Goal: Contribute content: Contribute content

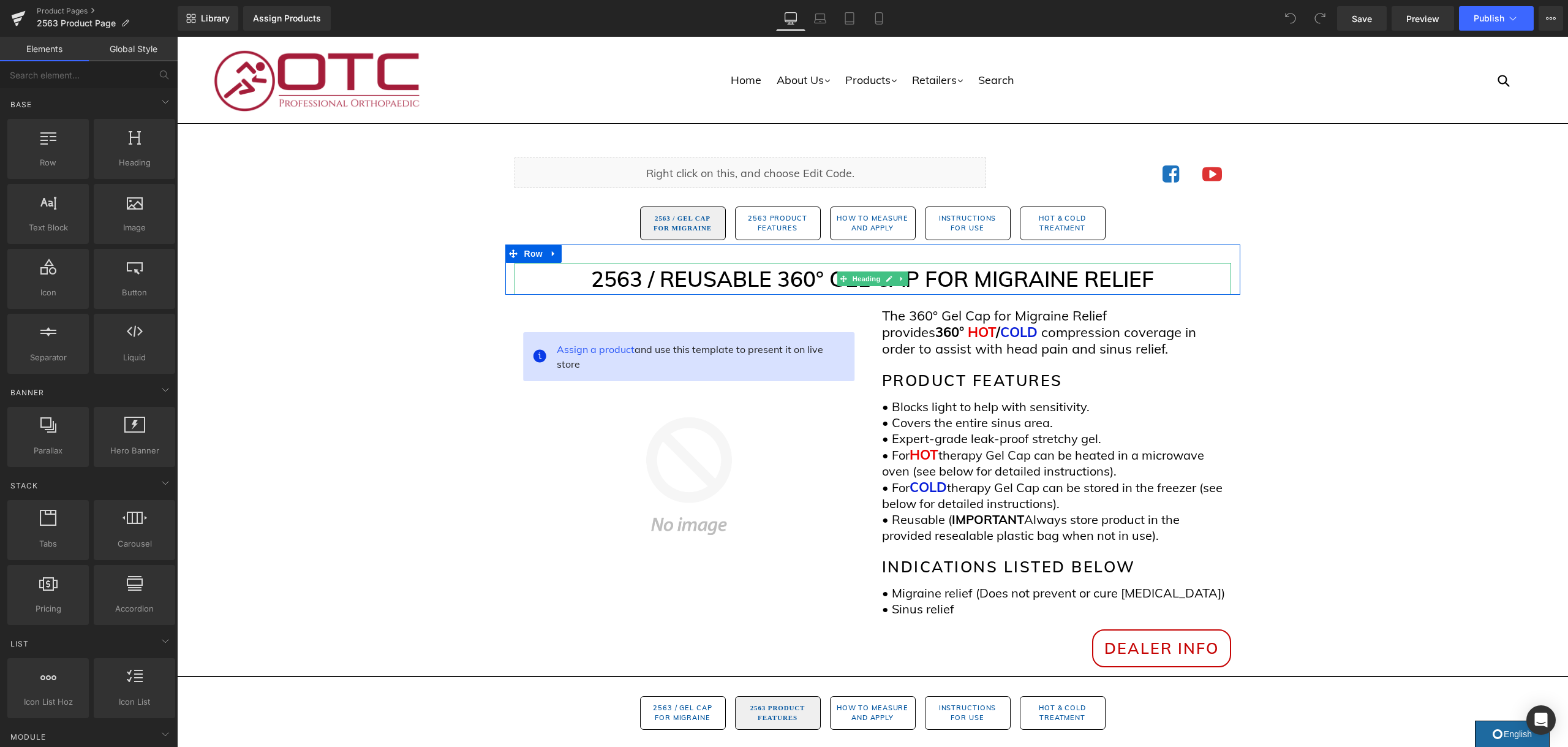
click at [771, 282] on h1 "2563 / REUSABLE 360° GEL CAP FOR MIGRAINE RELIEF" at bounding box center [872, 279] width 717 height 32
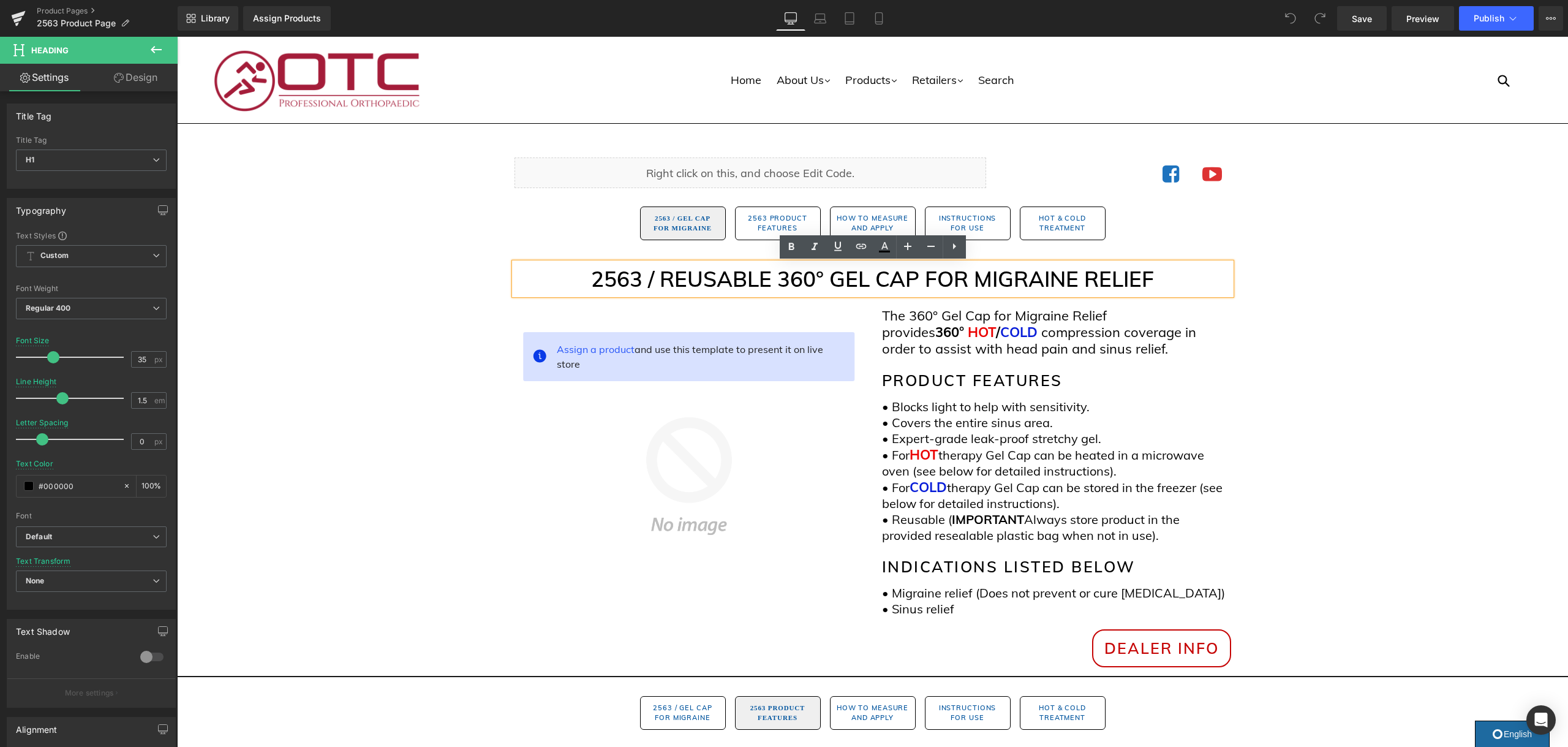
click at [788, 282] on h1 "2563 / REUSABLE 360° GEL CAP FOR MIGRAINE RELIEF" at bounding box center [872, 279] width 717 height 32
drag, startPoint x: 823, startPoint y: 279, endPoint x: 780, endPoint y: 284, distance: 43.3
click at [780, 284] on h1 "2563 / REUSABLE 360° GEL CAP FOR MIGRAINE RELIEF" at bounding box center [872, 279] width 717 height 32
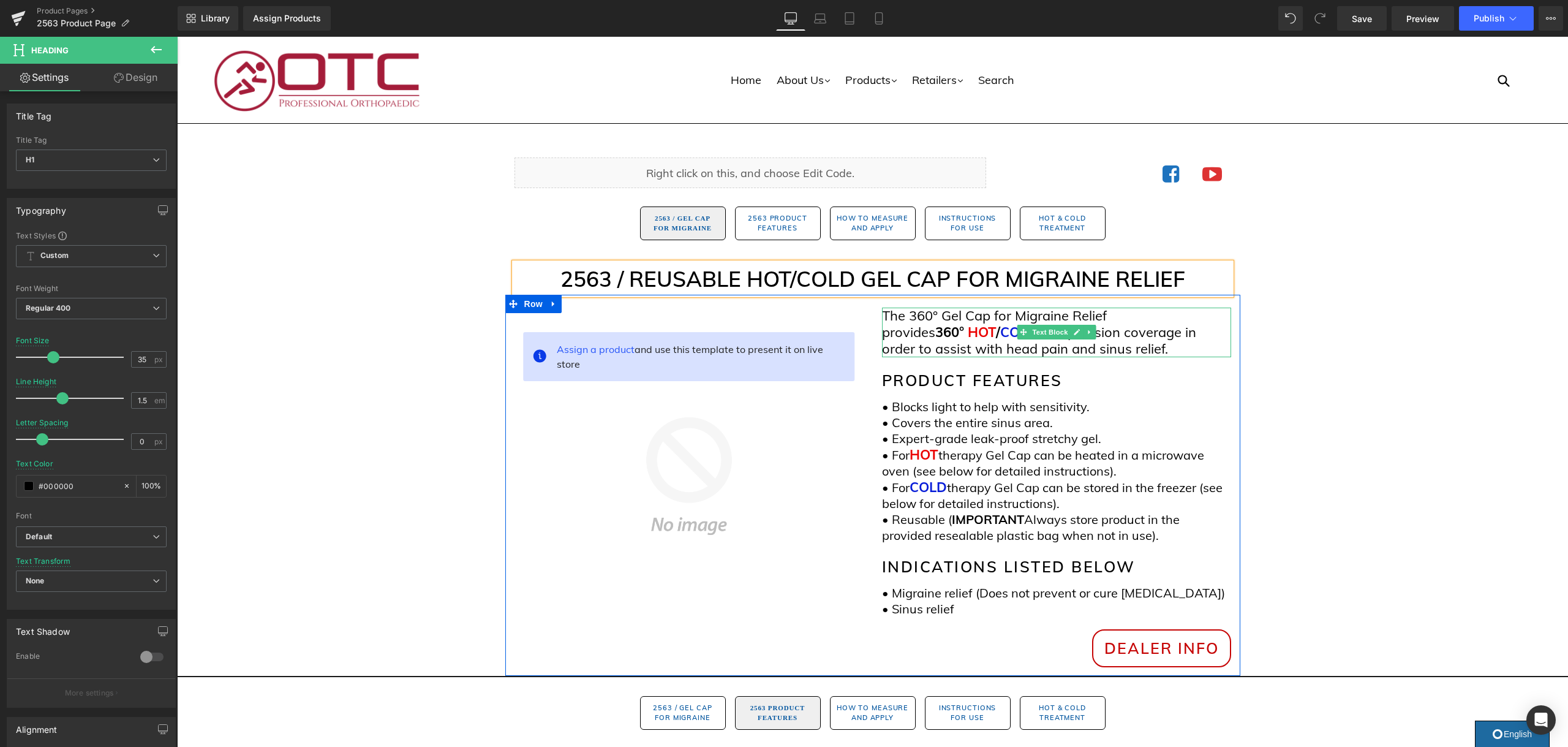
click at [963, 338] on span "360°" at bounding box center [949, 332] width 29 height 17
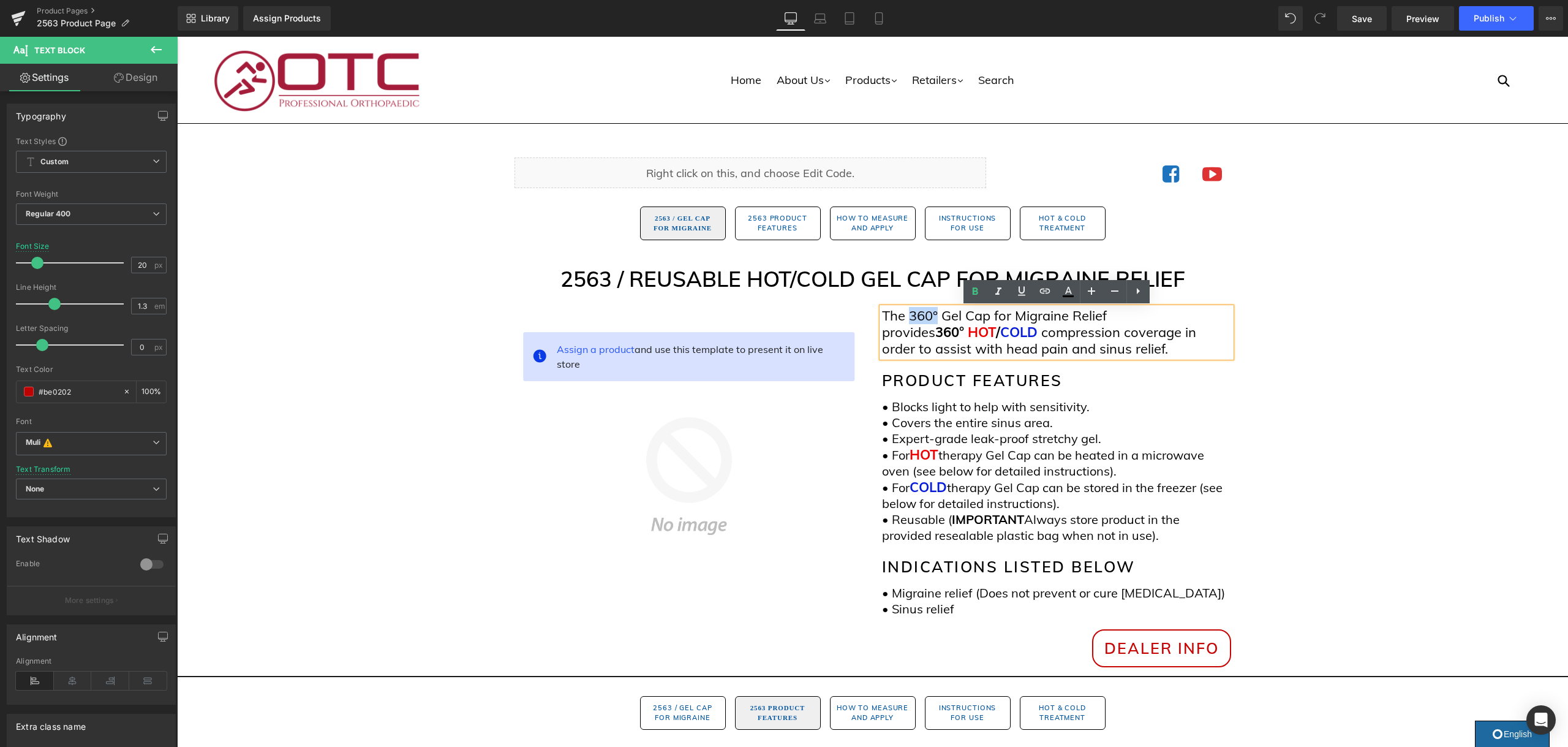
drag, startPoint x: 937, startPoint y: 313, endPoint x: 909, endPoint y: 320, distance: 28.9
click at [909, 320] on span "The 360° Gel Cap for Migraine Relief provides" at bounding box center [994, 324] width 225 height 34
click at [964, 333] on span "360°" at bounding box center [949, 332] width 29 height 17
click at [1153, 316] on span "360 degree" at bounding box center [1019, 324] width 273 height 34
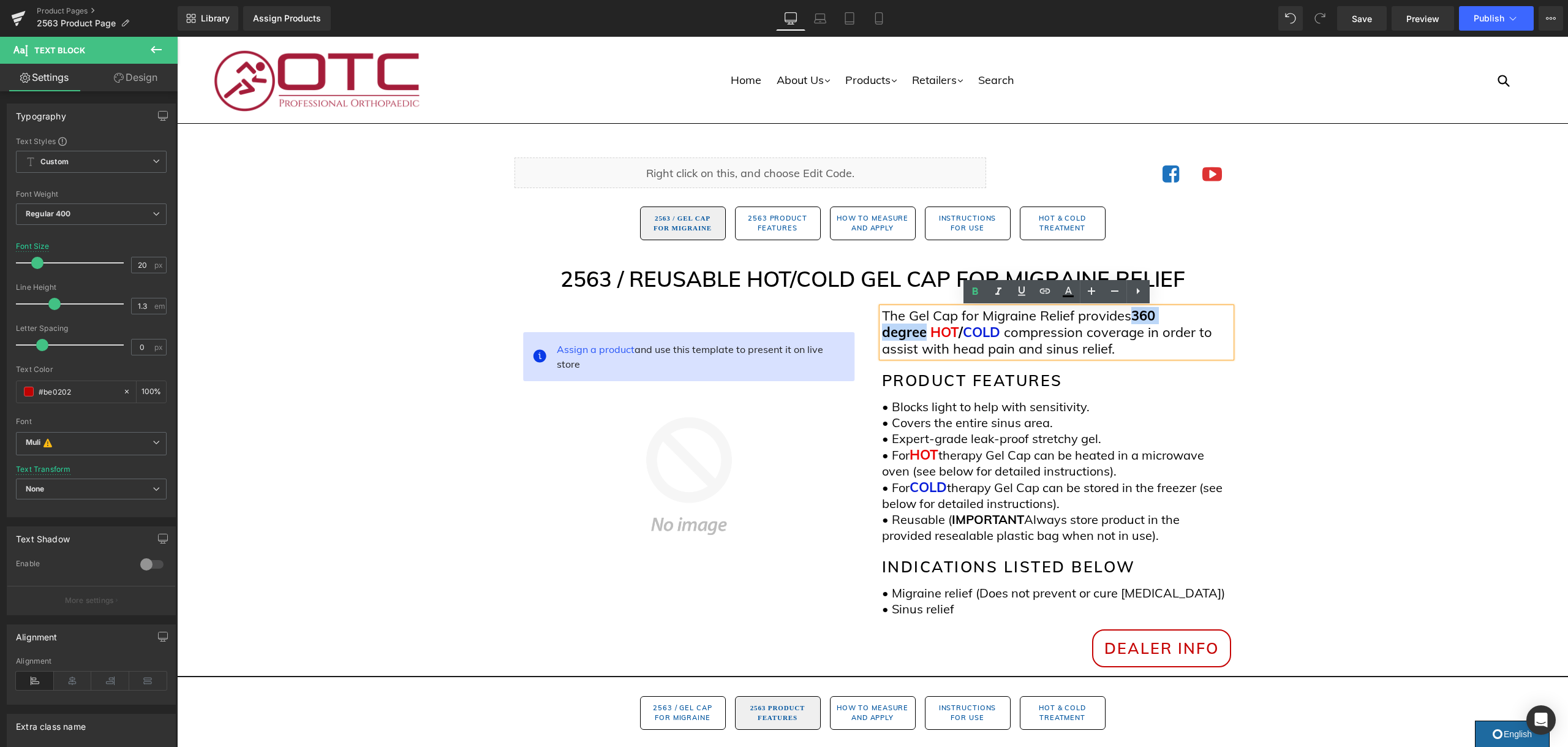
click at [902, 329] on span "360 degree" at bounding box center [1019, 324] width 273 height 34
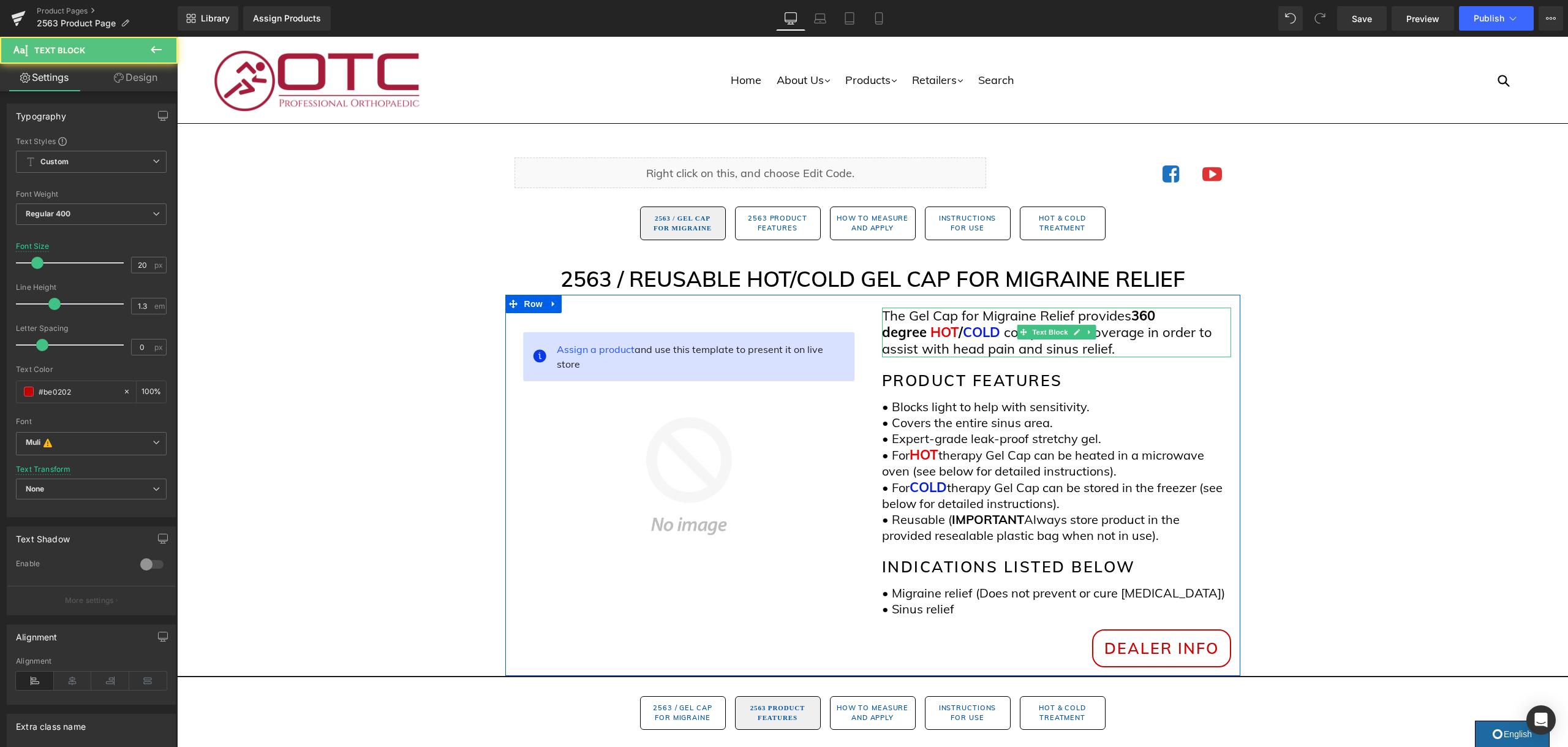
click at [1136, 330] on span "compression coverage in order to assist with head pain and sinus relief." at bounding box center [1047, 341] width 330 height 34
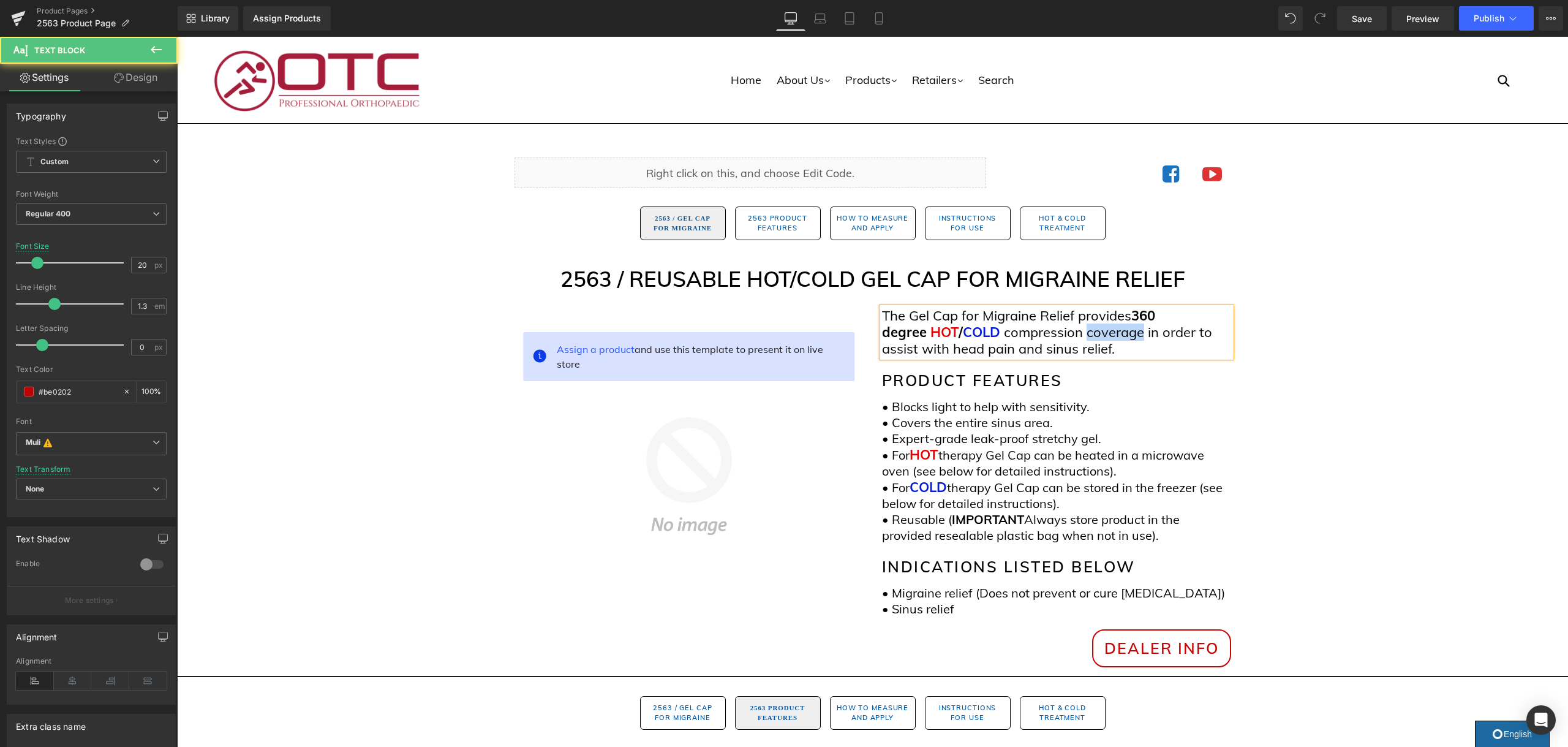
click at [1136, 330] on span "compression coverage in order to assist with head pain and sinus relief." at bounding box center [1047, 341] width 330 height 34
click at [1137, 331] on span "compression coverage in order to assist with head pain and sinus relief." at bounding box center [1047, 341] width 330 height 34
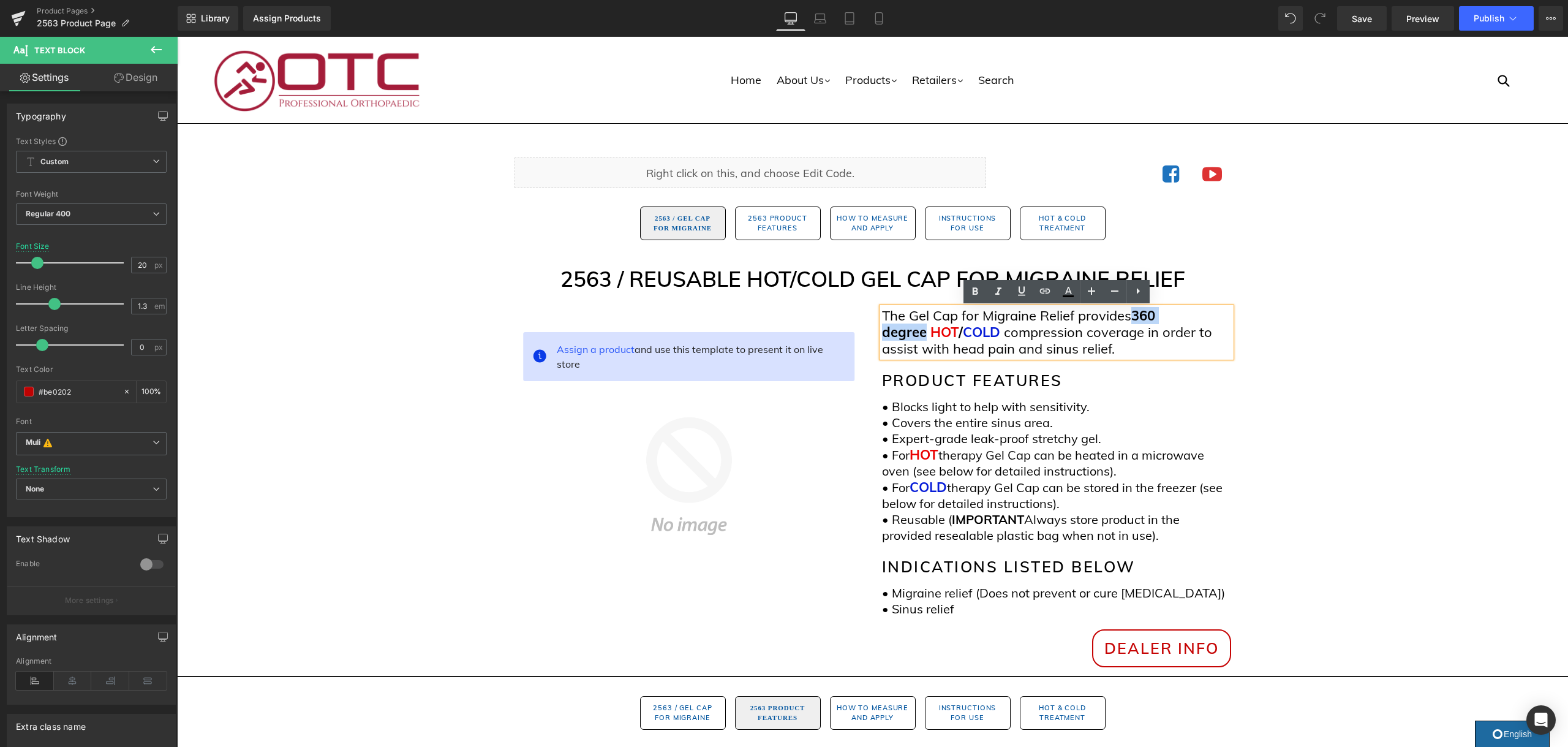
drag, startPoint x: 1157, startPoint y: 323, endPoint x: 941, endPoint y: 332, distance: 216.2
click at [924, 336] on span "360 degree" at bounding box center [1019, 324] width 273 height 34
click at [141, 219] on span "Regular 400" at bounding box center [91, 214] width 151 height 22
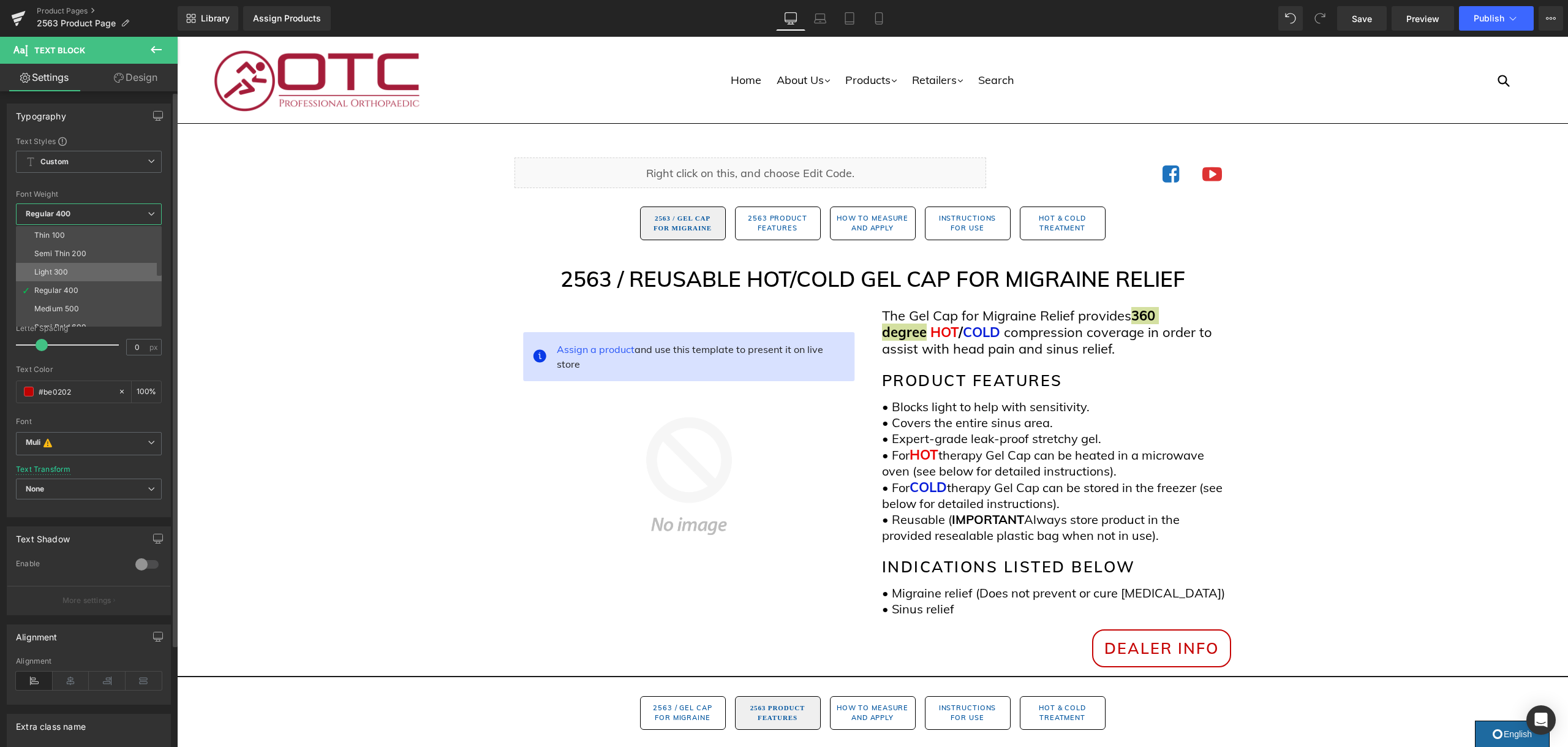
click at [123, 266] on li "Light 300" at bounding box center [92, 272] width 151 height 18
click at [131, 214] on span "Light 300" at bounding box center [91, 214] width 151 height 22
click at [126, 240] on li "Thin 100" at bounding box center [92, 235] width 151 height 18
click at [142, 217] on span "Thin 100" at bounding box center [91, 214] width 151 height 22
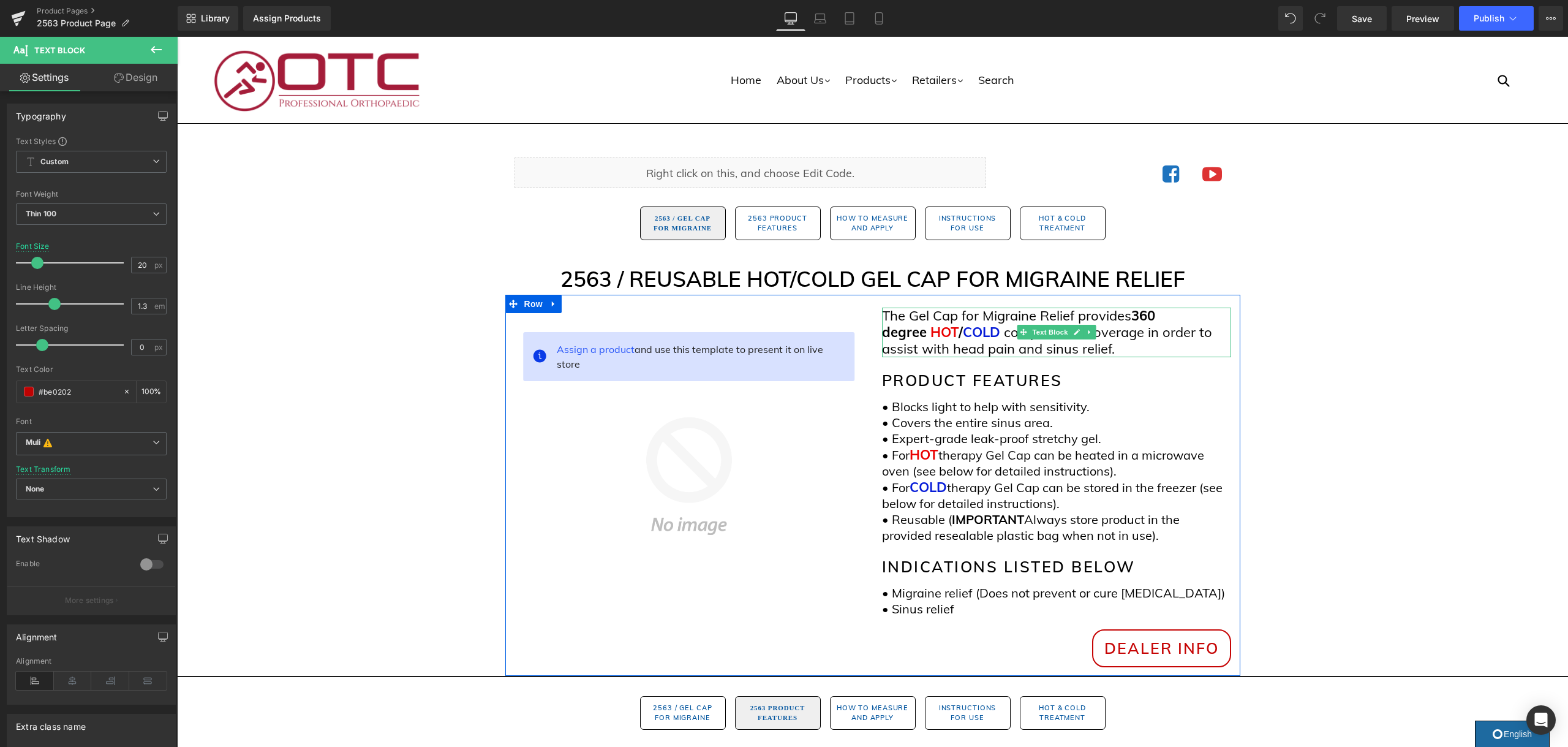
click at [1146, 316] on span "360 degree" at bounding box center [1019, 324] width 273 height 34
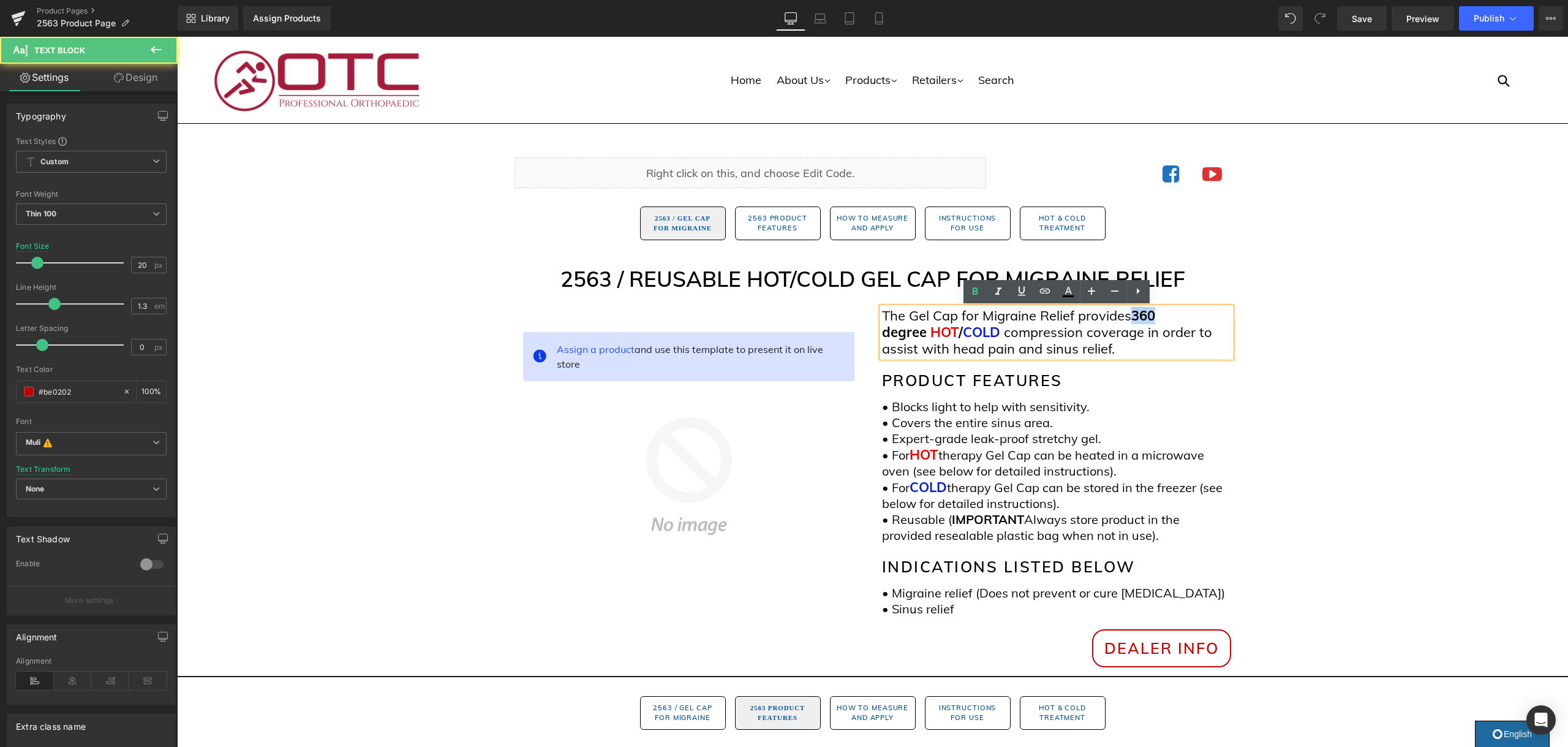
click at [1146, 316] on span "360 degree" at bounding box center [1019, 324] width 273 height 34
click at [961, 336] on span "degree" at bounding box center [958, 332] width 45 height 17
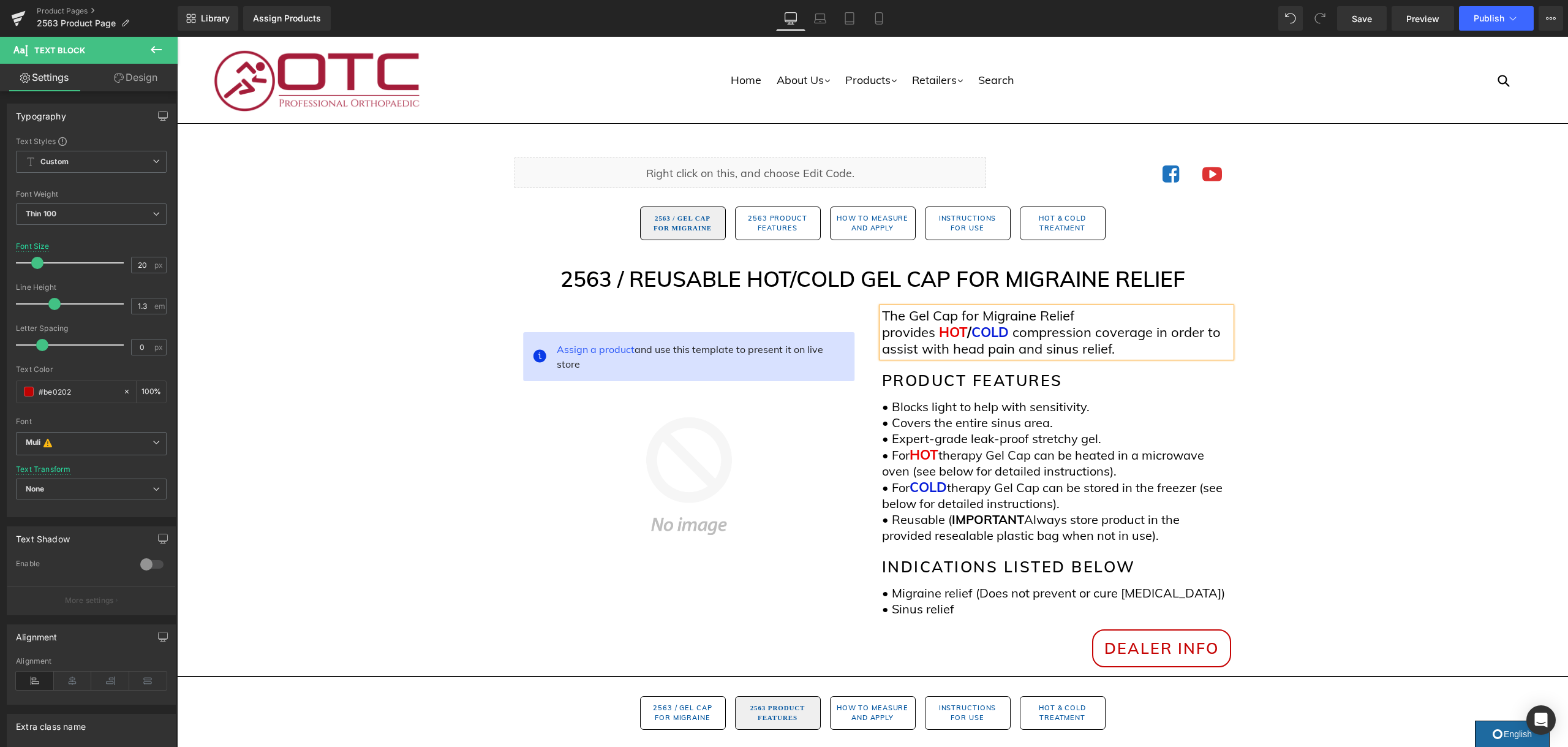
click at [912, 355] on span "compression coverage in order to assist with head pain and sinus relief." at bounding box center [1051, 341] width 338 height 34
click at [910, 352] on span "compression coverage in order to assist with head pain and sinus relief." at bounding box center [1051, 341] width 338 height 34
copy span "assist"
click at [935, 335] on span at bounding box center [937, 332] width 4 height 17
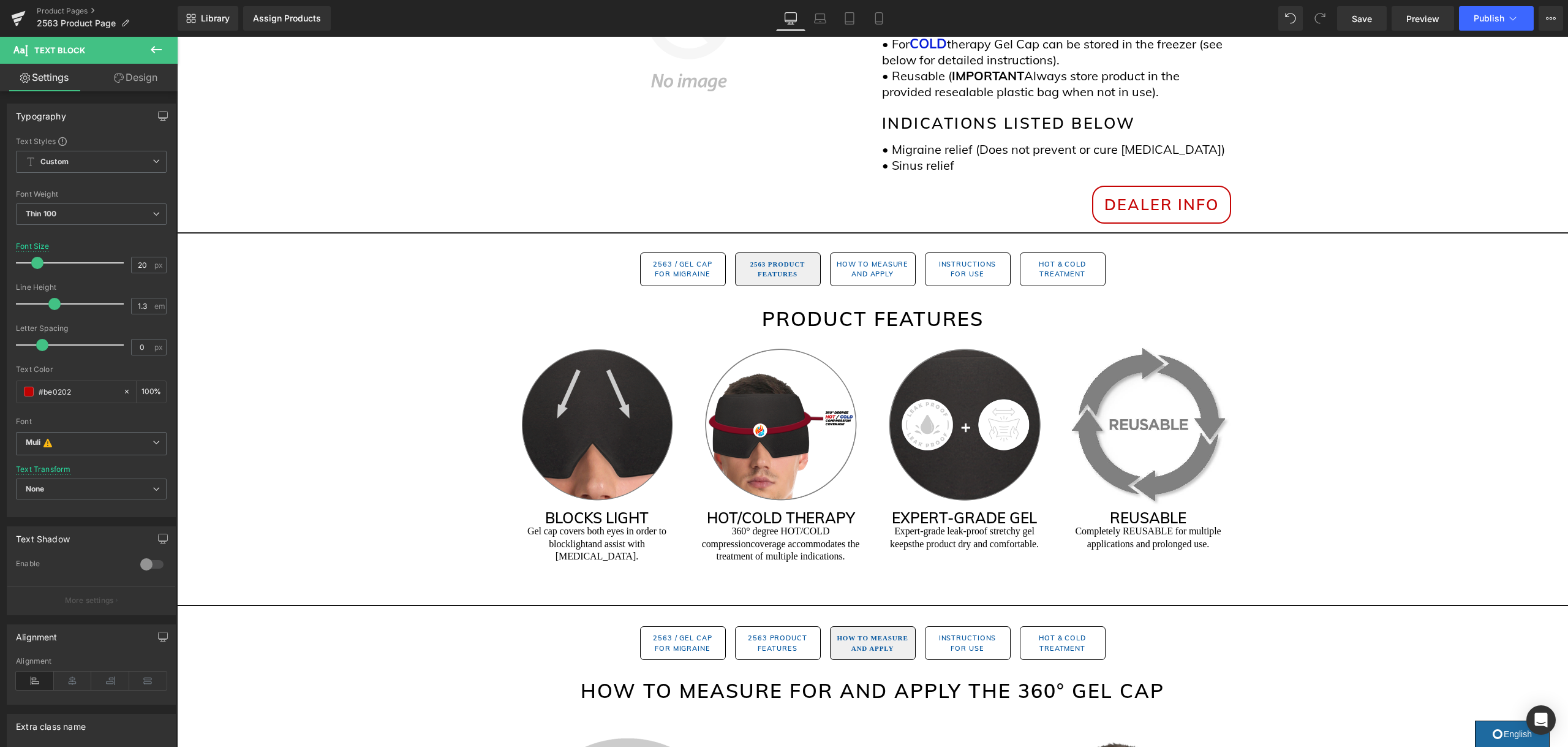
scroll to position [452, 0]
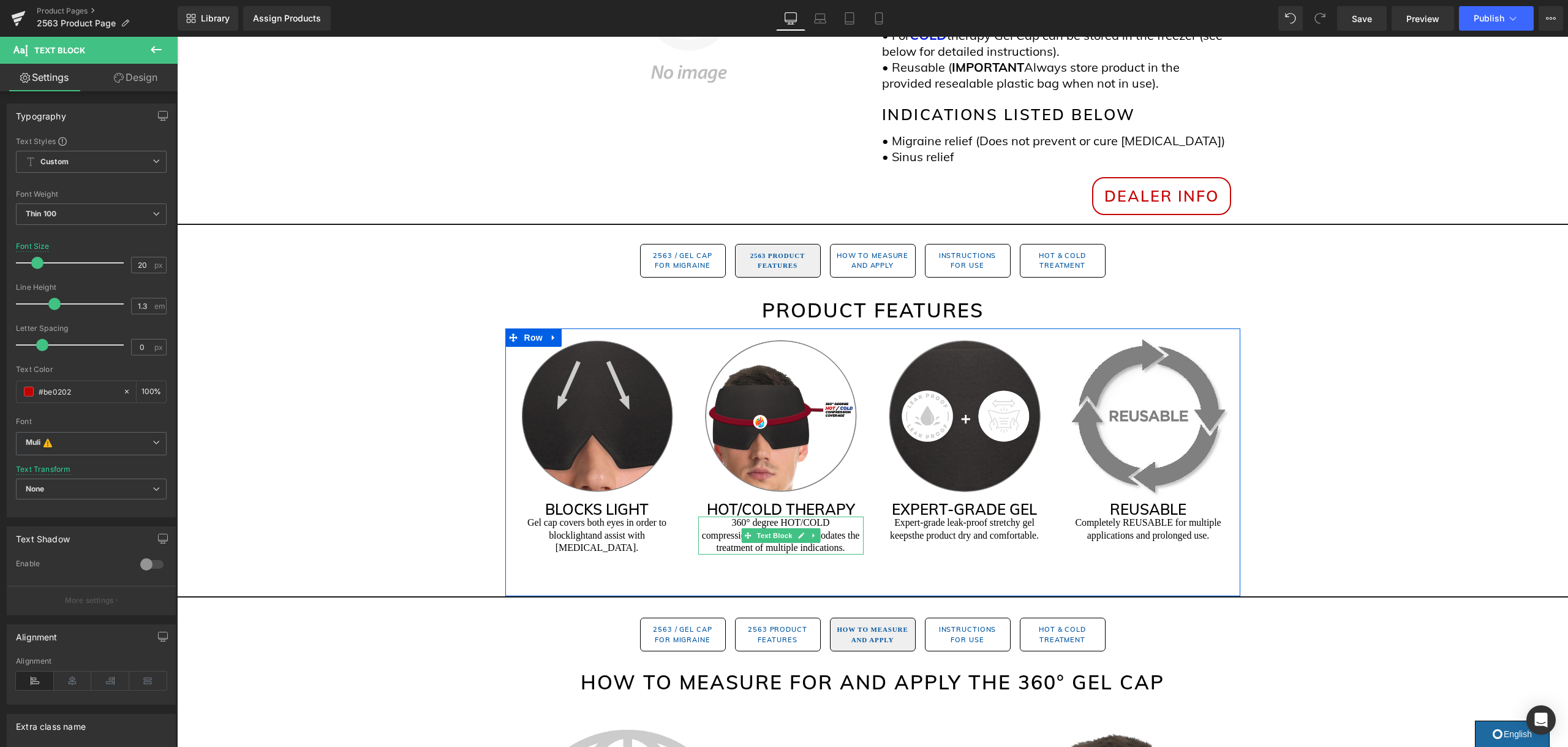
click at [805, 520] on p "360° degree HOT/COLD compression coverage accommodates the treatment of multipl…" at bounding box center [780, 535] width 165 height 38
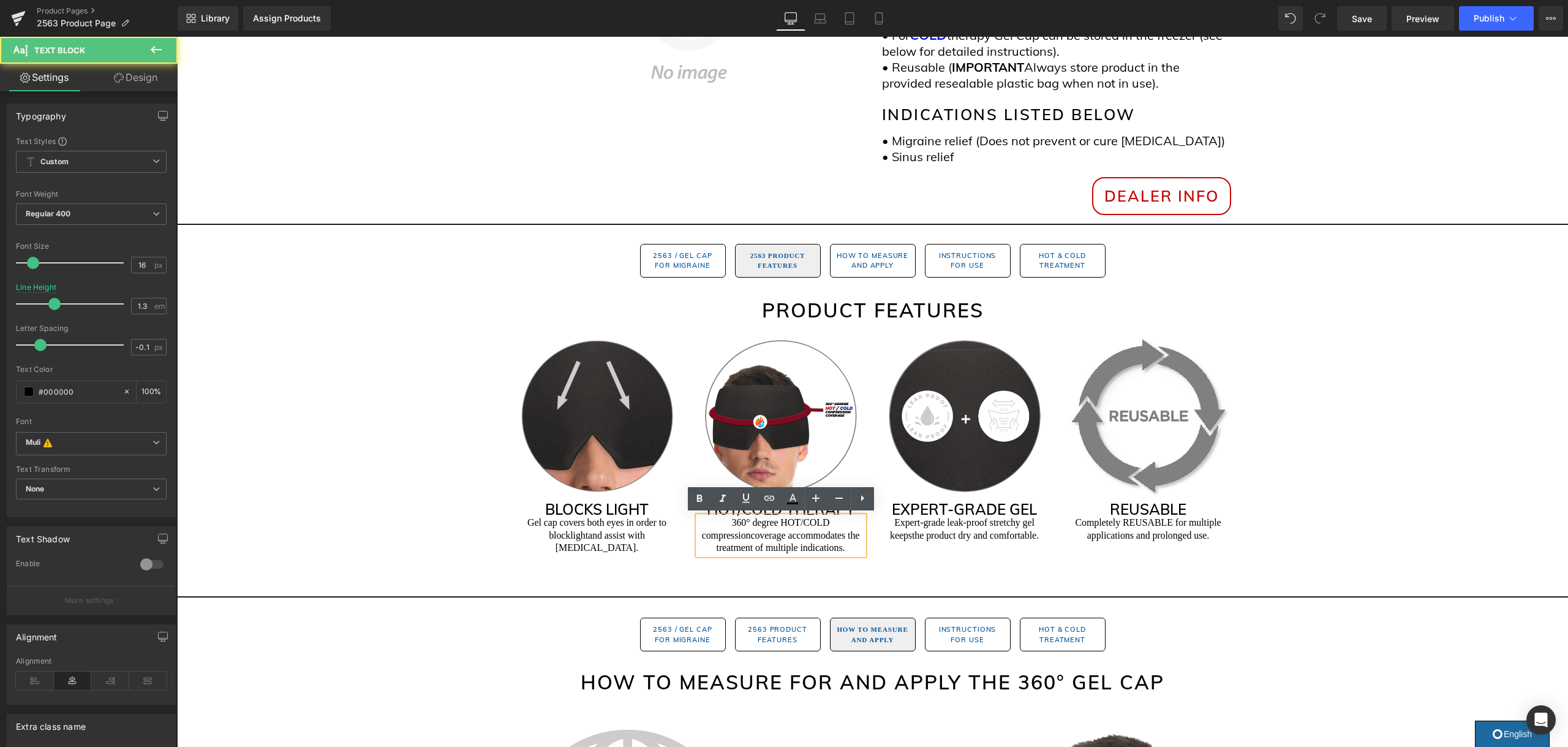
click at [748, 519] on p "360° degree HOT/COLD compression coverage accommodates the treatment of multipl…" at bounding box center [780, 535] width 165 height 38
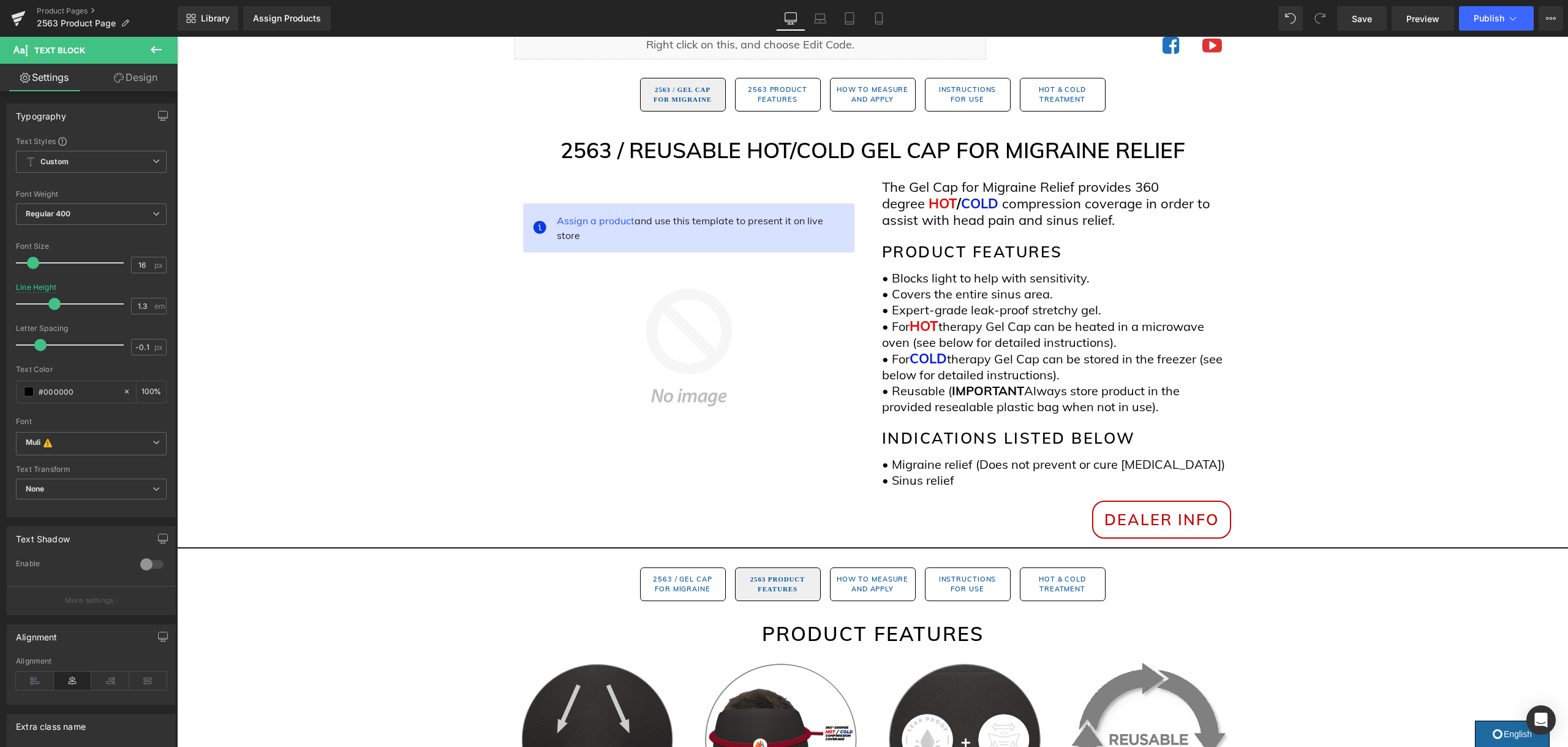
scroll to position [43, 0]
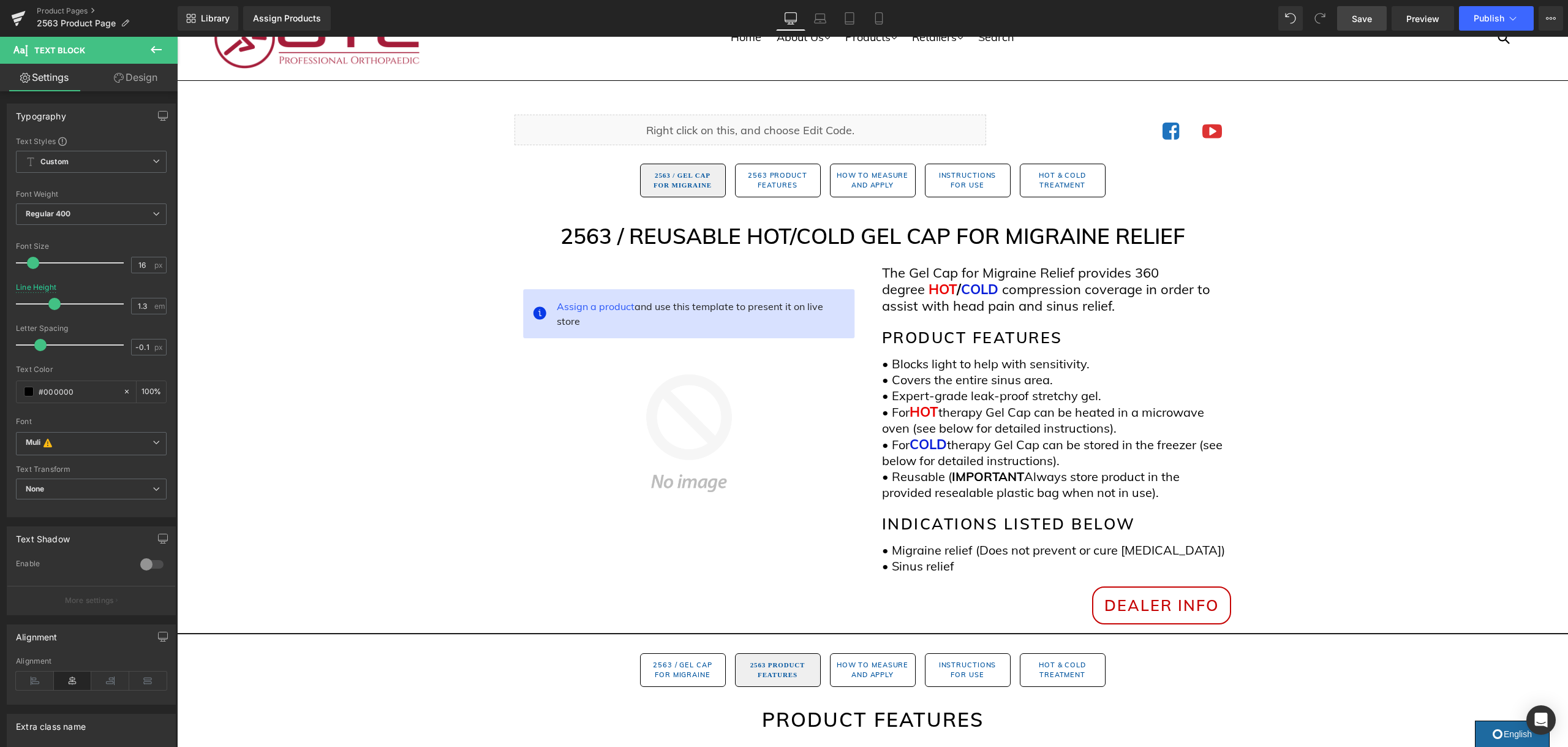
click at [1368, 18] on span "Save" at bounding box center [1361, 18] width 20 height 13
click at [1493, 19] on span "Publish" at bounding box center [1489, 18] width 31 height 10
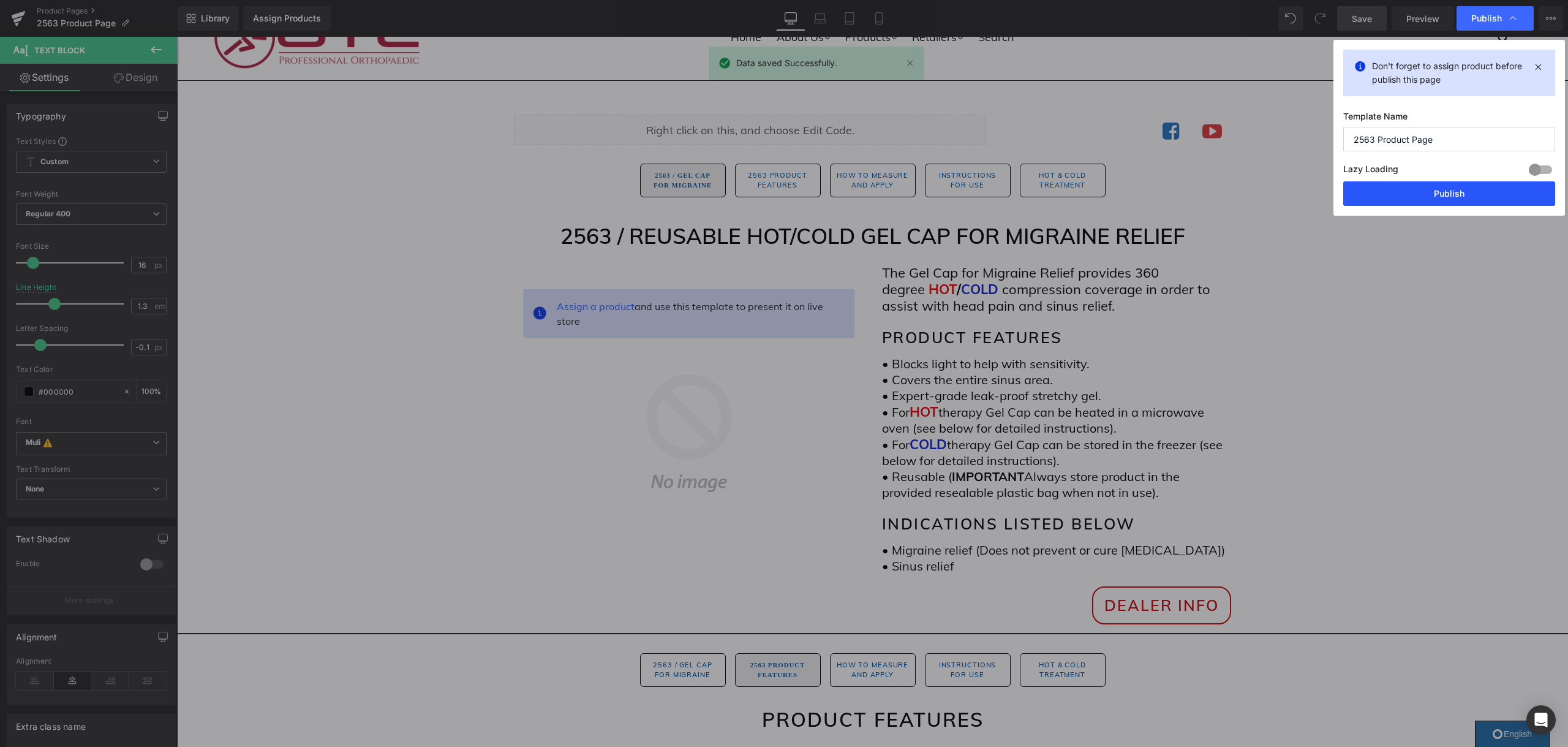
click at [1457, 191] on button "Publish" at bounding box center [1449, 193] width 212 height 25
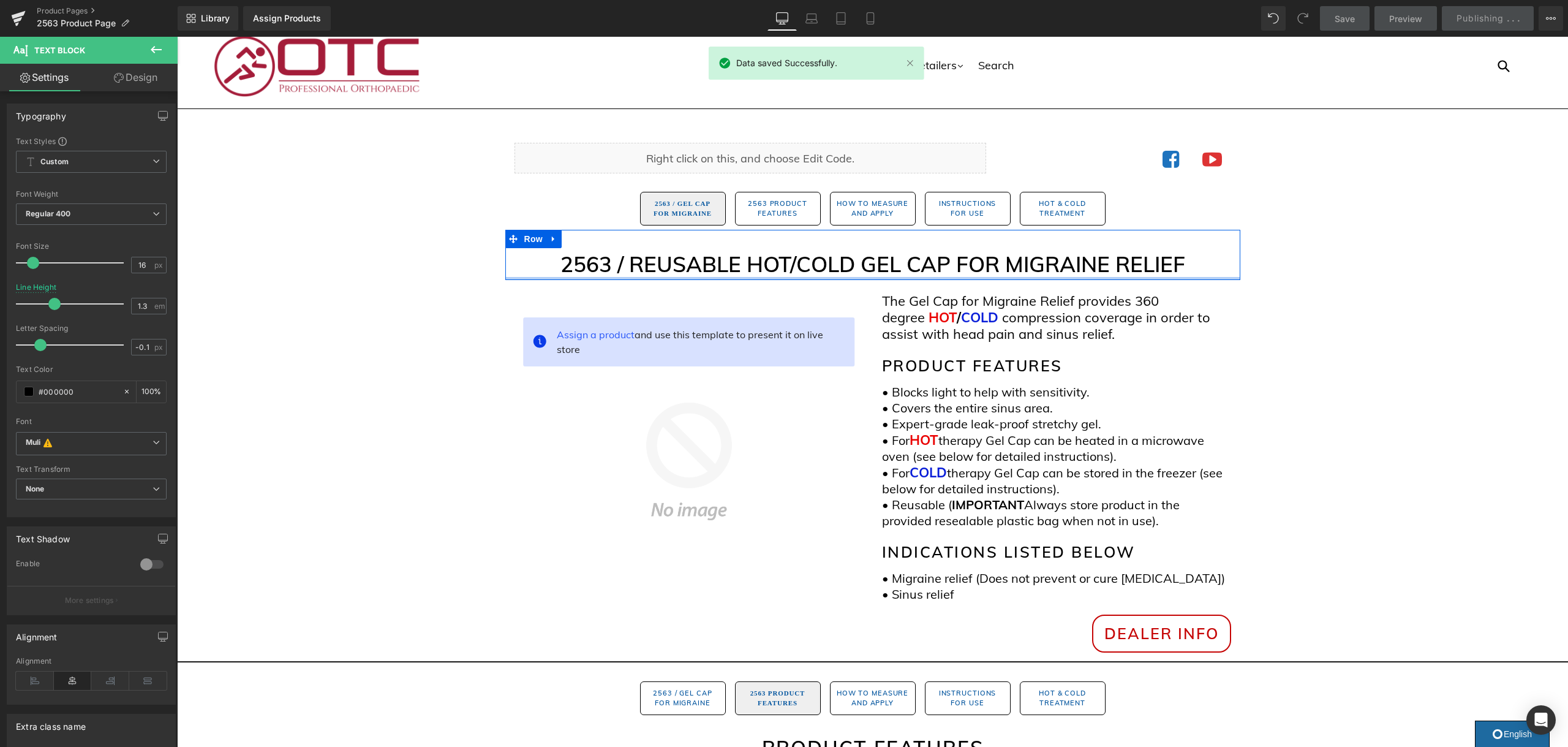
scroll to position [0, 0]
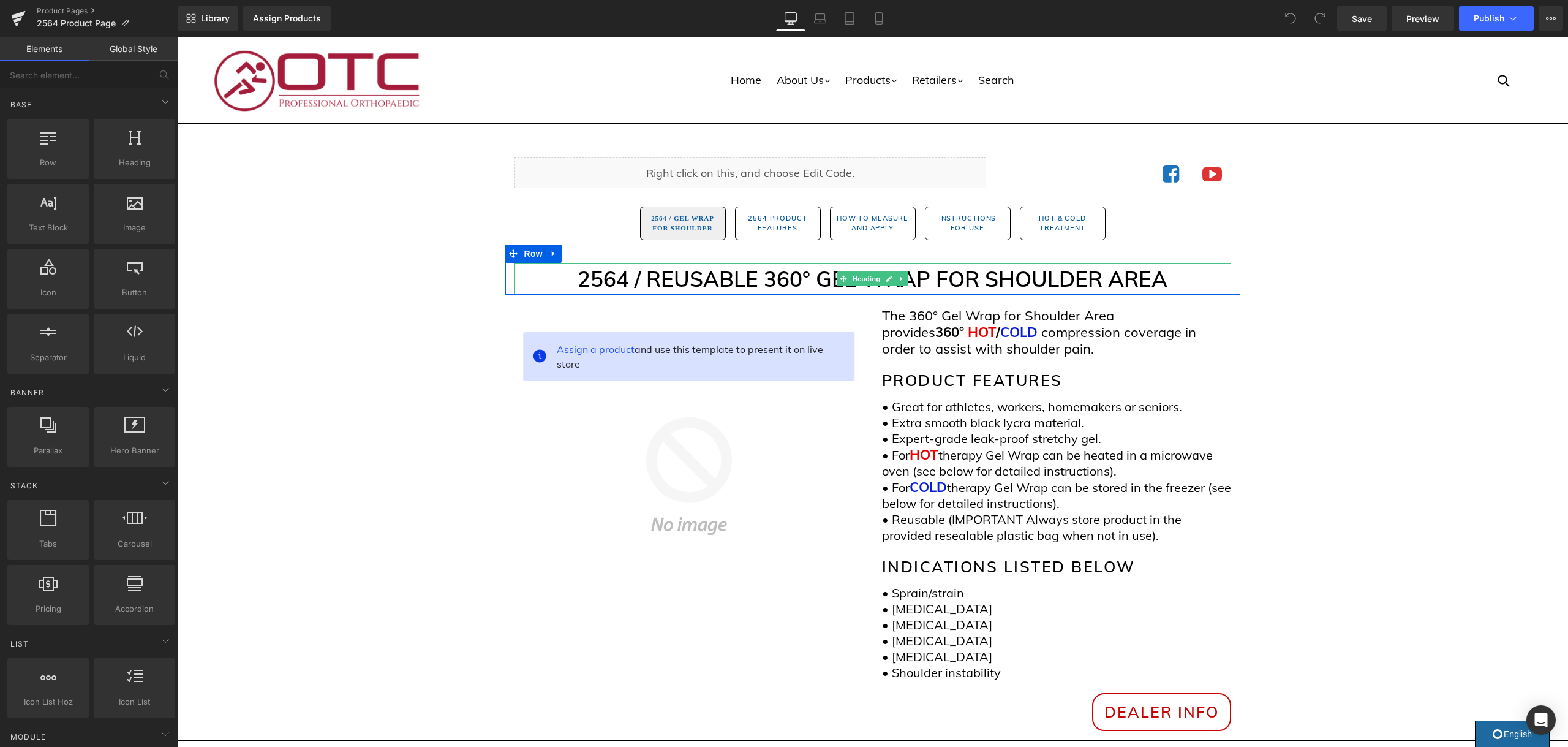
click at [799, 280] on h1 "2564 / REUSABLE 360° GEL WRAP FOR SHOULDER AREA" at bounding box center [872, 279] width 717 height 32
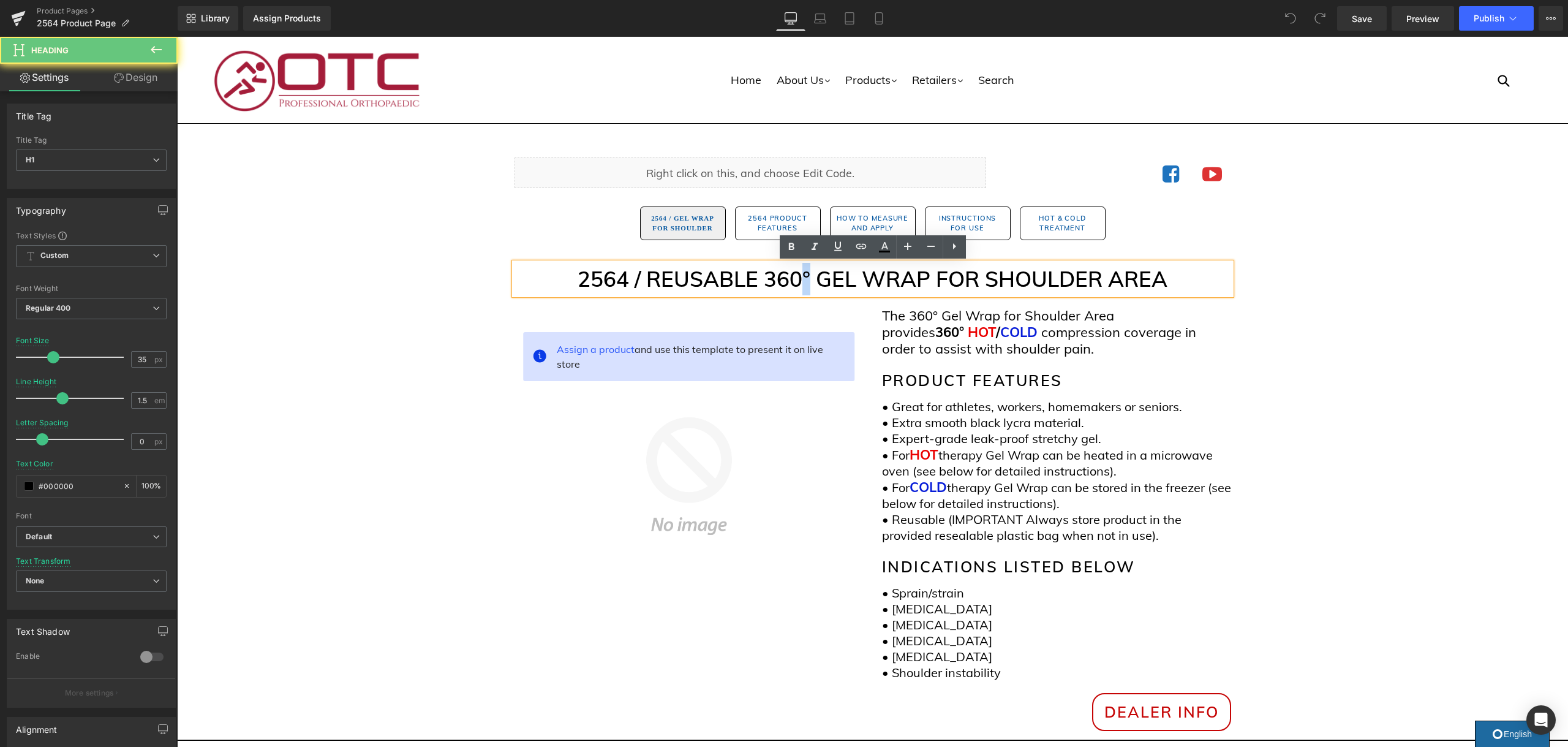
click at [799, 280] on h1 "2564 / REUSABLE 360° GEL WRAP FOR SHOULDER AREA" at bounding box center [872, 279] width 717 height 32
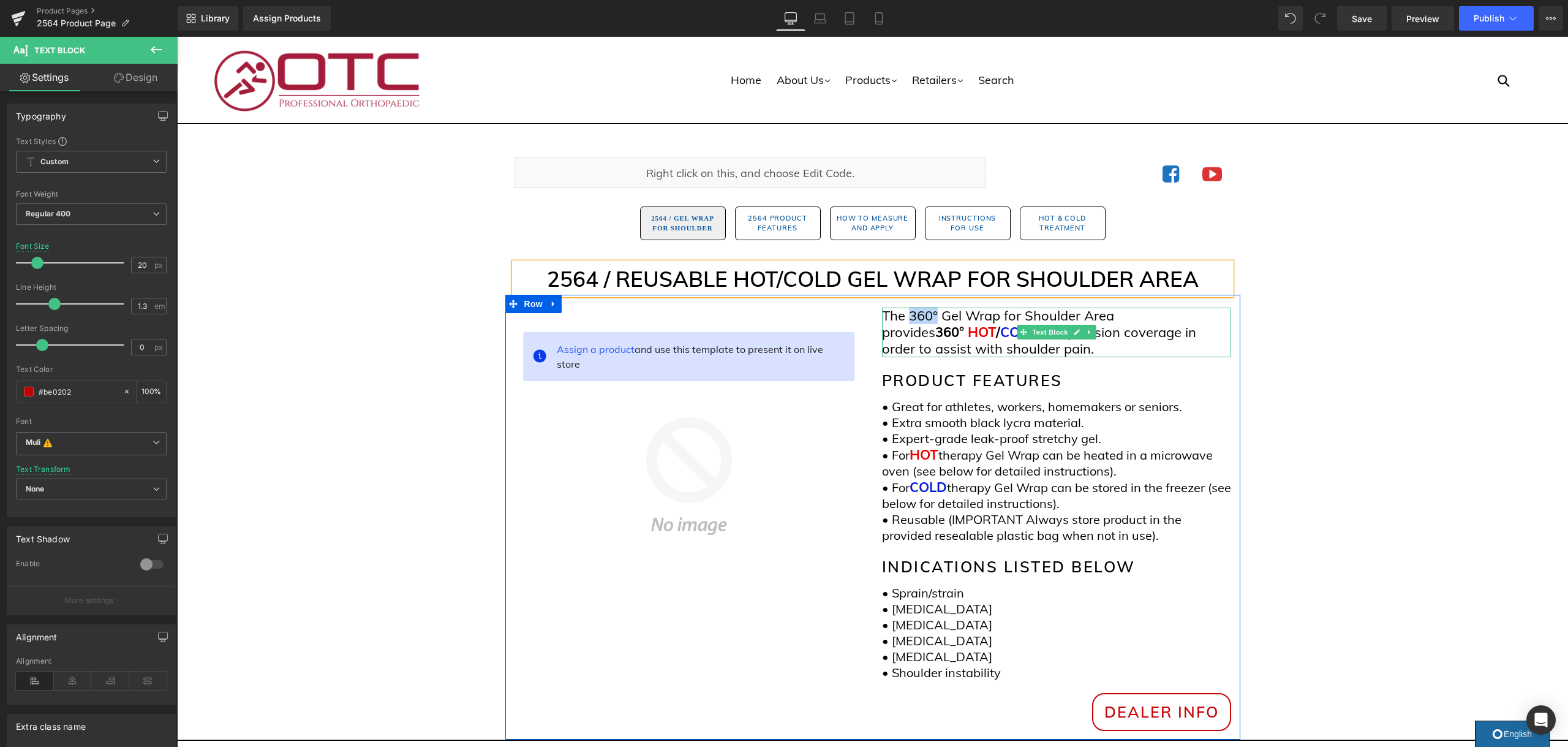
drag, startPoint x: 936, startPoint y: 317, endPoint x: 911, endPoint y: 321, distance: 25.3
click at [911, 321] on span "The 360° Gel Wrap for Shoulder Area provides" at bounding box center [998, 324] width 232 height 34
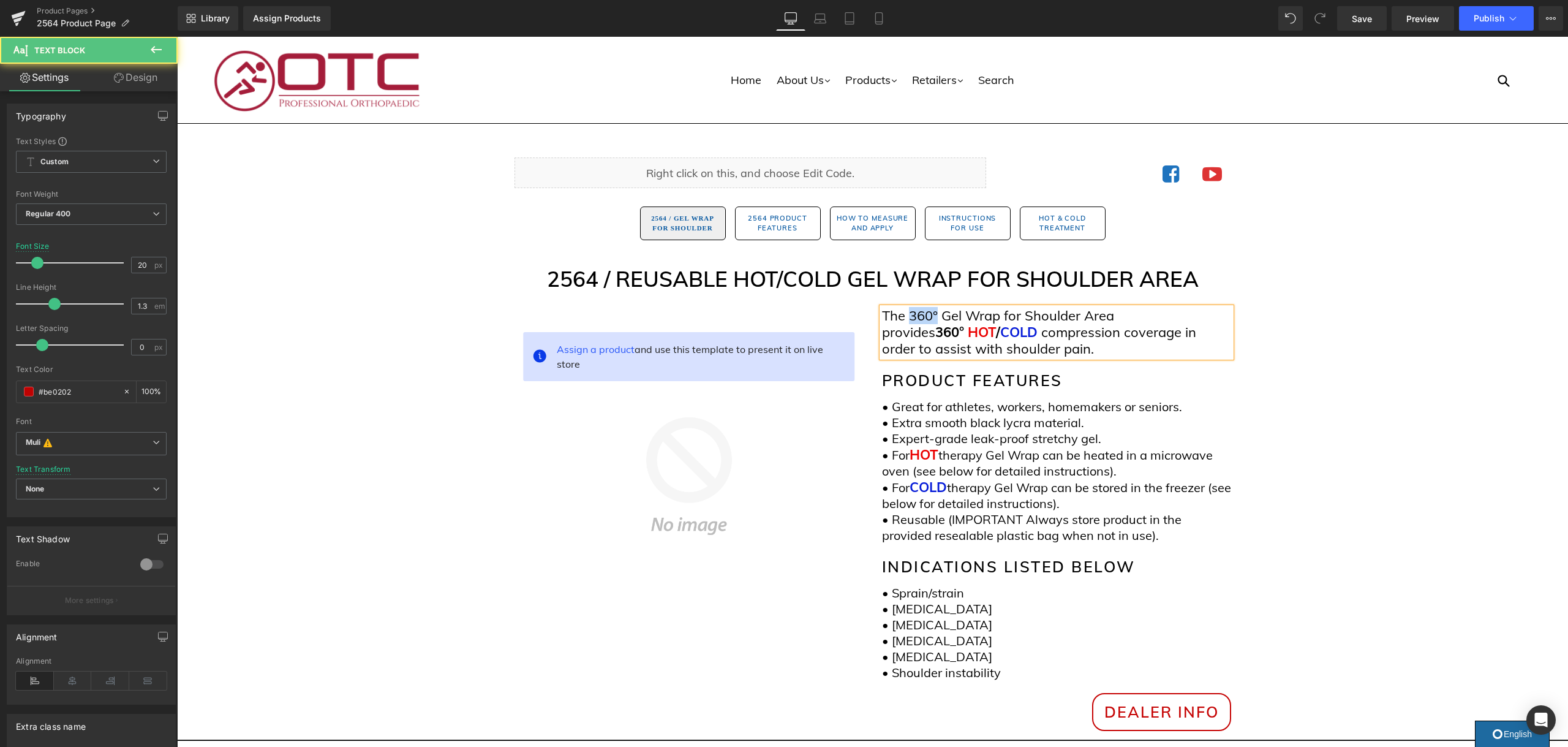
click at [911, 321] on span "The 360° Gel Wrap for Shoulder Area provides" at bounding box center [998, 324] width 232 height 34
drag, startPoint x: 911, startPoint y: 314, endPoint x: 907, endPoint y: 320, distance: 7.2
click at [910, 314] on span "The° Gel Wrap for Shoulder Area provides" at bounding box center [984, 324] width 205 height 34
click at [963, 329] on span "360°" at bounding box center [949, 332] width 29 height 17
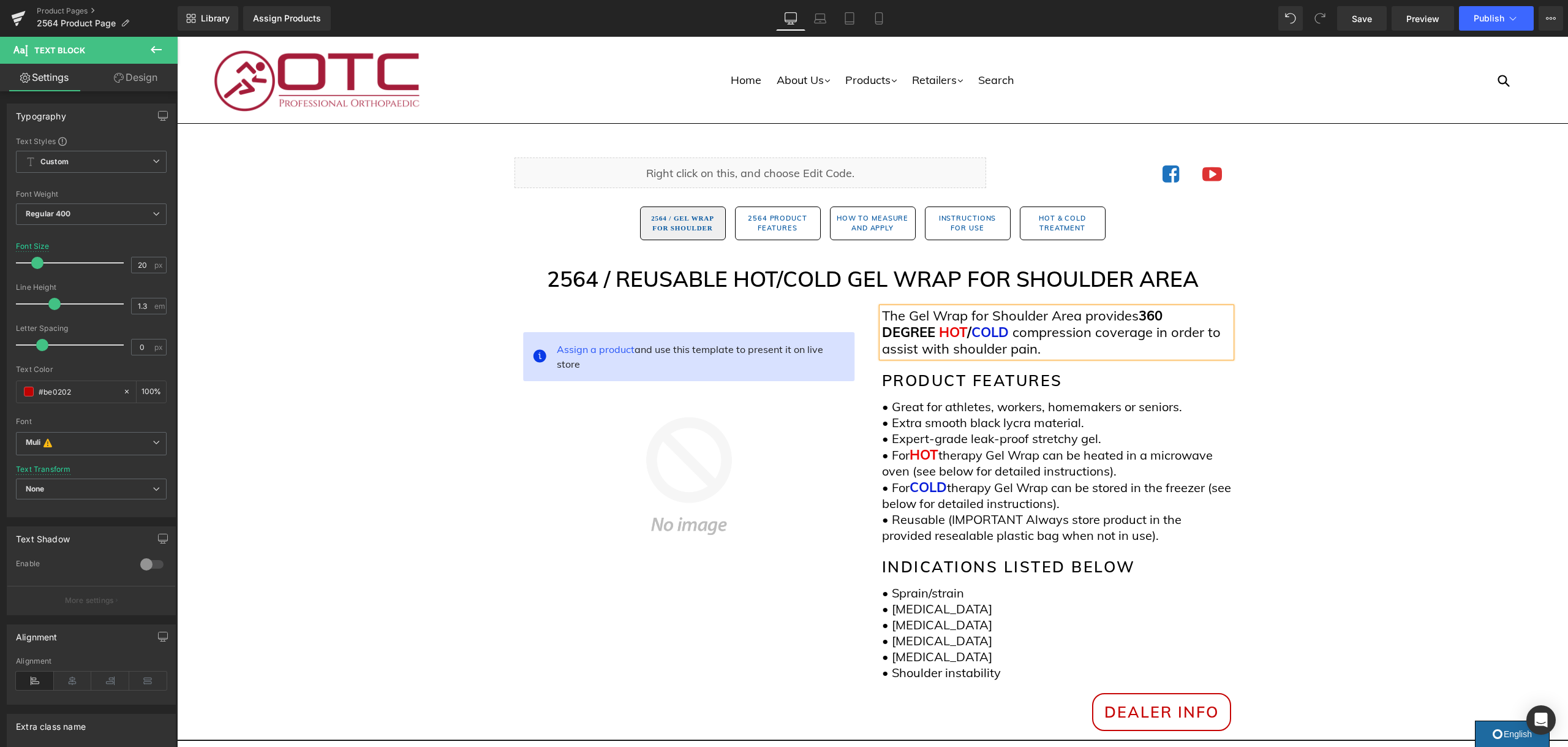
click at [1141, 314] on span "360 DEGREE" at bounding box center [1022, 324] width 280 height 34
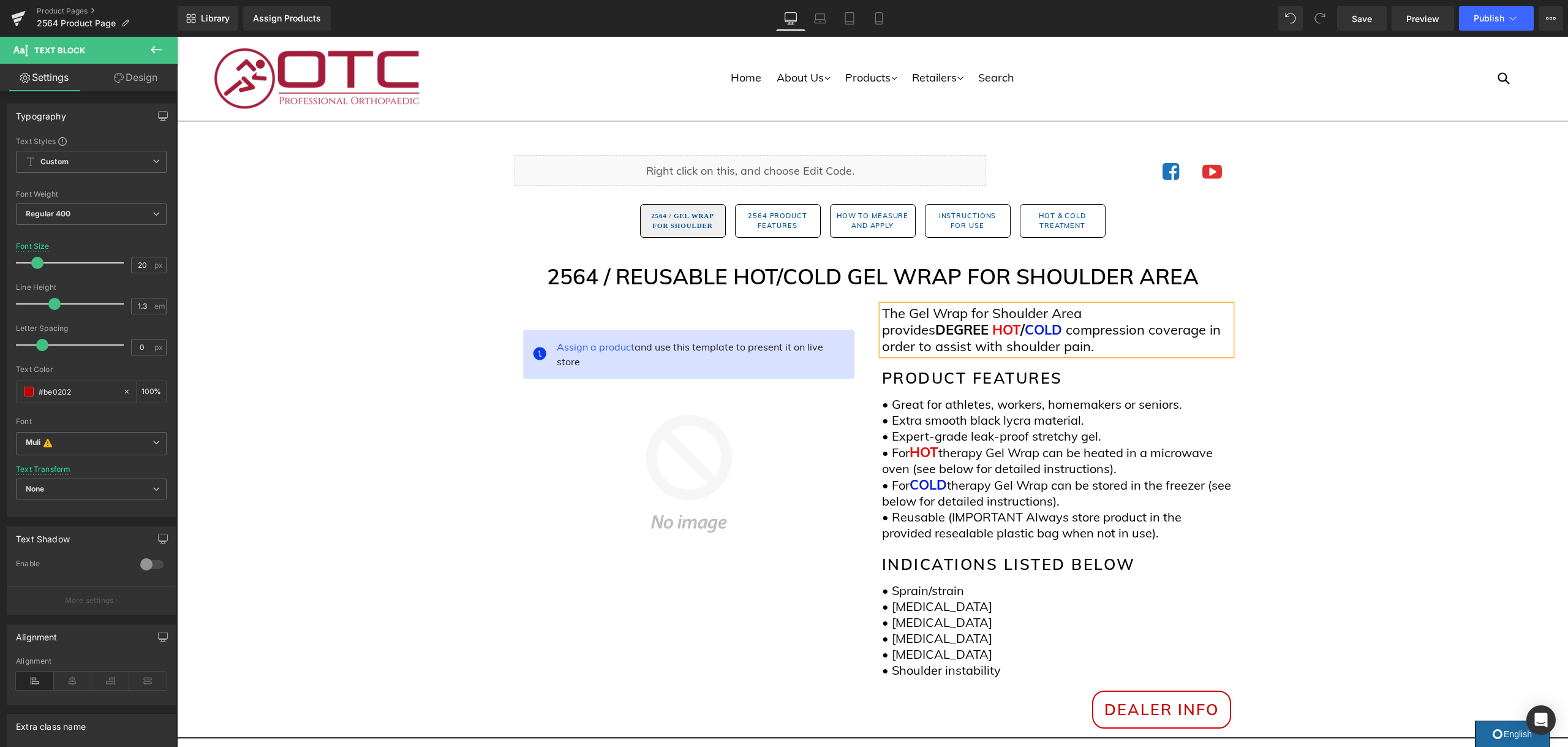
click at [963, 334] on span "DEGREE" at bounding box center [962, 329] width 53 height 17
click at [963, 334] on span "DEGREE" at bounding box center [962, 330] width 53 height 17
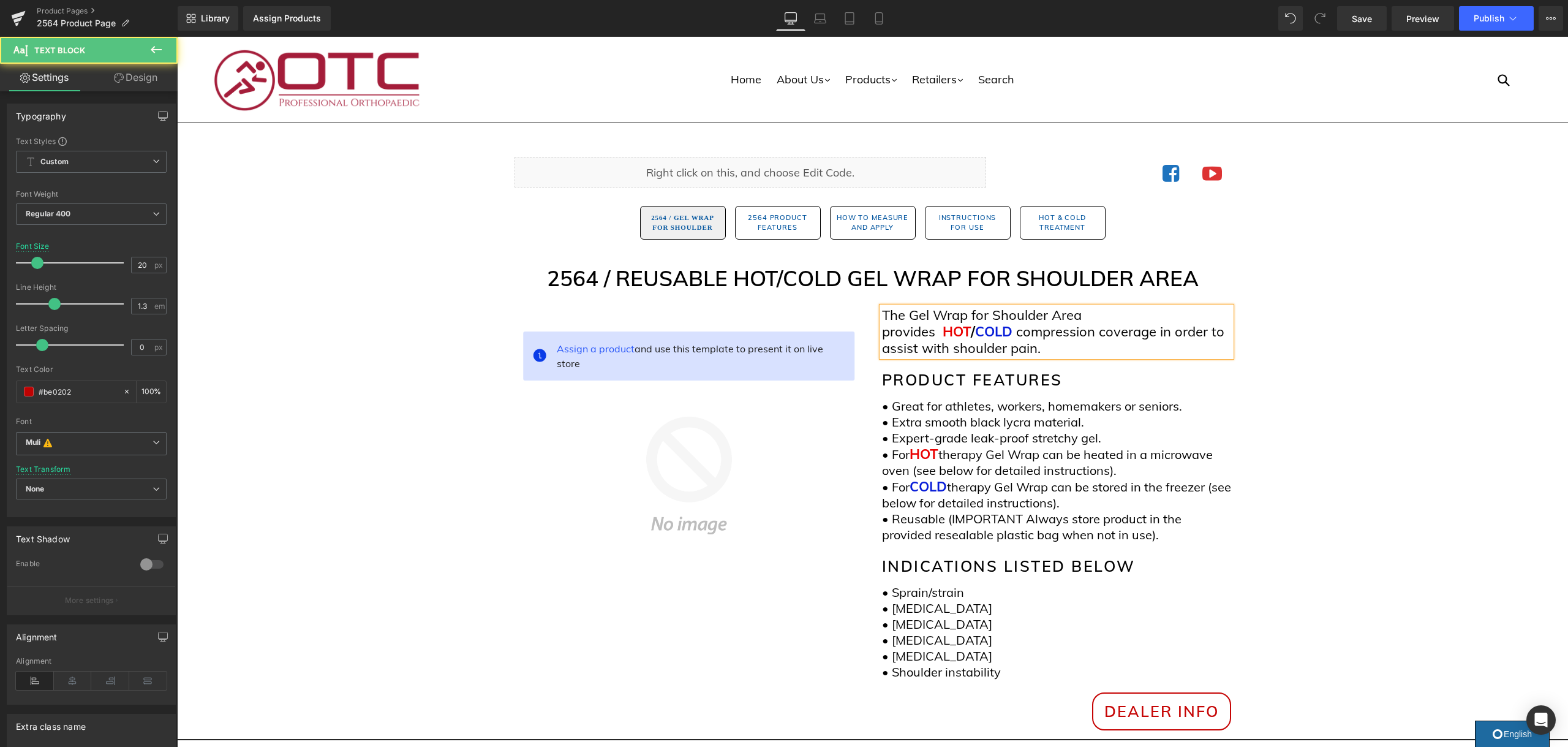
click at [917, 334] on span "The Gel Wrap for Shoulder Area provides" at bounding box center [982, 323] width 200 height 34
copy span "provides"
drag, startPoint x: 937, startPoint y: 334, endPoint x: 938, endPoint y: 346, distance: 12.0
click at [937, 334] on b at bounding box center [937, 331] width 4 height 17
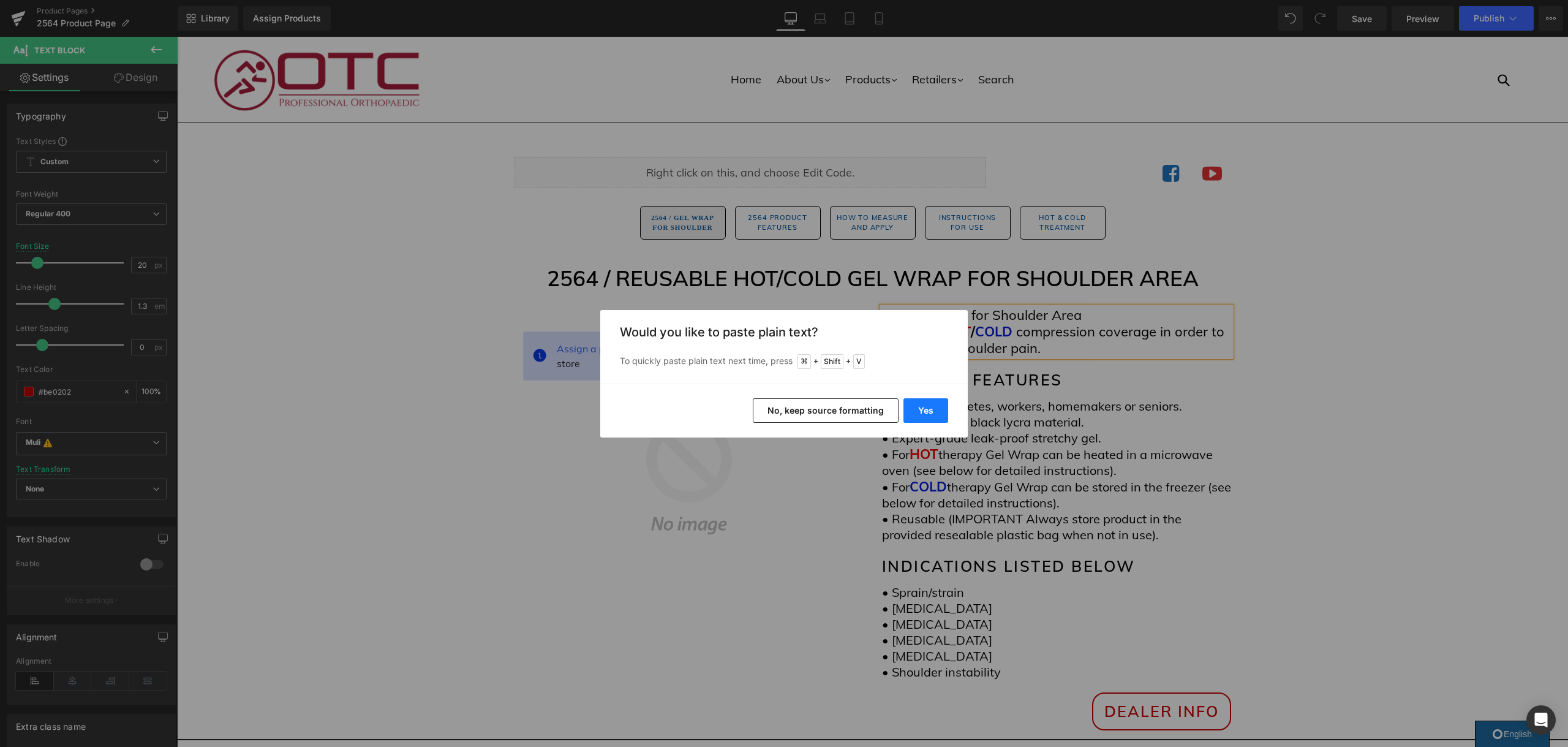
click at [930, 409] on button "Yes" at bounding box center [926, 410] width 45 height 25
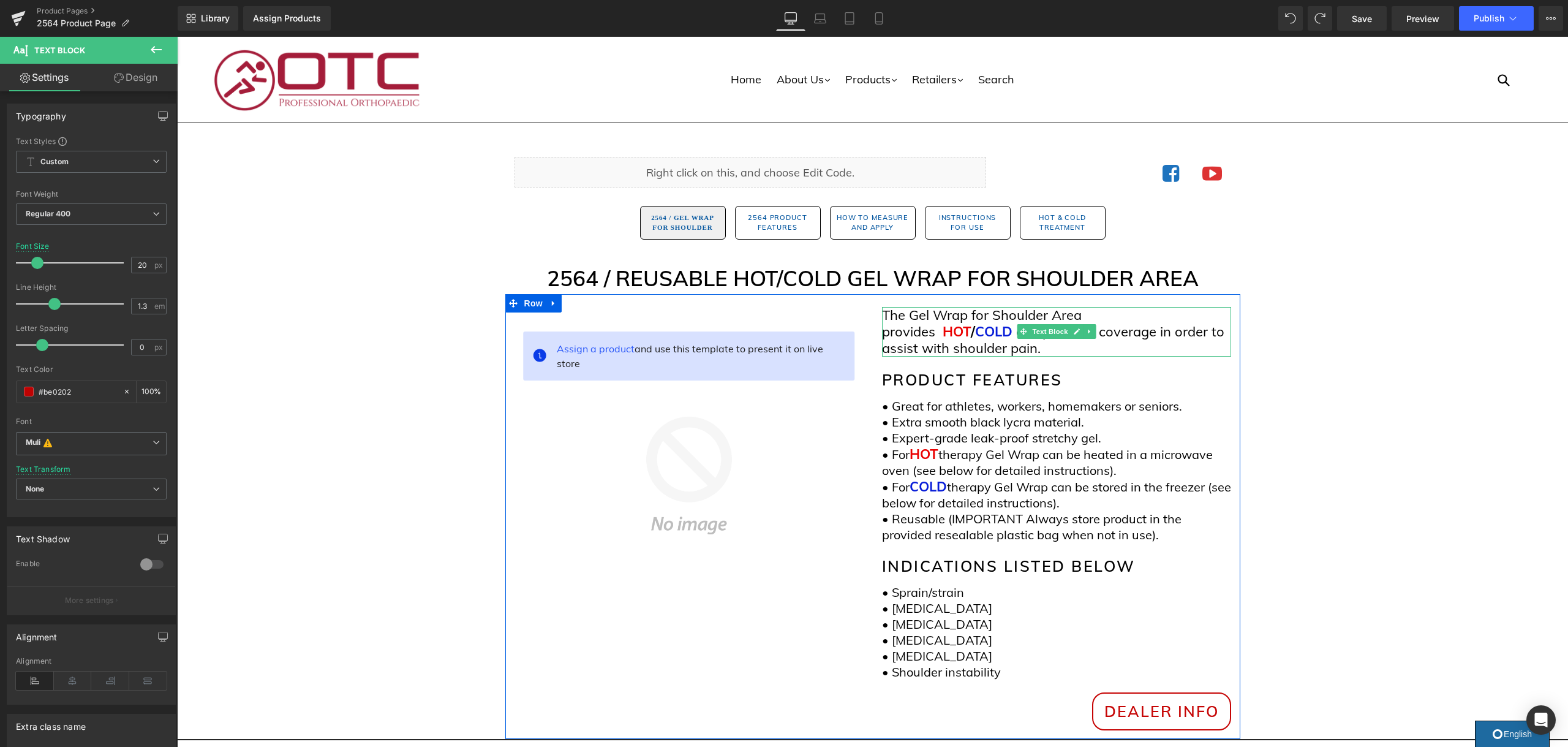
click at [937, 333] on b at bounding box center [937, 331] width 4 height 17
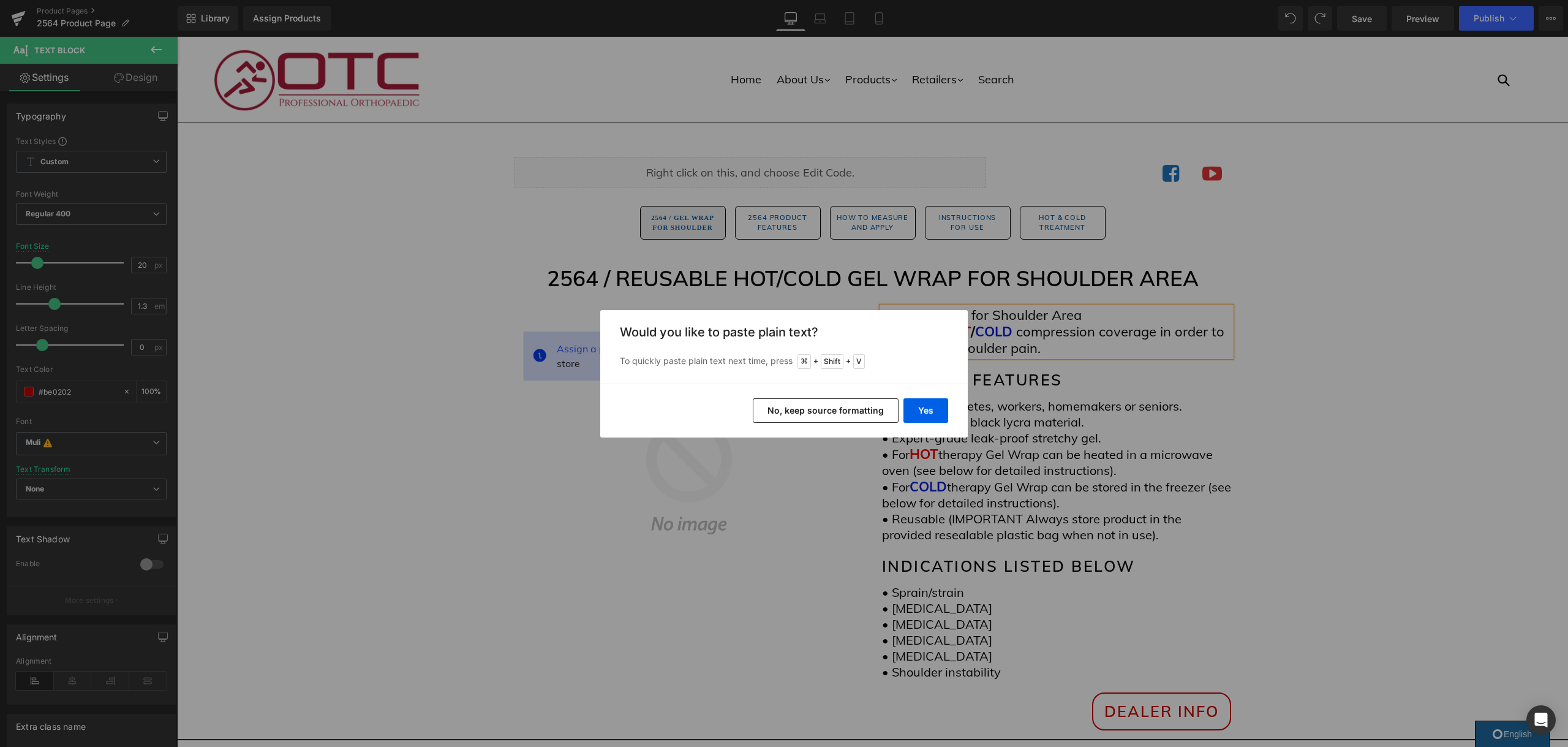
click at [869, 406] on button "No, keep source formatting" at bounding box center [825, 410] width 146 height 25
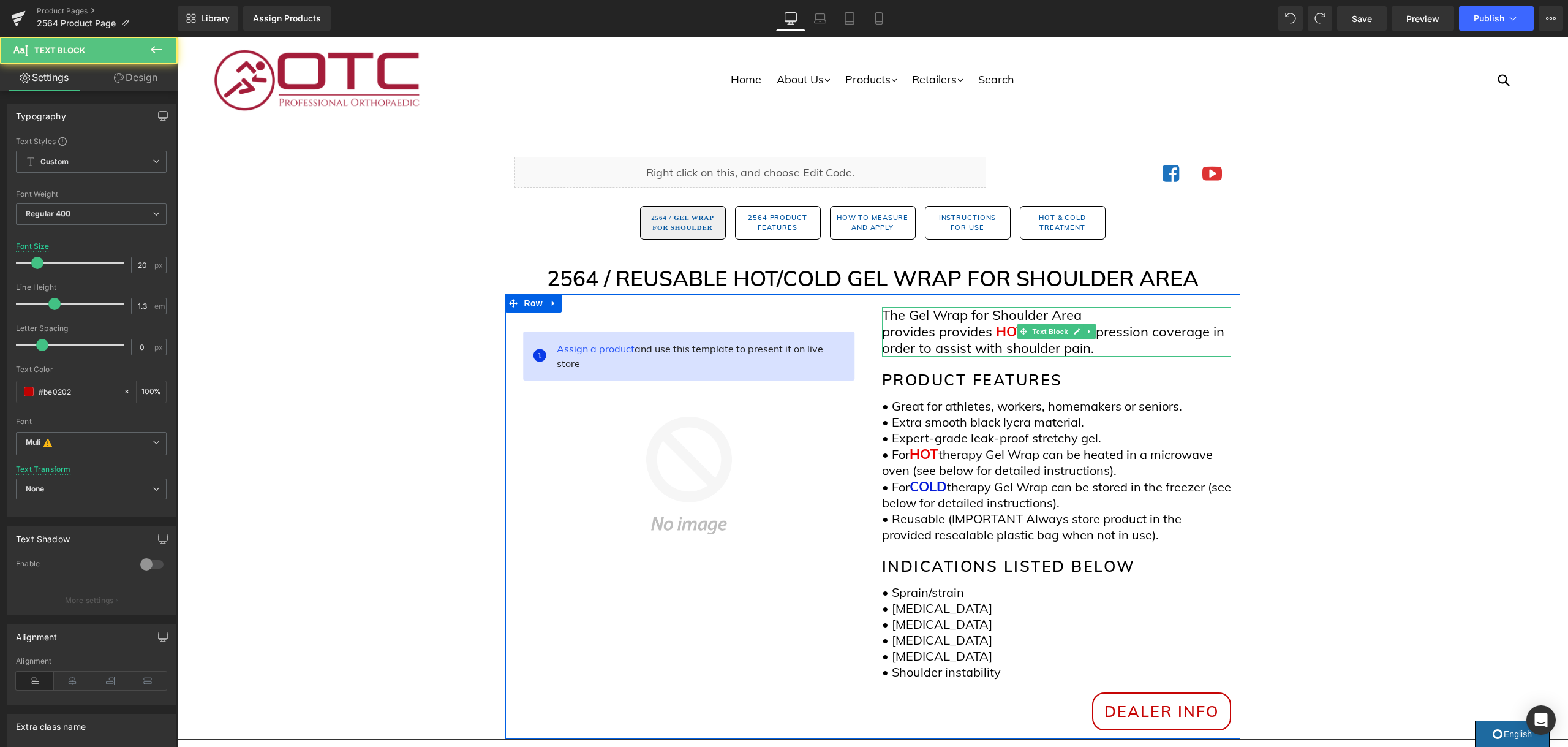
click at [962, 329] on span "provides" at bounding box center [965, 331] width 53 height 17
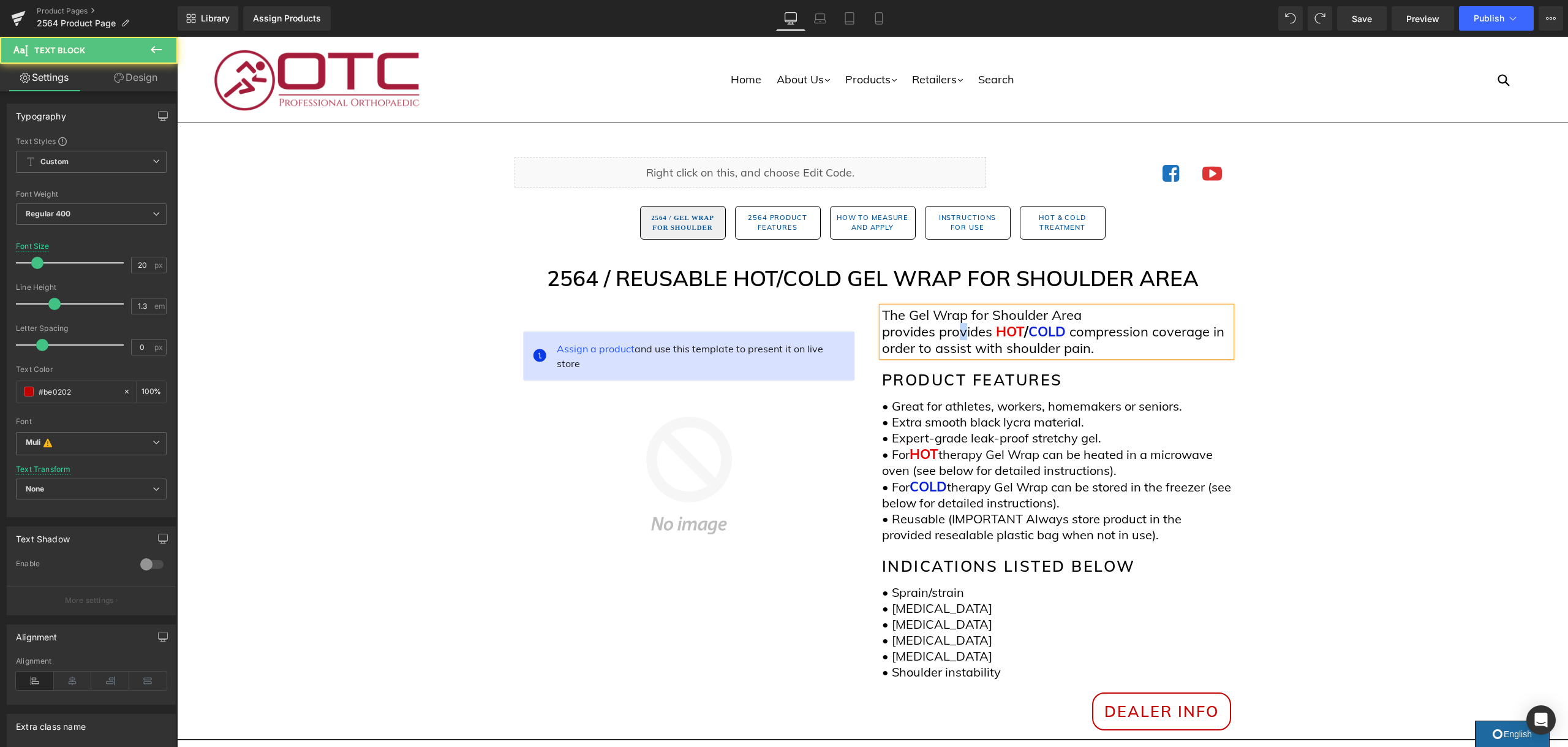
drag, startPoint x: 962, startPoint y: 329, endPoint x: 969, endPoint y: 350, distance: 22.1
click at [962, 329] on span "provides" at bounding box center [965, 331] width 53 height 17
click at [951, 331] on span "provides" at bounding box center [965, 331] width 53 height 17
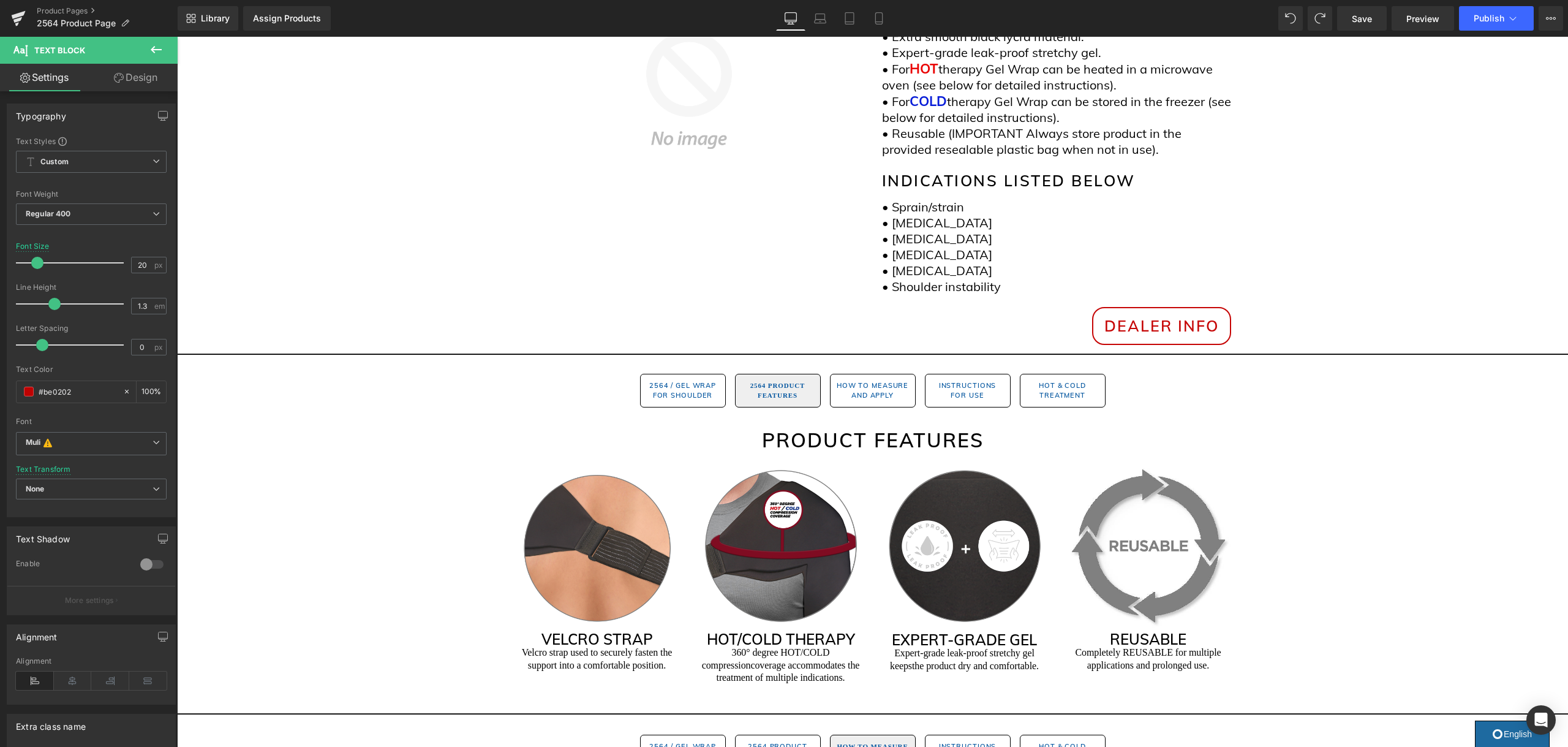
scroll to position [440, 0]
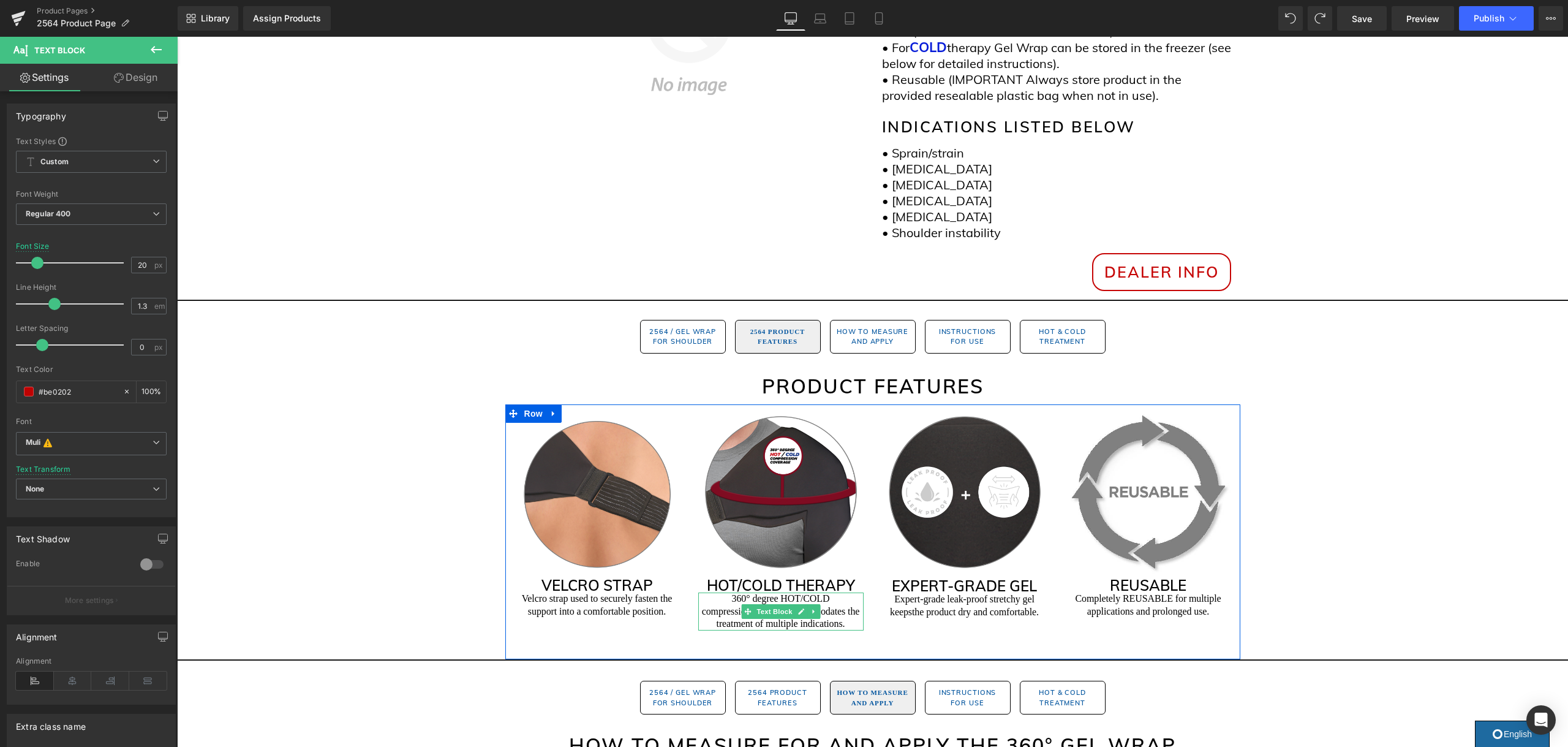
click at [727, 611] on p "360° degree HOT/COLD compression coverage accommodates the treatment of multipl…" at bounding box center [780, 611] width 165 height 38
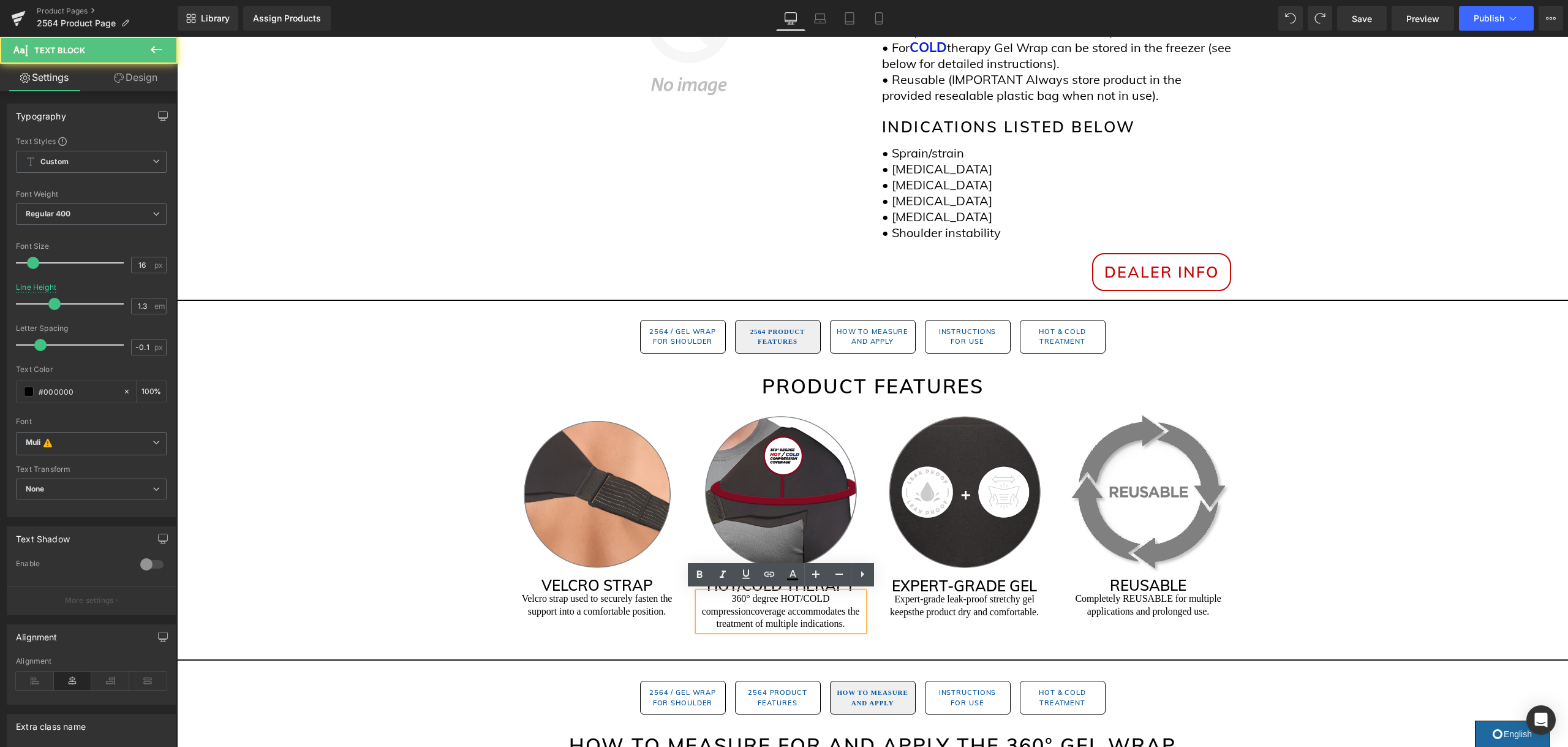
drag, startPoint x: 749, startPoint y: 598, endPoint x: 754, endPoint y: 622, distance: 24.5
click at [748, 598] on p "360° degree HOT/COLD compression coverage accommodates the treatment of multipl…" at bounding box center [780, 611] width 165 height 38
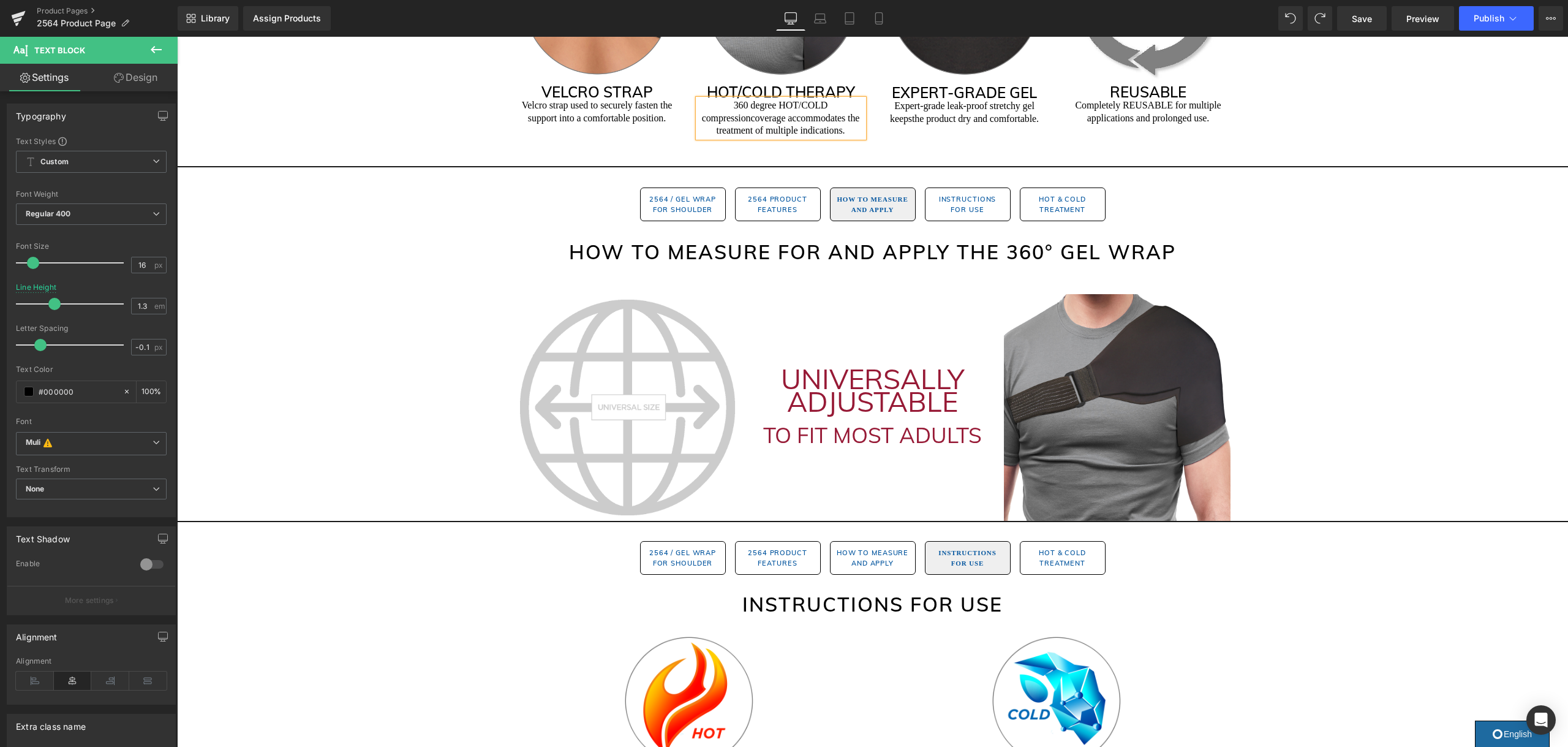
scroll to position [840, 0]
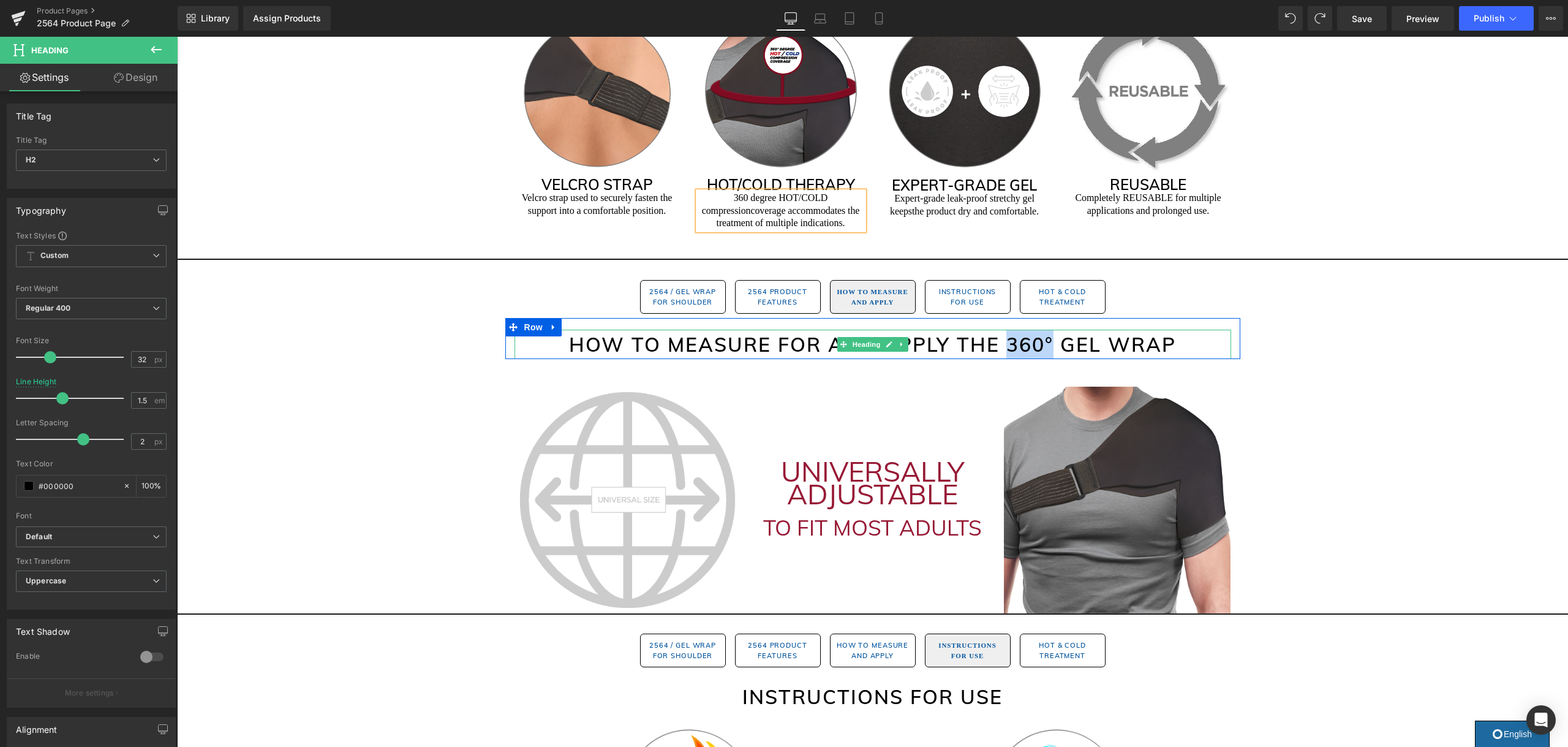
drag, startPoint x: 1050, startPoint y: 341, endPoint x: 1009, endPoint y: 348, distance: 41.6
click at [1009, 348] on h2 "How to Measure for and Apply the 360° GEL WRAP" at bounding box center [872, 344] width 717 height 29
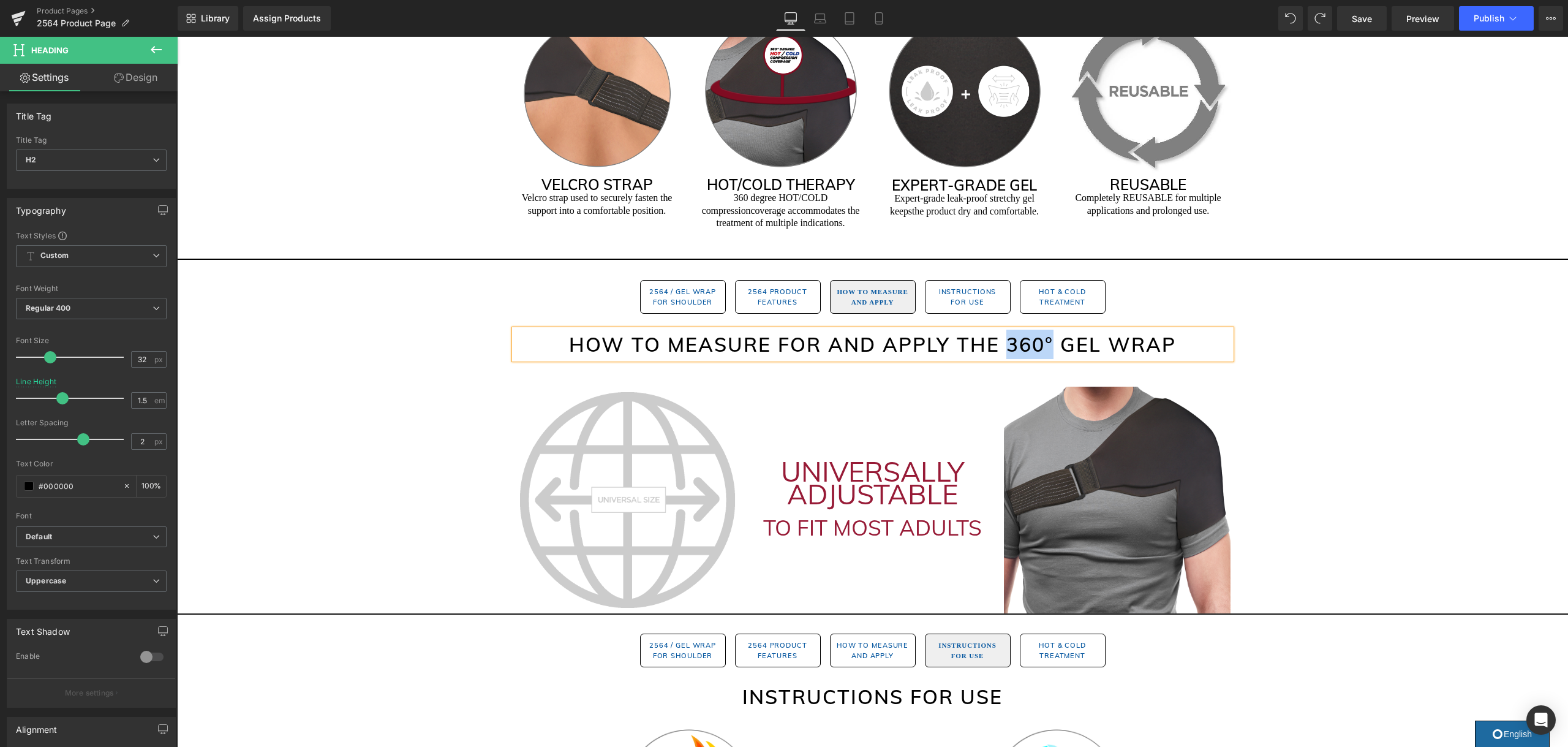
click at [1009, 348] on h2 "How to Measure for and Apply the 360° GEL WRAP" at bounding box center [872, 344] width 717 height 29
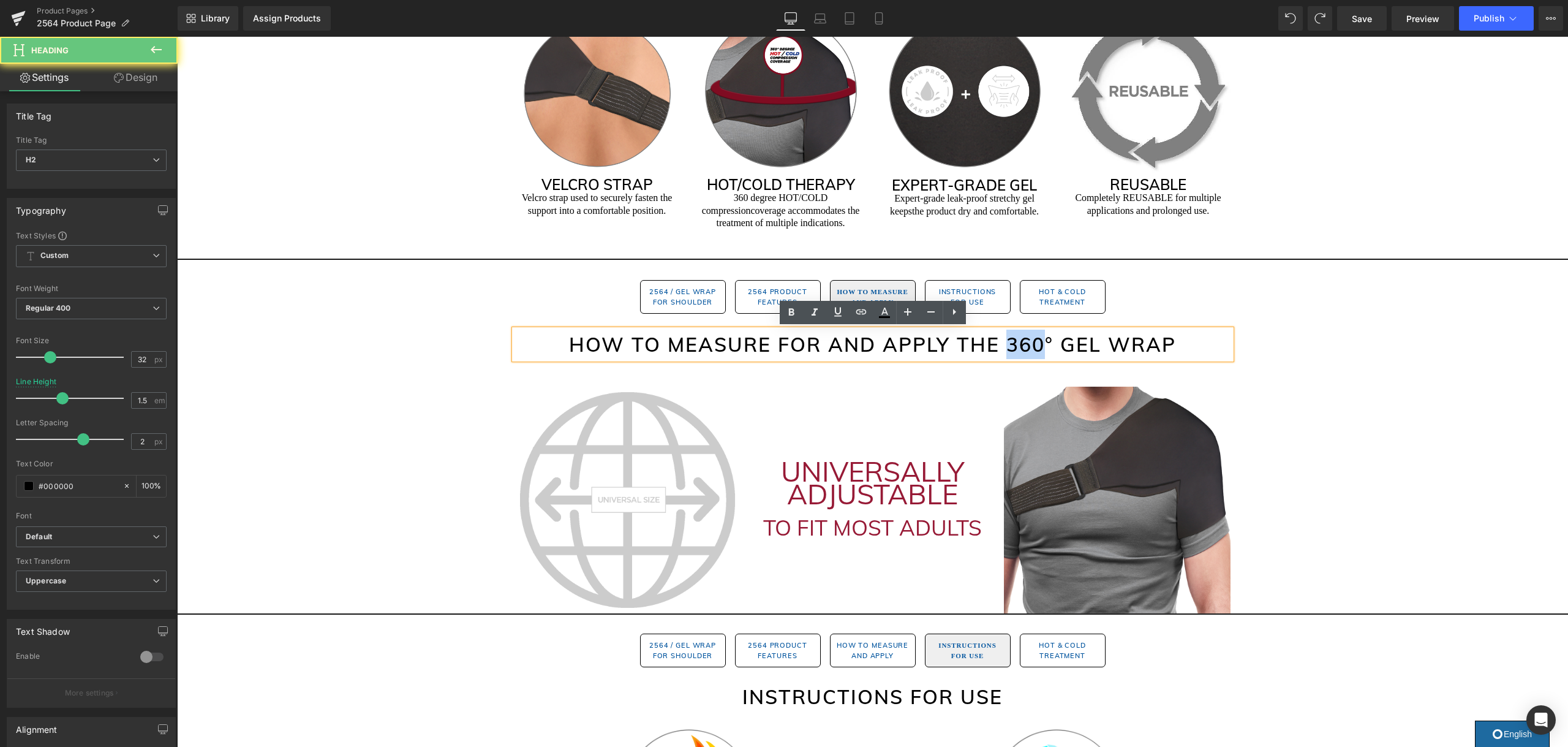
click at [1009, 348] on h2 "How to Measure for and Apply the 360° GEL WRAP" at bounding box center [872, 344] width 717 height 29
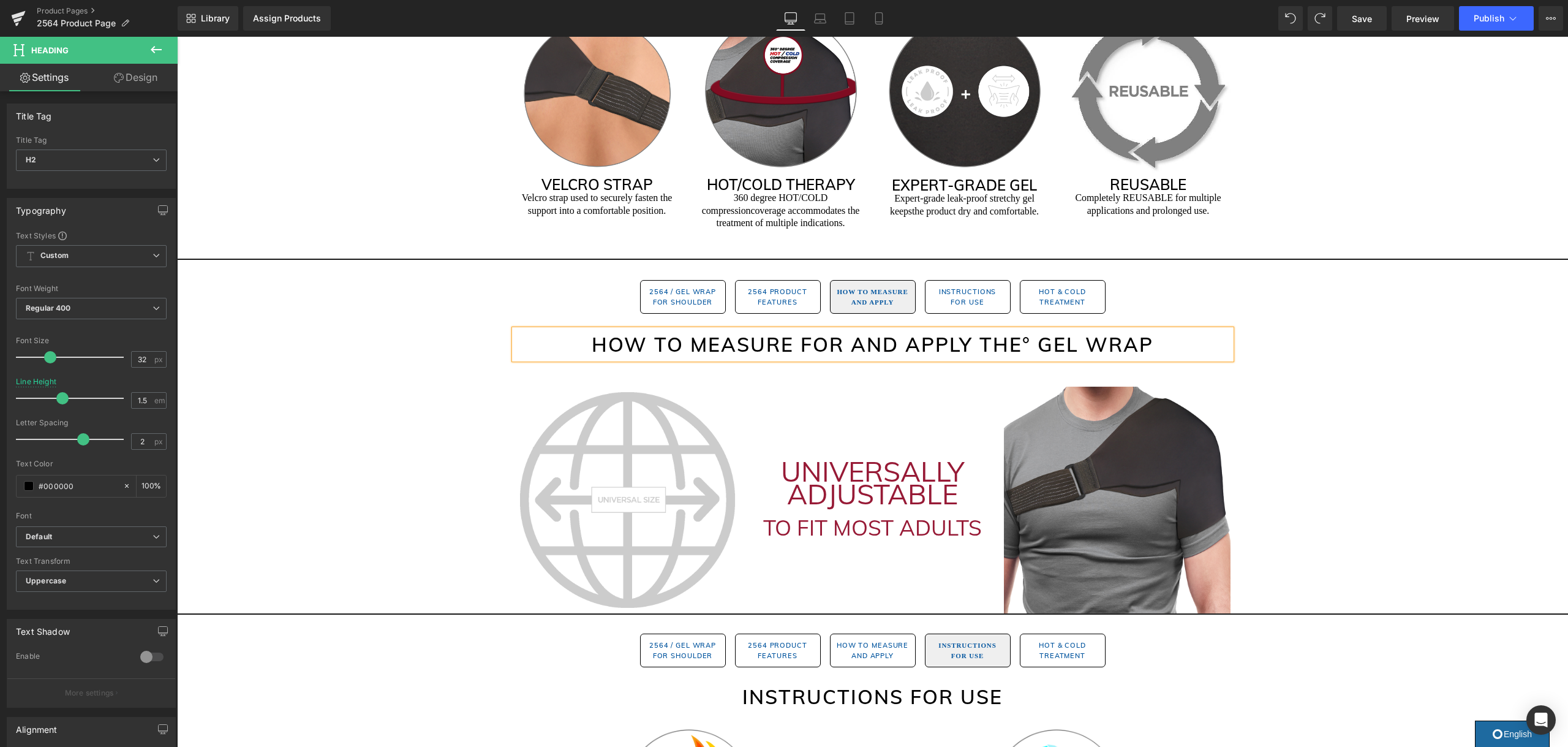
click at [1027, 344] on h2 "How to Measure for and Apply the° GEL WRAP" at bounding box center [872, 344] width 717 height 29
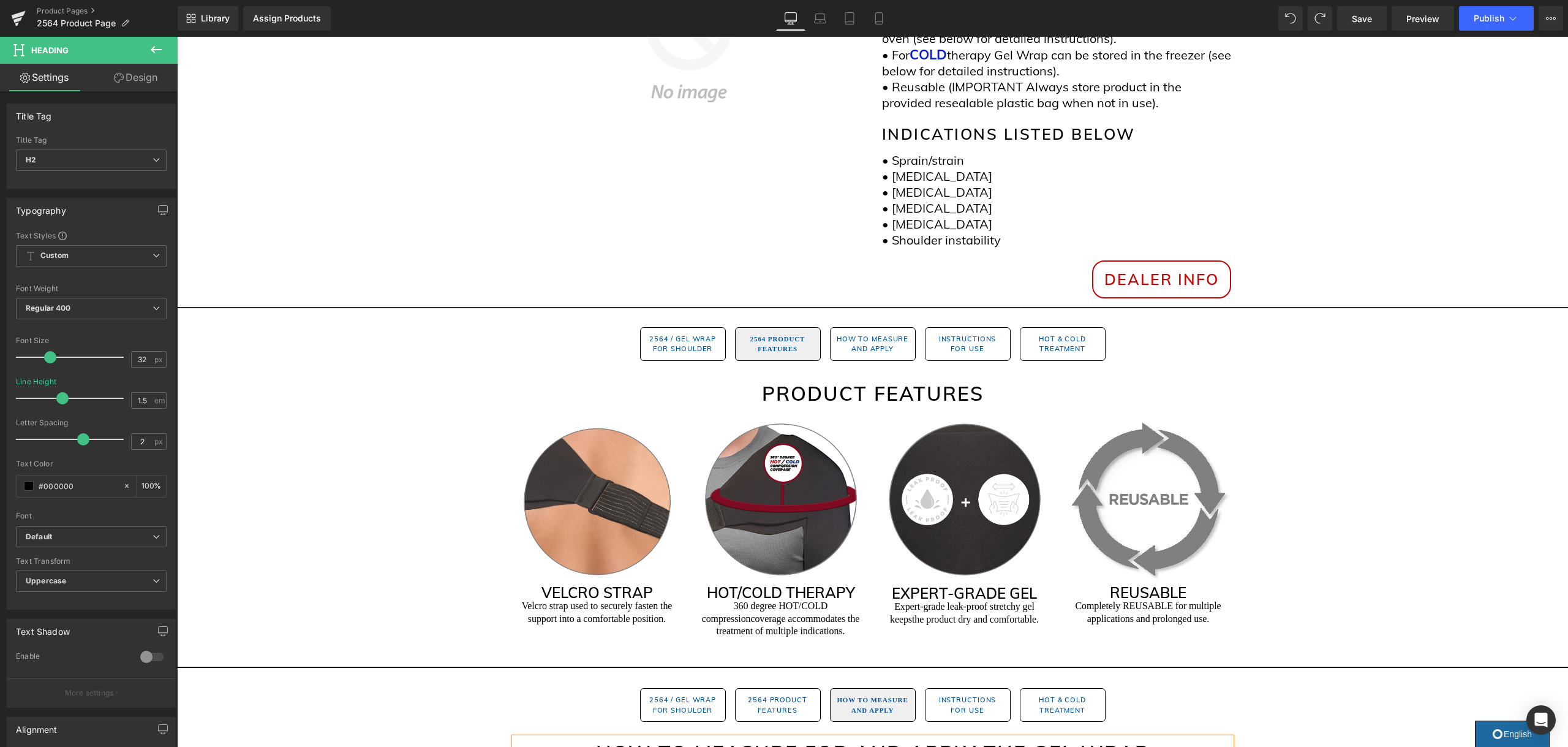
scroll to position [427, 0]
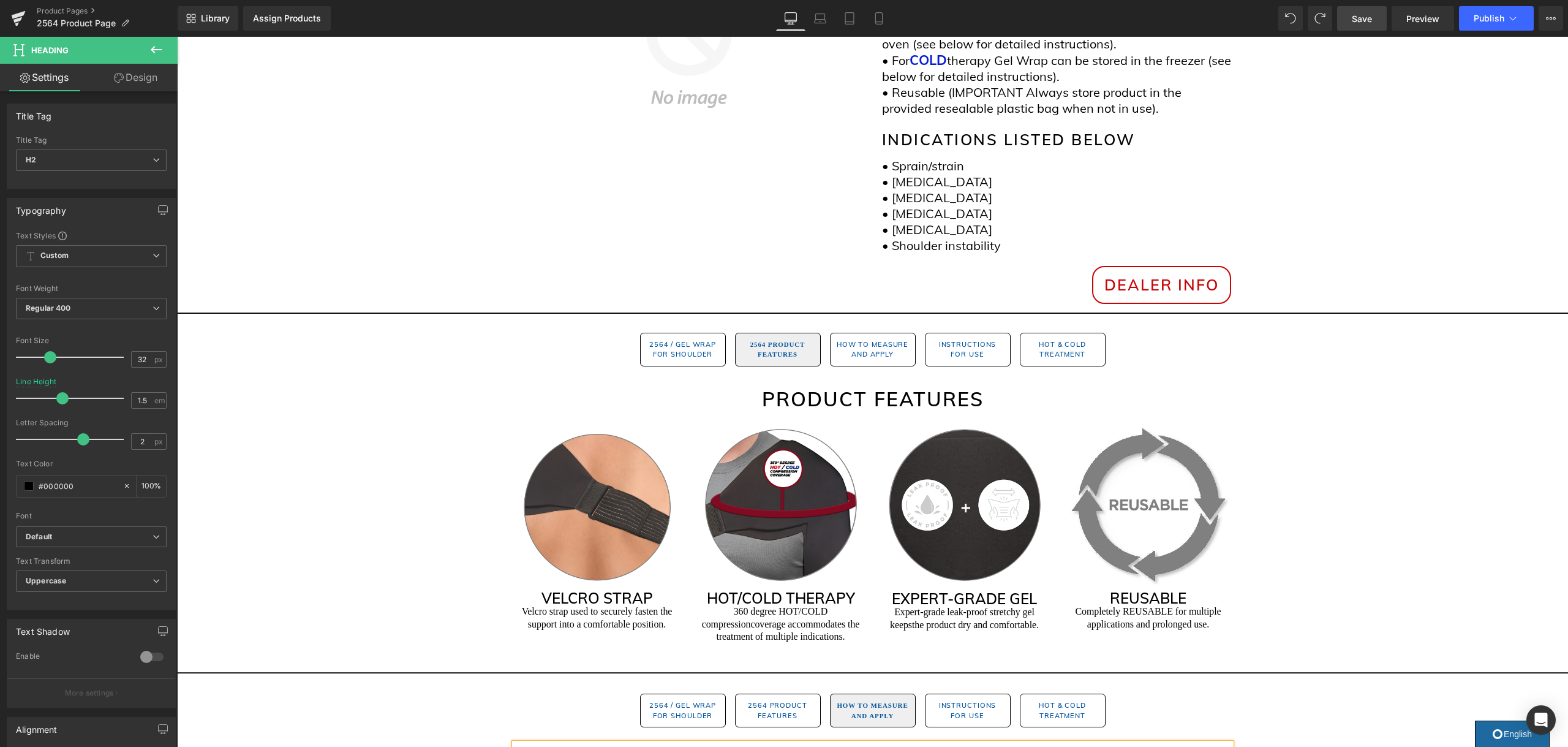
click at [1361, 19] on span "Save" at bounding box center [1361, 18] width 20 height 13
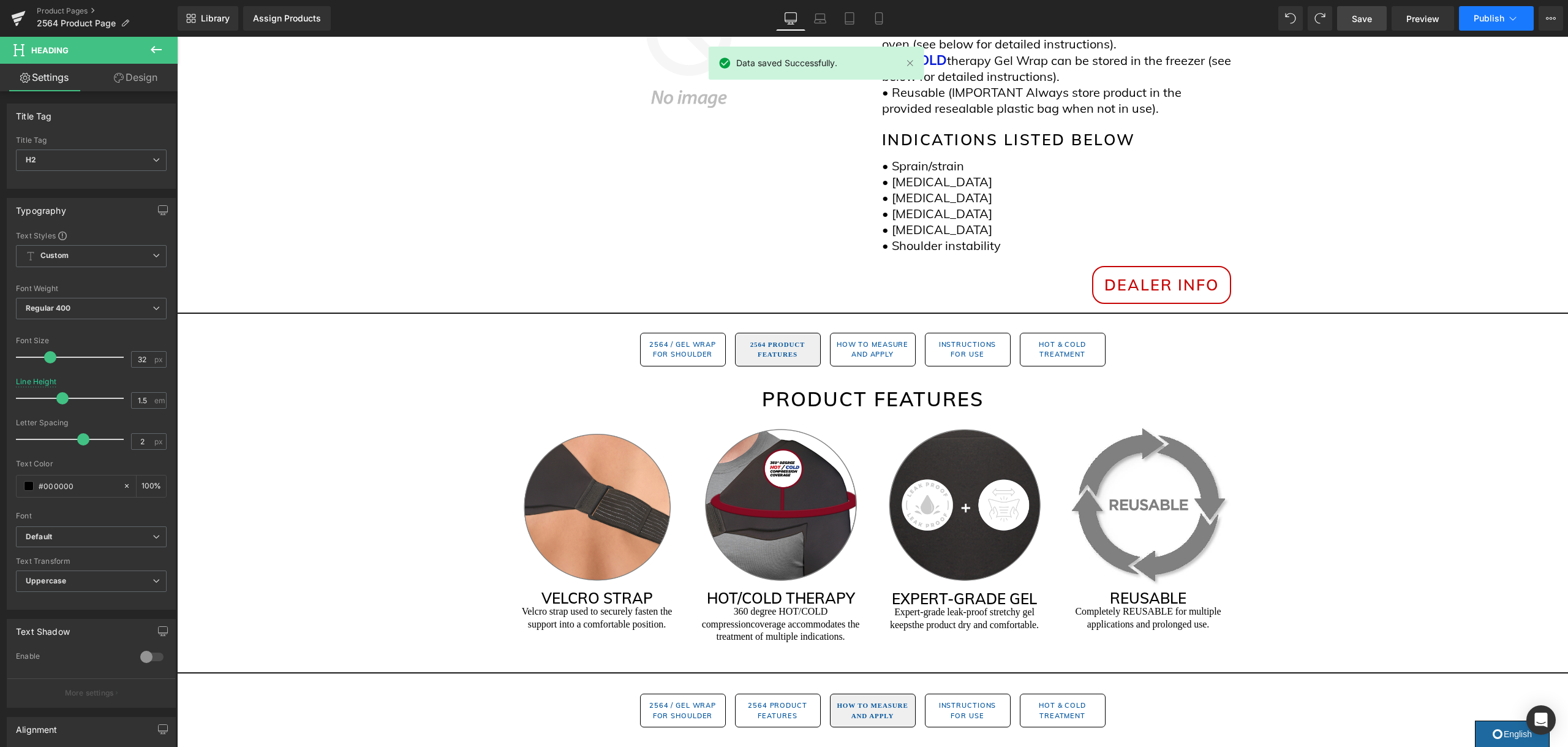
click at [1515, 19] on icon at bounding box center [1512, 18] width 12 height 12
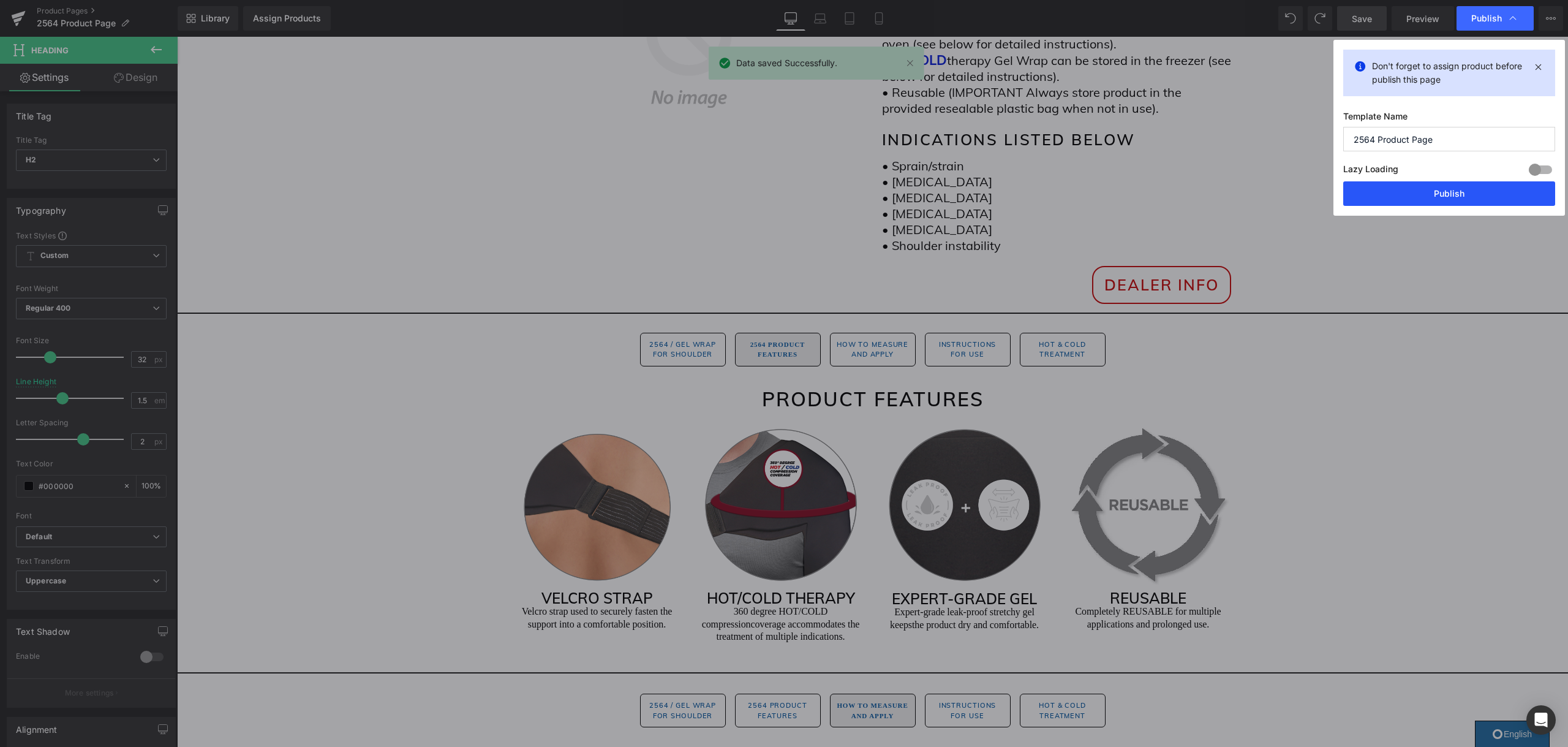
click at [1418, 192] on button "Publish" at bounding box center [1449, 193] width 212 height 25
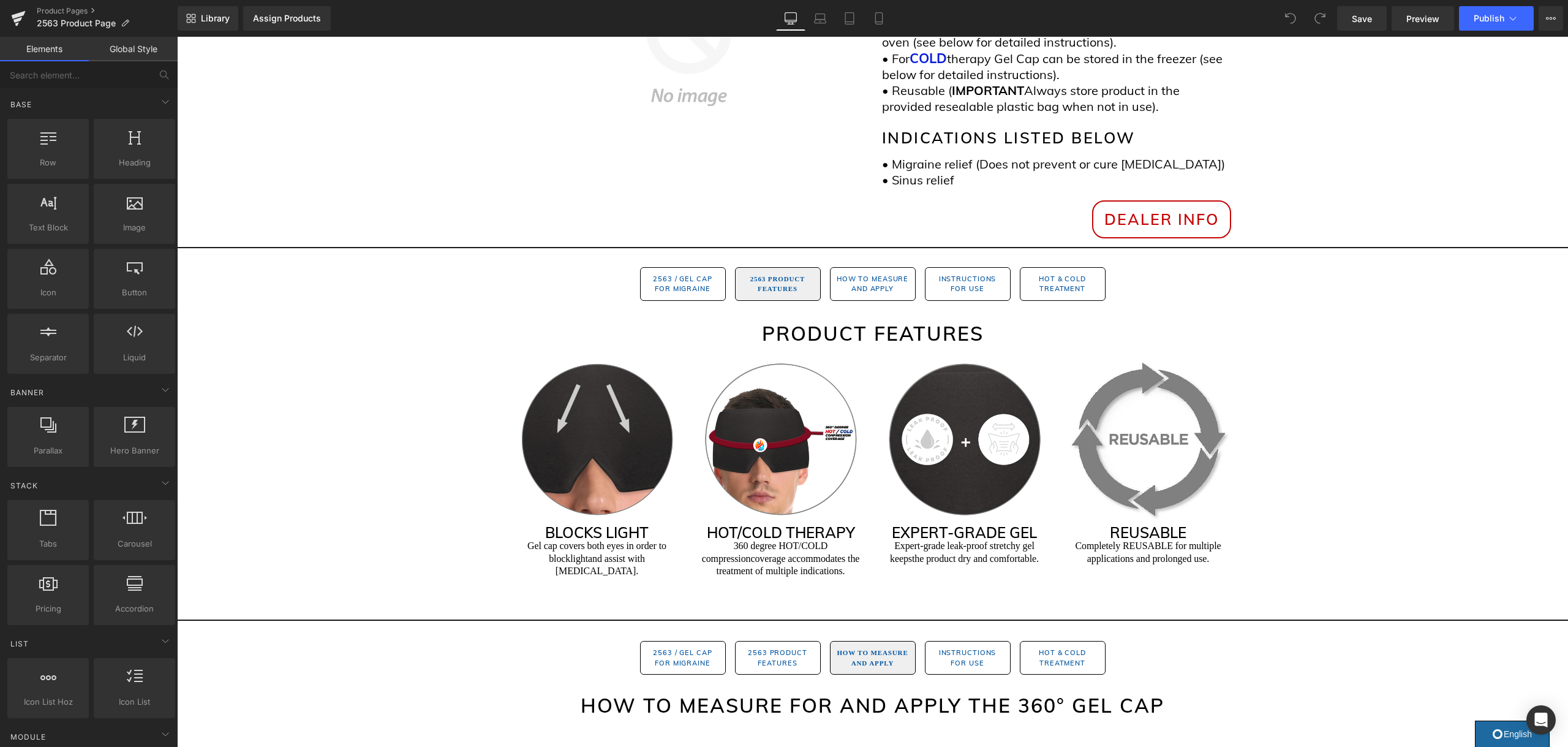
scroll to position [698, 0]
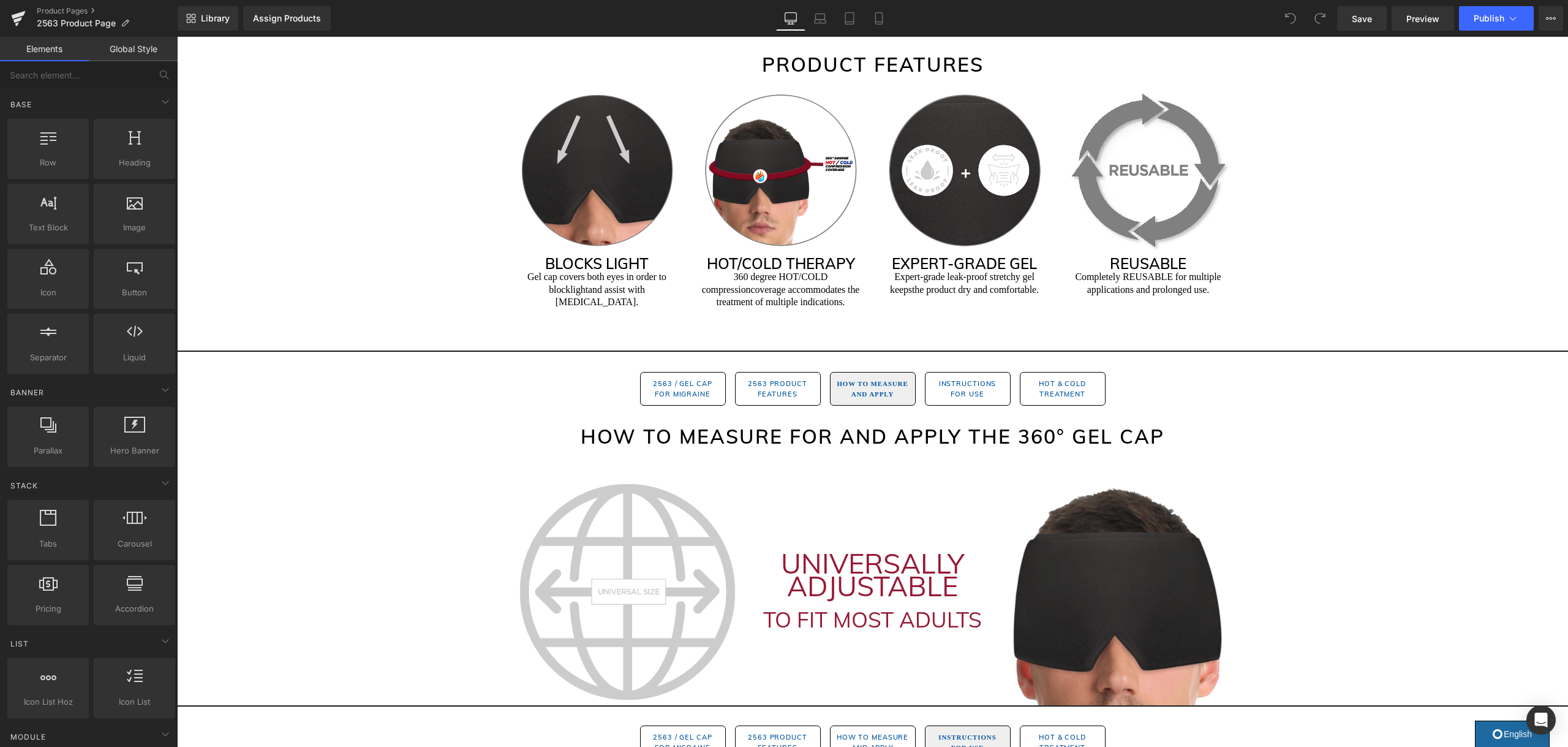
click at [1010, 421] on h2 "How to Measure for and Apply the 360° GEL CAP" at bounding box center [872, 436] width 717 height 29
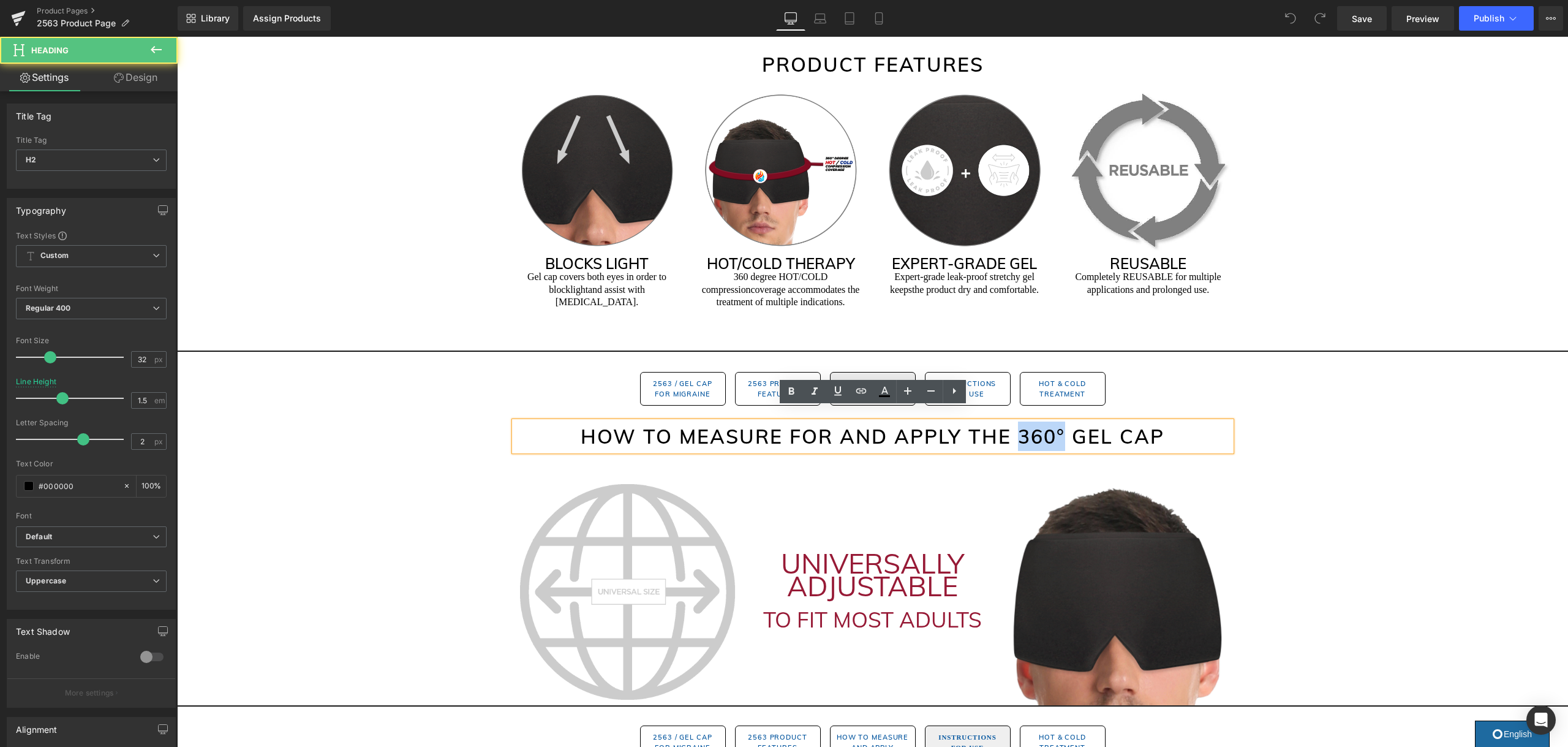
drag, startPoint x: 1061, startPoint y: 422, endPoint x: 1017, endPoint y: 428, distance: 44.4
click at [1017, 428] on h2 "How to Measure for and Apply the 360° GEL CAP" at bounding box center [872, 436] width 717 height 29
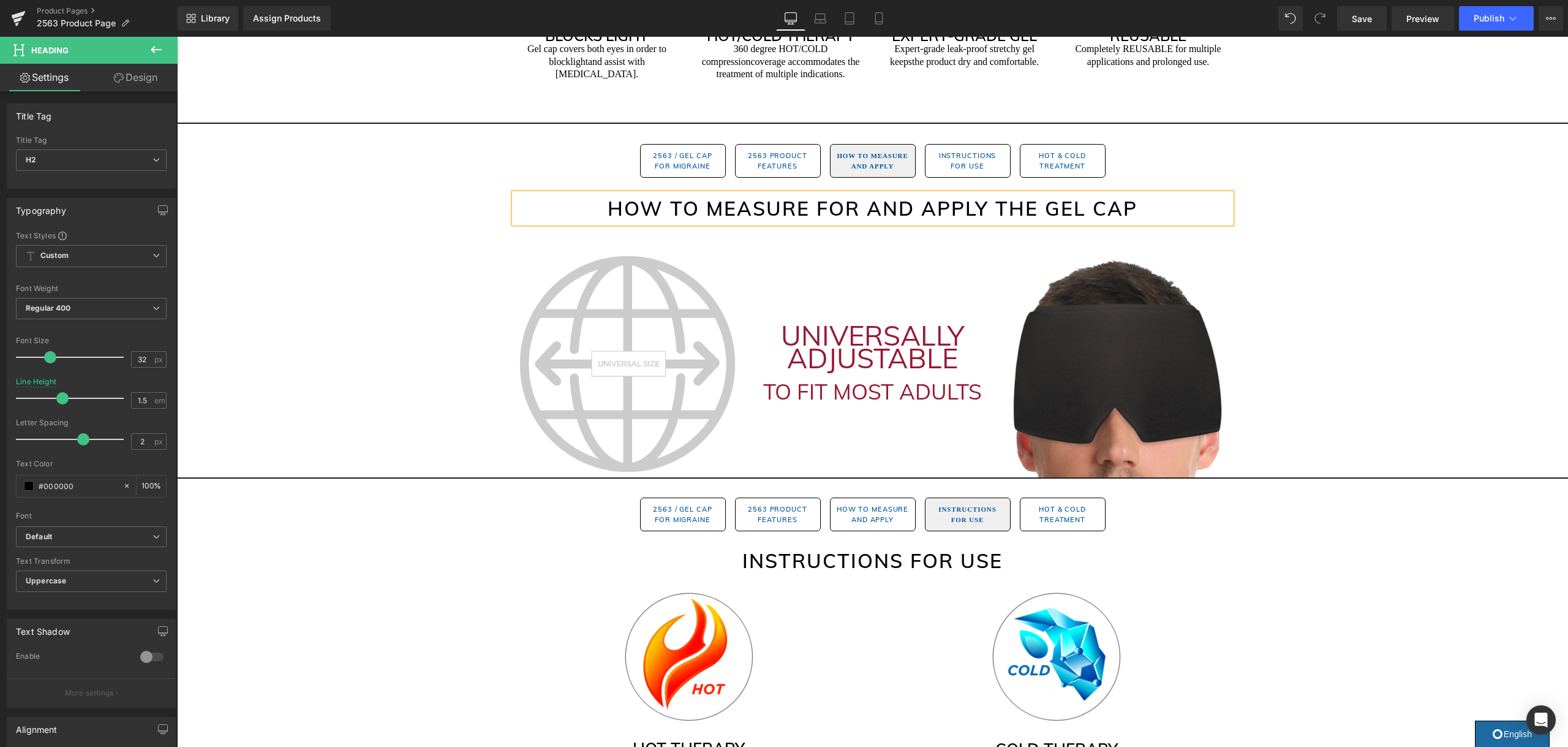
scroll to position [502, 0]
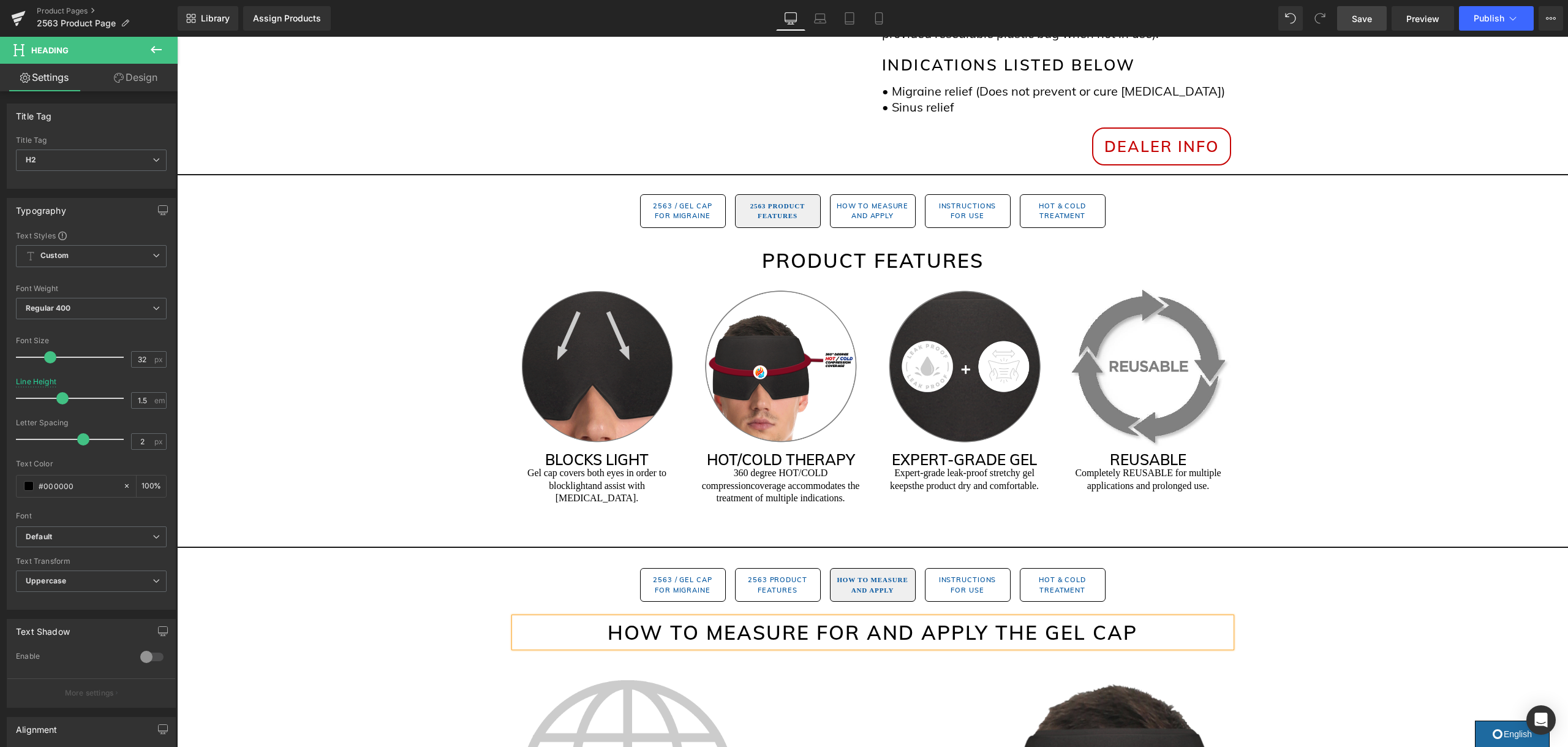
click at [1370, 12] on span "Save" at bounding box center [1361, 18] width 20 height 13
click at [1496, 22] on span "Publish" at bounding box center [1489, 18] width 31 height 10
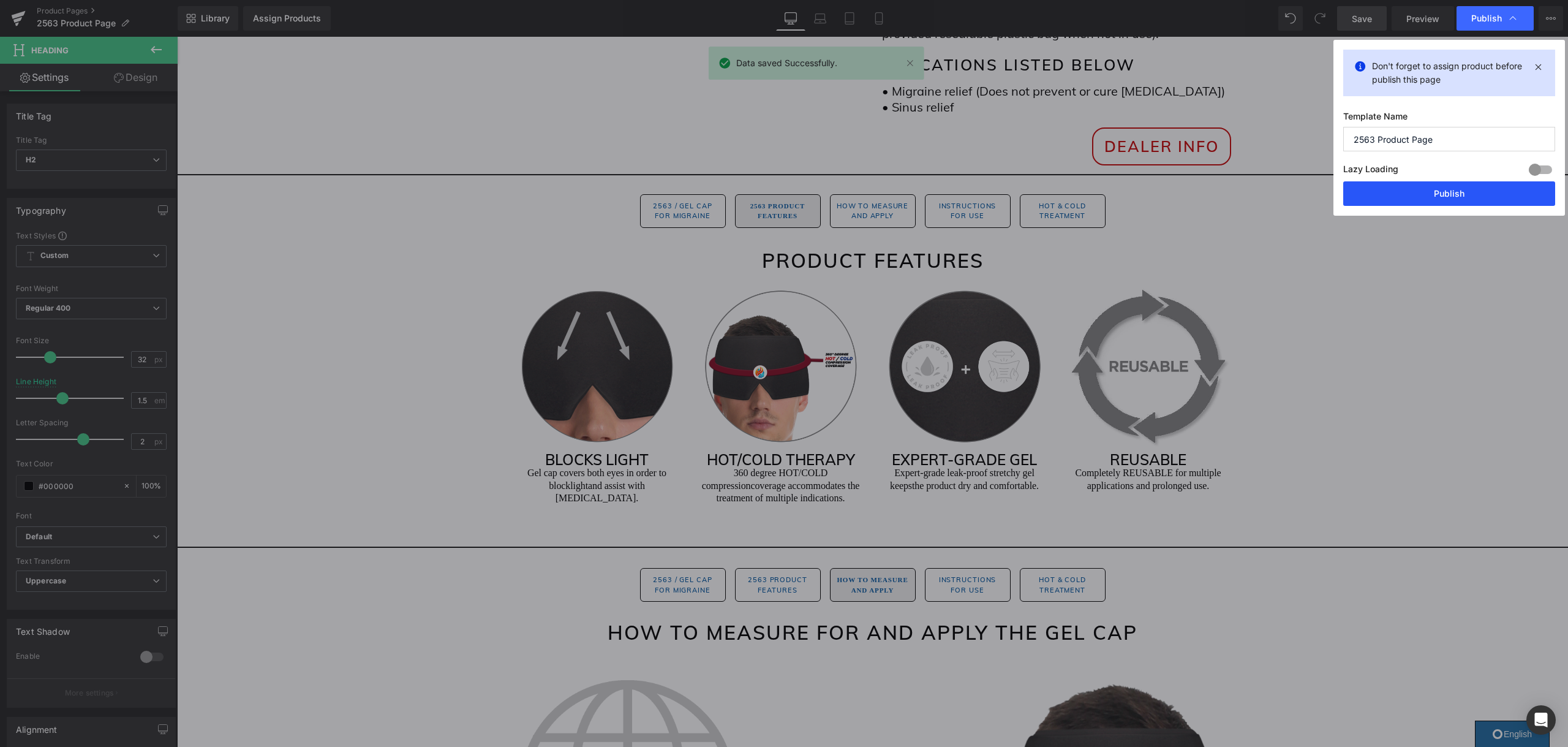
click at [1419, 188] on button "Publish" at bounding box center [1449, 193] width 212 height 25
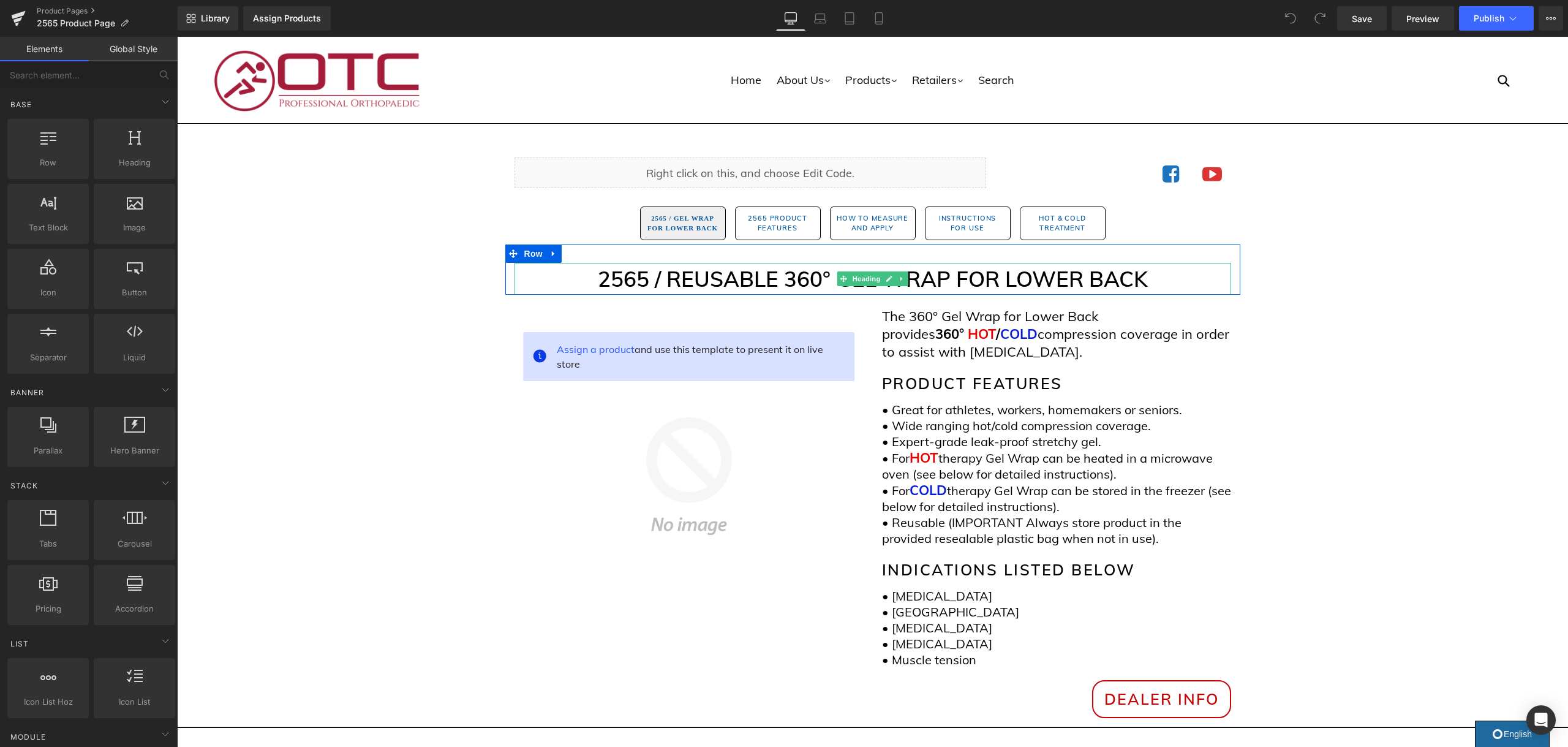
click at [828, 277] on h1 "2565 / REUSABLE 360° GEL WRAP FOR LOWER BACK" at bounding box center [872, 279] width 717 height 32
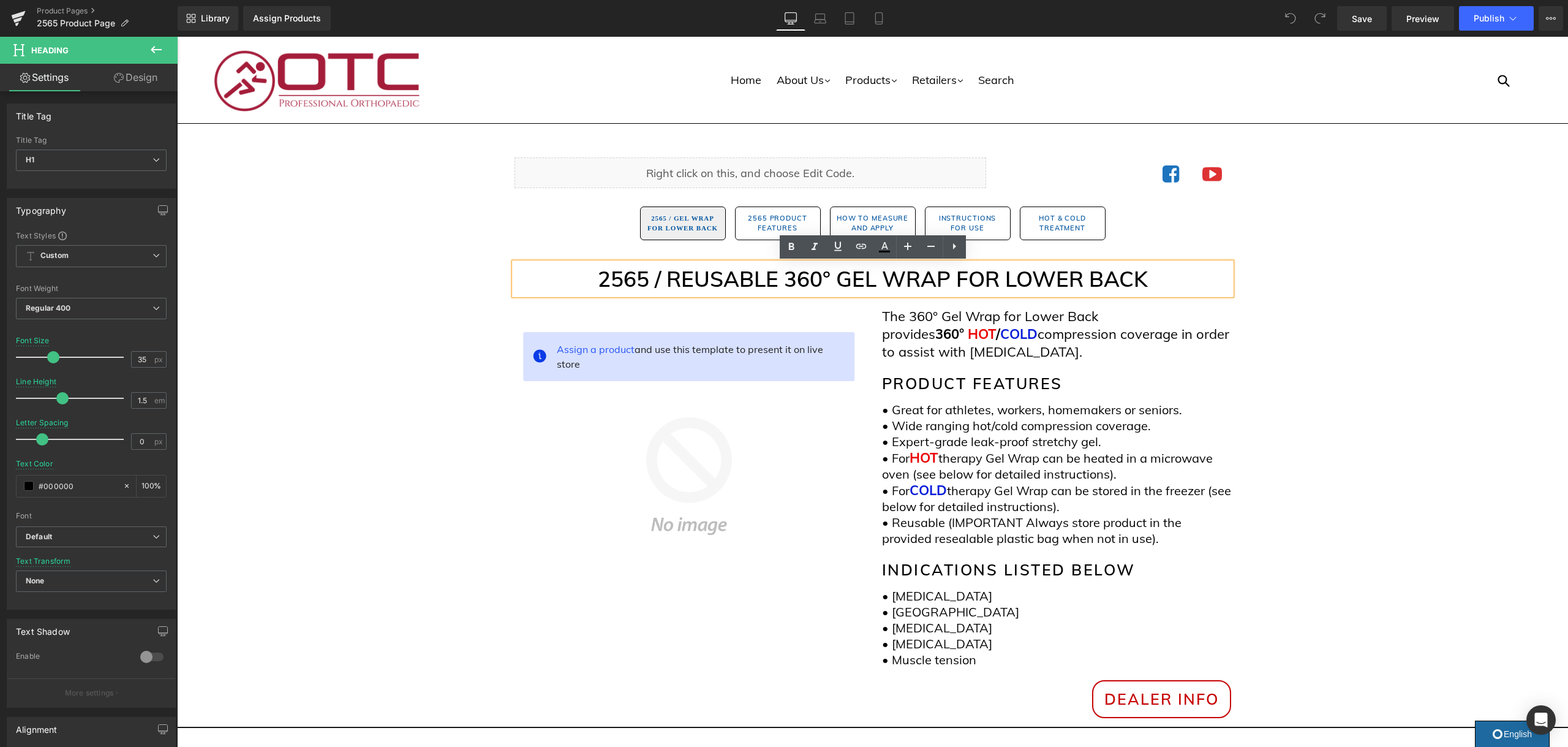
click at [804, 285] on h1 "2565 / REUSABLE 360° GEL WRAP FOR LOWER BACK" at bounding box center [872, 279] width 717 height 32
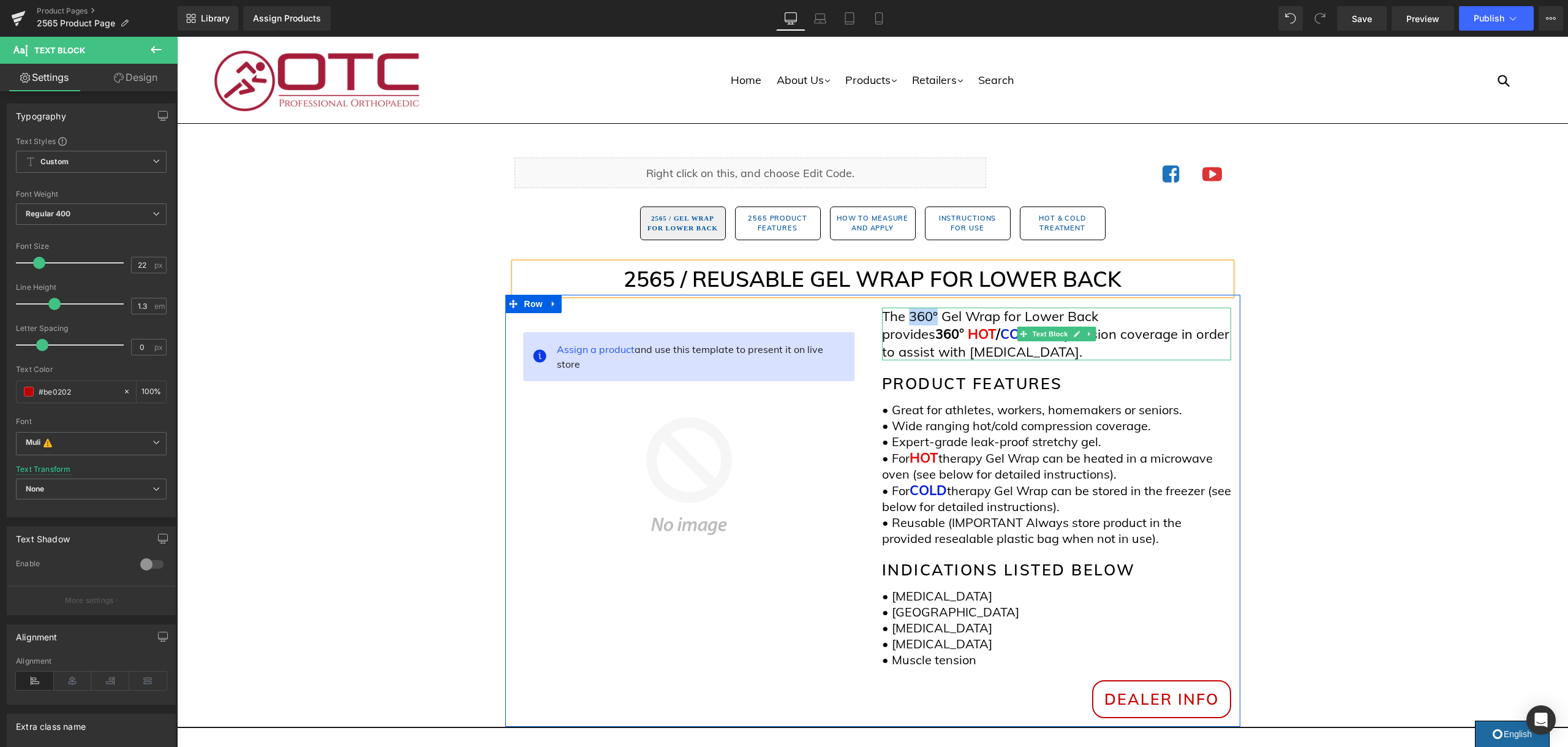
drag, startPoint x: 937, startPoint y: 317, endPoint x: 907, endPoint y: 319, distance: 30.1
click at [907, 319] on p "The 360° Gel Wrap for Lower Back provides 360° HOT / COLD compression coverage …" at bounding box center [1057, 334] width 349 height 53
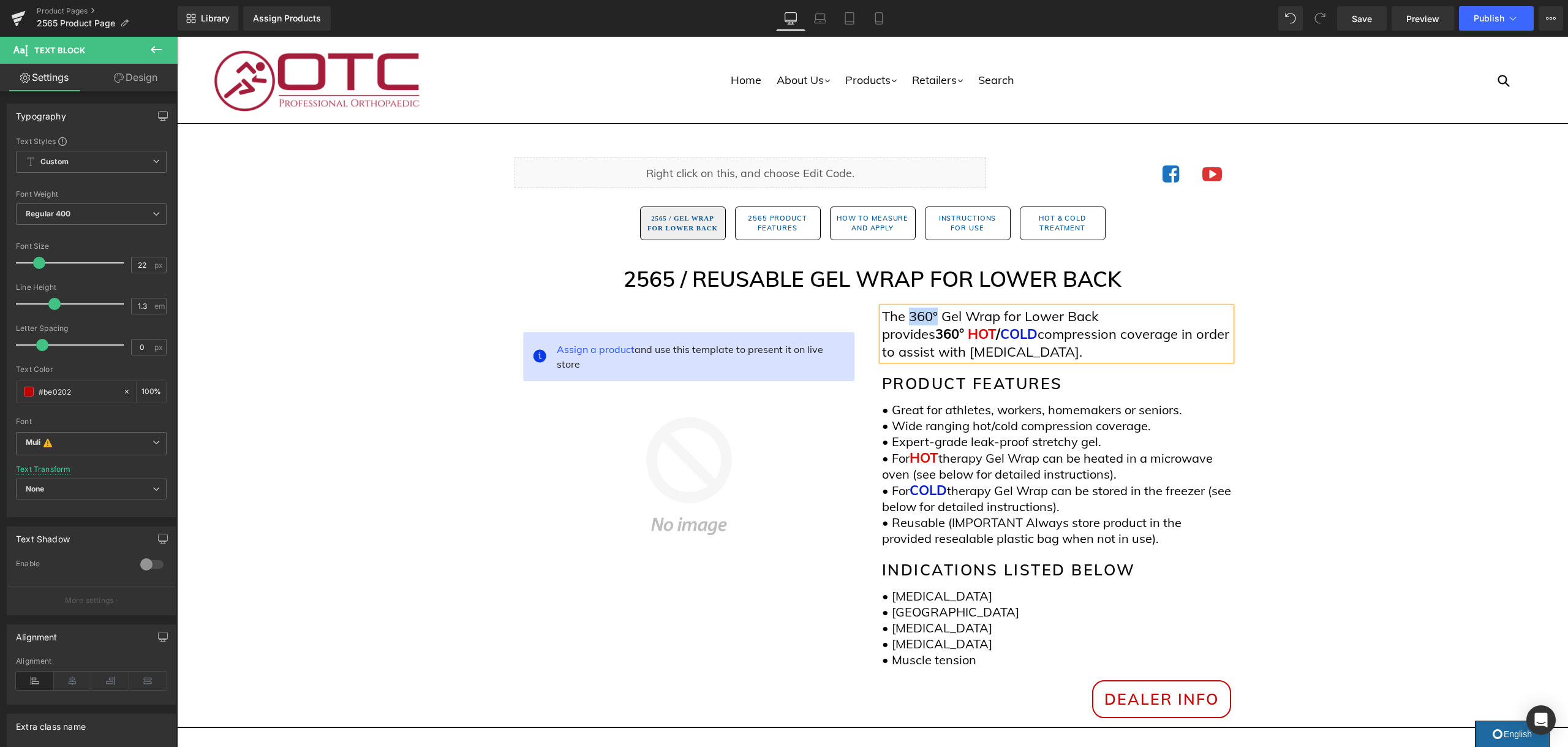
click at [917, 319] on p "The 360° Gel Wrap for Lower Back provides 360° HOT / COLD compression coverage …" at bounding box center [1057, 334] width 349 height 53
drag, startPoint x: 910, startPoint y: 315, endPoint x: 923, endPoint y: 355, distance: 42.1
click at [908, 315] on p "The° Gel Wrap for Lower Back provides 360° HOT / COLD compression coverage in o…" at bounding box center [1057, 334] width 349 height 53
drag, startPoint x: 966, startPoint y: 334, endPoint x: 938, endPoint y: 336, distance: 28.1
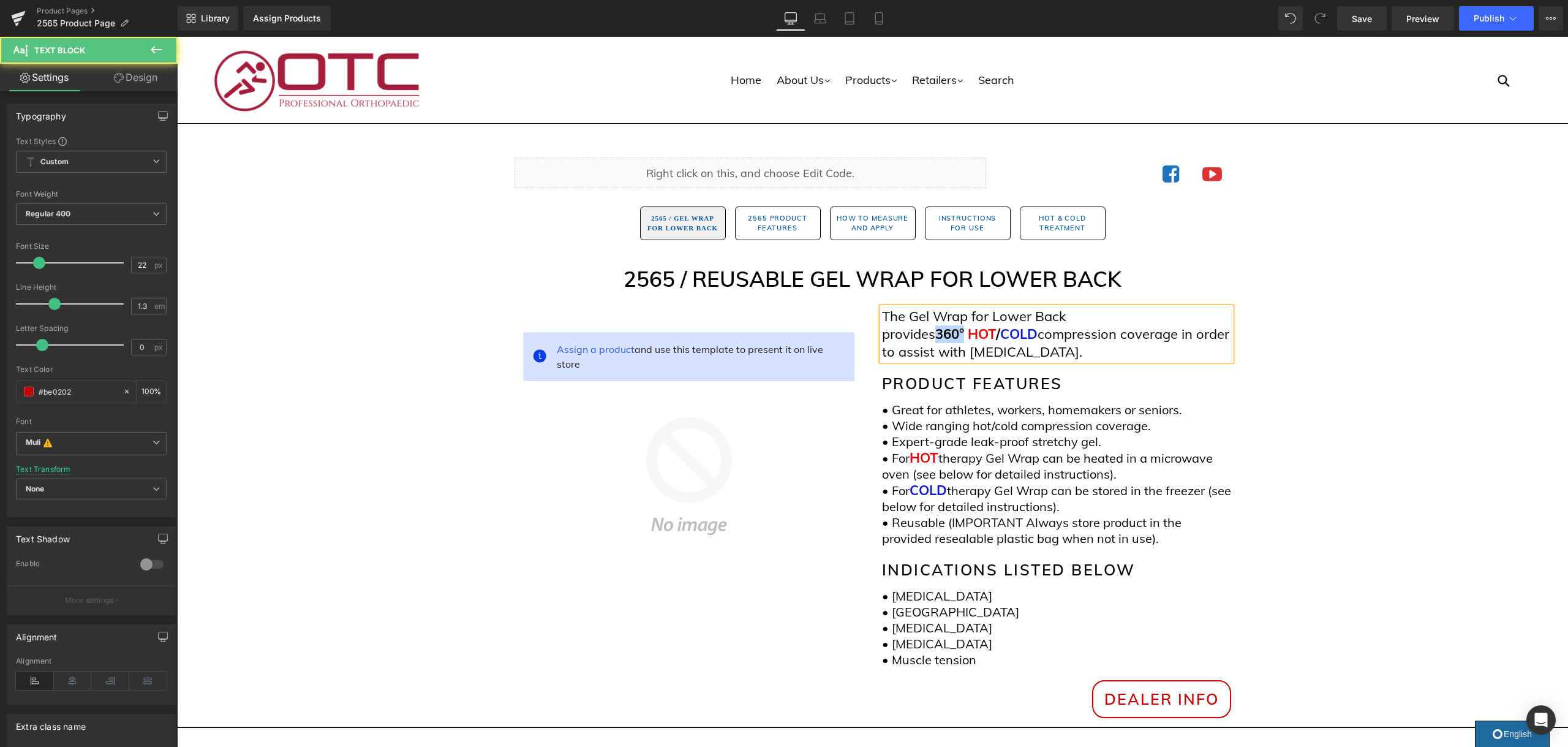
click at [938, 336] on span "360°" at bounding box center [949, 334] width 29 height 17
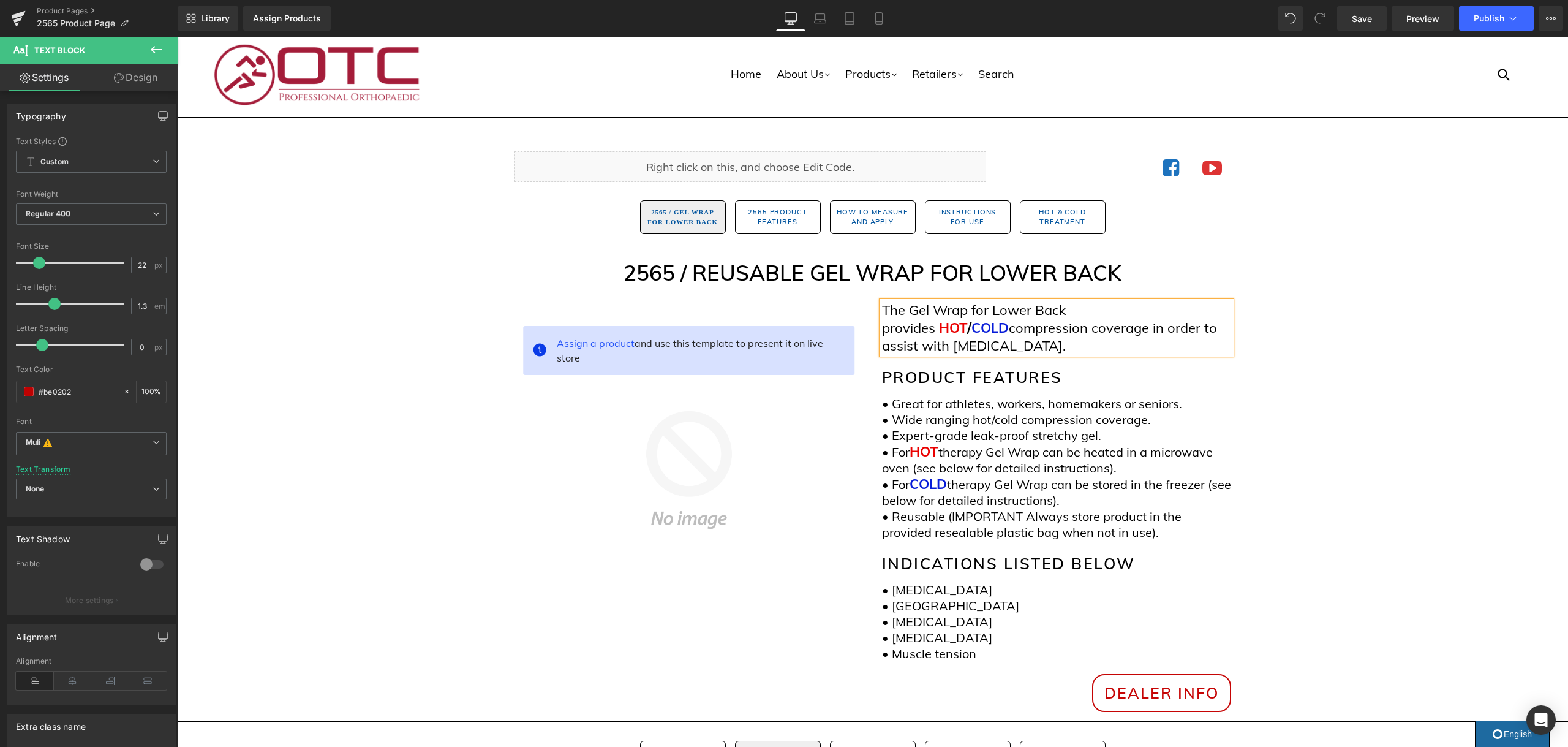
click at [917, 335] on p "The Gel Wrap for Lower Back provides HOT / COLD compression coverage in order t…" at bounding box center [1057, 327] width 349 height 53
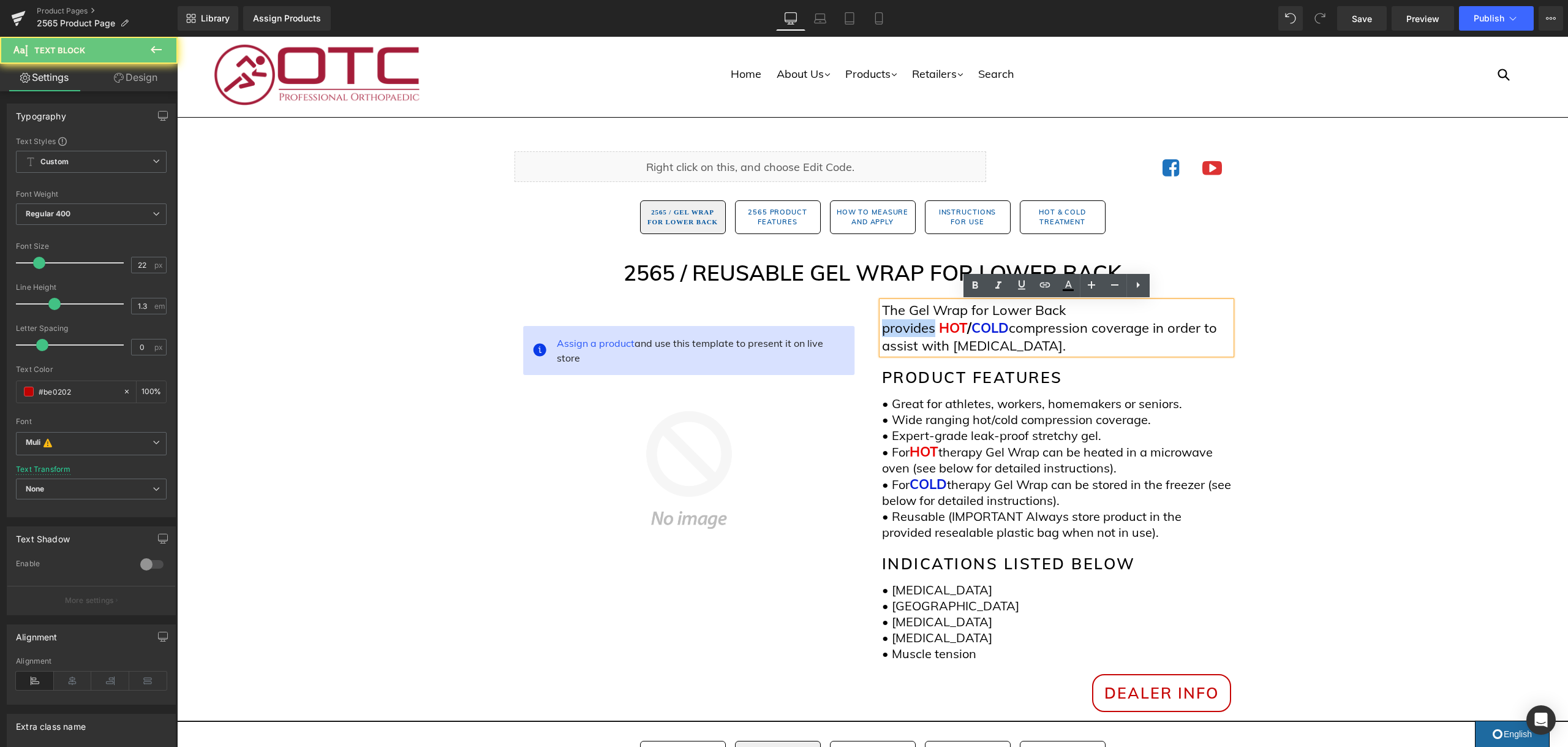
click at [917, 335] on p "The Gel Wrap for Lower Back provides HOT / COLD compression coverage in order t…" at bounding box center [1057, 327] width 349 height 53
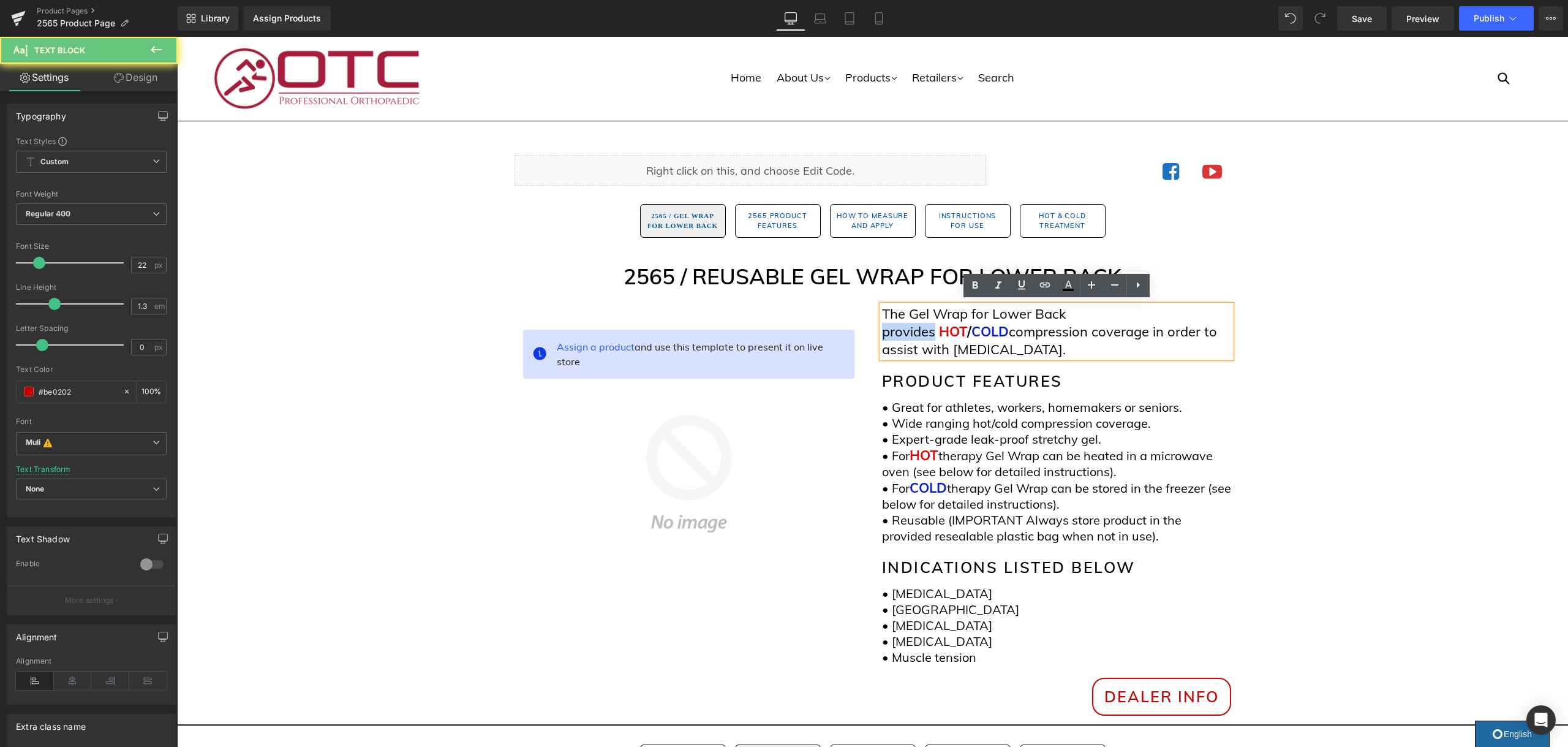
scroll to position [4, 0]
copy p "provides"
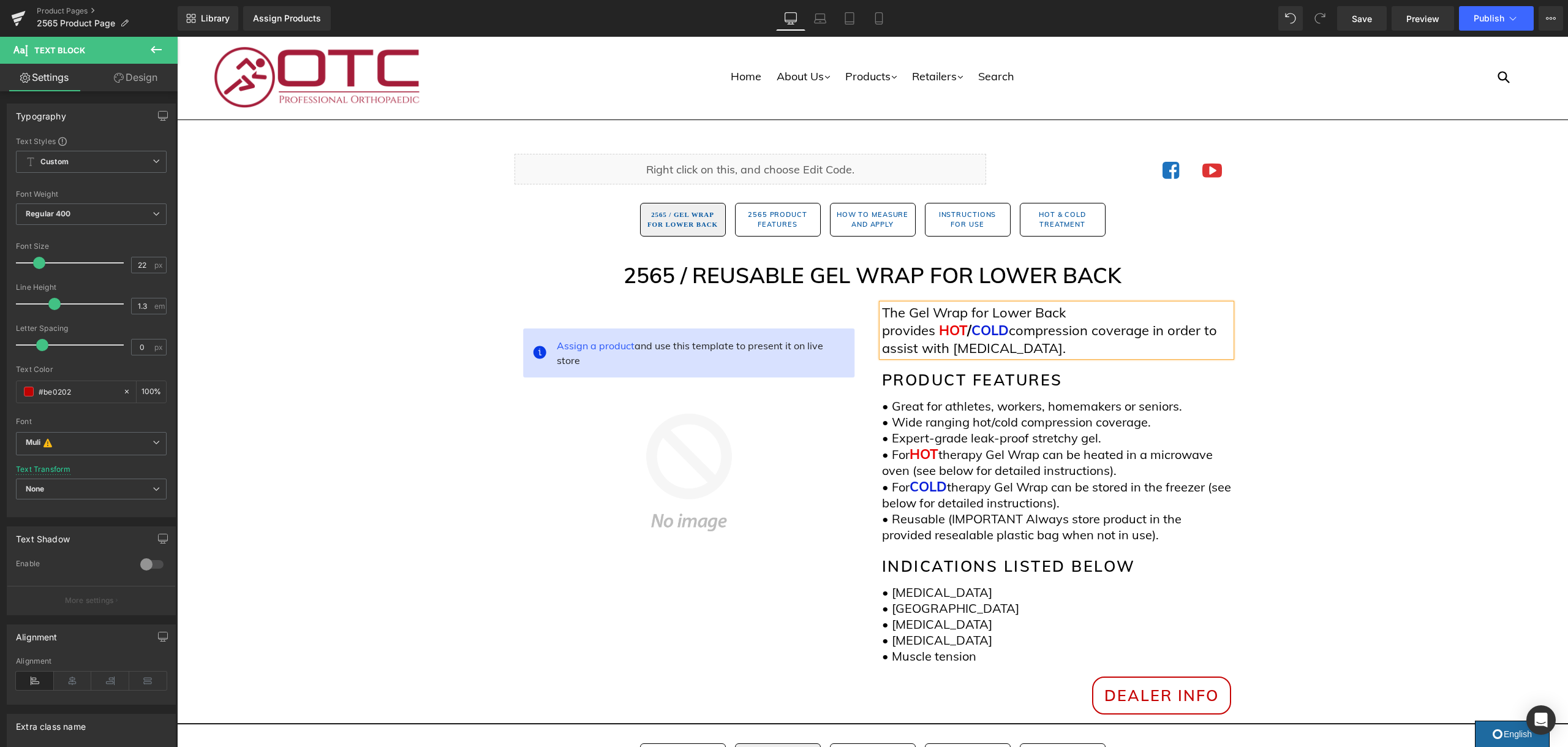
click at [941, 331] on p "The Gel Wrap for Lower Back provides HOT / COLD compression coverage in order t…" at bounding box center [1057, 330] width 349 height 53
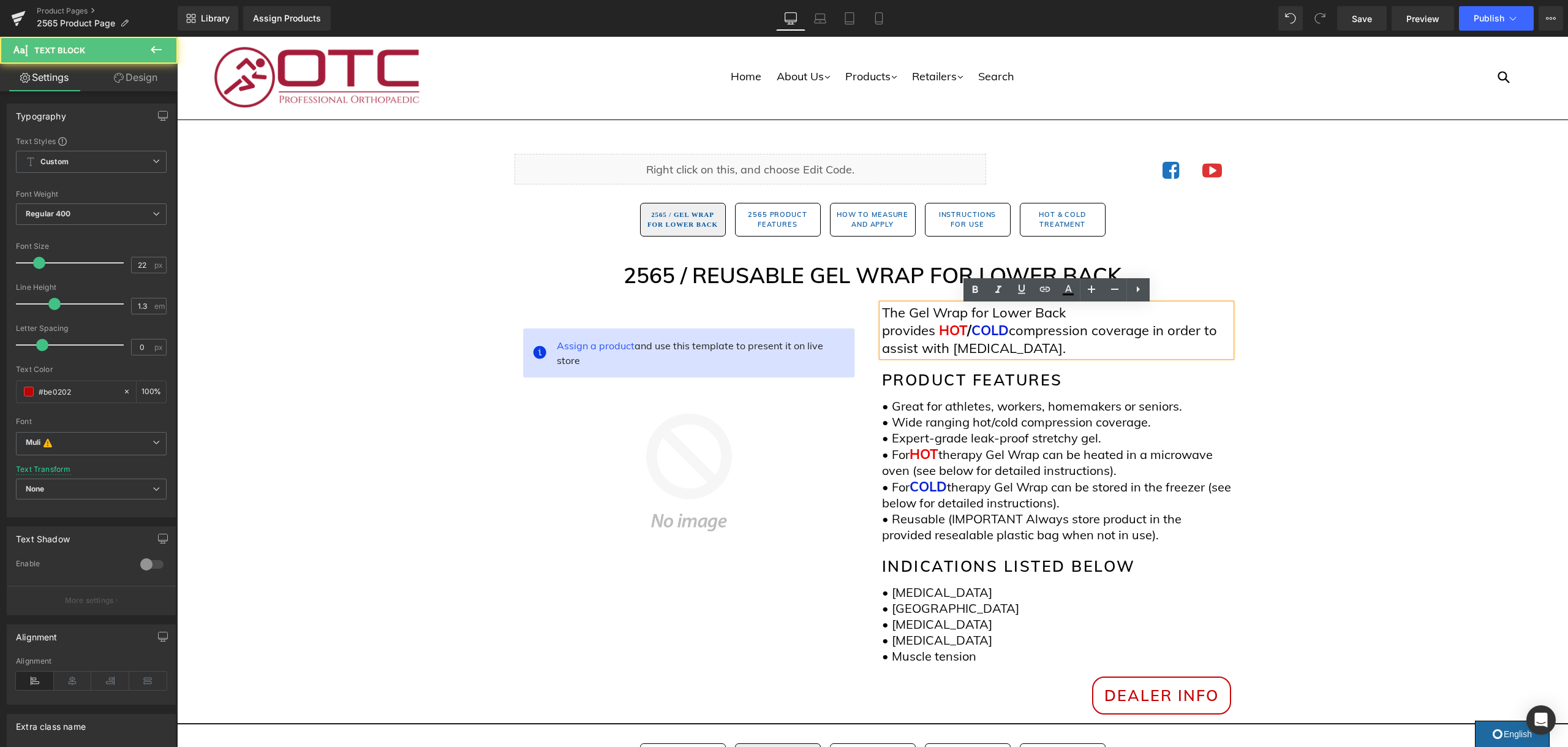
scroll to position [2, 0]
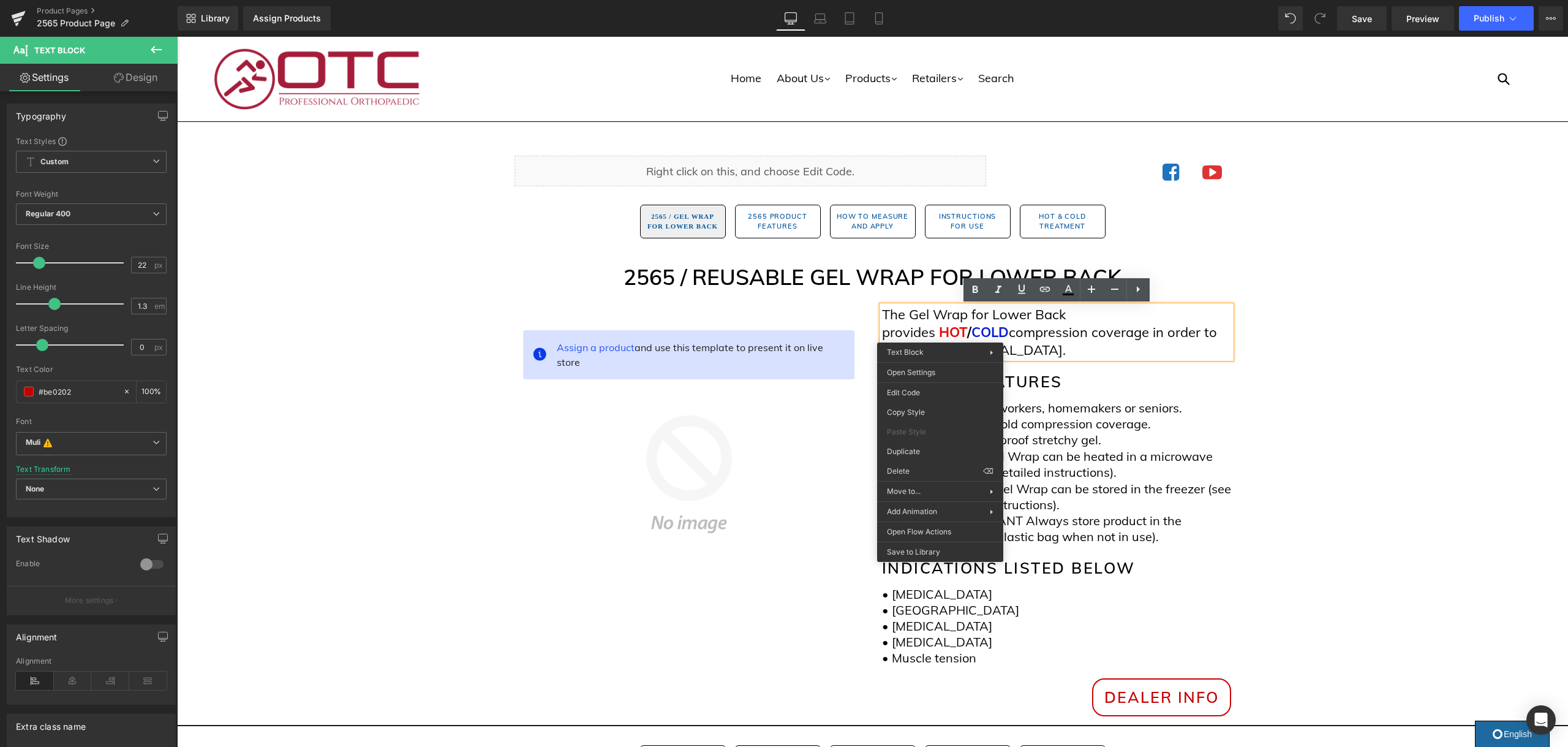
click at [940, 334] on p "The Gel Wrap for Lower Back provides HOT / COLD compression coverage in order t…" at bounding box center [1057, 331] width 349 height 53
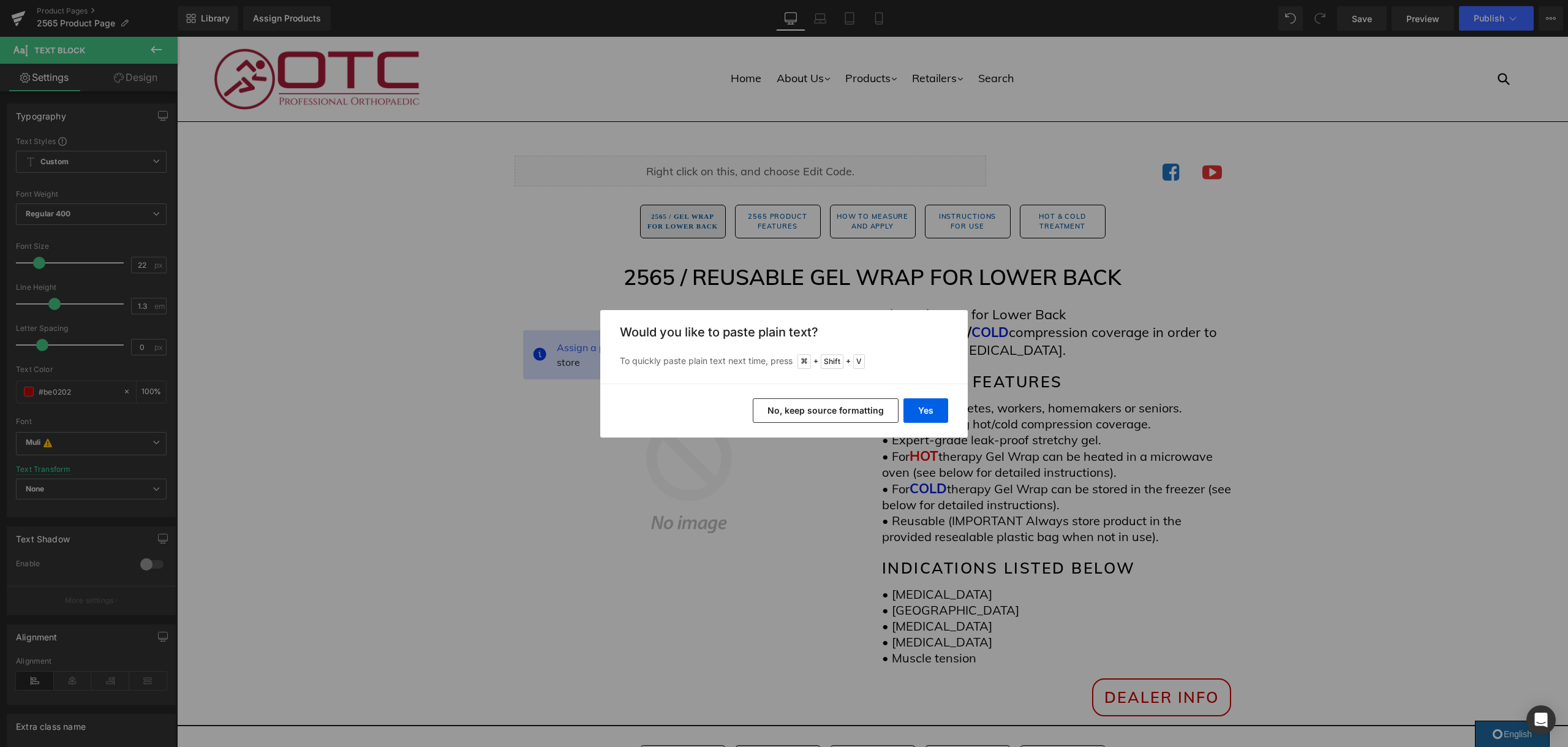
click at [825, 417] on button "No, keep source formatting" at bounding box center [825, 410] width 146 height 25
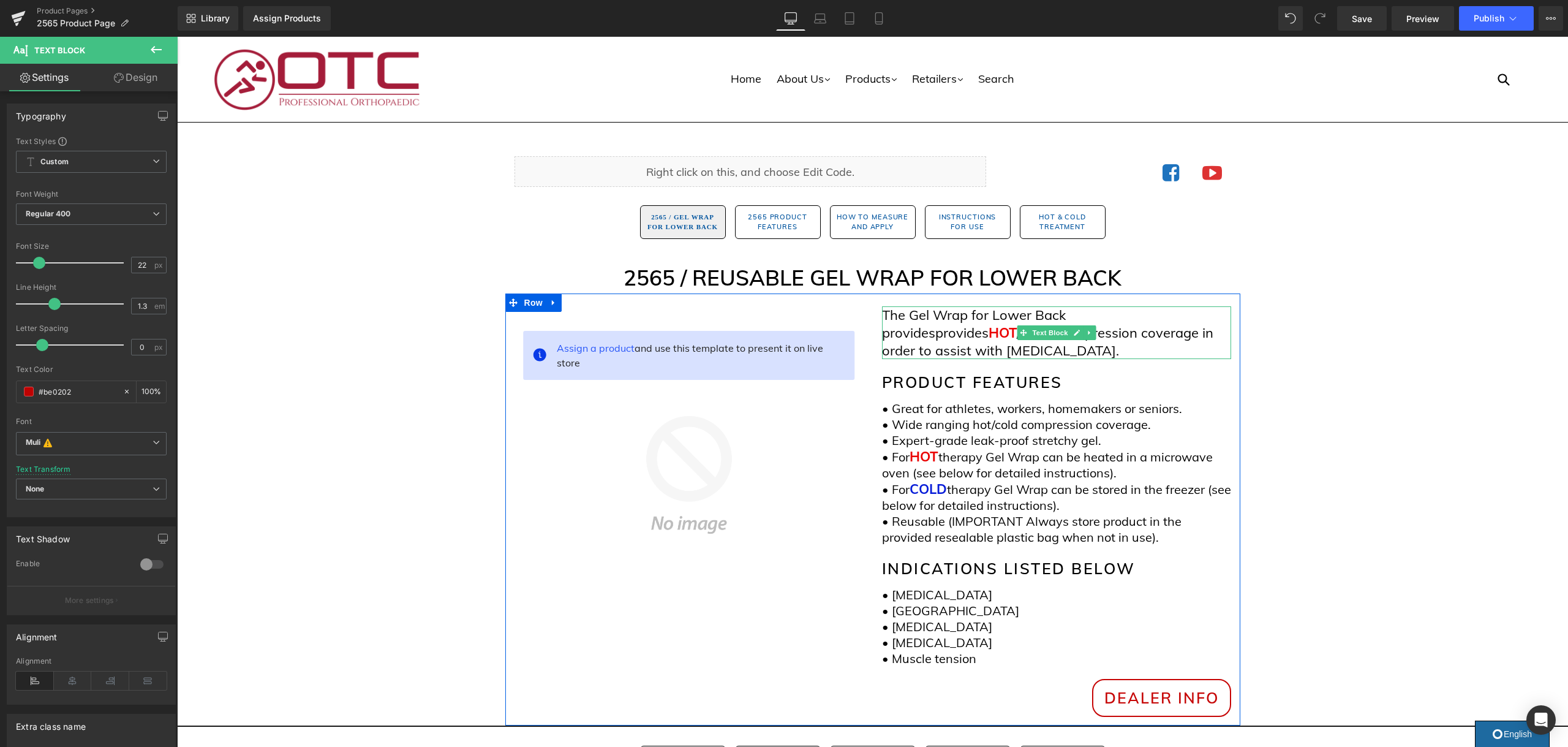
scroll to position [0, 0]
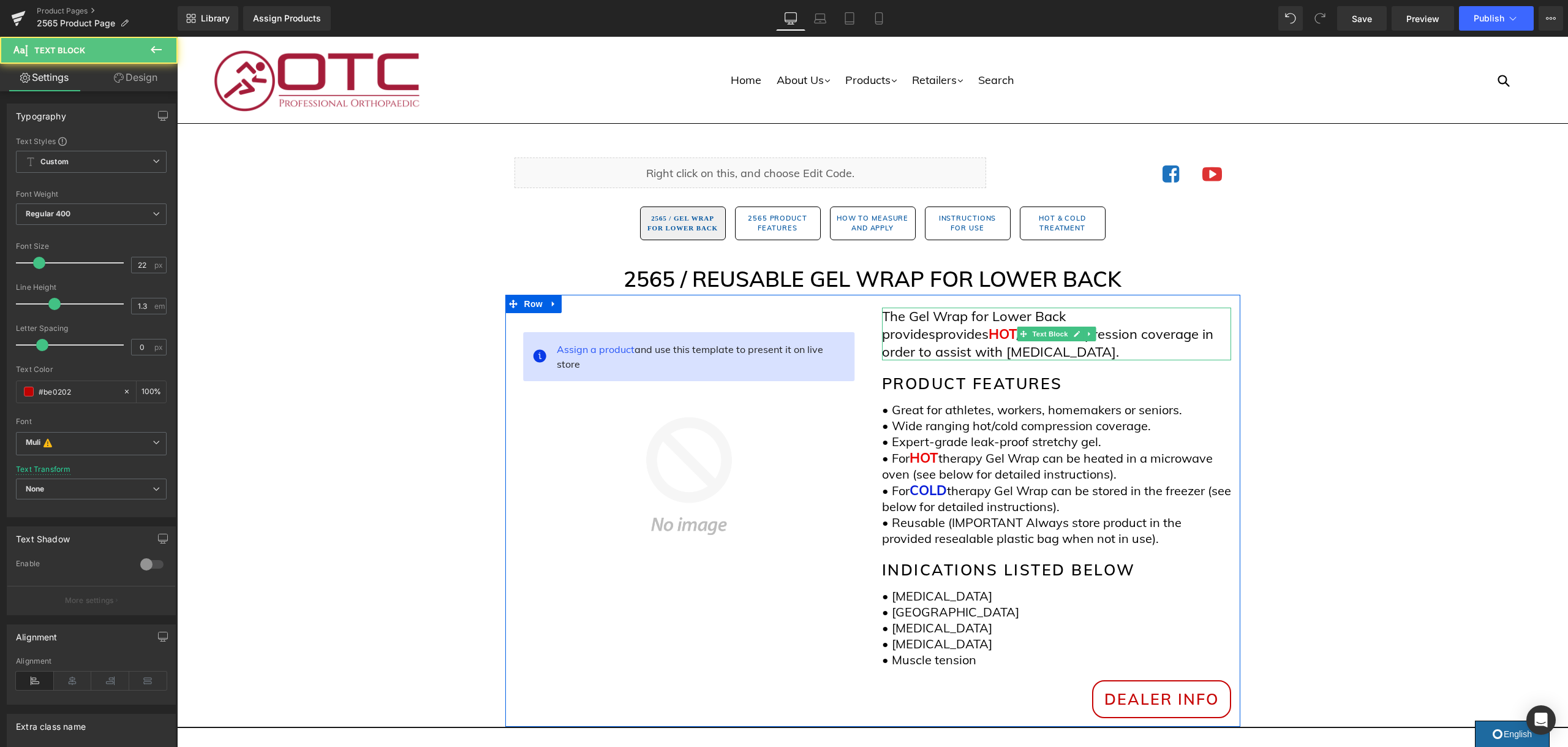
click at [989, 335] on span "provides" at bounding box center [962, 334] width 53 height 17
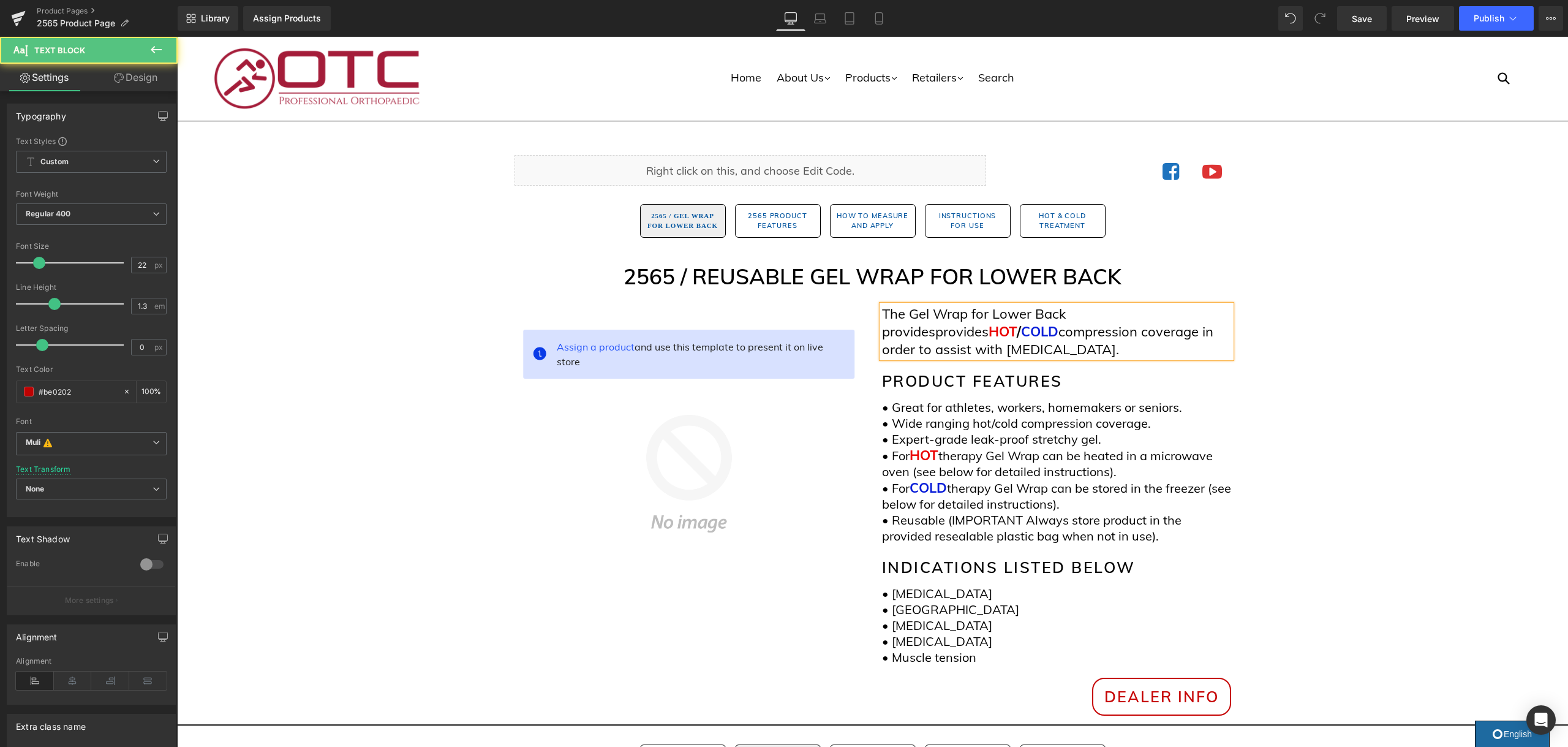
click at [941, 336] on p "The Gel Wrap for Lower Back provides provides HOT / COLD compression coverage i…" at bounding box center [1057, 331] width 349 height 53
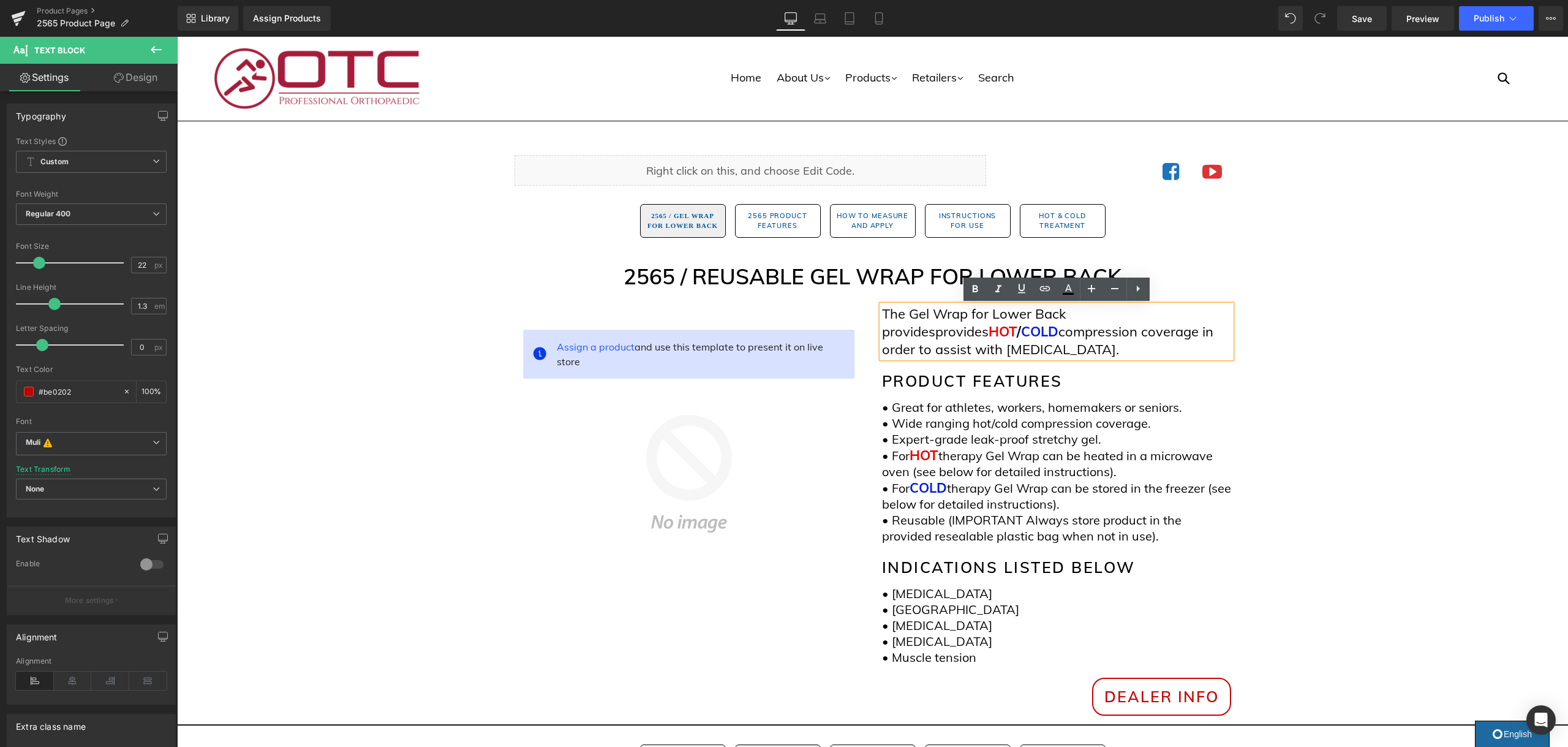
scroll to position [5, 0]
click at [968, 329] on span "provides" at bounding box center [962, 329] width 53 height 17
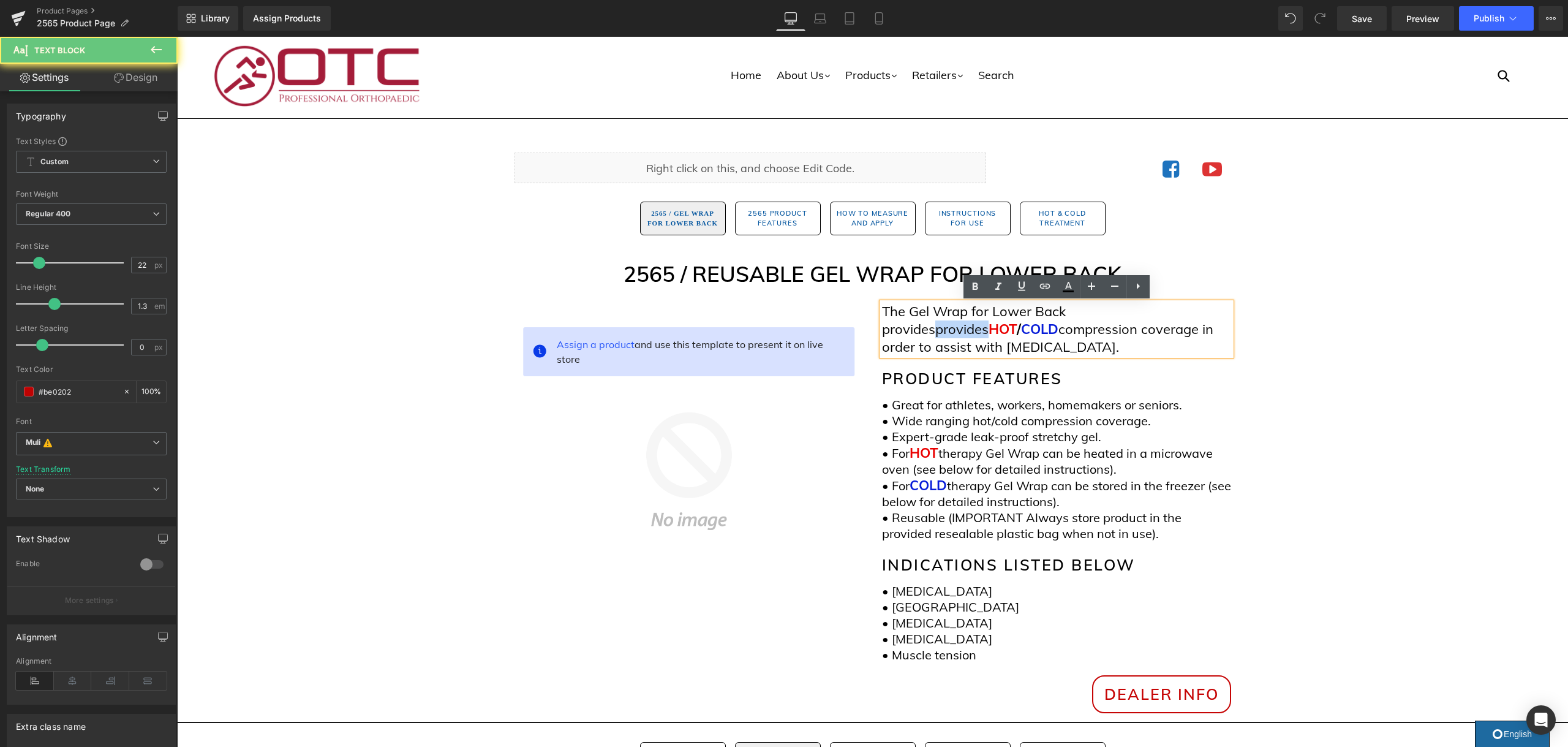
click at [968, 329] on span "provides" at bounding box center [962, 329] width 53 height 17
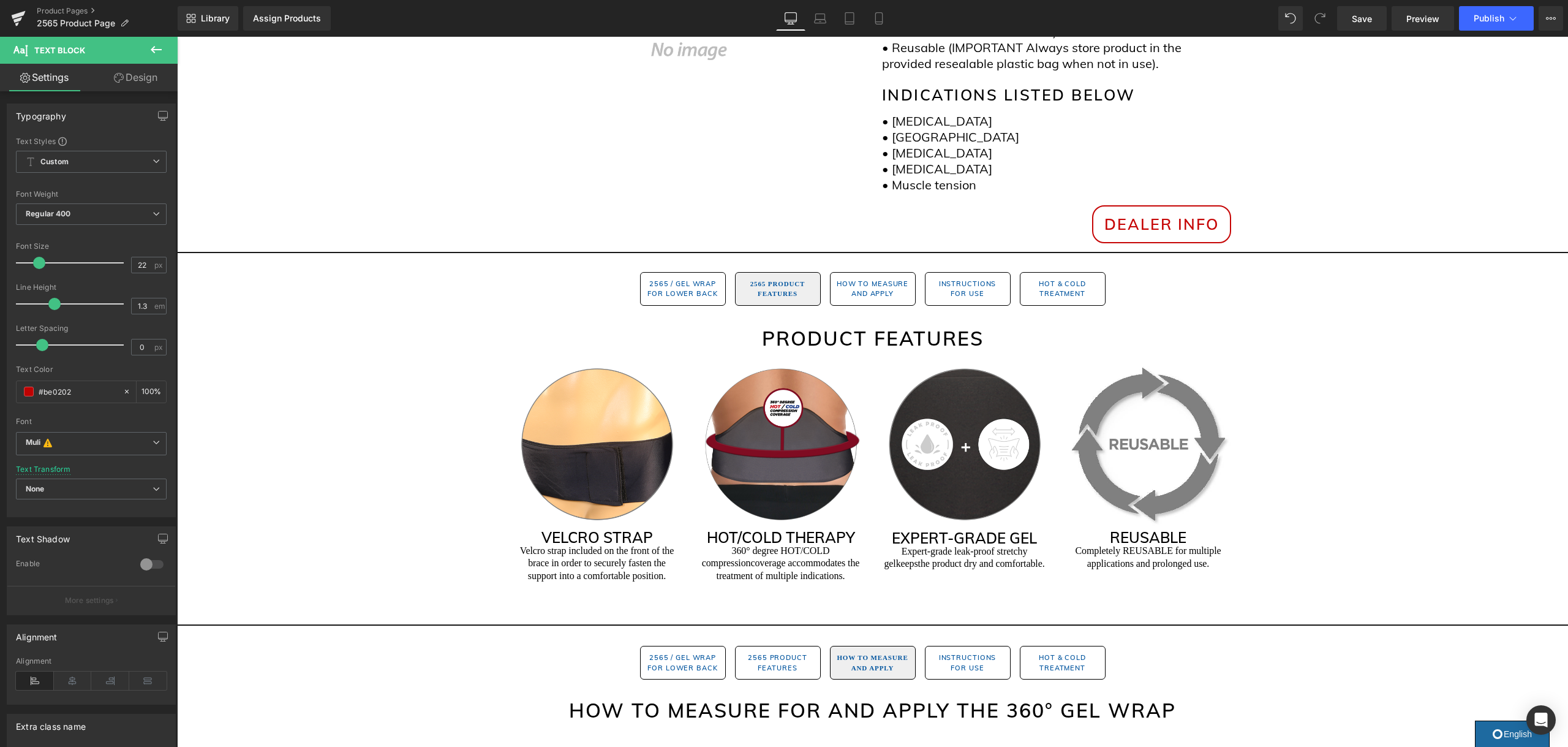
scroll to position [483, 0]
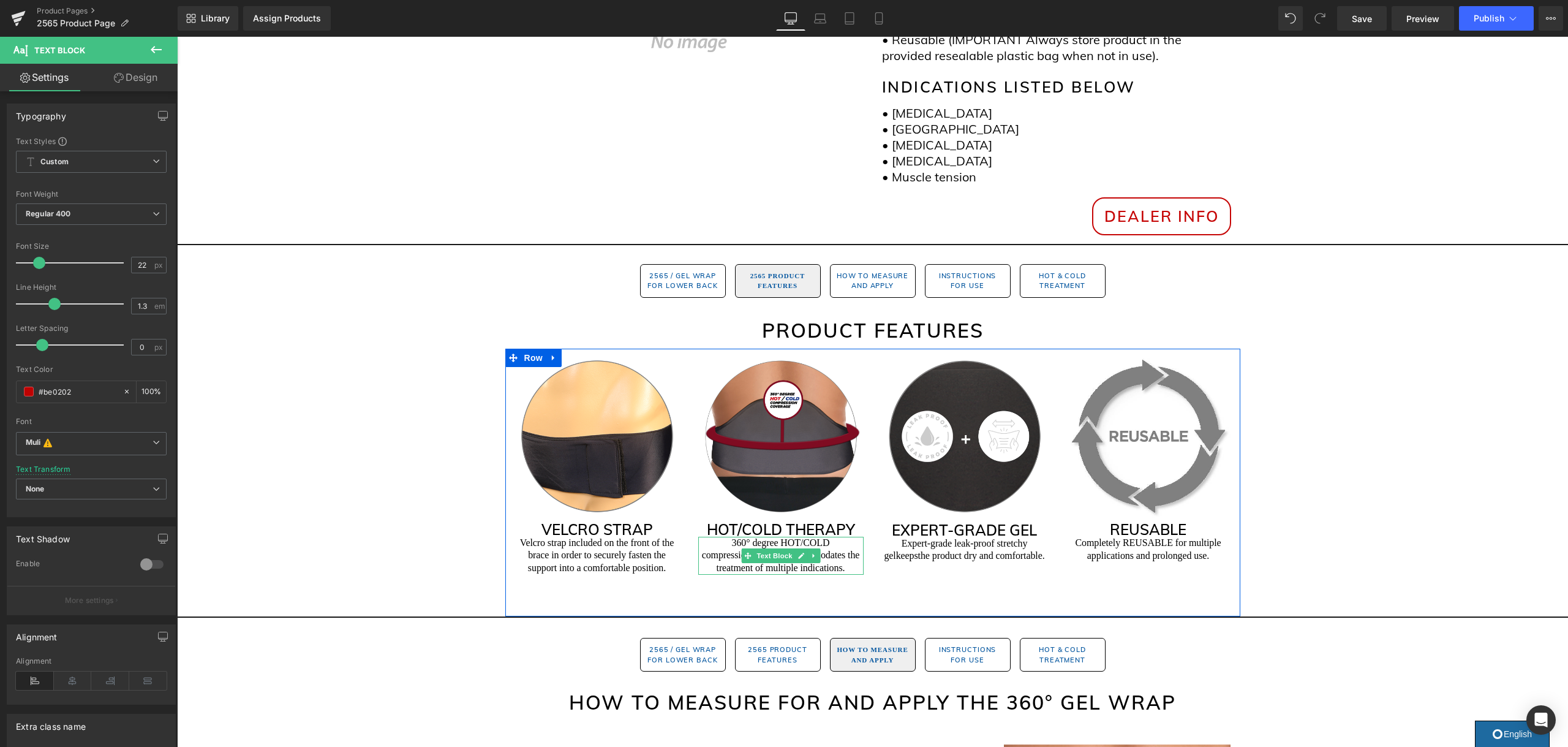
click at [748, 543] on p "360° degree HOT/COLD compression coverage accommodates the treatment of multipl…" at bounding box center [780, 556] width 165 height 38
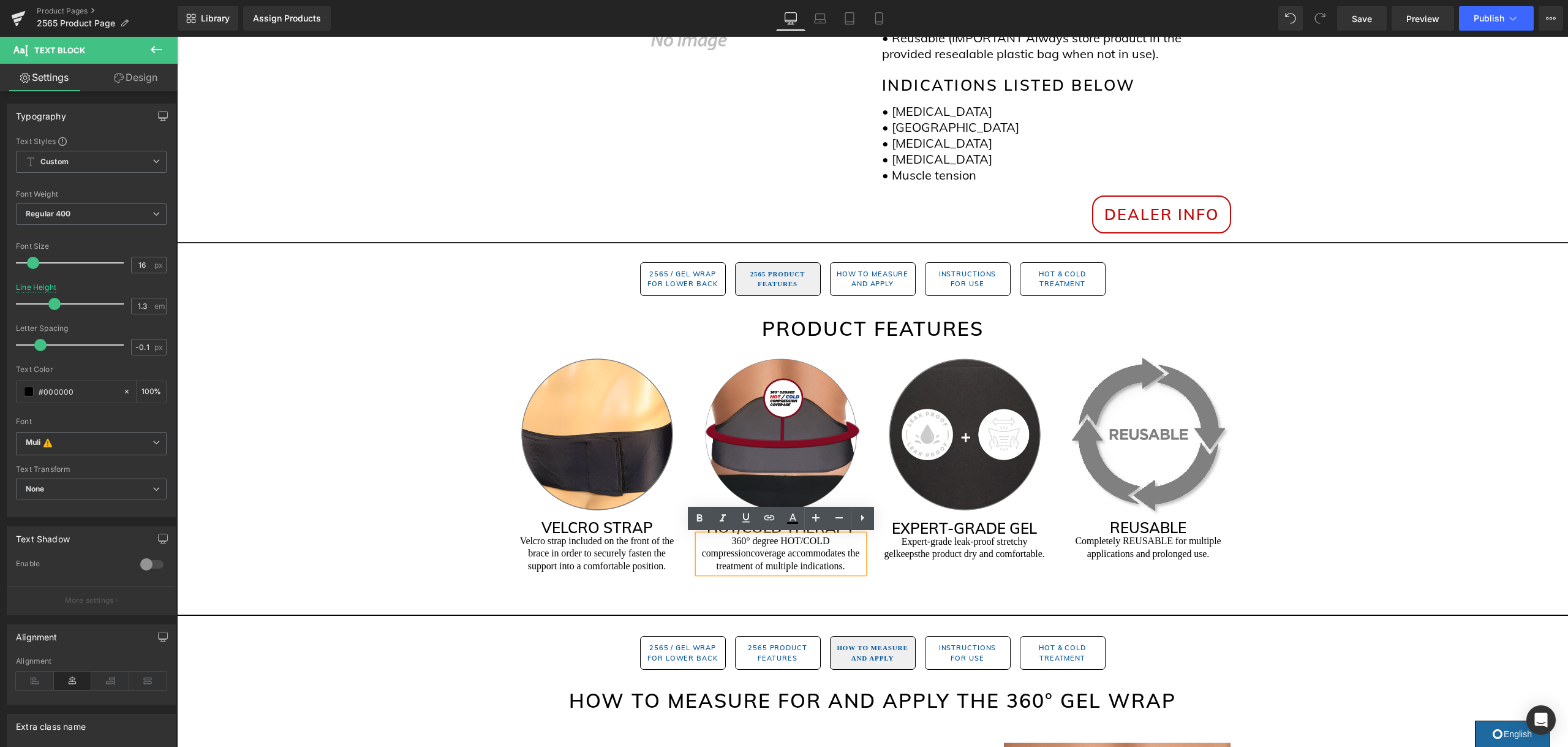
click at [749, 540] on p "360° degree HOT/COLD compression coverage accommodates the treatment of multipl…" at bounding box center [780, 554] width 165 height 38
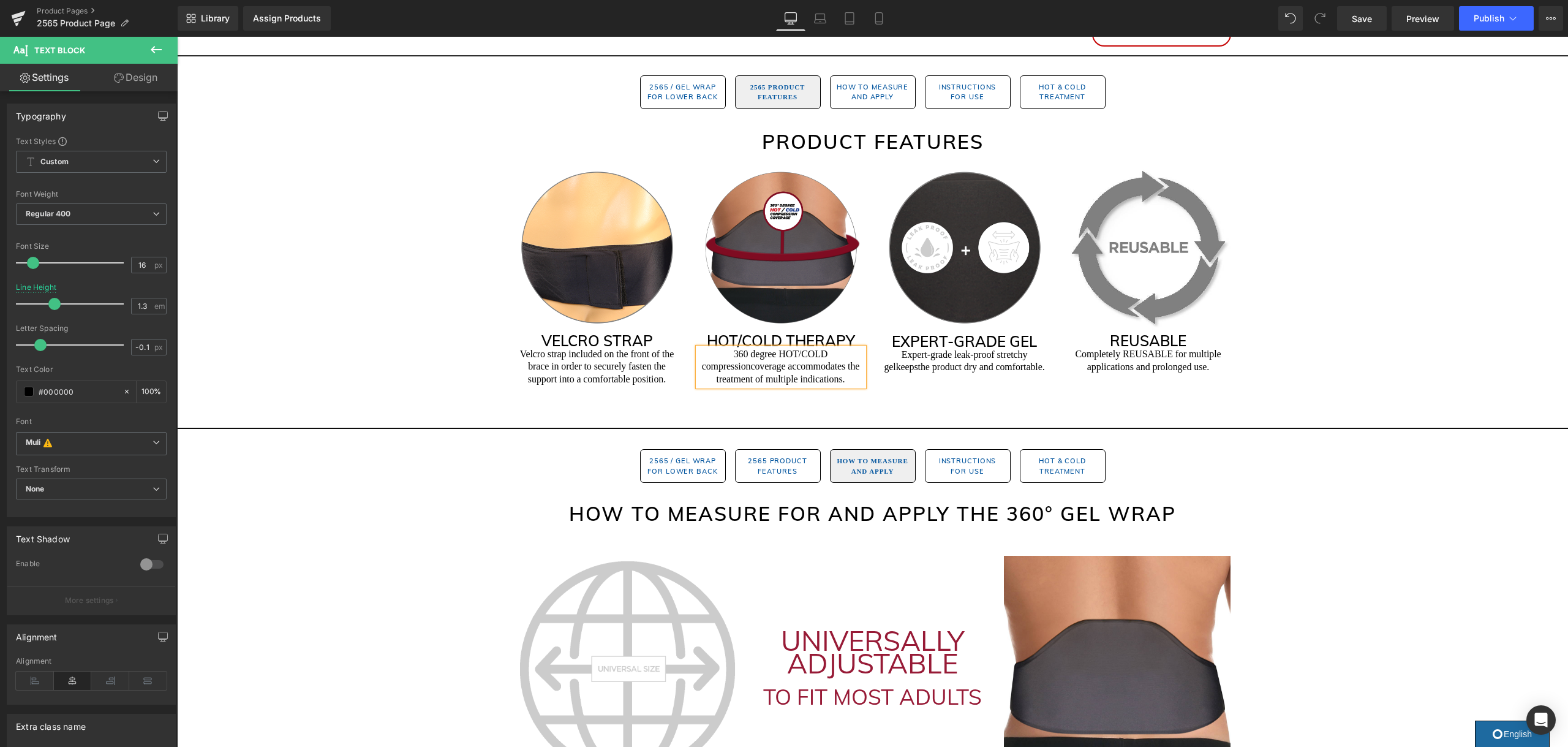
scroll to position [672, 0]
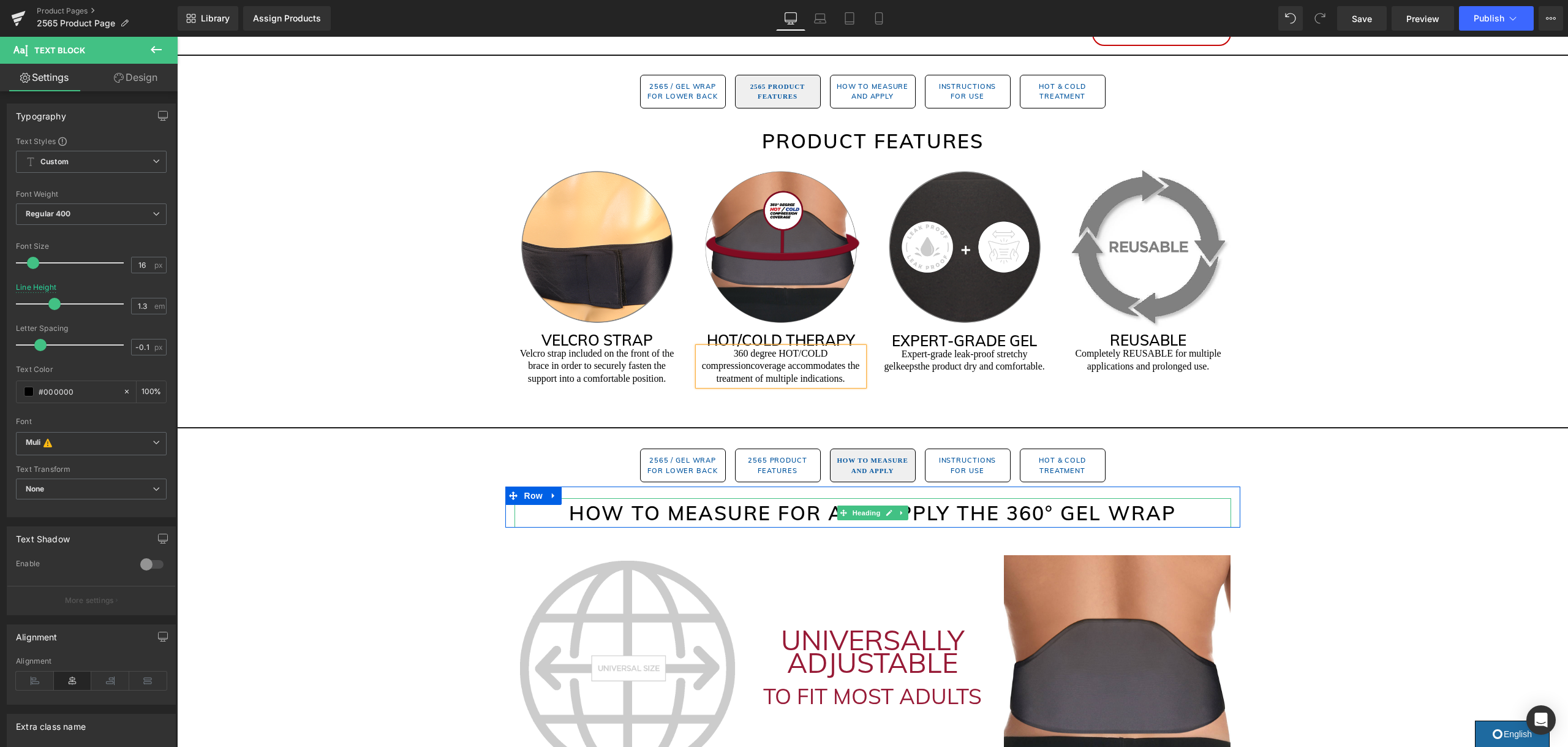
click at [1019, 513] on h2 "How to Measure for and Apply the 360° GEL WRAP" at bounding box center [872, 513] width 717 height 29
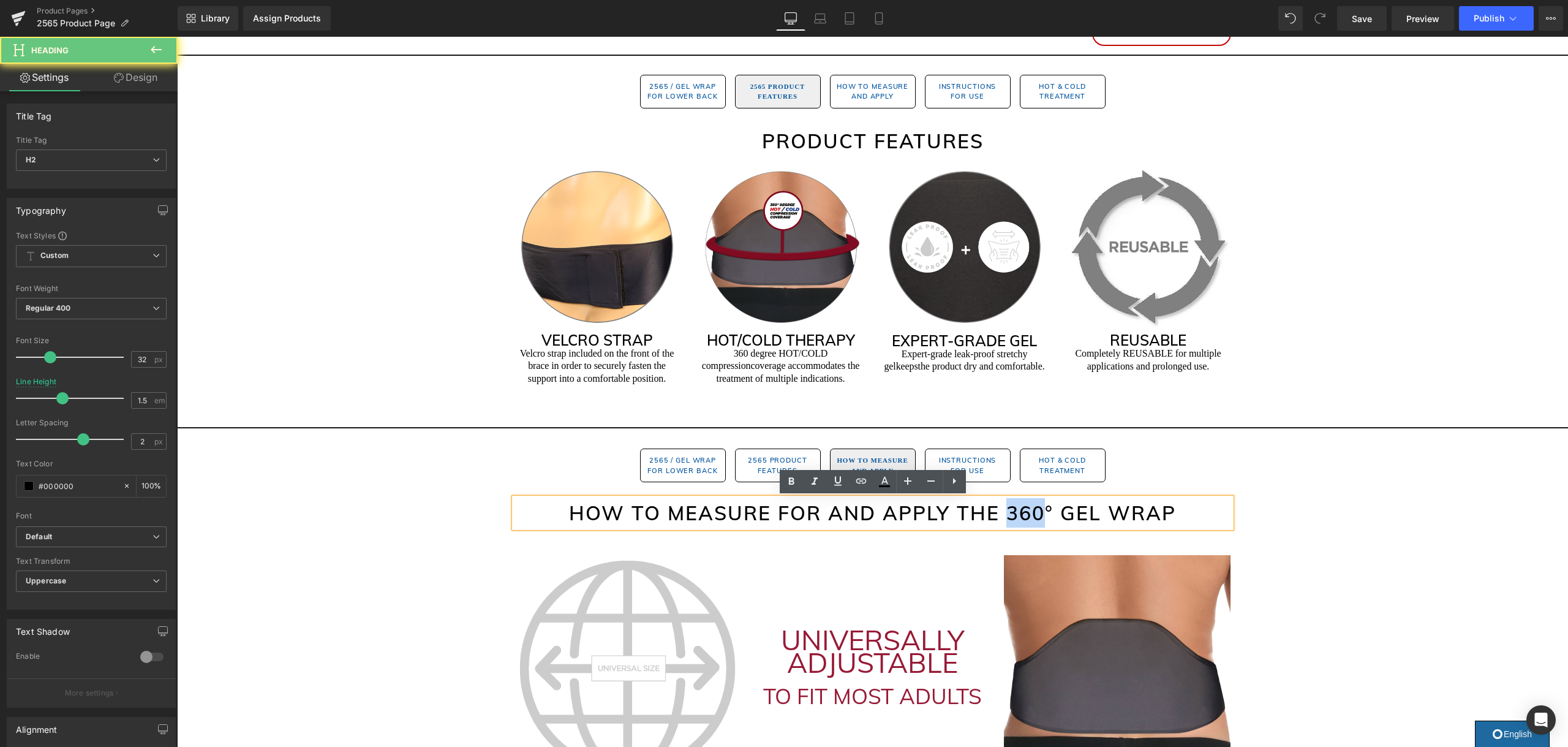
click at [1019, 513] on h2 "How to Measure for and Apply the 360° GEL WRAP" at bounding box center [872, 513] width 717 height 29
drag, startPoint x: 1054, startPoint y: 510, endPoint x: 1004, endPoint y: 510, distance: 50.0
click at [1004, 510] on h2 "How to Measure for and Apply the 360° GEL WRAP" at bounding box center [872, 513] width 717 height 29
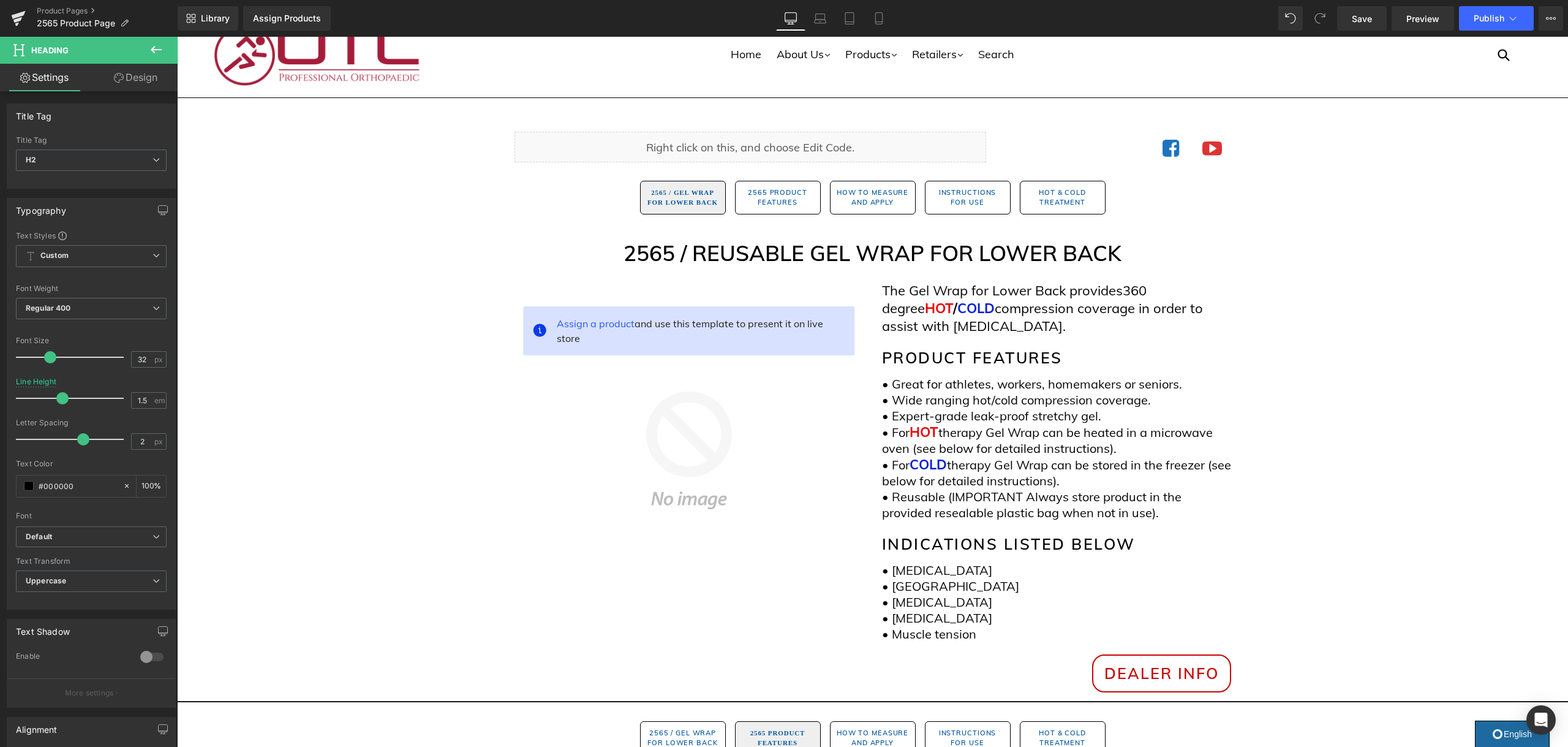
scroll to position [0, 0]
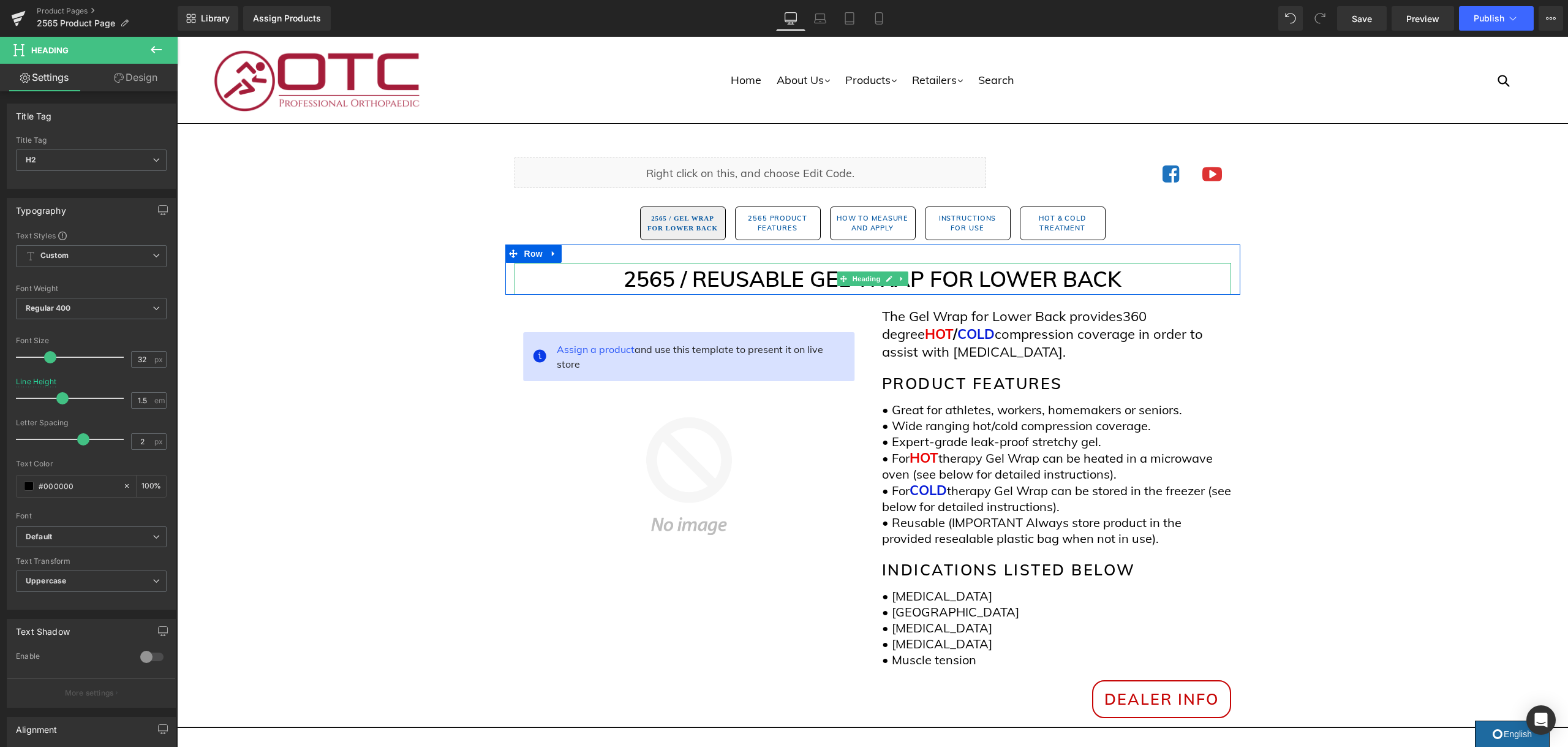
click at [810, 285] on h1 "2565 / REUSABLE GEL WRAP FOR LOWER BACK" at bounding box center [872, 279] width 717 height 32
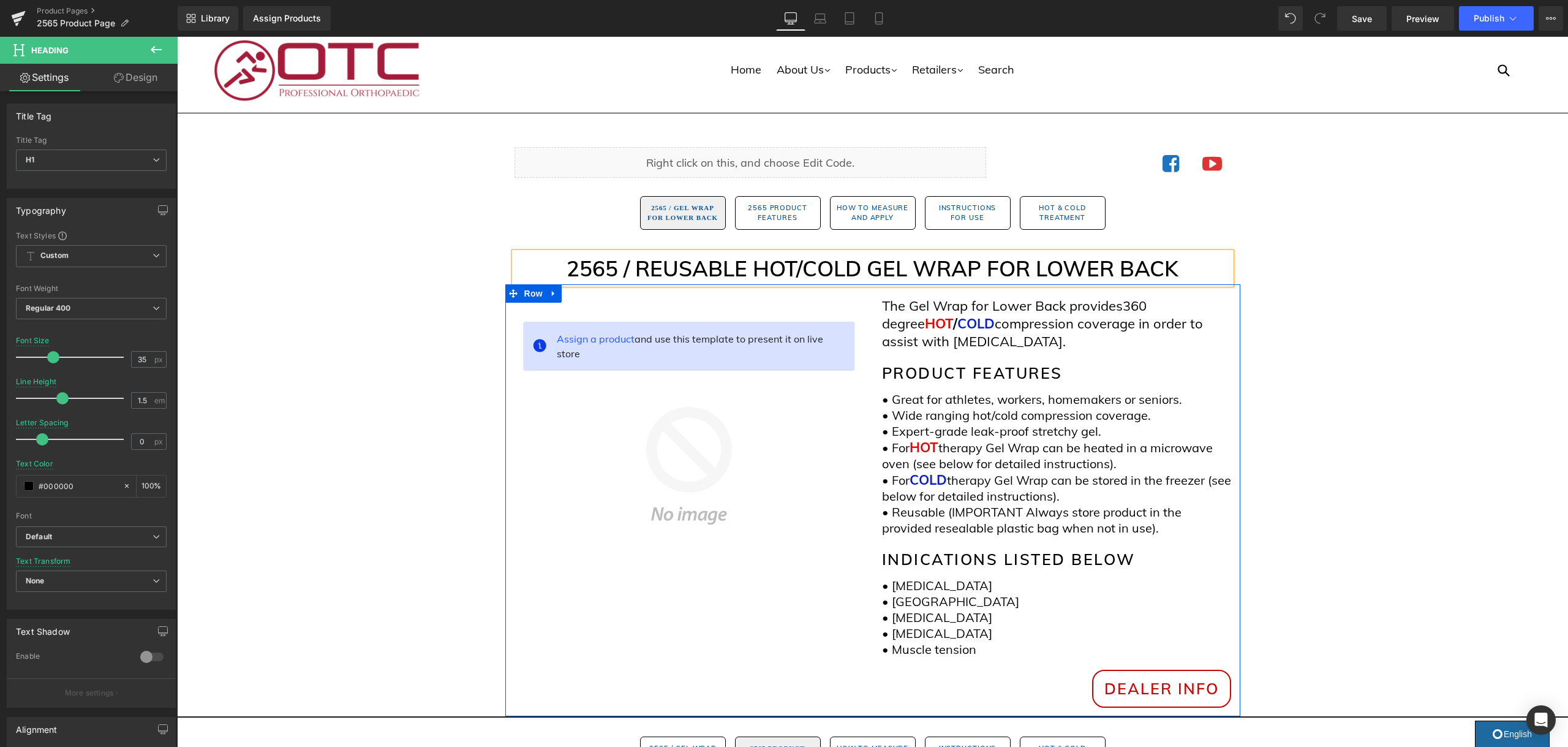
scroll to position [9, 0]
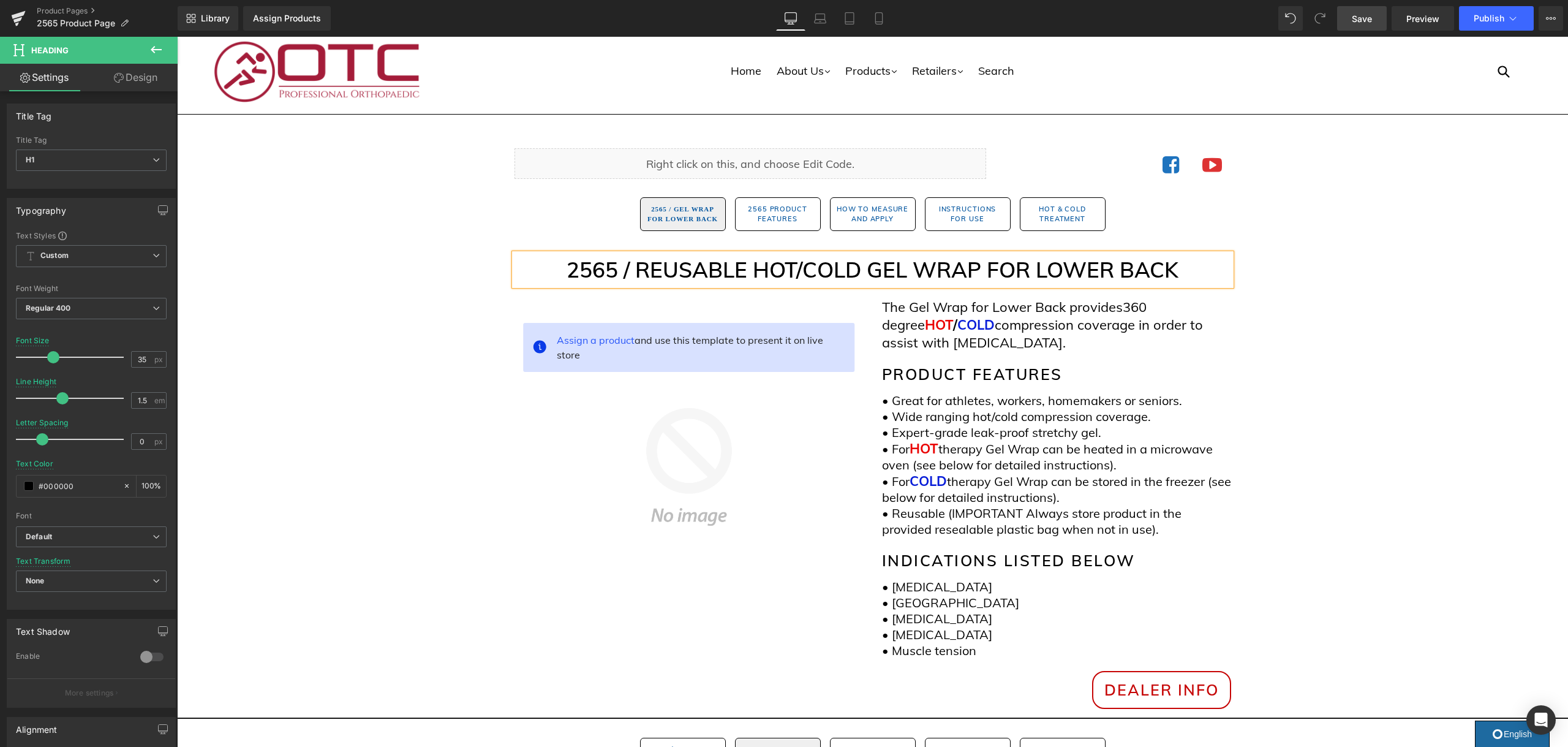
click at [1369, 23] on span "Save" at bounding box center [1361, 18] width 20 height 13
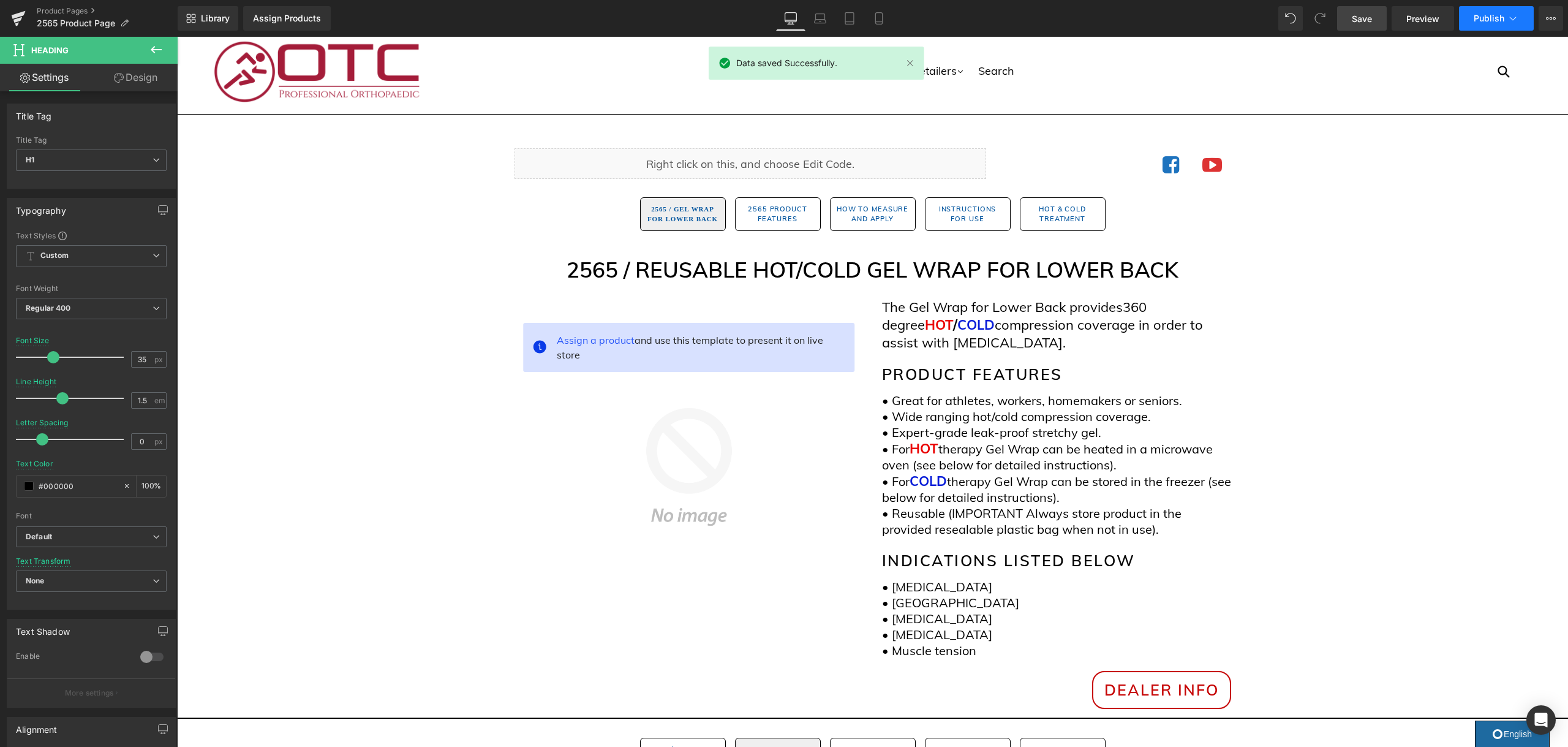
click at [1492, 17] on span "Publish" at bounding box center [1489, 18] width 31 height 10
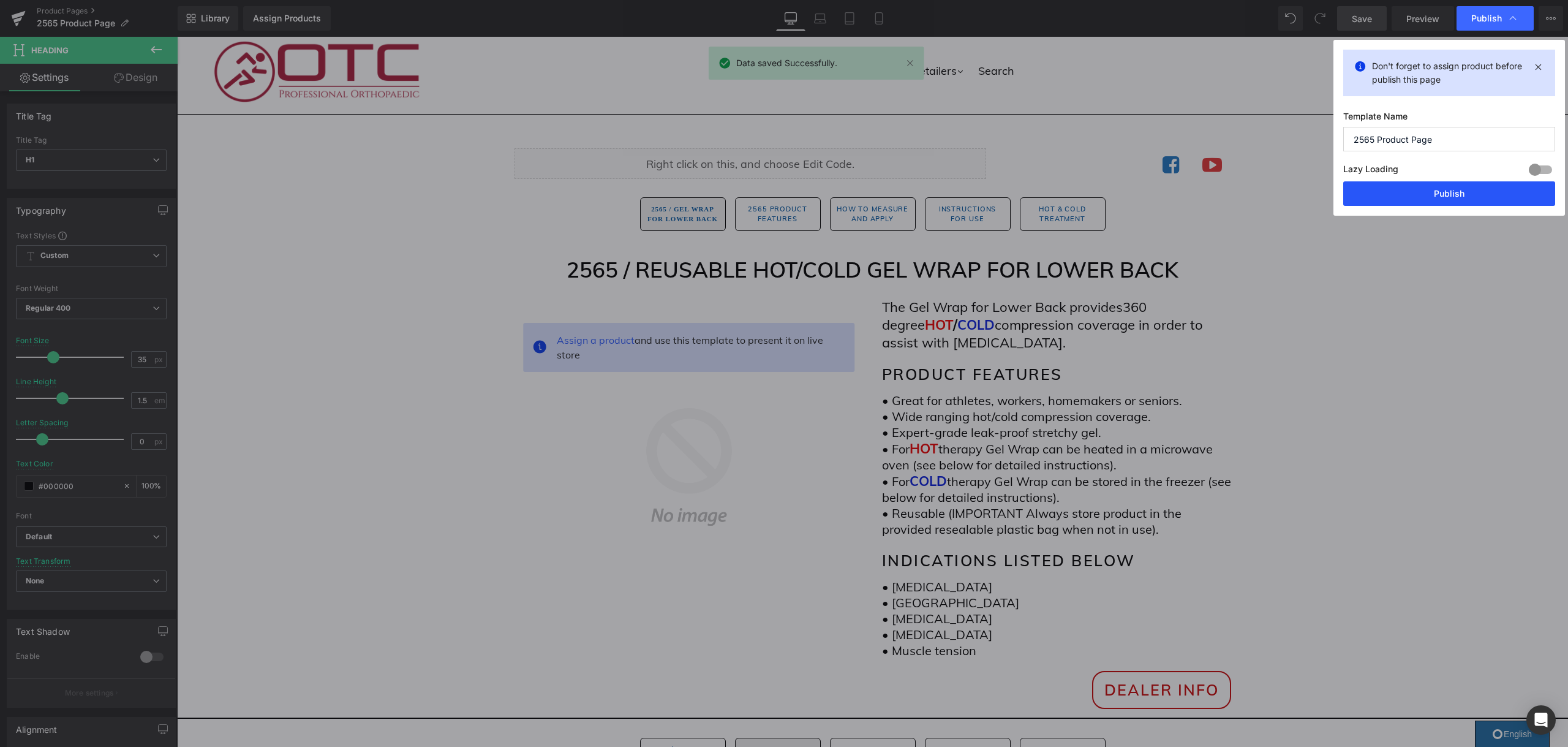
click at [1413, 195] on button "Publish" at bounding box center [1449, 193] width 212 height 25
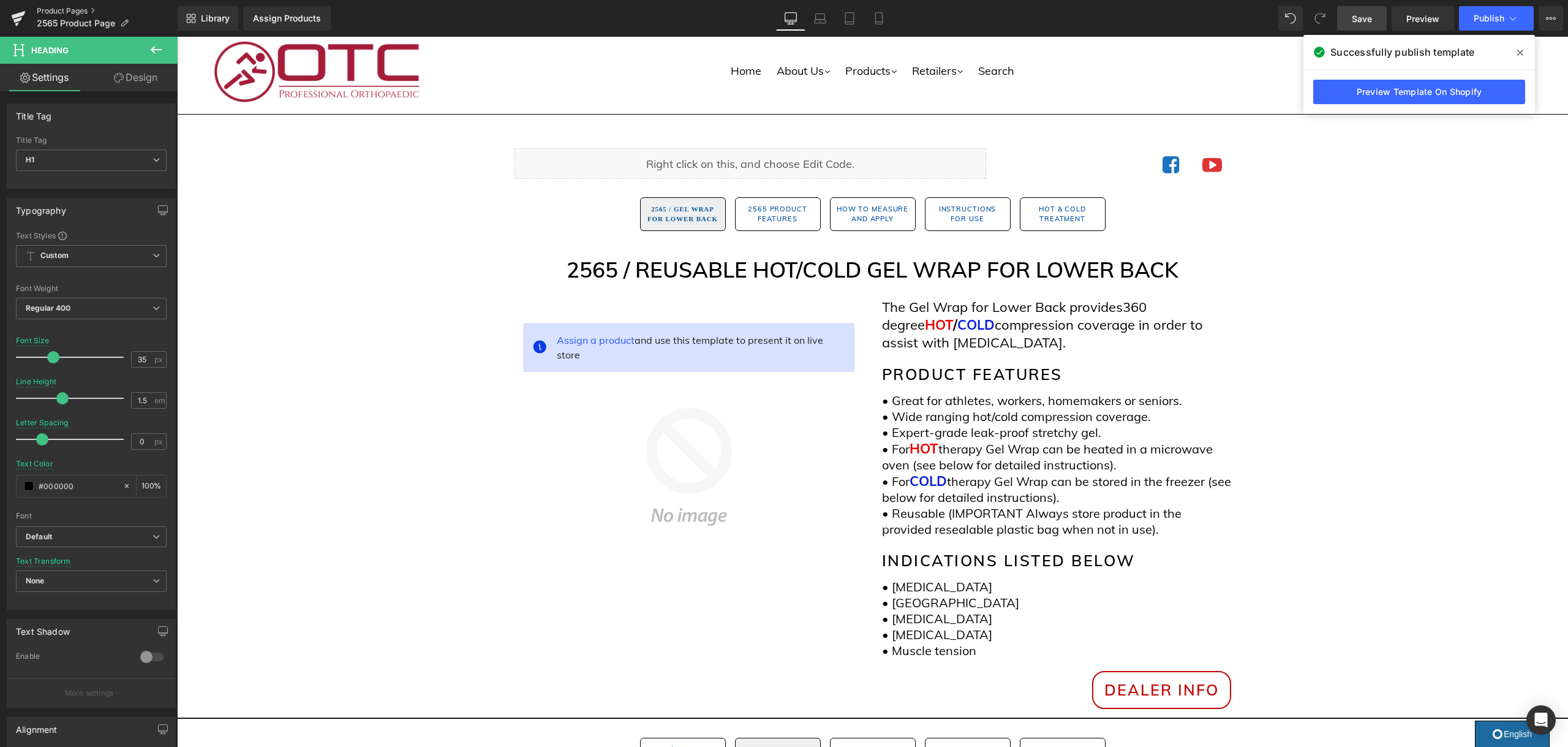
click at [76, 12] on link "Product Pages" at bounding box center [106, 11] width 141 height 10
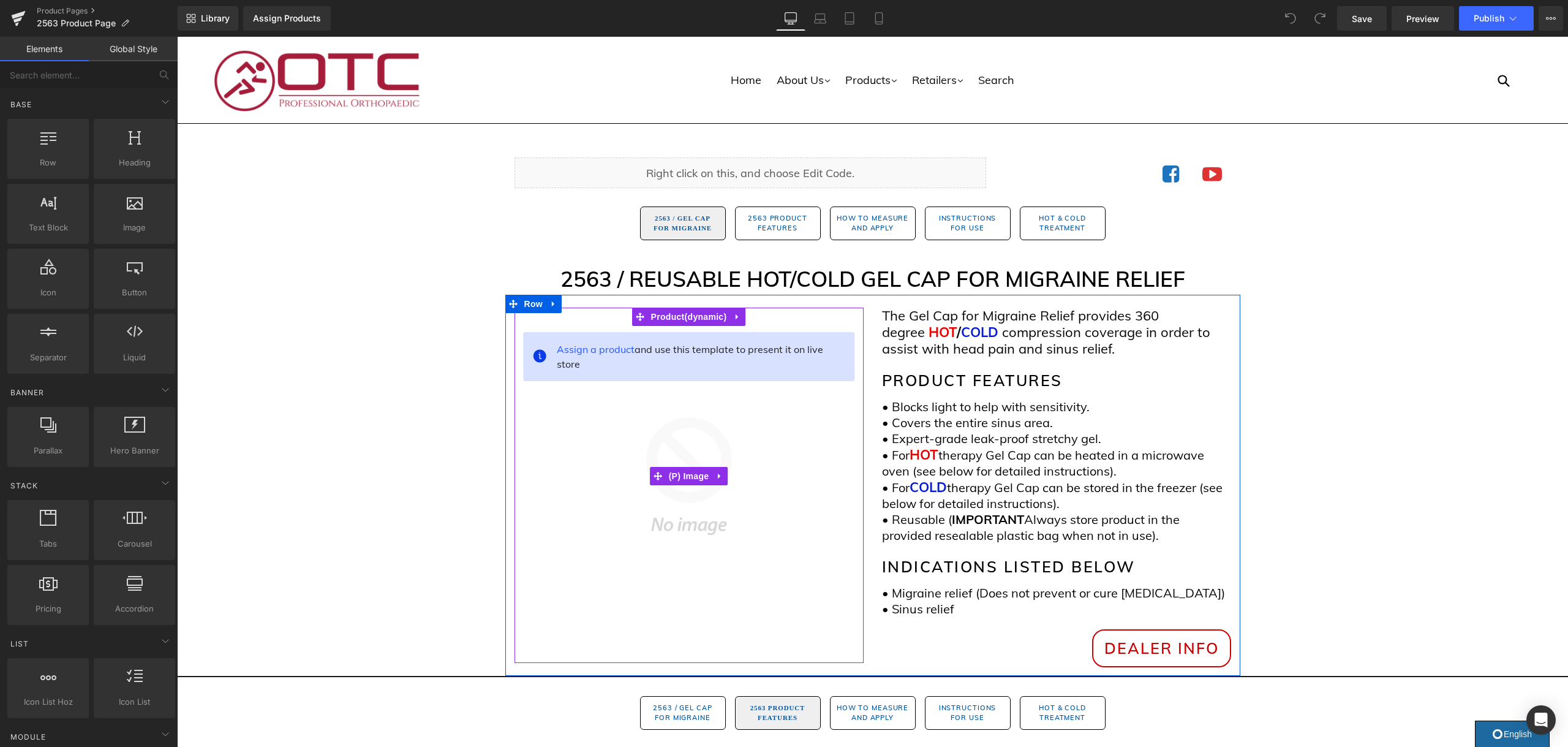
scroll to position [1, 0]
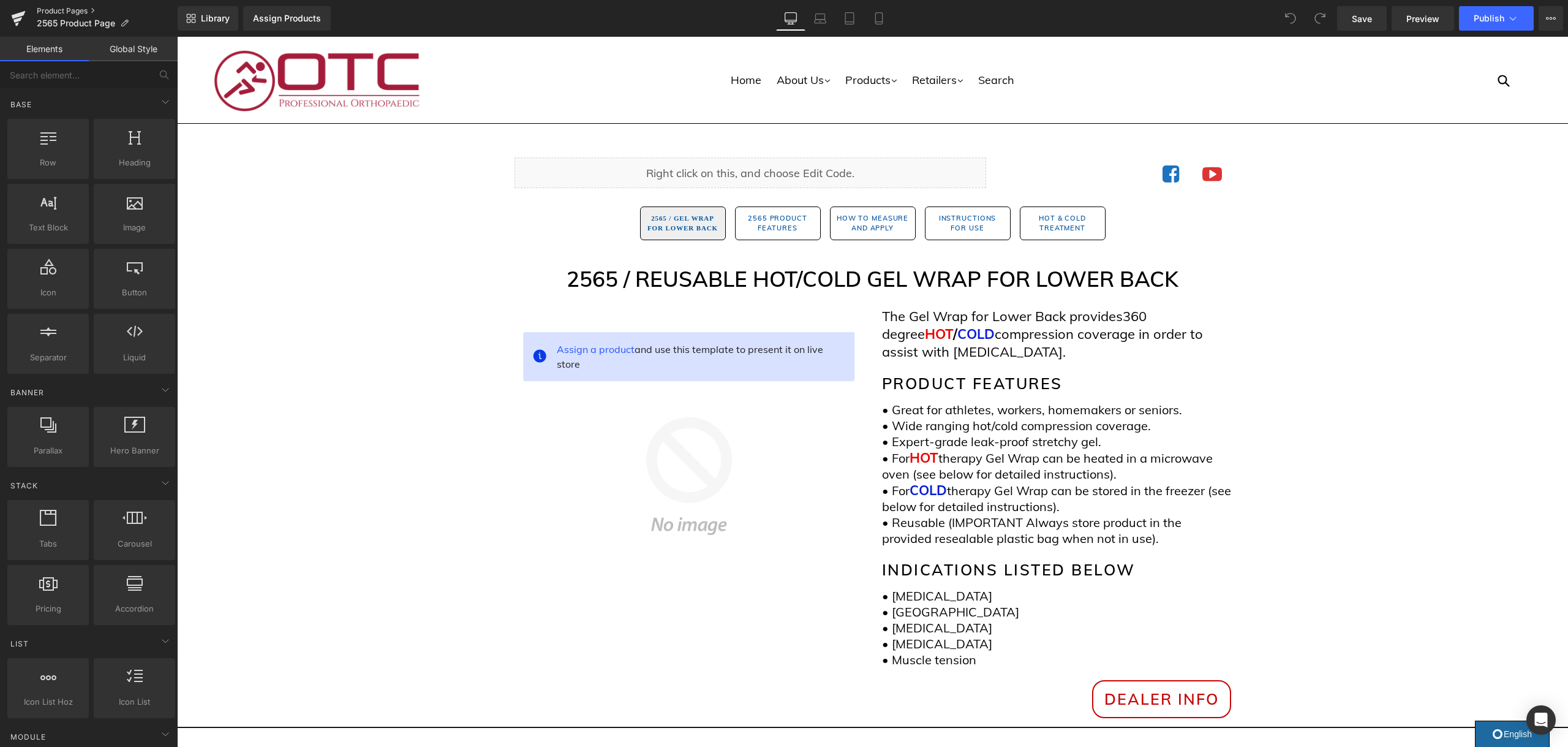
click at [66, 12] on link "Product Pages" at bounding box center [106, 11] width 141 height 10
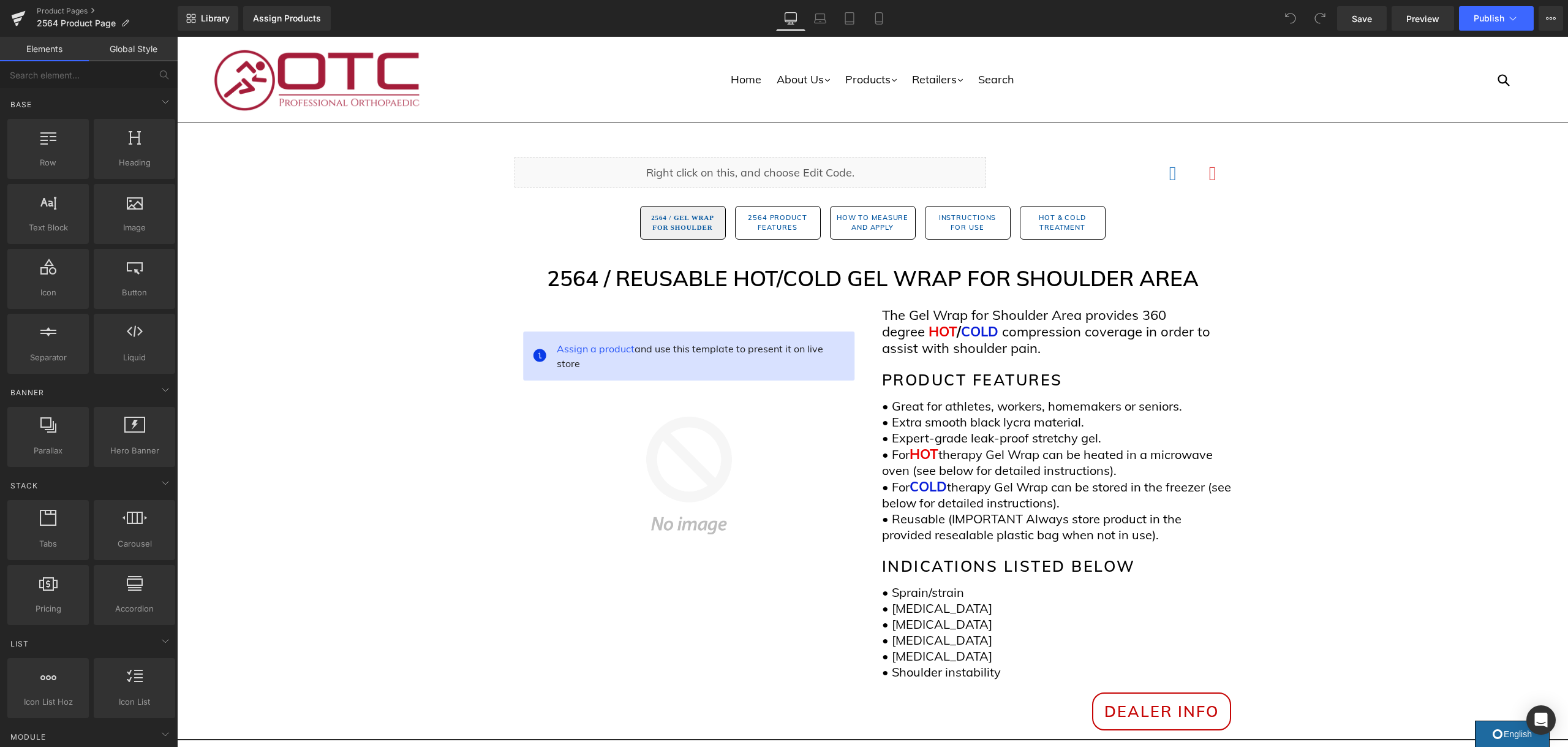
scroll to position [2, 0]
click at [71, 7] on link "Product Pages" at bounding box center [106, 11] width 141 height 10
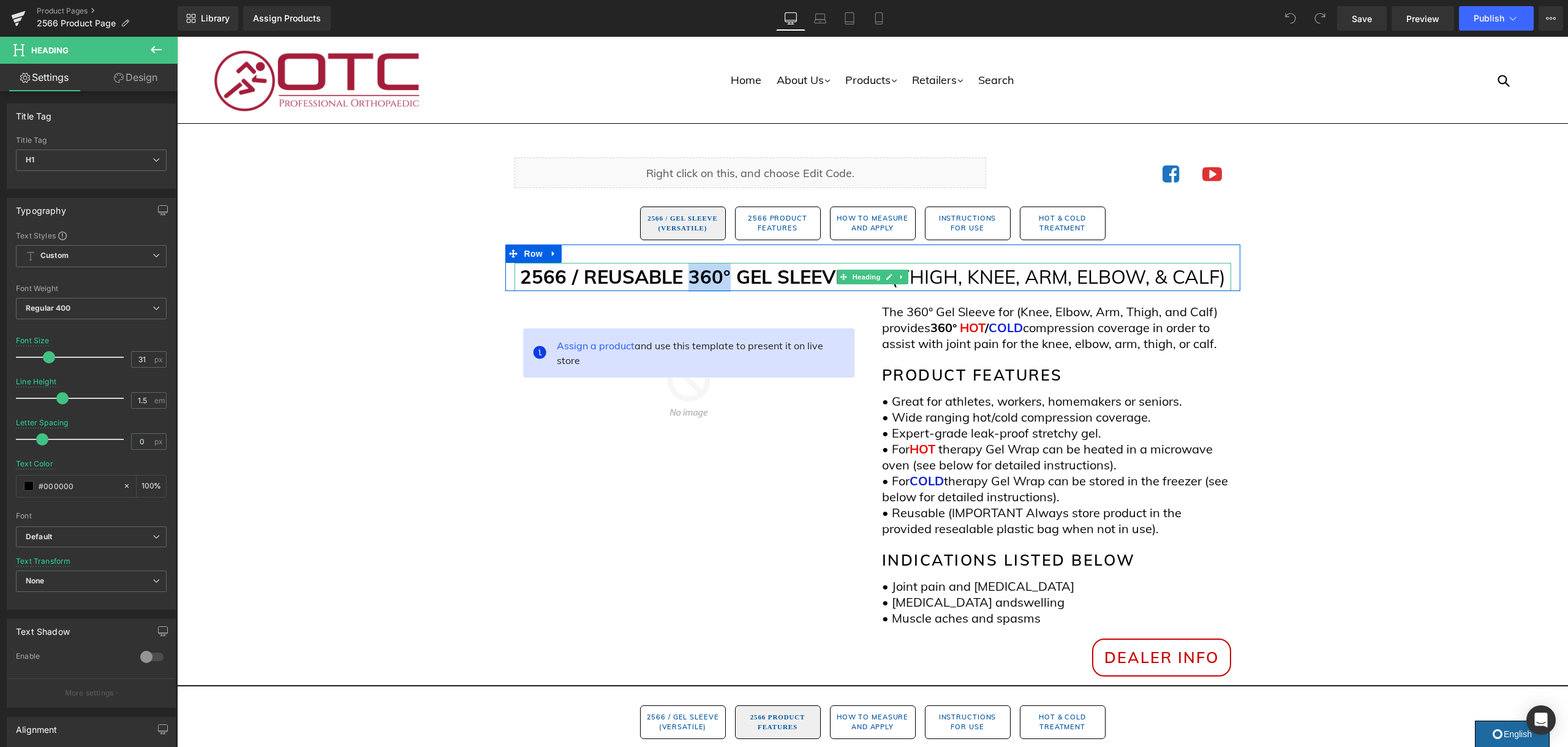
drag, startPoint x: 722, startPoint y: 275, endPoint x: 687, endPoint y: 282, distance: 35.7
click at [687, 282] on strong "2566 / REUSABLE 360° GEL SLEEVE FOR" at bounding box center [706, 277] width 371 height 24
click at [708, 285] on strong "2566 / REUSABLE 360° GEL SLEEVE FOR" at bounding box center [706, 277] width 371 height 24
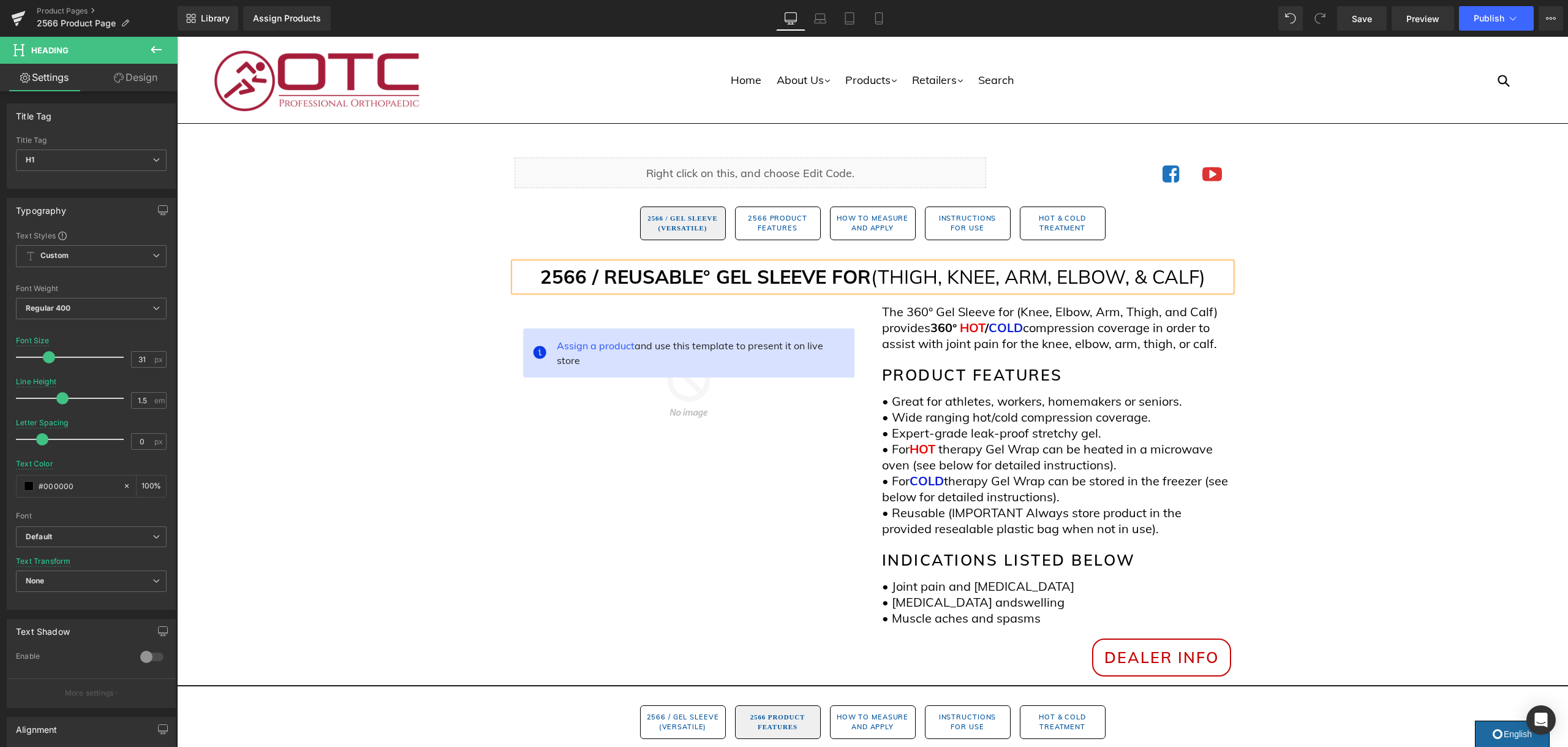
click at [708, 279] on strong "2566 / REUSABLE° GEL SLEEVE FOR" at bounding box center [706, 277] width 331 height 24
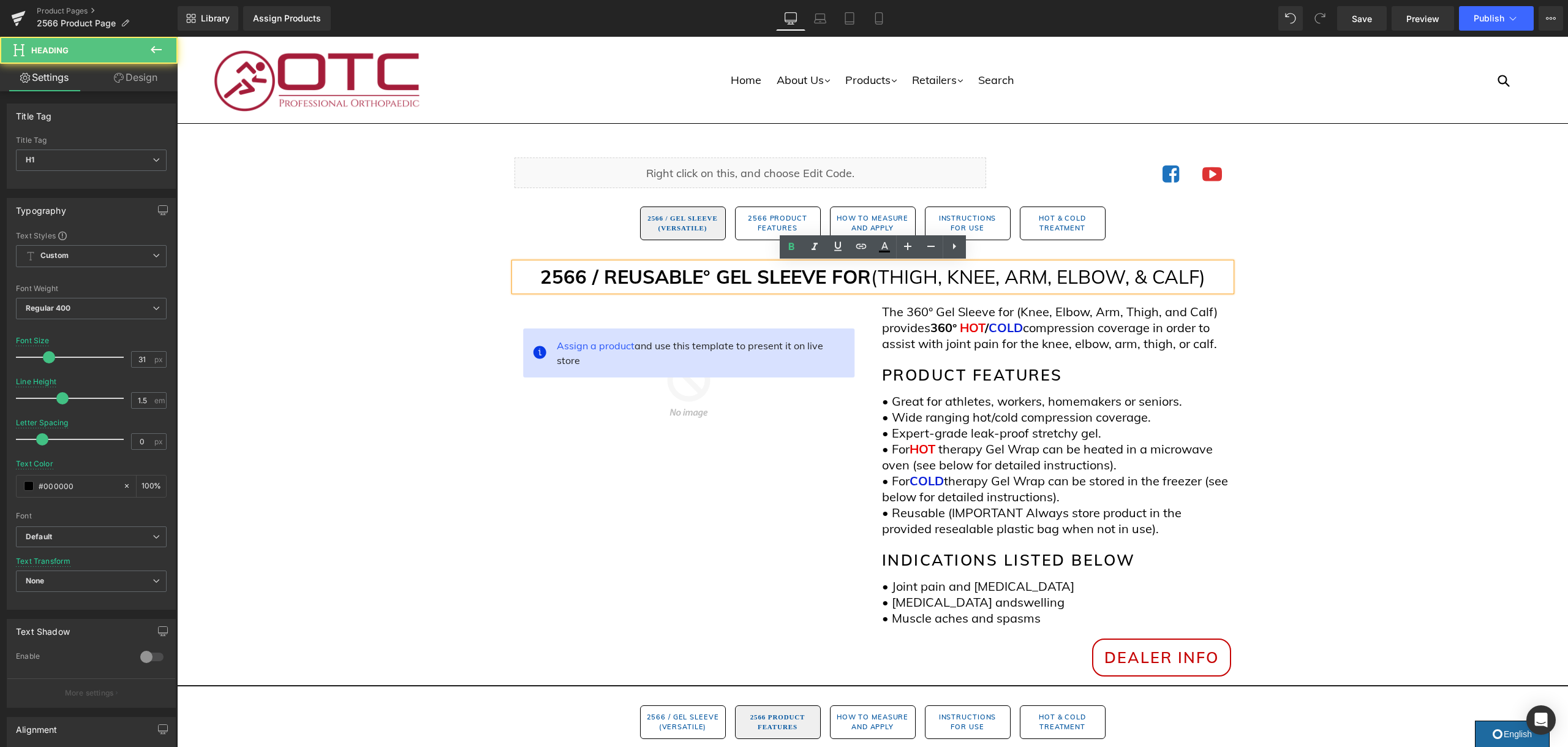
scroll to position [1, 0]
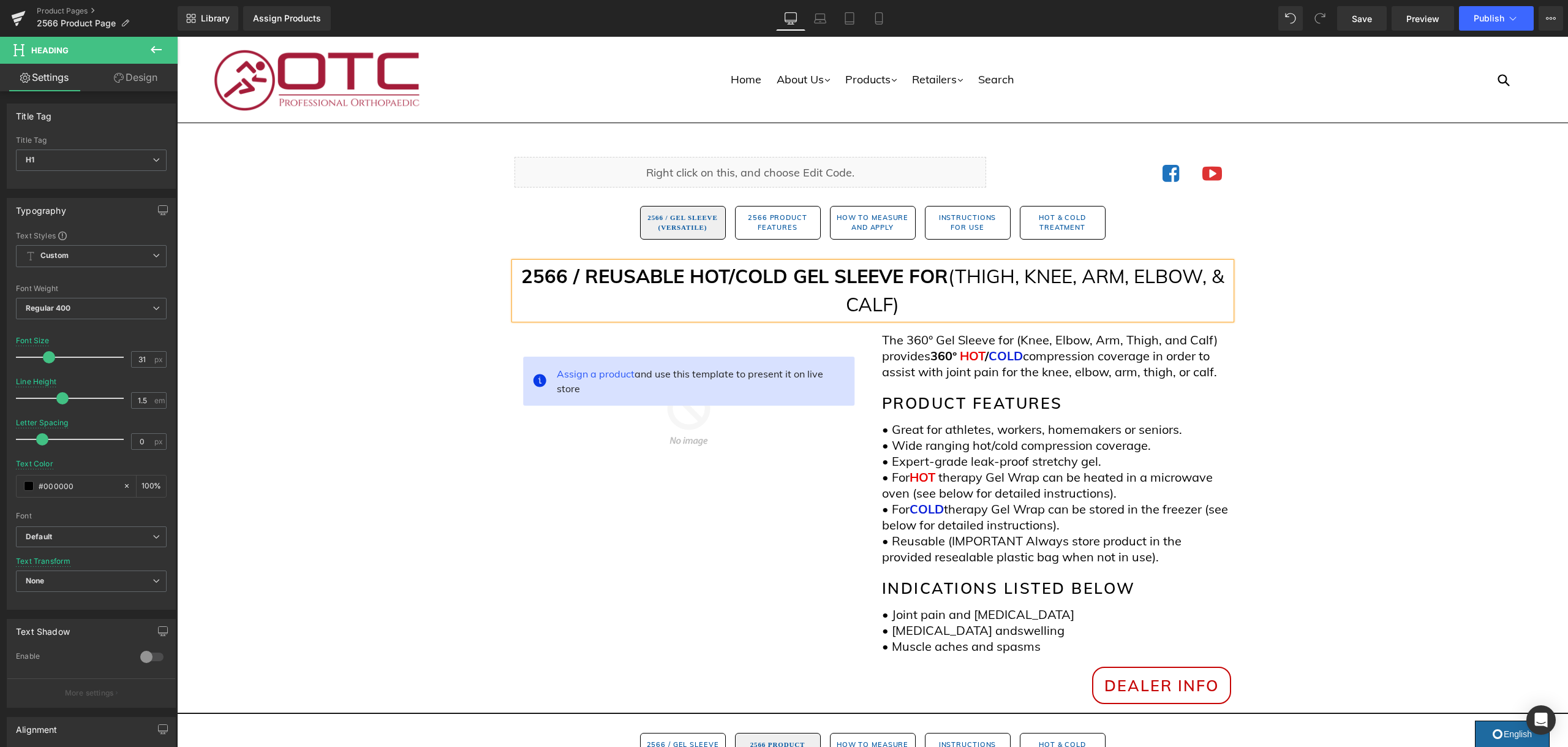
drag, startPoint x: 904, startPoint y: 305, endPoint x: 951, endPoint y: 280, distance: 53.2
click at [951, 280] on h1 "2566 / REUSABLE HOT/COLD GEL SLEEVE FOR (THIGH, KNEE, ARM, ELBOW, & CALF)" at bounding box center [872, 290] width 717 height 57
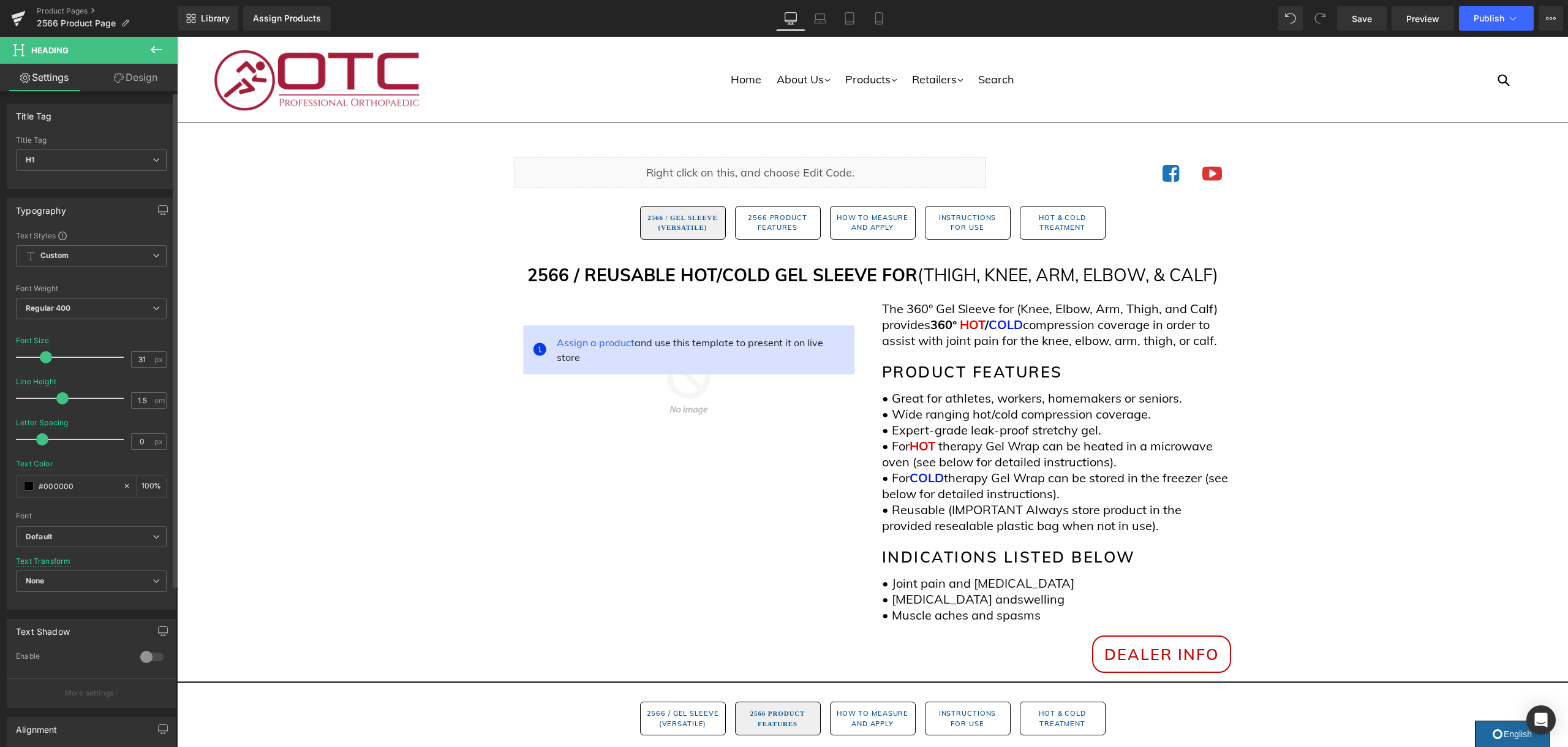
click at [47, 358] on span at bounding box center [46, 357] width 12 height 12
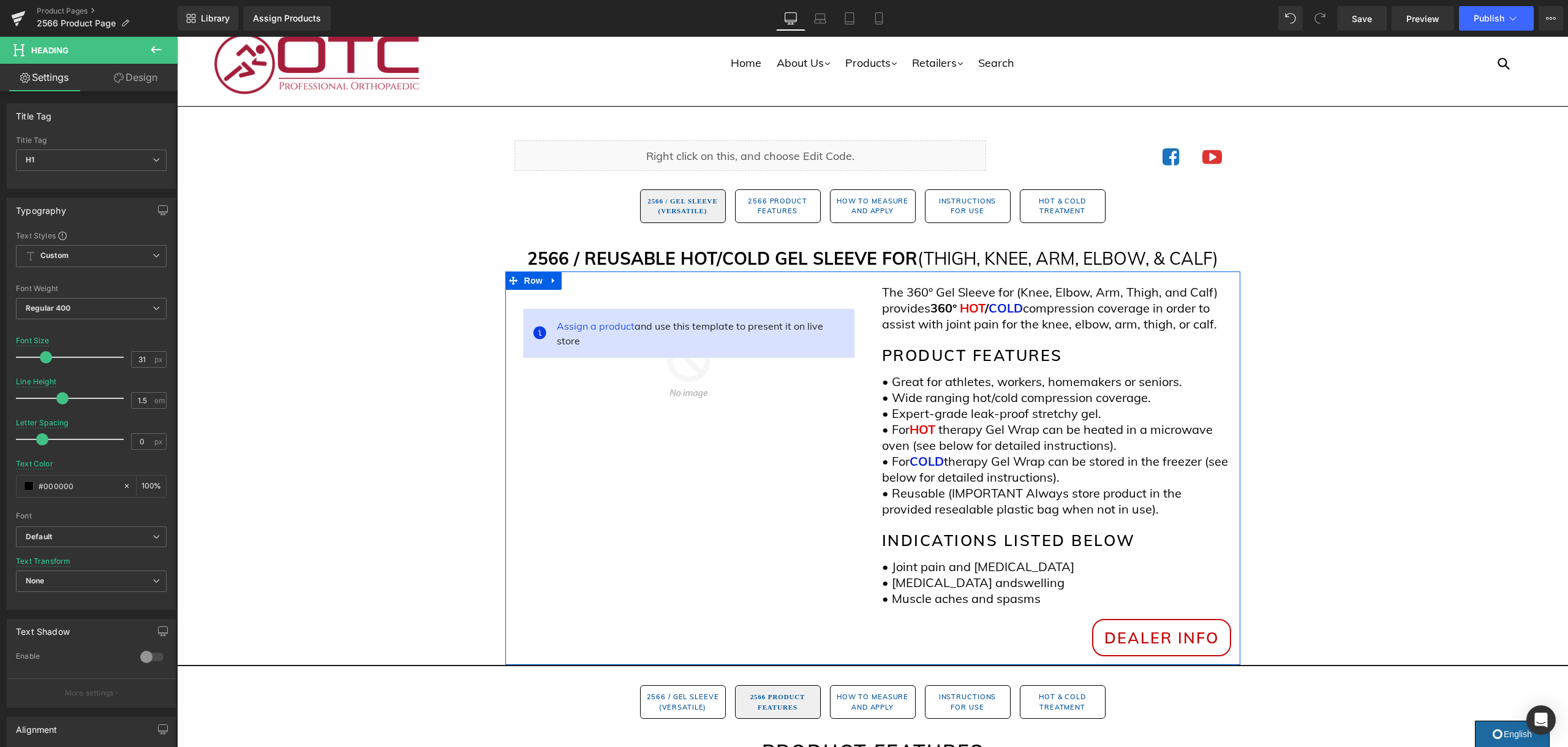
scroll to position [17, 0]
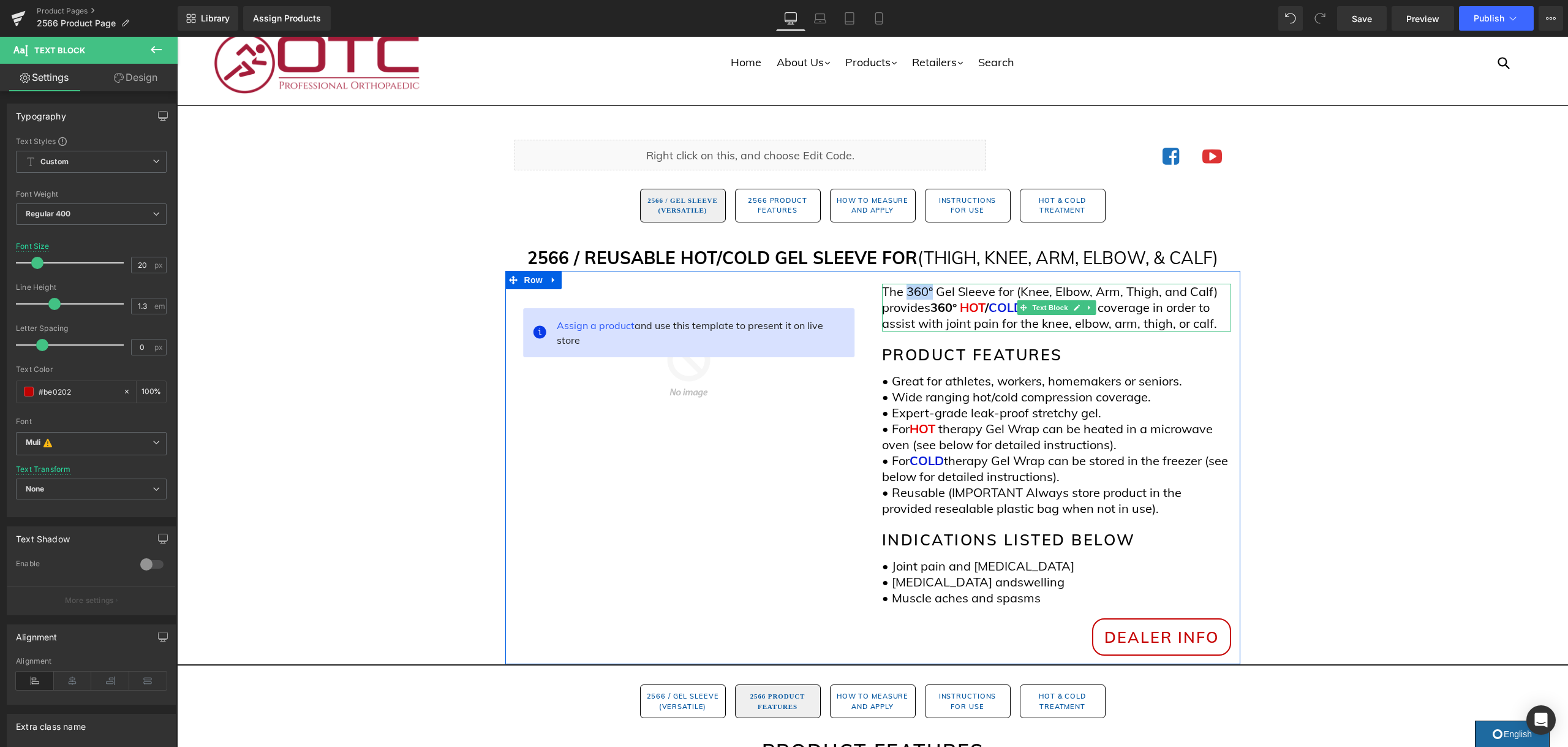
drag, startPoint x: 926, startPoint y: 294, endPoint x: 905, endPoint y: 296, distance: 21.1
click at [905, 296] on p "The 360° Gel Sleeve for (Knee, Elbow, Arm, Thigh, and Calf) provides 360° HOT /…" at bounding box center [1057, 308] width 349 height 48
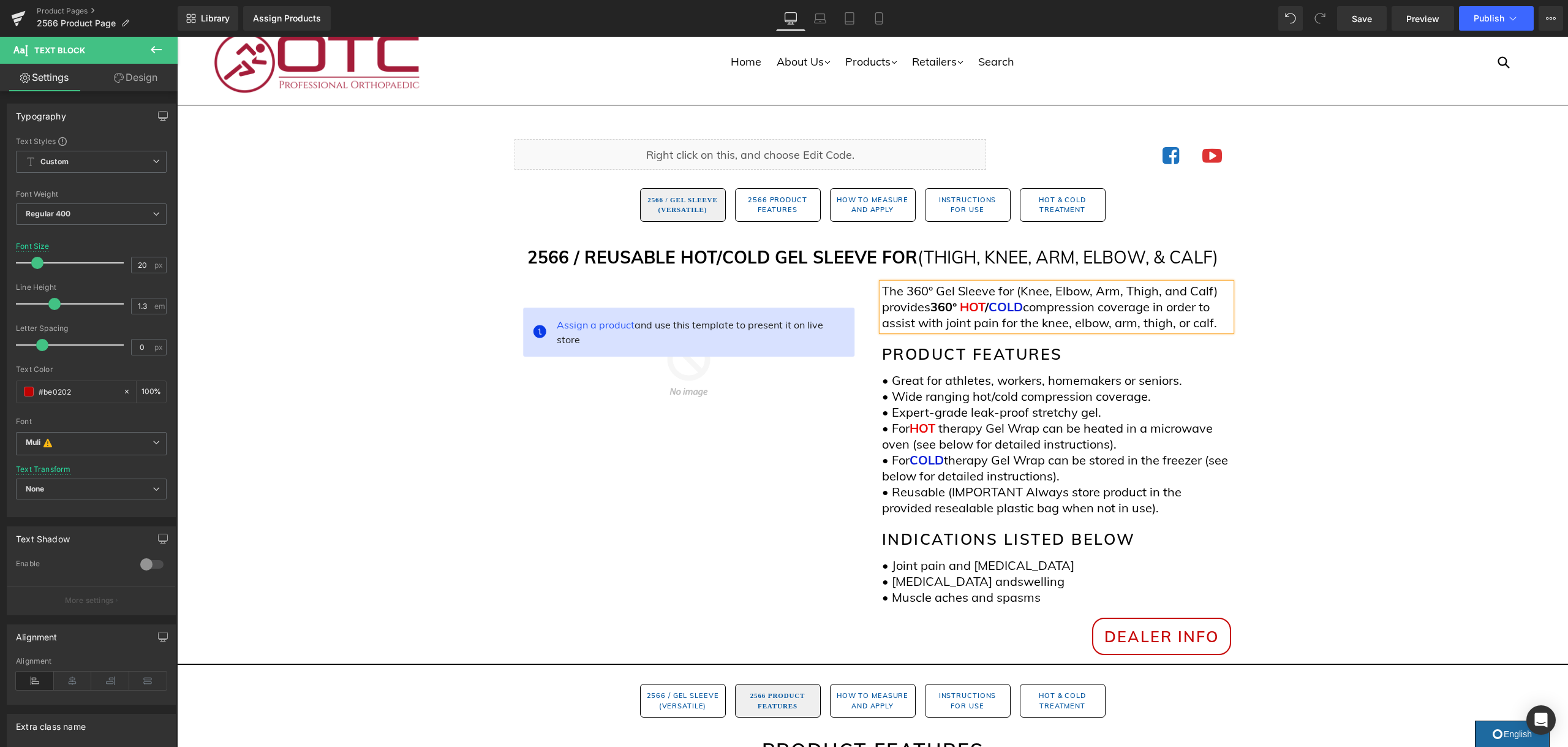
click at [918, 297] on p "The 360° Gel Sleeve for (Knee, Elbow, Arm, Thigh, and Calf) provides 360° HOT /…" at bounding box center [1057, 307] width 349 height 48
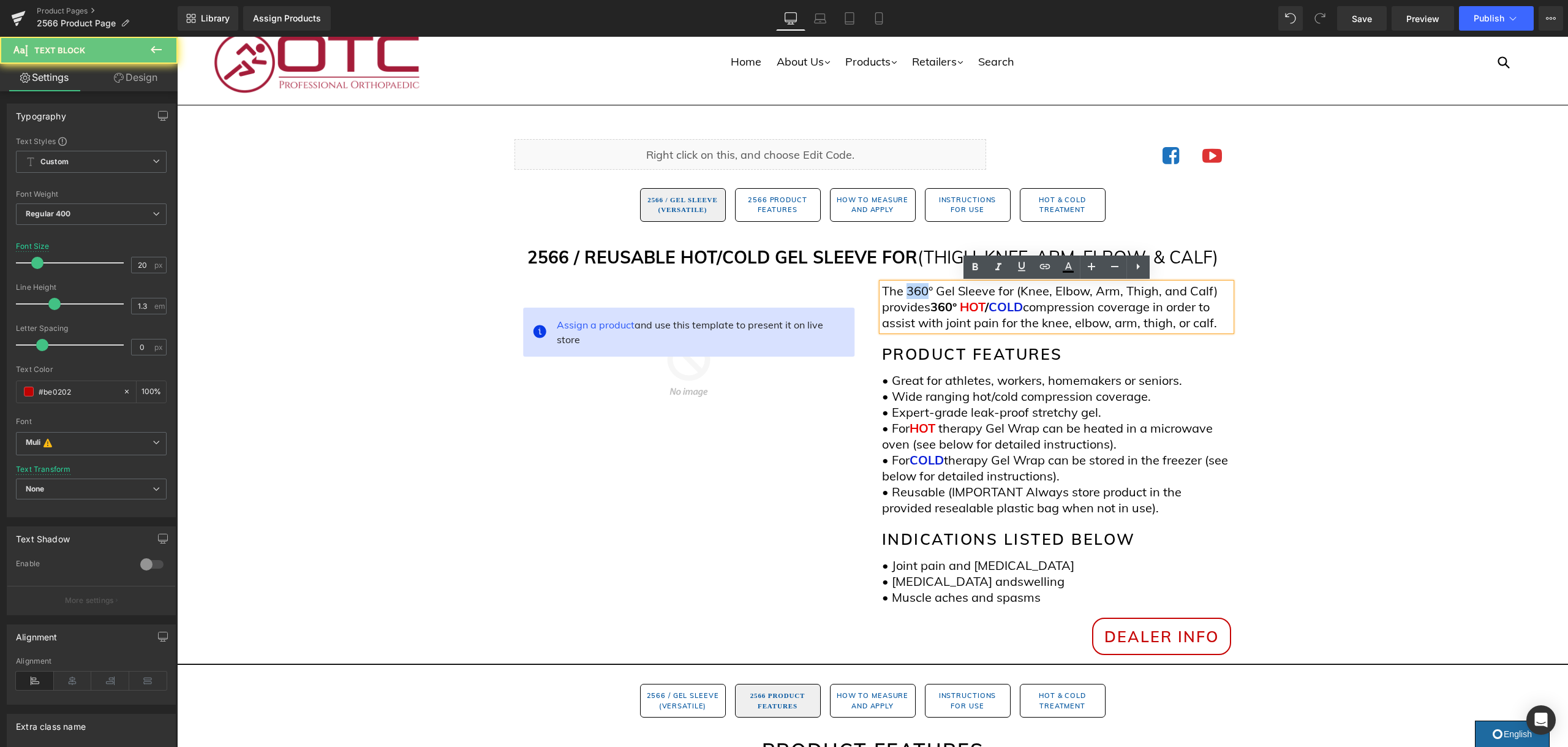
click at [918, 297] on p "The 360° Gel Sleeve for (Knee, Elbow, Arm, Thigh, and Calf) provides 360° HOT /…" at bounding box center [1057, 307] width 349 height 48
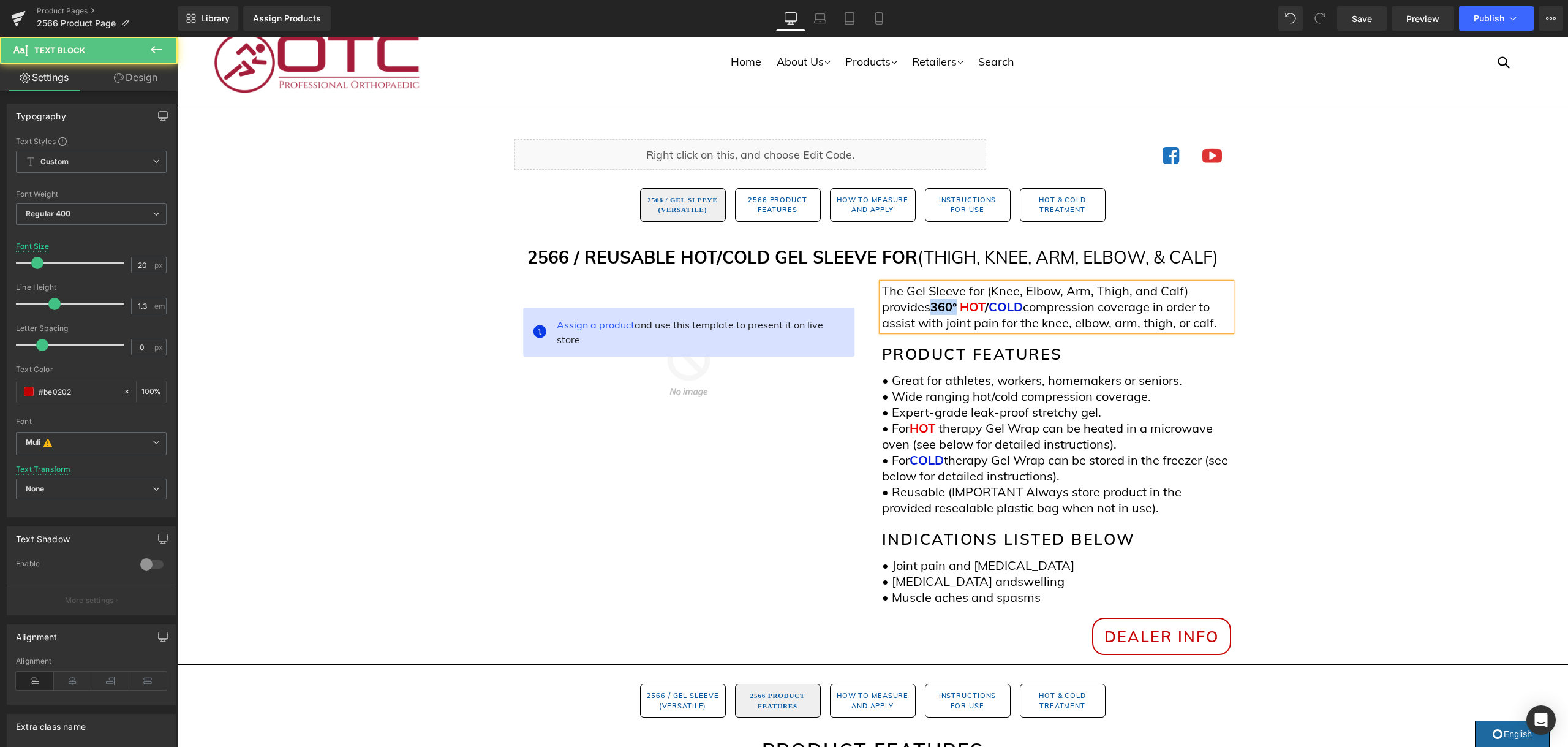
drag, startPoint x: 960, startPoint y: 308, endPoint x: 932, endPoint y: 309, distance: 28.0
click at [932, 309] on p "The Gel Sleeve for (Knee, Elbow, Arm, Thigh, and Calf) provides 360° HOT / COLD…" at bounding box center [1057, 307] width 349 height 48
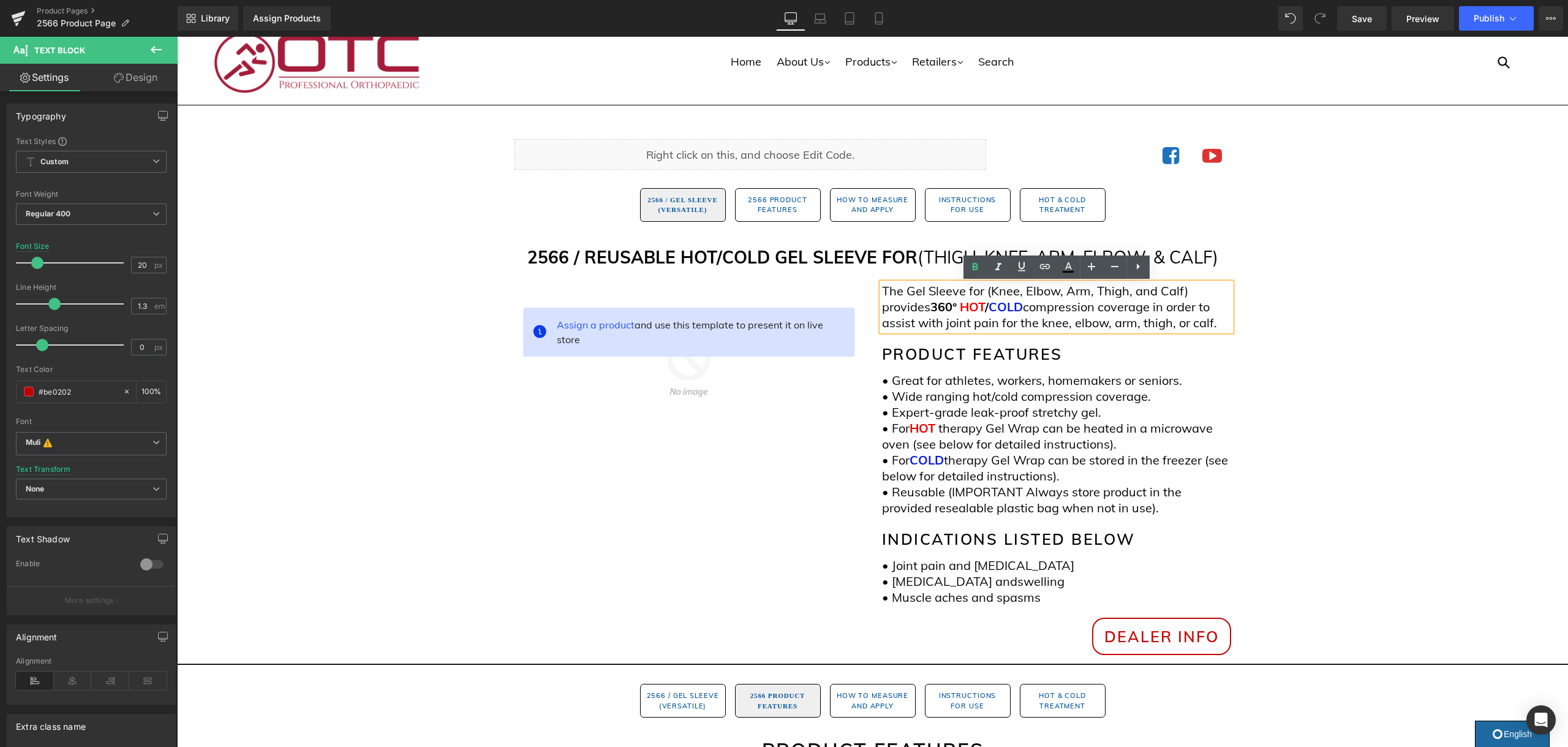
click at [907, 310] on p "The Gel Sleeve for (Knee, Elbow, Arm, Thigh, and Calf) provides 360° HOT / COLD…" at bounding box center [1057, 307] width 349 height 48
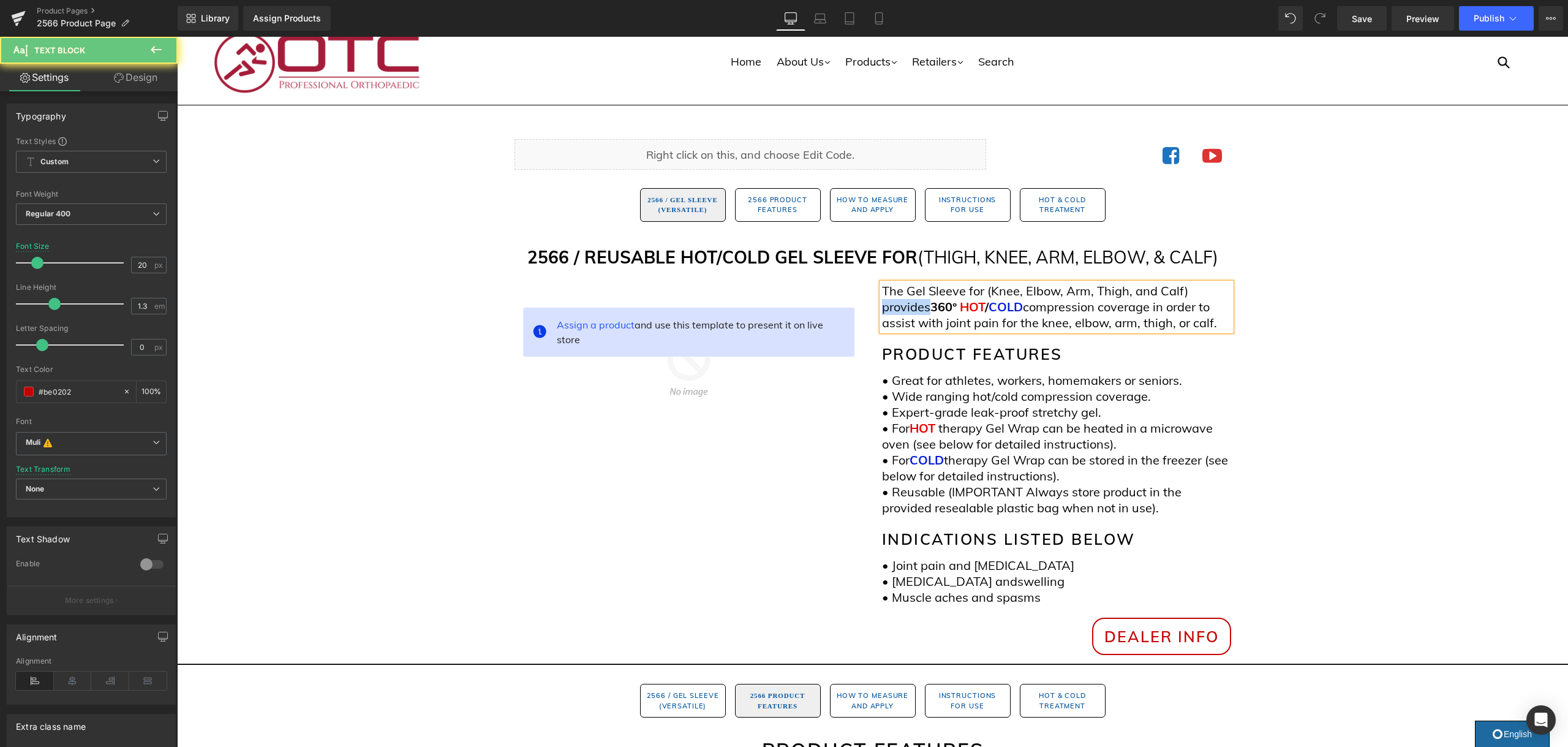
copy p "provides"
click at [942, 308] on span "360°" at bounding box center [944, 307] width 27 height 15
click at [933, 308] on span "°" at bounding box center [933, 307] width 4 height 15
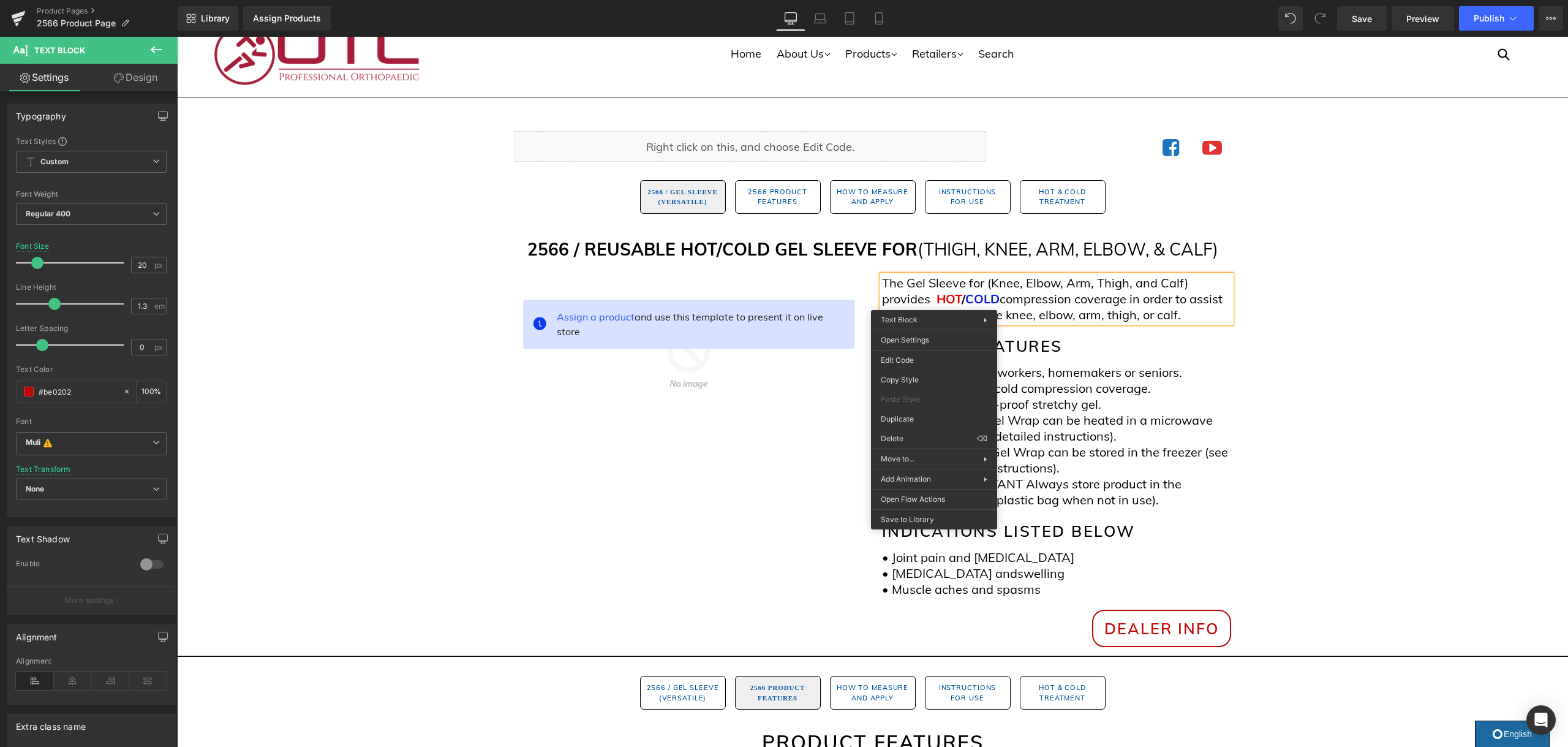
click at [932, 299] on p "The Gel Sleeve for (Knee, Elbow, Arm, Thigh, and Calf) provides HOT / COLD comp…" at bounding box center [1057, 299] width 349 height 48
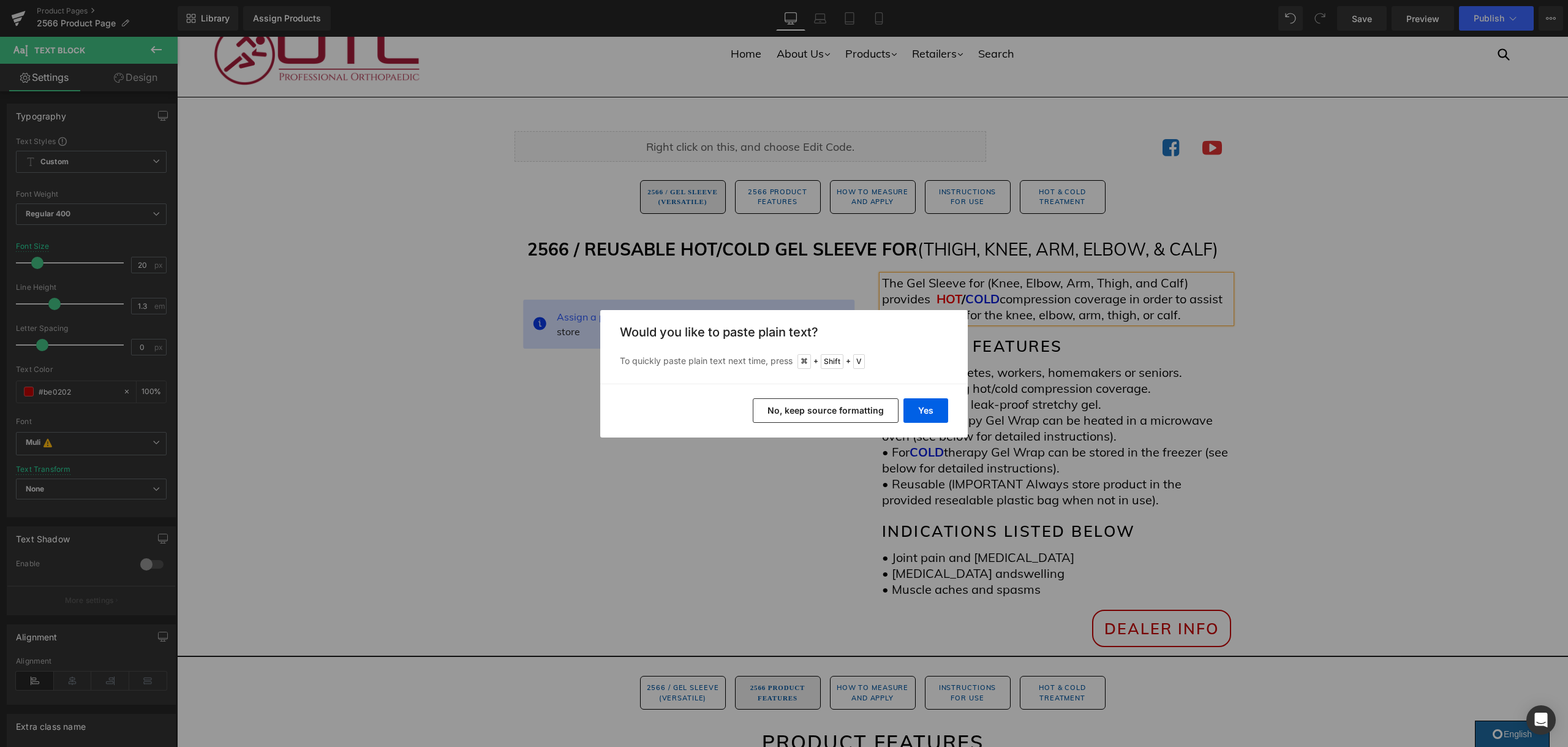
click at [865, 404] on button "No, keep source formatting" at bounding box center [825, 410] width 146 height 25
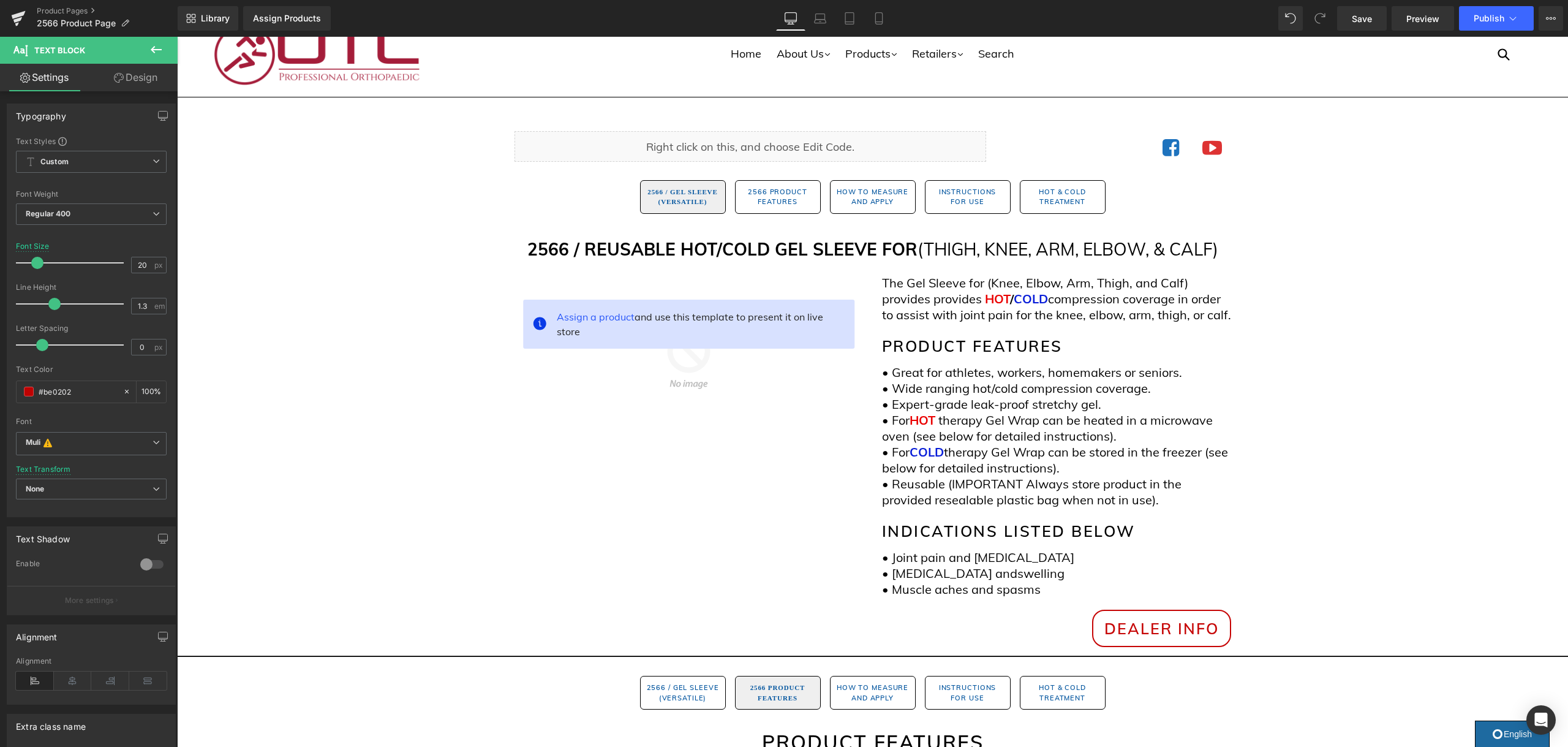
scroll to position [34, 0]
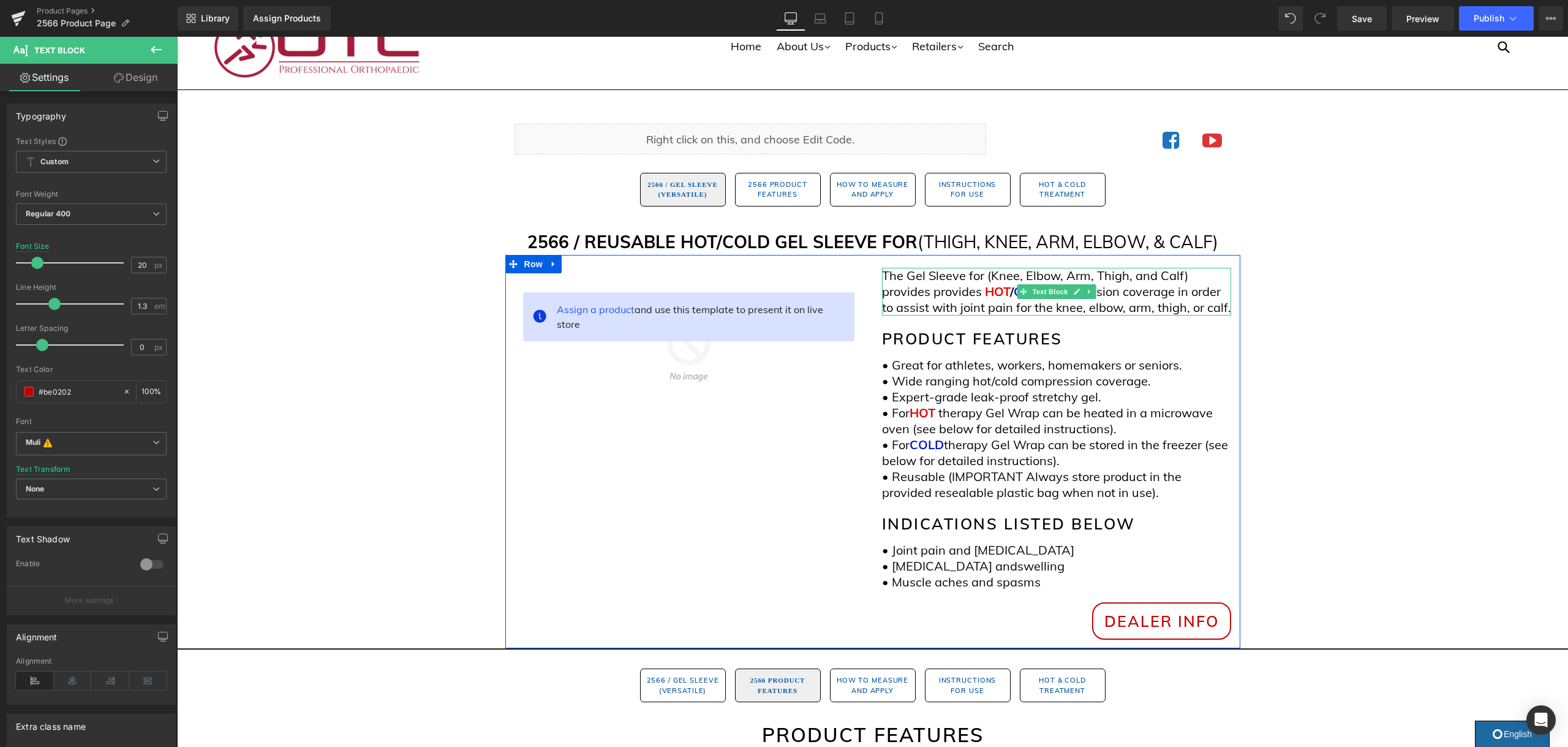
click at [967, 299] on span "provides" at bounding box center [957, 292] width 48 height 15
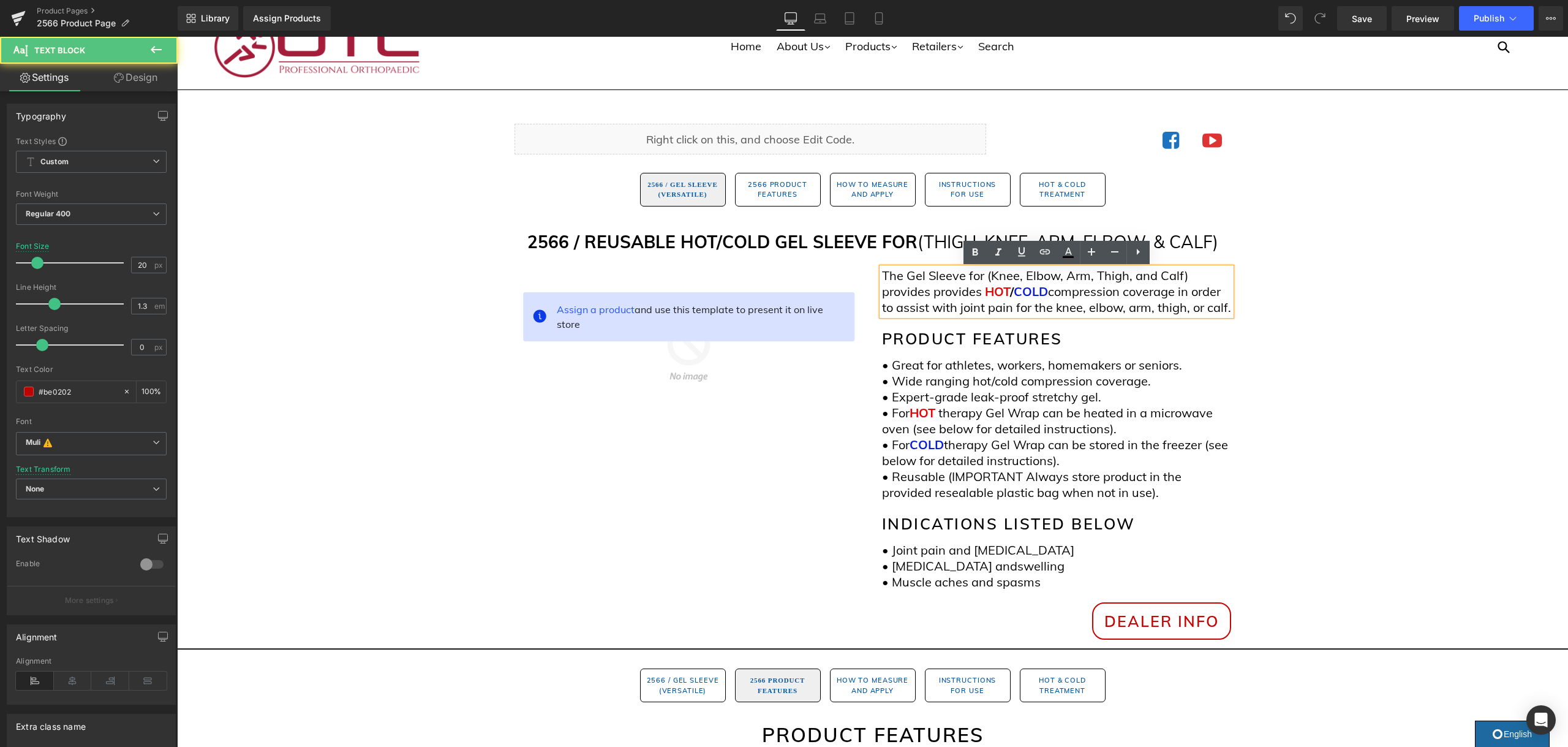
scroll to position [32, 0]
click at [967, 299] on span "provides" at bounding box center [957, 293] width 48 height 15
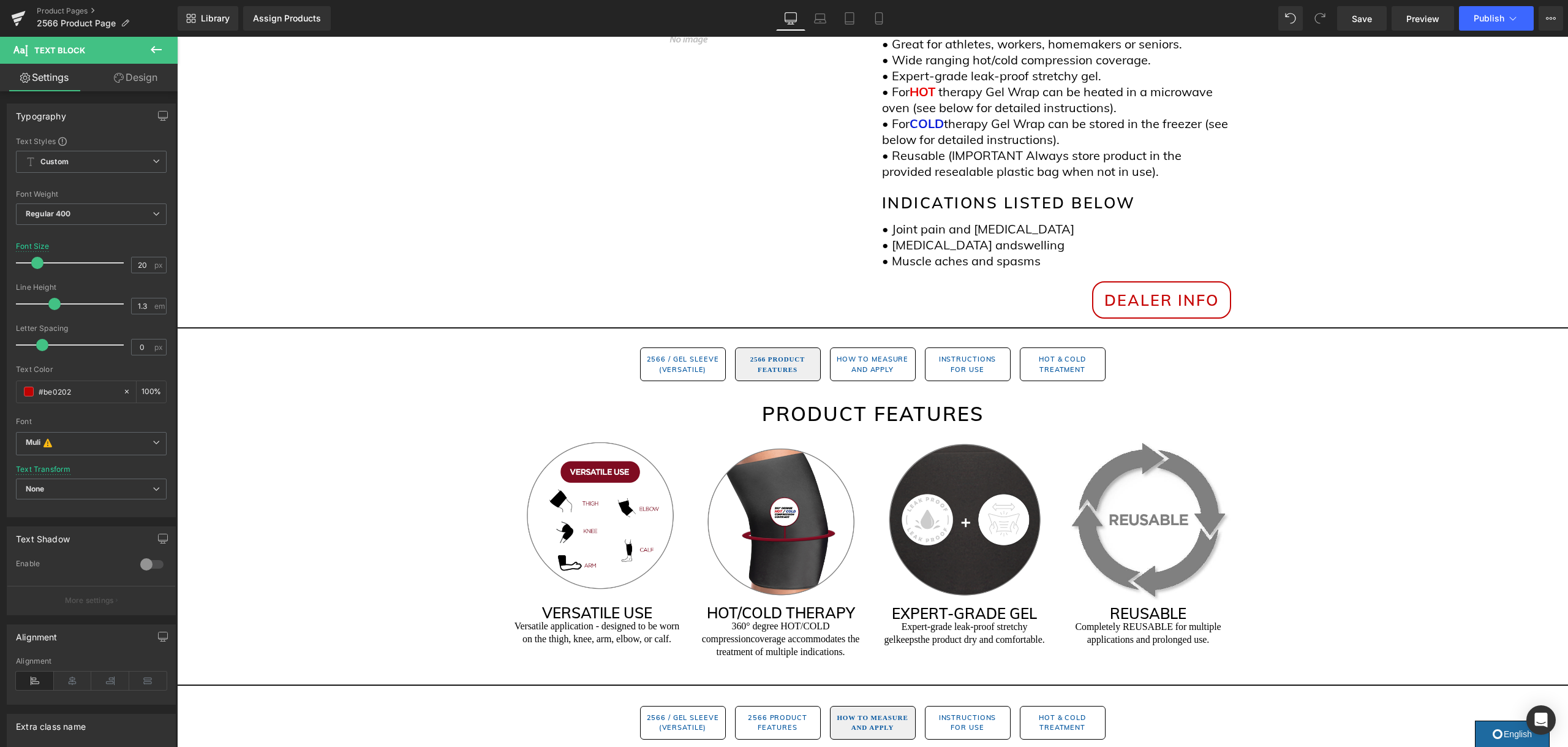
scroll to position [503, 0]
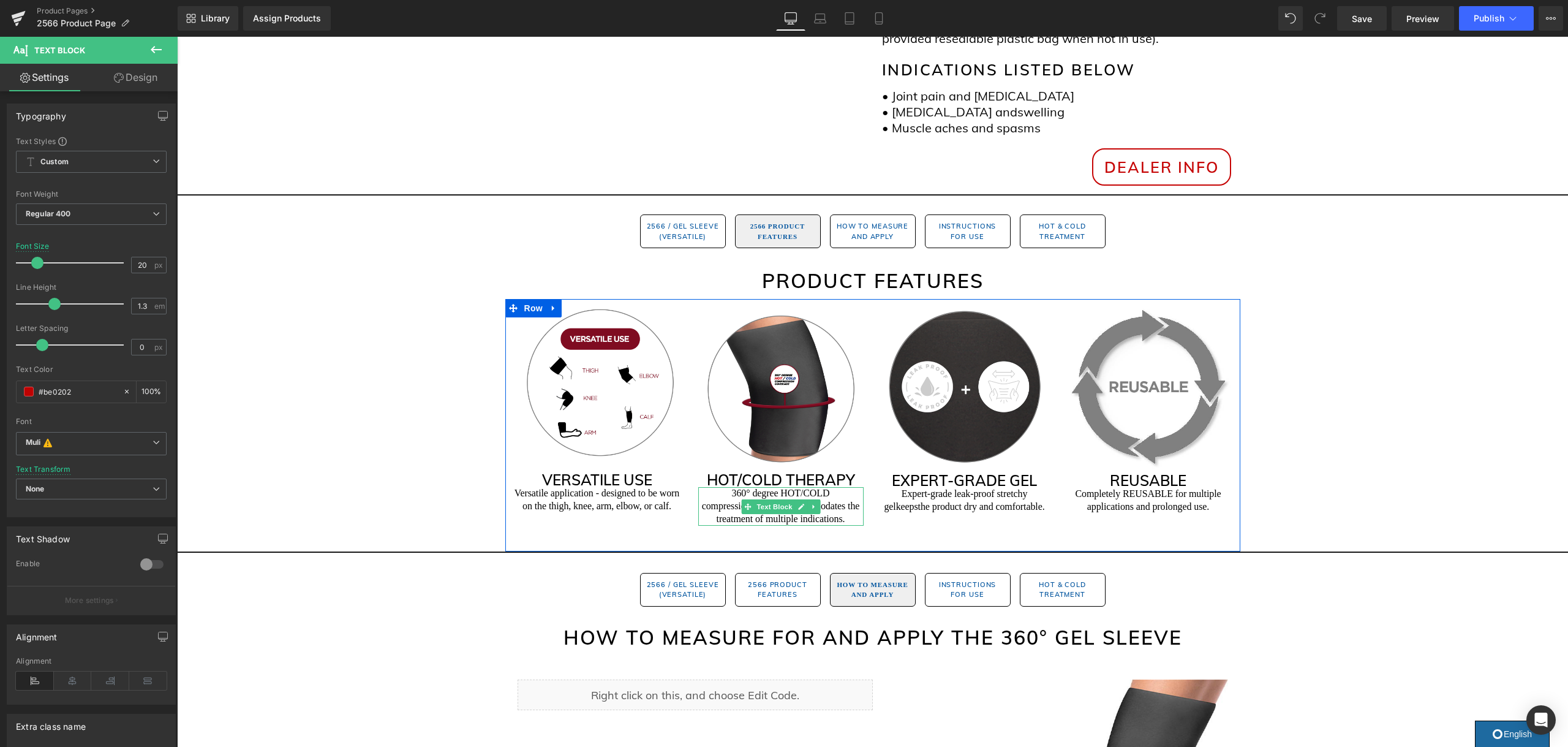
click at [783, 493] on p "360° degree HOT/COLD compression coverage accommodates the treatment of multipl…" at bounding box center [780, 506] width 165 height 38
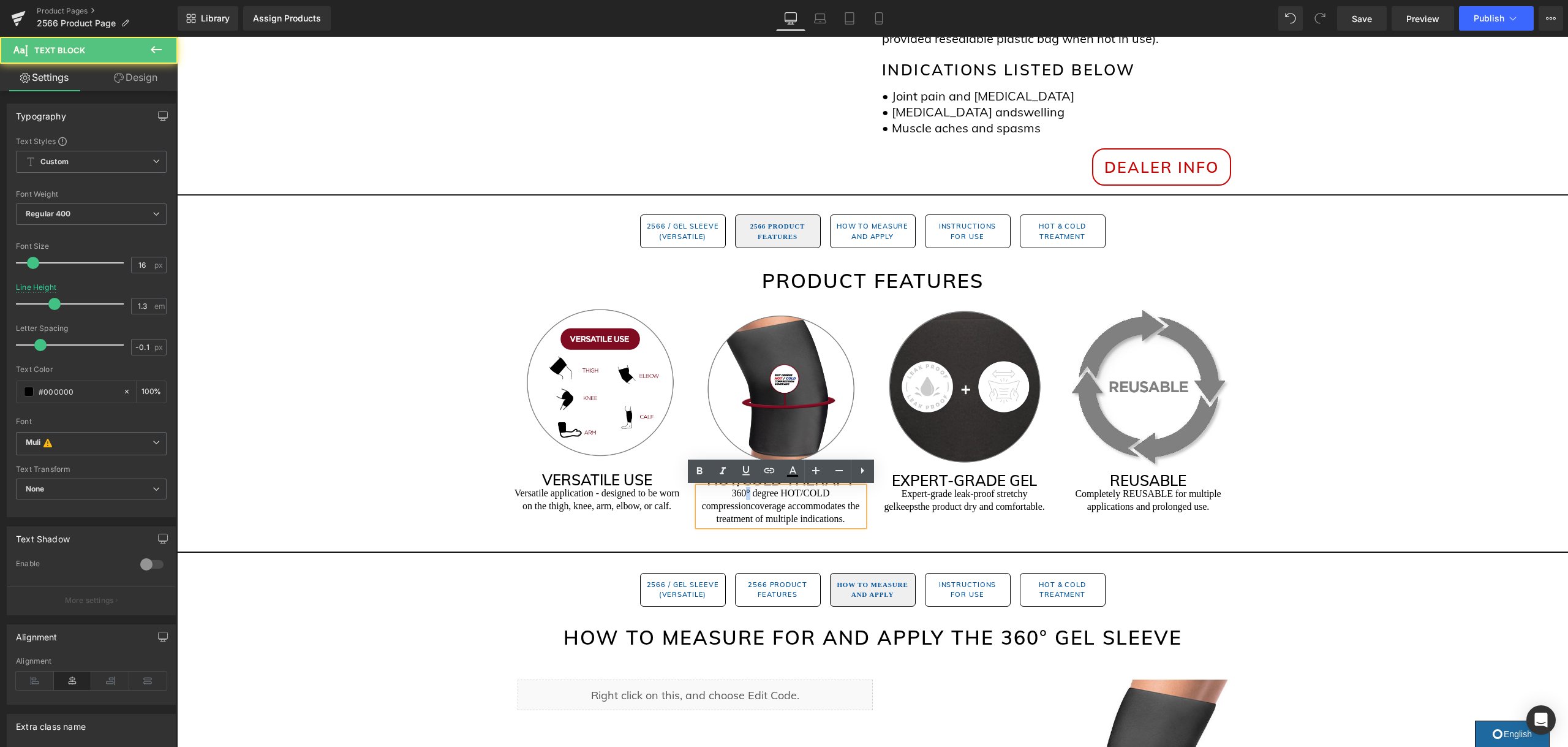
drag, startPoint x: 749, startPoint y: 493, endPoint x: 765, endPoint y: 496, distance: 16.3
click at [746, 494] on p "360° degree HOT/COLD compression coverage accommodates the treatment of multipl…" at bounding box center [780, 506] width 165 height 38
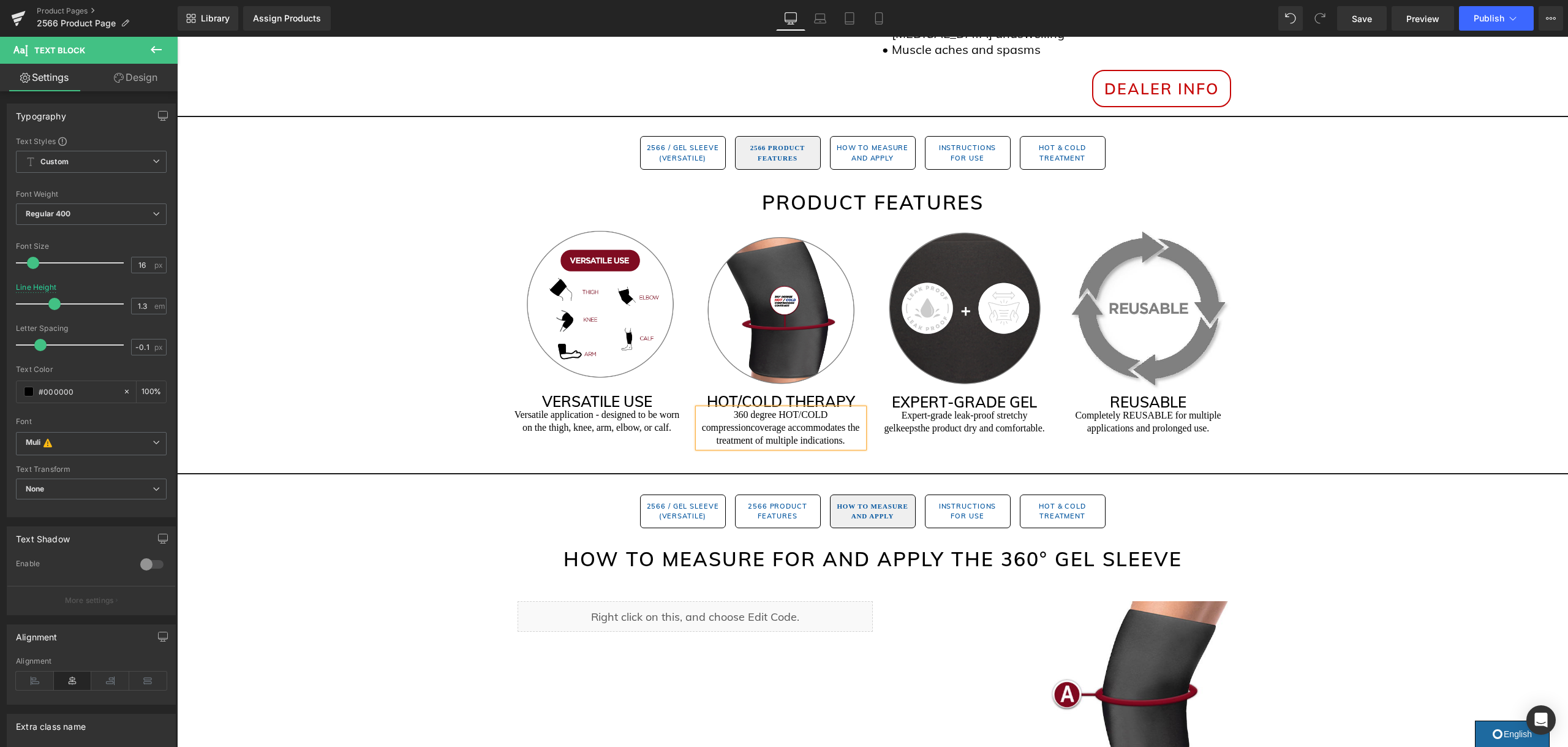
scroll to position [690, 0]
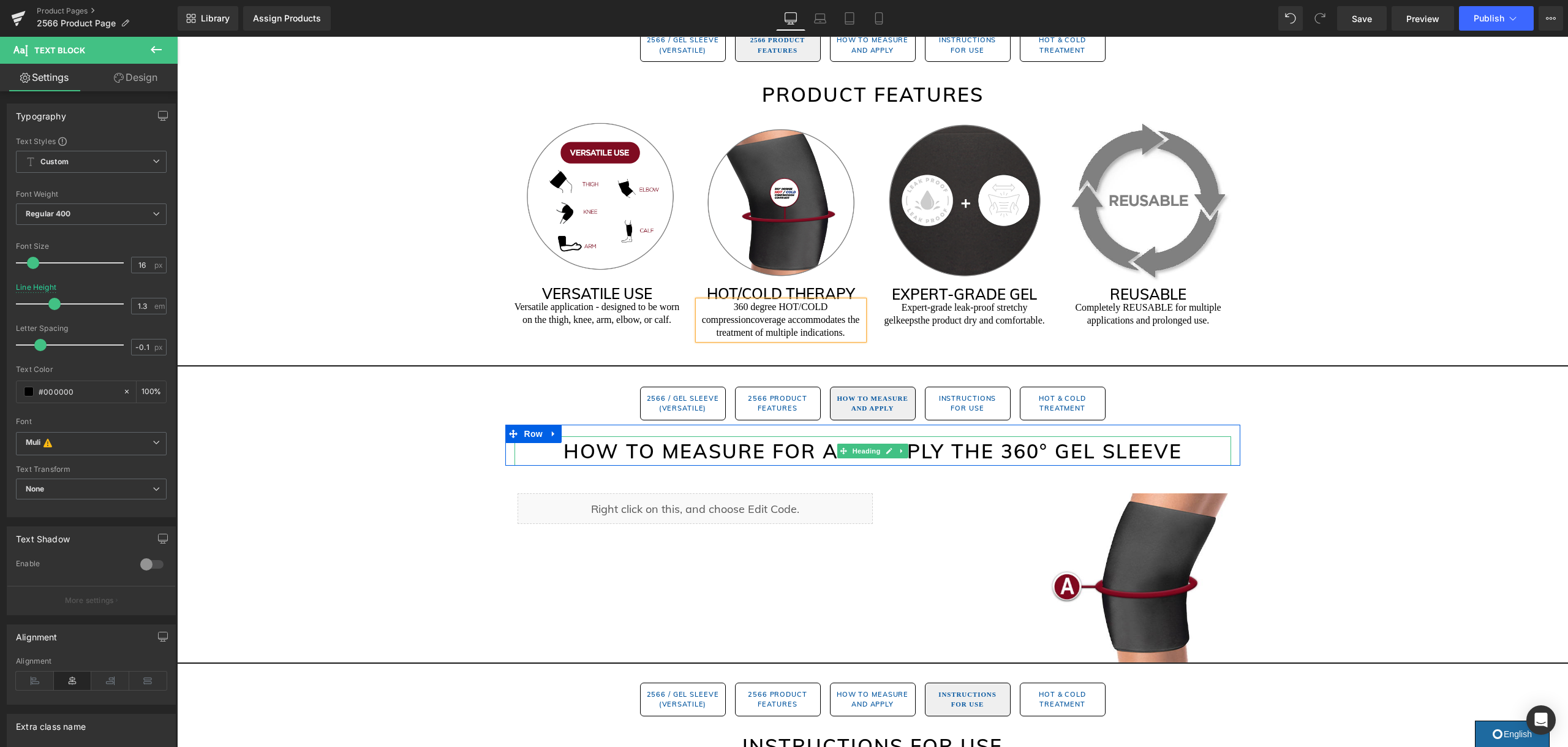
click at [1013, 451] on h2 "How to Measure for and Apply the 360° GEL SLEEVE" at bounding box center [872, 451] width 717 height 29
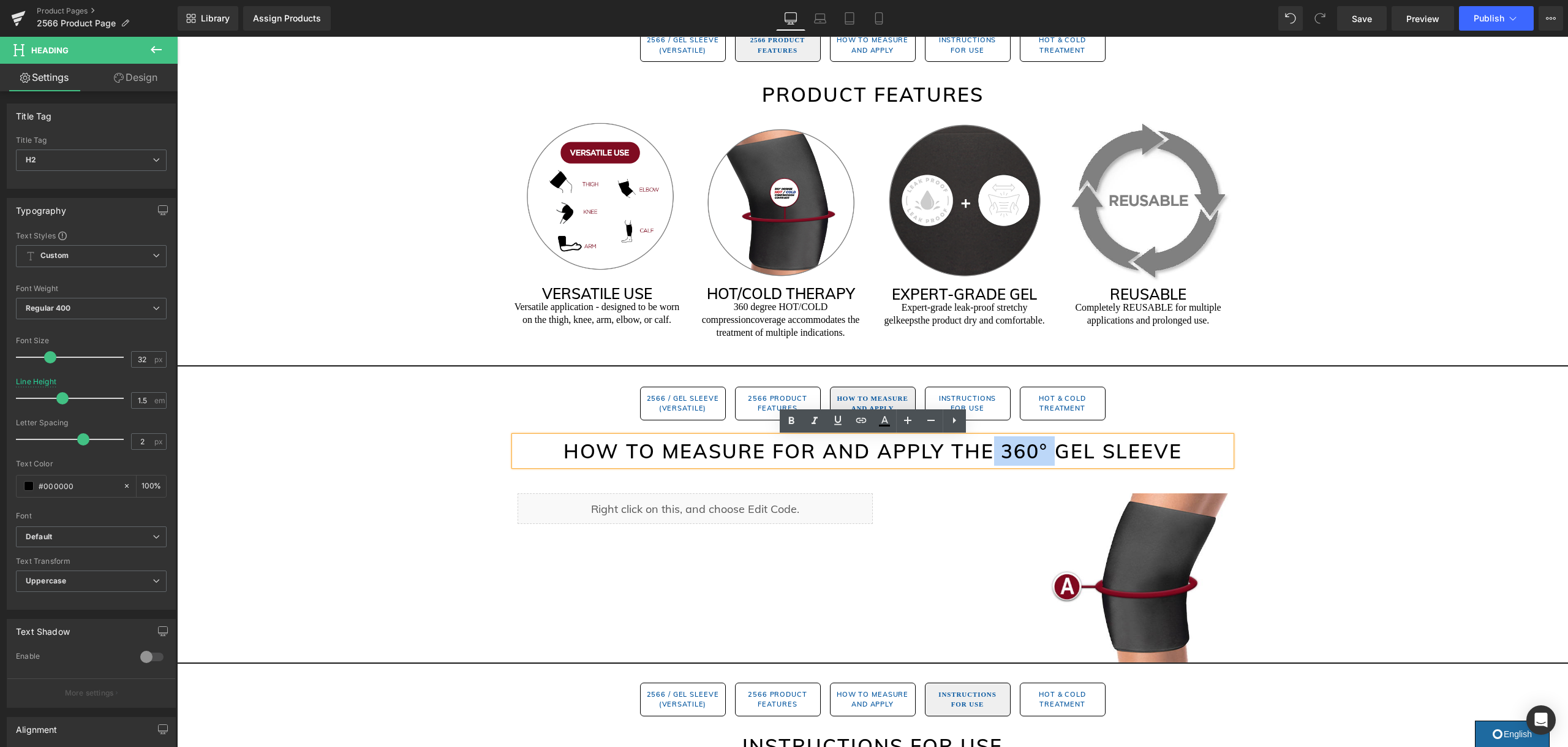
drag, startPoint x: 1044, startPoint y: 451, endPoint x: 994, endPoint y: 455, distance: 50.2
click at [994, 455] on h2 "How to Measure for and Apply the 360° GEL SLEEVE" at bounding box center [872, 451] width 717 height 29
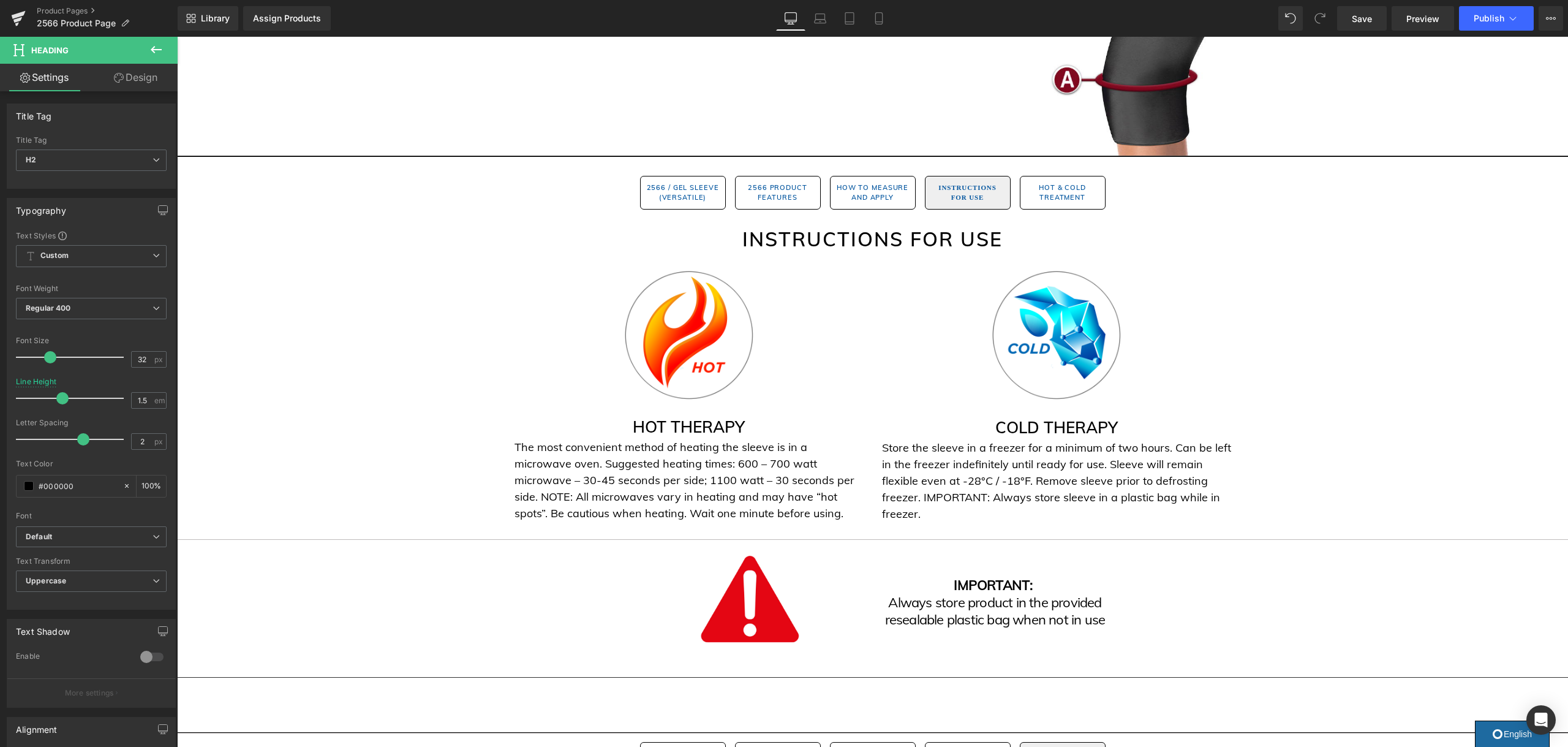
scroll to position [1204, 0]
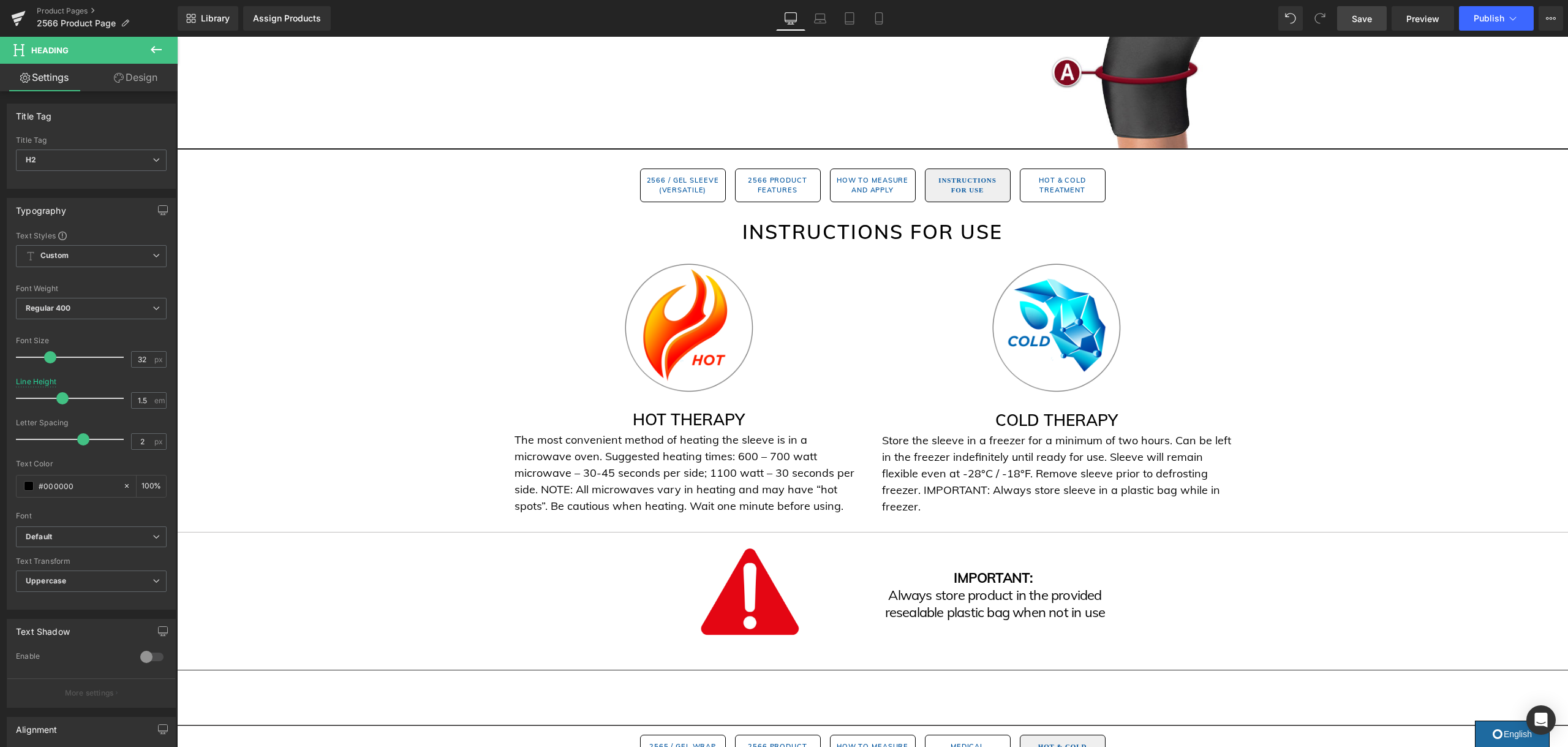
click at [1364, 20] on span "Save" at bounding box center [1361, 18] width 20 height 13
click at [1505, 21] on button "Publish" at bounding box center [1496, 18] width 75 height 25
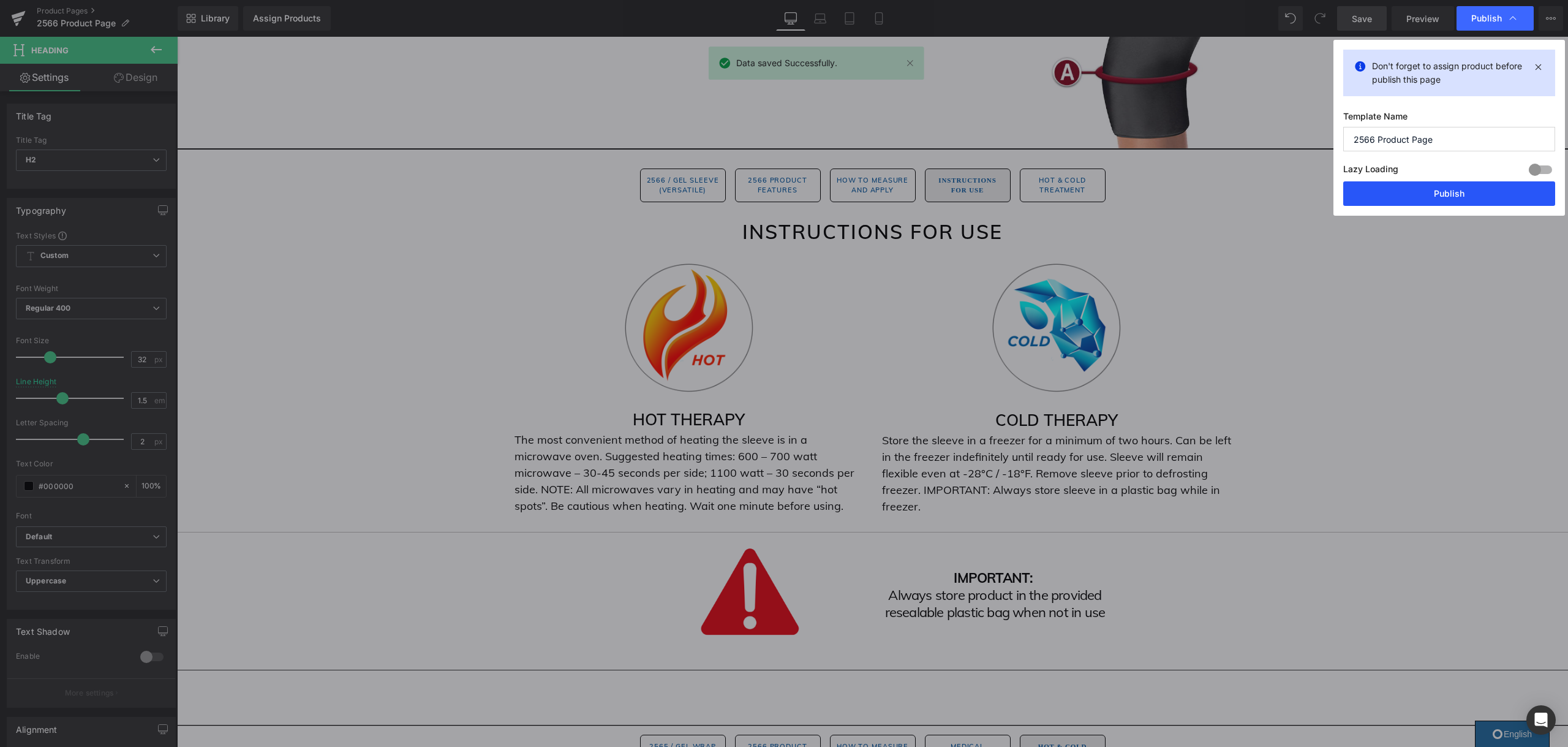
click at [1382, 195] on button "Publish" at bounding box center [1449, 193] width 212 height 25
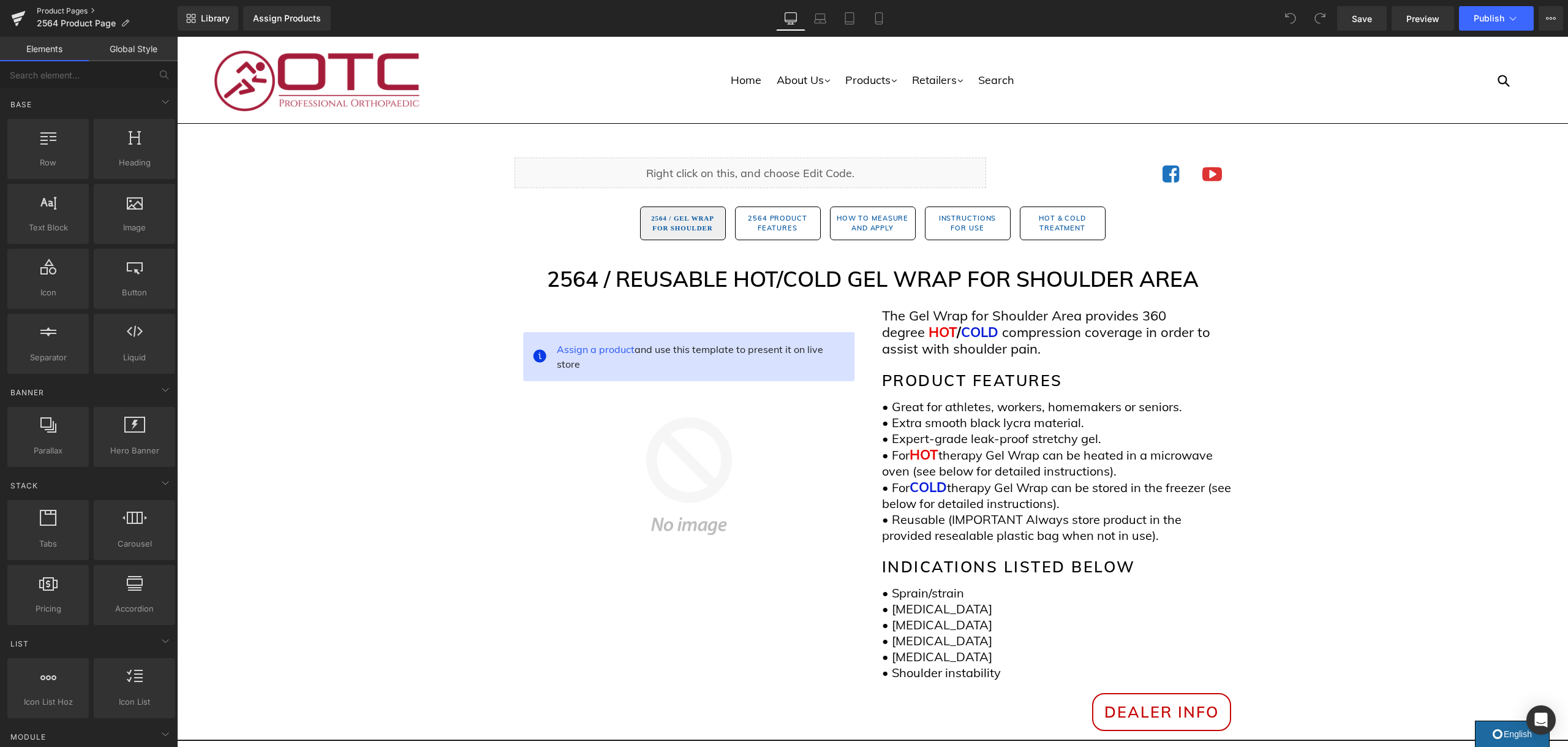
click at [87, 11] on link "Product Pages" at bounding box center [106, 11] width 141 height 10
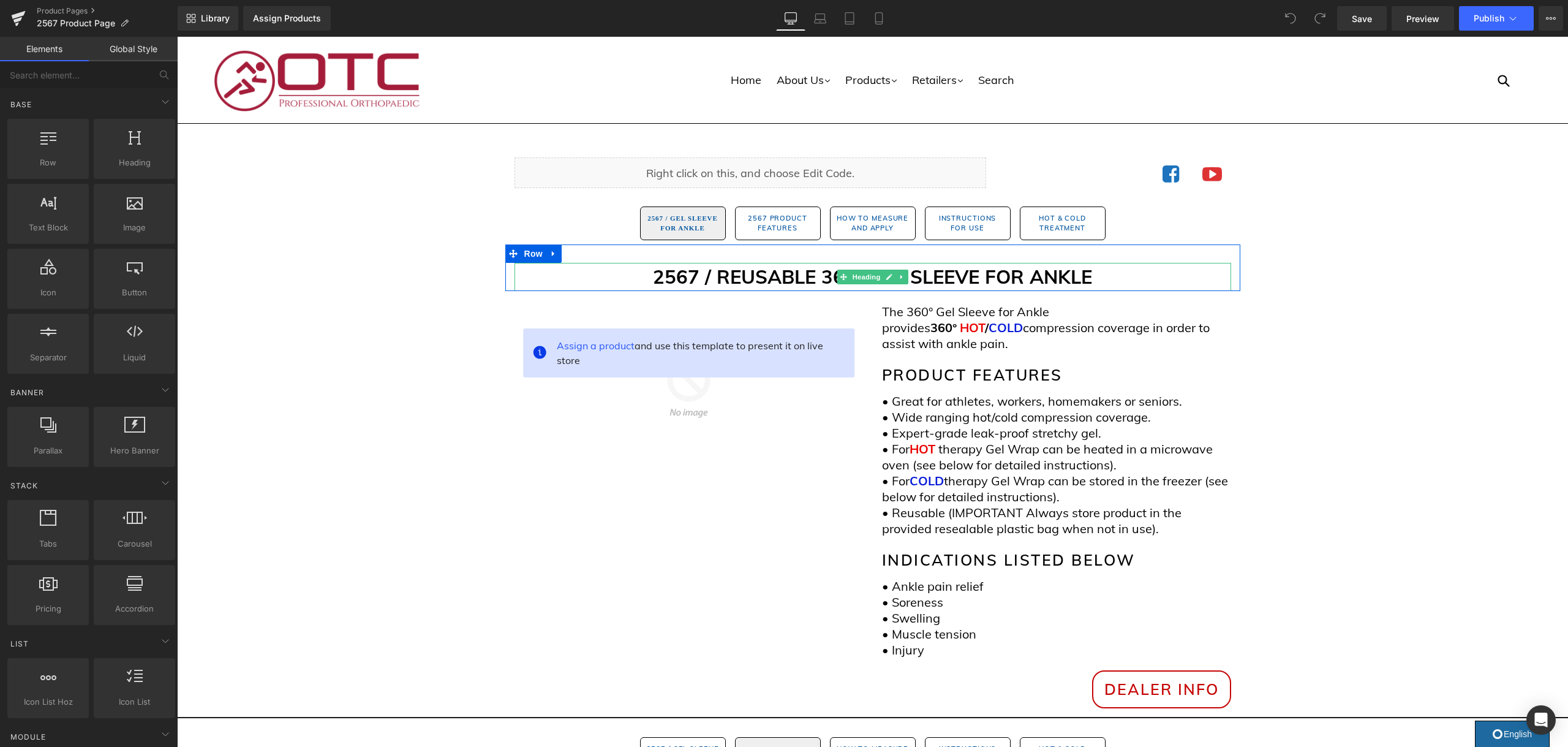
click at [820, 280] on strong "2567 / REUSABLE 360° GEL SLEEVE FOR ANKLE" at bounding box center [872, 277] width 439 height 24
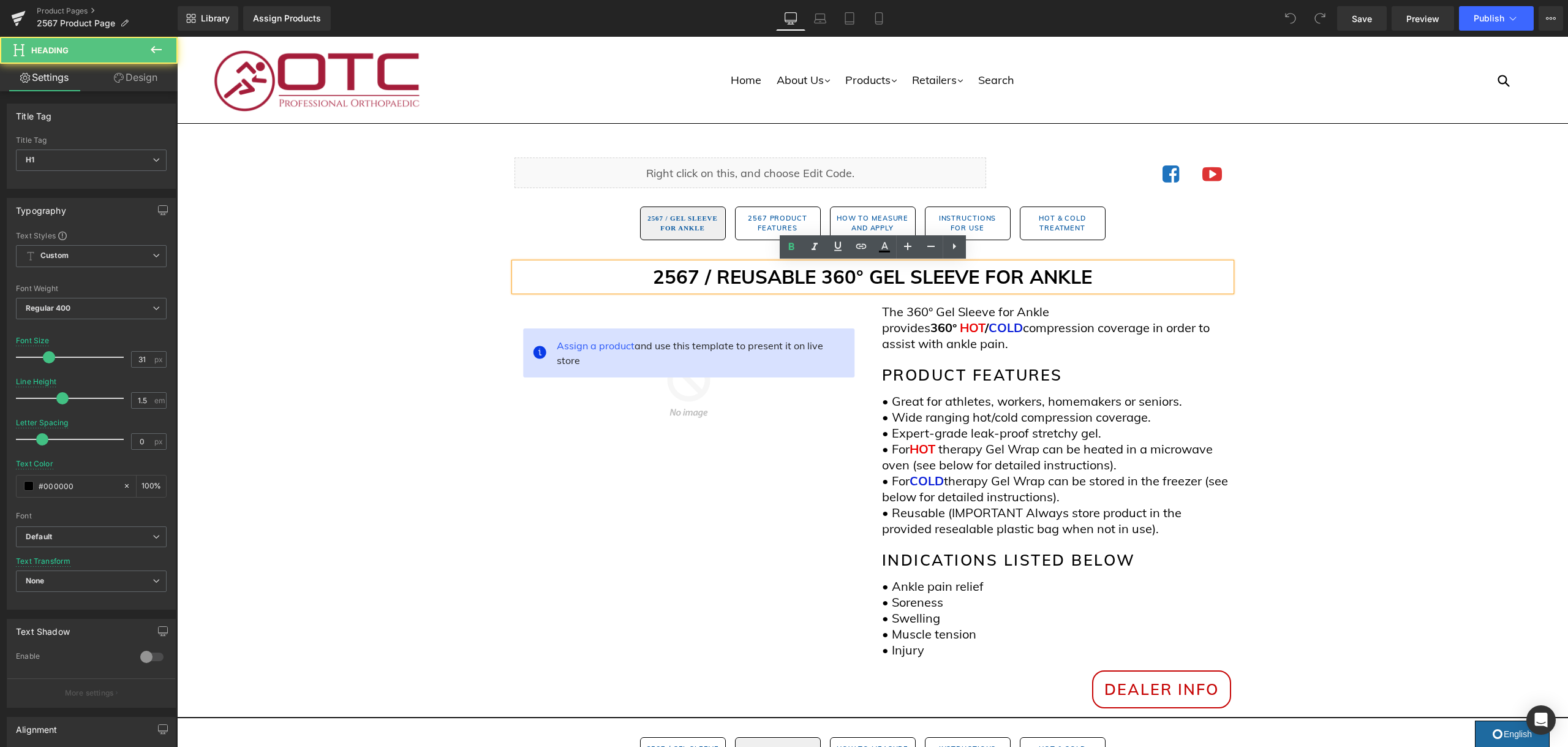
click at [828, 277] on strong "2567 / REUSABLE 360° GEL SLEEVE FOR ANKLE" at bounding box center [872, 277] width 439 height 24
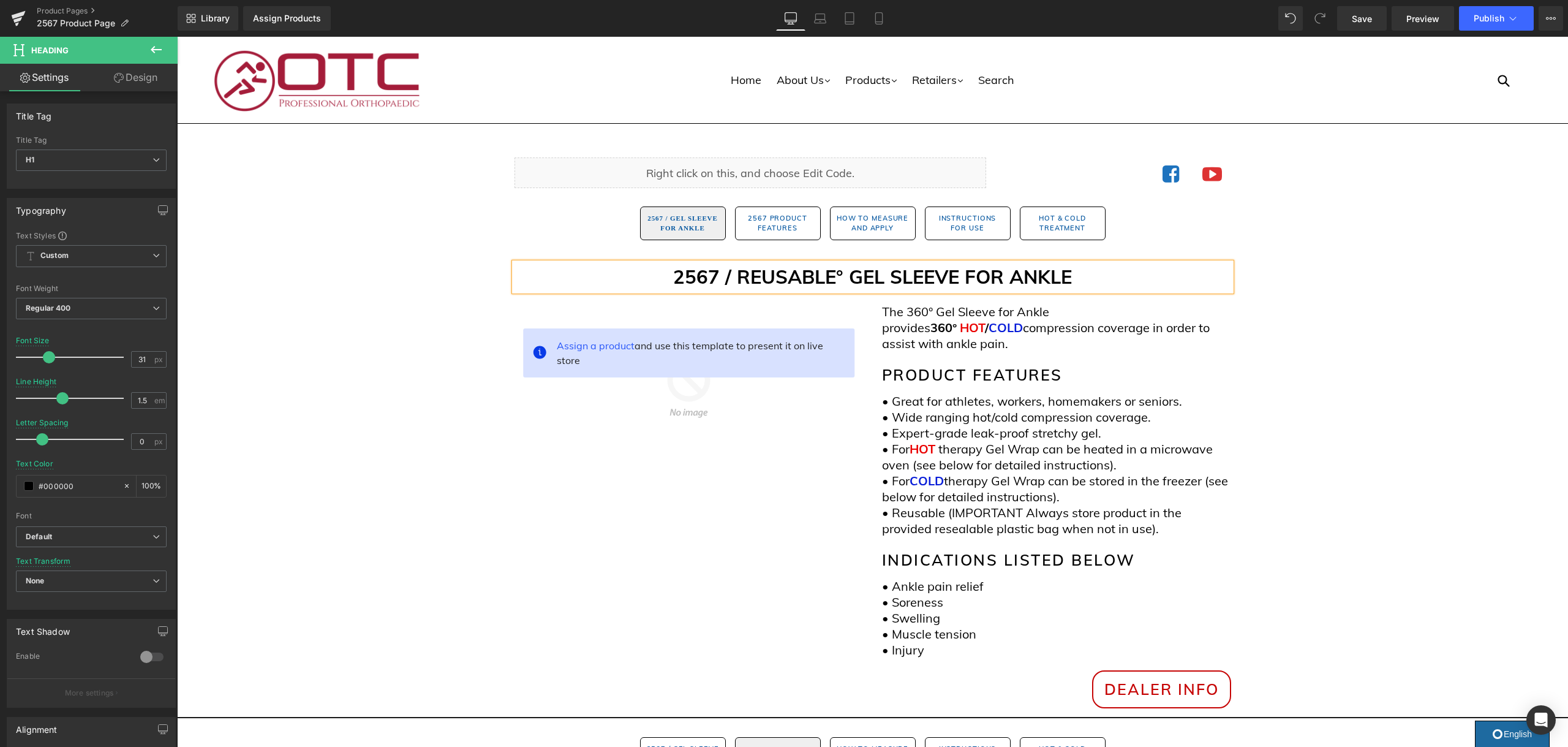
drag, startPoint x: 839, startPoint y: 274, endPoint x: 860, endPoint y: 287, distance: 24.7
click at [839, 274] on strong "2567 / REUSABLE° GEL SLEEVE FOR ANKLE" at bounding box center [872, 277] width 399 height 24
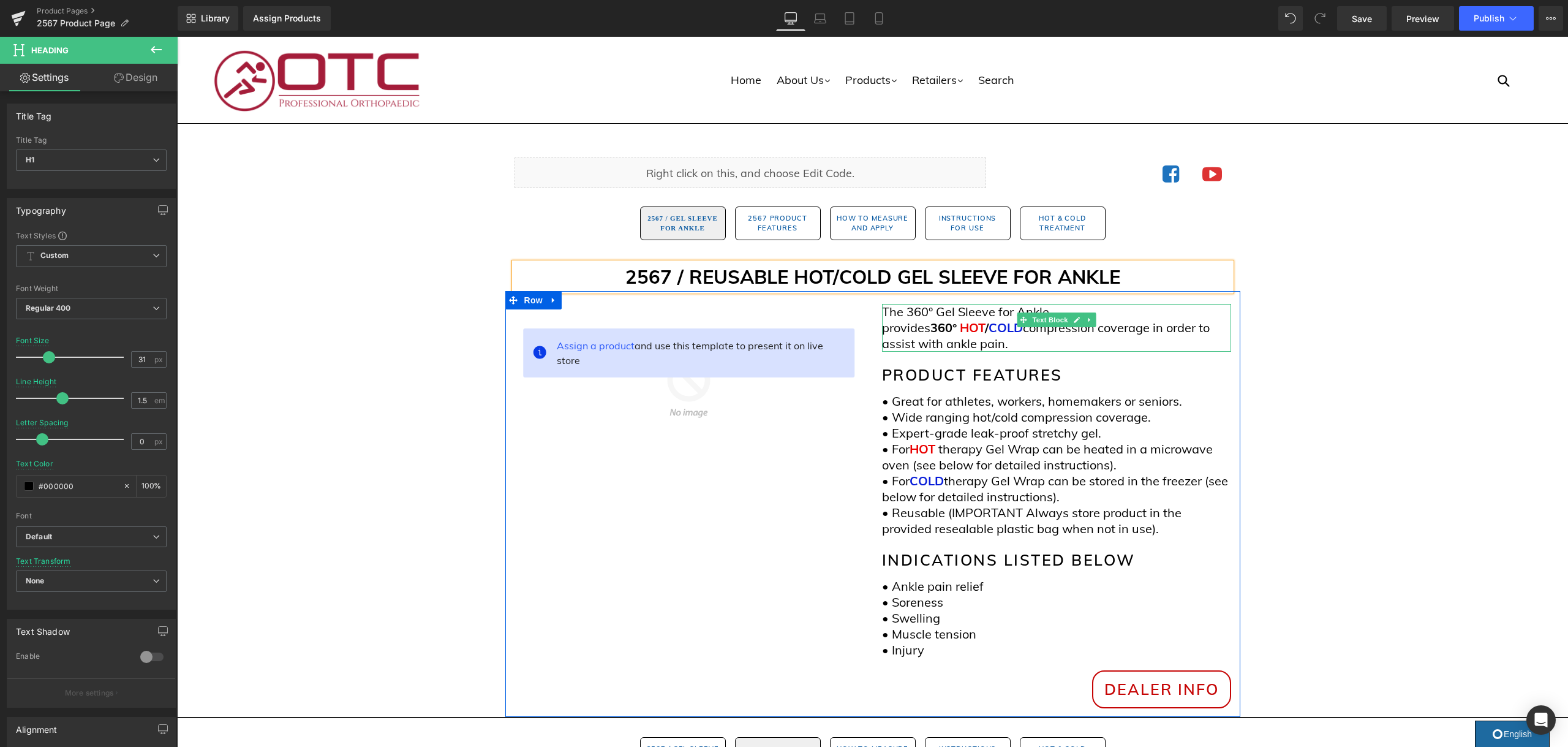
click at [920, 314] on p "The 360° Gel Sleeve for Ankle provides 360° HOT / COLD compression coverage in …" at bounding box center [1057, 328] width 349 height 48
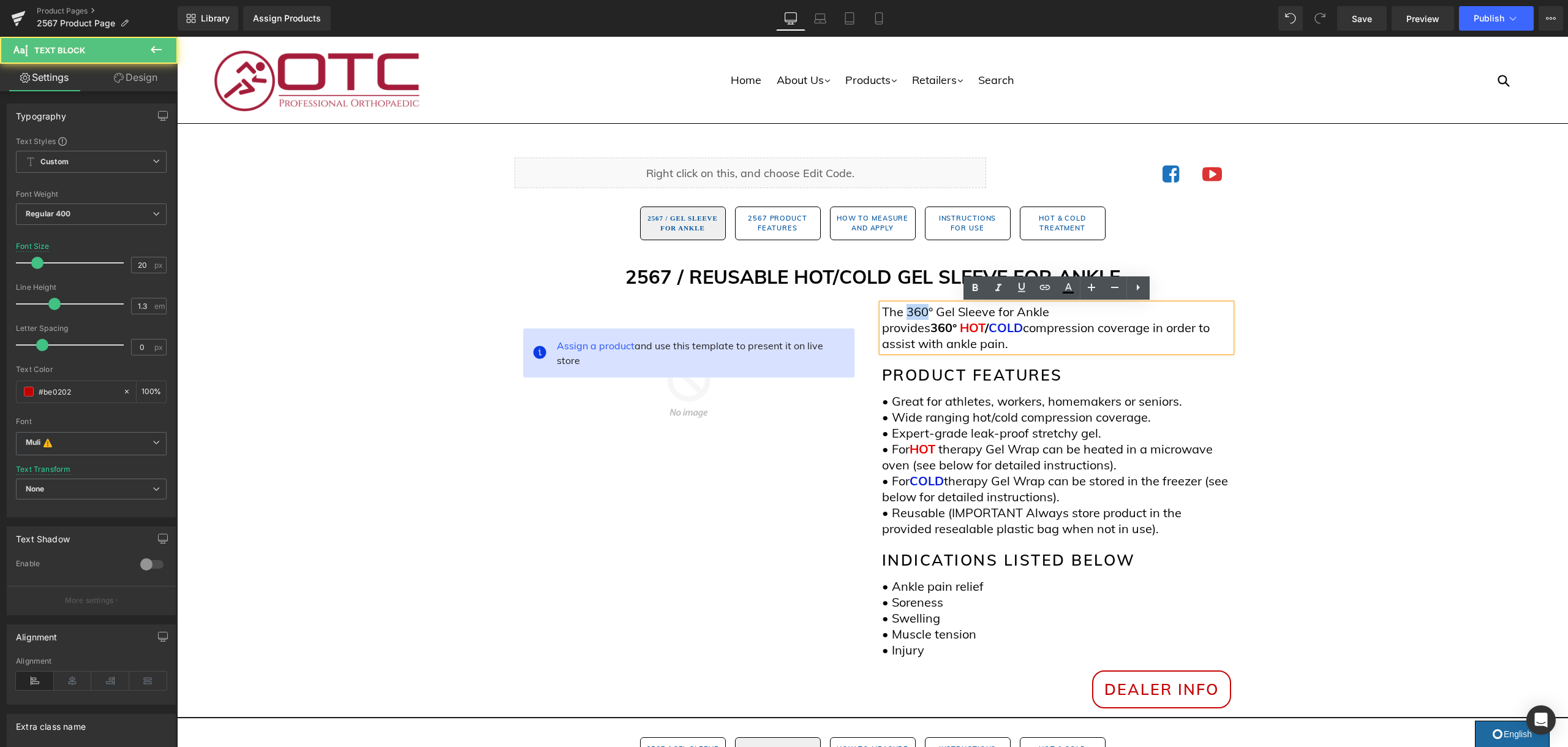
click at [920, 314] on p "The 360° Gel Sleeve for Ankle provides 360° HOT / COLD compression coverage in …" at bounding box center [1057, 328] width 349 height 48
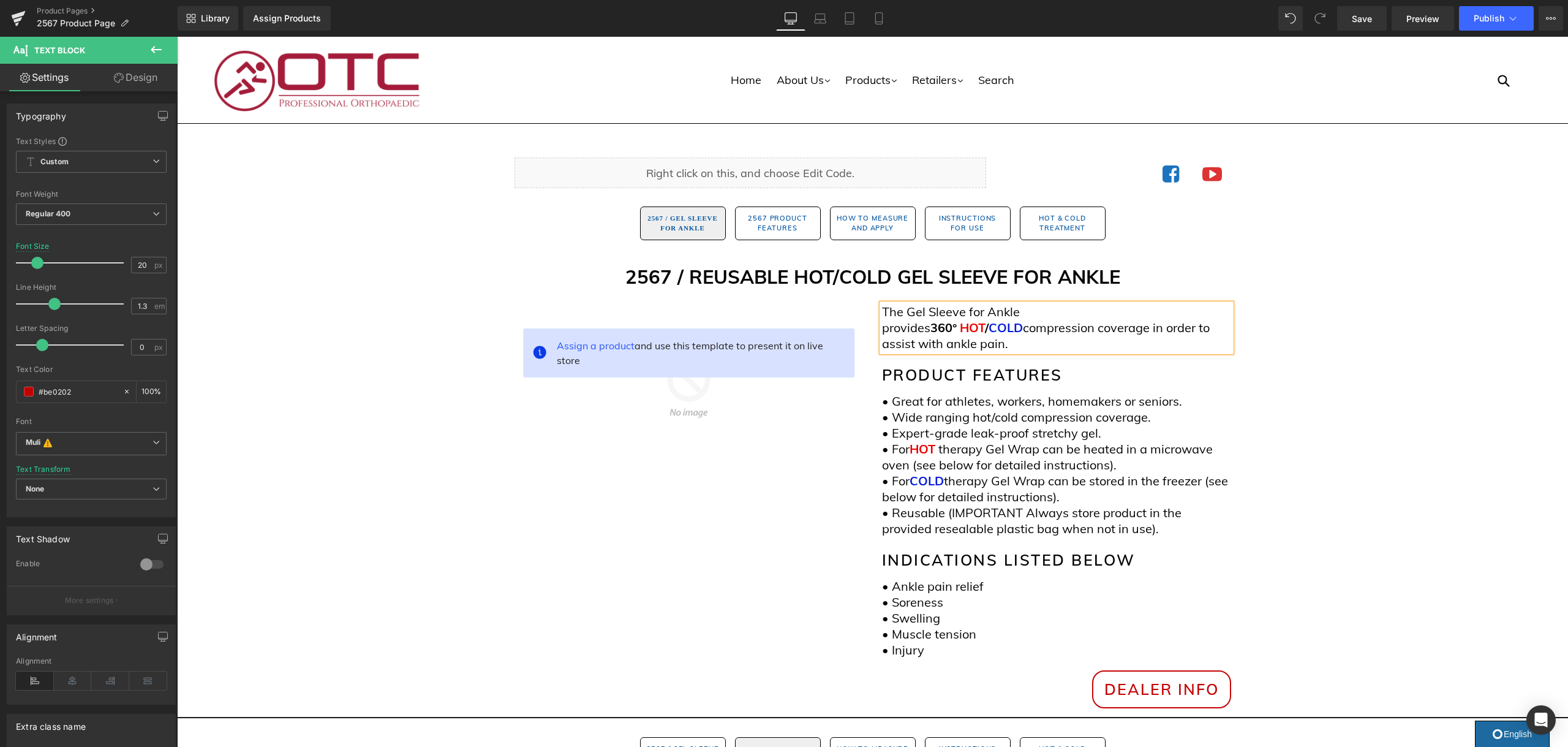
click at [956, 320] on span "360°" at bounding box center [944, 327] width 27 height 15
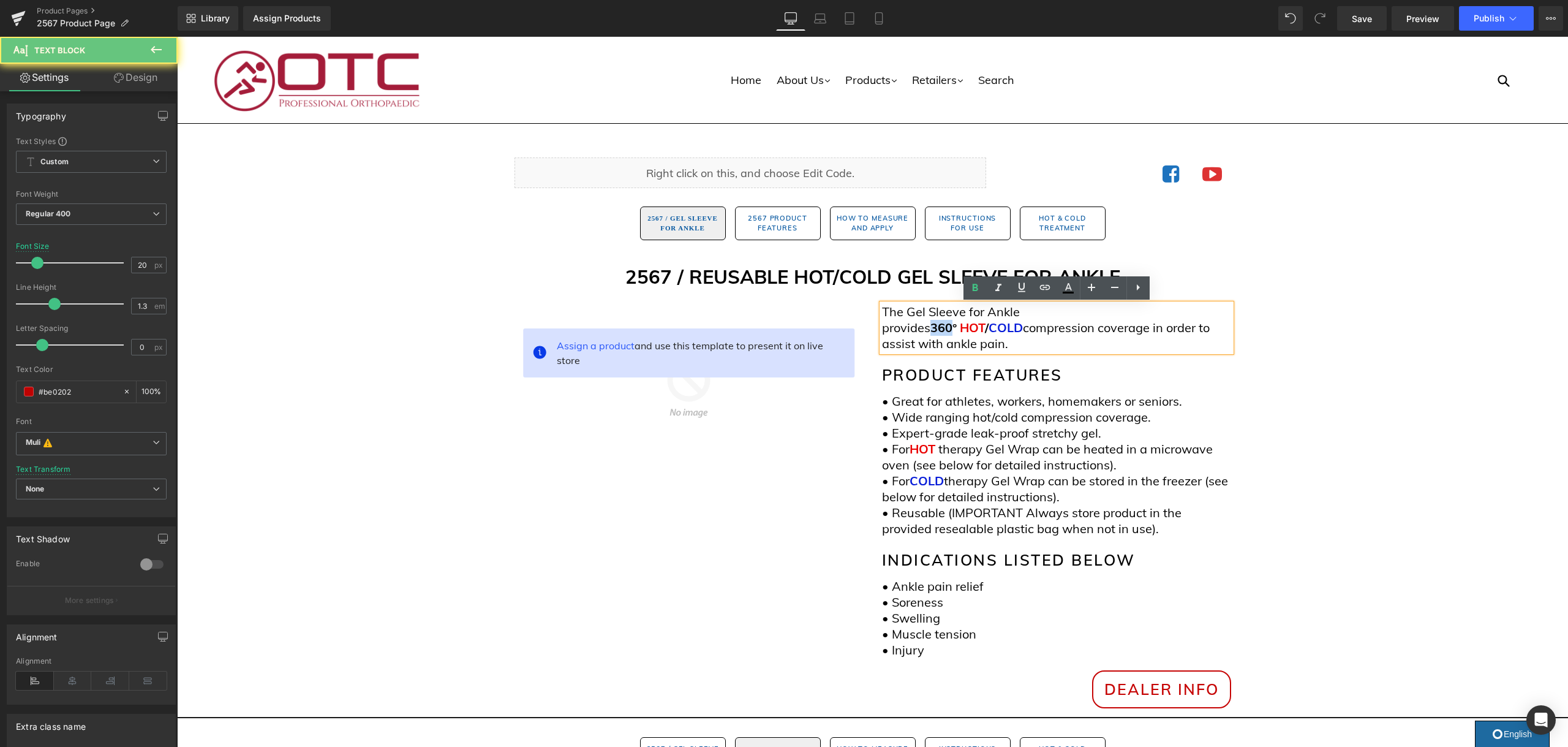
click at [956, 320] on span "360°" at bounding box center [944, 327] width 27 height 15
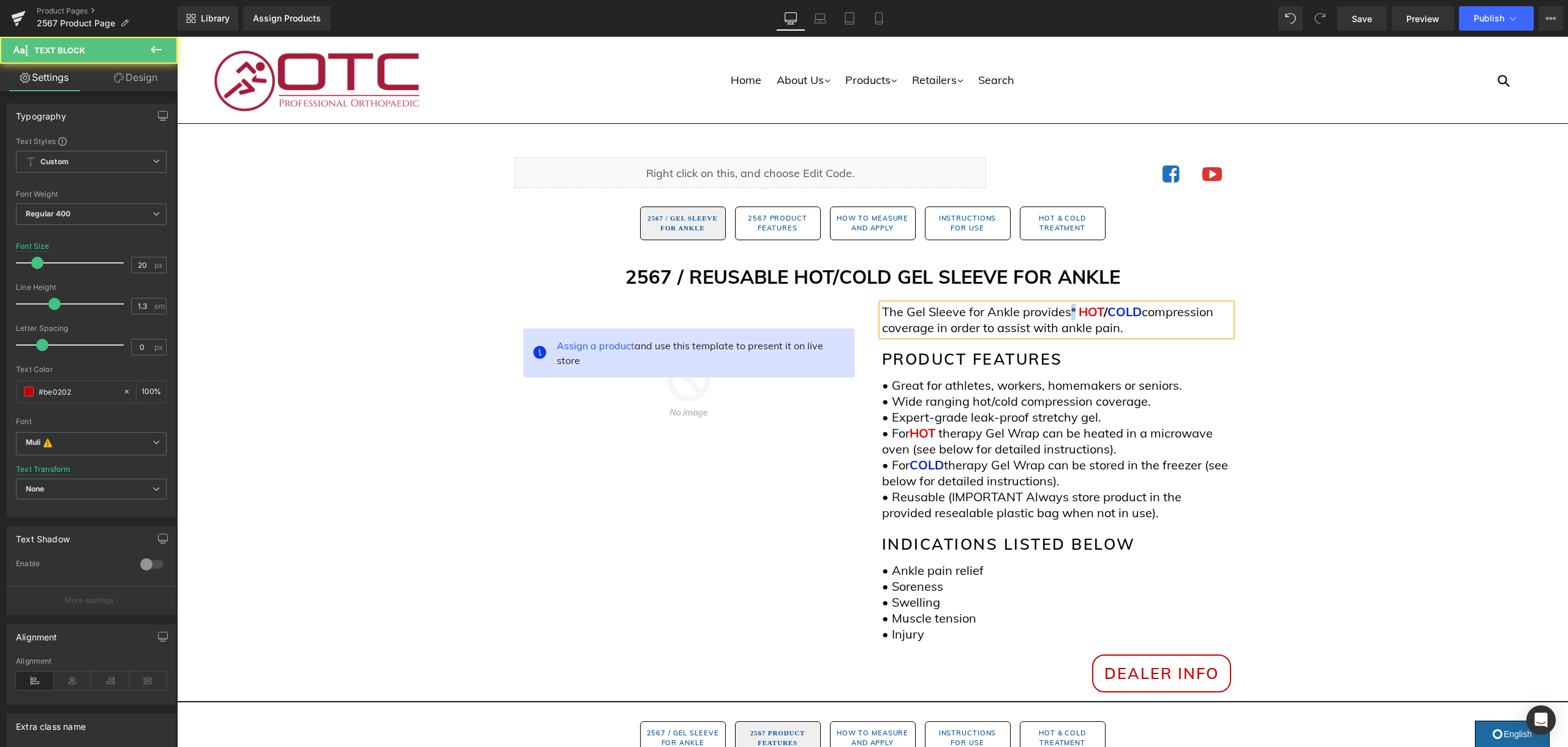
click at [1071, 315] on p "The Gel Sleeve for Ankle provides ° HOT / COLD compression coverage in order to…" at bounding box center [1057, 320] width 349 height 32
click at [1057, 313] on p "The Gel Sleeve for Ankle provides HOT / COLD compression coverage in order to a…" at bounding box center [1057, 320] width 349 height 32
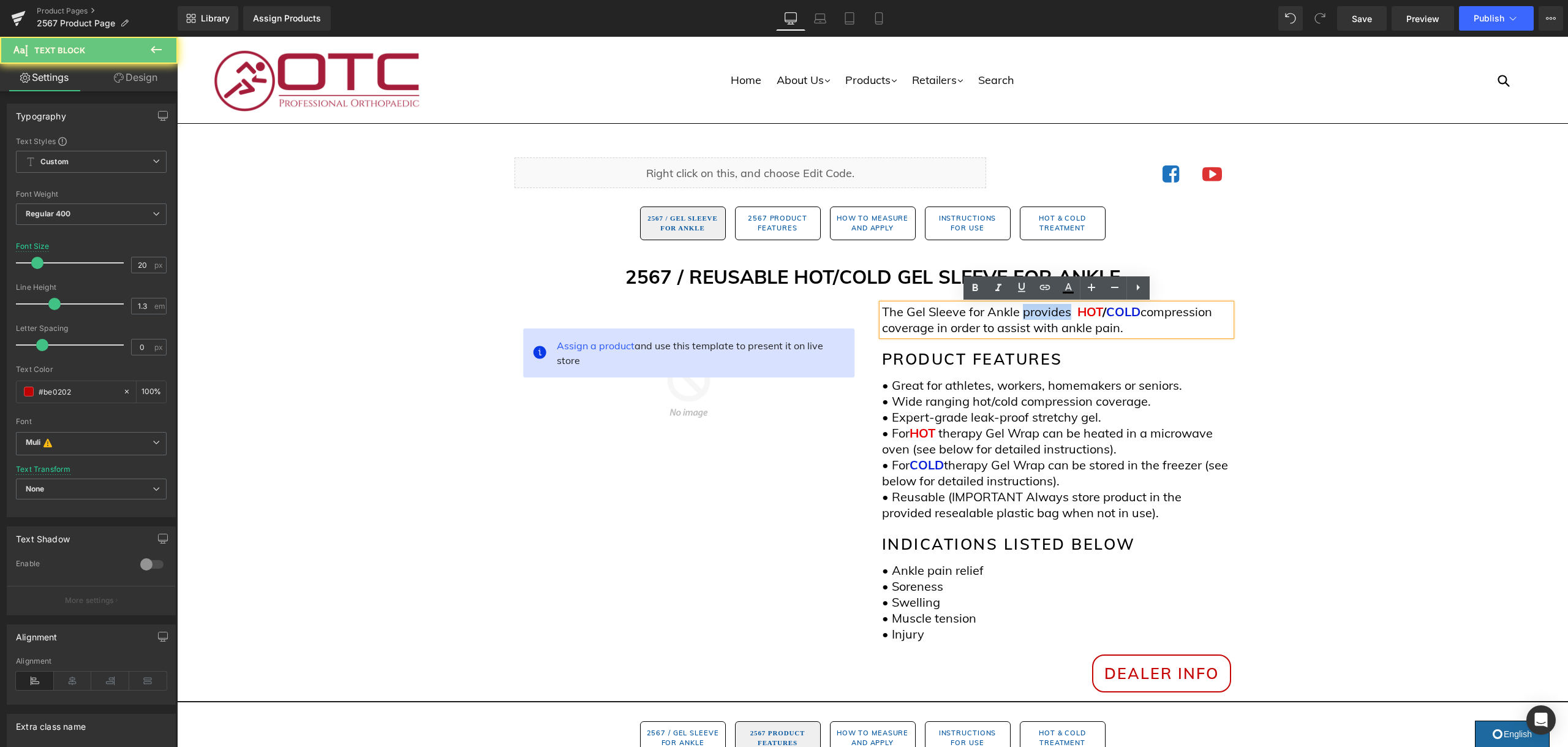
copy p "provides"
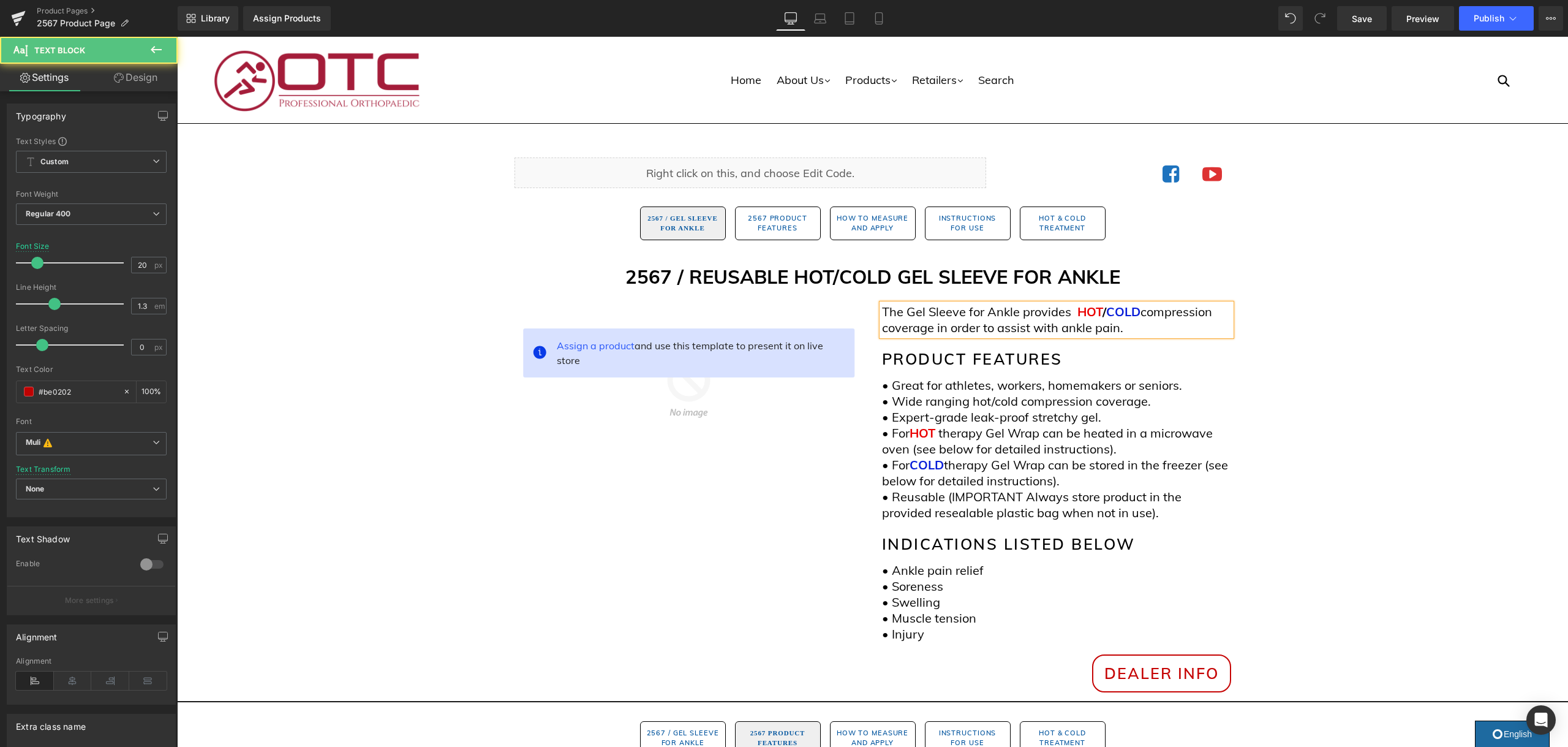
click at [1078, 314] on span "HOT" at bounding box center [1090, 312] width 25 height 15
click at [1073, 314] on p "The Gel Sleeve for Ankle provides HOT / COLD compression coverage in order to a…" at bounding box center [1057, 320] width 349 height 32
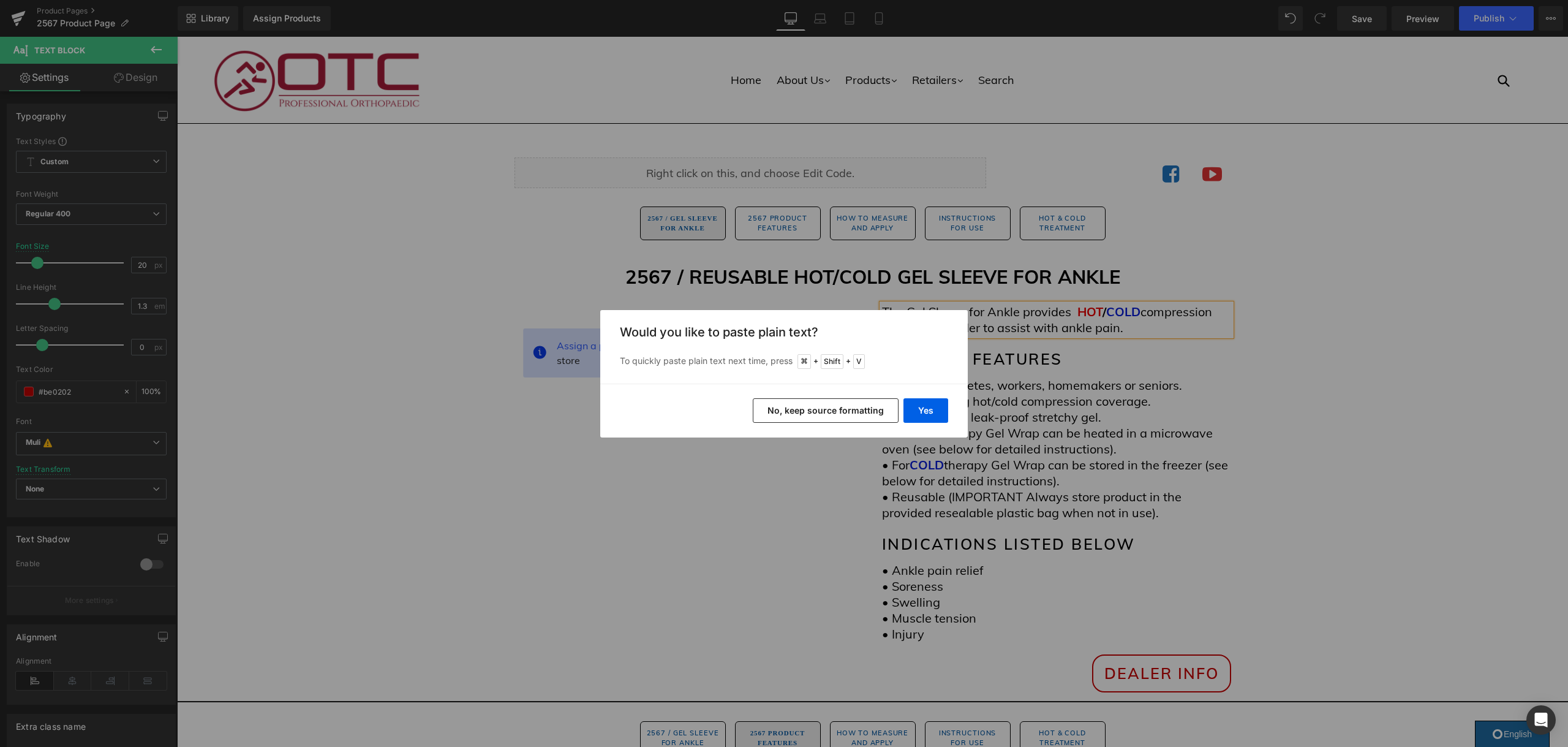
click at [867, 413] on button "No, keep source formatting" at bounding box center [825, 410] width 146 height 25
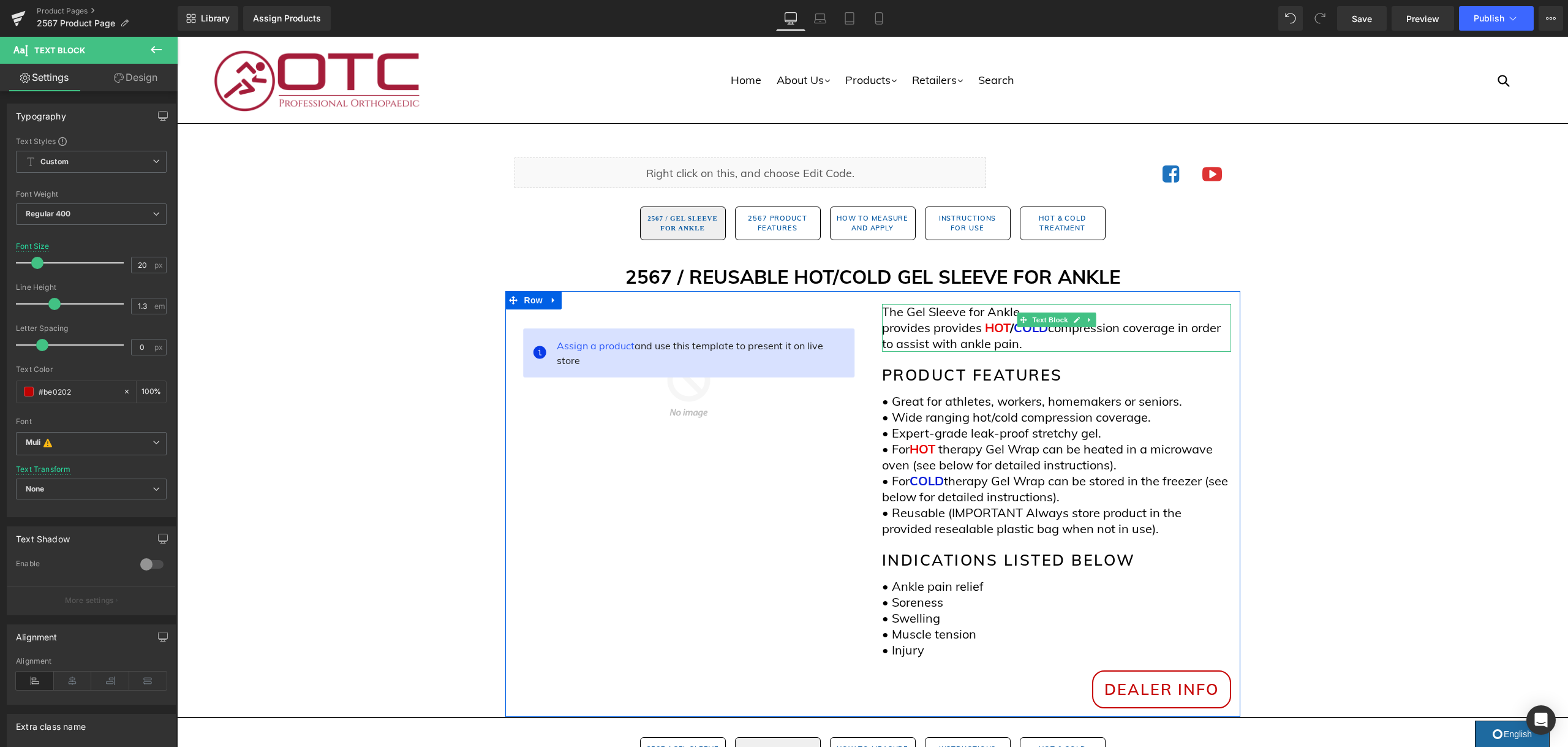
click at [982, 320] on span "provides" at bounding box center [957, 327] width 48 height 15
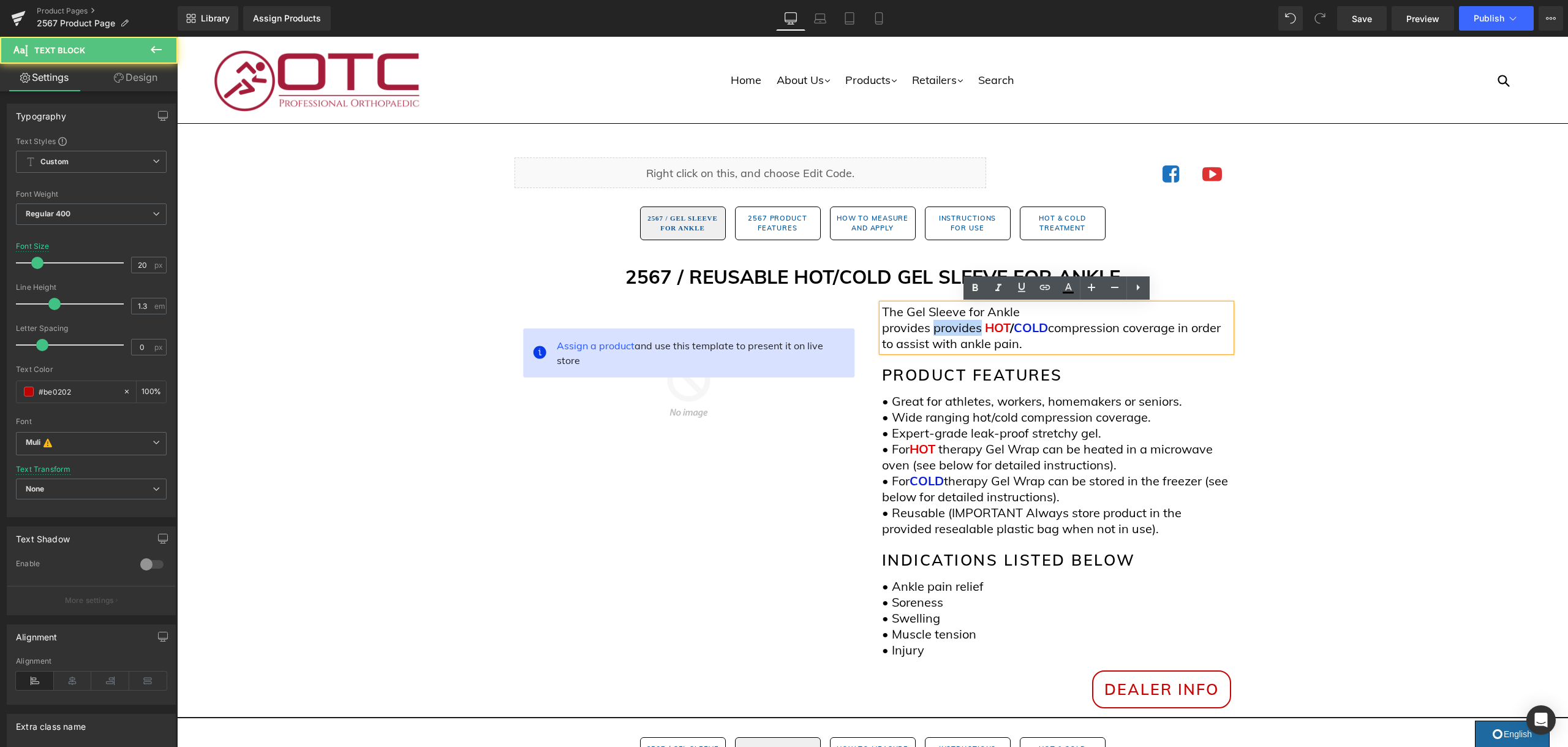
click at [982, 320] on span "provides" at bounding box center [957, 327] width 48 height 15
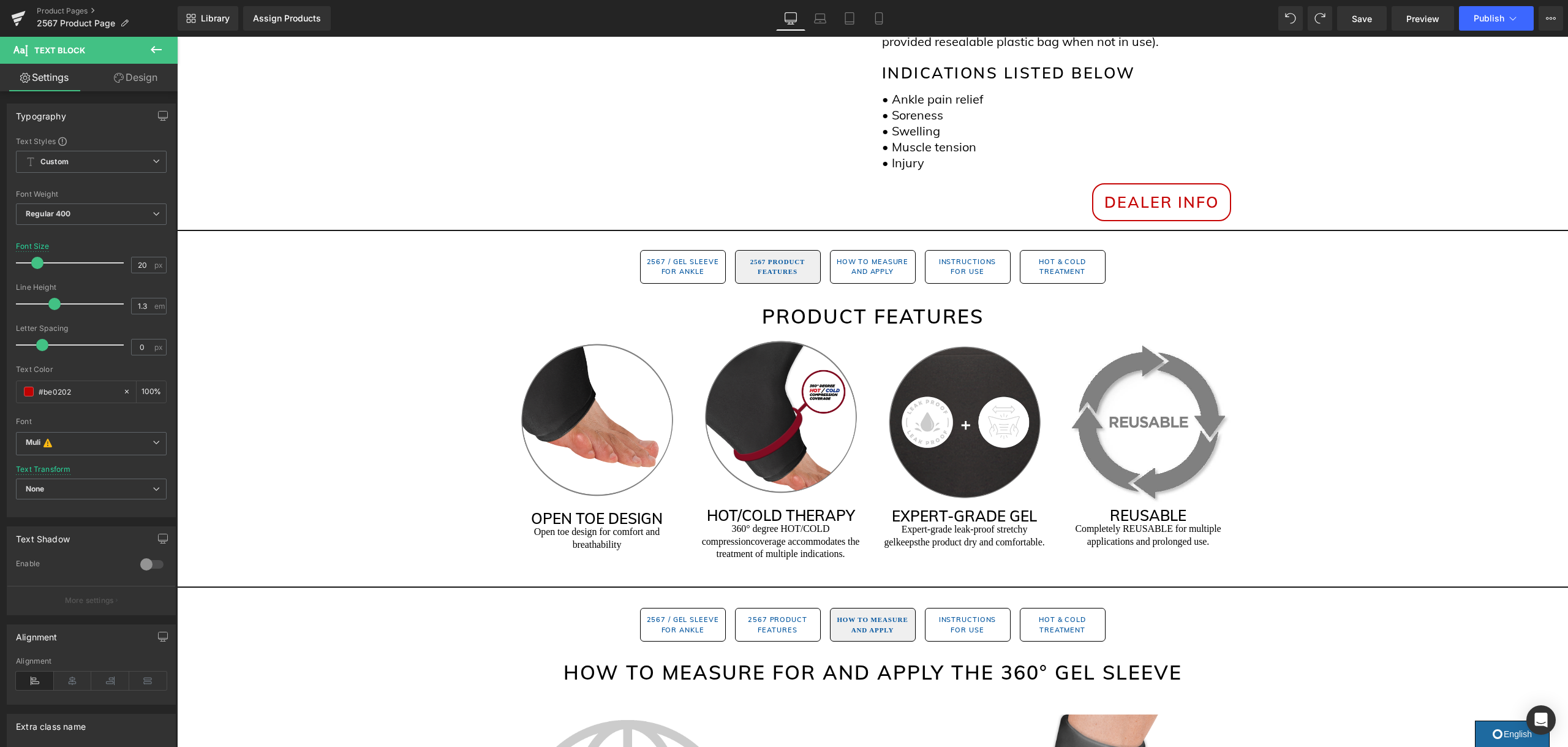
scroll to position [500, 0]
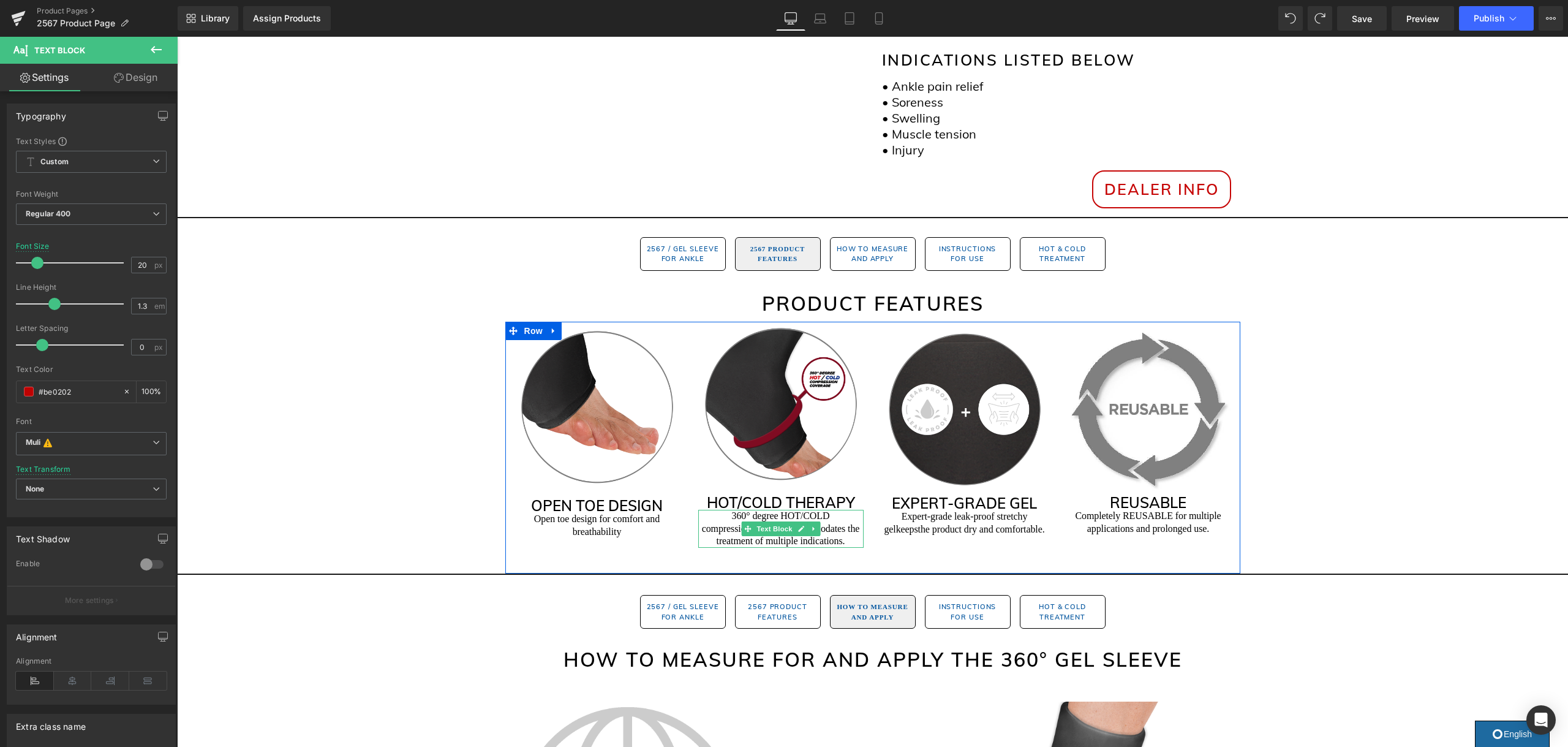
click at [772, 509] on p "360° degree HOT/COLD compression coverage accommodates the treatment of multipl…" at bounding box center [780, 528] width 165 height 38
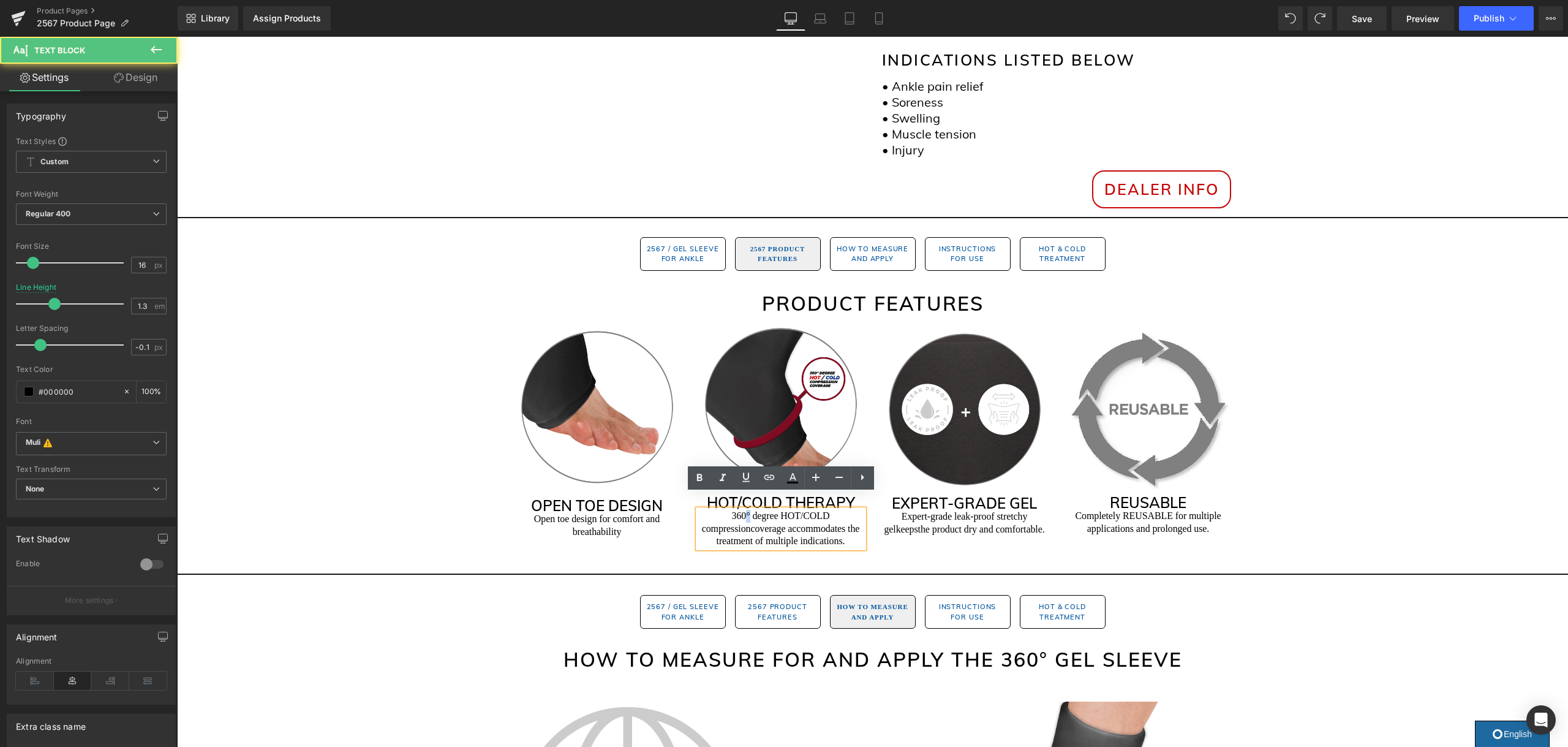
click at [747, 509] on p "360° degree HOT/COLD compression coverage accommodates the treatment of multipl…" at bounding box center [780, 528] width 165 height 38
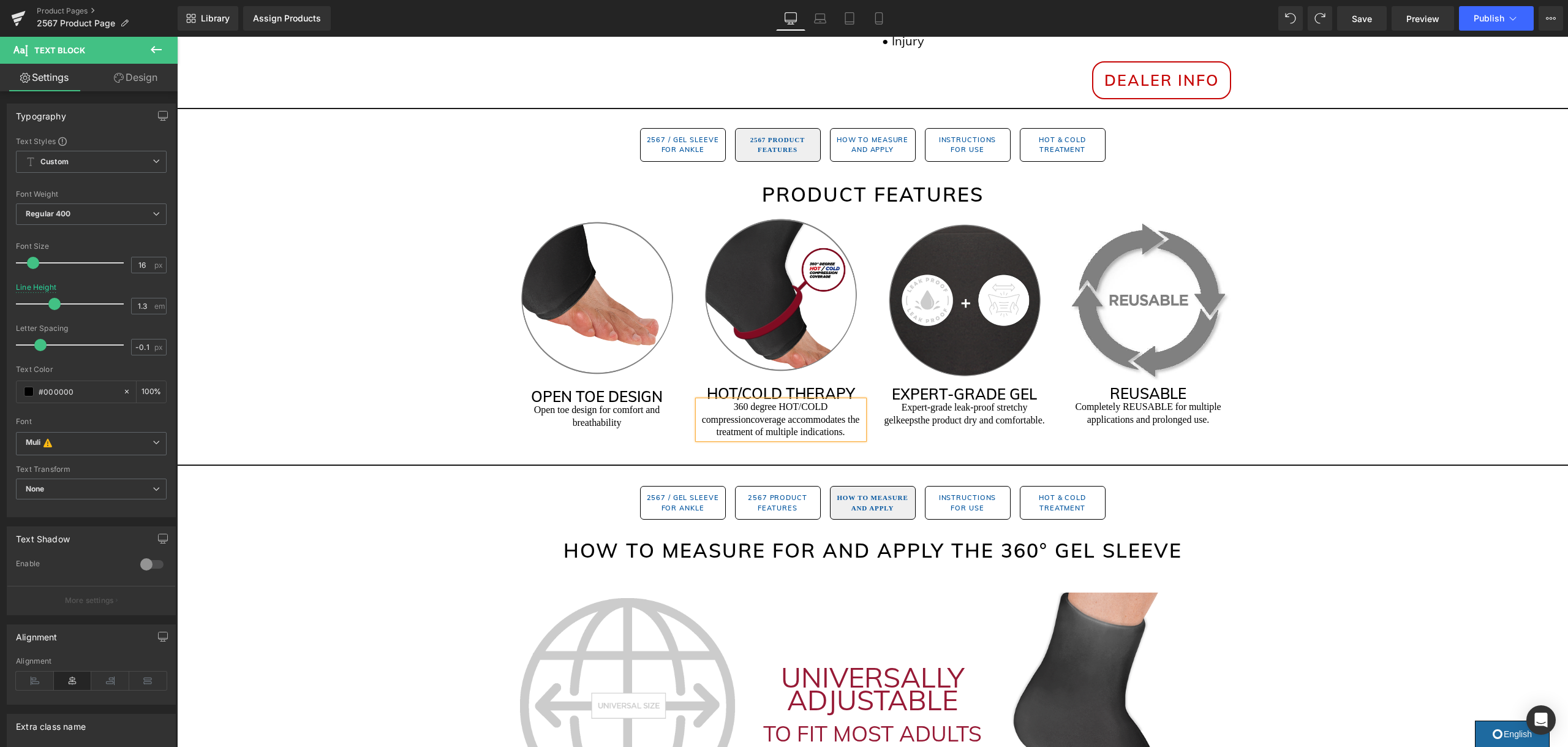
scroll to position [630, 0]
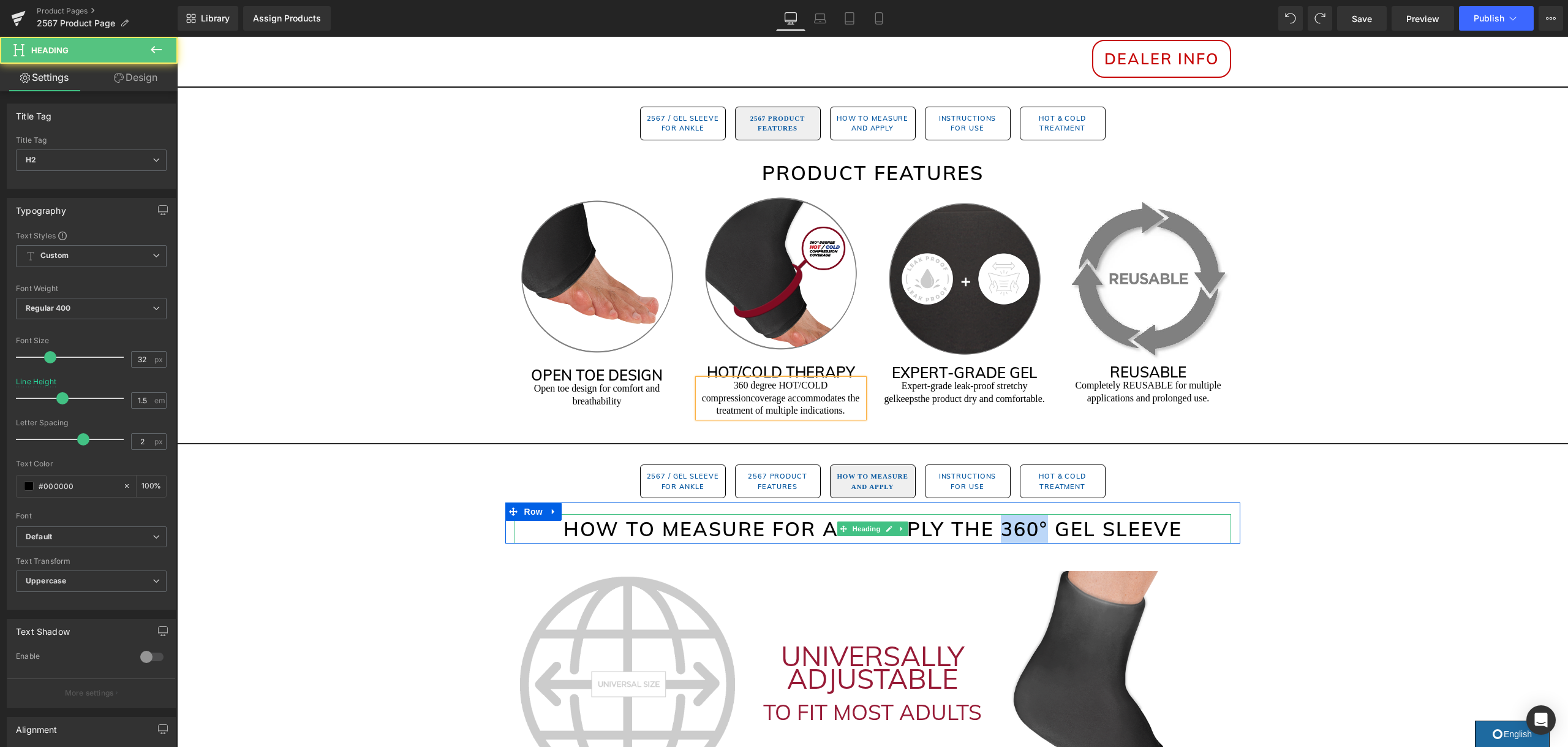
drag, startPoint x: 1029, startPoint y: 513, endPoint x: 1002, endPoint y: 516, distance: 27.2
click at [1003, 516] on h2 "How to Measure for and Apply the 360° GEL SLEEVE" at bounding box center [872, 528] width 717 height 29
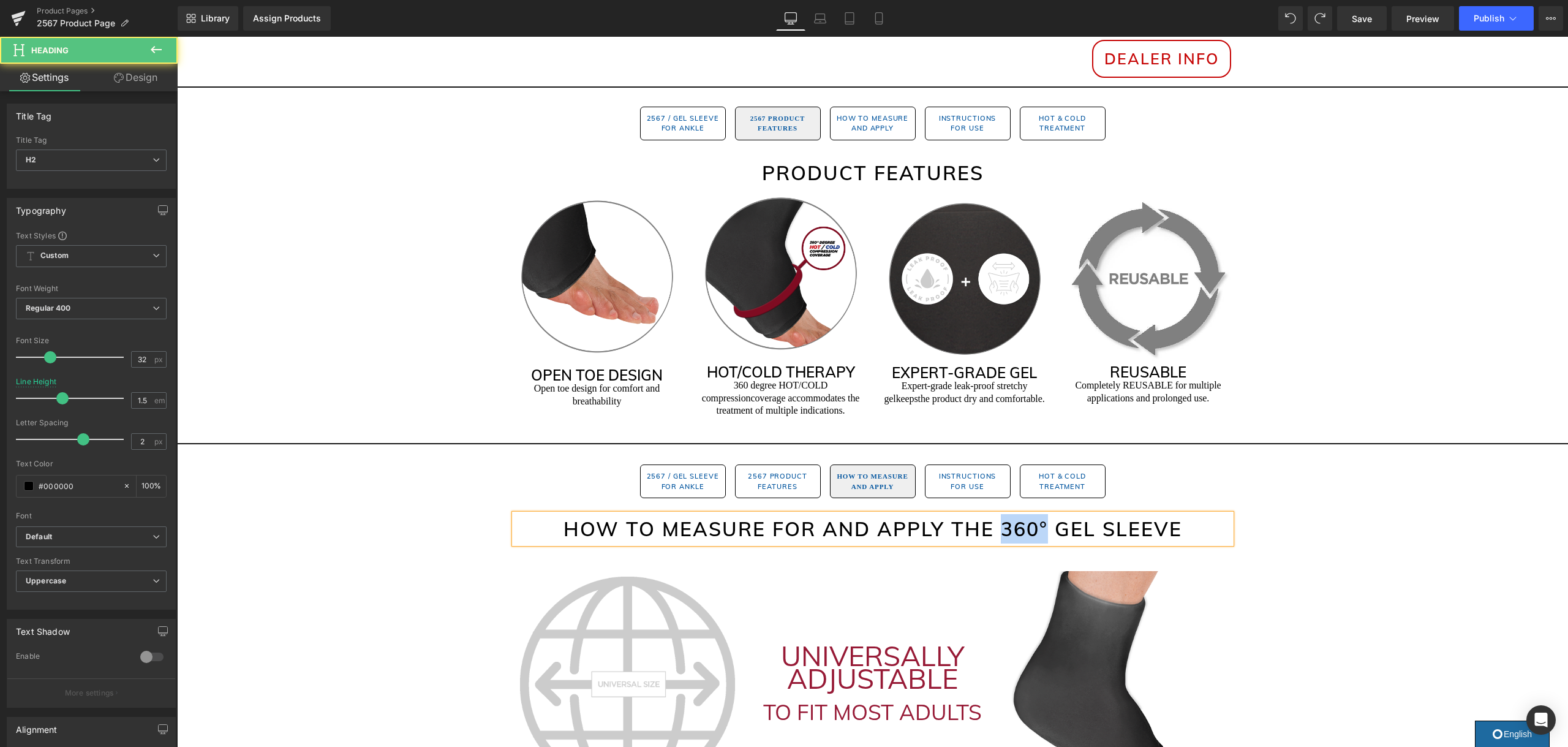
click at [1019, 515] on h2 "How to Measure for and Apply the 360° GEL SLEEVE" at bounding box center [872, 528] width 717 height 29
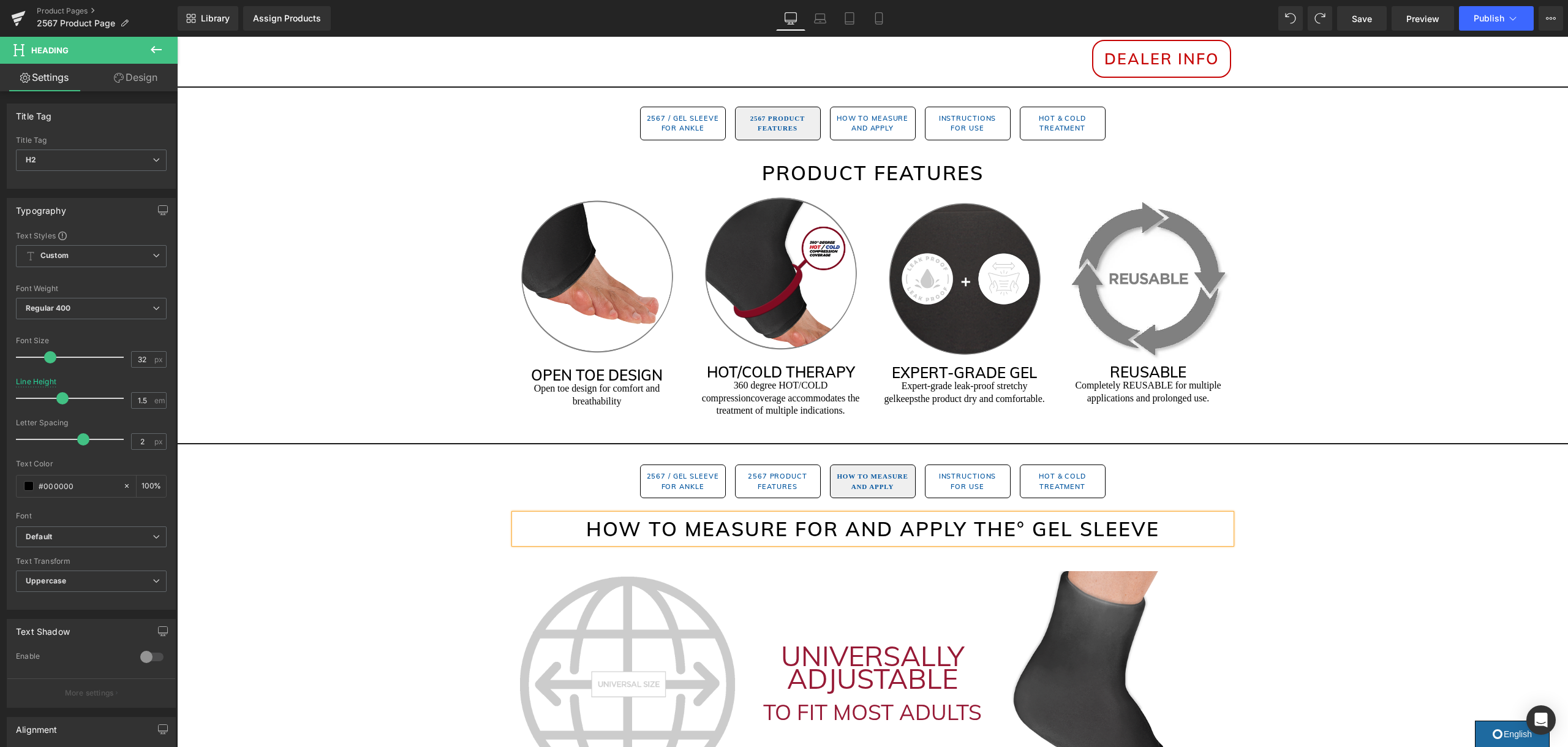
click at [1020, 515] on h2 "How to Measure for and Apply the° GEL SLEEVE" at bounding box center [872, 528] width 717 height 29
click at [1050, 514] on h2 "How to Measure for and Apply the GEL SLEEVE" at bounding box center [872, 528] width 717 height 29
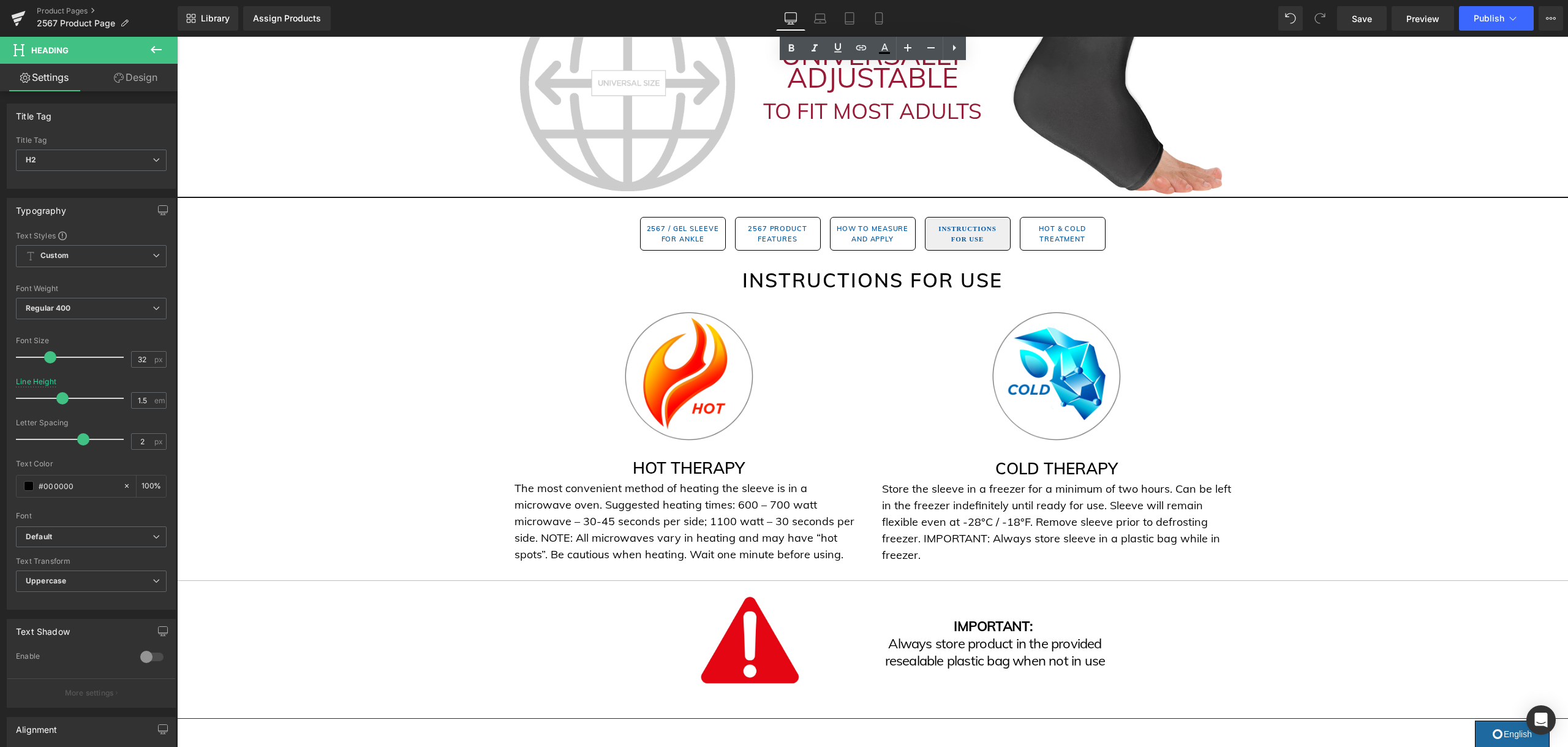
scroll to position [1309, 0]
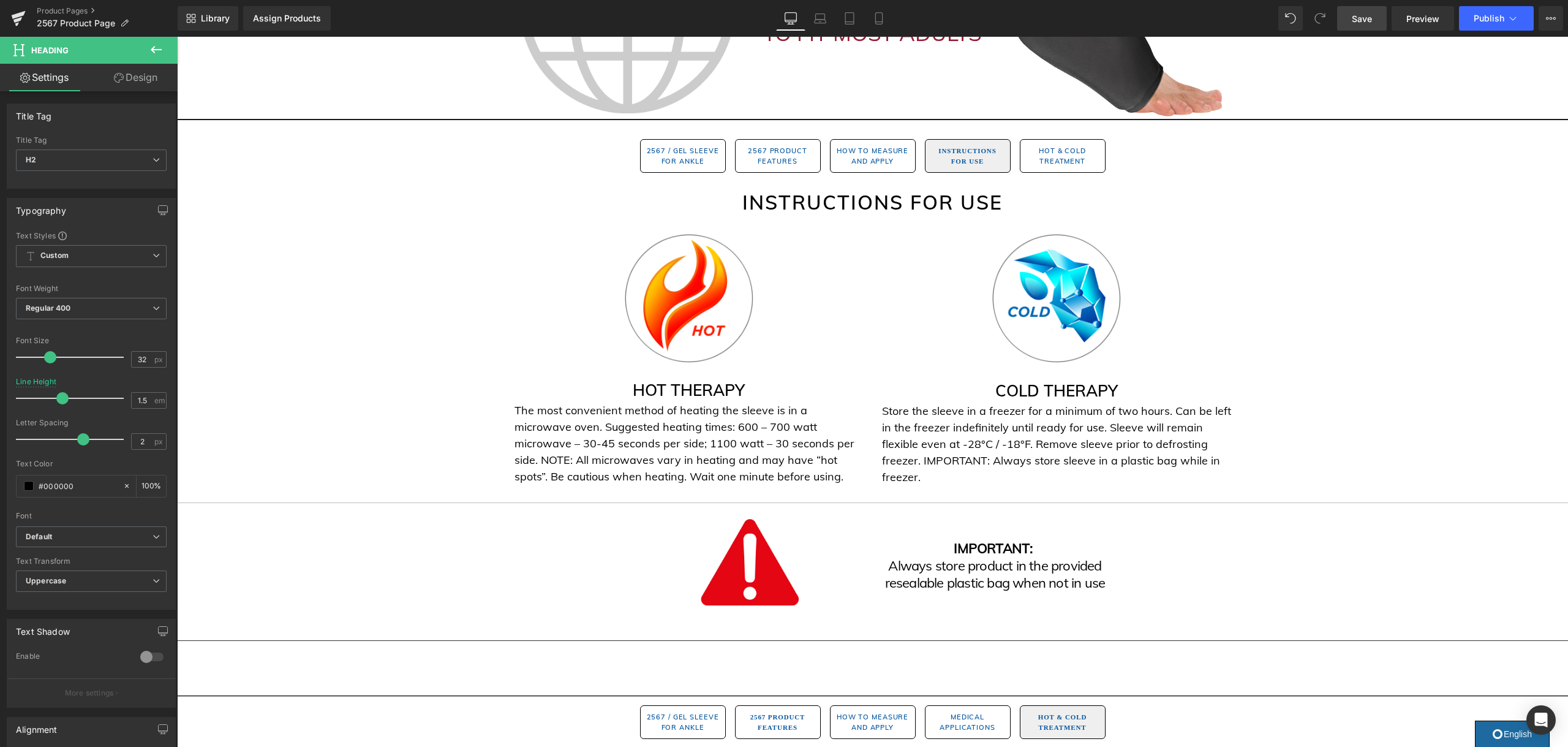
click at [1345, 22] on link "Save" at bounding box center [1361, 18] width 50 height 25
click at [1492, 17] on span "Publish" at bounding box center [1489, 18] width 31 height 10
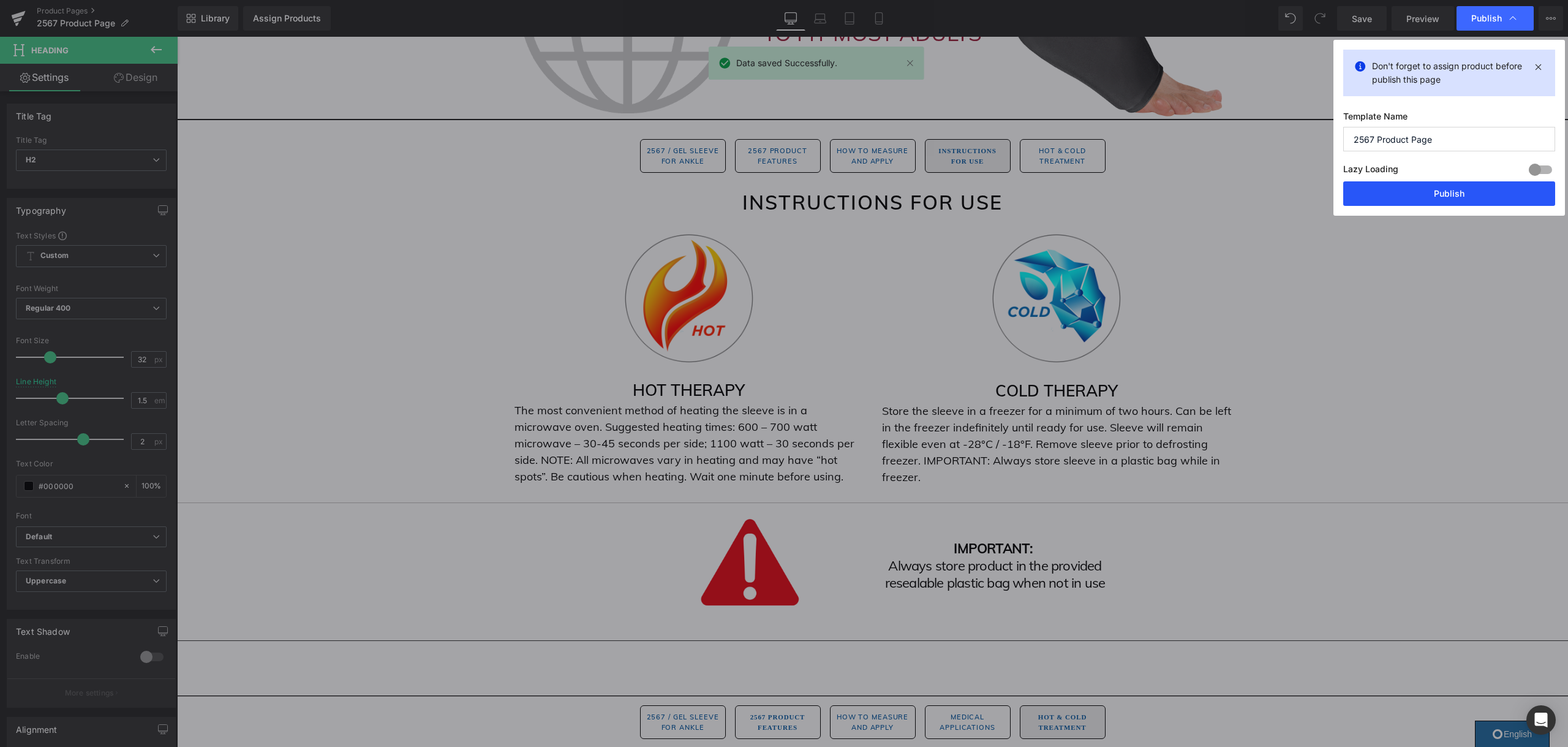
click at [1368, 196] on button "Publish" at bounding box center [1449, 193] width 212 height 25
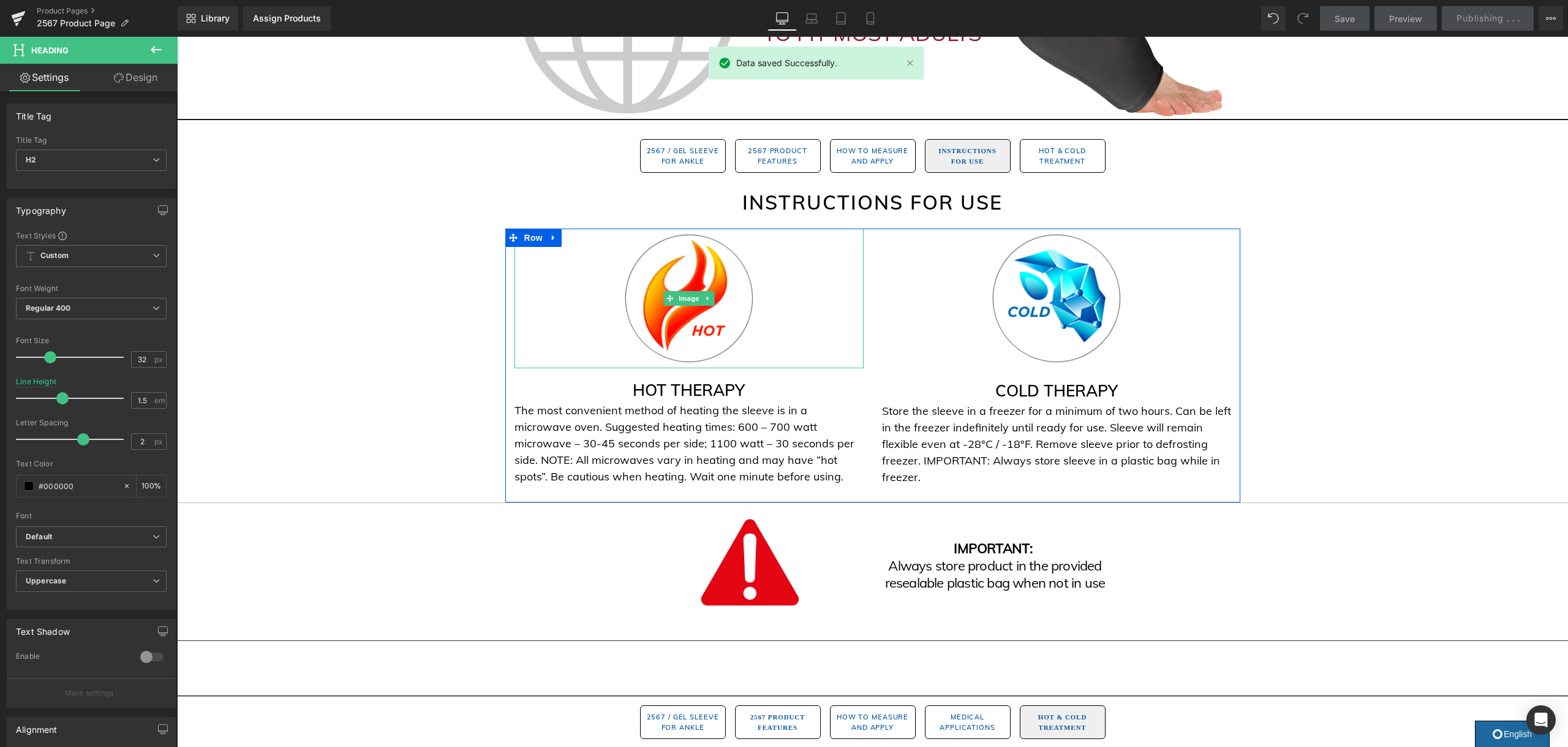
scroll to position [1313, 0]
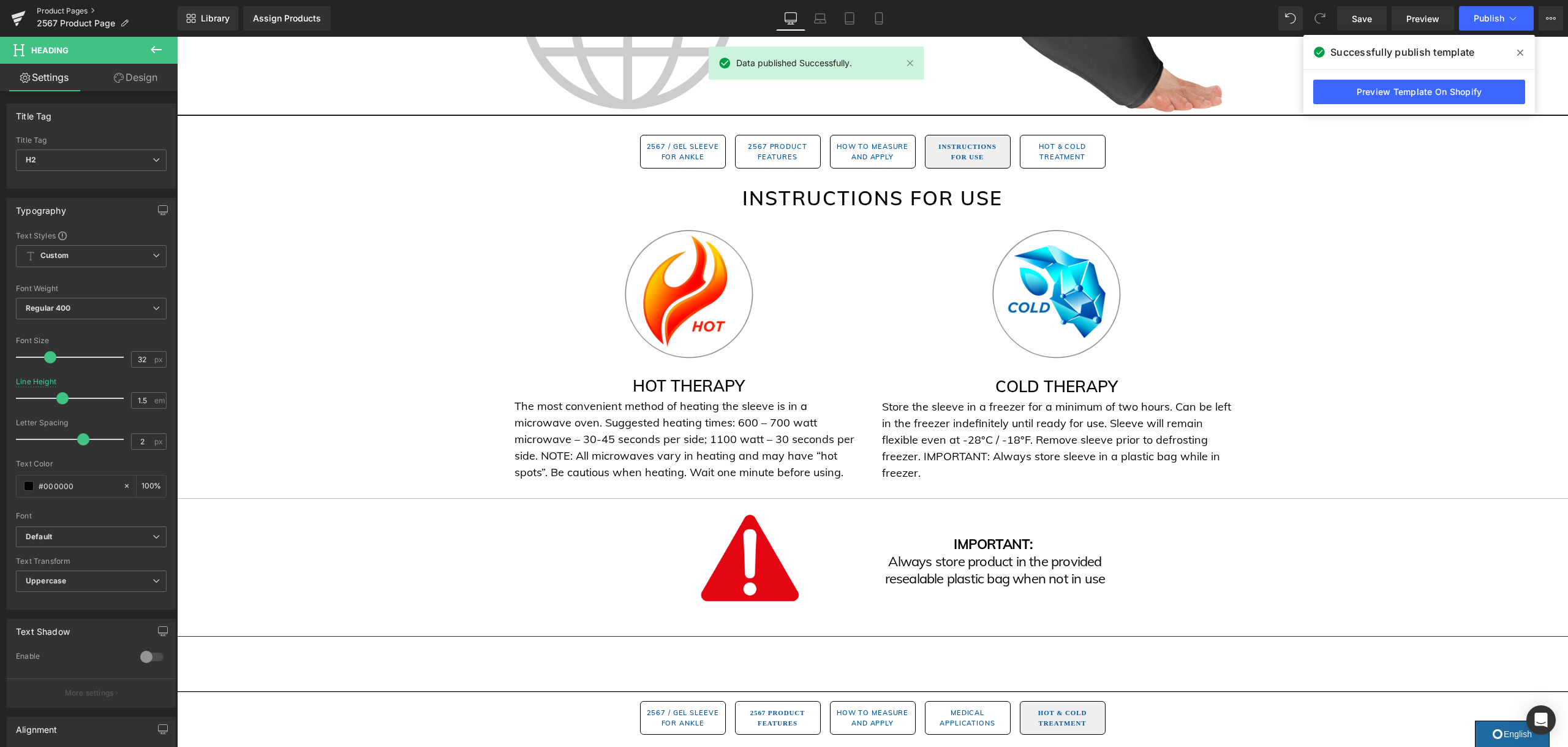
click at [79, 12] on link "Product Pages" at bounding box center [106, 11] width 141 height 10
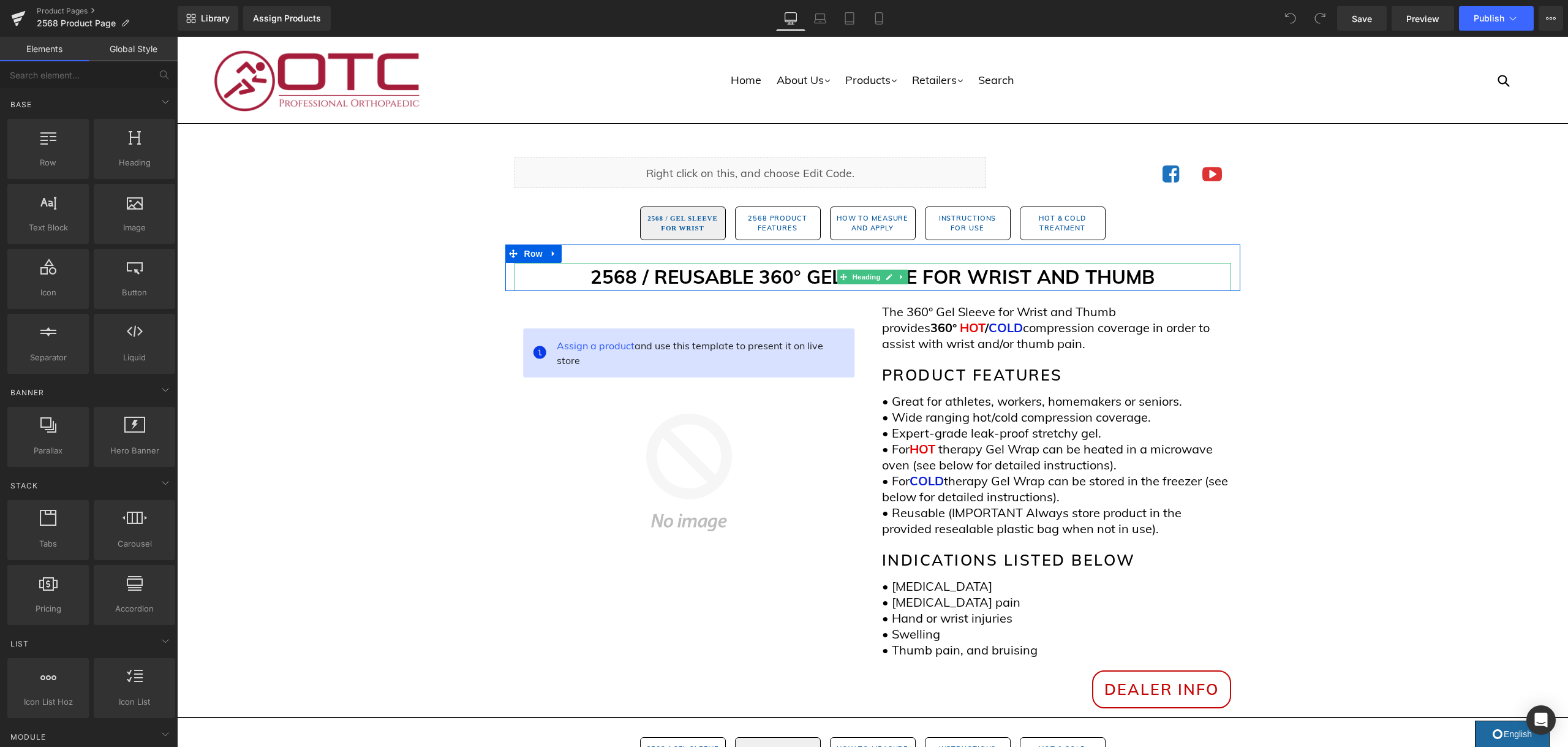
click at [766, 280] on strong "2568 / REUSABLE 360° GEL SLEEVE FOR WRIST AND THUMB" at bounding box center [872, 277] width 564 height 24
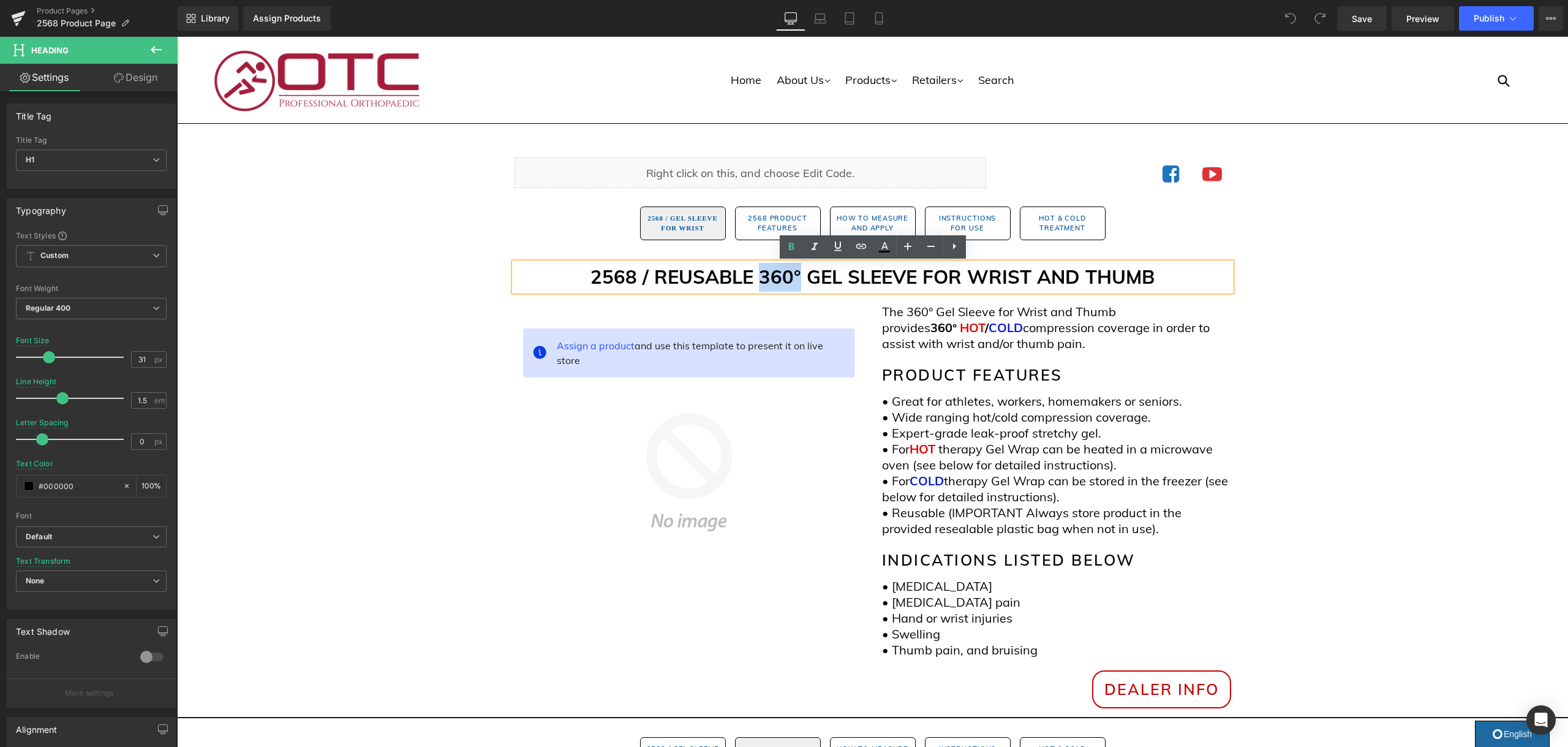
drag, startPoint x: 792, startPoint y: 279, endPoint x: 762, endPoint y: 281, distance: 30.1
click at [762, 281] on strong "2568 / REUSABLE 360° GEL SLEEVE FOR WRIST AND THUMB" at bounding box center [872, 277] width 564 height 24
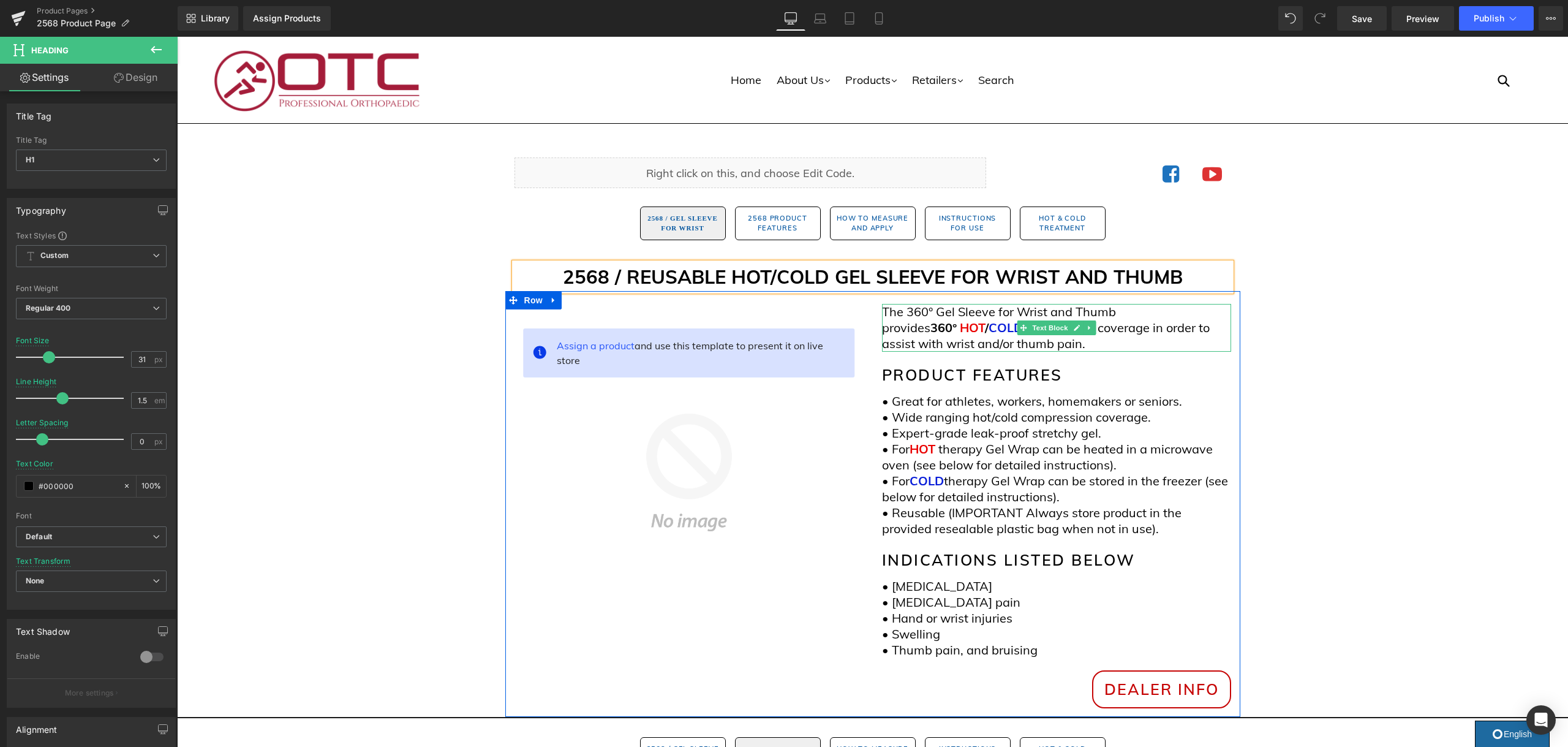
click at [989, 331] on span "COLD" at bounding box center [1005, 327] width 34 height 15
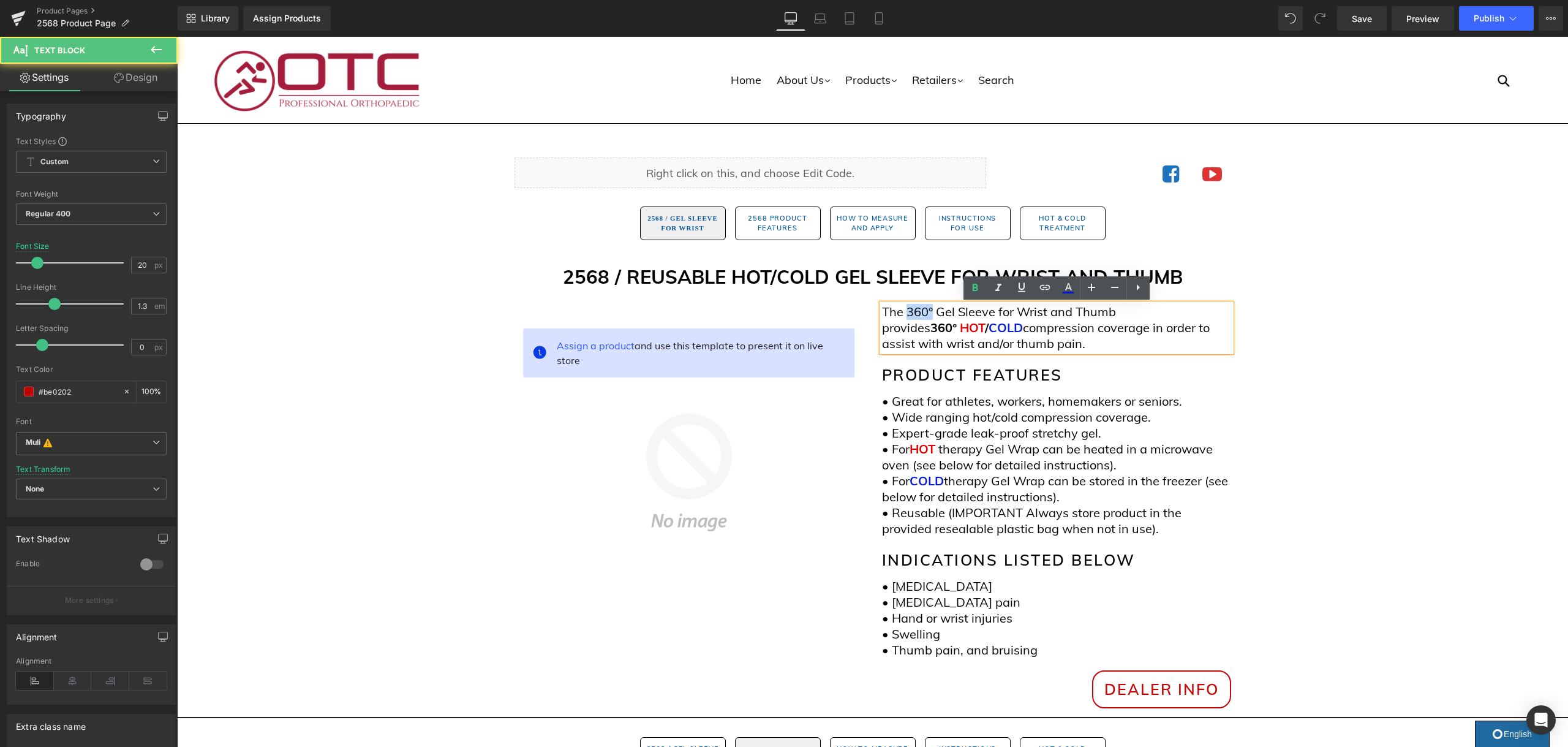
drag, startPoint x: 930, startPoint y: 314, endPoint x: 908, endPoint y: 315, distance: 22.0
click at [908, 315] on p "The 360° Gel Sleeve for Wrist and Thumb provides 360° HOT / COLD compression co…" at bounding box center [1057, 328] width 349 height 48
drag, startPoint x: 907, startPoint y: 329, endPoint x: 888, endPoint y: 330, distance: 19.0
click at [930, 330] on span "360°" at bounding box center [944, 327] width 27 height 15
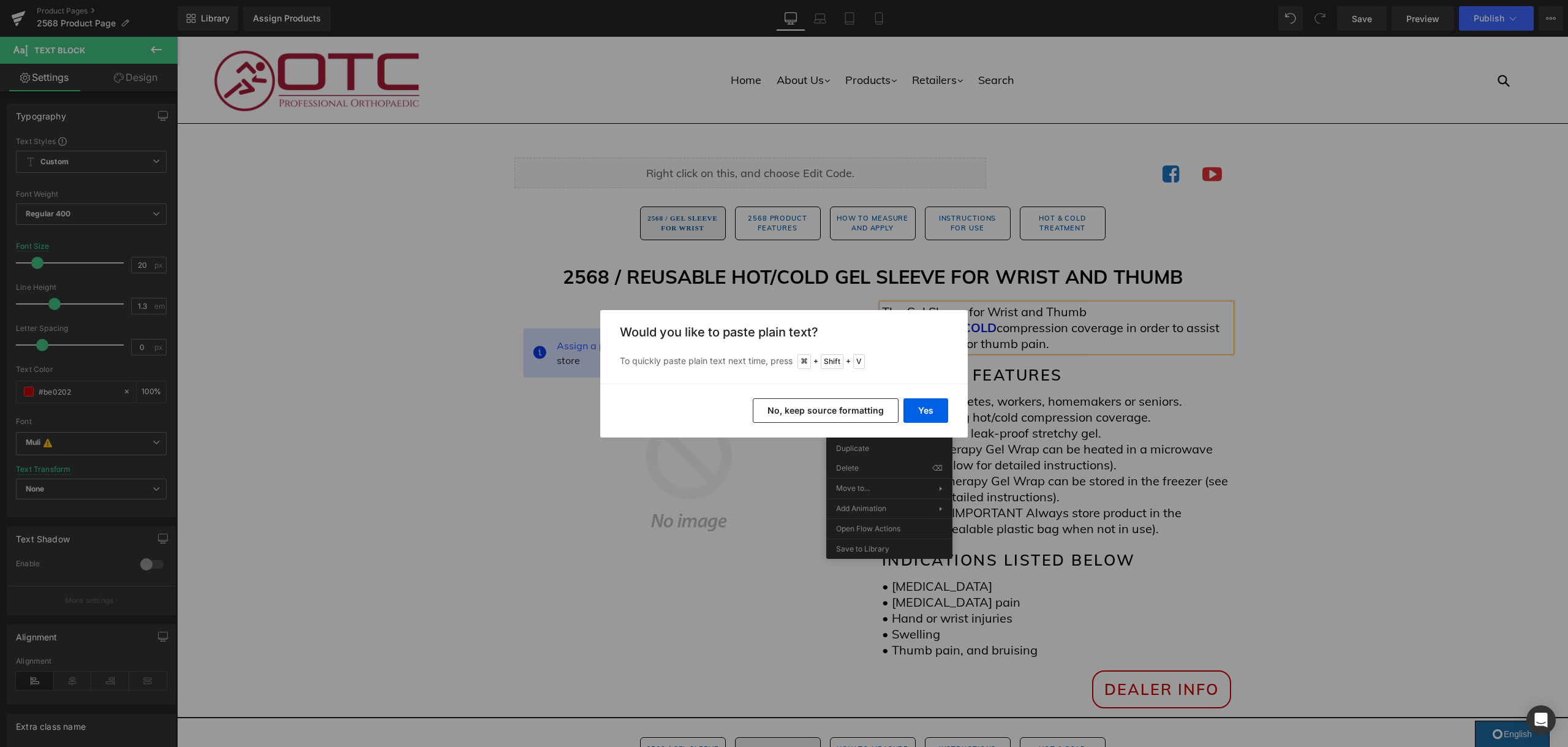
drag, startPoint x: 822, startPoint y: 403, endPoint x: 924, endPoint y: 401, distance: 102.0
click at [822, 403] on button "No, keep source formatting" at bounding box center [825, 410] width 146 height 25
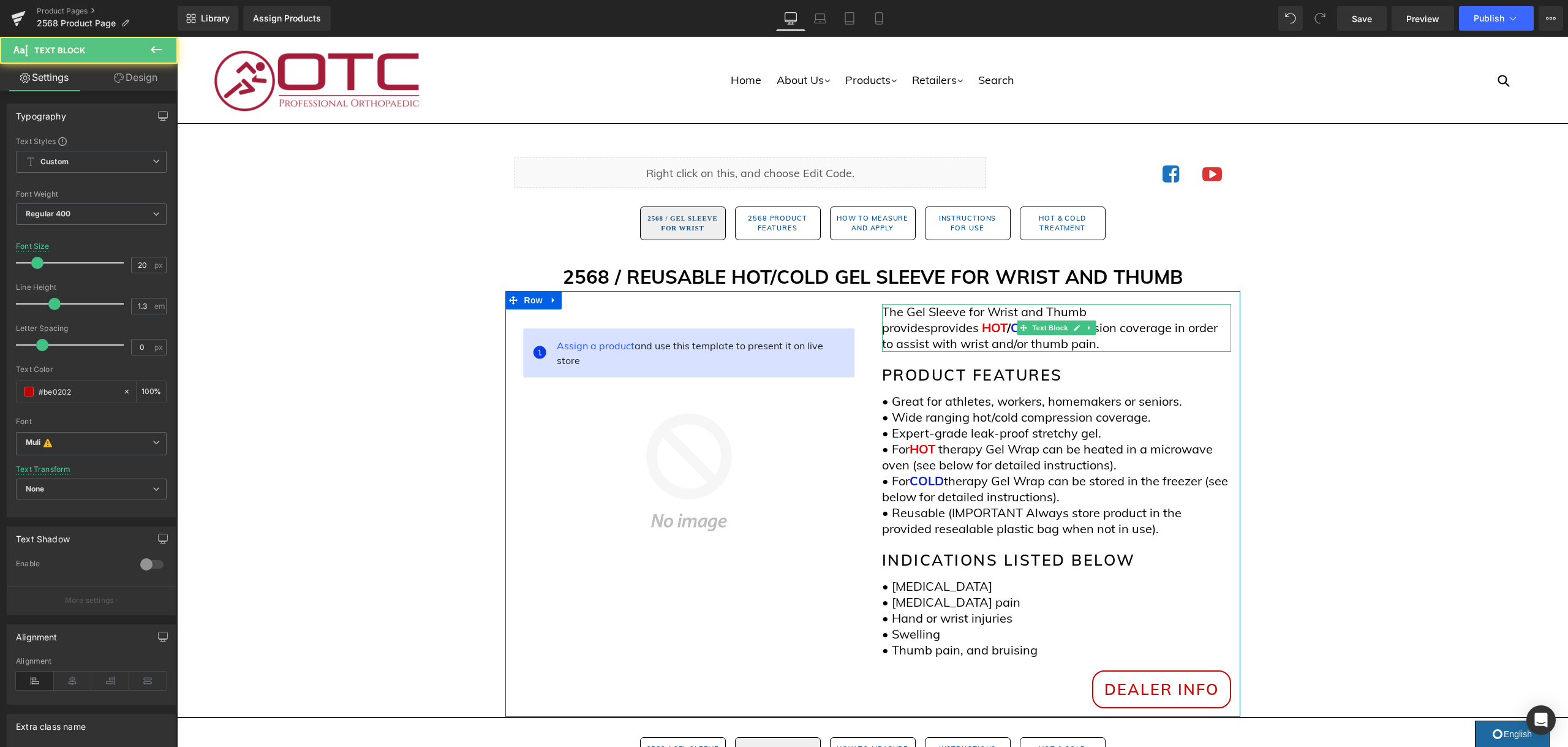
click at [965, 329] on span "provides" at bounding box center [954, 327] width 48 height 15
drag, startPoint x: 965, startPoint y: 329, endPoint x: 1029, endPoint y: 336, distance: 64.4
click at [965, 329] on span "provides" at bounding box center [954, 327] width 48 height 15
click at [882, 331] on span "360 degree" at bounding box center [1021, 320] width 278 height 32
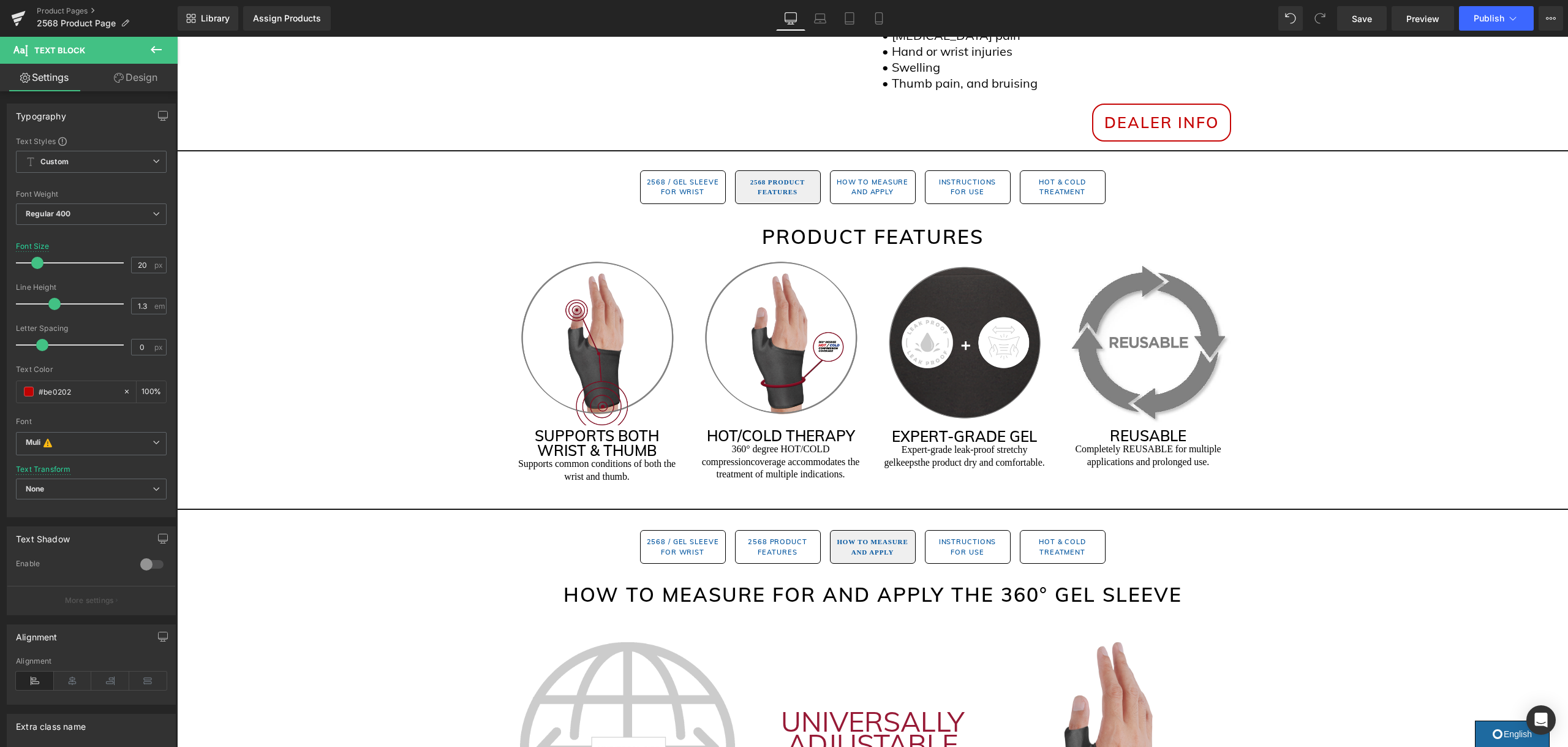
scroll to position [598, 0]
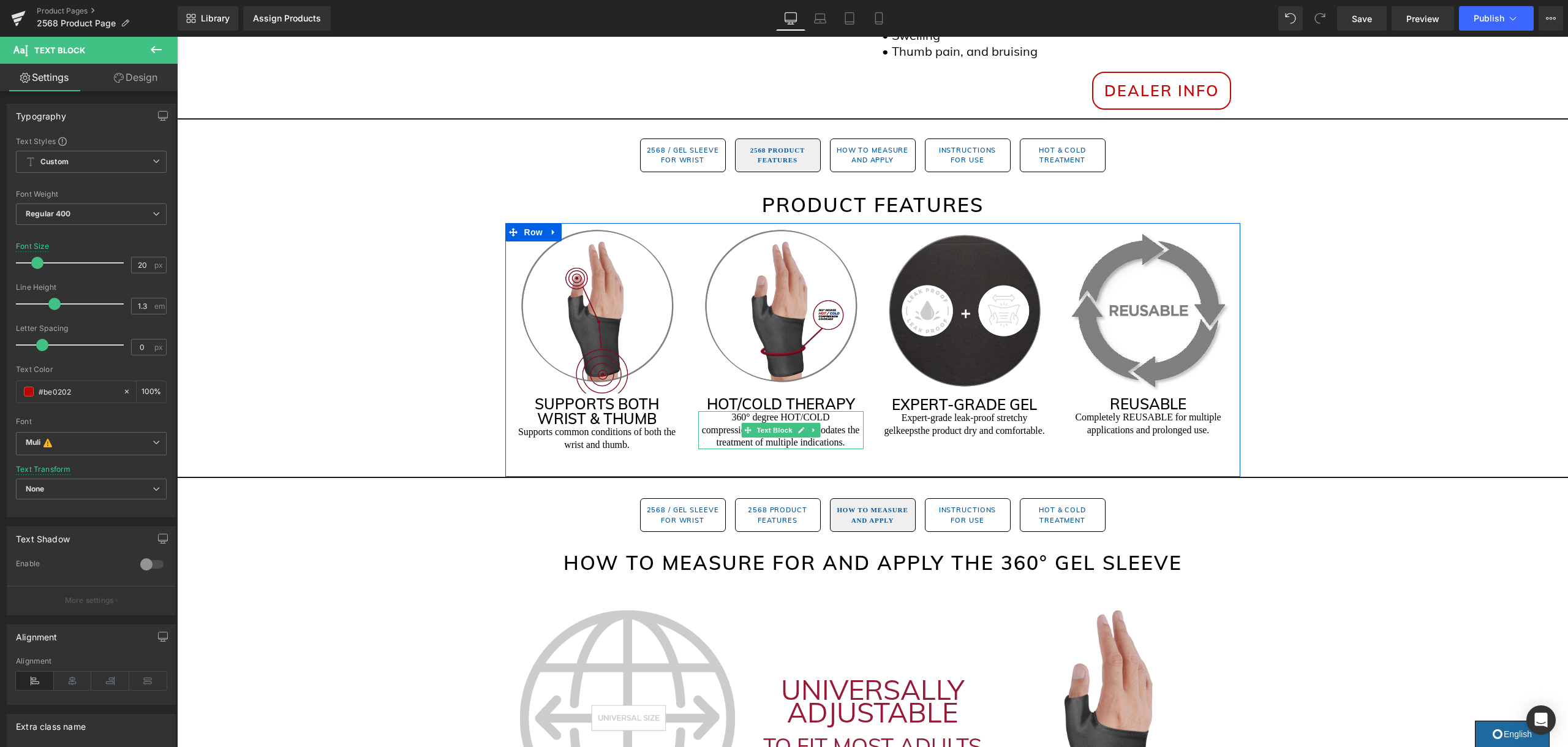
click at [757, 418] on p "360° degree HOT/COLD compression coverage accommodates the treatment of multipl…" at bounding box center [780, 430] width 165 height 38
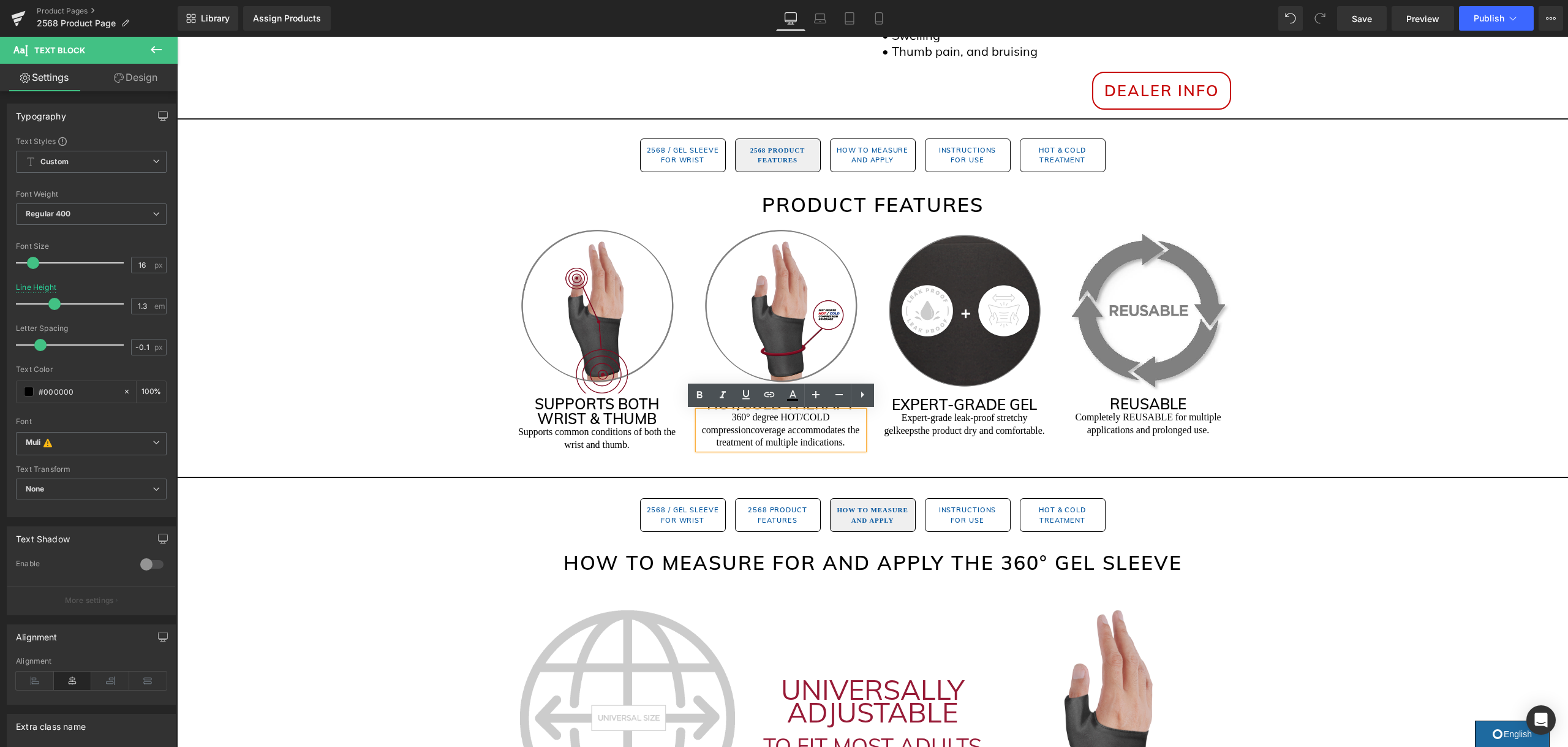
drag, startPoint x: 748, startPoint y: 416, endPoint x: 783, endPoint y: 425, distance: 36.1
click at [748, 416] on p "360° degree HOT/COLD compression coverage accommodates the treatment of multipl…" at bounding box center [780, 430] width 165 height 38
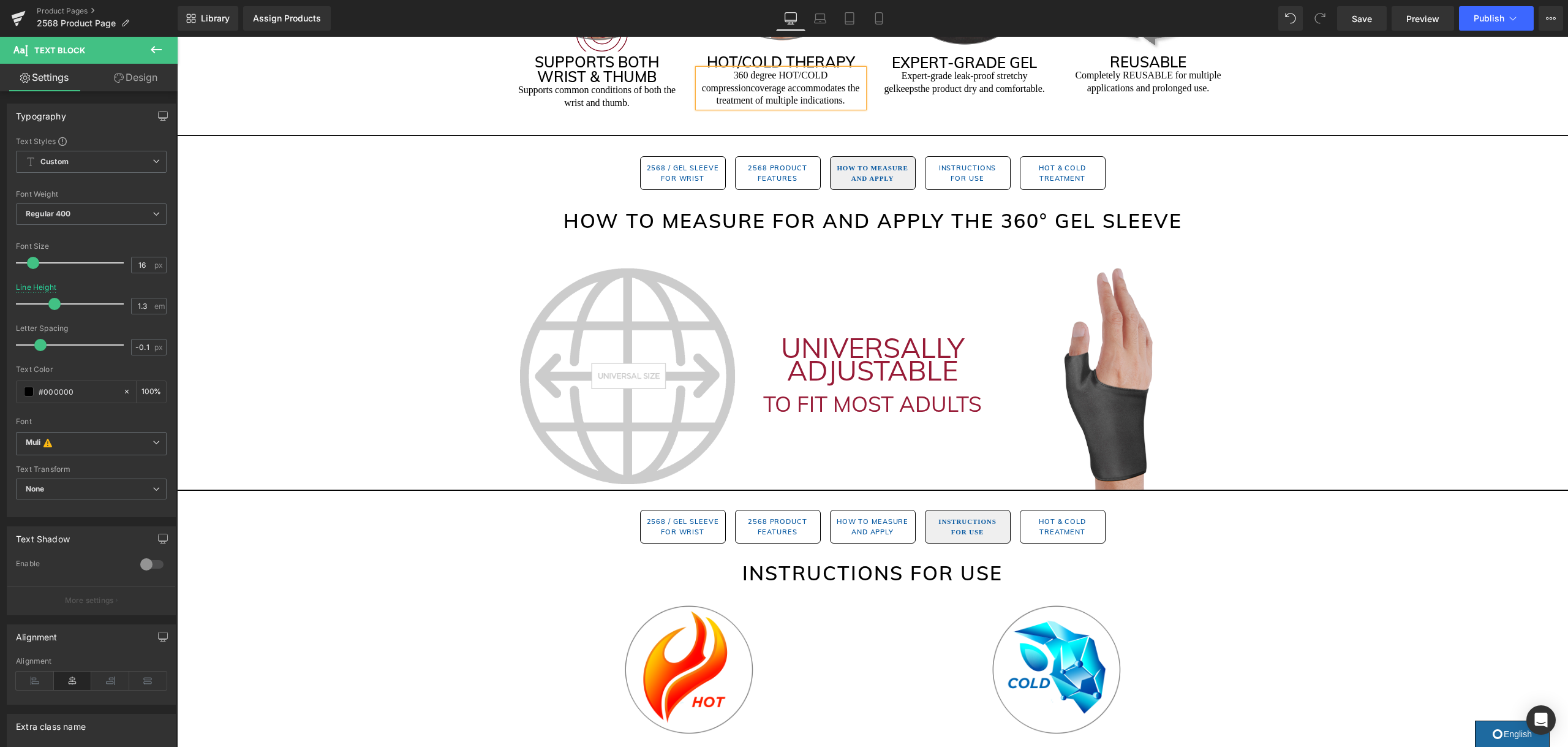
scroll to position [942, 0]
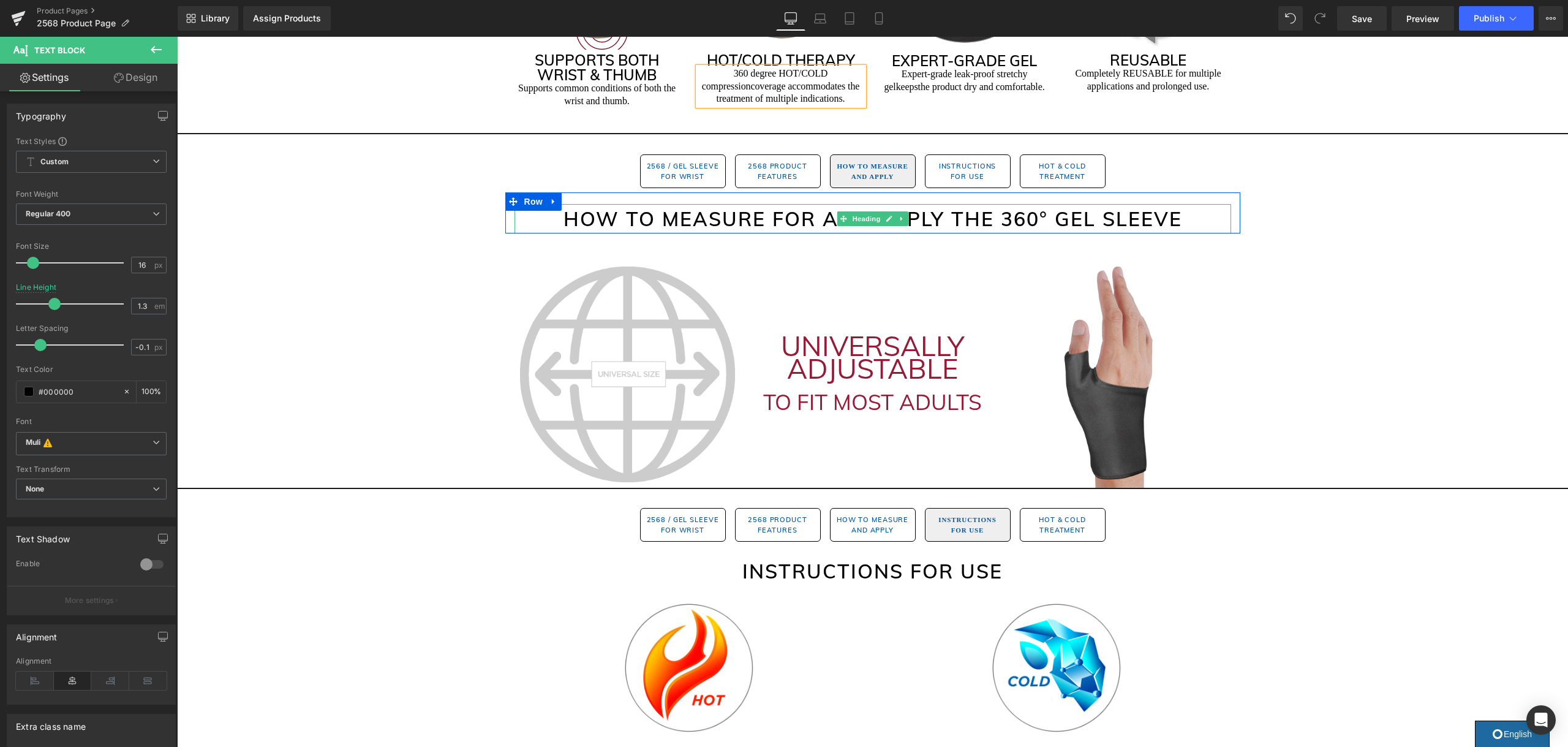
click at [1038, 224] on h2 "How to Measure for and Apply the 360° GEL SLEEVE" at bounding box center [872, 219] width 717 height 29
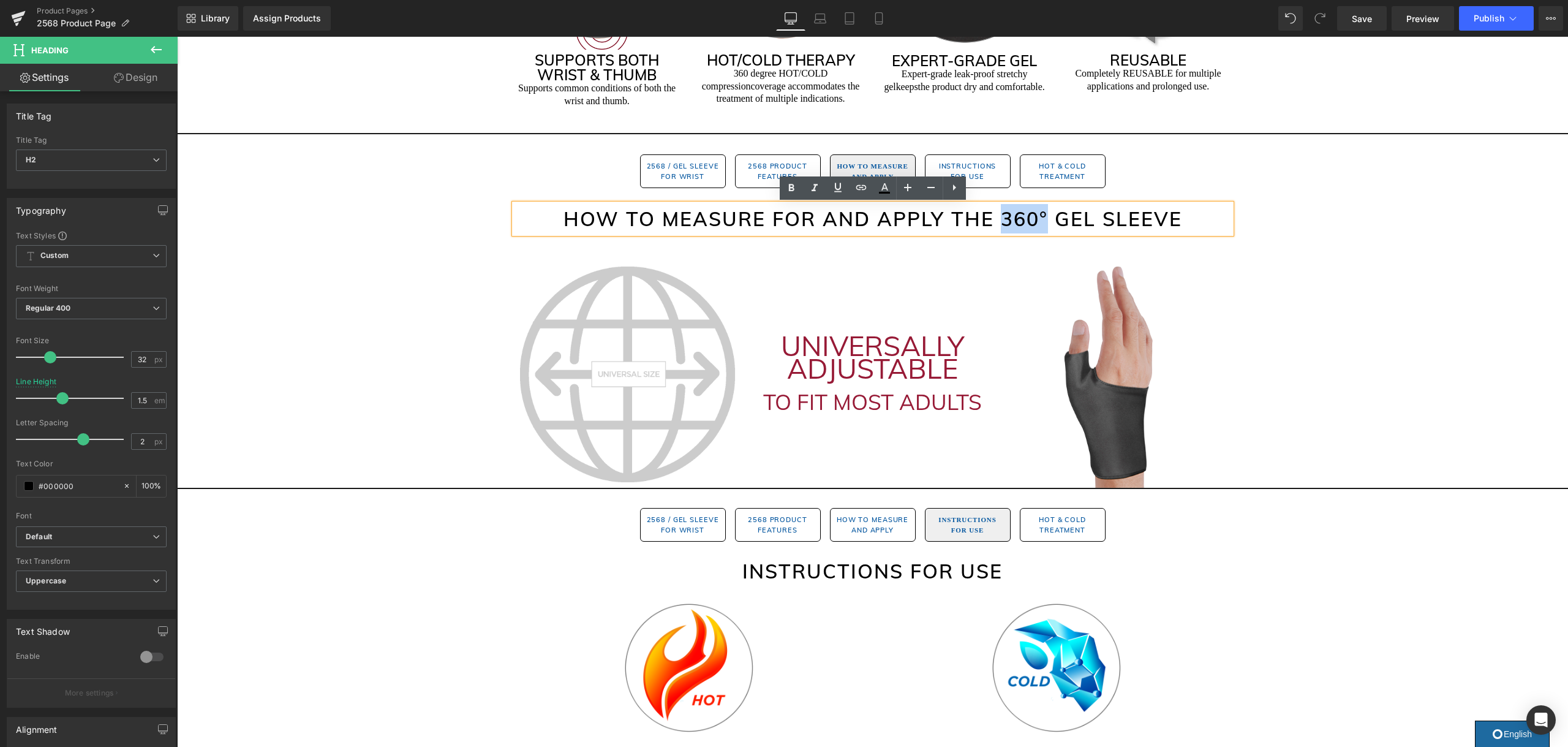
drag, startPoint x: 1029, startPoint y: 221, endPoint x: 1003, endPoint y: 226, distance: 26.5
click at [1003, 226] on h2 "How to Measure for and Apply the 360° GEL SLEEVE" at bounding box center [872, 219] width 717 height 29
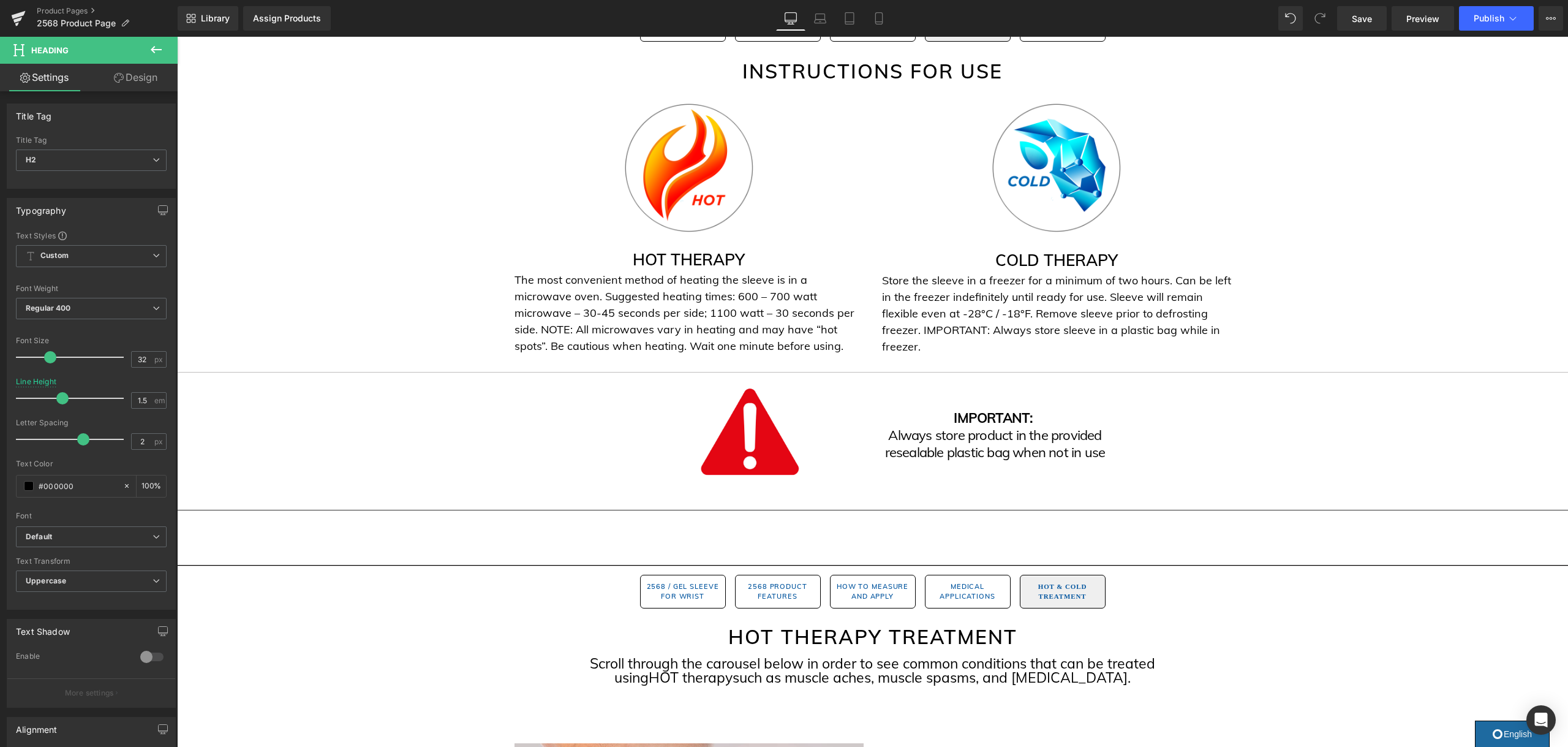
scroll to position [1453, 0]
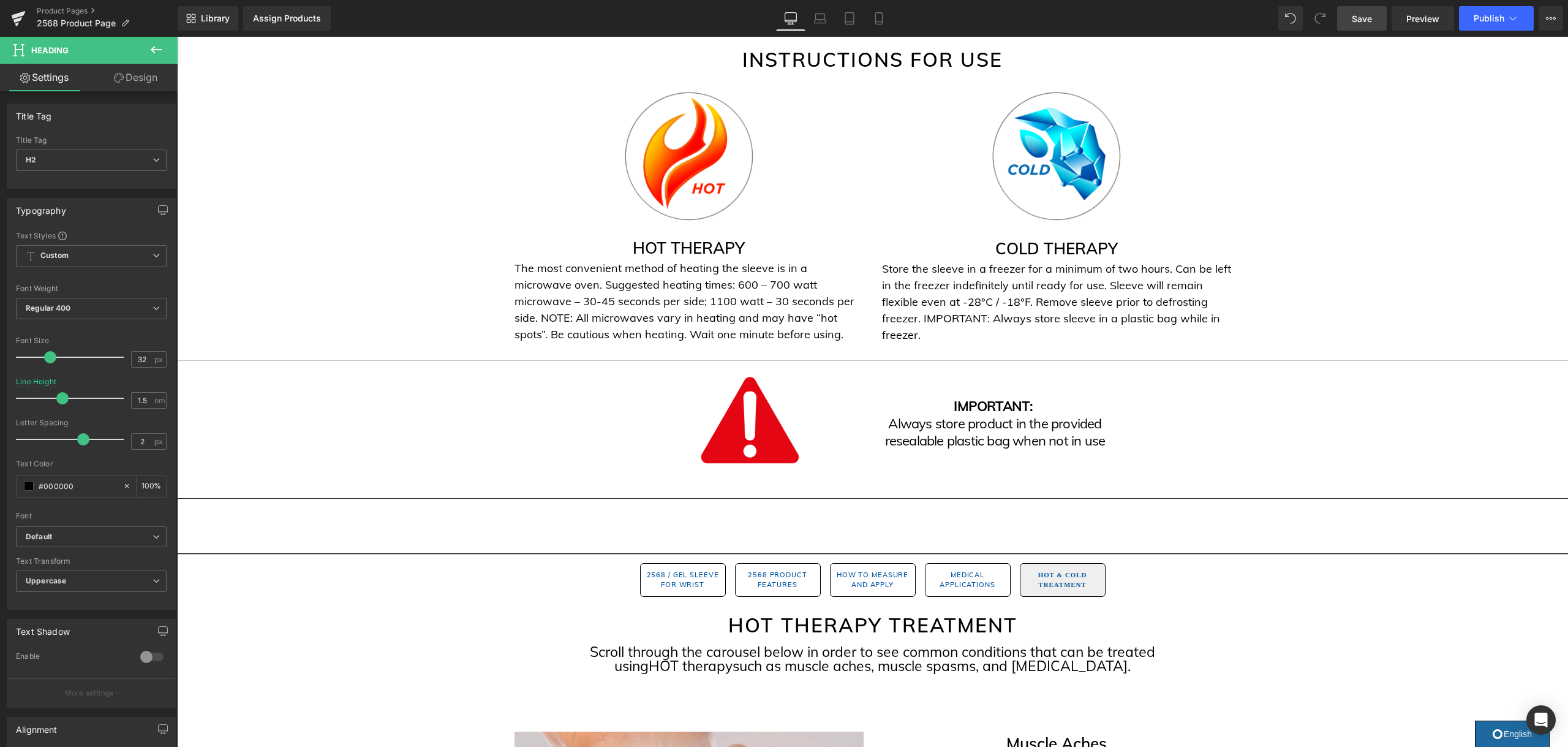
click at [1370, 18] on span "Save" at bounding box center [1361, 18] width 20 height 13
click at [1481, 17] on span "Publish" at bounding box center [1489, 18] width 31 height 10
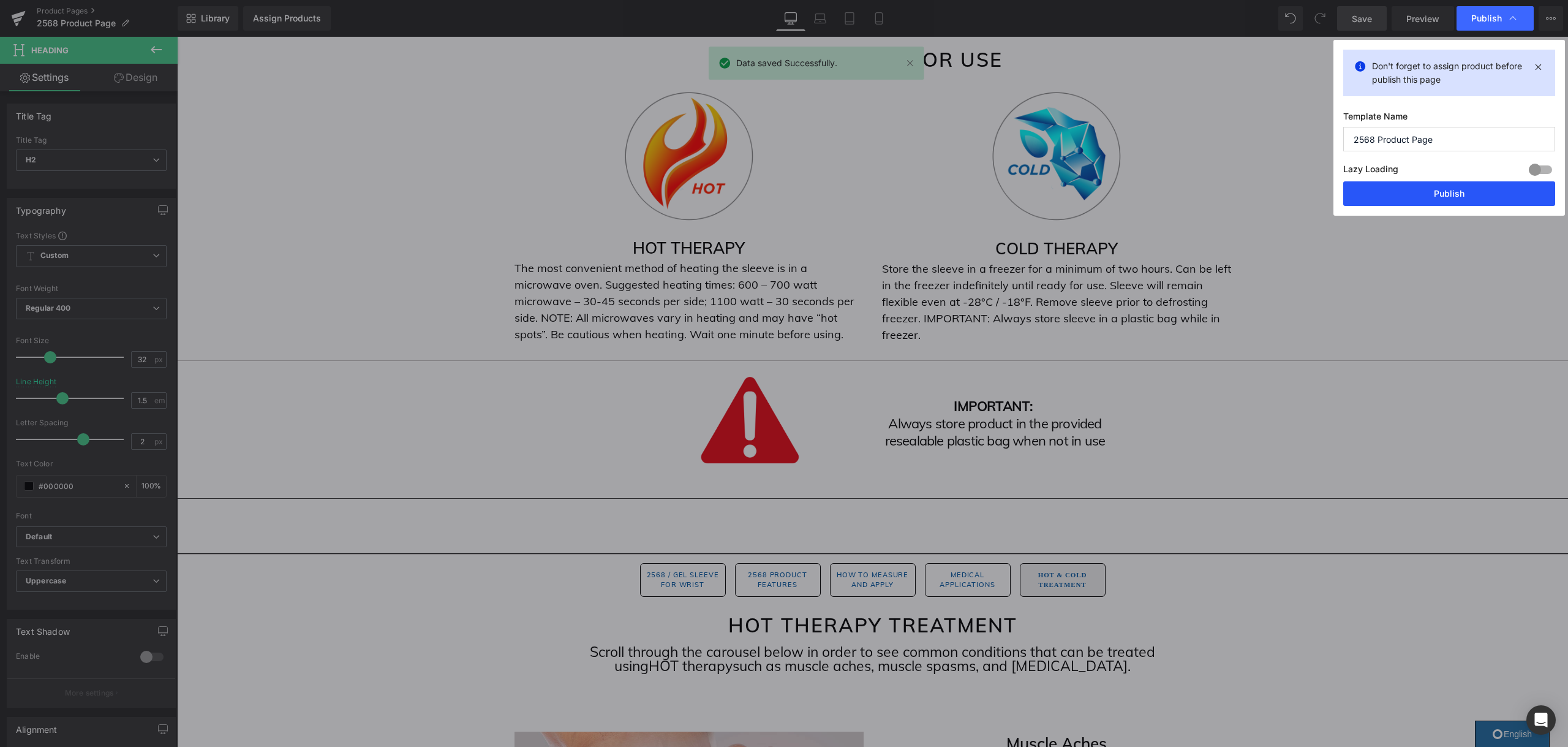
click at [1421, 193] on button "Publish" at bounding box center [1449, 193] width 212 height 25
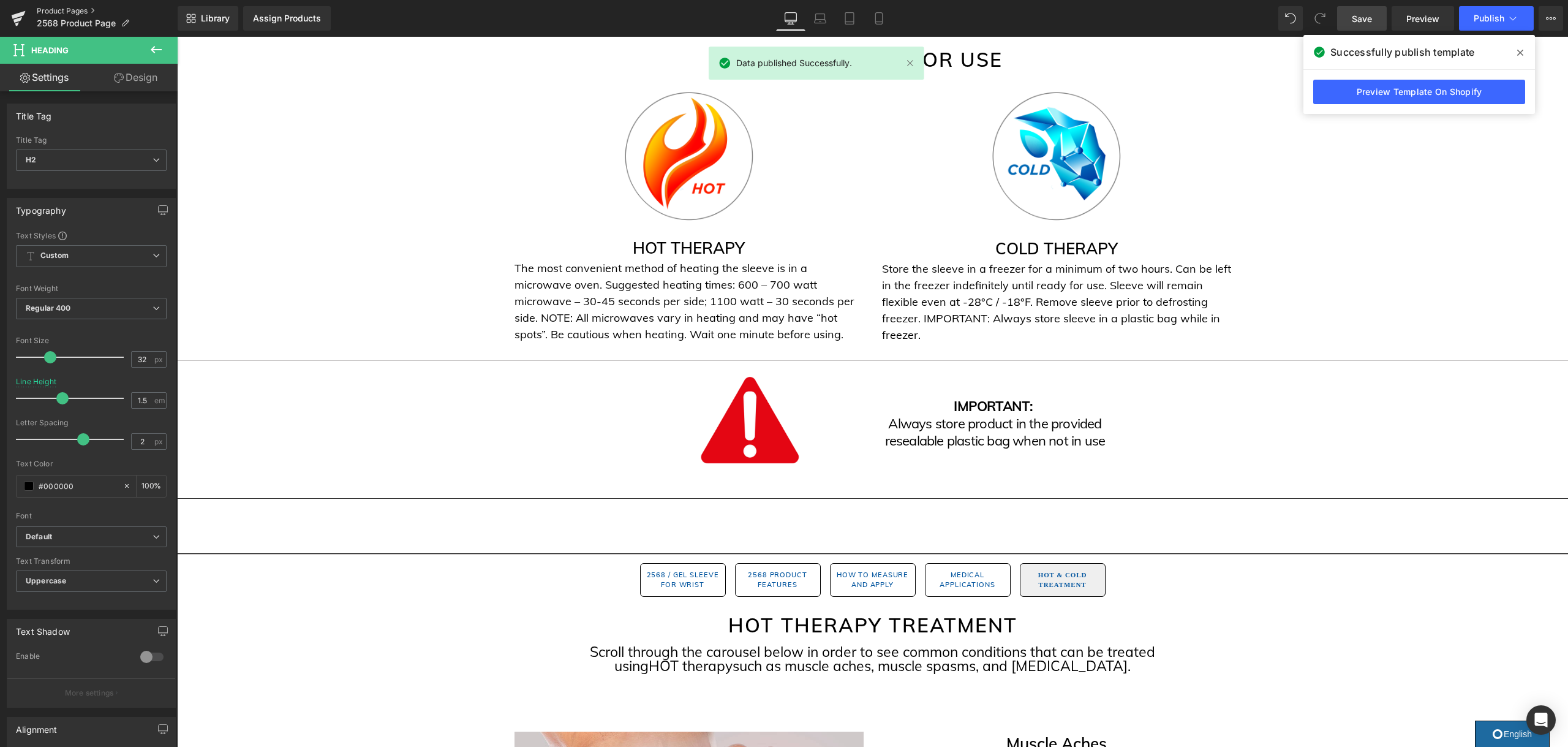
click at [67, 11] on link "Product Pages" at bounding box center [106, 11] width 141 height 10
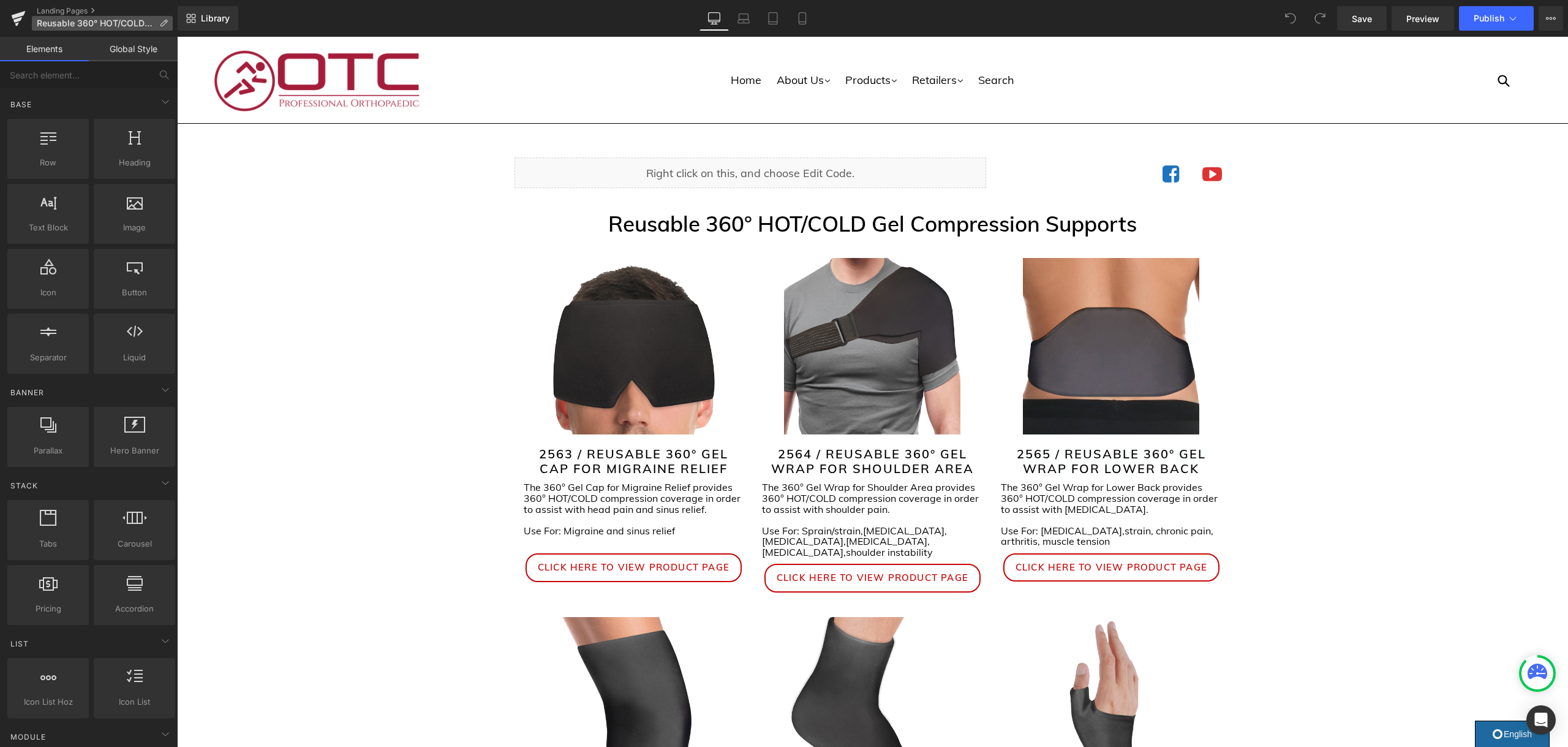
click at [165, 24] on icon at bounding box center [163, 23] width 8 height 8
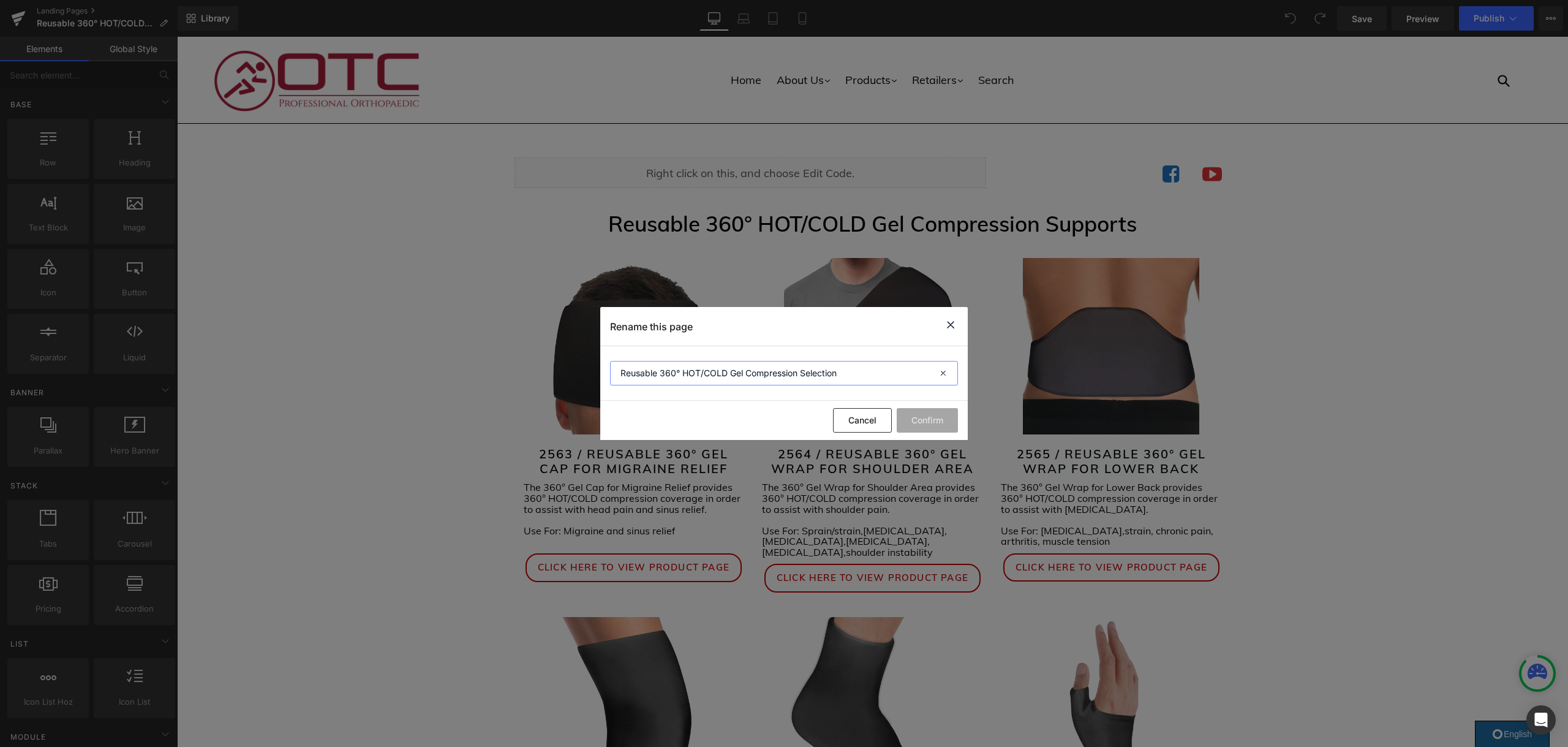
drag, startPoint x: 678, startPoint y: 374, endPoint x: 659, endPoint y: 377, distance: 19.2
click at [659, 377] on input "Reusable 360° HOT/COLD Gel Compression Selection" at bounding box center [784, 373] width 348 height 25
type input "Reusable HOT/COLD Gel Compression Selection"
click at [915, 431] on button "Confirm" at bounding box center [927, 420] width 61 height 25
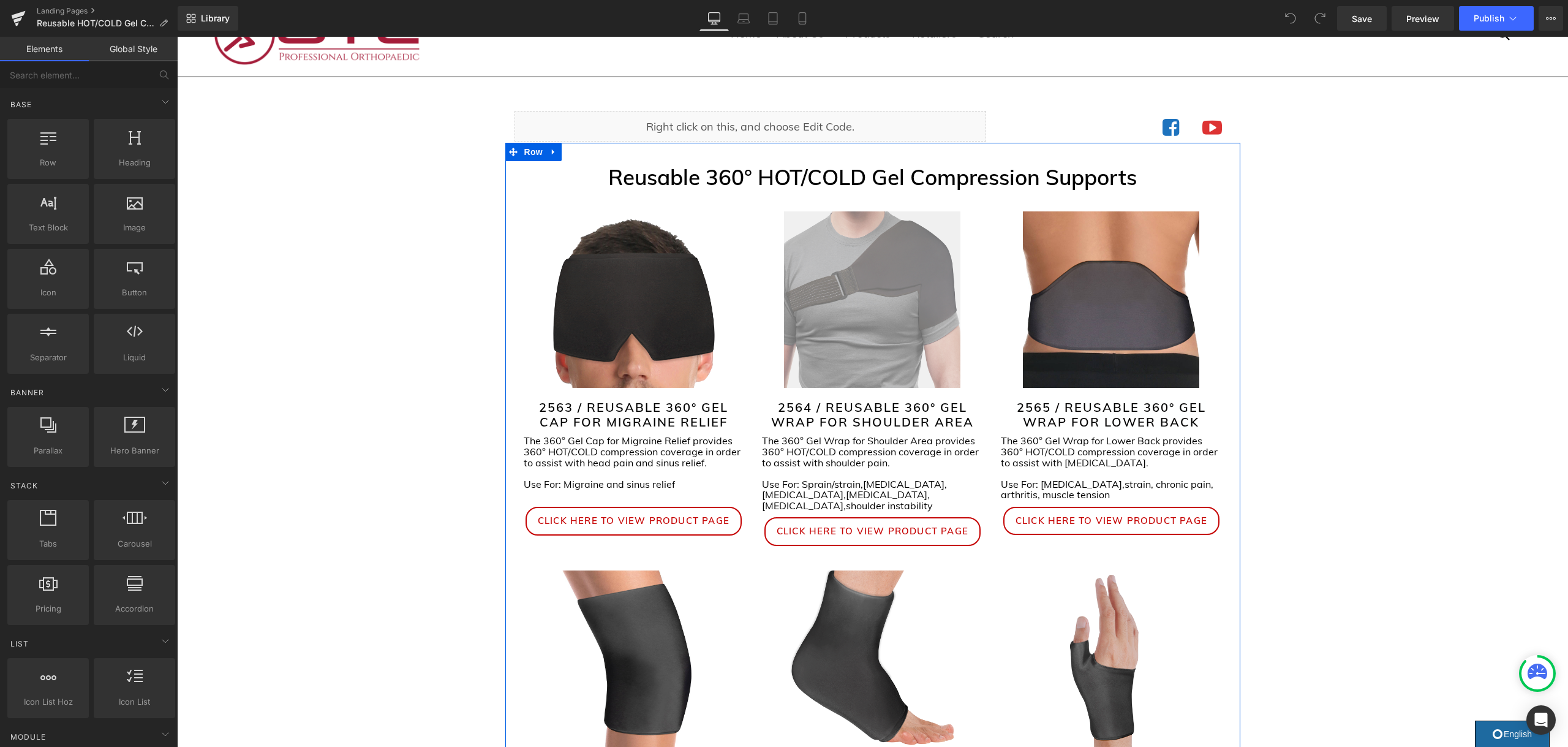
scroll to position [48, 0]
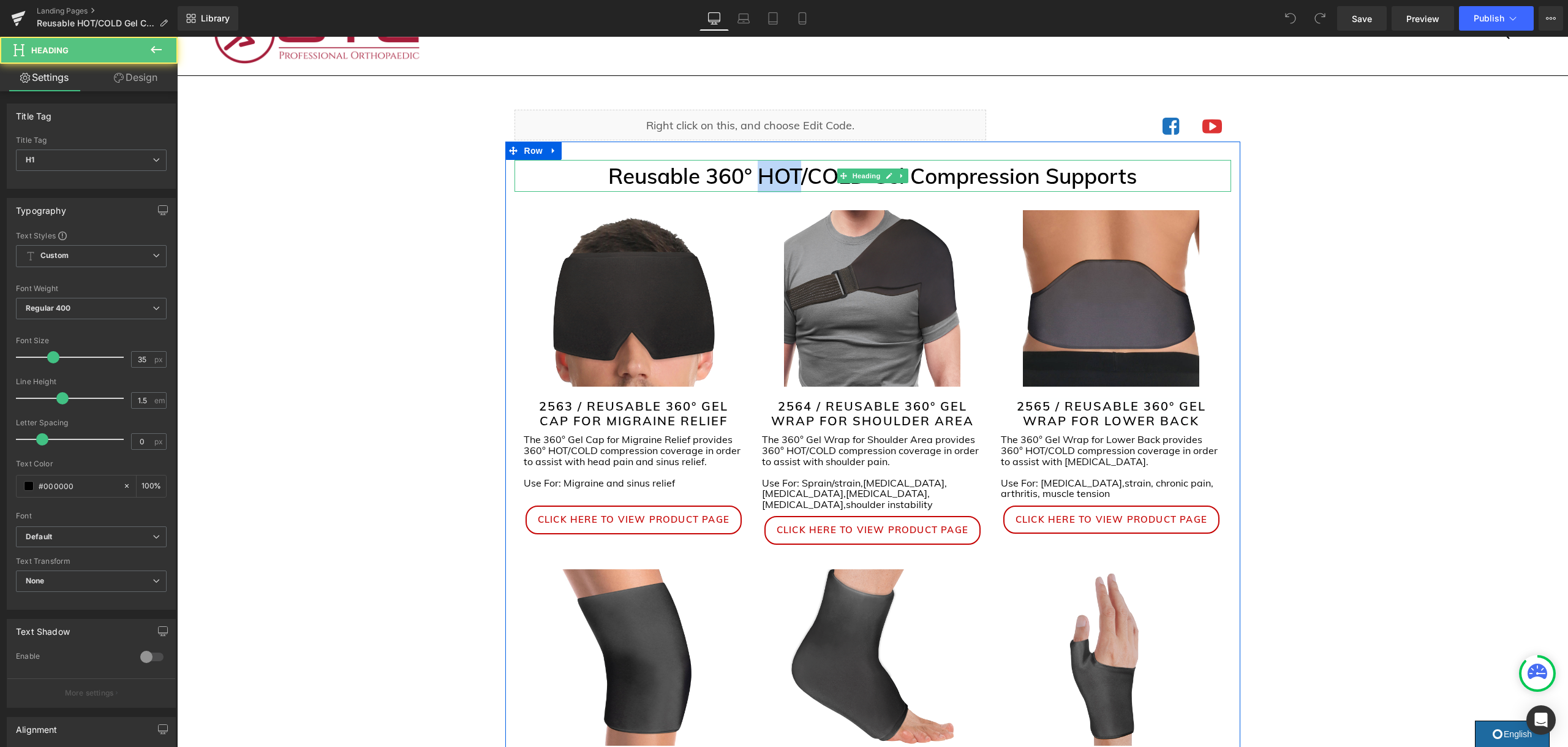
click at [761, 181] on h1 "Reusable 360° HOT/COLD Gel Compression Supports" at bounding box center [872, 176] width 717 height 32
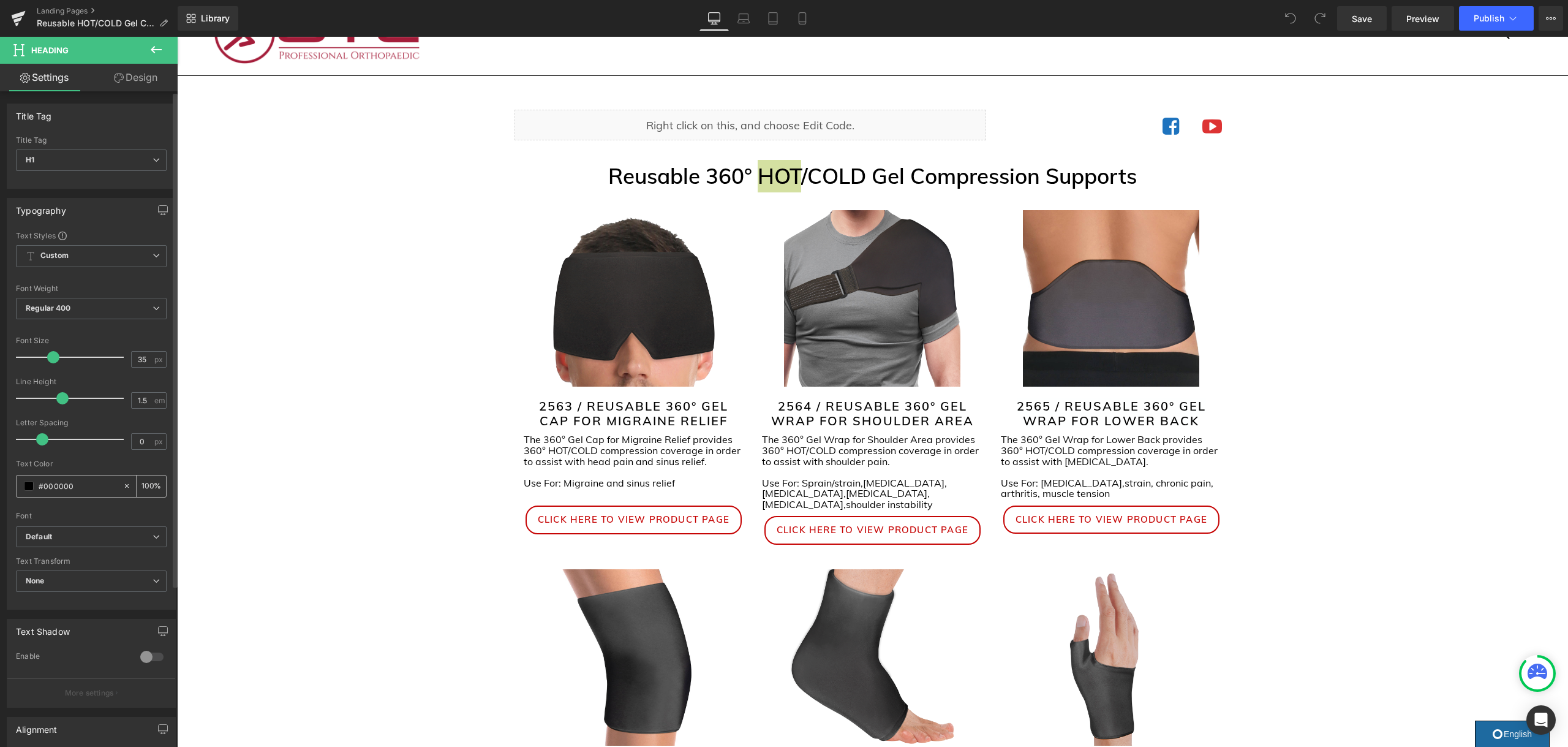
click at [63, 488] on input "#000000" at bounding box center [78, 486] width 78 height 13
click at [29, 485] on span at bounding box center [29, 486] width 10 height 10
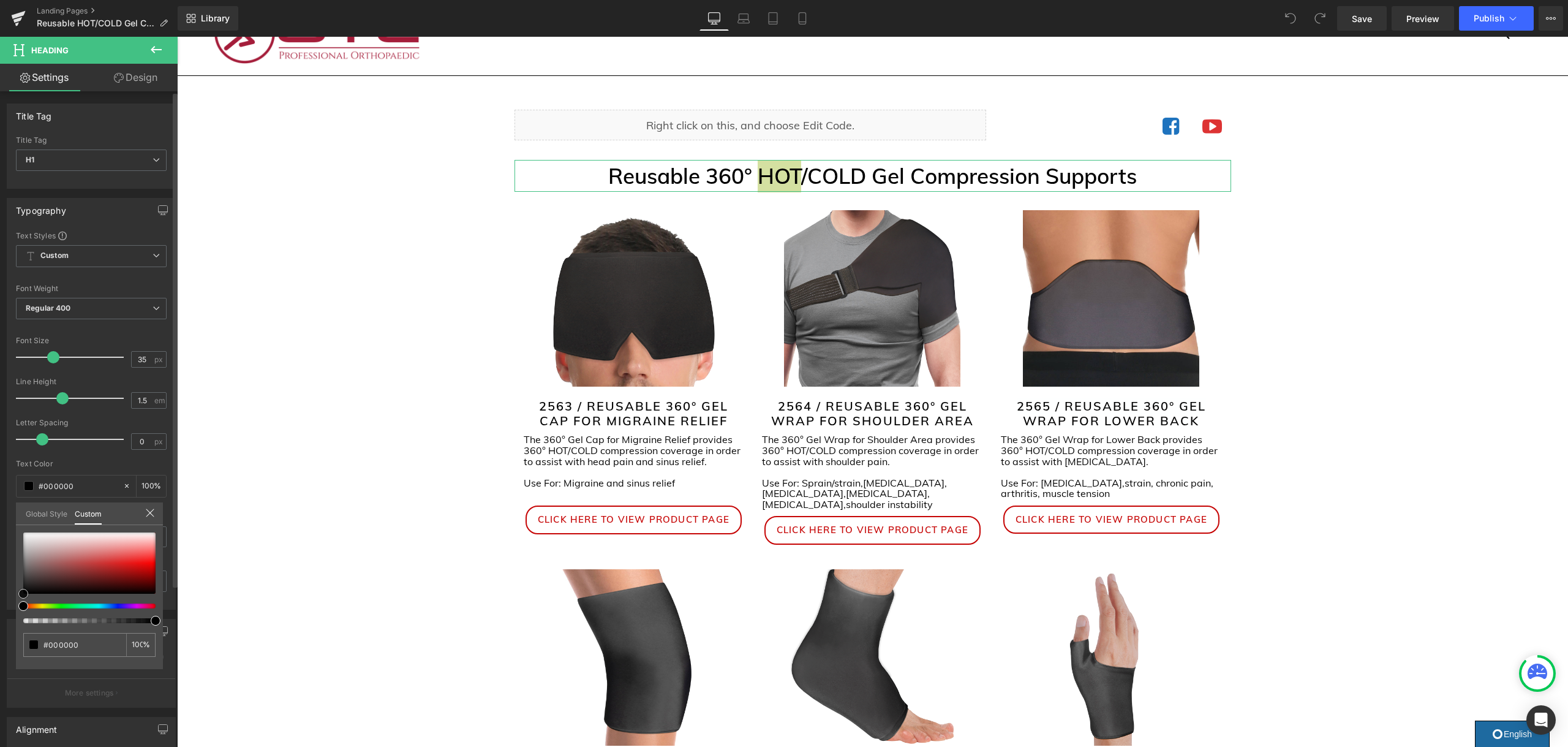
type input "#f71111"
click at [149, 562] on div at bounding box center [89, 563] width 132 height 61
type input "#f61717"
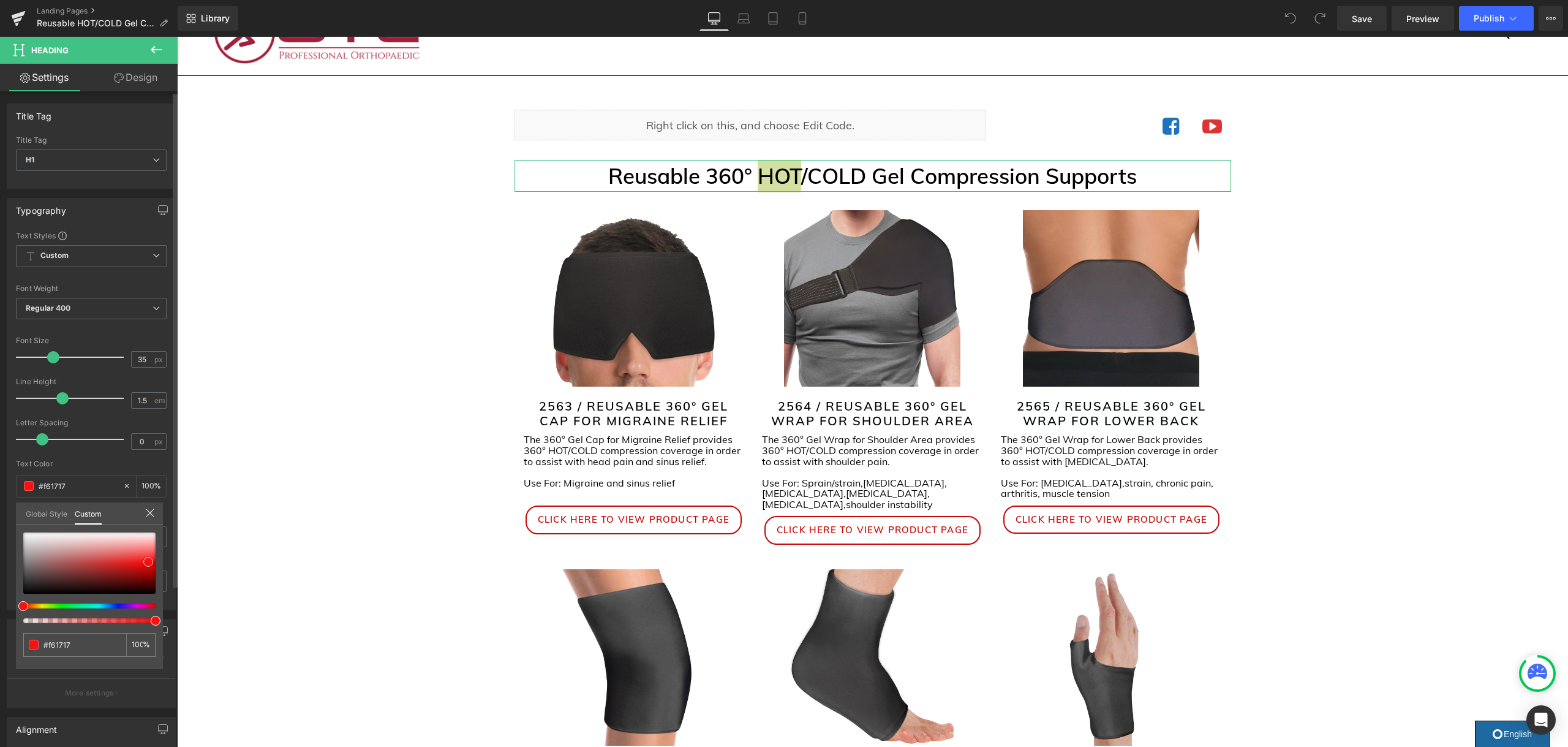
type input "#f61212"
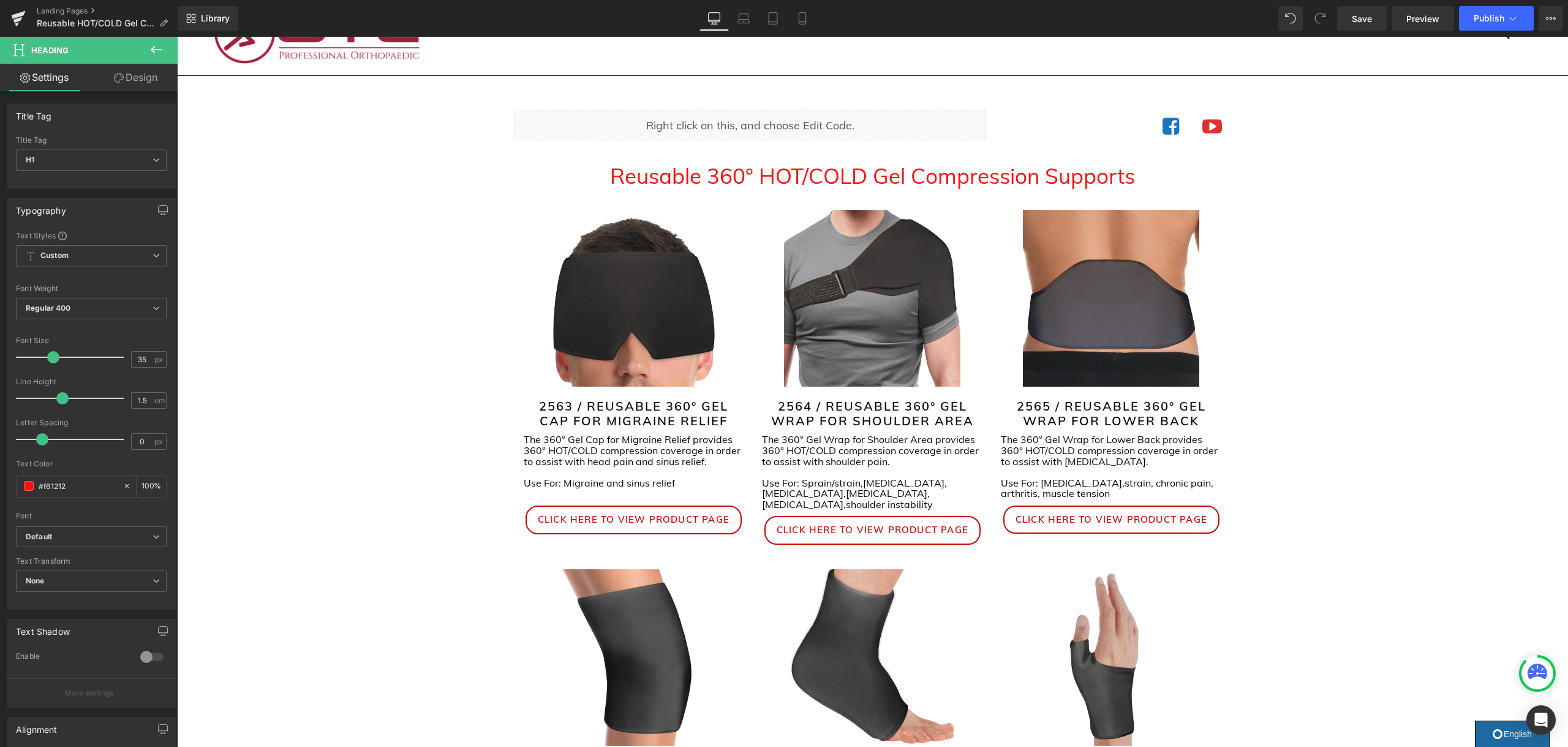
type input "#000000"
type input "100"
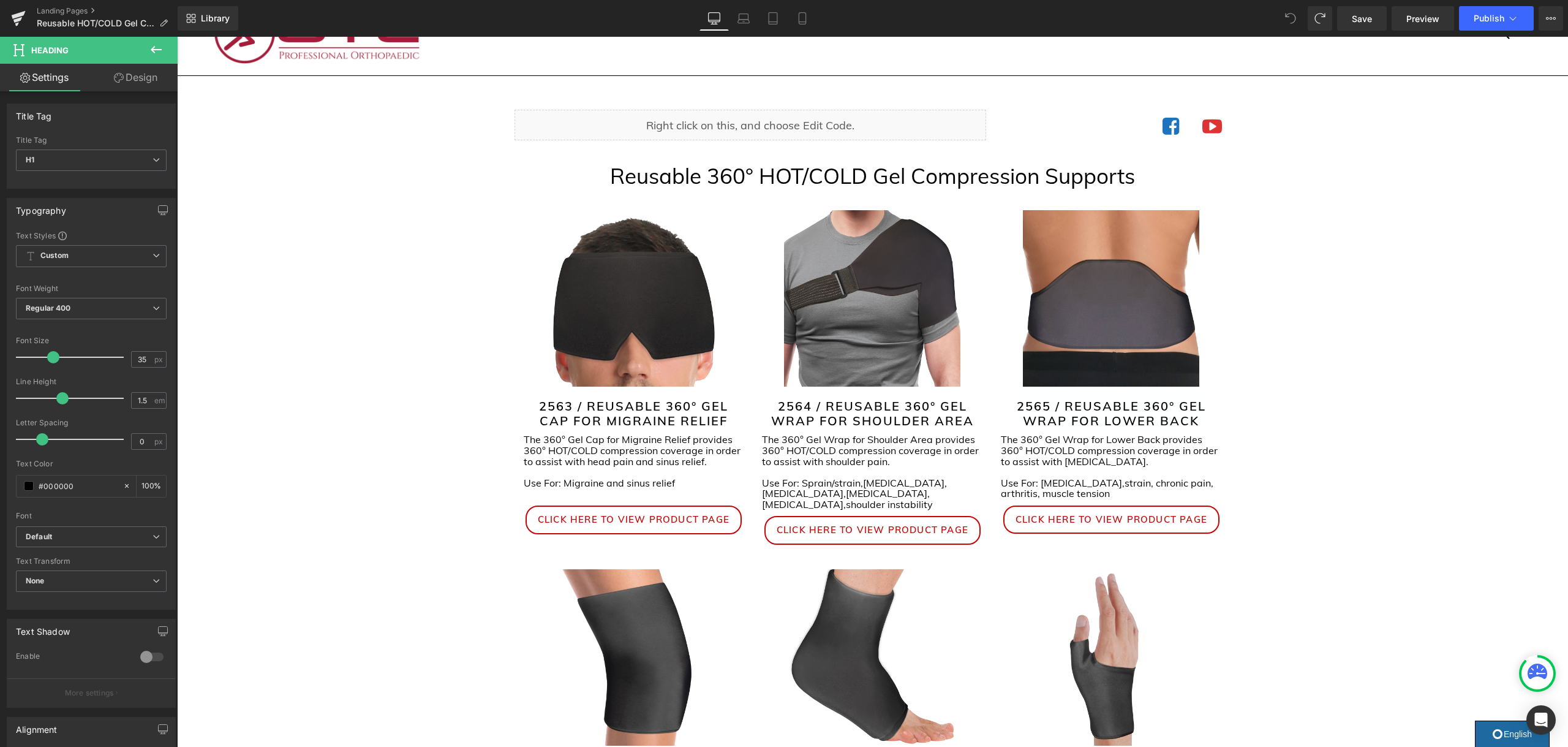
click at [342, 432] on div "Liquid Icon Icon Icon List Hoz Row Reusable 360° HOT/COLD Gel Compression Suppo…" at bounding box center [872, 653] width 1391 height 1088
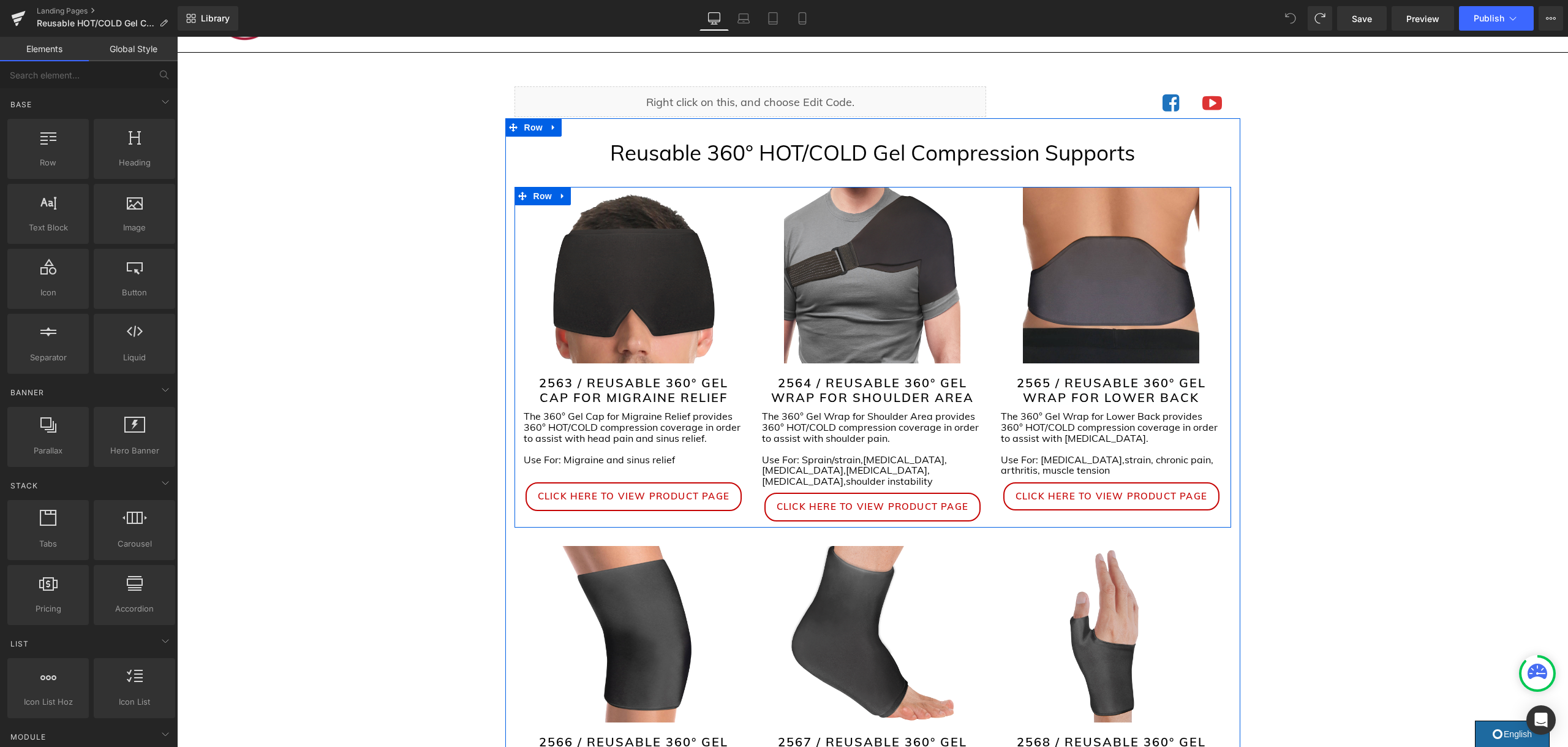
scroll to position [92, 0]
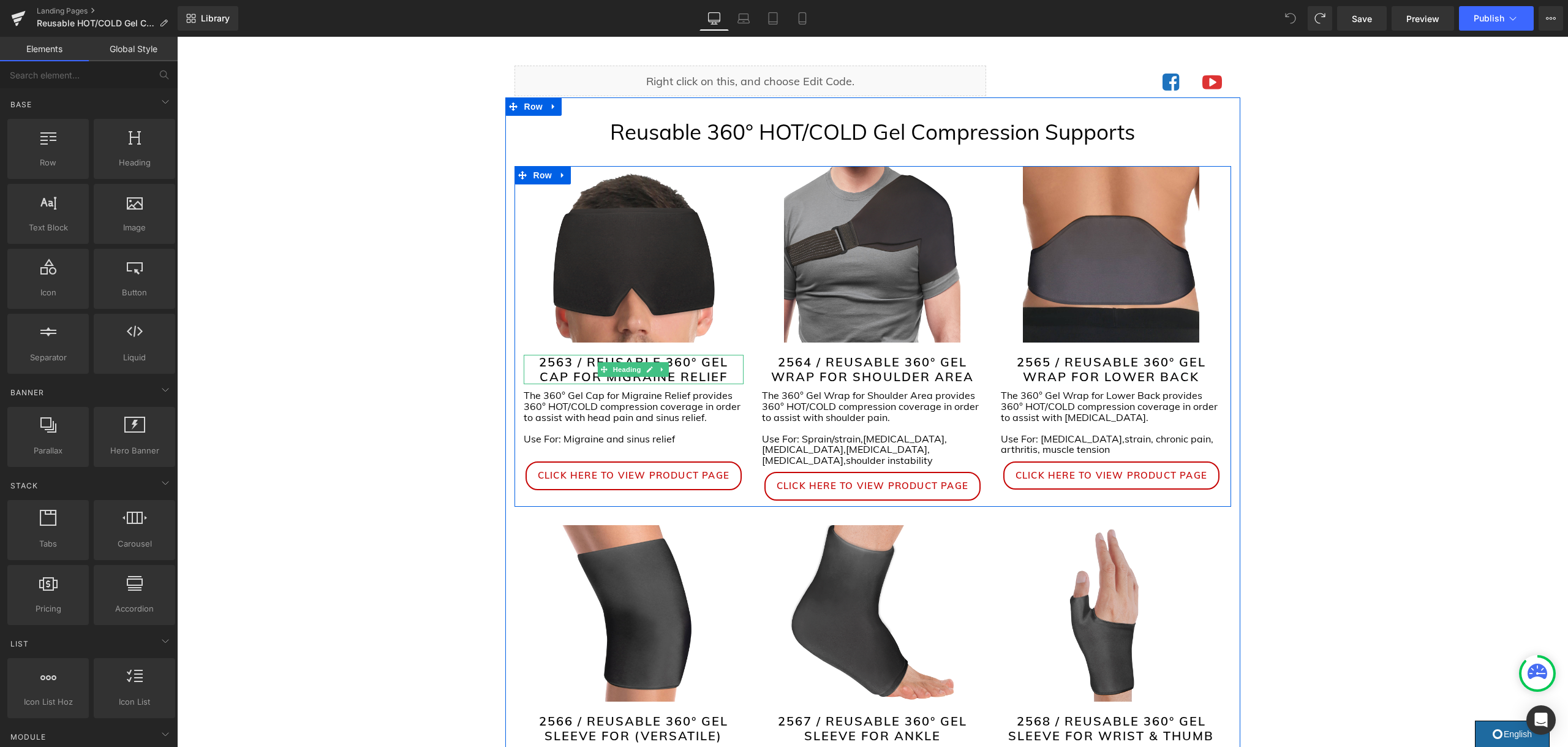
click at [710, 362] on h2 "2563 / REUSABLE 360° GEL CAP FOR MIGRAINE RELIEF" at bounding box center [633, 369] width 221 height 29
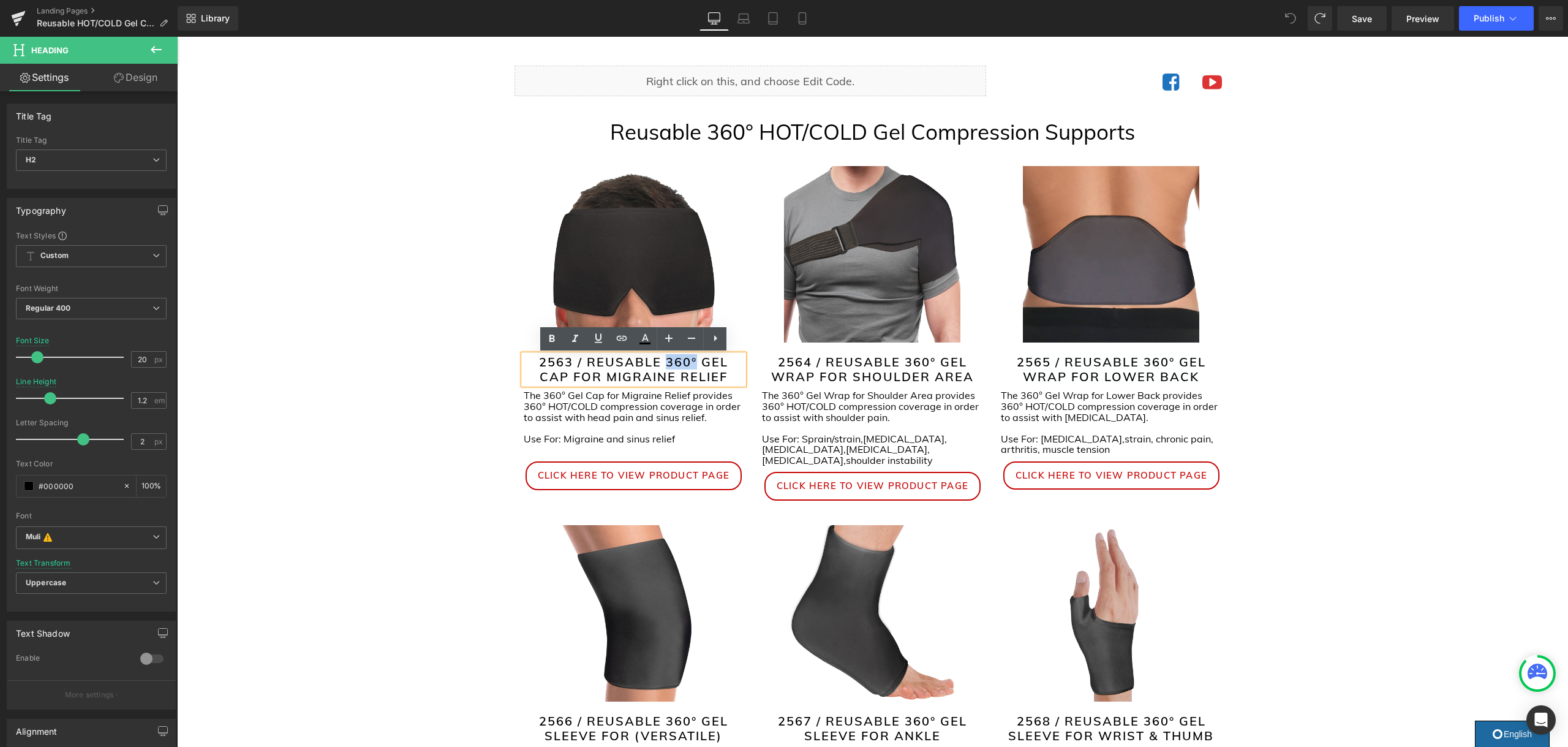
drag, startPoint x: 665, startPoint y: 364, endPoint x: 694, endPoint y: 362, distance: 29.1
click at [694, 362] on h2 "2563 / REUSABLE 360° GEL CAP FOR MIGRAINE RELIEF" at bounding box center [633, 369] width 221 height 29
drag, startPoint x: 696, startPoint y: 363, endPoint x: 716, endPoint y: 364, distance: 20.0
click at [696, 363] on h2 "2563 / REUSABLE HOT?COLD GEL CAP FOR MIGRAINE RELIEF" at bounding box center [633, 369] width 221 height 29
drag, startPoint x: 935, startPoint y: 362, endPoint x: 906, endPoint y: 361, distance: 29.0
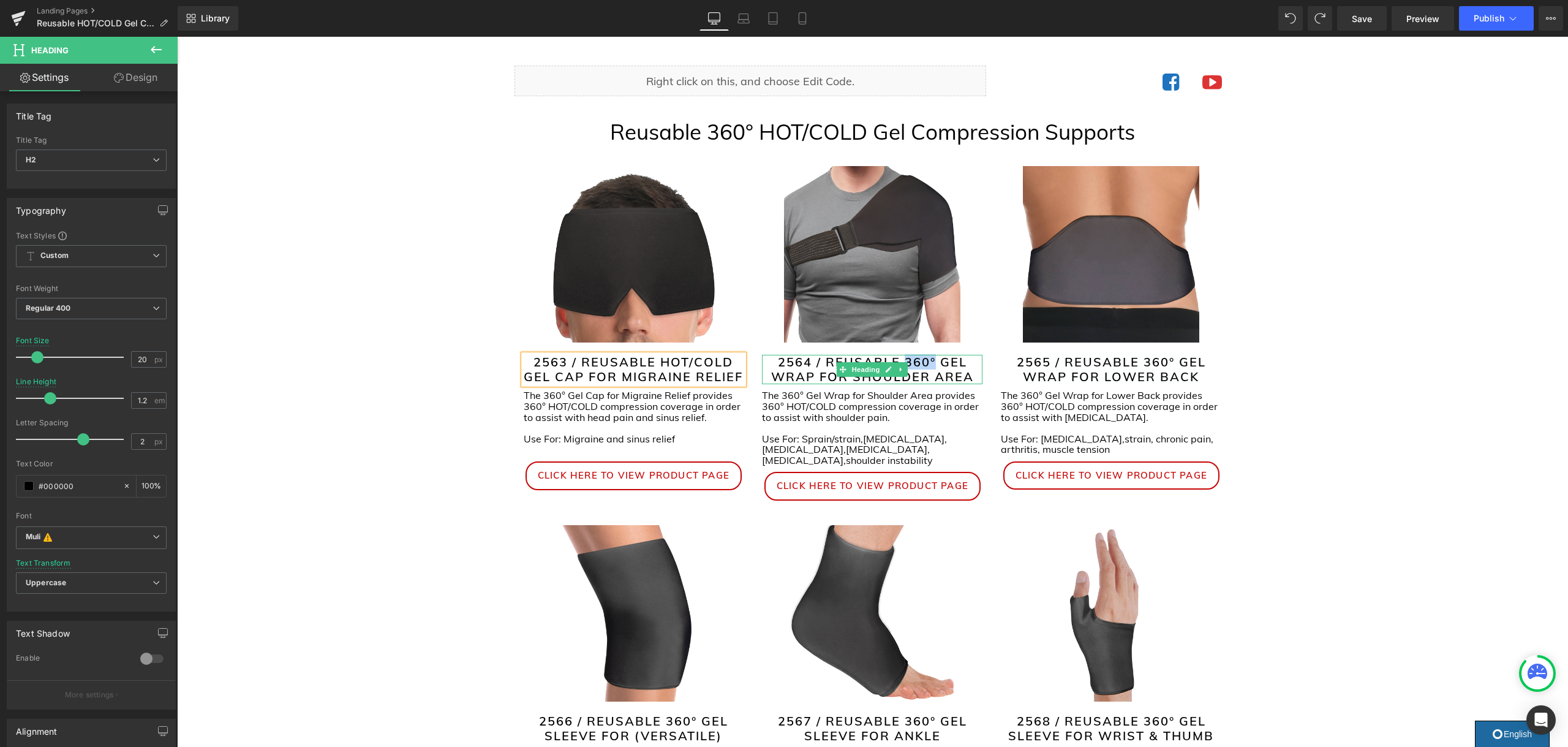
click at [906, 361] on h2 "2564 / REUSABLE 360° GEL WRAP FOR SHOULDER AREA" at bounding box center [872, 369] width 221 height 29
click at [911, 360] on h2 "2564 / REUSABLE 360° GEL WRAP FOR SHOULDER AREA" at bounding box center [872, 369] width 221 height 29
click at [912, 360] on h2 "2564 / REUSABLE 360° GEL WRAP FOR SHOULDER AREA" at bounding box center [872, 369] width 221 height 29
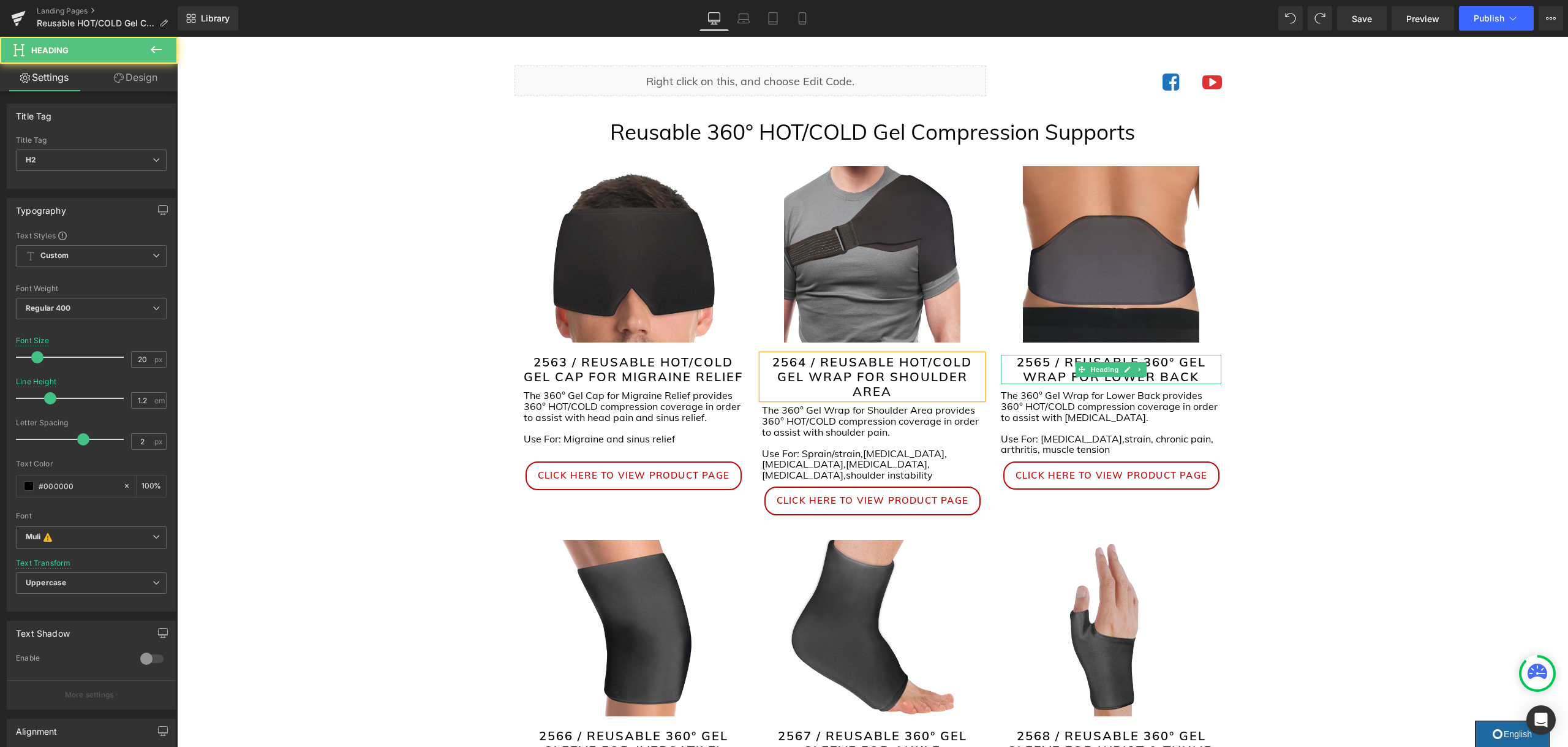
click at [1171, 364] on span "2565 / REUSABLE 360° GEL WRAP FOR LOWER BACK" at bounding box center [1111, 369] width 189 height 30
drag, startPoint x: 1174, startPoint y: 362, endPoint x: 1154, endPoint y: 365, distance: 20.2
click at [1154, 365] on span "2565 / REUSABLE 360° GEL WRAP FOR LOWER BACK" at bounding box center [1111, 369] width 189 height 30
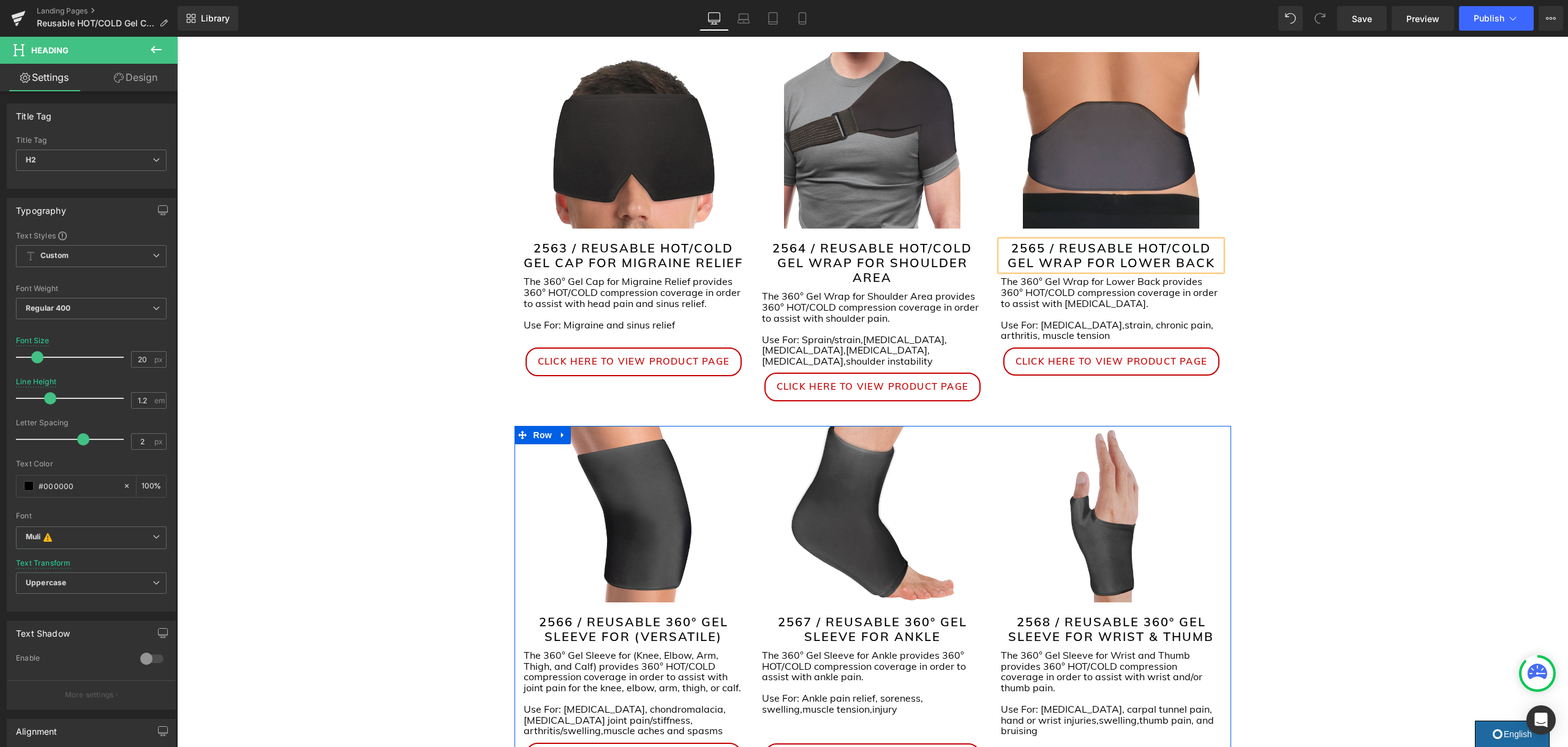
scroll to position [236, 0]
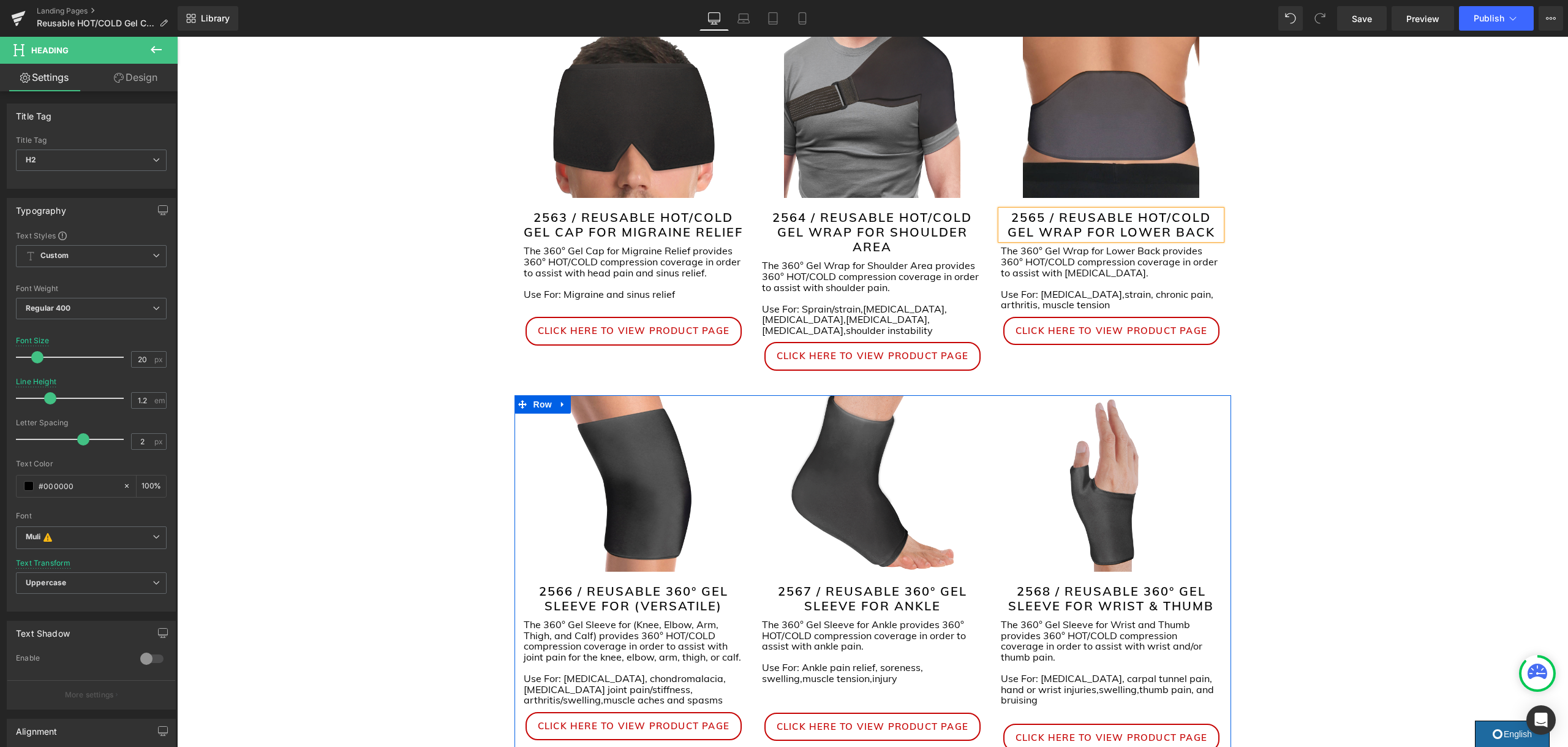
click at [678, 587] on h2 "2566 / REUSABLE 360° GEL SLEEVE FOR (VERSATILE)" at bounding box center [633, 598] width 221 height 29
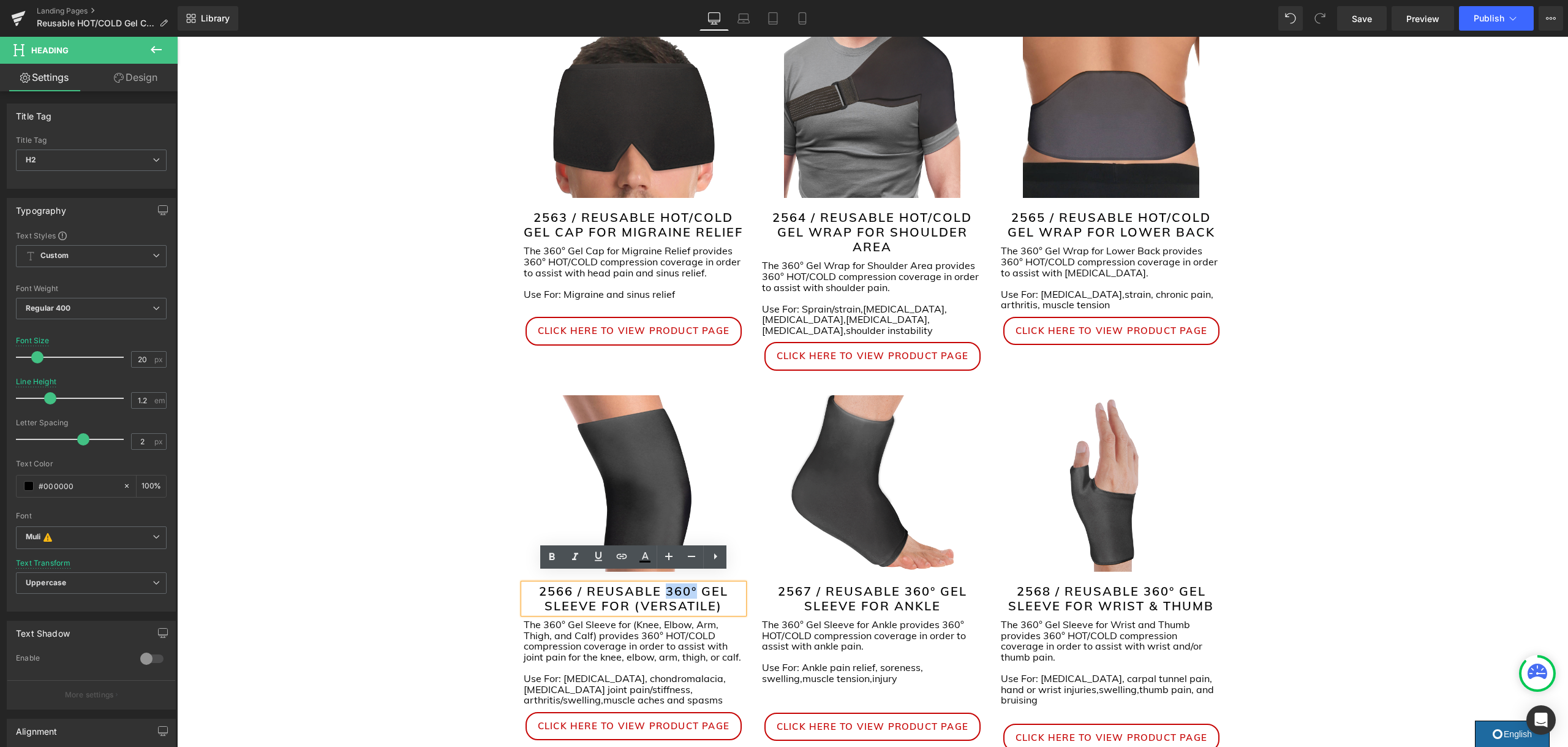
drag, startPoint x: 696, startPoint y: 581, endPoint x: 668, endPoint y: 584, distance: 28.2
click at [668, 584] on h2 "2566 / REUSABLE 360° GEL SLEEVE FOR (VERSATILE)" at bounding box center [633, 598] width 221 height 29
drag, startPoint x: 924, startPoint y: 582, endPoint x: 908, endPoint y: 584, distance: 16.1
click at [908, 584] on h2 "2567 / REUSABLE 360° GEL SLEEVE FOR ANKLE" at bounding box center [872, 598] width 221 height 29
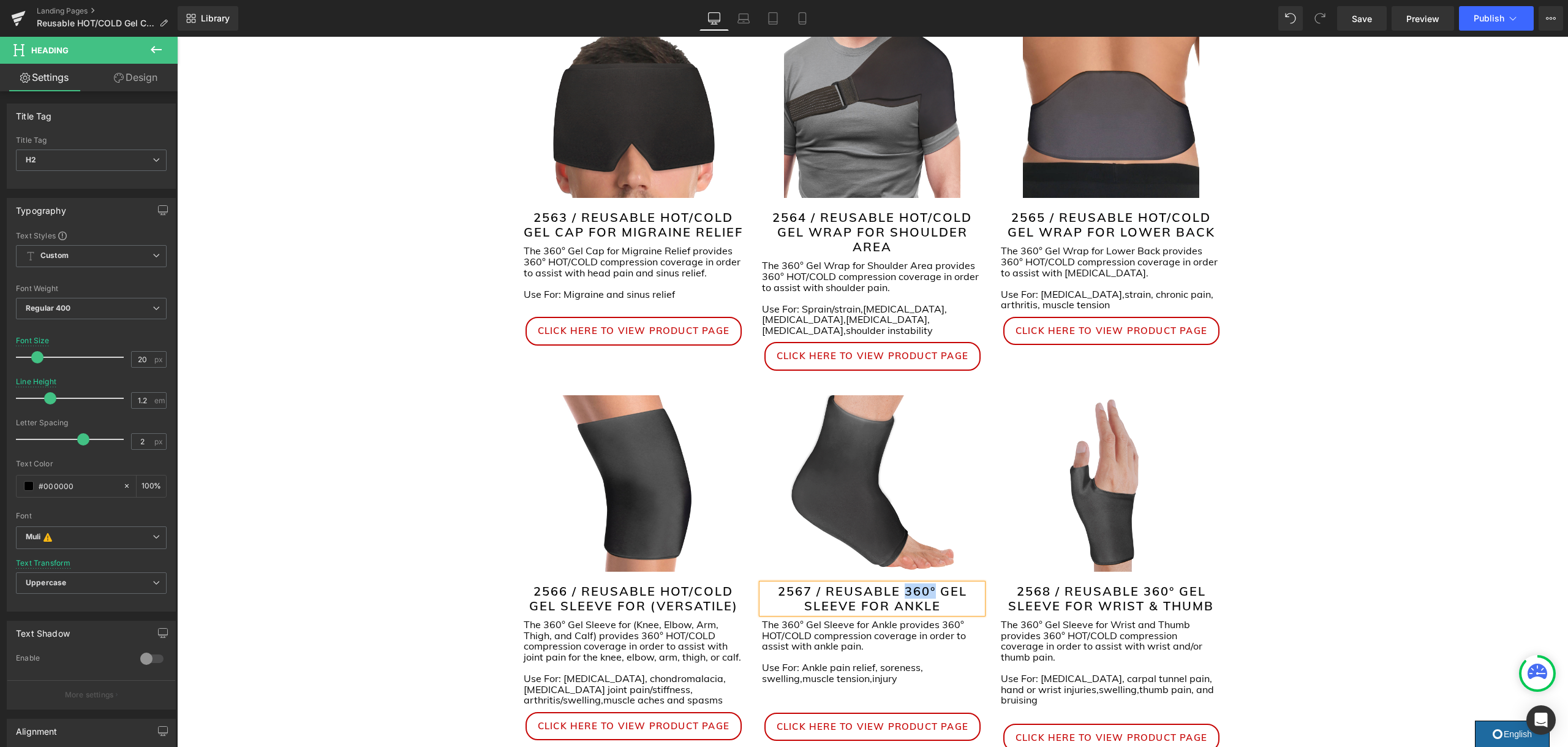
click at [910, 584] on h2 "2567 / REUSABLE 360° GEL SLEEVE FOR ANKLE" at bounding box center [872, 598] width 221 height 29
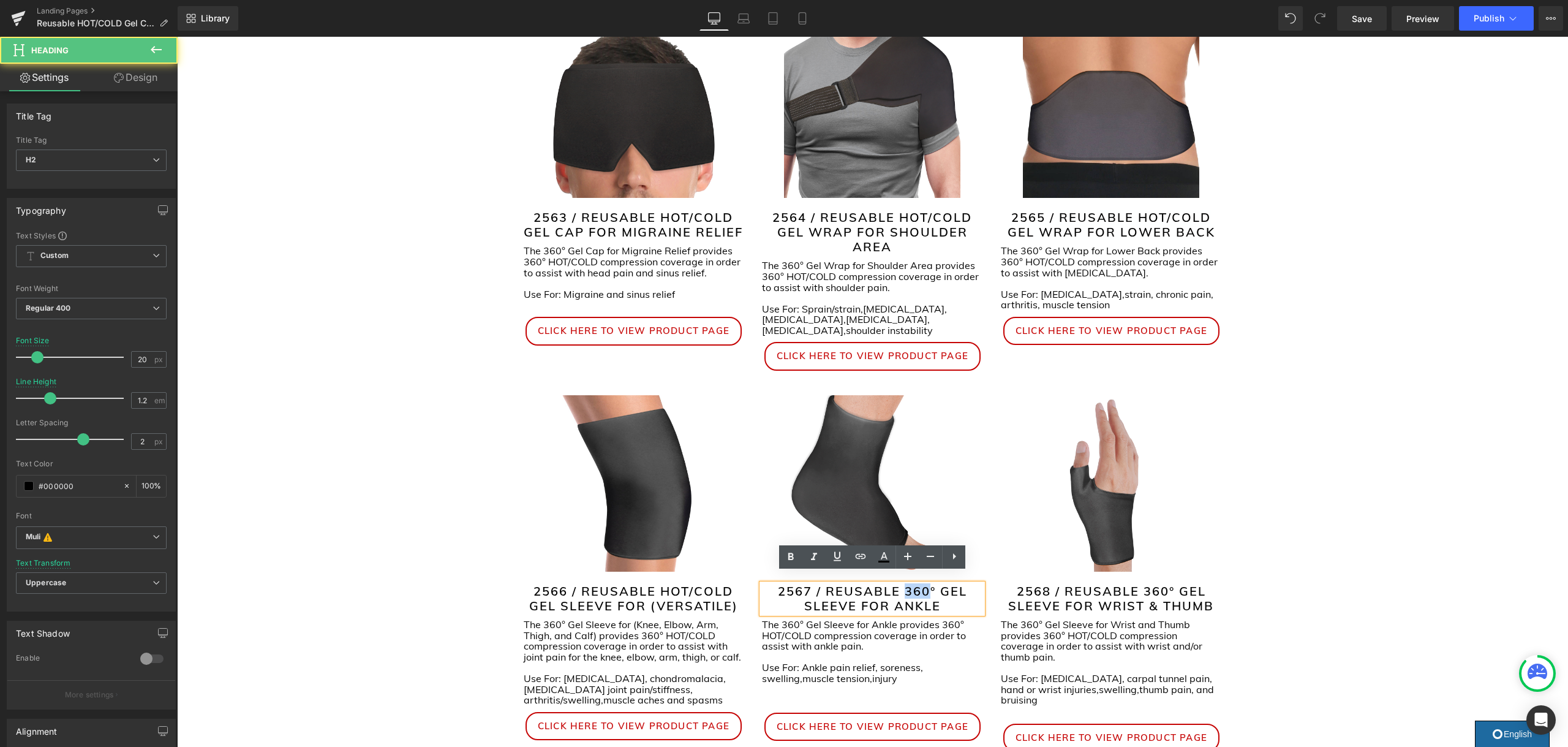
click at [910, 584] on h2 "2567 / REUSABLE 360° GEL SLEEVE FOR ANKLE" at bounding box center [872, 598] width 221 height 29
drag, startPoint x: 1174, startPoint y: 579, endPoint x: 1144, endPoint y: 579, distance: 30.0
click at [1144, 584] on h2 "2568 / REUSABLE 360° GEL SLEEVE FOR WRIST & THUMB" at bounding box center [1110, 598] width 221 height 29
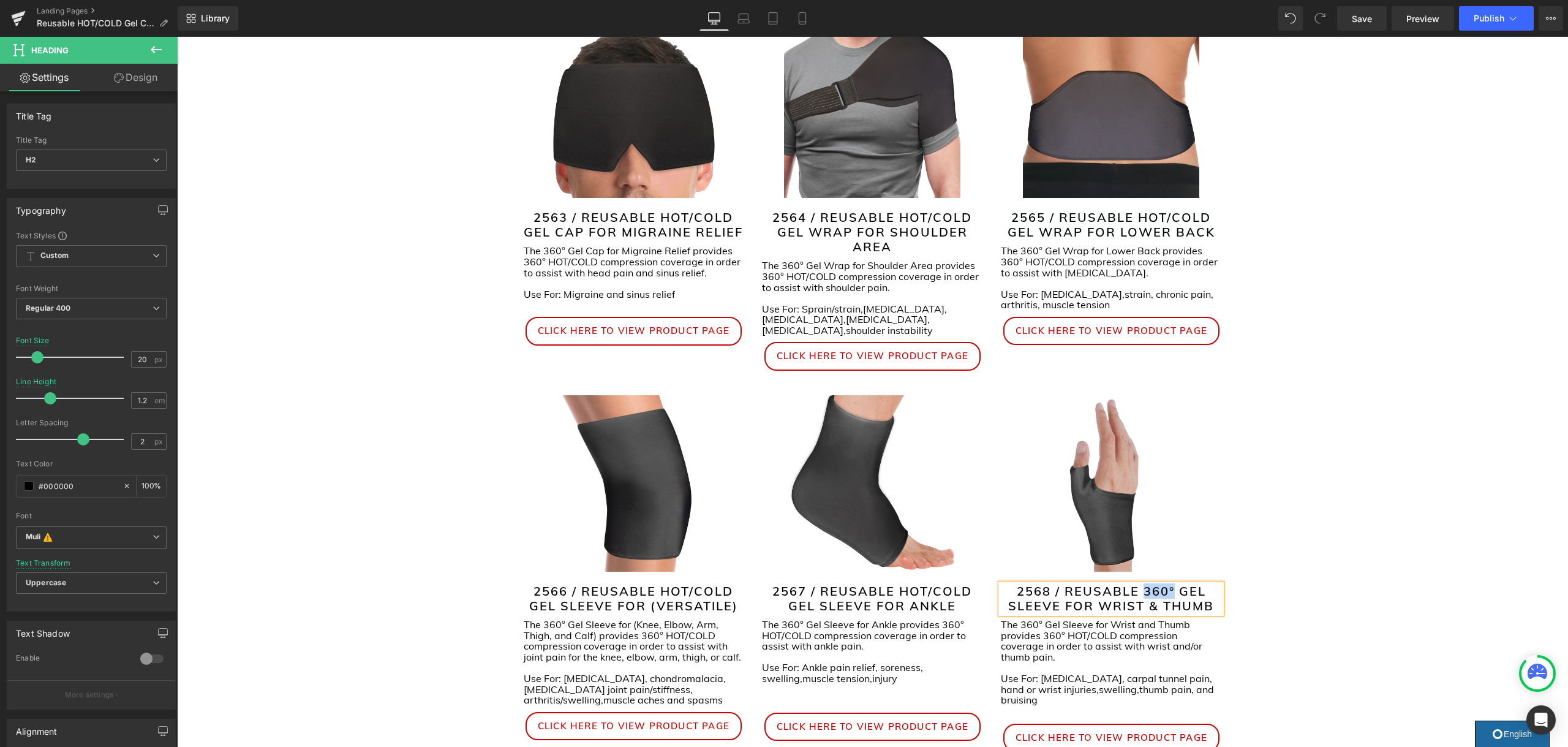
click at [1151, 584] on h2 "2568 / REUSABLE 360° GEL SLEEVE FOR WRIST & THUMB" at bounding box center [1110, 598] width 221 height 29
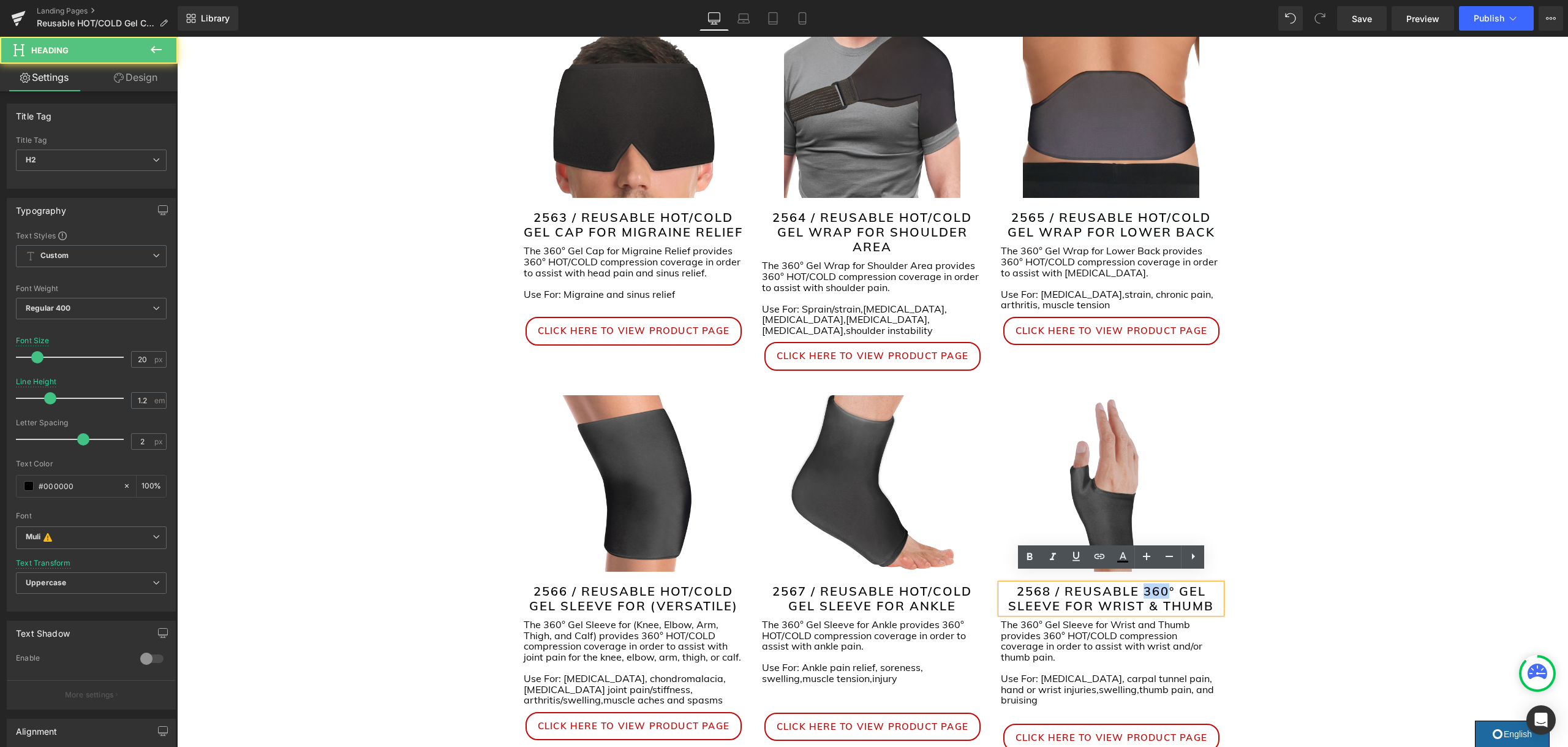
click at [1151, 584] on h2 "2568 / REUSABLE 360° GEL SLEEVE FOR WRIST & THUMB" at bounding box center [1110, 598] width 221 height 29
click at [1131, 584] on h2 "2568 / REUSABLE° GEL SLEEVE FOR WRIST & THUMB" at bounding box center [1110, 598] width 221 height 29
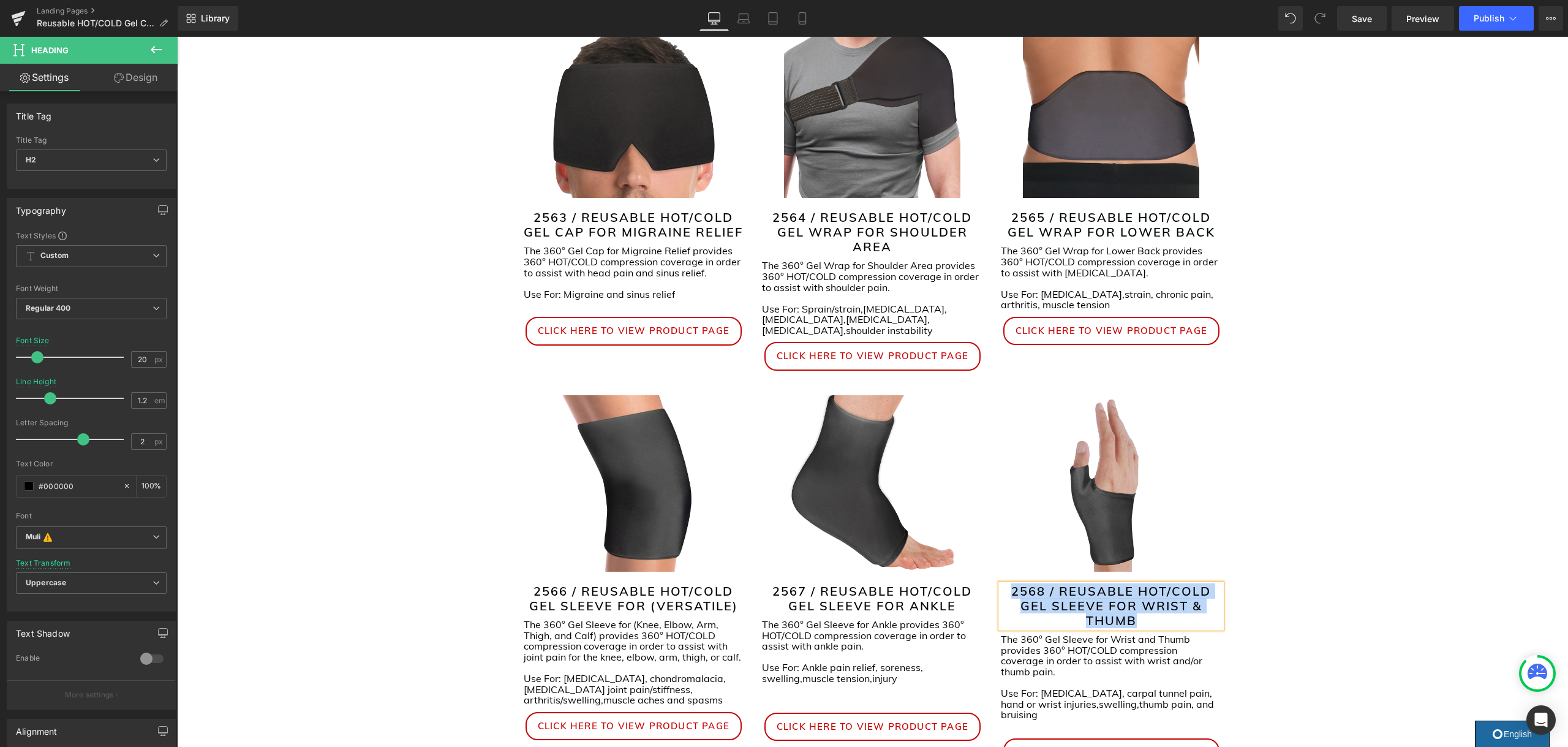
drag, startPoint x: 1145, startPoint y: 609, endPoint x: 1003, endPoint y: 580, distance: 144.9
click at [1003, 584] on h2 "2568 / REUSABLE HOT/COLD GEL SLEEVE FOR WRIST & THUMB" at bounding box center [1110, 605] width 221 height 44
click at [132, 357] on input "20" at bounding box center [142, 359] width 22 height 15
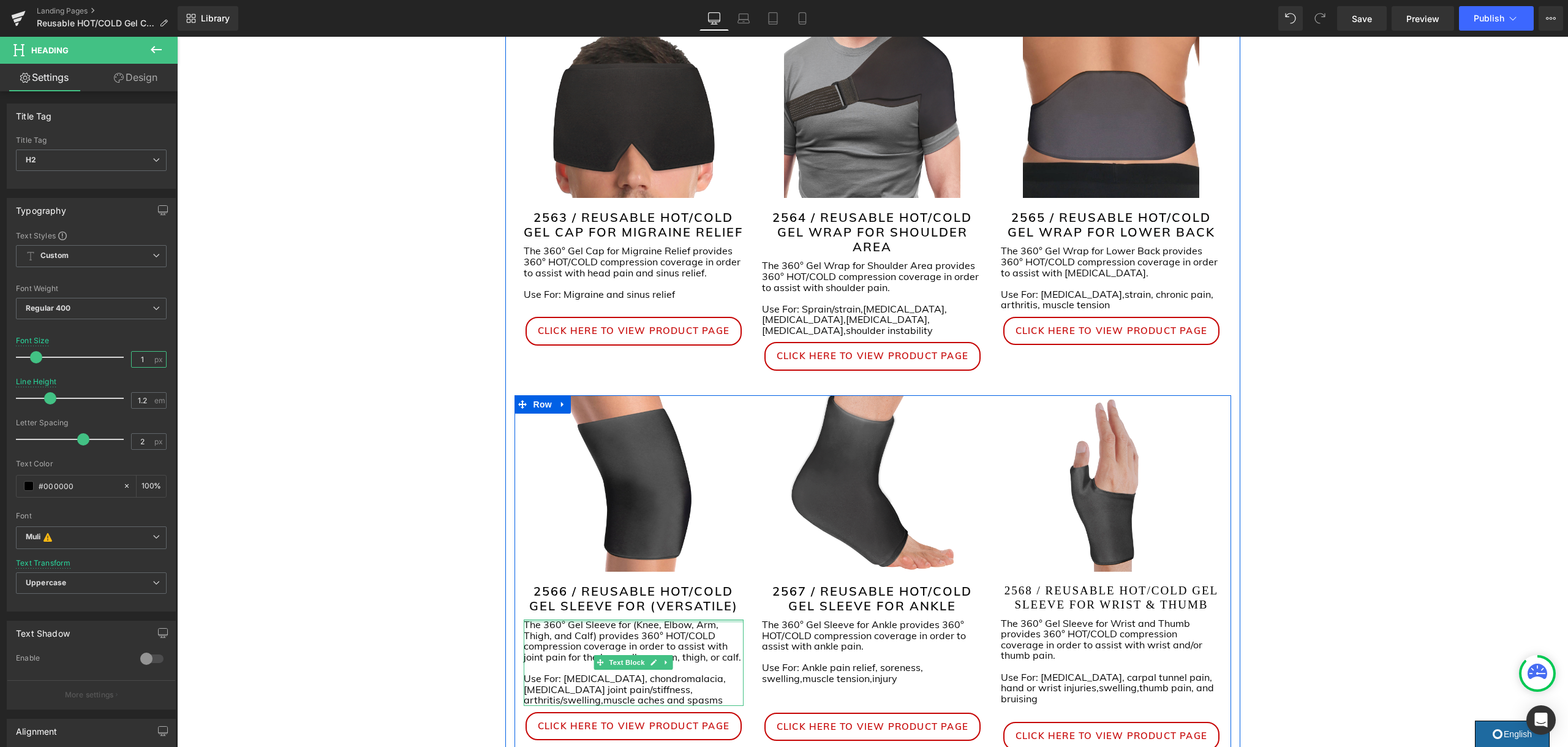
type input "6"
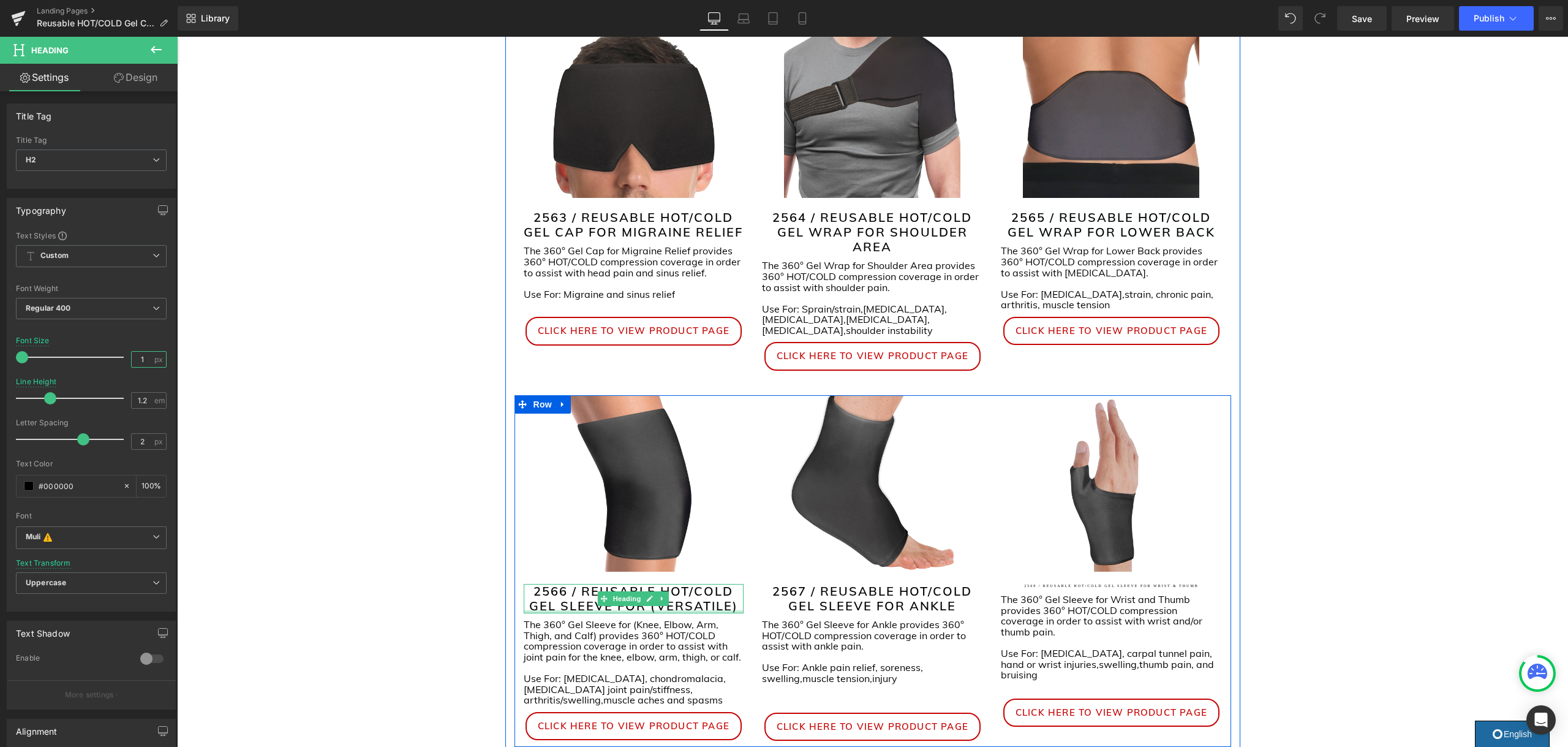
type input "19"
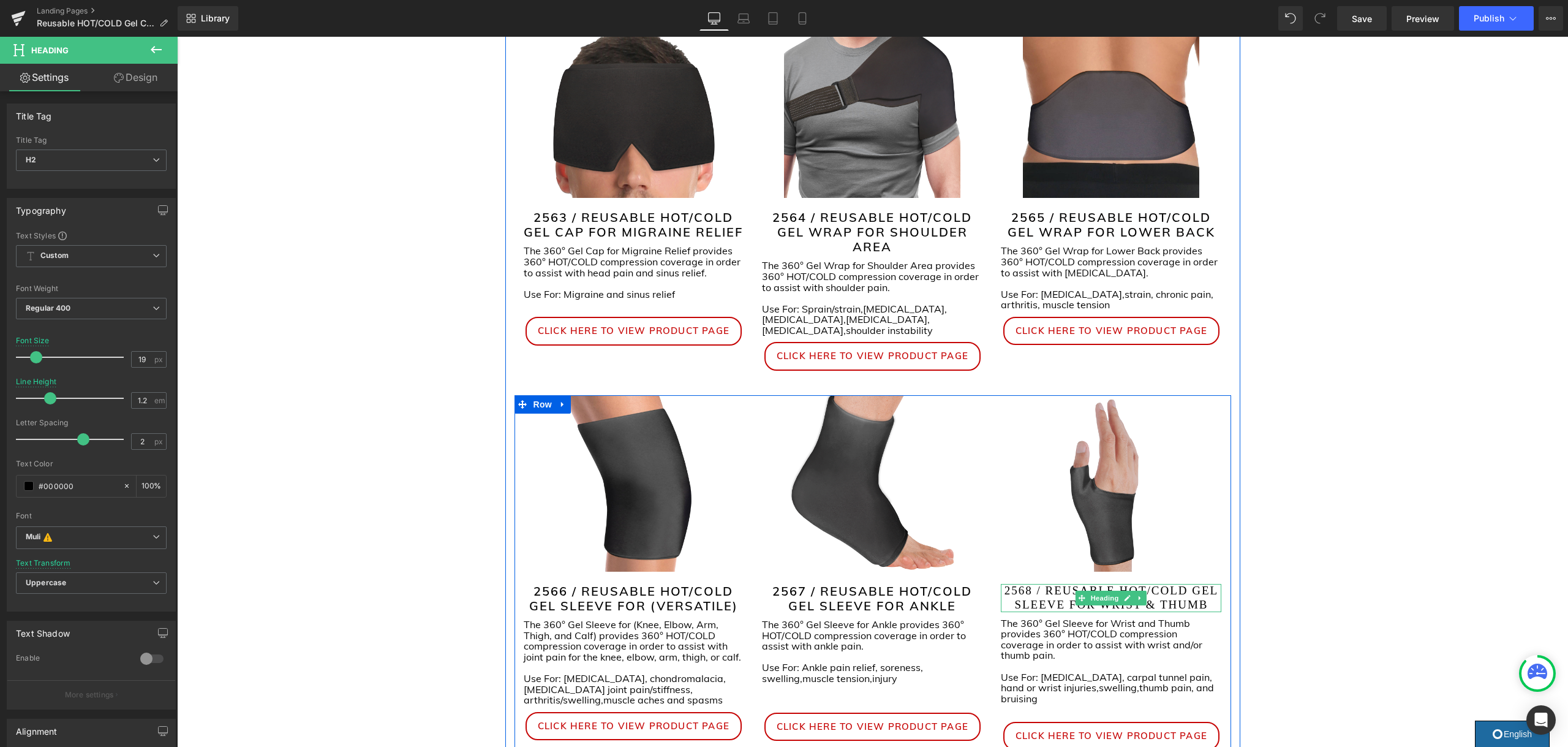
click at [1165, 591] on h2 "2568 / REUSABLE HOT/COLD GEL SLEEVE FOR WRIST & THUMB" at bounding box center [1110, 598] width 221 height 28
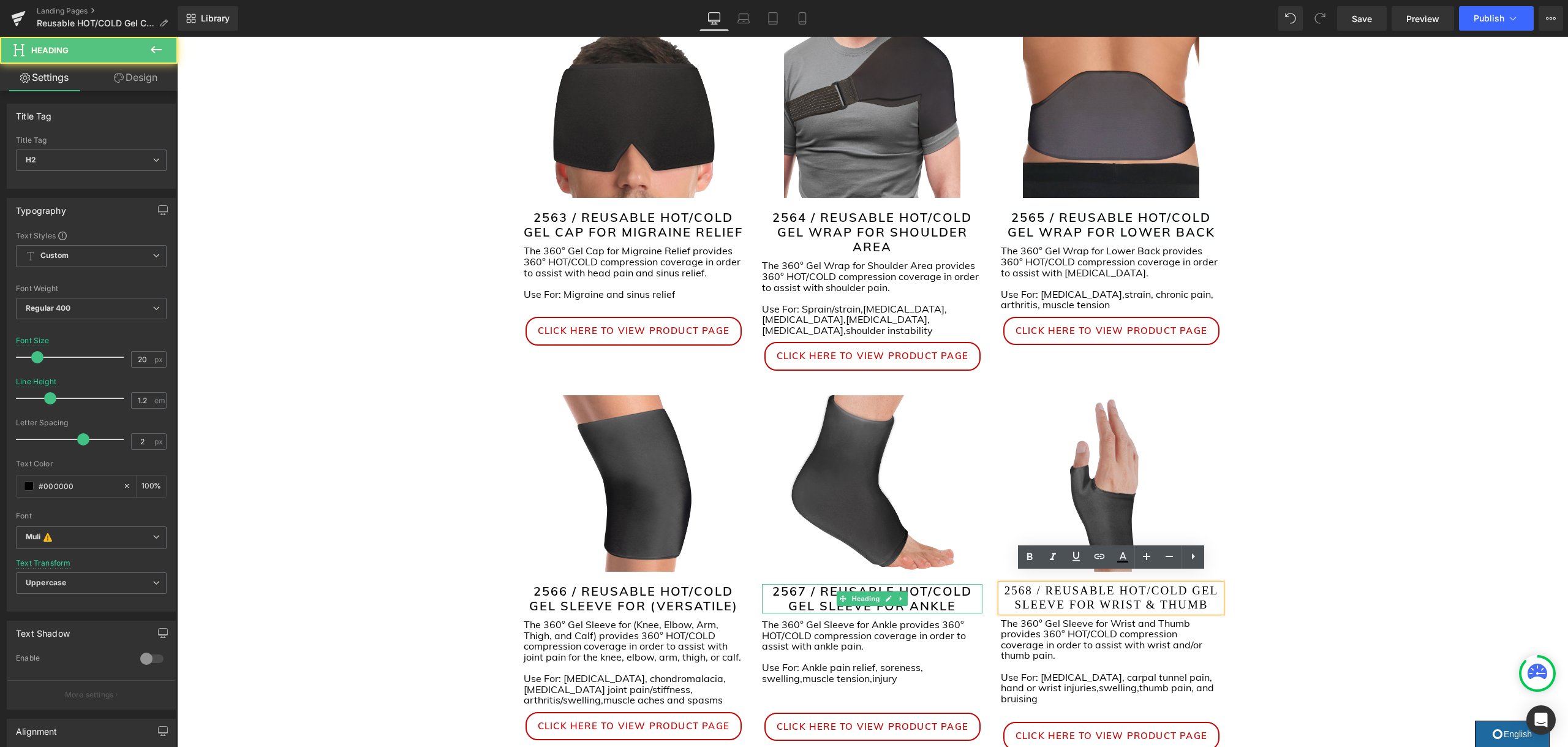
click at [947, 596] on h2 "2567 / REUSABLE HOT/COLD GEL SLEEVE FOR ANKLE" at bounding box center [872, 598] width 221 height 29
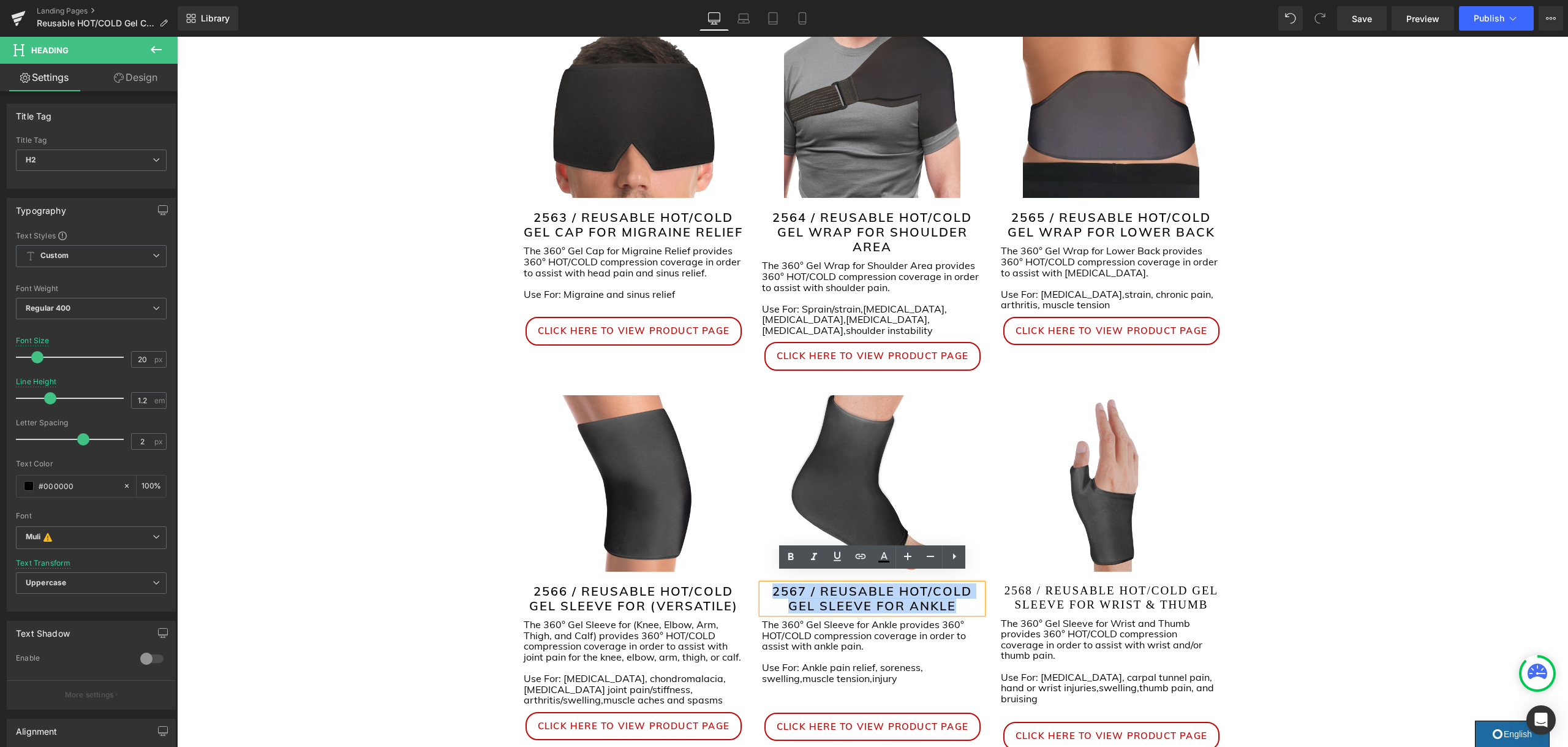
drag, startPoint x: 954, startPoint y: 596, endPoint x: 764, endPoint y: 581, distance: 190.6
click at [764, 584] on h2 "2567 / REUSABLE HOT/COLD GEL SLEEVE FOR ANKLE" at bounding box center [872, 598] width 221 height 29
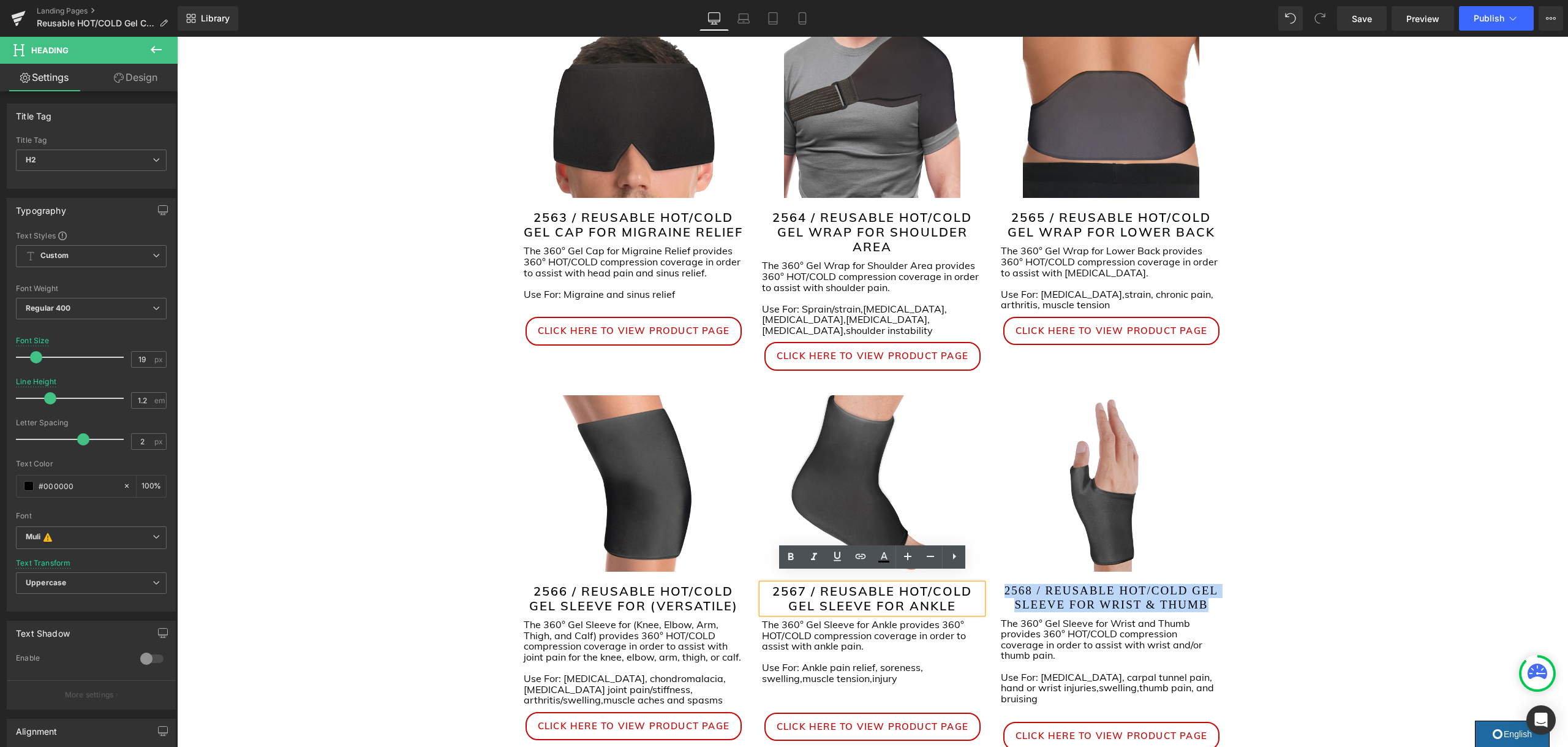
drag, startPoint x: 1208, startPoint y: 592, endPoint x: 982, endPoint y: 580, distance: 226.3
click at [982, 580] on div "Image 2566 / REUSABLE HOT/COLD GEL SLEEVE FOR (VERSATILE) Heading The 360° Gel …" at bounding box center [872, 576] width 717 height 362
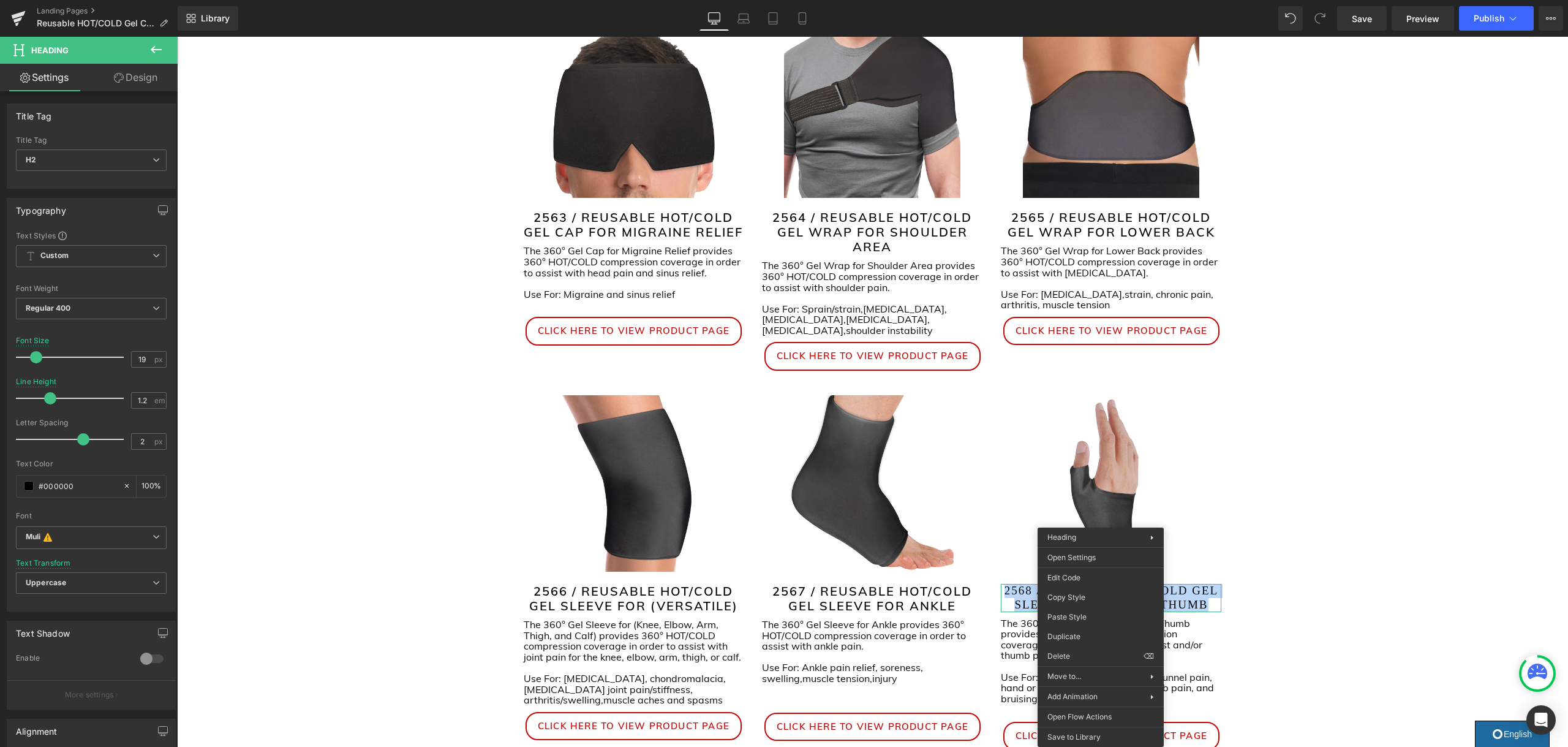
drag, startPoint x: 1268, startPoint y: 647, endPoint x: 1092, endPoint y: 610, distance: 179.8
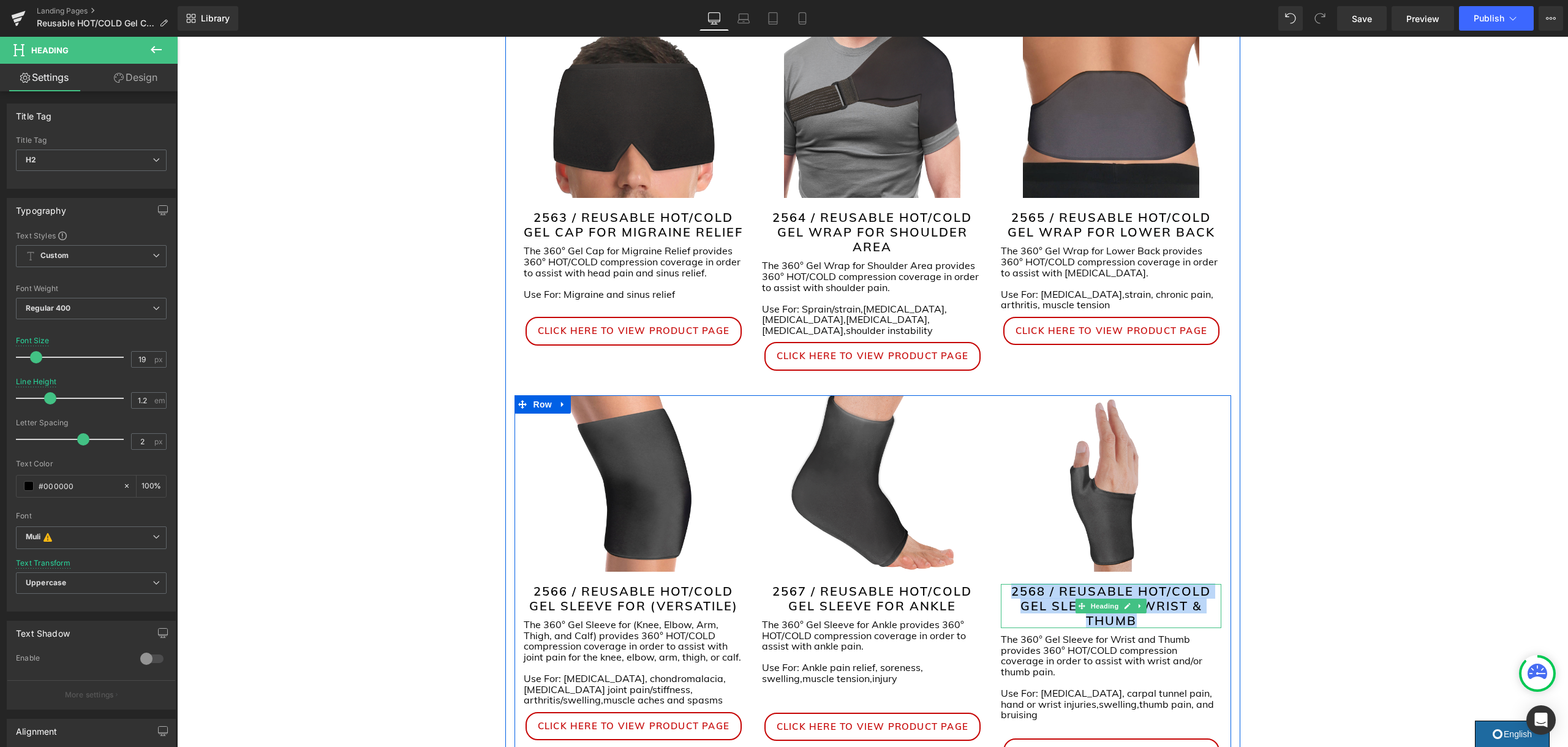
scroll to position [237, 0]
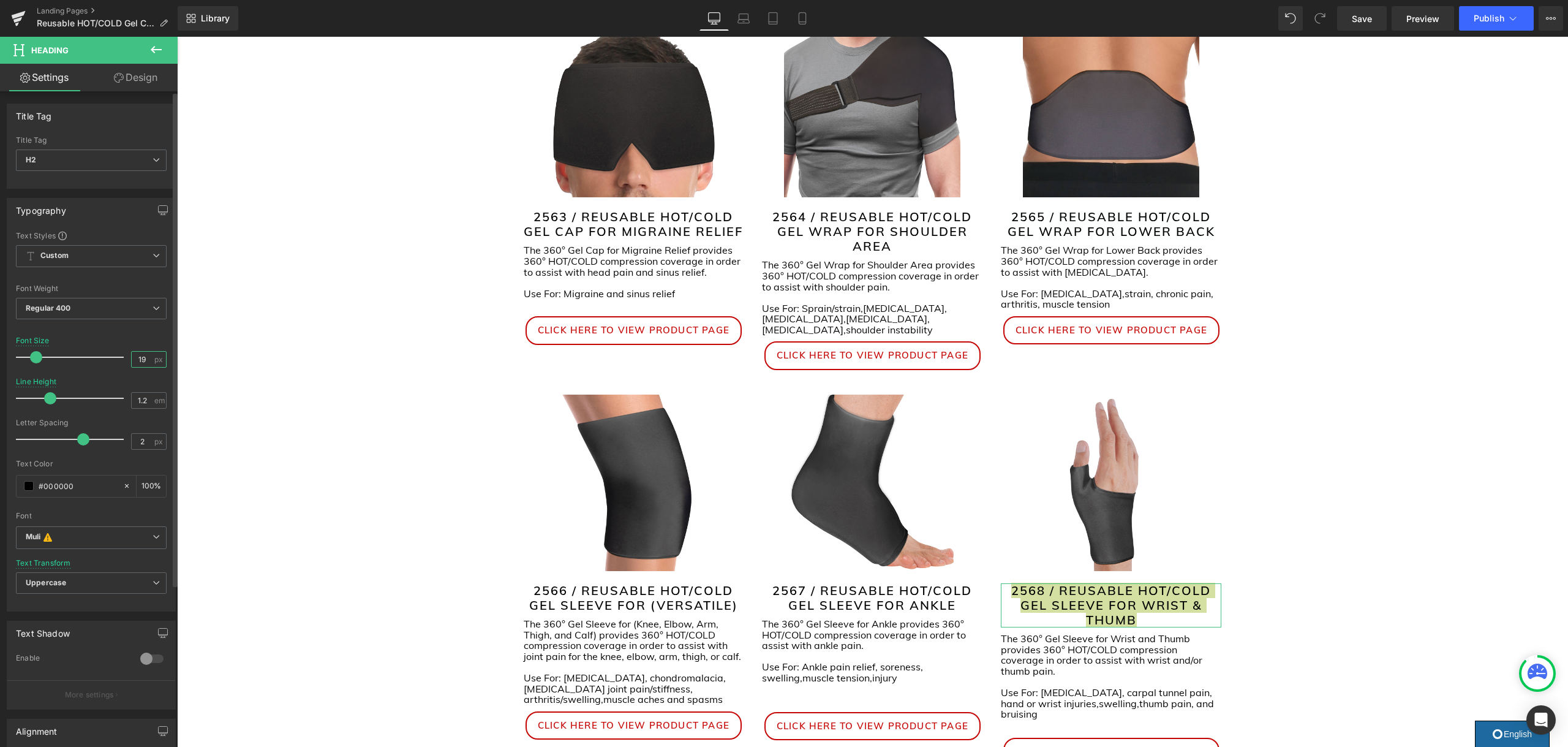
click at [135, 362] on input "19" at bounding box center [142, 359] width 22 height 15
click at [134, 357] on input "19" at bounding box center [142, 359] width 22 height 15
click at [135, 357] on input "19" at bounding box center [142, 359] width 22 height 15
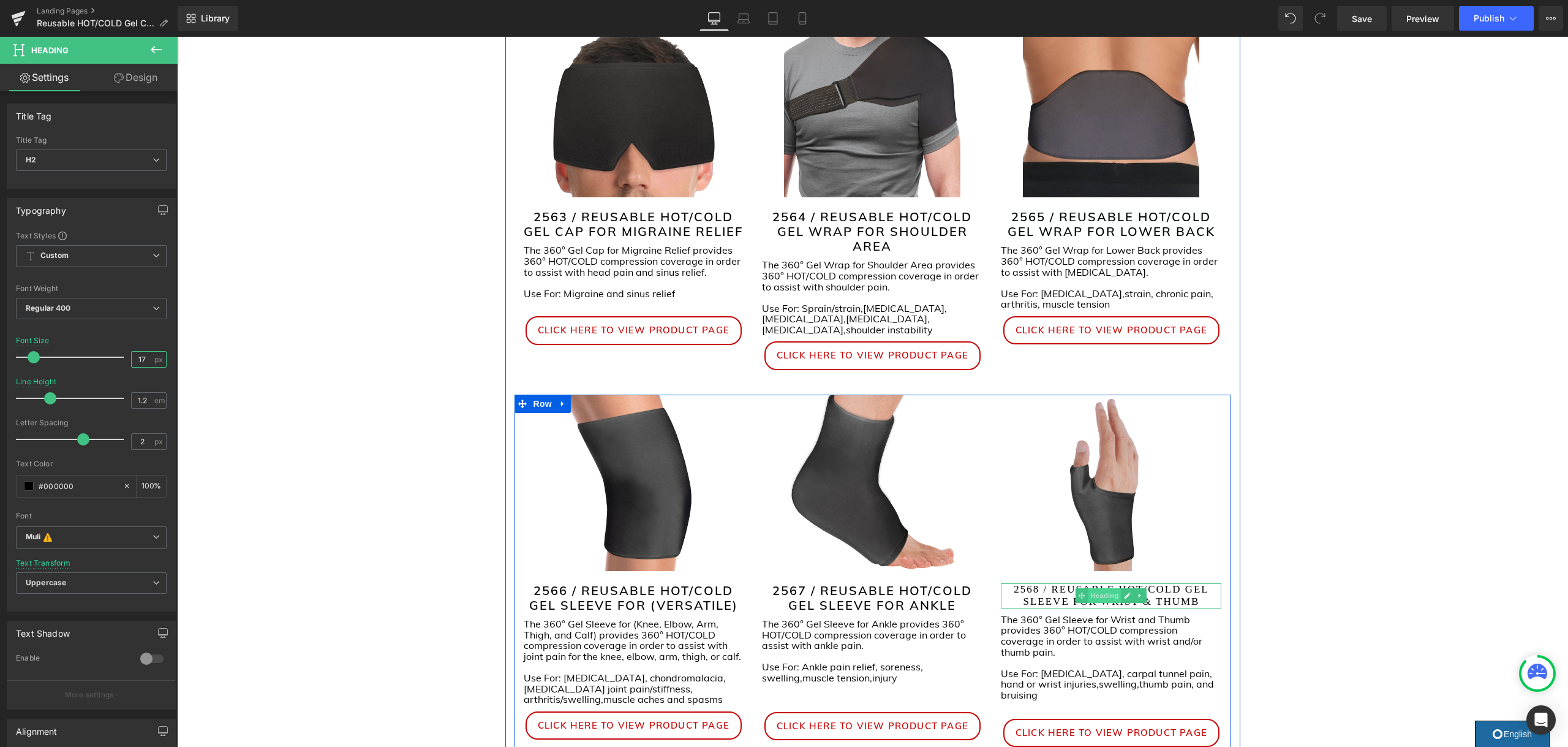
click at [1115, 588] on span "Heading" at bounding box center [1104, 595] width 33 height 15
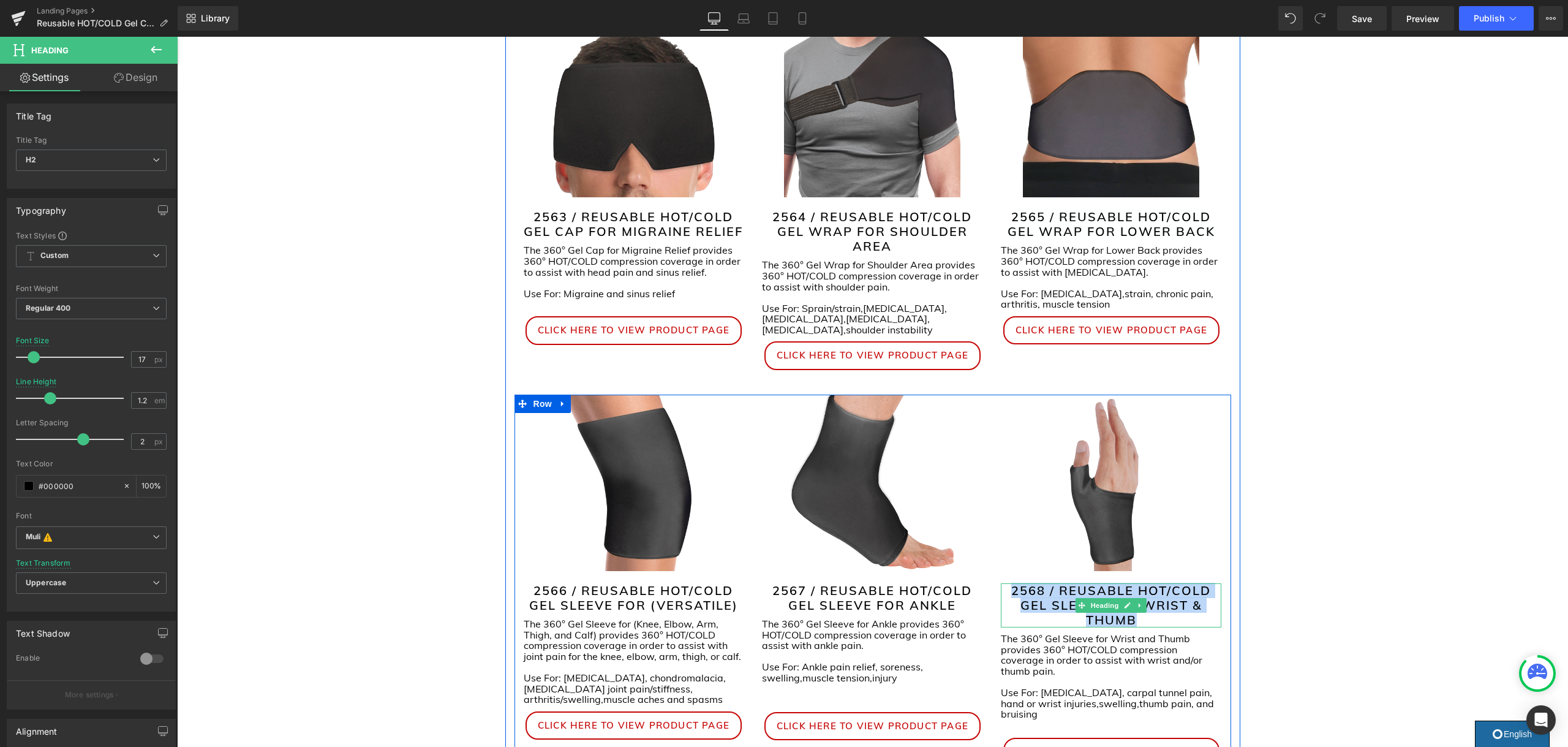
drag, startPoint x: 1147, startPoint y: 610, endPoint x: 1007, endPoint y: 580, distance: 143.2
click at [1007, 583] on h2 "2568 / REUSABLE HOT/COLD GEL SLEEVE FOR WRIST & THUMB" at bounding box center [1110, 605] width 221 height 44
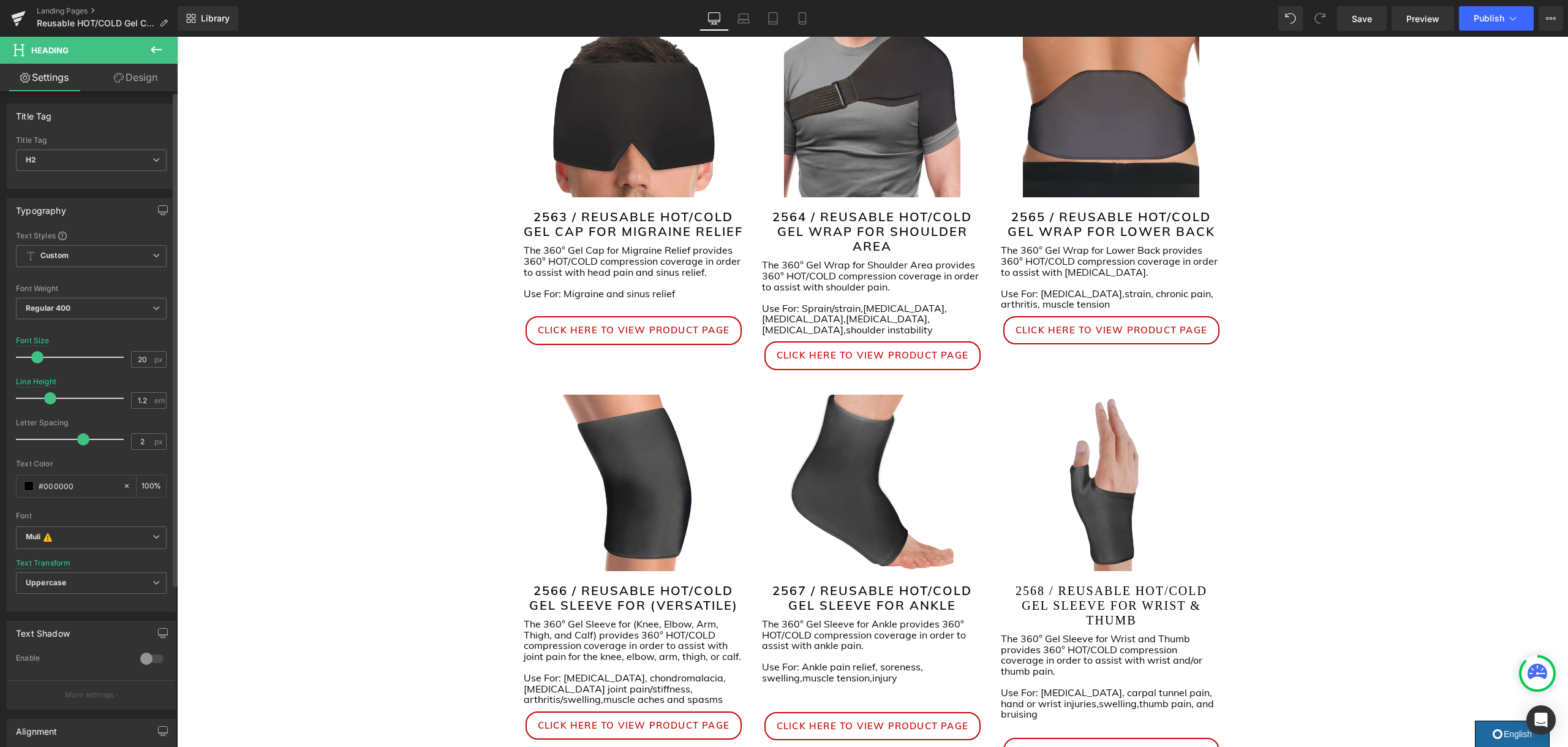
type input "19"
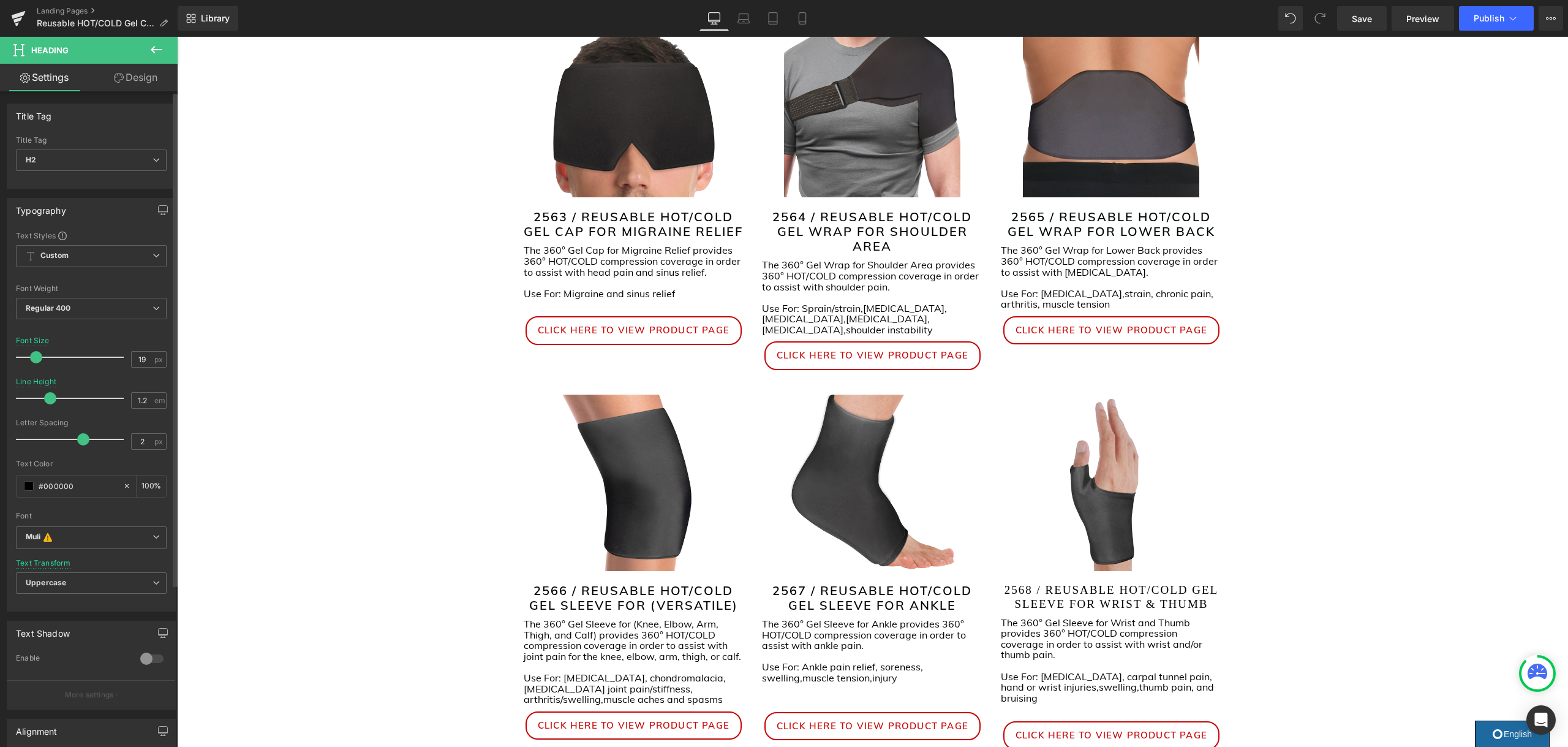
click at [36, 354] on span at bounding box center [36, 357] width 12 height 12
click at [795, 285] on span "The 360° Gel Wrap for Shoulder Area provides 360° HOT/COLD compression coverage…" at bounding box center [869, 275] width 216 height 34
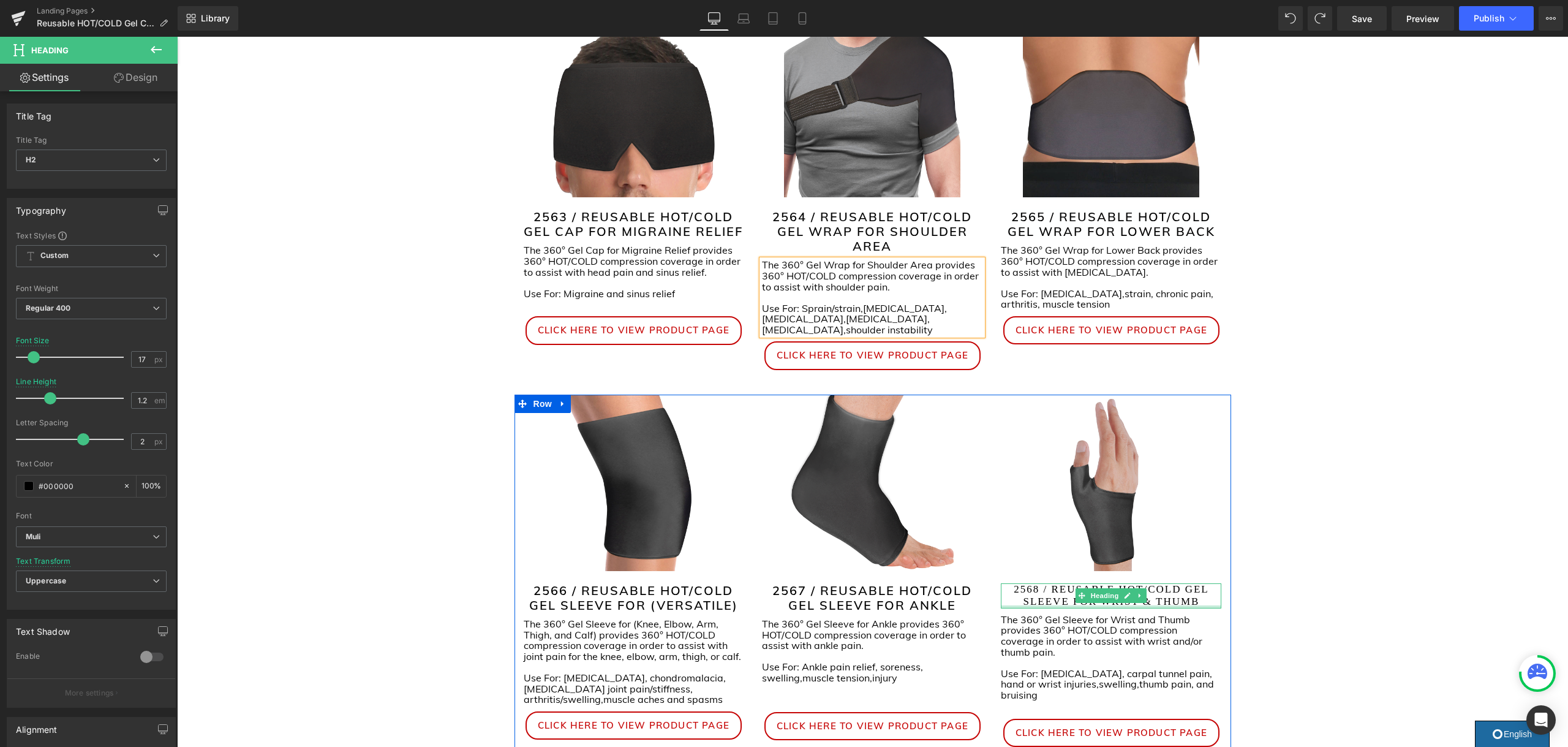
type input "19"
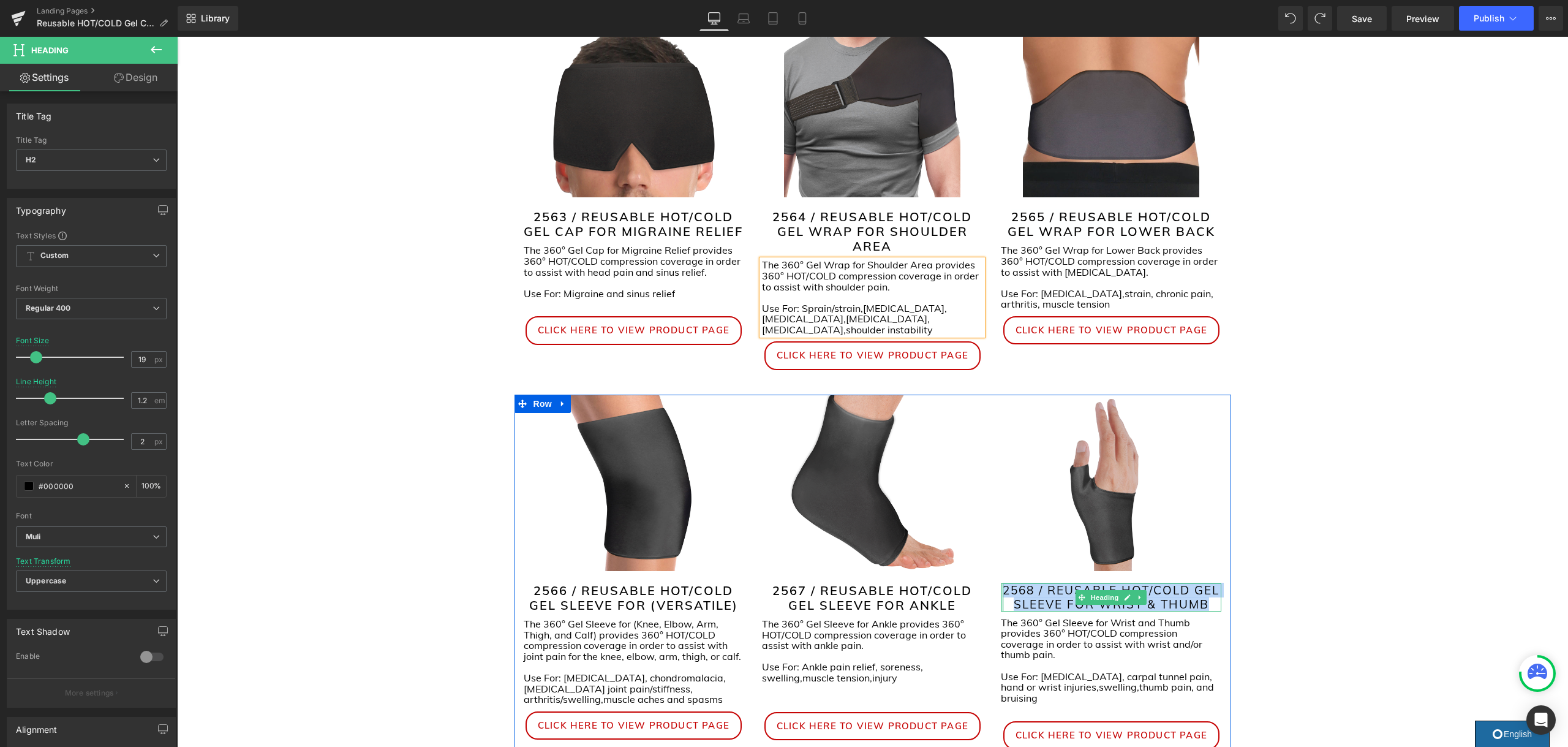
drag, startPoint x: 1211, startPoint y: 591, endPoint x: 1002, endPoint y: 577, distance: 209.5
click at [1002, 583] on div "2568 / REUSABLE HOT/COLD GEL SLEEVE FOR WRIST & THUMB Heading" at bounding box center [1110, 597] width 221 height 28
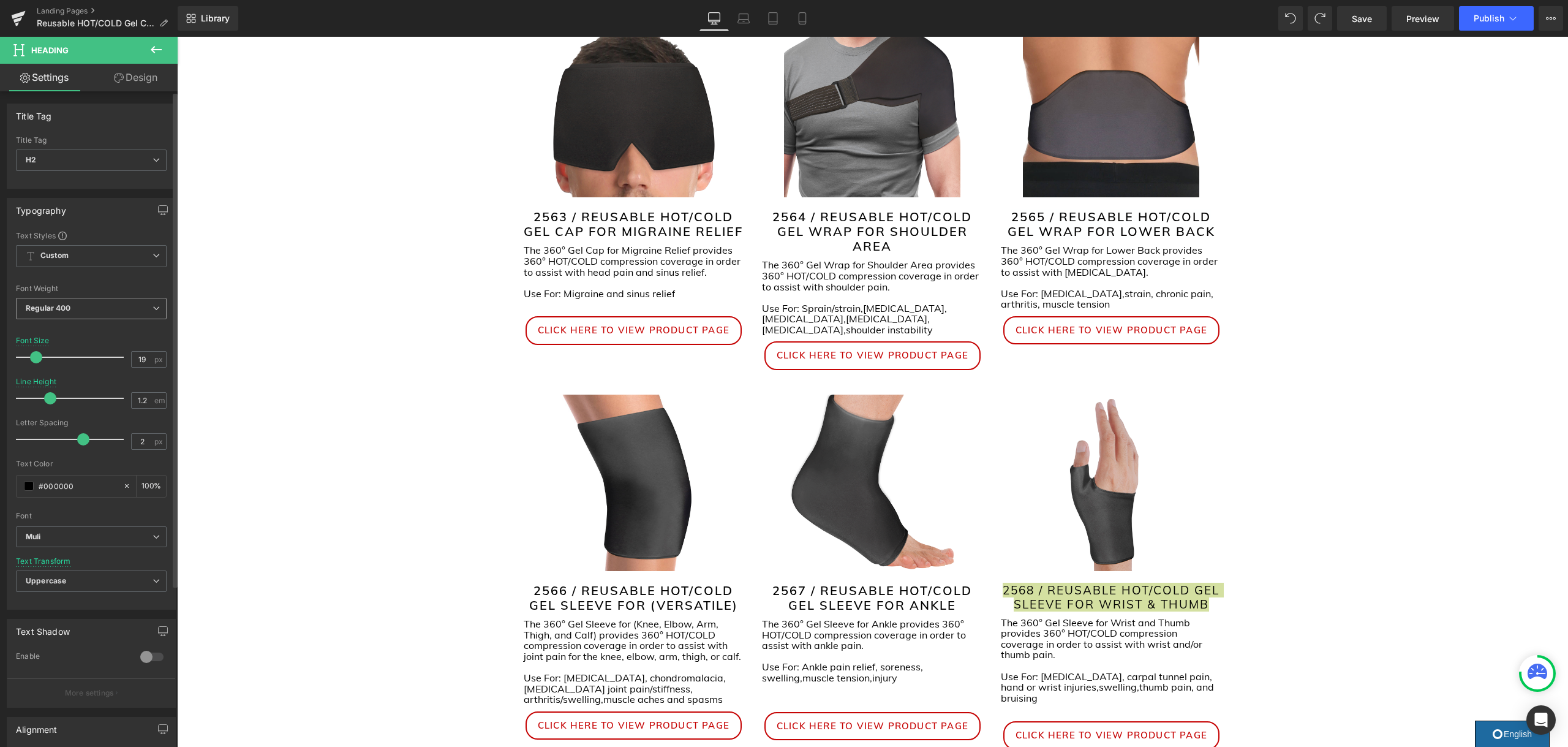
click at [116, 306] on span "Regular 400" at bounding box center [91, 308] width 151 height 22
click at [73, 357] on div "Semi Bold 600" at bounding box center [60, 355] width 52 height 8
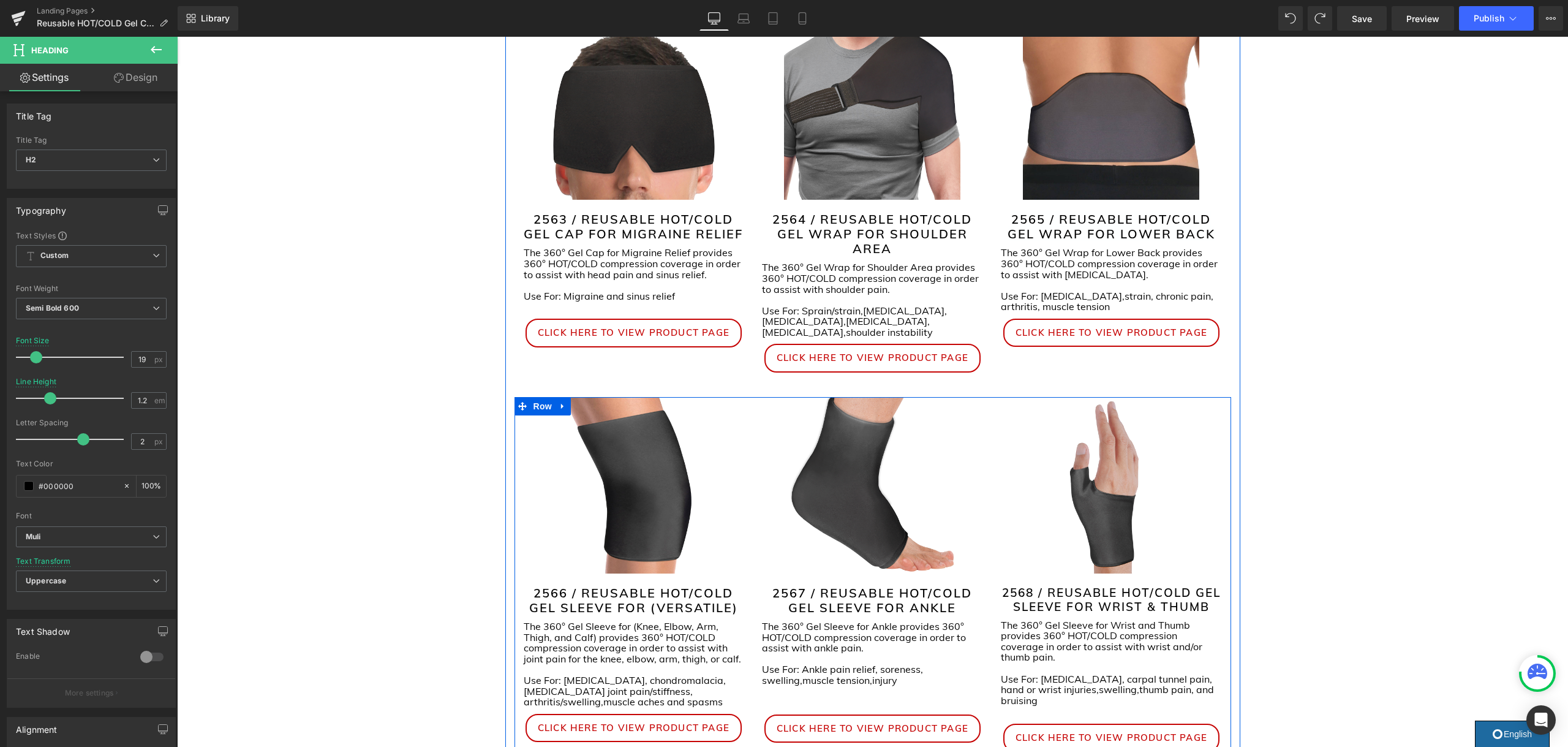
click at [1031, 586] on h2 "2568 / REUSABLE HOT/COLD GEL SLEEVE FOR WRIST & THUMB" at bounding box center [1110, 600] width 221 height 28
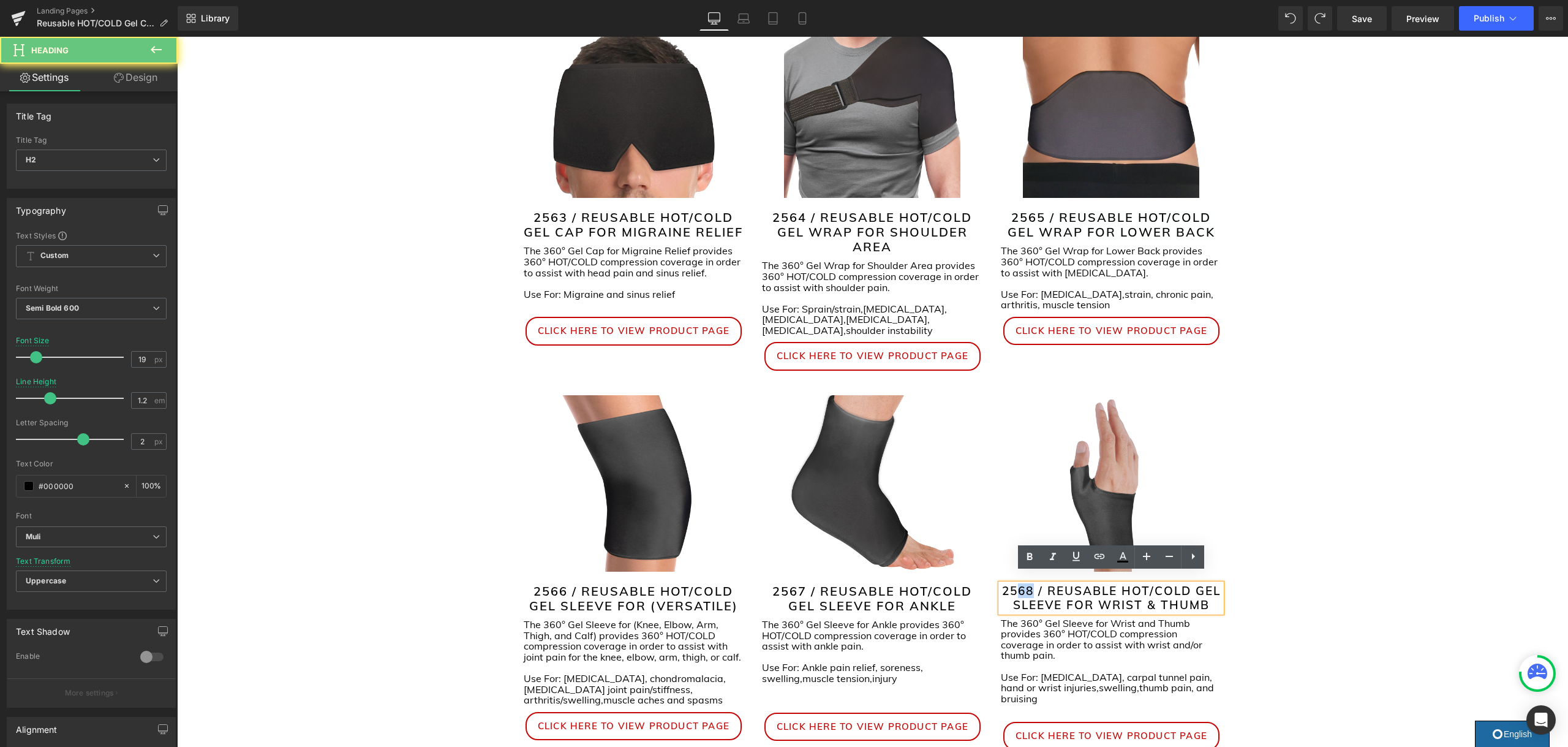
drag, startPoint x: 1031, startPoint y: 583, endPoint x: 1021, endPoint y: 583, distance: 10.0
click at [1021, 584] on h2 "2568 / REUSABLE HOT/COLD GEL SLEEVE FOR WRIST & THUMB" at bounding box center [1110, 598] width 221 height 28
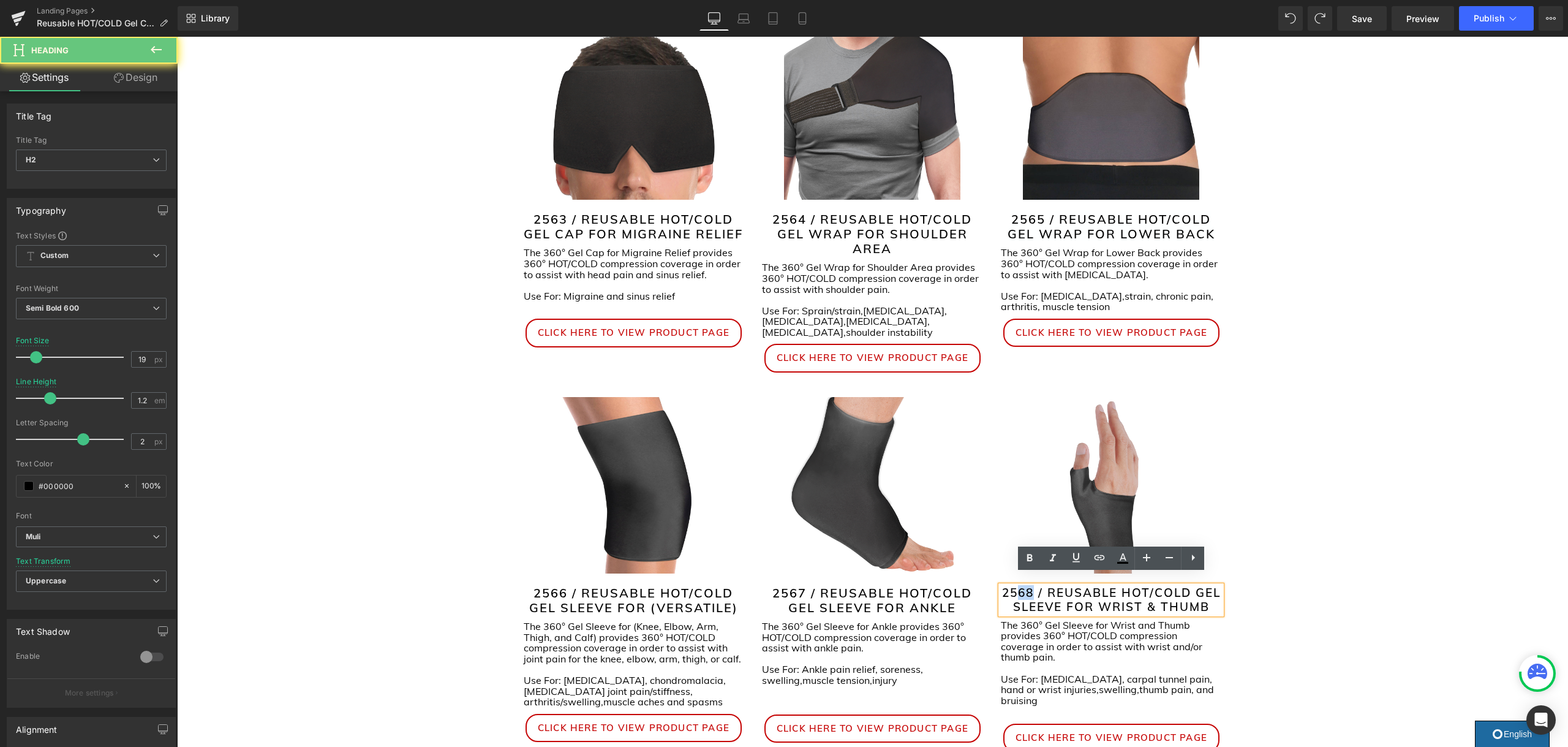
scroll to position [236, 0]
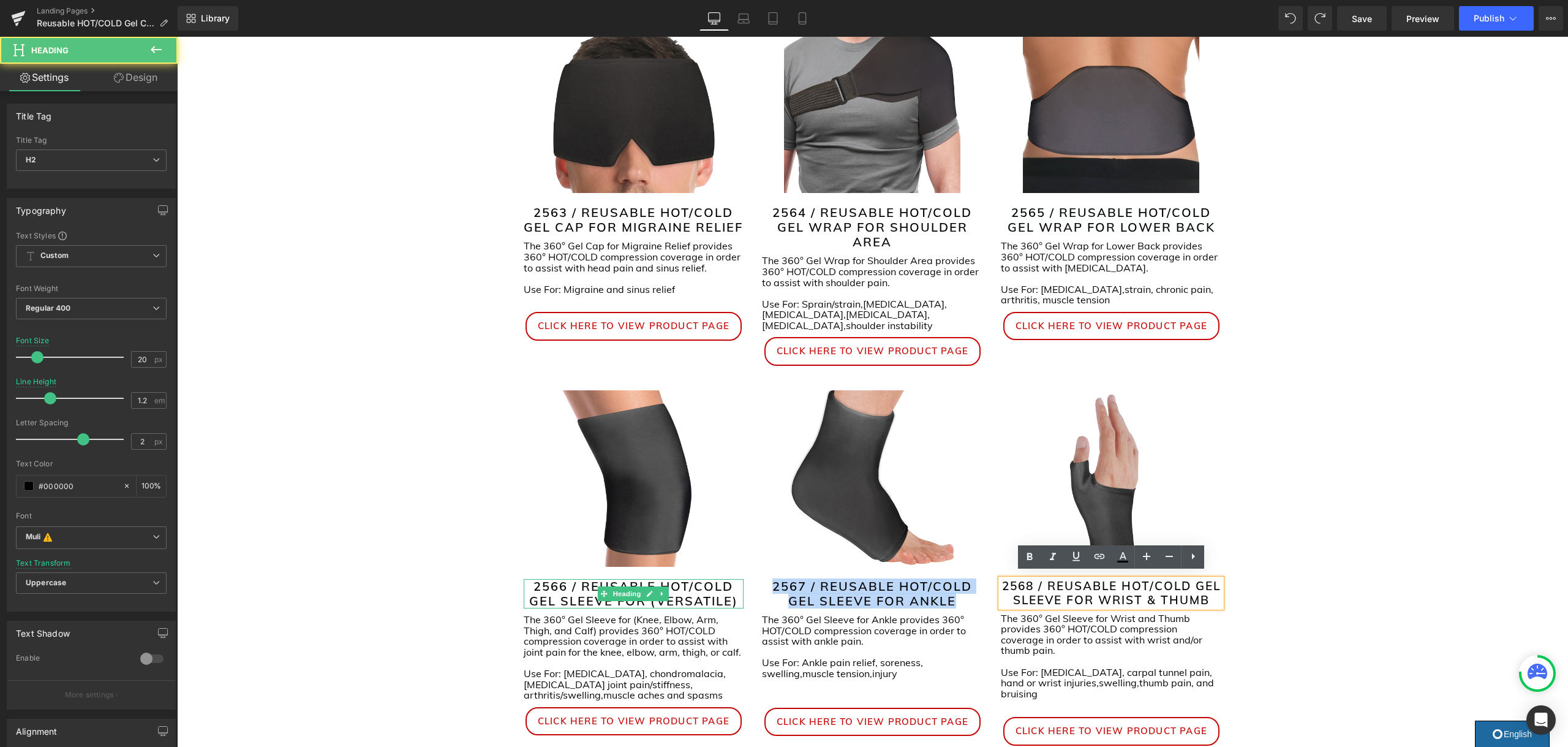
drag, startPoint x: 781, startPoint y: 582, endPoint x: 734, endPoint y: 577, distance: 47.3
click at [734, 577] on div "Image 2566 / REUSABLE HOT/COLD GEL SLEEVE FOR (VERSATILE) Heading The 360° Gel …" at bounding box center [872, 571] width 717 height 362
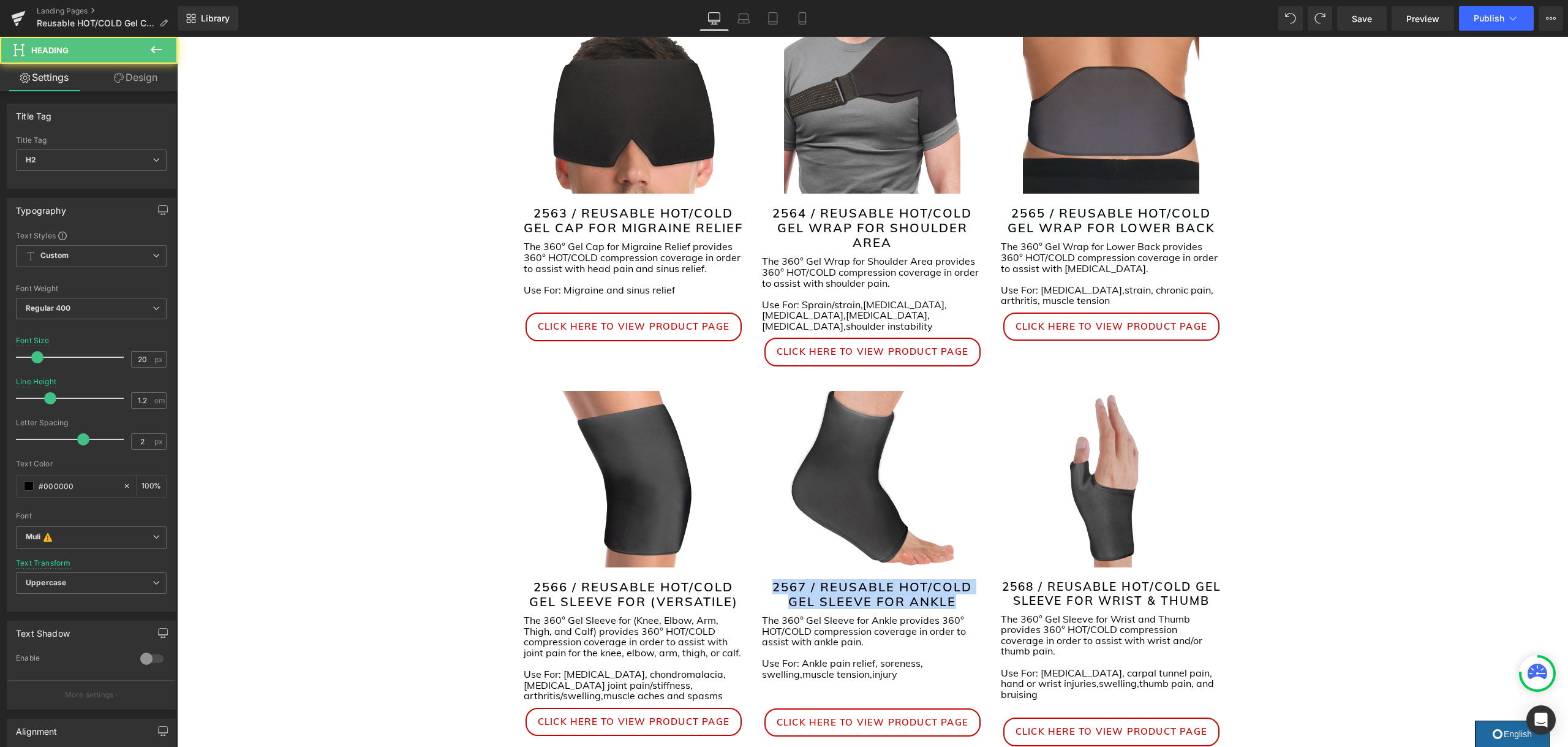
scroll to position [245, 0]
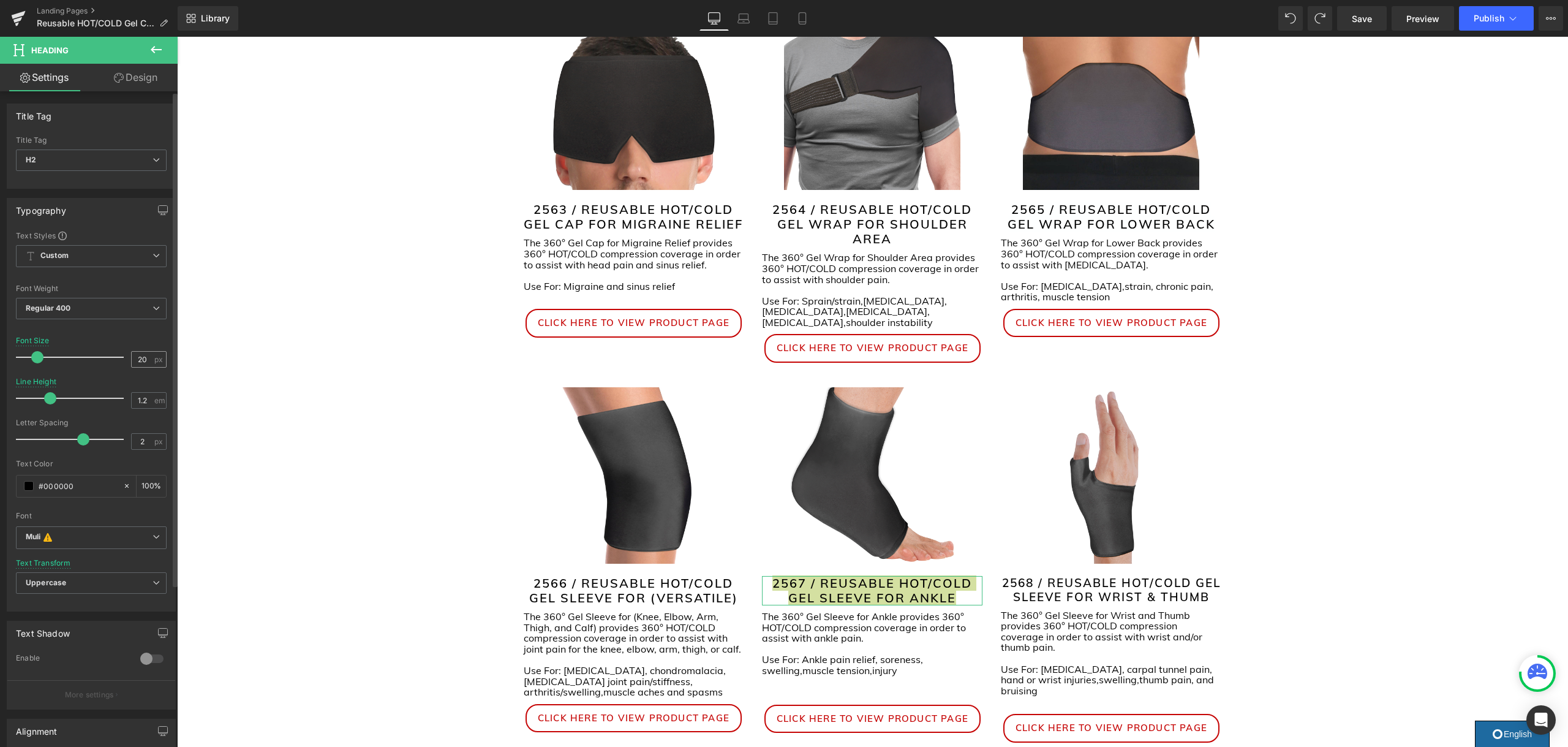
click at [139, 357] on input "20" at bounding box center [142, 359] width 22 height 15
type input "19"
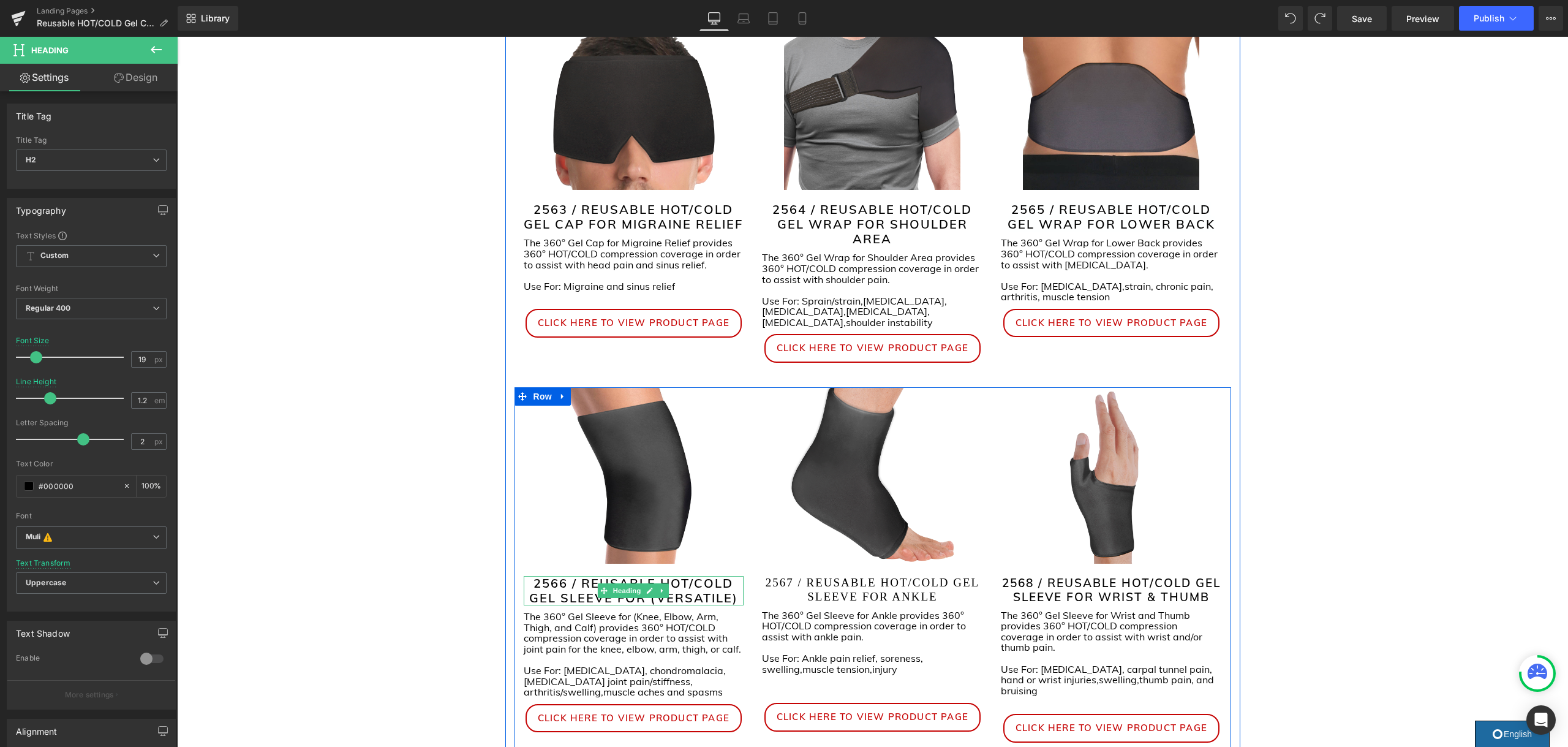
click at [717, 587] on h2 "2566 / REUSABLE HOT/COLD GEL SLEEVE FOR (VERSATILE)" at bounding box center [633, 591] width 221 height 29
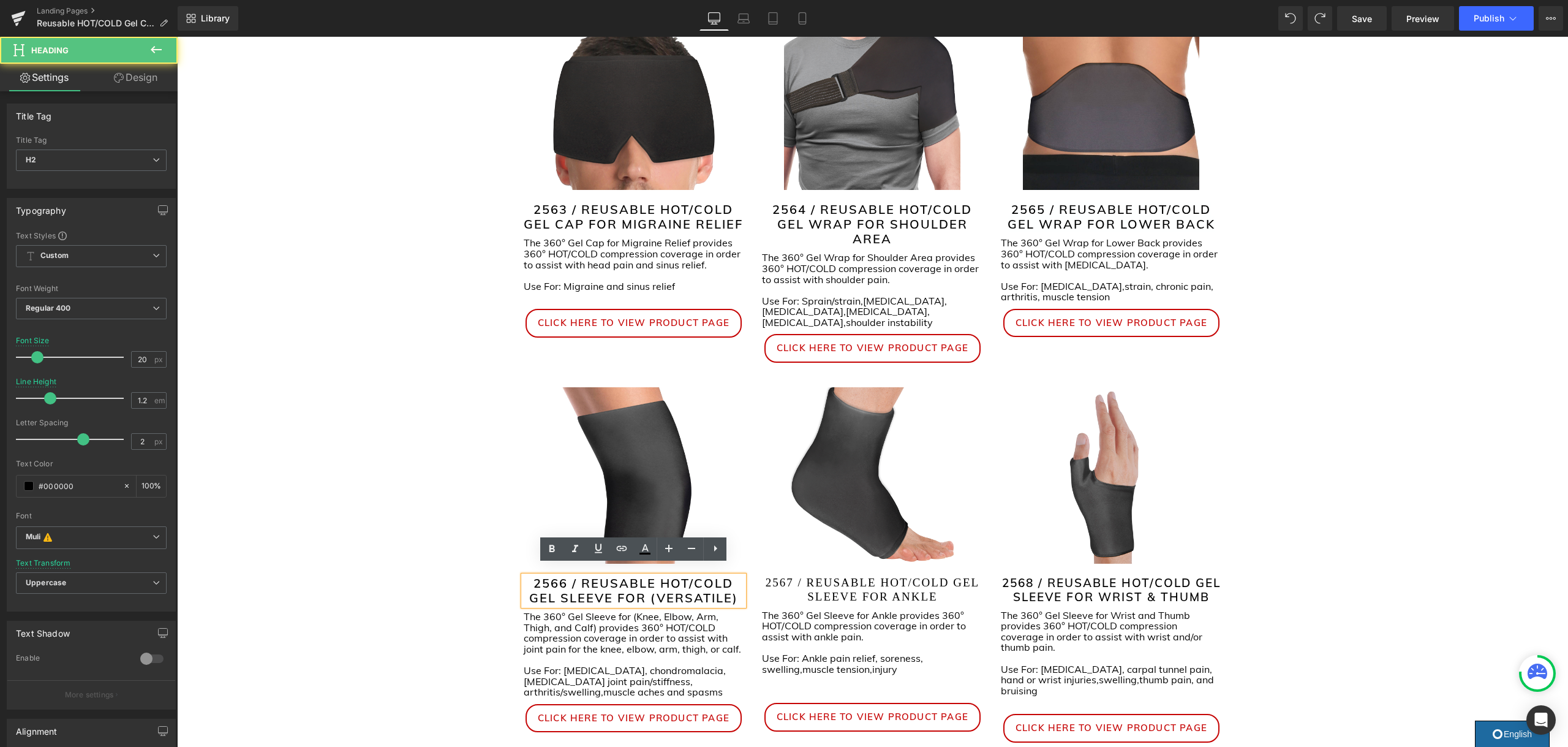
scroll to position [247, 0]
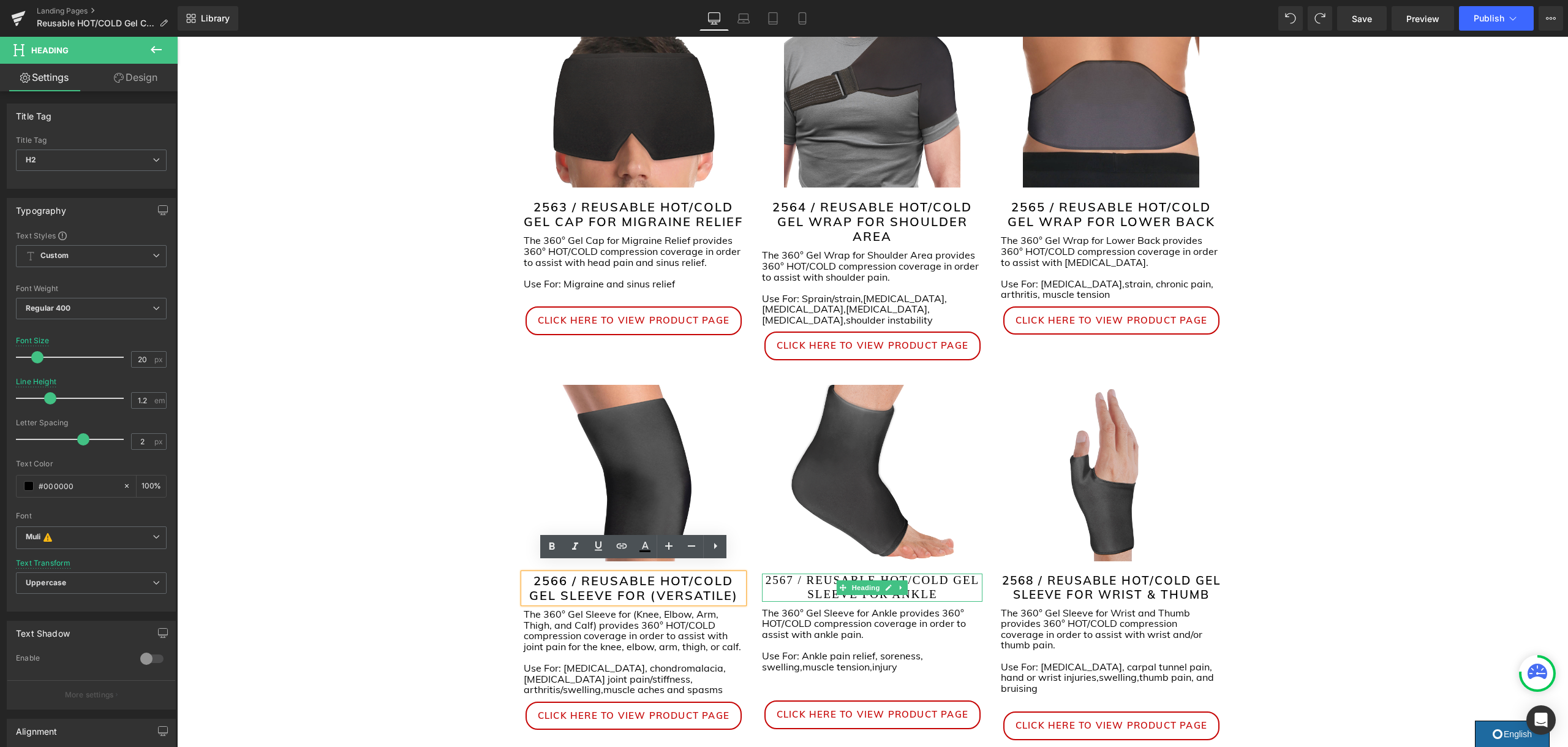
drag, startPoint x: 952, startPoint y: 570, endPoint x: 950, endPoint y: 577, distance: 7.3
click at [952, 573] on h2 "2567 / REUSABLE HOT/COLD GEL SLEEVE FOR ANKLE" at bounding box center [872, 587] width 221 height 28
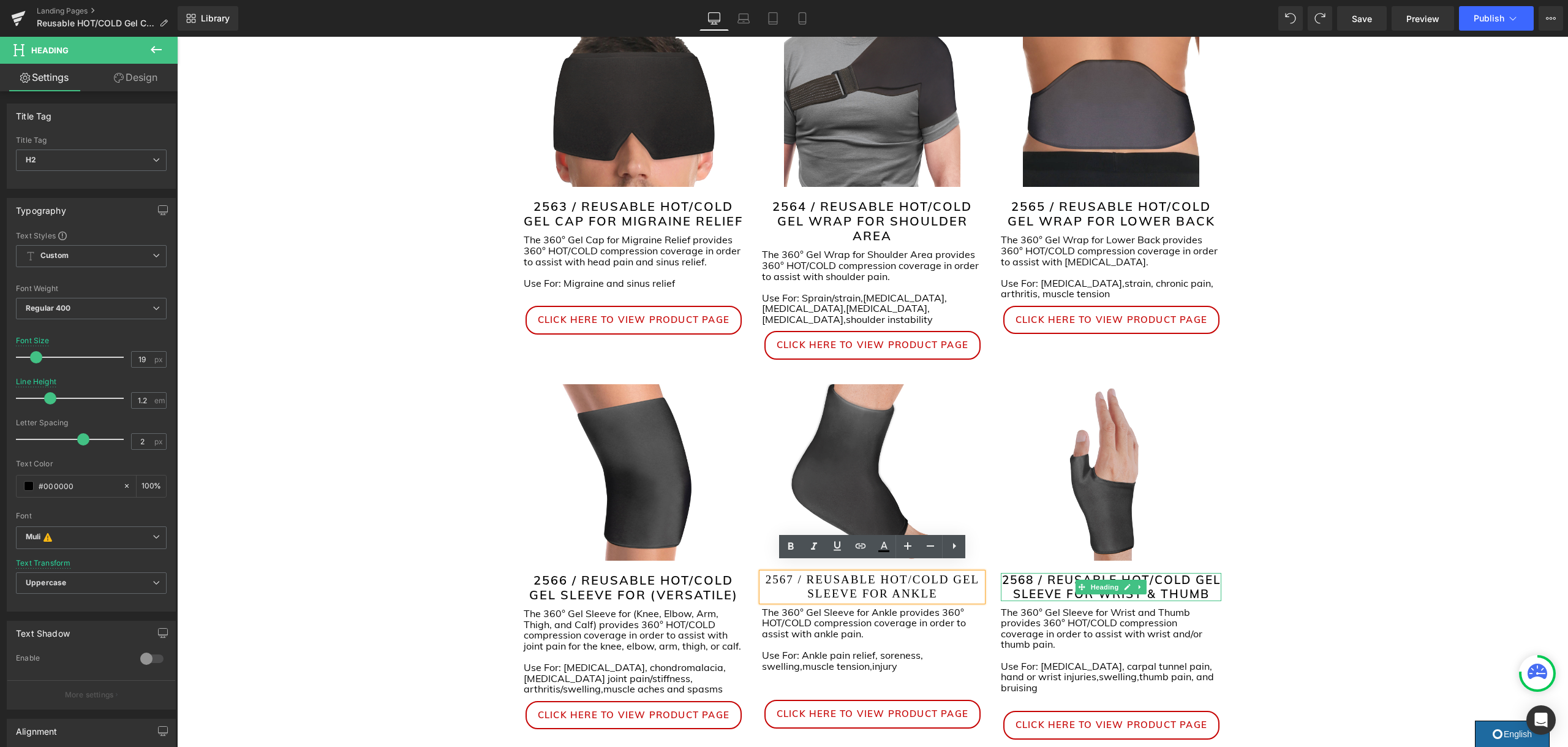
click at [1198, 573] on h2 "2568 / REUSABLE HOT/COLD GEL SLEEVE FOR WRIST & THUMB" at bounding box center [1110, 587] width 221 height 28
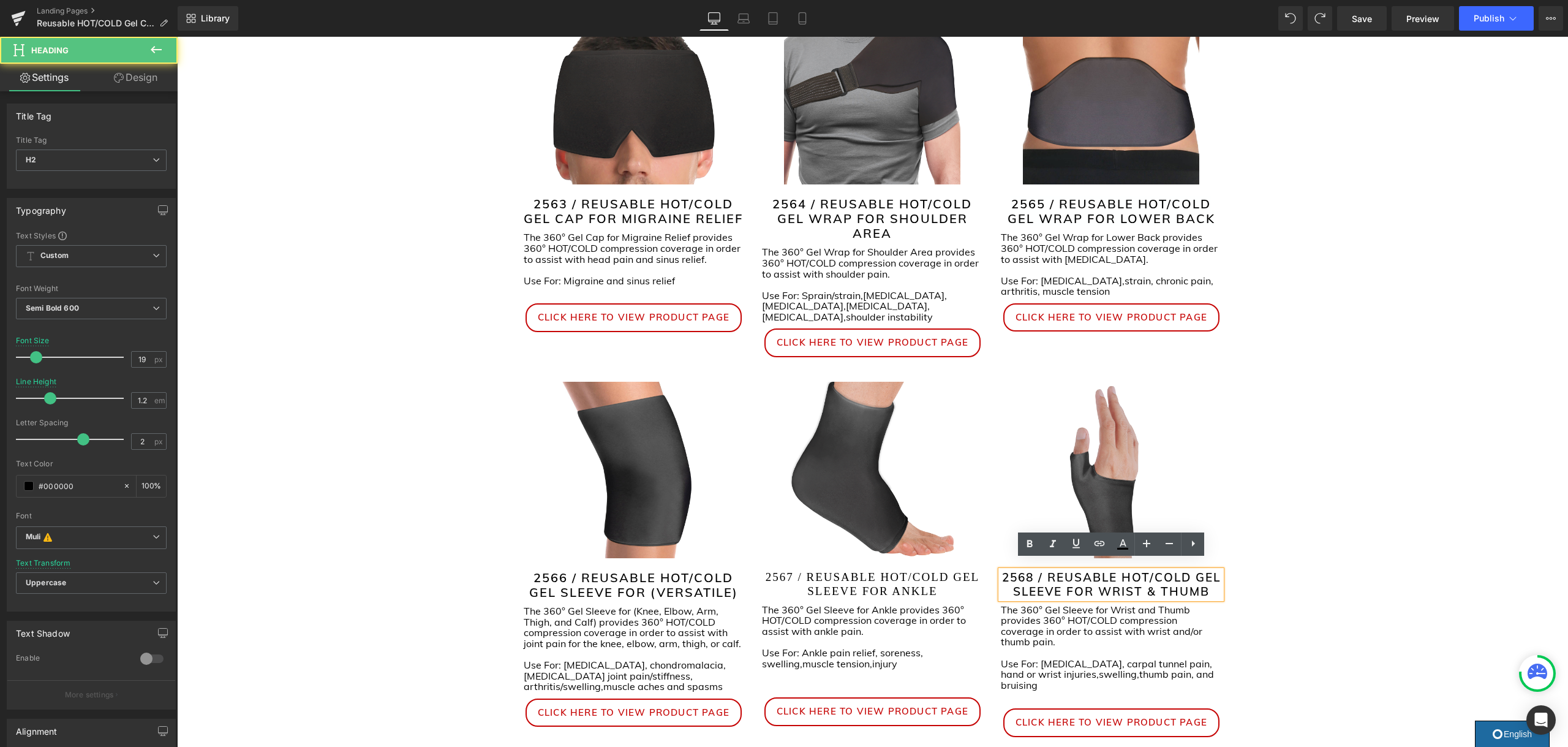
scroll to position [249, 0]
click at [954, 571] on h2 "2567 / REUSABLE HOT/COLD GEL SLEEVE FOR ANKLE" at bounding box center [872, 585] width 221 height 28
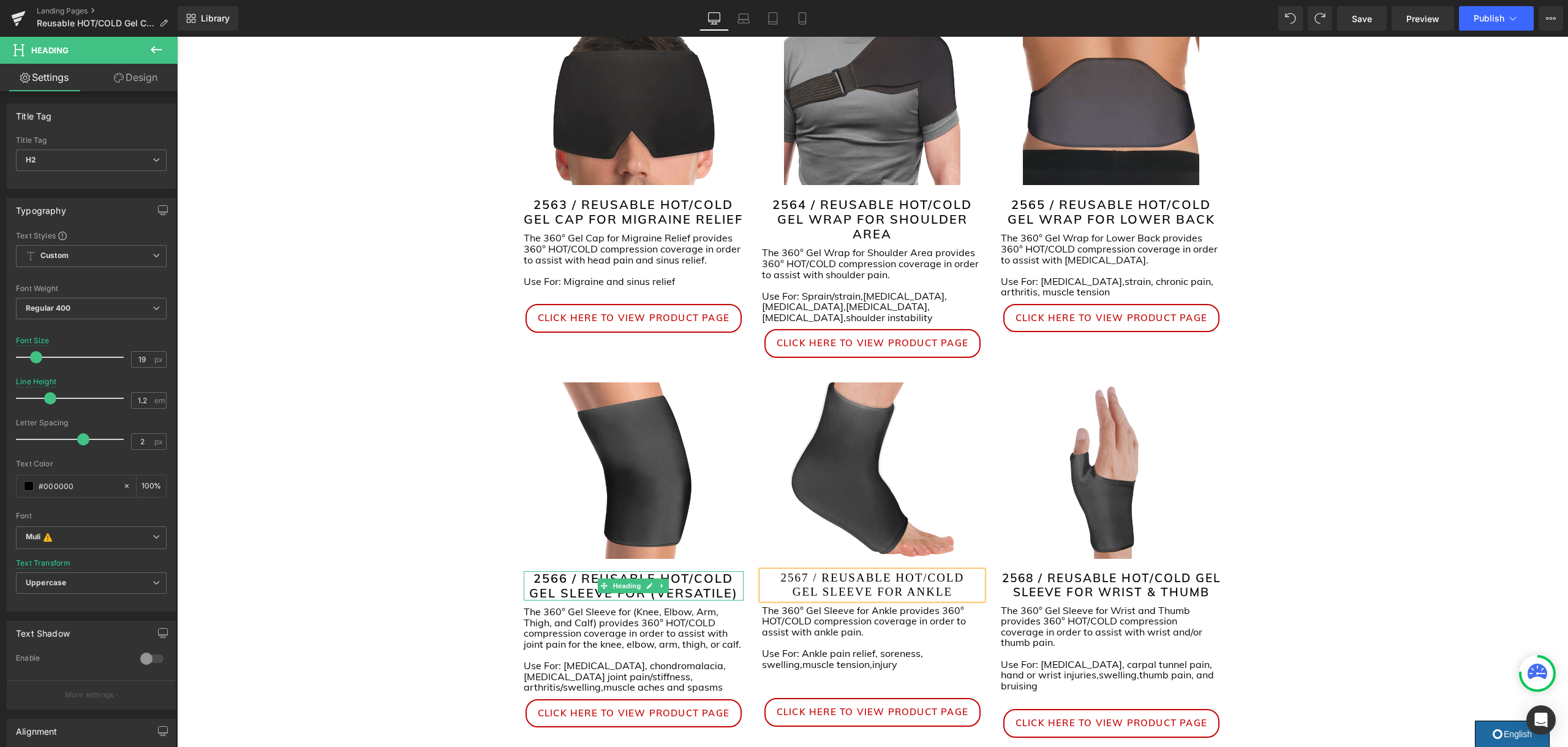
click at [705, 584] on h2 "2566 / REUSABLE HOT/COLD GEL SLEEVE FOR (VERSATILE)" at bounding box center [633, 586] width 221 height 29
drag, startPoint x: 738, startPoint y: 582, endPoint x: 489, endPoint y: 568, distance: 249.4
click at [489, 568] on div "Liquid Icon Icon Icon List Hoz Row Reusable 360° HOT/COLD Gel Compression Suppo…" at bounding box center [872, 459] width 1391 height 1102
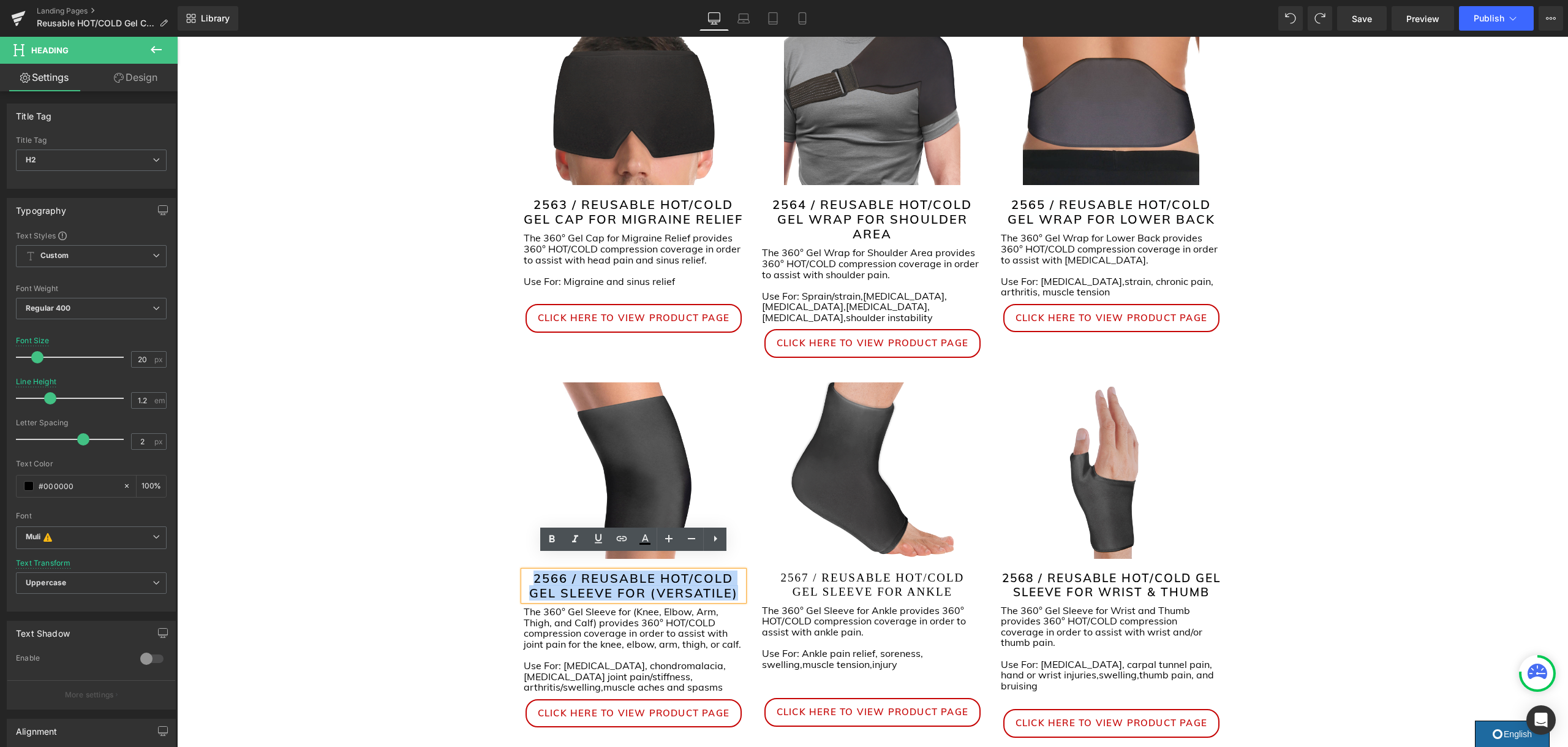
scroll to position [259, 0]
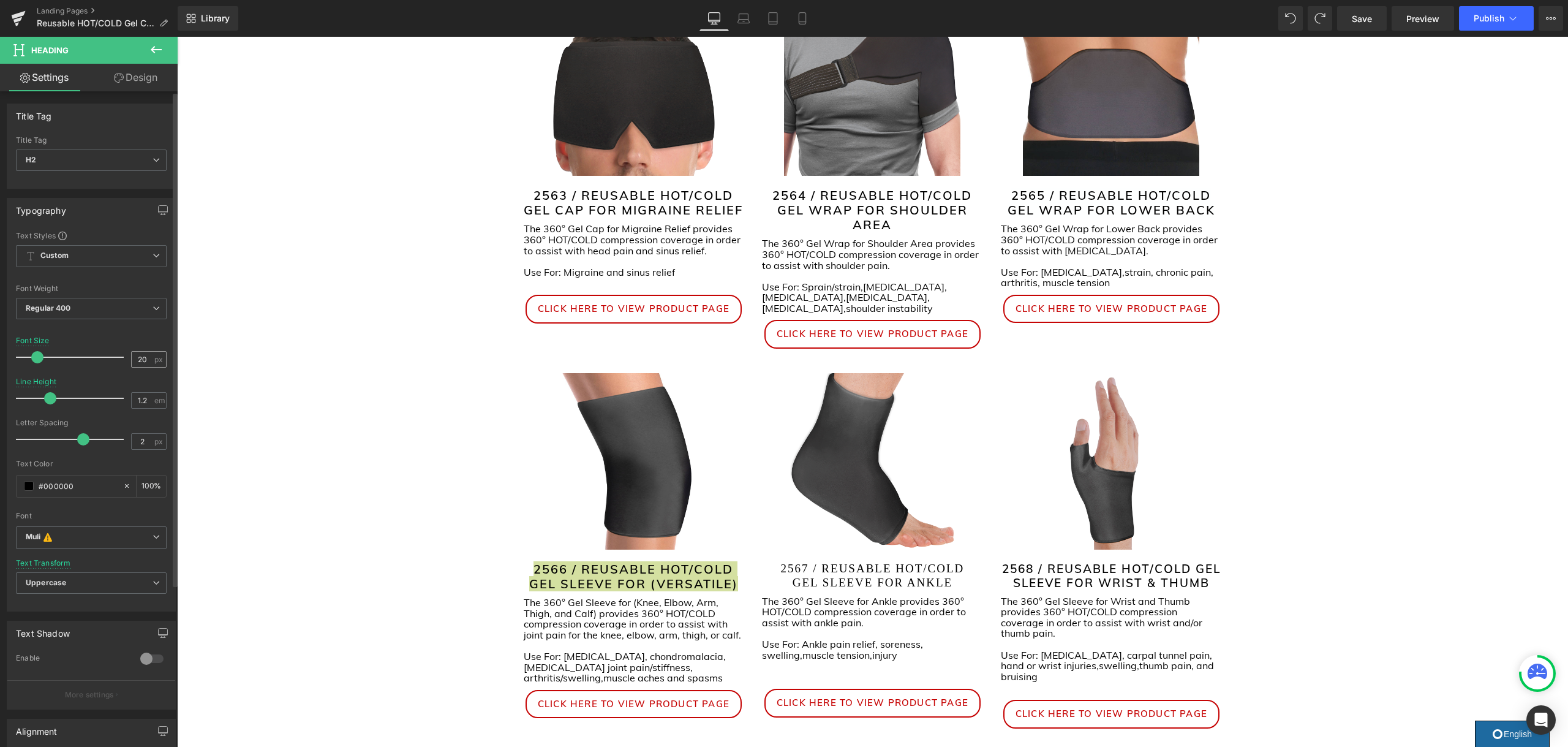
click at [135, 359] on input "20" at bounding box center [142, 359] width 22 height 15
type input "2"
type input "19"
click at [60, 315] on div "Regular 400 Thin 100 Semi Thin 200 Light 300 Regular 400 Medium 500 Semi Bold 6…" at bounding box center [91, 311] width 151 height 27
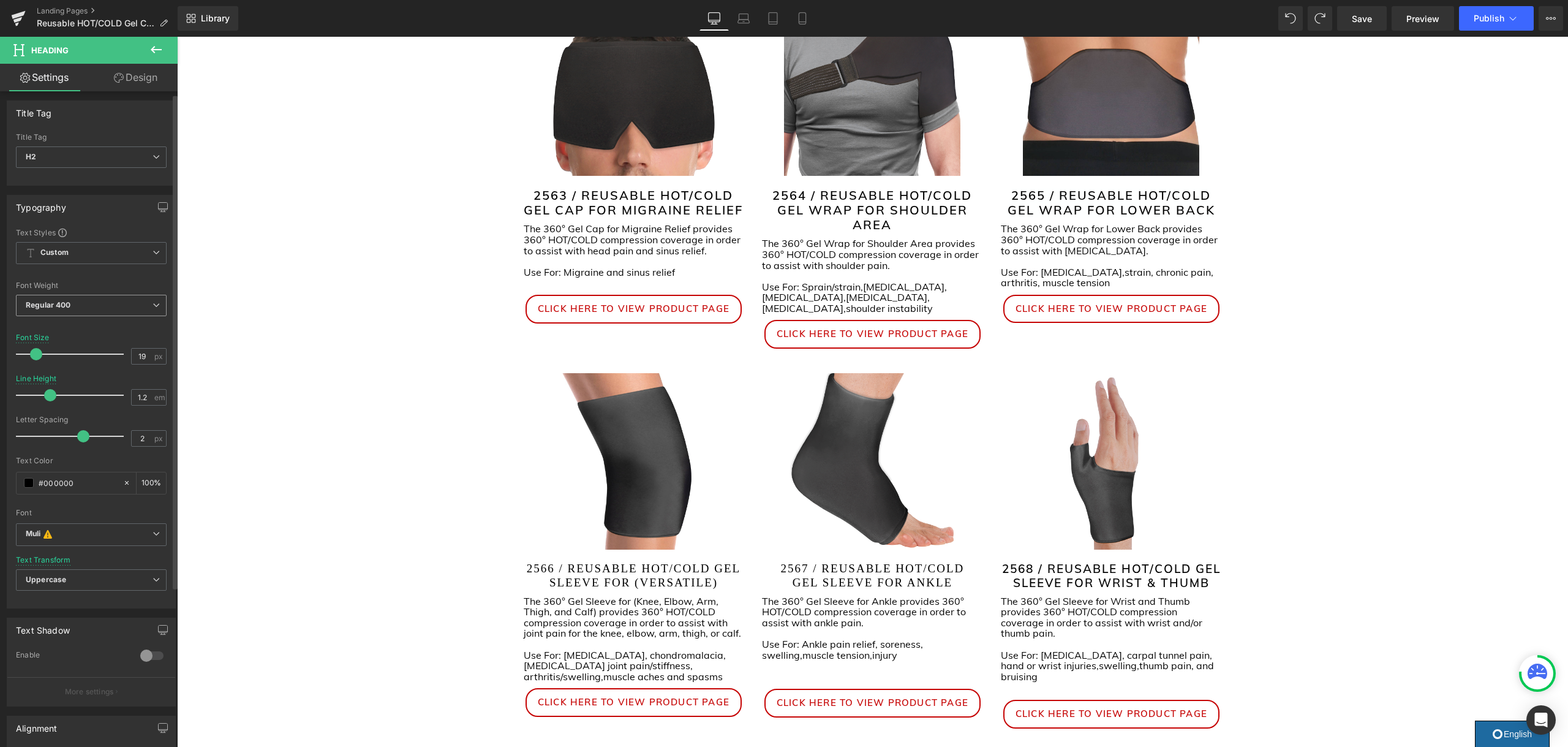
click at [76, 310] on span "Regular 400" at bounding box center [91, 305] width 151 height 22
click at [68, 378] on div "Semi Bold 600" at bounding box center [60, 381] width 52 height 8
click at [102, 308] on span "Semi Bold 600" at bounding box center [91, 305] width 151 height 22
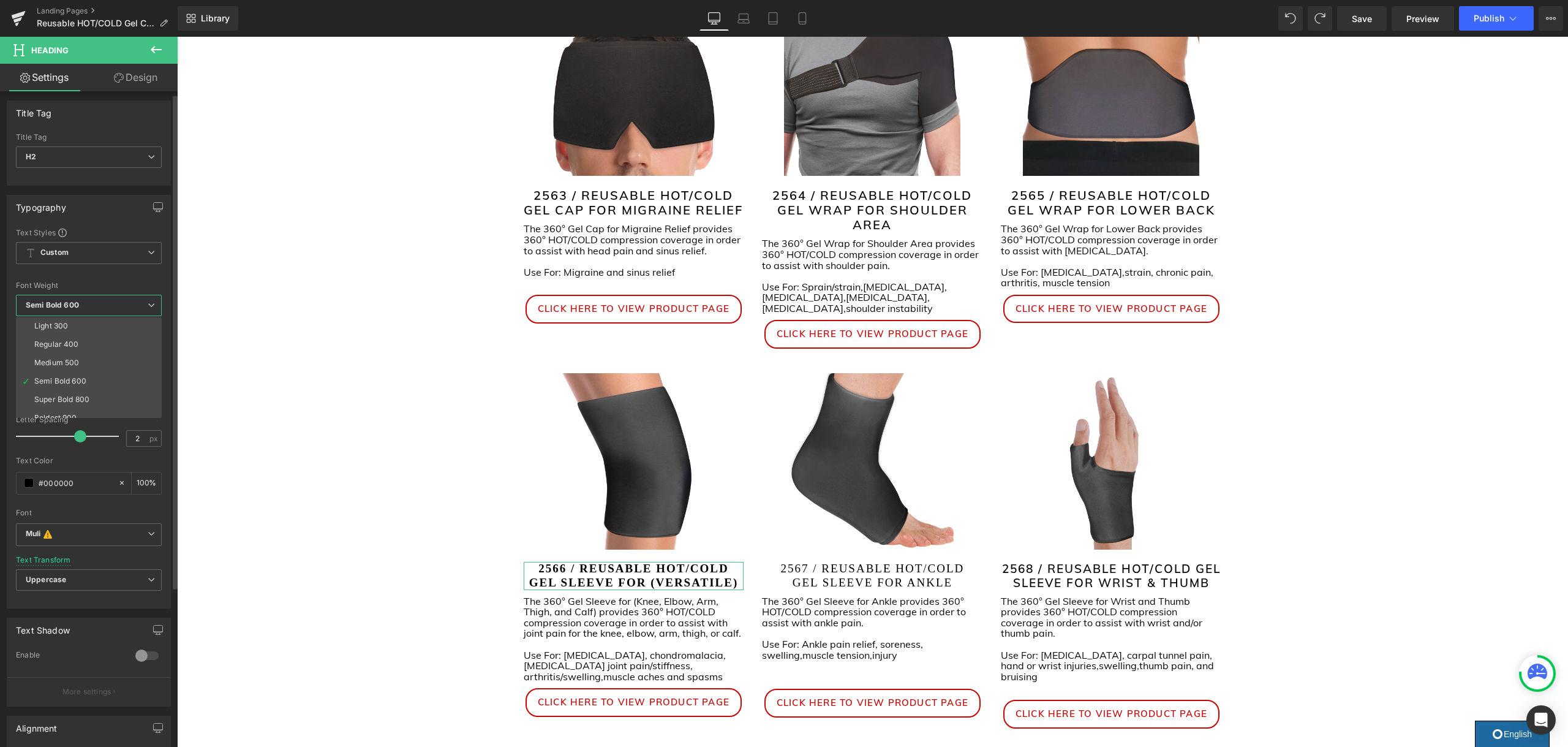
click at [85, 364] on li "Medium 500" at bounding box center [92, 362] width 151 height 18
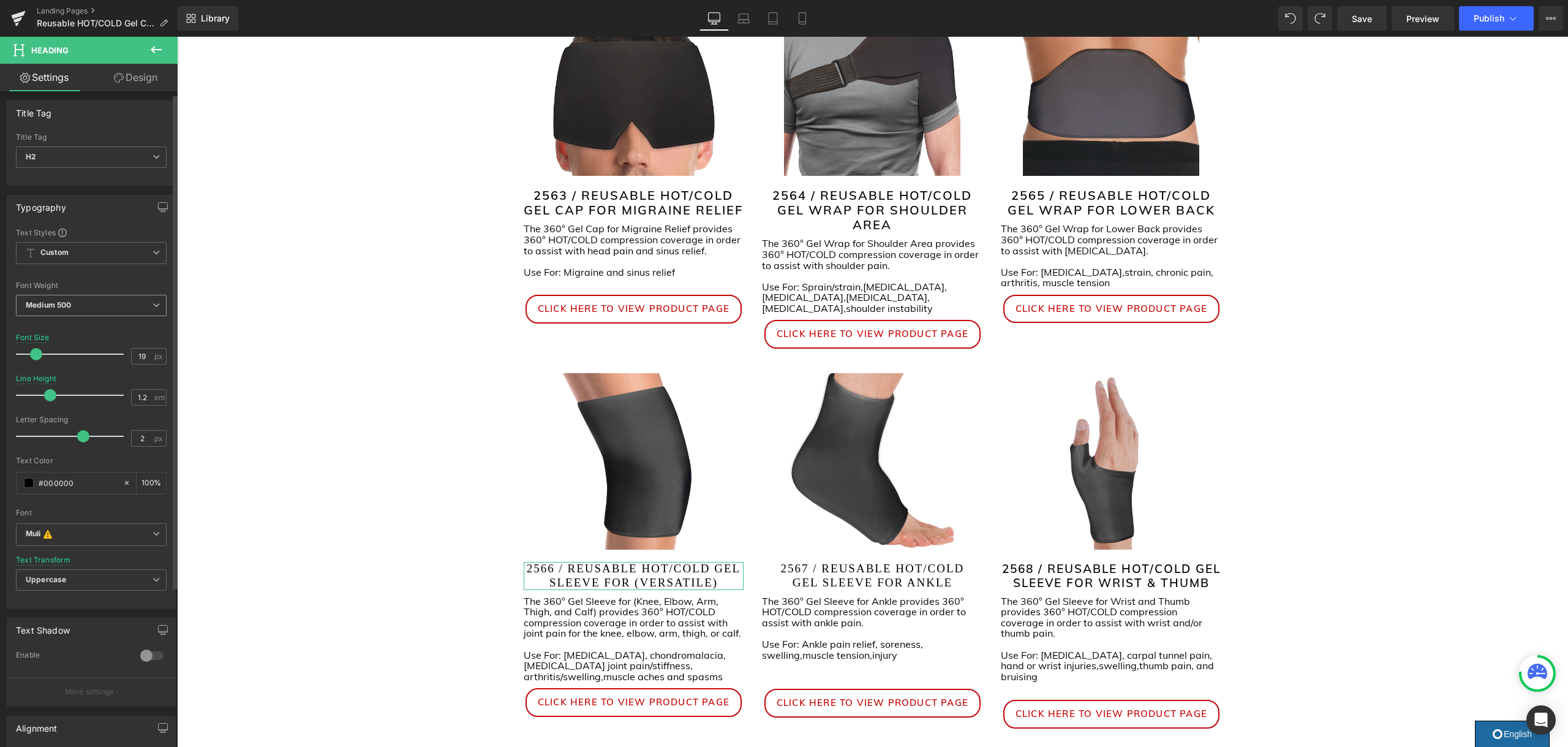
click at [123, 309] on span "Medium 500" at bounding box center [91, 305] width 151 height 22
click at [107, 372] on li "Regular 400" at bounding box center [92, 381] width 151 height 18
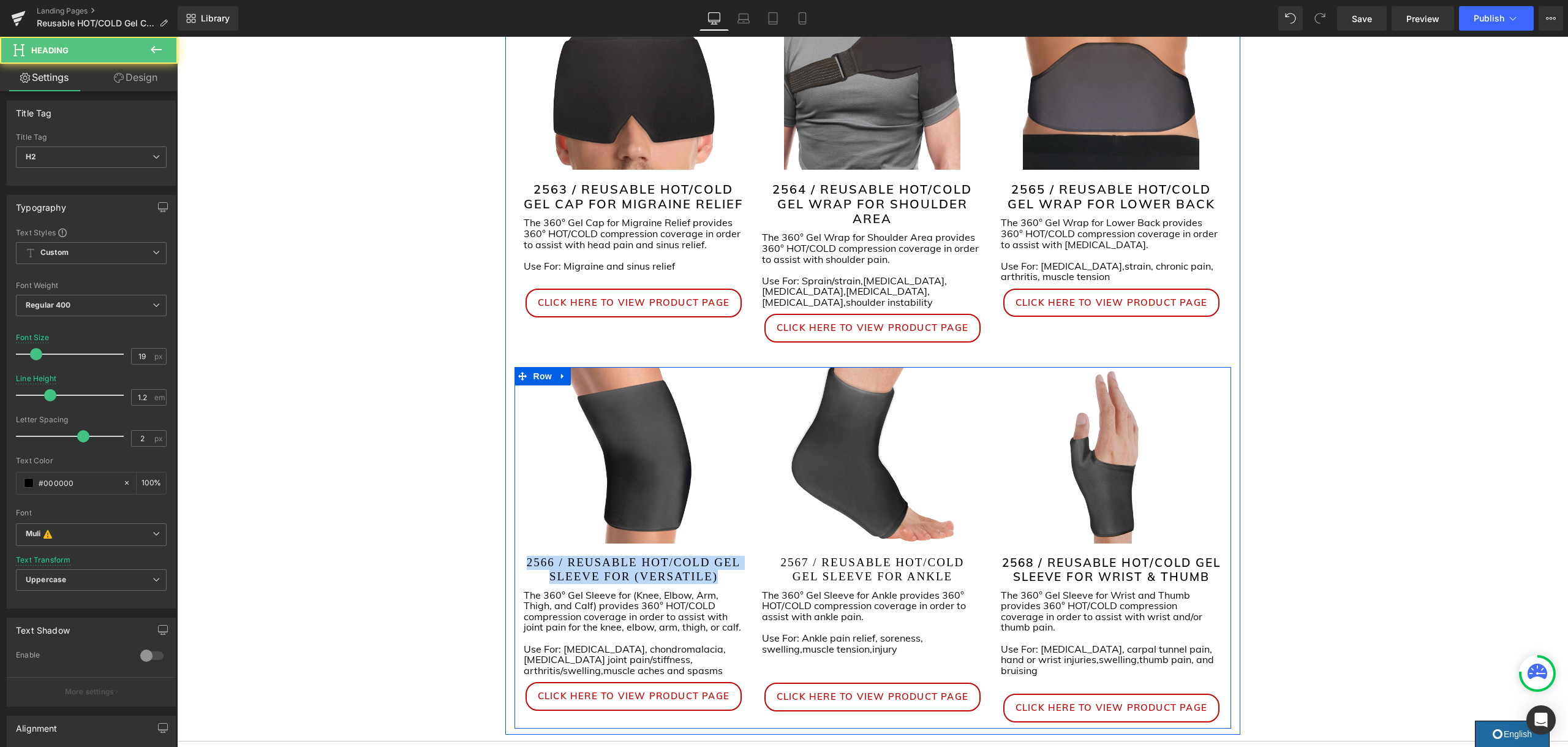
drag, startPoint x: 720, startPoint y: 572, endPoint x: 497, endPoint y: 542, distance: 225.0
click at [497, 542] on div "Liquid Icon Icon Icon List Hoz Row Reusable 360° HOT/COLD Gel Compression Suppo…" at bounding box center [872, 444] width 1391 height 1102
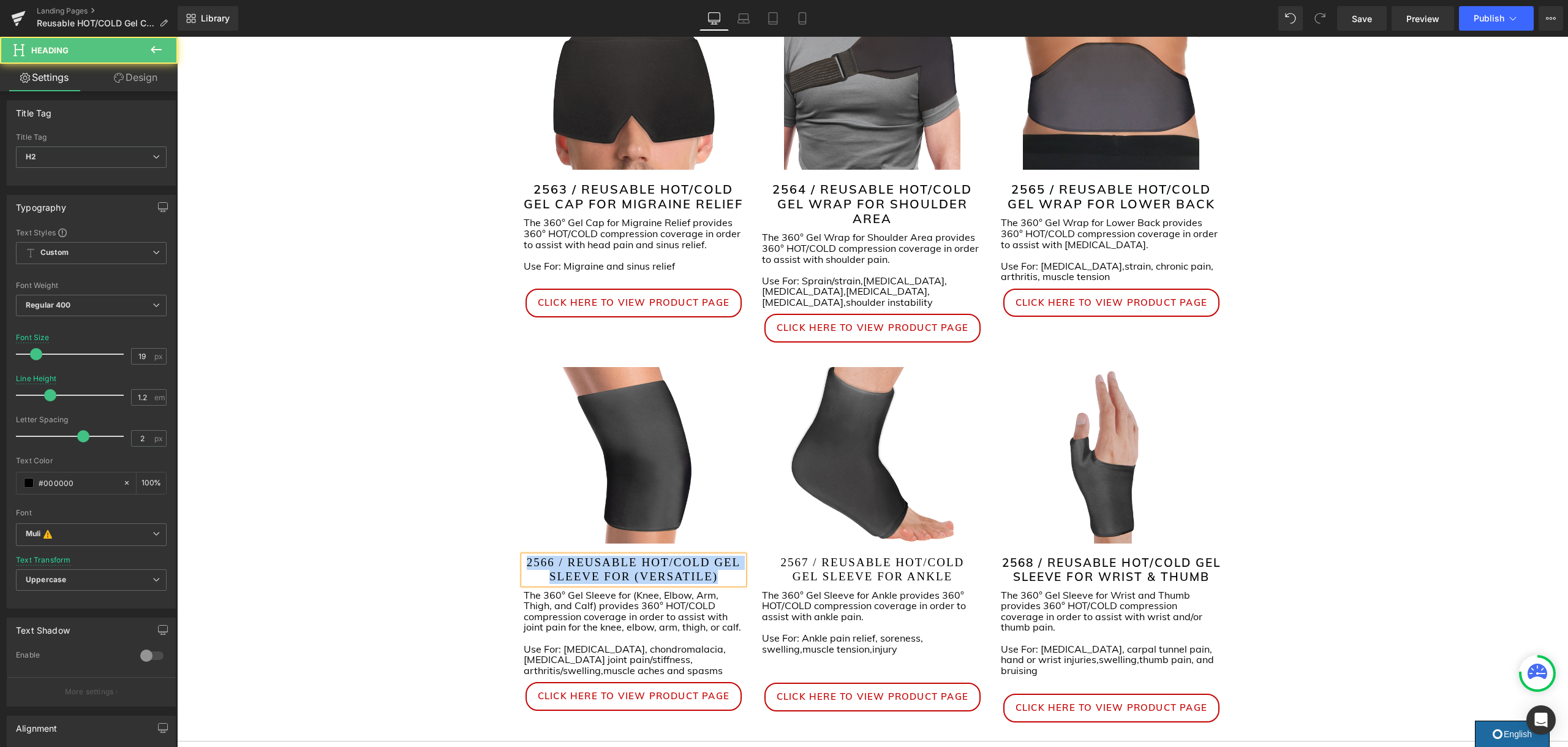
scroll to position [263, 0]
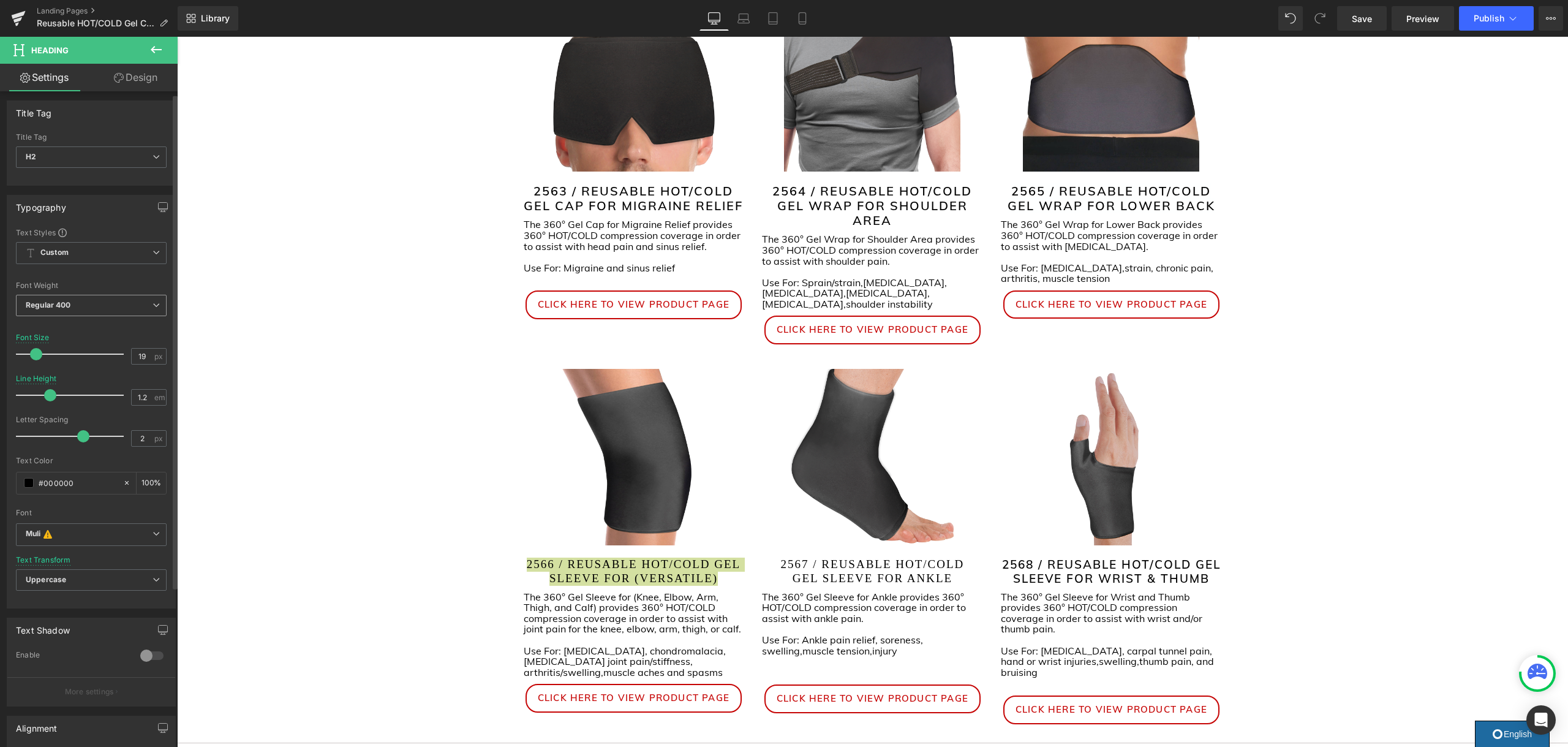
click at [153, 308] on icon at bounding box center [156, 305] width 7 height 7
click at [114, 373] on li "Semi Bold 600" at bounding box center [92, 371] width 151 height 18
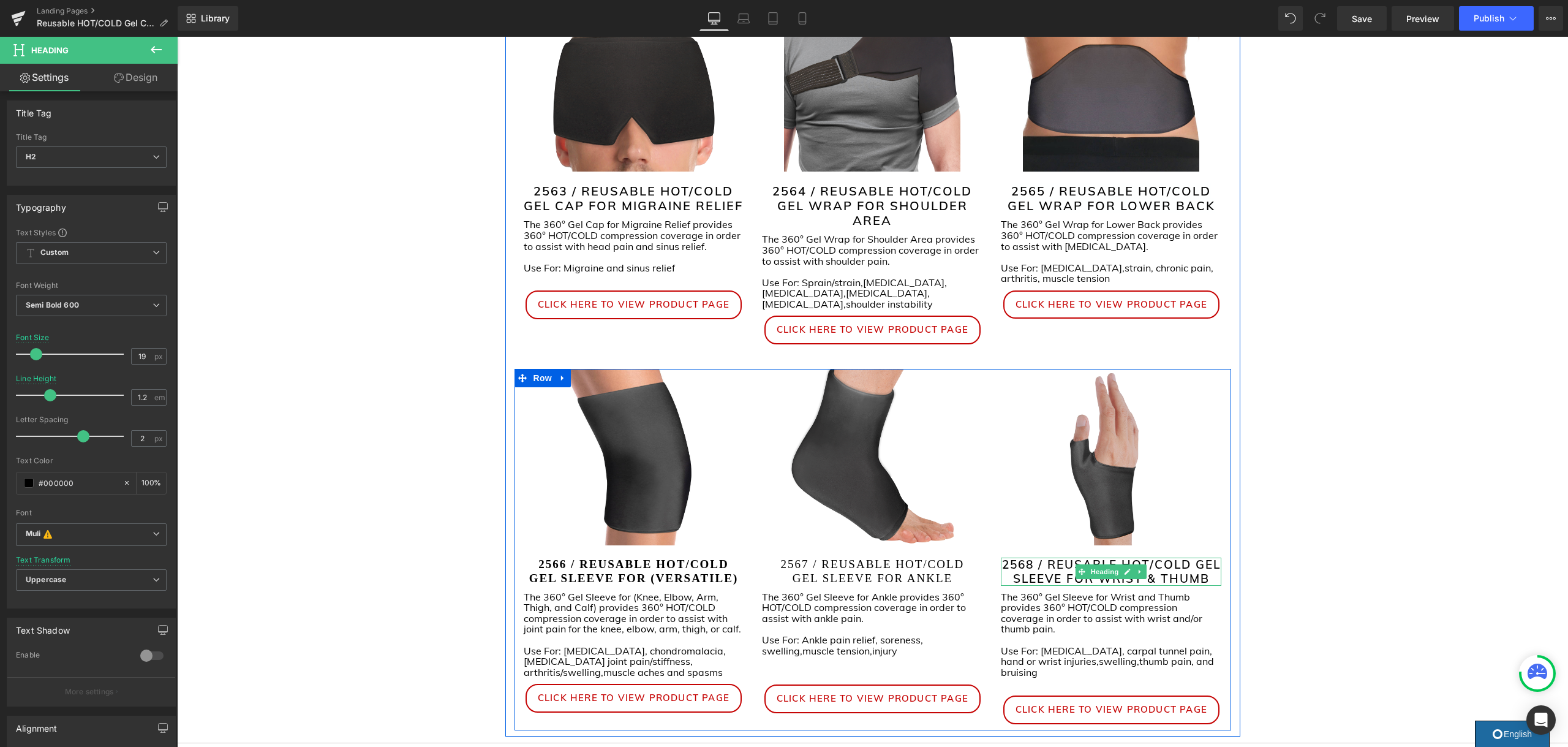
scroll to position [262, 0]
drag, startPoint x: 1204, startPoint y: 570, endPoint x: 1125, endPoint y: 570, distance: 79.0
click at [1125, 570] on div "2568 / REUSABLE HOT/COLD GEL SLEEVE FOR WRIST & THUMB Heading" at bounding box center [1110, 572] width 221 height 28
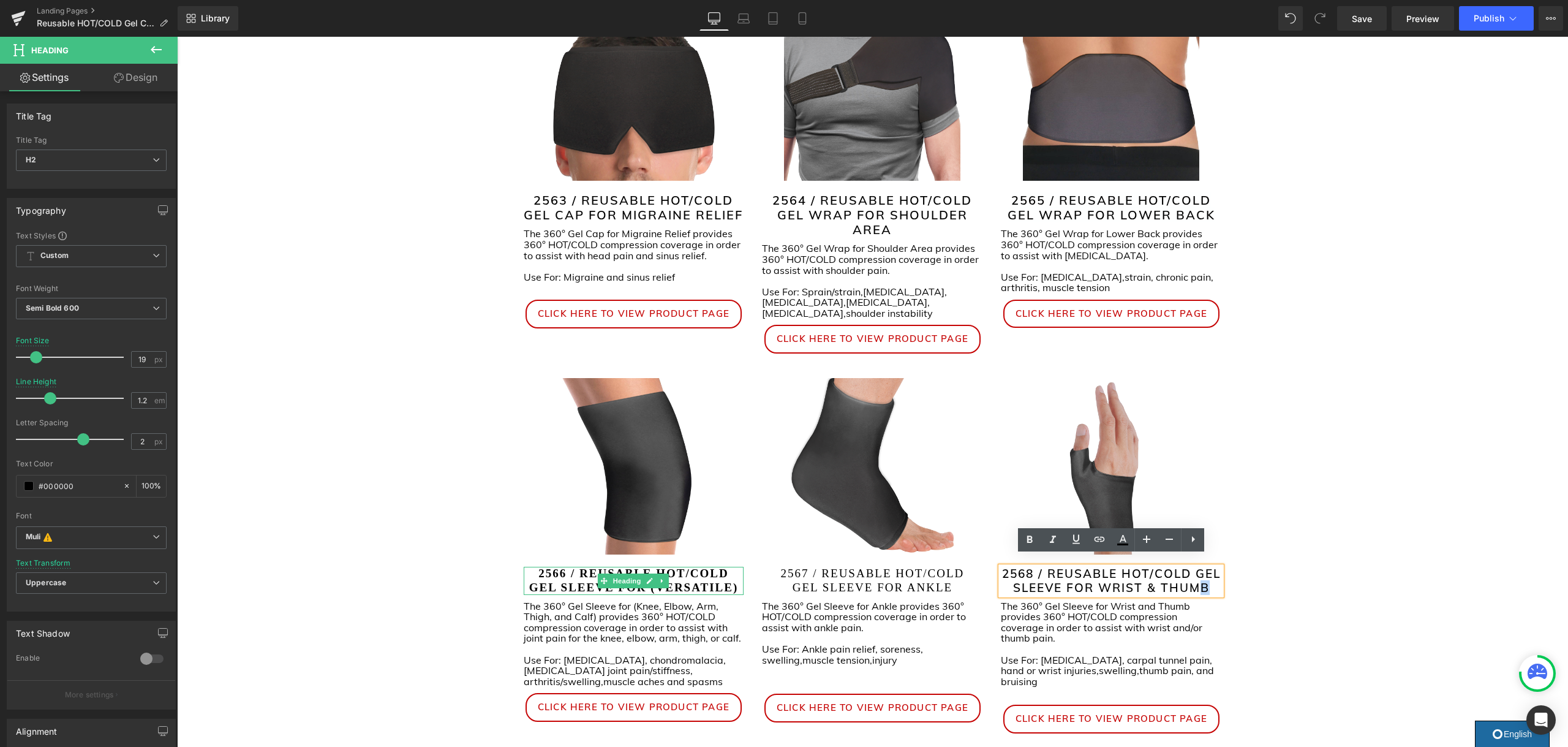
scroll to position [256, 0]
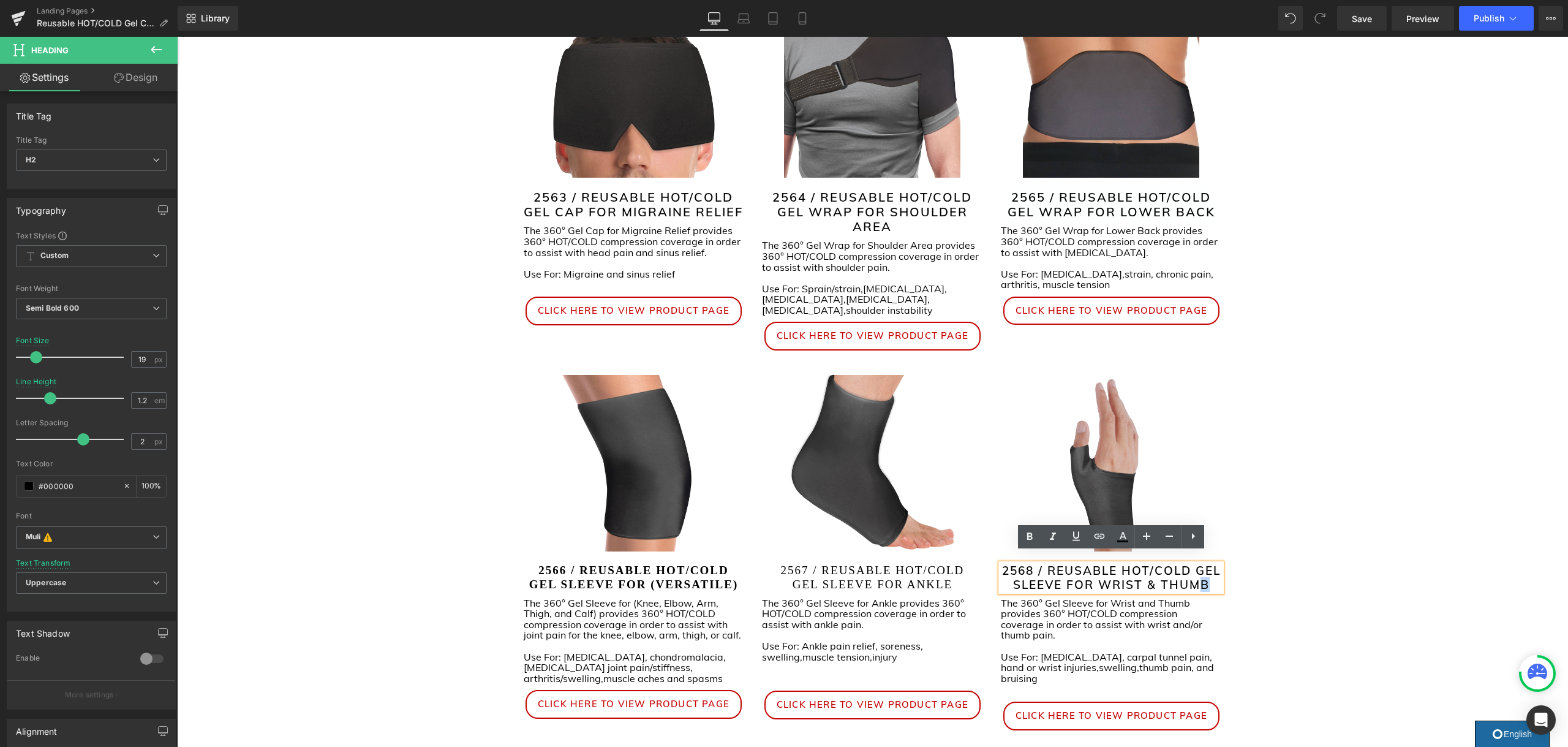
click at [1300, 559] on div "Liquid Icon Icon Icon List Hoz Row Reusable 360° HOT/COLD Gel Compression Suppo…" at bounding box center [872, 451] width 1391 height 1102
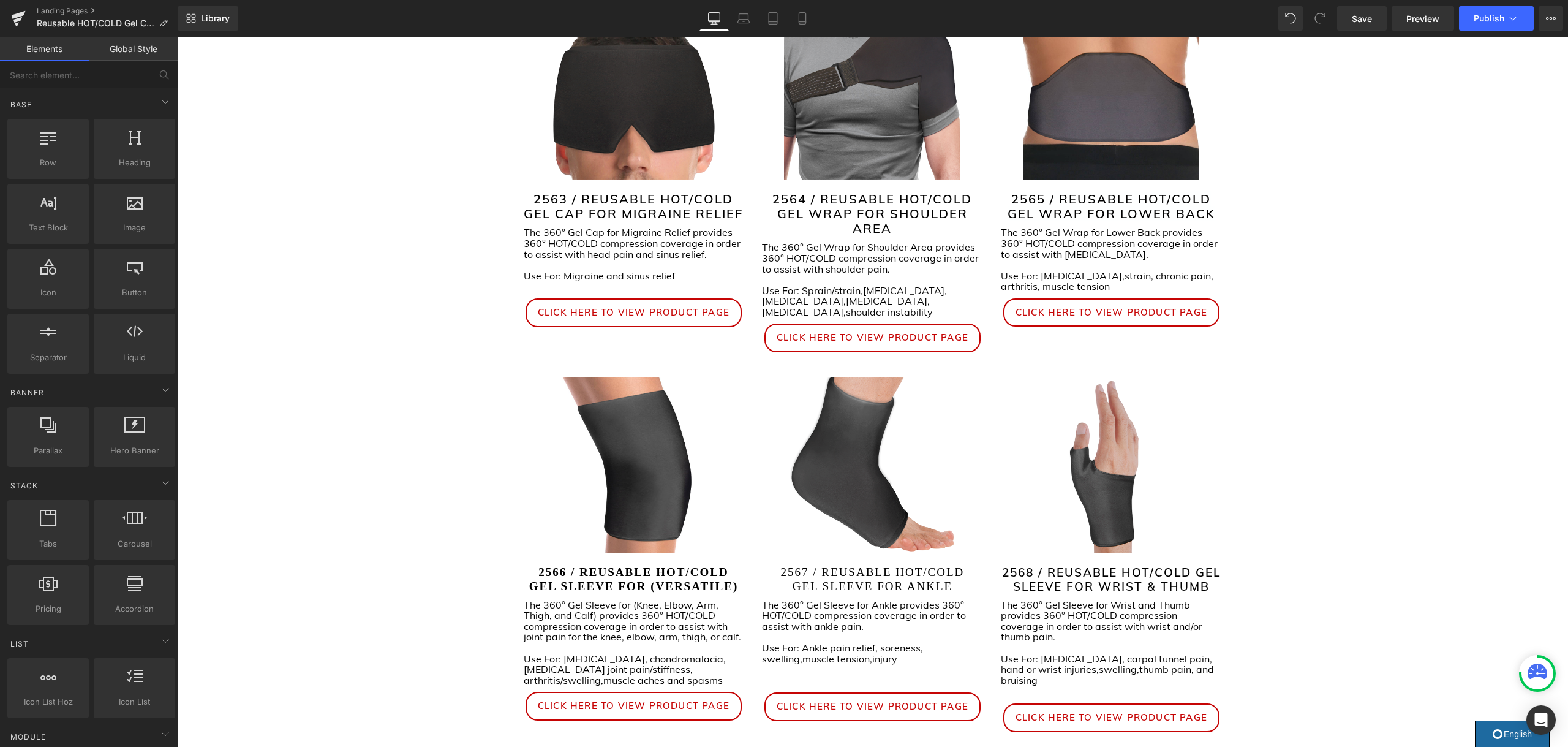
scroll to position [254, 0]
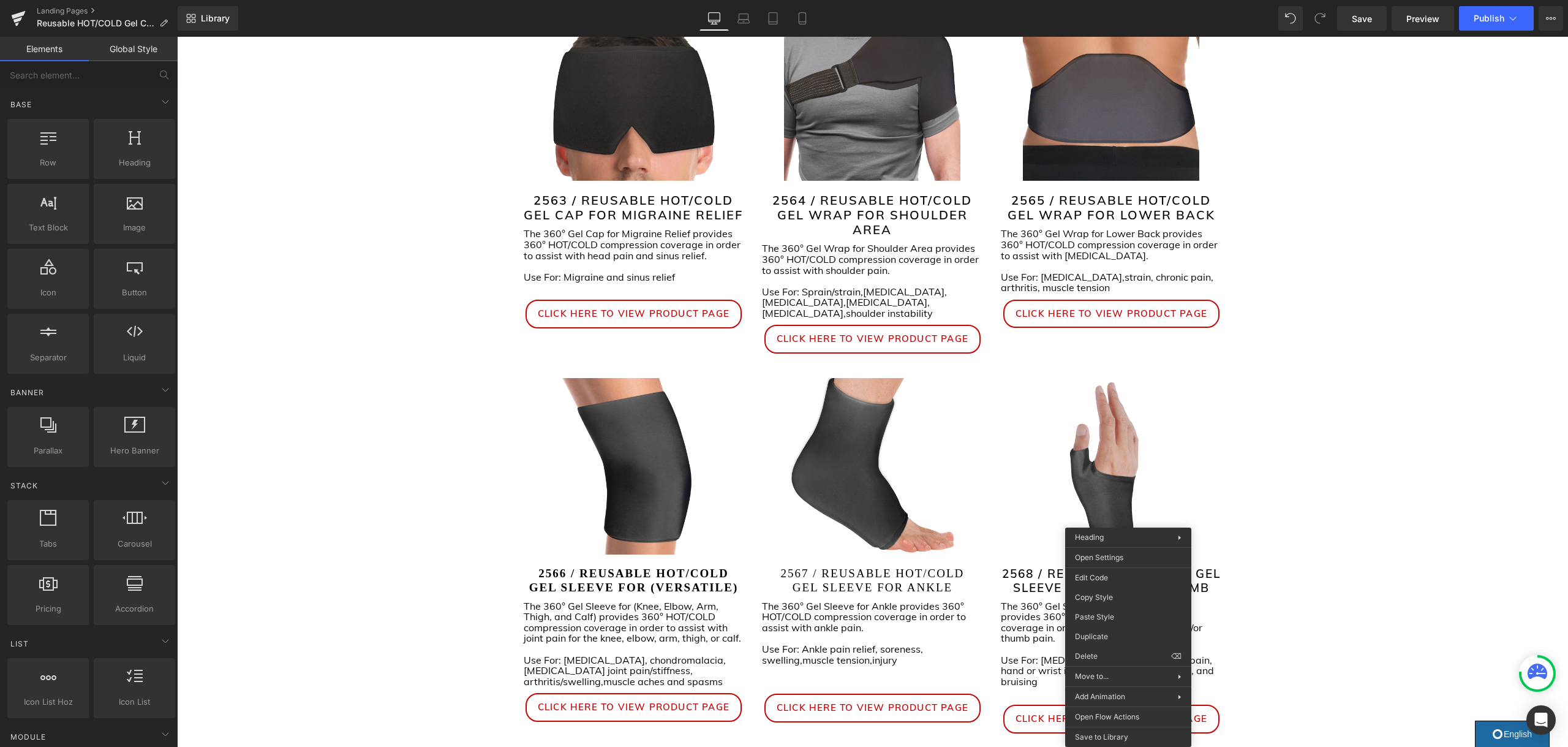
drag, startPoint x: 1289, startPoint y: 635, endPoint x: 1020, endPoint y: 596, distance: 271.8
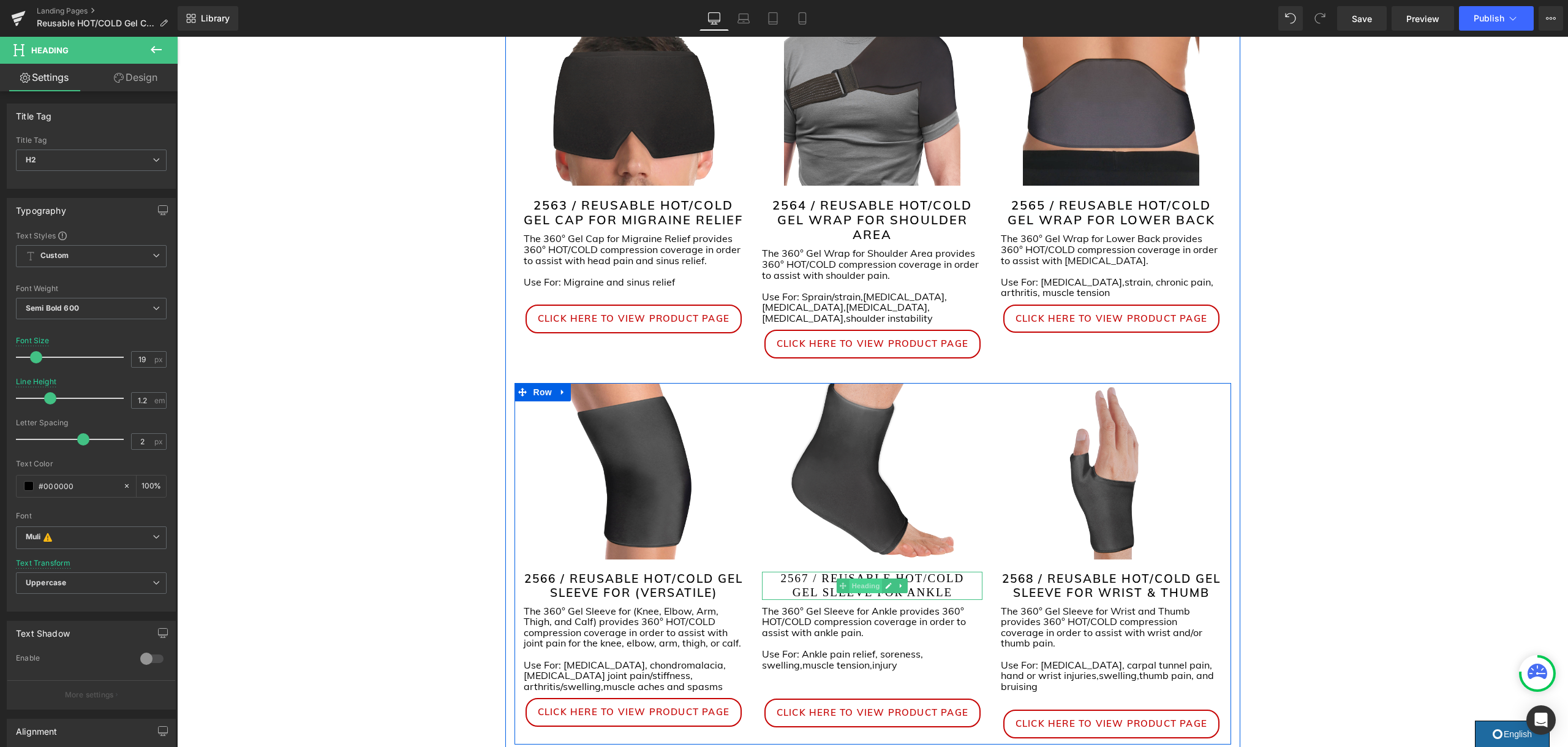
scroll to position [247, 0]
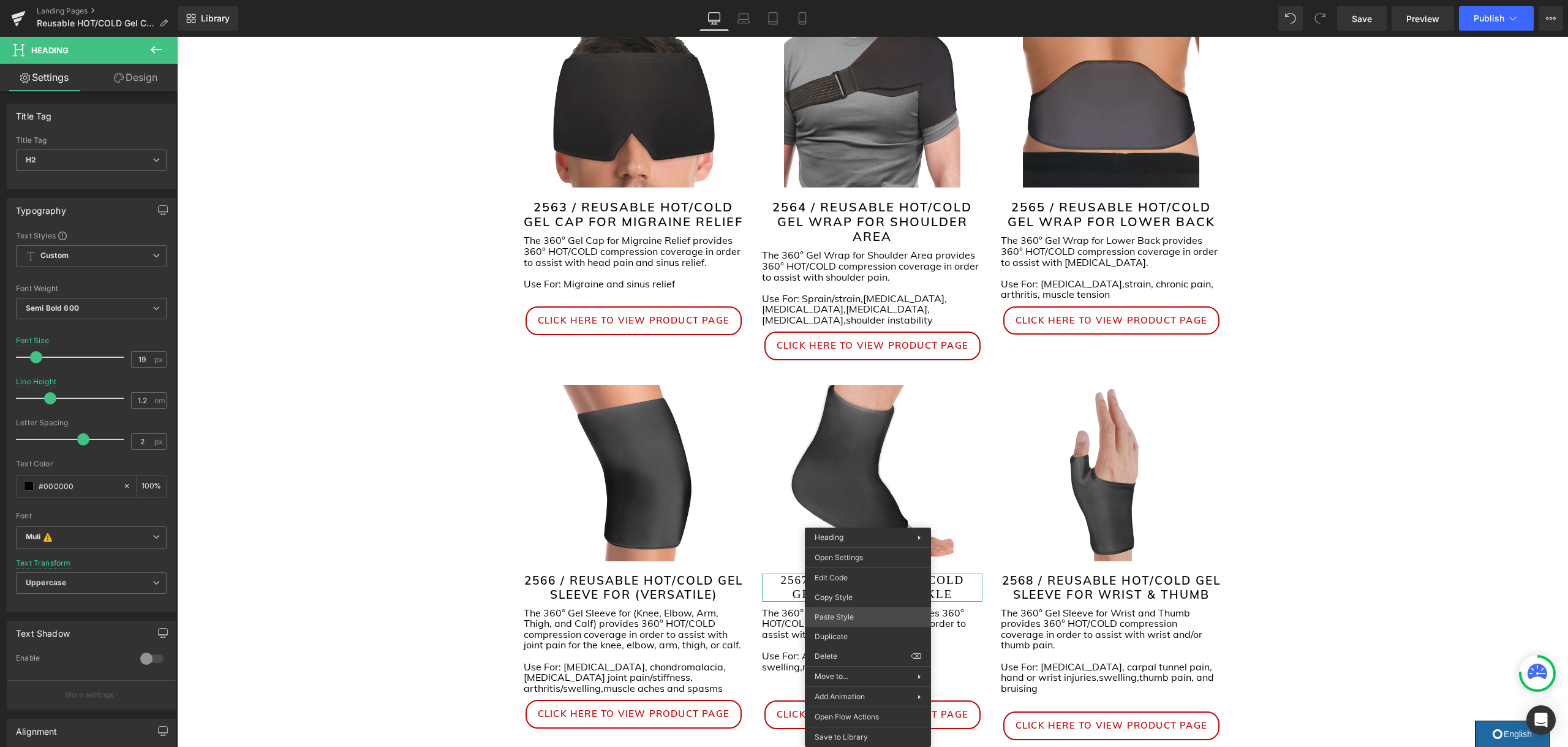
drag, startPoint x: 1027, startPoint y: 655, endPoint x: 850, endPoint y: 619, distance: 180.6
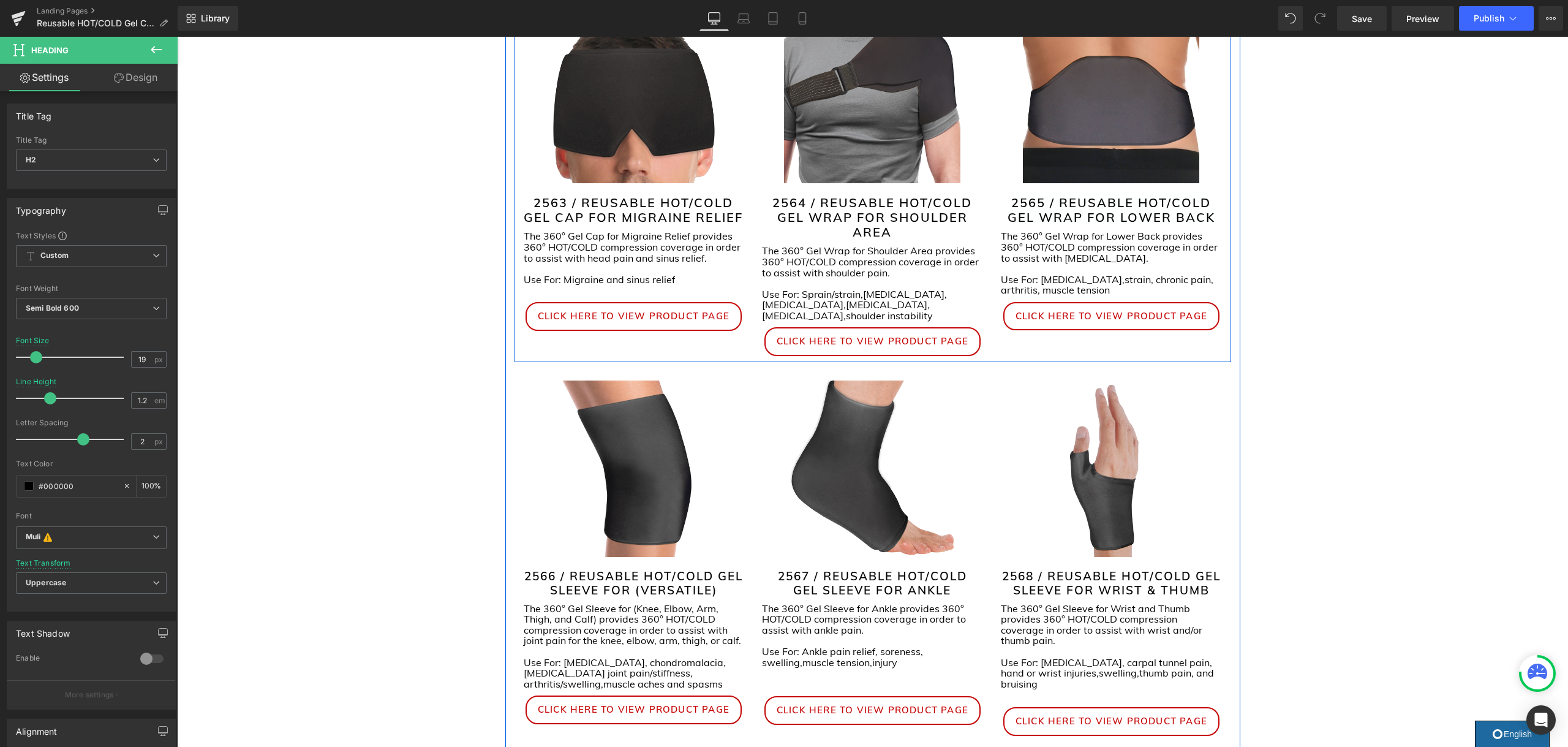
scroll to position [253, 0]
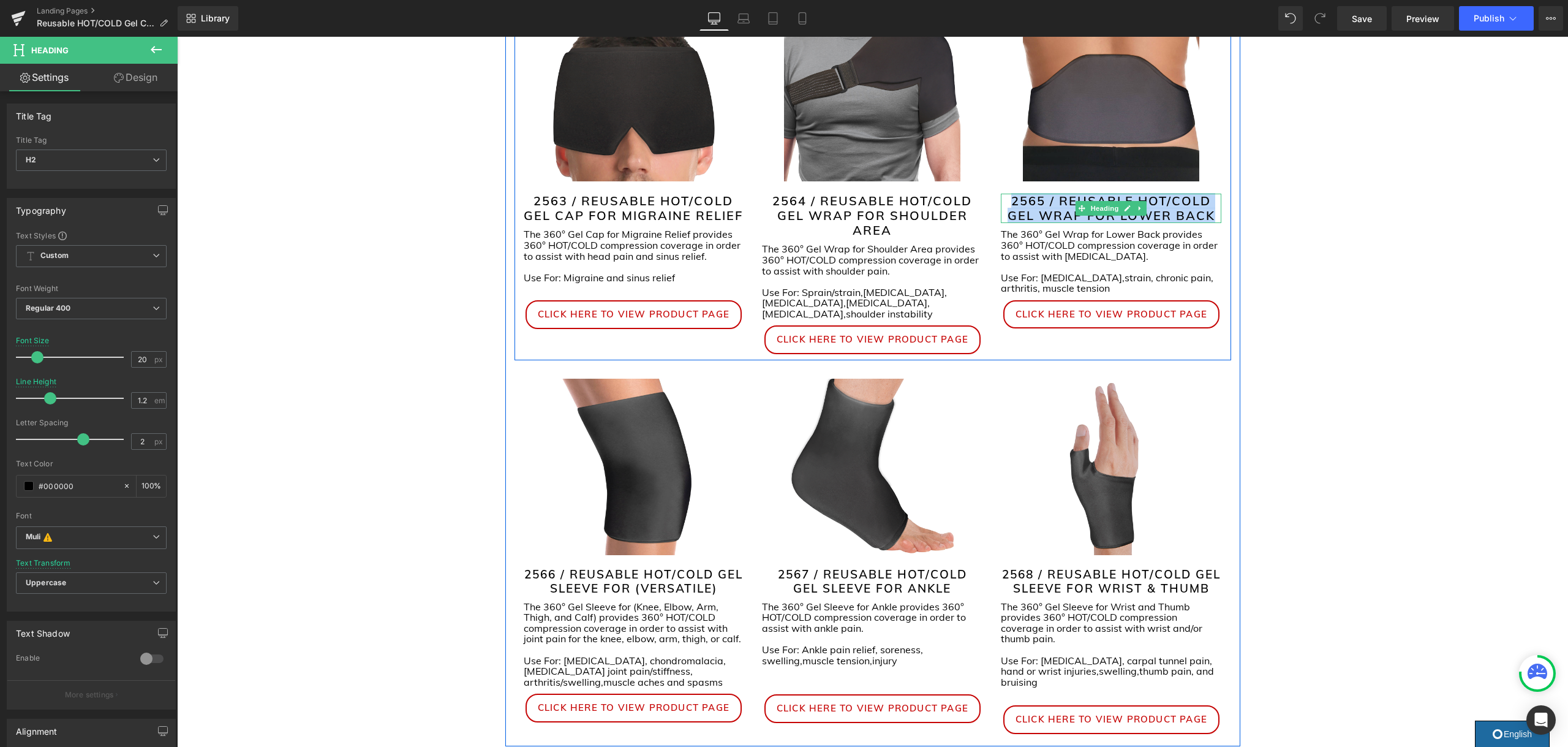
drag, startPoint x: 1214, startPoint y: 216, endPoint x: 1012, endPoint y: 209, distance: 202.1
click at [1012, 209] on h2 "2565 / REUSABLE HOT/COLD GEL WRAP FOR LOWER BACK" at bounding box center [1110, 208] width 221 height 29
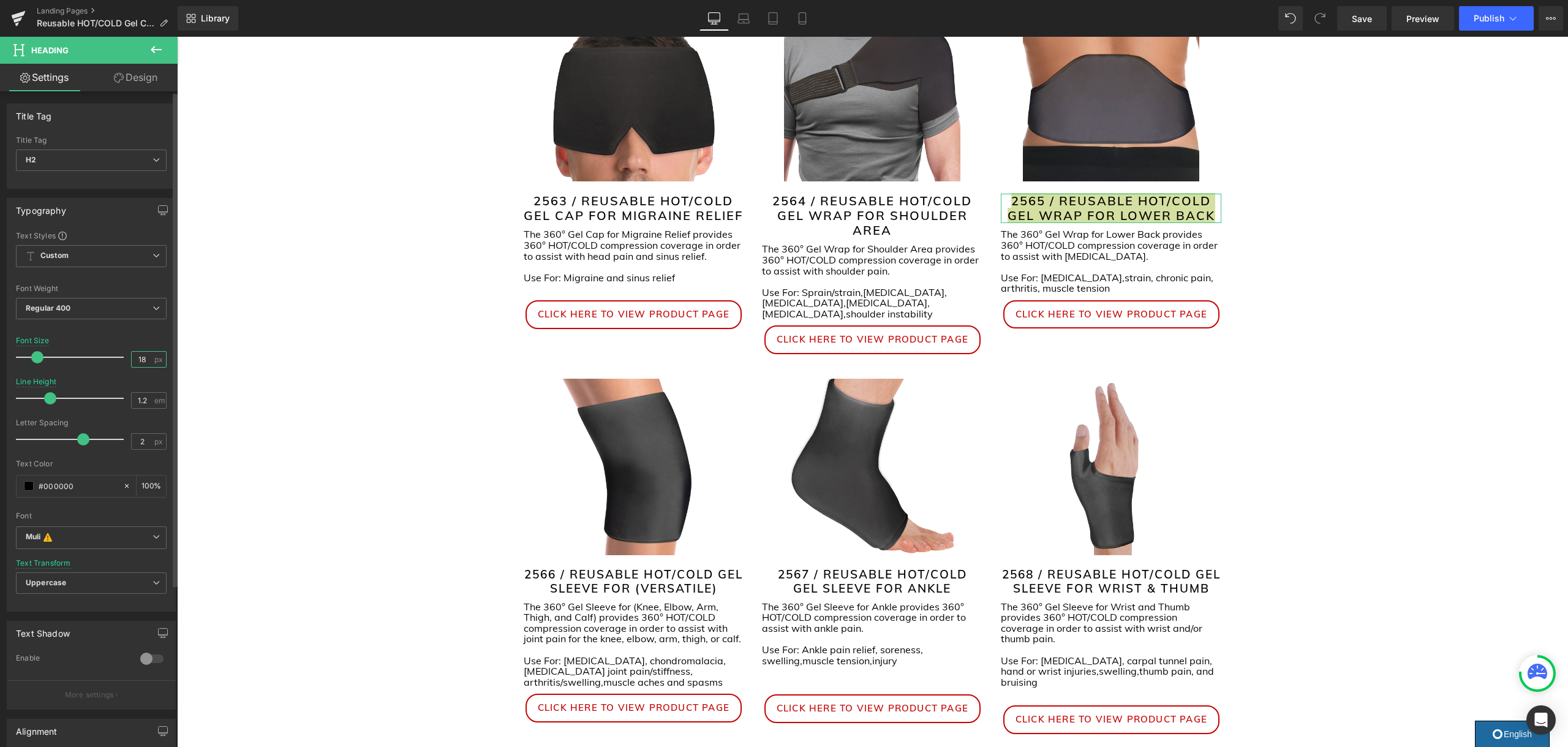
click at [140, 360] on input "18" at bounding box center [142, 359] width 22 height 15
type input "19"
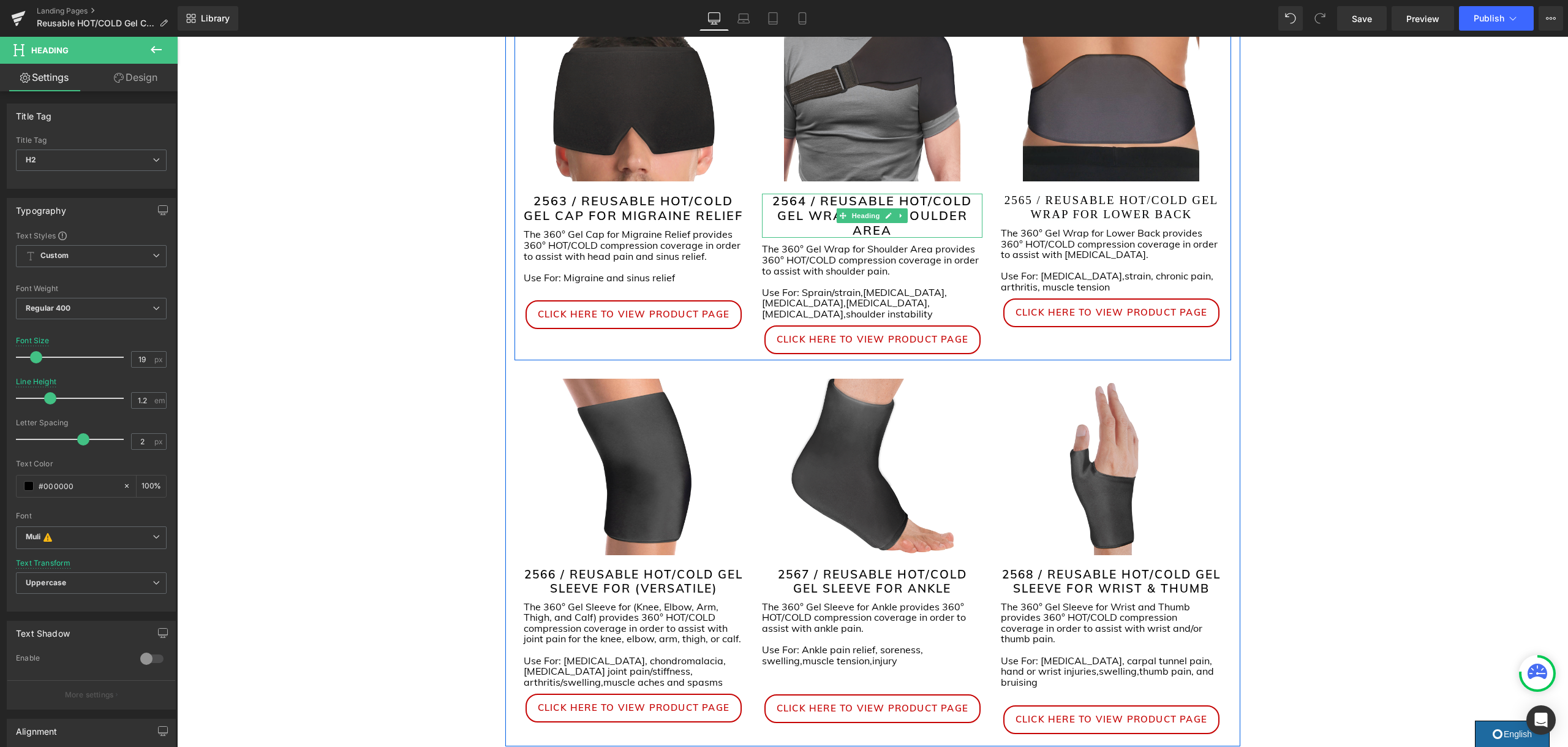
click at [842, 223] on span at bounding box center [843, 215] width 13 height 15
drag, startPoint x: 900, startPoint y: 231, endPoint x: 731, endPoint y: 203, distance: 171.3
click at [731, 203] on div "Image 2563 / REUSABLE HOT/COLD GEL CAP FOR MIGRAINE RELIEF Heading The 360° Gel…" at bounding box center [872, 182] width 717 height 355
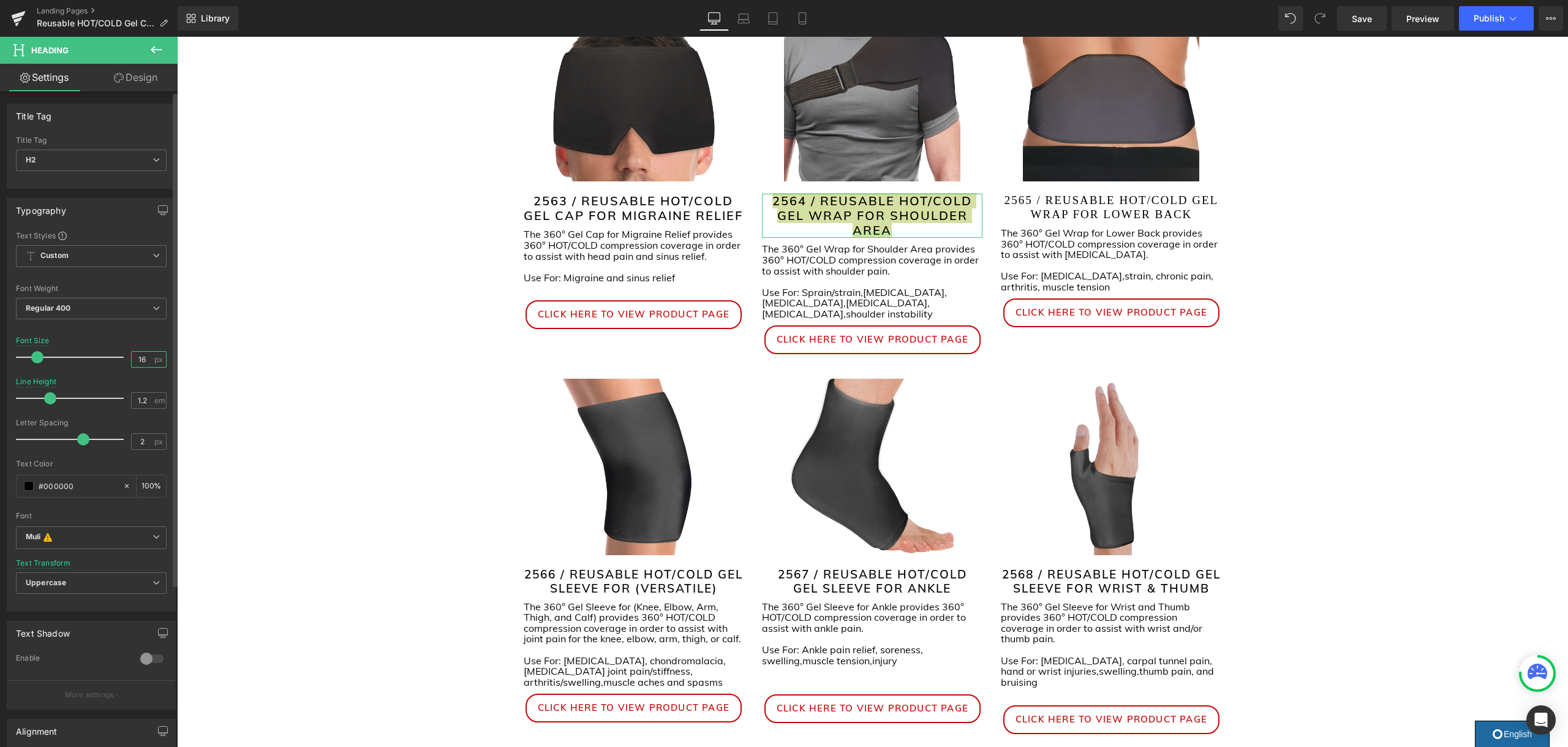
click at [142, 359] on input "16" at bounding box center [142, 359] width 22 height 15
click at [142, 359] on input "19" at bounding box center [142, 359] width 22 height 15
type input "2"
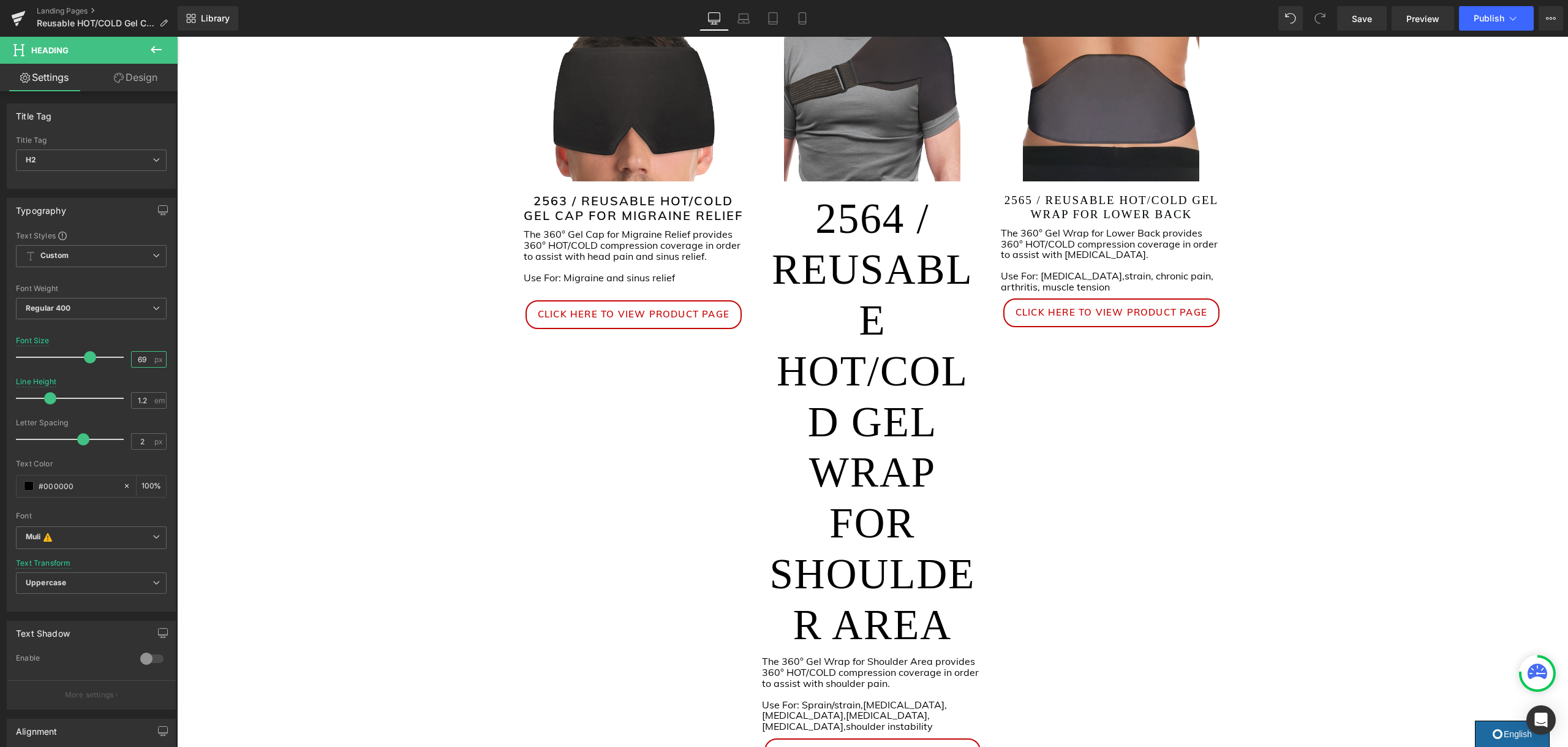
type input "6"
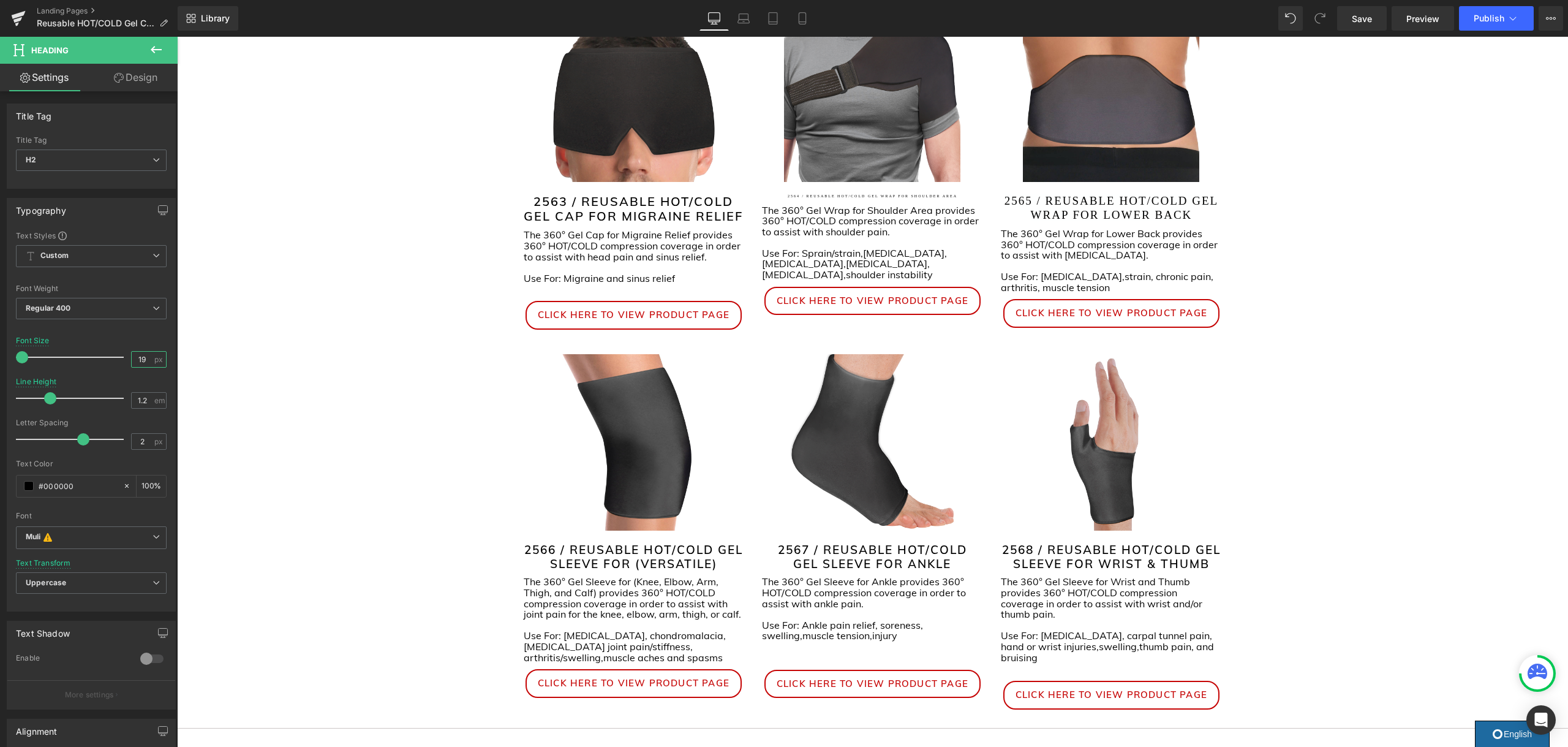
type input "19"
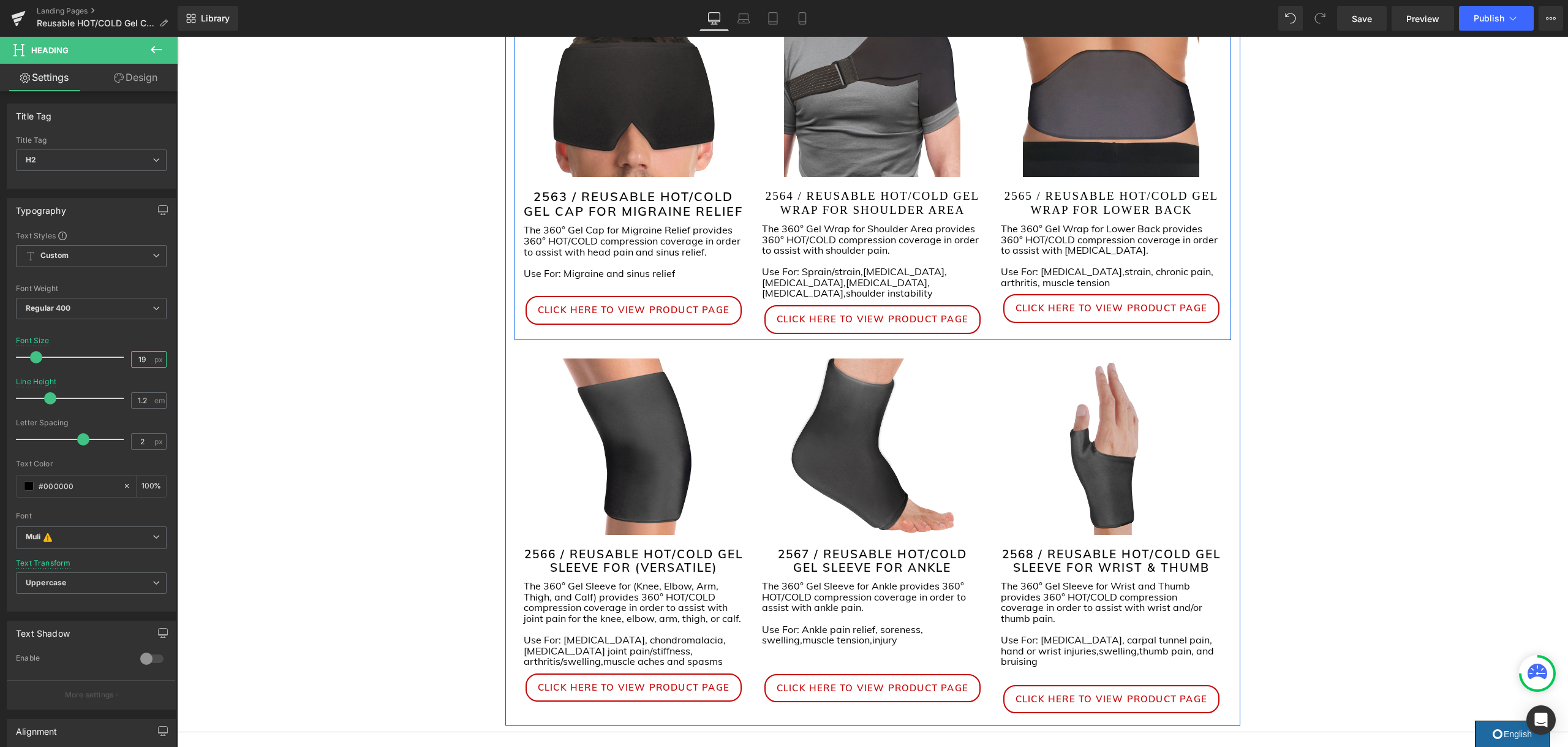
scroll to position [260, 0]
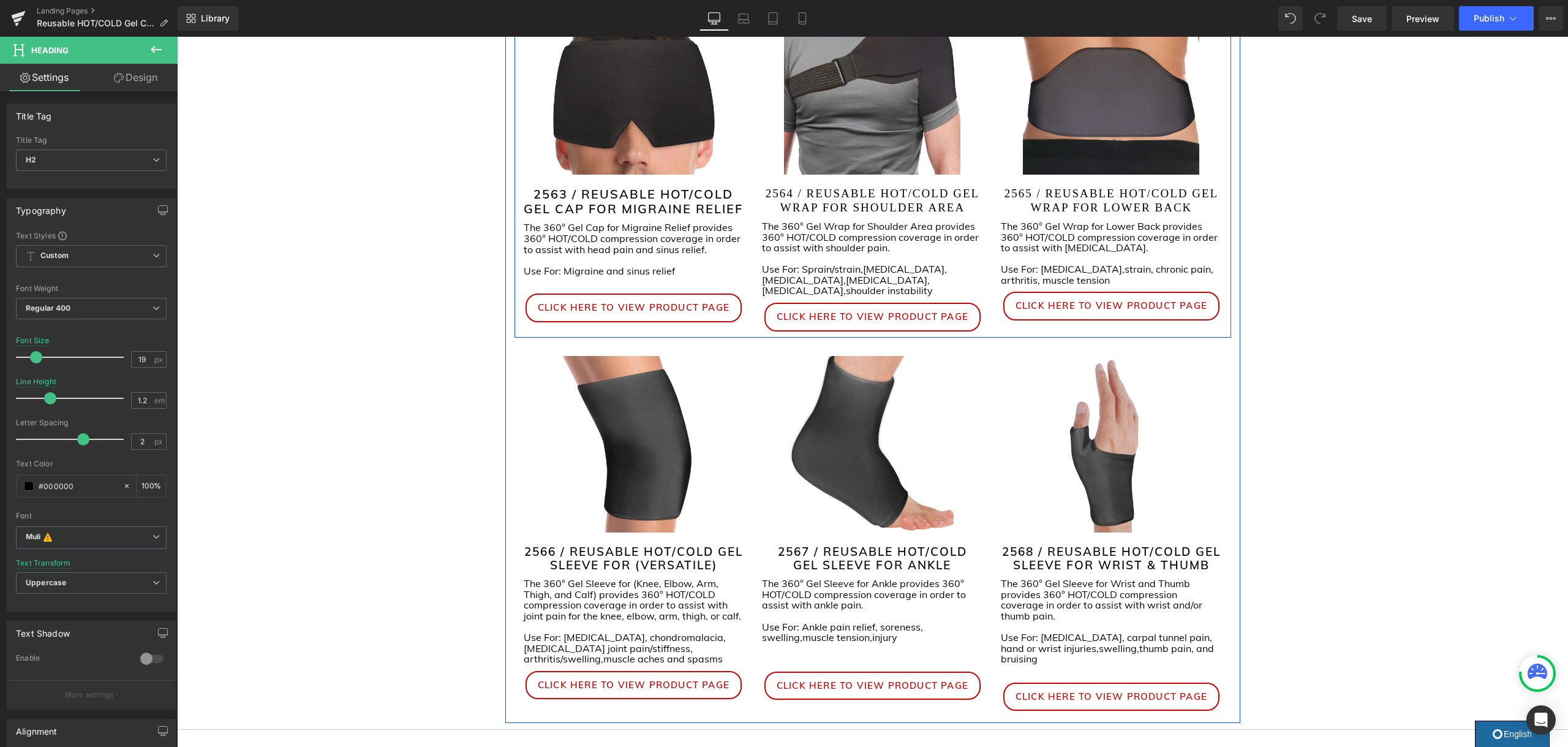
click at [675, 202] on h2 "2563 / REUSABLE HOT/COLD GEL CAP FOR MIGRAINE RELIEF" at bounding box center [633, 202] width 221 height 29
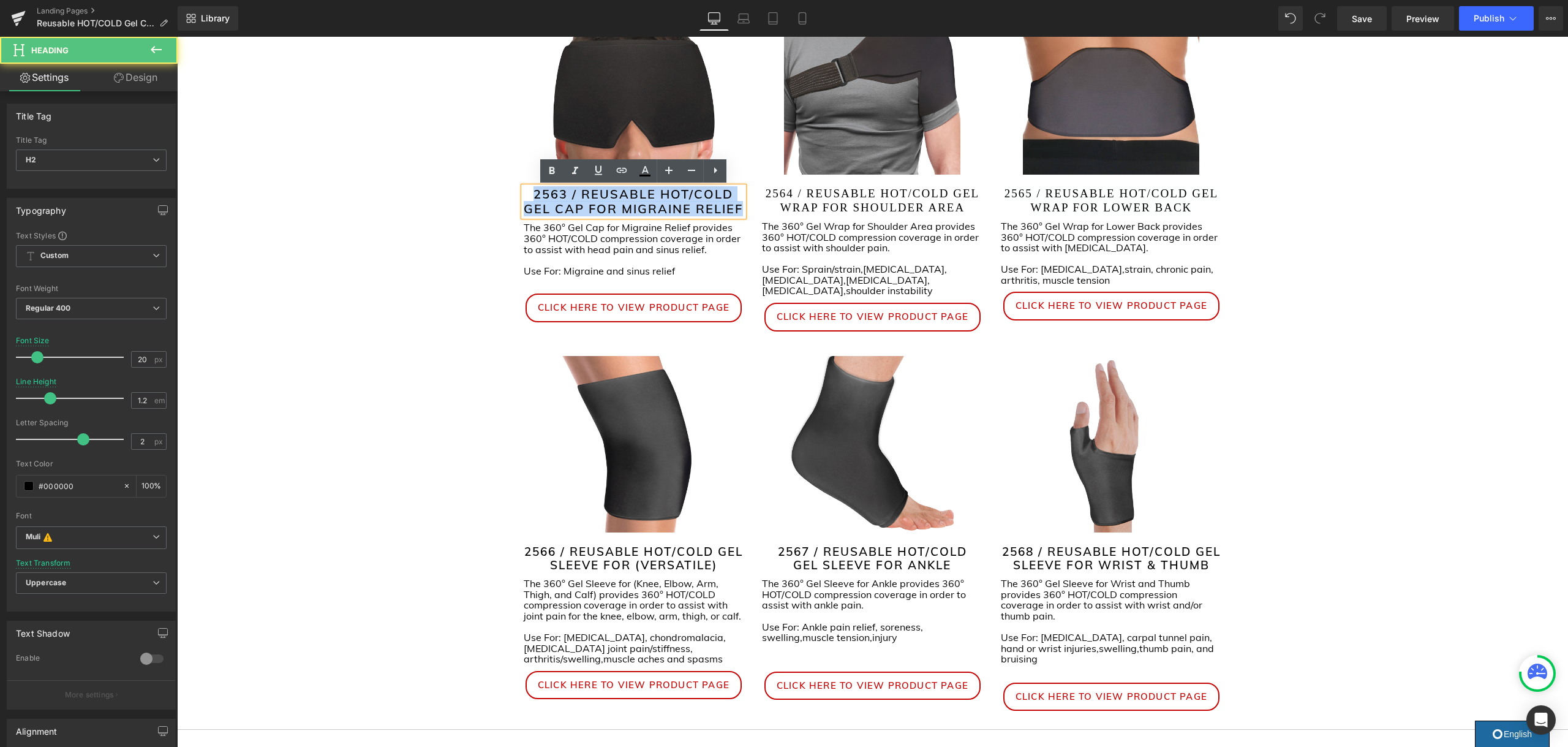
drag, startPoint x: 741, startPoint y: 207, endPoint x: 537, endPoint y: 197, distance: 204.2
click at [537, 197] on h2 "2563 / REUSABLE HOT/COLD GEL CAP FOR MIGRAINE RELIEF" at bounding box center [633, 202] width 221 height 29
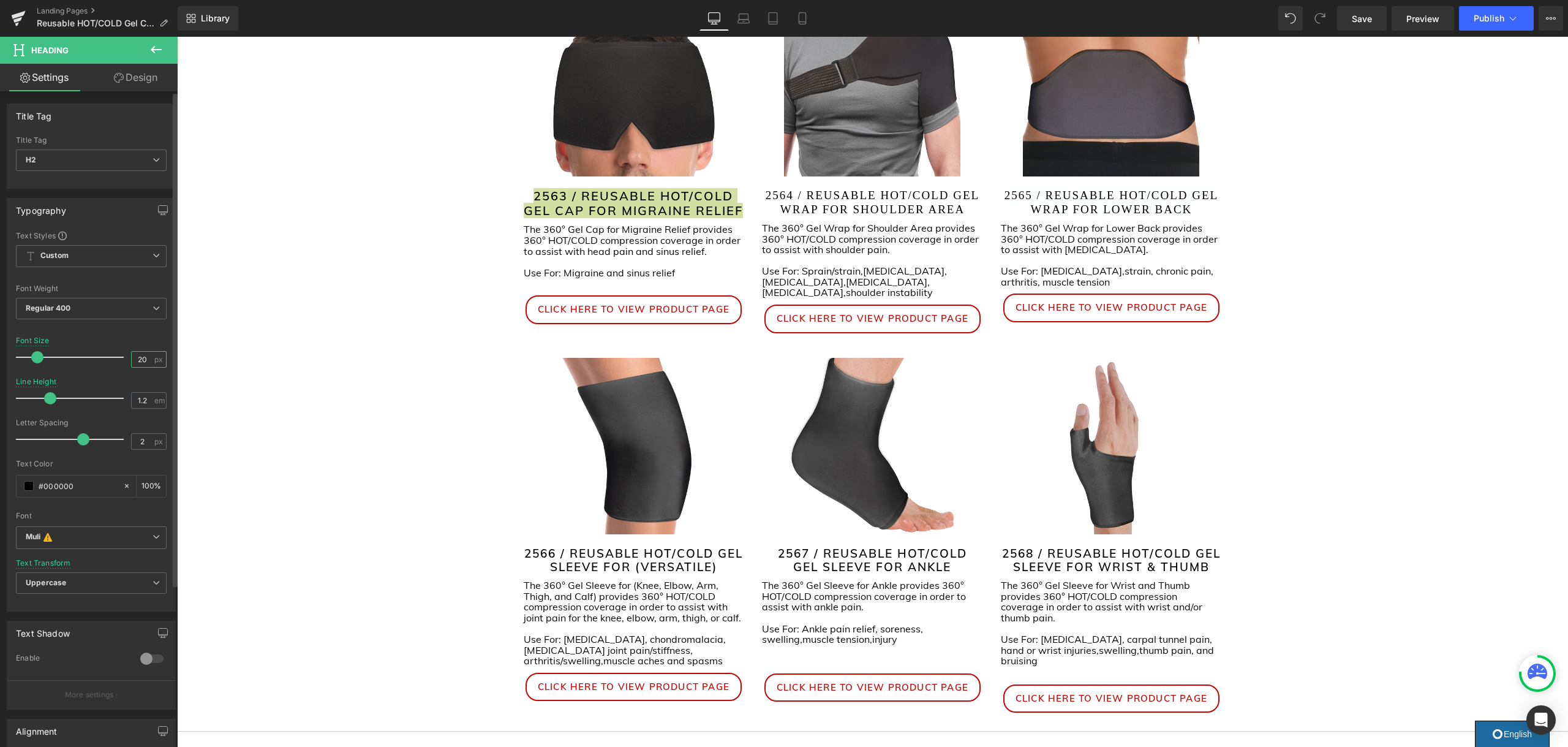
click at [136, 358] on input "20" at bounding box center [142, 359] width 22 height 15
click at [136, 358] on input "22" at bounding box center [142, 359] width 22 height 15
click at [136, 358] on input "23" at bounding box center [142, 359] width 22 height 15
type input "19"
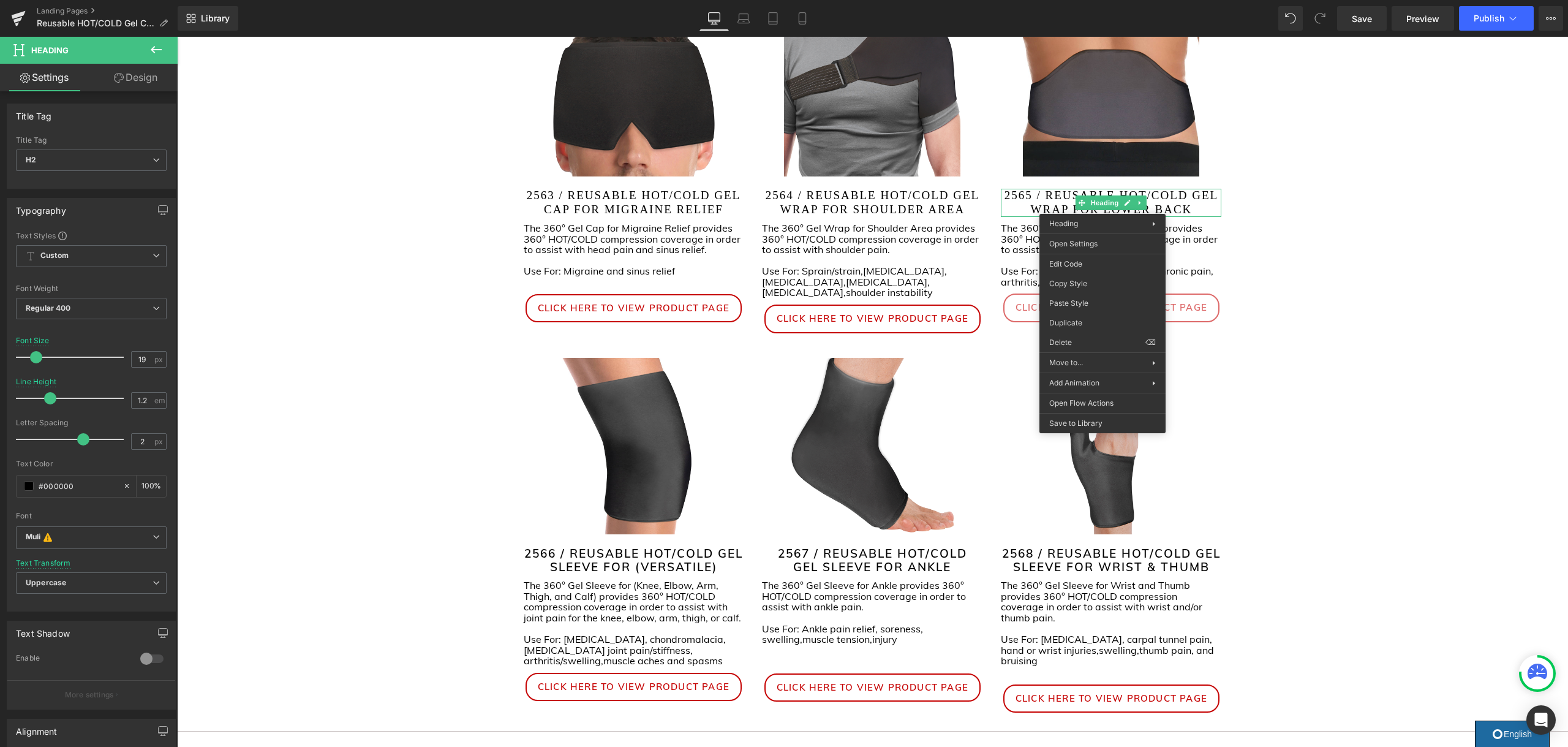
drag, startPoint x: 1272, startPoint y: 334, endPoint x: 1096, endPoint y: 297, distance: 179.8
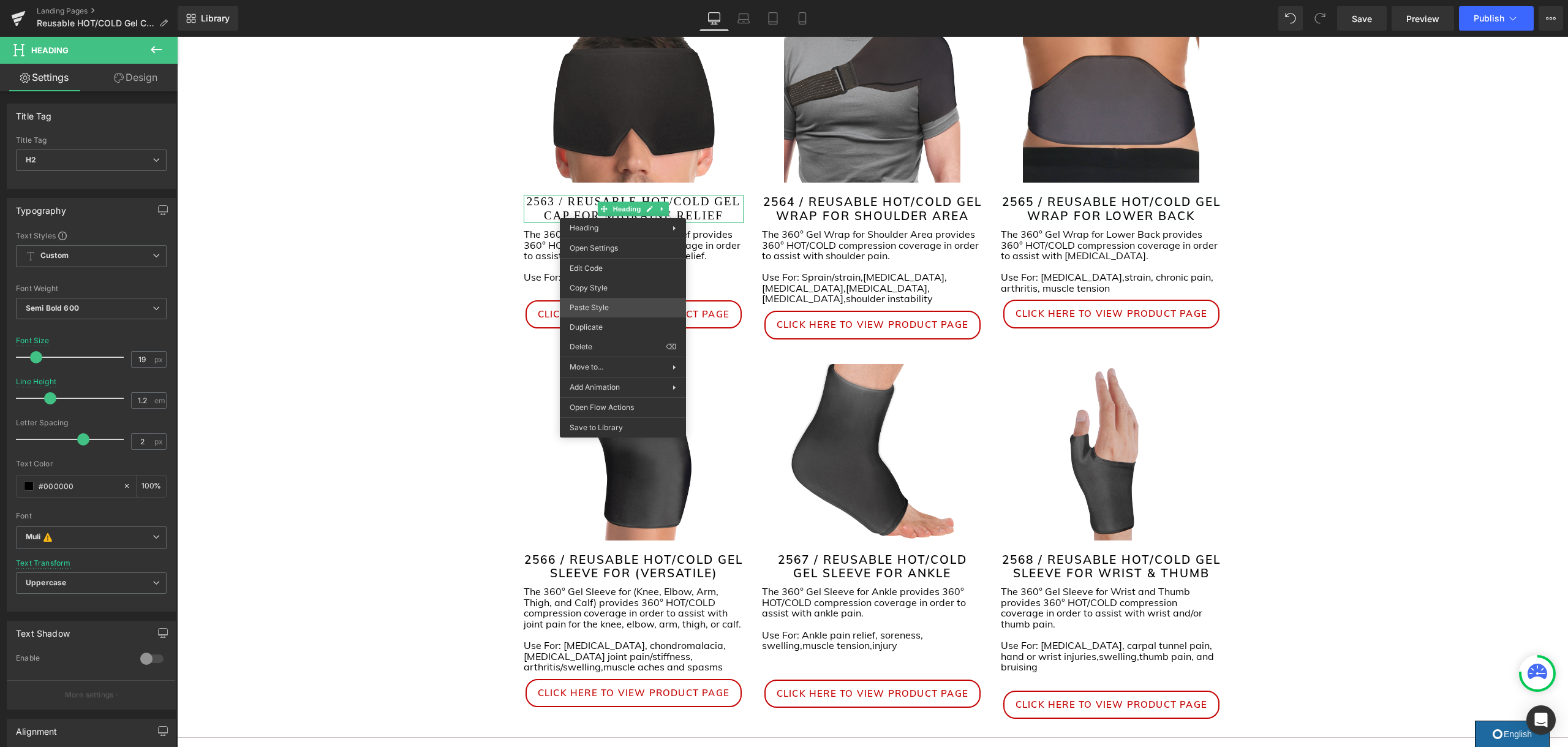
scroll to position [254, 0]
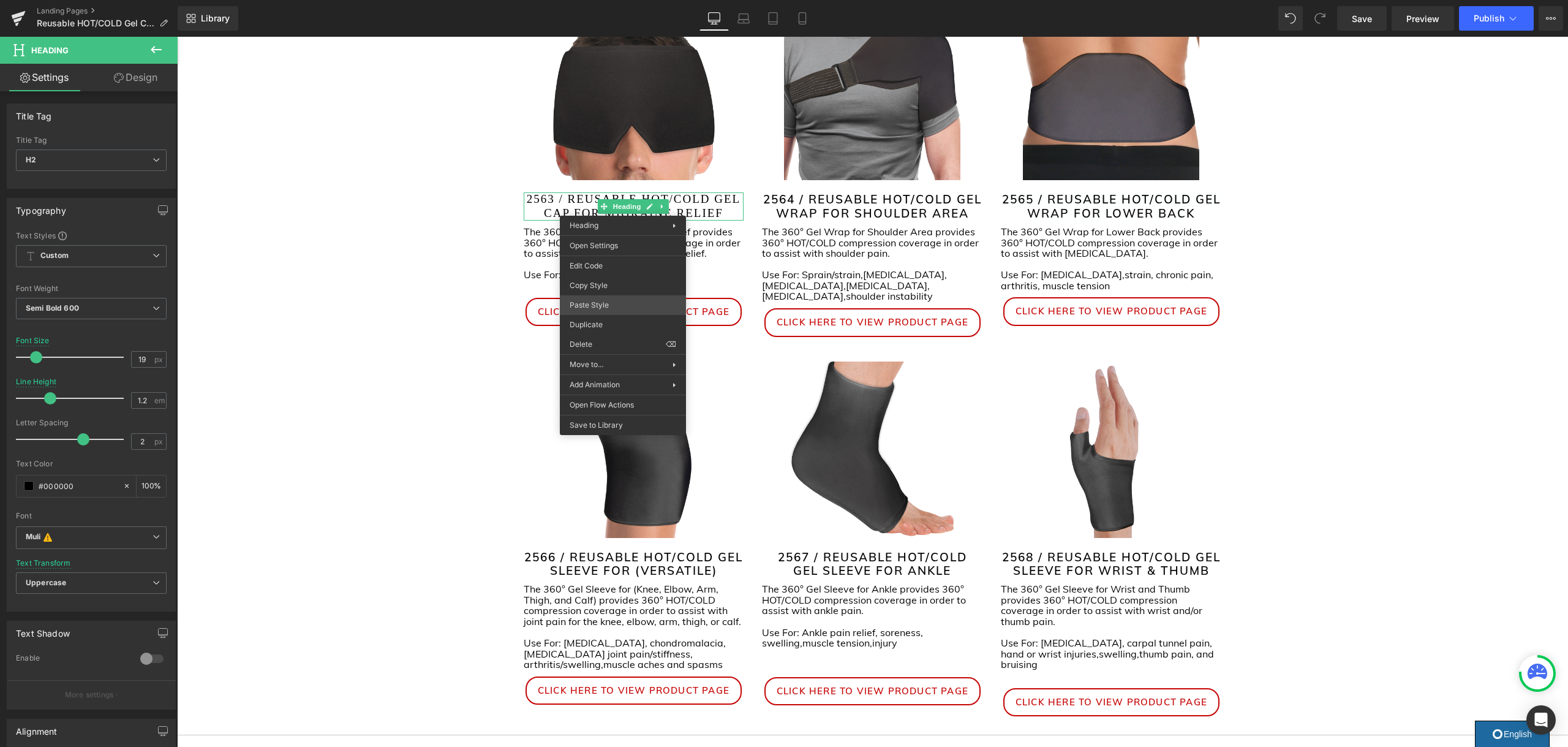
drag, startPoint x: 801, startPoint y: 336, endPoint x: 624, endPoint y: 299, distance: 180.8
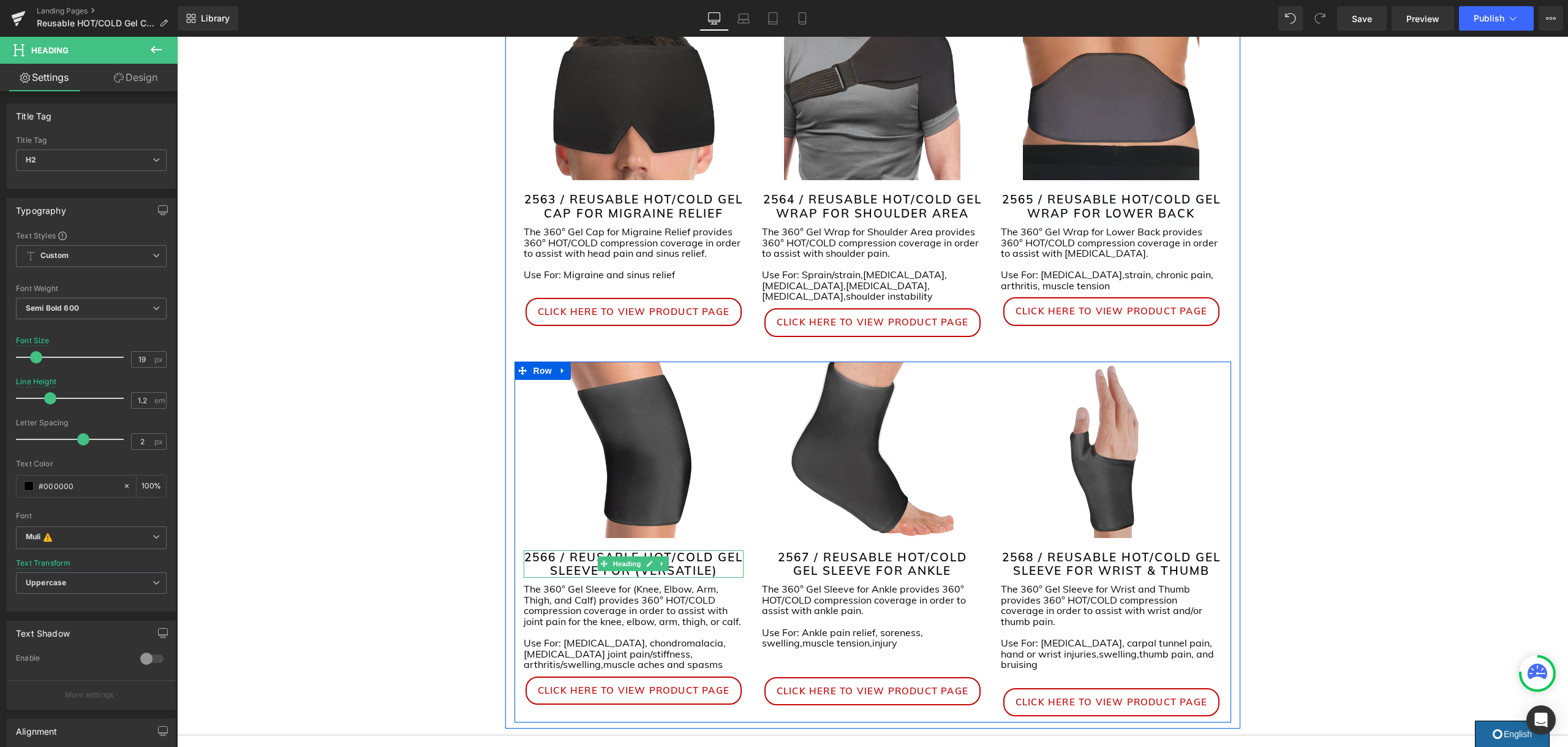
click at [717, 550] on h2 "2566 / REUSABLE HOT/COLD GEL SLEEVE FOR (VERSATILE)" at bounding box center [633, 564] width 221 height 28
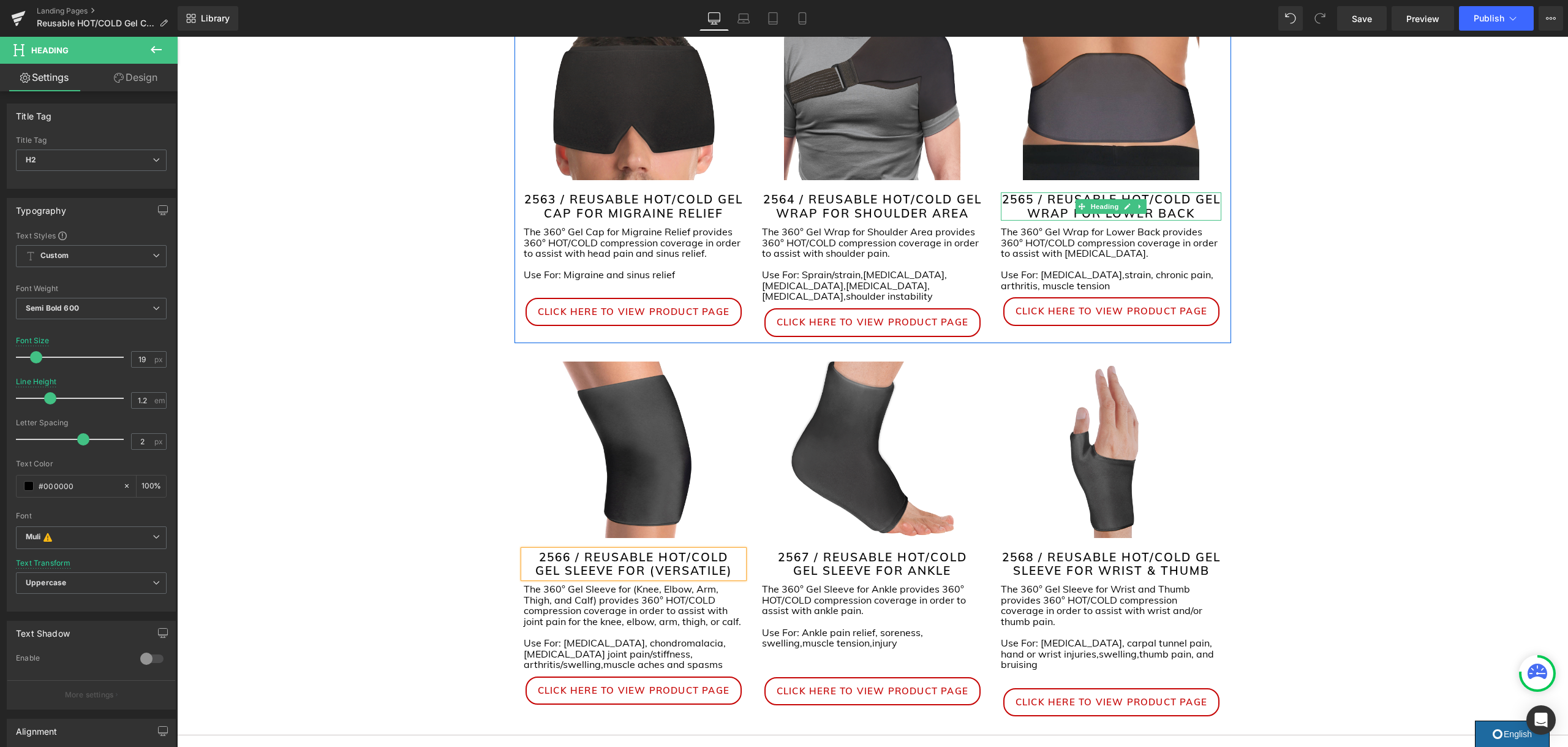
click at [1198, 198] on span "2565 / REUSABLE HOT/COLD GEL WRAP FOR LOWER BACK" at bounding box center [1111, 206] width 219 height 29
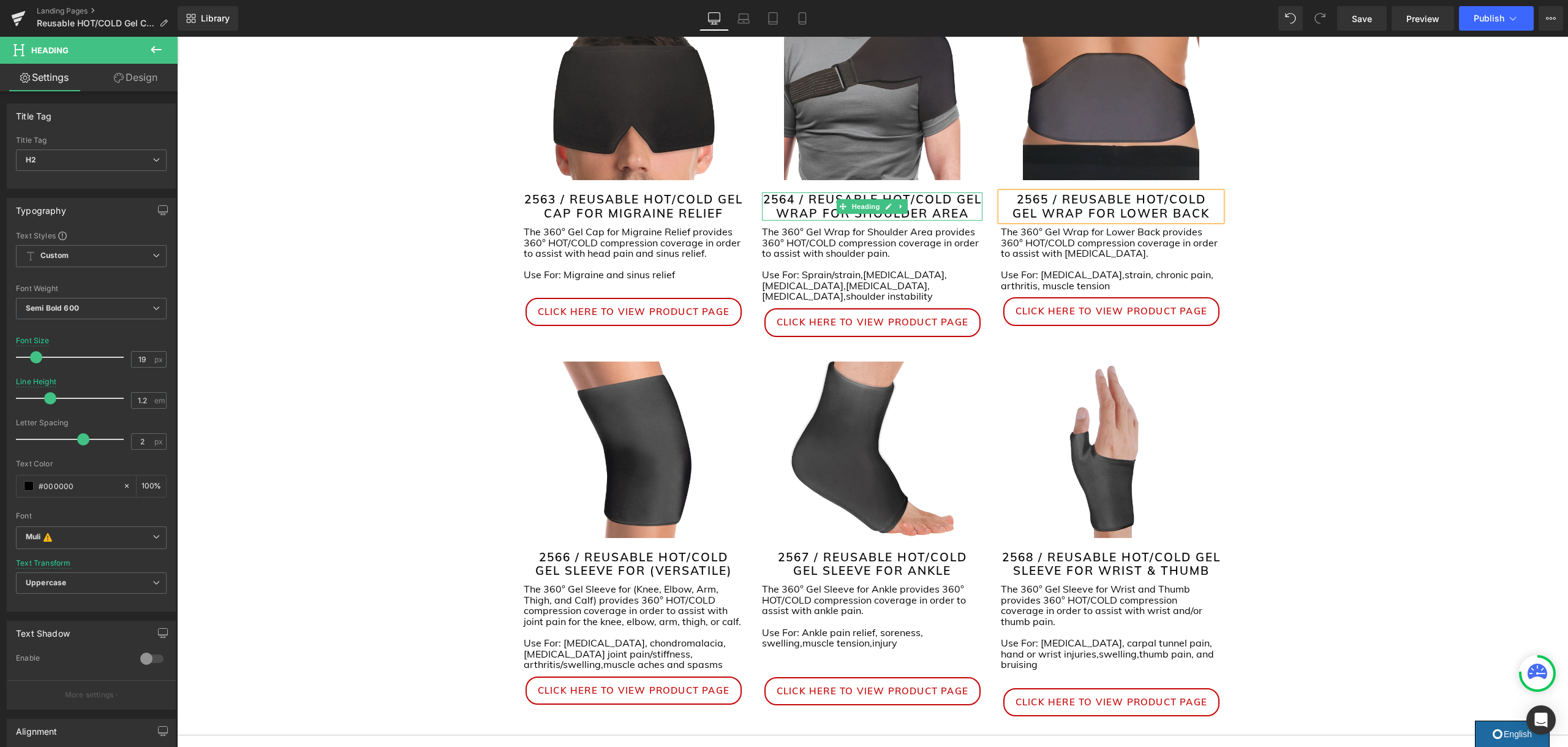
click at [958, 198] on h2 "2564 / REUSABLE HOT/COLD GEL WRAP FOR SHOULDER AREA" at bounding box center [872, 206] width 221 height 28
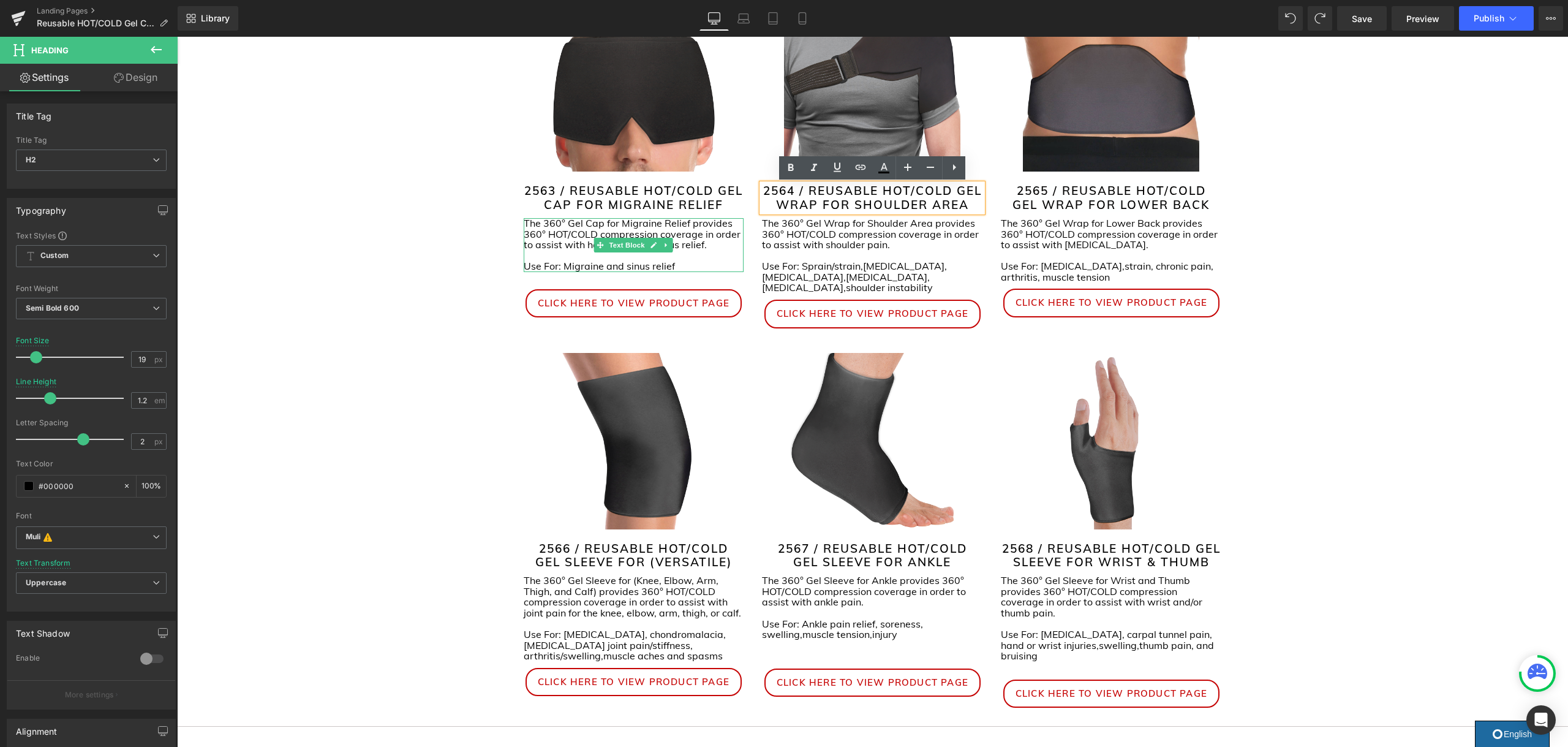
scroll to position [263, 0]
click at [718, 190] on h2 "2563 / REUSABLE HOT/COLD GEL CAP FOR MIGRAINE RELIEF" at bounding box center [633, 197] width 221 height 28
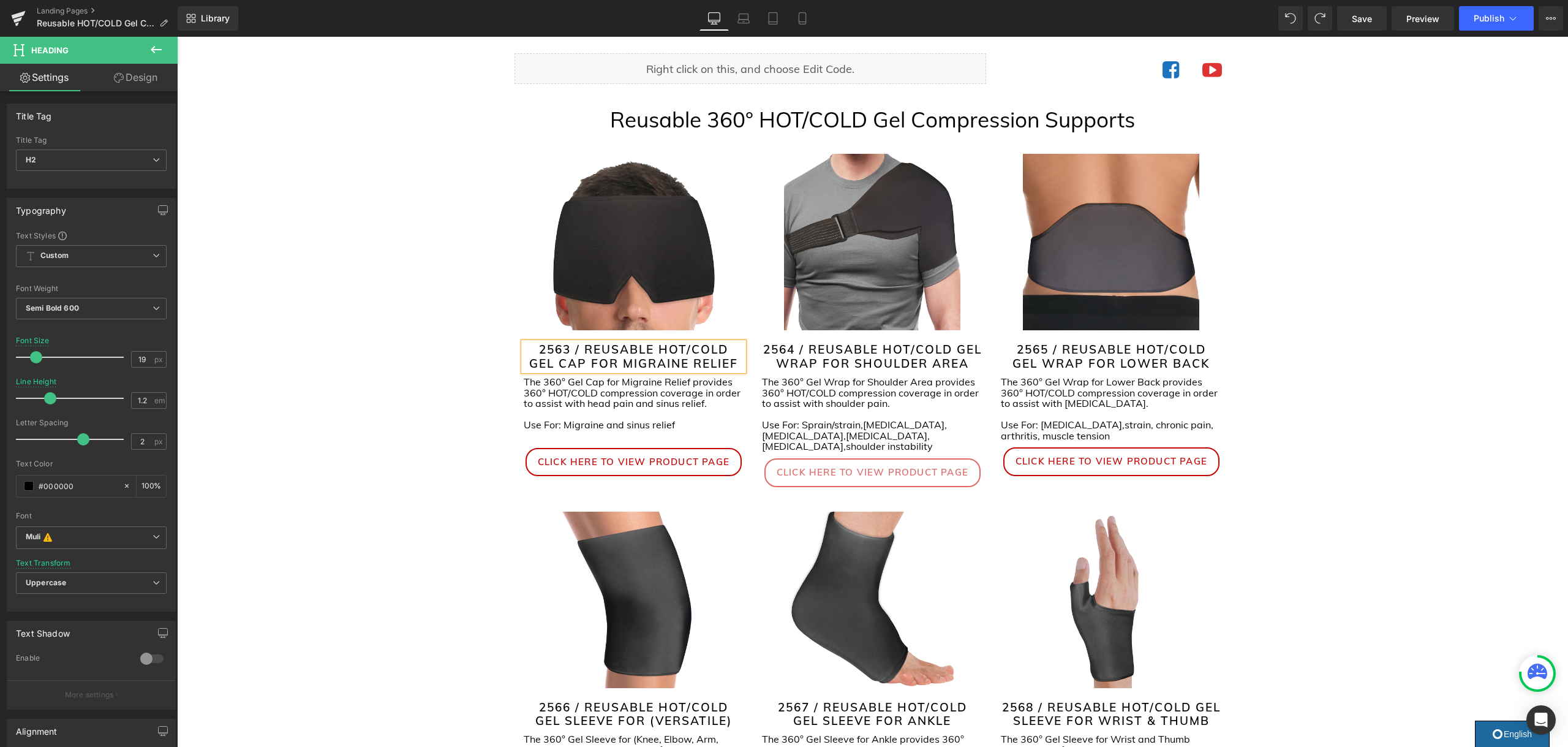
scroll to position [43, 0]
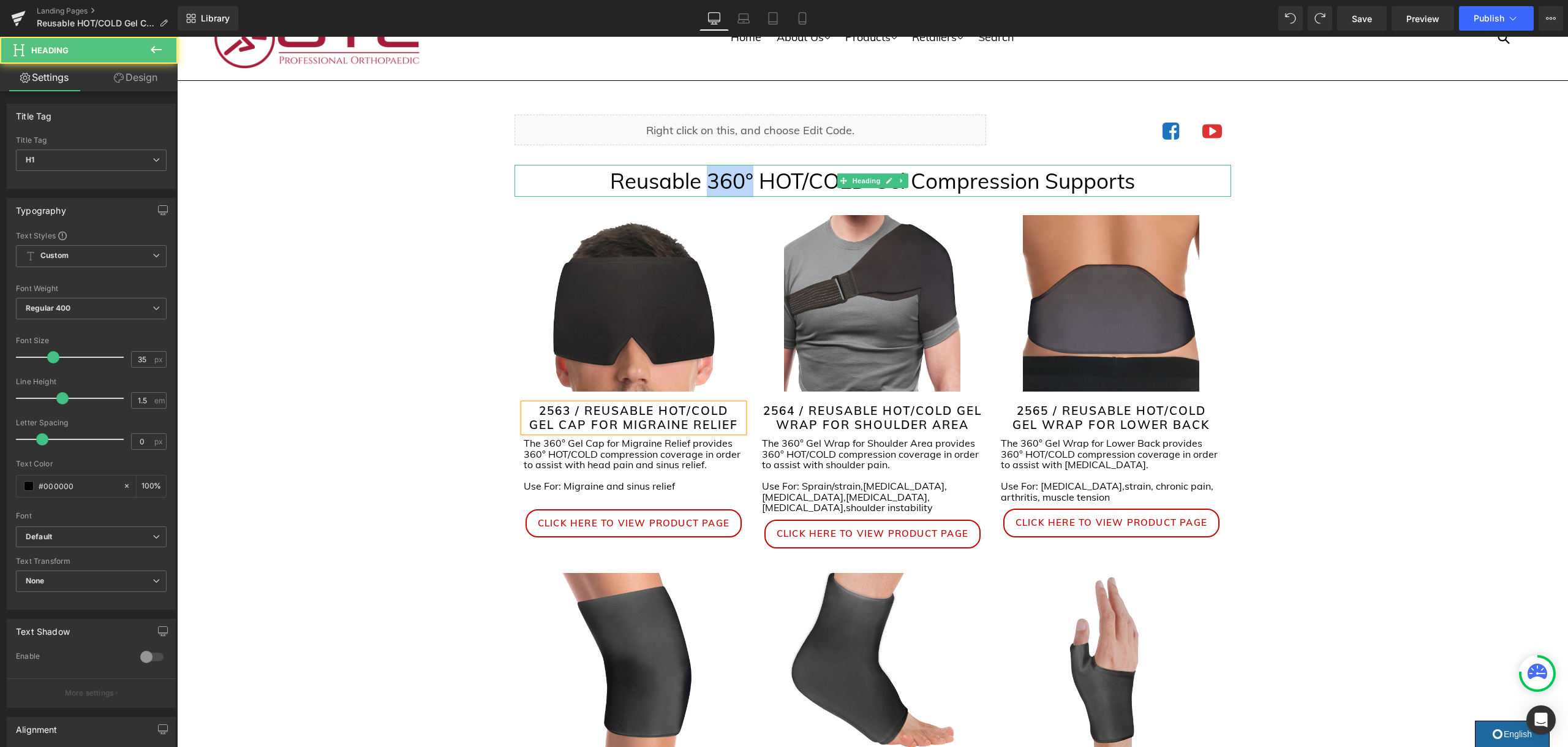
drag, startPoint x: 754, startPoint y: 179, endPoint x: 722, endPoint y: 181, distance: 32.1
click at [711, 181] on h1 "Reusable 360° HOT/COLD Gel Compression Supports" at bounding box center [872, 181] width 717 height 32
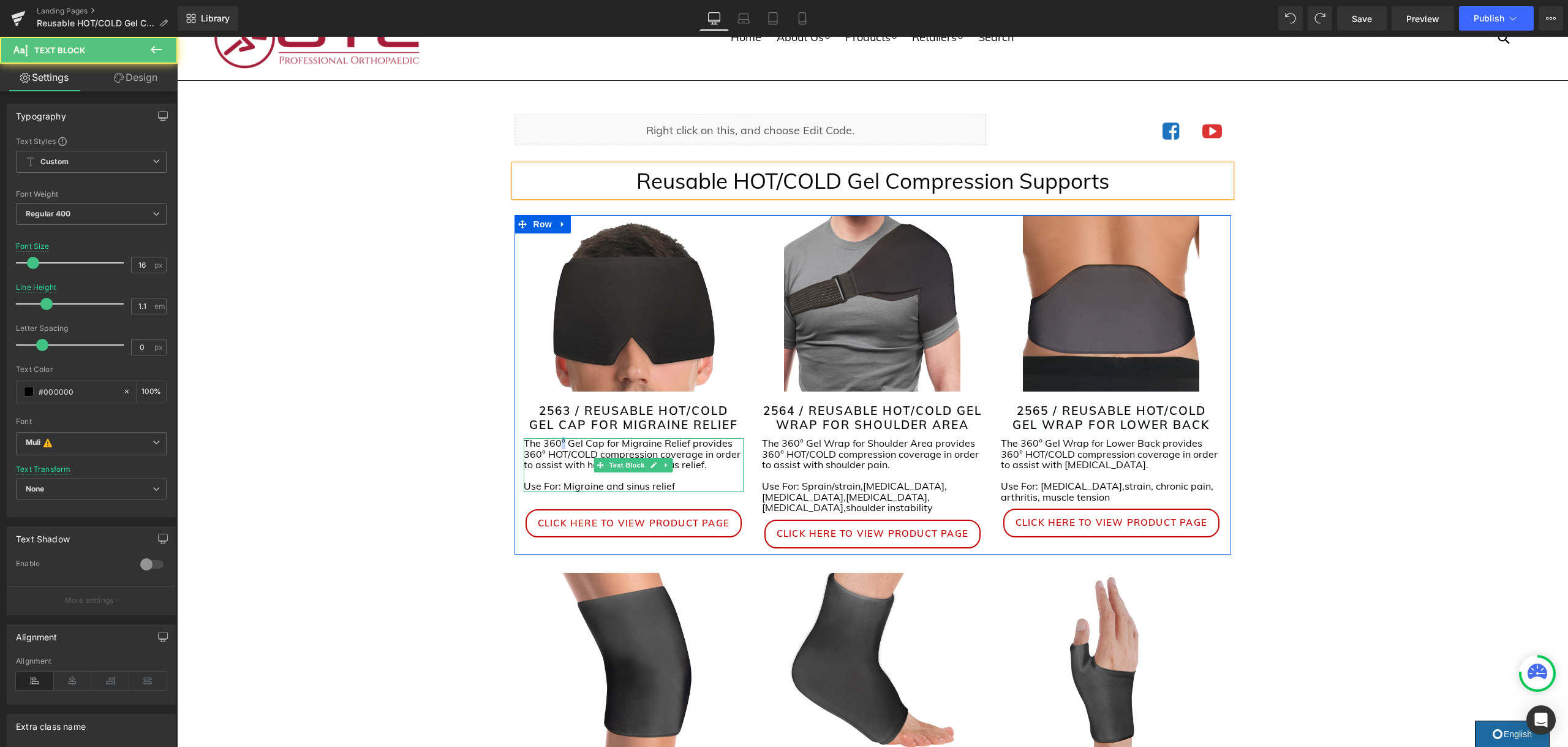
drag, startPoint x: 562, startPoint y: 444, endPoint x: 593, endPoint y: 446, distance: 31.1
click at [561, 445] on p "The 360° Gel Cap for Migraine Relief provides 360° HOT/COLD compression coverag…" at bounding box center [633, 454] width 221 height 32
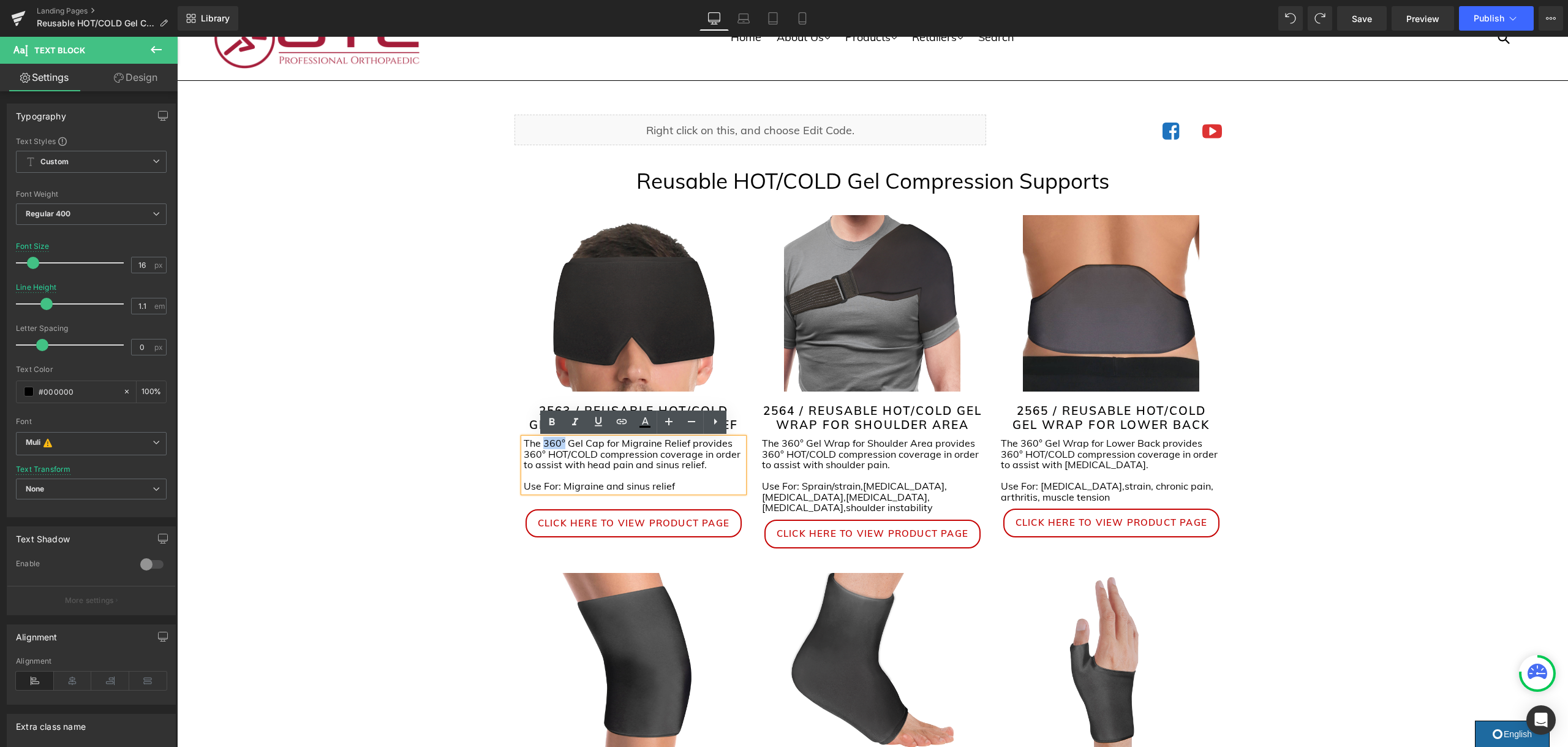
drag, startPoint x: 565, startPoint y: 444, endPoint x: 598, endPoint y: 435, distance: 34.2
click at [544, 445] on p "The 360° Gel Cap for Migraine Relief provides 360° HOT/COLD compression coverag…" at bounding box center [633, 454] width 221 height 32
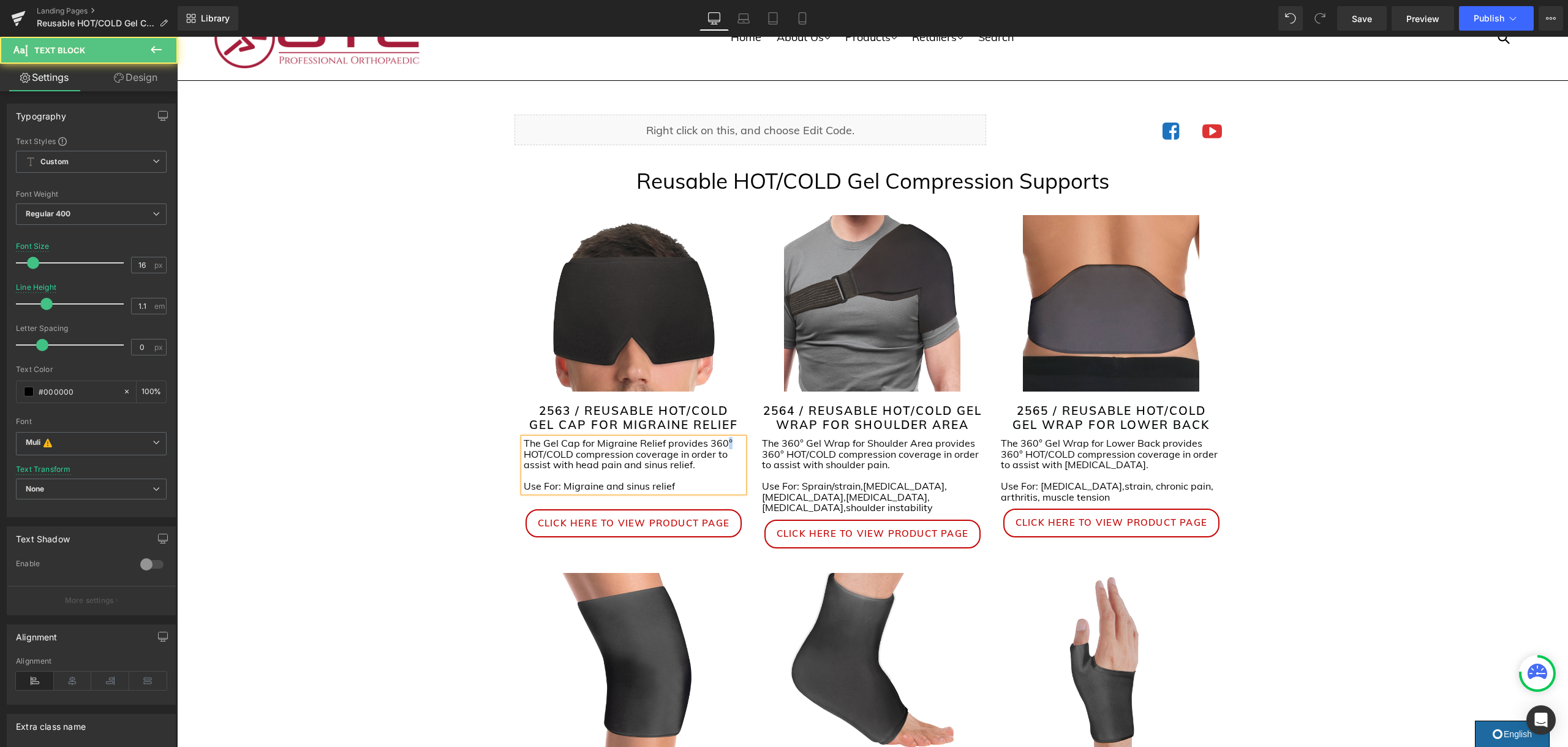
click at [725, 442] on p "The Gel Cap for Migraine Relief provides 360° HOT/COLD compression coverage in …" at bounding box center [633, 454] width 221 height 32
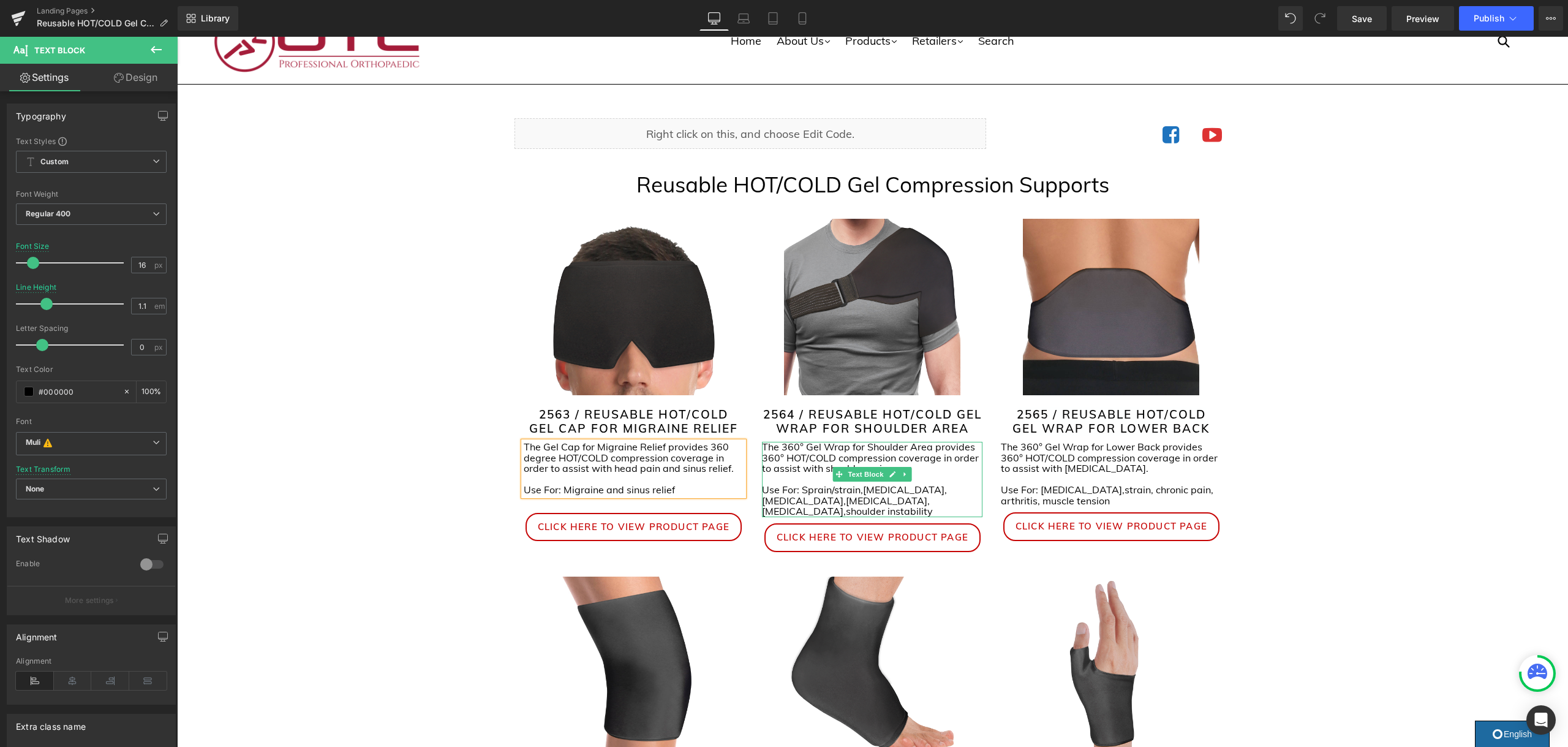
scroll to position [39, 0]
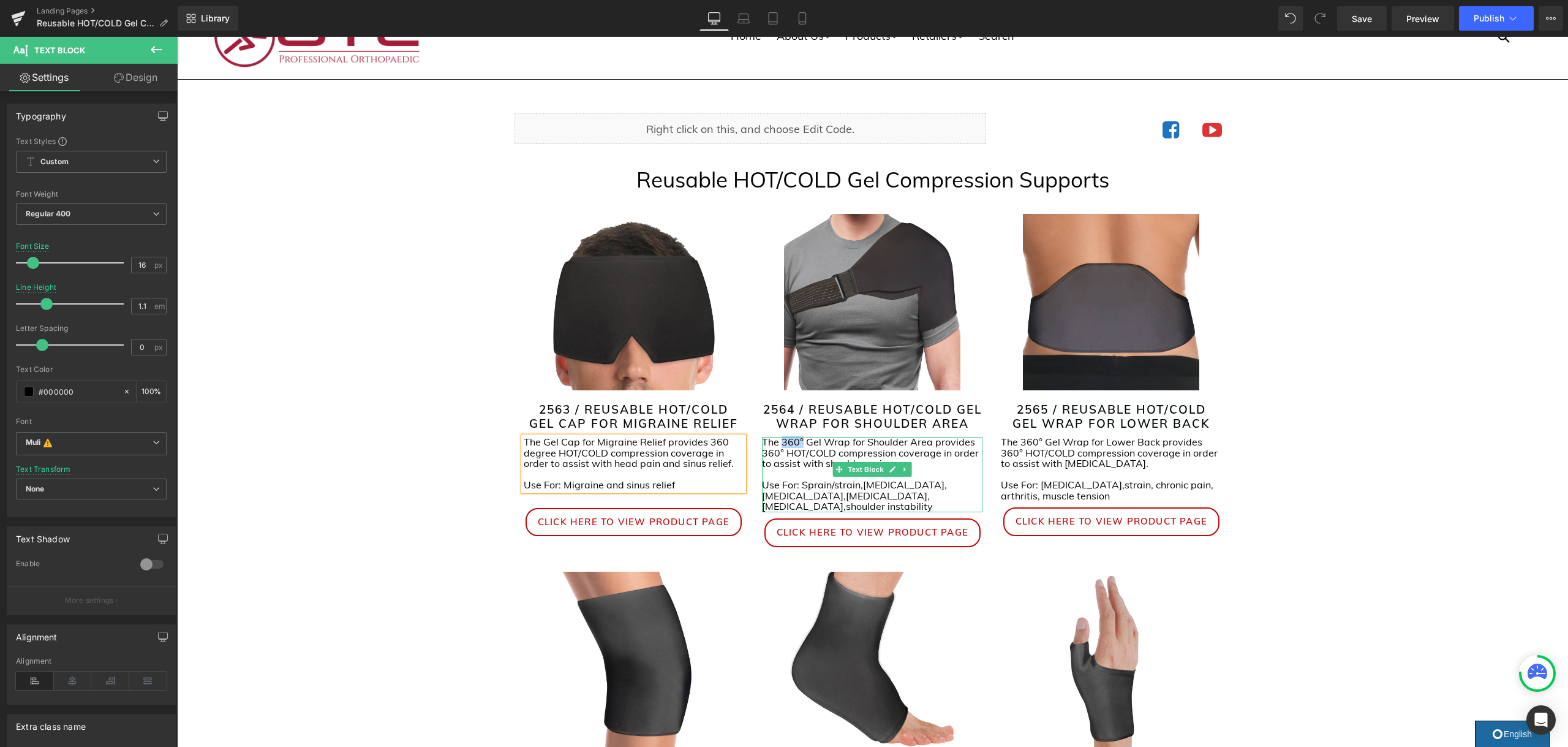
drag, startPoint x: 799, startPoint y: 447, endPoint x: 783, endPoint y: 448, distance: 16.0
click at [783, 448] on span "The 360° Gel Wrap for Shoulder Area provides 360° HOT/COLD compression coverage…" at bounding box center [869, 452] width 216 height 34
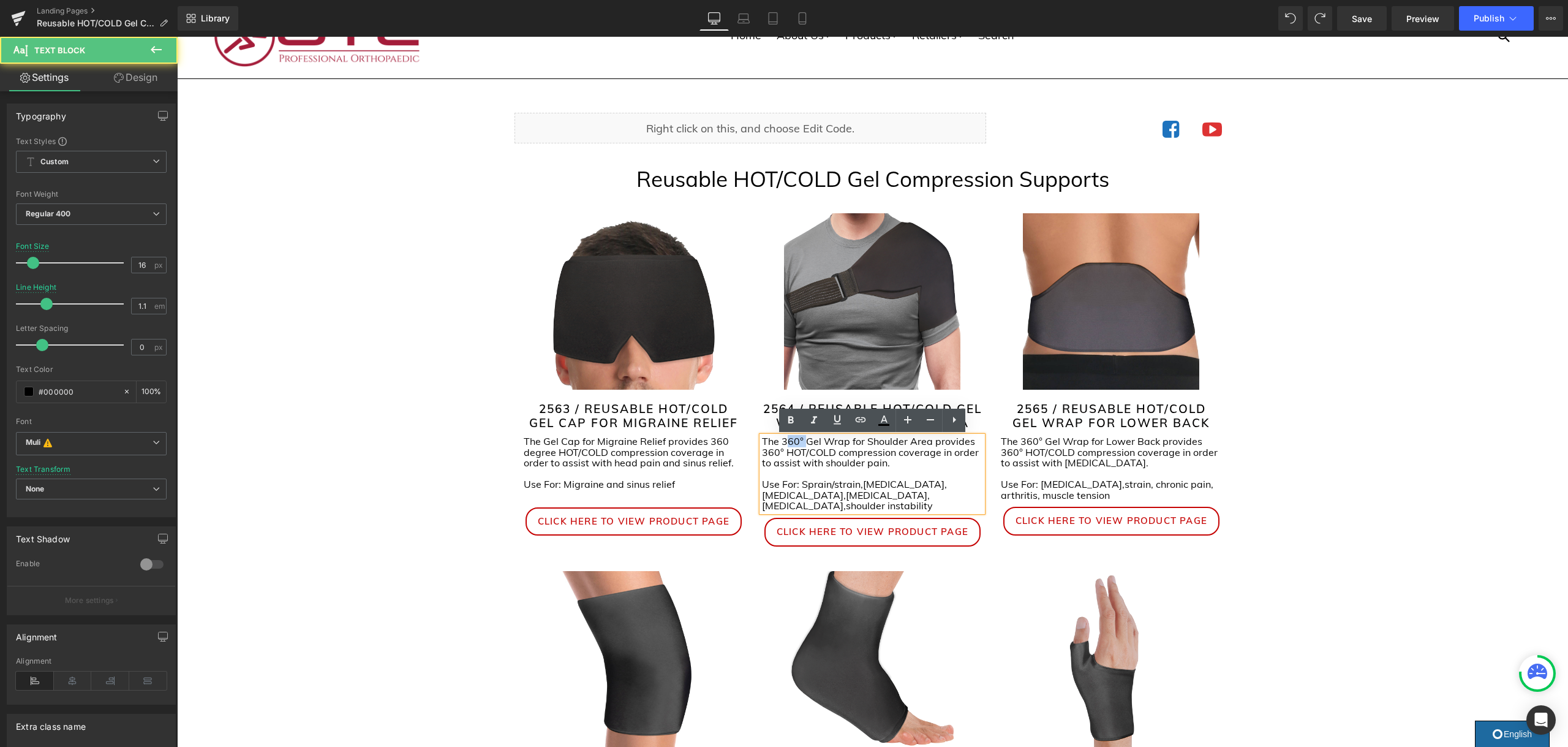
drag, startPoint x: 804, startPoint y: 440, endPoint x: 785, endPoint y: 443, distance: 19.2
click at [785, 443] on span "The 360° Gel Wrap for Shoulder Area provides 360° HOT/COLD compression coverage…" at bounding box center [869, 452] width 216 height 34
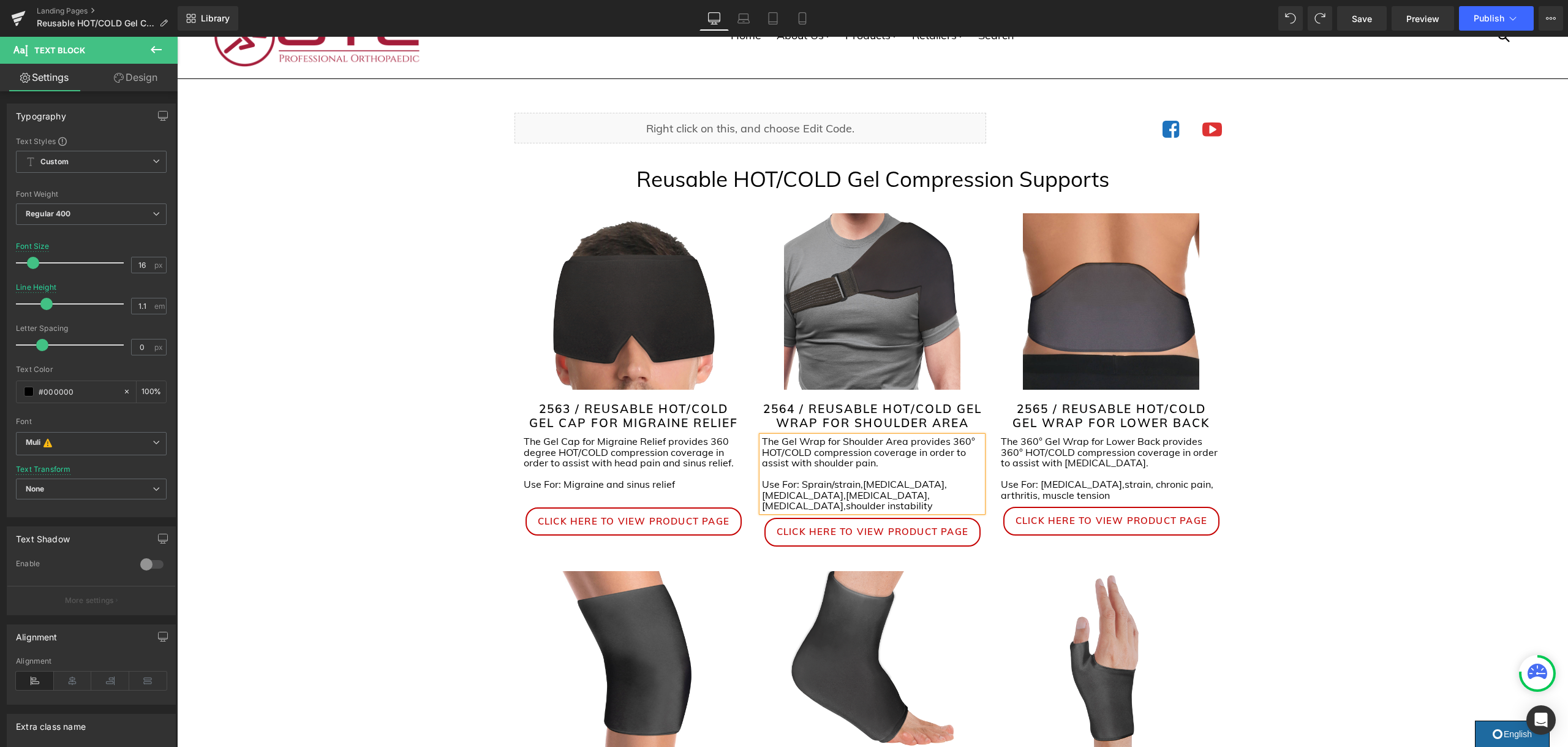
drag, startPoint x: 970, startPoint y: 440, endPoint x: 970, endPoint y: 448, distance: 8.0
click at [970, 440] on span "The Gel Wrap for Shoulder Area provides 360° HOT/COLD compression coverage in o…" at bounding box center [868, 452] width 213 height 34
click at [1045, 441] on p "The 360° Gel Wrap for Lower Back provides 360° HOT/COLD compression coverage in…" at bounding box center [1110, 452] width 221 height 32
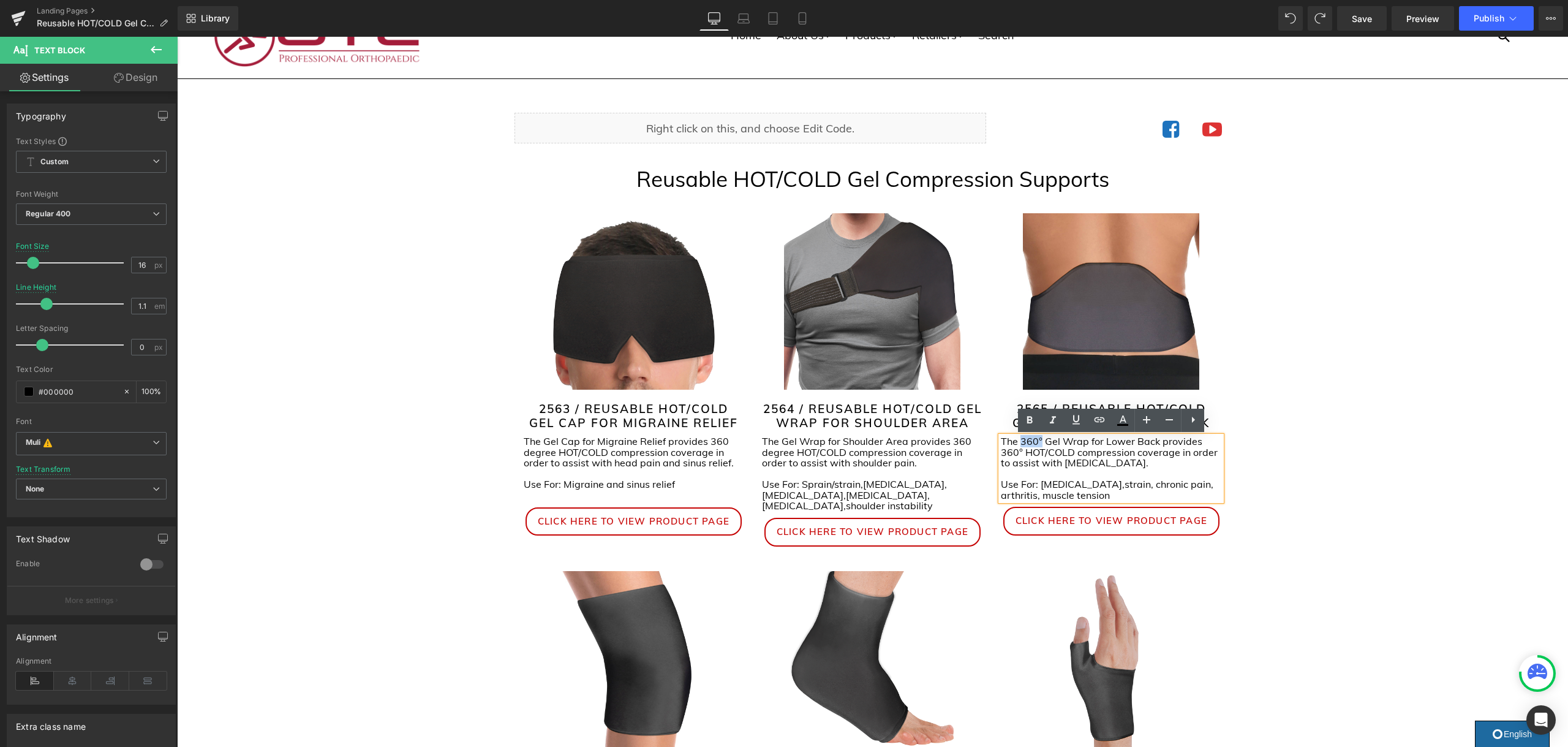
drag, startPoint x: 1043, startPoint y: 442, endPoint x: 1022, endPoint y: 441, distance: 21.0
click at [1022, 441] on p "The 360° Gel Wrap for Lower Back provides 360° HOT/COLD compression coverage in…" at bounding box center [1110, 452] width 221 height 32
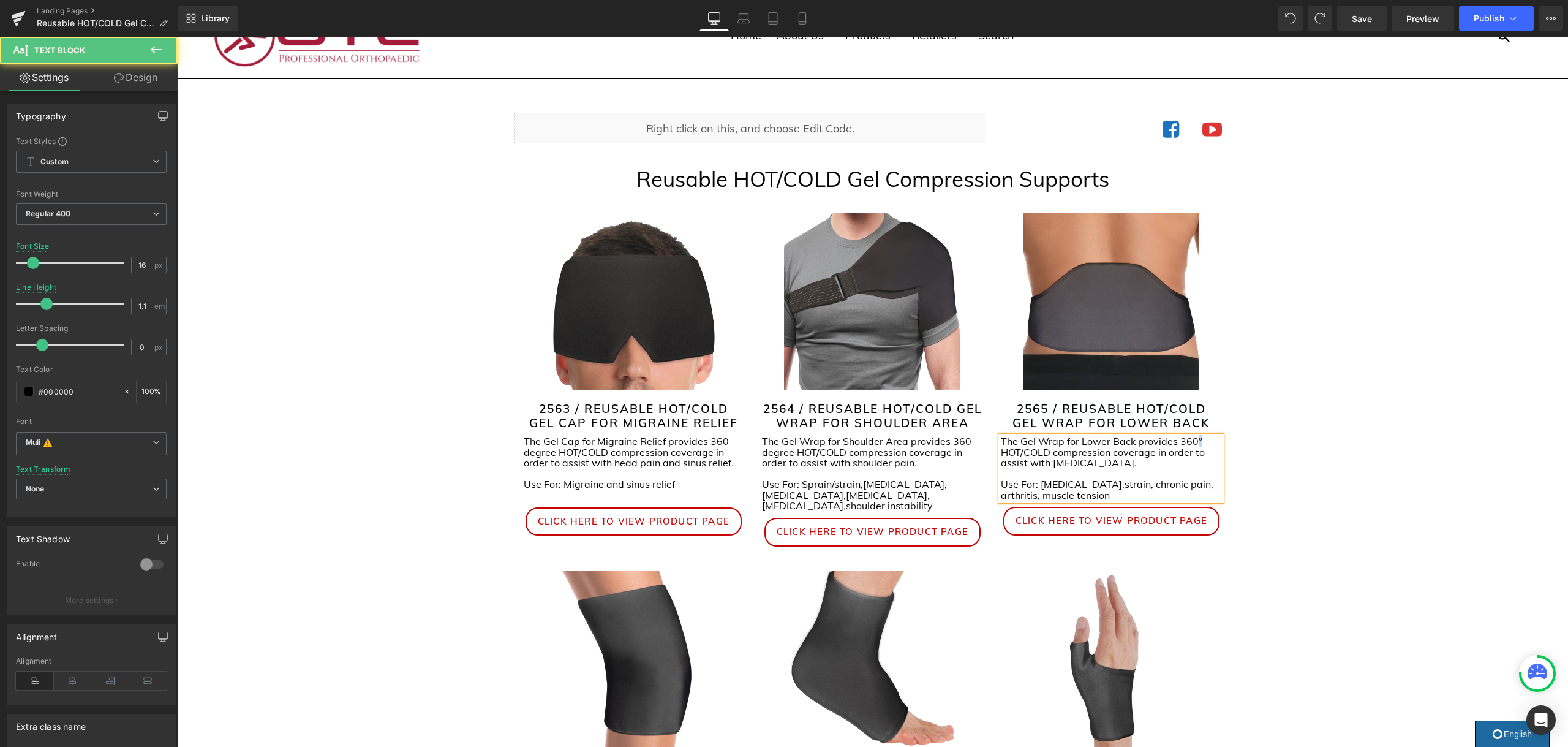
click at [1195, 441] on p "The Gel Wrap for Lower Back provides 360° HOT/COLD compression coverage in orde…" at bounding box center [1110, 452] width 221 height 32
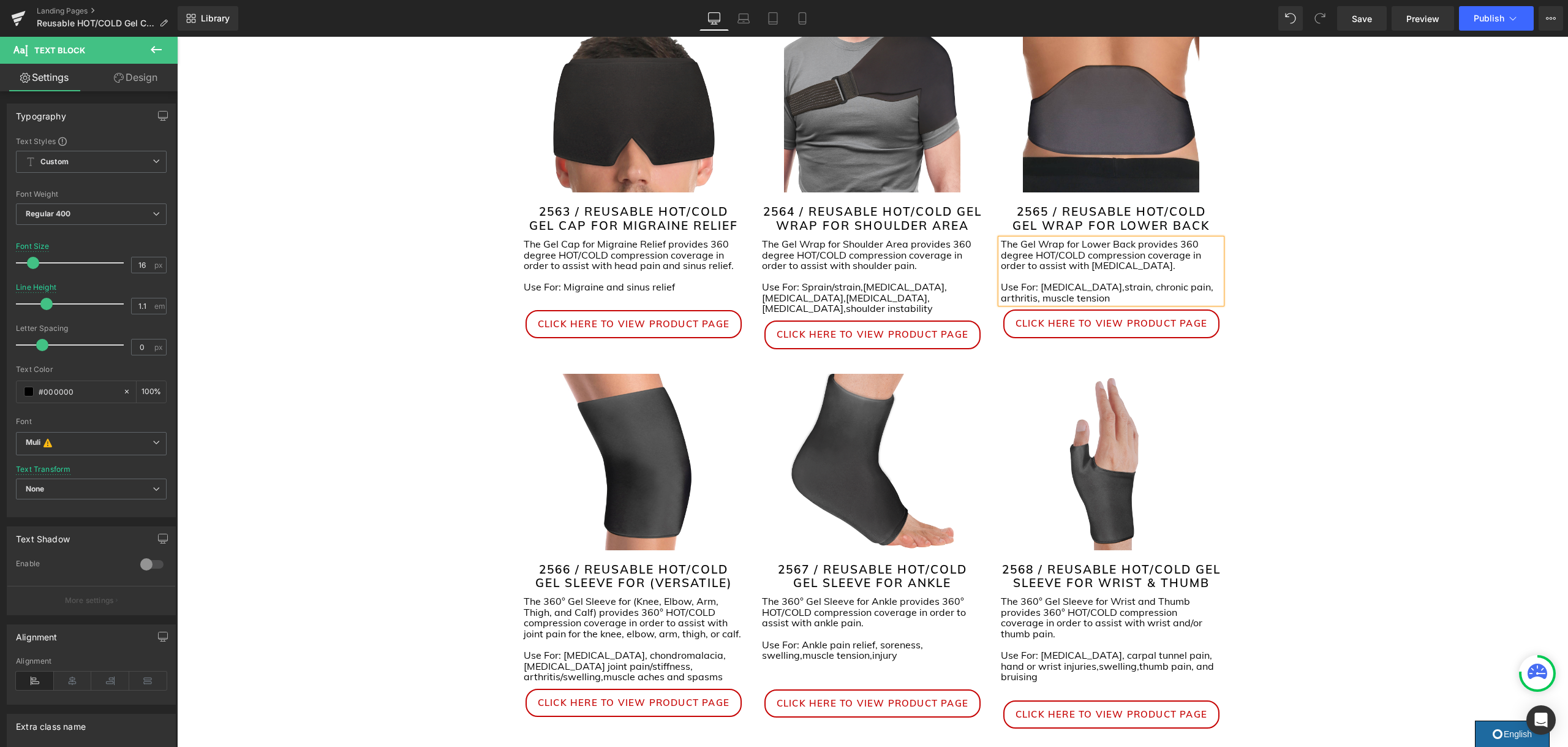
scroll to position [317, 0]
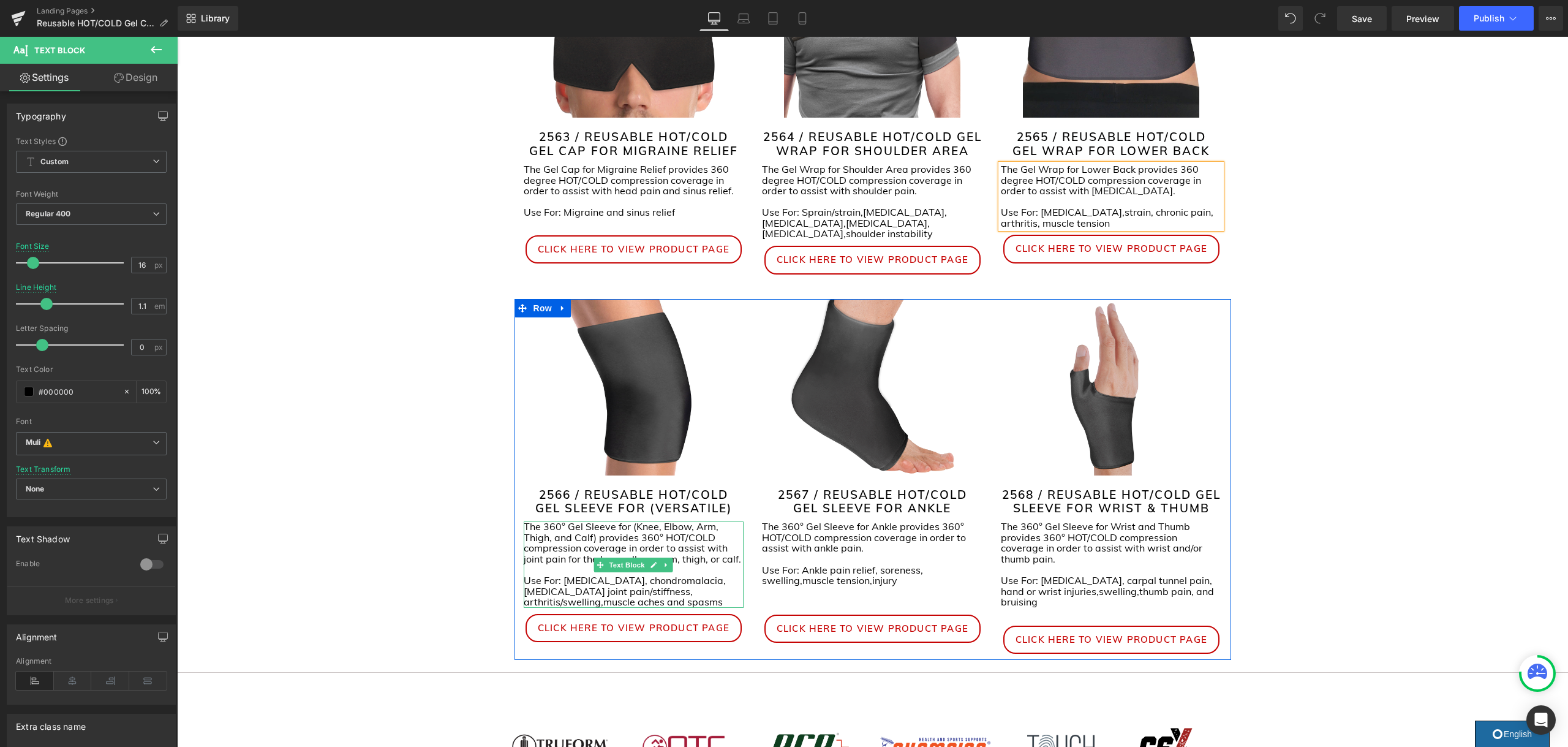
click at [635, 522] on p "The 360° Gel Sleeve for (Knee, Elbow, Arm, Thigh, and Calf) provides 360° HOT/C…" at bounding box center [633, 542] width 221 height 43
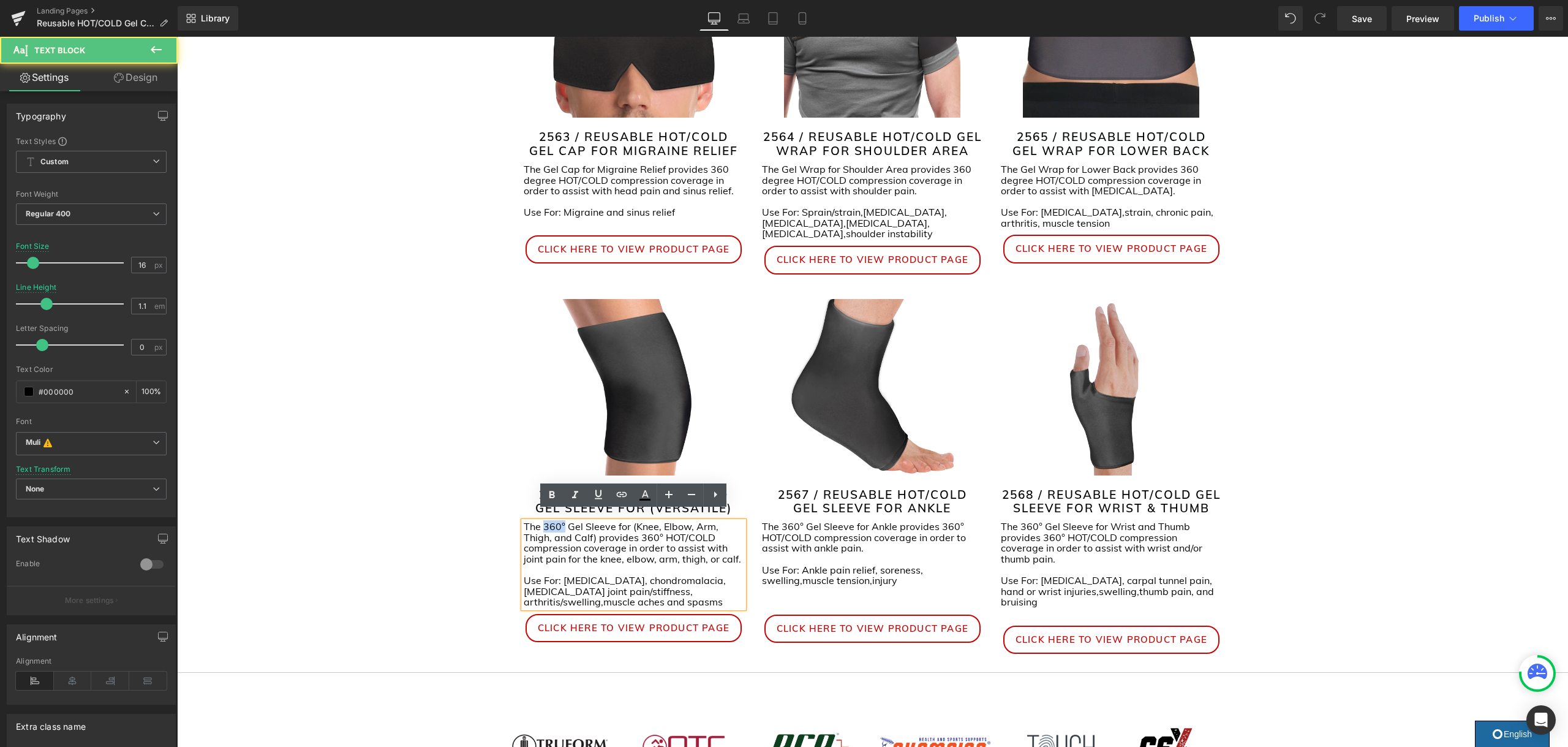
drag, startPoint x: 564, startPoint y: 516, endPoint x: 544, endPoint y: 518, distance: 20.1
click at [544, 521] on p "The 360° Gel Sleeve for (Knee, Elbow, Arm, Thigh, and Calf) provides 360° HOT/C…" at bounding box center [633, 542] width 221 height 43
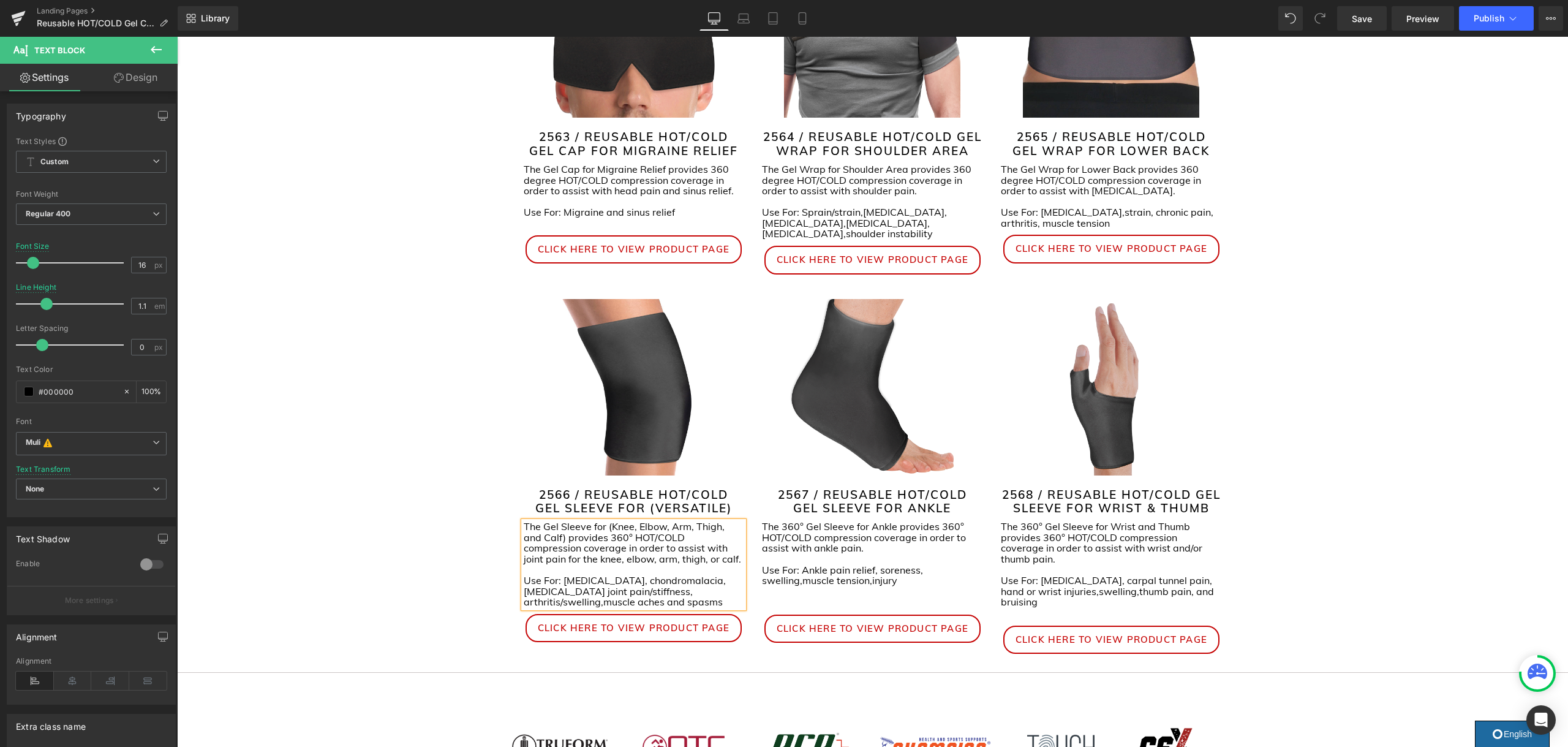
click at [610, 526] on p "The Gel Sleeve for (Knee, Elbow, Arm, Thigh, and Calf) provides 360° HOT/COLD c…" at bounding box center [633, 542] width 221 height 43
click at [835, 520] on span "The 360° Gel Sleeve for Ankle provides 360° HOT/COLD compression coverage in or…" at bounding box center [863, 537] width 204 height 34
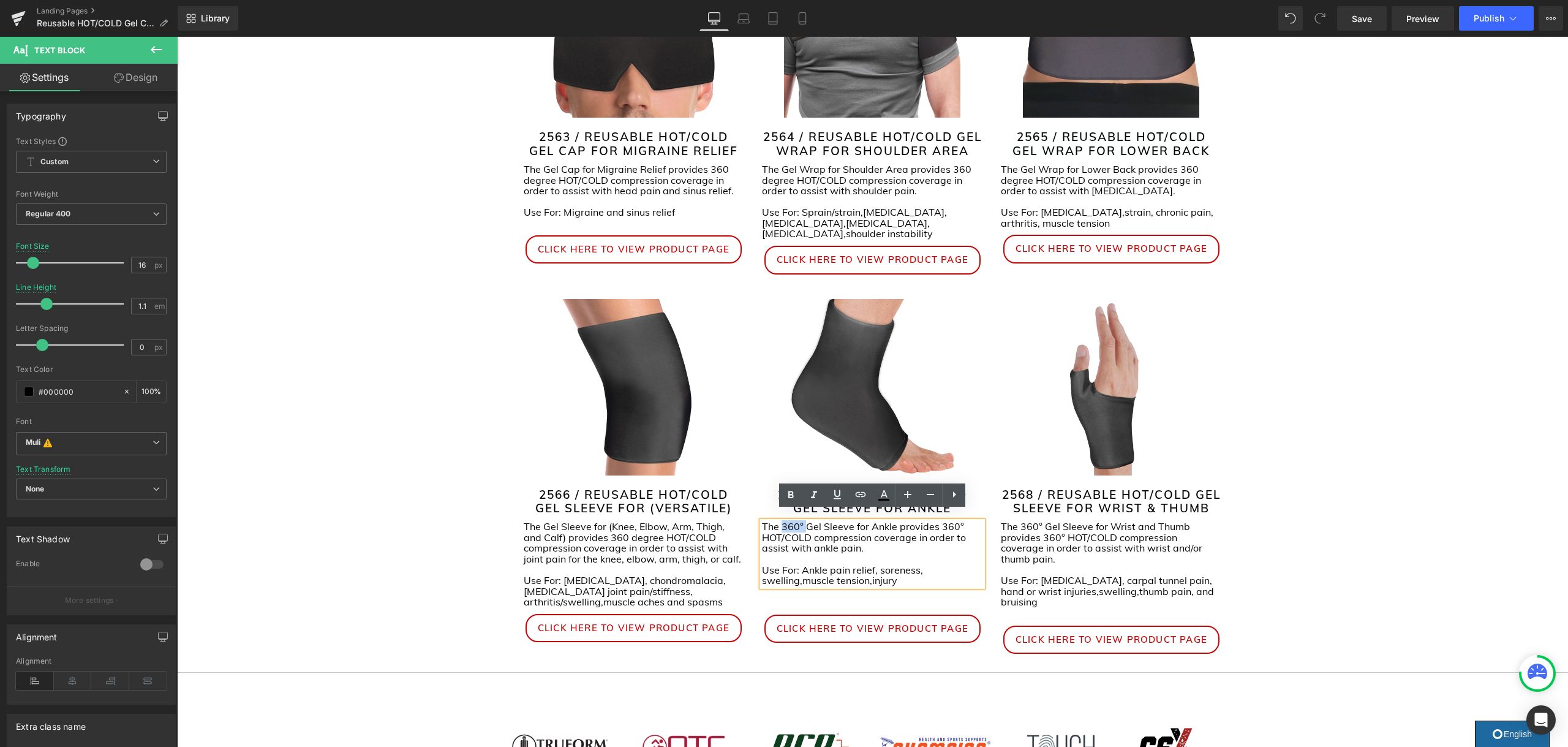
drag, startPoint x: 805, startPoint y: 516, endPoint x: 784, endPoint y: 519, distance: 21.2
click at [784, 520] on span "The 360° Gel Sleeve for Ankle provides 360° HOT/COLD compression coverage in or…" at bounding box center [863, 537] width 204 height 34
click at [941, 521] on p "The Gel Sleeve for Ankle provides 360° HOT/COLD compression coverage in order t…" at bounding box center [872, 537] width 221 height 32
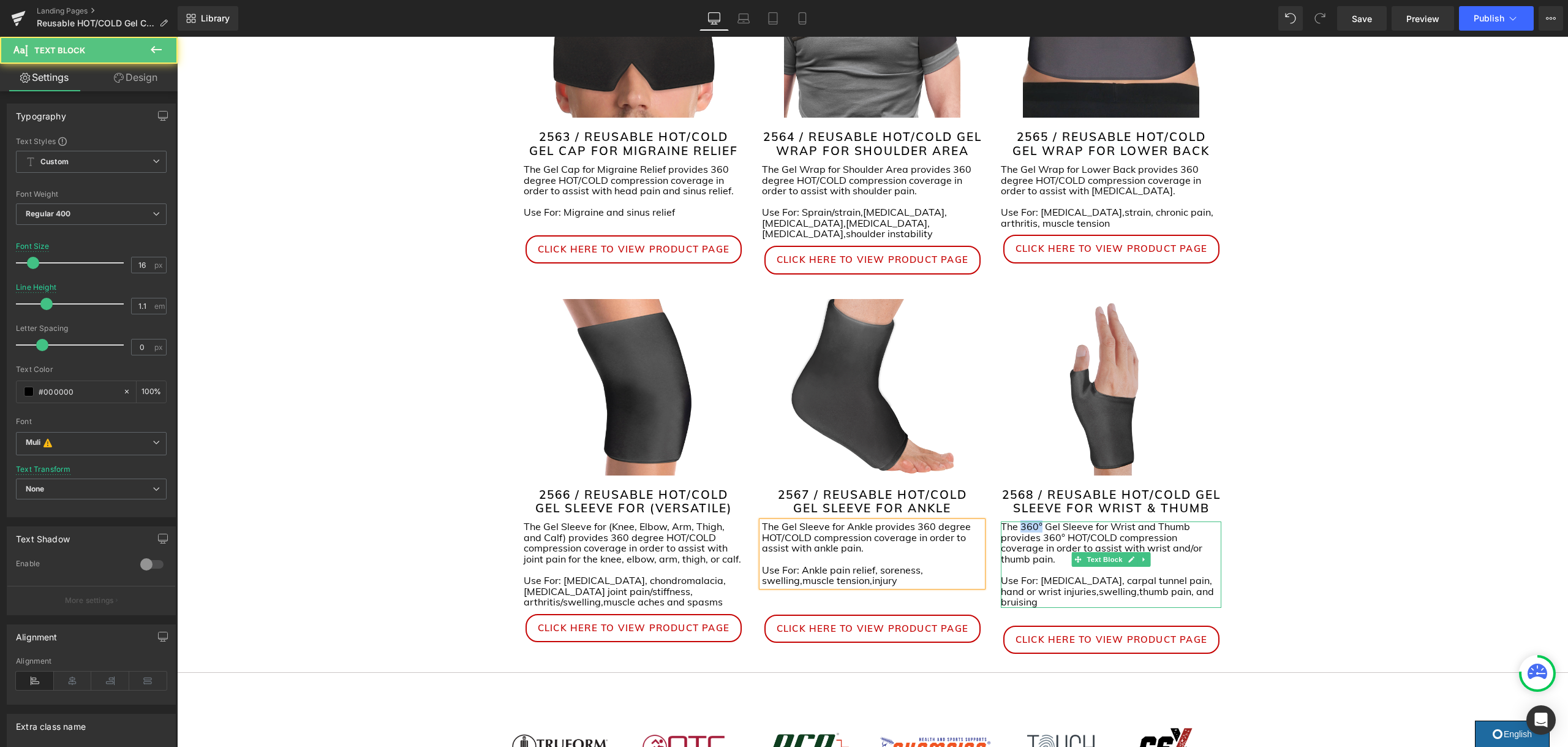
drag, startPoint x: 1031, startPoint y: 517, endPoint x: 1022, endPoint y: 518, distance: 9.1
click at [1022, 521] on p "The 360° Gel Sleeve for Wrist and Thumb provides 360° HOT/COLD compression cove…" at bounding box center [1110, 542] width 221 height 43
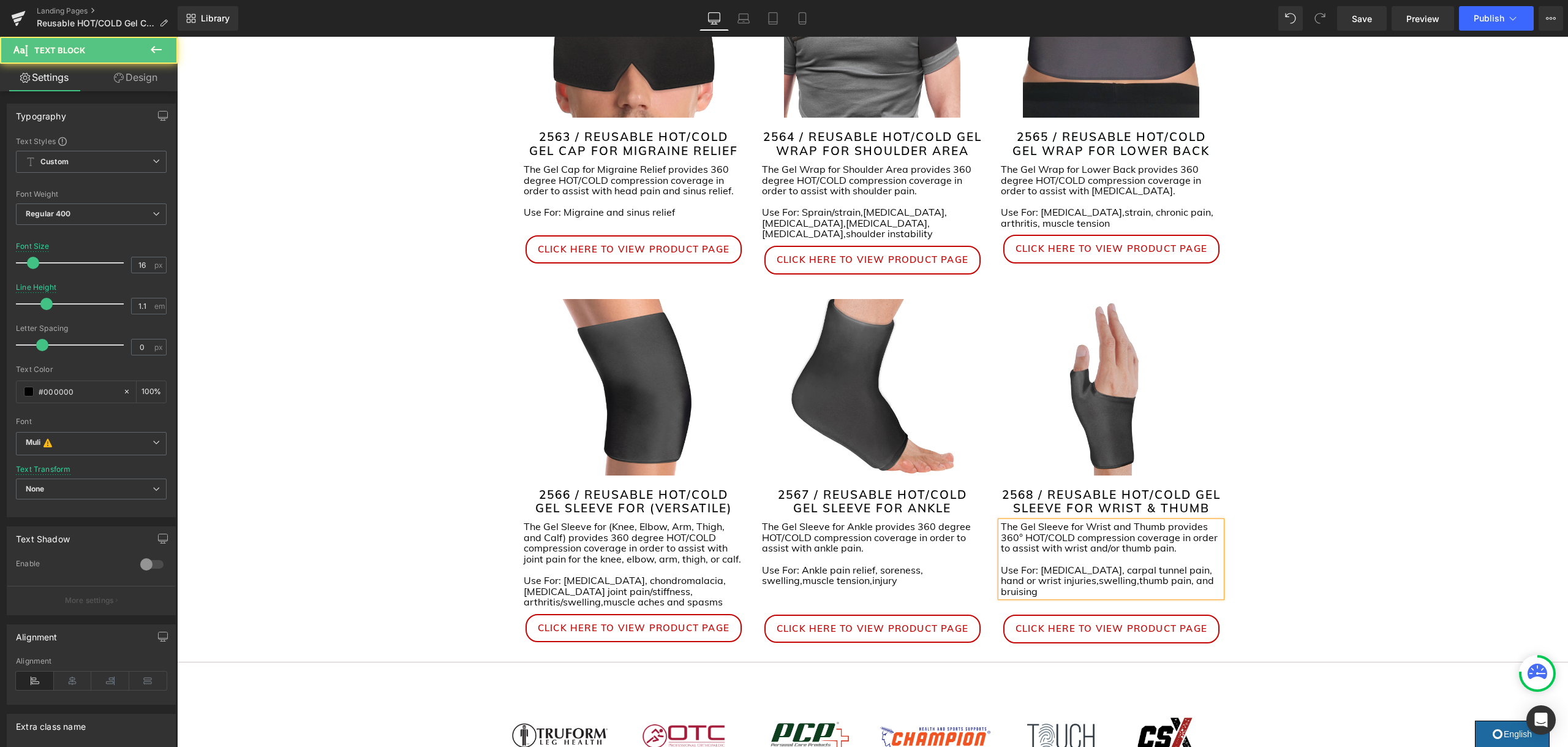
click at [1021, 528] on p "The Gel Sleeve for Wrist and Thumb provides 360° HOT/COLD compression coverage …" at bounding box center [1110, 537] width 221 height 32
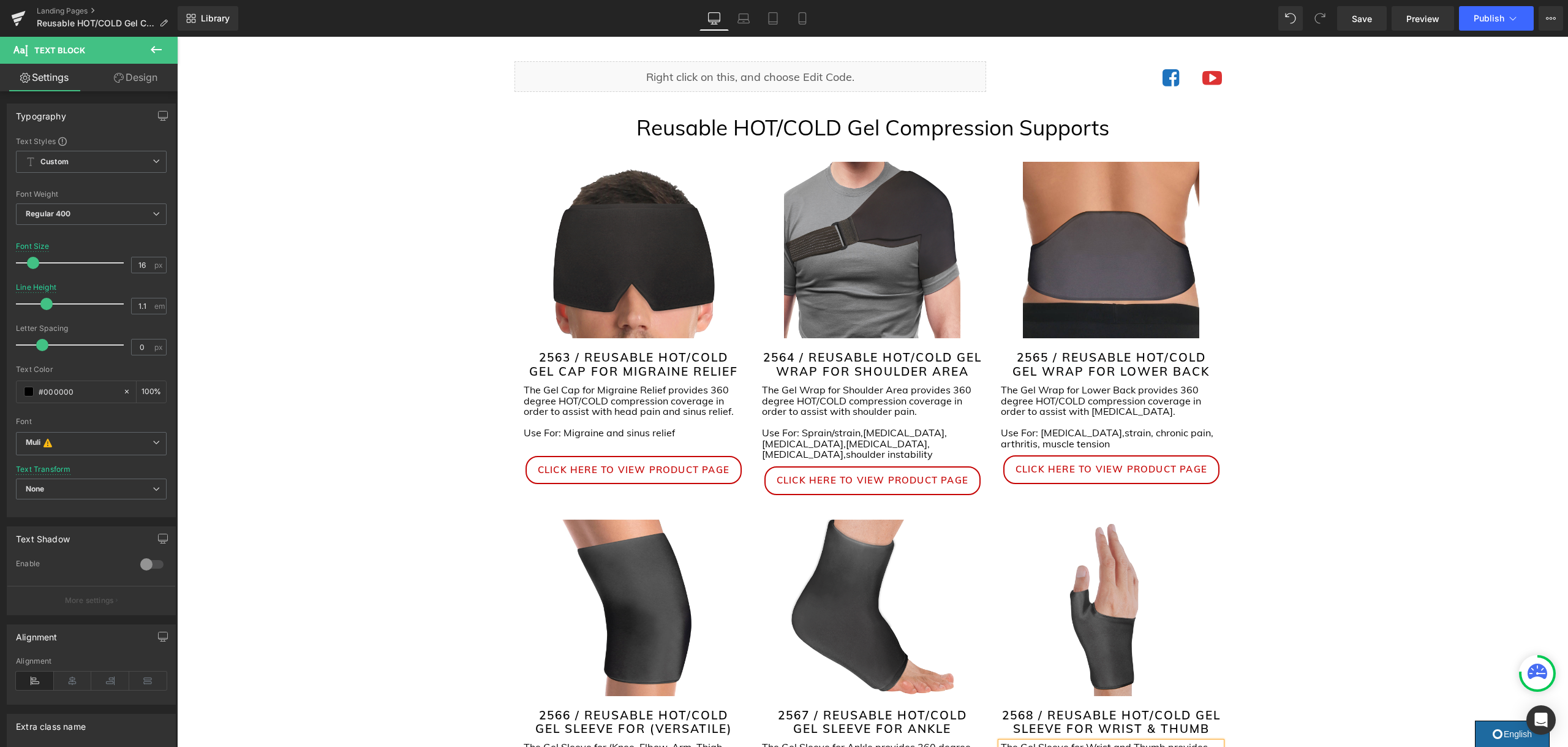
scroll to position [0, 0]
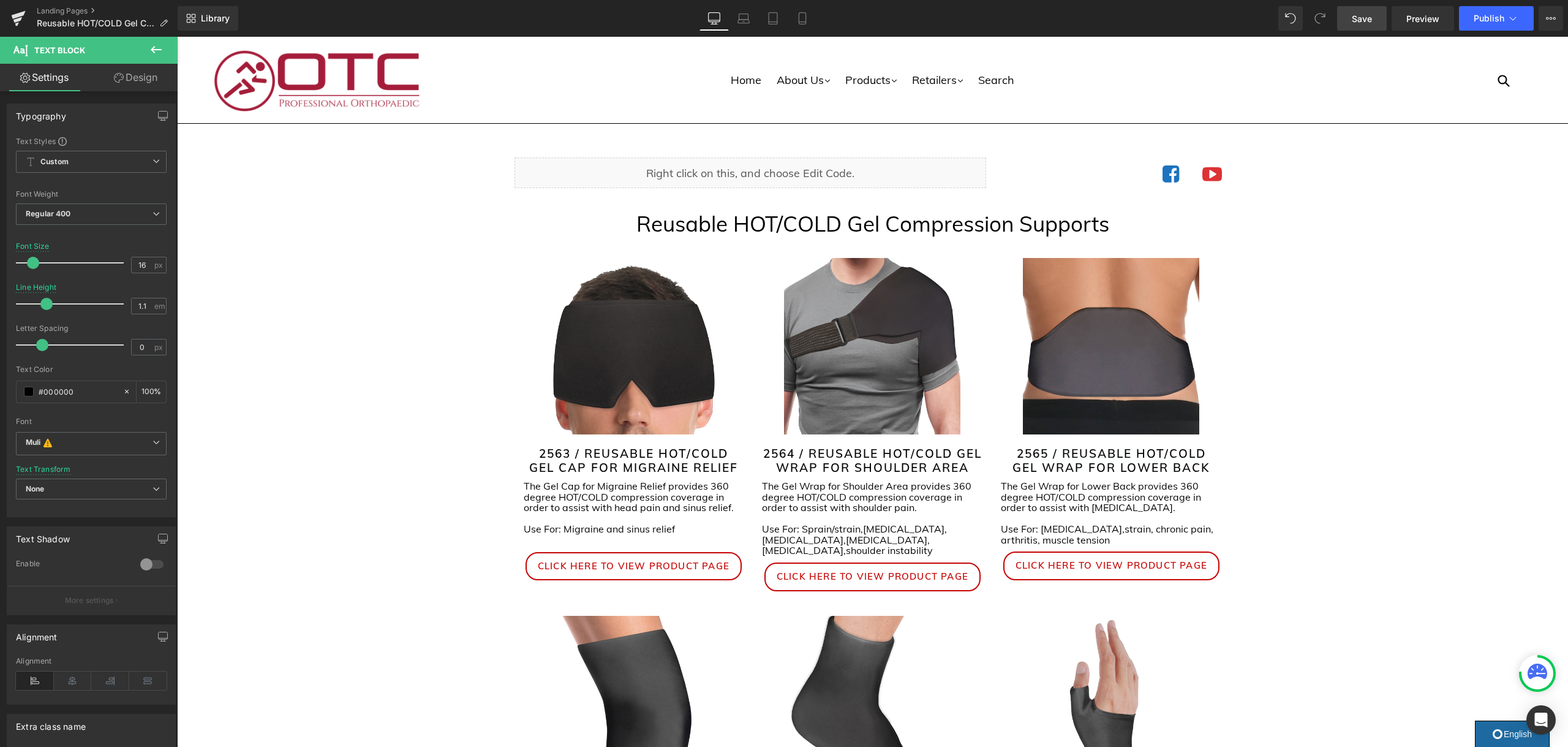
click at [1357, 20] on span "Save" at bounding box center [1361, 18] width 20 height 13
click at [1480, 18] on span "Publish" at bounding box center [1489, 18] width 31 height 10
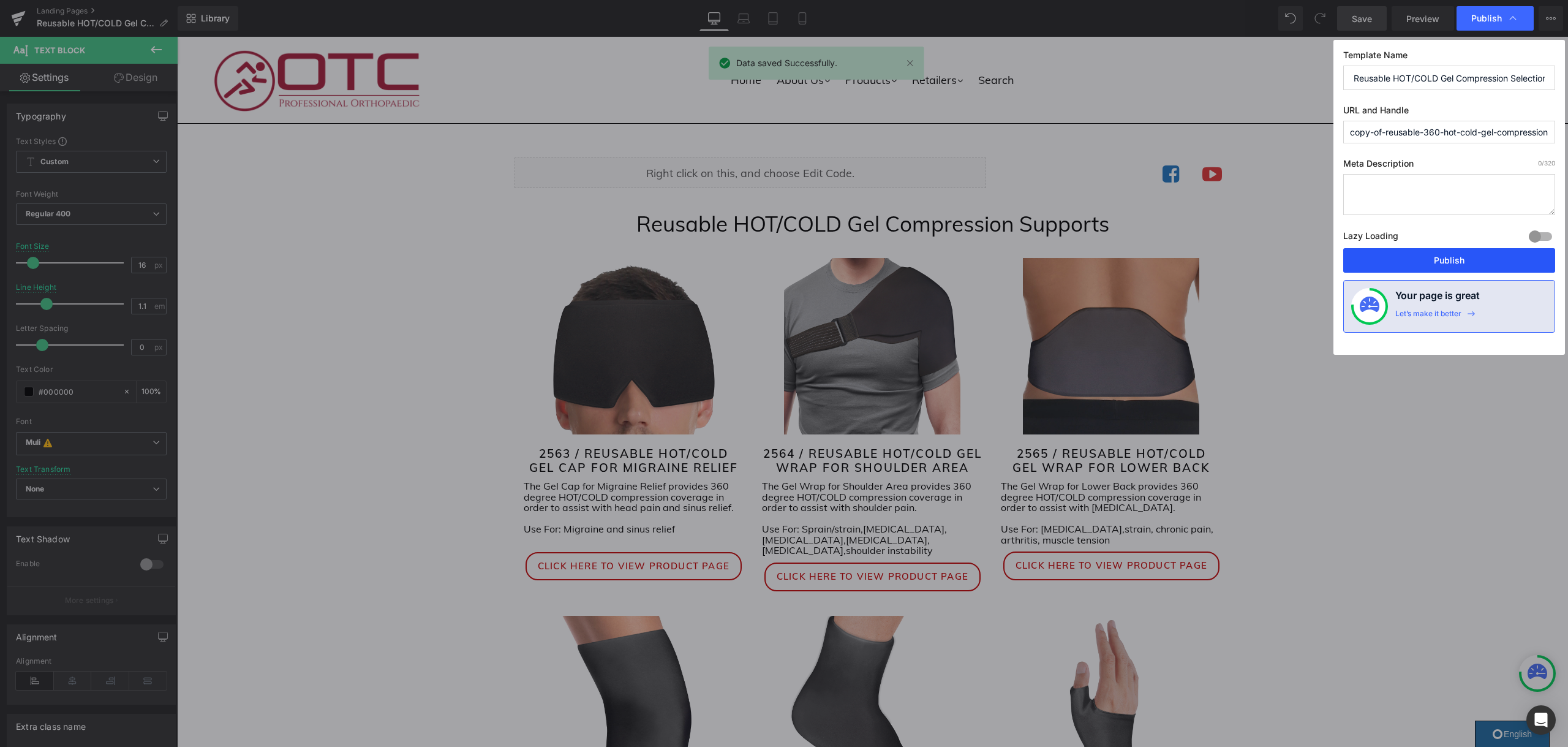
click at [1507, 259] on button "Publish" at bounding box center [1449, 260] width 212 height 25
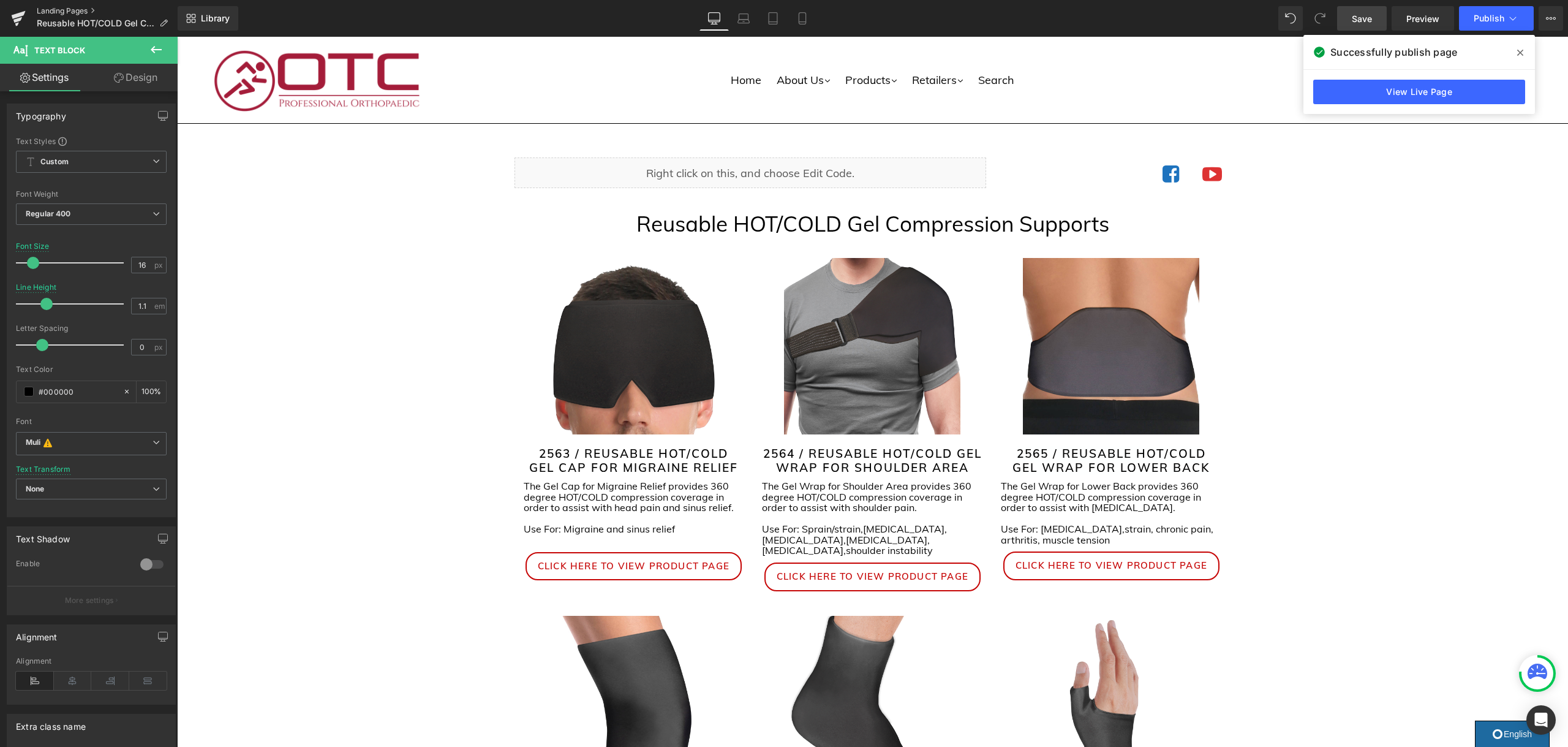
click at [53, 13] on link "Landing Pages" at bounding box center [106, 11] width 141 height 10
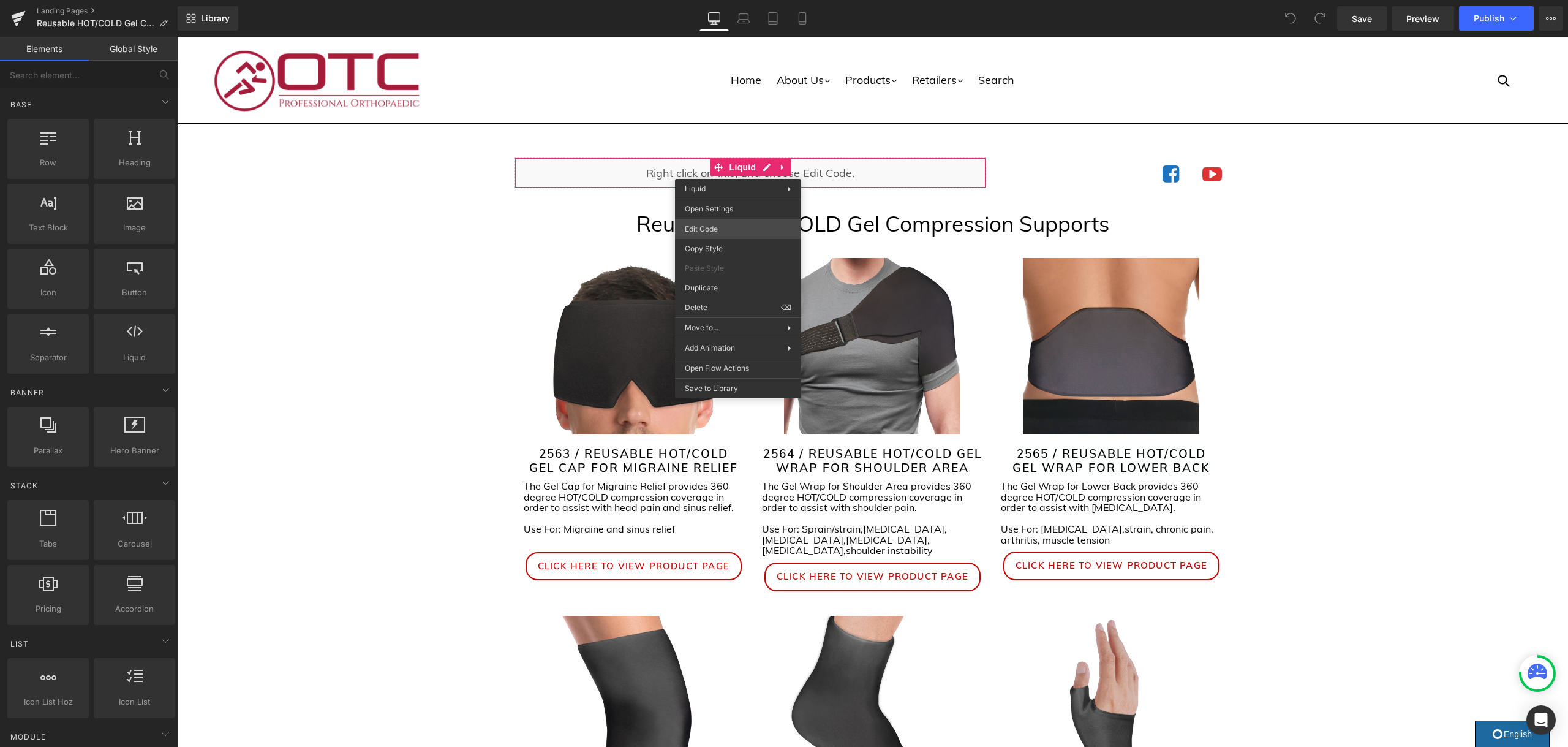
click at [731, 0] on div "You are previewing how the will restyle your page. You can not edit Elements in…" at bounding box center [784, 0] width 1568 height 0
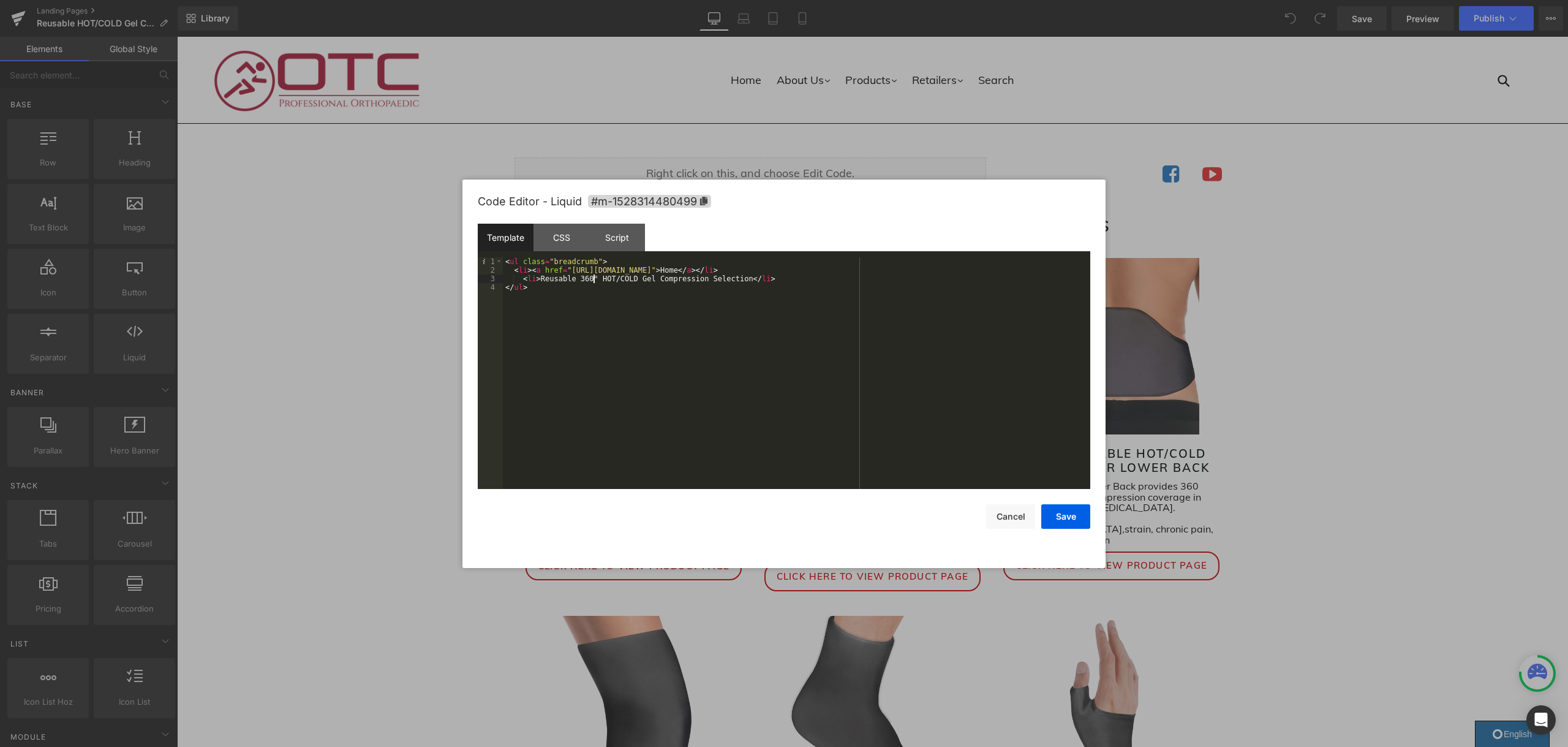
drag, startPoint x: 596, startPoint y: 279, endPoint x: 602, endPoint y: 287, distance: 10.0
click at [596, 280] on div "< ul class = "breadcrumb" > < li > < a href = "https://otcbrace.com/" > Home </…" at bounding box center [797, 381] width 587 height 249
drag, startPoint x: 599, startPoint y: 275, endPoint x: 581, endPoint y: 280, distance: 18.7
click at [581, 280] on div "< ul class = "breadcrumb" > < li > < a href = "https://otcbrace.com/" > Home </…" at bounding box center [797, 381] width 587 height 249
click at [1072, 519] on button "Save" at bounding box center [1066, 516] width 49 height 25
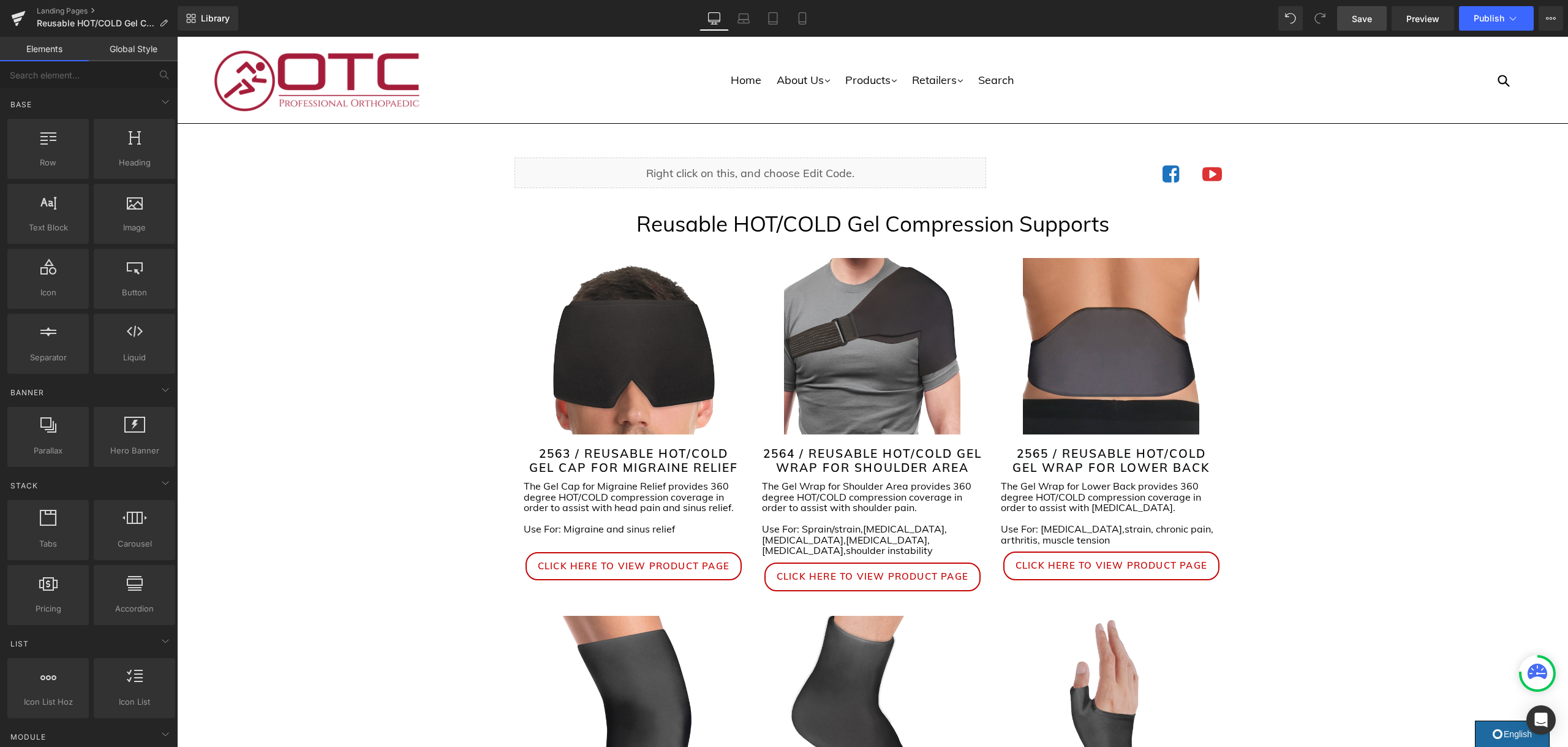
click at [1370, 18] on span "Save" at bounding box center [1361, 18] width 20 height 13
click at [1494, 17] on span "Publish" at bounding box center [1489, 18] width 31 height 10
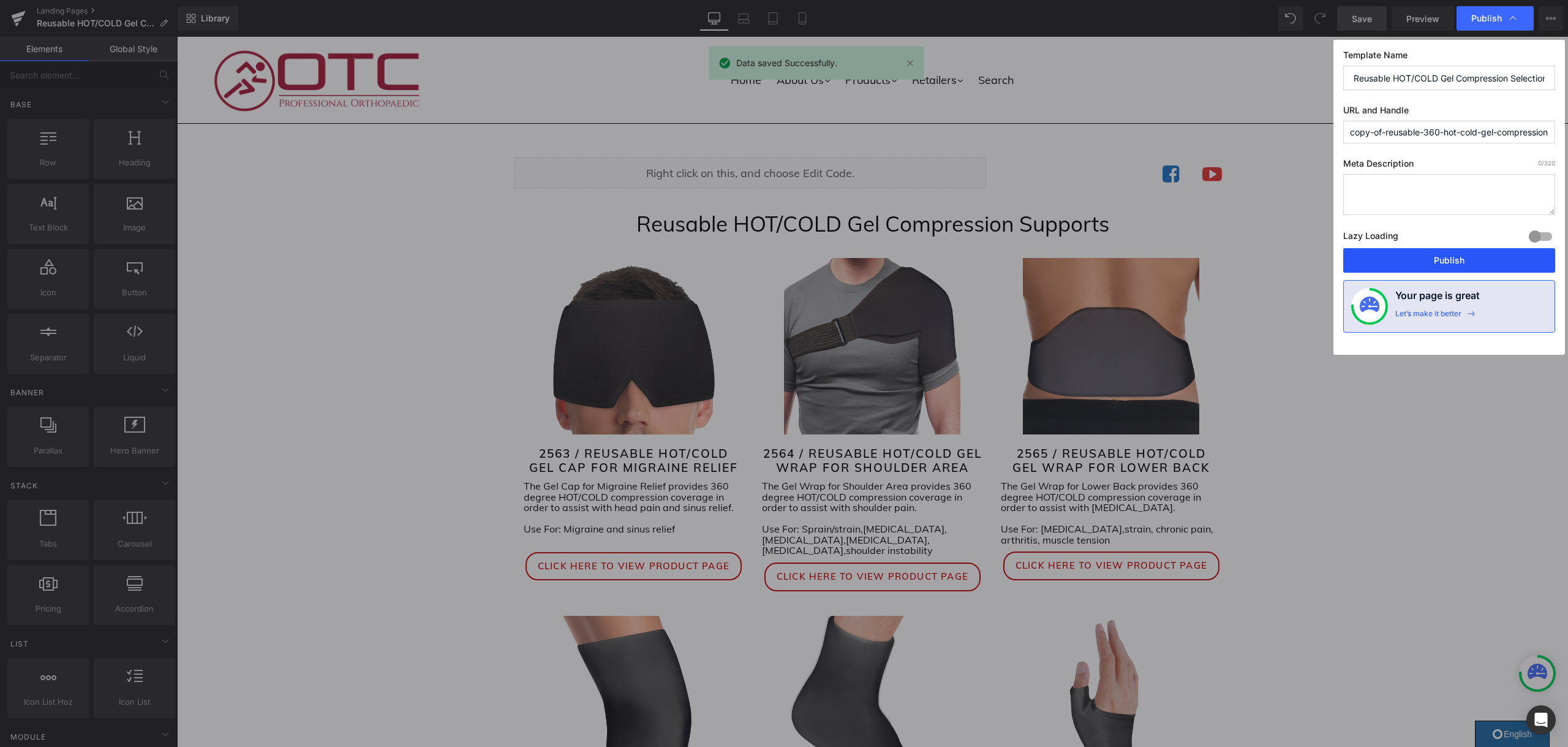
click at [1429, 263] on button "Publish" at bounding box center [1449, 260] width 212 height 25
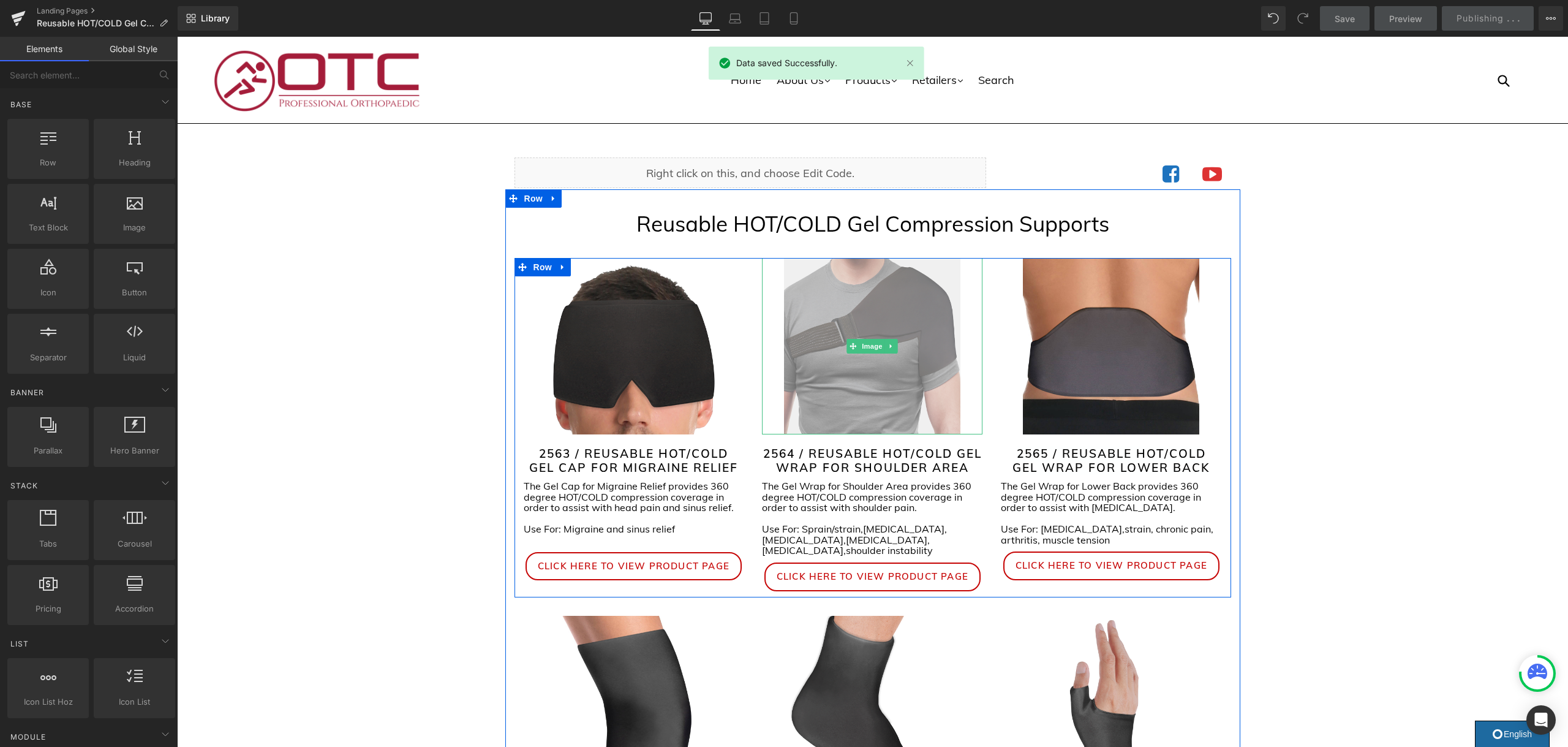
scroll to position [1, 0]
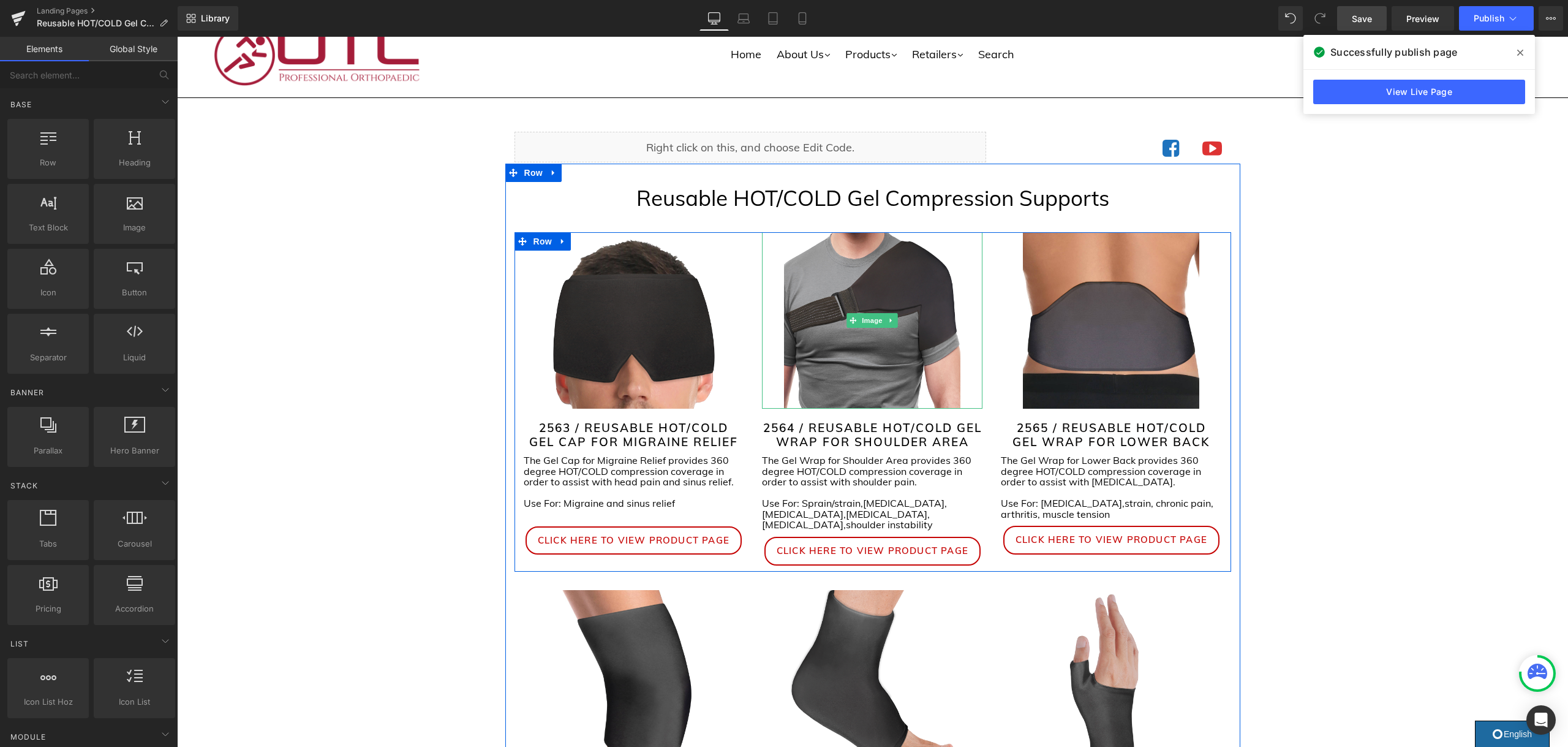
scroll to position [27, 0]
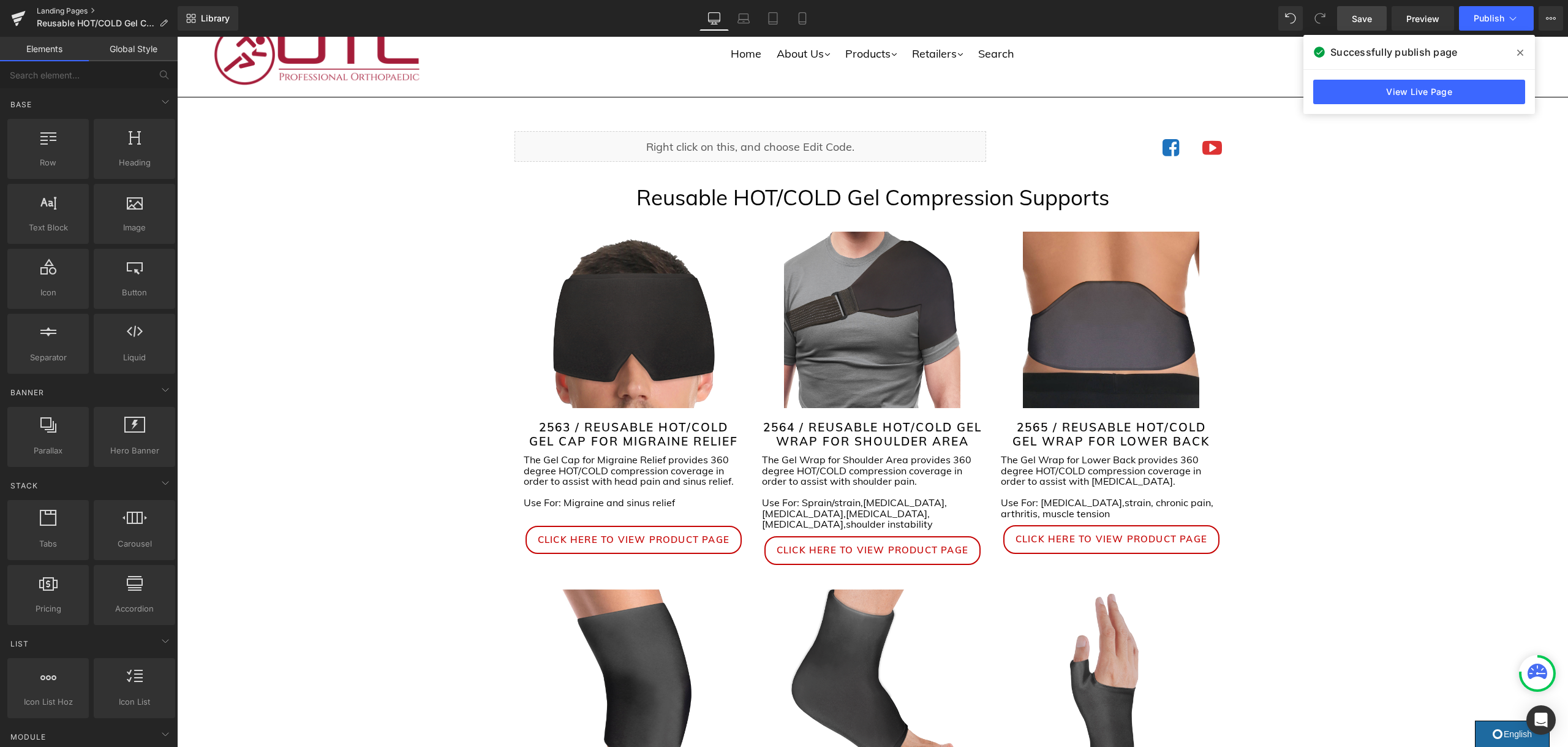
click at [63, 9] on link "Landing Pages" at bounding box center [106, 11] width 141 height 10
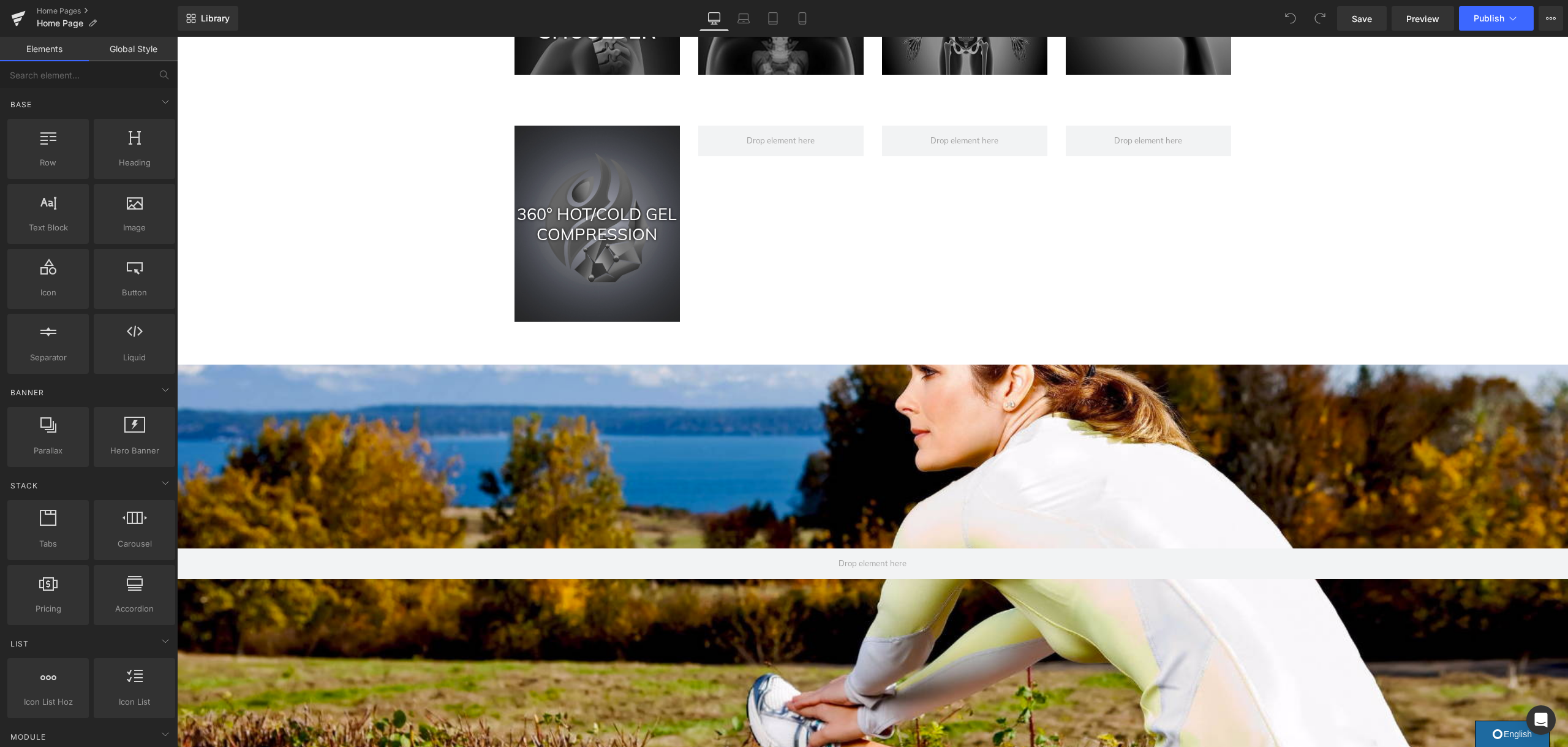
scroll to position [879, 0]
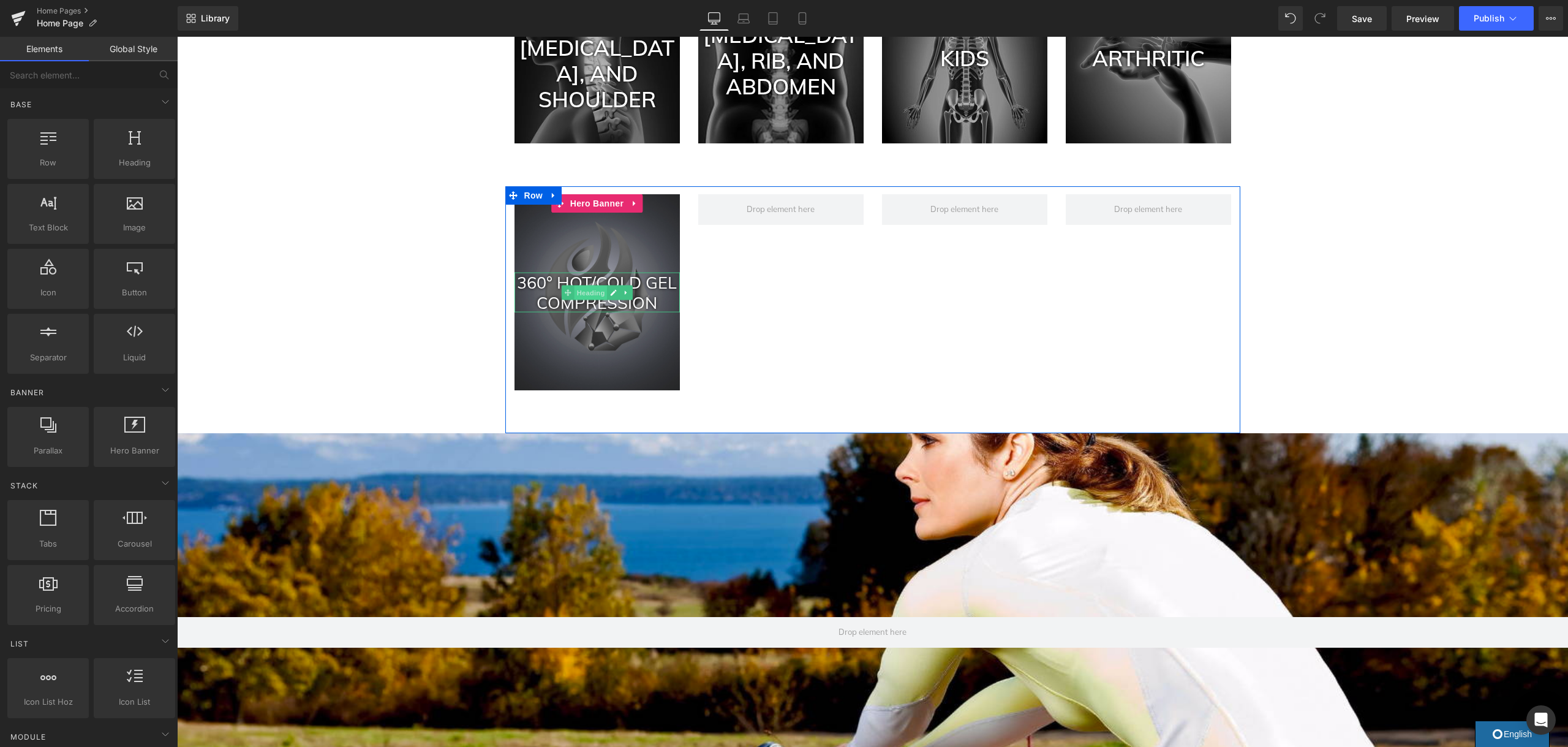
click at [591, 294] on span "Heading" at bounding box center [590, 292] width 33 height 15
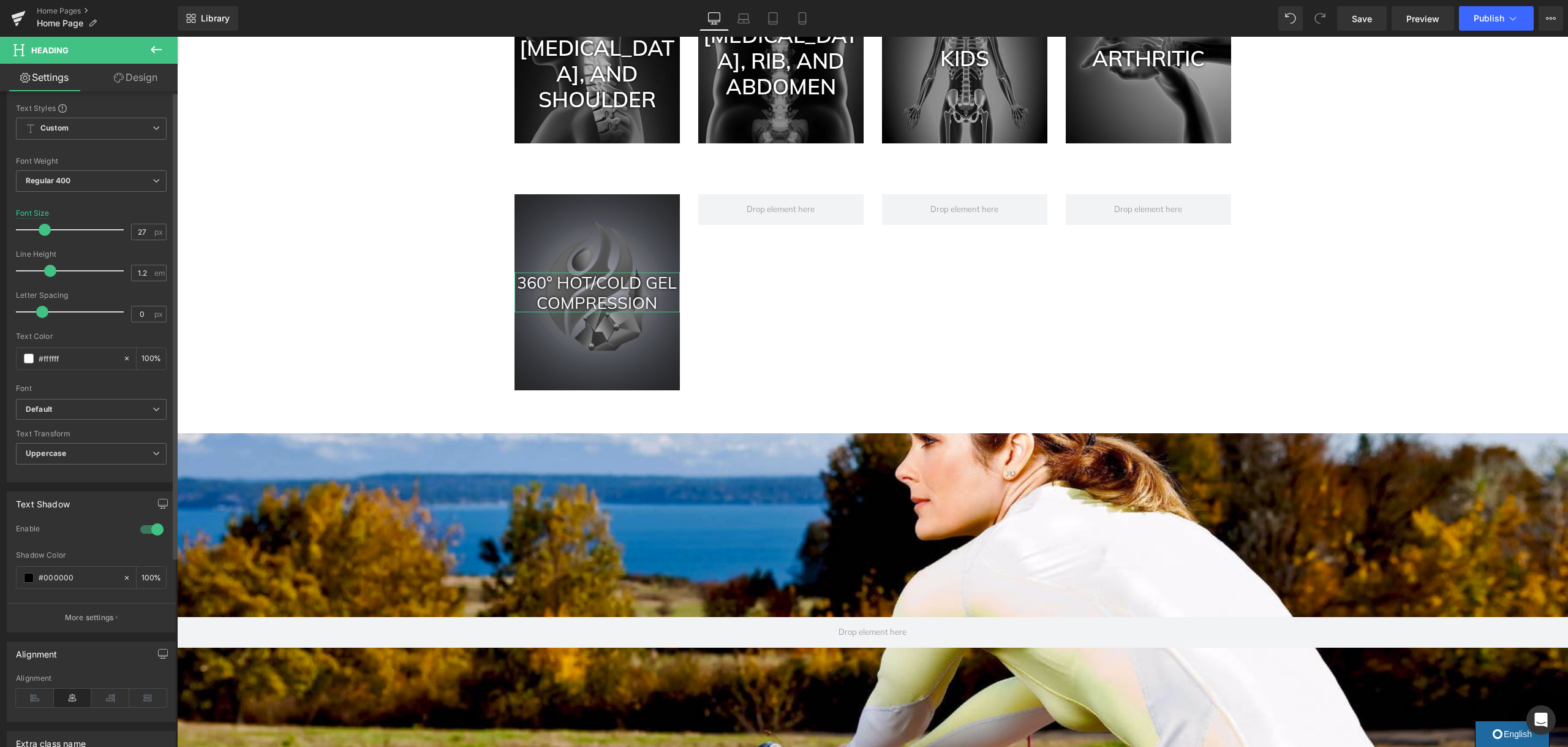
scroll to position [0, 0]
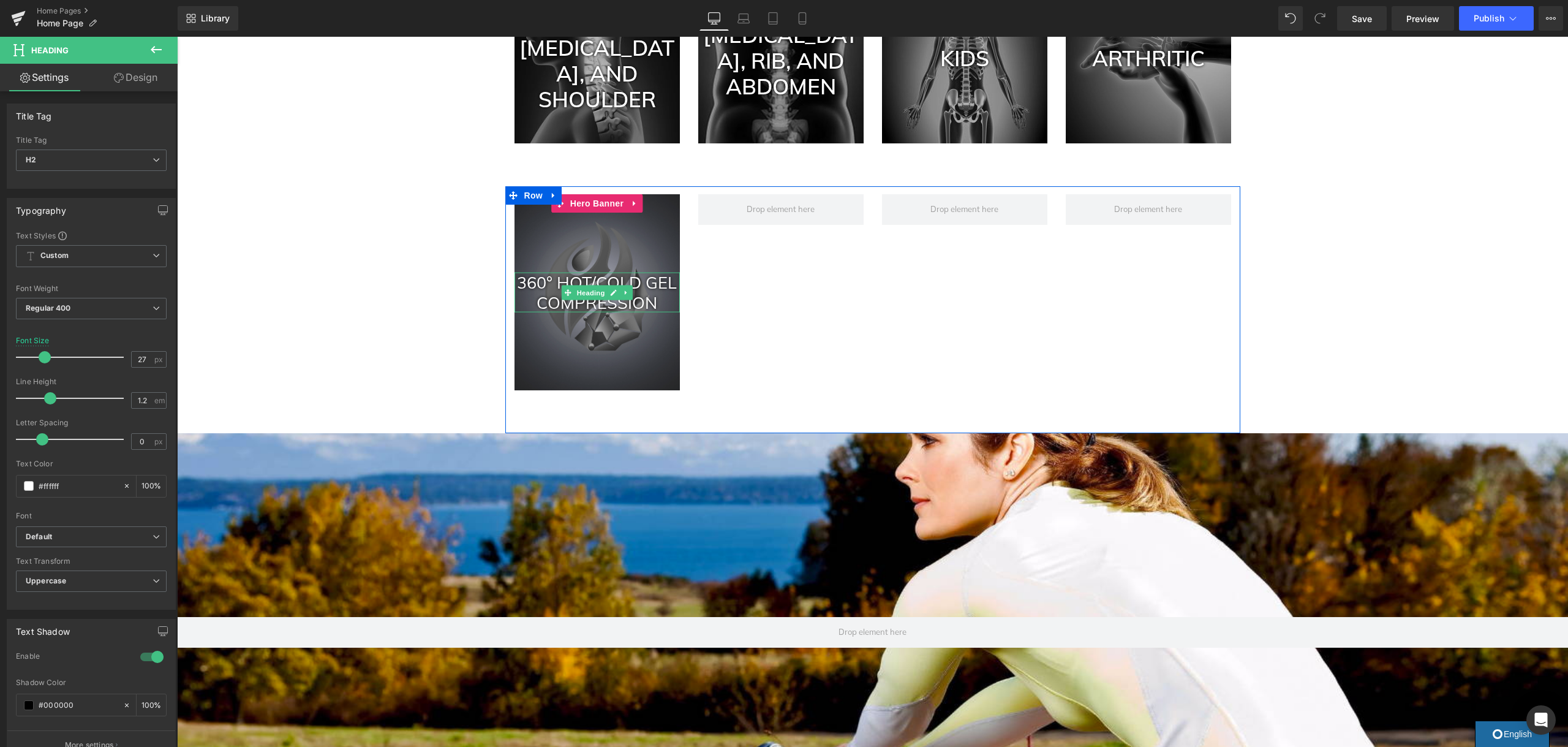
click at [654, 303] on h2 "360° HOT/COLD Gel Compression" at bounding box center [597, 292] width 165 height 40
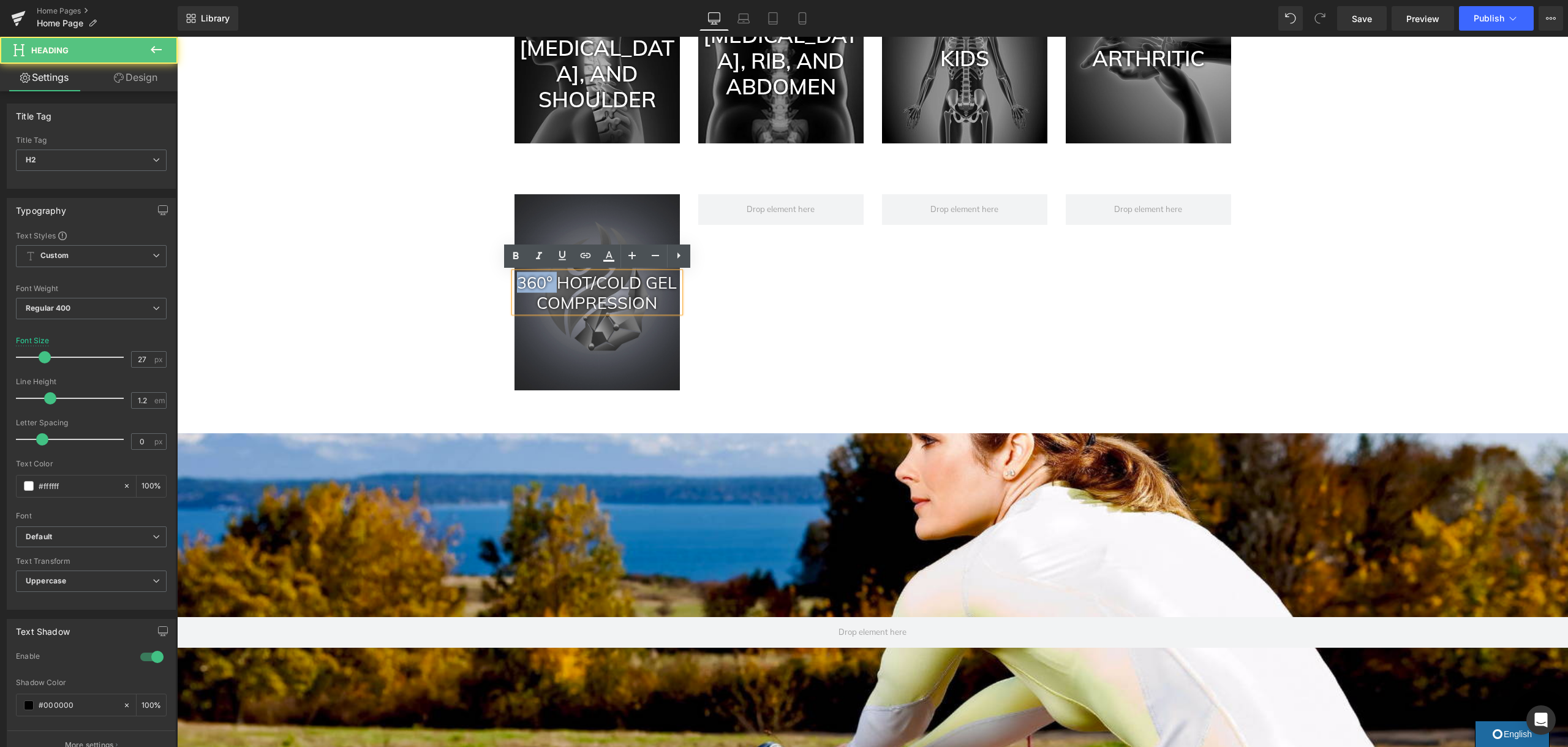
drag, startPoint x: 538, startPoint y: 281, endPoint x: 521, endPoint y: 283, distance: 17.1
click at [521, 283] on h2 "360° HOT/COLD Gel Compression" at bounding box center [597, 292] width 165 height 40
click at [626, 284] on h2 "HOT/COLD Gel Compression" at bounding box center [597, 292] width 165 height 40
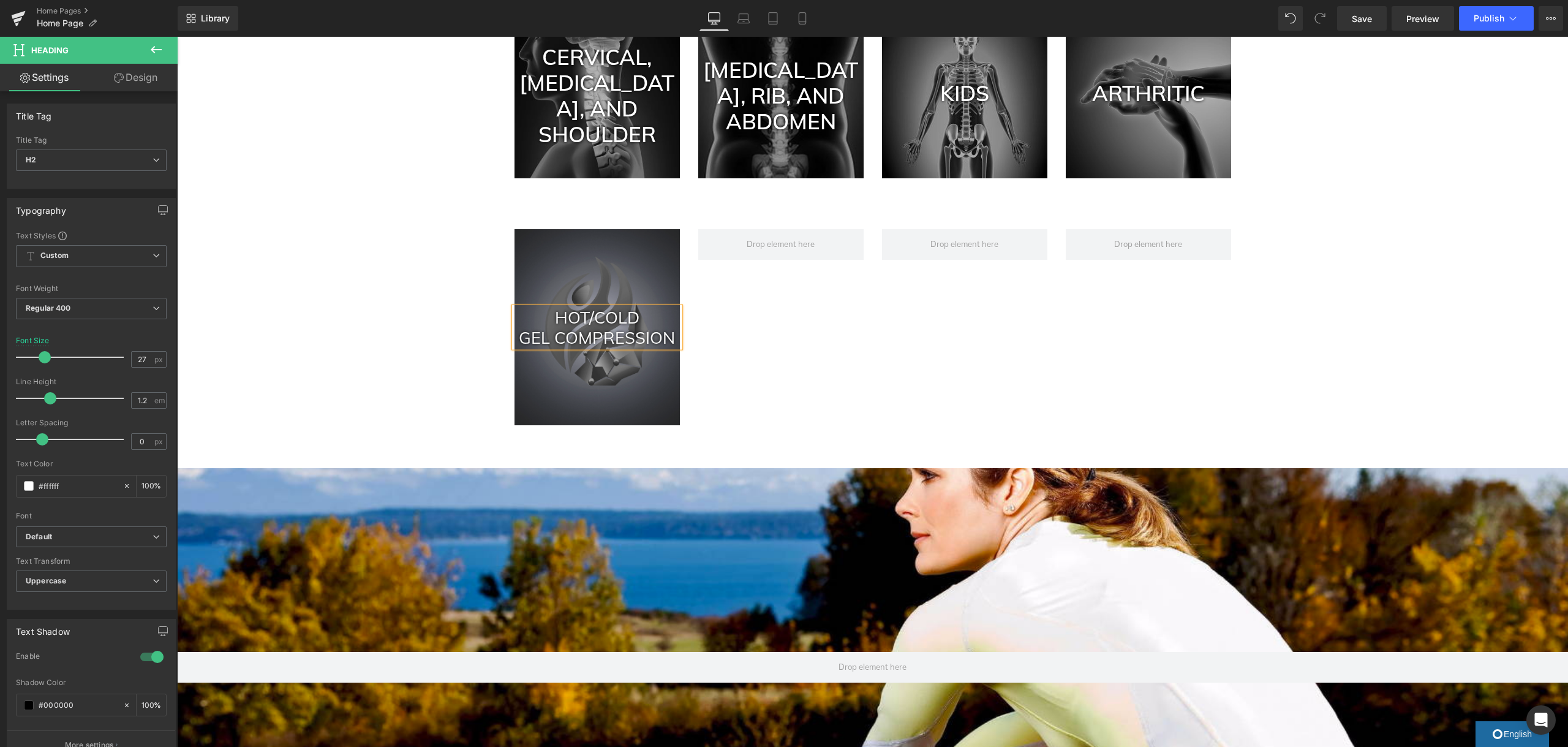
scroll to position [844, 0]
click at [606, 315] on h2 "HOT/COLD" at bounding box center [597, 318] width 165 height 20
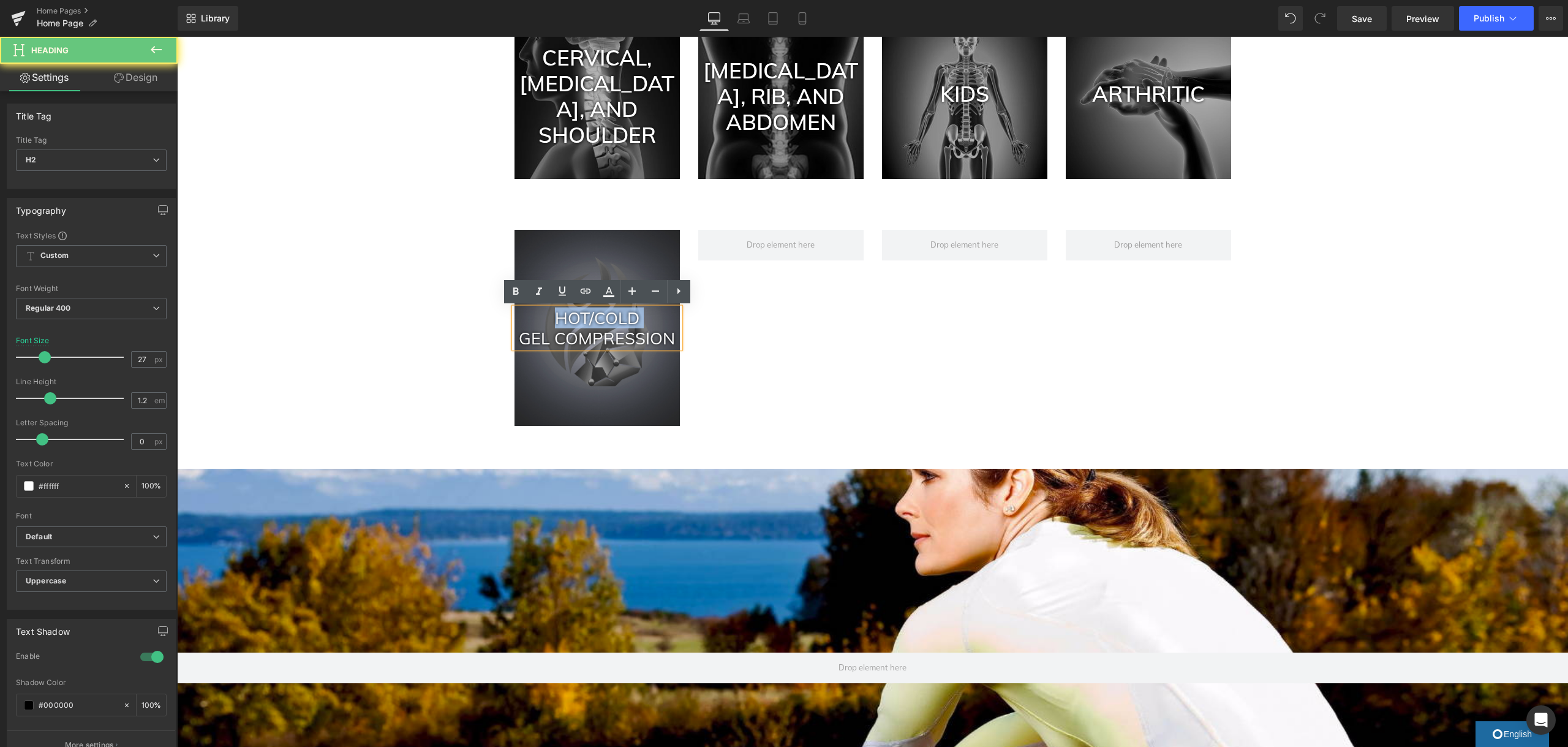
click at [606, 316] on h2 "HOT/COLD" at bounding box center [597, 318] width 165 height 20
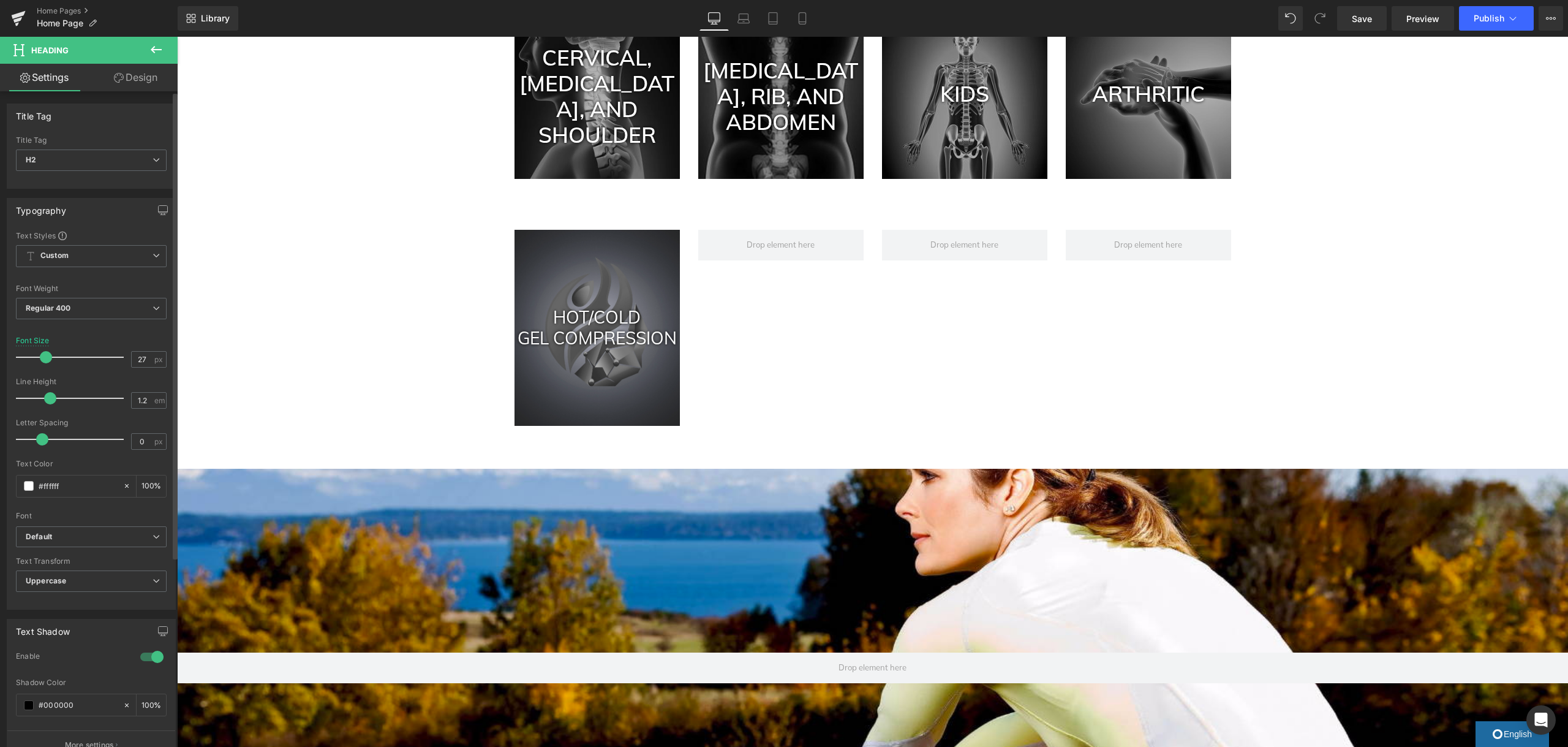
click at [43, 356] on span at bounding box center [46, 357] width 12 height 12
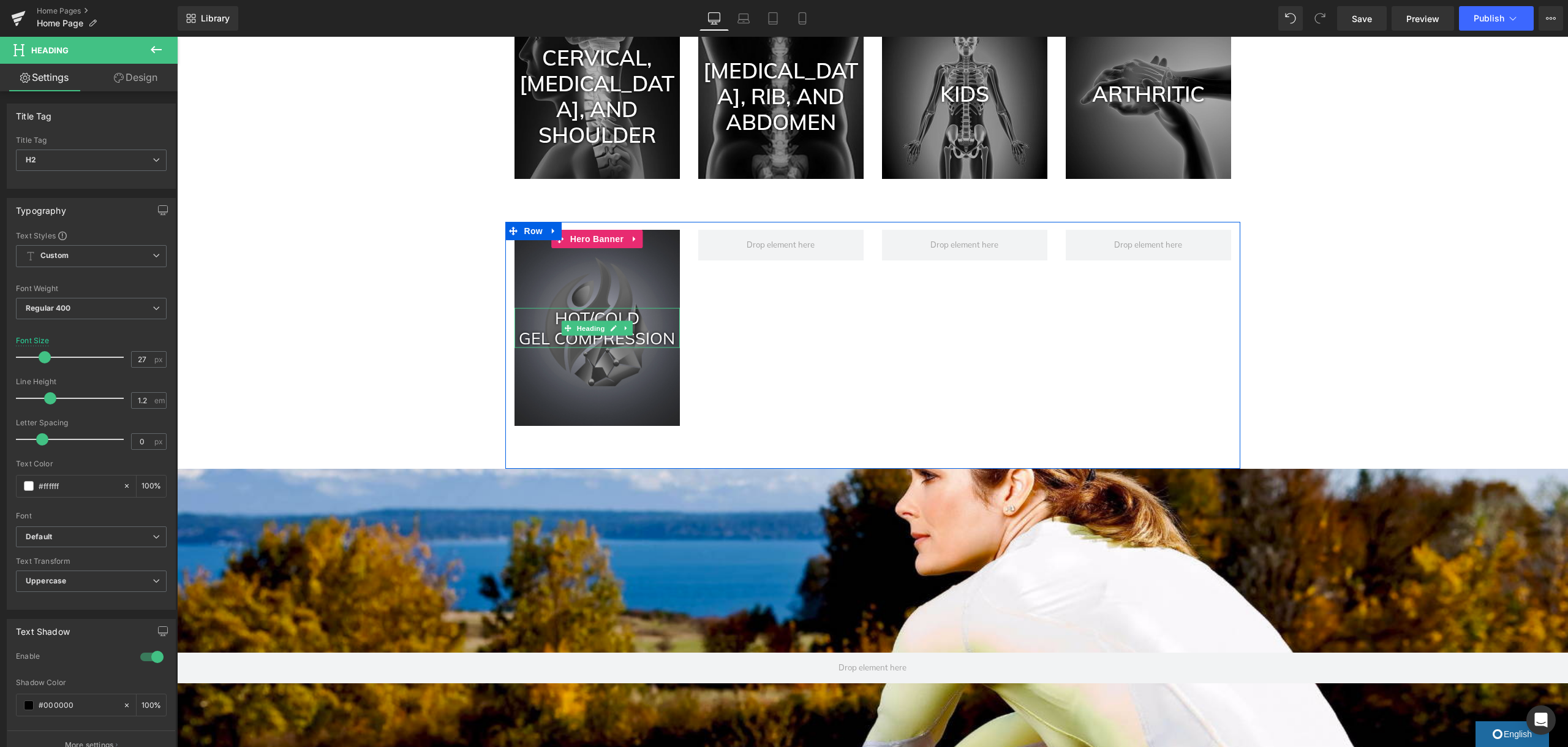
click at [577, 314] on h2 "HOT/COLD" at bounding box center [597, 318] width 165 height 20
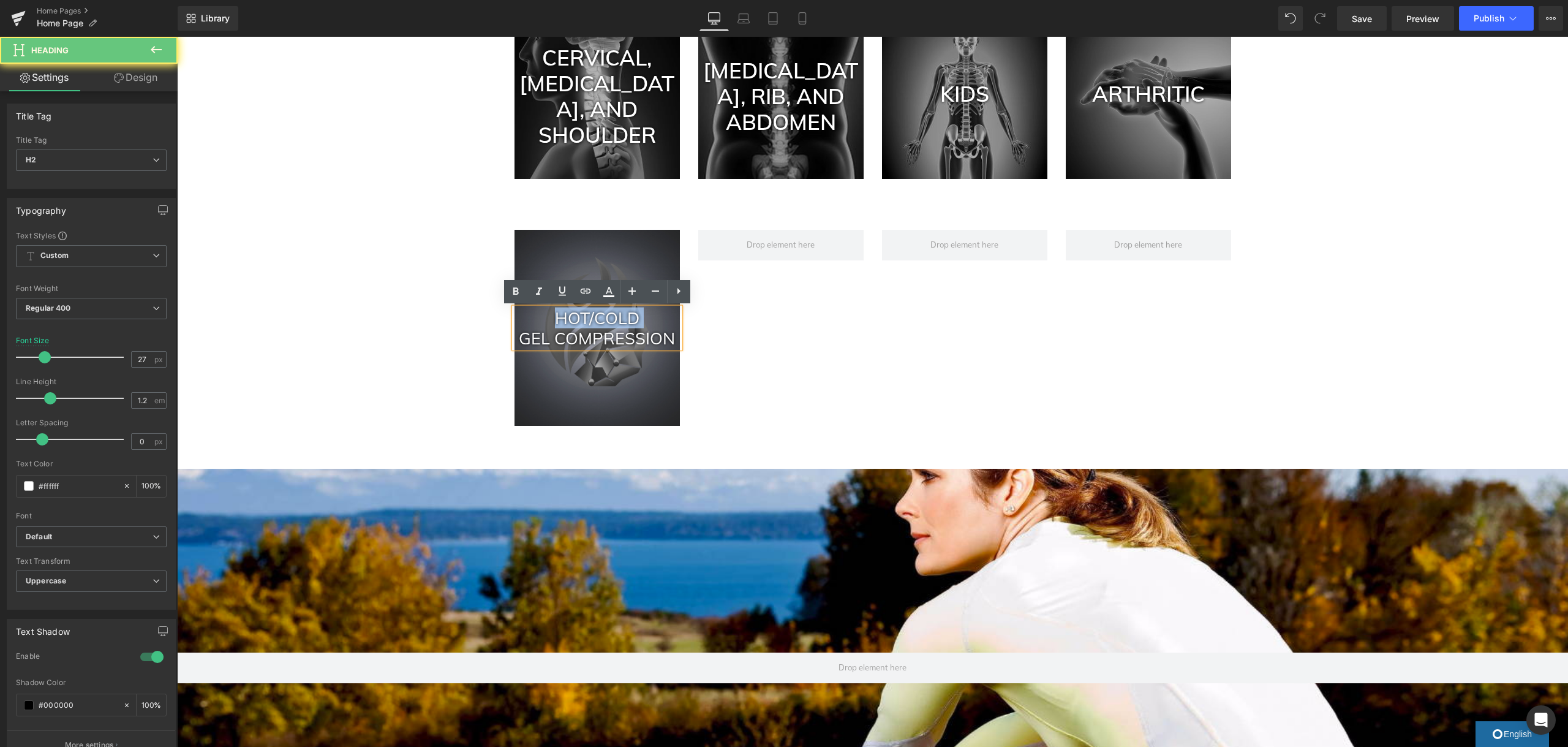
click at [577, 314] on h2 "HOT/COLD" at bounding box center [597, 318] width 165 height 20
click at [628, 294] on icon at bounding box center [632, 291] width 15 height 15
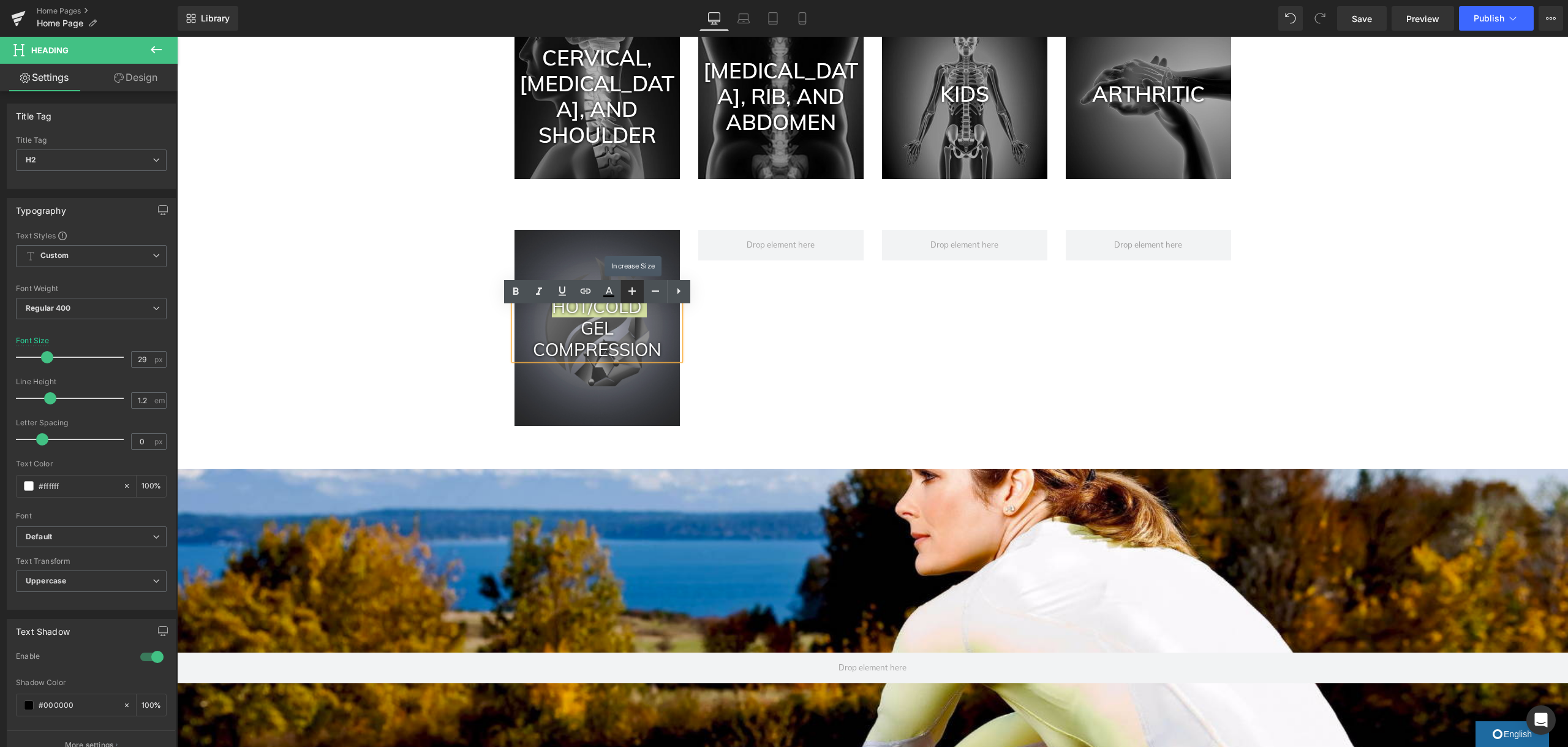
click at [628, 294] on icon at bounding box center [632, 291] width 15 height 15
click at [612, 334] on h2 "Gel Compression" at bounding box center [597, 341] width 165 height 55
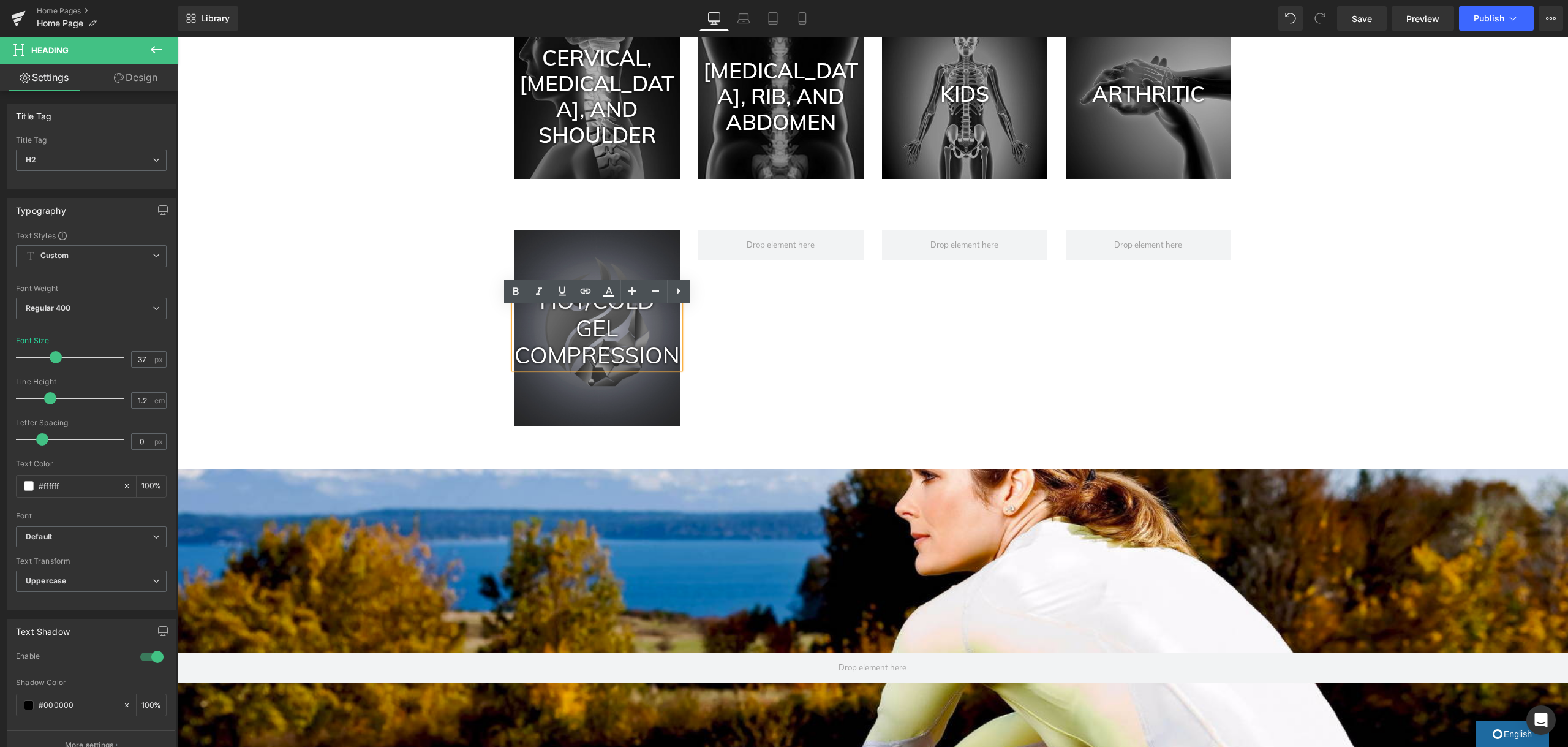
click at [653, 312] on h2 "HOT/COLD" at bounding box center [597, 300] width 165 height 27
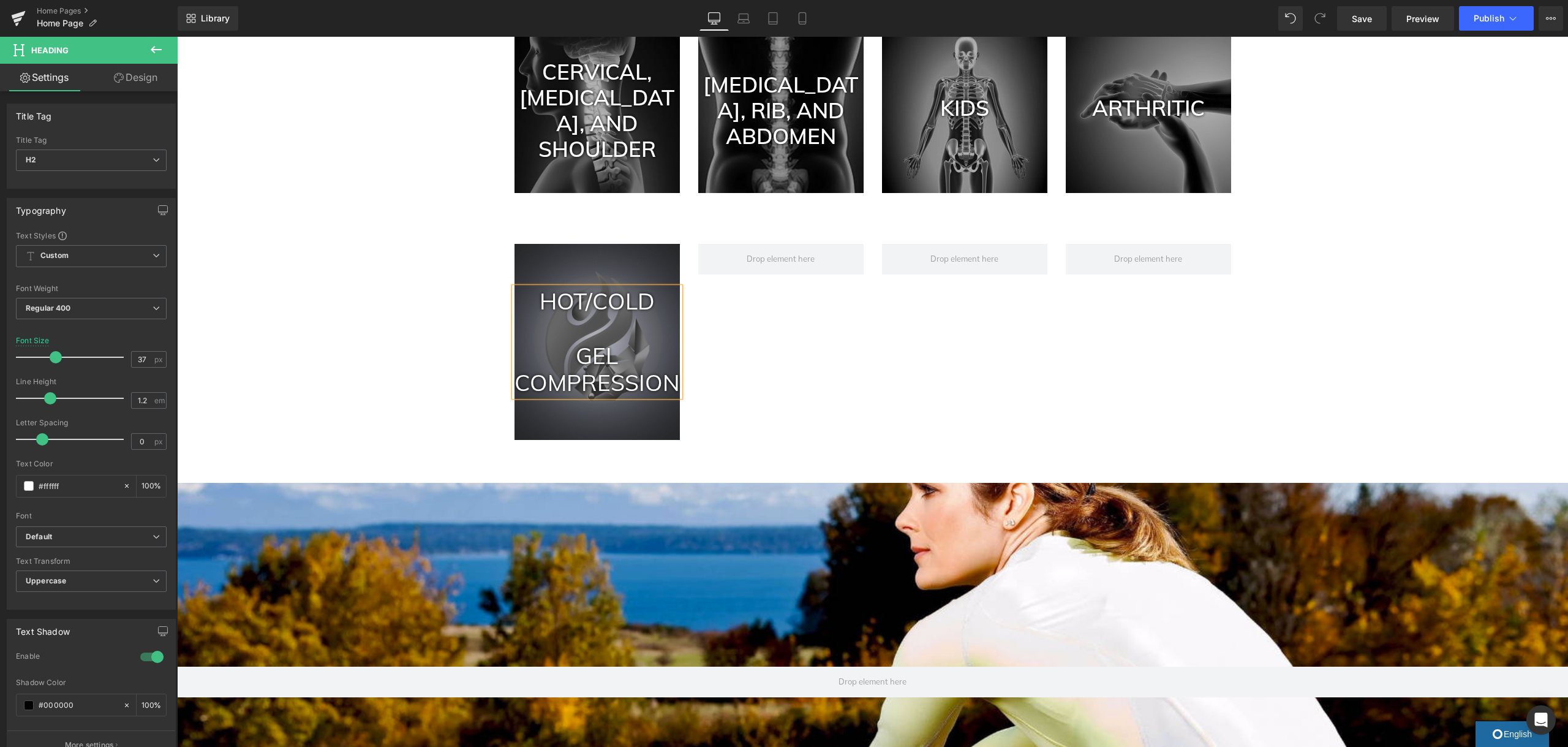
click at [576, 361] on h2 "Gel Compression" at bounding box center [597, 369] width 165 height 55
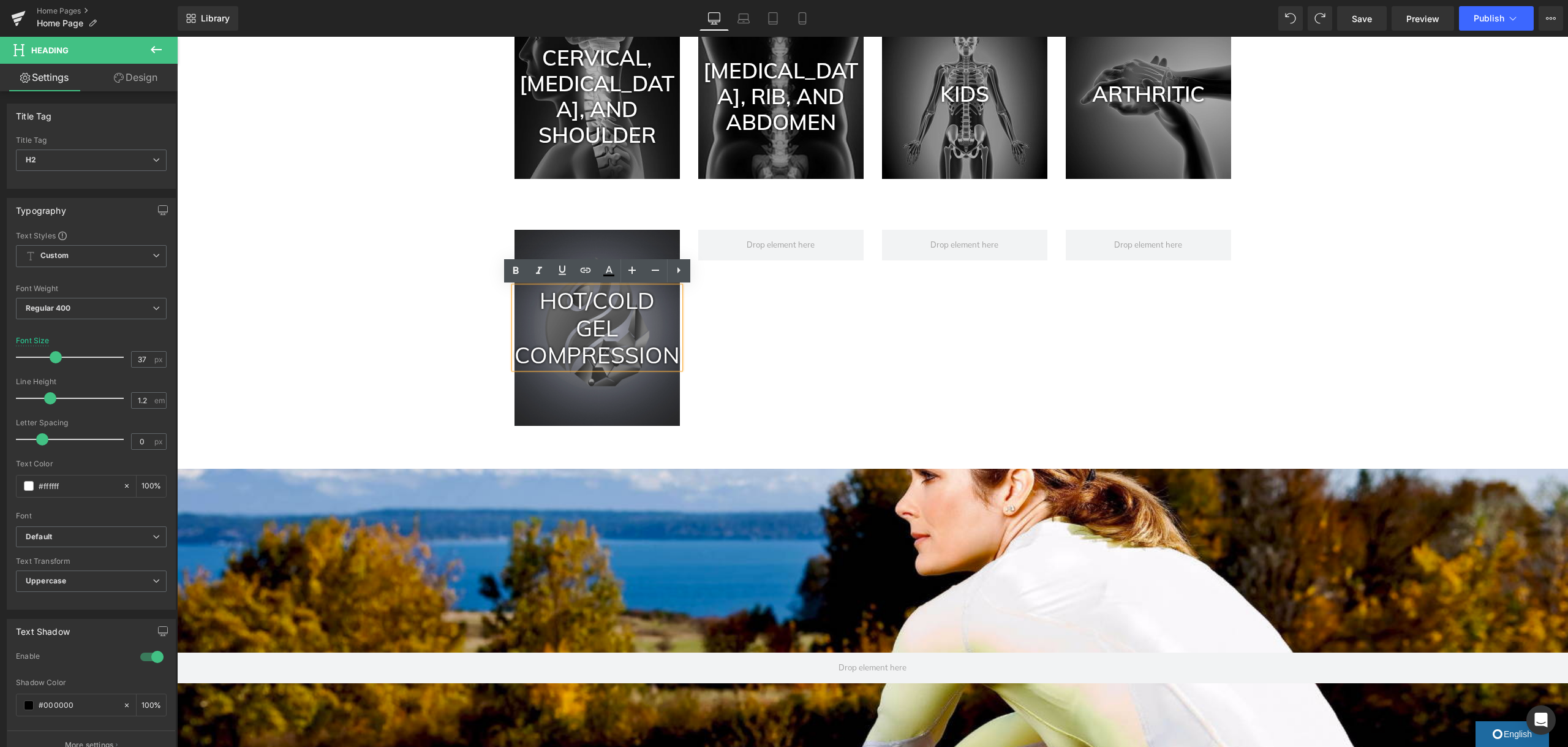
click at [589, 296] on h2 "HOT/COLD" at bounding box center [597, 300] width 165 height 27
click at [596, 303] on h2 "HOT/COLD" at bounding box center [597, 300] width 165 height 27
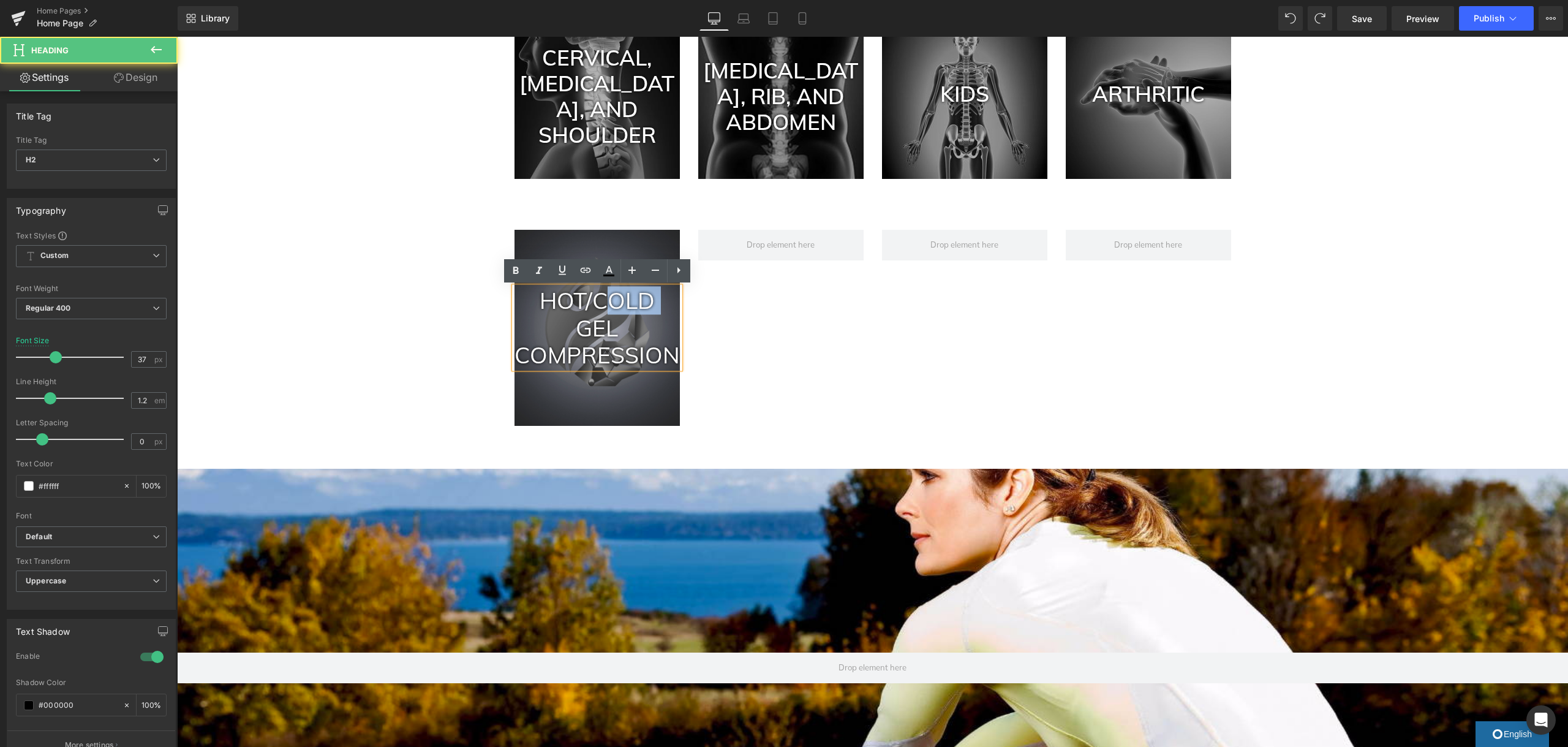
scroll to position [843, 0]
click at [596, 303] on h2 "HOT/COLD" at bounding box center [597, 301] width 165 height 27
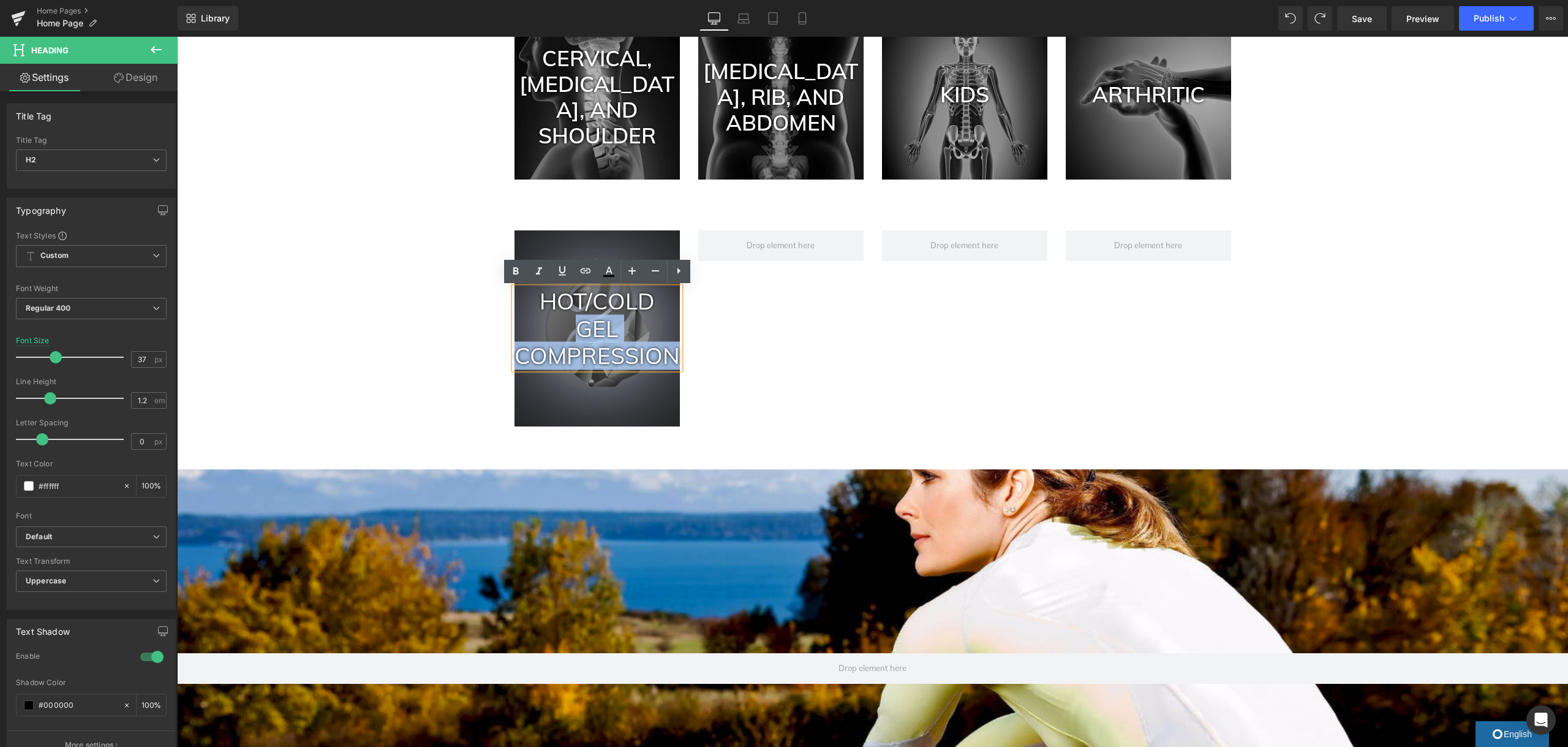
drag, startPoint x: 675, startPoint y: 355, endPoint x: 579, endPoint y: 334, distance: 98.3
click at [579, 334] on h2 "Gel Compression" at bounding box center [597, 342] width 165 height 55
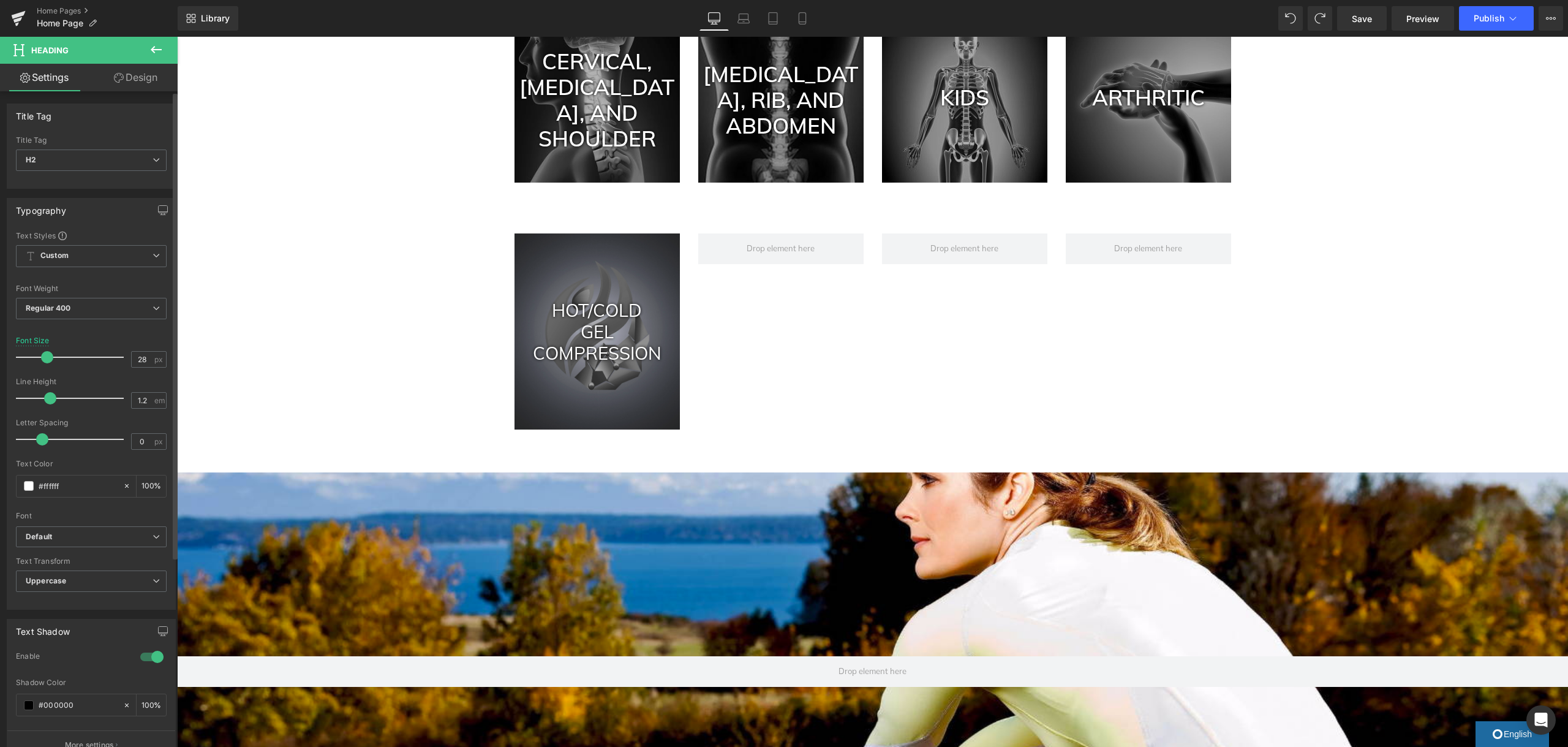
type input "27"
drag, startPoint x: 52, startPoint y: 355, endPoint x: 43, endPoint y: 357, distance: 9.2
click at [43, 357] on span at bounding box center [44, 357] width 12 height 12
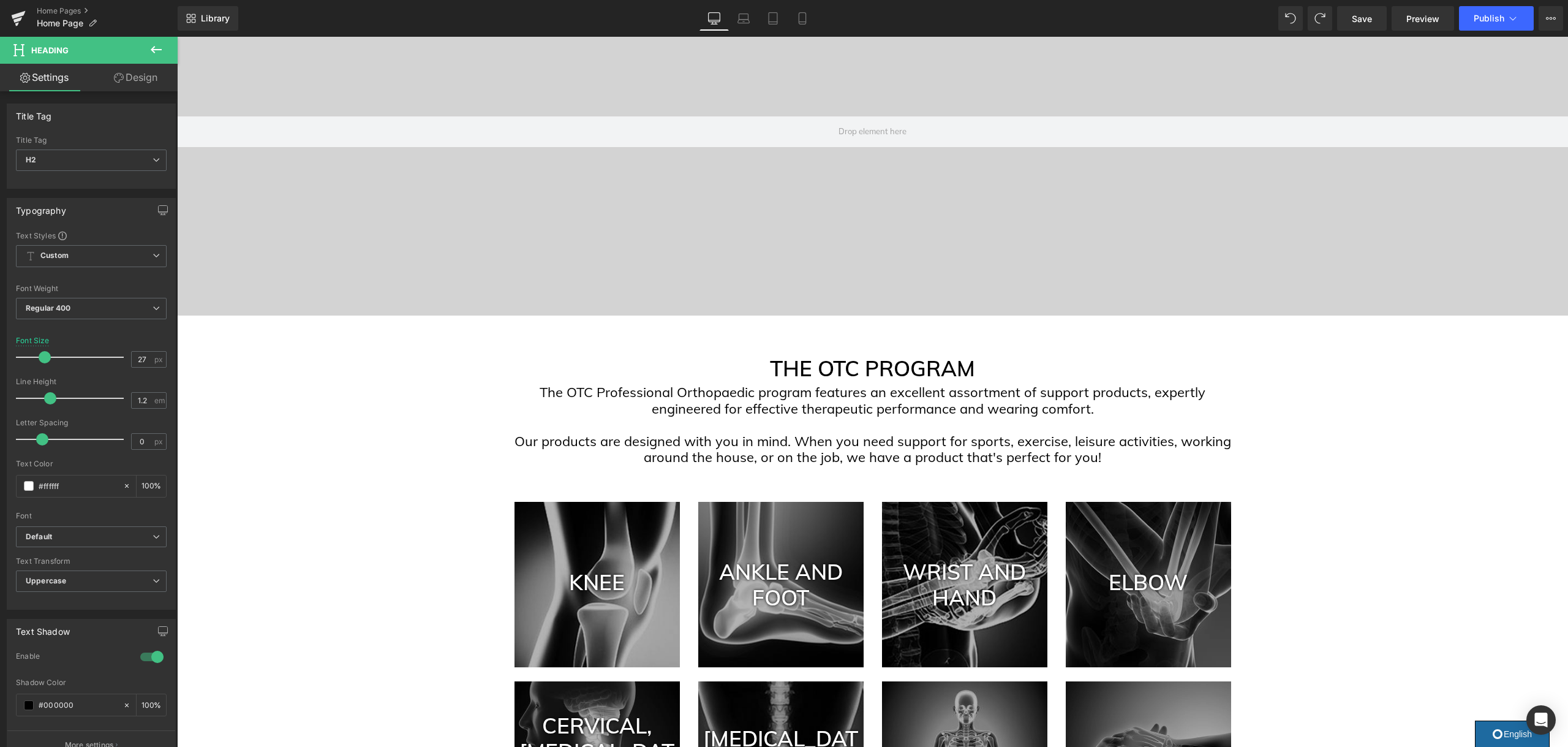
scroll to position [182, 0]
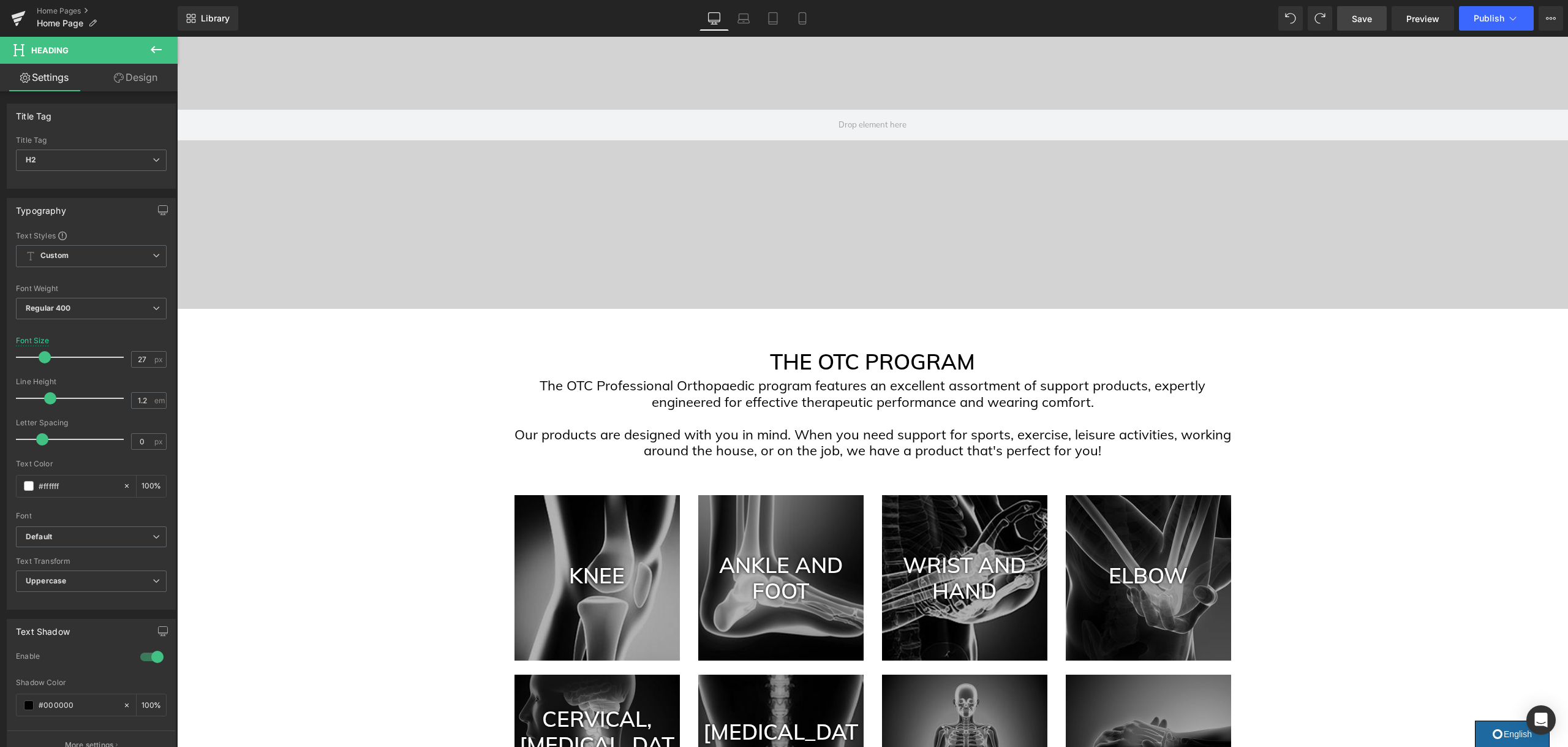
click at [1358, 22] on span "Save" at bounding box center [1361, 18] width 20 height 13
click at [1473, 15] on button "Publish" at bounding box center [1496, 18] width 75 height 25
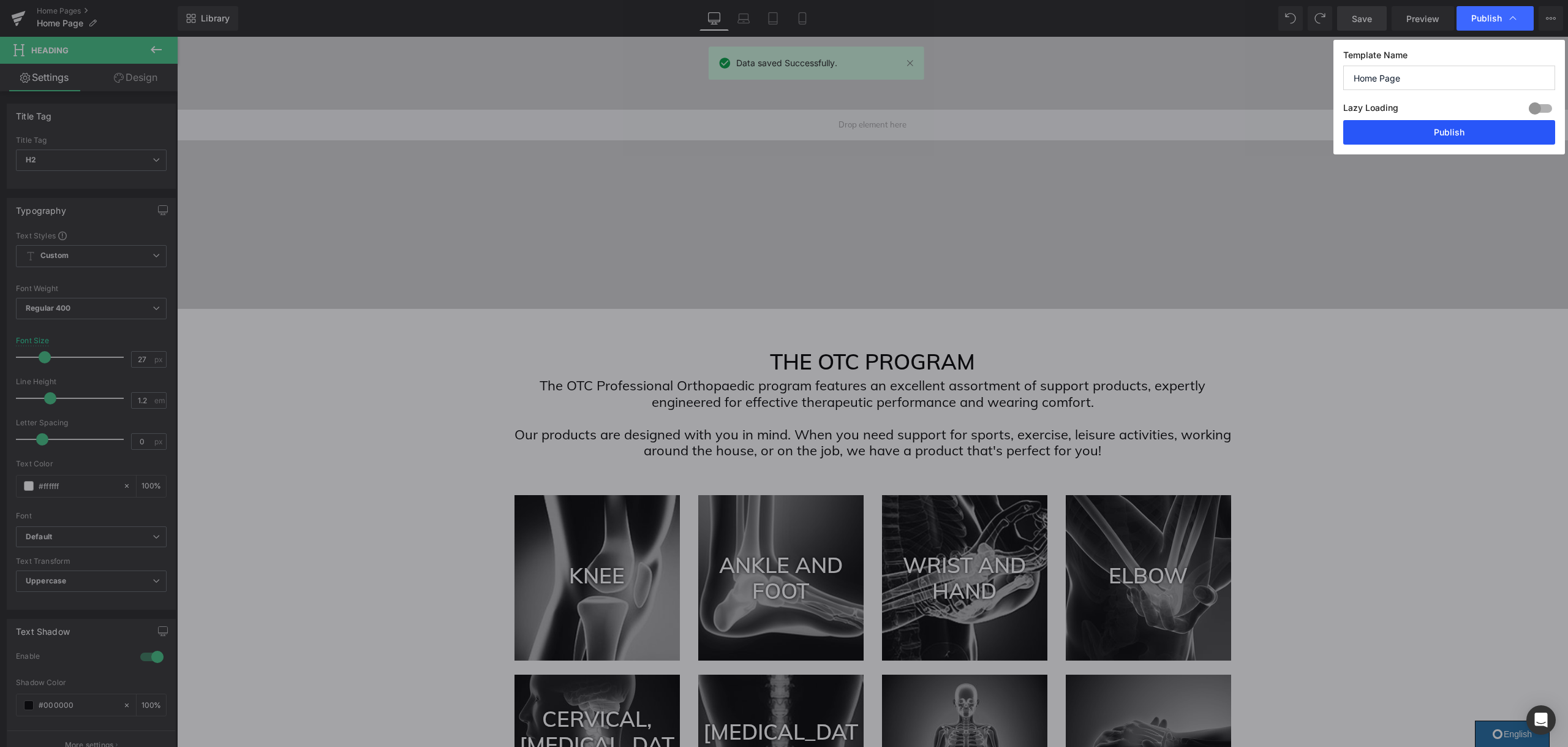
click at [1391, 133] on button "Publish" at bounding box center [1449, 132] width 212 height 25
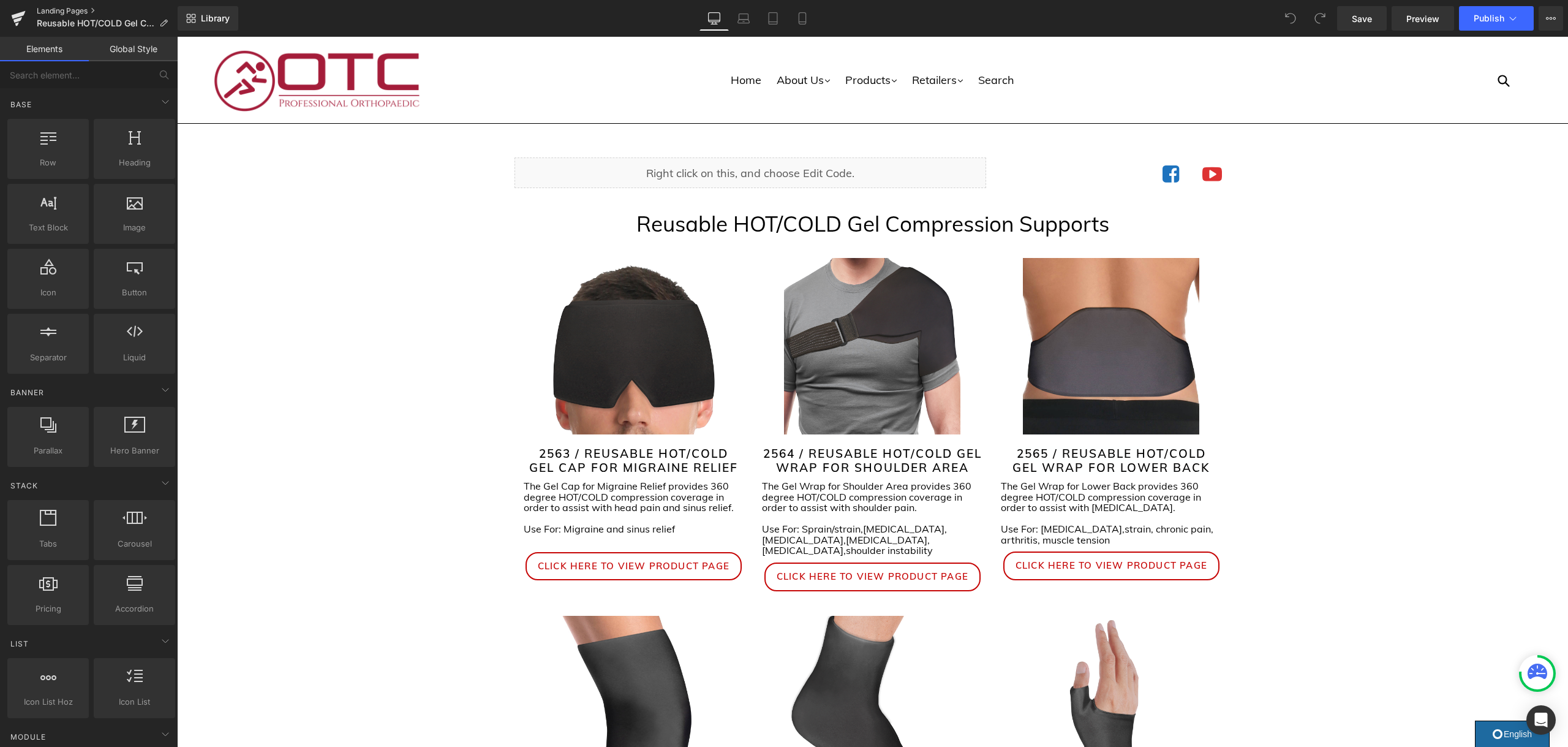
click at [83, 10] on link "Landing Pages" at bounding box center [106, 11] width 141 height 10
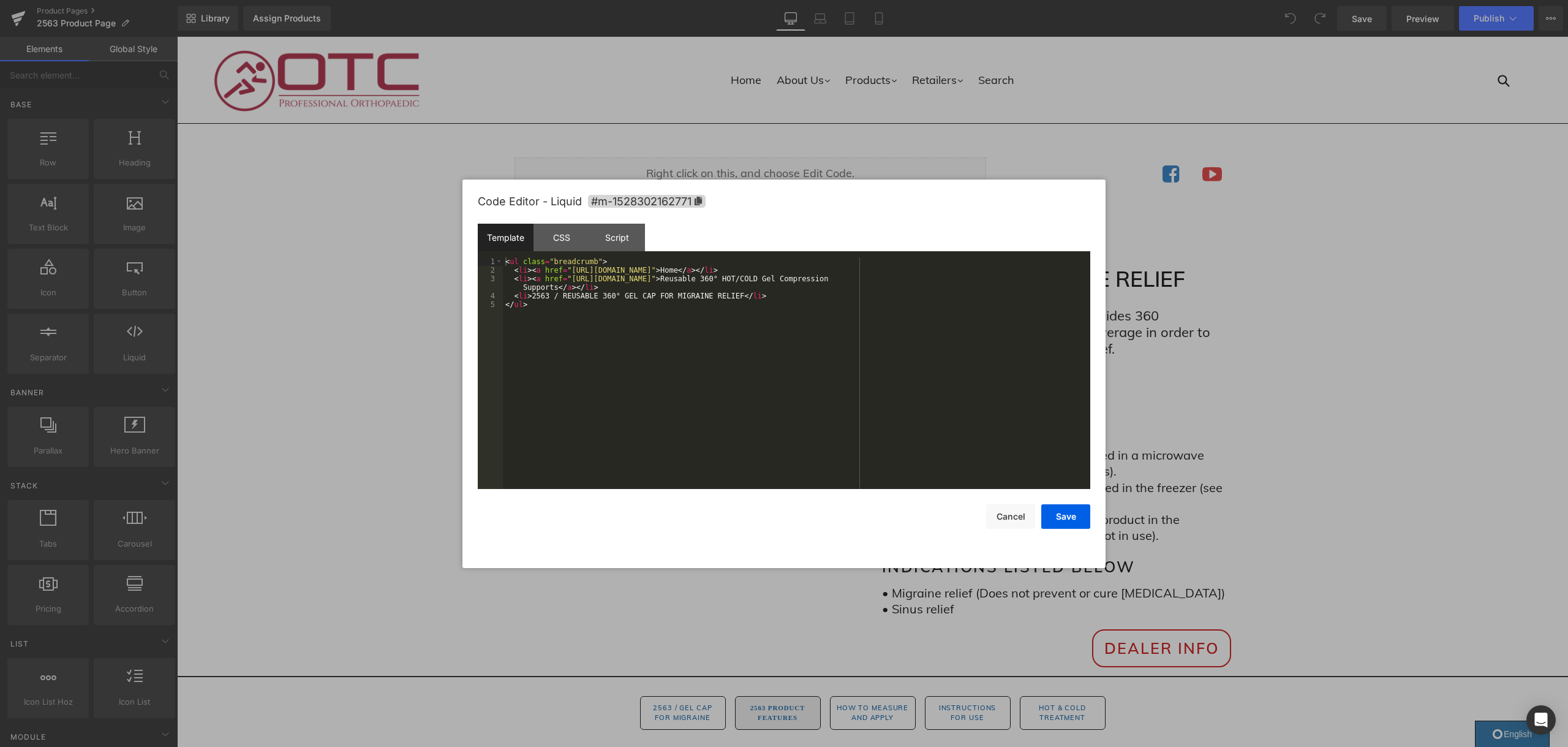
drag, startPoint x: 675, startPoint y: 238, endPoint x: 734, endPoint y: 246, distance: 59.5
click at [675, 0] on div "You are previewing how the will restyle your page. You can not edit Elements in…" at bounding box center [784, 0] width 1568 height 0
click at [615, 303] on div "< ul class = "breadcrumb" > < li > < a href = "https://otcbrace.com/" > Home </…" at bounding box center [797, 381] width 587 height 249
drag, startPoint x: 617, startPoint y: 294, endPoint x: 607, endPoint y: 298, distance: 10.8
click at [604, 297] on div "< ul class = "breadcrumb" > < li > < a href = "https://otcbrace.com/" > Home </…" at bounding box center [797, 381] width 587 height 249
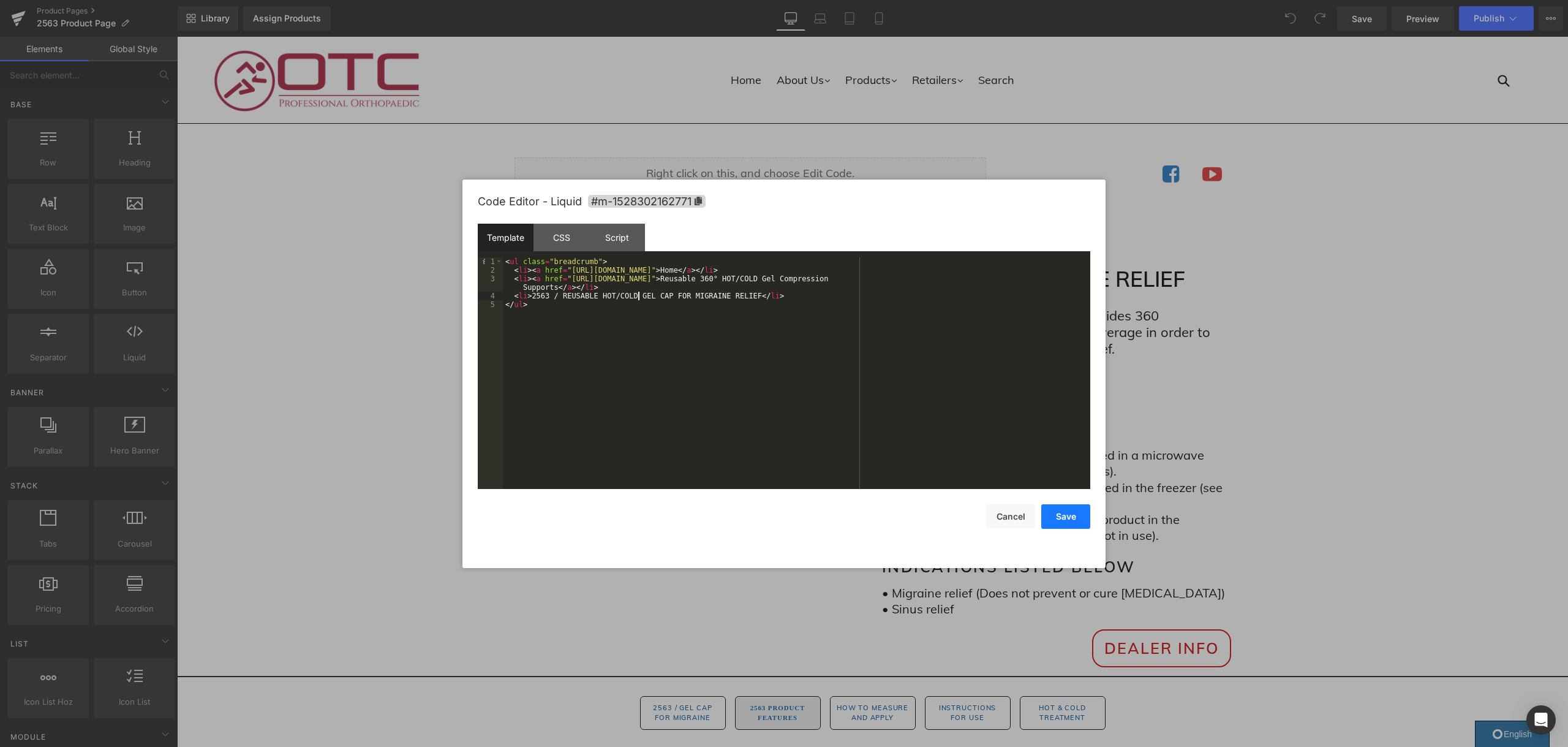
click at [1080, 519] on button "Save" at bounding box center [1066, 516] width 49 height 25
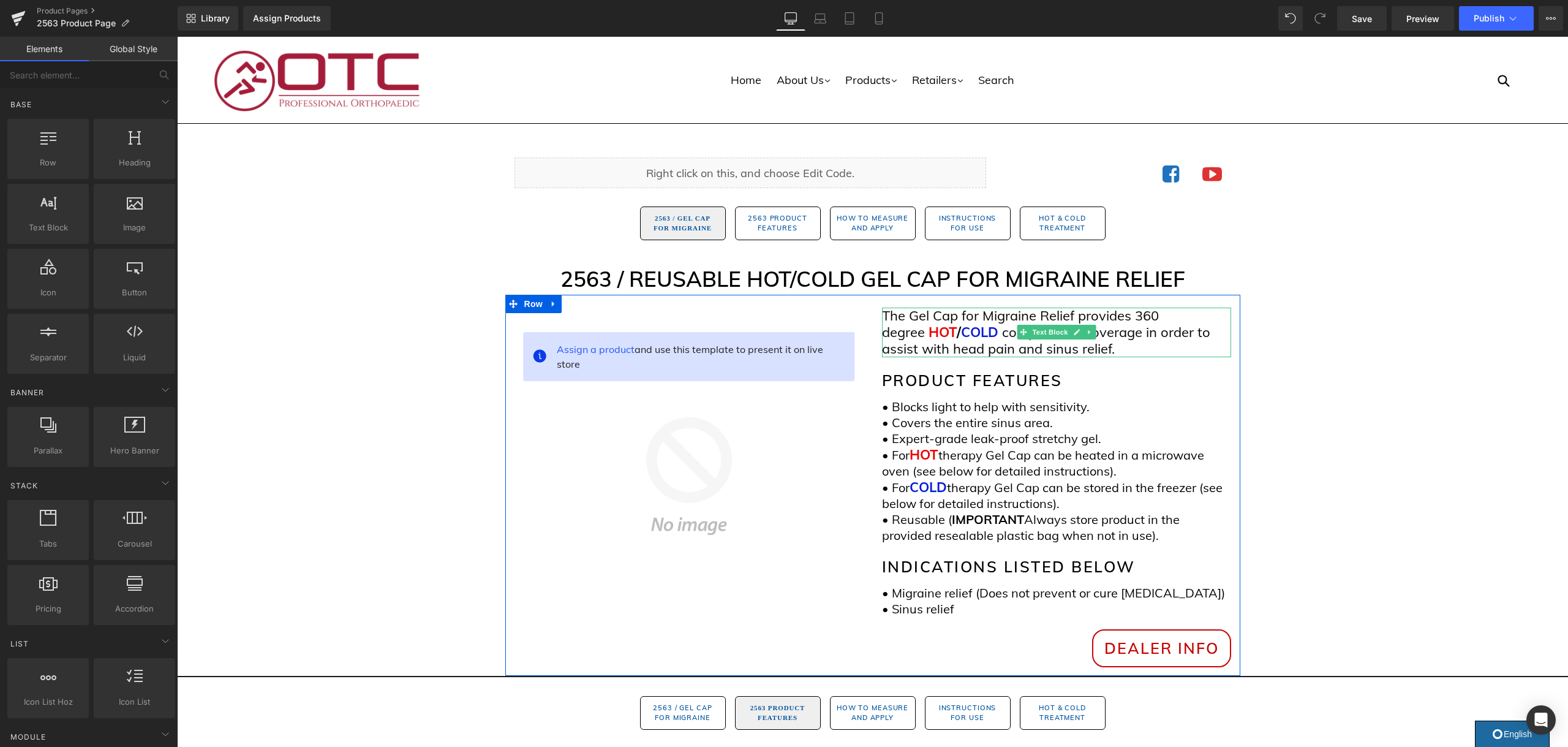
click at [923, 334] on span "The Gel Cap for Migraine Relief provides 360 degree" at bounding box center [1020, 324] width 277 height 34
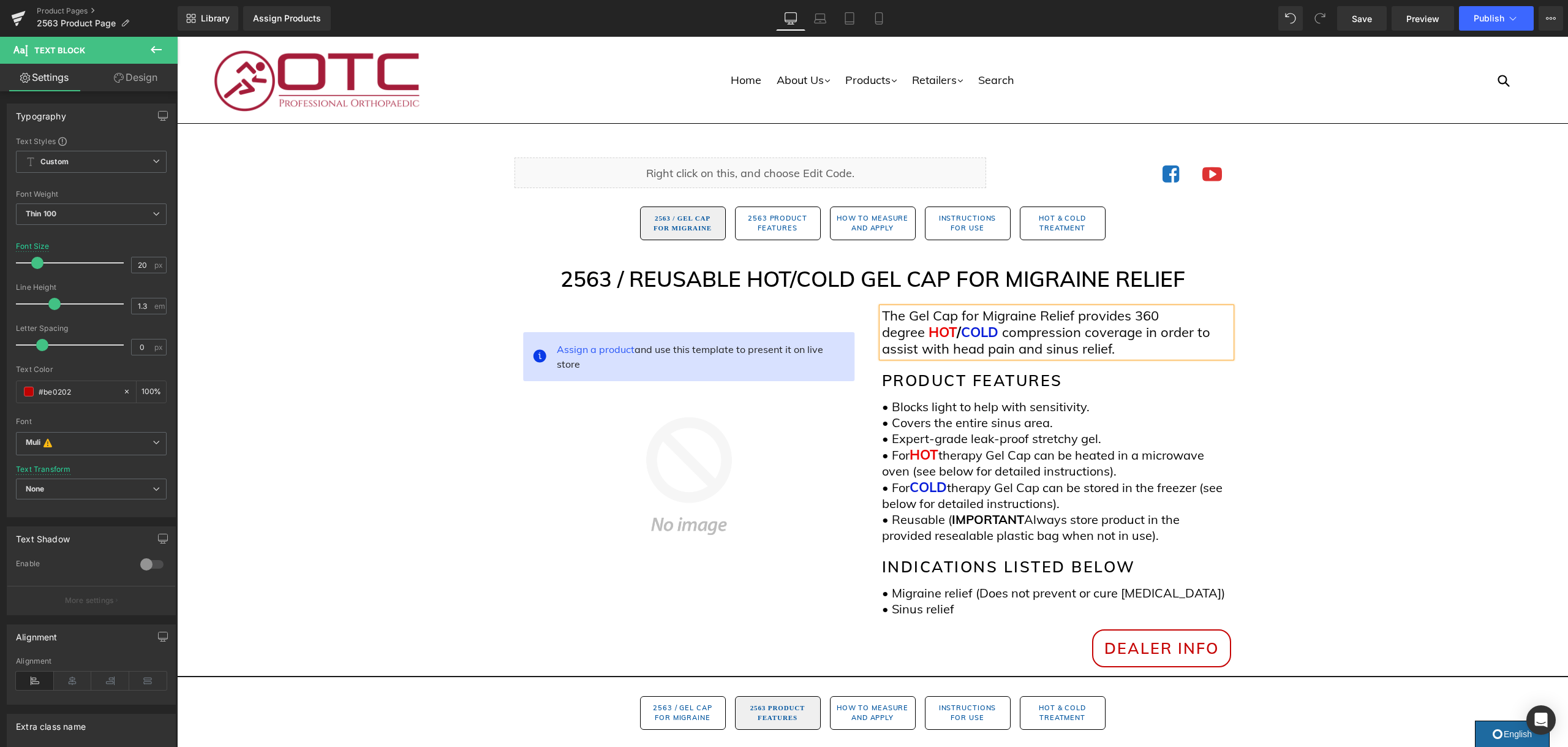
click at [921, 334] on span "The Gel Cap for Migraine Relief provides 360 degree" at bounding box center [1020, 324] width 277 height 34
click at [1368, 12] on span "Save" at bounding box center [1361, 18] width 20 height 13
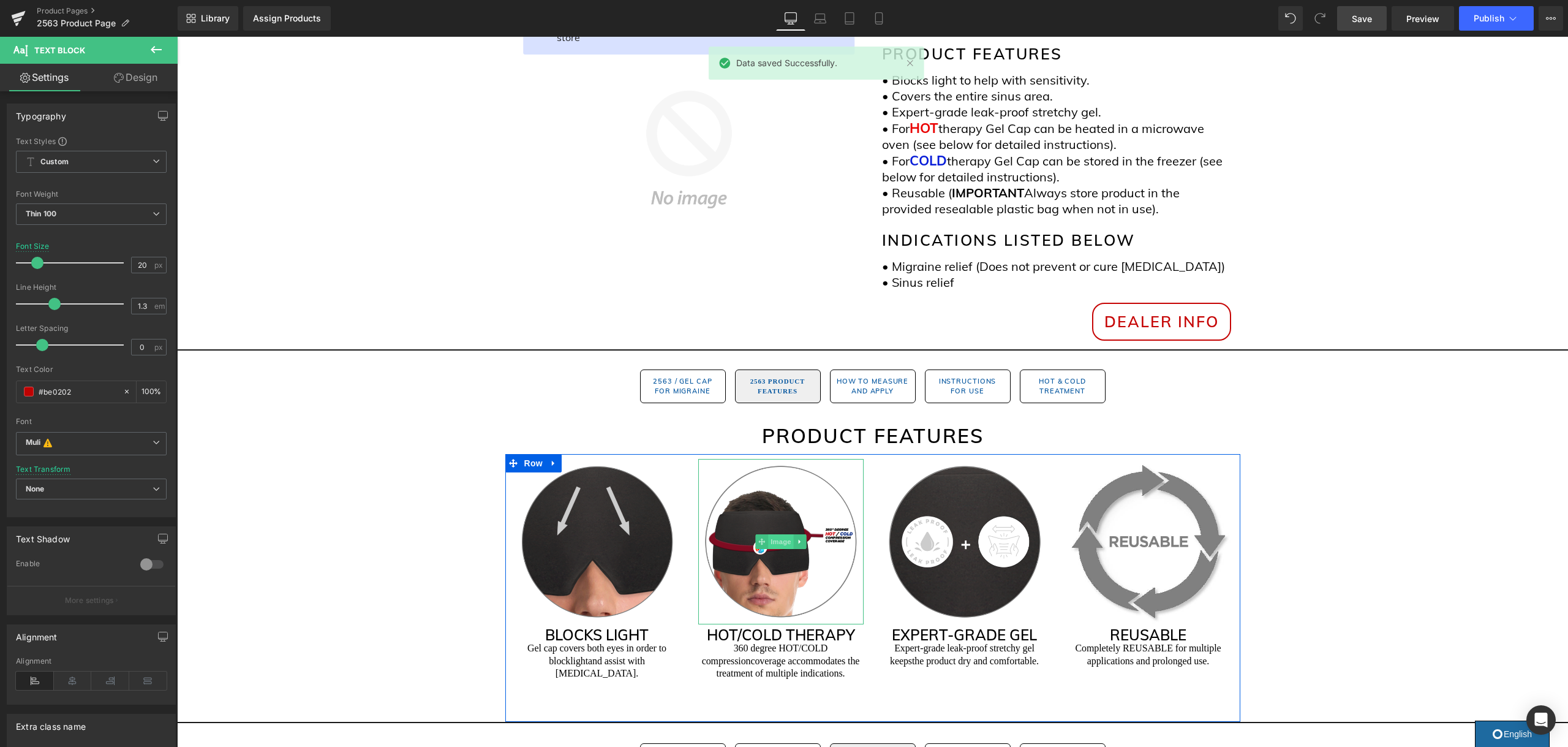
scroll to position [327, 0]
click at [778, 542] on span "Image" at bounding box center [780, 540] width 26 height 15
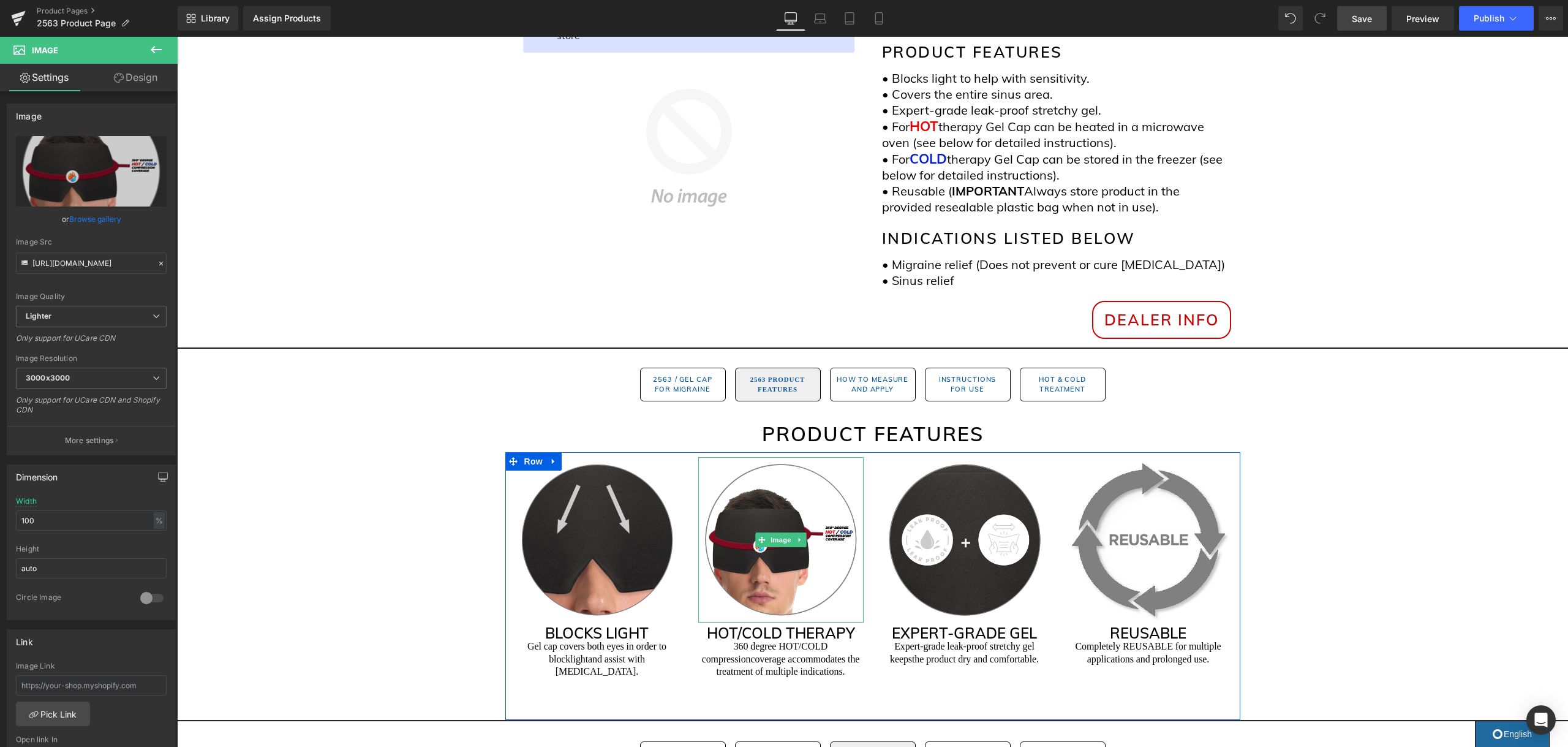
scroll to position [329, 0]
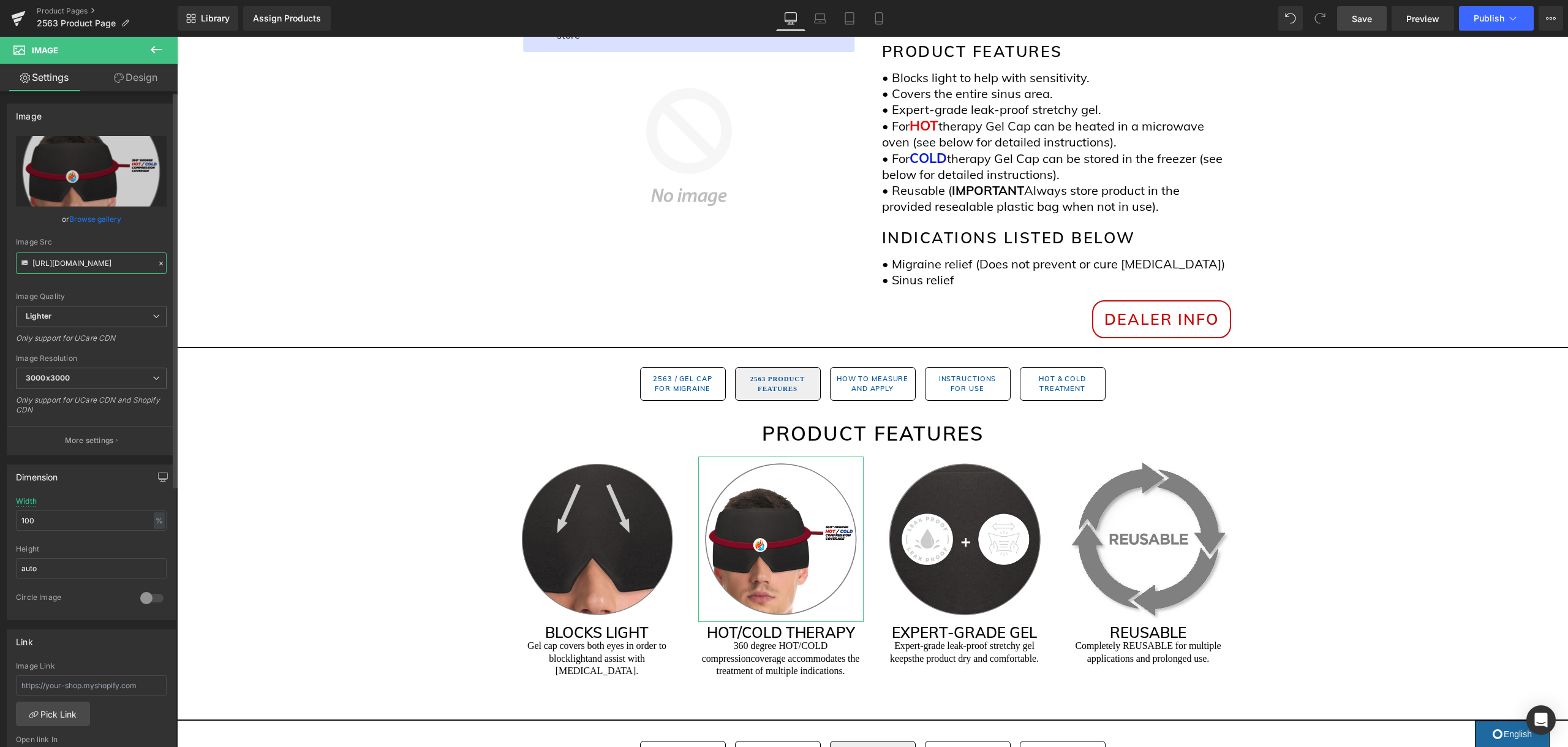
click at [97, 264] on input "https://ucarecdn.com/71d1b5eb-3314-4776-9b67-fb608ea1e31a/-/format/auto/-/previ…" at bounding box center [91, 263] width 151 height 22
click at [97, 264] on input "https://ucarecdn.com/71d1b5eb-3314-4776-9b67-fb608ea1e31a/-/format/auto/-/previ…" at bounding box center [91, 261] width 151 height 22
click at [97, 264] on input "https://ucarecdn.com/71d1b5eb-3314-4776-9b67-fb608ea1e31a/-/format/auto/-/previ…" at bounding box center [91, 262] width 151 height 22
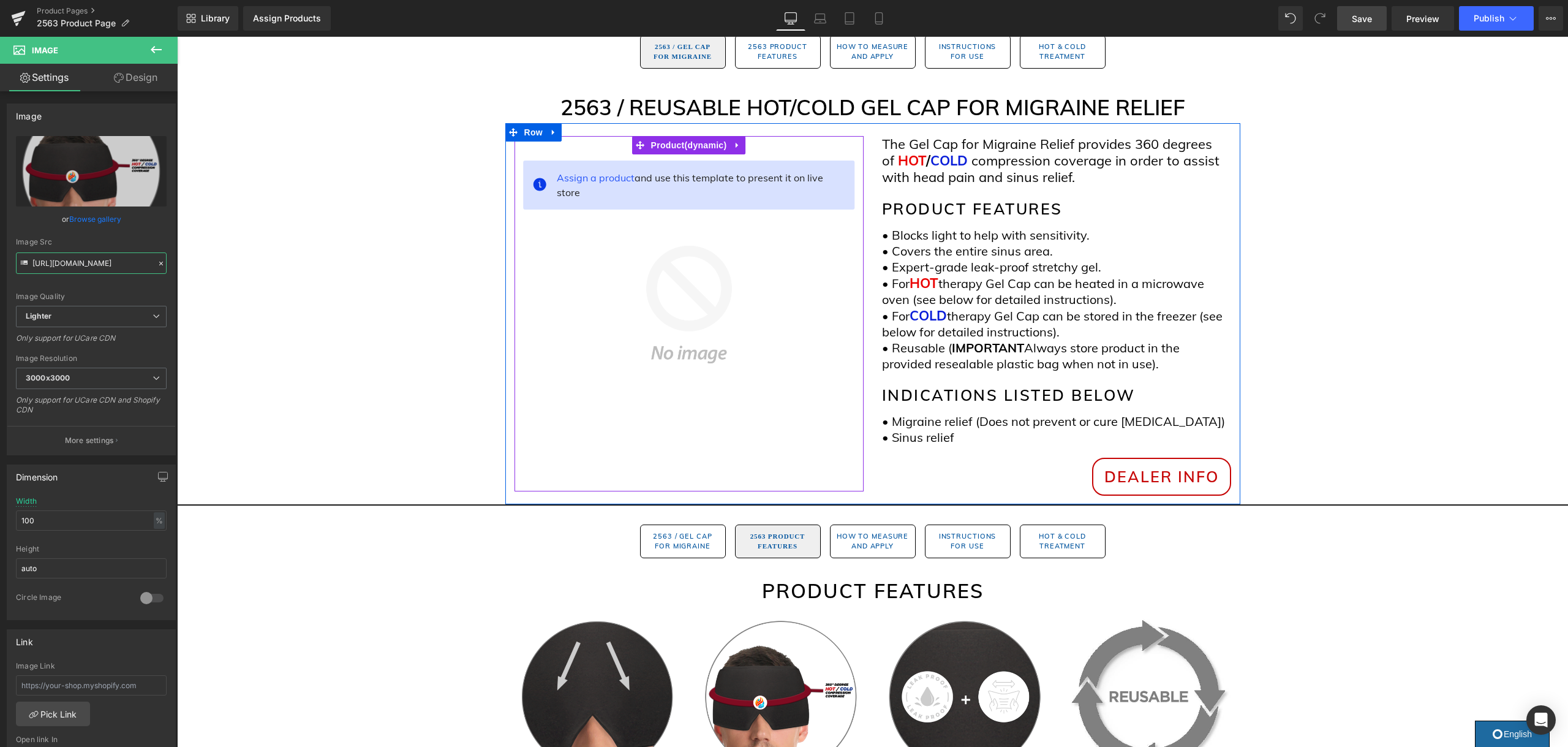
scroll to position [0, 0]
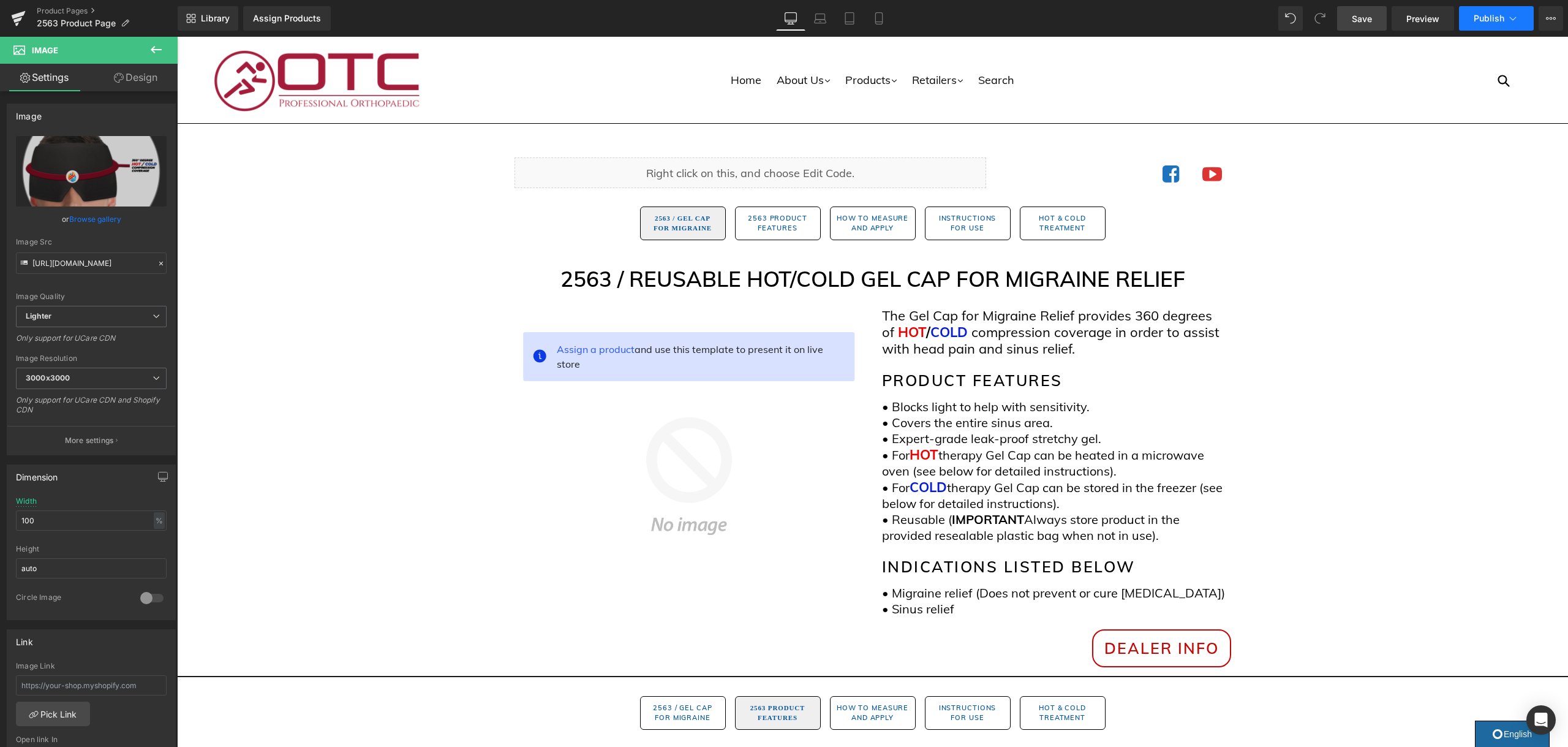
click at [1498, 21] on span "Publish" at bounding box center [1489, 18] width 31 height 10
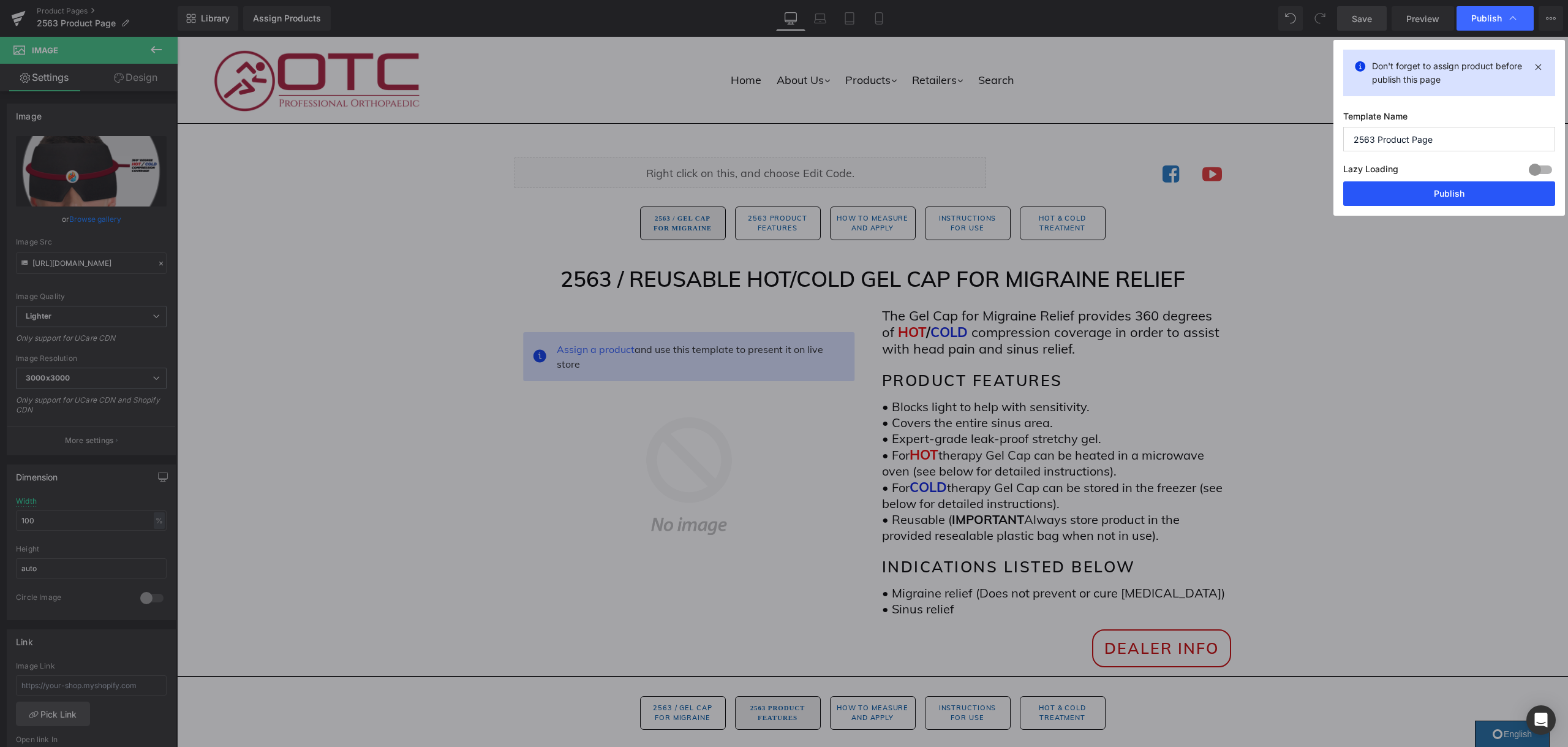
click at [1433, 189] on button "Publish" at bounding box center [1449, 193] width 212 height 25
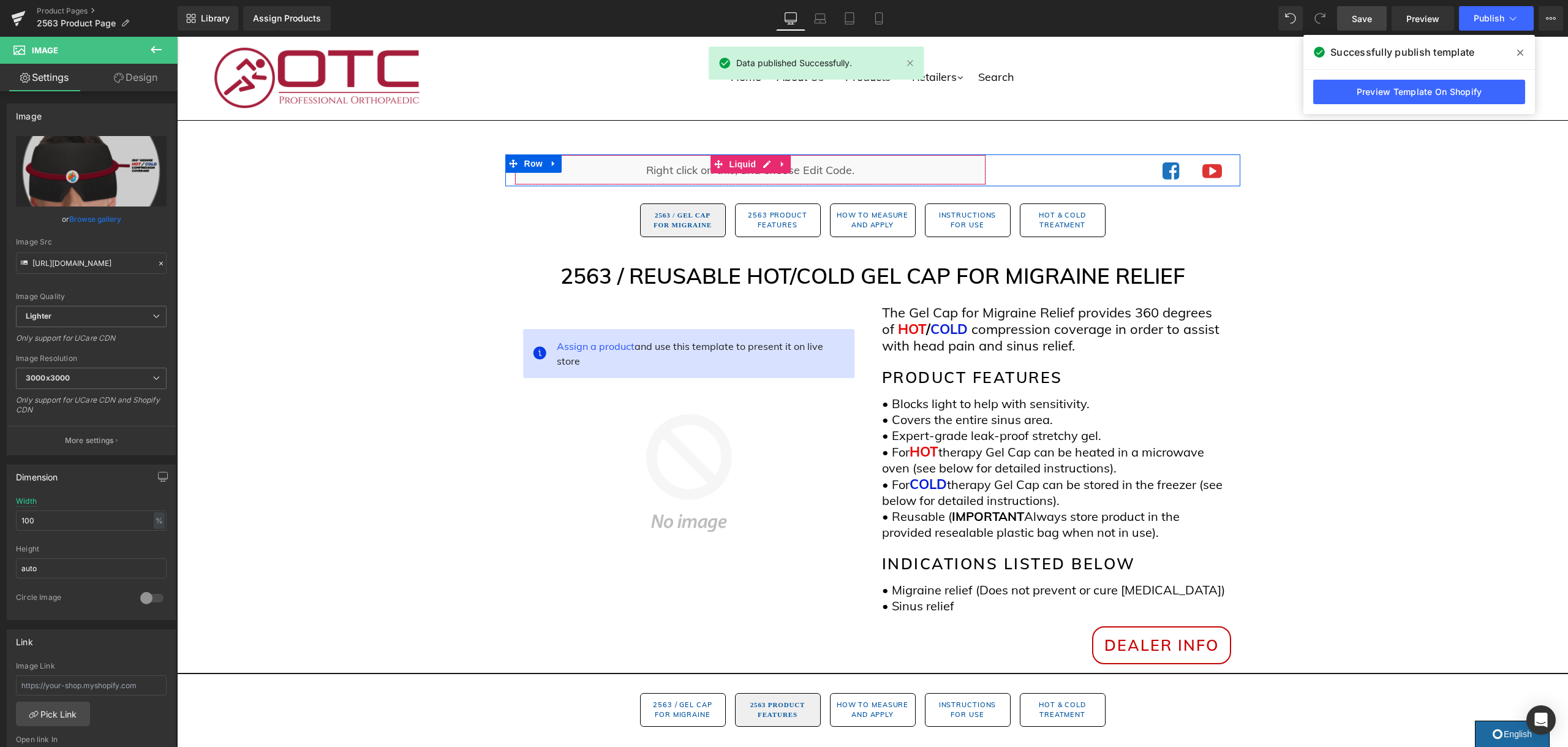
scroll to position [7, 0]
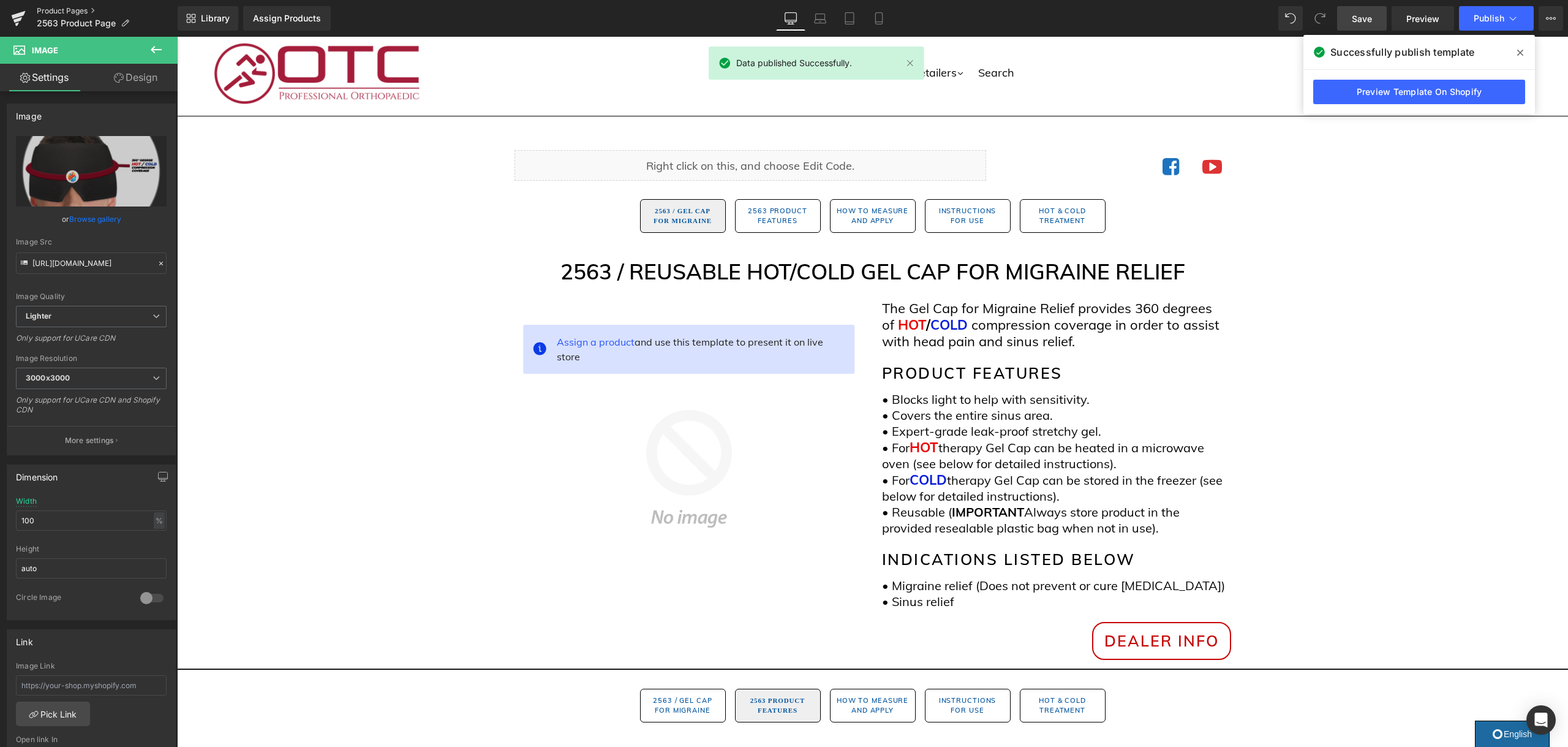
click at [81, 10] on link "Product Pages" at bounding box center [106, 11] width 141 height 10
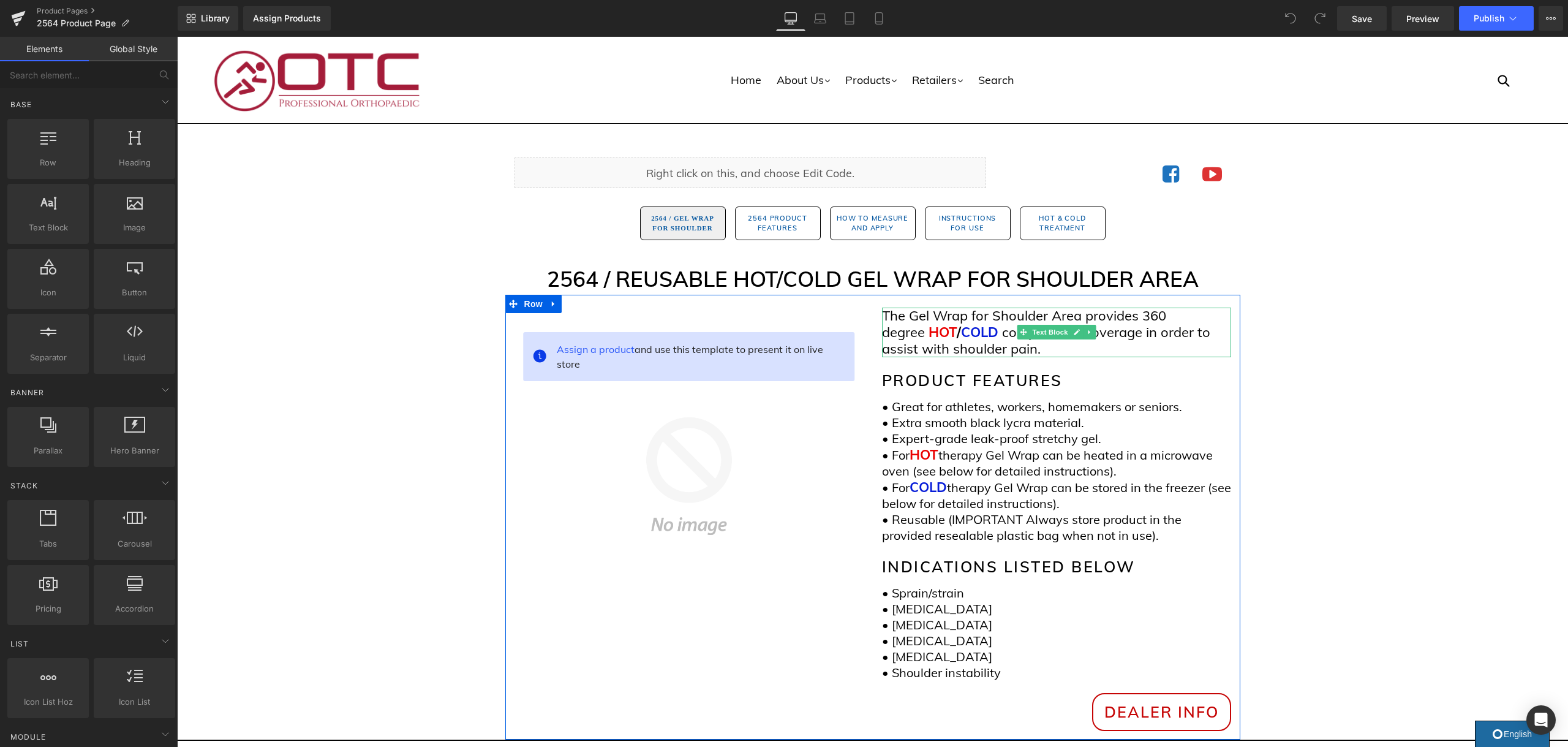
click at [1162, 317] on span "360 degree" at bounding box center [1024, 324] width 284 height 34
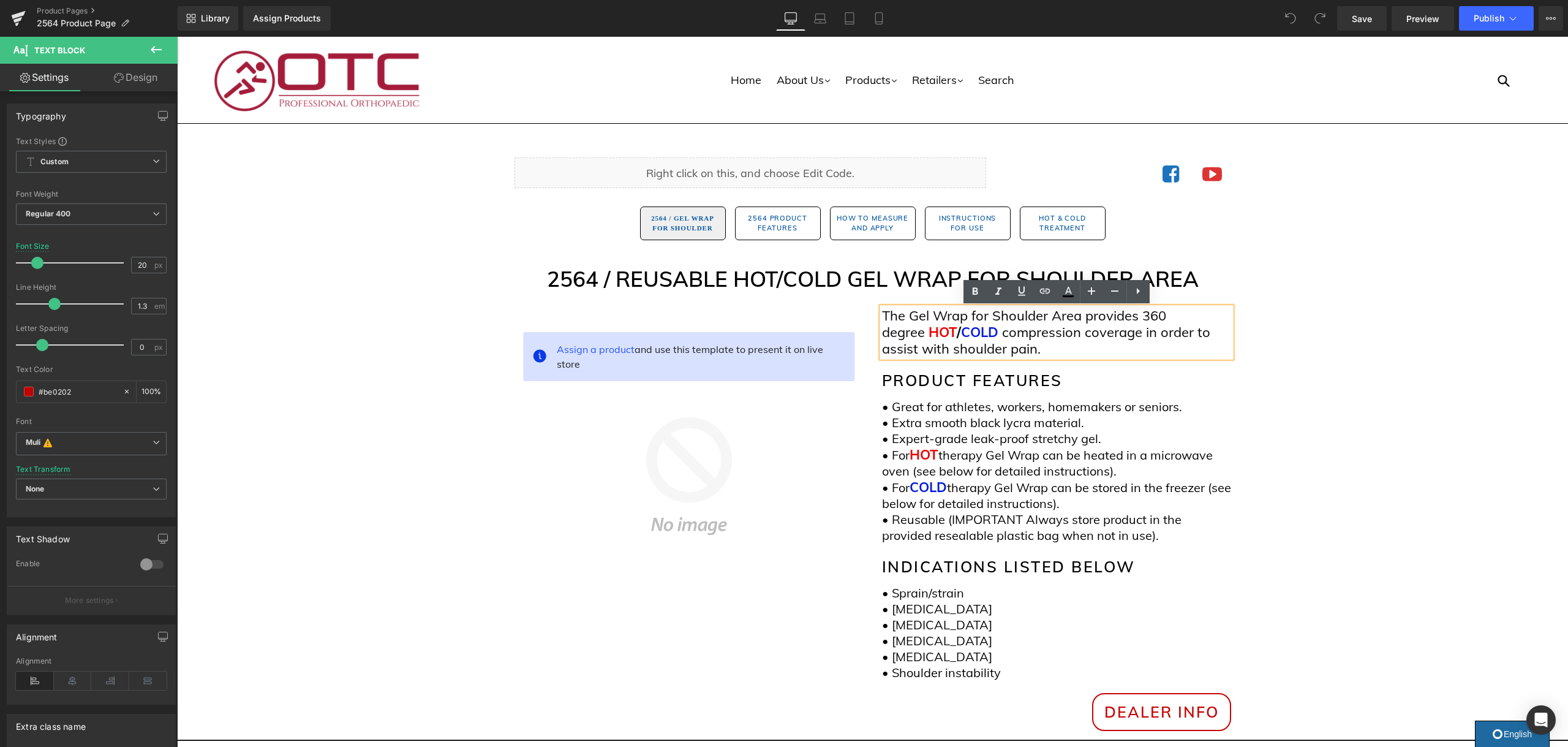
click at [923, 334] on span "360 degree" at bounding box center [1024, 324] width 284 height 34
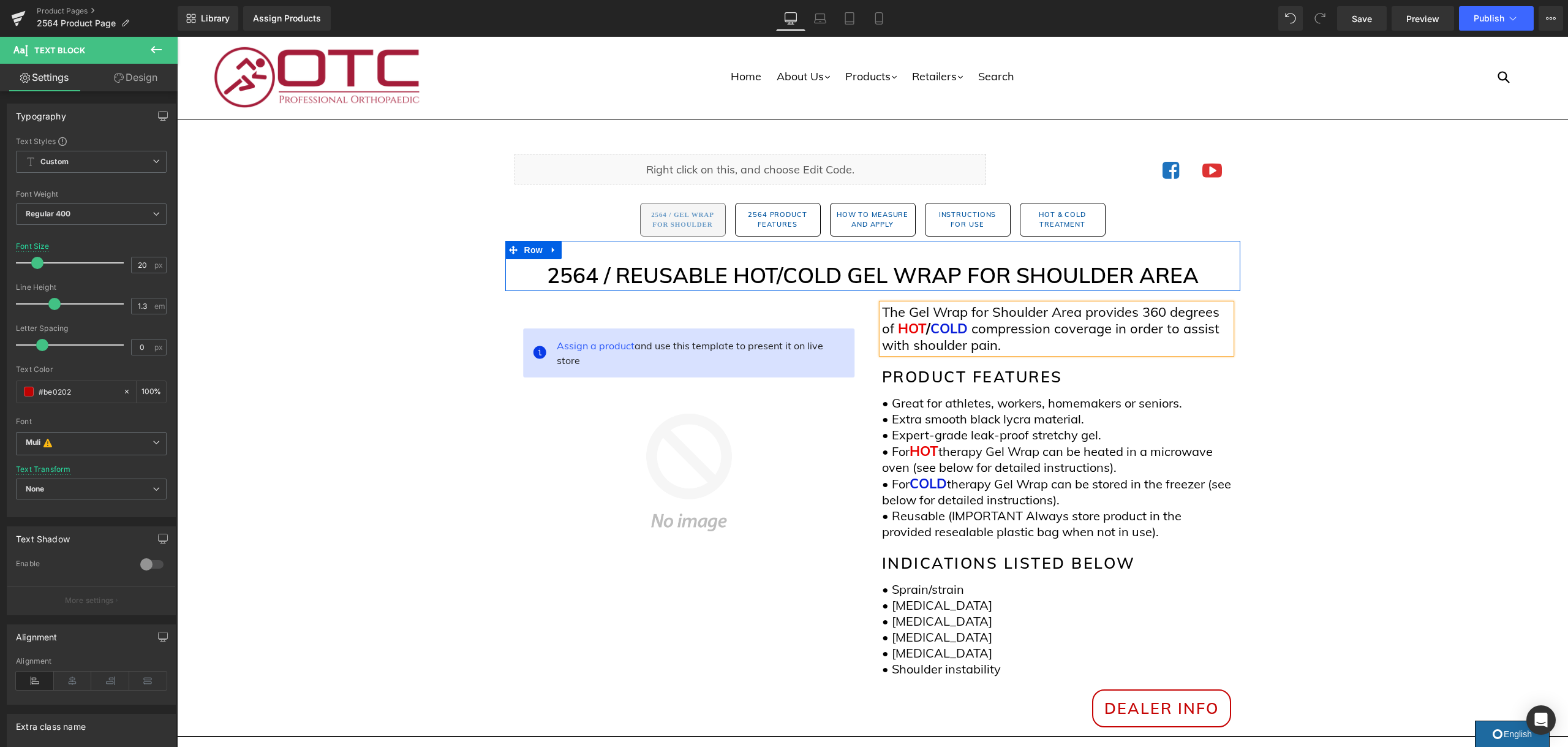
scroll to position [5, 0]
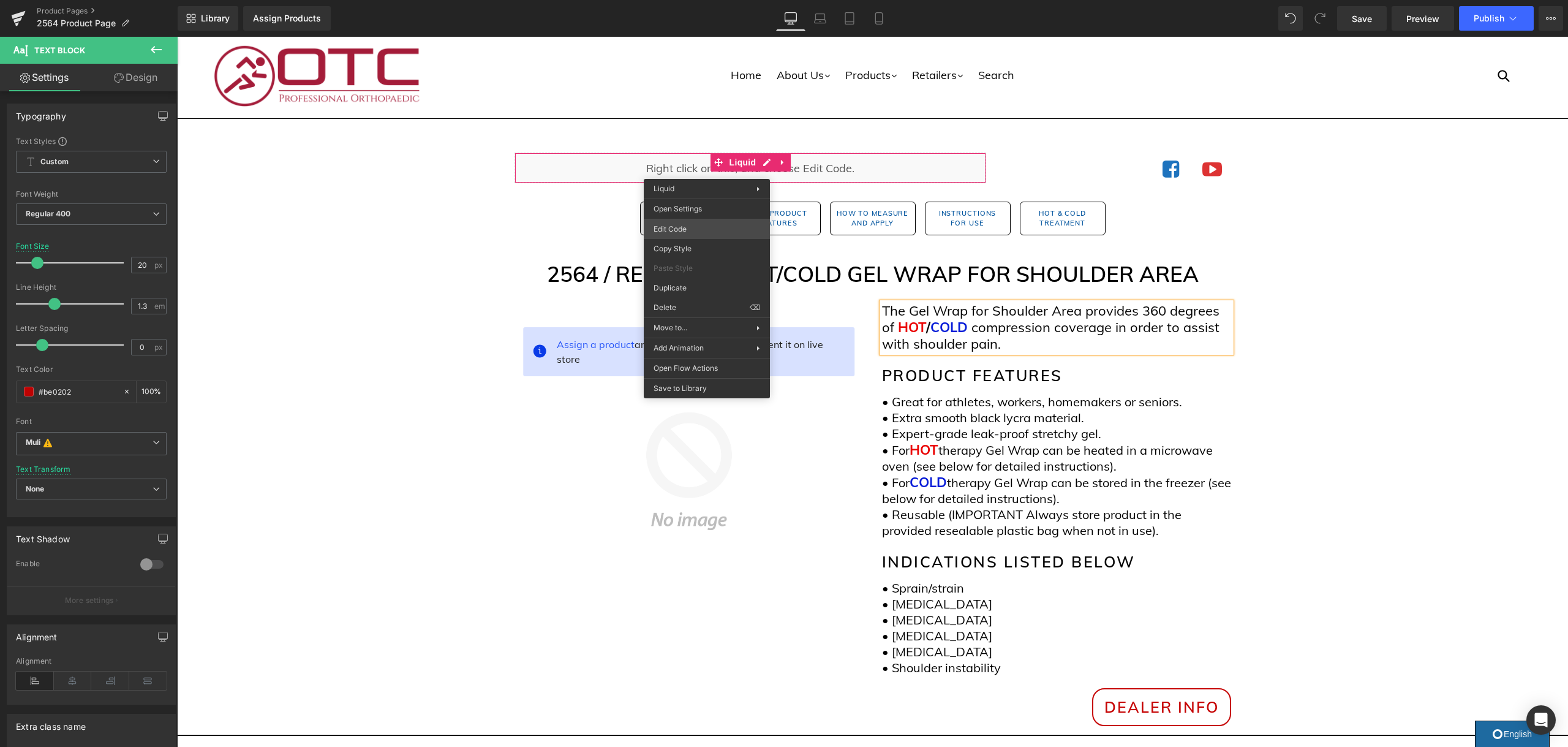
click at [700, 0] on div "You are previewing how the will restyle your page. You can not edit Elements in…" at bounding box center [784, 0] width 1568 height 0
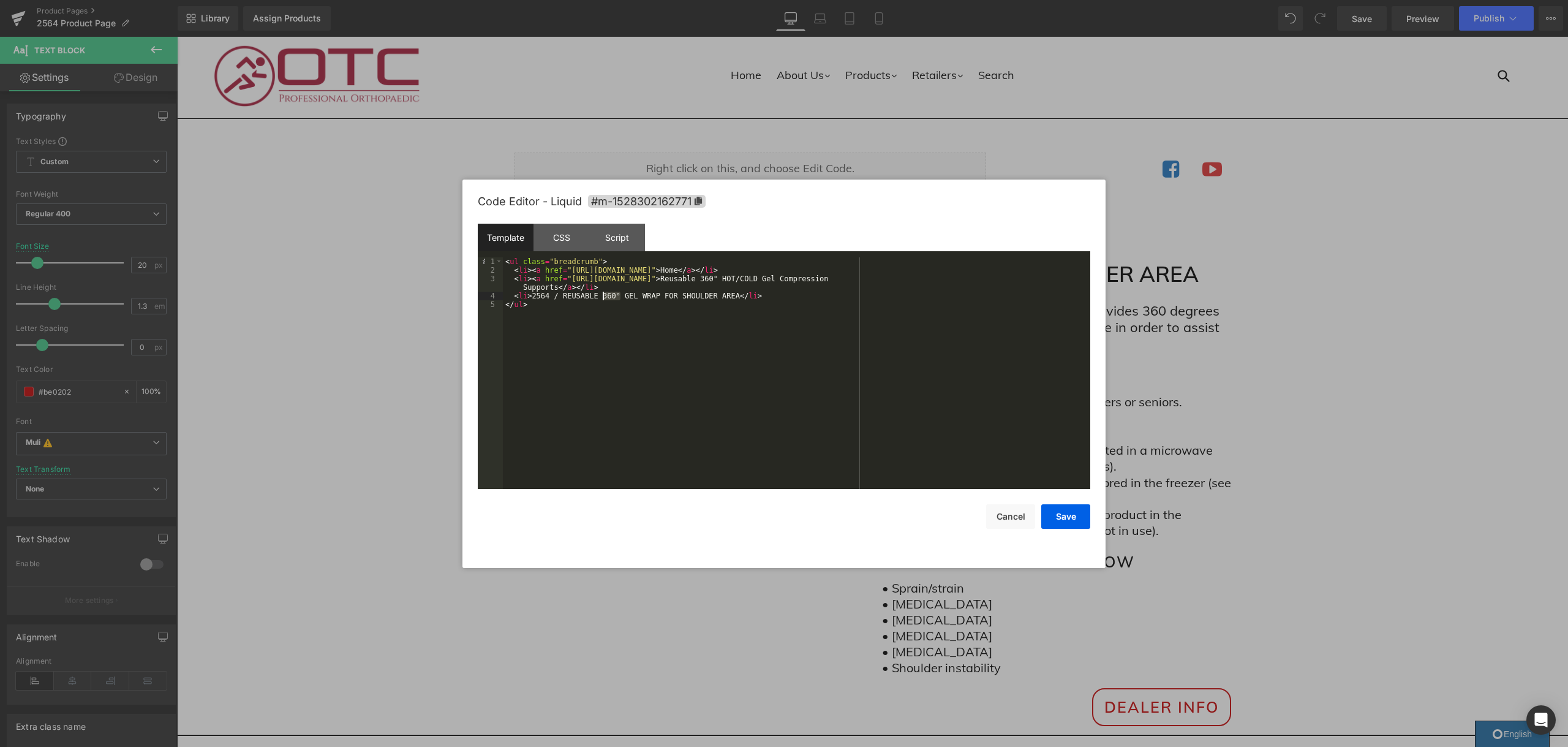
drag, startPoint x: 620, startPoint y: 295, endPoint x: 605, endPoint y: 297, distance: 15.1
click at [605, 297] on div "< ul class = "breadcrumb" > < li > < a href = "[URL][DOMAIN_NAME]" > Home </ a …" at bounding box center [797, 381] width 587 height 249
click at [1064, 519] on button "Save" at bounding box center [1066, 516] width 49 height 25
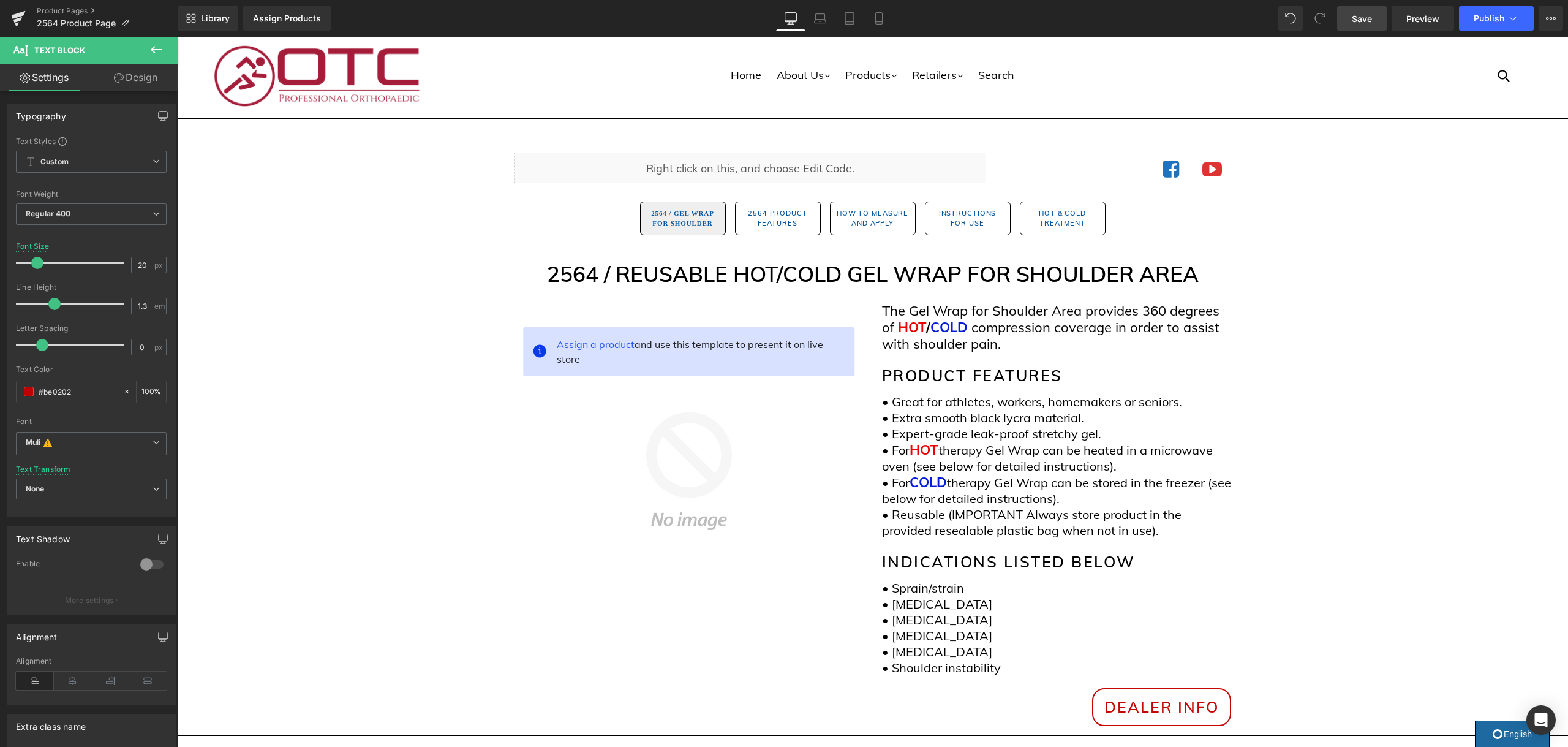
click at [1364, 13] on span "Save" at bounding box center [1361, 18] width 20 height 13
click at [1511, 24] on button "Publish" at bounding box center [1496, 18] width 75 height 25
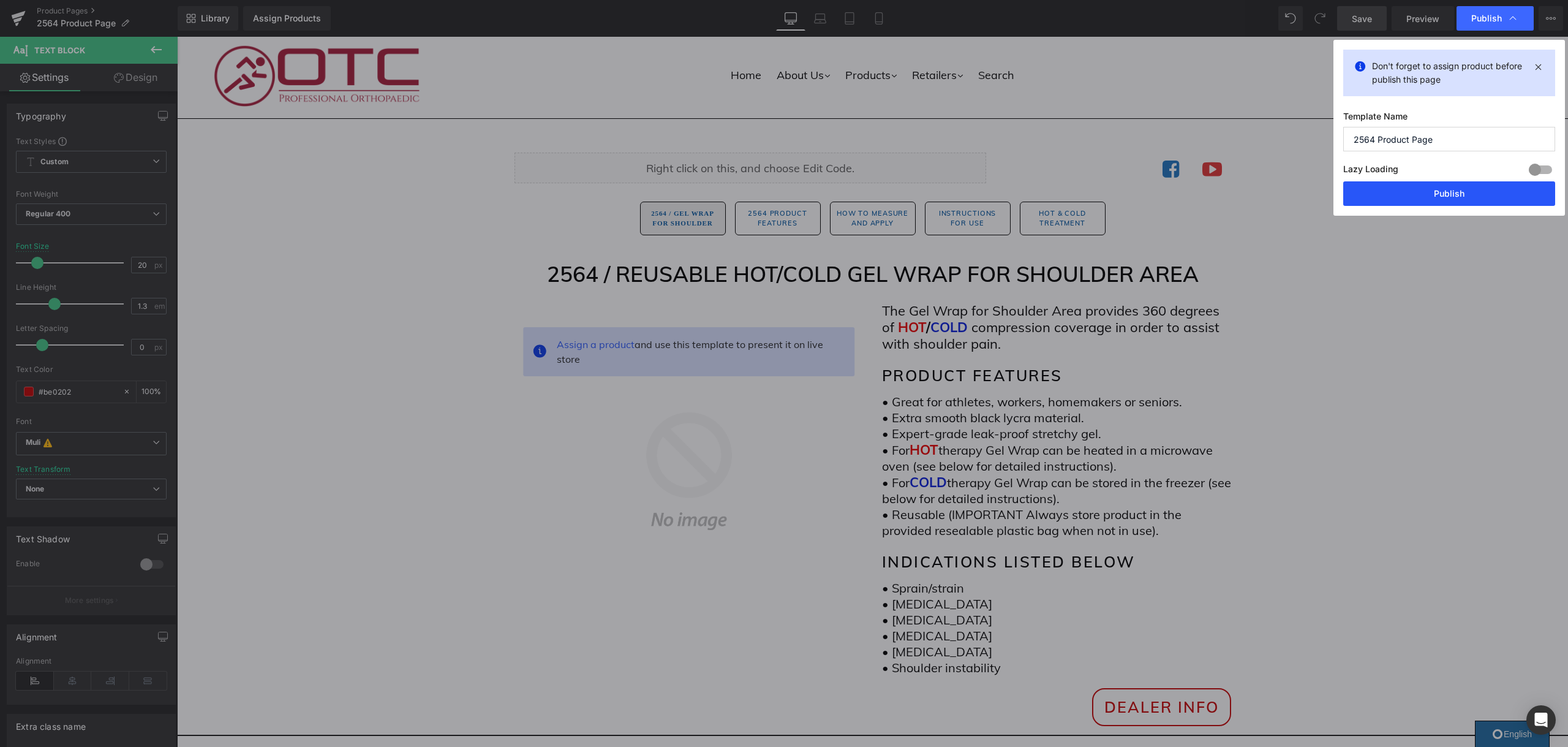
click at [1437, 190] on button "Publish" at bounding box center [1449, 193] width 212 height 25
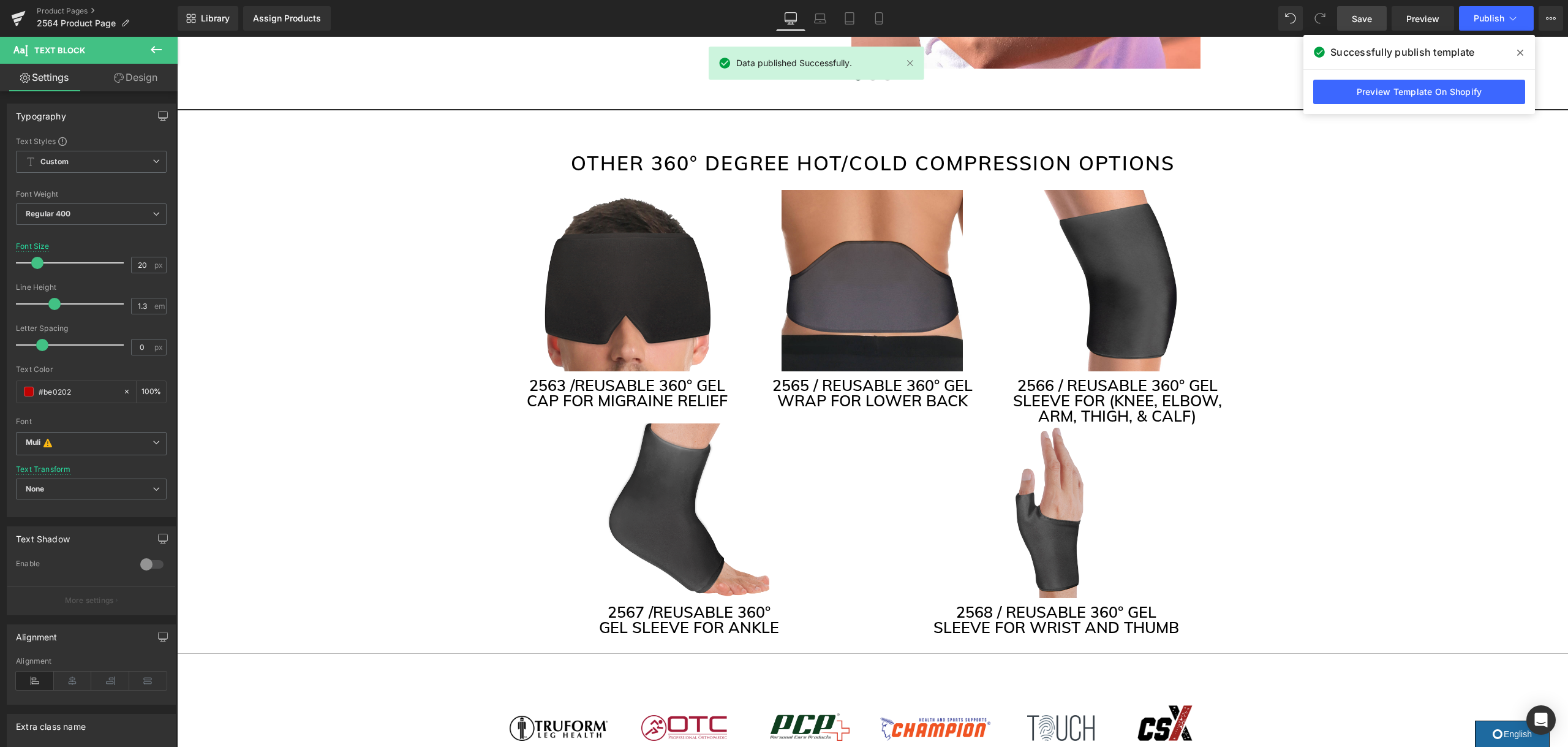
scroll to position [2936, 0]
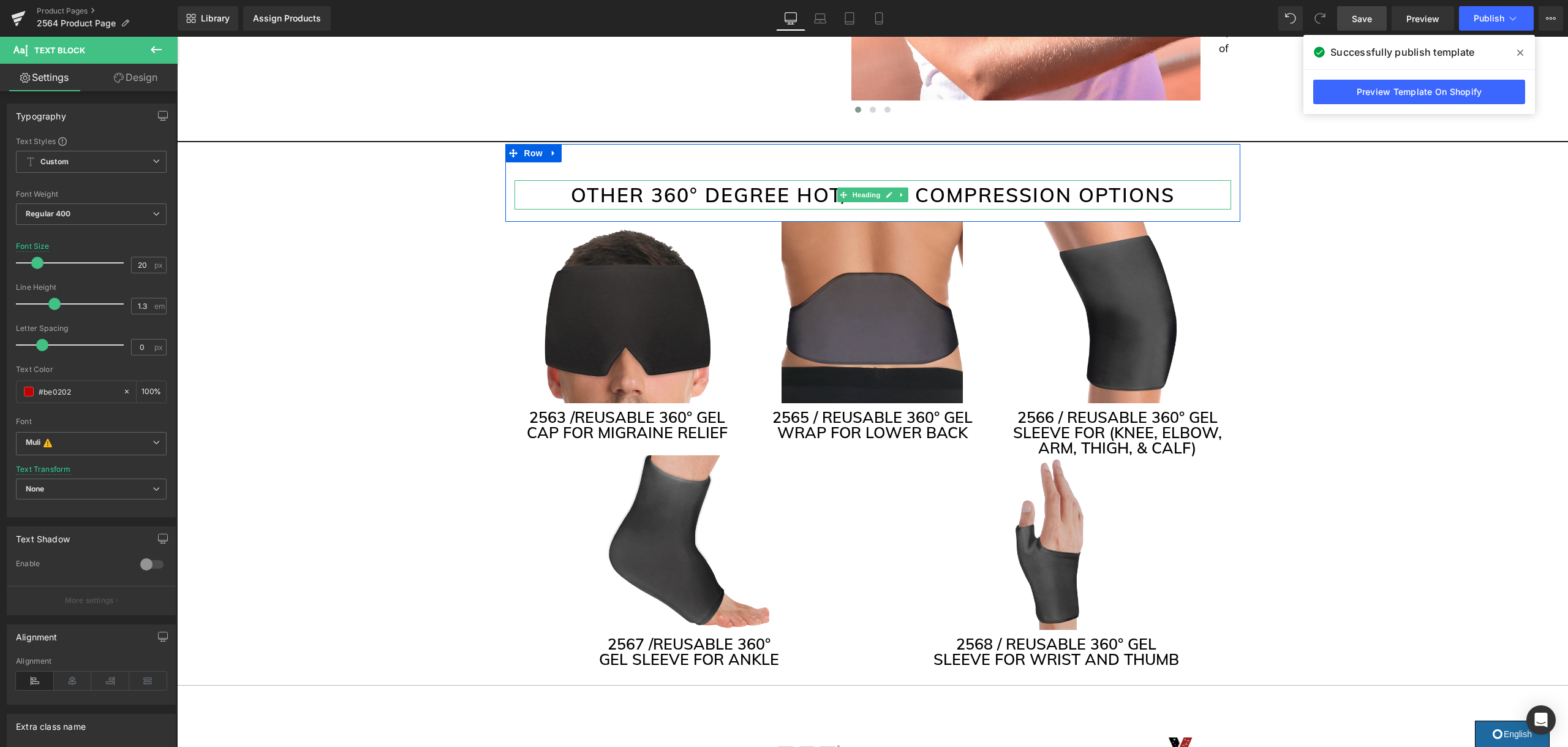
click at [689, 187] on h2 "OTHER 360° DEGREE HOT/COLD COMPRESSION OPTIONS" at bounding box center [872, 195] width 717 height 29
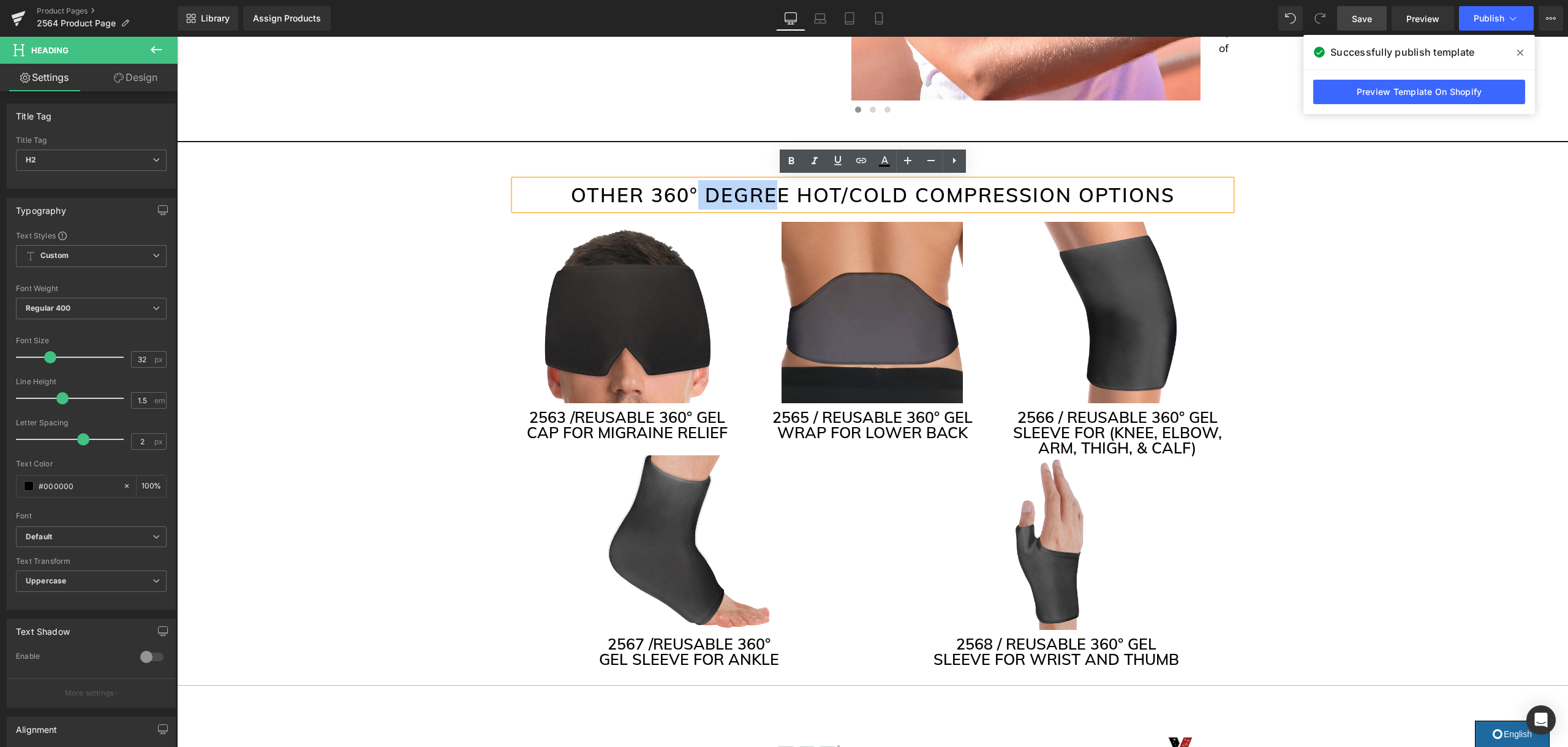
drag, startPoint x: 696, startPoint y: 191, endPoint x: 778, endPoint y: 199, distance: 82.4
click at [778, 199] on h2 "OTHER 360° DEGREE HOT/COLD COMPRESSION OPTIONS" at bounding box center [872, 195] width 717 height 29
click at [786, 198] on h2 "OTHER 360° DEGREE HOT/COLD COMPRESSION OPTIONS" at bounding box center [872, 195] width 717 height 29
drag, startPoint x: 762, startPoint y: 197, endPoint x: 654, endPoint y: 200, distance: 108.0
click at [654, 200] on h2 "OTHER 360° DEGREE HOT/COLD COMPRESSION OPTIONS" at bounding box center [872, 195] width 717 height 29
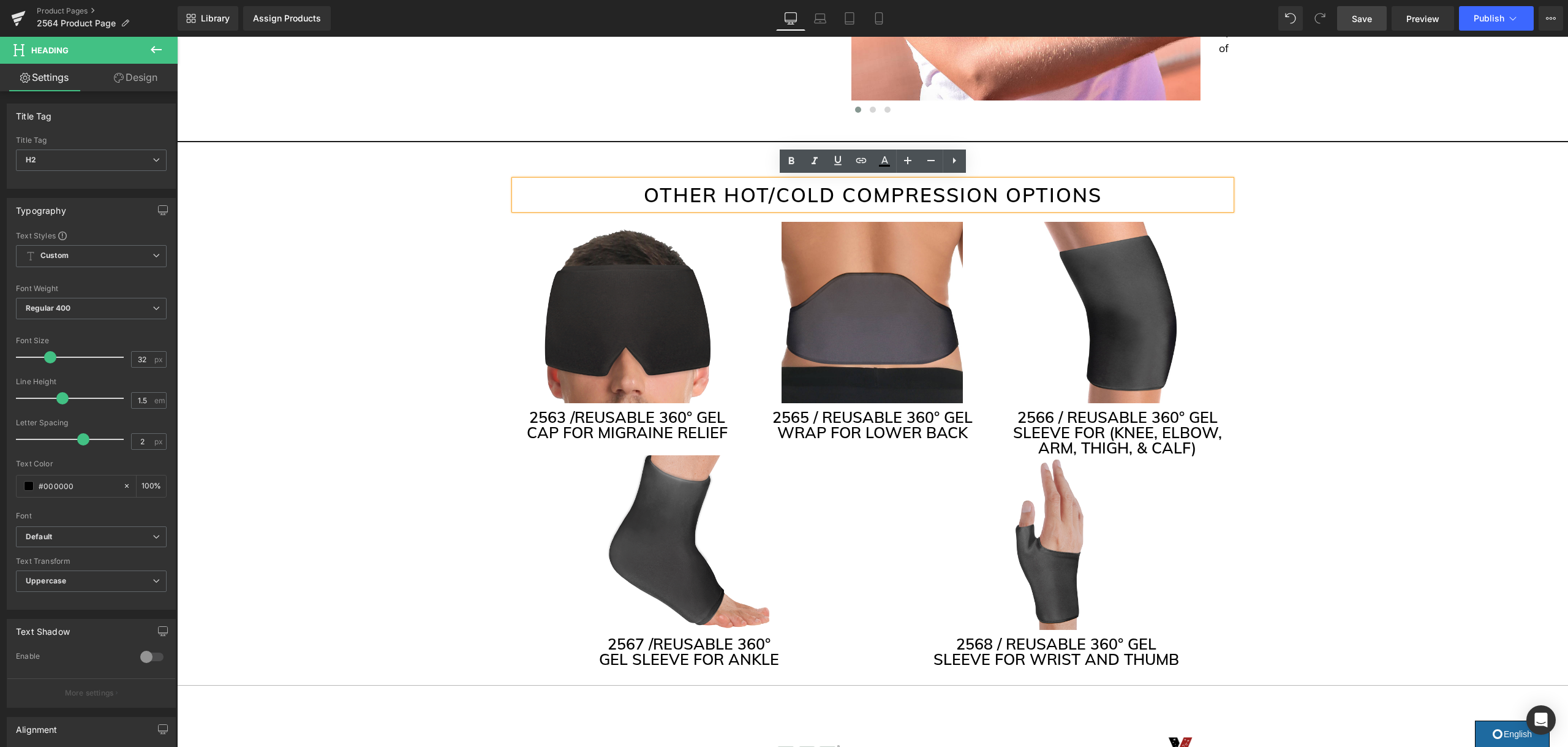
click at [840, 193] on h2 "OTHER HOT/COLD COMPRESSION OPTIONS" at bounding box center [872, 195] width 717 height 29
click at [823, 196] on h2 "OTHER HOT/COLD GEL COMPRESSION OPTIONS" at bounding box center [872, 195] width 717 height 29
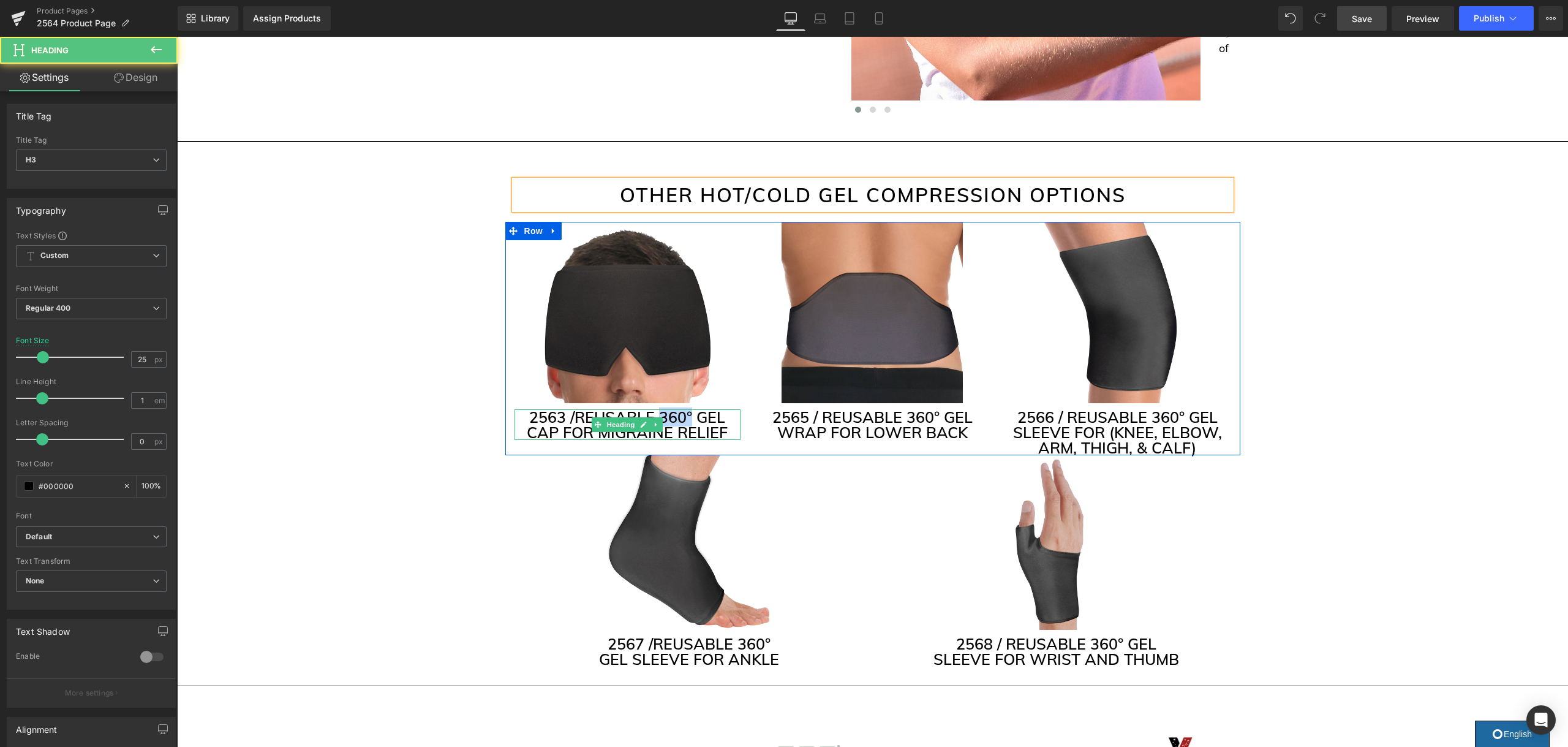
drag, startPoint x: 687, startPoint y: 413, endPoint x: 664, endPoint y: 416, distance: 23.2
click at [664, 416] on h3 "2563 / REUSABLE 360° GEL CAP FOR MIGRAINE RELIEF" at bounding box center [627, 425] width 226 height 31
click at [669, 411] on h3 "2563 / REUSABLE 360° GEL CAP FOR MIGRAINE RELIEF" at bounding box center [627, 425] width 226 height 31
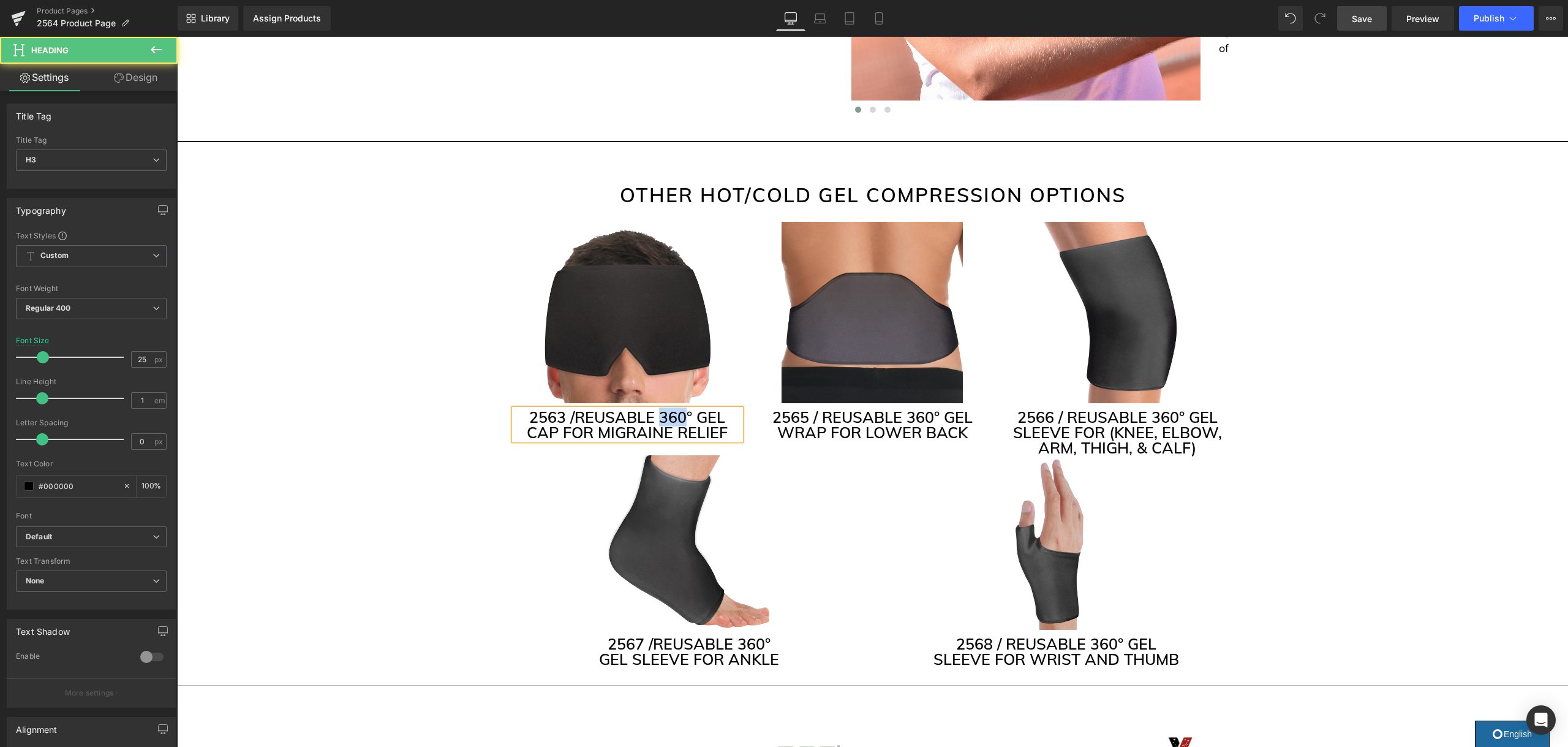
click at [669, 411] on h3 "2563 / REUSABLE 360° GEL CAP FOR MIGRAINE RELIEF" at bounding box center [627, 425] width 226 height 31
drag, startPoint x: 705, startPoint y: 444, endPoint x: 503, endPoint y: 416, distance: 203.9
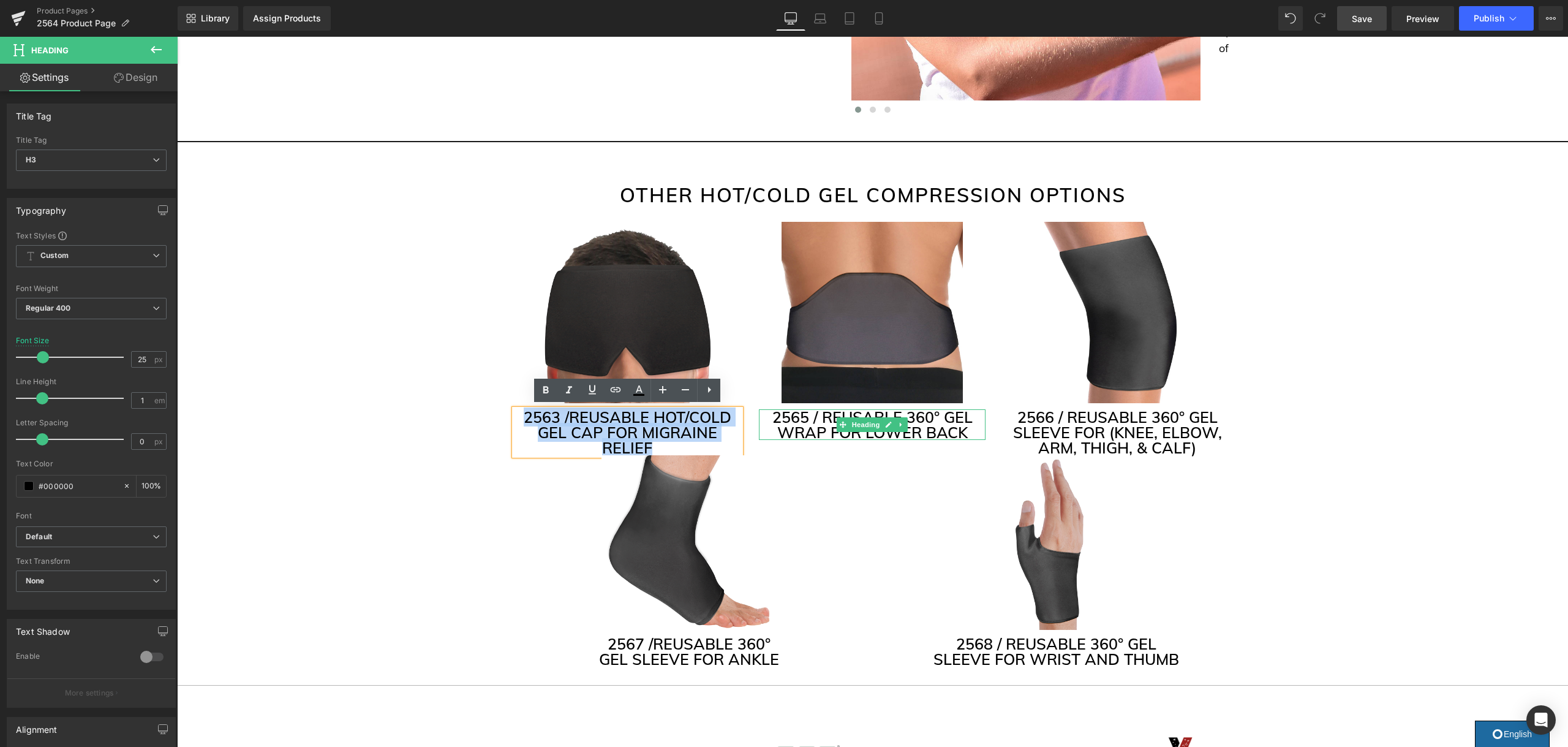
click at [956, 425] on h3 "2565 / REUSABLE 360° GEL WRAP FOR LOWER BACK" at bounding box center [872, 425] width 226 height 31
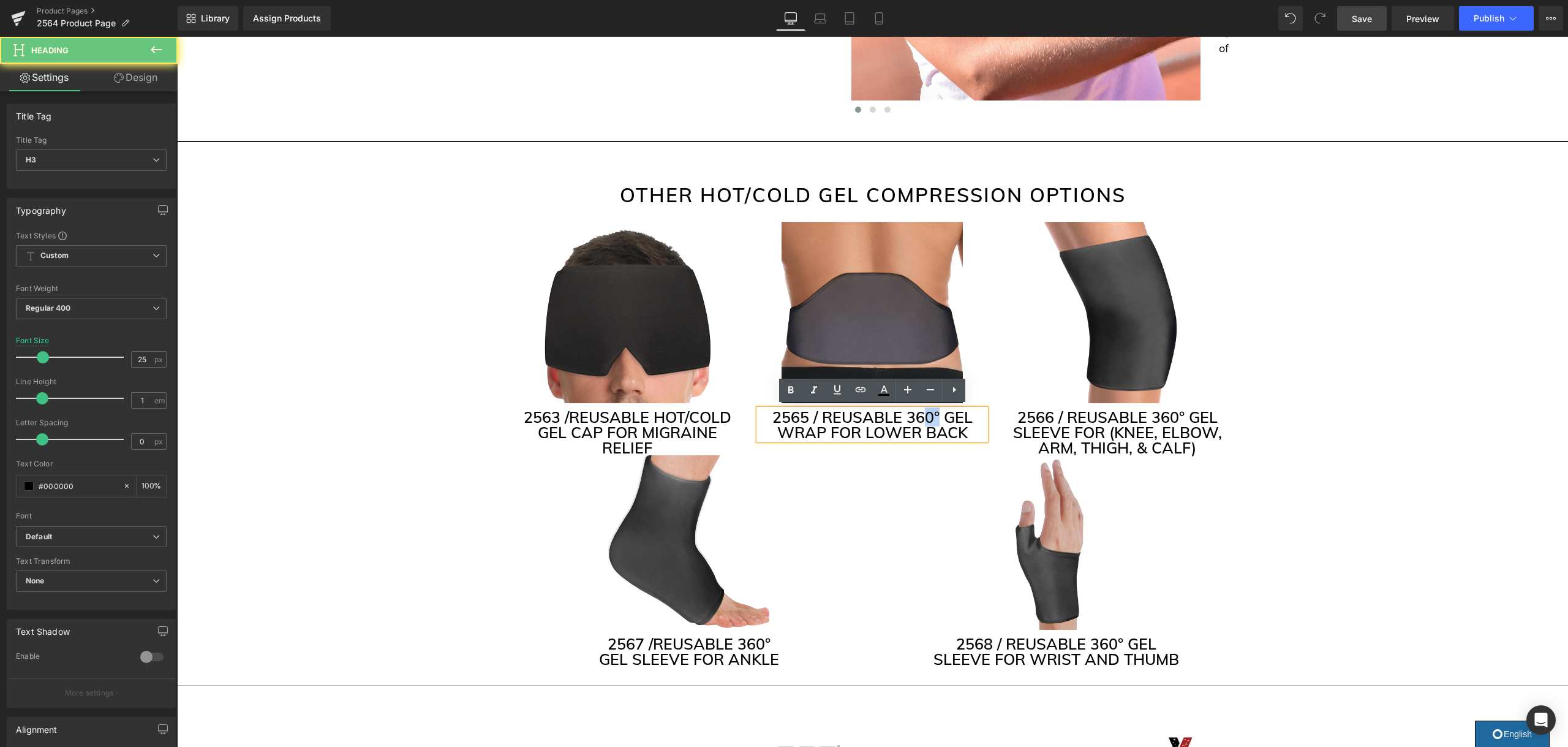
drag, startPoint x: 931, startPoint y: 411, endPoint x: 922, endPoint y: 411, distance: 9.0
click at [923, 411] on h3 "2565 / REUSABLE 360° GEL WRAP FOR LOWER BACK" at bounding box center [872, 425] width 226 height 31
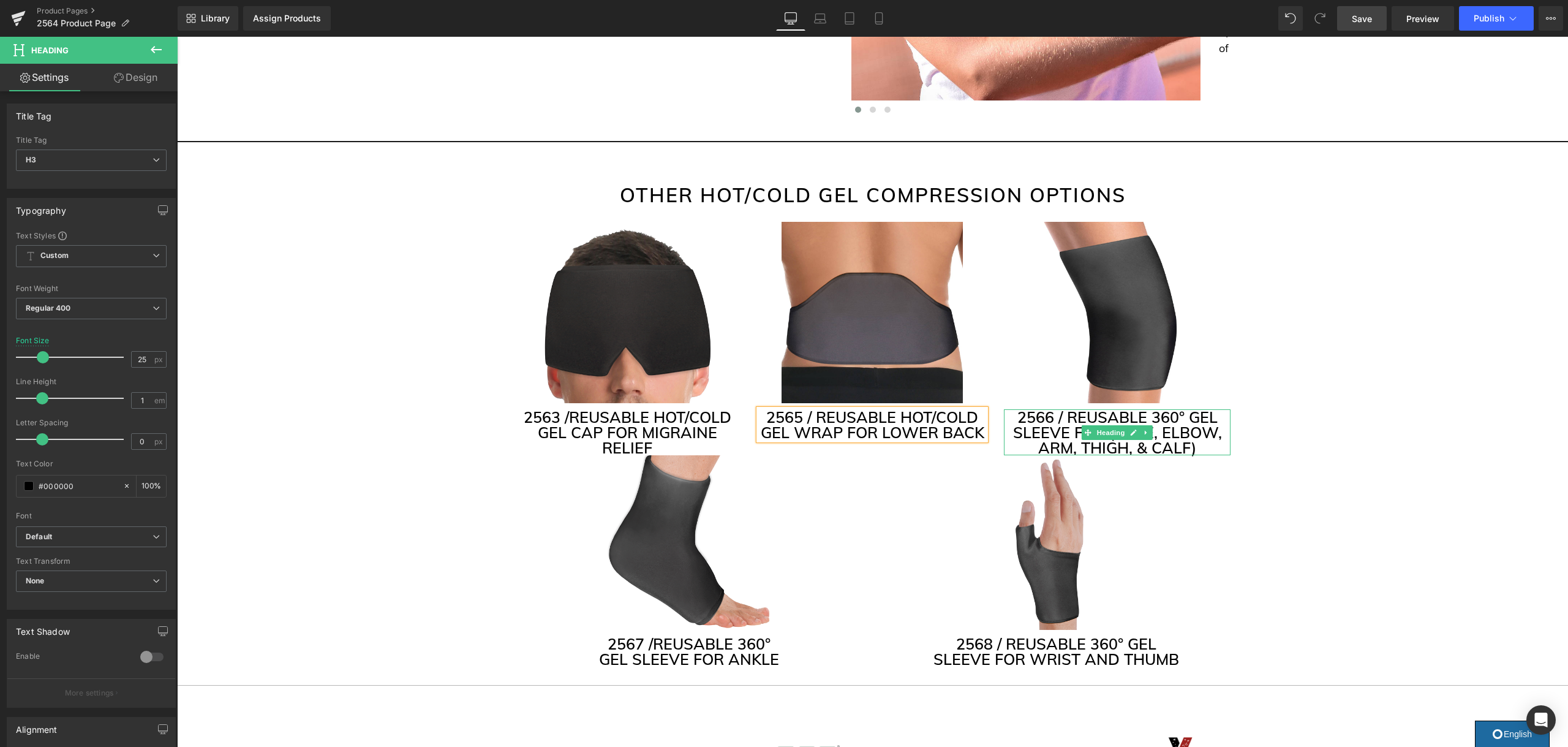
click at [1085, 415] on h3 "2566 / REUSABLE 360° GEL SLEEVE FOR (KNEE, ELBOW, ARM, THIGH, & CALF)" at bounding box center [1117, 432] width 226 height 46
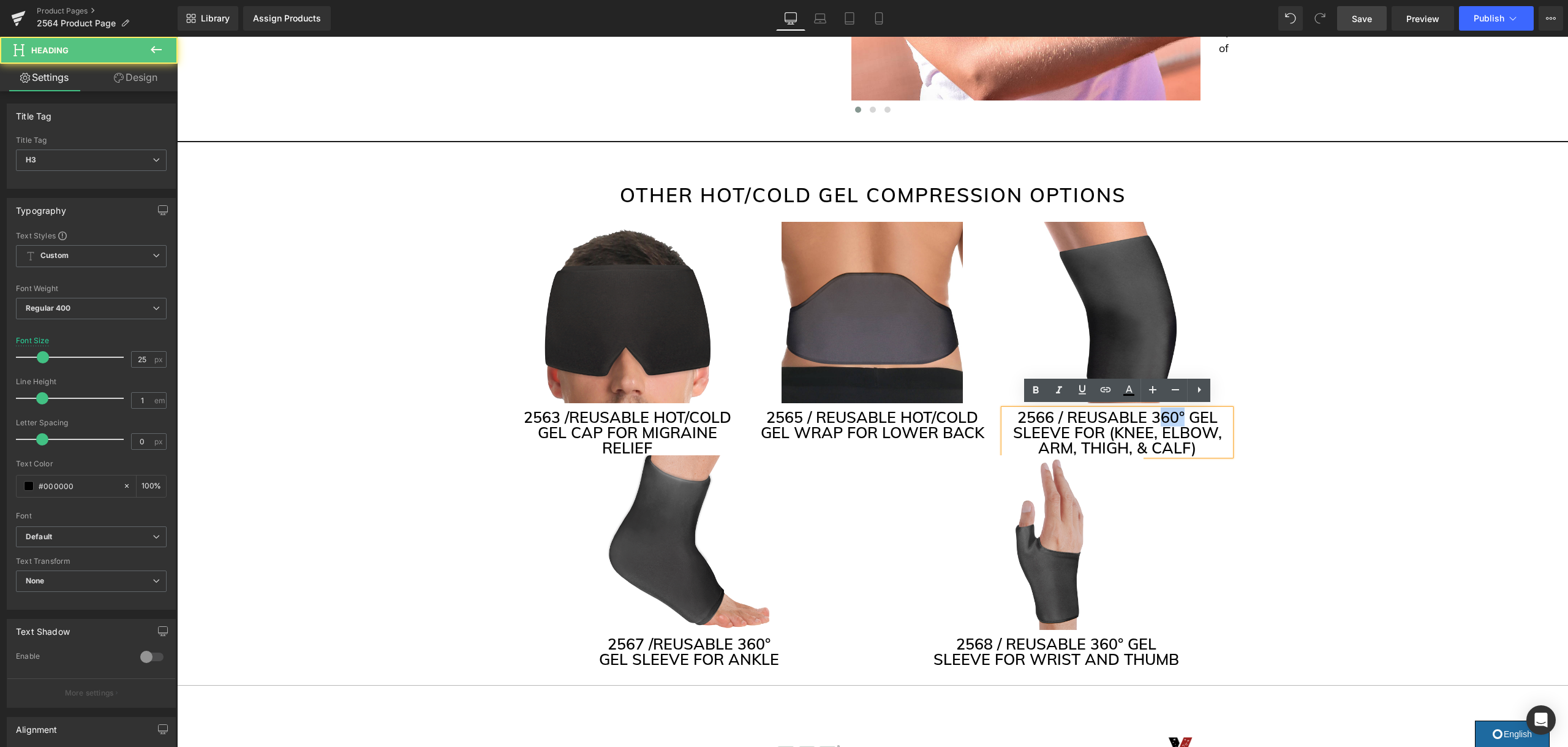
drag, startPoint x: 1183, startPoint y: 416, endPoint x: 1160, endPoint y: 418, distance: 23.1
click at [1160, 418] on h3 "2566 / REUSABLE 360° GEL SLEEVE FOR (KNEE, ELBOW, ARM, THIGH, & CALF)" at bounding box center [1117, 432] width 226 height 46
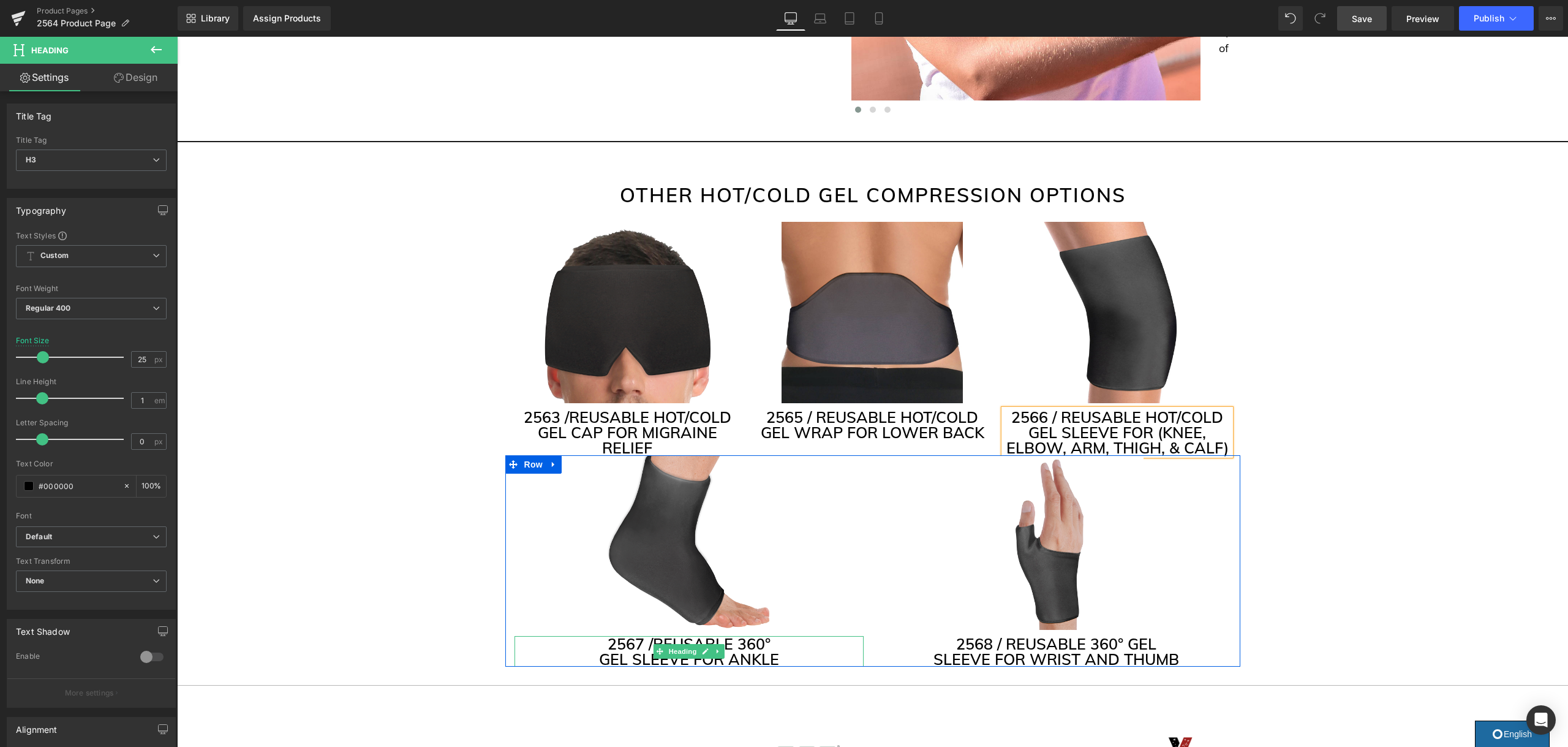
click at [774, 637] on h3 "2567 / REUSABLE 360°" at bounding box center [689, 643] width 349 height 15
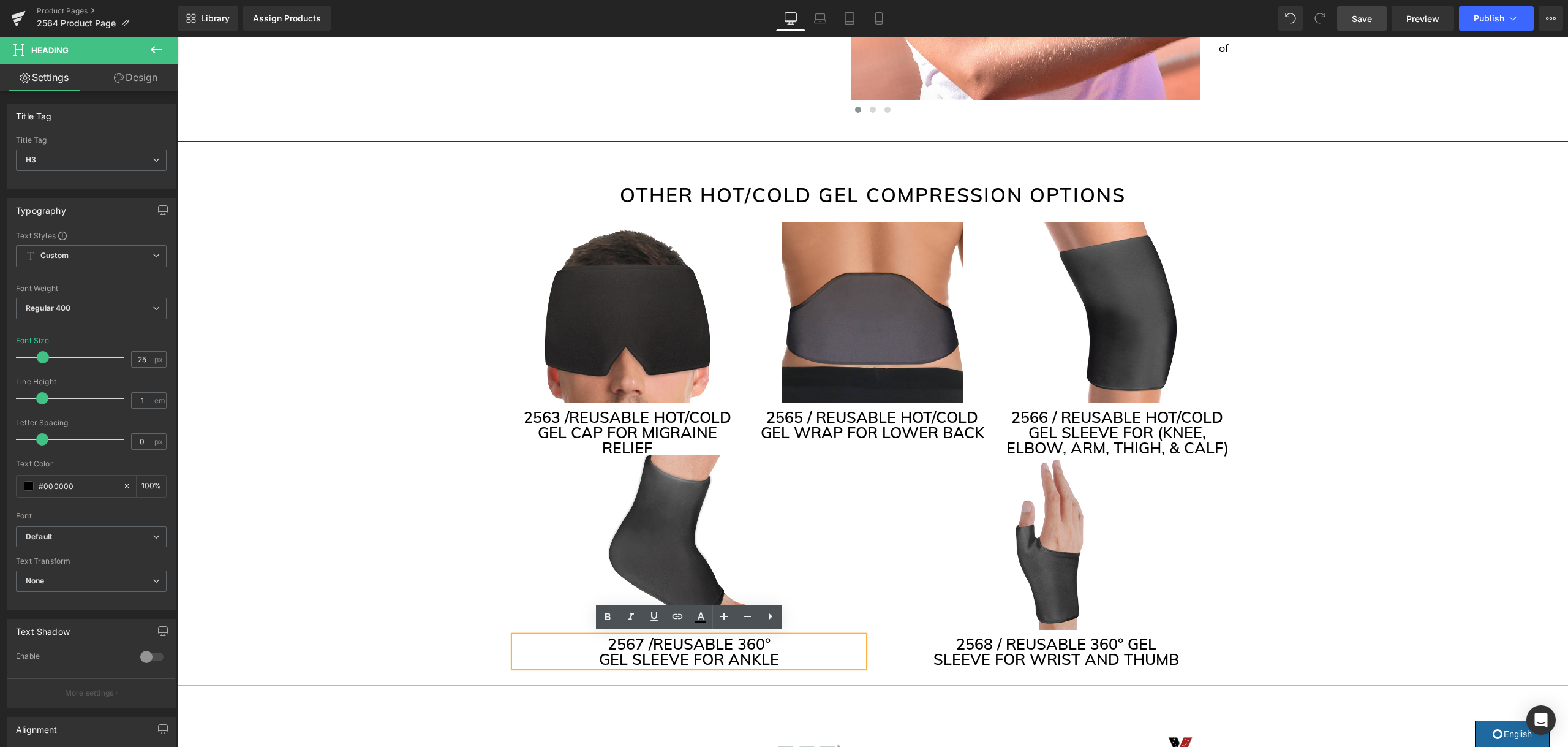
drag, startPoint x: 773, startPoint y: 638, endPoint x: 738, endPoint y: 638, distance: 35.0
click at [738, 638] on h3 "2567 / REUSABLE 360°" at bounding box center [689, 643] width 349 height 15
click at [1122, 639] on h3 "2568 / REUSABLE 360° GEL" at bounding box center [1057, 643] width 349 height 15
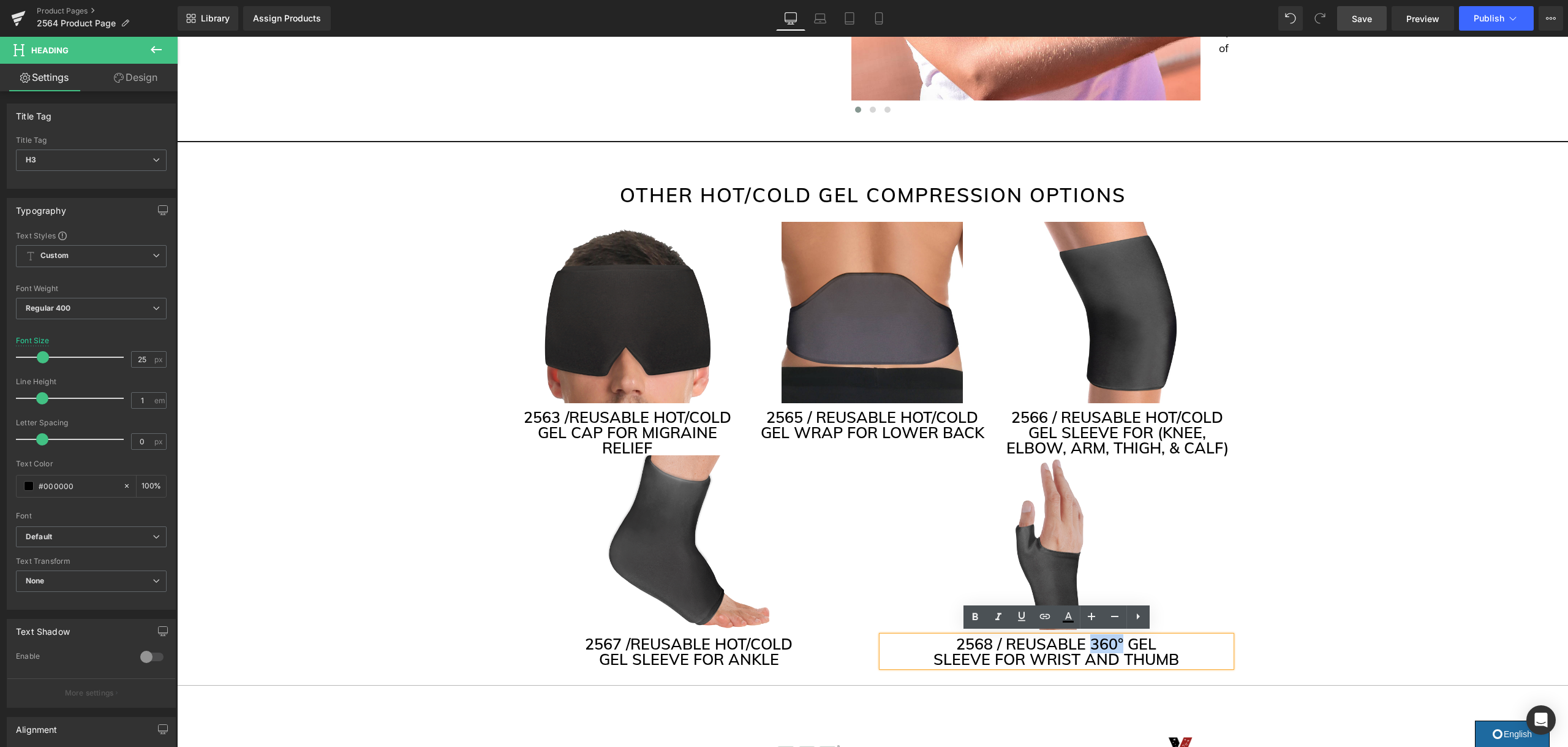
drag, startPoint x: 1117, startPoint y: 640, endPoint x: 1089, endPoint y: 641, distance: 28.0
click at [1089, 641] on h3 "2568 / REUSABLE 360° GEL" at bounding box center [1057, 643] width 349 height 15
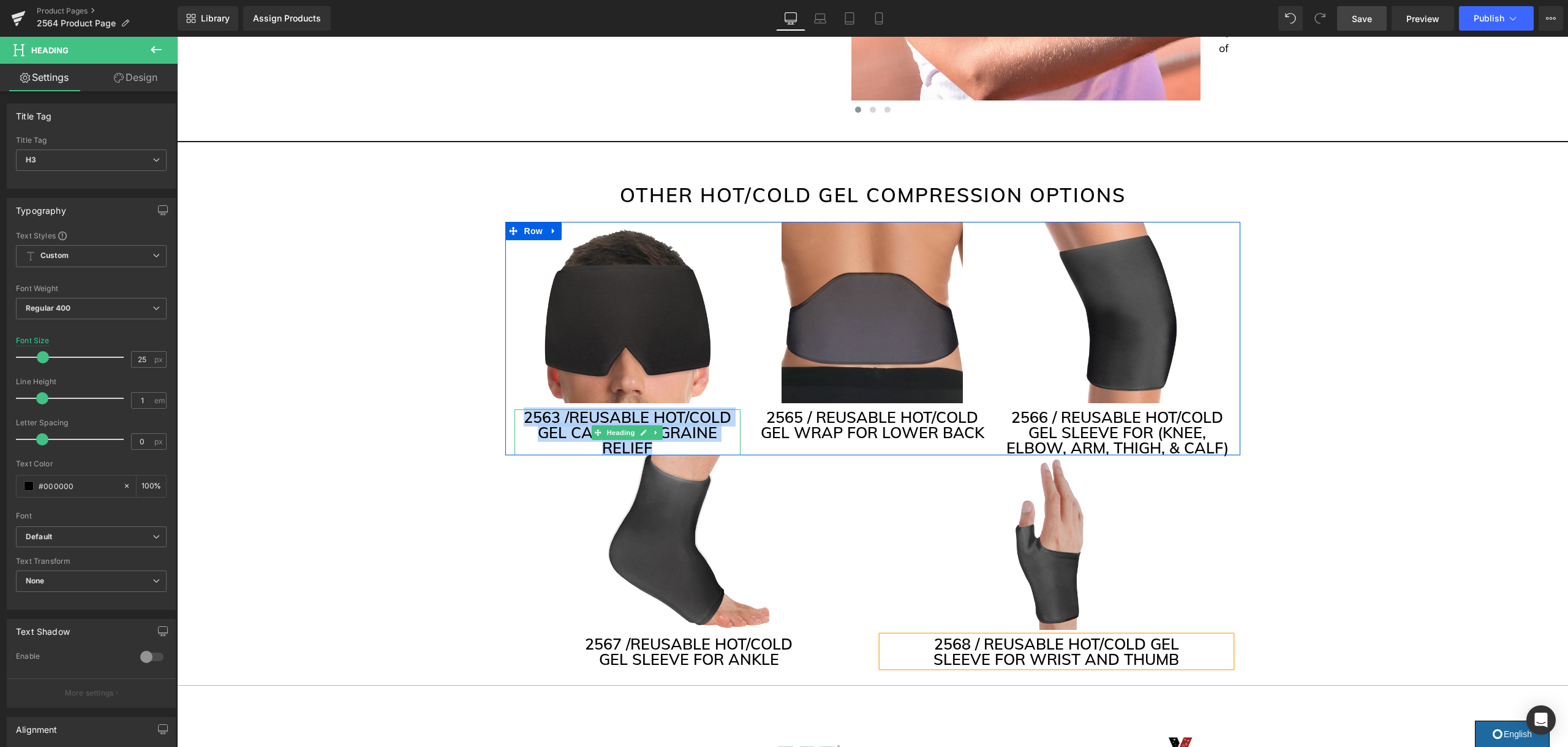
drag, startPoint x: 655, startPoint y: 445, endPoint x: 519, endPoint y: 414, distance: 139.5
click at [519, 414] on h3 "2563 / REUSABLE HOT/COLD GEL CAP FOR MIGRAINE RELIEF" at bounding box center [627, 432] width 226 height 46
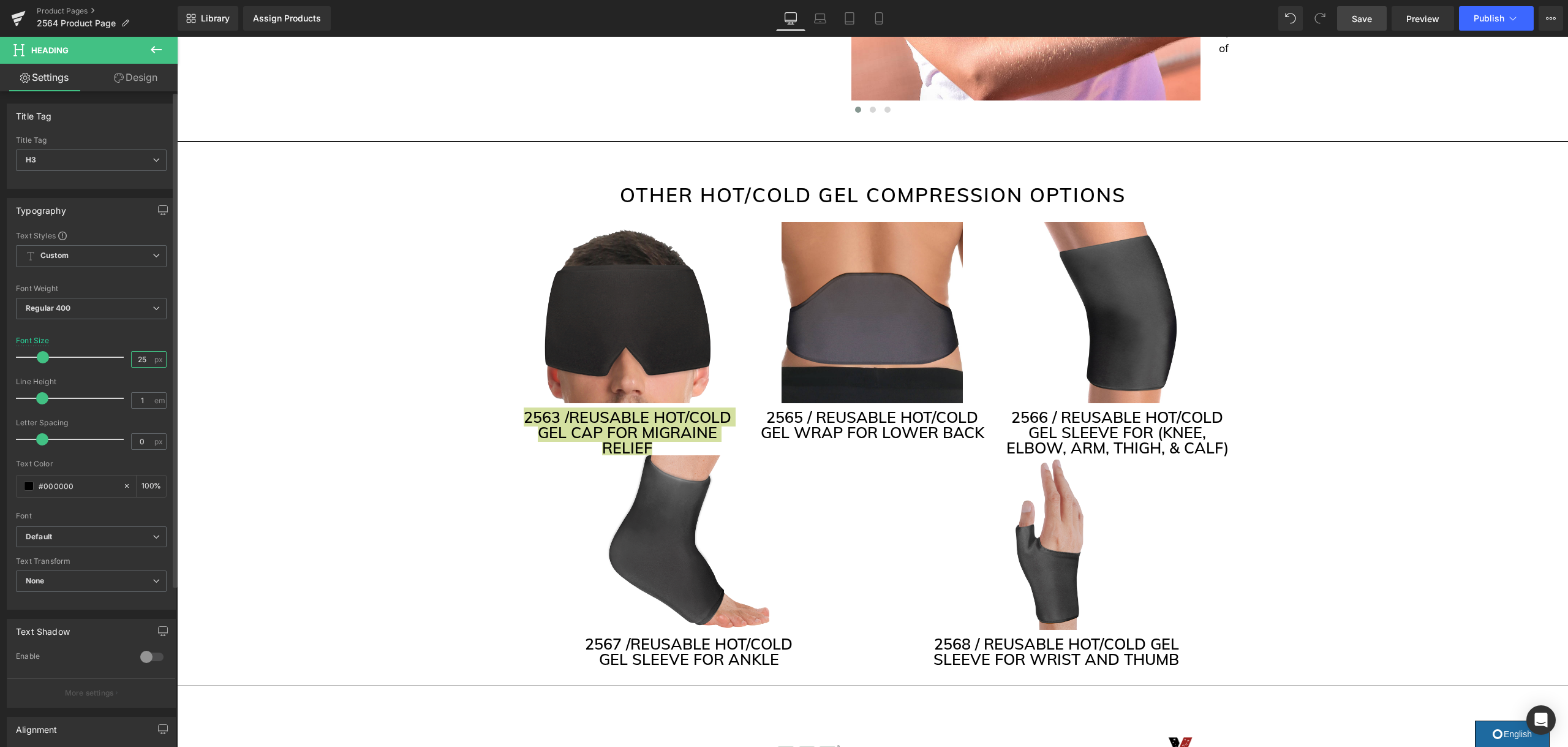
click at [137, 359] on input "25" at bounding box center [142, 359] width 22 height 15
type input "23"
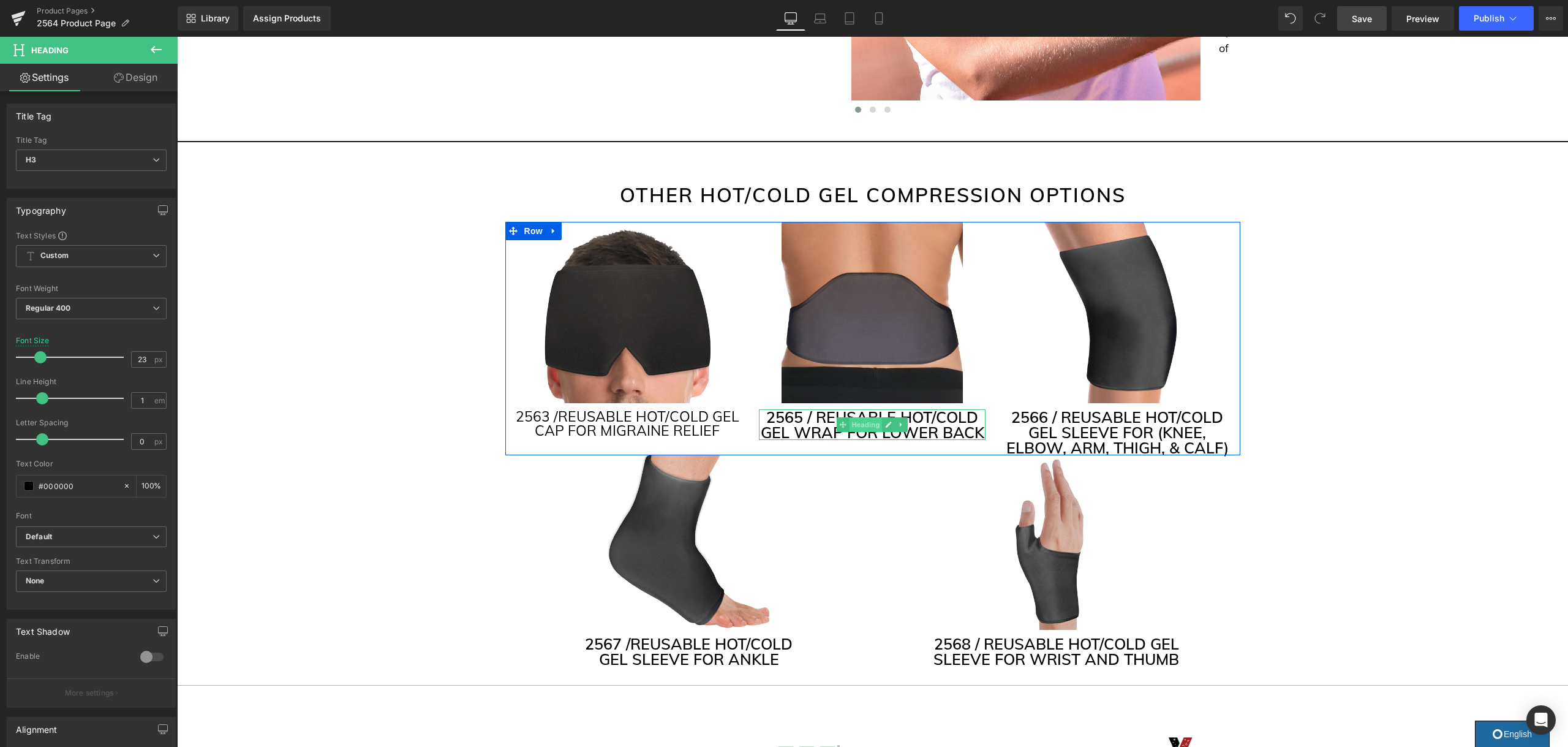
click at [872, 420] on span "Heading" at bounding box center [865, 424] width 33 height 15
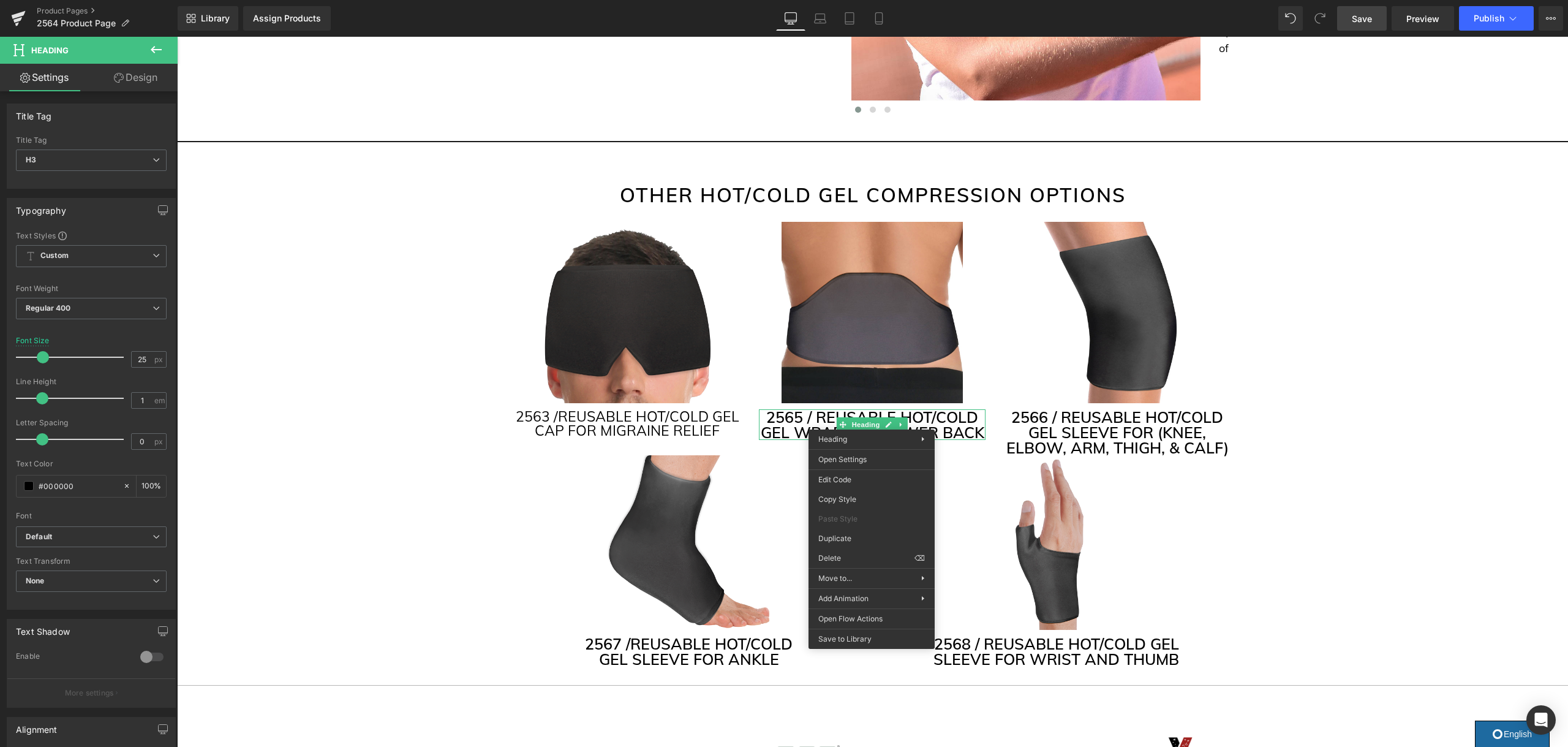
drag, startPoint x: 1052, startPoint y: 537, endPoint x: 882, endPoint y: 502, distance: 173.6
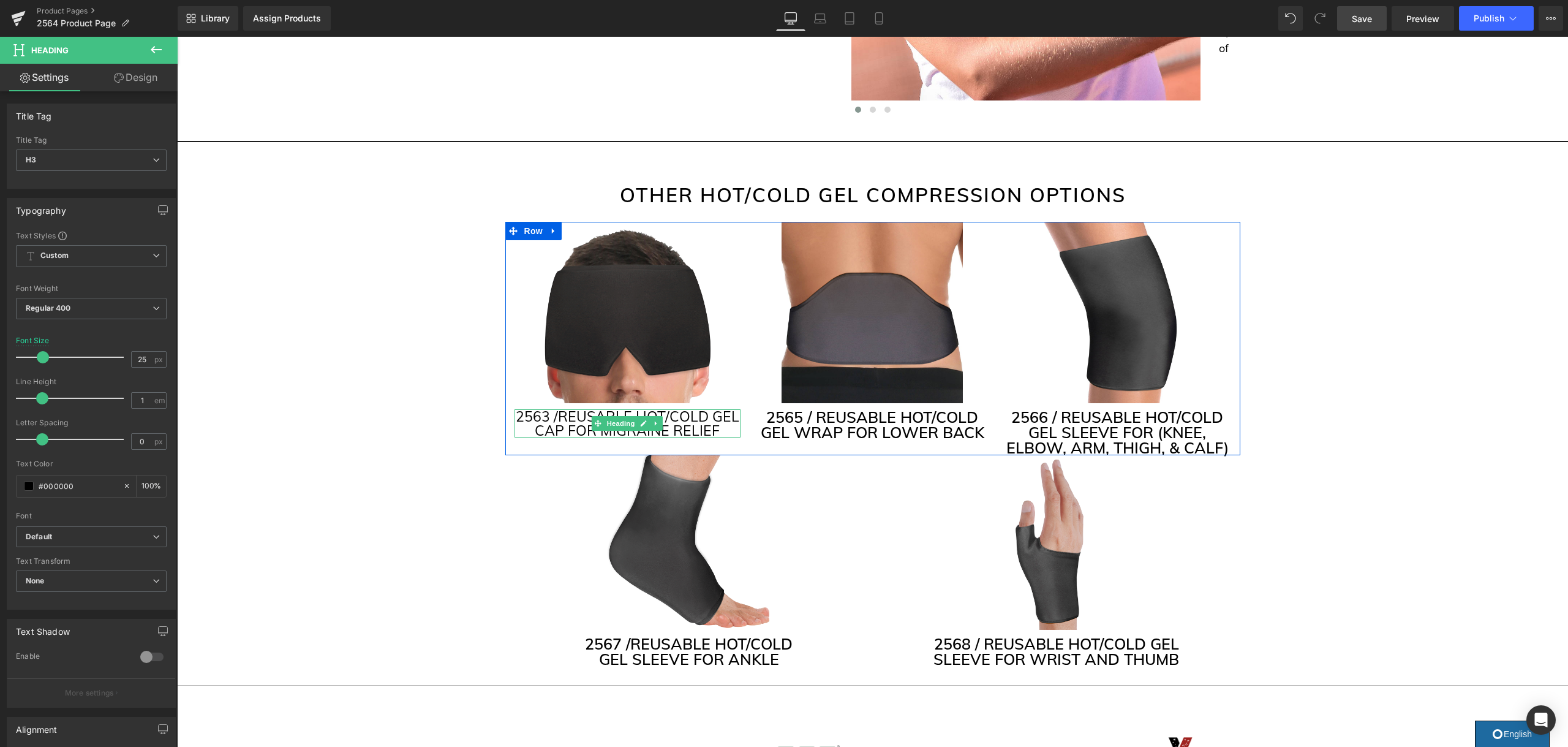
click at [731, 428] on h3 "2563 / REUSABLE HOT/COLD GEL CAP FOR MIGRAINE RELIEF" at bounding box center [627, 423] width 226 height 28
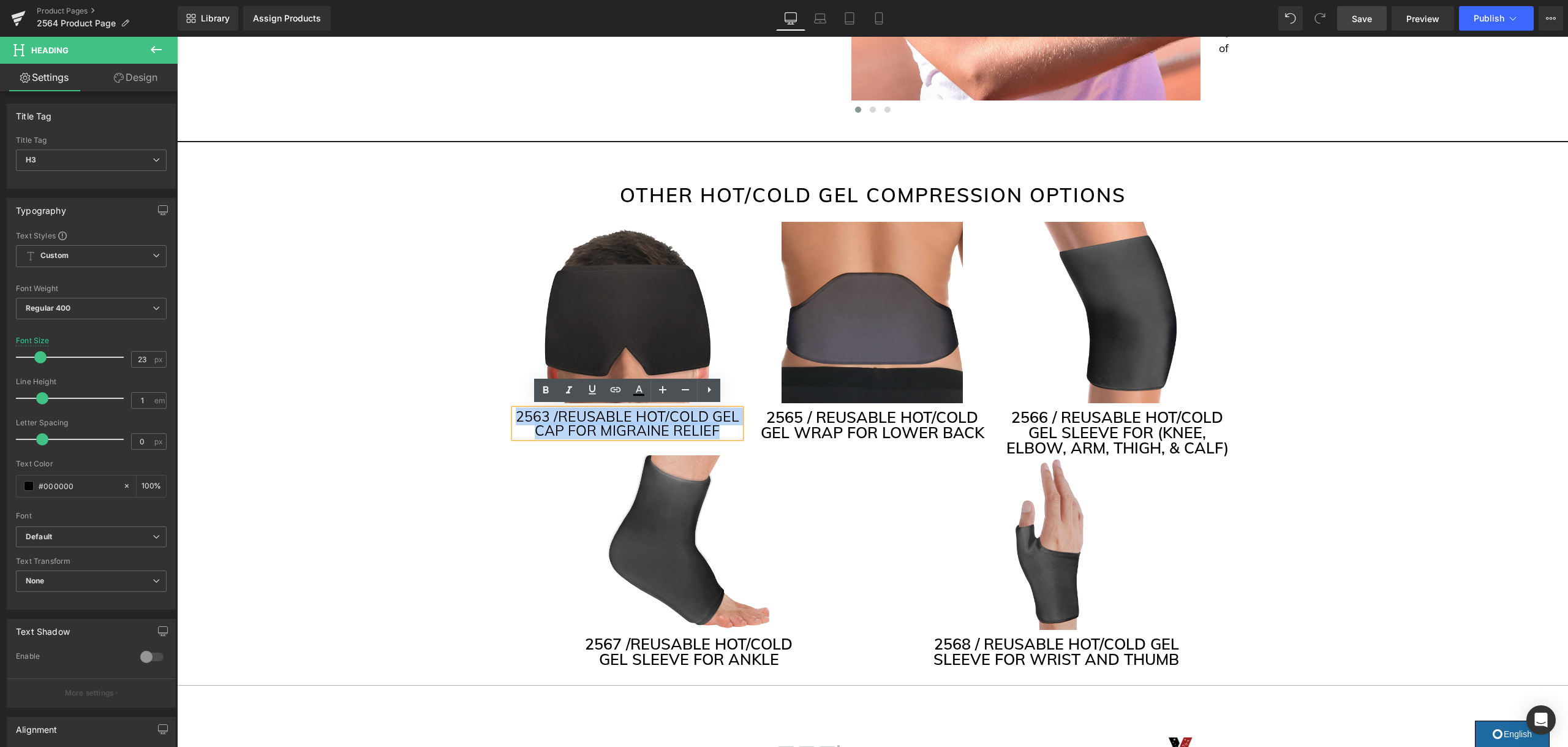
drag, startPoint x: 709, startPoint y: 425, endPoint x: 502, endPoint y: 408, distance: 207.7
click at [144, 309] on span "Regular 400" at bounding box center [91, 308] width 151 height 22
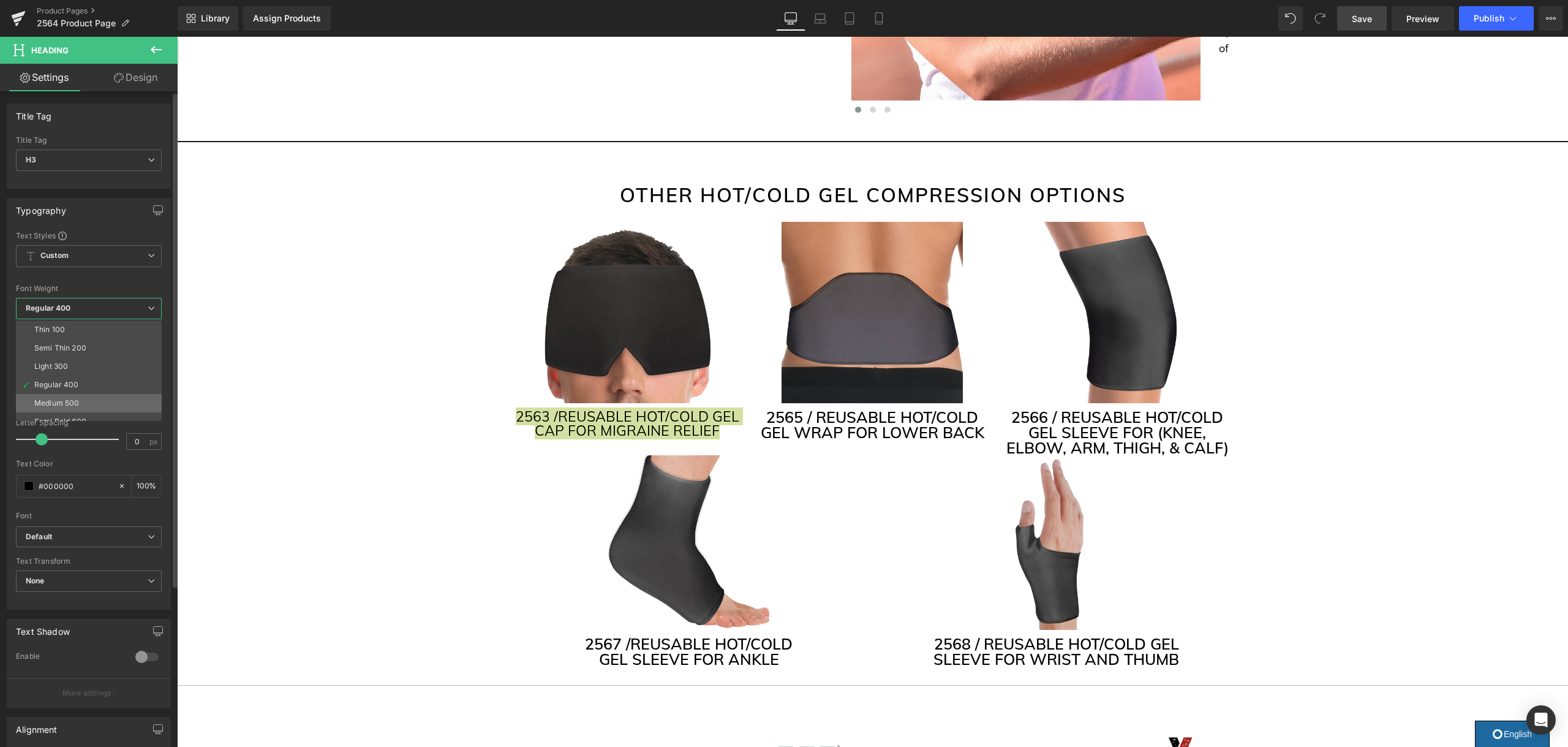
click at [128, 396] on li "Medium 500" at bounding box center [92, 403] width 151 height 18
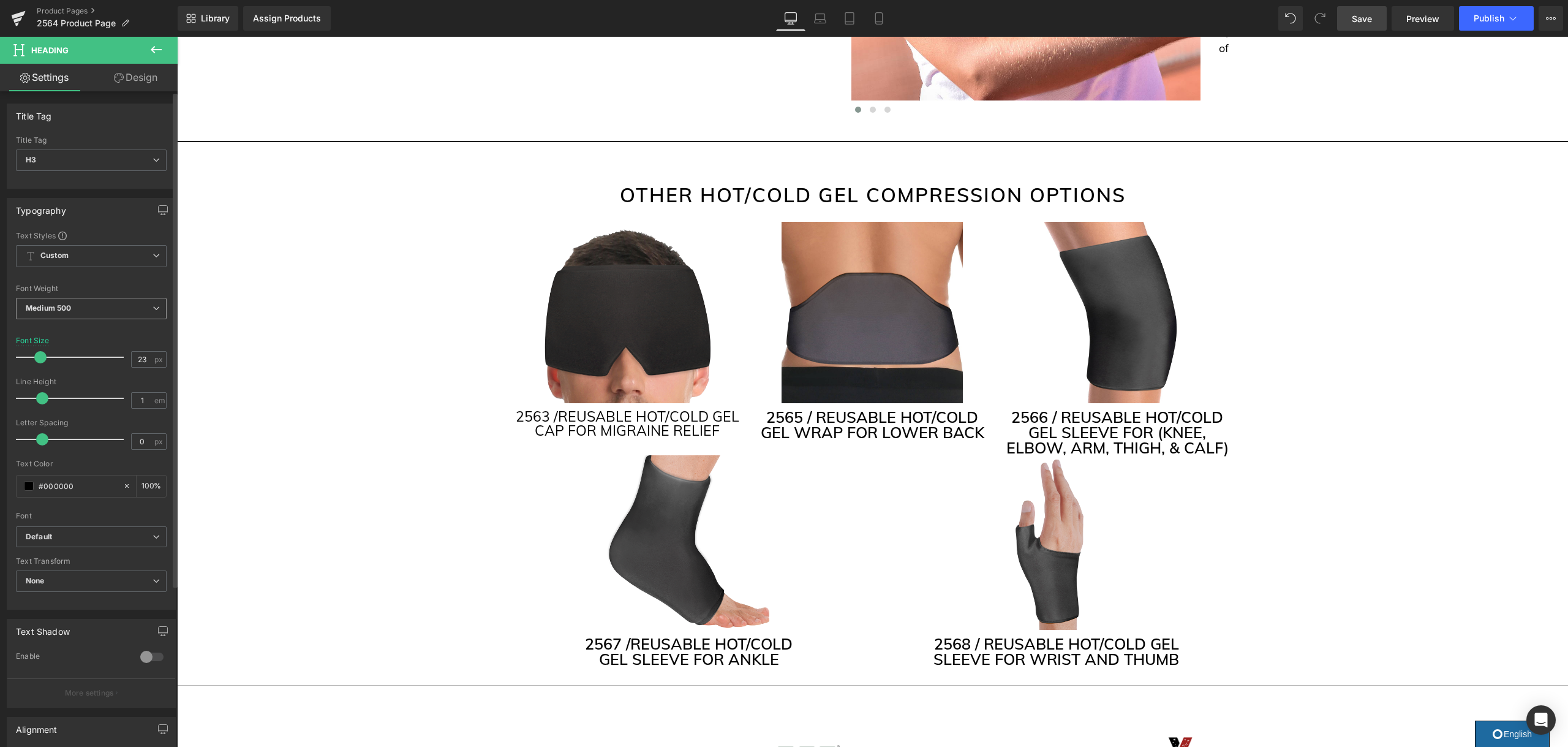
click at [129, 316] on span "Medium 500" at bounding box center [91, 308] width 151 height 22
click at [81, 362] on div "Semi Bold 600" at bounding box center [60, 366] width 52 height 8
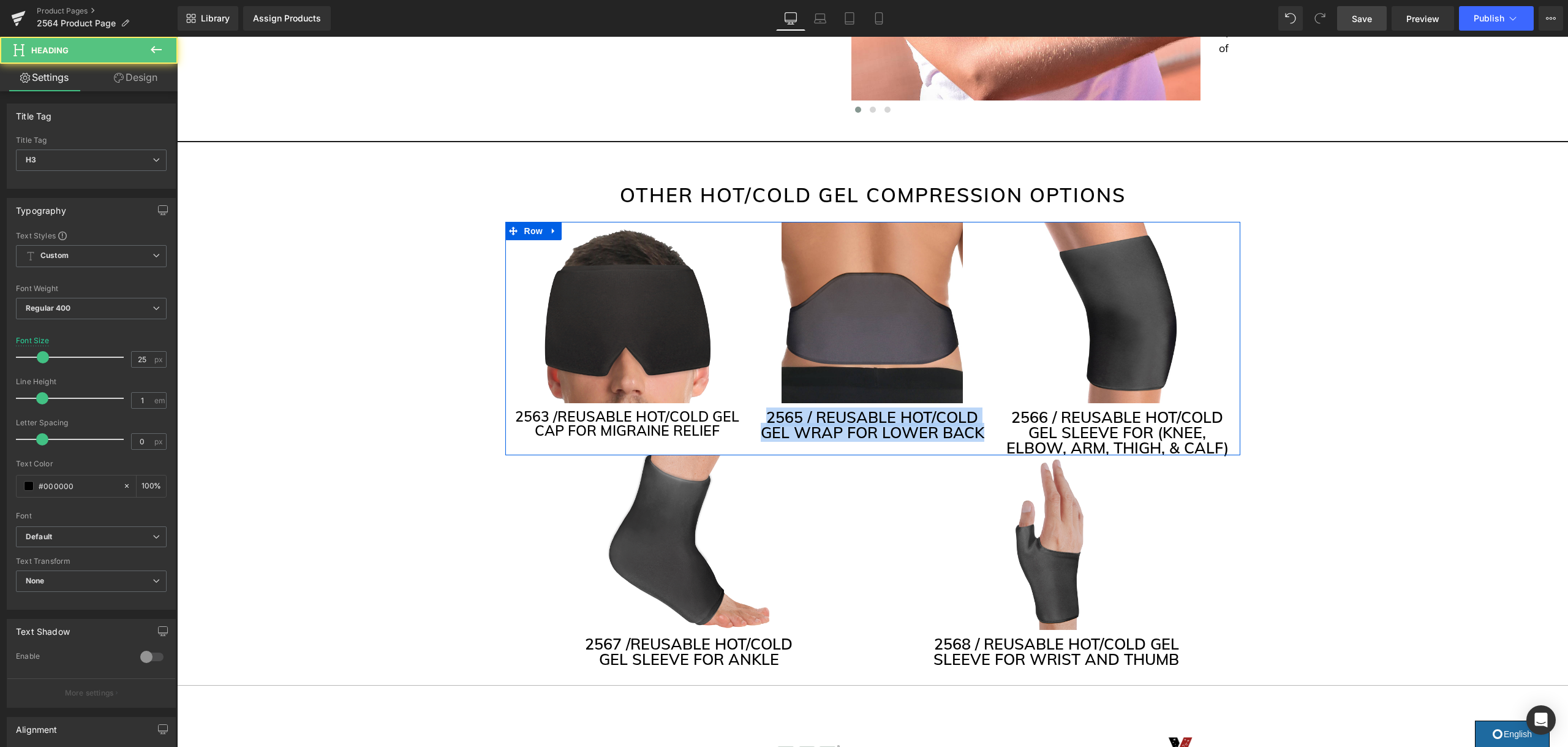
drag, startPoint x: 981, startPoint y: 427, endPoint x: 717, endPoint y: 411, distance: 264.5
click at [708, 412] on div "Image 2563 / REUSABLE HOT/COLD GEL CAP FOR MIGRAINE RELIEF Heading Image 2565 /…" at bounding box center [872, 338] width 735 height 233
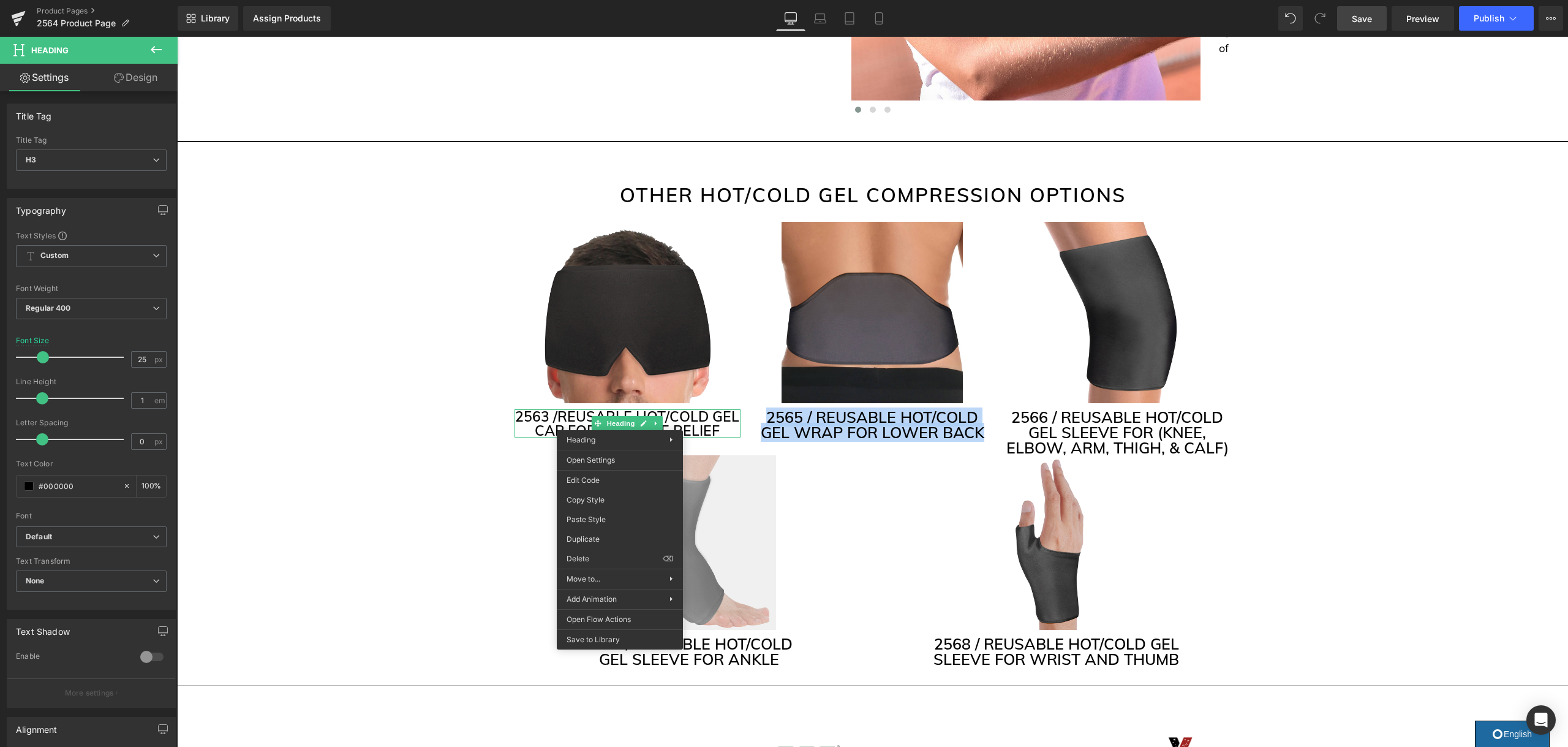
drag, startPoint x: 804, startPoint y: 532, endPoint x: 718, endPoint y: 494, distance: 94.0
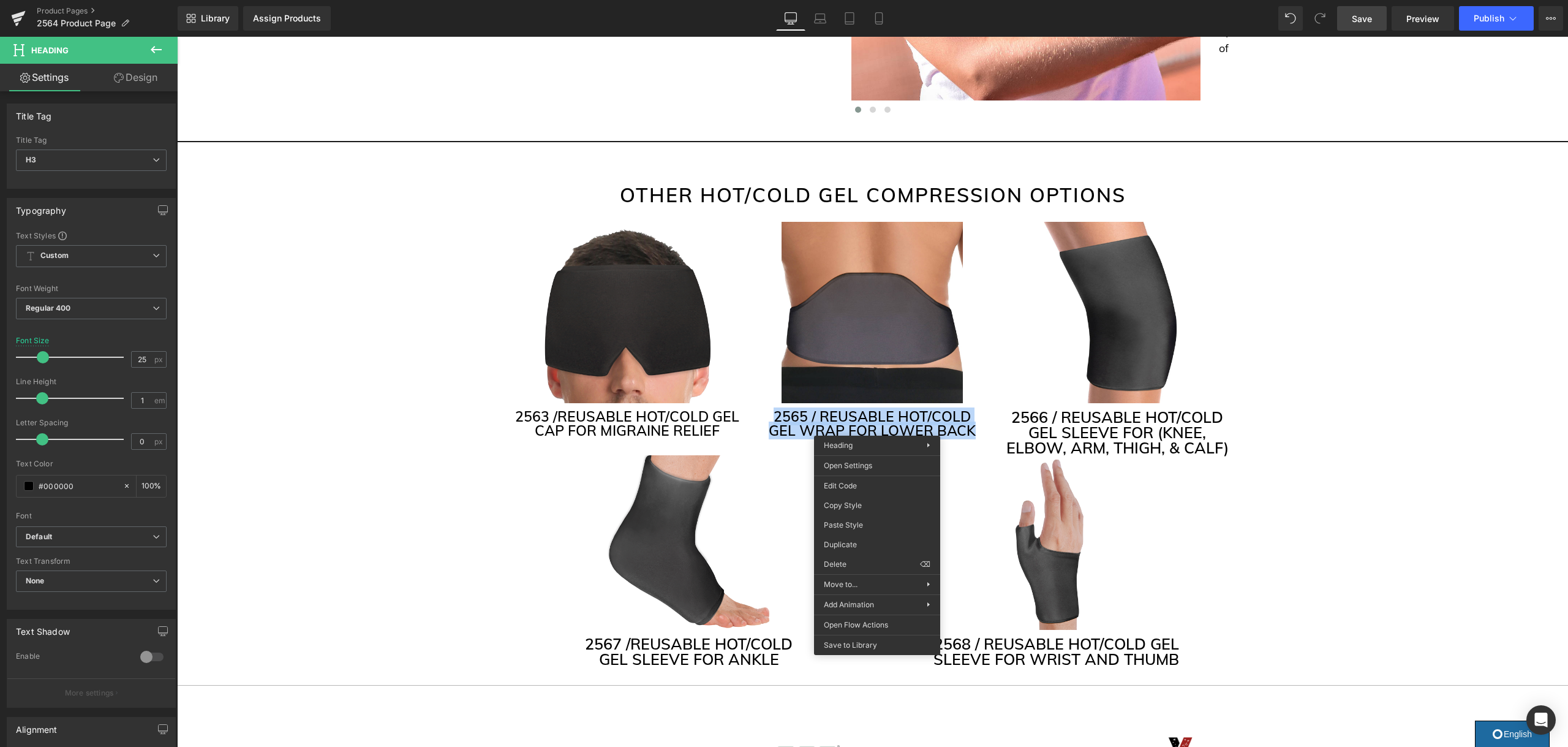
drag, startPoint x: 1057, startPoint y: 552, endPoint x: 879, endPoint y: 516, distance: 181.6
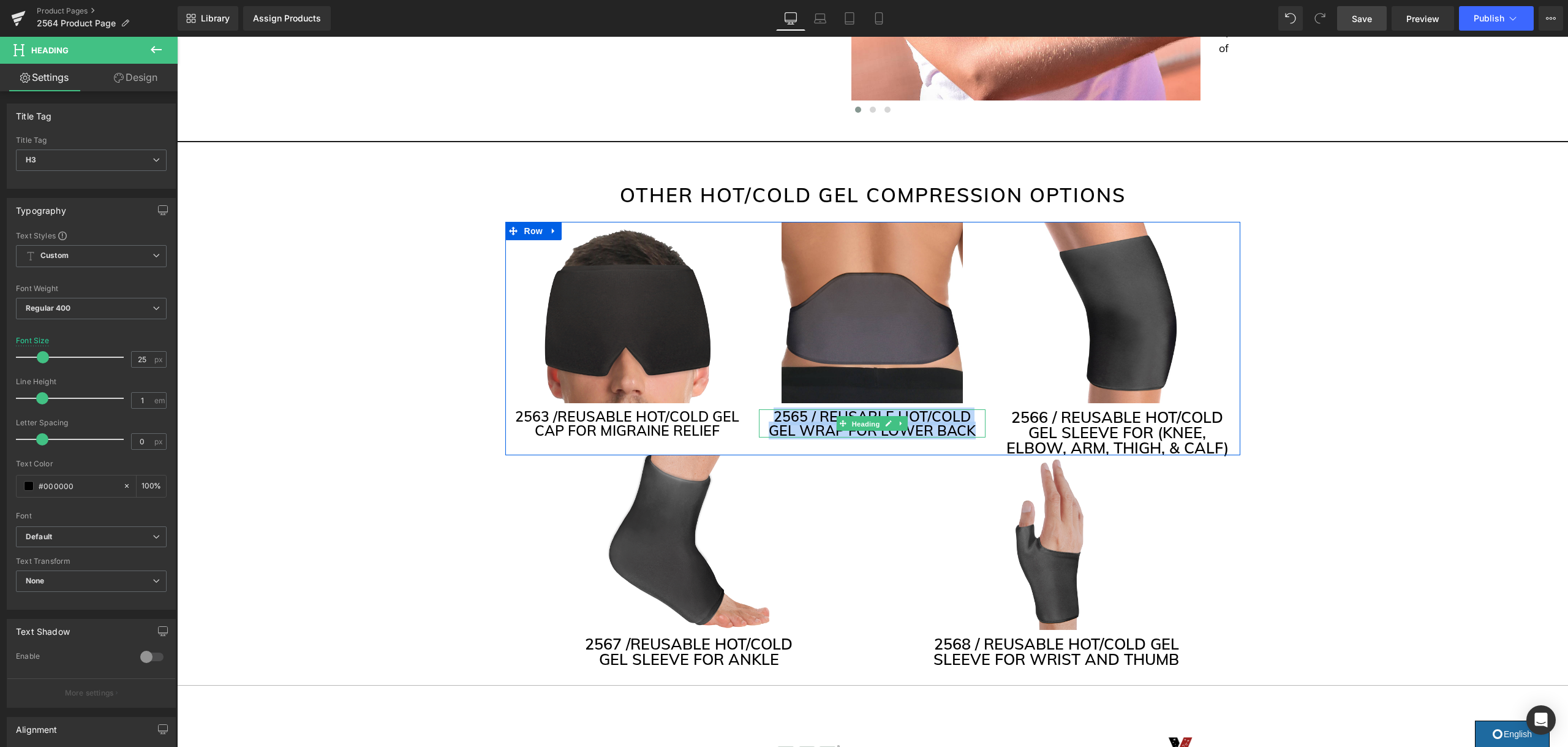
drag, startPoint x: 869, startPoint y: 420, endPoint x: 869, endPoint y: 429, distance: 9.0
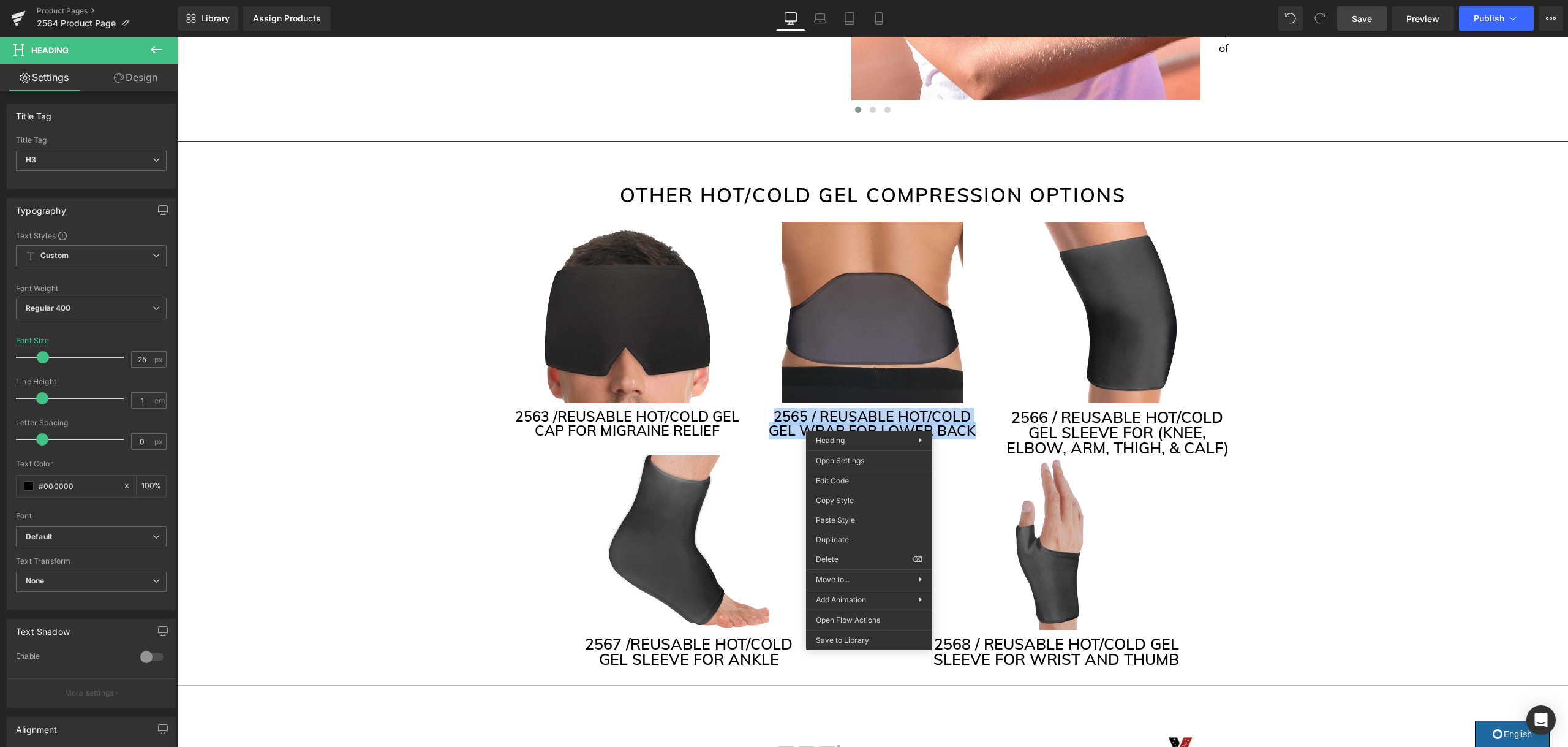
drag, startPoint x: 1048, startPoint y: 556, endPoint x: 860, endPoint y: 512, distance: 193.1
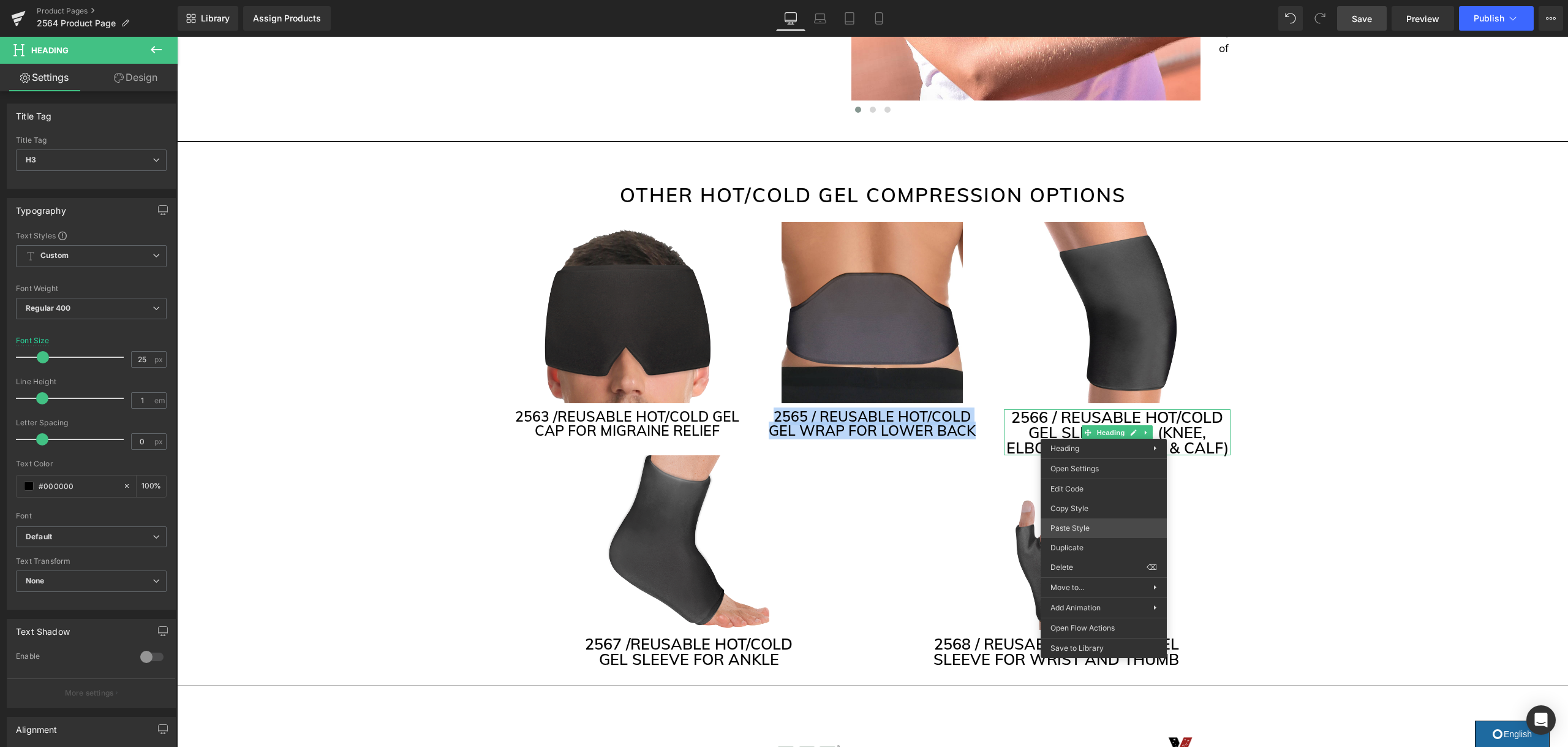
drag, startPoint x: 1265, startPoint y: 566, endPoint x: 1089, endPoint y: 528, distance: 180.1
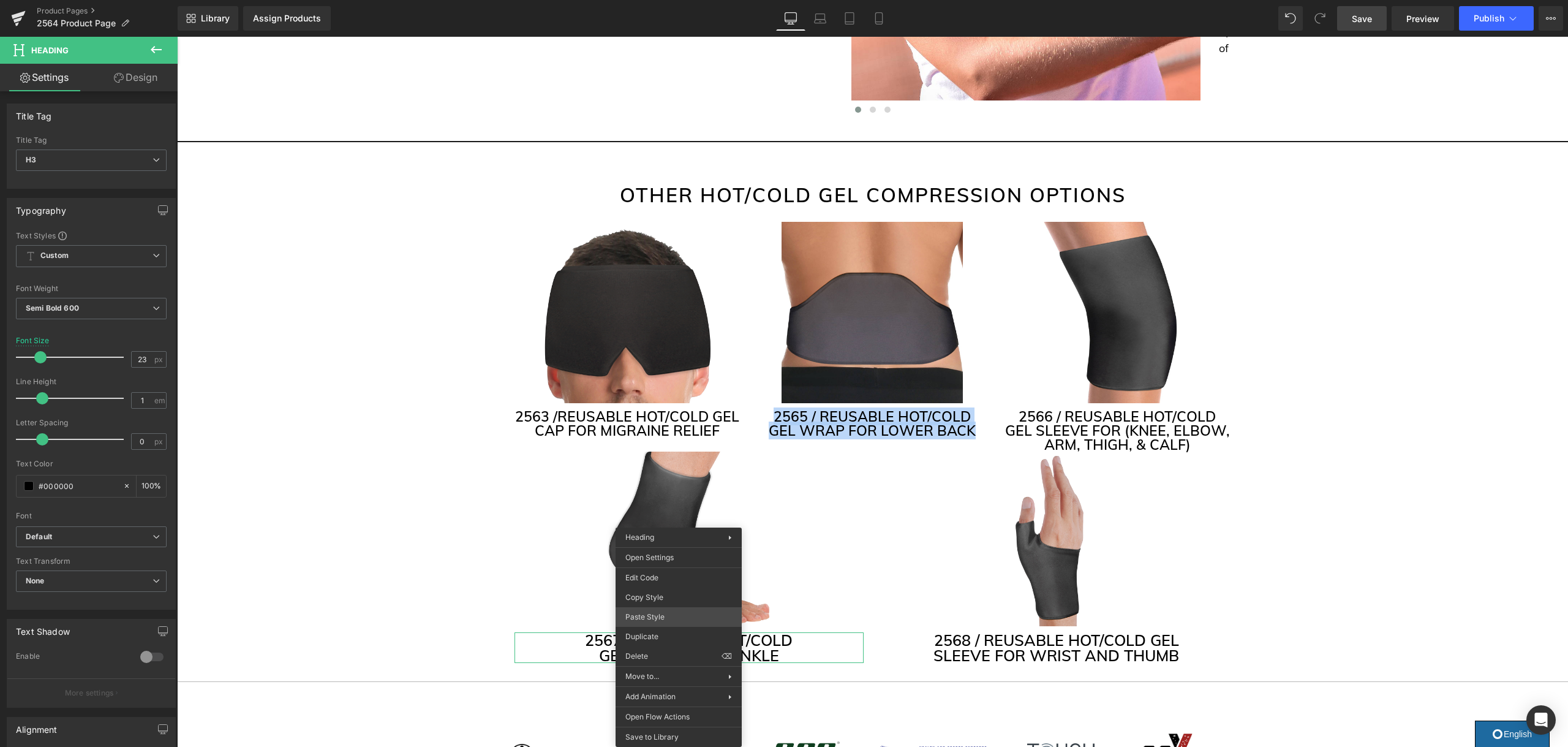
drag, startPoint x: 848, startPoint y: 649, endPoint x: 766, endPoint y: 641, distance: 82.4
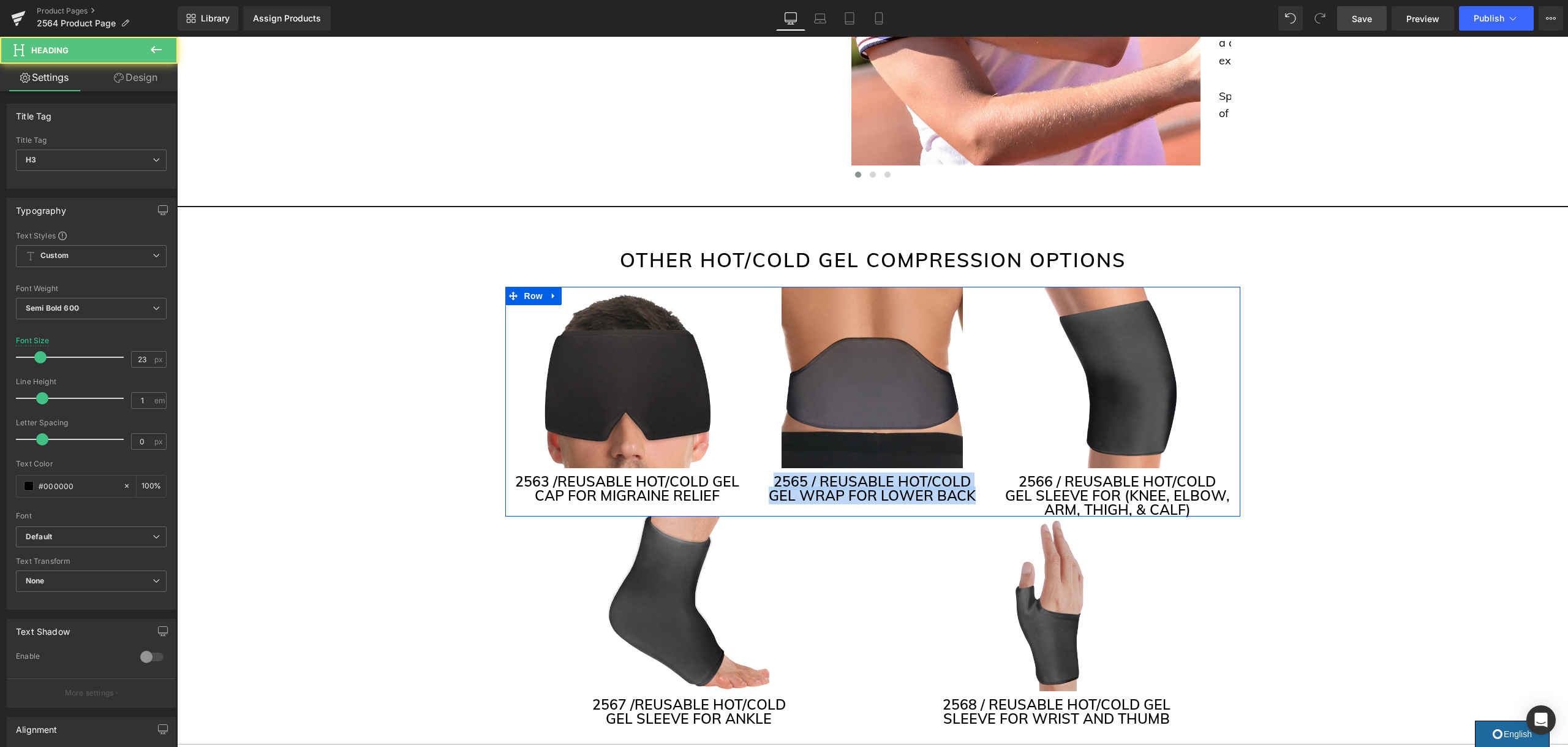
scroll to position [2856, 0]
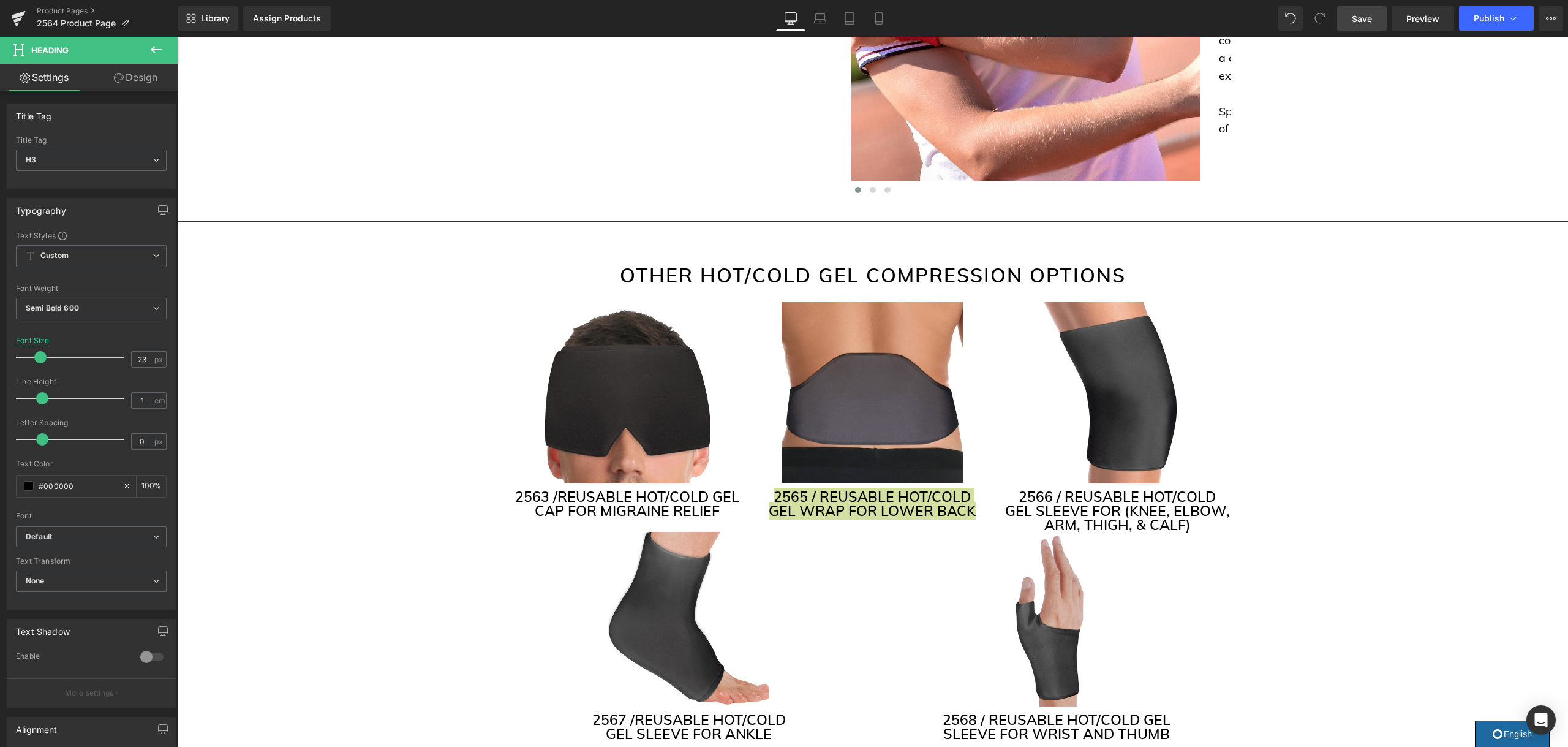
drag, startPoint x: 1360, startPoint y: 20, endPoint x: 1349, endPoint y: 36, distance: 19.4
click at [1359, 20] on span "Save" at bounding box center [1361, 18] width 20 height 13
click at [1510, 18] on icon at bounding box center [1513, 18] width 7 height 4
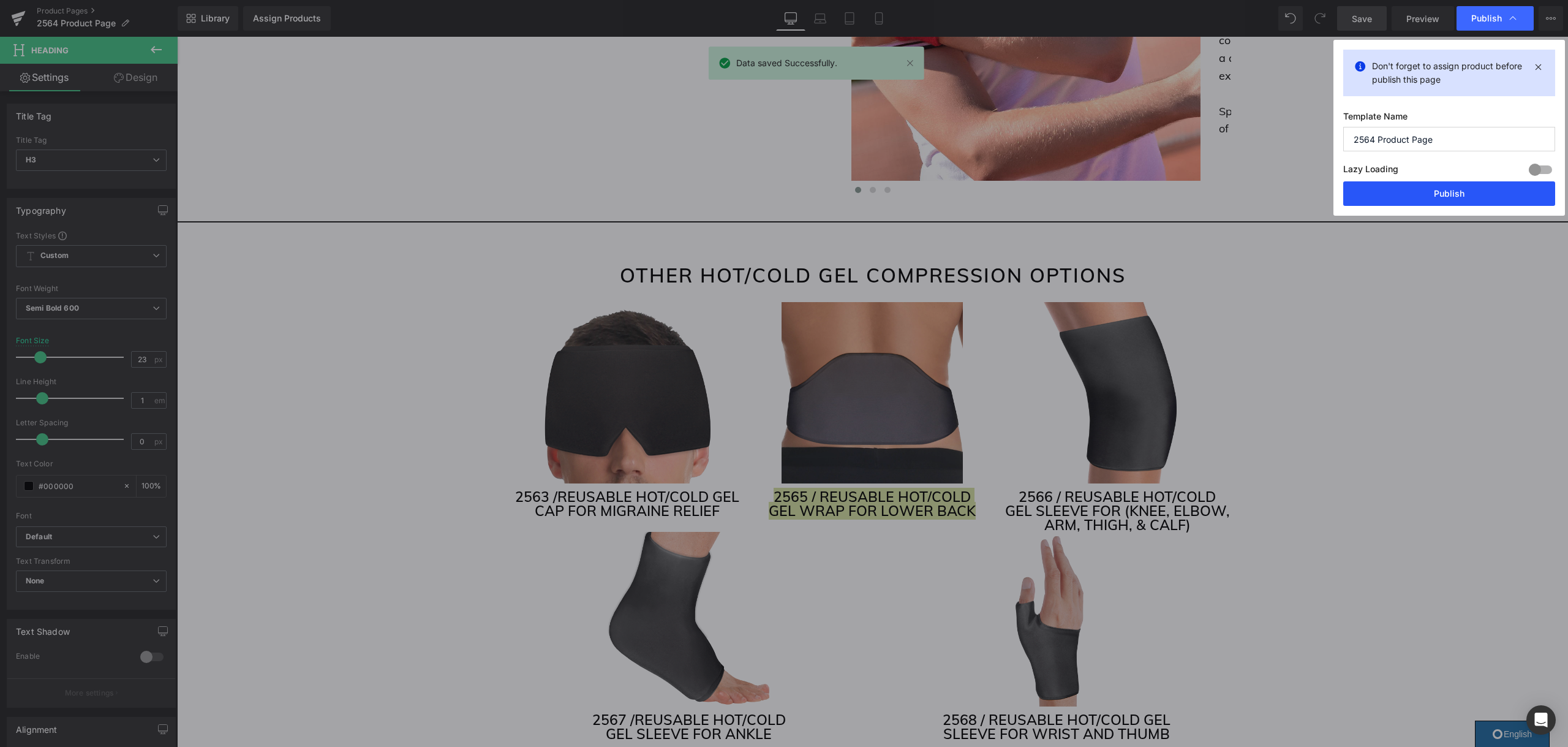
click at [1423, 186] on button "Publish" at bounding box center [1449, 193] width 212 height 25
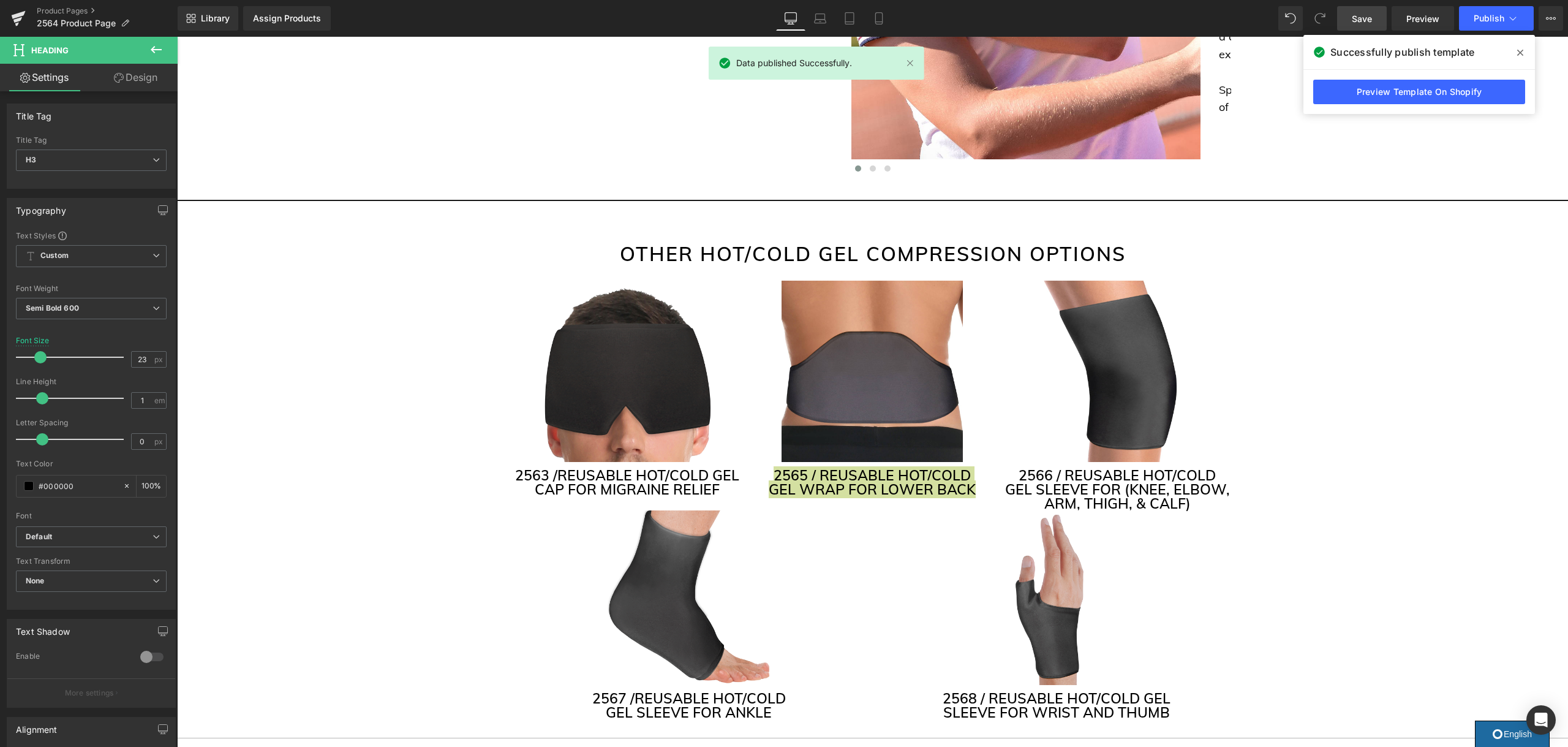
scroll to position [2874, 0]
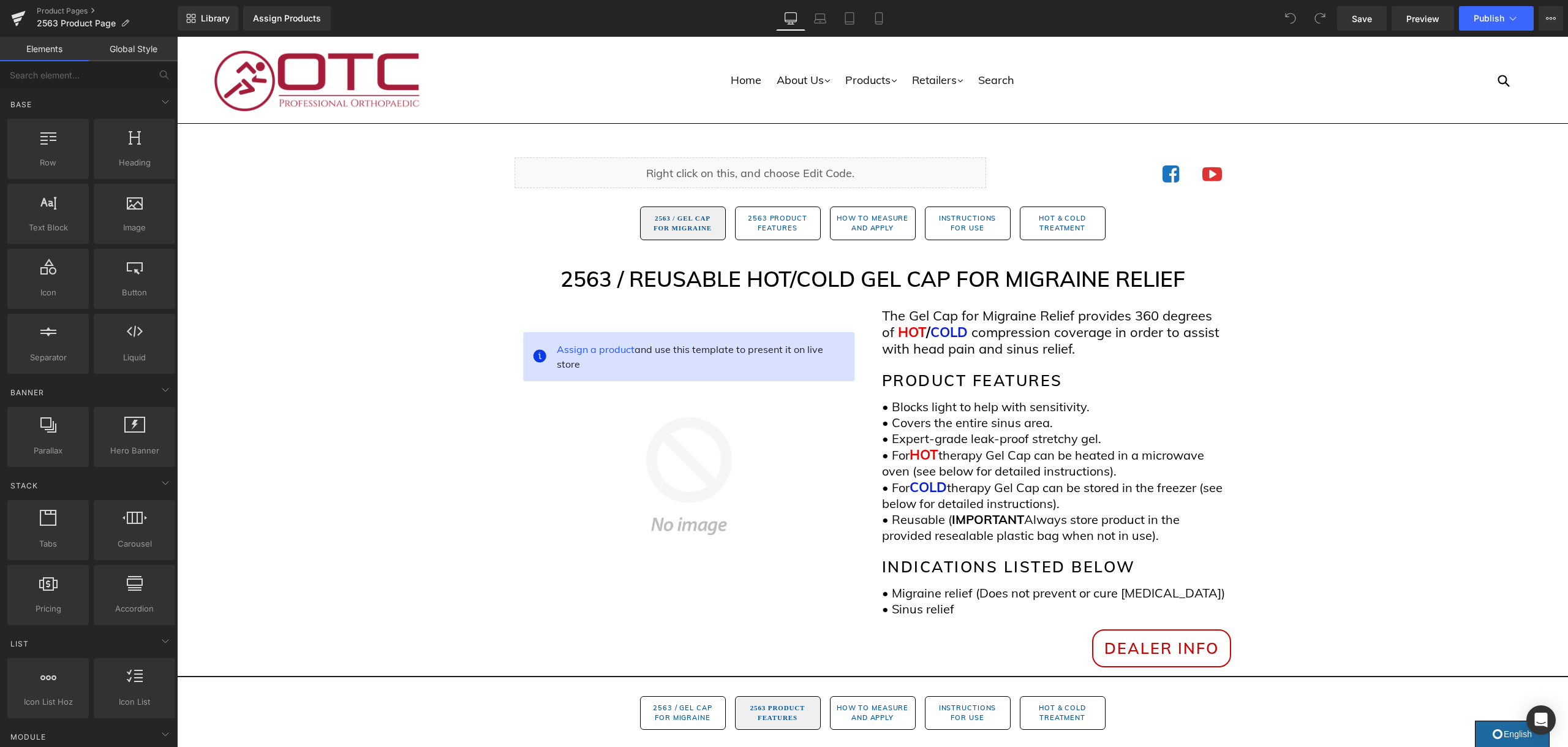
click at [91, 1] on div "Product Pages 2563 Product Page" at bounding box center [88, 18] width 177 height 36
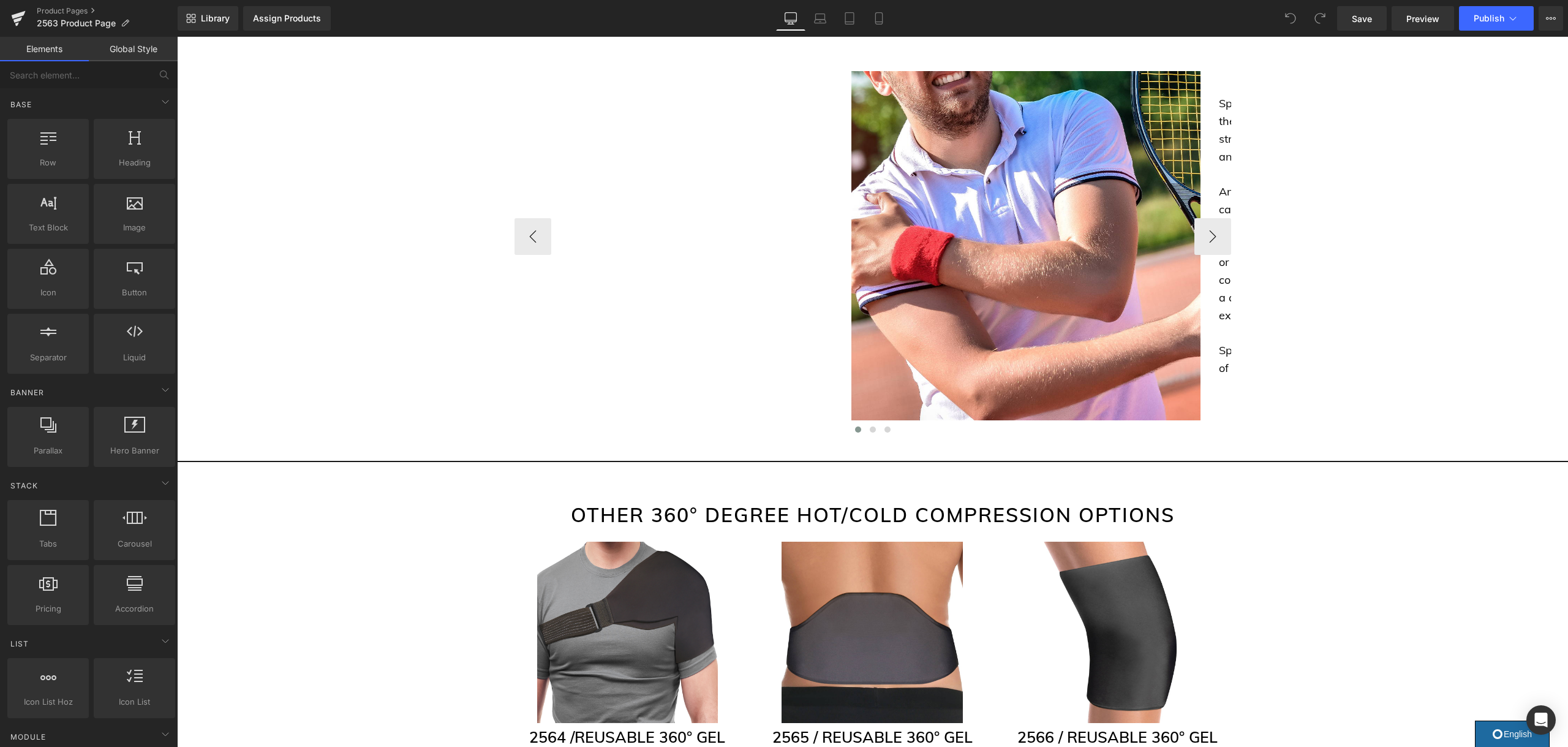
scroll to position [2747, 0]
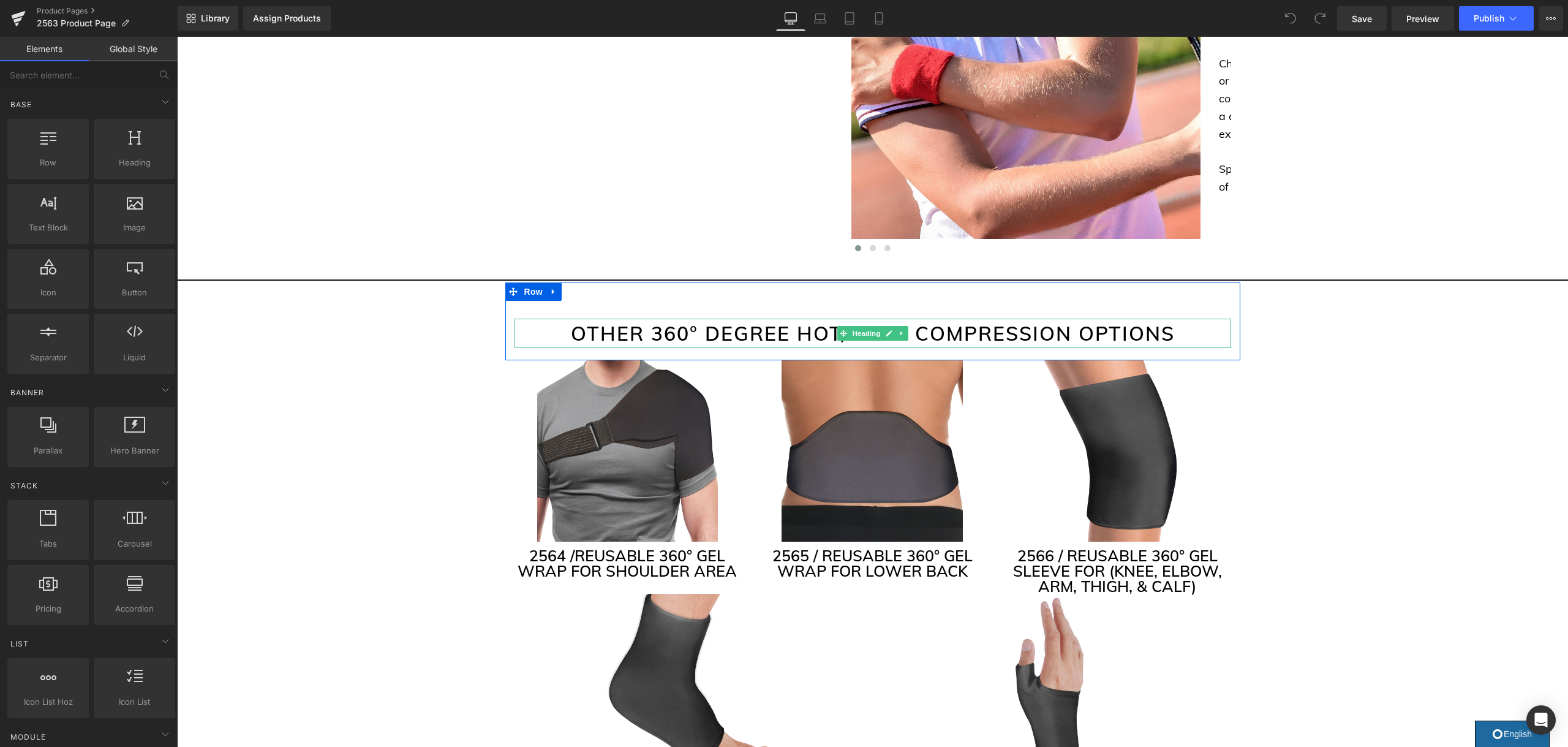
click at [698, 319] on h2 "OTHER 360° DEGREE HOT/COLD COMPRESSION OPTIONS" at bounding box center [872, 334] width 717 height 29
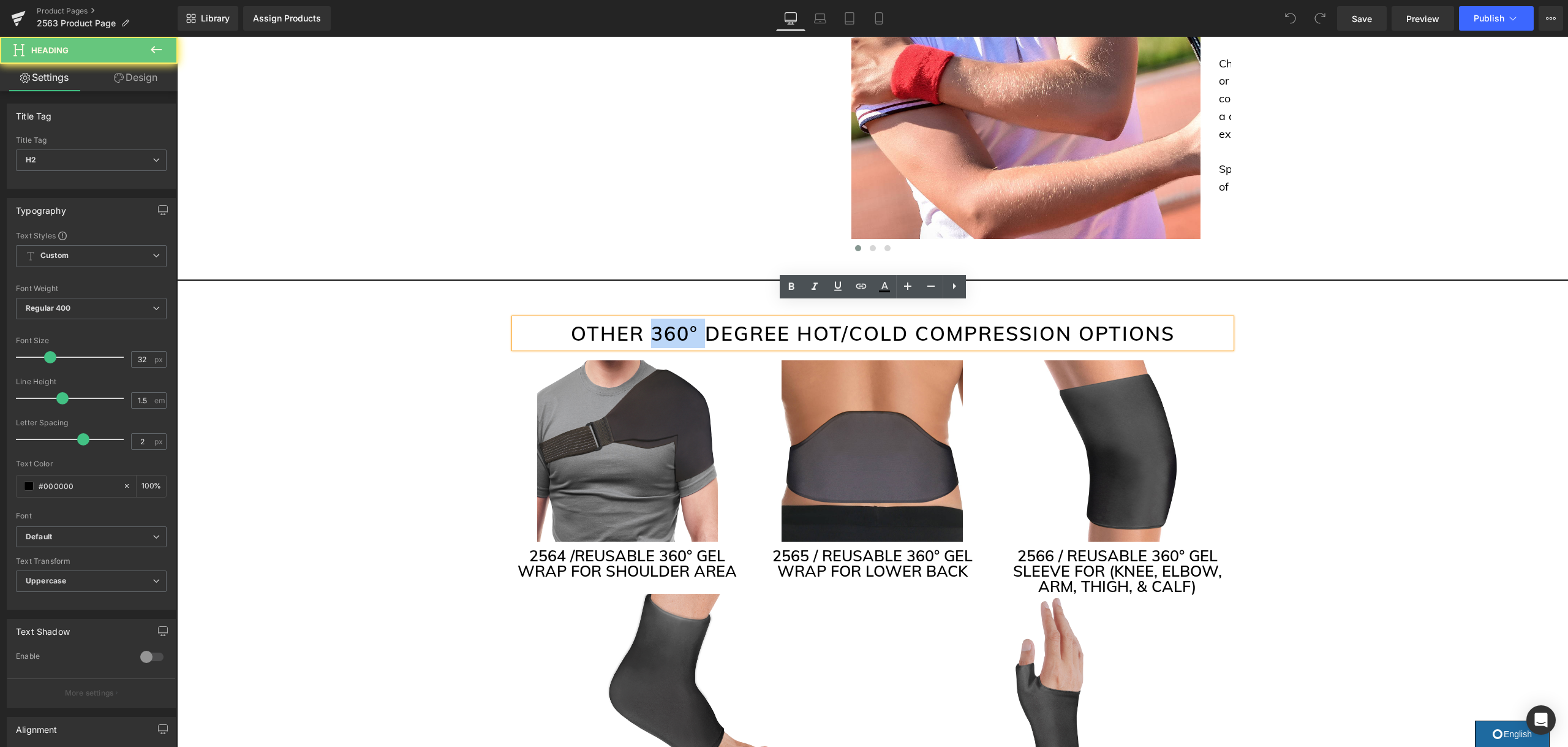
drag, startPoint x: 697, startPoint y: 317, endPoint x: 669, endPoint y: 317, distance: 28.0
click at [659, 319] on h2 "OTHER 360° DEGREE HOT/COLD COMPRESSION OPTIONS" at bounding box center [872, 334] width 717 height 29
click at [775, 319] on h2 "OTHER 360° DEGREE HOT/COLD COMPRESSION OPTIONS" at bounding box center [872, 334] width 717 height 29
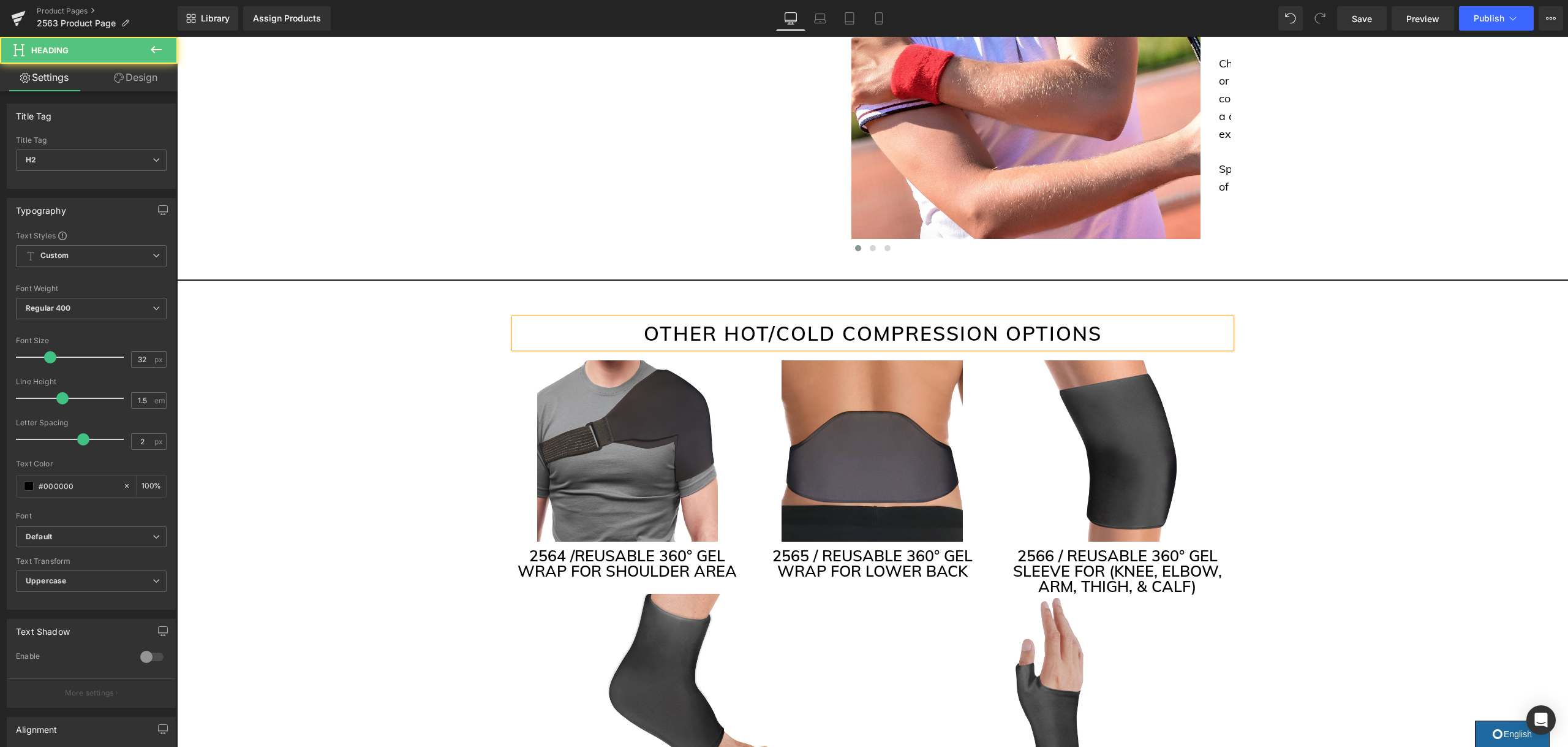
drag, startPoint x: 834, startPoint y: 322, endPoint x: 850, endPoint y: 319, distance: 16.3
click at [834, 322] on h2 "OTHER HOT/COLD COMPRESSION OPTIONS" at bounding box center [872, 334] width 717 height 29
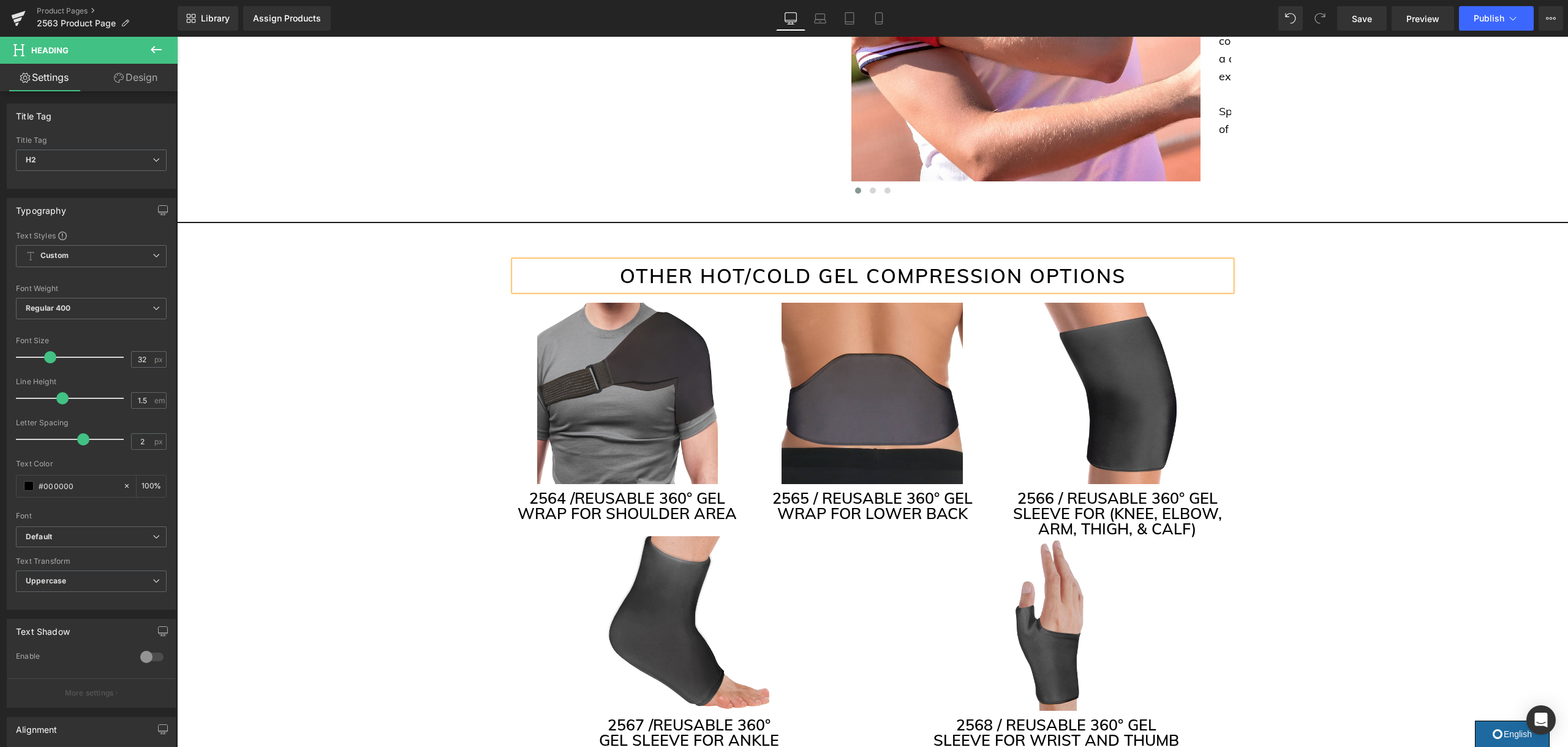
scroll to position [2807, 0]
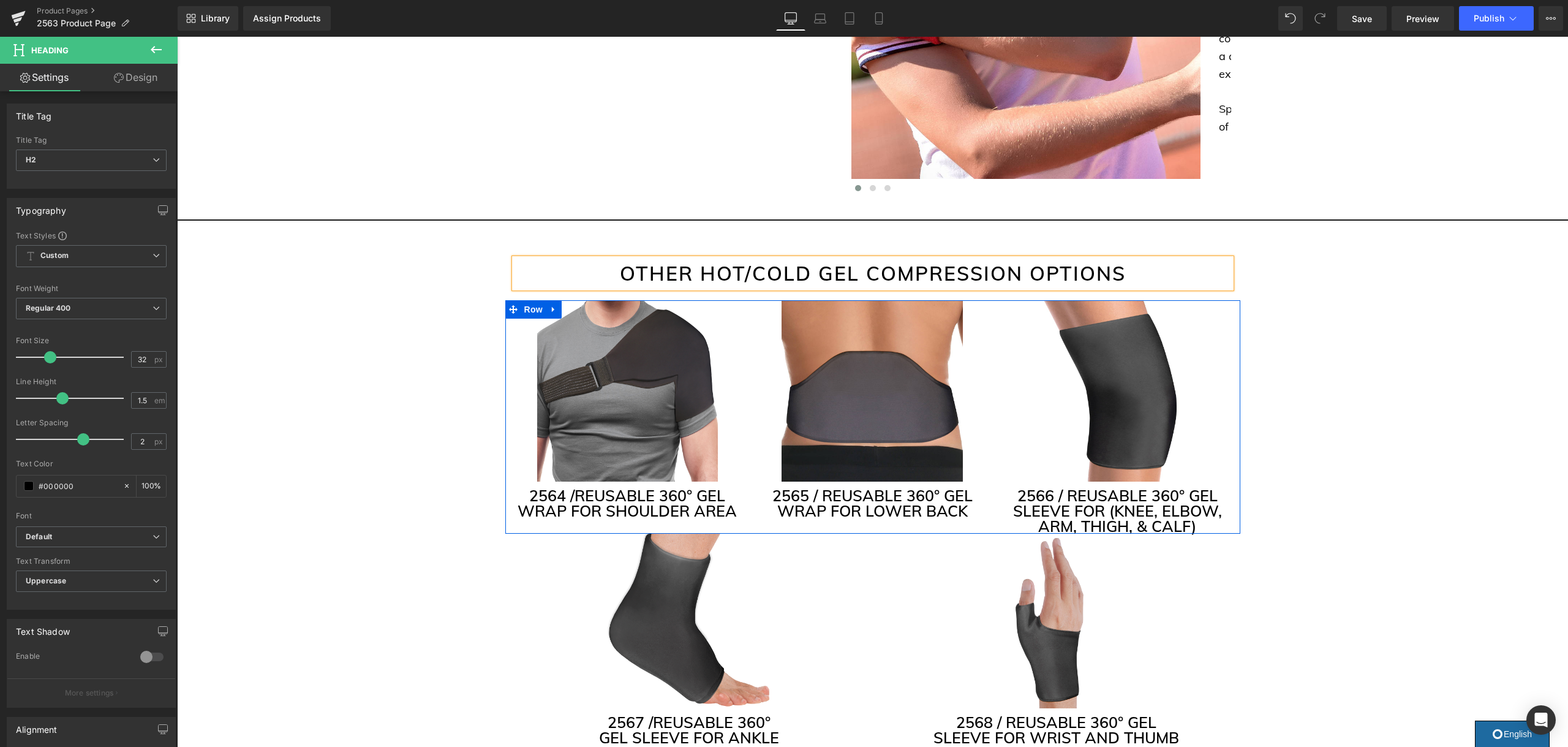
click at [685, 488] on h3 "2564 / REUSABLE 360° GEL WRAP FOR SHOULDER AREA" at bounding box center [627, 503] width 226 height 31
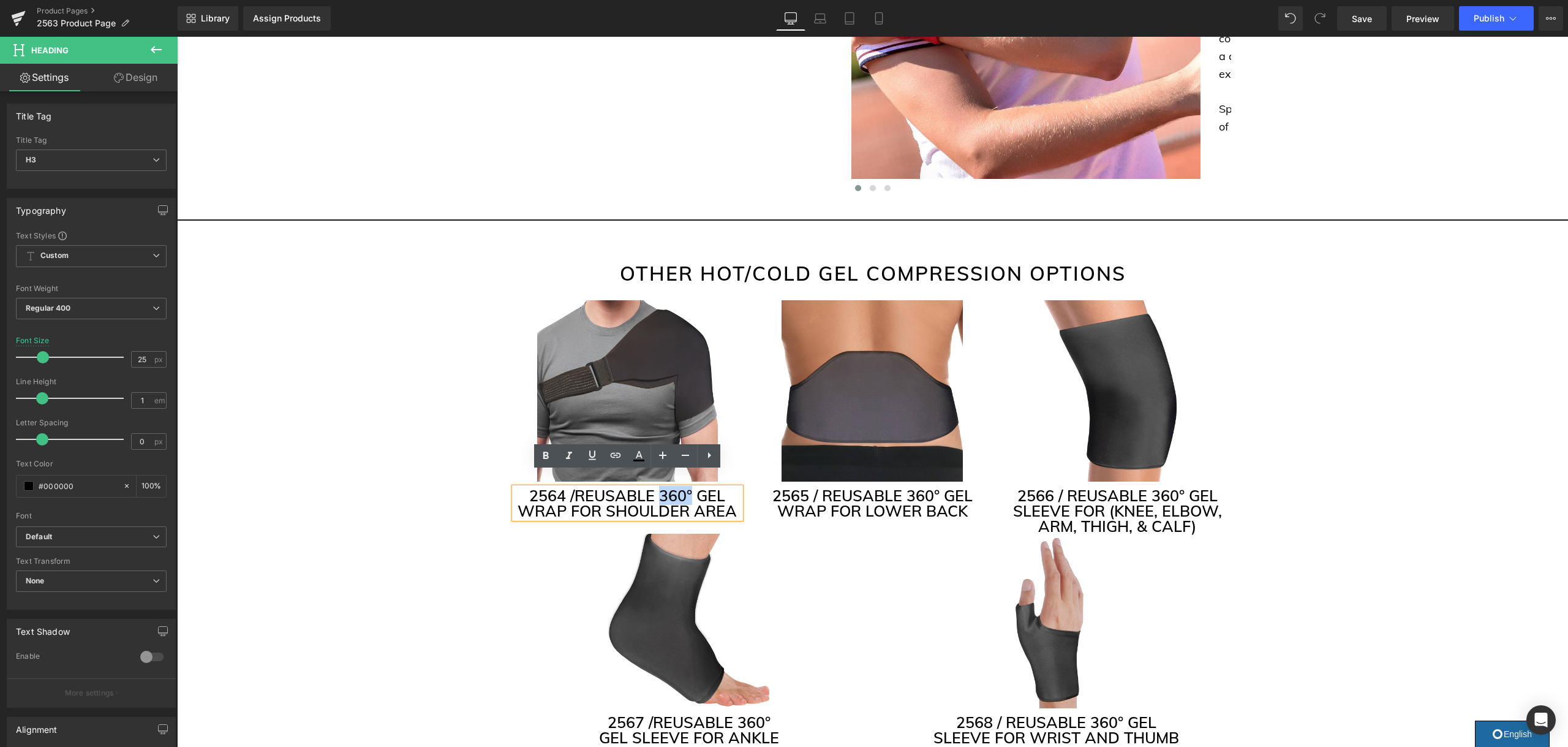
drag, startPoint x: 692, startPoint y: 479, endPoint x: 664, endPoint y: 480, distance: 28.0
click at [664, 488] on h3 "2564 / REUSABLE 360° GEL WRAP FOR SHOULDER AREA" at bounding box center [627, 503] width 226 height 31
click at [929, 488] on h3 "2565 / REUSABLE 360° GEL WRAP FOR LOWER BACK" at bounding box center [872, 503] width 226 height 31
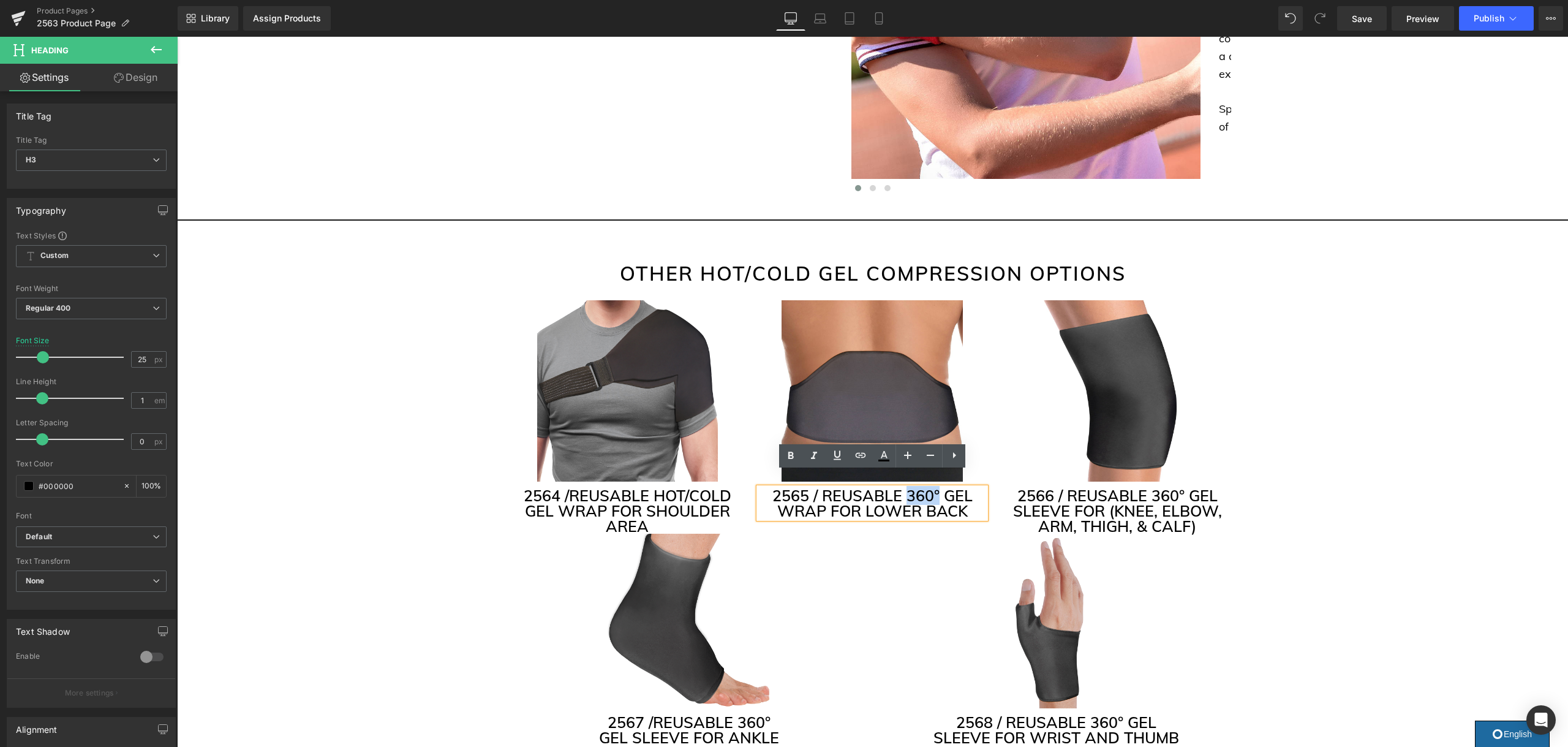
drag, startPoint x: 933, startPoint y: 480, endPoint x: 910, endPoint y: 481, distance: 23.0
click at [910, 488] on h3 "2565 / REUSABLE 360° GEL WRAP FOR LOWER BACK" at bounding box center [872, 503] width 226 height 31
click at [1183, 488] on h3 "2566 / REUSABLE 360° GEL SLEEVE FOR (KNEE, ELBOW, ARM, THIGH, & CALF)" at bounding box center [1117, 511] width 226 height 46
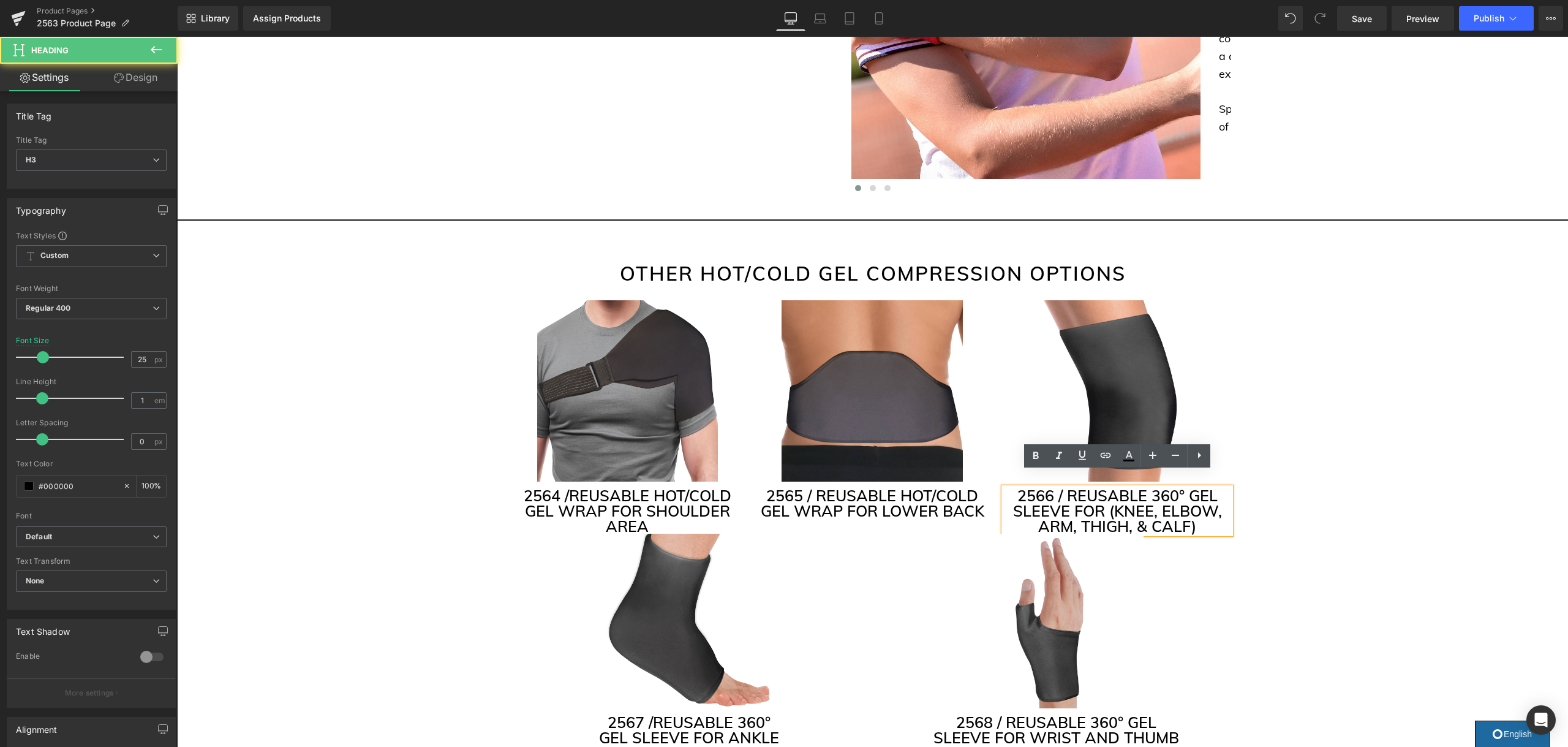
click at [1183, 488] on h3 "2566 / REUSABLE 360° GEL SLEEVE FOR (KNEE, ELBOW, ARM, THIGH, & CALF)" at bounding box center [1117, 511] width 226 height 46
drag, startPoint x: 1183, startPoint y: 479, endPoint x: 1153, endPoint y: 479, distance: 30.0
click at [1153, 488] on h3 "2566 / REUSABLE 360° GEL SLEEVE FOR (KNEE, ELBOW, ARM, THIGH, & CALF)" at bounding box center [1117, 511] width 226 height 46
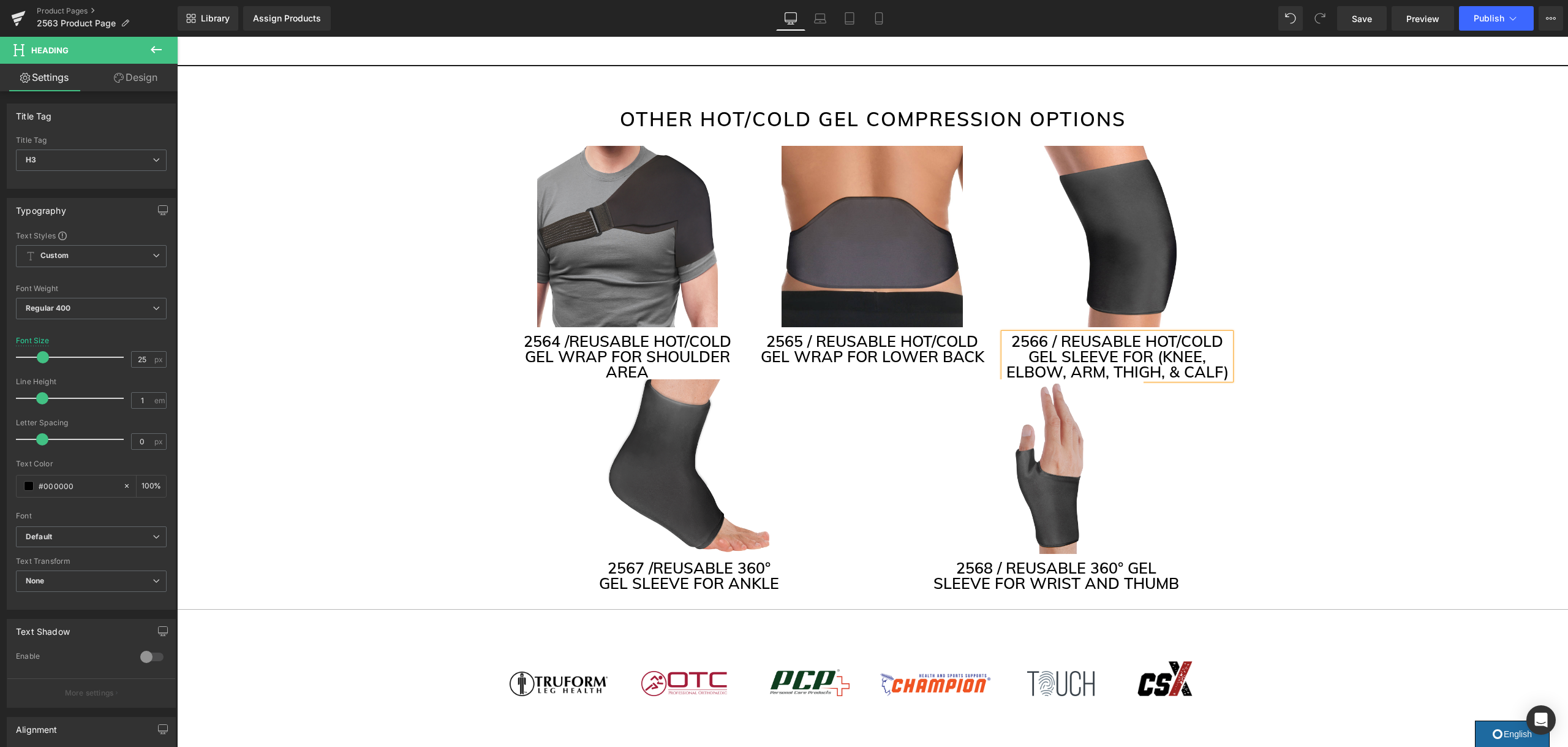
scroll to position [2962, 0]
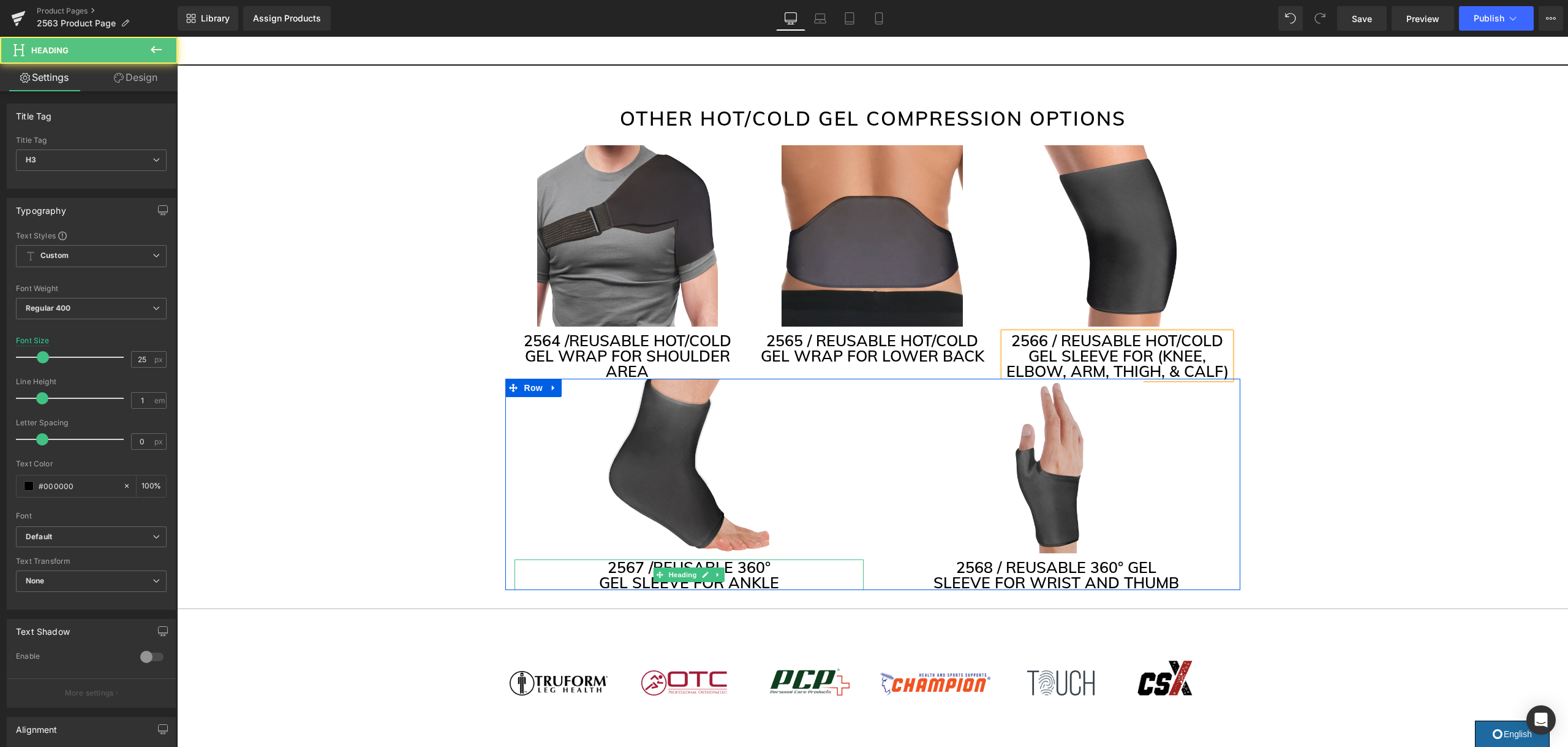
click at [739, 559] on h3 "2567 / REUSABLE 360°" at bounding box center [689, 567] width 349 height 15
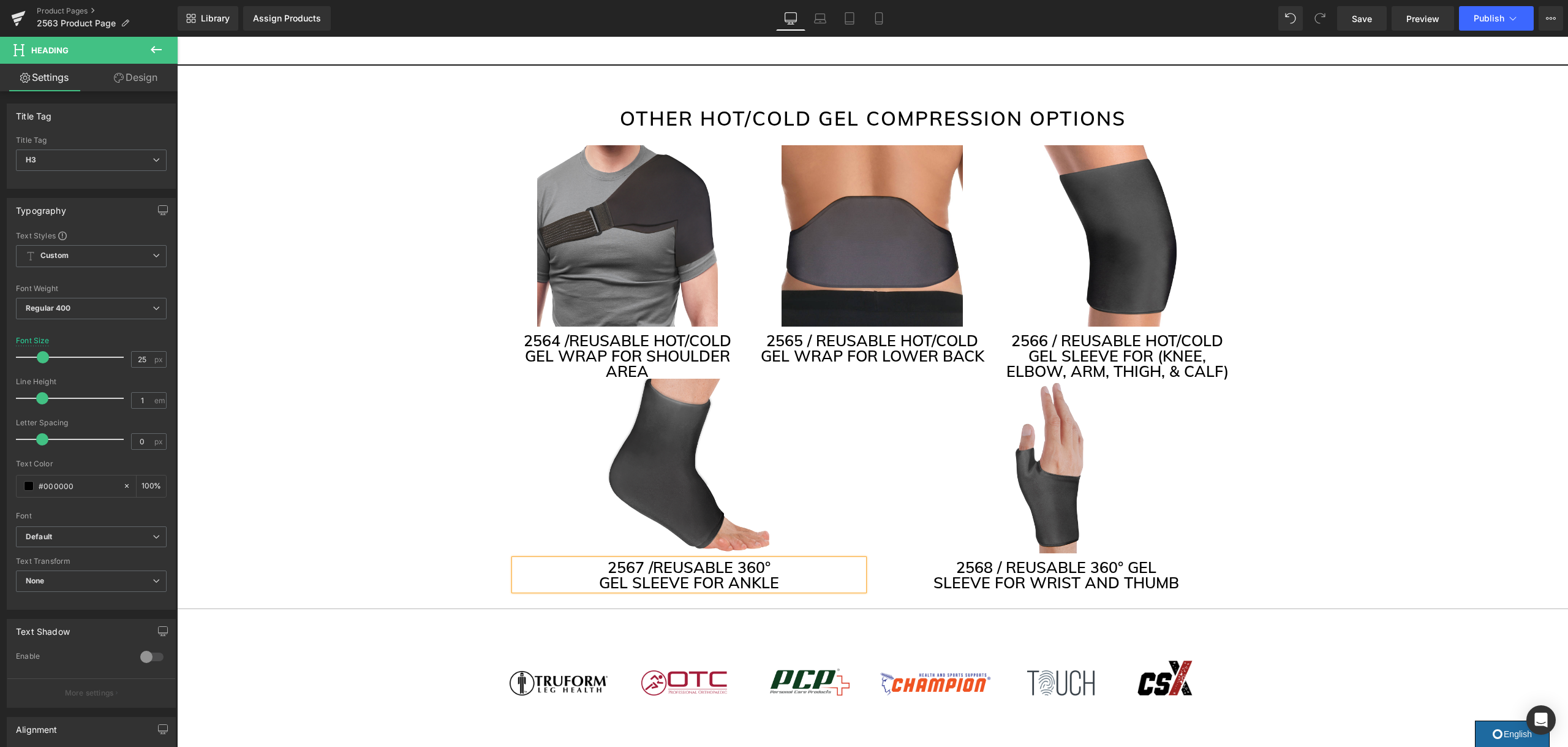
click at [761, 559] on h3 "2567 / REUSABLE 360°" at bounding box center [689, 567] width 349 height 15
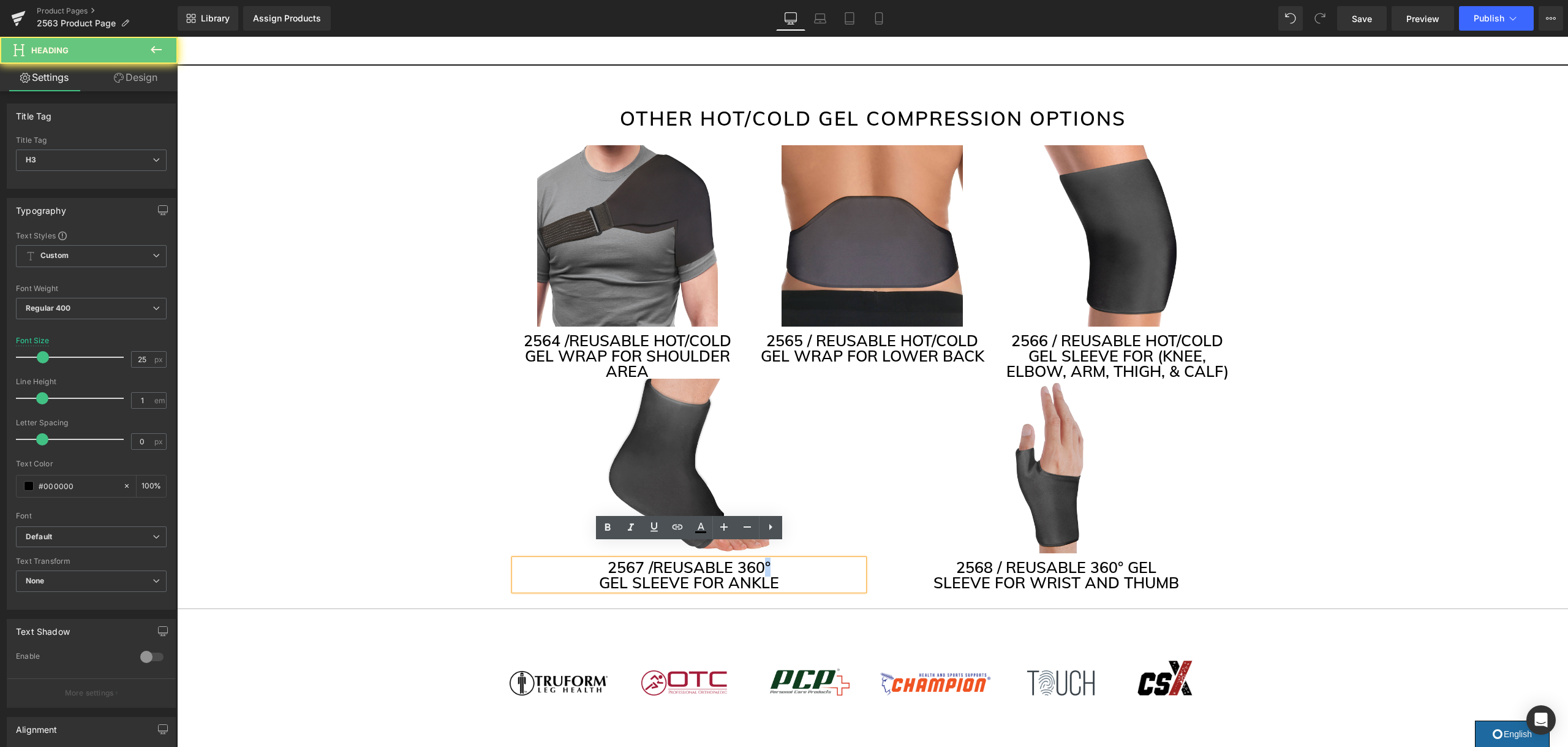
drag, startPoint x: 761, startPoint y: 548, endPoint x: 788, endPoint y: 545, distance: 27.2
click at [761, 559] on h3 "2567 / REUSABLE 360°" at bounding box center [689, 567] width 349 height 15
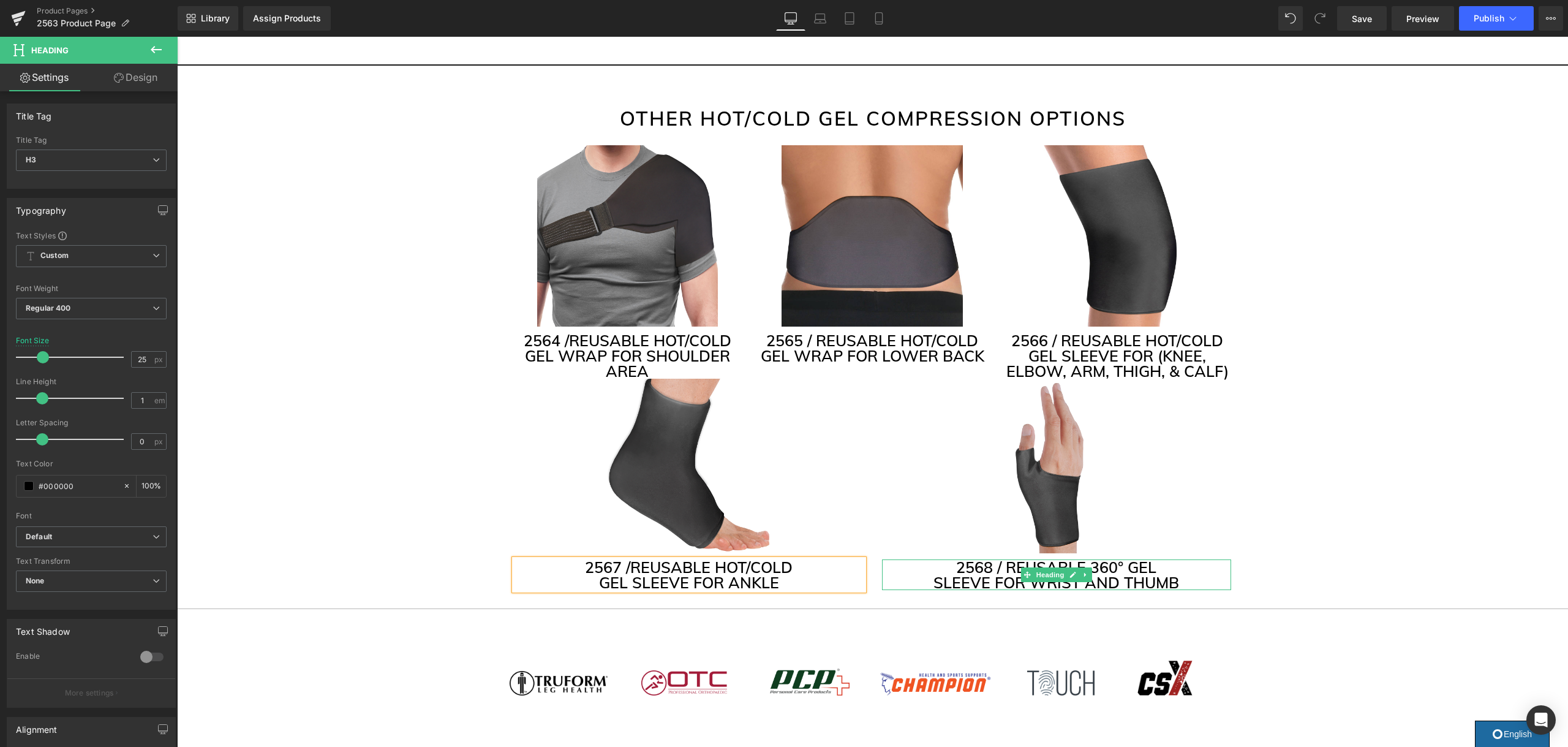
click at [1089, 567] on link at bounding box center [1085, 574] width 13 height 15
click at [1142, 559] on h3 "2568 / REUSABLE 360° GEL" at bounding box center [1057, 567] width 349 height 15
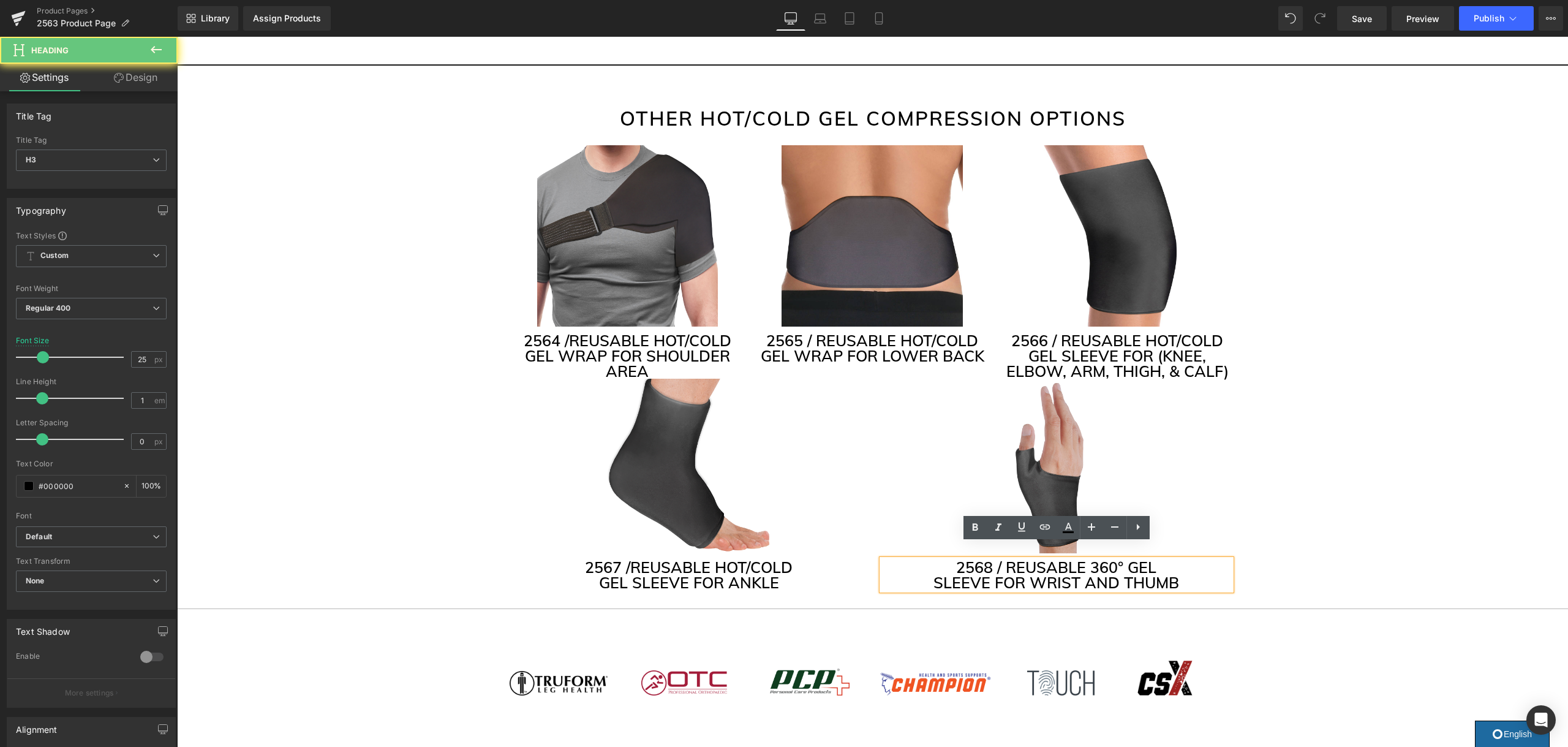
click at [1115, 559] on h3 "2568 / REUSABLE 360° GEL" at bounding box center [1057, 567] width 349 height 15
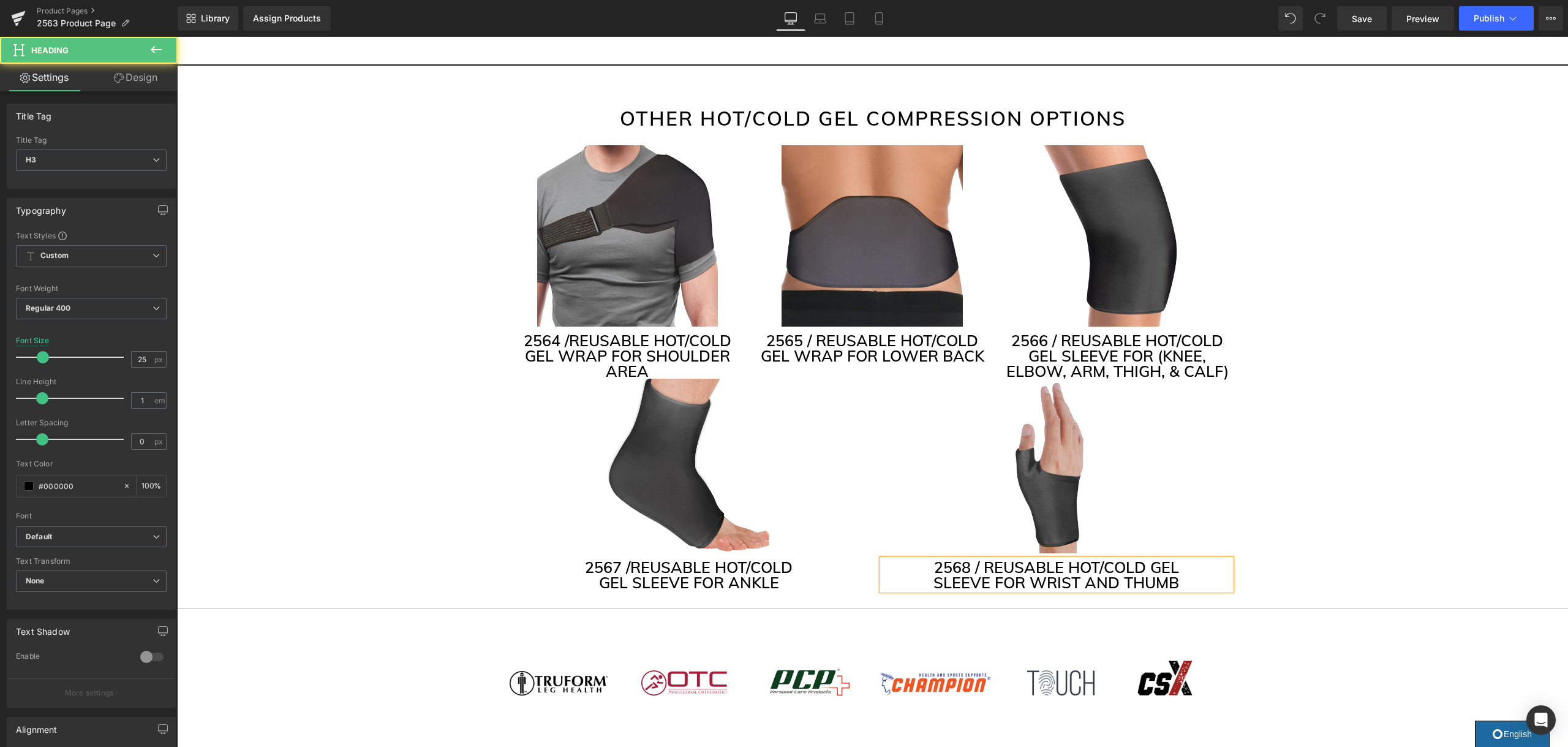
drag, startPoint x: 1177, startPoint y: 564, endPoint x: 861, endPoint y: 542, distance: 316.8
click at [861, 542] on div "Image 2567 / REUSABLE HOT/COLD GEL SLEEVE FOR ANKLE Heading Image 2568 / REUSAB…" at bounding box center [872, 484] width 735 height 212
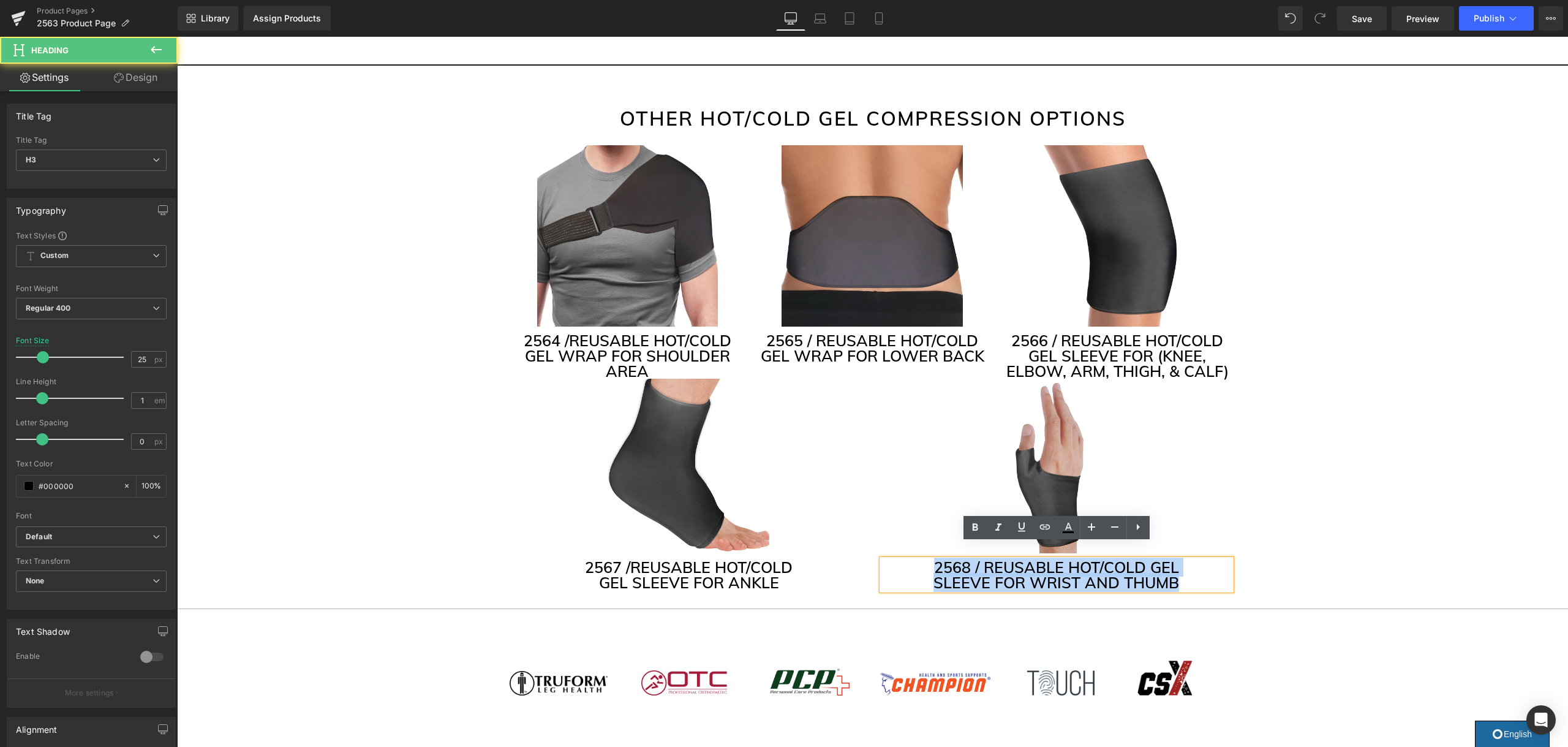
drag, startPoint x: 1194, startPoint y: 571, endPoint x: 923, endPoint y: 554, distance: 271.5
click at [923, 559] on div "2568 / REUSABLE HOT/COLD GEL SLEEVE FOR WRIST AND THUMB" at bounding box center [1057, 575] width 349 height 31
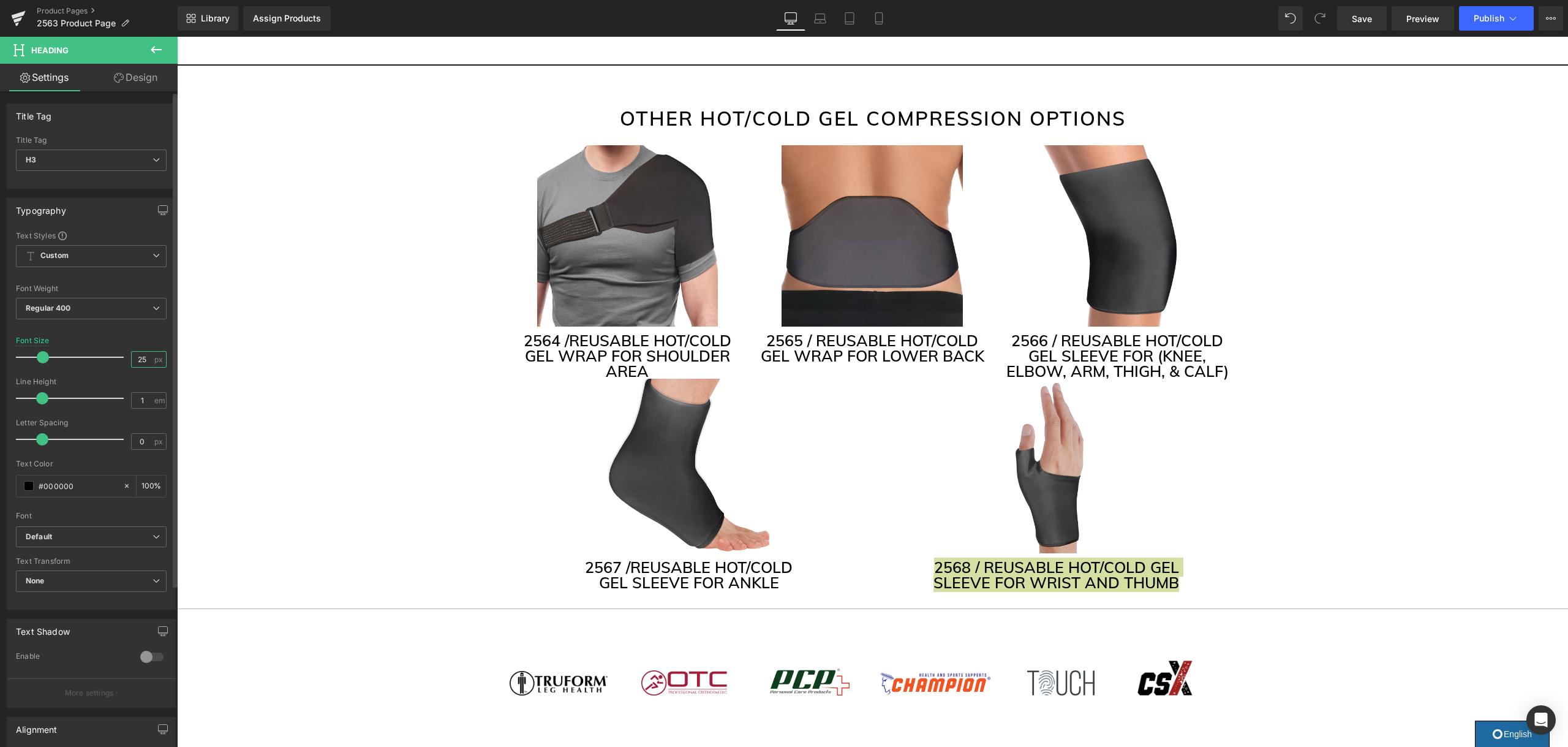
drag, startPoint x: 140, startPoint y: 352, endPoint x: 158, endPoint y: 354, distance: 18.1
click at [140, 352] on input "25" at bounding box center [142, 359] width 22 height 15
click at [144, 357] on input "25" at bounding box center [142, 359] width 22 height 15
type input "23"
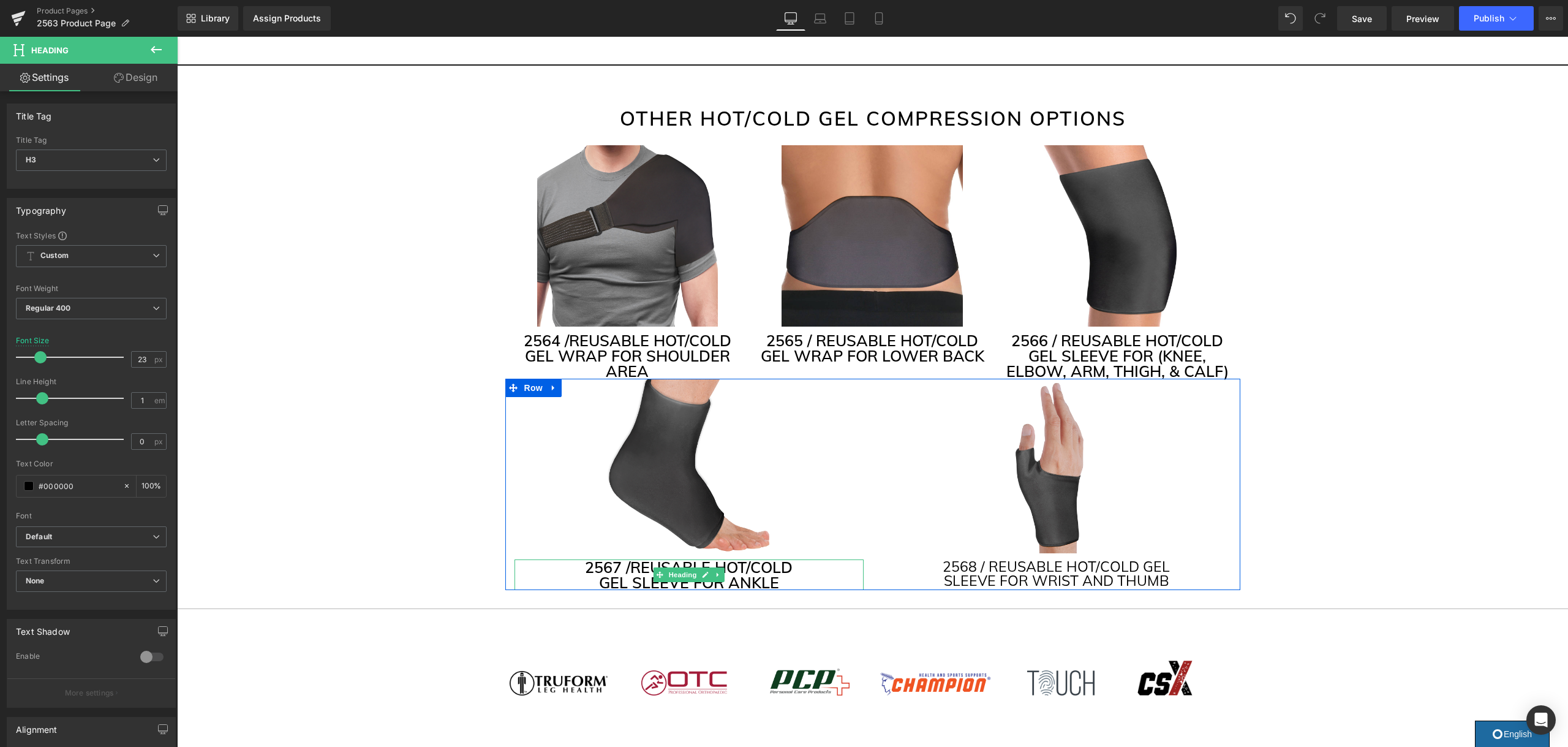
click at [768, 575] on h3 "GEL SLEEVE FOR ANKLE" at bounding box center [689, 582] width 349 height 15
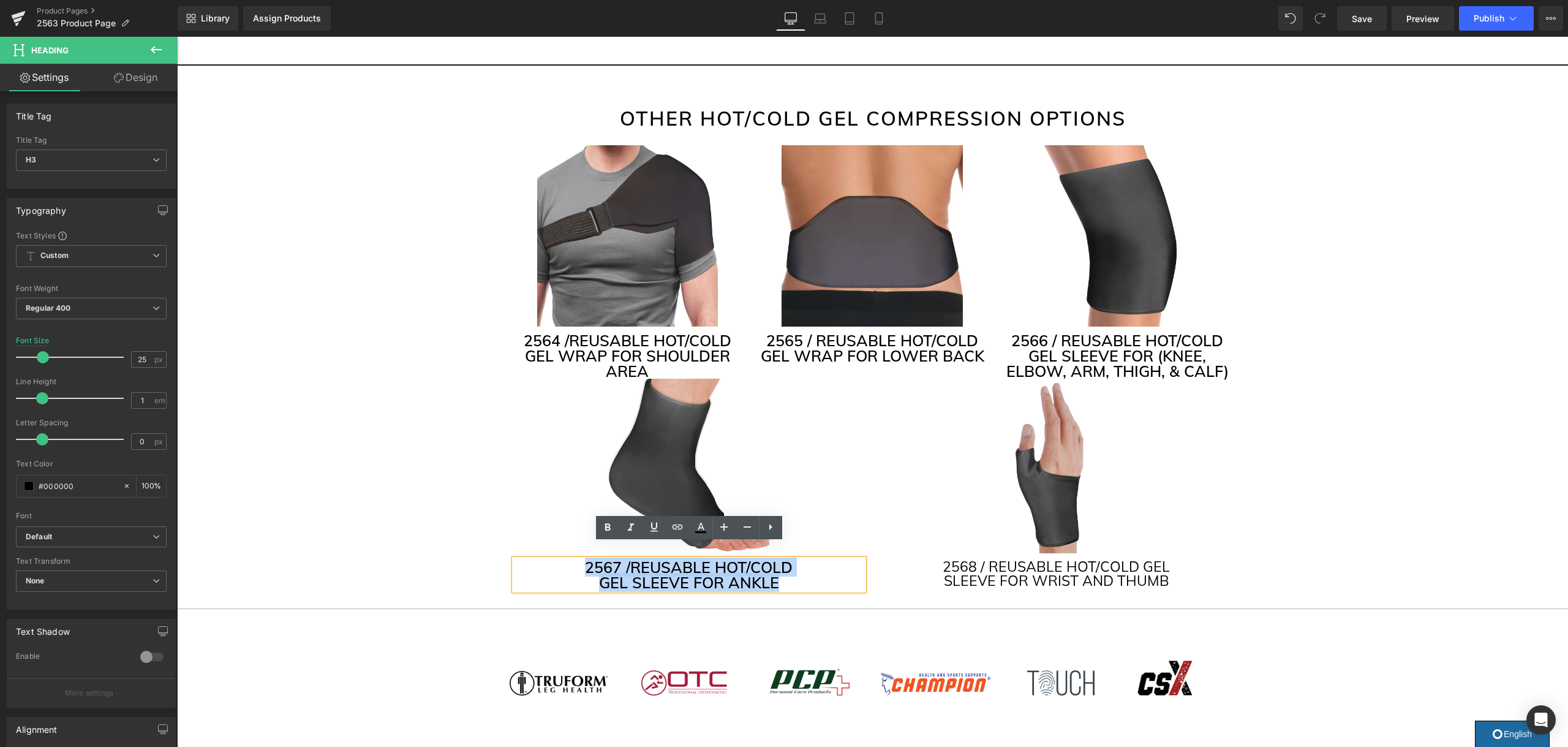
drag, startPoint x: 771, startPoint y: 565, endPoint x: 586, endPoint y: 545, distance: 186.1
click at [572, 559] on div "2567 / REUSABLE HOT/COLD GEL SLEEVE FOR ANKLE" at bounding box center [689, 575] width 349 height 31
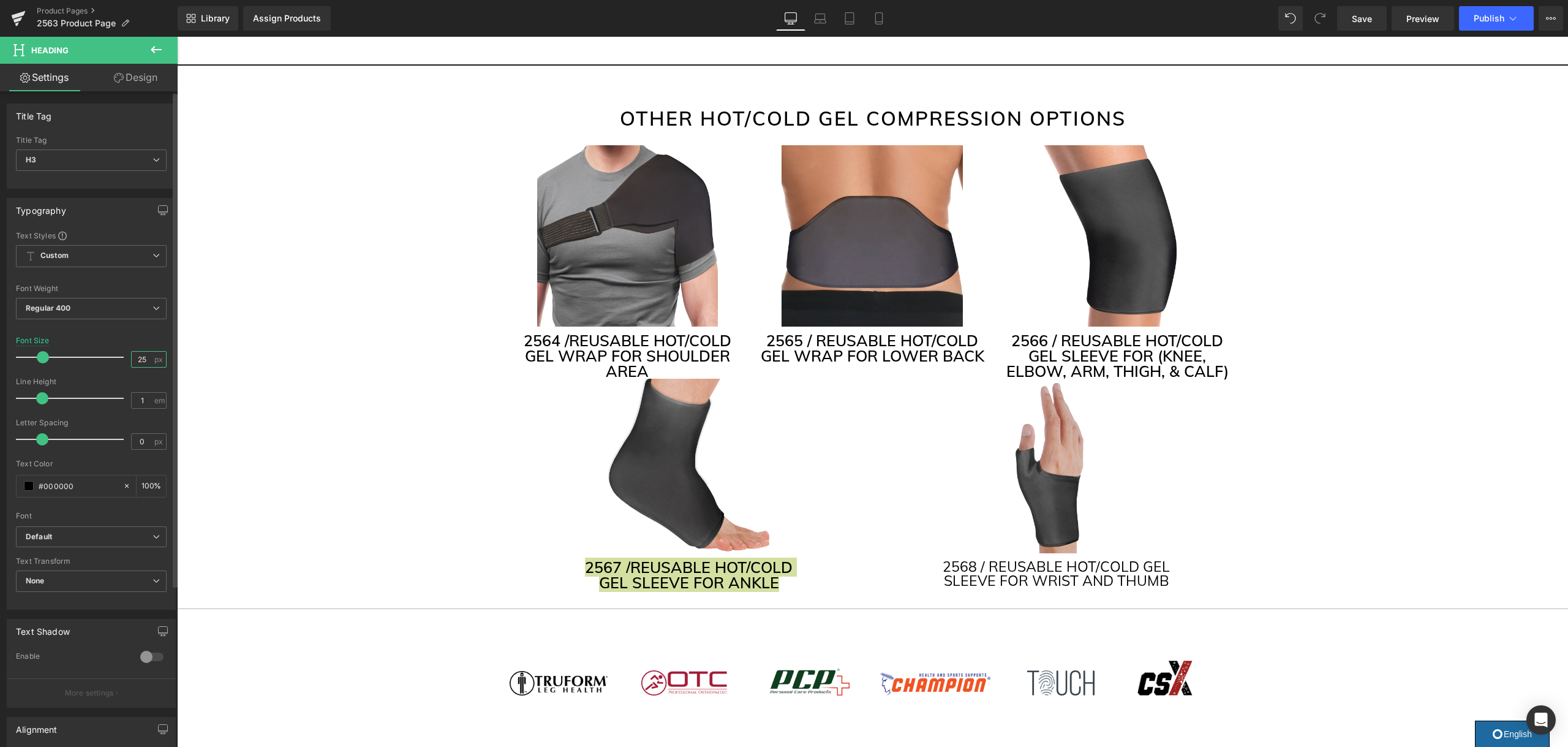
click at [140, 359] on input "25" at bounding box center [142, 359] width 22 height 15
type input "23"
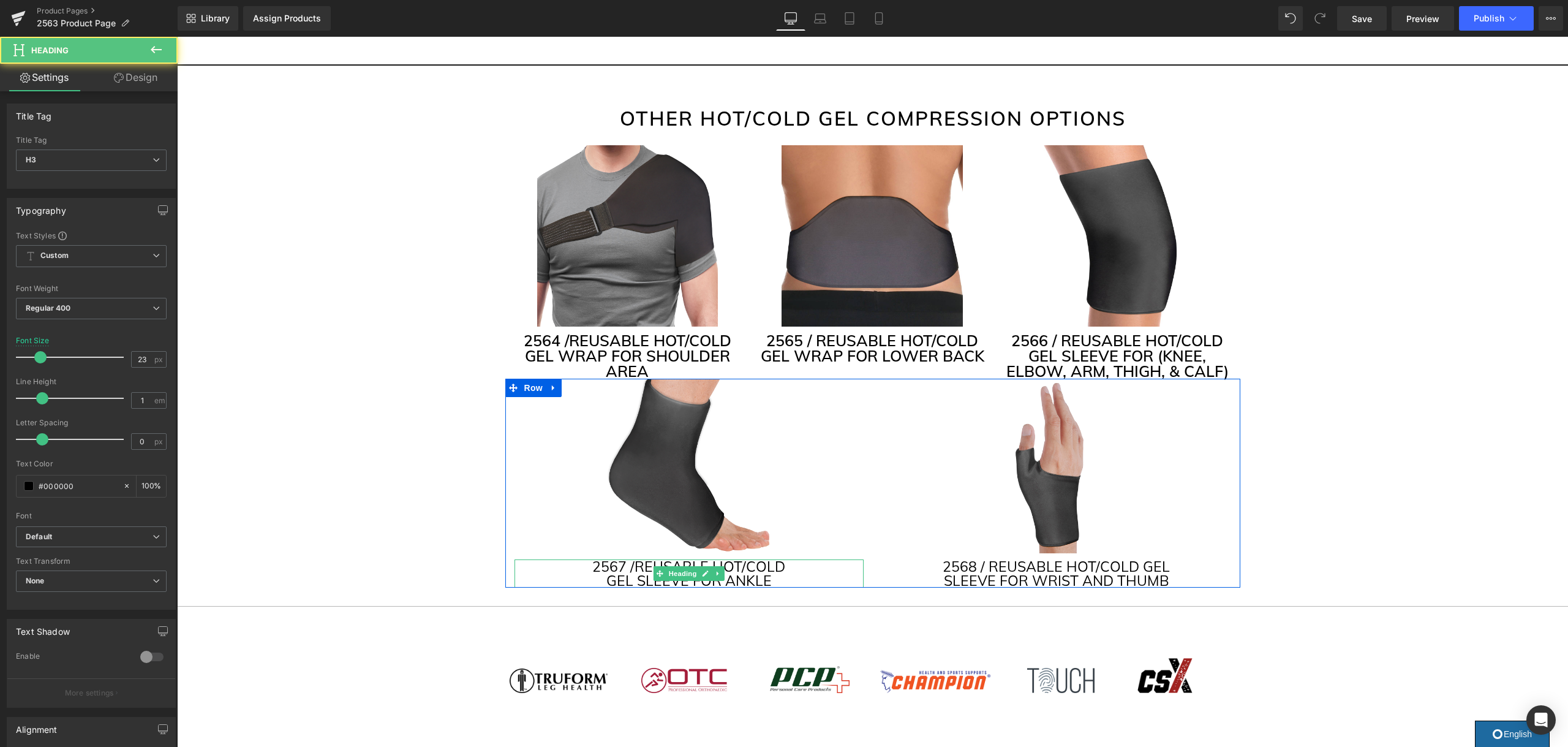
click at [775, 573] on h3 "GEL SLEEVE FOR ANKLE" at bounding box center [689, 580] width 349 height 14
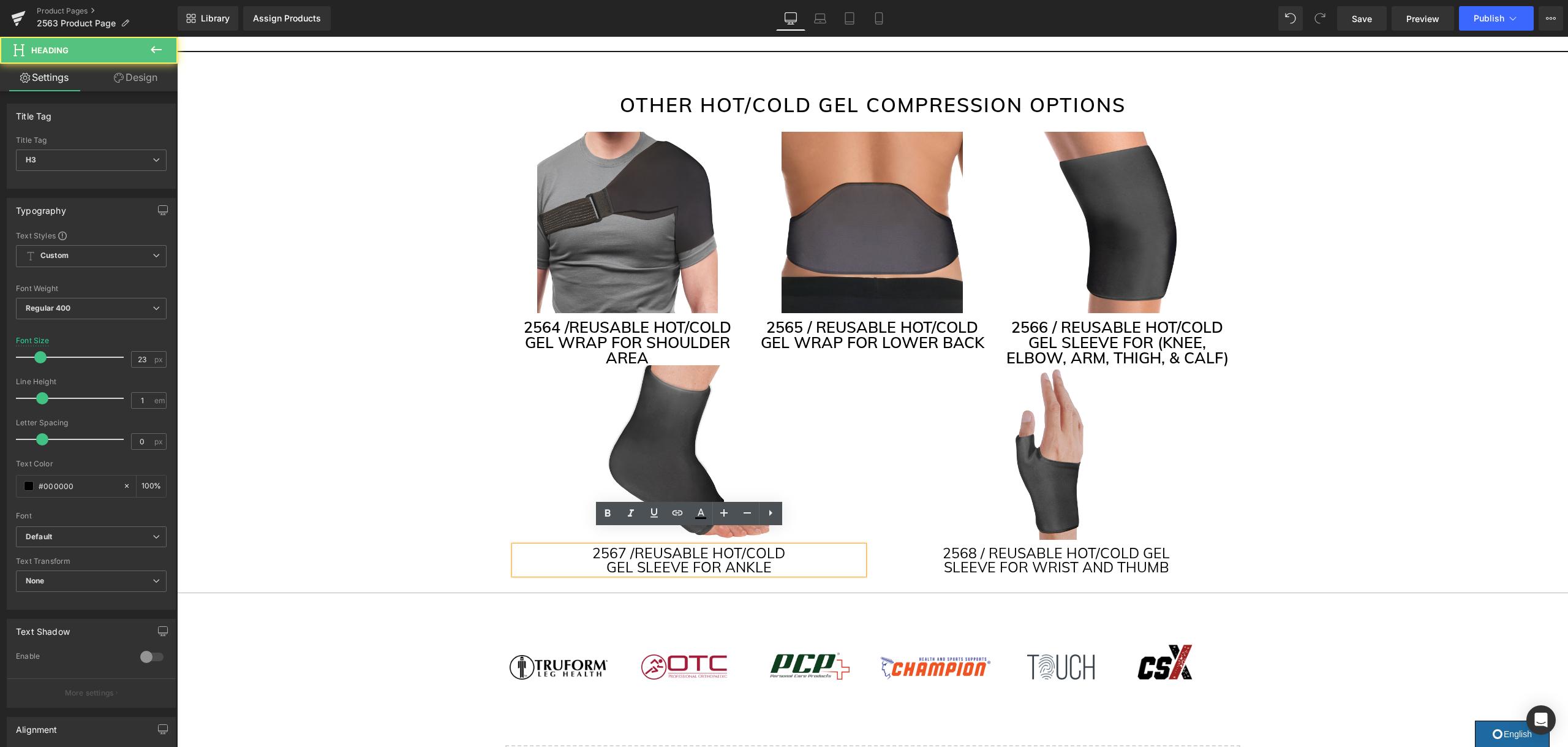
scroll to position [2976, 0]
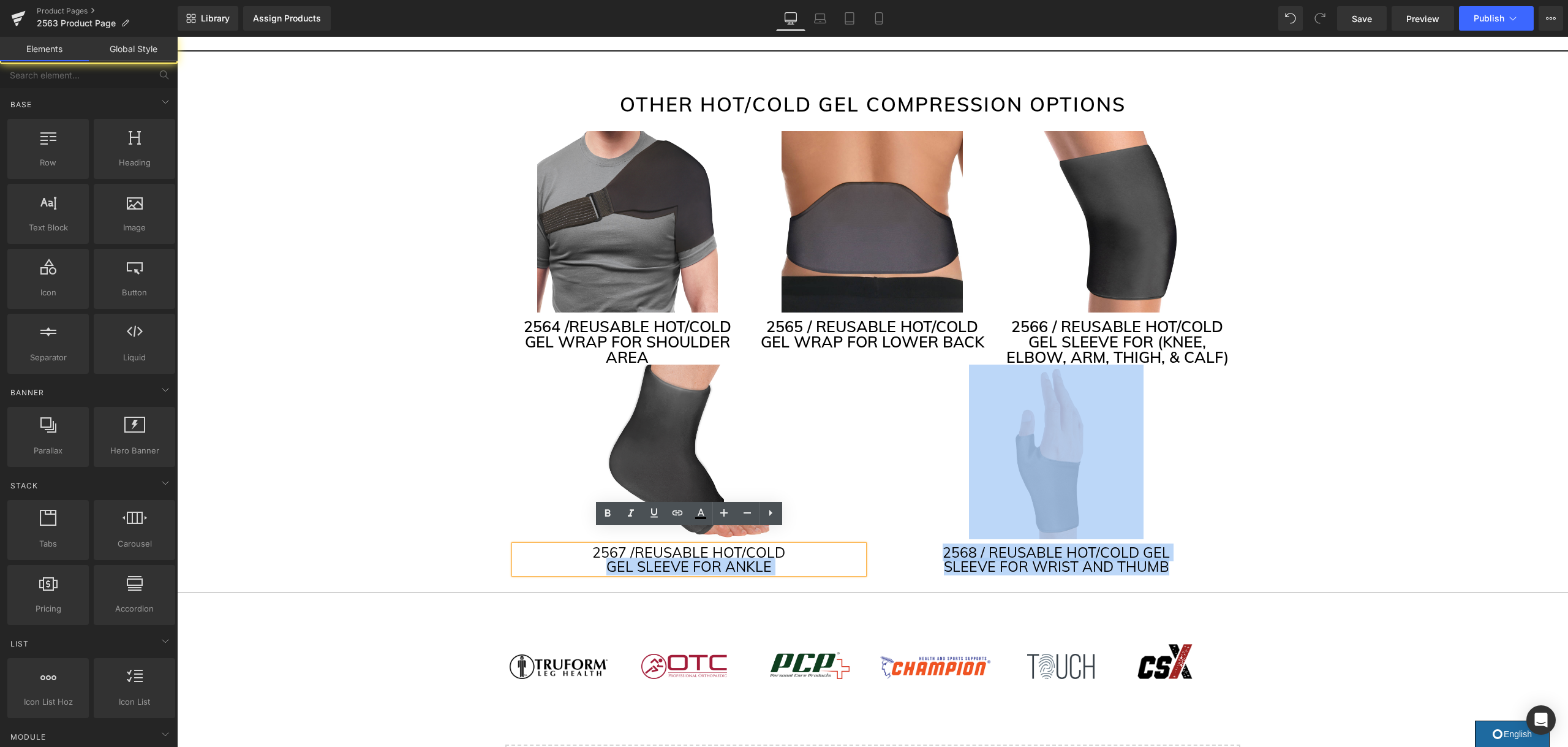
drag, startPoint x: 777, startPoint y: 563, endPoint x: 615, endPoint y: 542, distance: 163.4
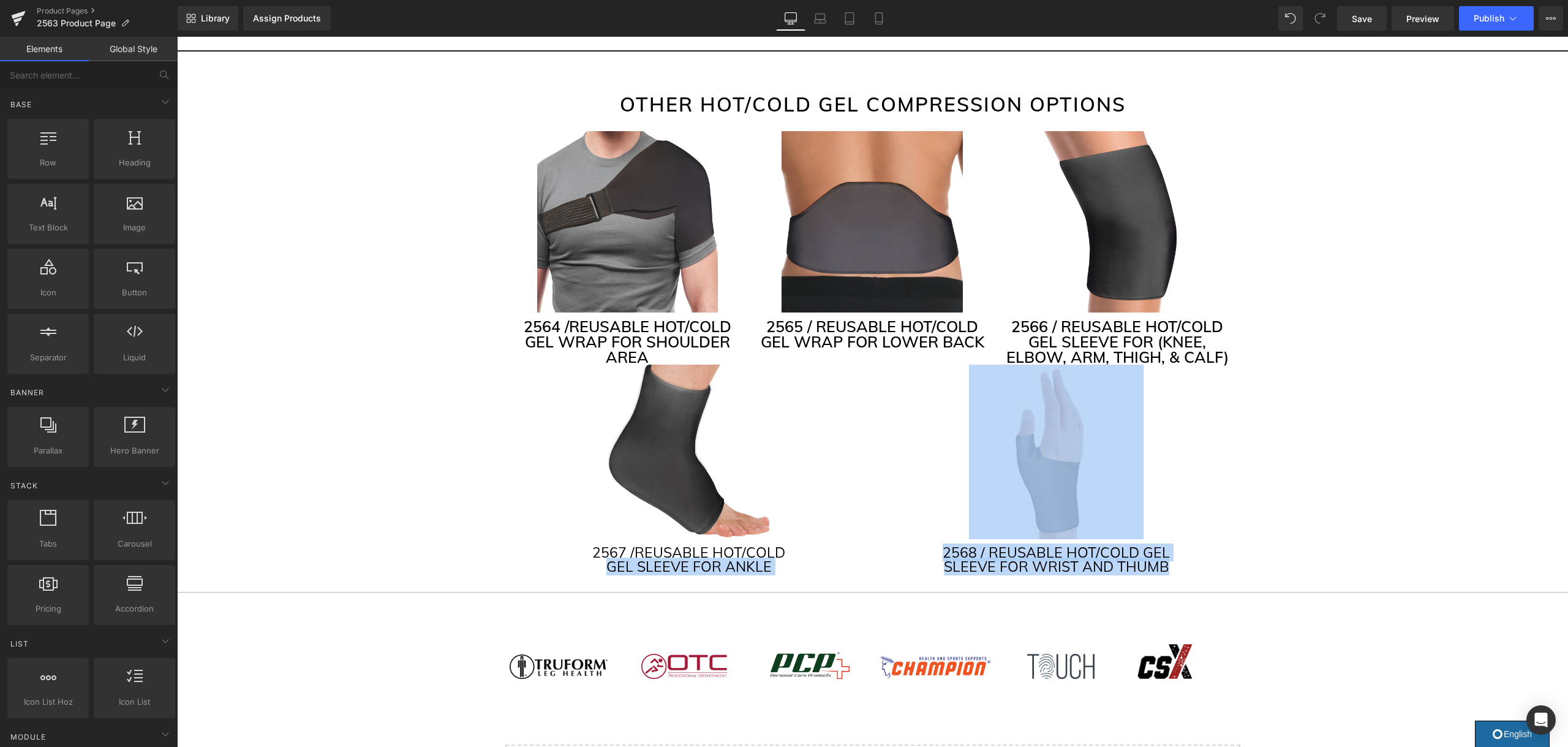
click at [693, 550] on div "2567 / REUSABLE HOT/COLD GEL SLEEVE FOR ANKLE Heading" at bounding box center [689, 559] width 349 height 28
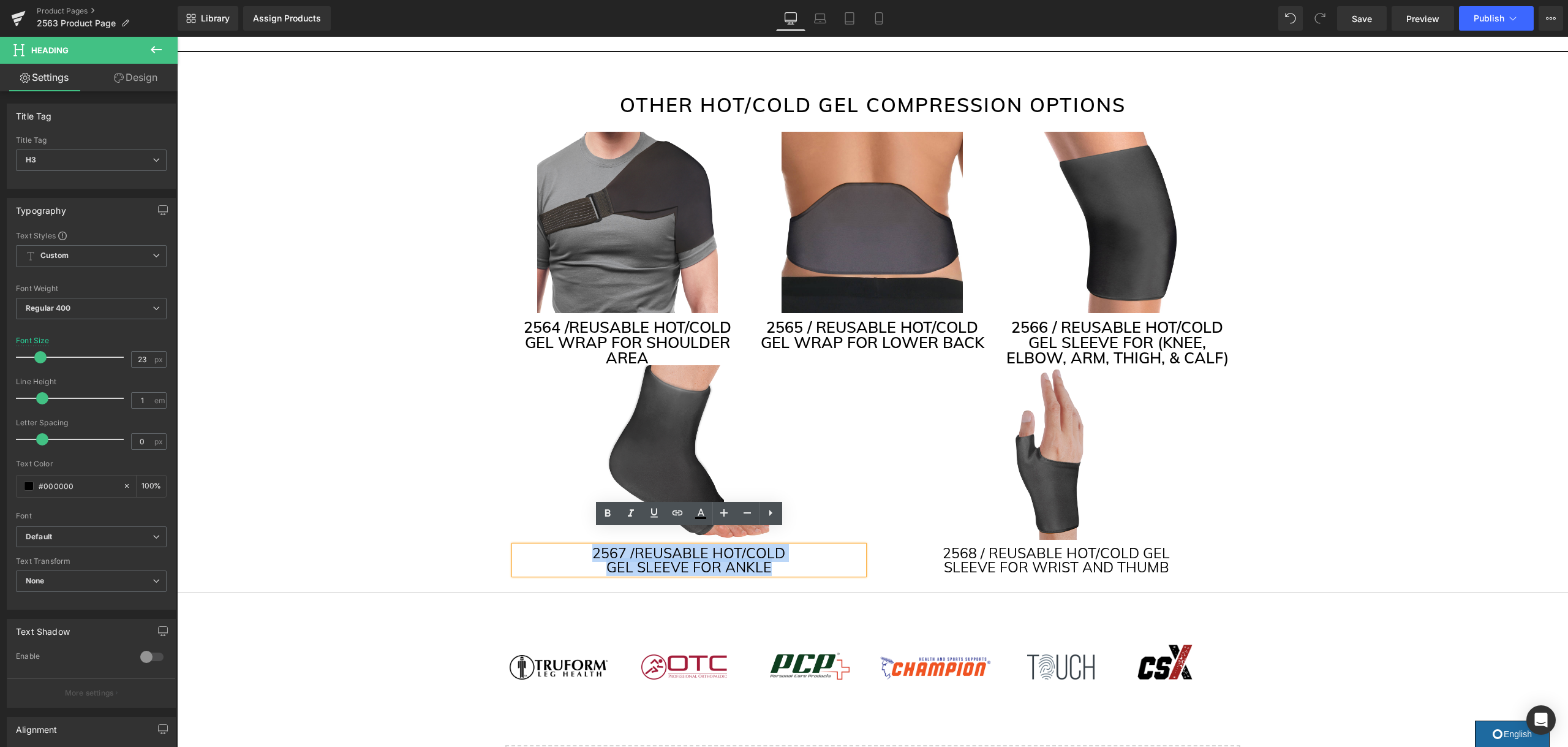
drag, startPoint x: 778, startPoint y: 548, endPoint x: 562, endPoint y: 542, distance: 216.1
click at [556, 546] on div "2567 / REUSABLE HOT/COLD GEL SLEEVE FOR ANKLE" at bounding box center [689, 560] width 349 height 28
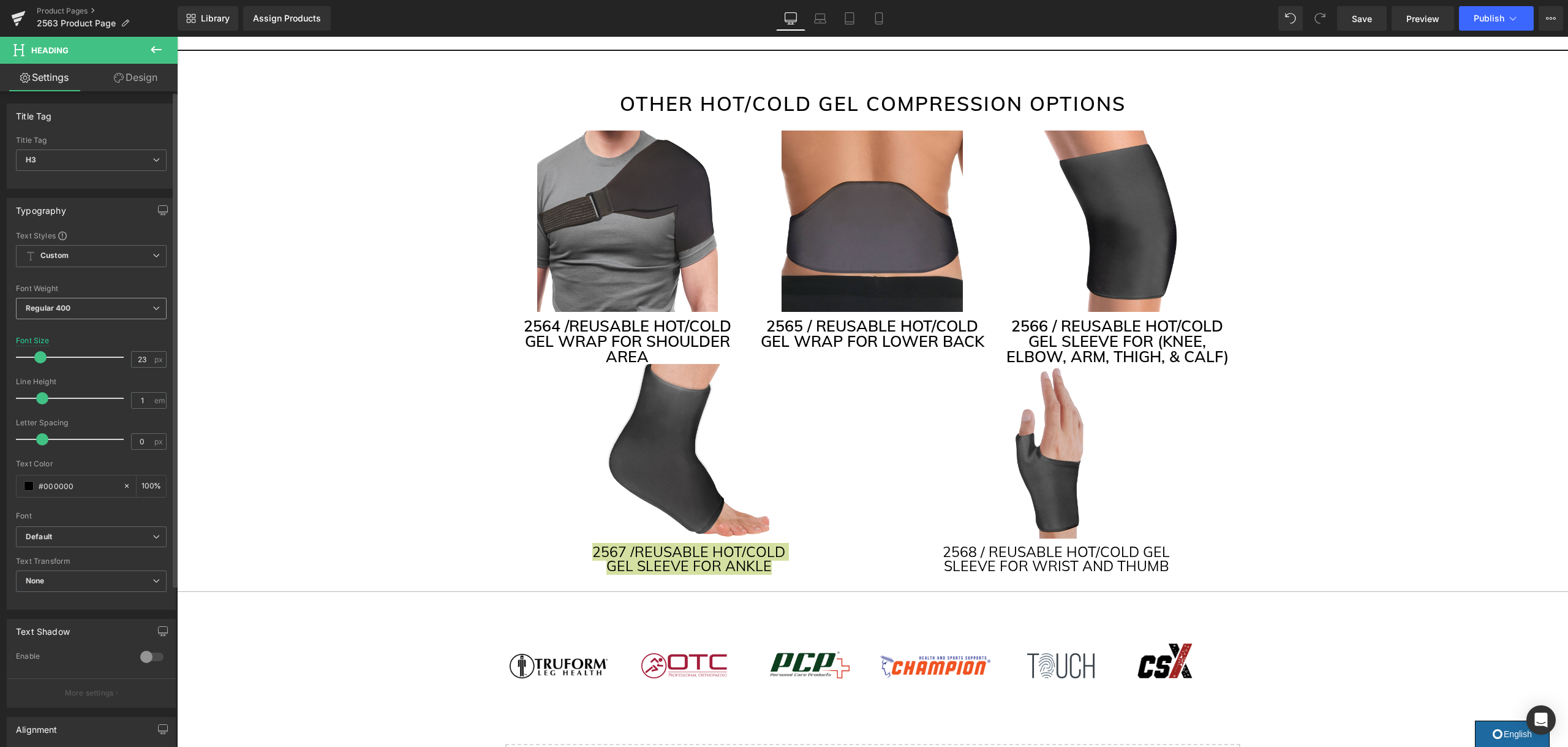
click at [153, 313] on span "Regular 400" at bounding box center [91, 308] width 151 height 22
click at [99, 415] on li "Semi Bold 600" at bounding box center [92, 421] width 151 height 18
drag, startPoint x: 872, startPoint y: 627, endPoint x: 715, endPoint y: 591, distance: 161.1
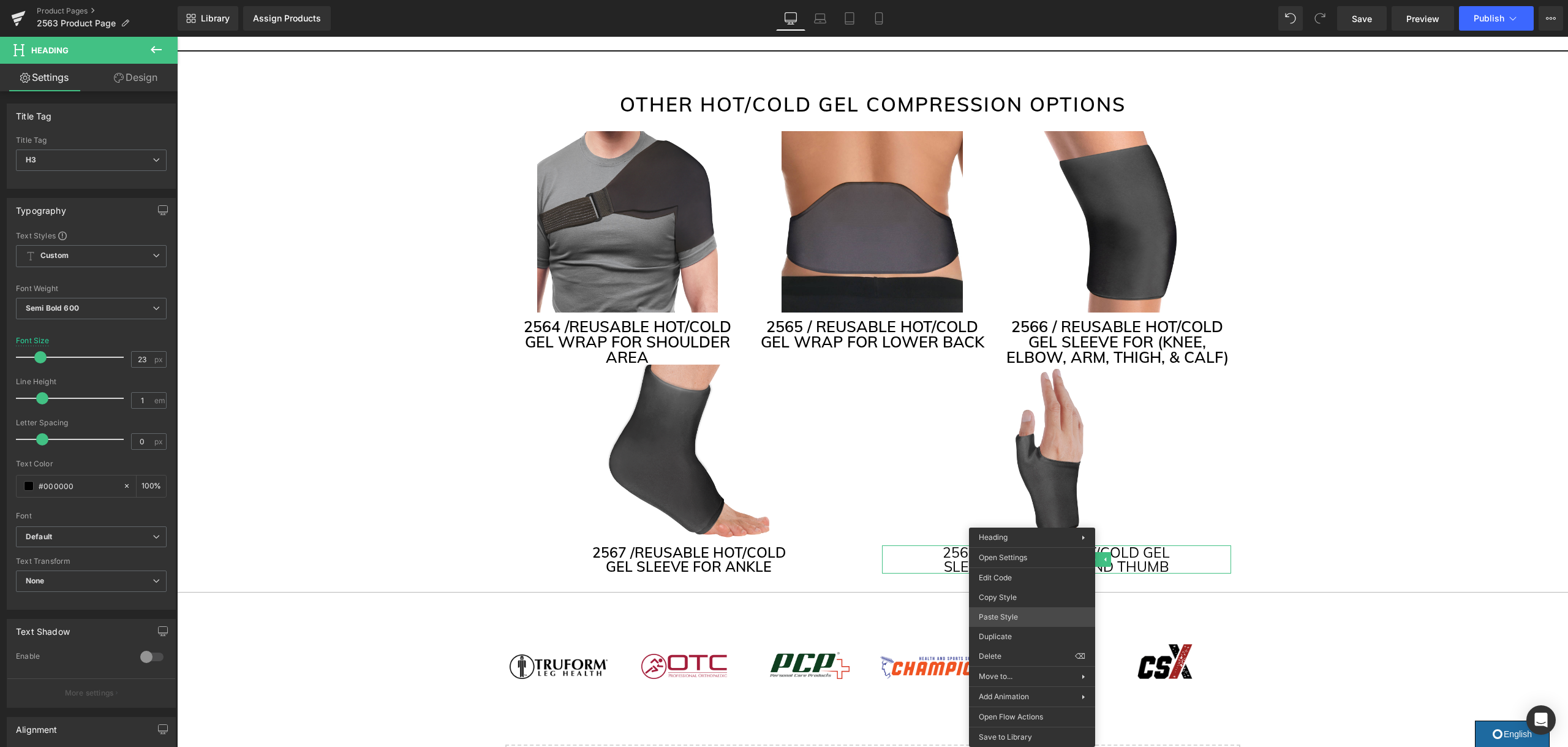
drag, startPoint x: 1201, startPoint y: 649, endPoint x: 1024, endPoint y: 612, distance: 180.8
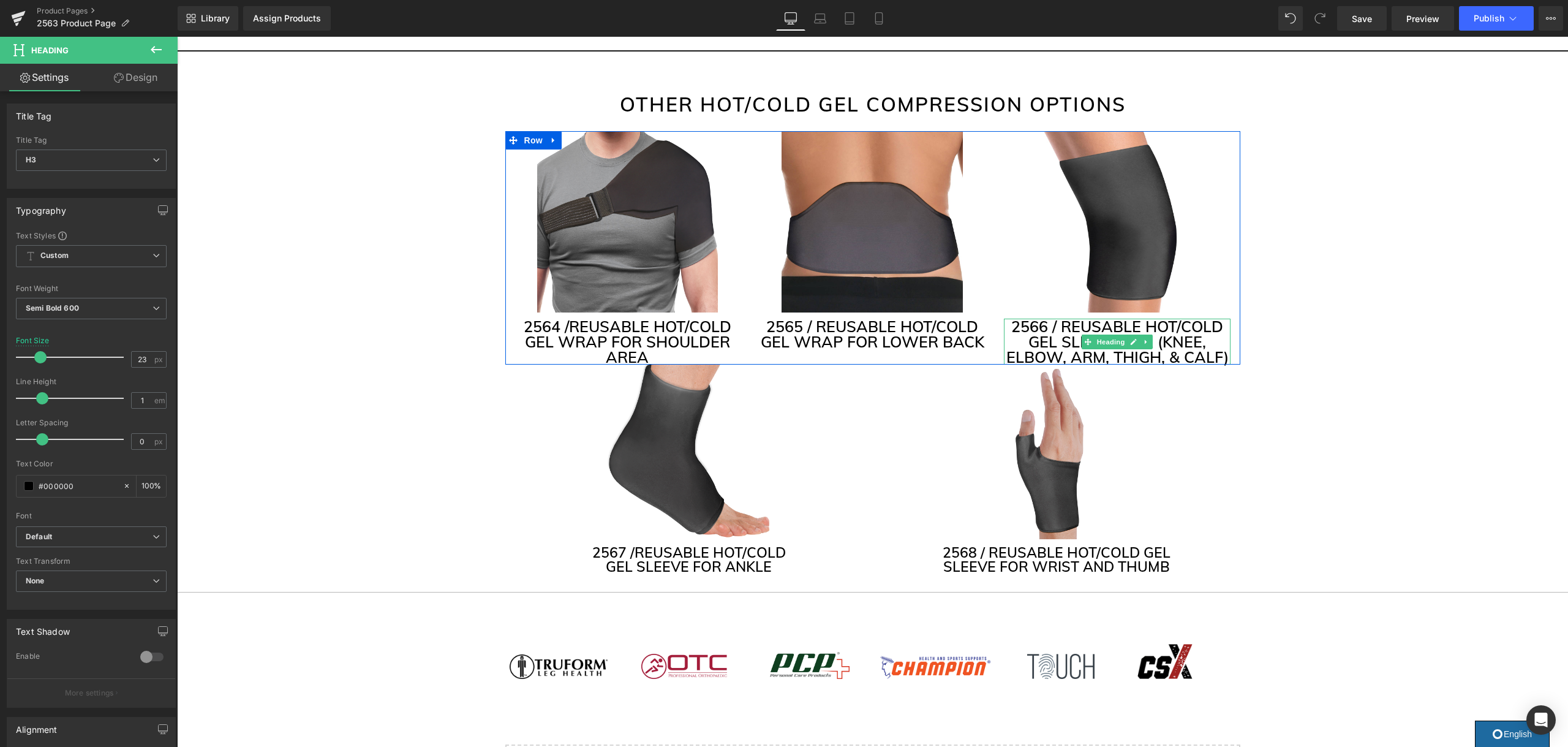
click at [1216, 334] on h3 "2566 / REUSABLE HOT/COLD GEL SLEEVE FOR (KNEE, ELBOW, ARM, THIGH, & CALF)" at bounding box center [1117, 342] width 226 height 46
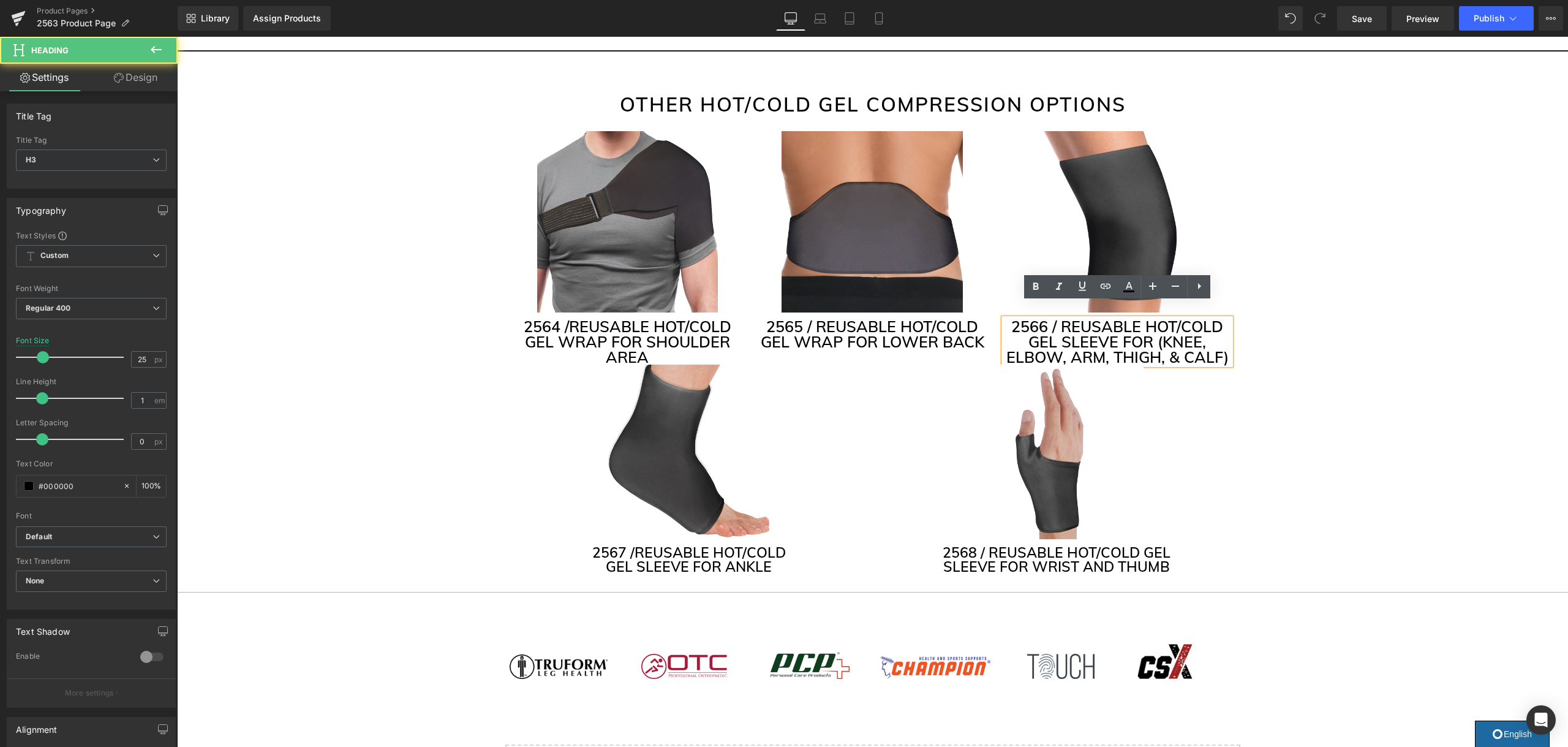
scroll to position [2977, 0]
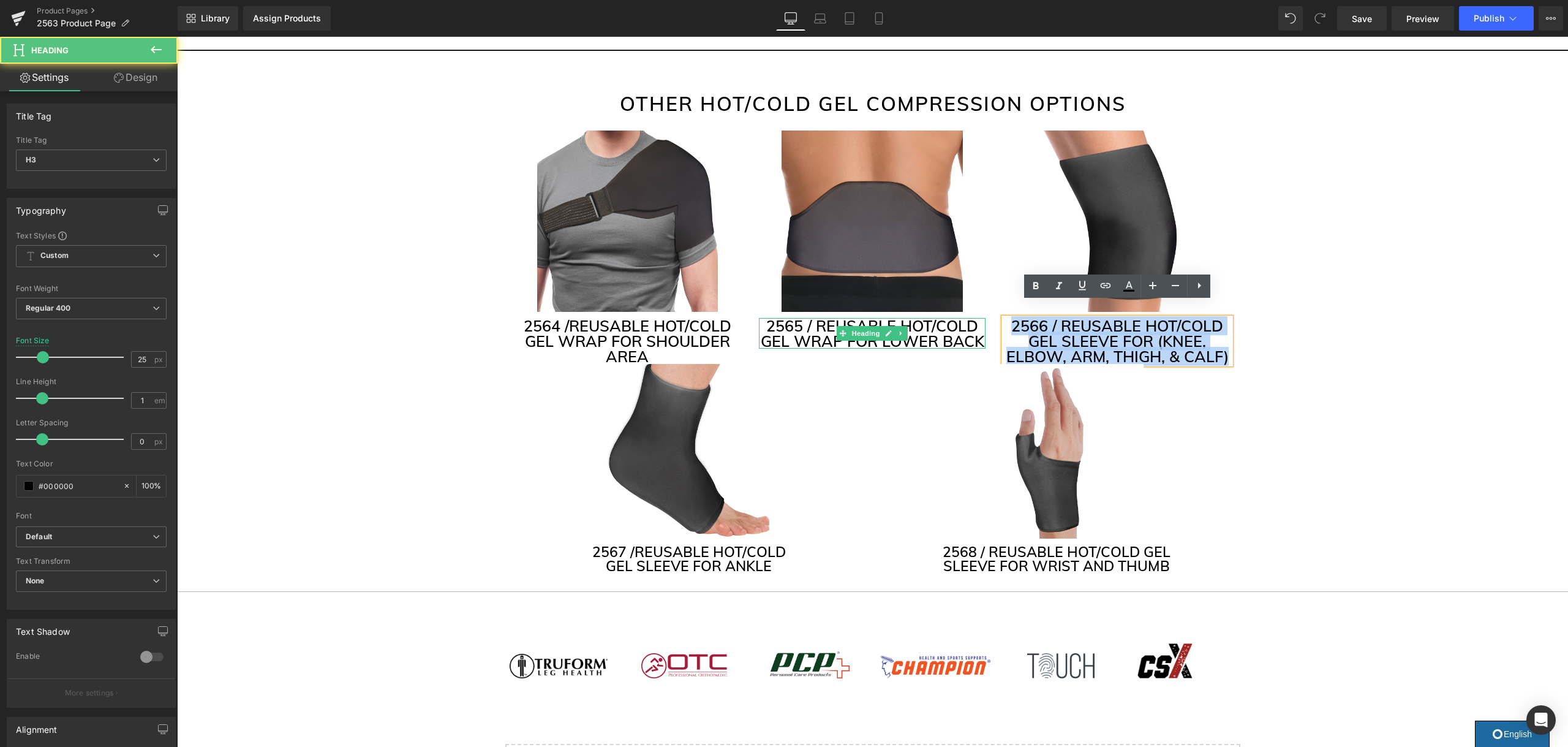
drag, startPoint x: 1189, startPoint y: 336, endPoint x: 979, endPoint y: 314, distance: 211.1
click at [979, 313] on div "Image 2564 / REUSABLE HOT/COLD GEL WRAP FOR SHOULDER AREA Heading Image 2565 / …" at bounding box center [872, 247] width 735 height 233
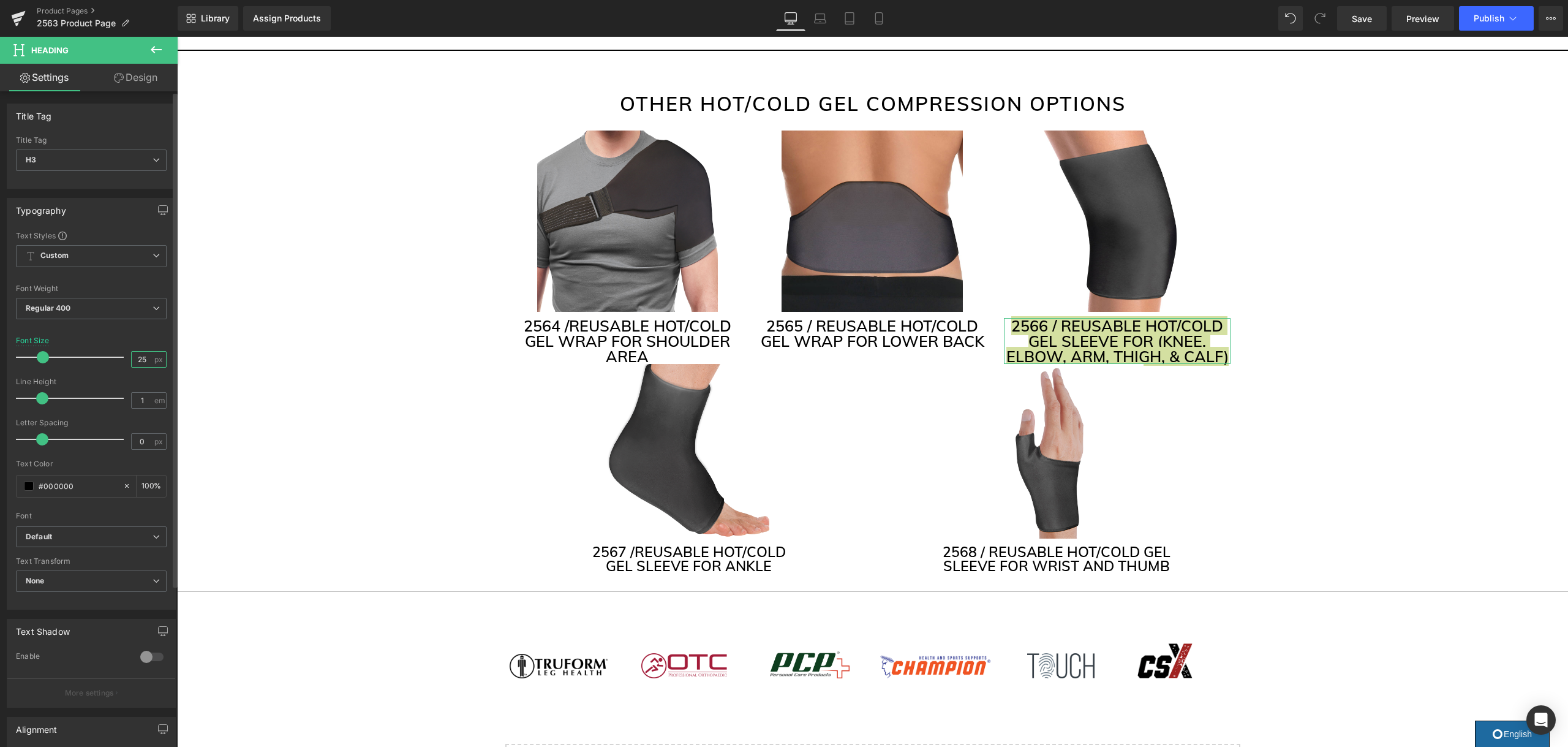
click at [140, 359] on input "25" at bounding box center [142, 359] width 22 height 15
type input "23"
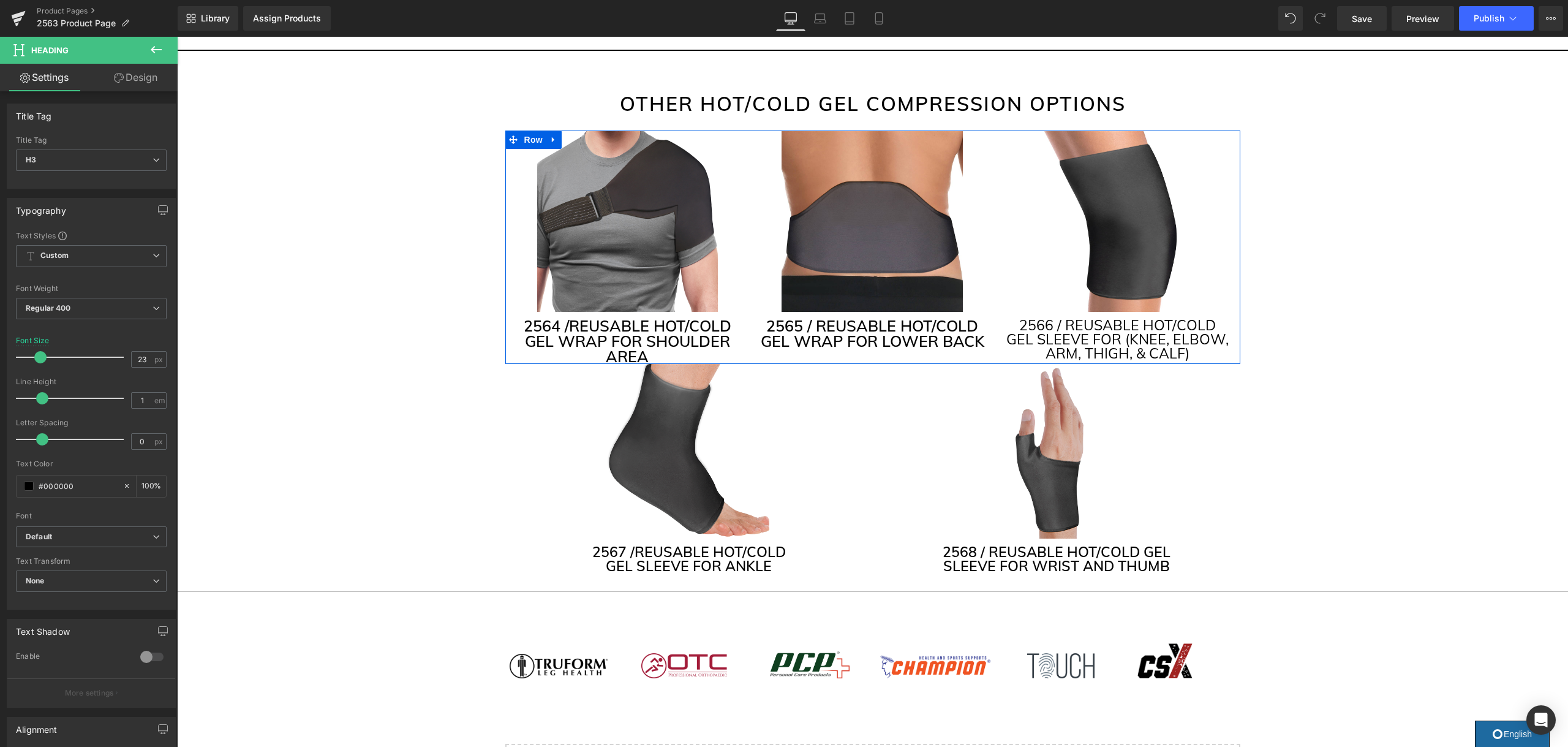
click at [873, 325] on h3 "2565 / REUSABLE HOT/COLD GEL WRAP FOR LOWER BACK" at bounding box center [872, 334] width 226 height 31
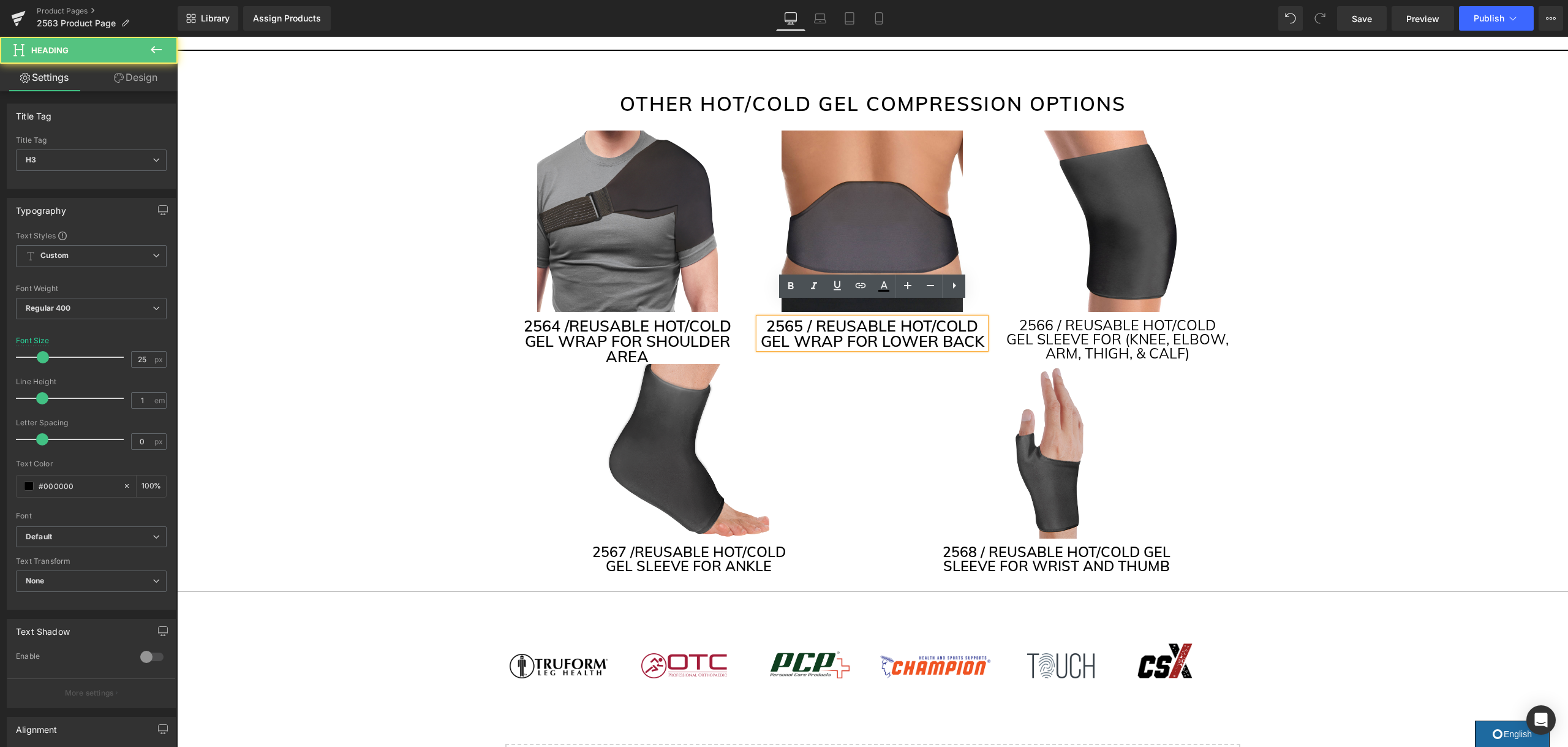
drag, startPoint x: 982, startPoint y: 328, endPoint x: 761, endPoint y: 312, distance: 221.6
click at [759, 318] on div "2565 / REUSABLE HOT/COLD GEL WRAP FOR LOWER BACK" at bounding box center [872, 334] width 226 height 31
drag, startPoint x: 983, startPoint y: 325, endPoint x: 737, endPoint y: 313, distance: 246.3
click at [733, 314] on div "Image 2564 / REUSABLE HOT/COLD GEL WRAP FOR SHOULDER AREA Heading Image 2565 / …" at bounding box center [872, 247] width 735 height 233
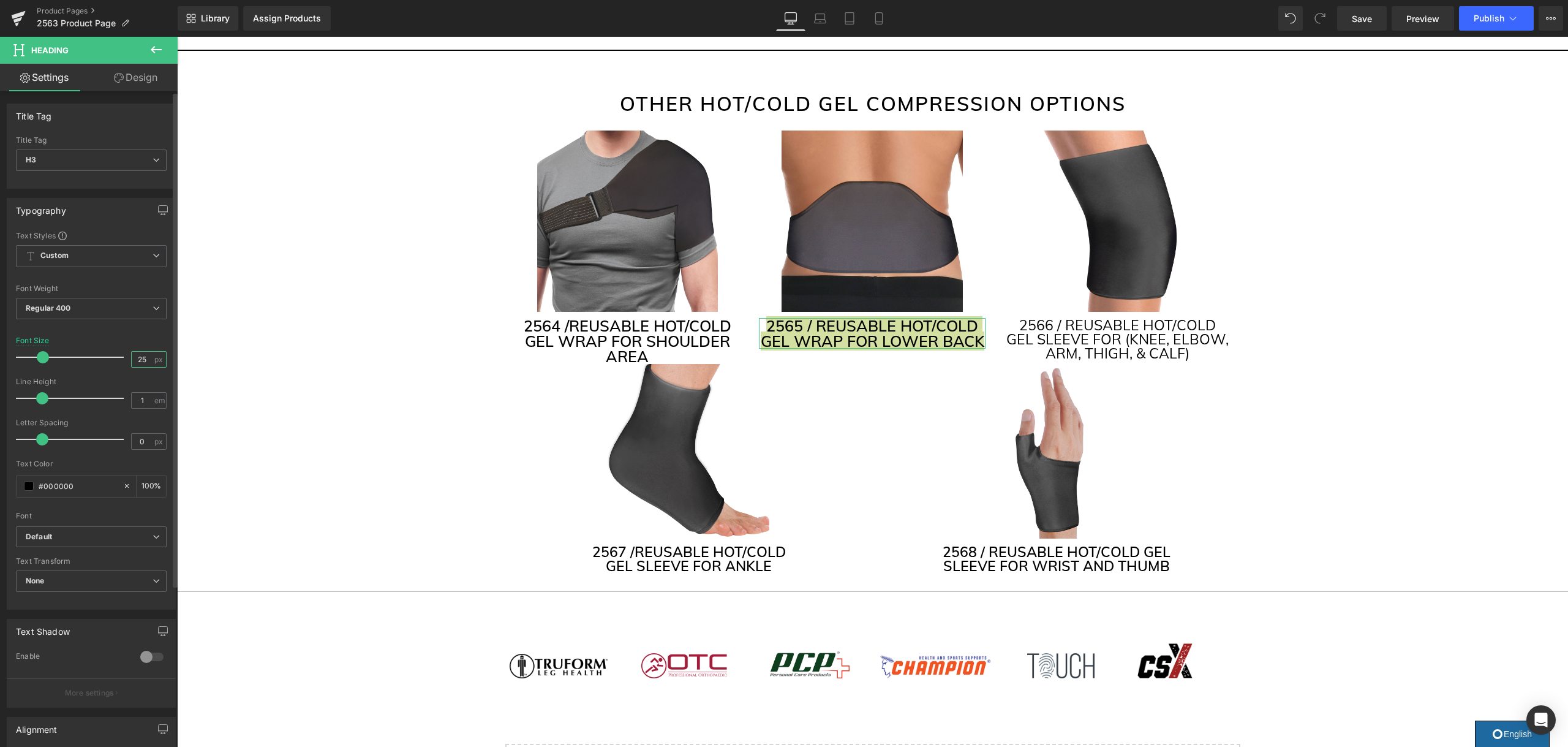
drag, startPoint x: 146, startPoint y: 361, endPoint x: 161, endPoint y: 358, distance: 15.3
click at [146, 361] on input "25" at bounding box center [142, 359] width 22 height 15
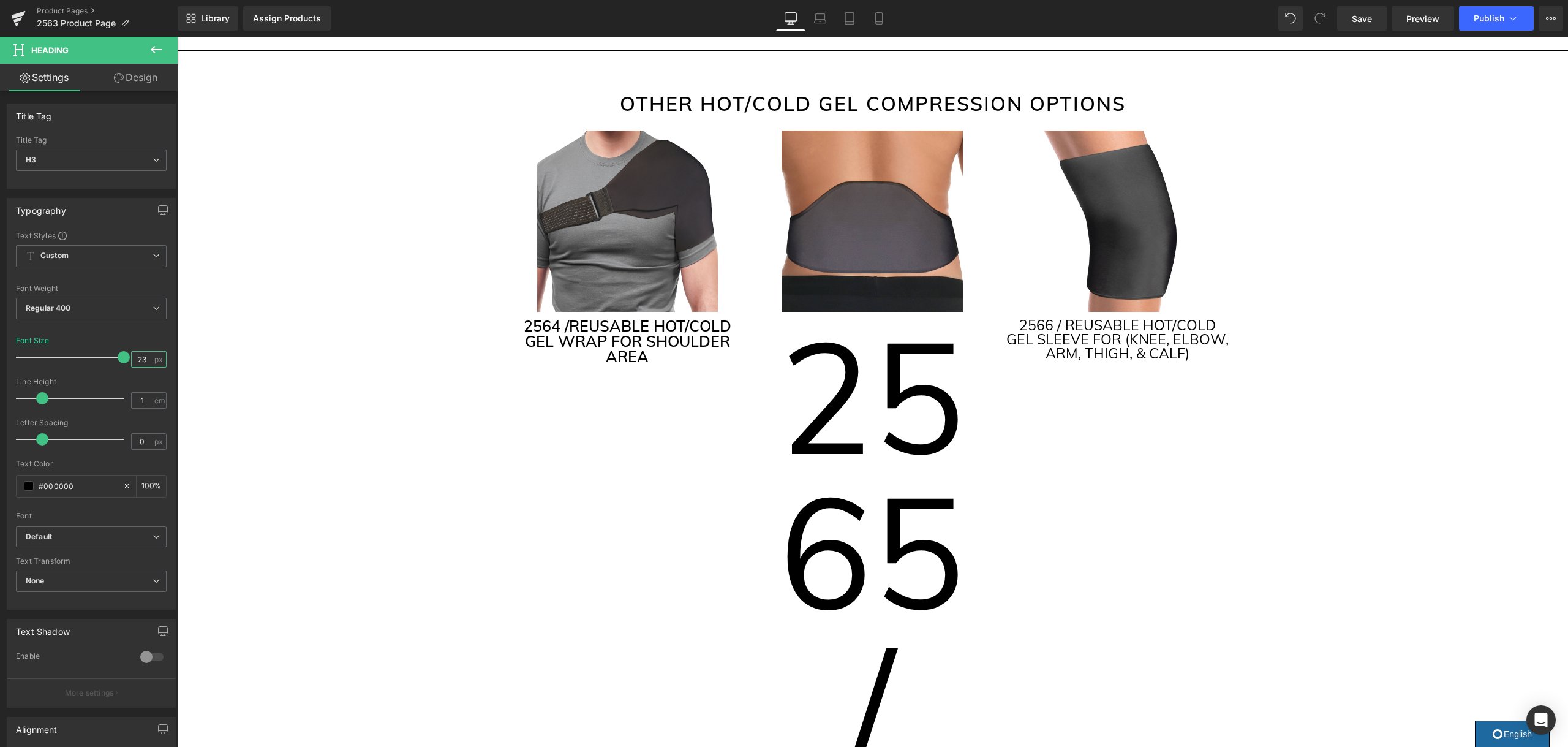
type input "23"
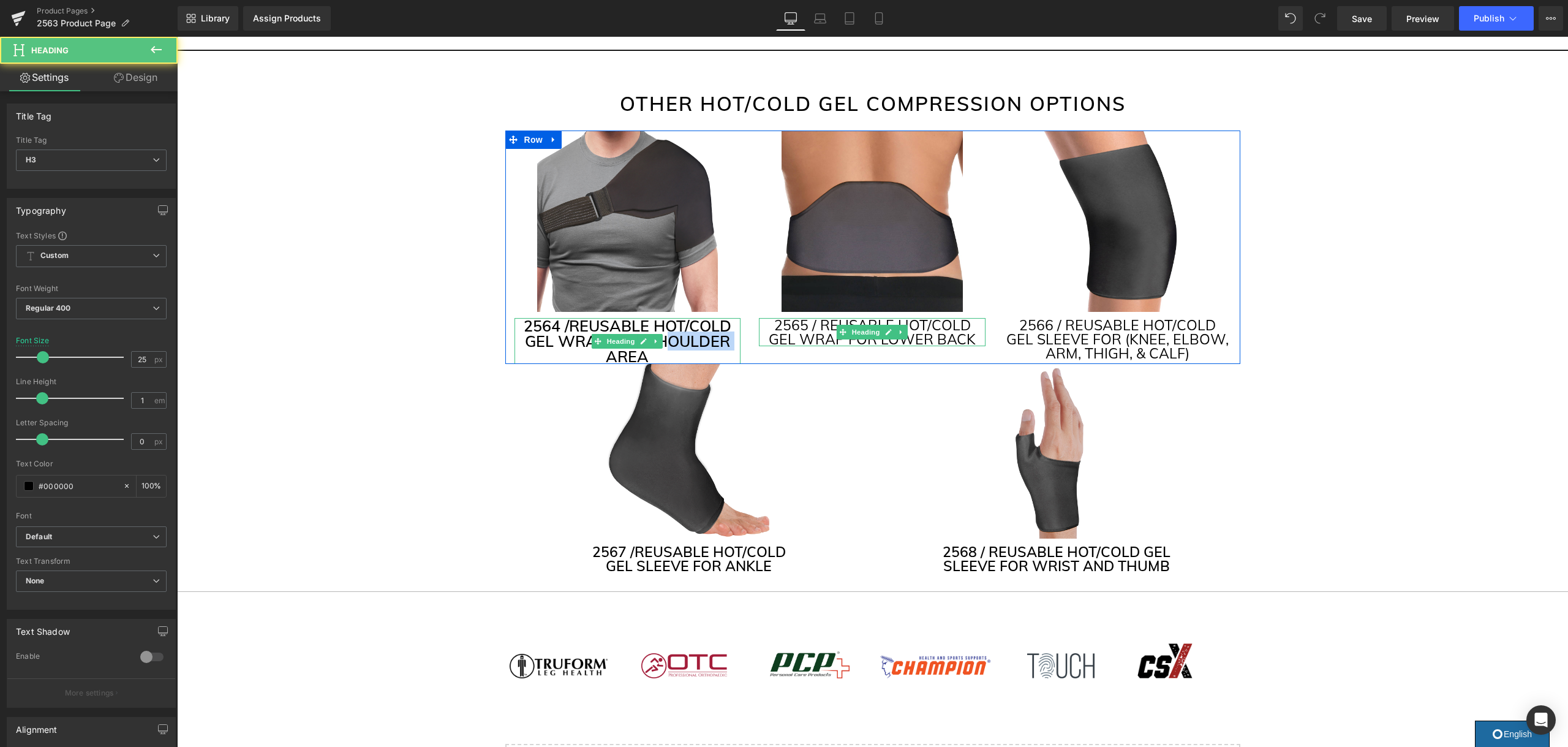
drag, startPoint x: 669, startPoint y: 331, endPoint x: 612, endPoint y: 336, distance: 57.2
click at [612, 336] on h3 "2564 / REUSABLE HOT/COLD GEL WRAP FOR SHOULDER AREA" at bounding box center [627, 341] width 226 height 46
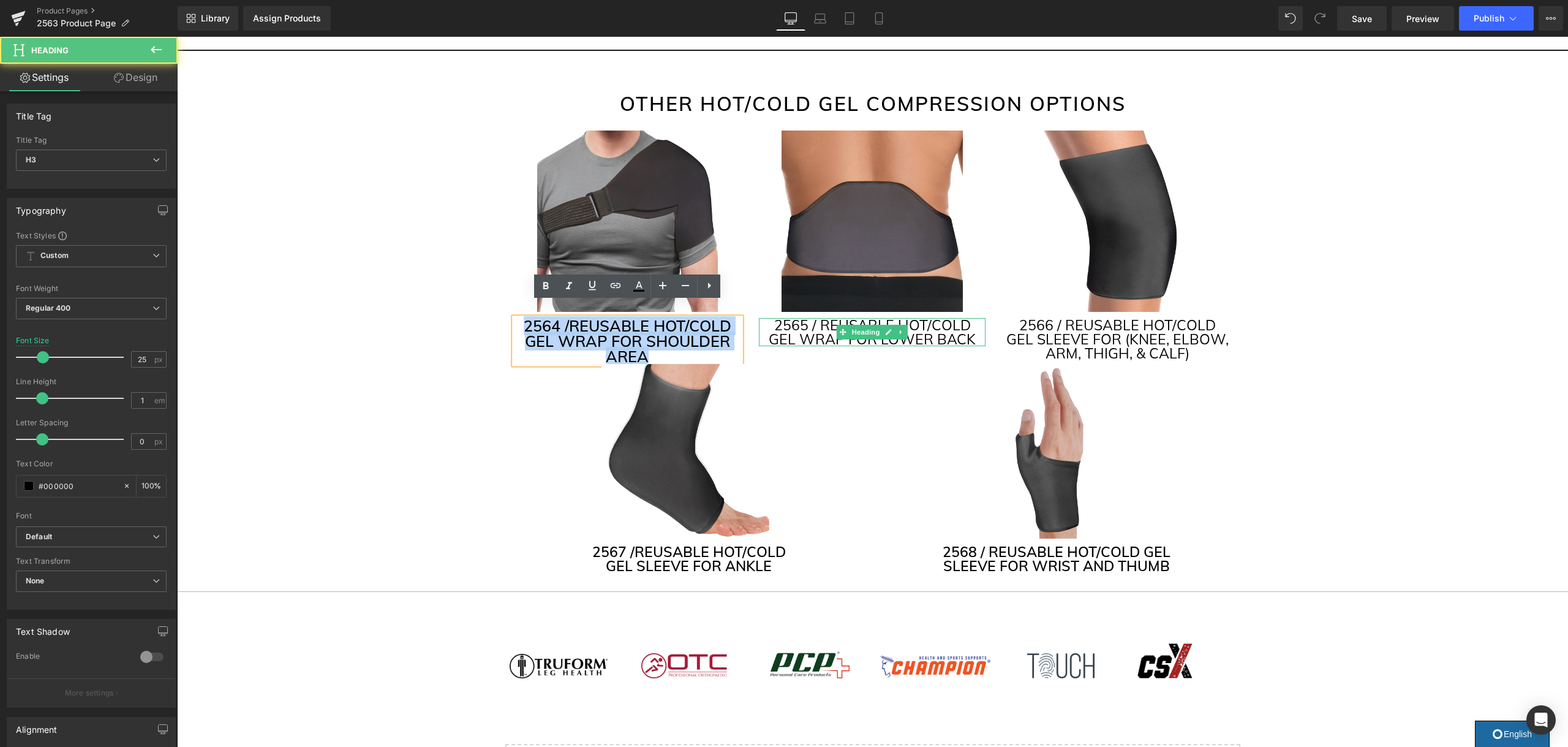
drag, startPoint x: 693, startPoint y: 339, endPoint x: 494, endPoint y: 308, distance: 201.4
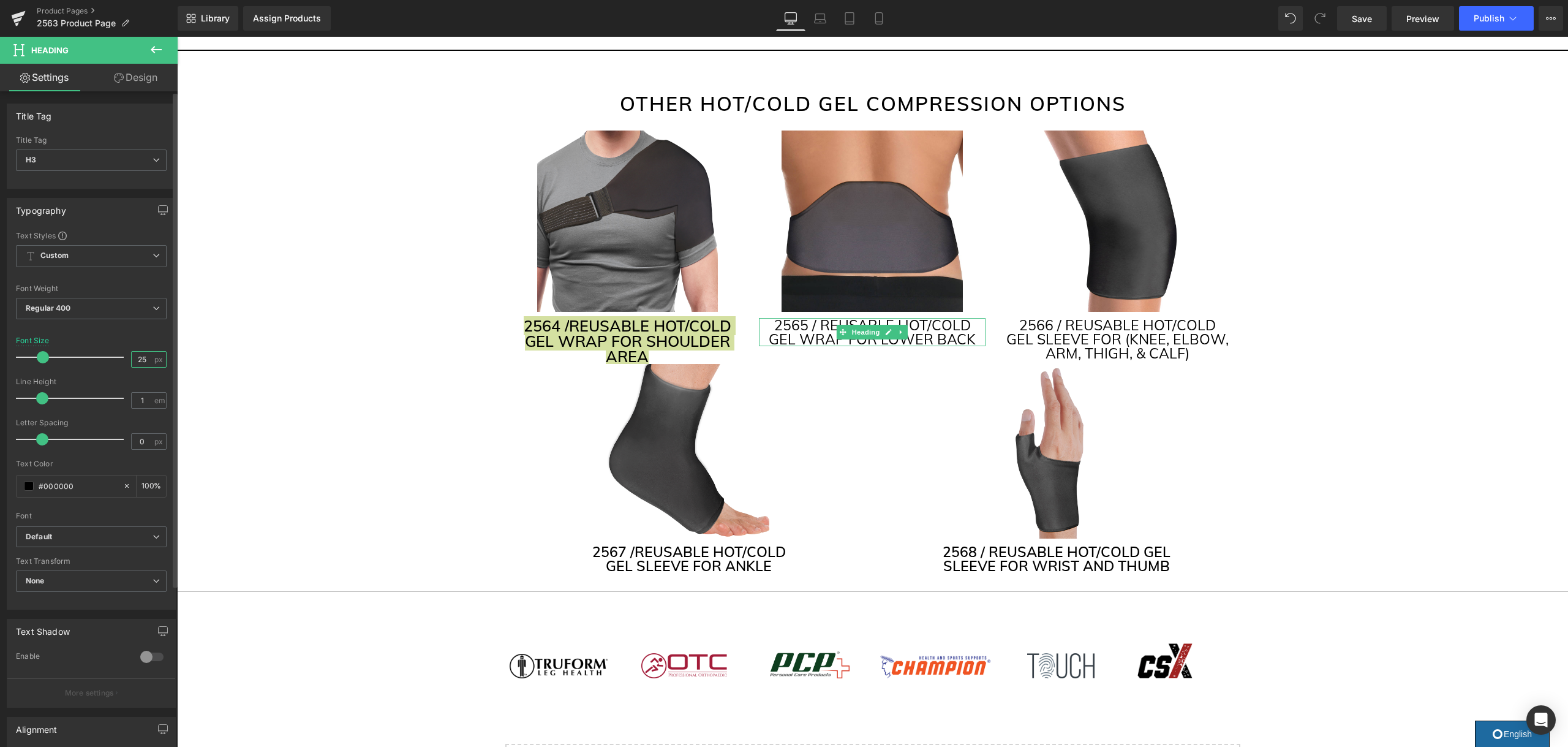
click at [144, 357] on input "25" at bounding box center [142, 359] width 22 height 15
type input "23"
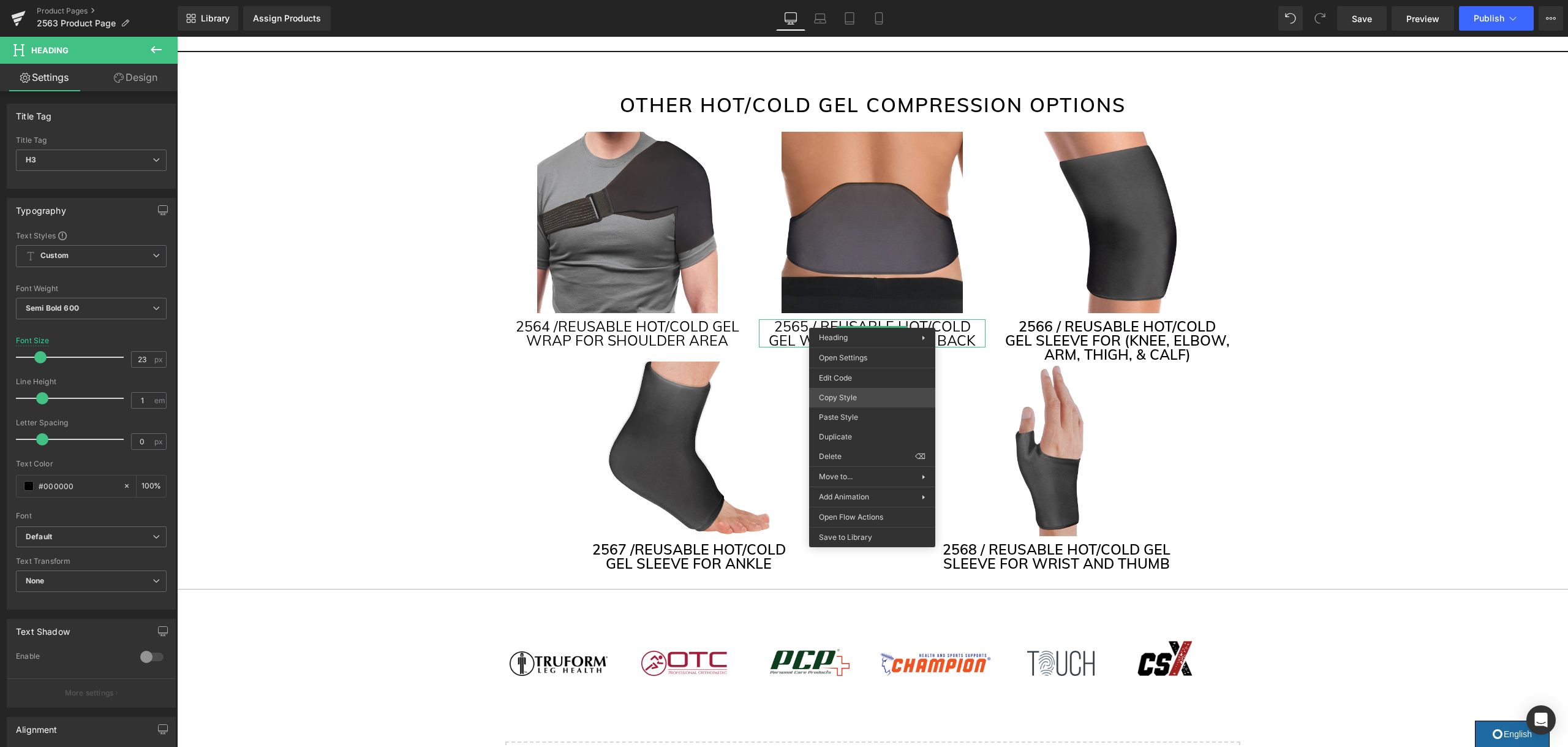
scroll to position [2976, 0]
drag, startPoint x: 1057, startPoint y: 450, endPoint x: 881, endPoint y: 413, distance: 179.8
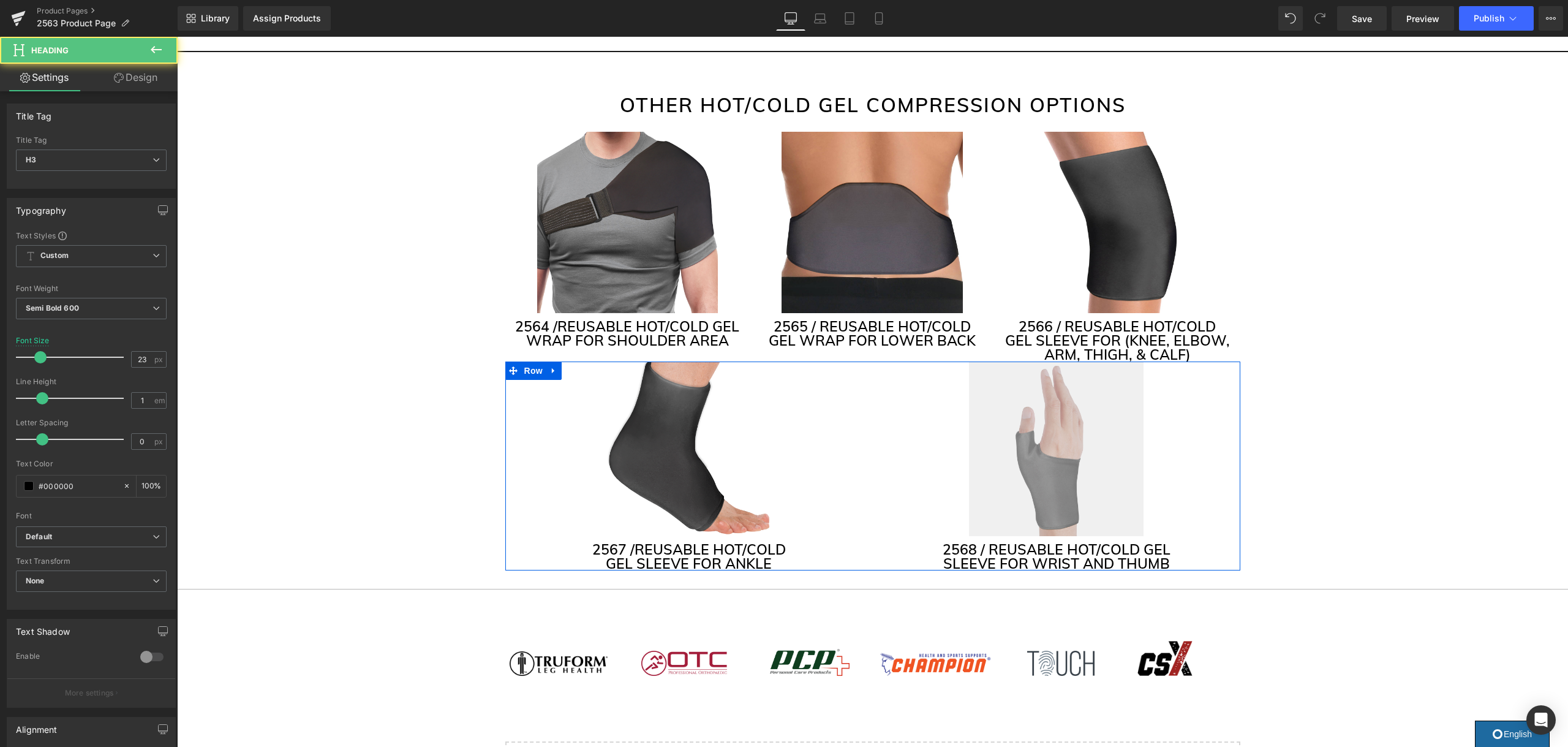
scroll to position [2975, 0]
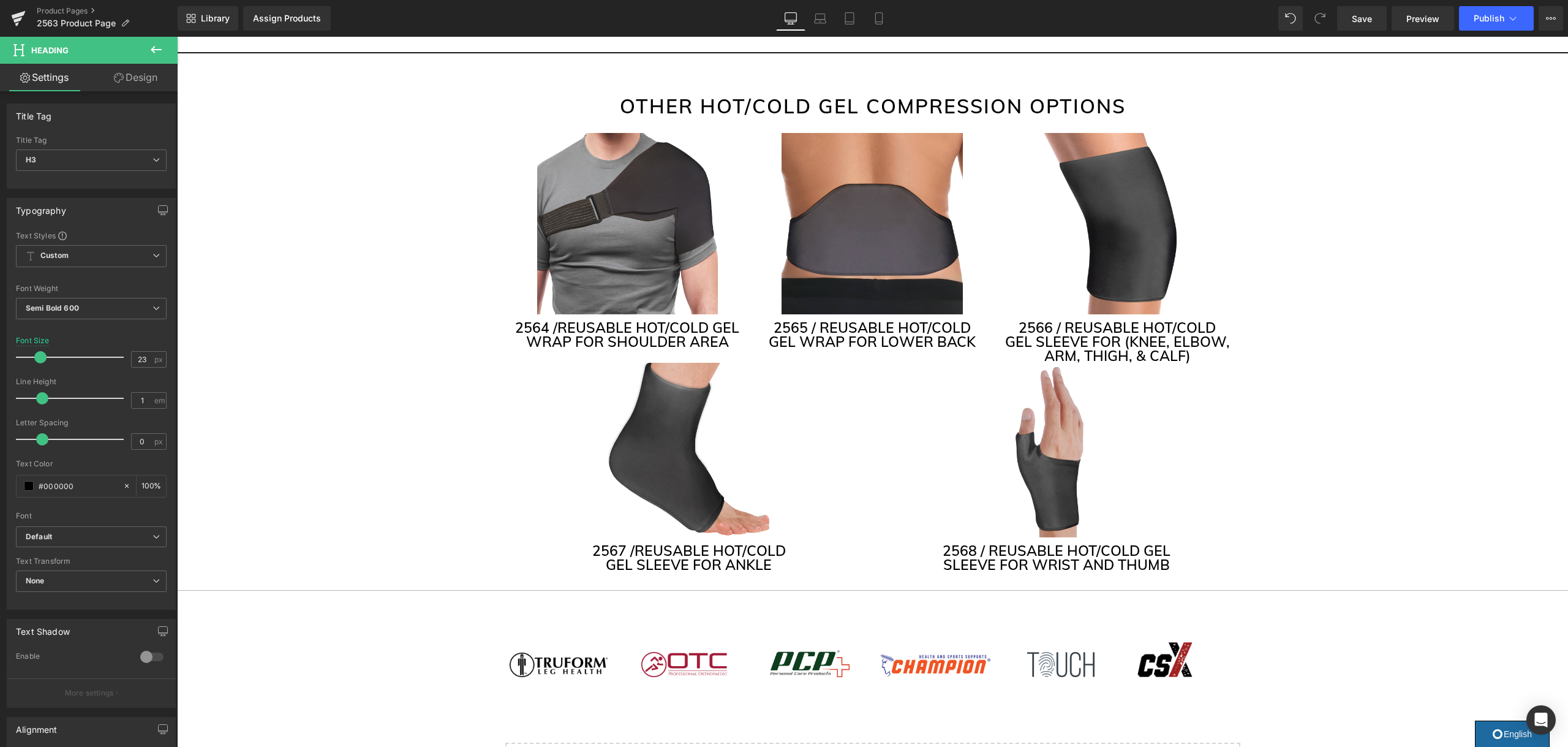
click at [1204, 320] on h3 "2566 / REUSABLE HOT/COLD GEL SLEEVE FOR (KNEE, ELBOW, ARM, THIGH, & CALF)" at bounding box center [1117, 341] width 226 height 42
drag, startPoint x: 1174, startPoint y: 328, endPoint x: 1244, endPoint y: 329, distance: 70.0
click at [1174, 334] on h3 "GEL SLEEVE FOR (KNEE, ELBOW, ARM, THIGH, & CALF)" at bounding box center [1117, 348] width 226 height 28
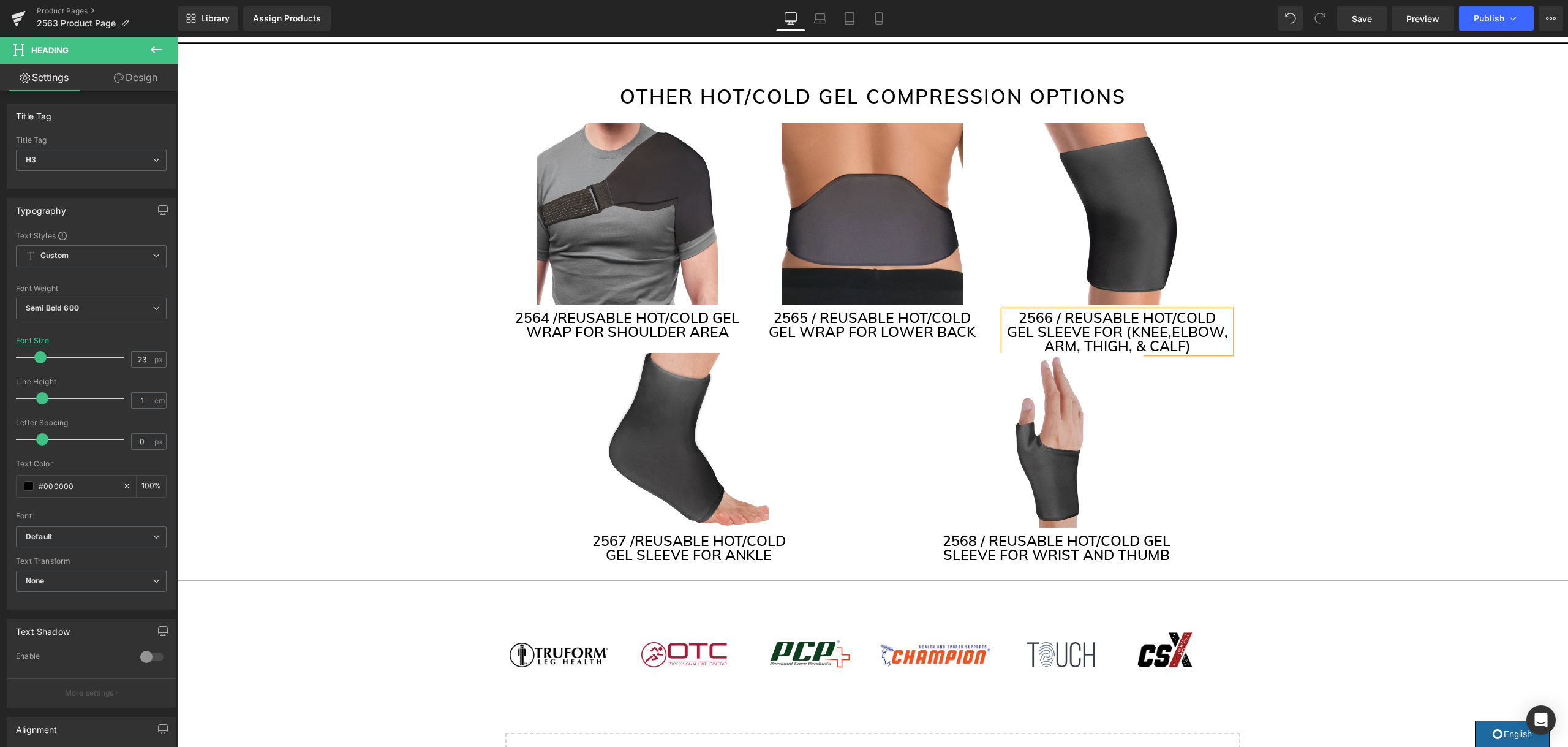
scroll to position [2985, 0]
click at [1485, 17] on span "Publish" at bounding box center [1489, 18] width 31 height 10
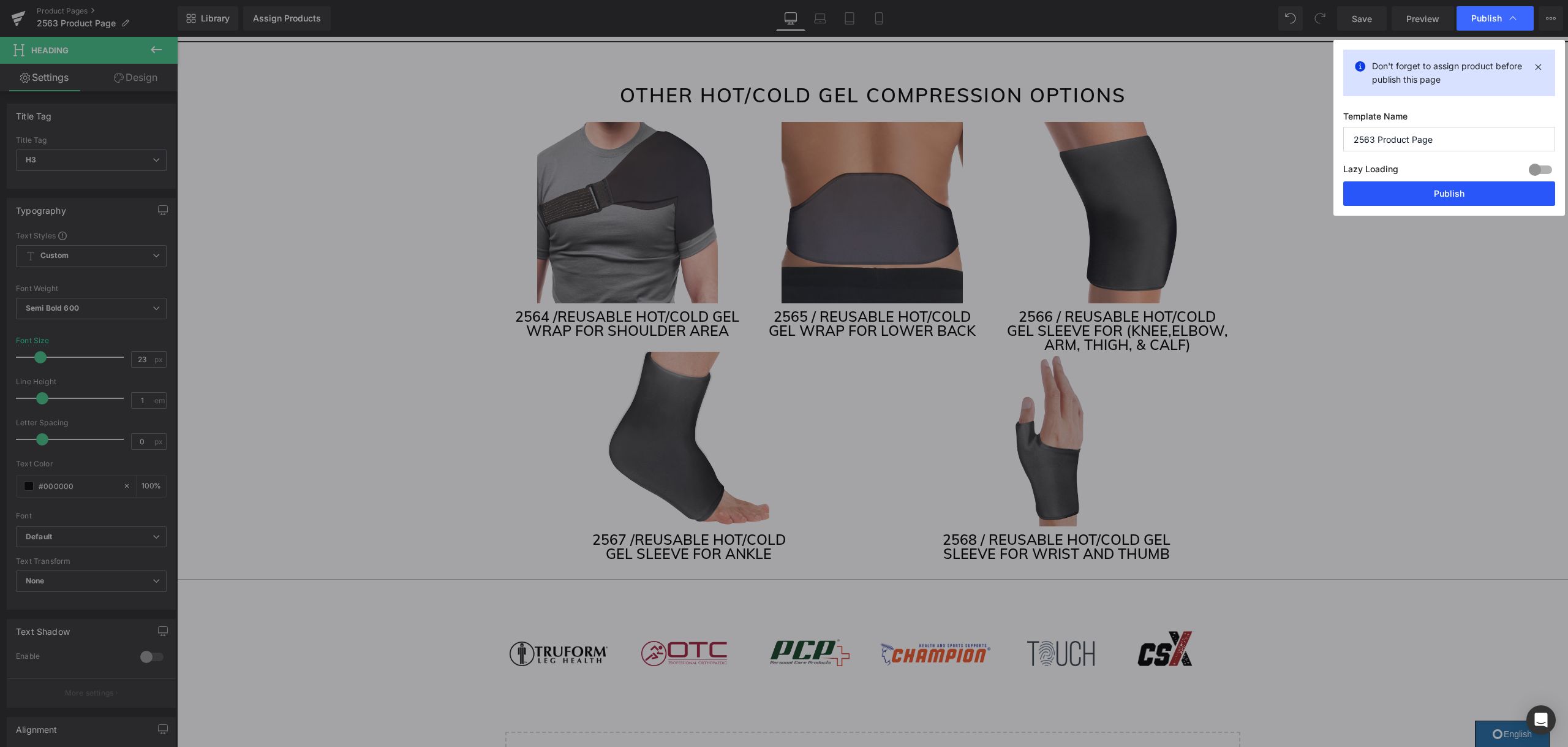
click at [1475, 193] on button "Publish" at bounding box center [1449, 193] width 212 height 25
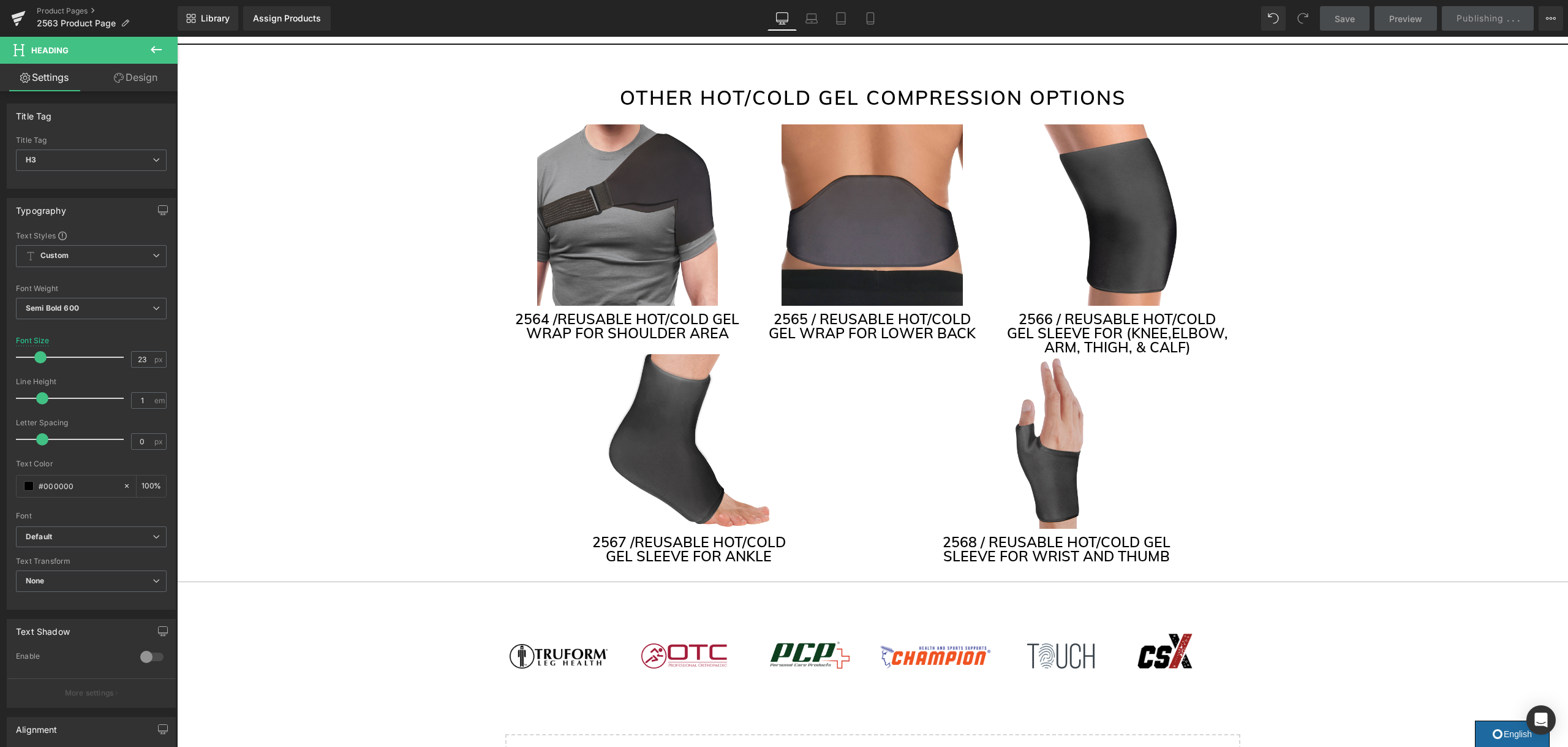
scroll to position [2617, 0]
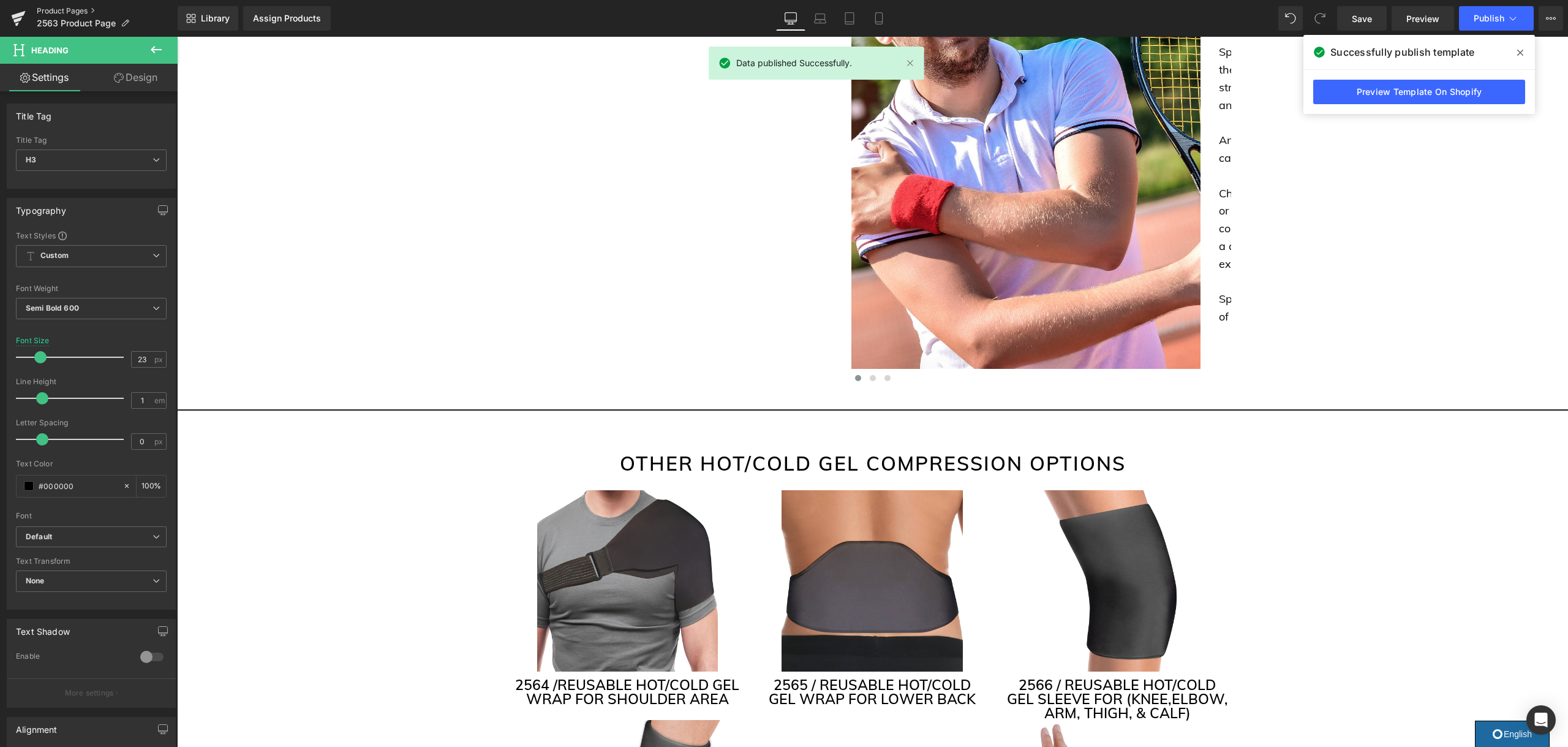
click at [79, 8] on link "Product Pages" at bounding box center [106, 11] width 141 height 10
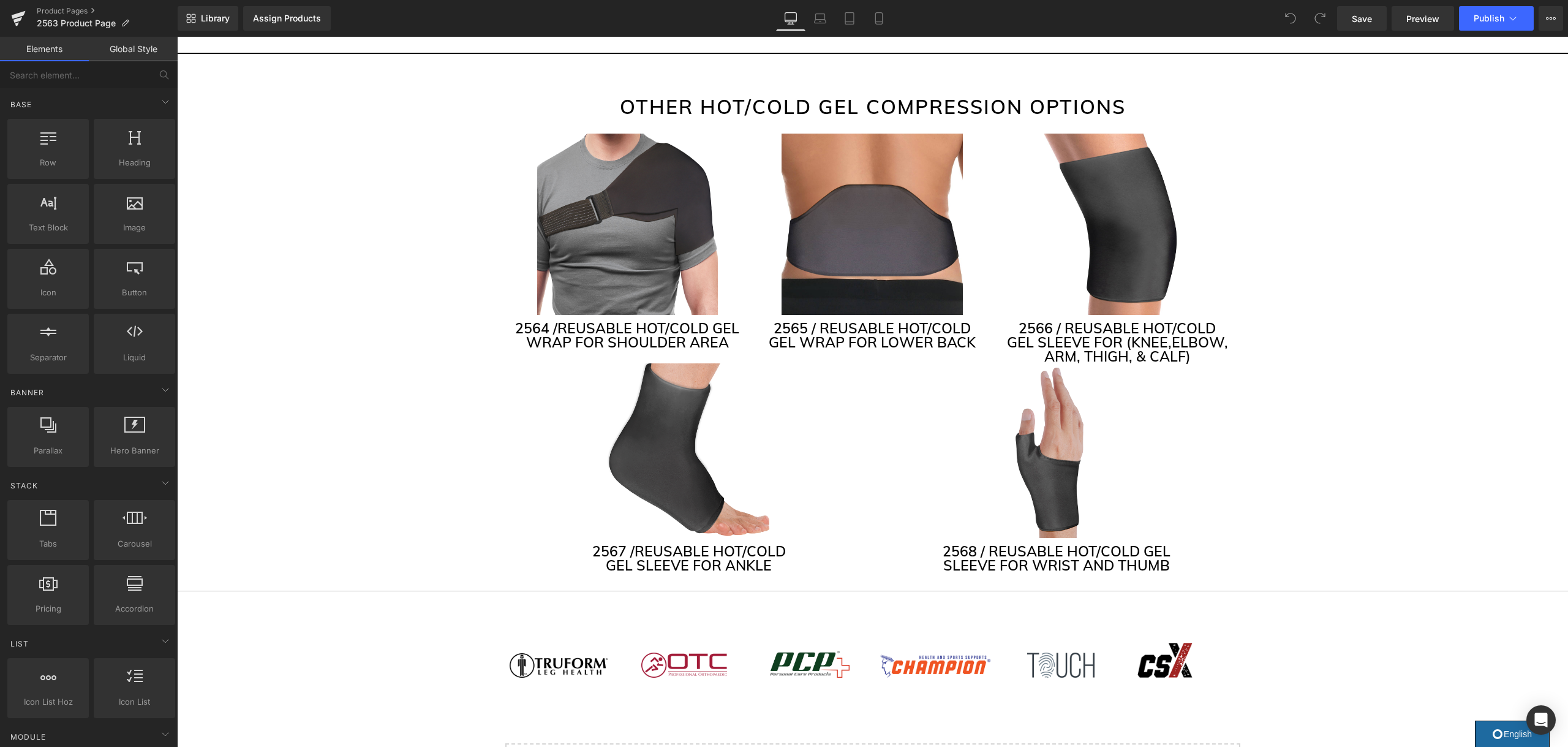
scroll to position [2970, 0]
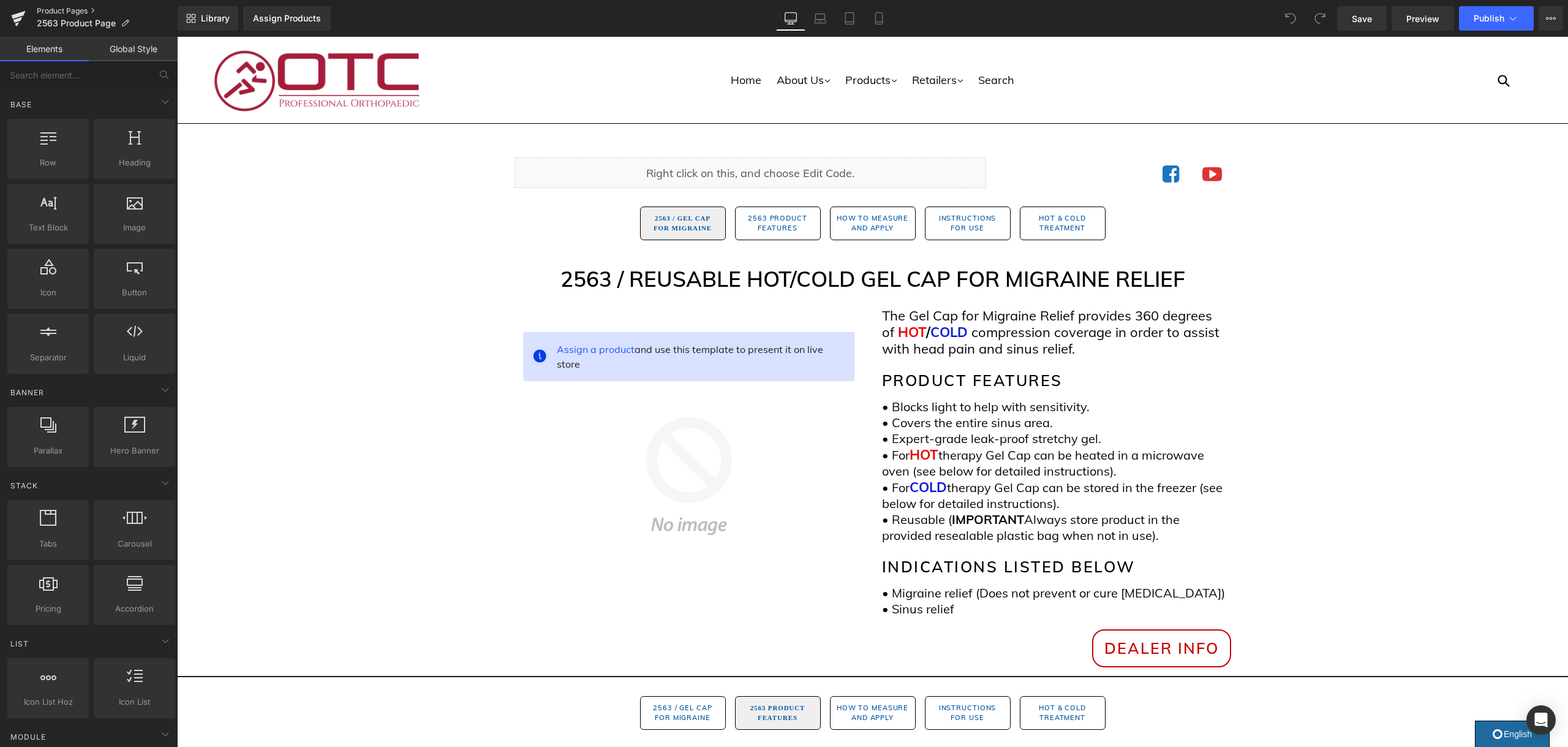
click at [81, 15] on link "Product Pages" at bounding box center [106, 11] width 141 height 10
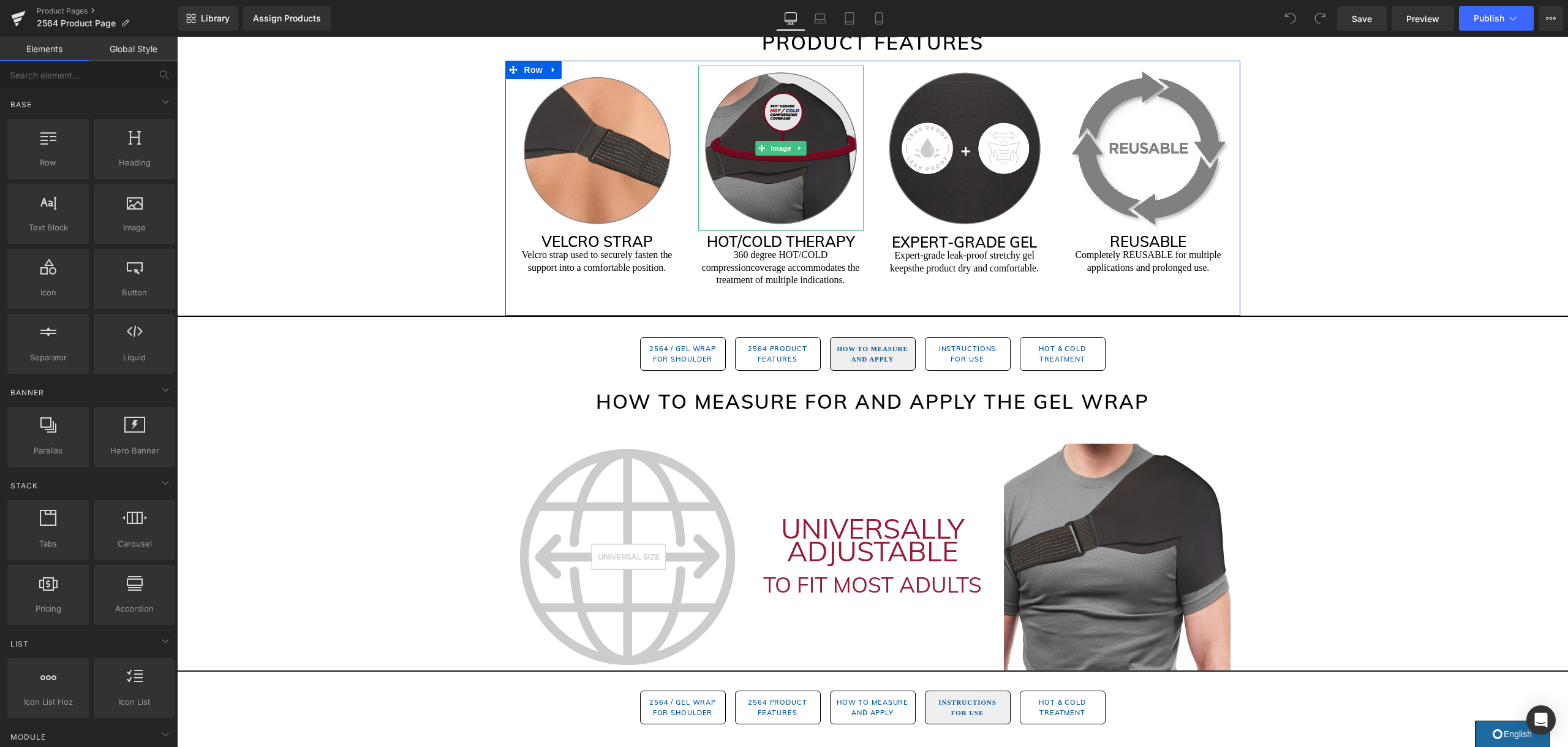
scroll to position [767, 0]
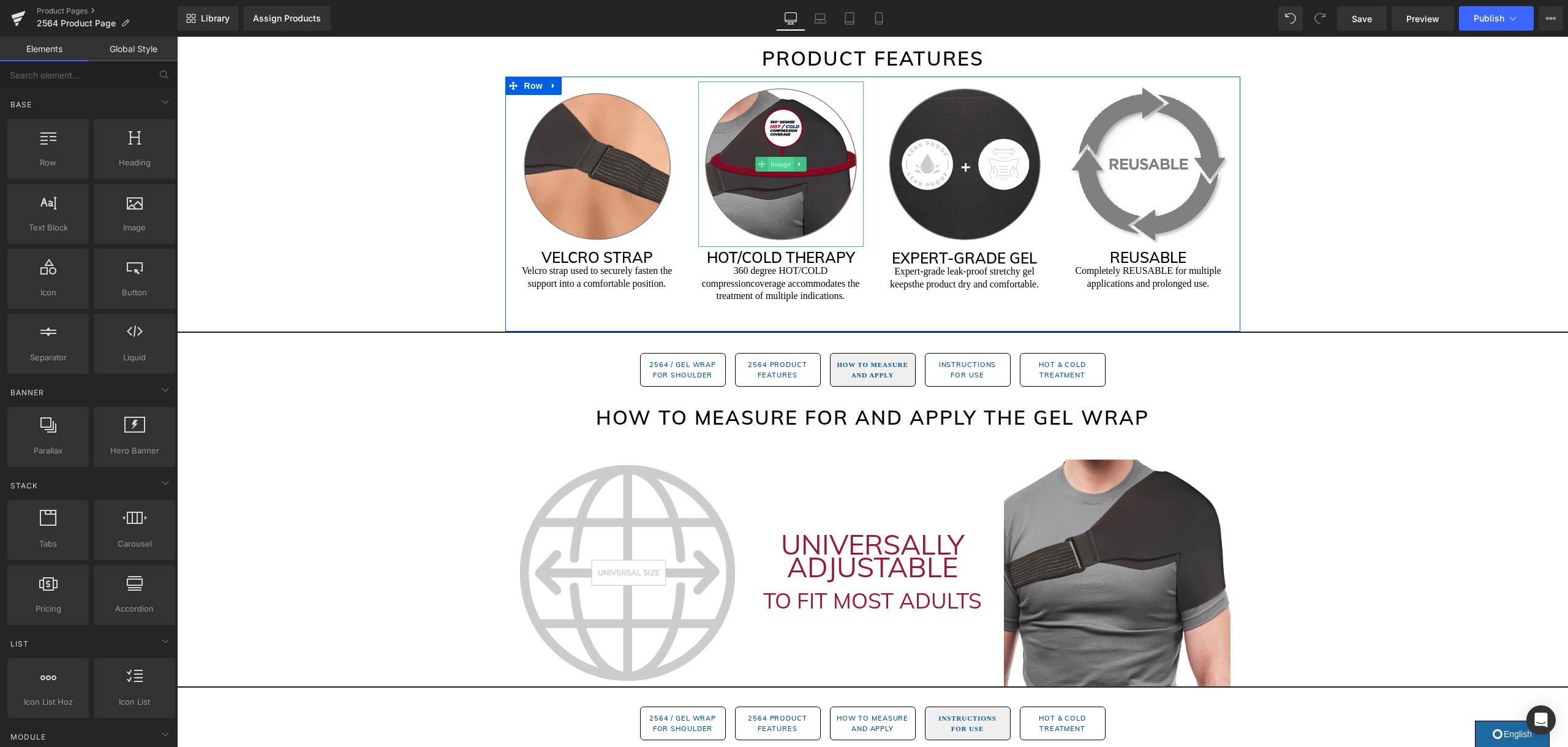
click at [778, 165] on span "Image" at bounding box center [780, 164] width 26 height 15
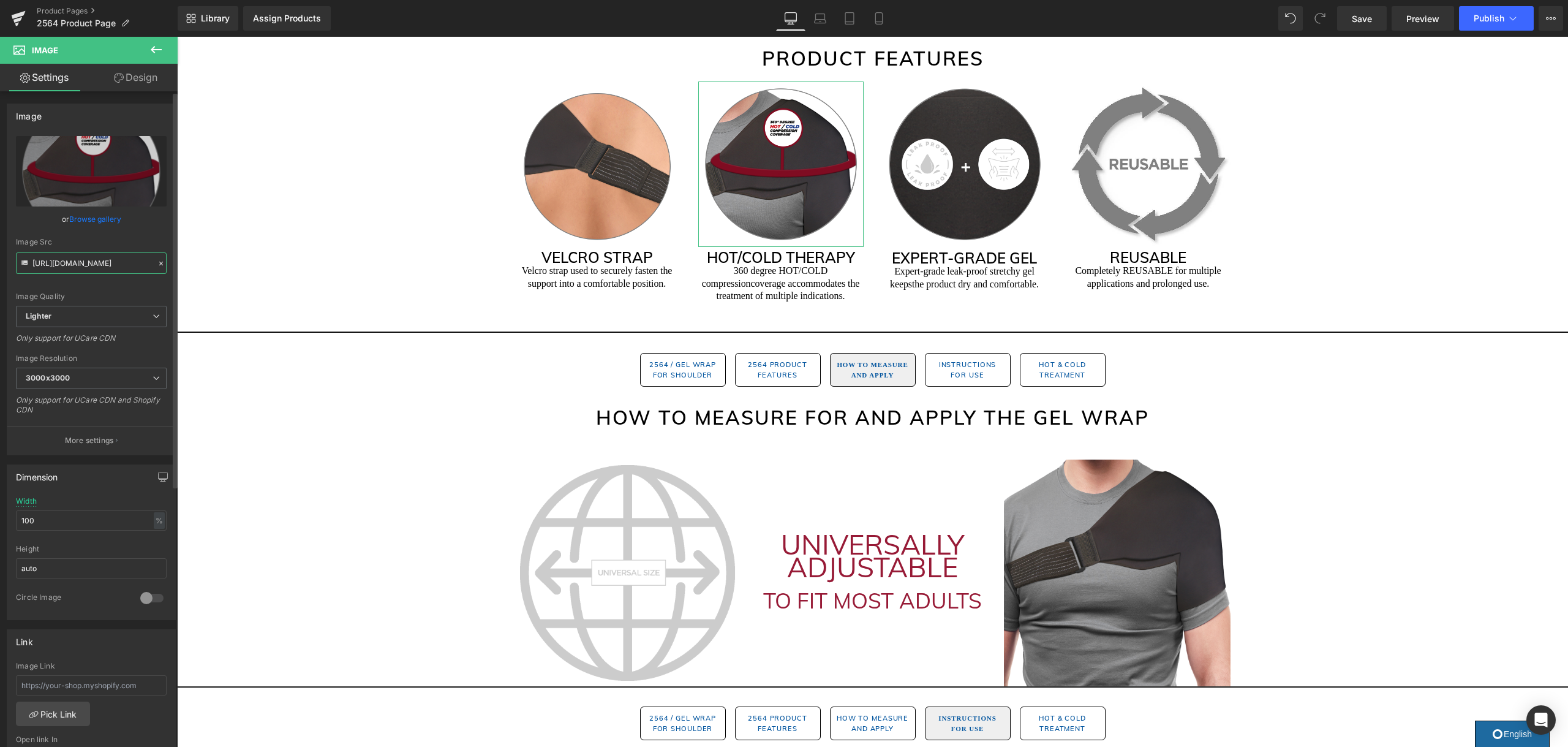
click at [83, 257] on input "https://ucarecdn.com/6607f32c-a682-49b7-b720-f6c2aa11ea96/-/format/auto/-/previ…" at bounding box center [91, 263] width 151 height 22
click at [76, 7] on link "Product Pages" at bounding box center [106, 11] width 141 height 10
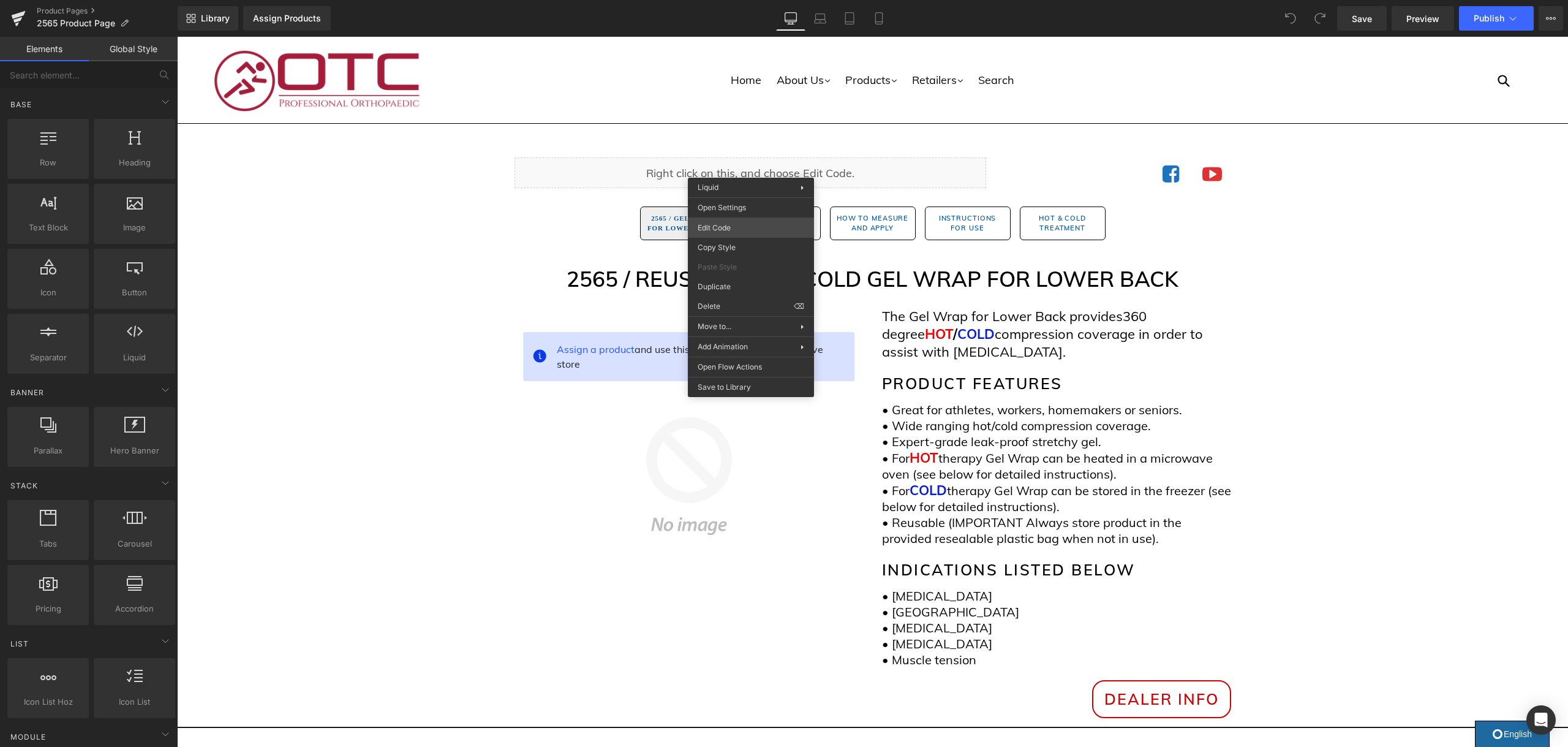
click at [731, 0] on div "You are previewing how the will restyle your page. You can not edit Elements in…" at bounding box center [784, 0] width 1568 height 0
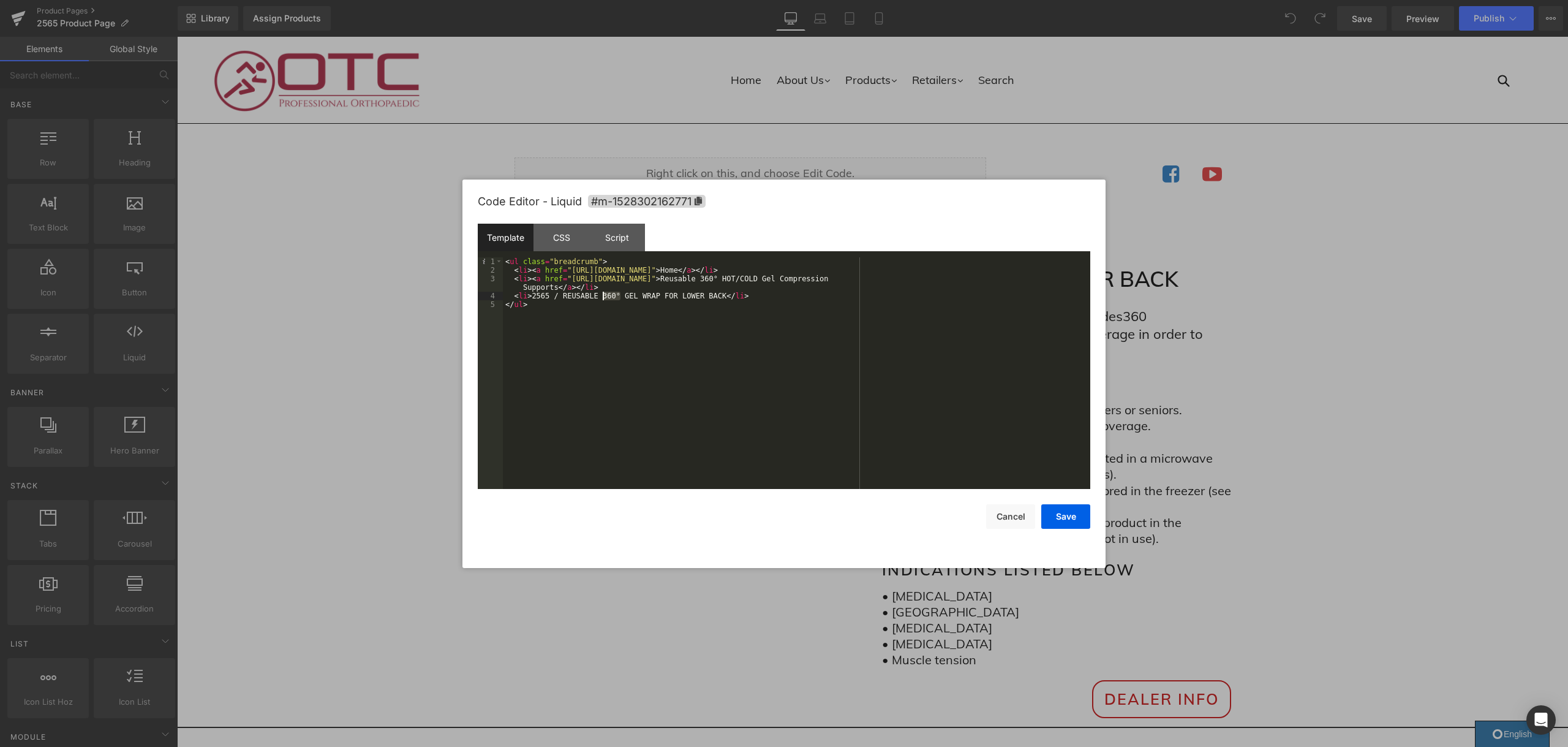
drag, startPoint x: 621, startPoint y: 294, endPoint x: 603, endPoint y: 296, distance: 18.1
click at [603, 296] on div "< ul class = "breadcrumb" > < li > < a href = "https://otcbrace.com/" > Home </…" at bounding box center [797, 381] width 587 height 249
click at [1078, 516] on button "Save" at bounding box center [1066, 516] width 49 height 25
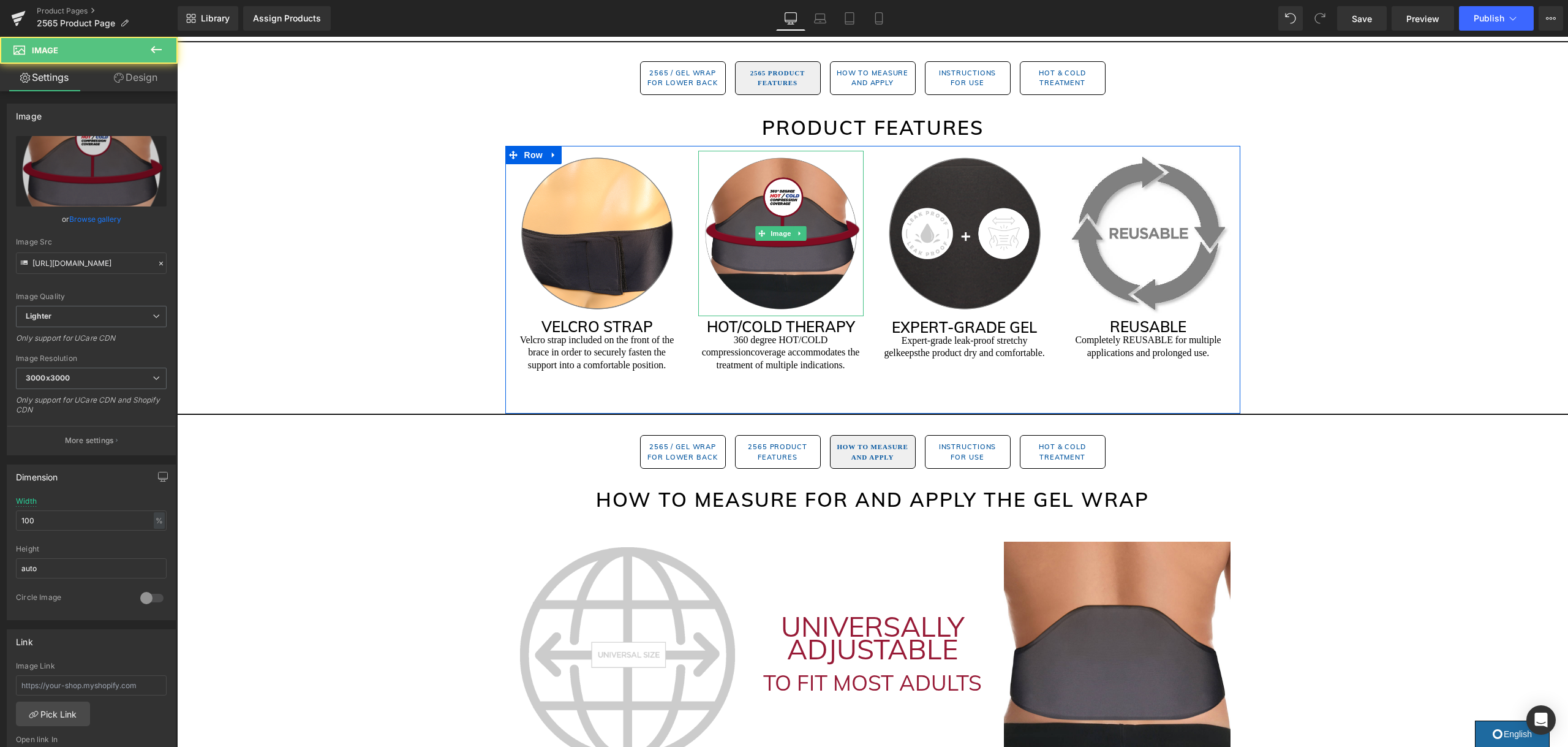
scroll to position [695, 0]
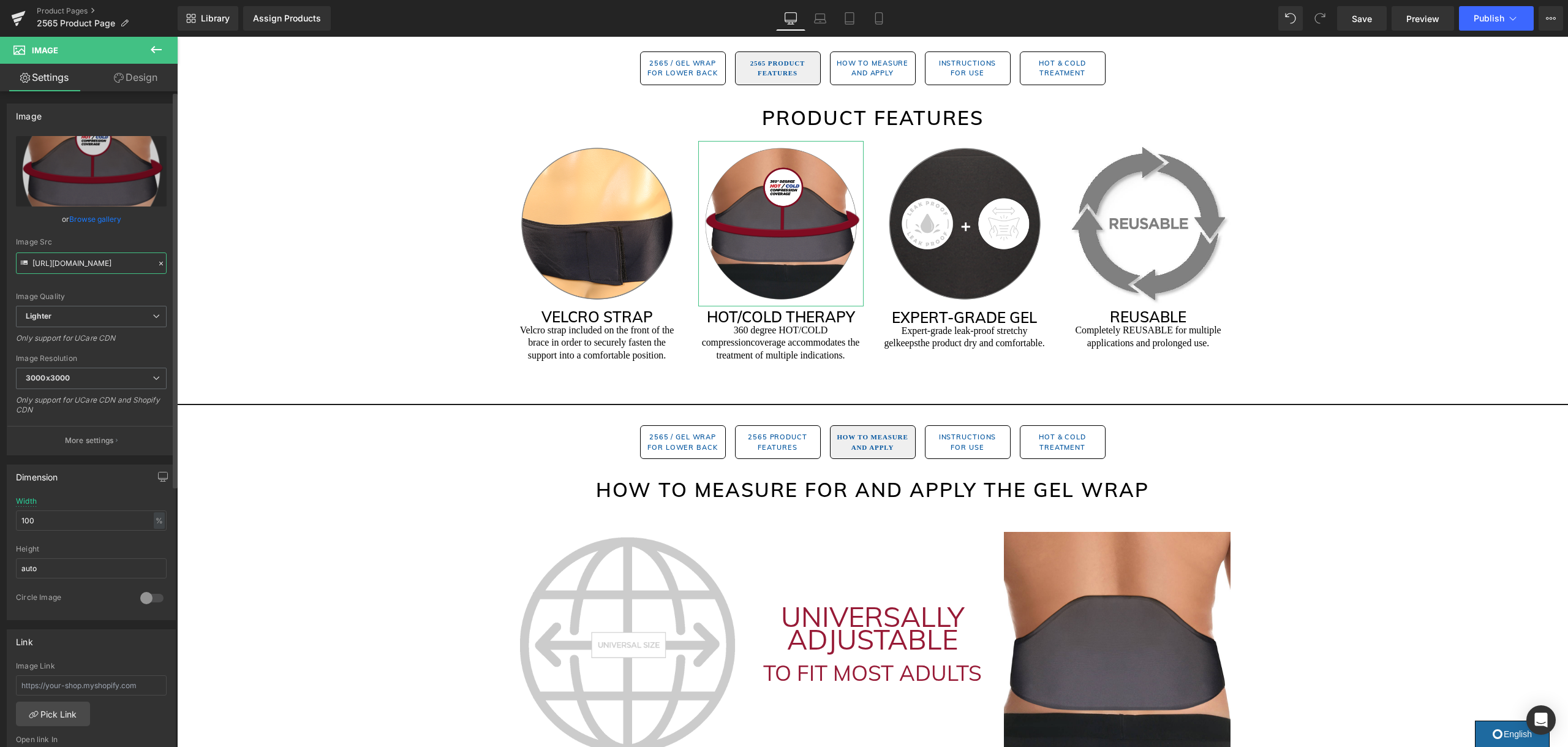
click at [94, 265] on input "https://ucarecdn.com/aad361b4-51ad-4a49-a92a-b98eab49bcd7/-/format/auto/-/previ…" at bounding box center [91, 263] width 151 height 22
click at [102, 268] on input "https://ucarecdn.com/aad361b4-51ad-4a49-a92a-b98eab49bcd7/-/format/auto/-/previ…" at bounding box center [91, 263] width 151 height 22
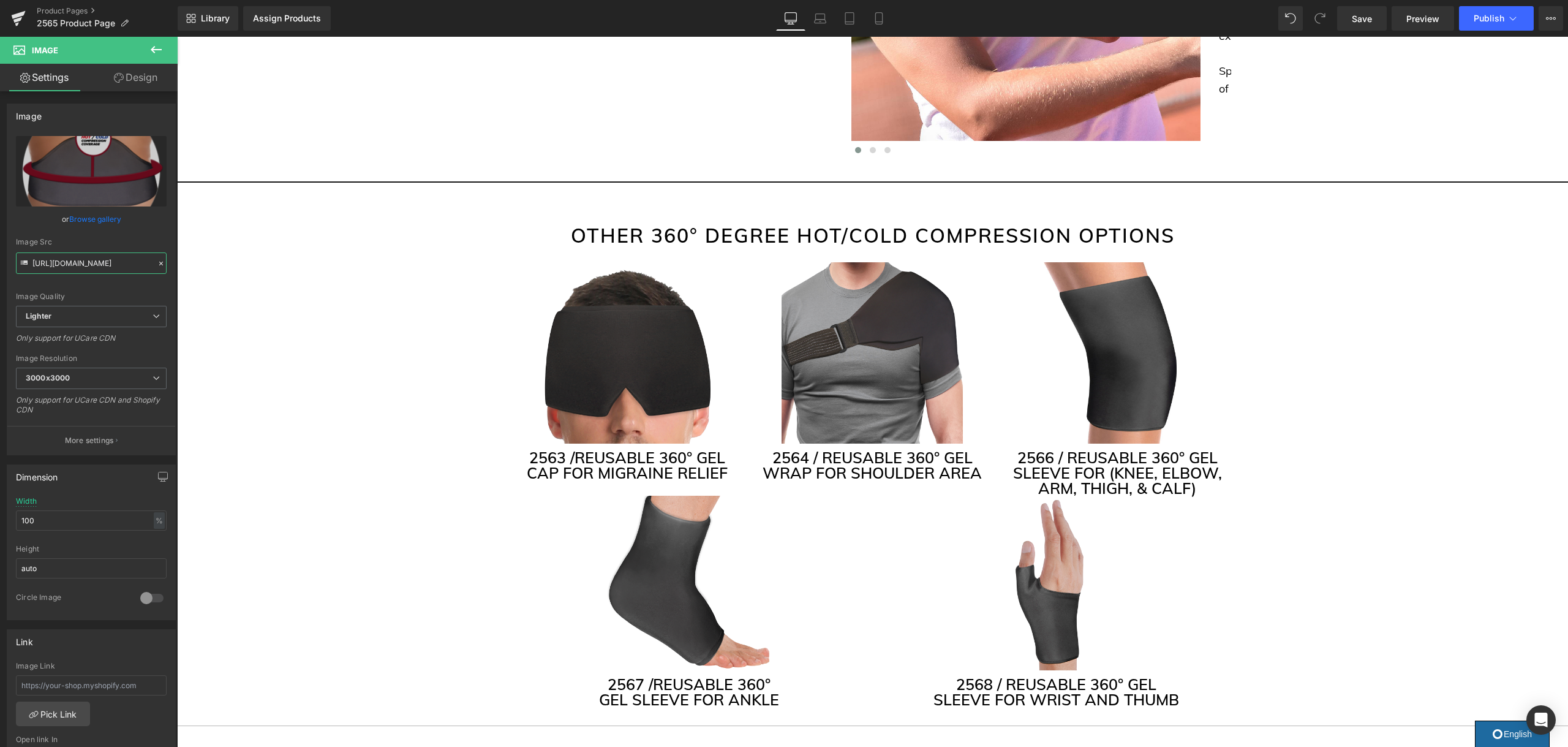
scroll to position [2912, 0]
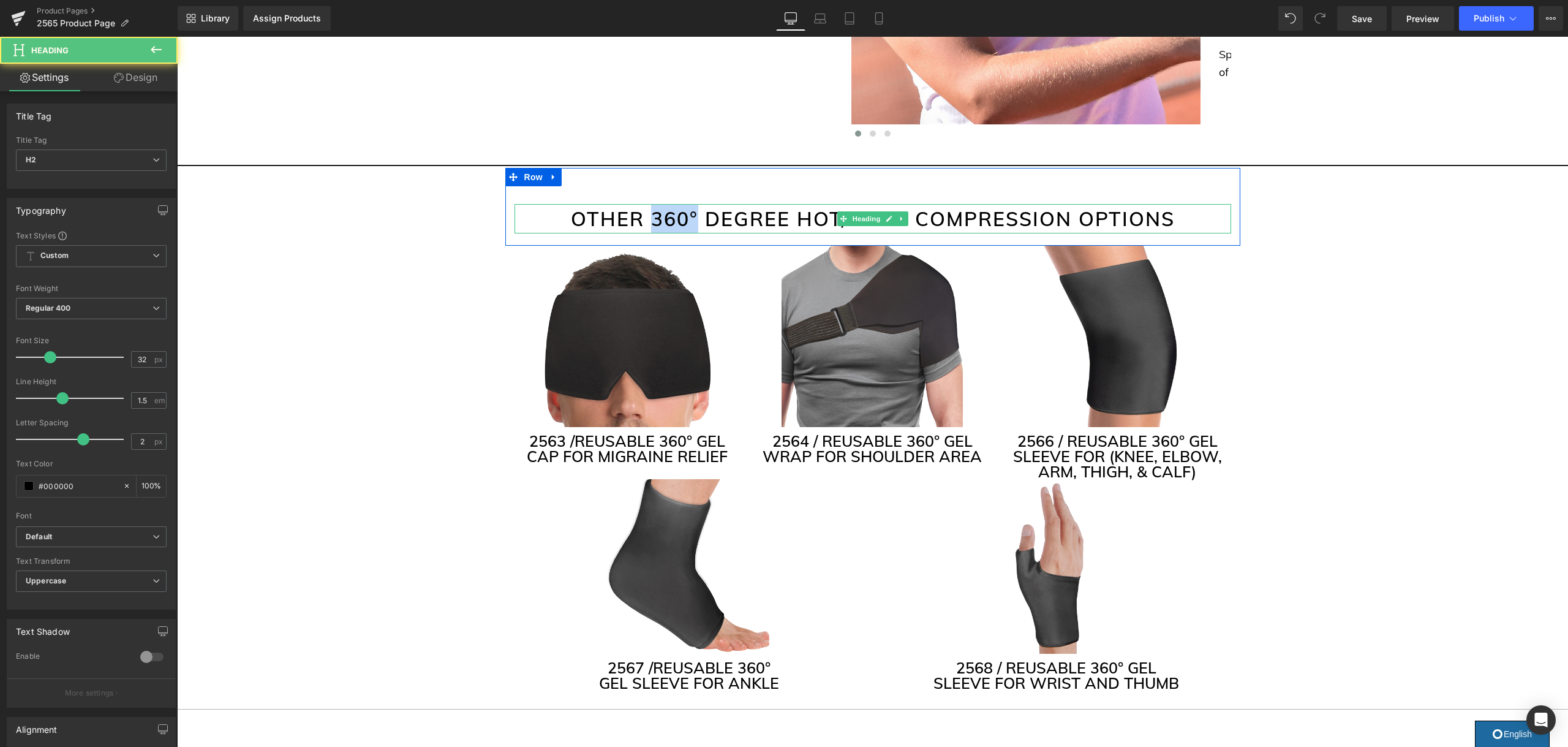
drag, startPoint x: 688, startPoint y: 217, endPoint x: 654, endPoint y: 217, distance: 34.0
click at [654, 217] on h2 "OTHER 360° DEGREE HOT/COLD COMPRESSION OPTIONS" at bounding box center [872, 219] width 717 height 29
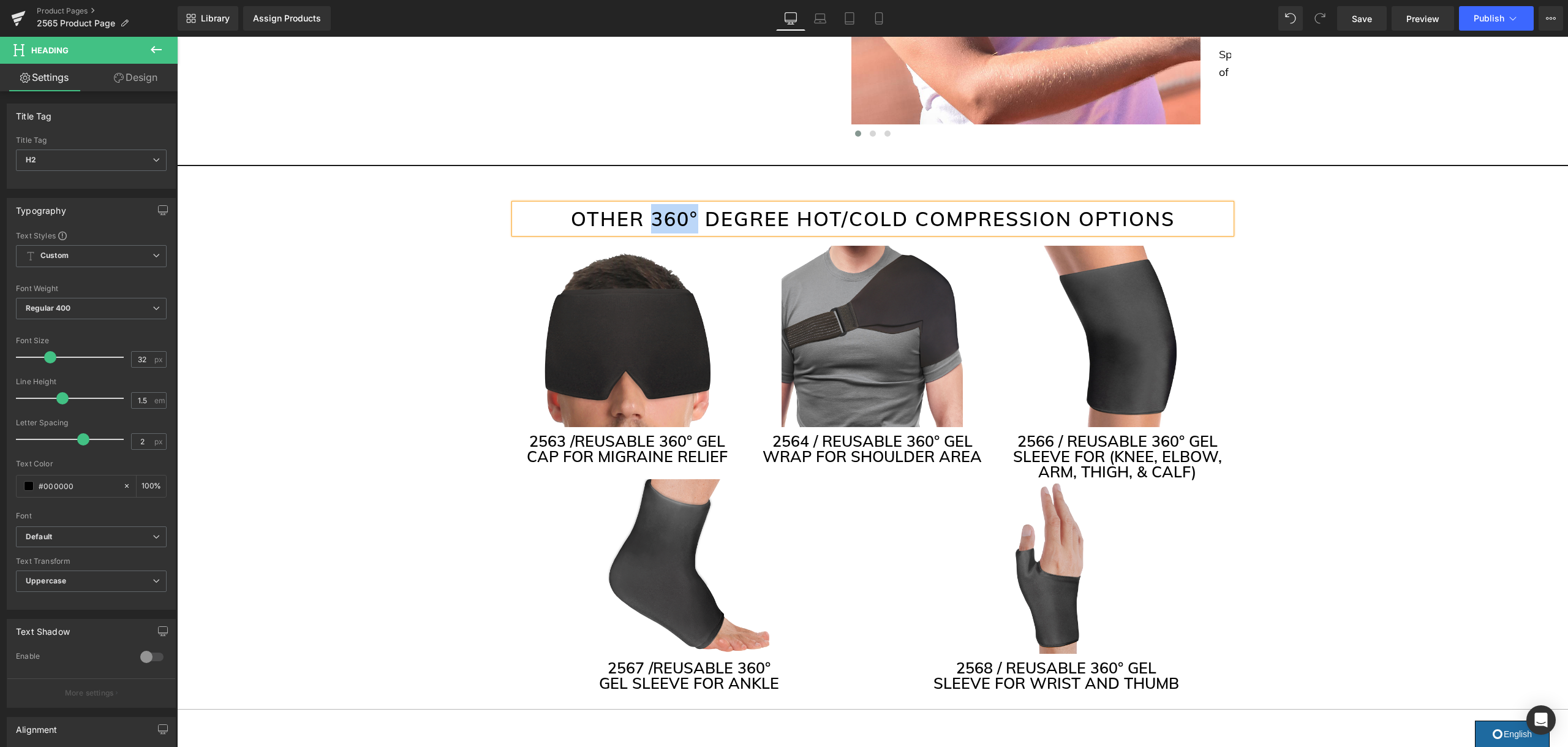
scroll to position [2896, 0]
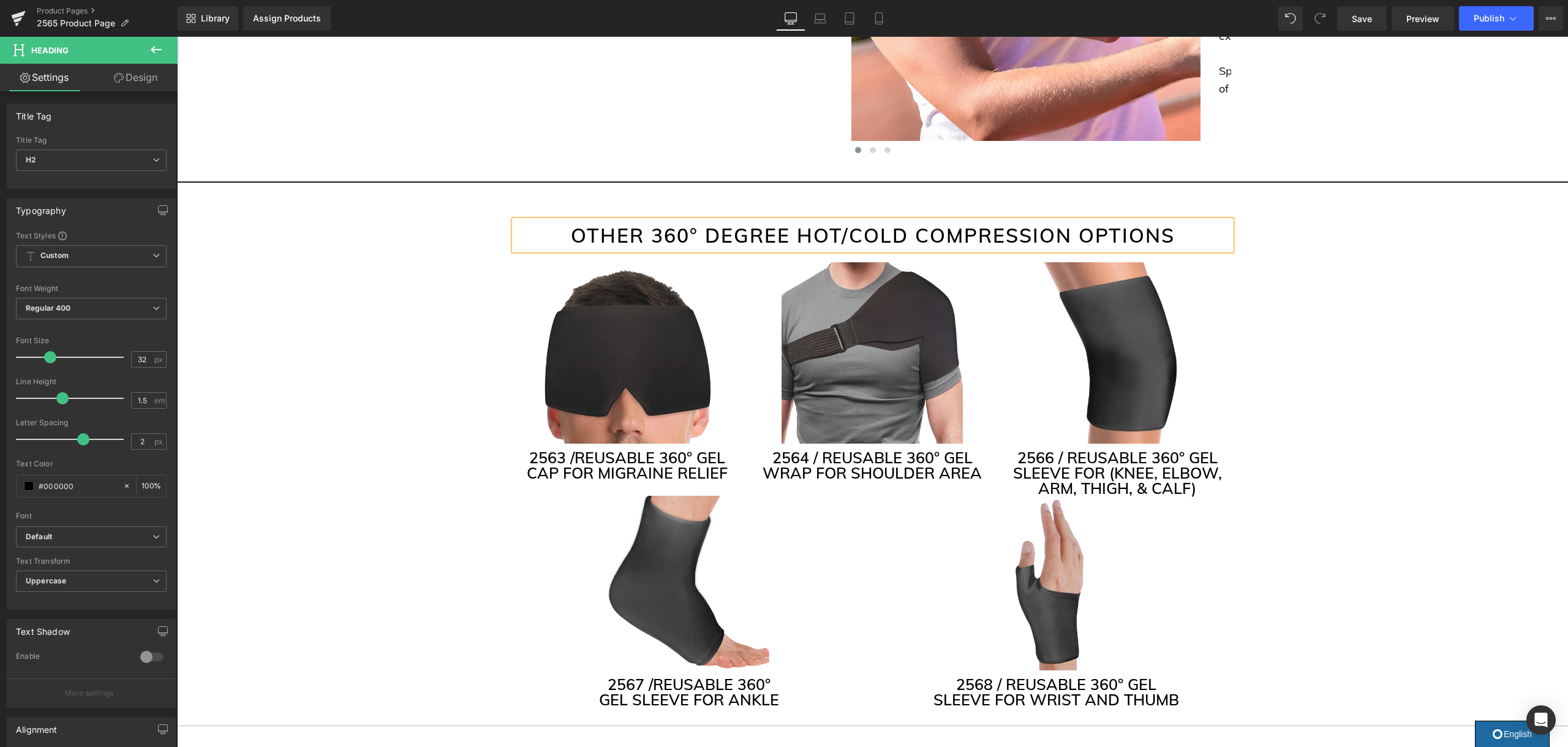
click at [766, 238] on h2 "OTHER 360° DEGREE HOT/COLD COMPRESSION OPTIONS" at bounding box center [872, 235] width 717 height 29
click at [844, 235] on h2 "OTHER HOT/COLD COMPRESSION OPTIONS" at bounding box center [872, 235] width 717 height 29
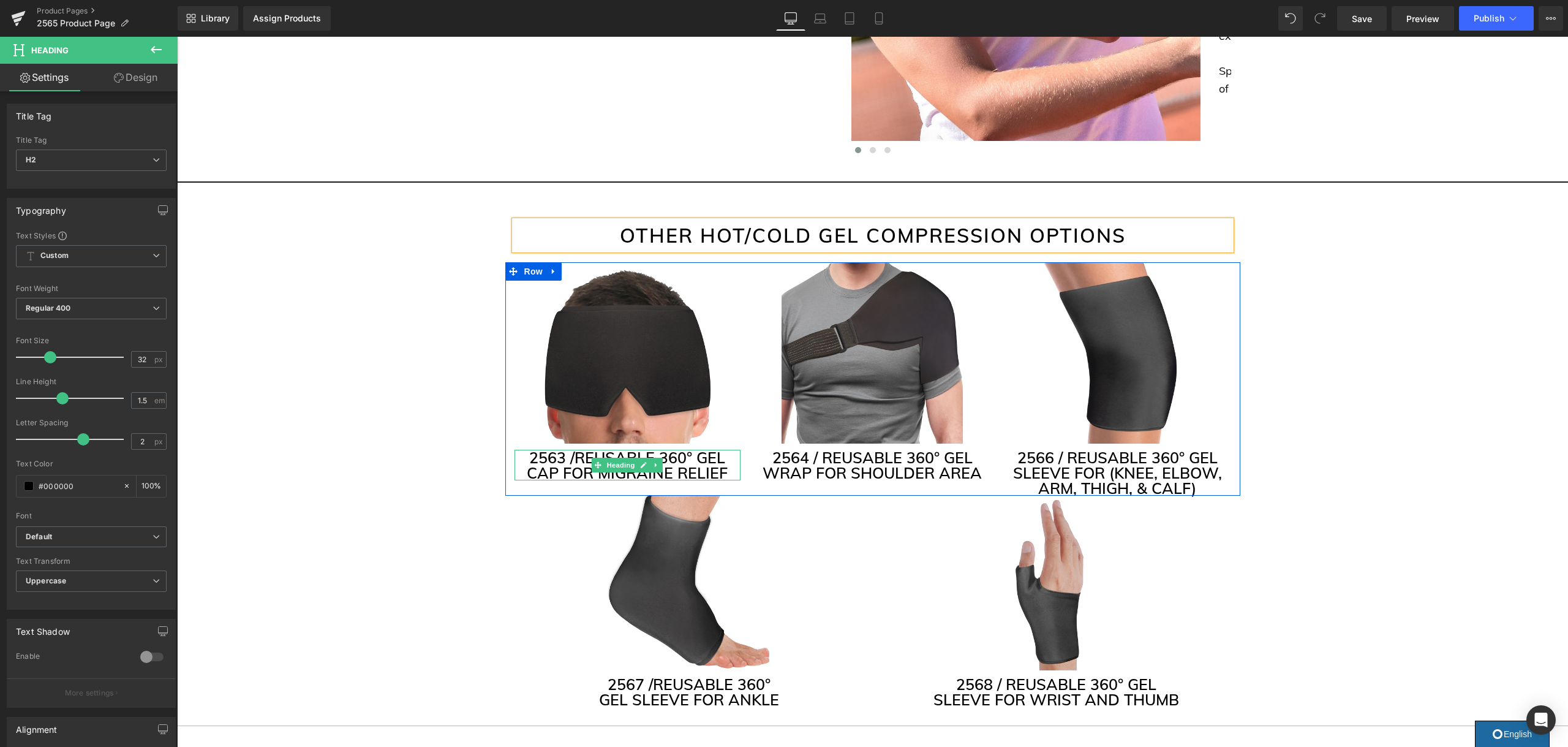
click at [679, 466] on h3 "2563 / REUSABLE 360° GEL CAP FOR MIGRAINE RELIEF" at bounding box center [627, 465] width 226 height 31
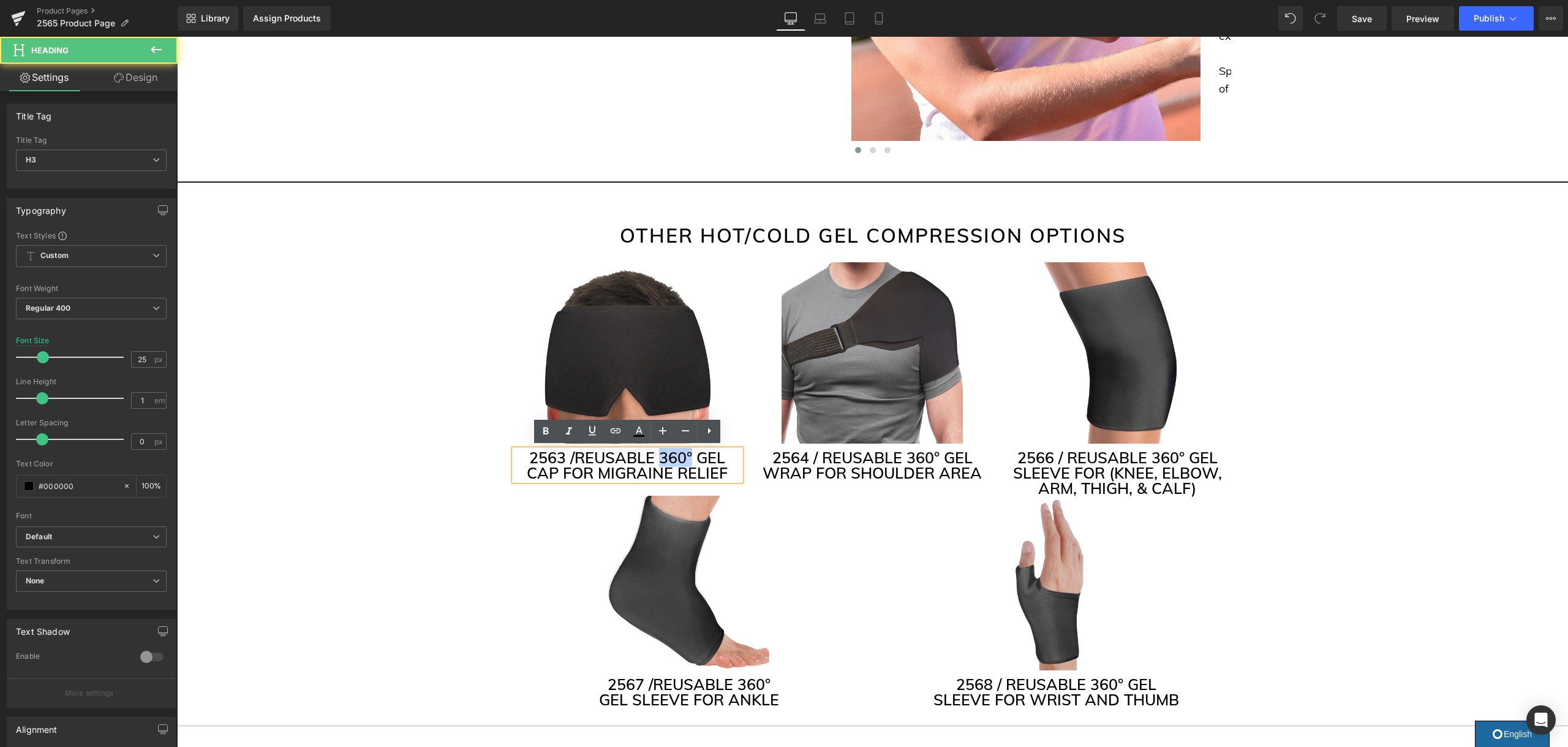
drag, startPoint x: 694, startPoint y: 455, endPoint x: 663, endPoint y: 453, distance: 31.1
click at [663, 453] on h3 "2563 / REUSABLE 360° GEL CAP FOR MIGRAINE RELIEF" at bounding box center [627, 465] width 226 height 31
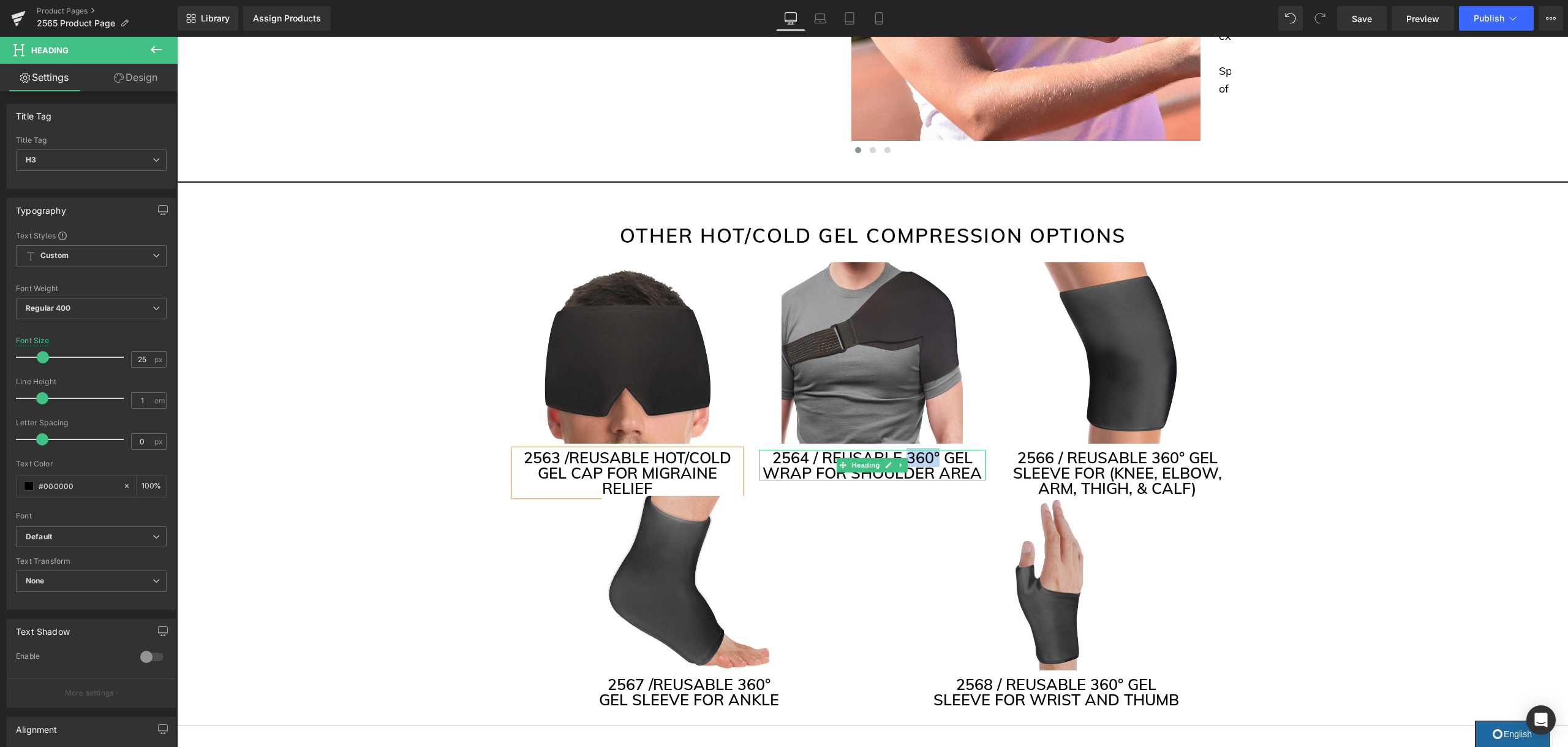
drag, startPoint x: 936, startPoint y: 455, endPoint x: 907, endPoint y: 453, distance: 29.1
click at [907, 453] on h3 "2564 / REUSABLE 360° GEL WRAP FOR SHOULDER AREA" at bounding box center [872, 465] width 226 height 31
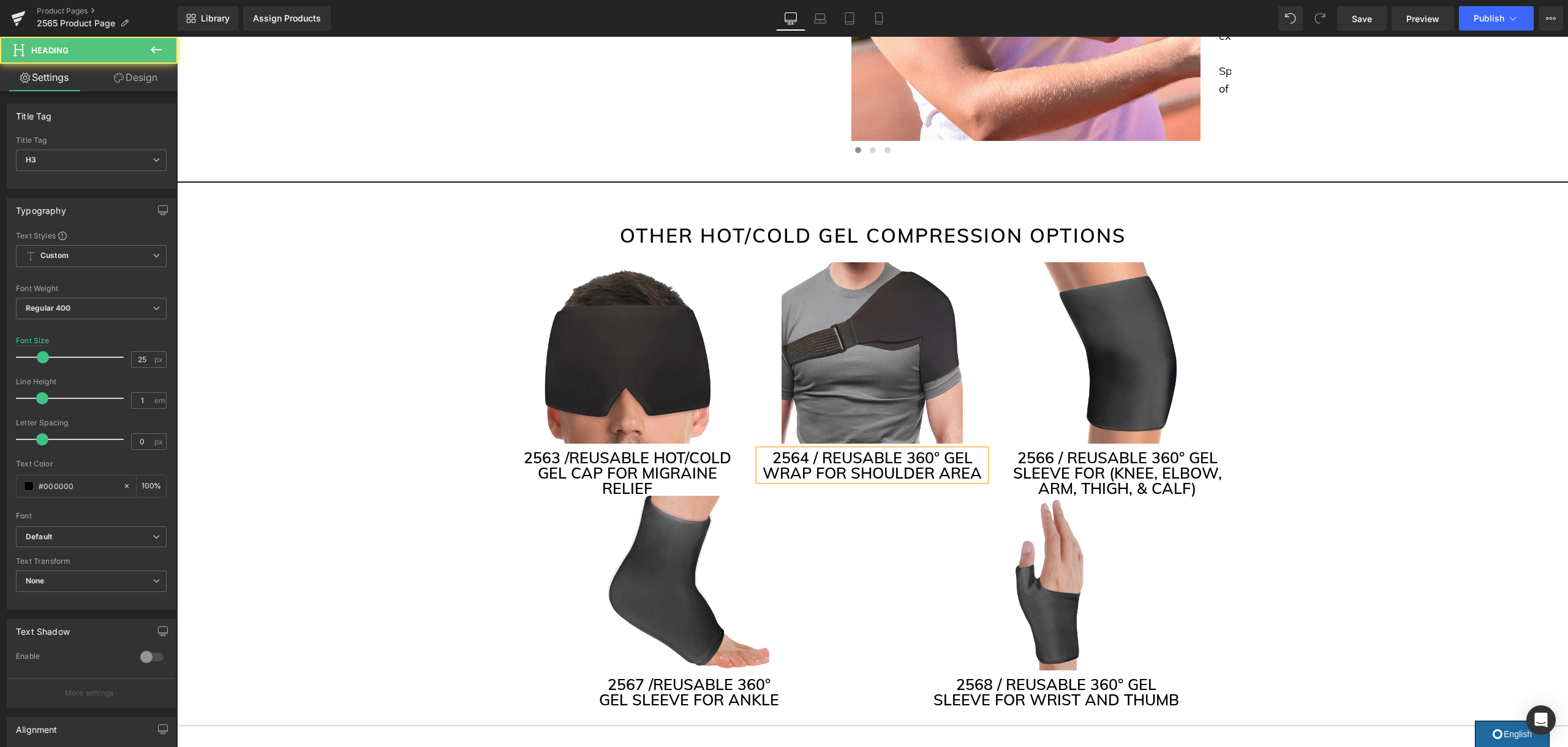
click at [923, 455] on h3 "2564 / REUSABLE 360° GEL WRAP FOR SHOULDER AREA" at bounding box center [872, 465] width 226 height 31
click at [1178, 456] on h3 "2566 / REUSABLE 360° GEL SLEEVE FOR (KNEE, ELBOW, ARM, THIGH, & CALF)" at bounding box center [1117, 473] width 226 height 46
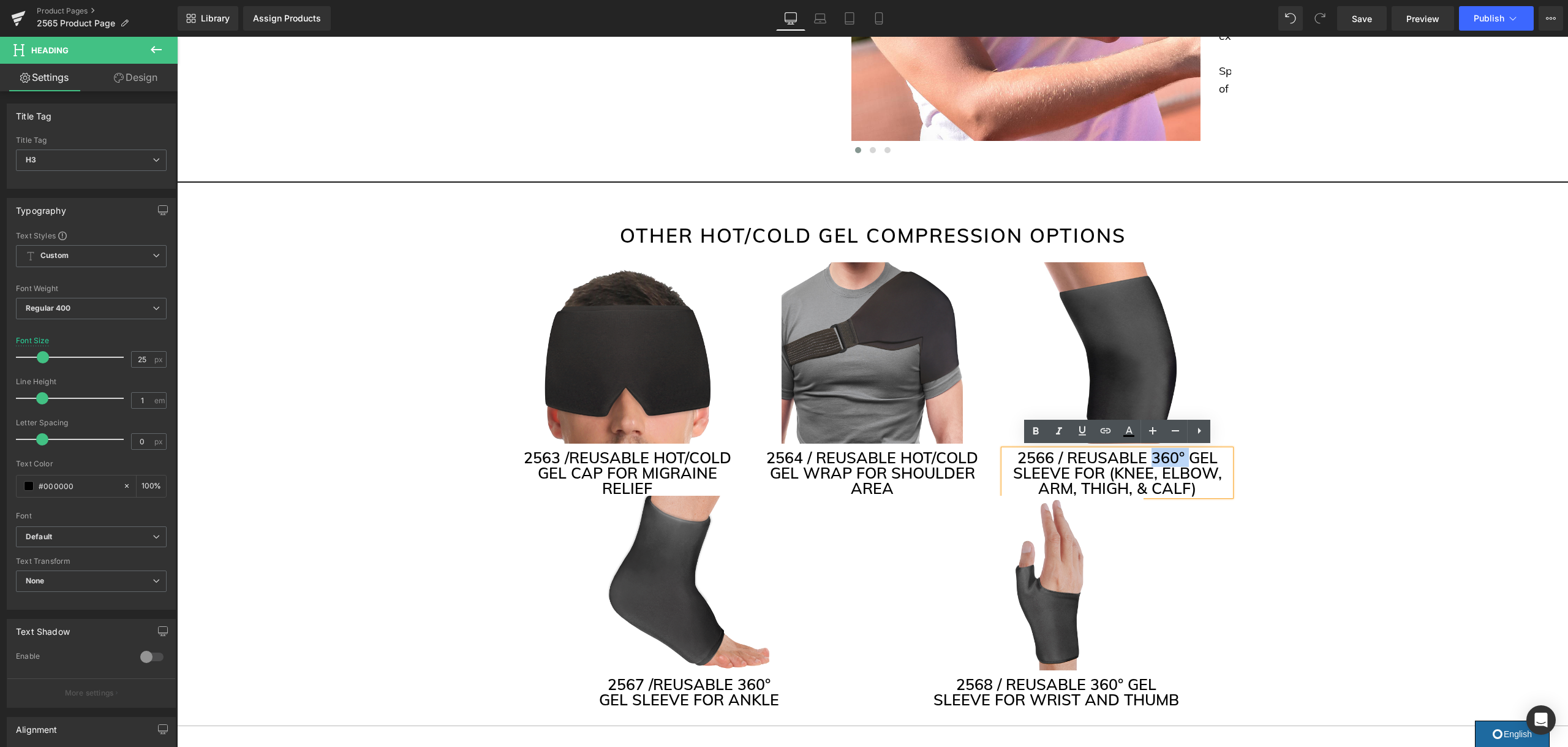
drag, startPoint x: 1187, startPoint y: 454, endPoint x: 1151, endPoint y: 460, distance: 36.5
click at [1151, 460] on h3 "2566 / REUSABLE 360° GEL SLEEVE FOR (KNEE, ELBOW, ARM, THIGH, & CALF)" at bounding box center [1117, 473] width 226 height 46
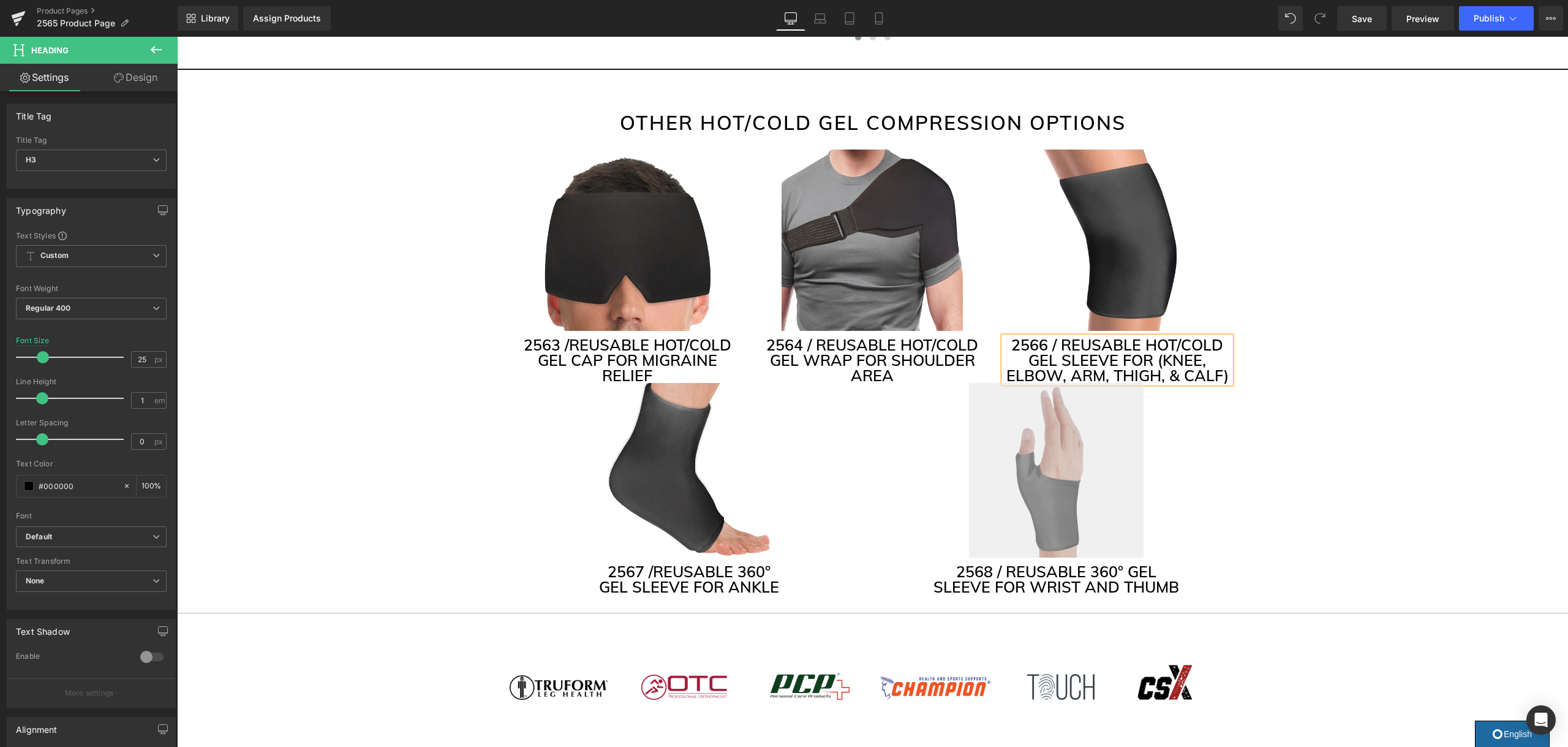
scroll to position [3028, 0]
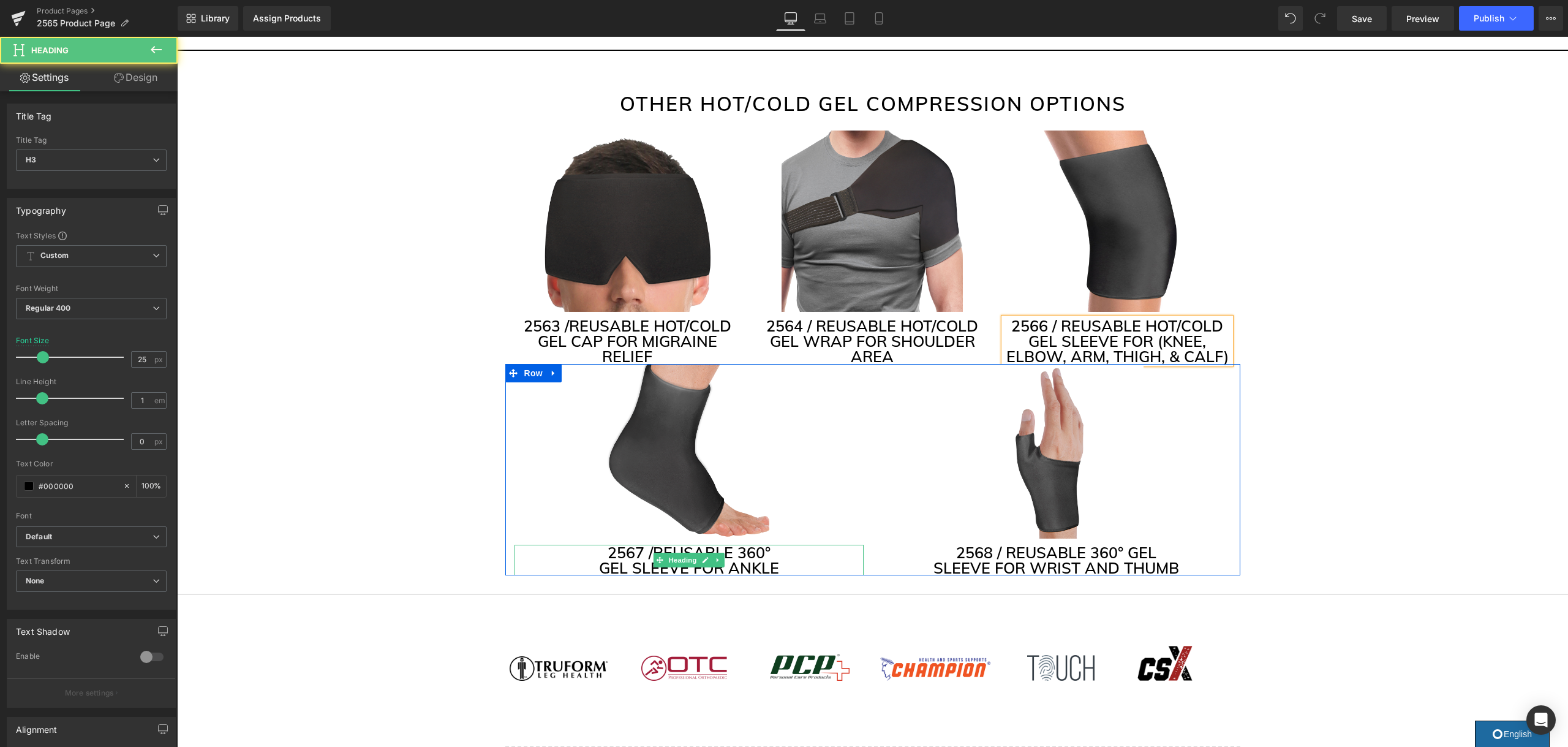
drag, startPoint x: 752, startPoint y: 551, endPoint x: 745, endPoint y: 552, distance: 7.1
click at [745, 552] on h3 "2567 / REUSABLE 360°" at bounding box center [689, 552] width 349 height 15
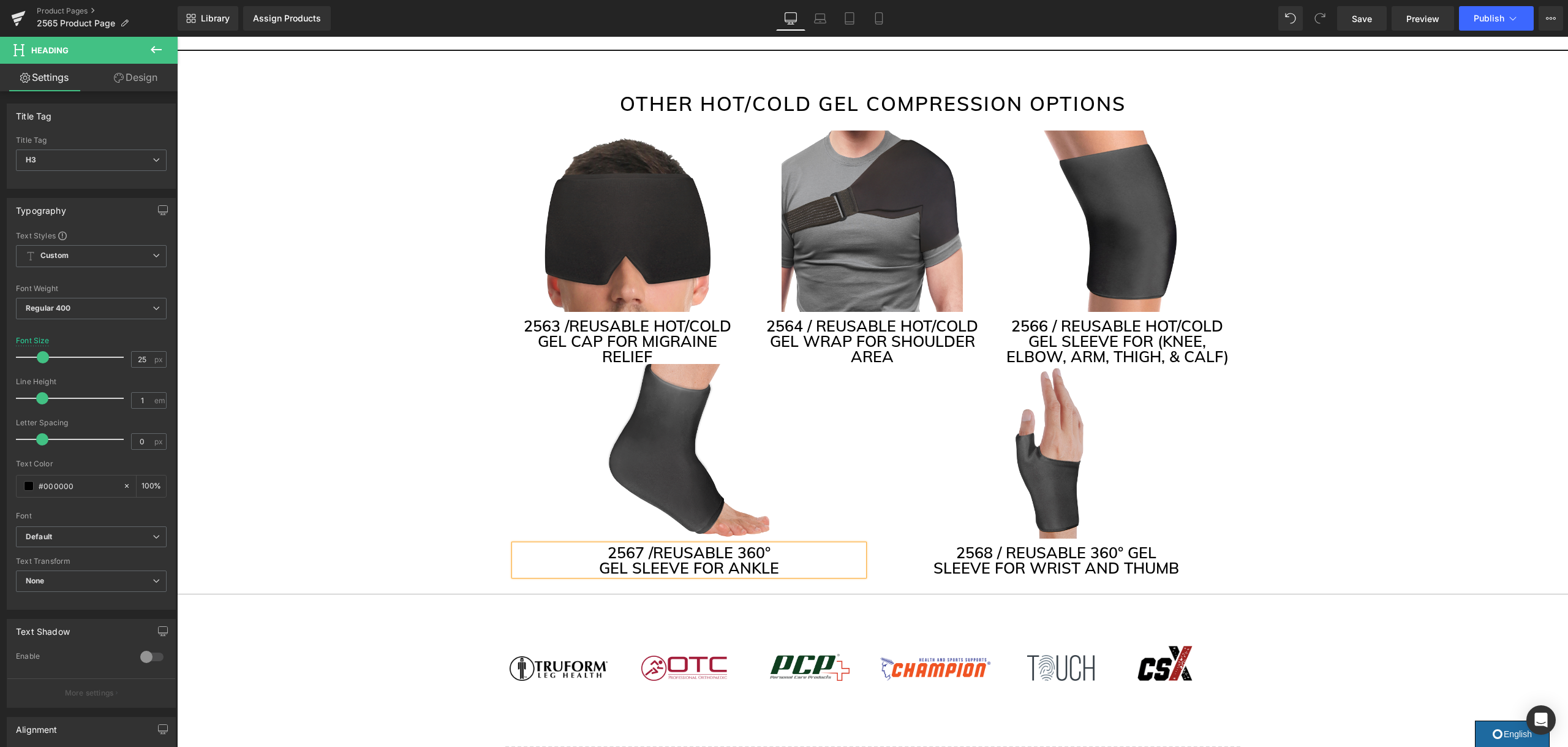
click at [756, 551] on h3 "2567 / REUSABLE 360°" at bounding box center [689, 552] width 349 height 15
click at [756, 551] on h3 "2567 / REUSABLE 360°" at bounding box center [689, 552] width 349 height 15
click at [759, 551] on h3 "2567 / REUSABLE°" at bounding box center [689, 552] width 349 height 15
click at [1103, 549] on h3 "2568 / REUSABLE 360° GEL" at bounding box center [1057, 552] width 349 height 15
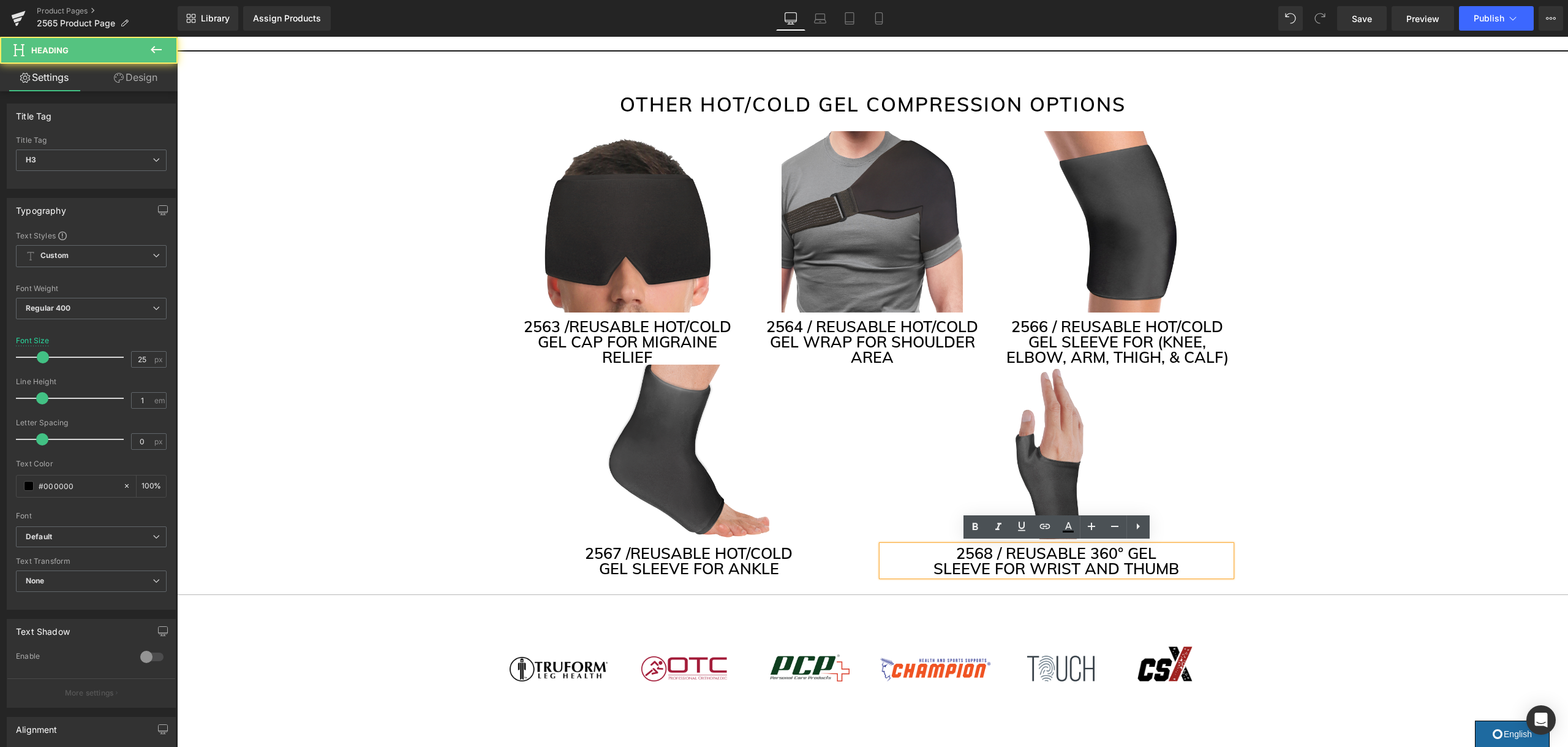
scroll to position [3026, 0]
drag, startPoint x: 1109, startPoint y: 552, endPoint x: 1090, endPoint y: 553, distance: 19.0
click at [1090, 553] on h3 "2568 / REUSABLE 360° GEL" at bounding box center [1057, 554] width 349 height 15
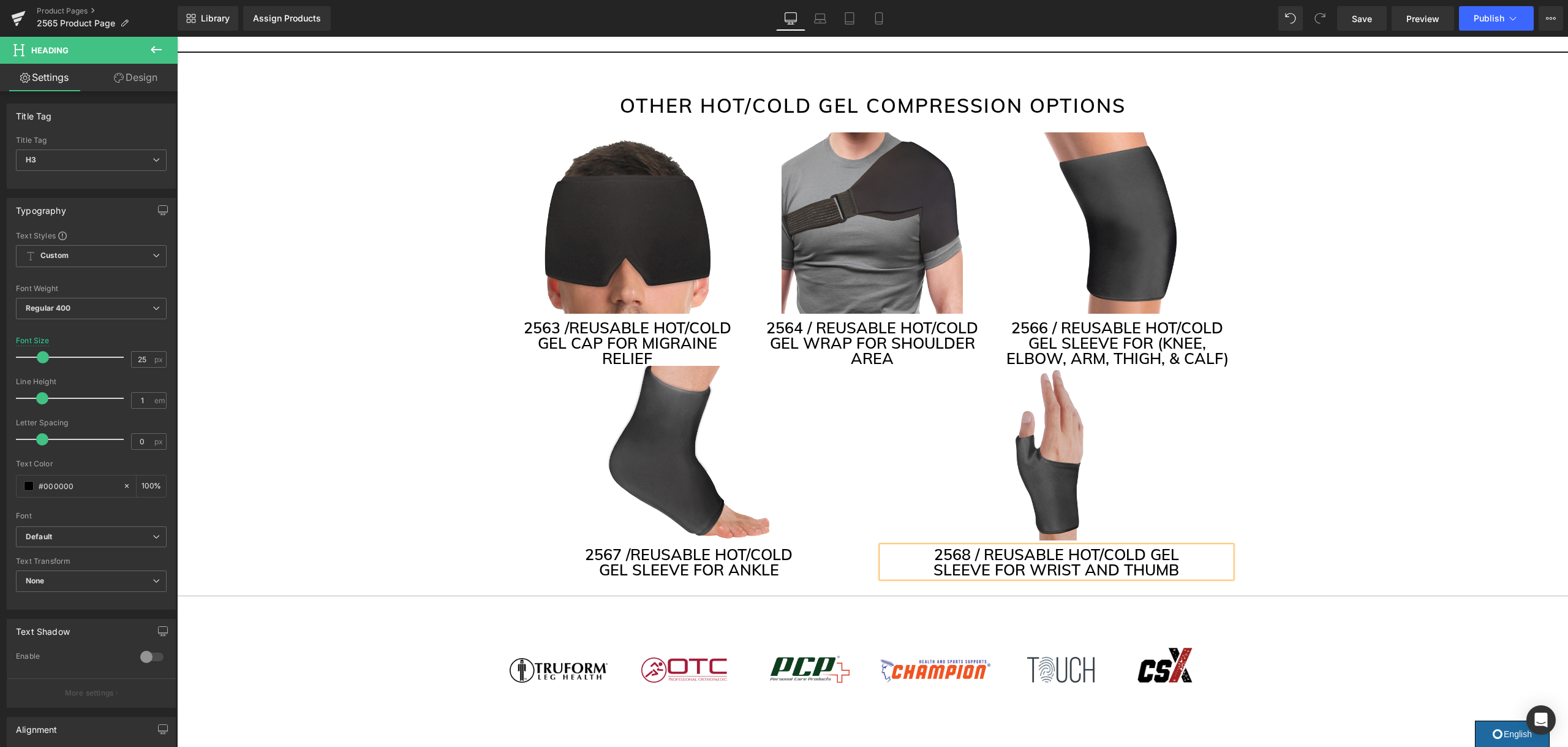
drag, startPoint x: 1136, startPoint y: 561, endPoint x: 1195, endPoint y: 573, distance: 60.2
click at [1136, 562] on h3 "SLEEVE FOR WRIST AND THUMB" at bounding box center [1057, 570] width 349 height 15
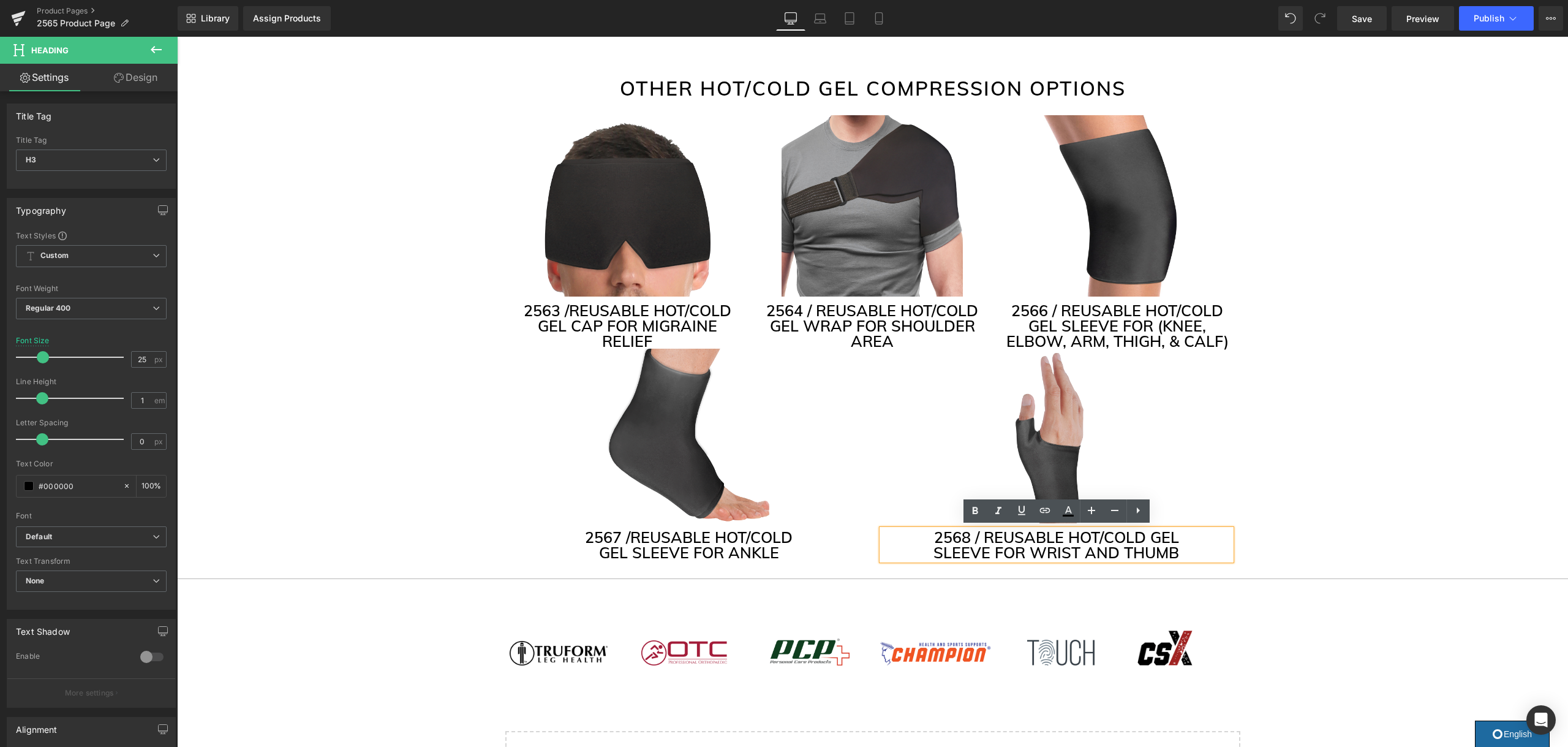
scroll to position [3048, 0]
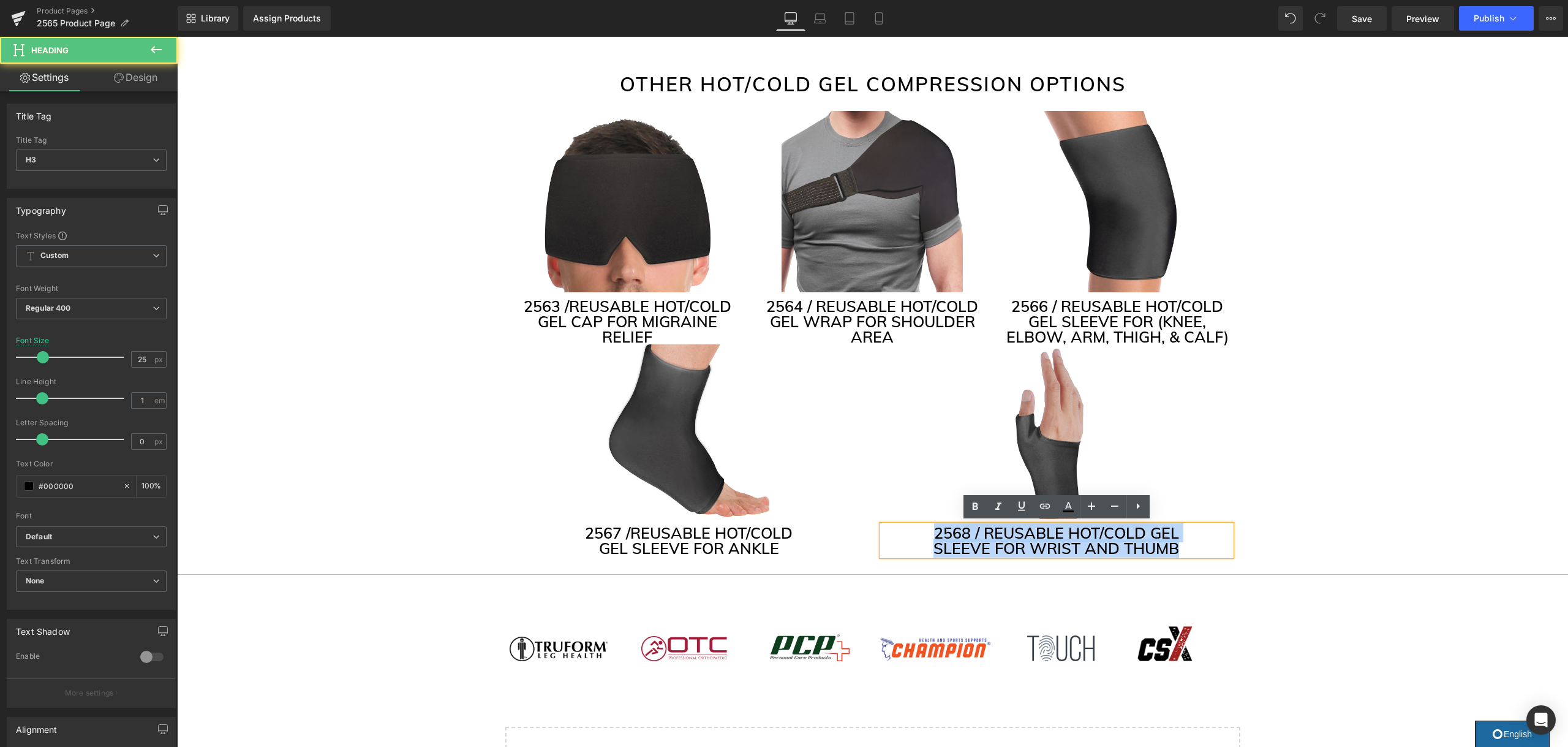
drag, startPoint x: 1164, startPoint y: 551, endPoint x: 902, endPoint y: 528, distance: 263.0
click at [902, 528] on div "2568 / REUSABLE HOT/COLD GEL SLEEVE FOR WRIST AND THUMB" at bounding box center [1057, 540] width 349 height 31
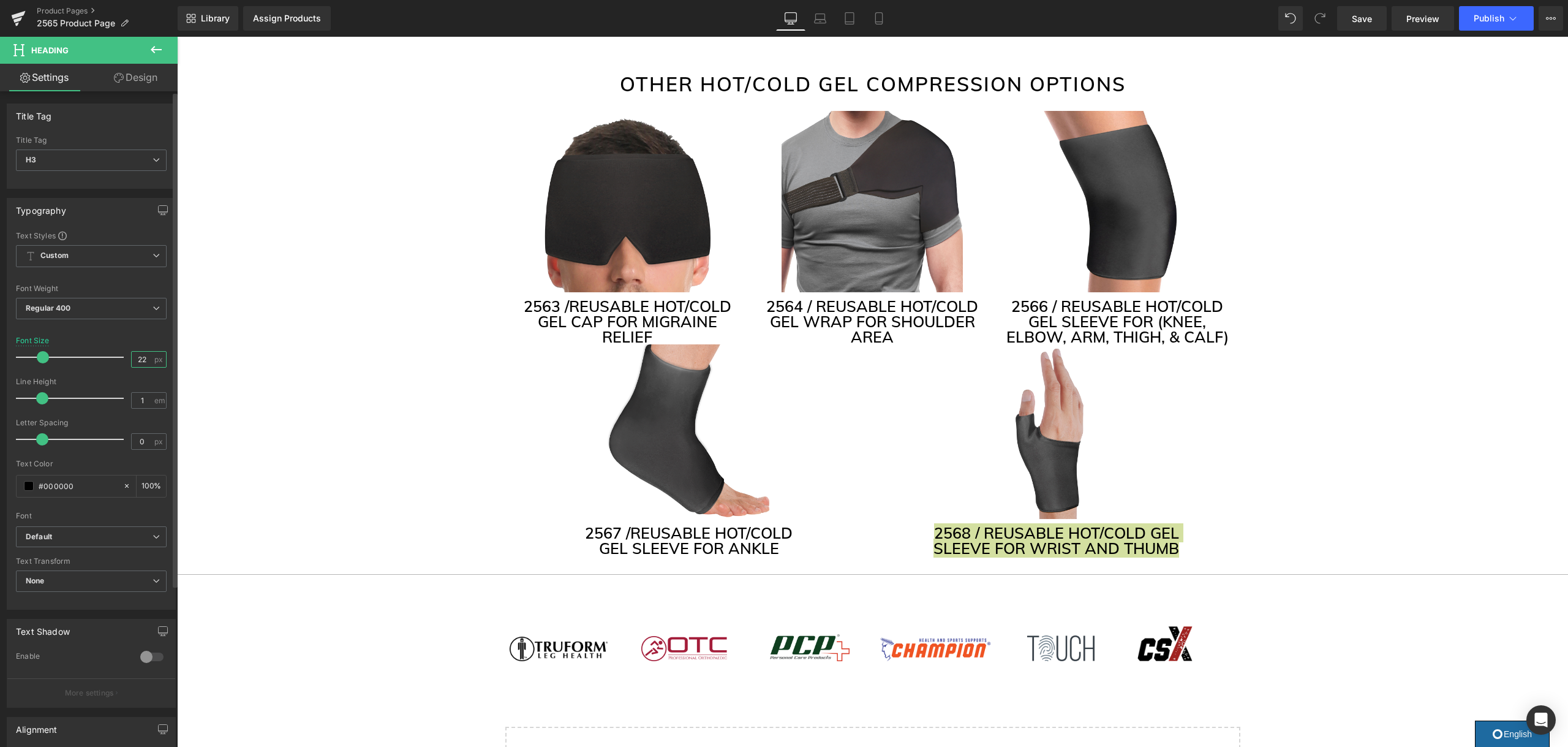
click at [138, 359] on input "22" at bounding box center [142, 359] width 22 height 15
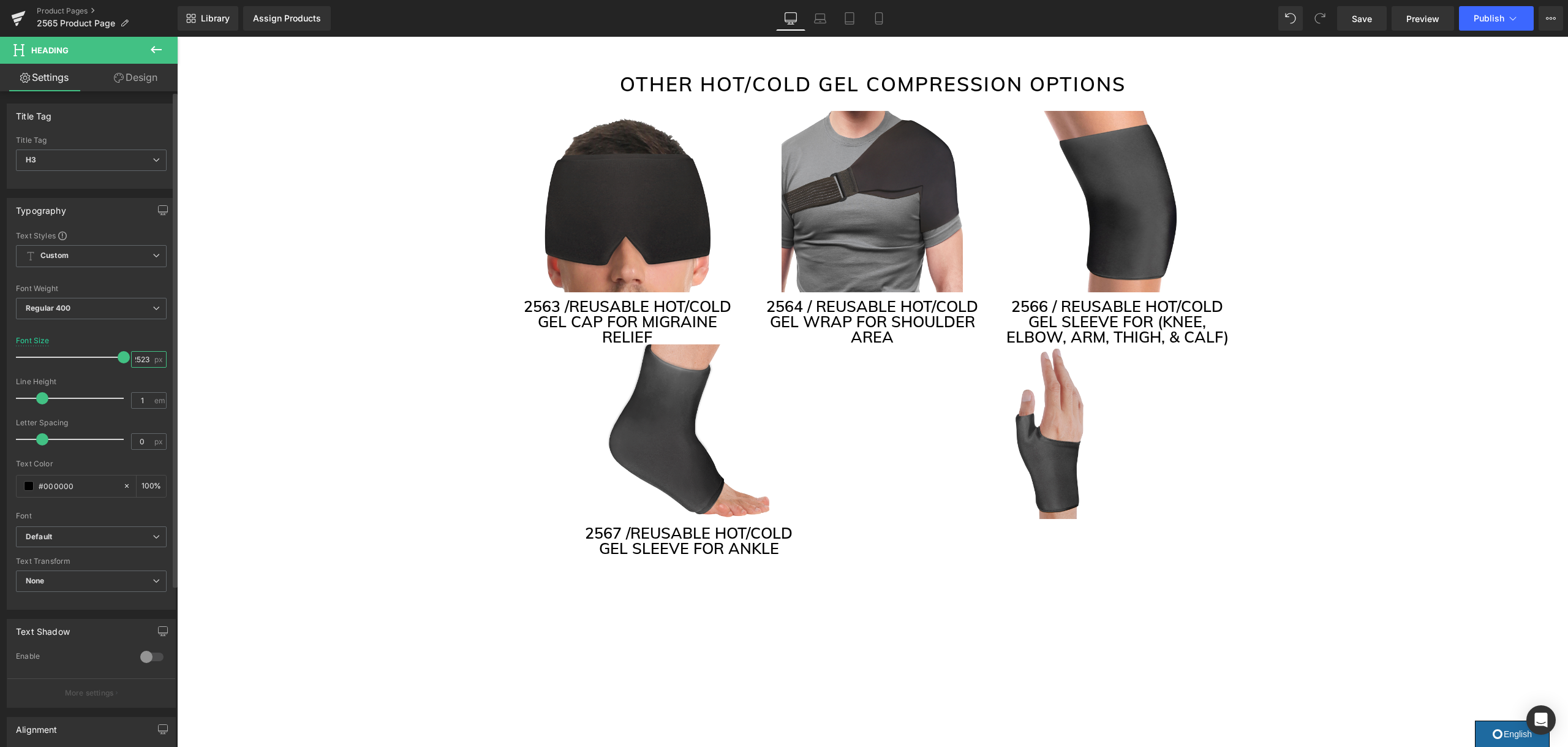
click at [143, 360] on input "2523" at bounding box center [142, 359] width 22 height 15
click at [139, 362] on input "2523" at bounding box center [142, 359] width 22 height 15
type input "23"
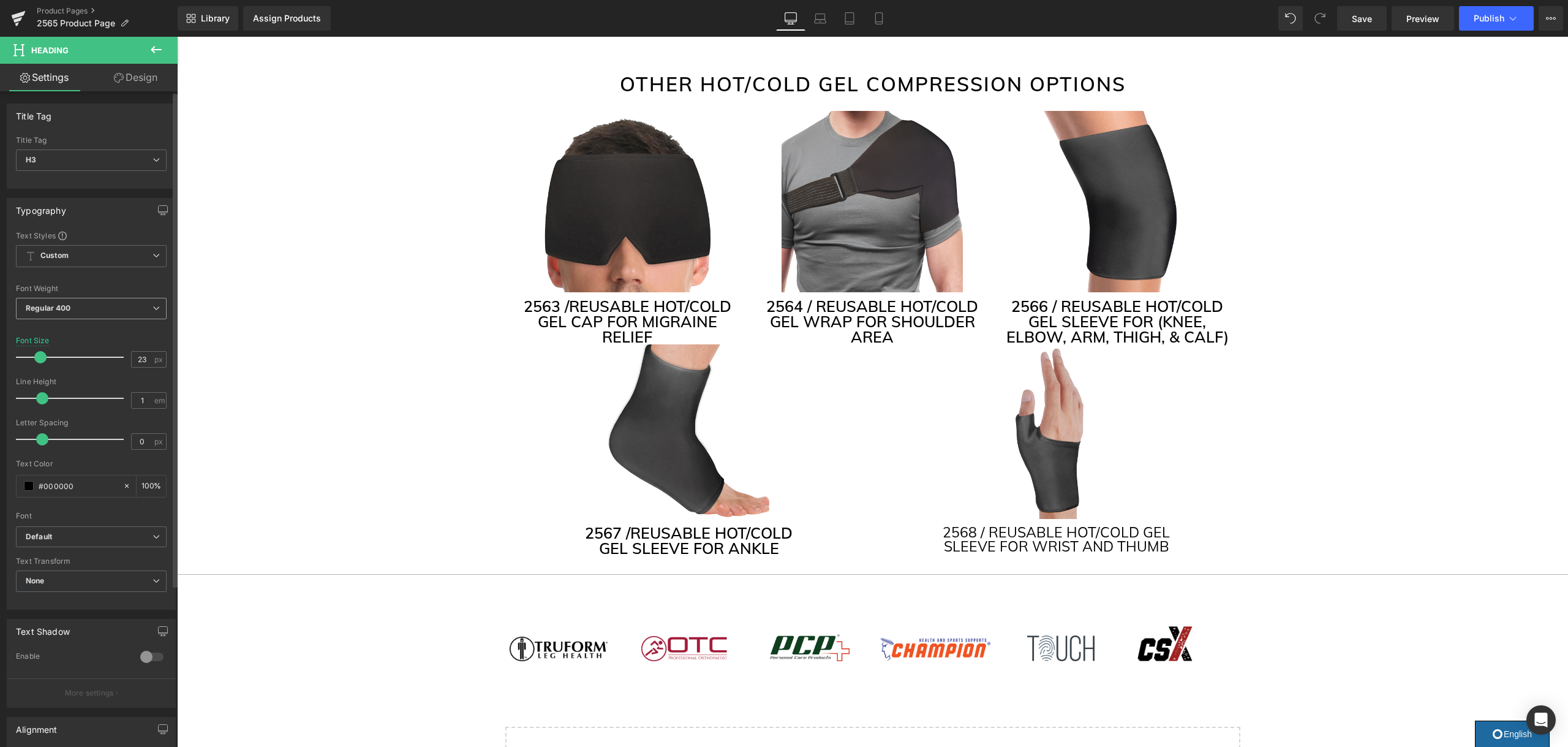
click at [92, 311] on span "Regular 400" at bounding box center [91, 308] width 151 height 22
click at [76, 388] on li "Semi Bold 600" at bounding box center [92, 384] width 151 height 18
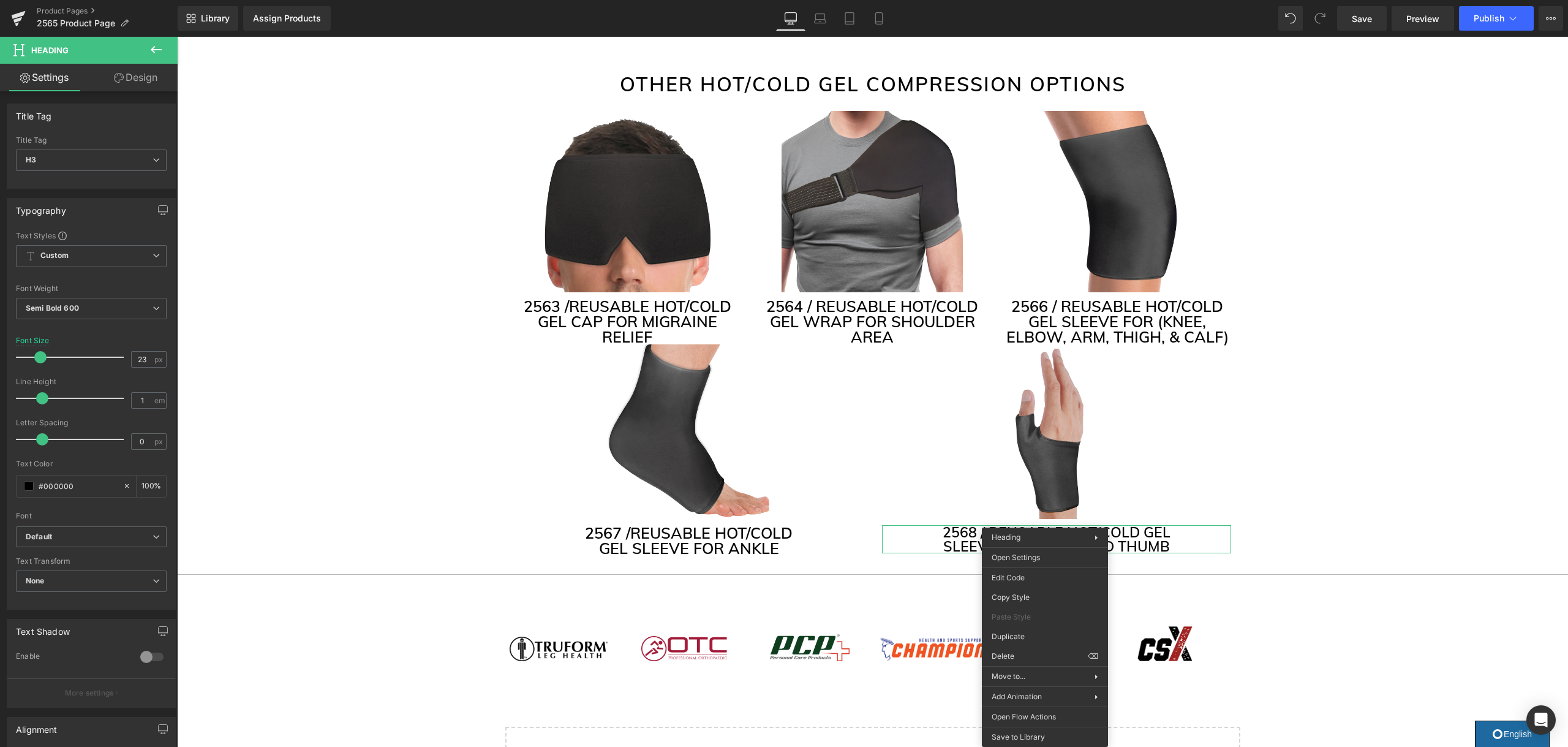
drag, startPoint x: 1204, startPoint y: 635, endPoint x: 1027, endPoint y: 598, distance: 180.8
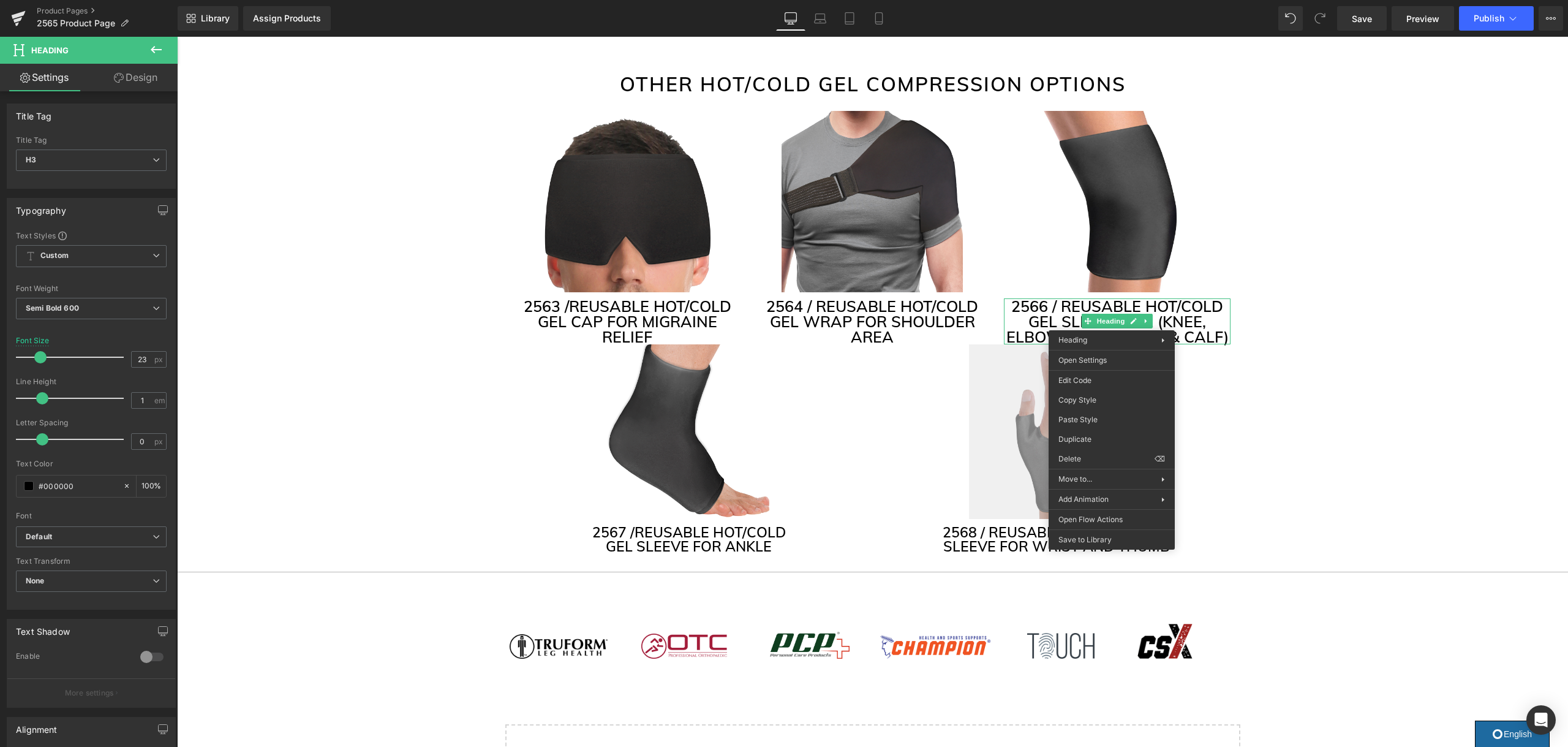
drag, startPoint x: 1268, startPoint y: 455, endPoint x: 1092, endPoint y: 418, distance: 179.8
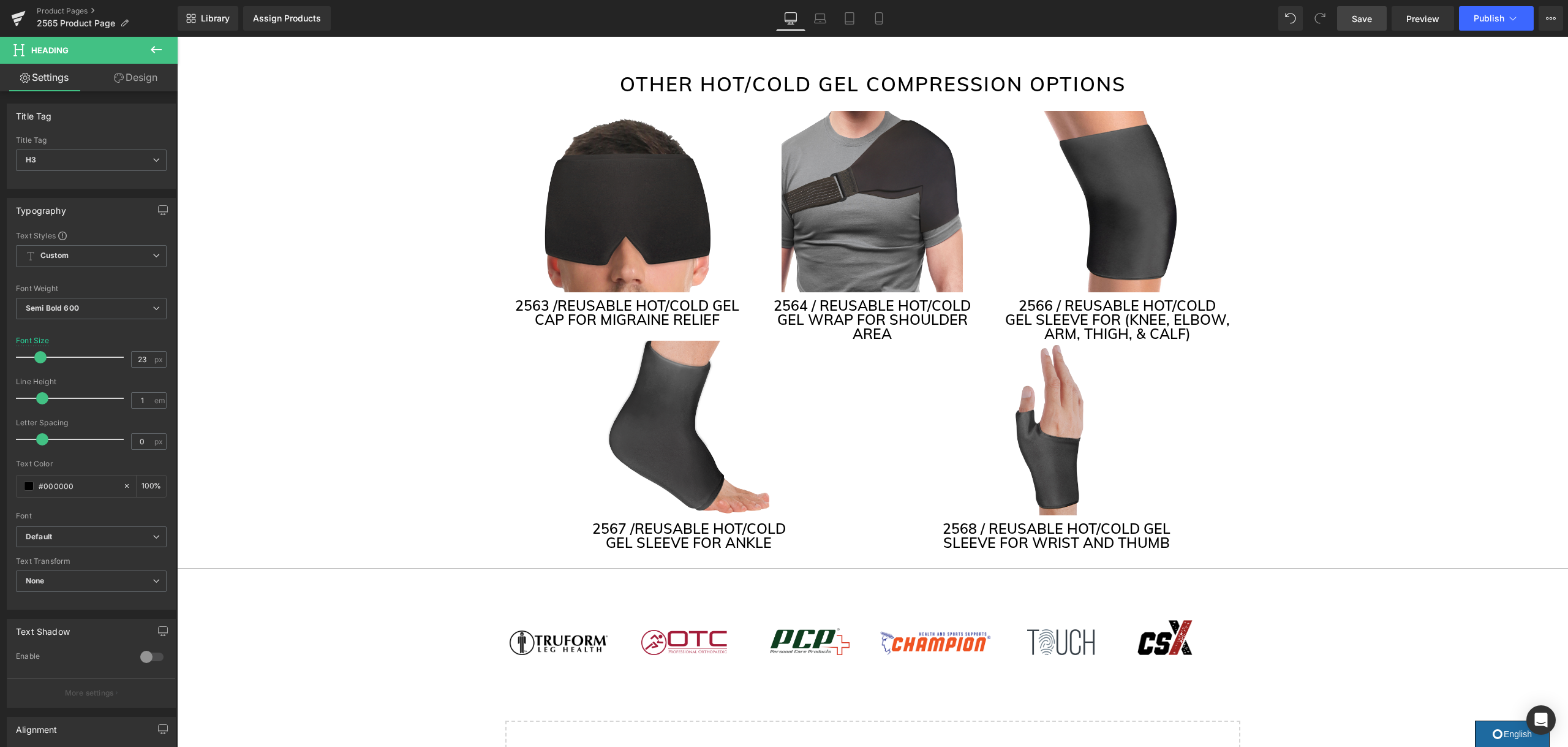
click at [1360, 19] on span "Save" at bounding box center [1361, 18] width 20 height 13
click at [1496, 20] on span "Publish" at bounding box center [1489, 18] width 31 height 10
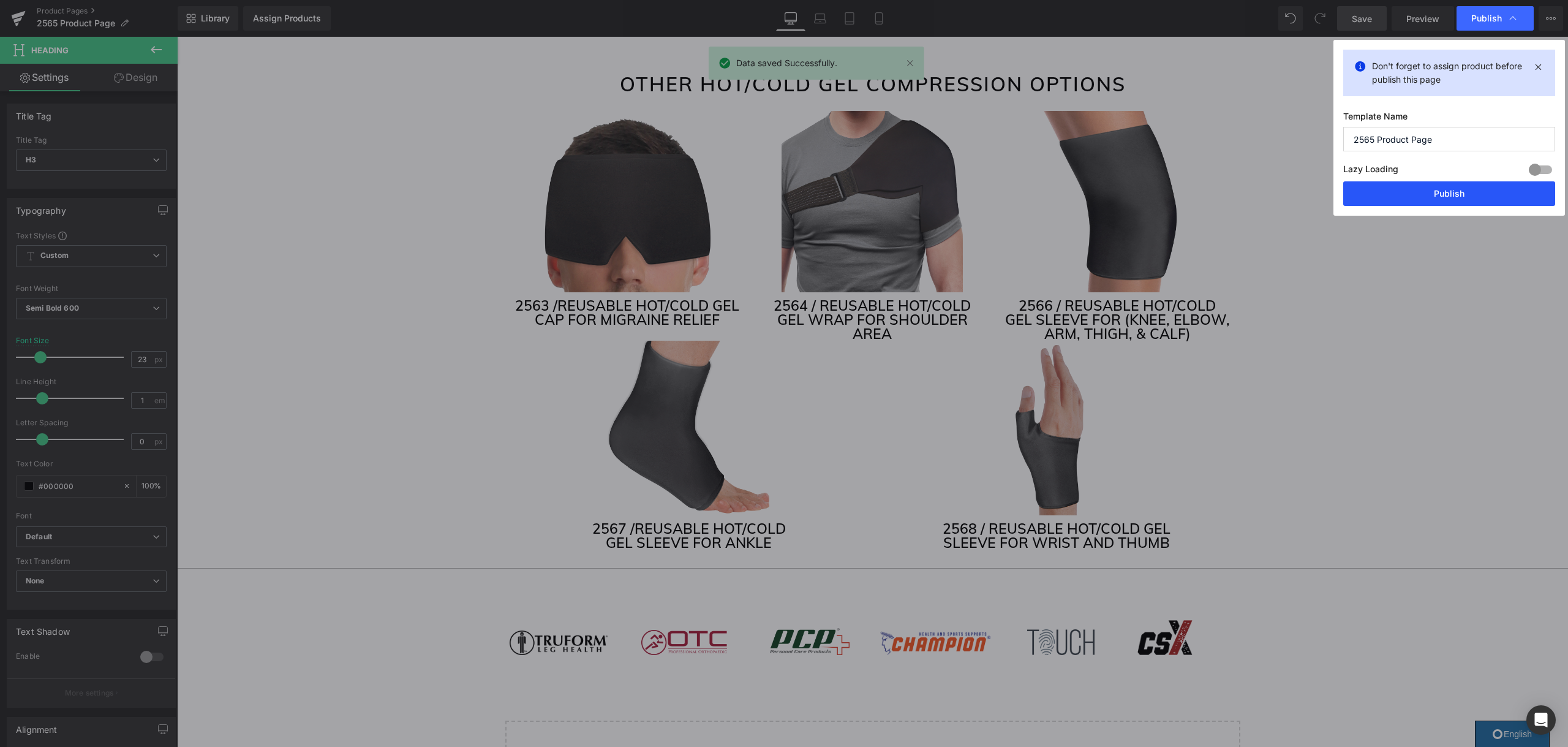
click at [1413, 200] on button "Publish" at bounding box center [1449, 193] width 212 height 25
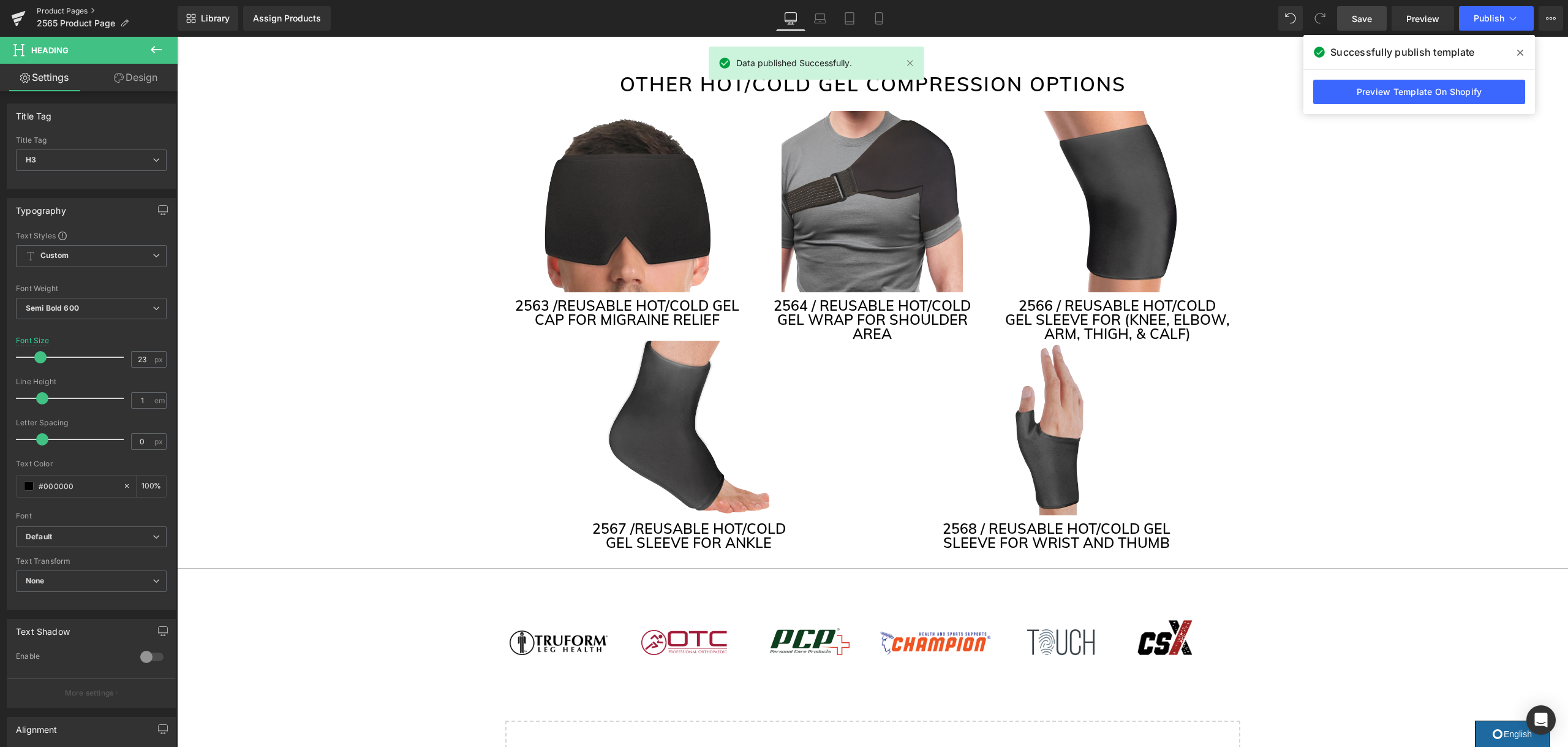
click at [78, 15] on link "Product Pages" at bounding box center [106, 11] width 141 height 10
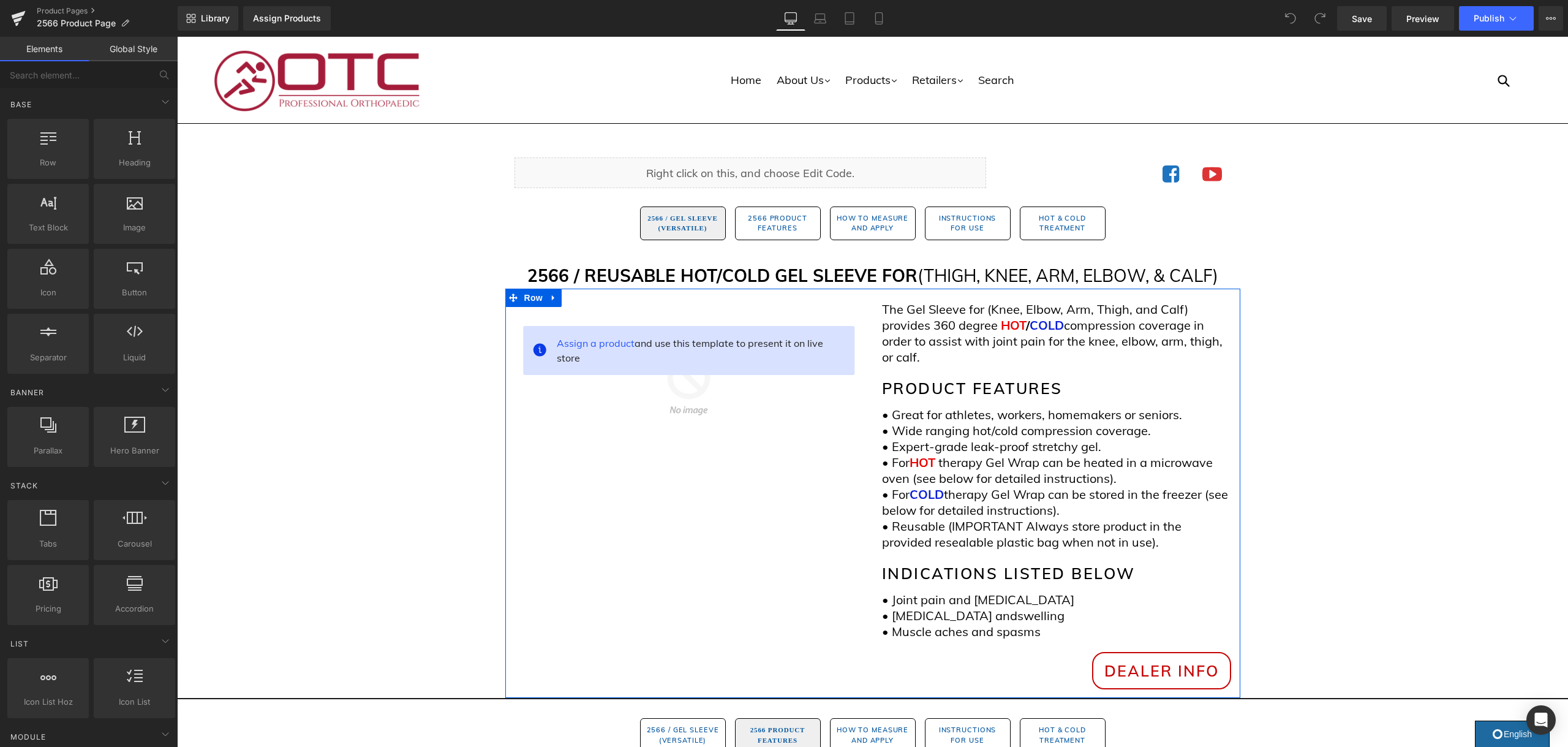
scroll to position [2, 0]
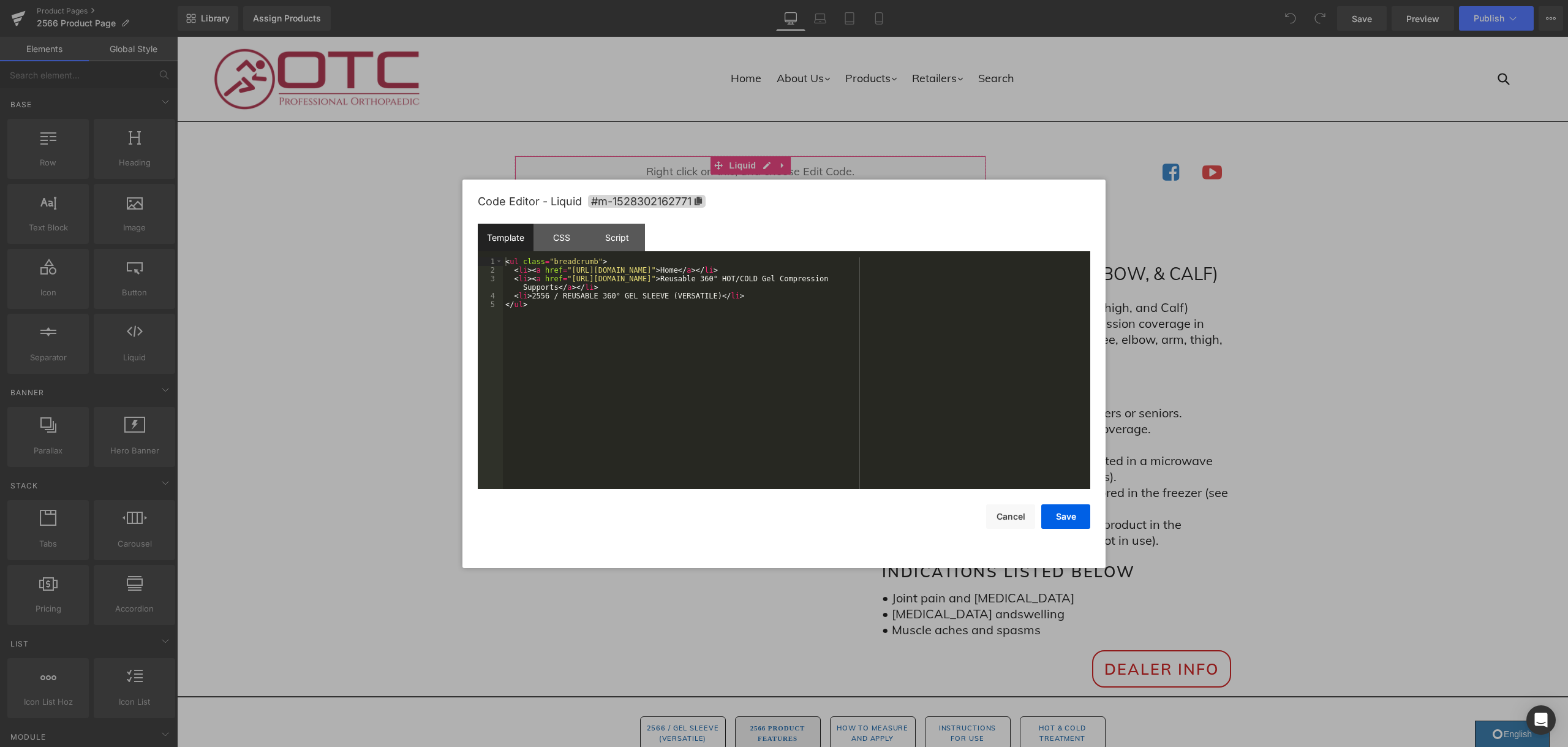
click at [731, 0] on div "You are previewing how the will restyle your page. You can not edit Elements in…" at bounding box center [784, 0] width 1568 height 0
drag, startPoint x: 576, startPoint y: 299, endPoint x: 636, endPoint y: 304, distance: 60.2
click at [576, 299] on div "< ul class = "breadcrumb" > < li > < a href = "[URL][DOMAIN_NAME]" > Home </ a …" at bounding box center [797, 381] width 587 height 249
drag, startPoint x: 621, startPoint y: 294, endPoint x: 605, endPoint y: 298, distance: 16.5
click at [603, 297] on div "< ul class = "breadcrumb" > < li > < a href = "https://otcbrace.com/" > Home </…" at bounding box center [797, 381] width 587 height 249
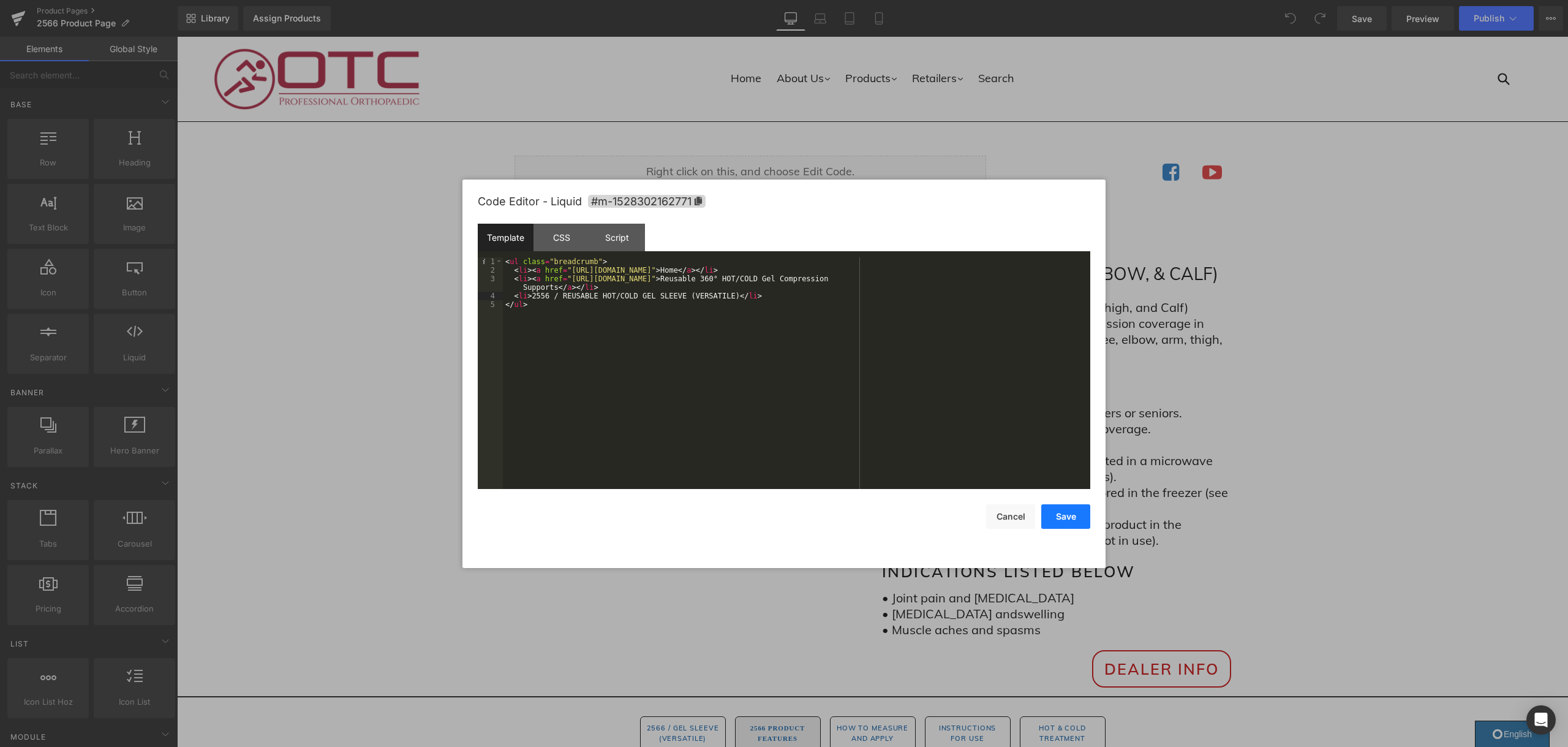
click at [1071, 518] on button "Save" at bounding box center [1066, 516] width 49 height 25
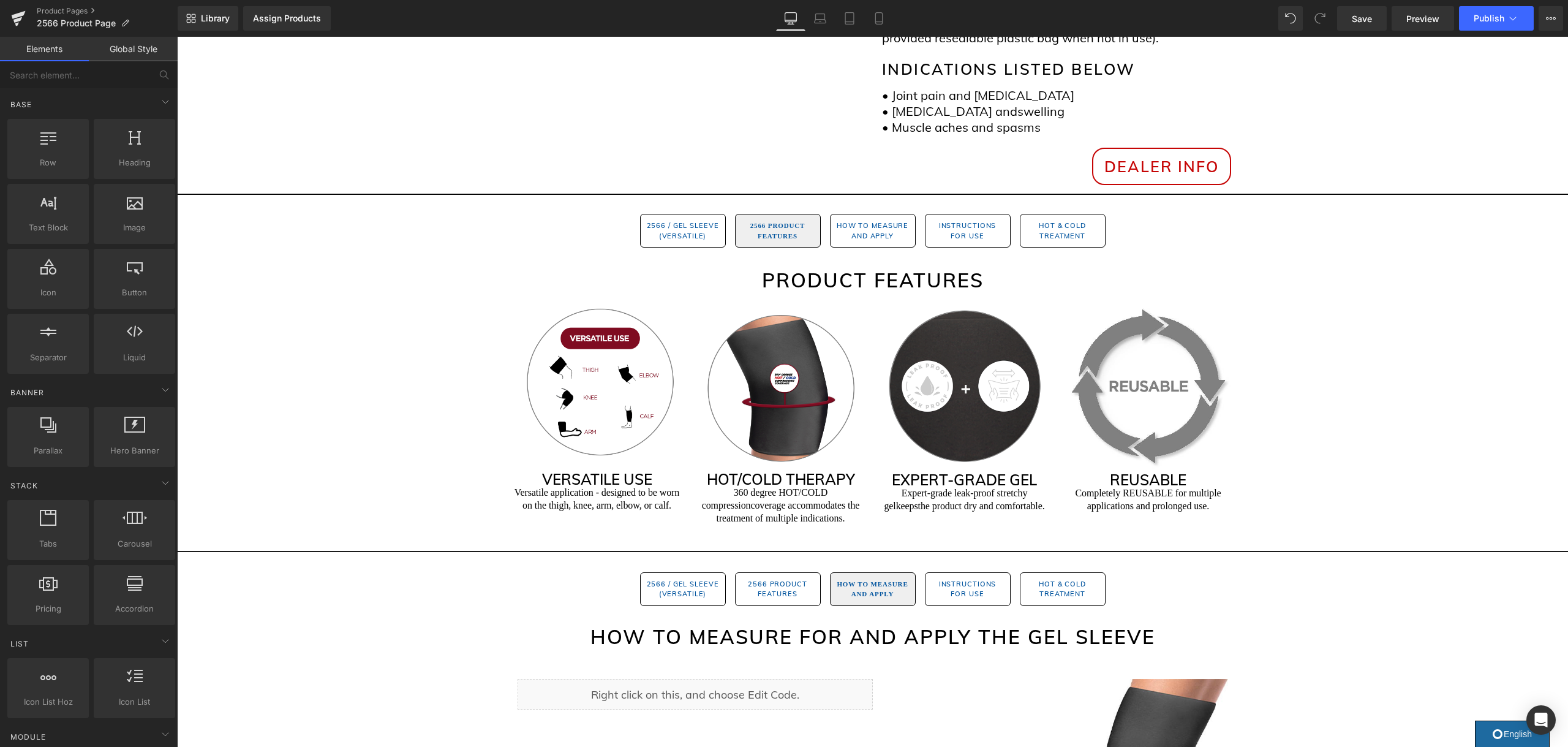
scroll to position [643, 0]
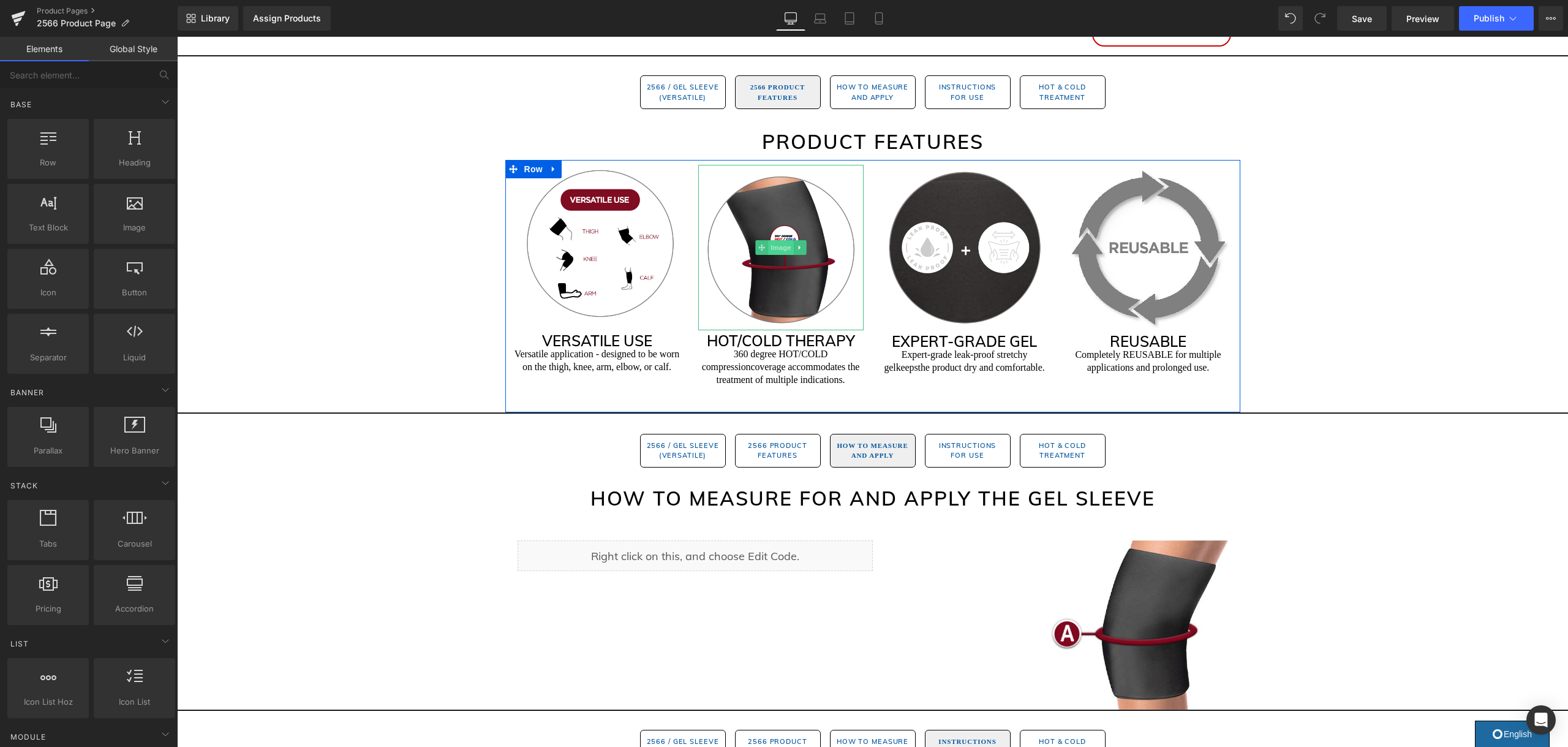
click at [778, 245] on span "Image" at bounding box center [780, 247] width 26 height 15
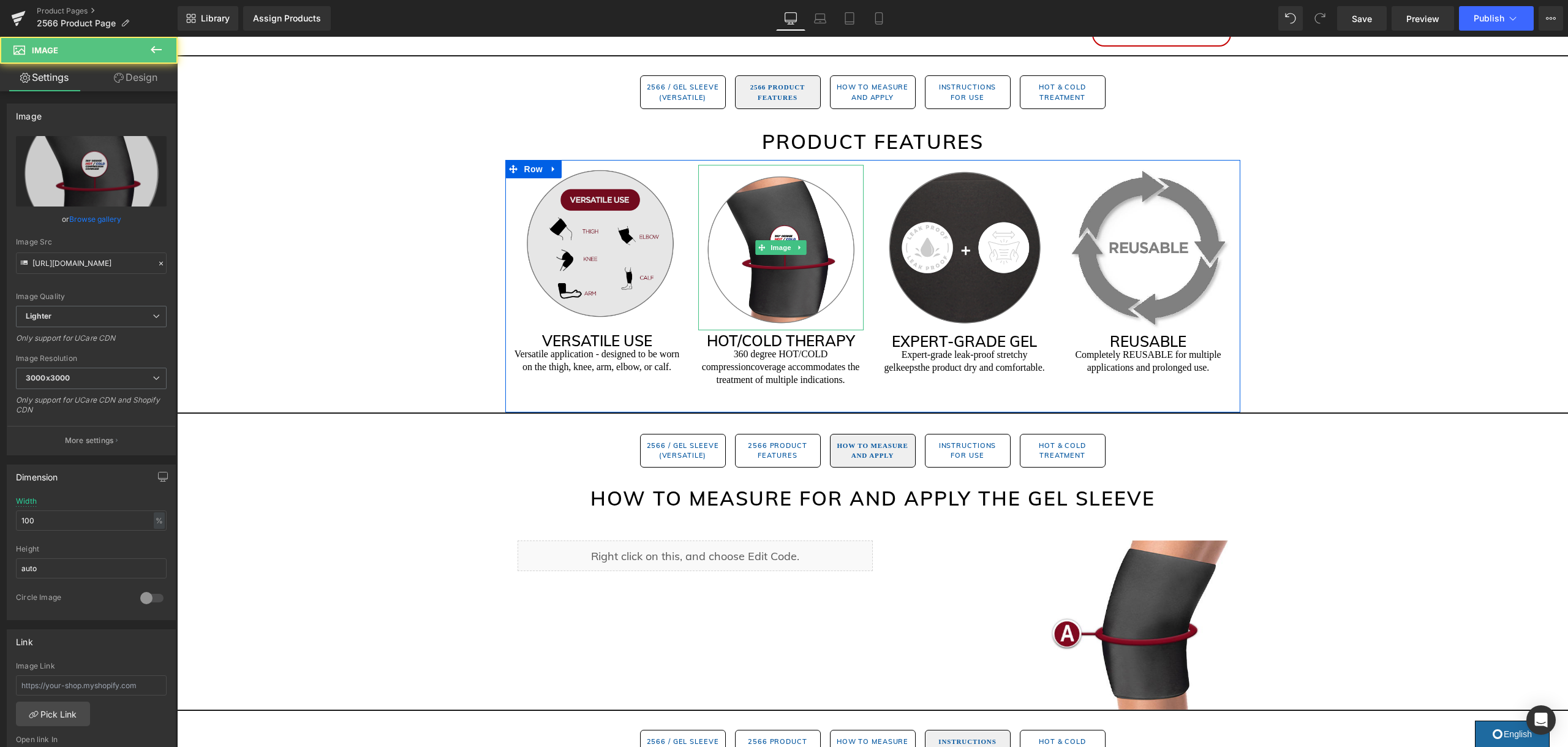
scroll to position [647, 0]
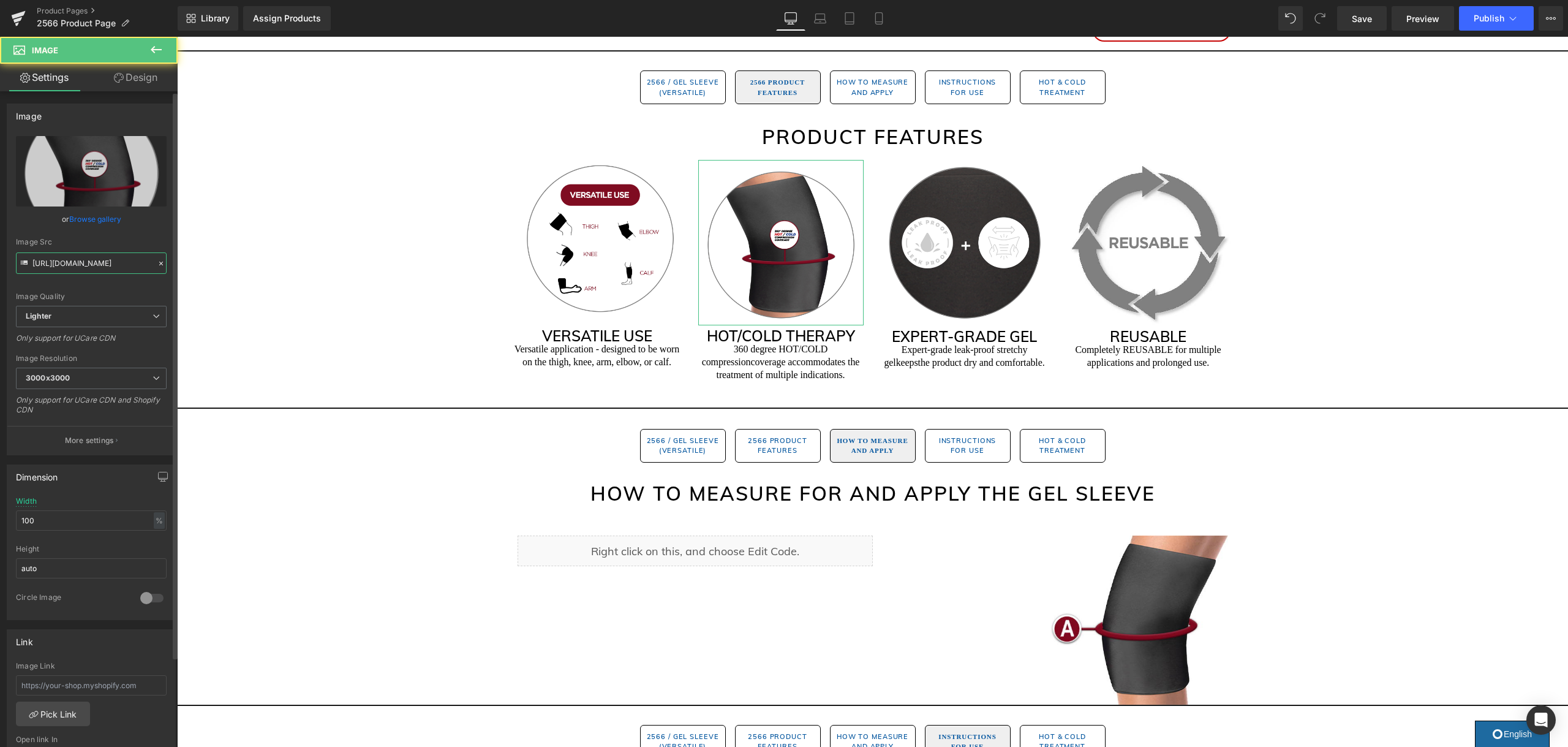
click at [89, 261] on input "https://ucarecdn.com/2e649000-20dc-4767-bb12-21b3786f6343/-/format/auto/-/previ…" at bounding box center [91, 263] width 151 height 22
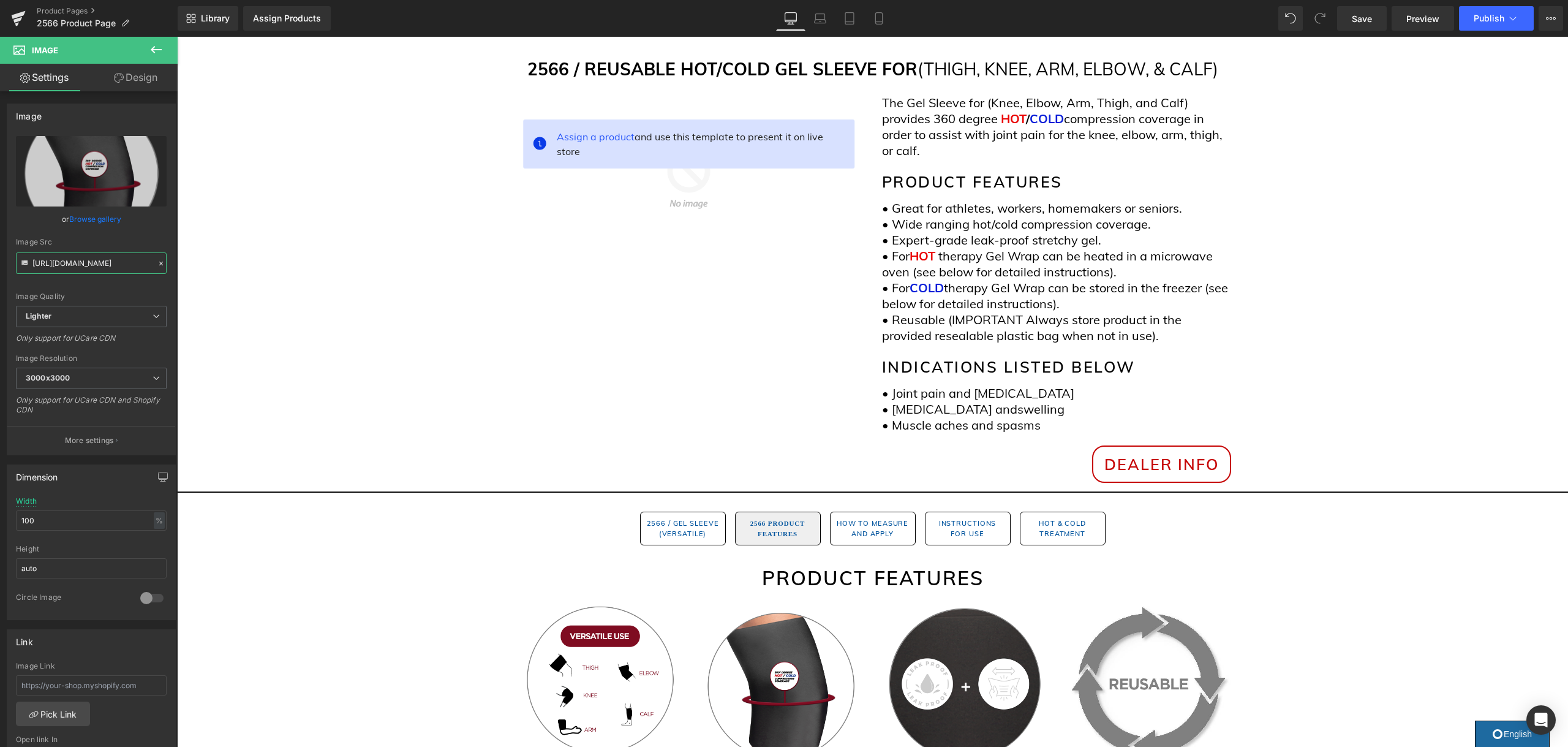
scroll to position [0, 0]
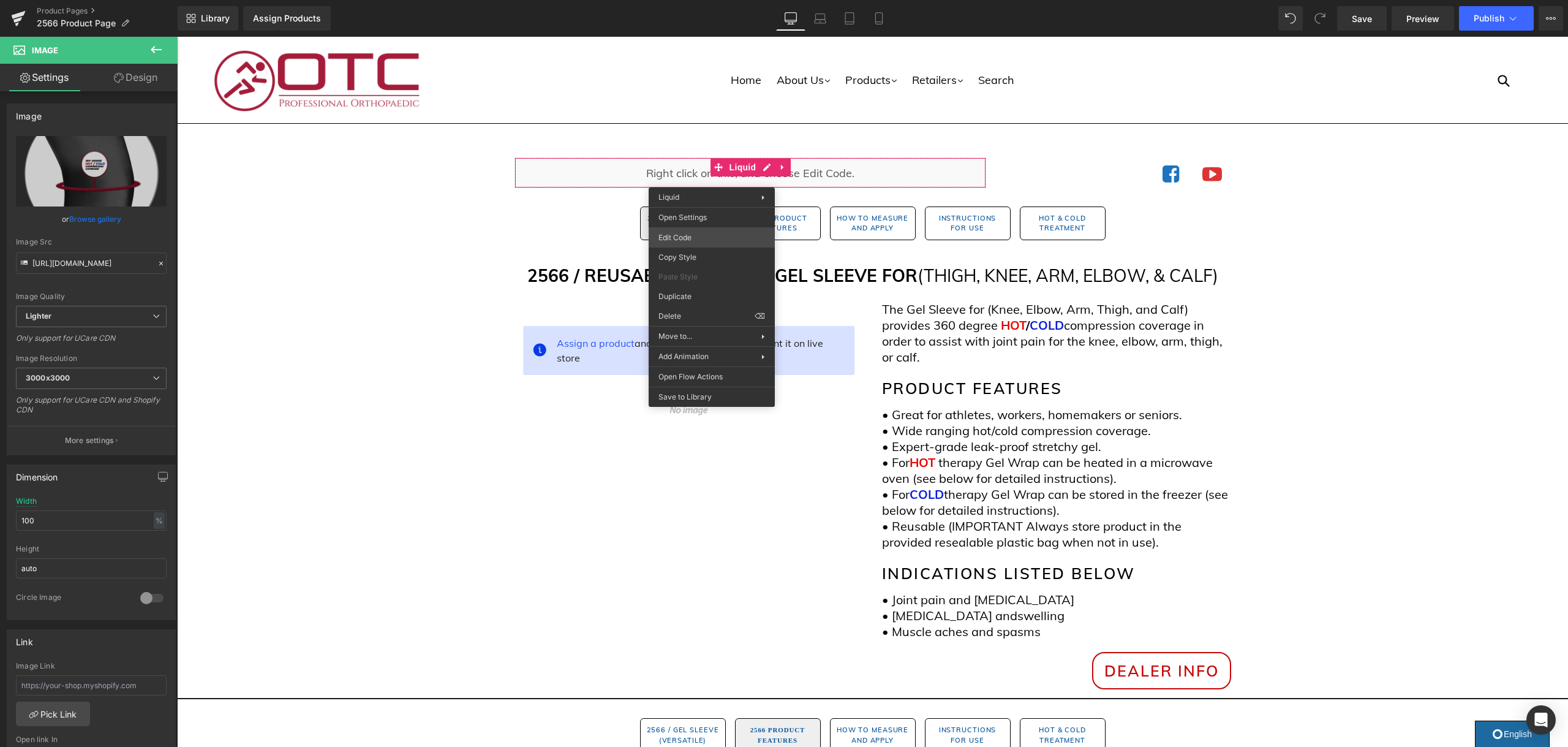
click at [695, 0] on div "Image You are previewing how the will restyle your page. You can not edit Eleme…" at bounding box center [784, 0] width 1568 height 0
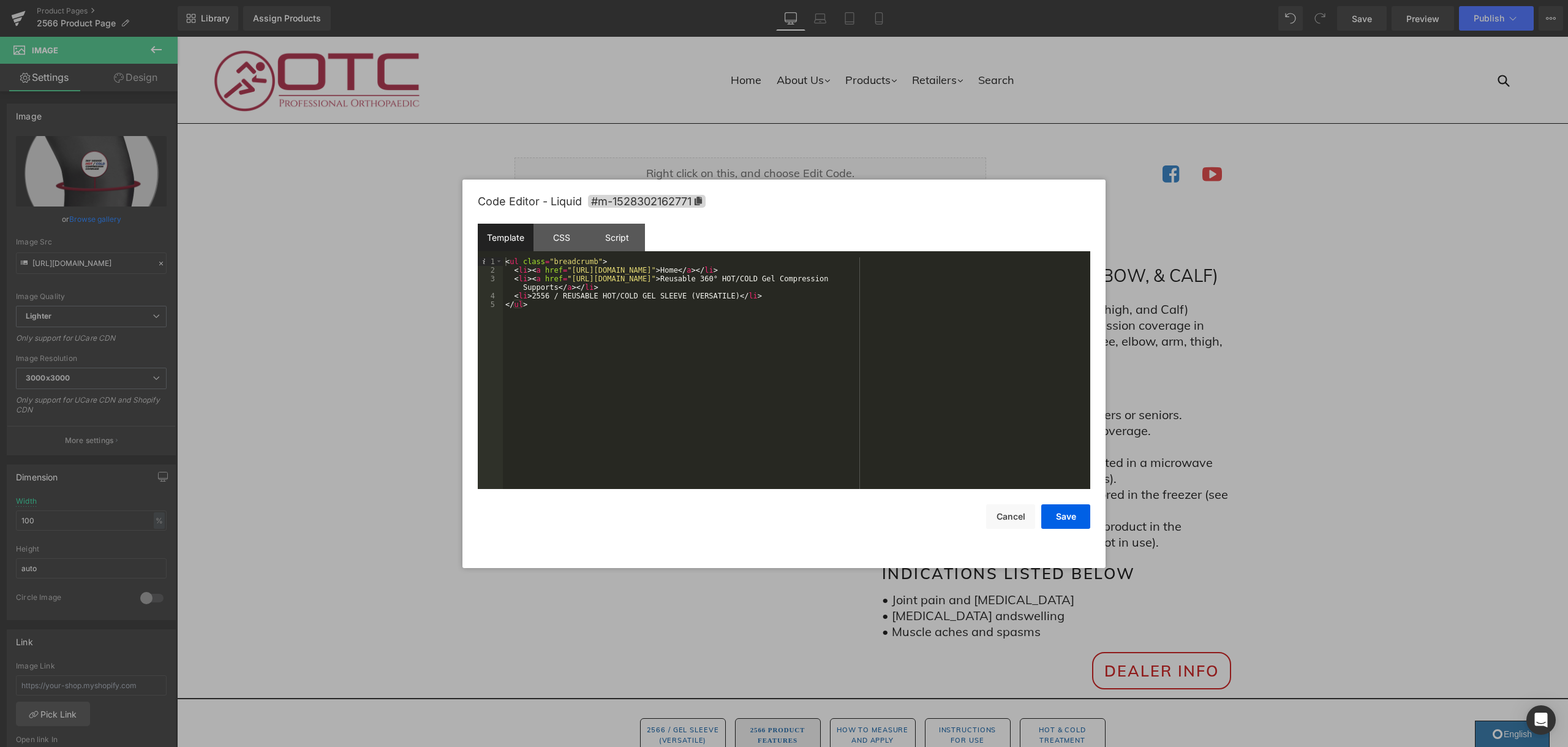
click at [1037, 523] on div "Save Cancel" at bounding box center [784, 509] width 612 height 40
click at [1019, 521] on button "Cancel" at bounding box center [1010, 516] width 49 height 25
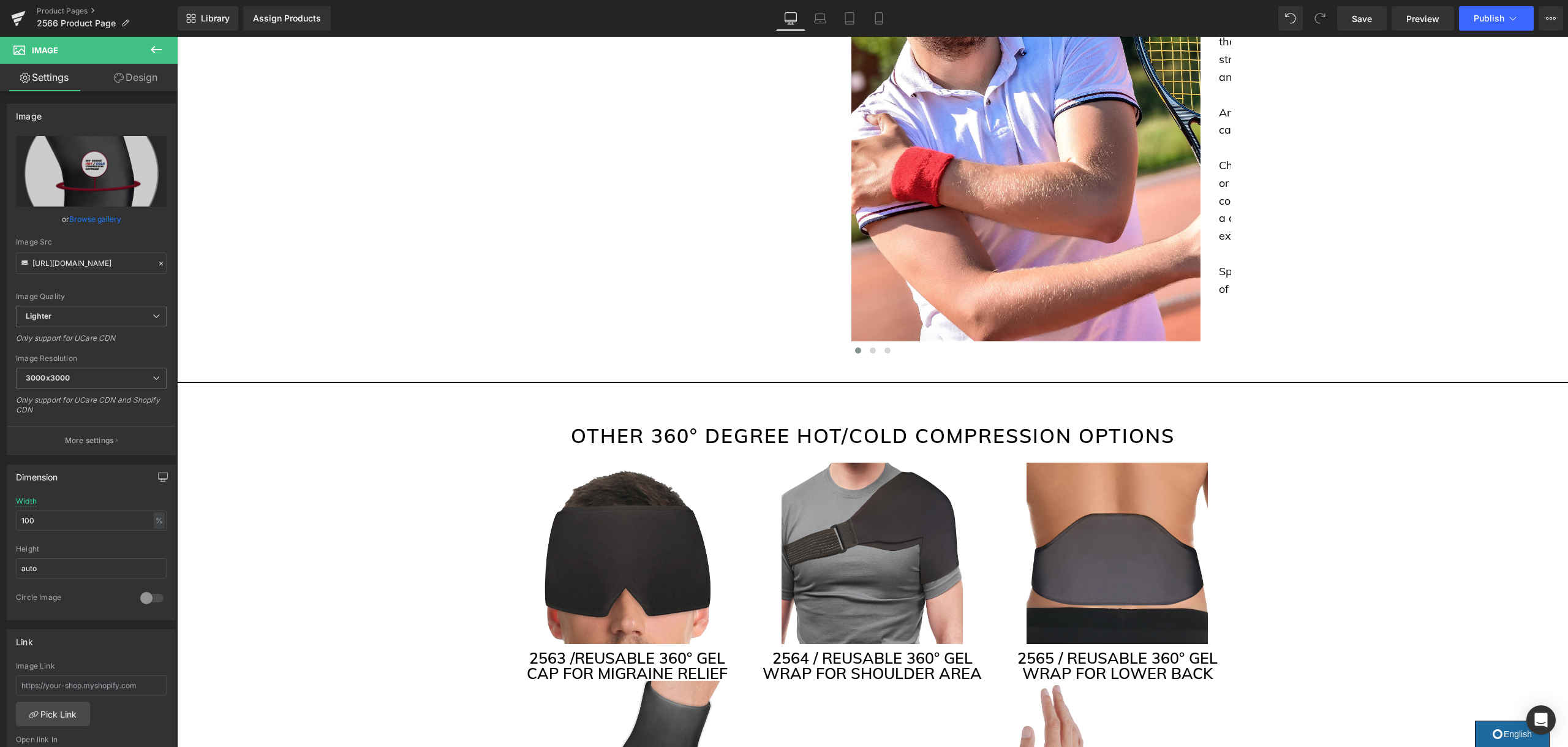
scroll to position [2707, 0]
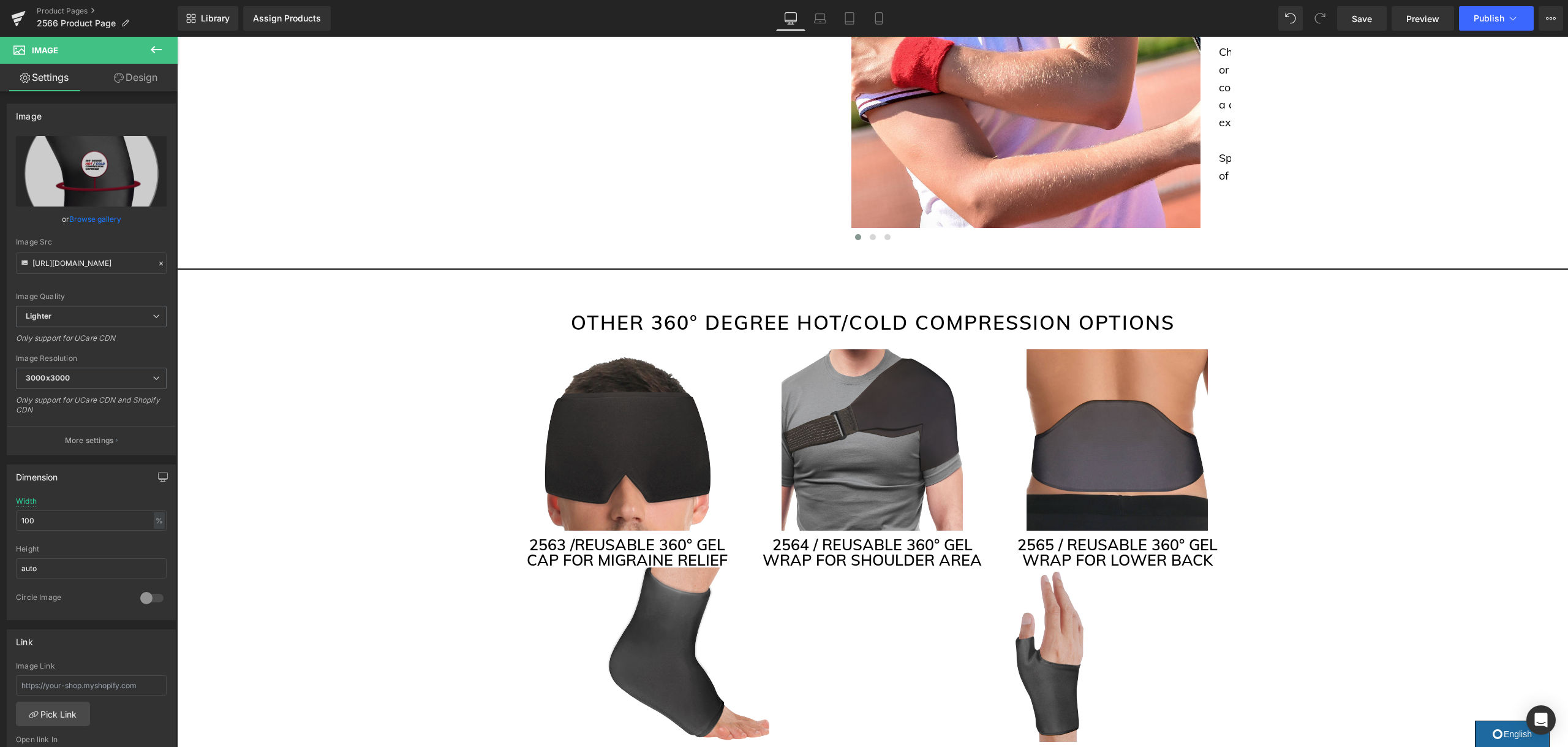
click at [685, 322] on h2 "OTHER 360° DEGREE HOT/COLD COMPRESSION OPTIONS" at bounding box center [872, 322] width 717 height 29
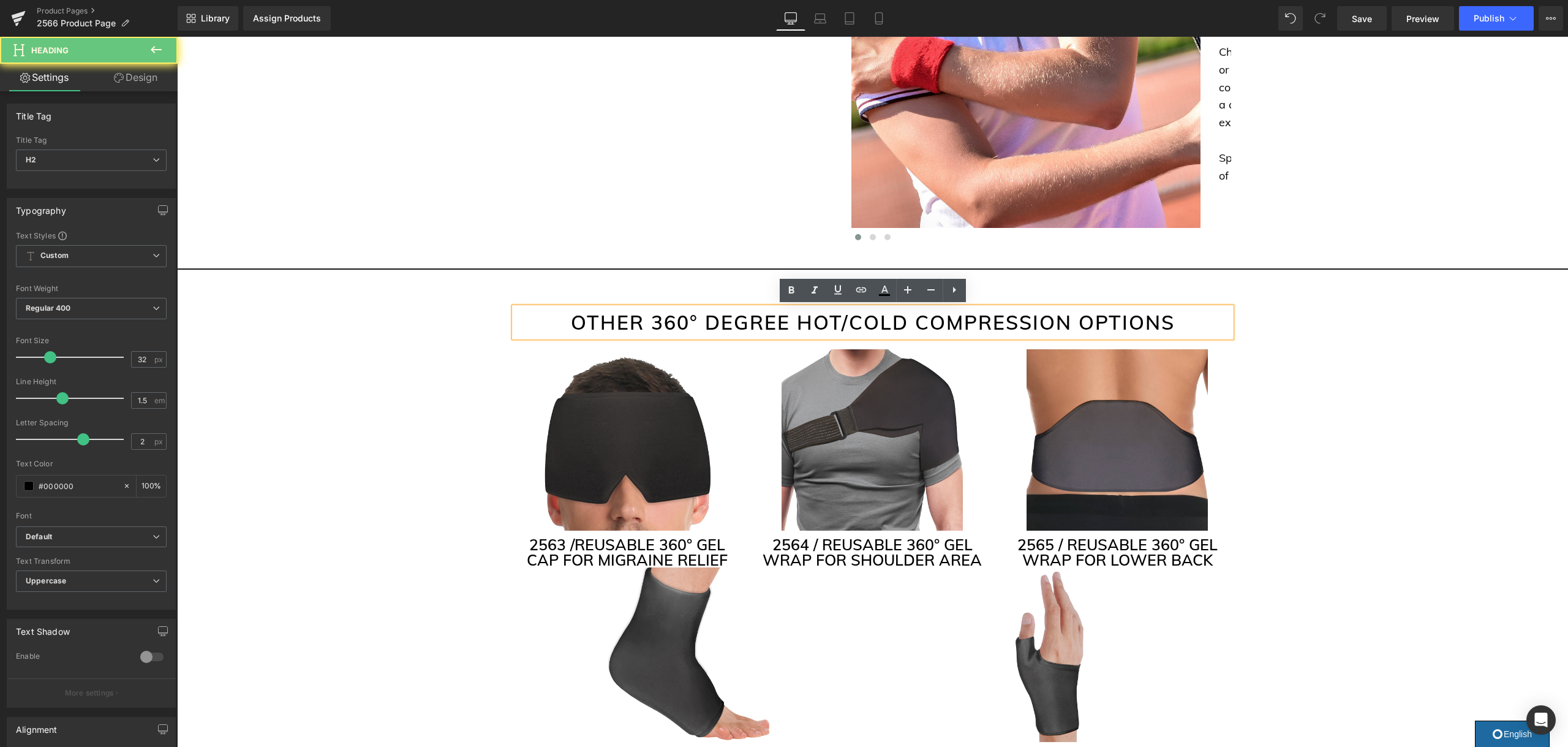
click at [685, 322] on h2 "OTHER 360° DEGREE HOT/COLD COMPRESSION OPTIONS" at bounding box center [872, 322] width 717 height 29
click at [698, 320] on h2 "OTHER 360° DEGREE HOT/COLD COMPRESSION OPTIONS" at bounding box center [872, 322] width 717 height 29
click at [694, 322] on h2 "OTHER 360° DEGREE HOT/COLD COMPRESSION OPTIONS" at bounding box center [872, 322] width 717 height 29
drag, startPoint x: 697, startPoint y: 320, endPoint x: 668, endPoint y: 322, distance: 29.1
click at [668, 322] on h2 "OTHER 360° DEGREE HOT/COLD COMPRESSION OPTIONS" at bounding box center [872, 322] width 717 height 29
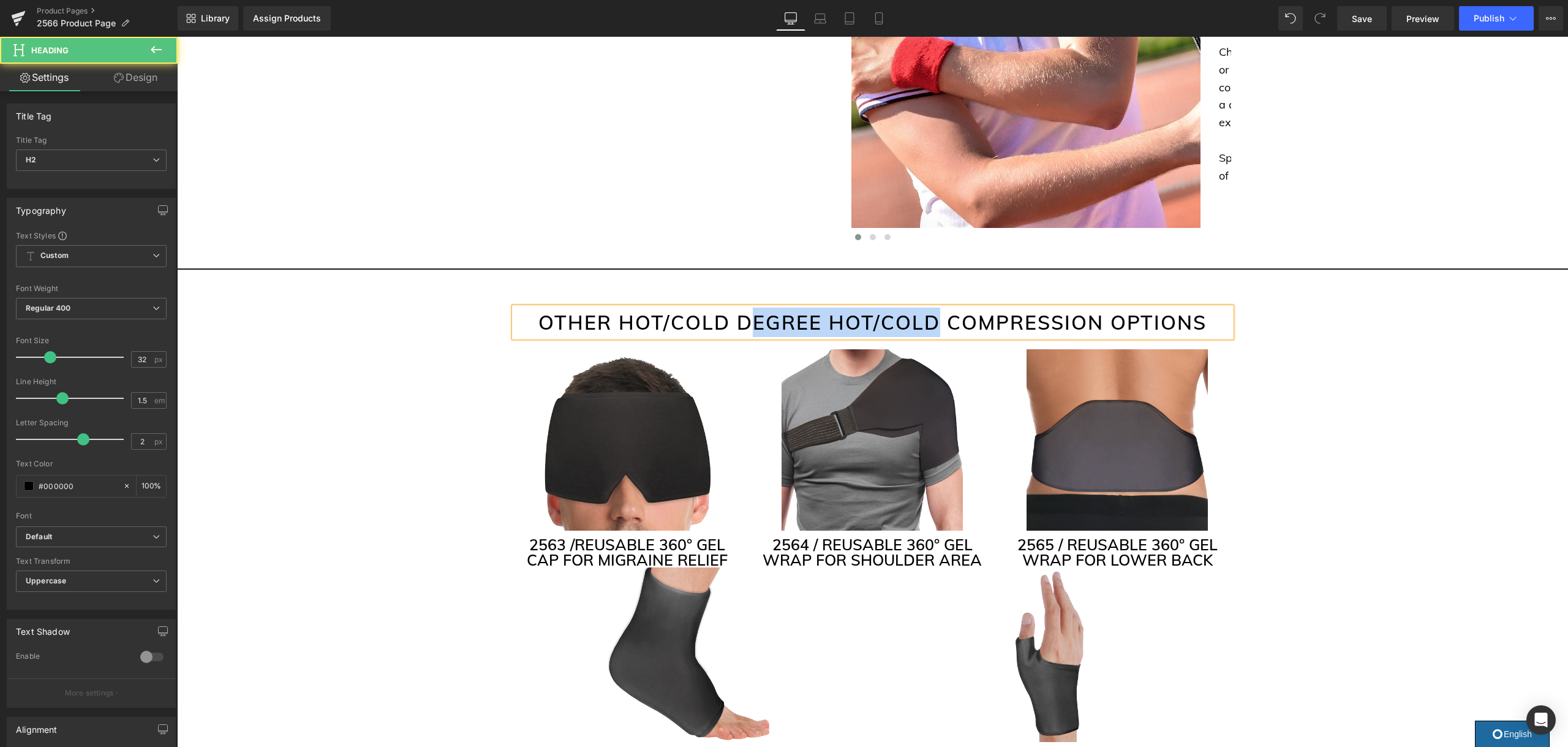
drag, startPoint x: 934, startPoint y: 322, endPoint x: 756, endPoint y: 329, distance: 178.1
click at [756, 329] on h2 "OTHER HOT/COLD DEGREE HOT/COLD COMPRESSION OPTIONS" at bounding box center [872, 322] width 717 height 29
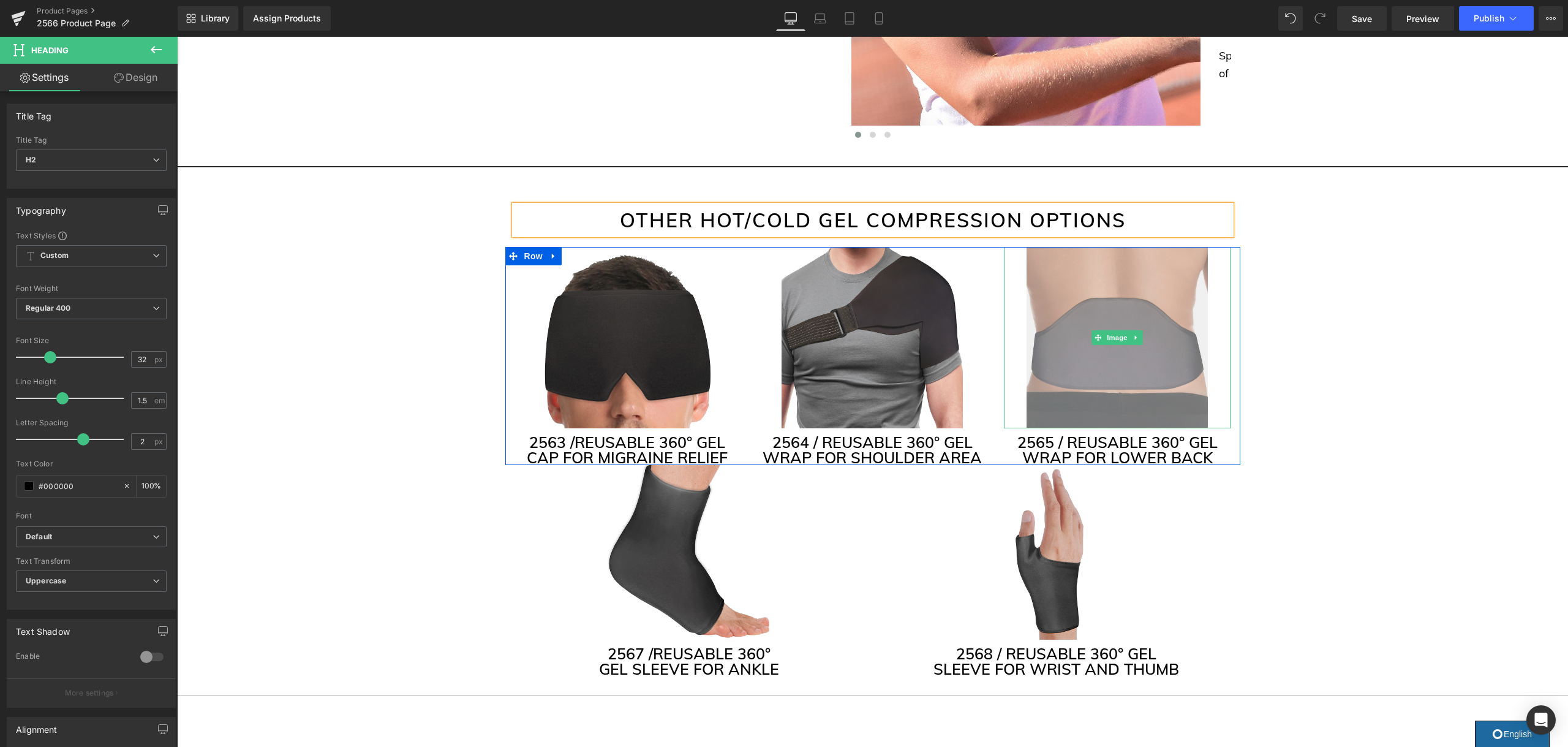
scroll to position [2813, 0]
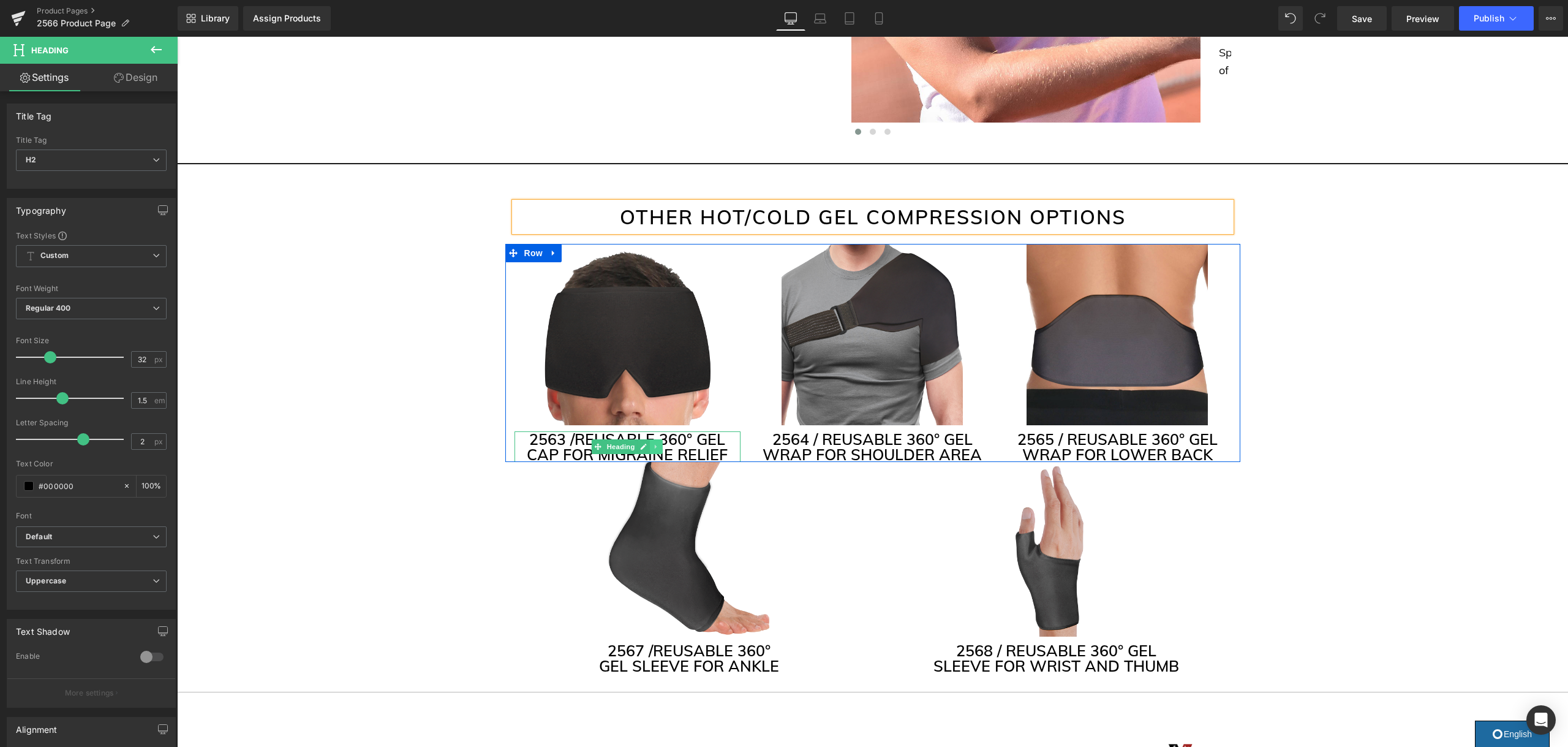
click at [659, 446] on icon at bounding box center [657, 446] width 7 height 7
click at [701, 441] on h3 "2563 / REUSABLE 360° GEL CAP FOR MIGRAINE RELIEF" at bounding box center [627, 446] width 226 height 31
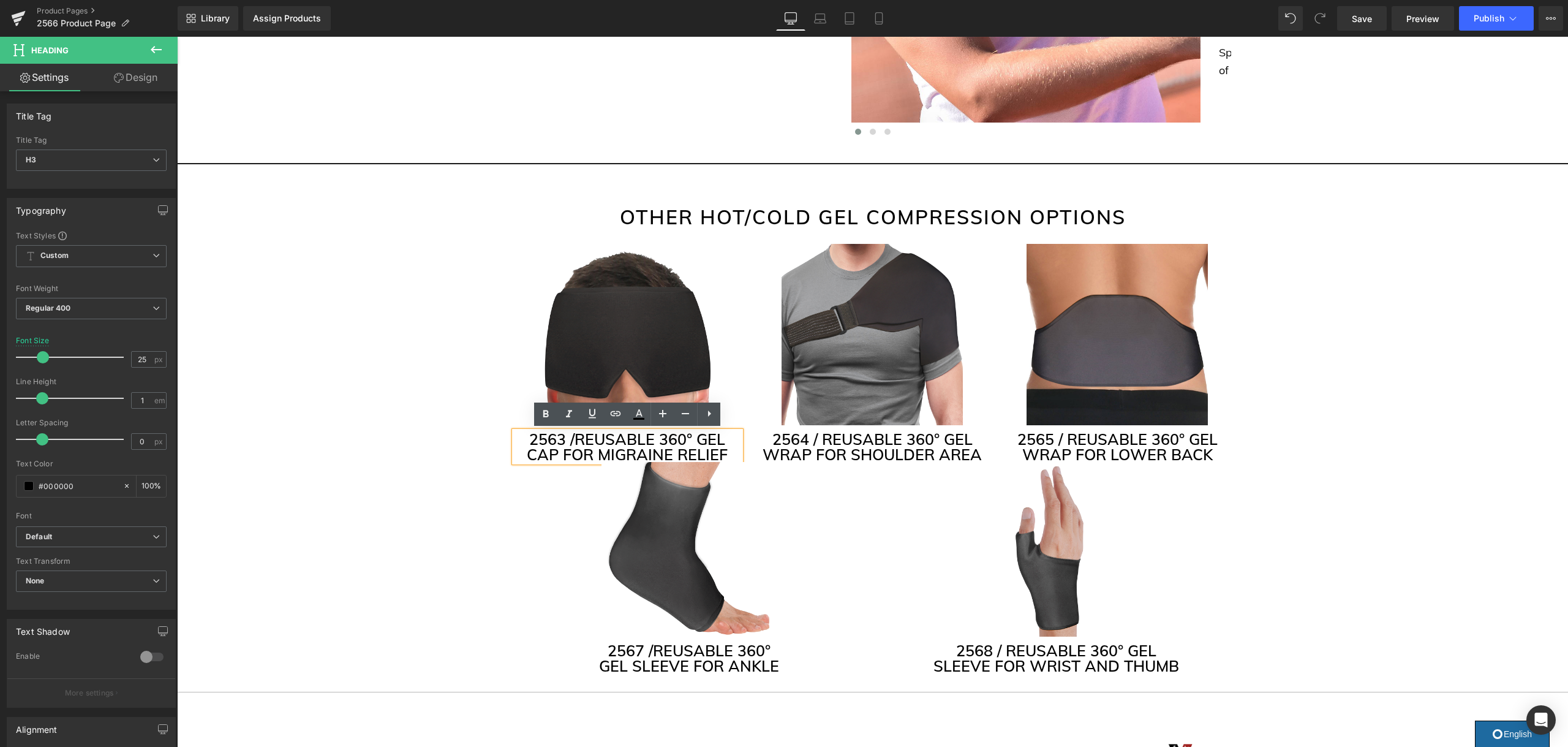
click at [701, 441] on h3 "2563 / REUSABLE 360° GEL CAP FOR MIGRAINE RELIEF" at bounding box center [627, 446] width 226 height 31
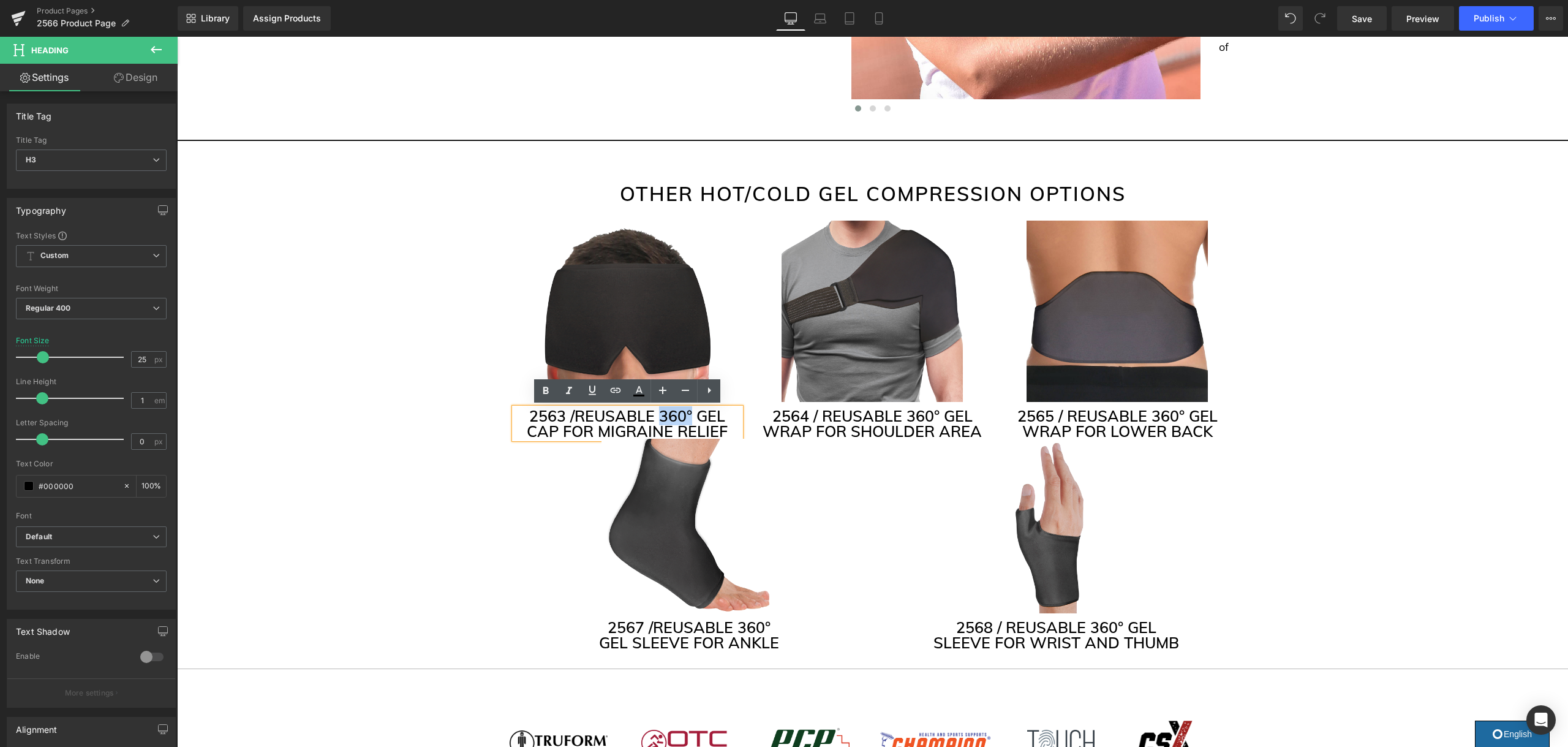
drag, startPoint x: 693, startPoint y: 427, endPoint x: 665, endPoint y: 419, distance: 29.1
click at [665, 419] on h3 "2563 / REUSABLE 360° GEL CAP FOR MIGRAINE RELIEF" at bounding box center [627, 423] width 226 height 31
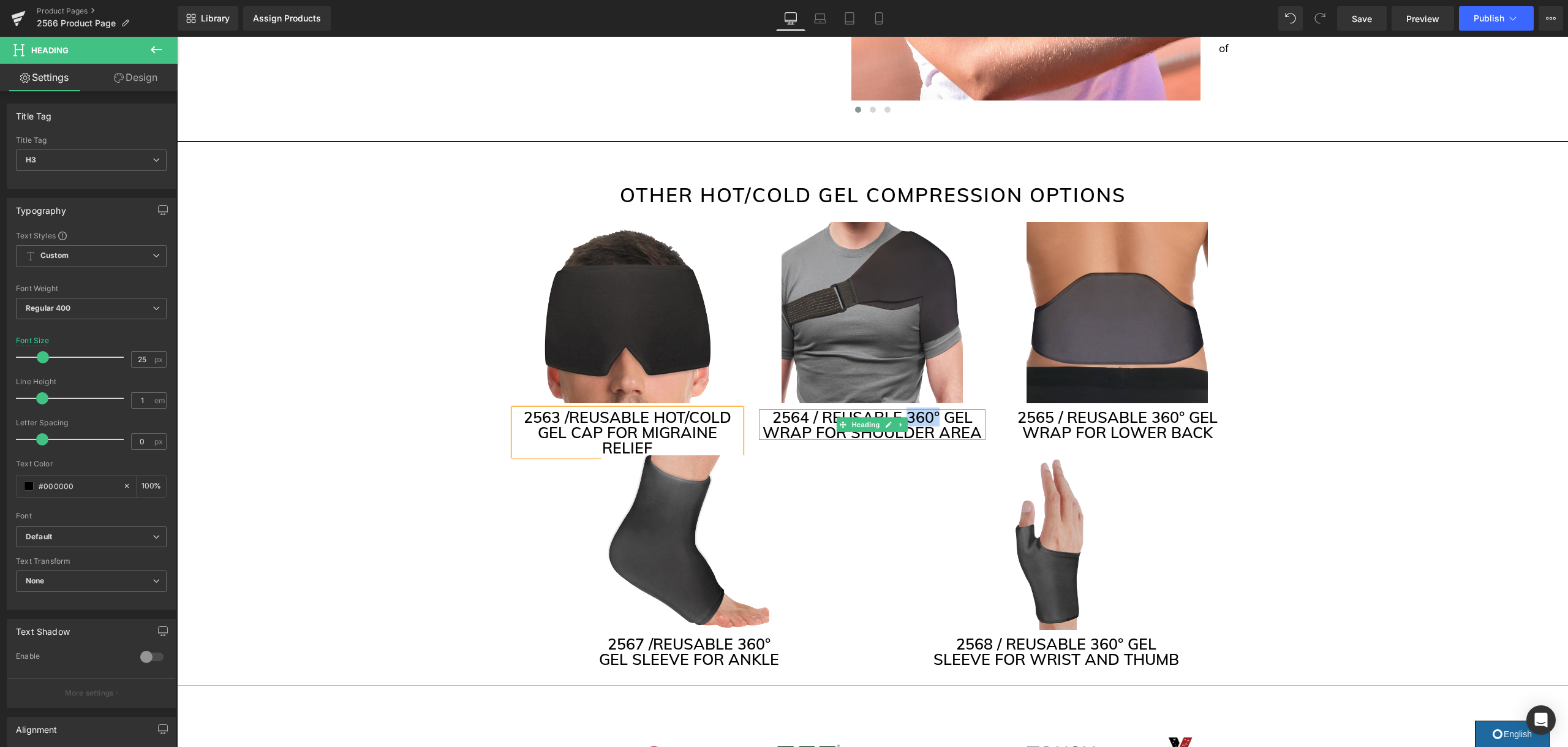
drag, startPoint x: 938, startPoint y: 418, endPoint x: 906, endPoint y: 415, distance: 32.1
click at [906, 415] on h3 "2564 / REUSABLE 360° GEL WRAP FOR SHOULDER AREA" at bounding box center [872, 425] width 226 height 31
click at [912, 416] on h3 "2564 / REUSABLE 360° GEL WRAP FOR SHOULDER AREA" at bounding box center [872, 425] width 226 height 31
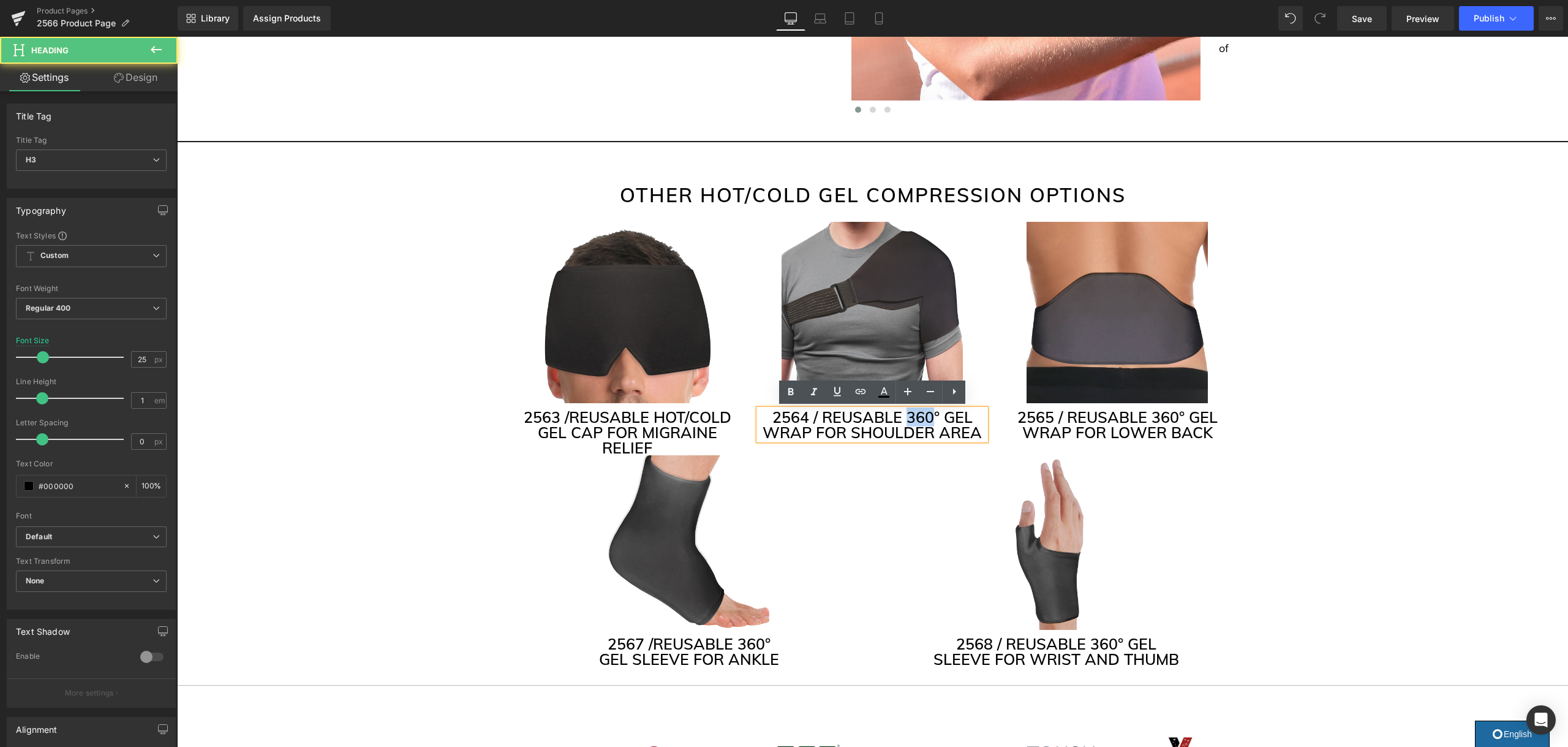
click at [912, 416] on h3 "2564 / REUSABLE 360° GEL WRAP FOR SHOULDER AREA" at bounding box center [872, 425] width 226 height 31
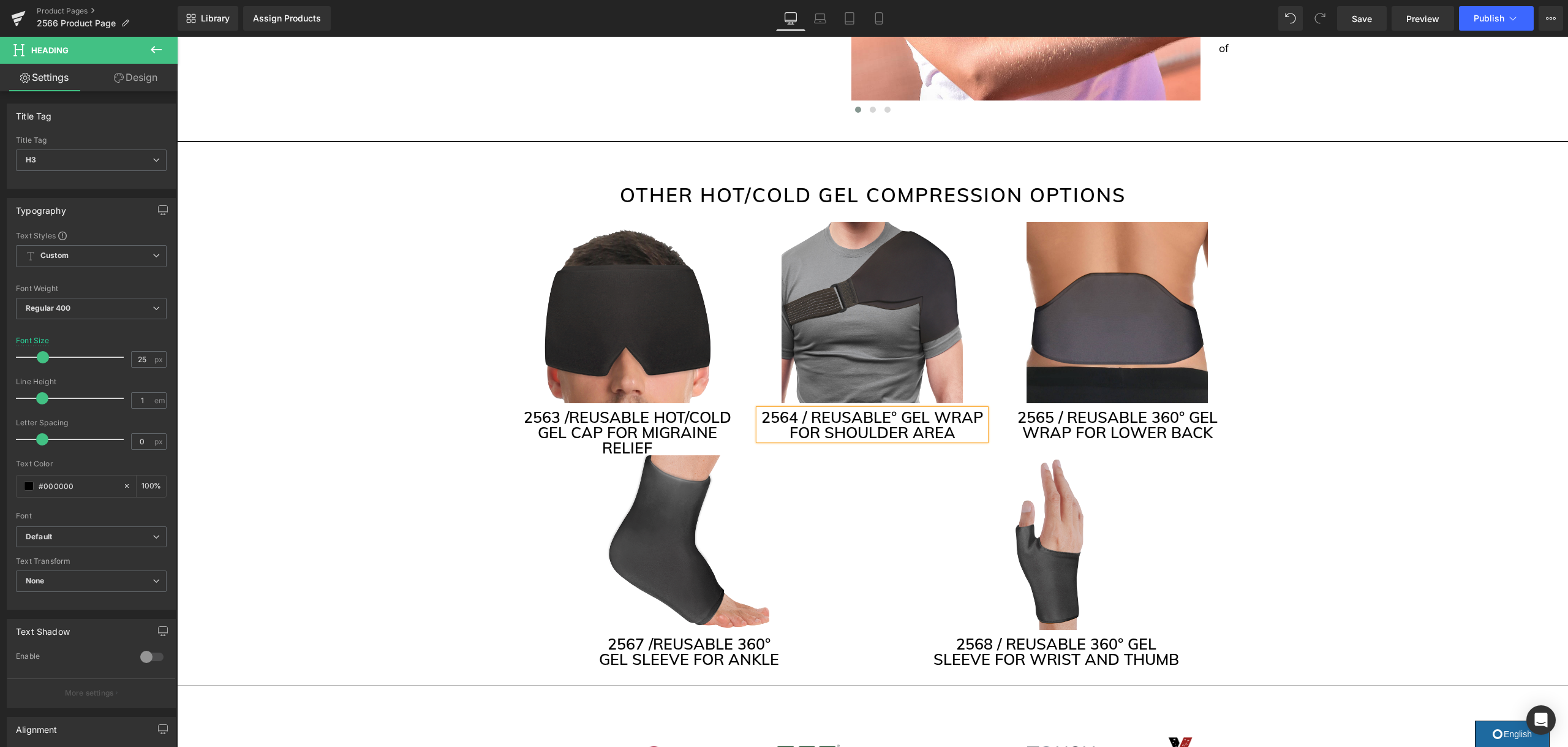
drag, startPoint x: 893, startPoint y: 416, endPoint x: 889, endPoint y: 438, distance: 22.4
click at [893, 416] on h3 "2564 / REUSABLE° GEL WRAP FOR SHOULDER AREA" at bounding box center [872, 425] width 226 height 31
click at [896, 412] on h3 "2564 / REUSABLE° GEL WRAP FOR SHOULDER AREA" at bounding box center [872, 425] width 226 height 31
click at [937, 419] on h3 "2564 / REUSABLE HOT /COLD GEL WRAP FOR SHOULDER AREA" at bounding box center [872, 432] width 226 height 46
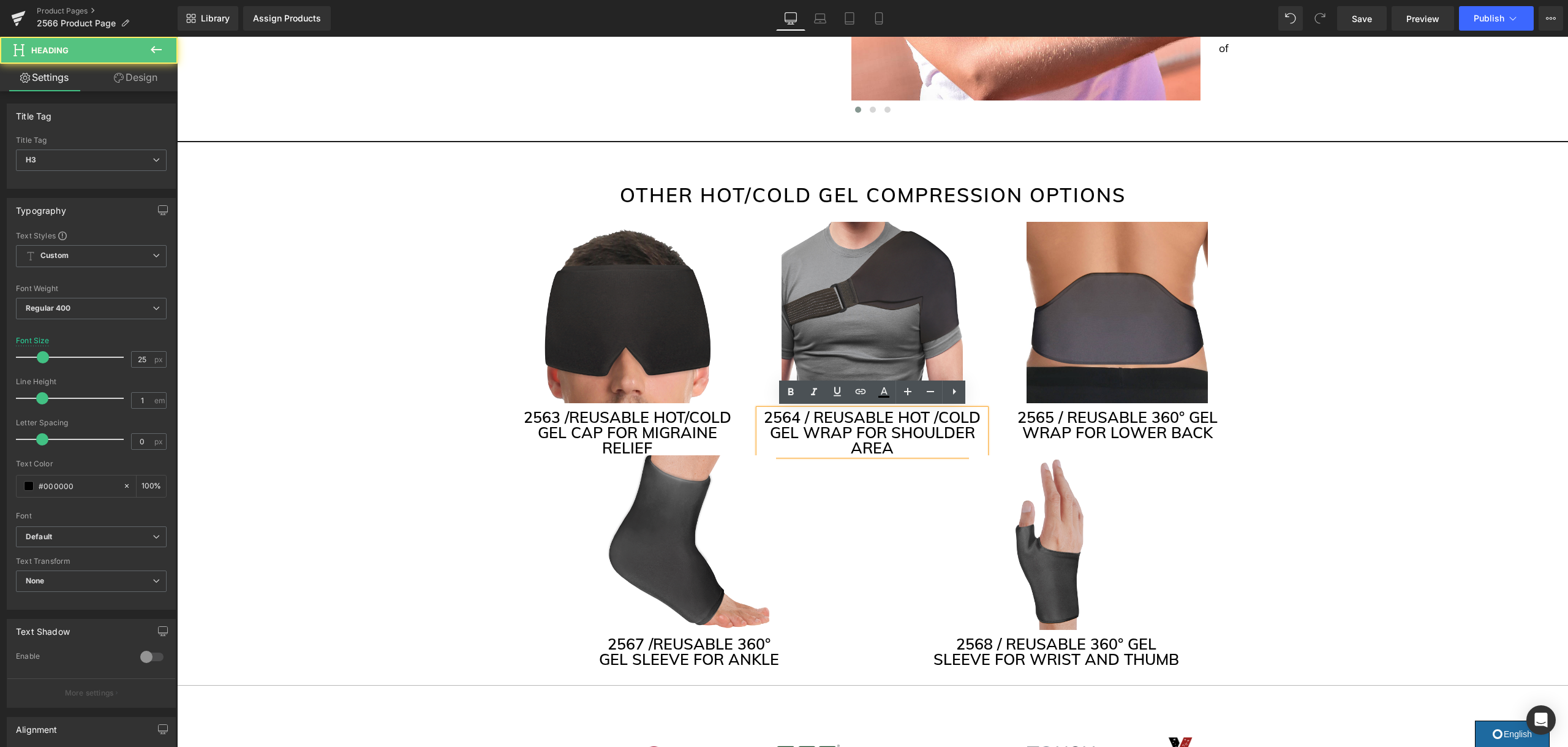
click at [931, 418] on h3 "2564 / REUSABLE HOT /COLD GEL WRAP FOR SHOULDER AREA" at bounding box center [872, 432] width 226 height 46
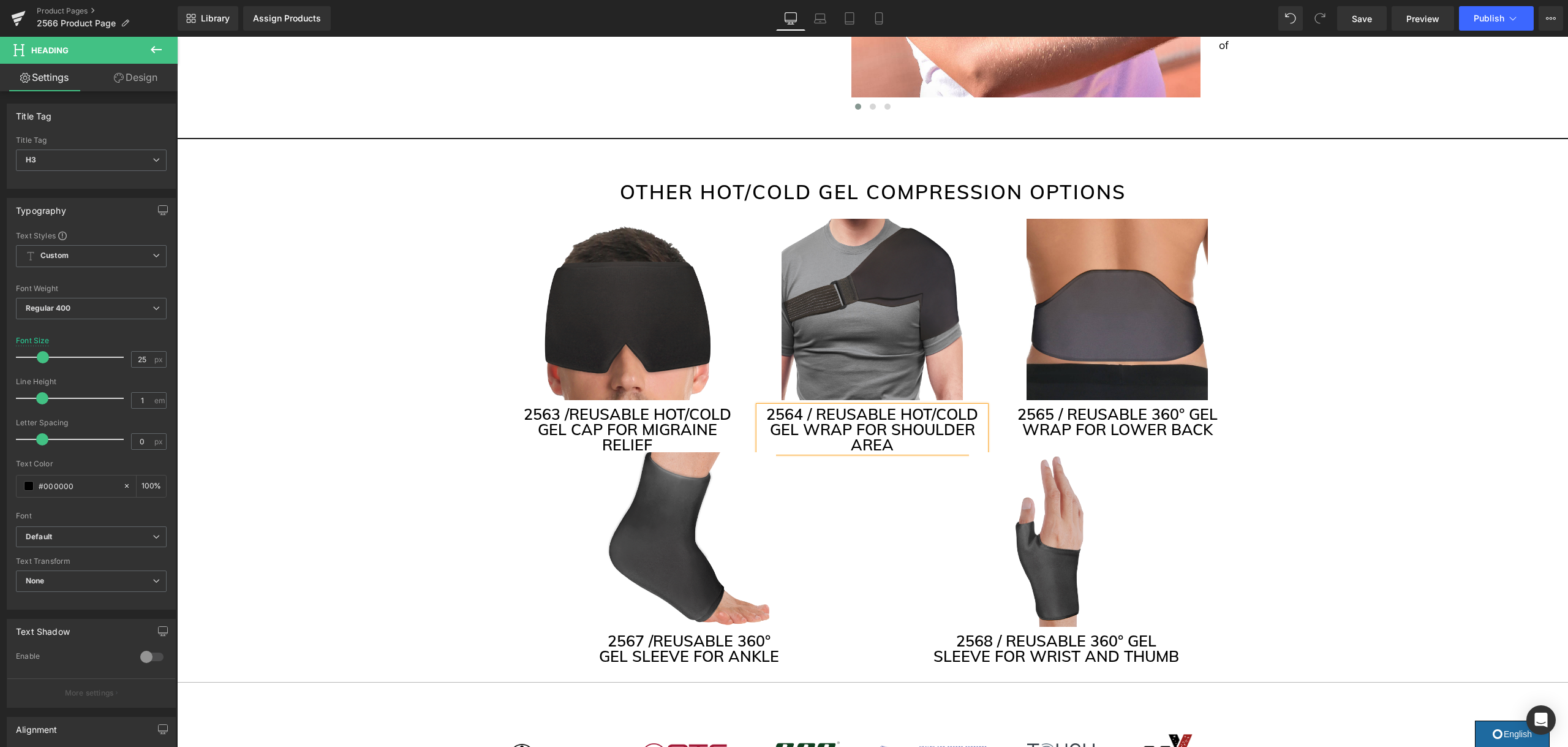
scroll to position [2839, 0]
click at [1161, 411] on h3 "2565 / REUSABLE 360° GEL WRAP FOR LOWER BACK" at bounding box center [1117, 421] width 226 height 31
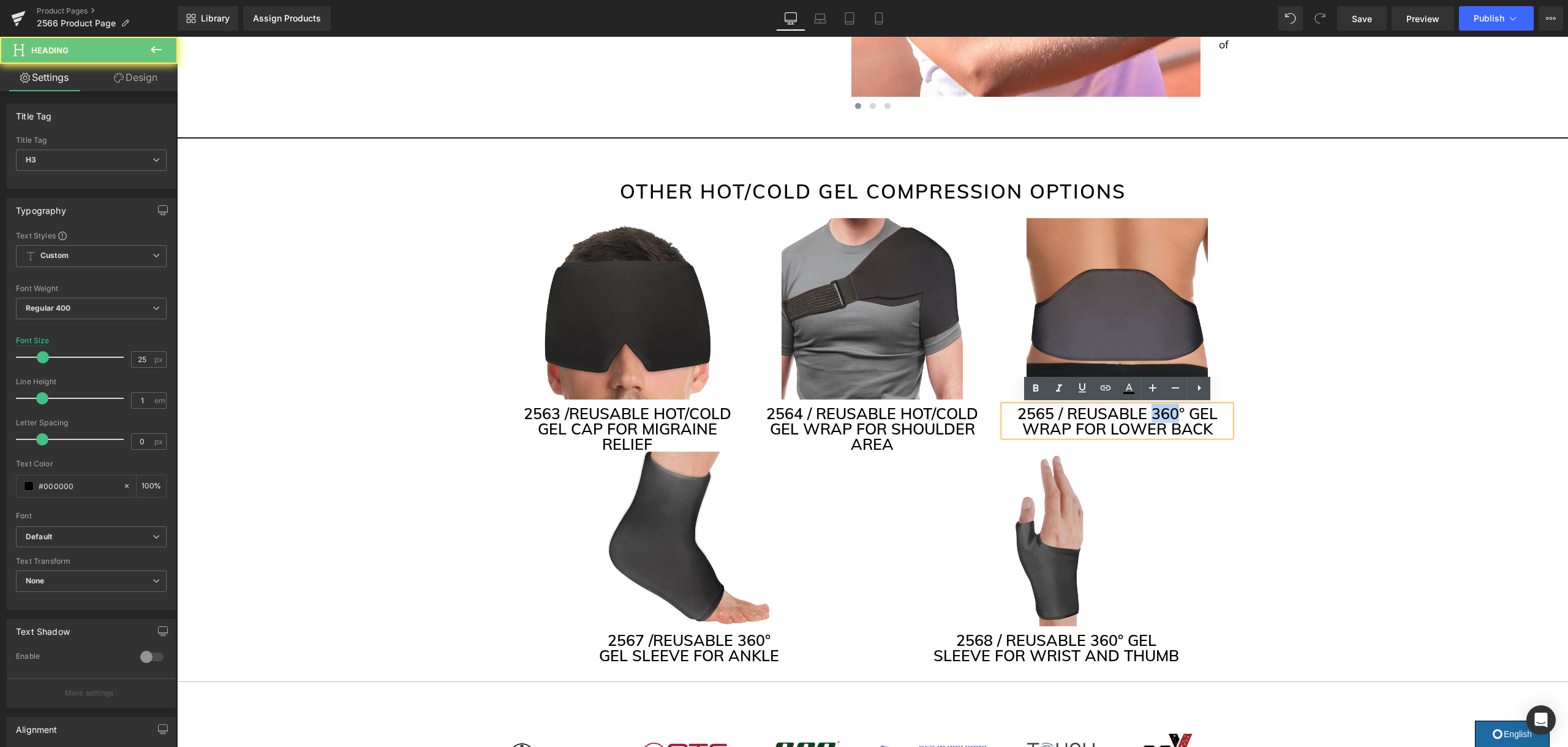
click at [1161, 411] on h3 "2565 / REUSABLE 360° GEL WRAP FOR LOWER BACK" at bounding box center [1117, 421] width 226 height 31
drag, startPoint x: 1184, startPoint y: 411, endPoint x: 1155, endPoint y: 411, distance: 29.0
click at [1155, 411] on h3 "2565 / REUSABLE 360° GEL WRAP FOR LOWER BACK" at bounding box center [1117, 421] width 226 height 31
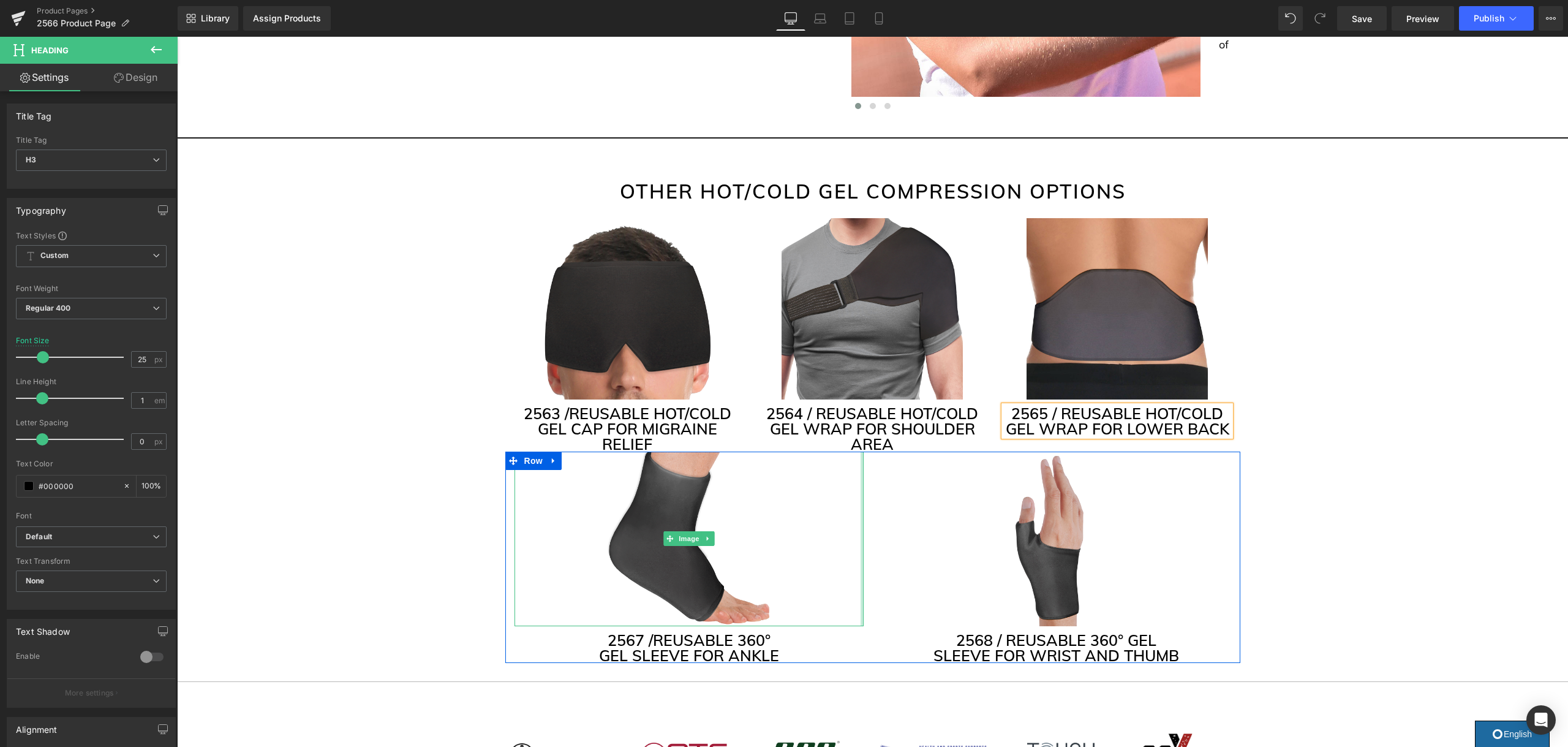
scroll to position [2838, 0]
drag, startPoint x: 738, startPoint y: 638, endPoint x: 766, endPoint y: 637, distance: 28.0
click at [767, 637] on h3 "2567 / REUSABLE 360°" at bounding box center [689, 640] width 349 height 15
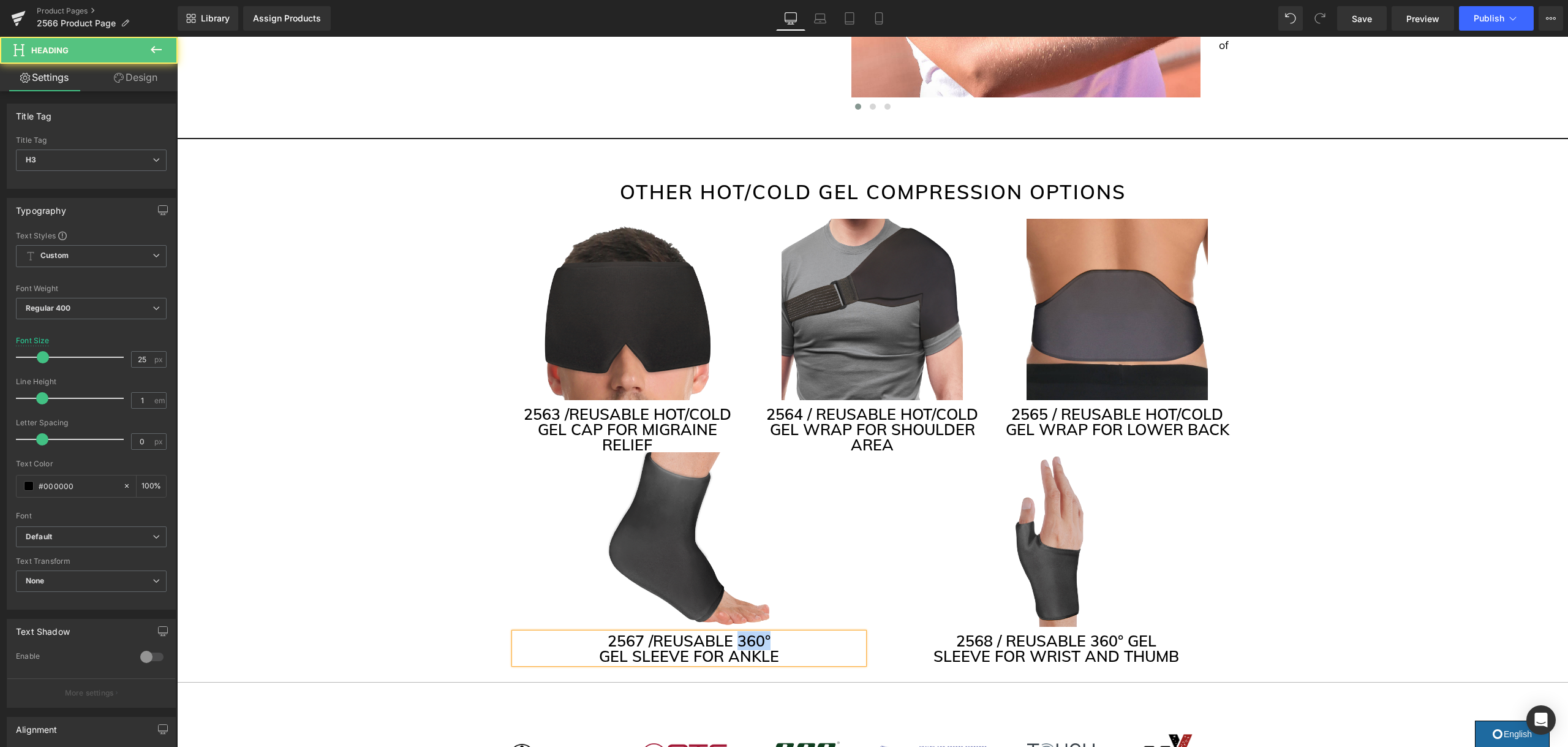
click at [769, 637] on h3 "2567 / REUSABLE 360°" at bounding box center [689, 640] width 349 height 15
drag, startPoint x: 764, startPoint y: 638, endPoint x: 738, endPoint y: 641, distance: 26.2
click at [738, 641] on h3 "2567 / REUSABLE 360°" at bounding box center [689, 640] width 349 height 15
click at [1118, 638] on h3 "2568 / REUSABLE 360° GEL" at bounding box center [1057, 640] width 349 height 15
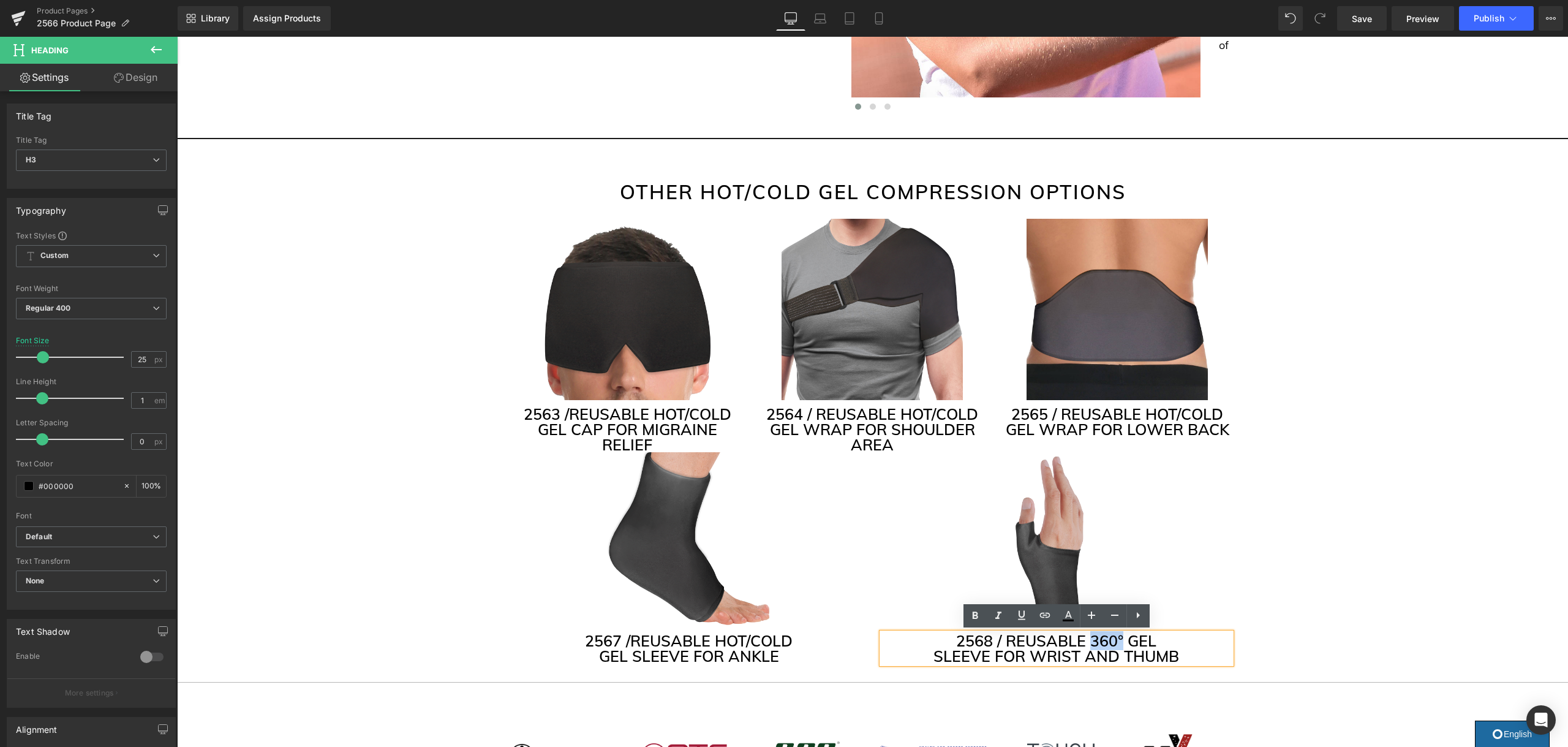
drag, startPoint x: 1120, startPoint y: 638, endPoint x: 1089, endPoint y: 640, distance: 31.1
click at [1089, 640] on h3 "2568 / REUSABLE 360° GEL" at bounding box center [1057, 640] width 349 height 15
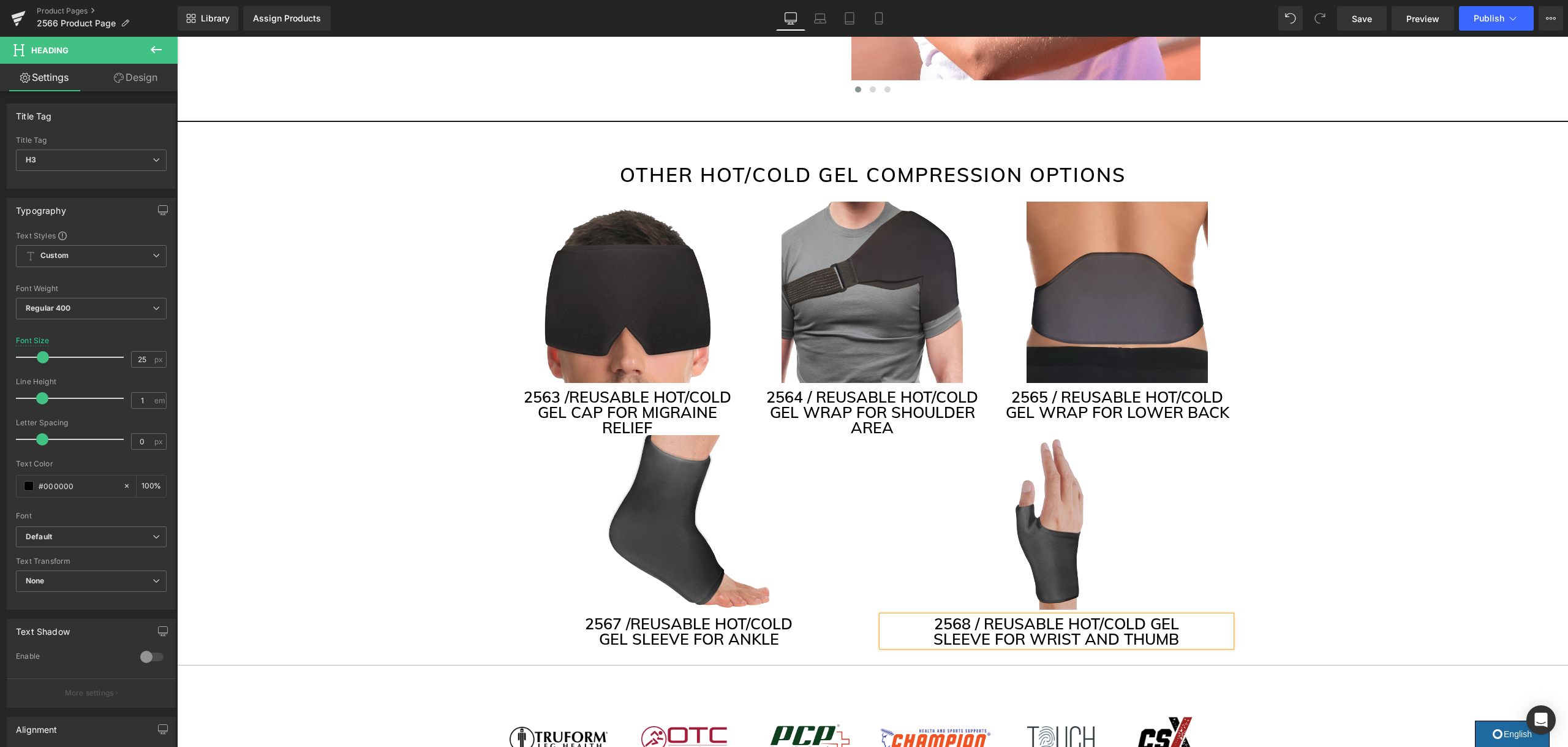
scroll to position [2878, 0]
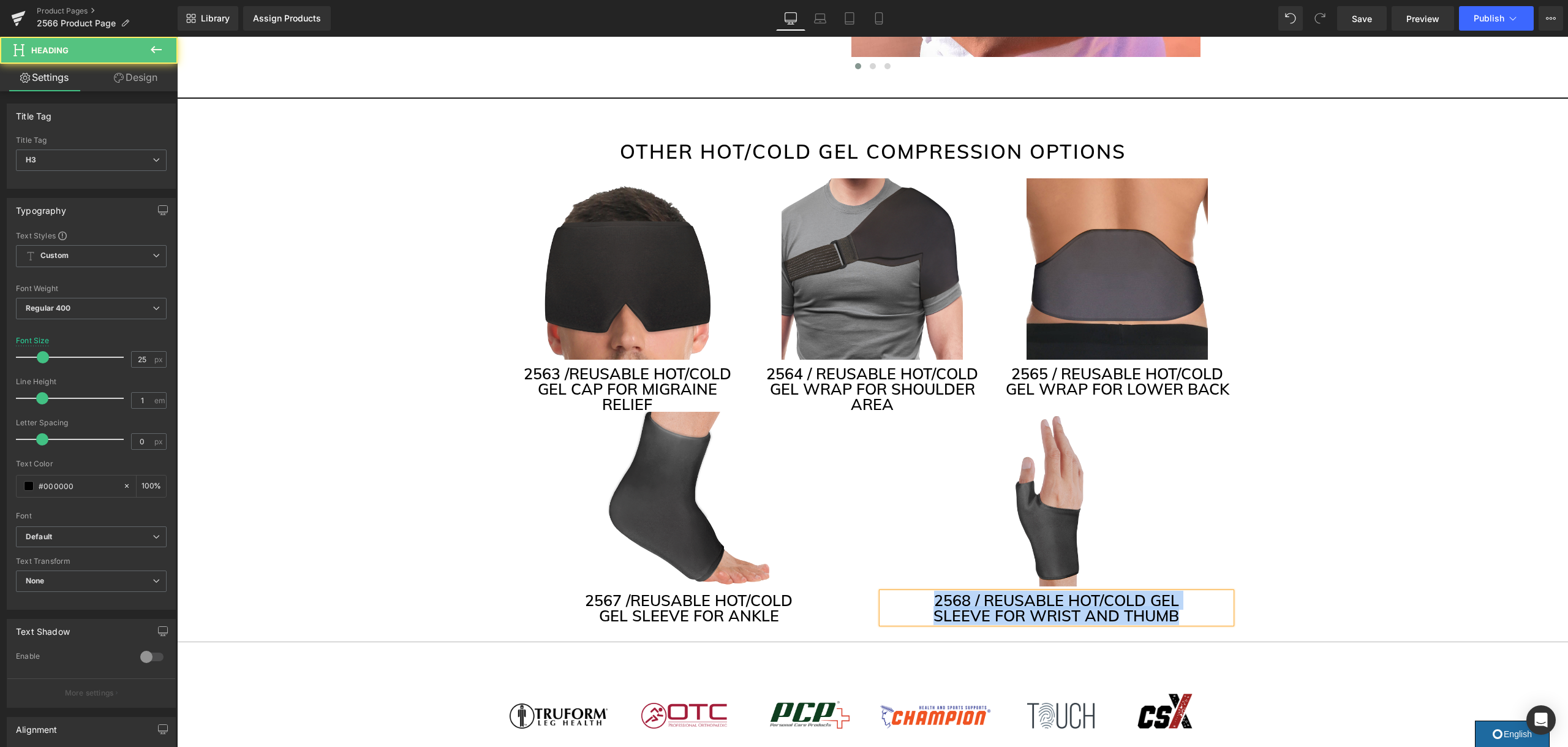
drag, startPoint x: 1178, startPoint y: 617, endPoint x: 889, endPoint y: 591, distance: 290.2
click at [889, 592] on div "2568 / REUSABLE HOT/COLD GEL SLEEVE FOR WRIST AND THUMB" at bounding box center [1057, 608] width 349 height 31
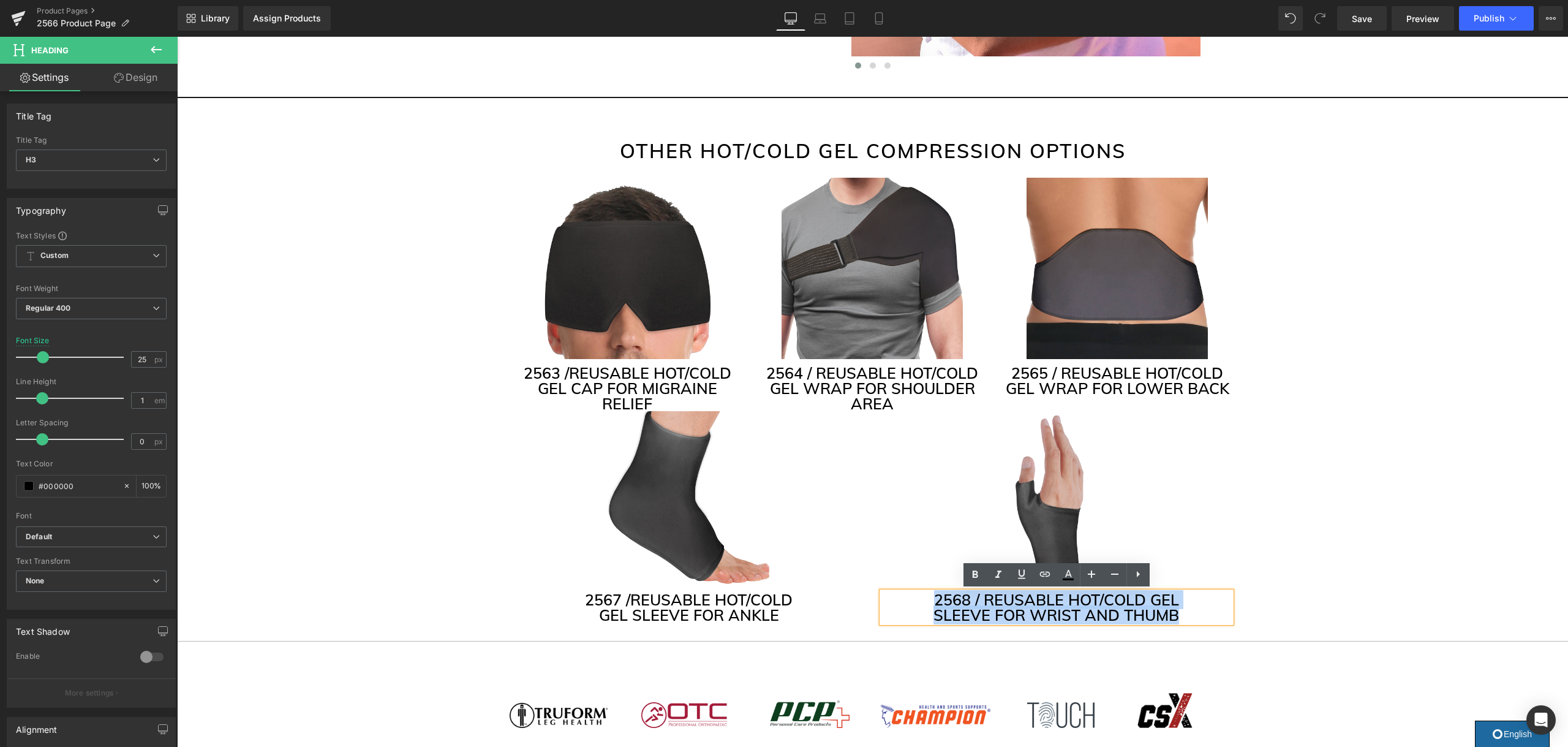
scroll to position [2881, 0]
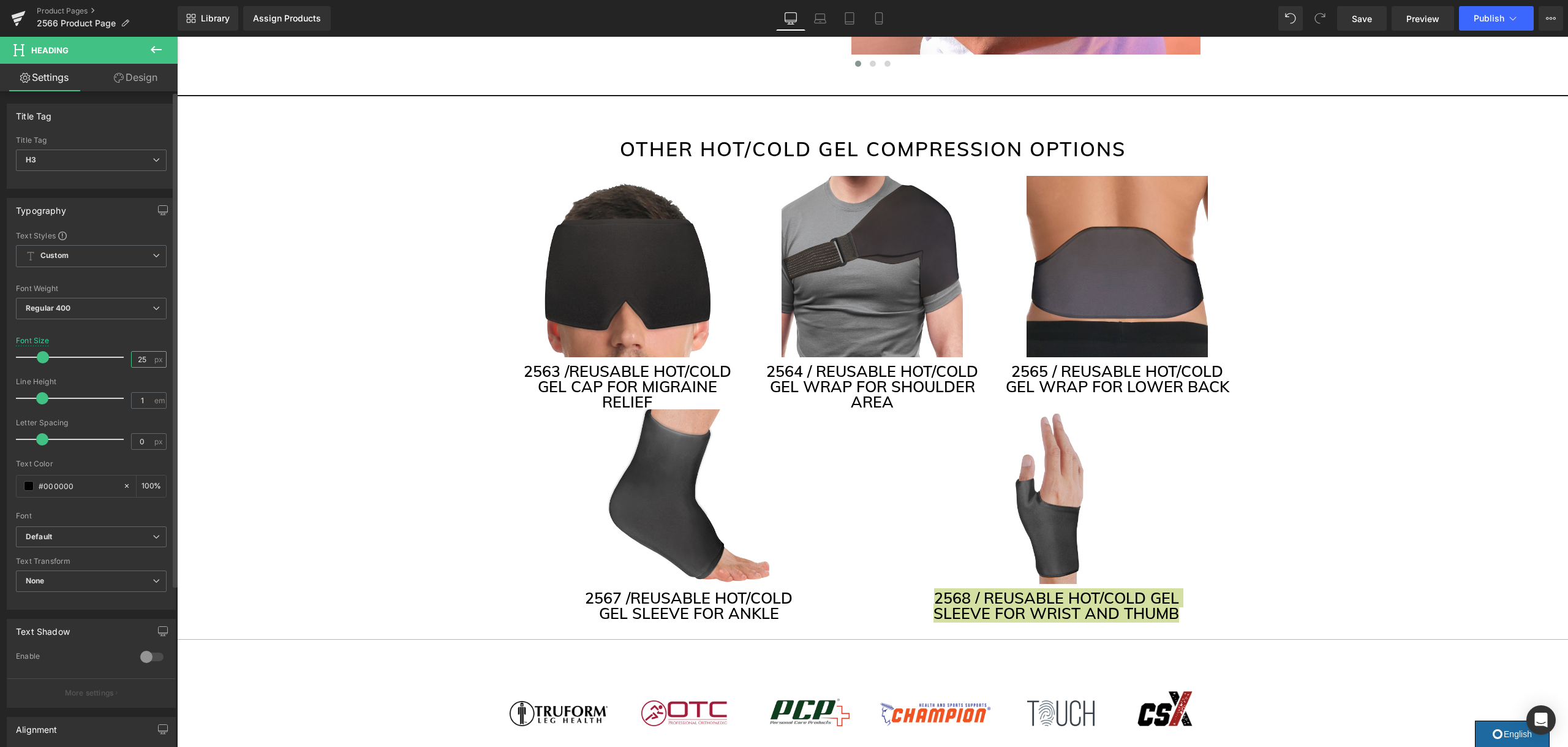
click at [139, 357] on input "25" at bounding box center [142, 359] width 22 height 15
type input "23"
click at [134, 306] on span "Regular 400" at bounding box center [91, 306] width 151 height 22
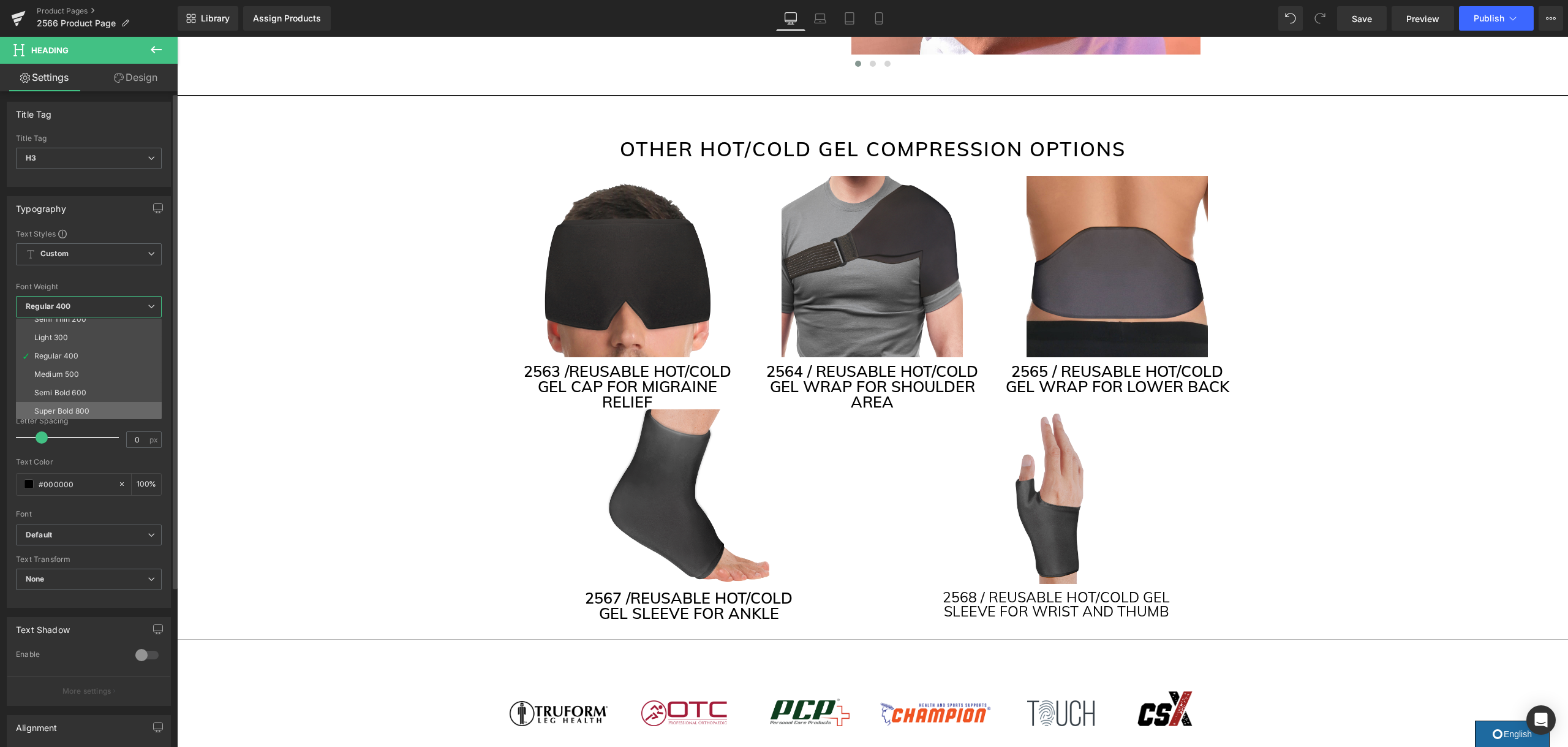
scroll to position [35, 0]
click at [95, 387] on li "Semi Bold 600" at bounding box center [92, 385] width 151 height 18
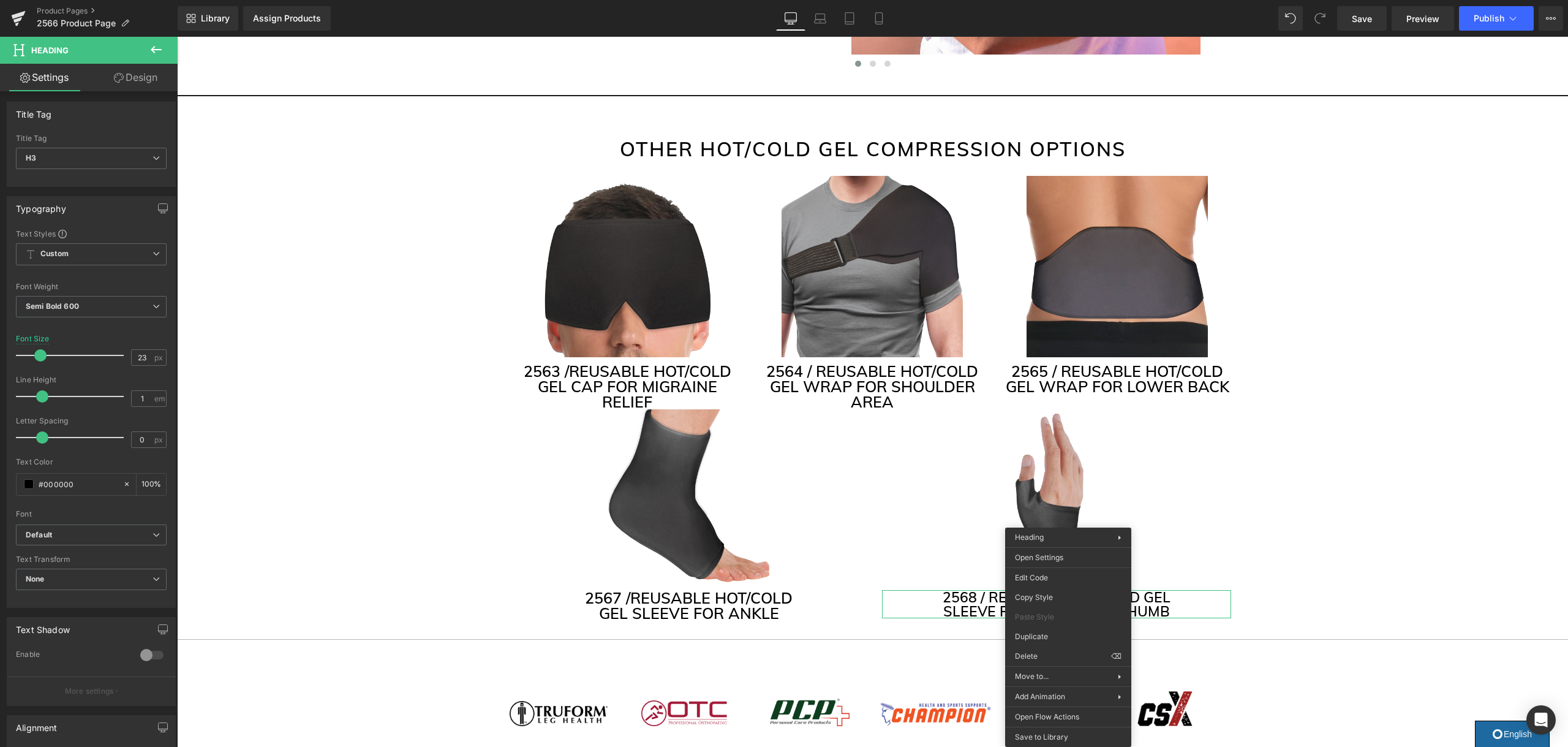
drag, startPoint x: 1221, startPoint y: 632, endPoint x: 1043, endPoint y: 596, distance: 181.6
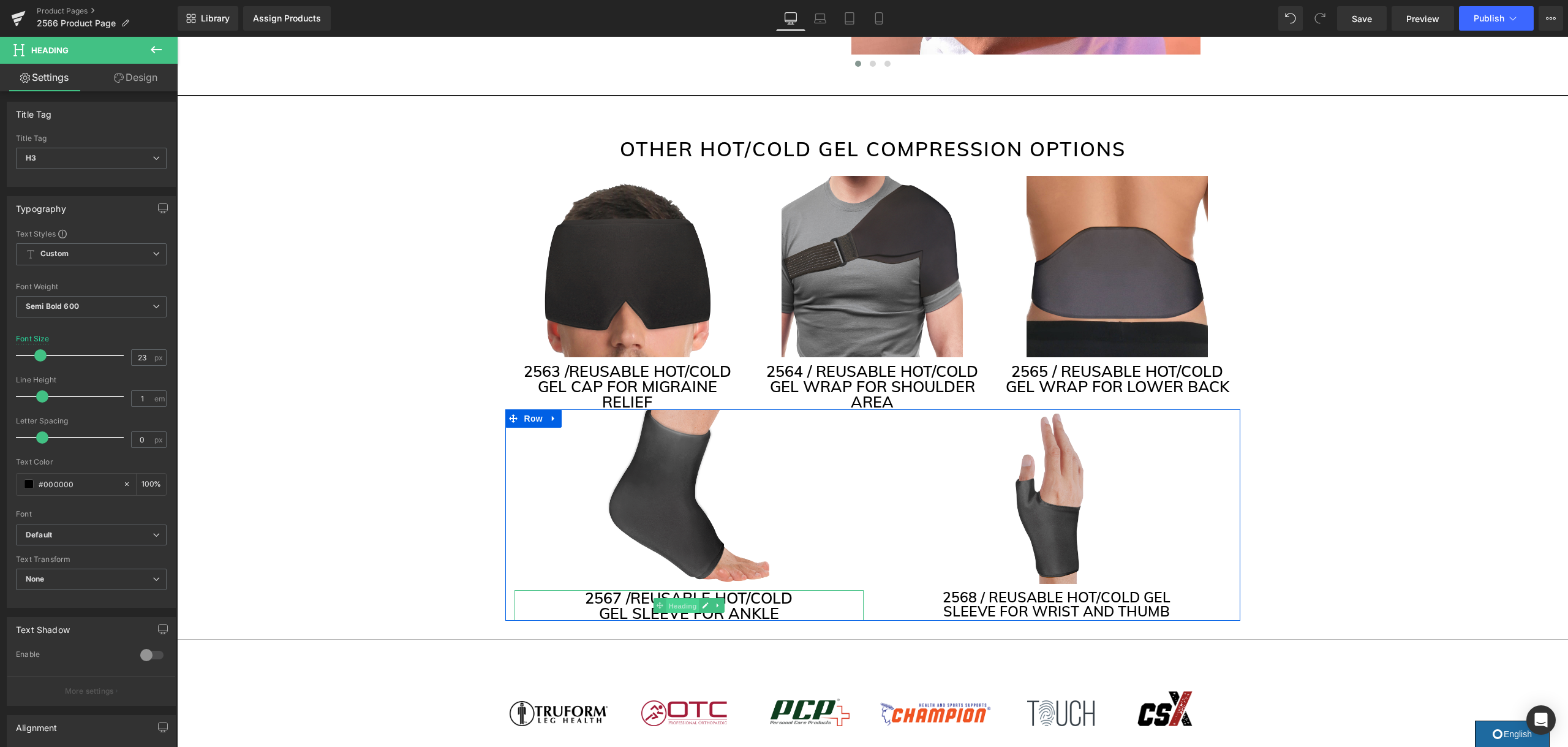
drag, startPoint x: 691, startPoint y: 603, endPoint x: 868, endPoint y: 640, distance: 180.8
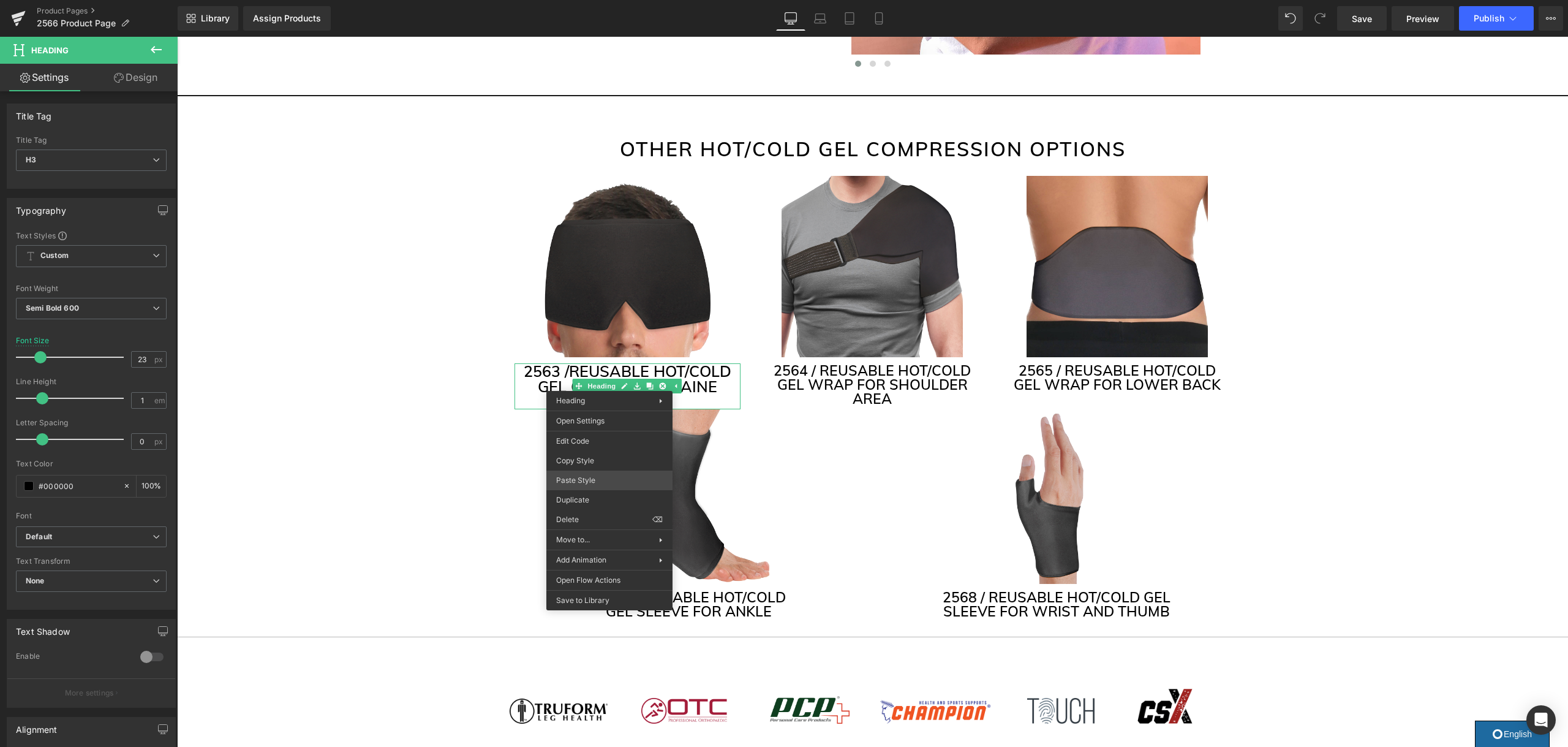
drag, startPoint x: 783, startPoint y: 513, endPoint x: 612, endPoint y: 474, distance: 175.4
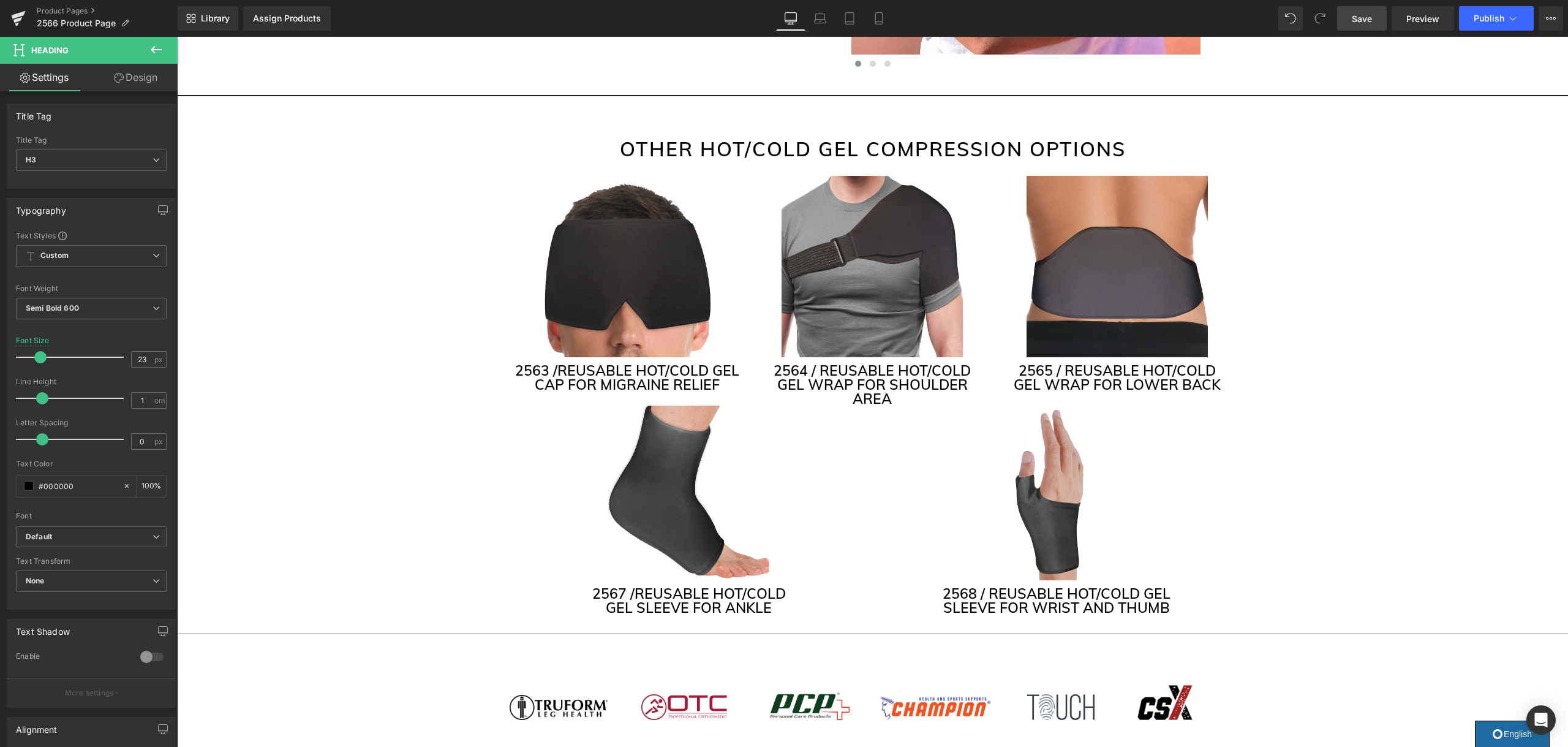
click at [1352, 19] on link "Save" at bounding box center [1361, 18] width 50 height 25
click at [1506, 20] on button "Publish" at bounding box center [1496, 18] width 75 height 25
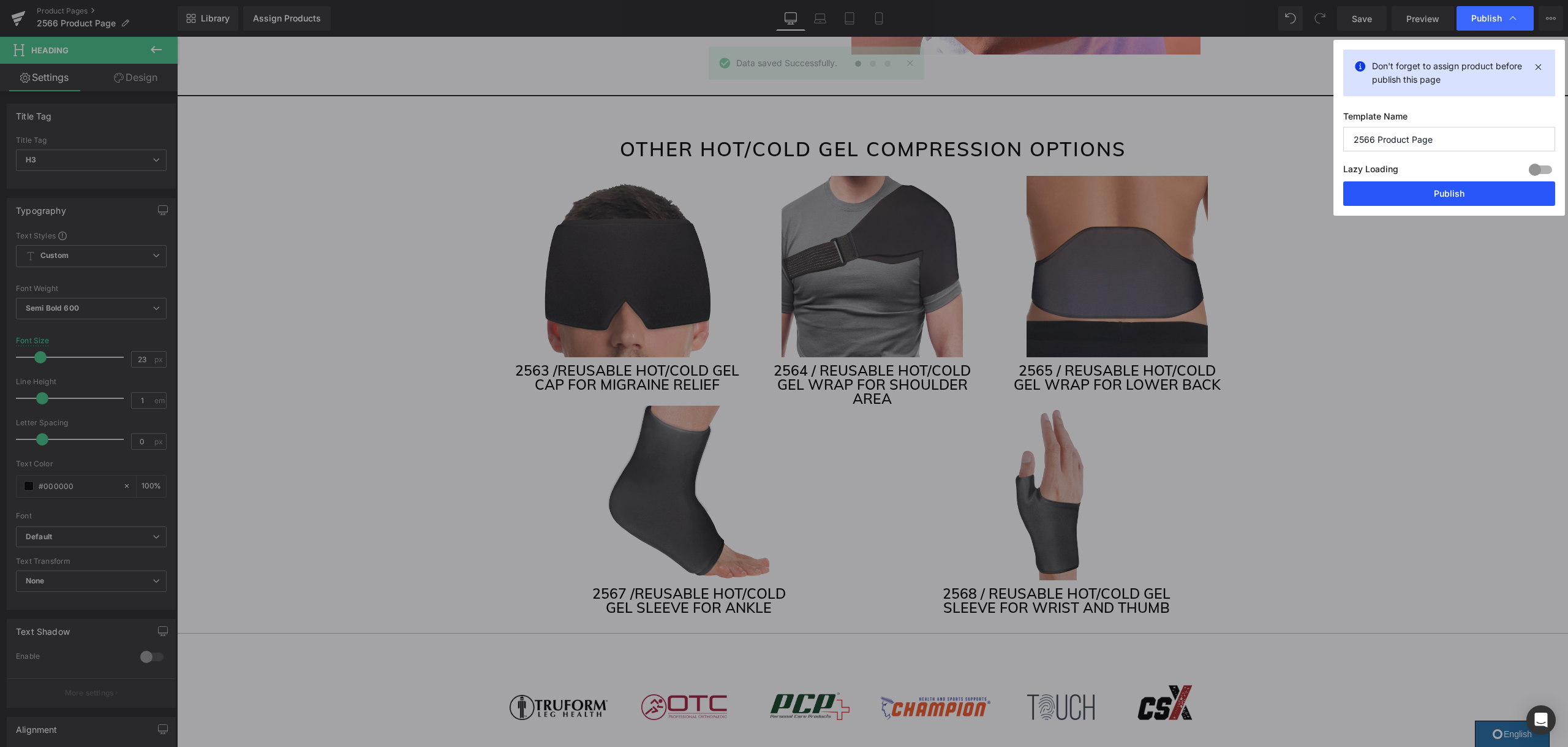
click at [1401, 198] on button "Publish" at bounding box center [1449, 193] width 212 height 25
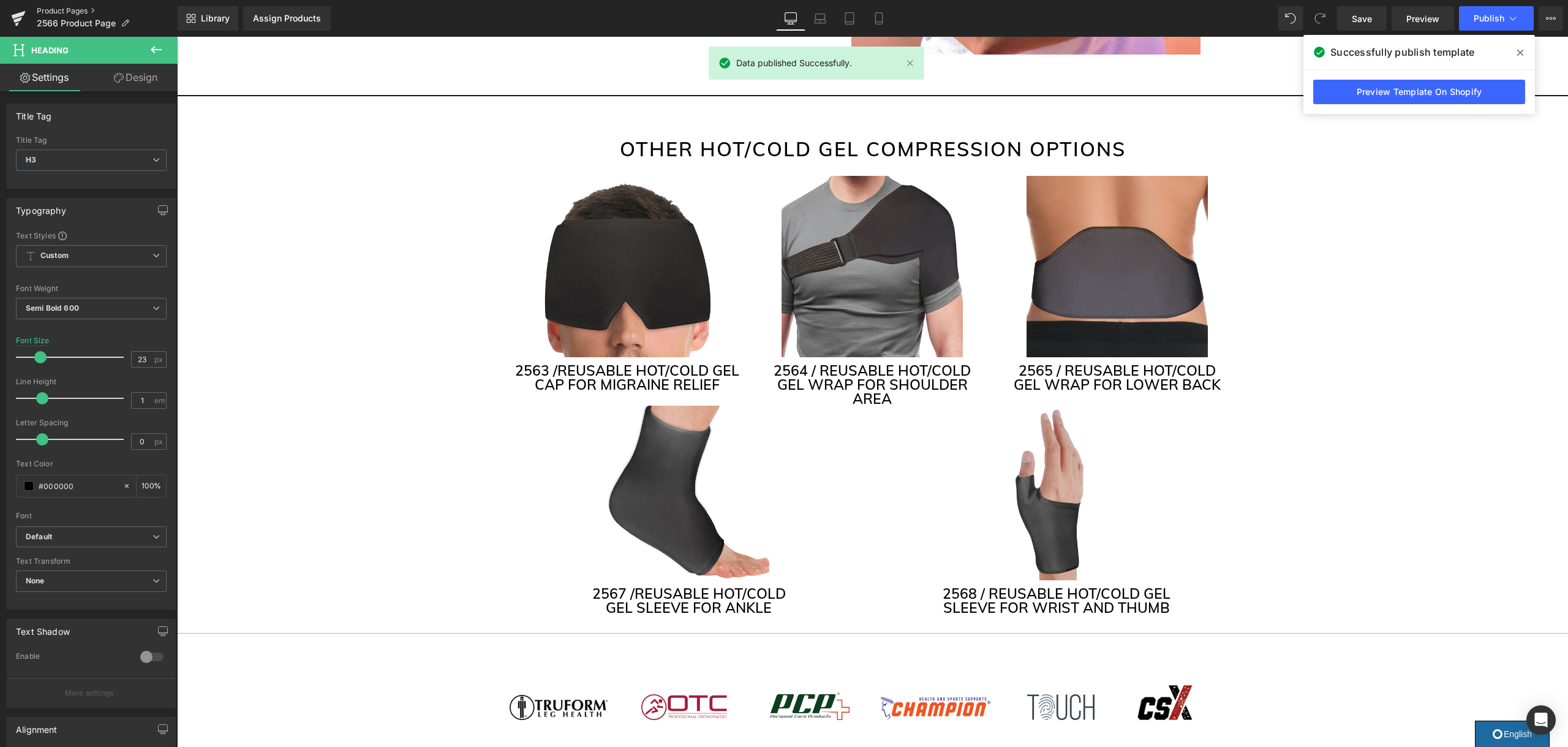
click at [48, 9] on link "Product Pages" at bounding box center [106, 11] width 141 height 10
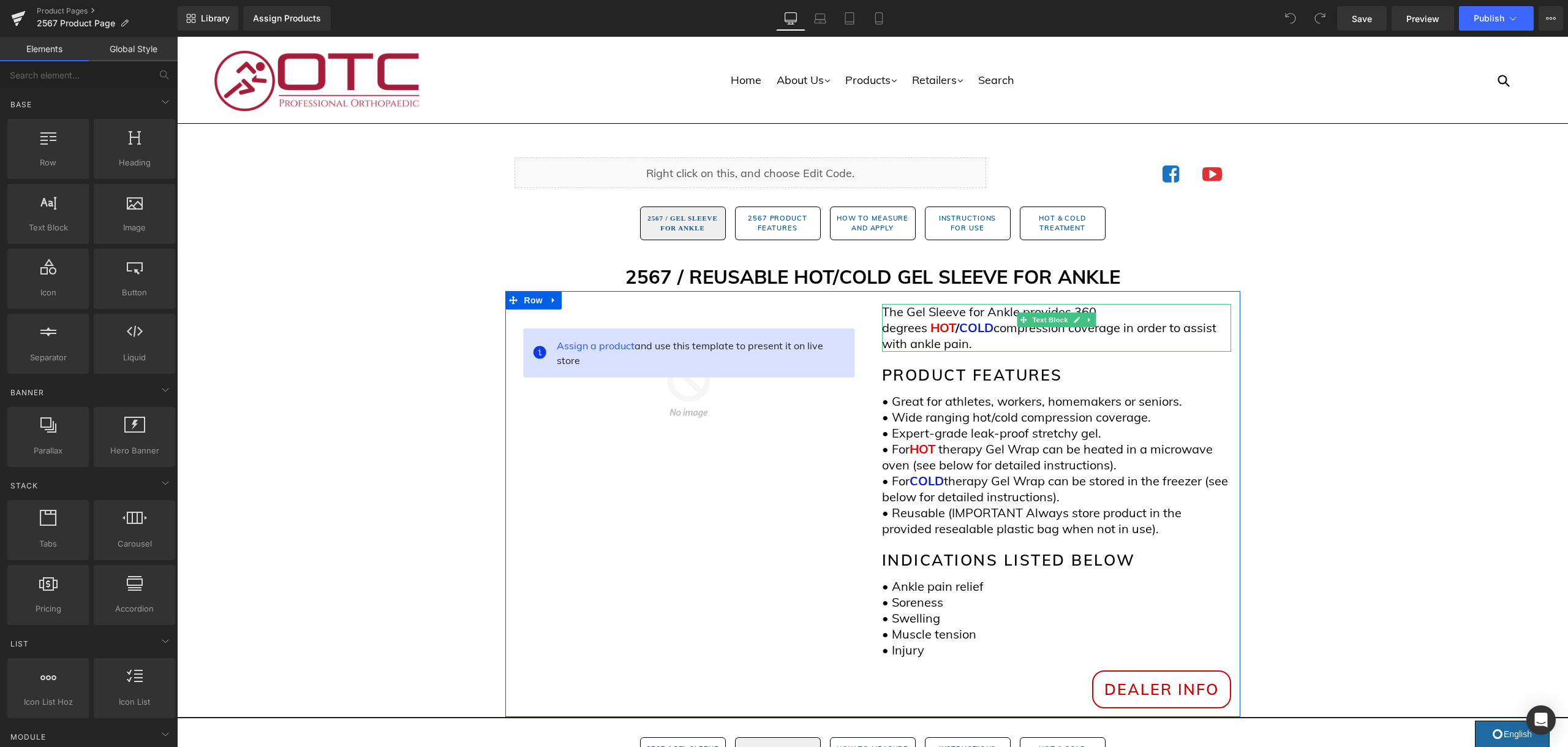
click at [956, 320] on span "HOT" at bounding box center [943, 327] width 25 height 15
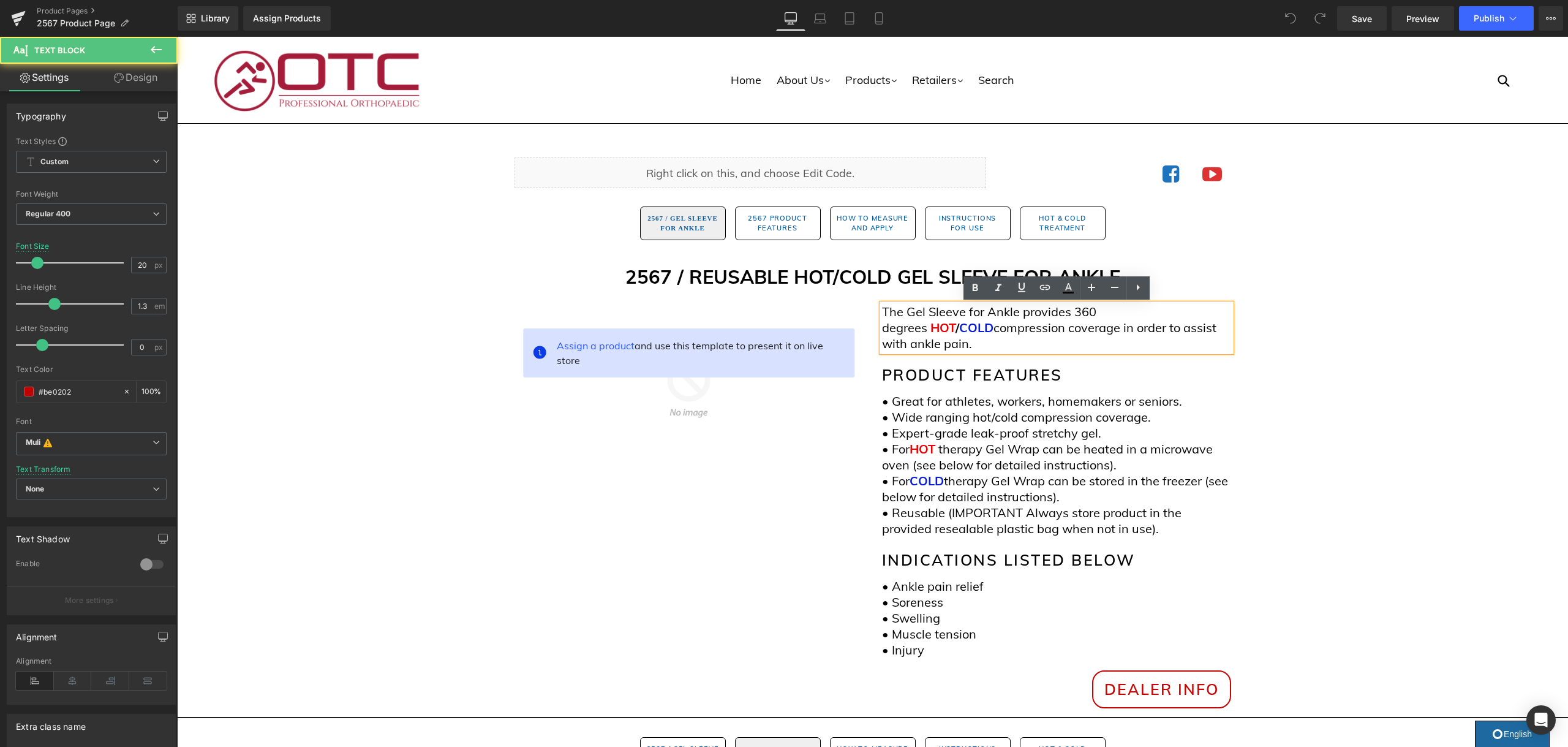
scroll to position [1, 0]
click at [930, 319] on span at bounding box center [928, 327] width 3 height 15
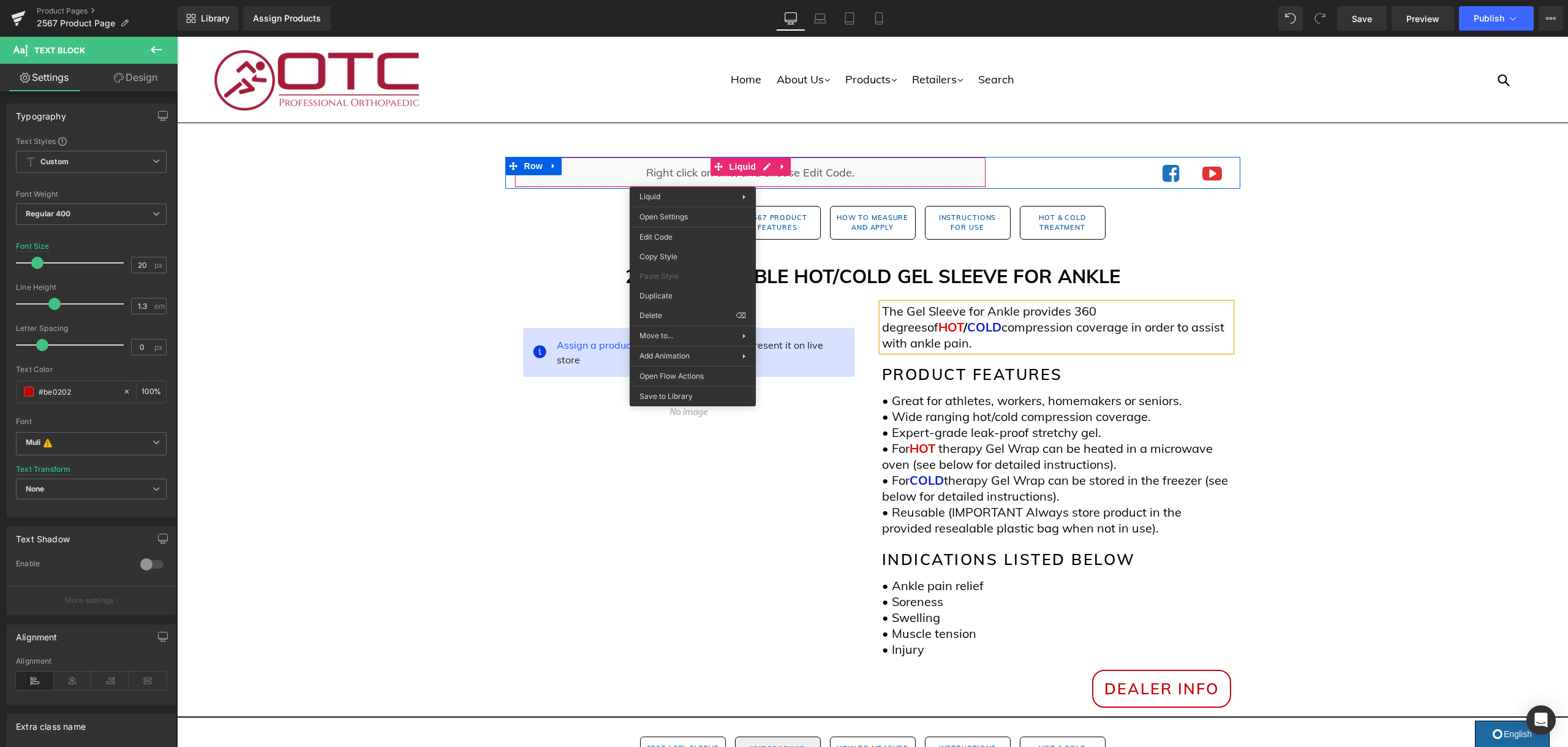
scroll to position [0, 0]
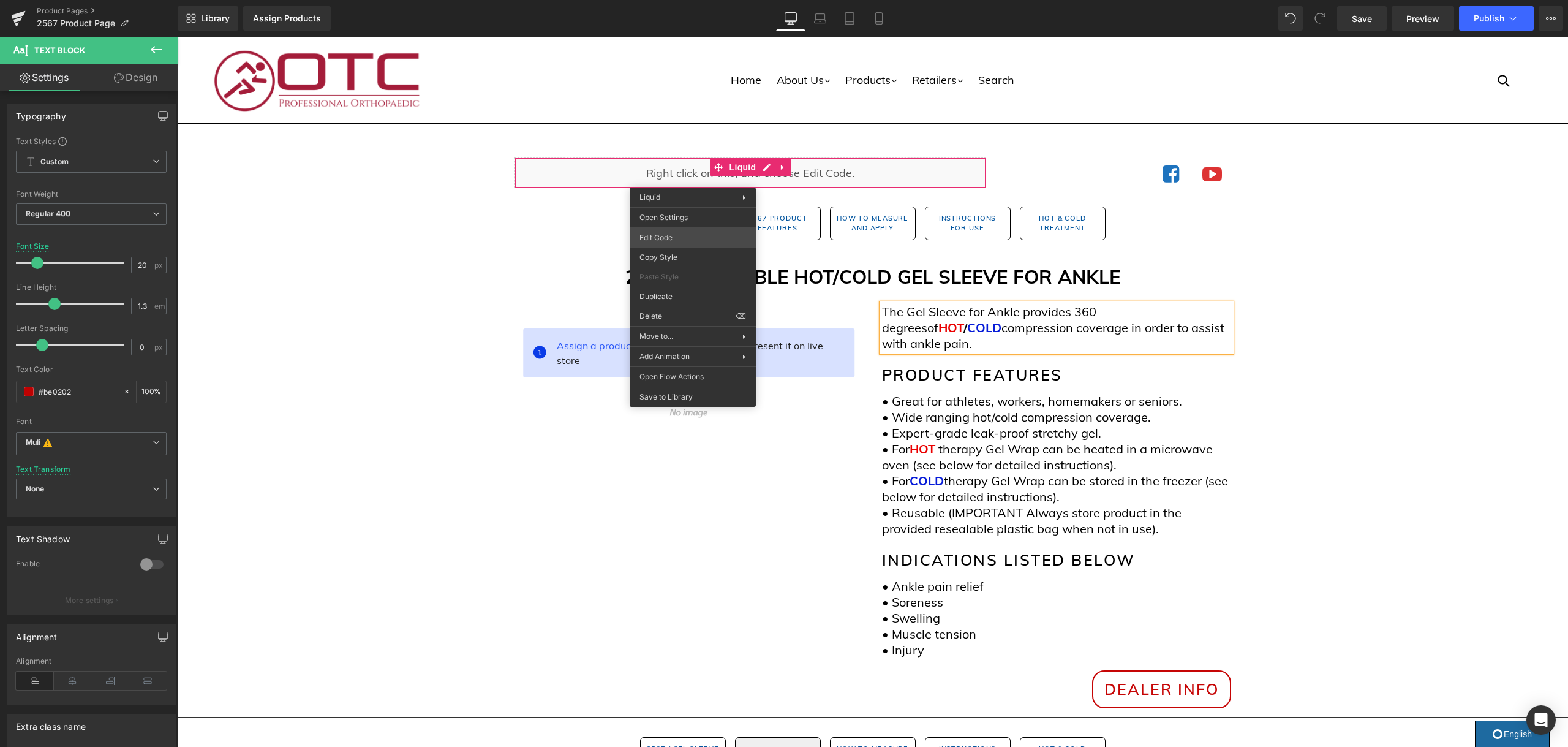
click at [698, 0] on div "You are previewing how the will restyle your page. You can not edit Elements in…" at bounding box center [784, 0] width 1568 height 0
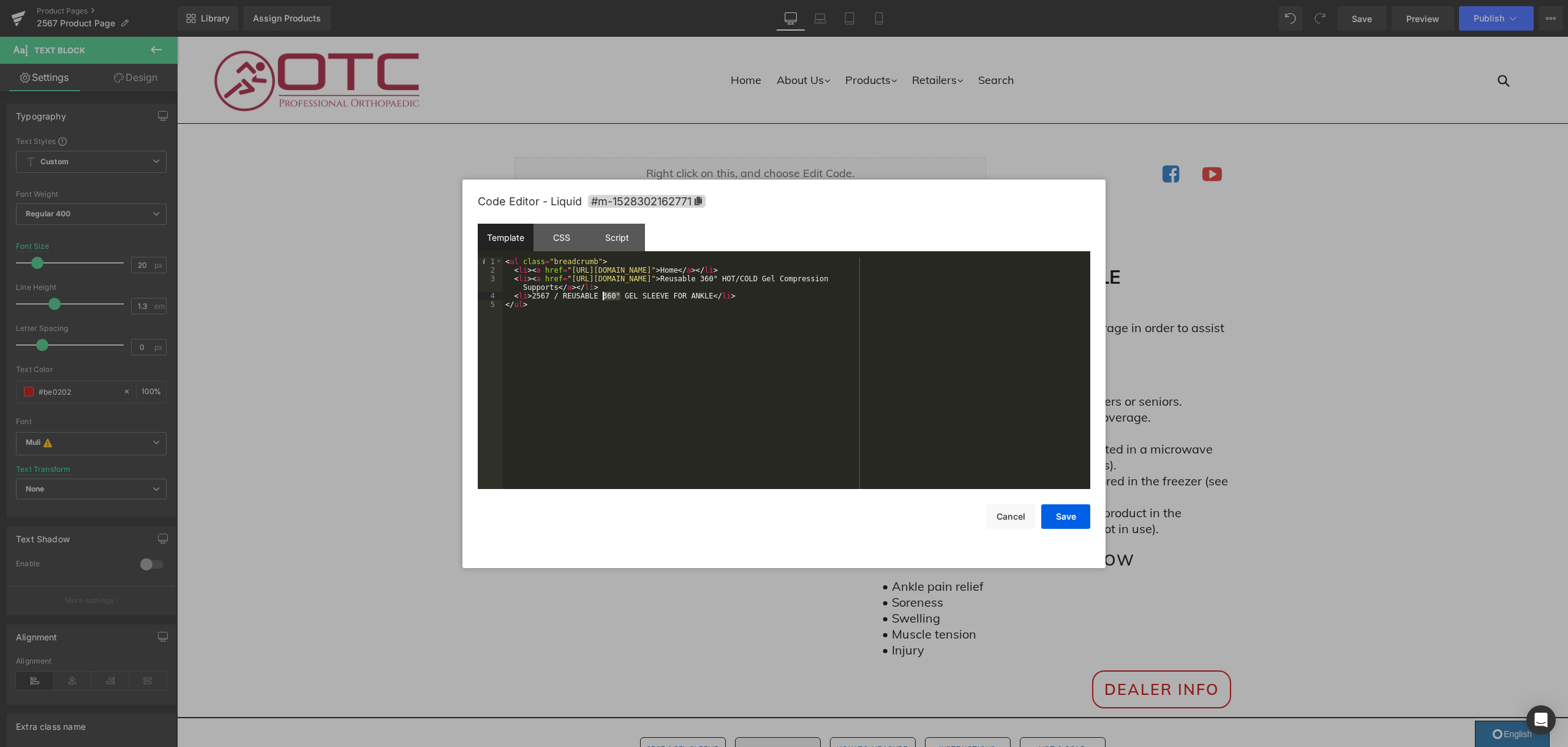
drag, startPoint x: 620, startPoint y: 294, endPoint x: 604, endPoint y: 297, distance: 16.3
click at [604, 296] on div "< ul class = "breadcrumb" > < li > < a href = "https://otcbrace.com/" > Home </…" at bounding box center [797, 381] width 587 height 249
click at [1051, 509] on button "Save" at bounding box center [1066, 516] width 49 height 25
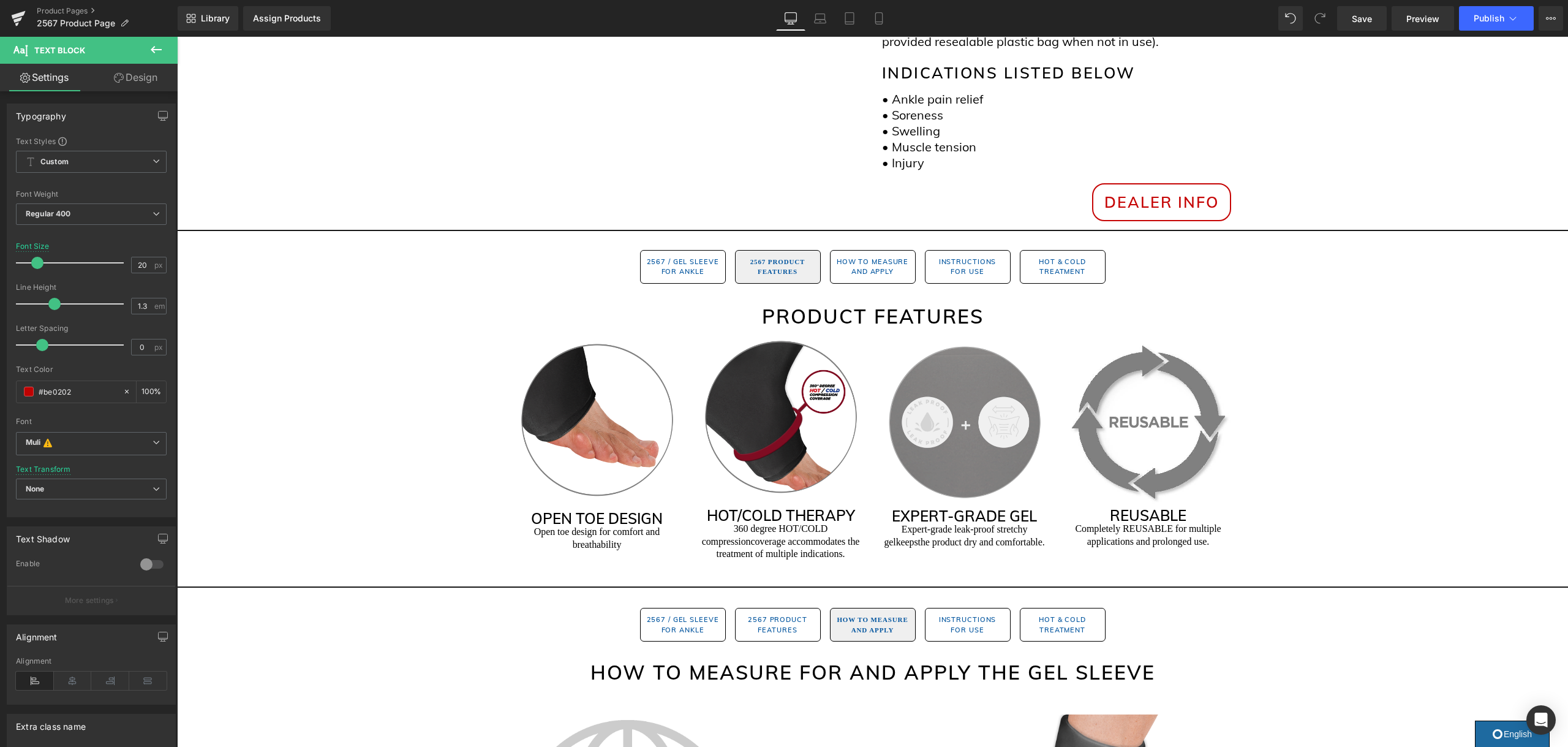
scroll to position [488, 0]
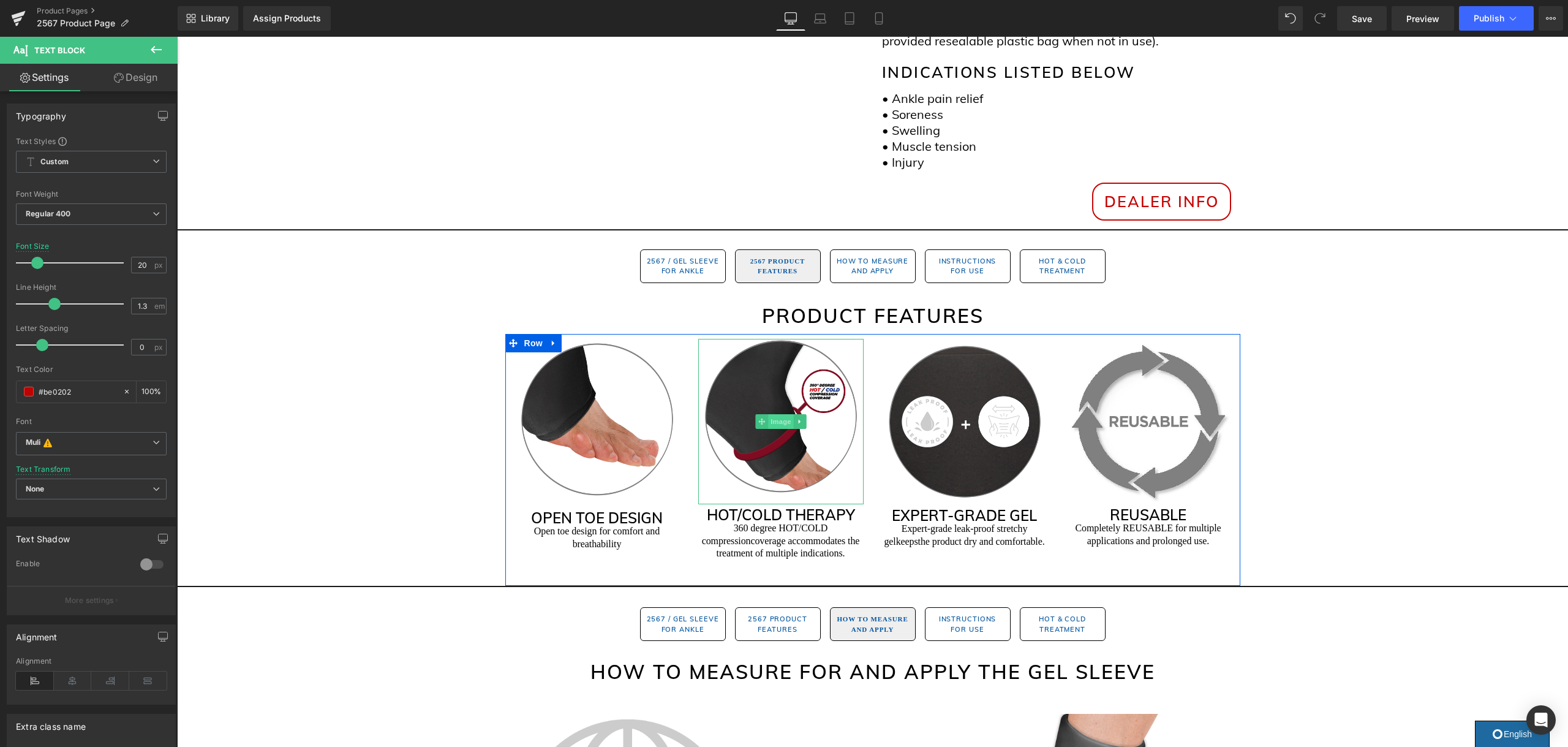
click at [785, 414] on span "Image" at bounding box center [780, 421] width 26 height 15
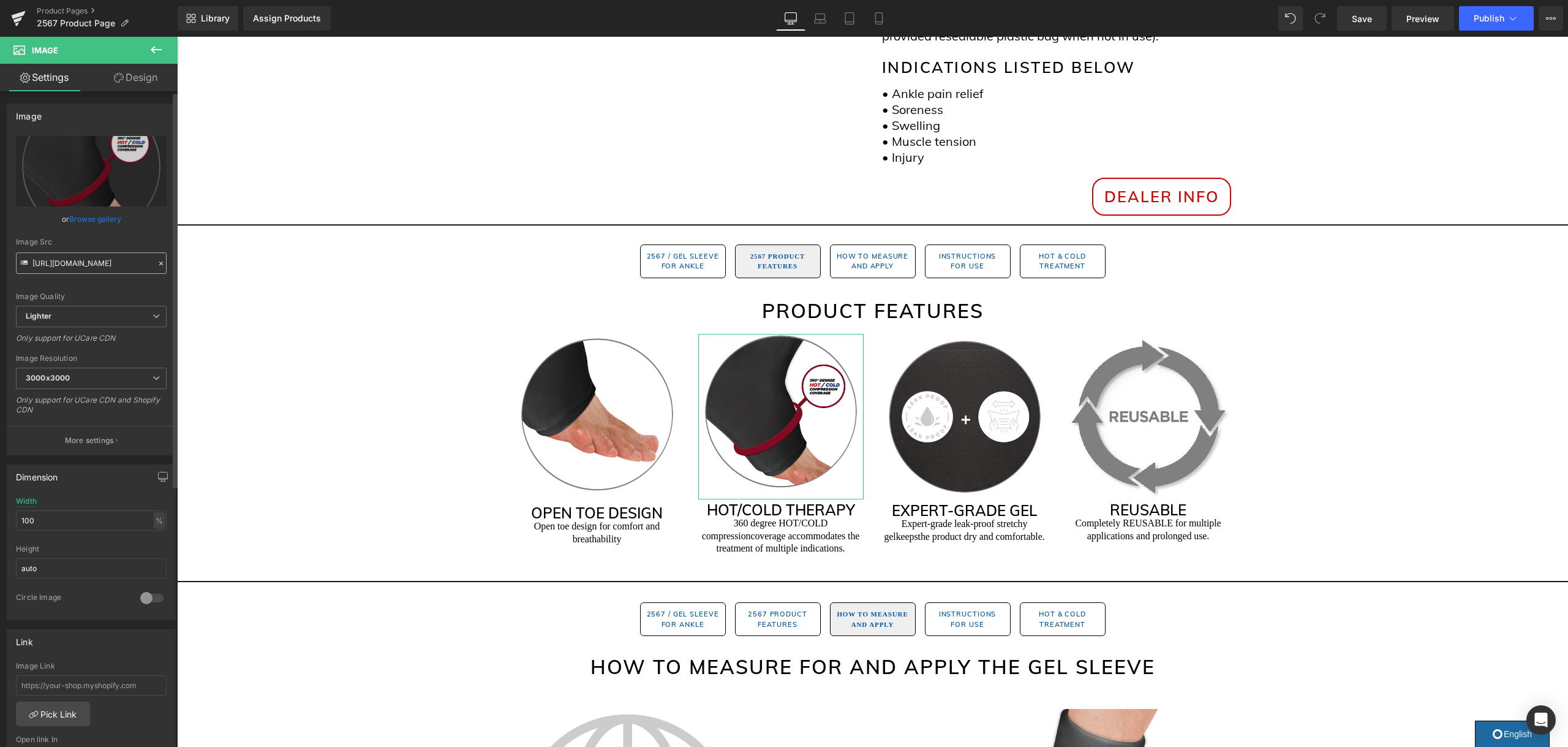
scroll to position [1, 0]
click at [105, 262] on input "https://ucarecdn.com/1a6098ae-7163-4626-88ef-c8d00fc3b2fc/-/format/auto/-/previ…" at bounding box center [91, 262] width 151 height 22
click at [105, 262] on input "https://ucarecdn.com/1a6098ae-7163-4626-88ef-c8d00fc3b2fc/-/format/auto/-/previ…" at bounding box center [91, 263] width 151 height 22
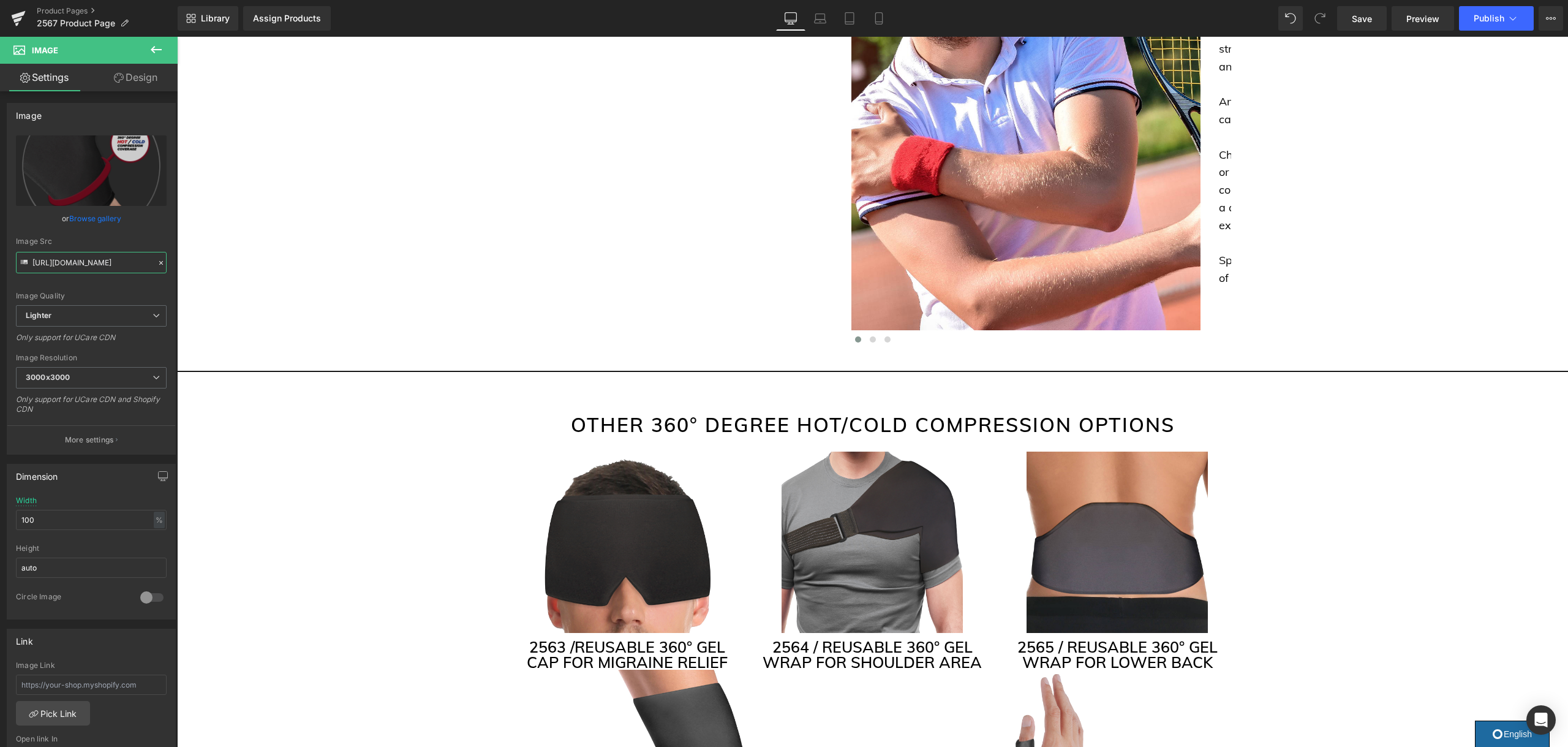
scroll to position [2683, 0]
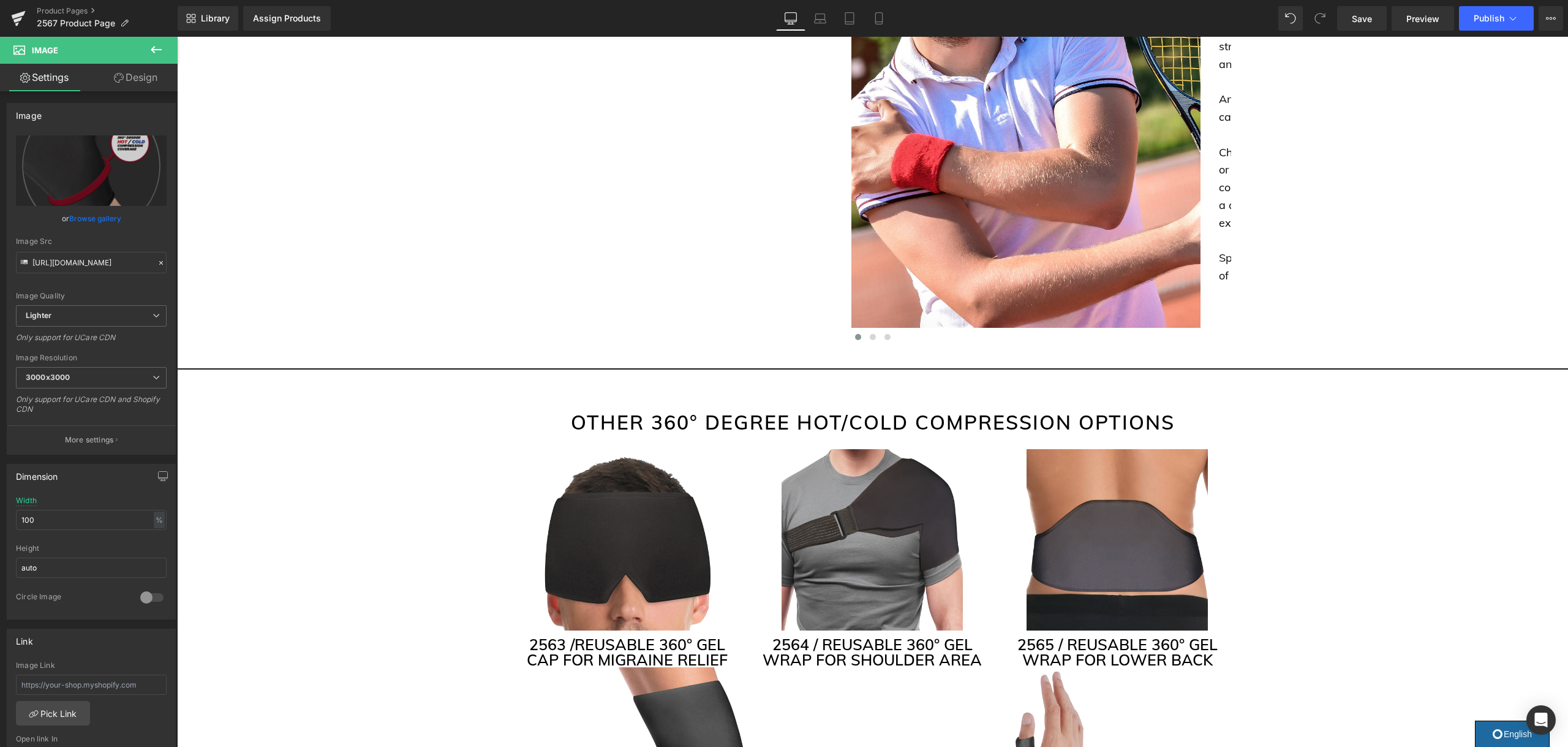
click at [702, 408] on h2 "OTHER 360° DEGREE HOT/COLD COMPRESSION OPTIONS" at bounding box center [872, 422] width 717 height 29
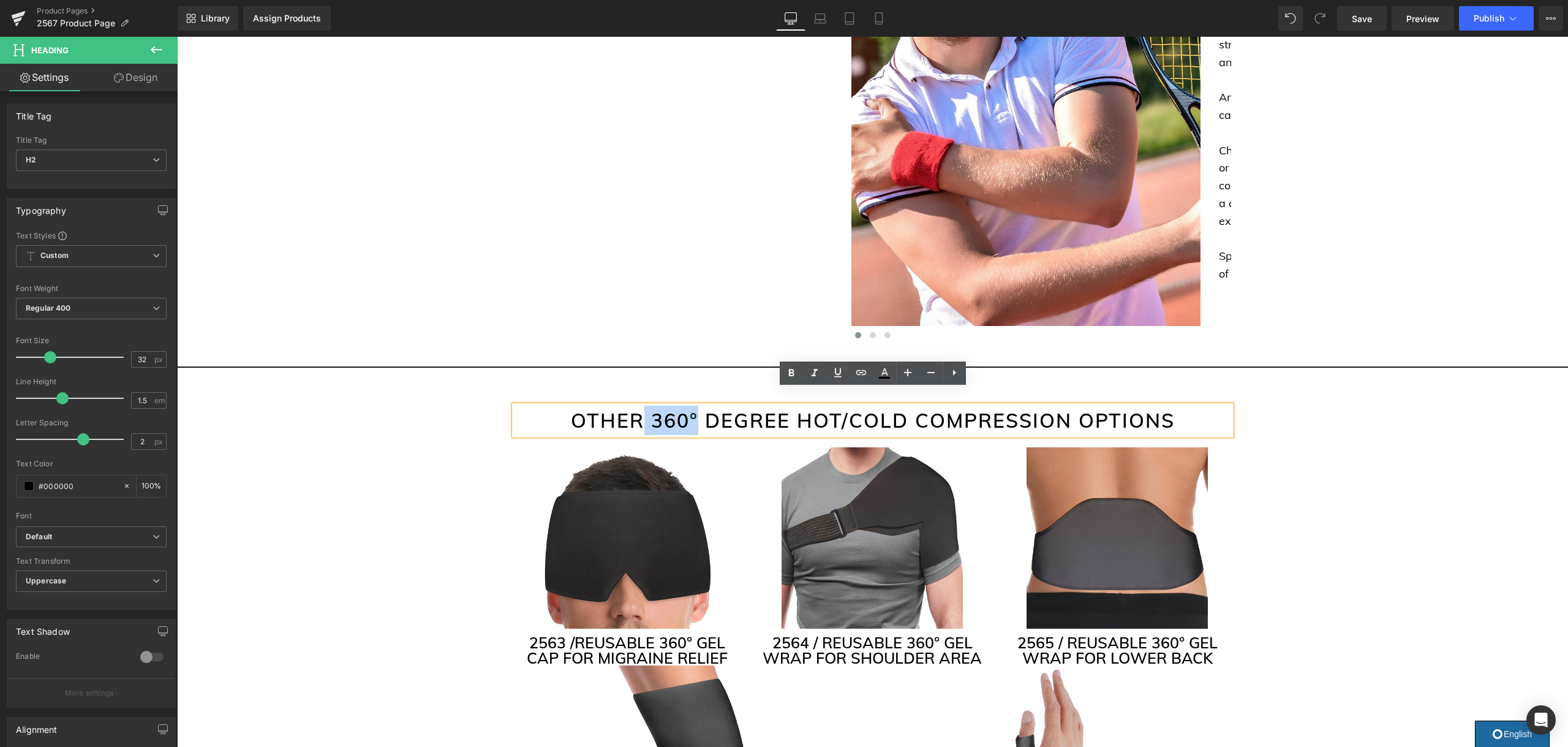
drag, startPoint x: 697, startPoint y: 404, endPoint x: 645, endPoint y: 406, distance: 52.0
click at [645, 406] on h2 "OTHER 360° DEGREE HOT/COLD COMPRESSION OPTIONS" at bounding box center [872, 420] width 717 height 29
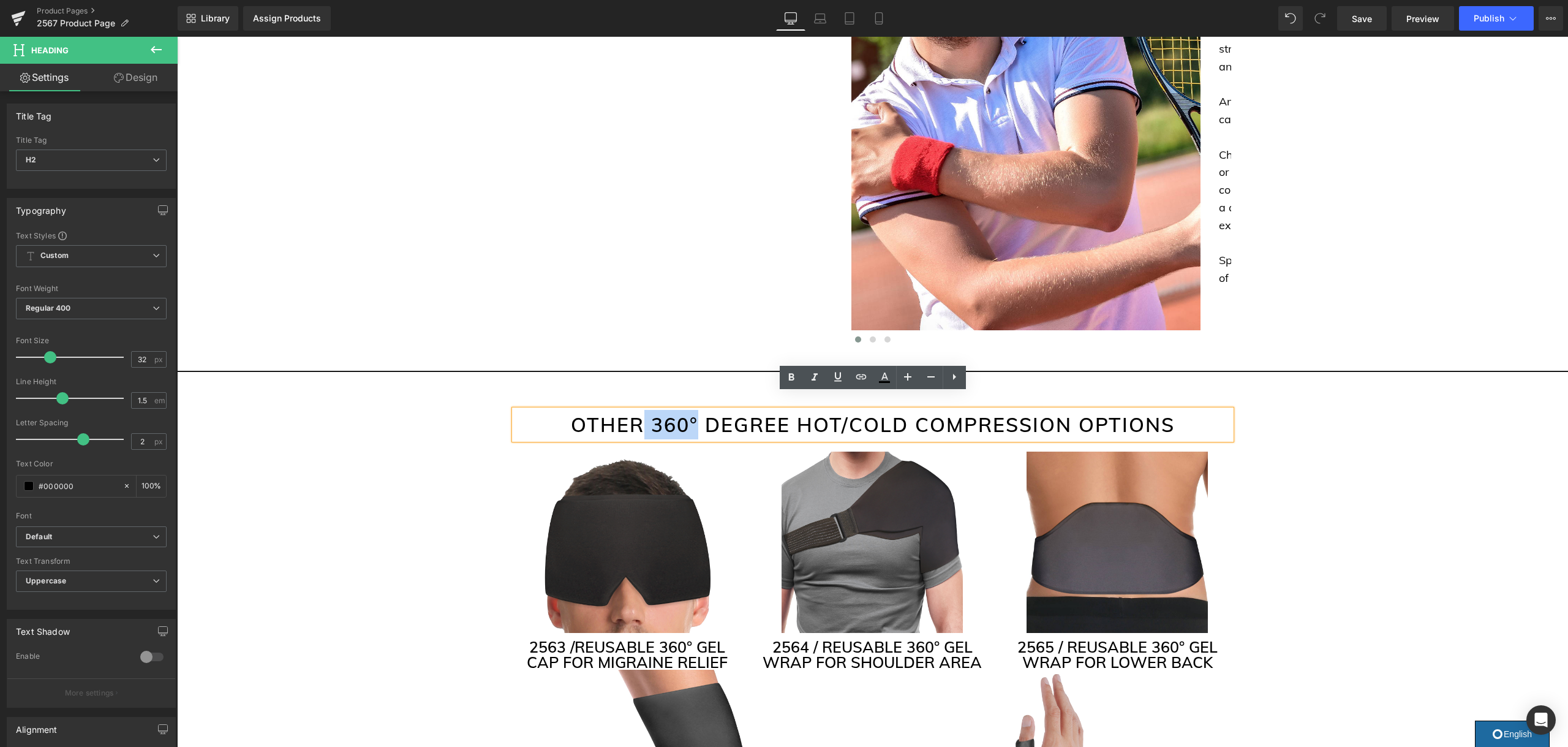
click at [668, 410] on h2 "OTHER 360° DEGREE HOT/COLD COMPRESSION OPTIONS" at bounding box center [872, 425] width 717 height 29
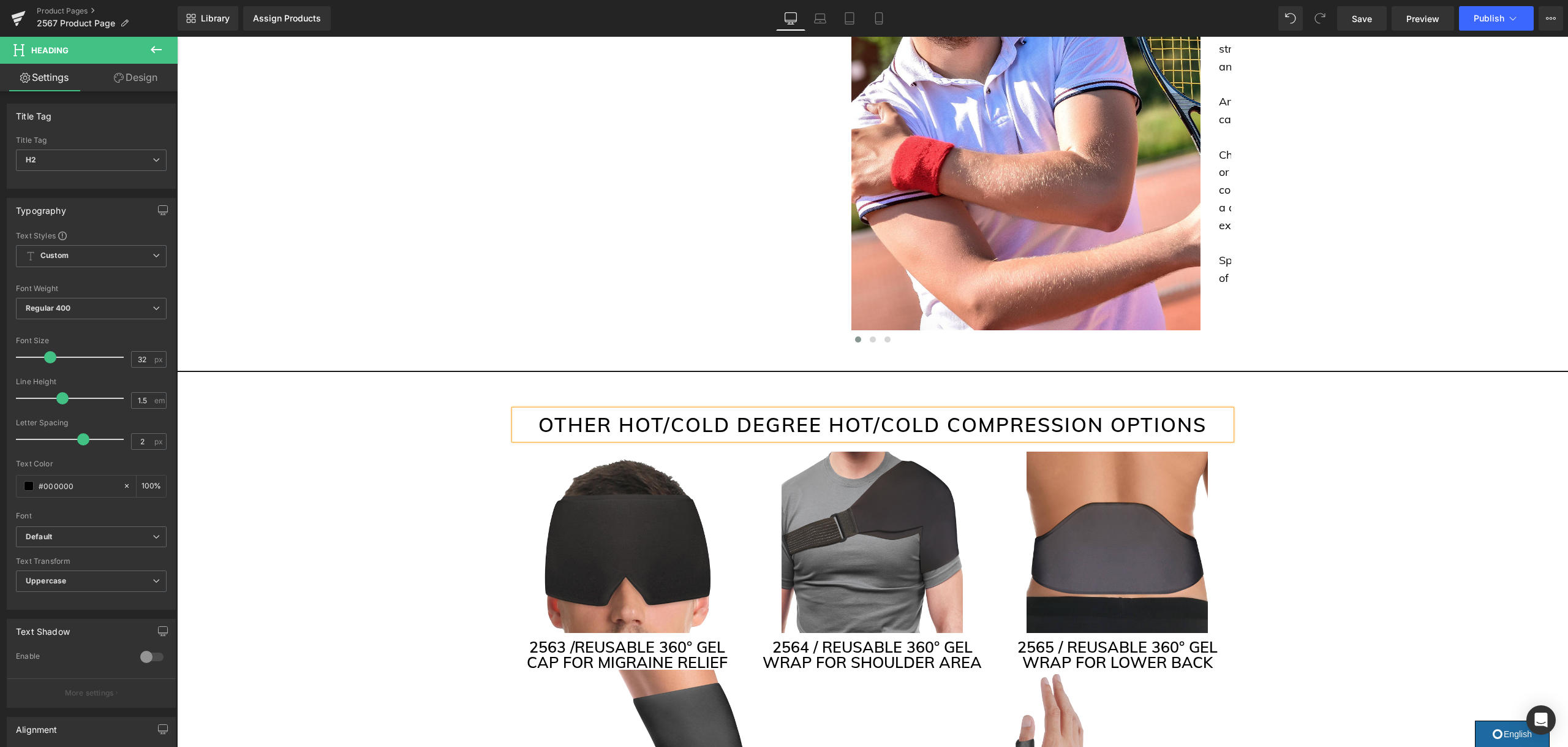
click at [793, 410] on h2 "OTHER HOT/COLD DEGREE HOT/COLD COMPRESSION OPTIONS" at bounding box center [872, 425] width 717 height 29
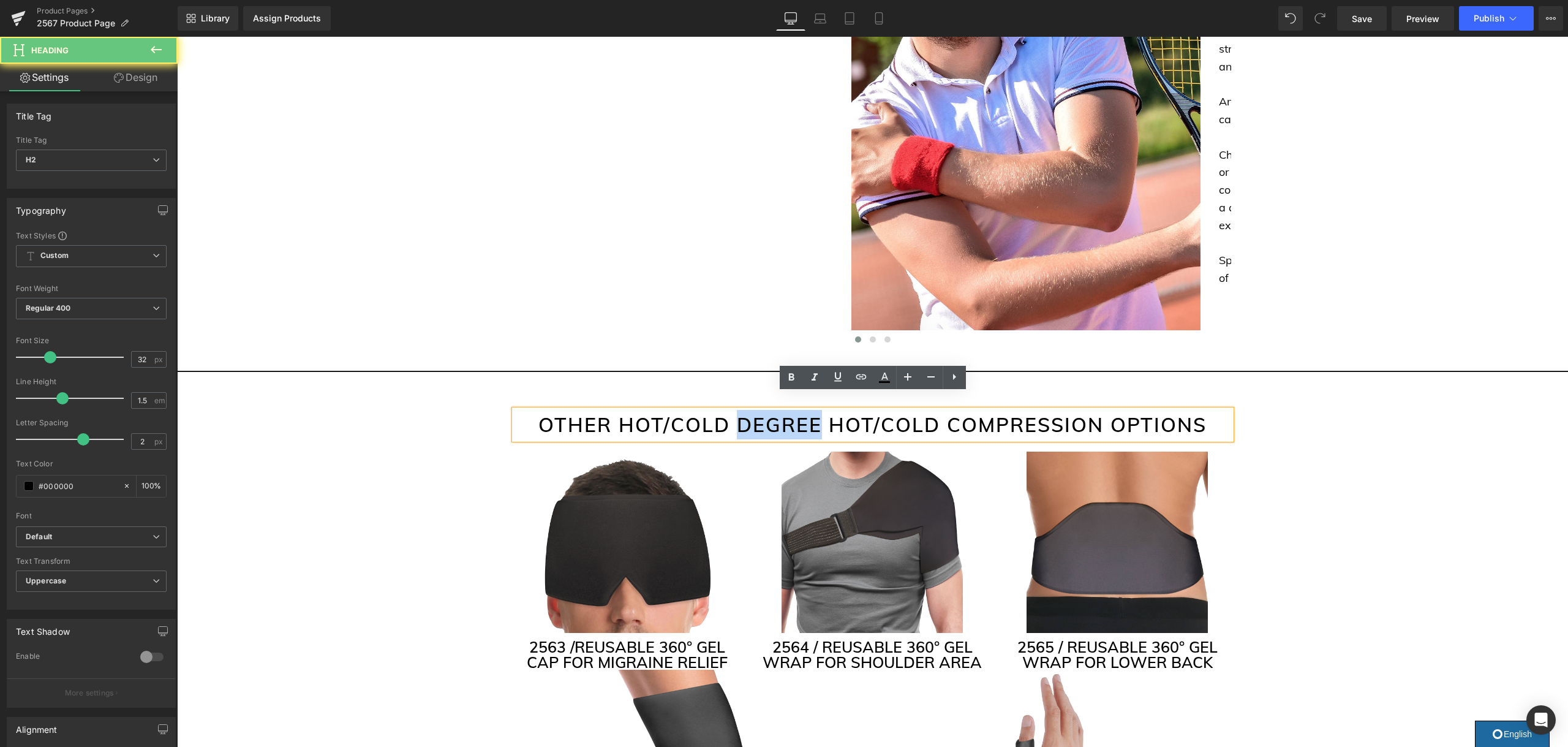
click at [793, 410] on h2 "OTHER HOT/COLD DEGREE HOT/COLD COMPRESSION OPTIONS" at bounding box center [872, 425] width 717 height 29
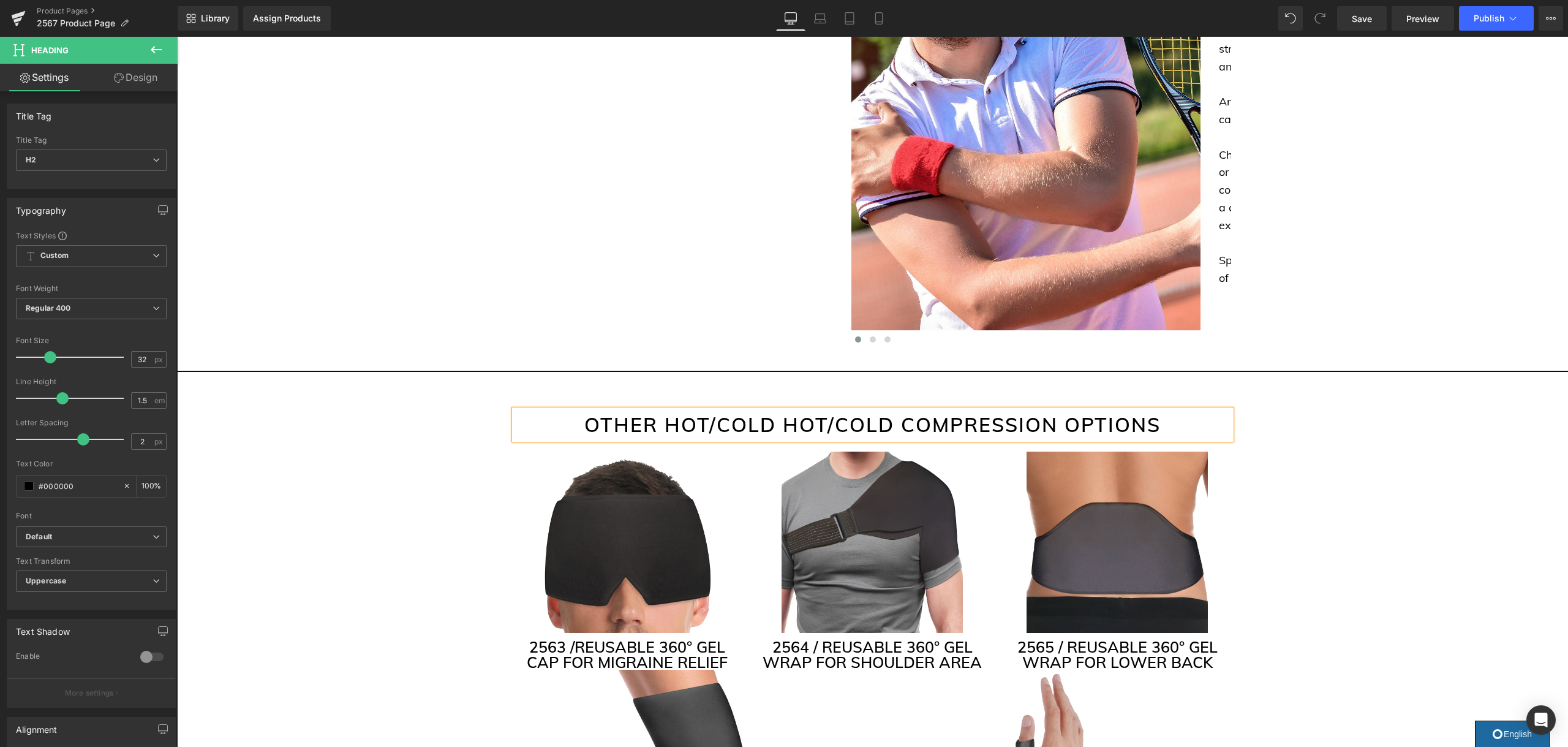
click at [820, 410] on h2 "OTHER HOT/COLD HOT/COLD COMPRESSION OPTIONS" at bounding box center [872, 425] width 717 height 29
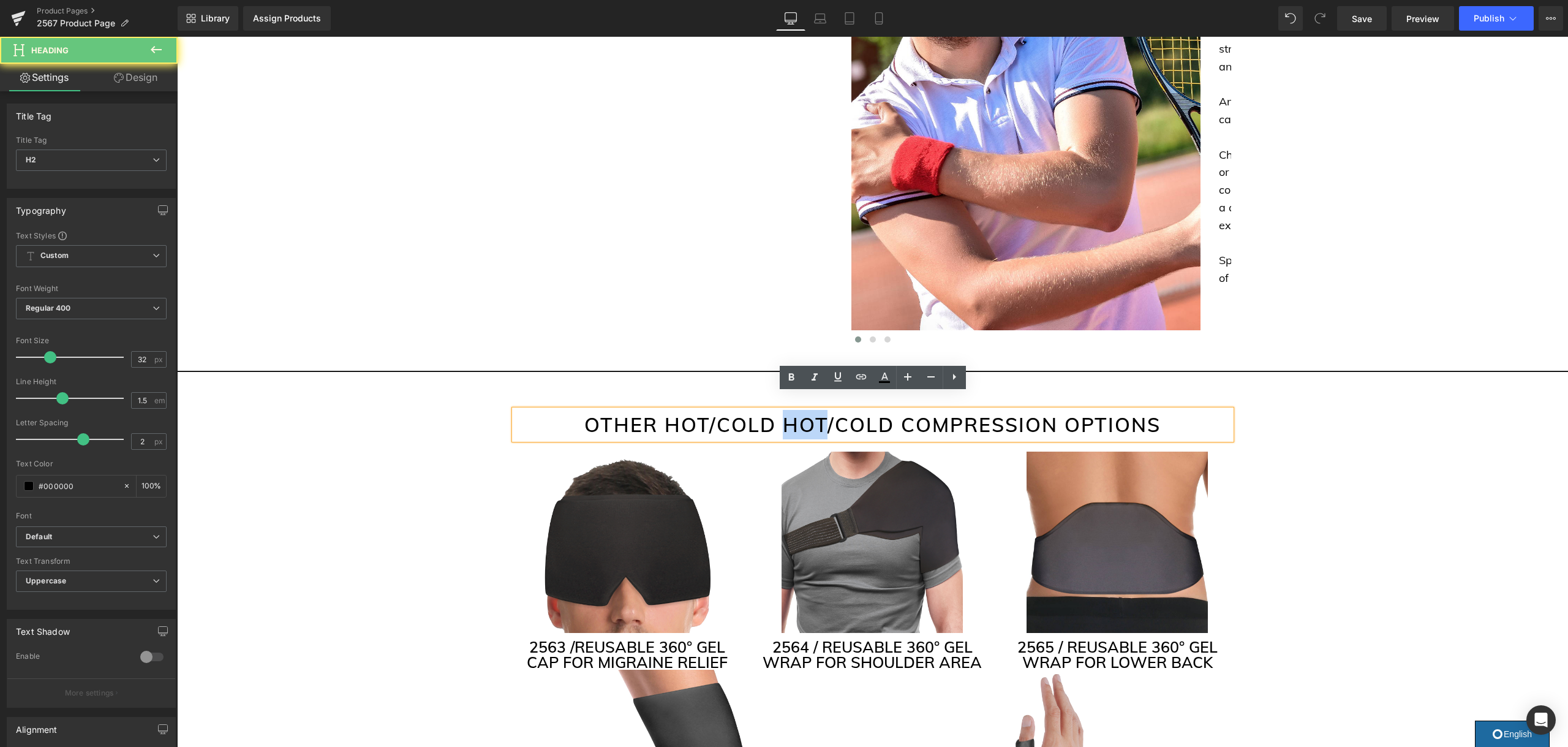
click at [820, 410] on h2 "OTHER HOT/COLD HOT/COLD COMPRESSION OPTIONS" at bounding box center [872, 425] width 717 height 29
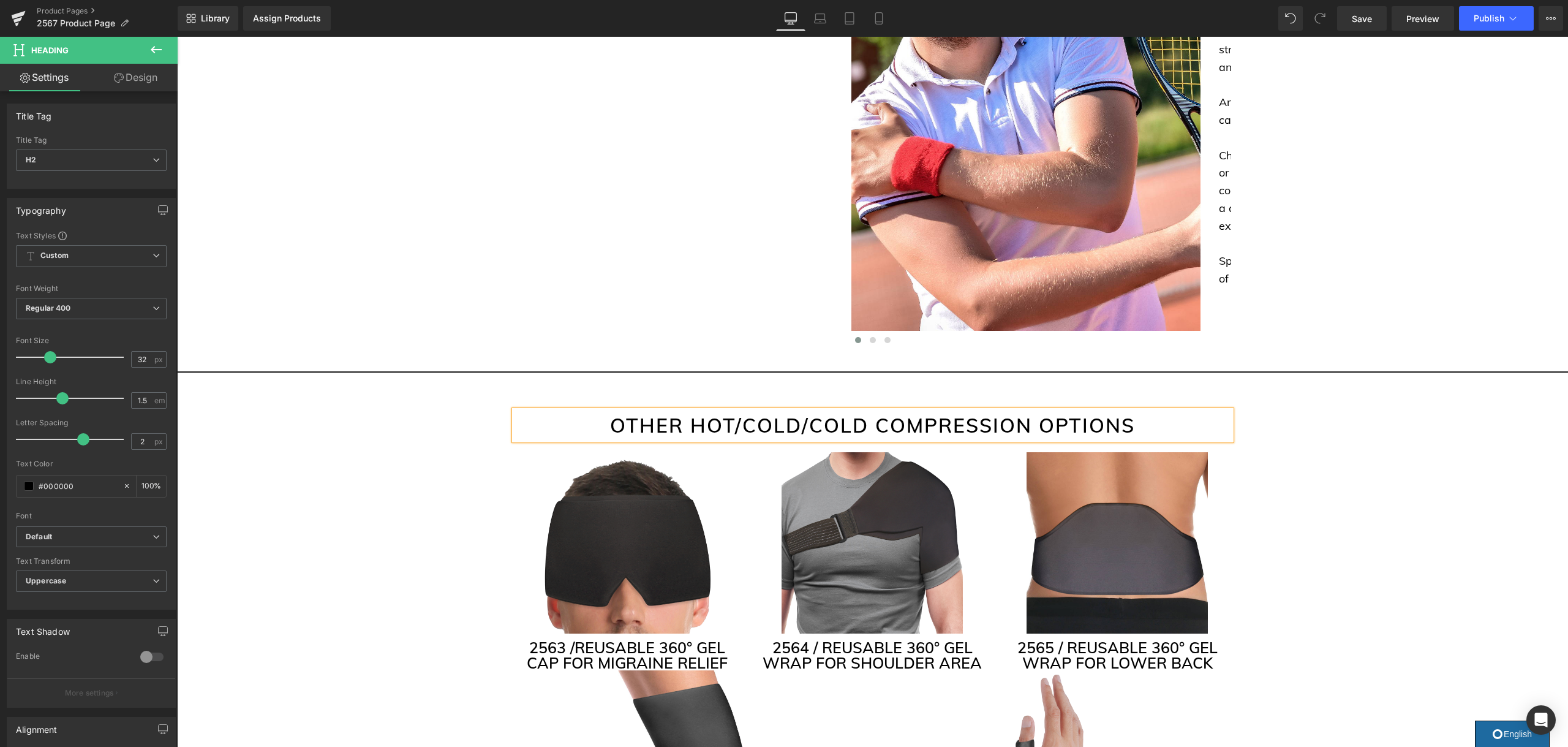
click at [840, 411] on h2 "OTHER HOT/COLD/COLD COMPRESSION OPTIONS" at bounding box center [872, 425] width 717 height 29
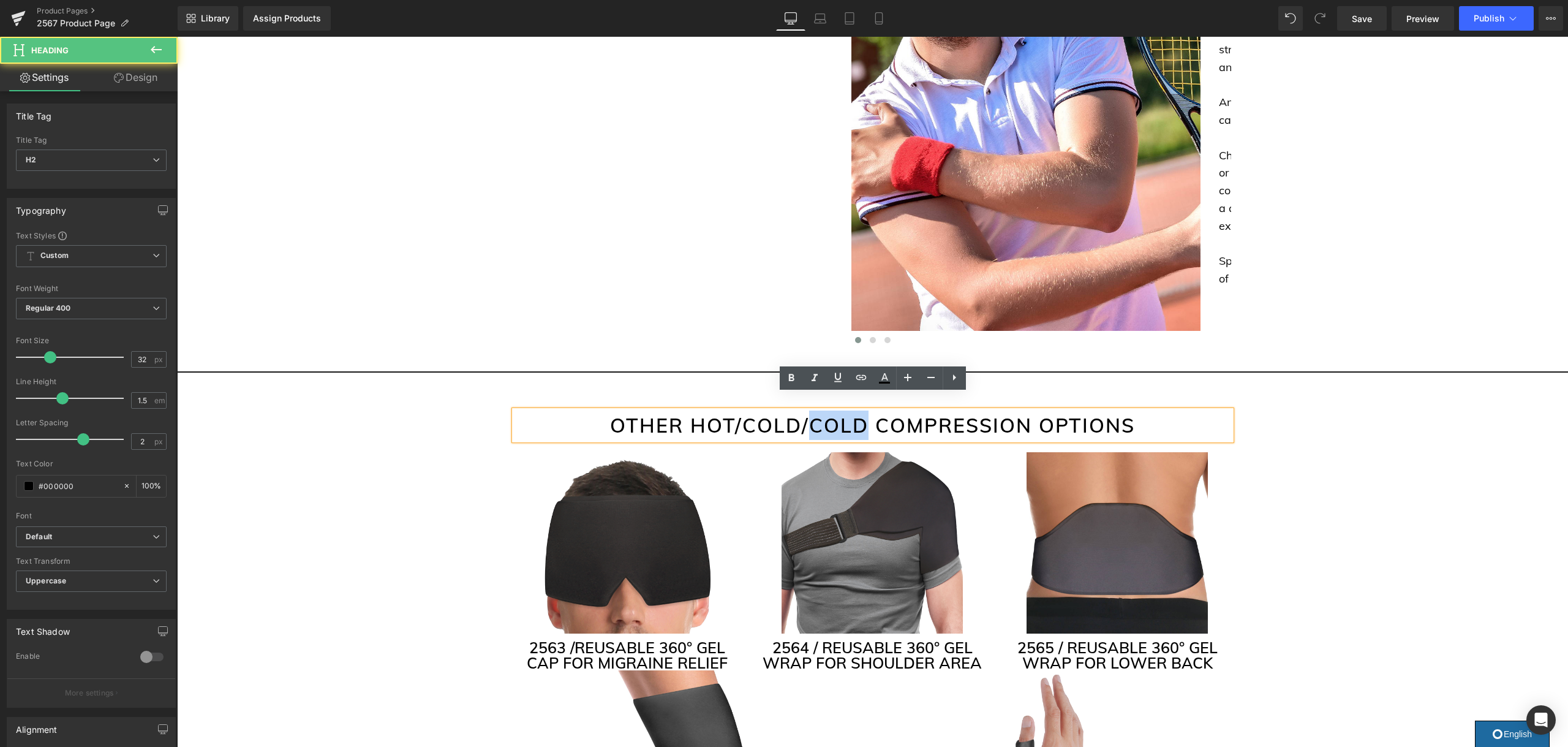
click at [840, 411] on h2 "OTHER HOT/COLD/COLD COMPRESSION OPTIONS" at bounding box center [872, 425] width 717 height 29
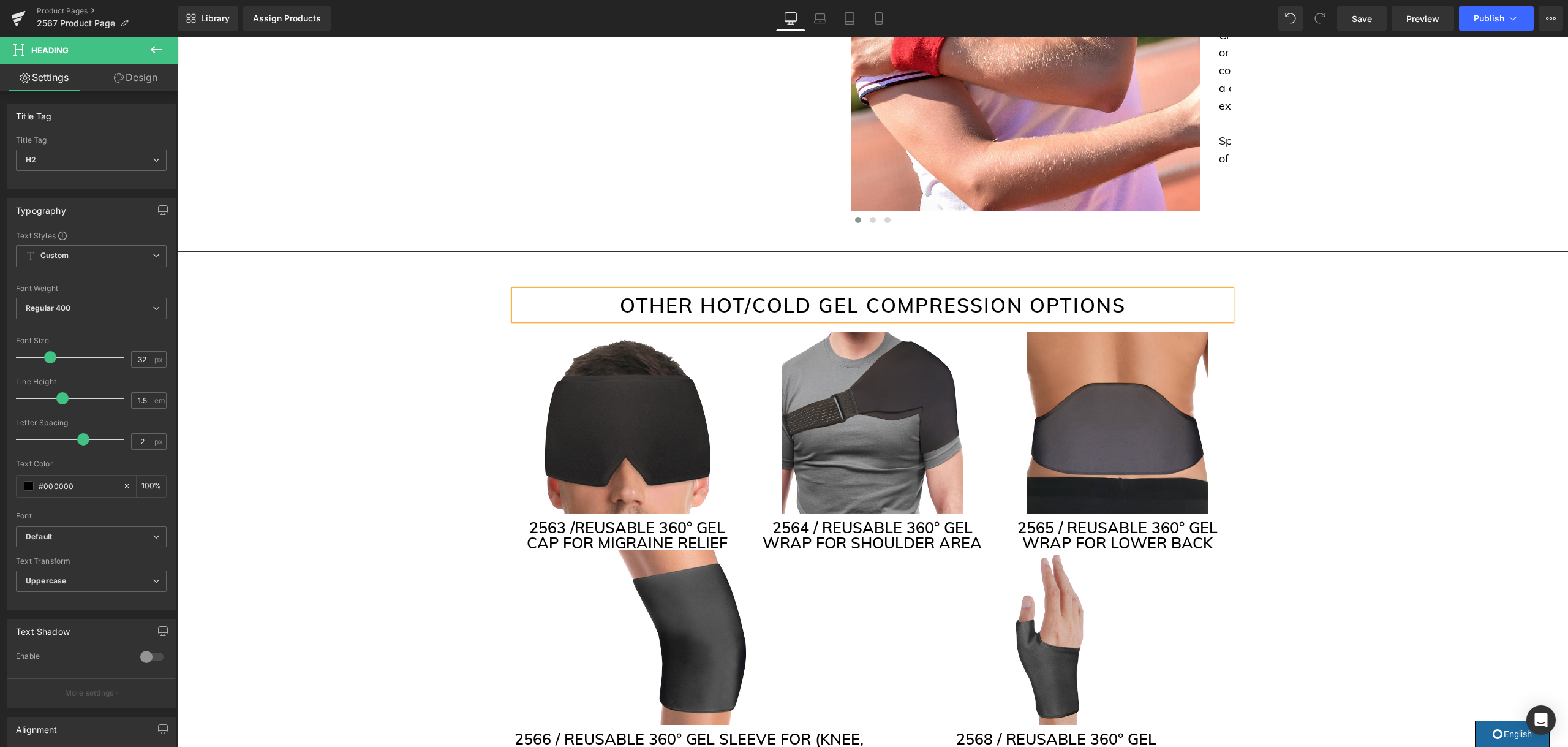
scroll to position [2851, 0]
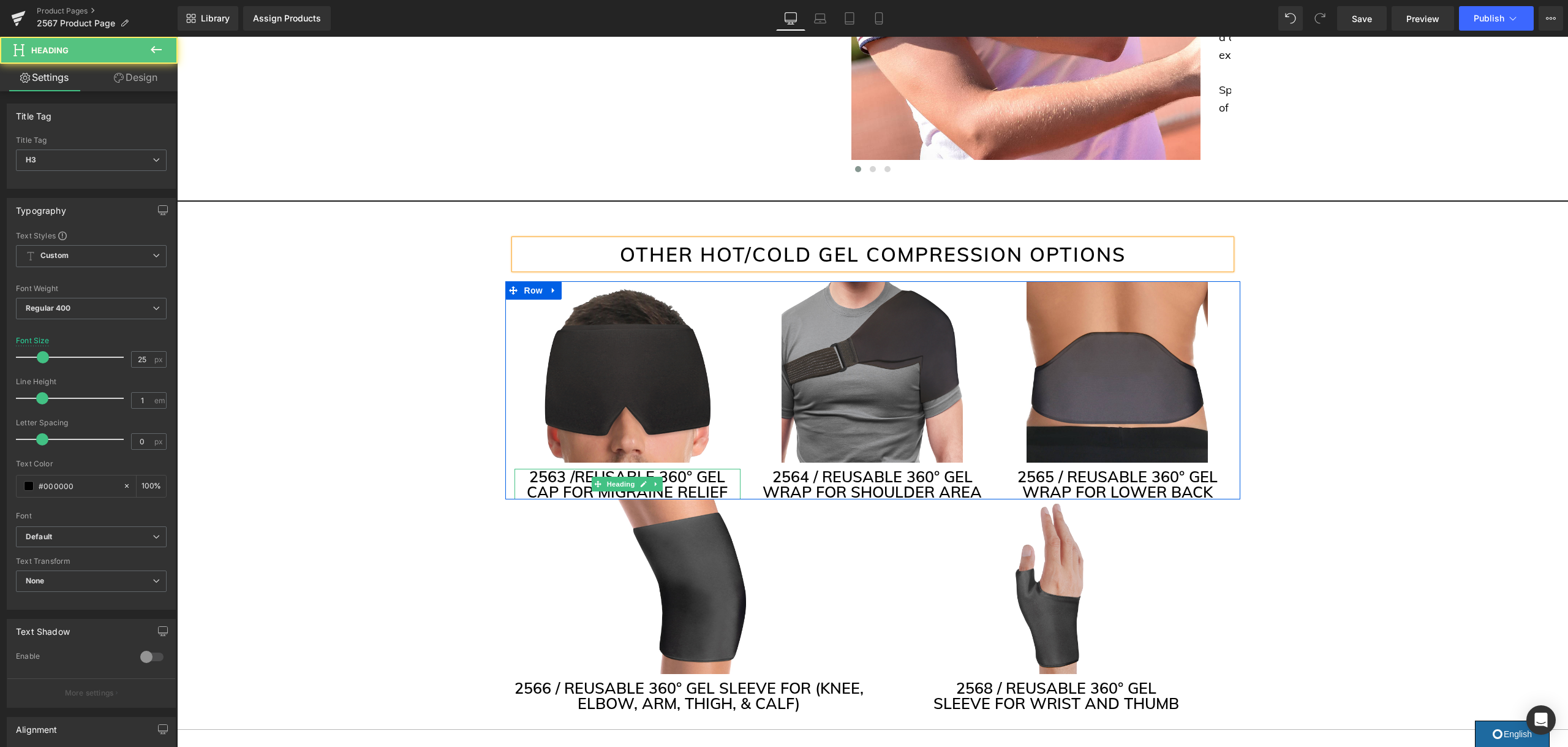
drag, startPoint x: 696, startPoint y: 460, endPoint x: 667, endPoint y: 460, distance: 29.0
click at [662, 469] on div "2563 / REUSABLE 360° GEL CAP FOR MIGRAINE RELIEF Heading" at bounding box center [627, 484] width 226 height 31
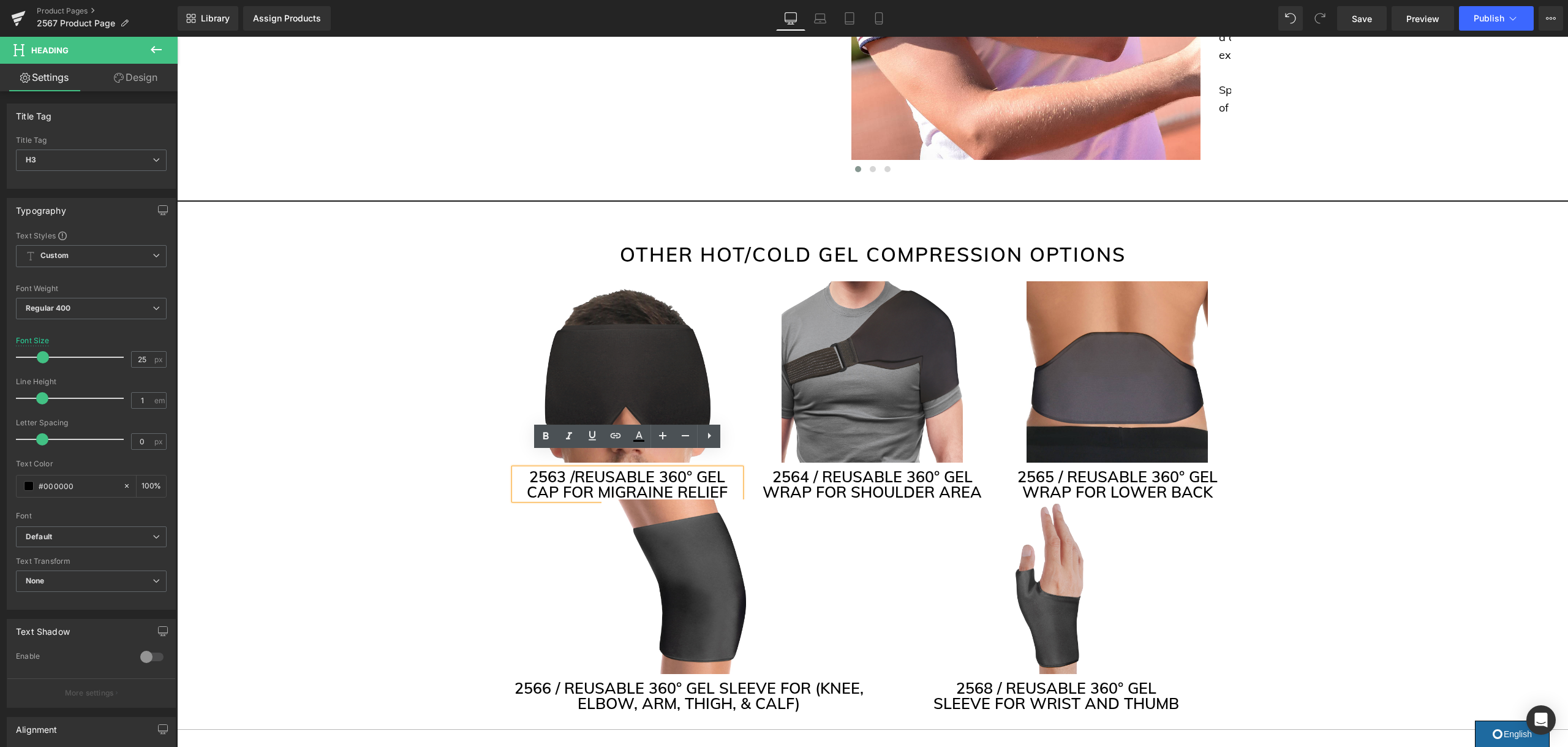
click at [678, 469] on h3 "2563 / REUSABLE 360° GEL CAP FOR MIGRAINE RELIEF" at bounding box center [627, 484] width 226 height 31
drag, startPoint x: 693, startPoint y: 460, endPoint x: 664, endPoint y: 460, distance: 29.0
click at [664, 469] on h3 "2563 / REUSABLE 360° GEL CAP FOR MIGRAINE RELIEF" at bounding box center [627, 484] width 226 height 31
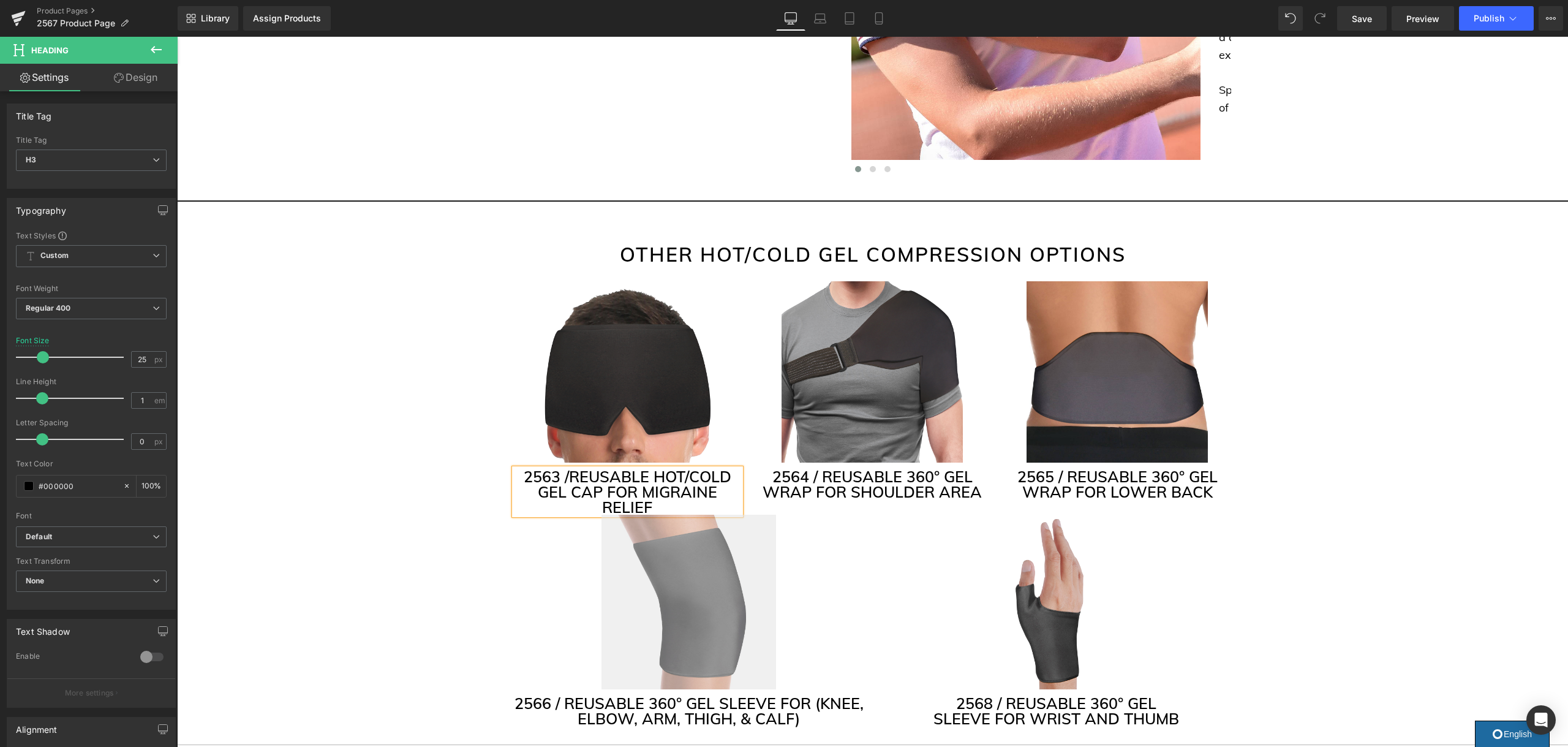
scroll to position [2852, 0]
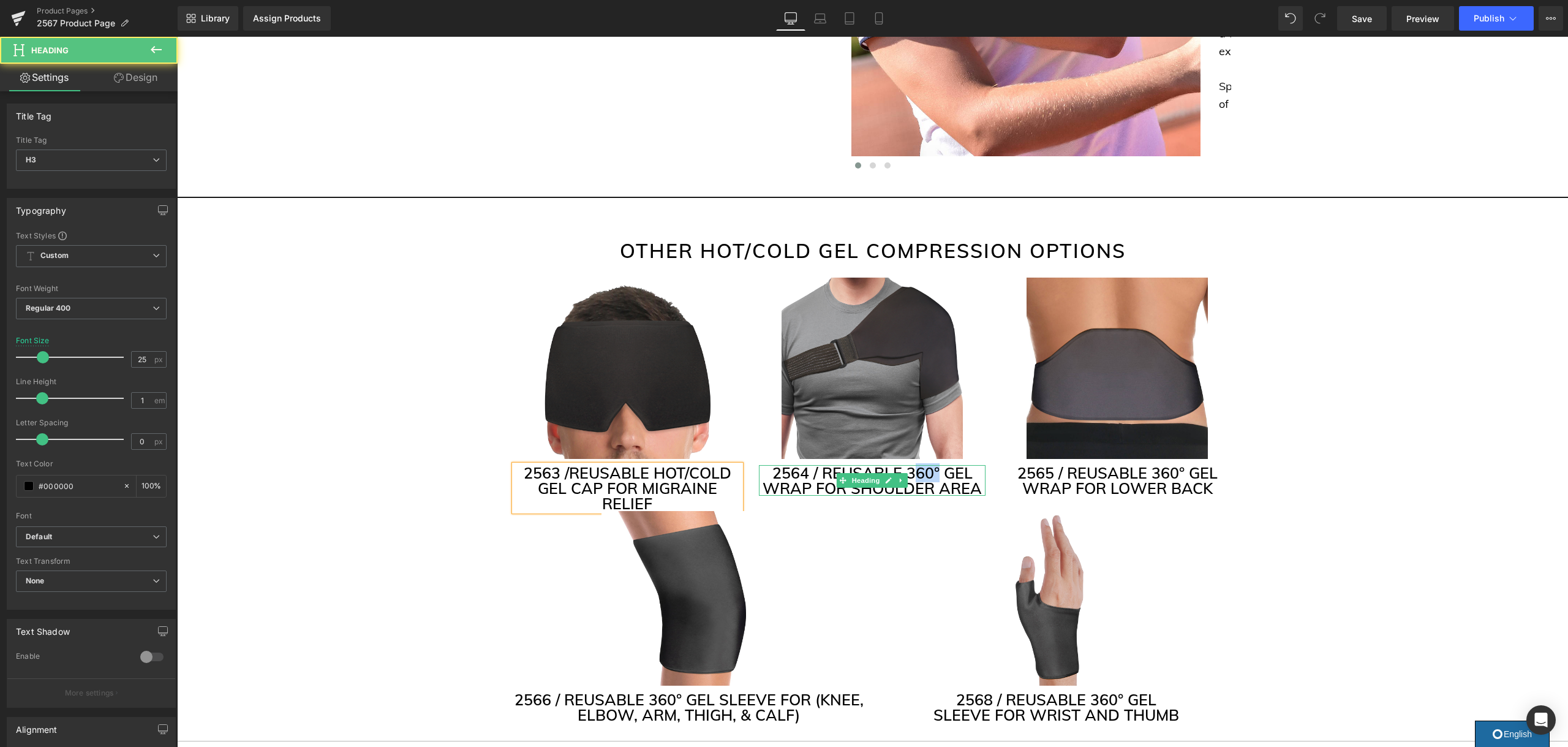
click at [919, 465] on h3 "2564 / REUSABLE 360° GEL WRAP FOR SHOULDER AREA" at bounding box center [872, 480] width 226 height 31
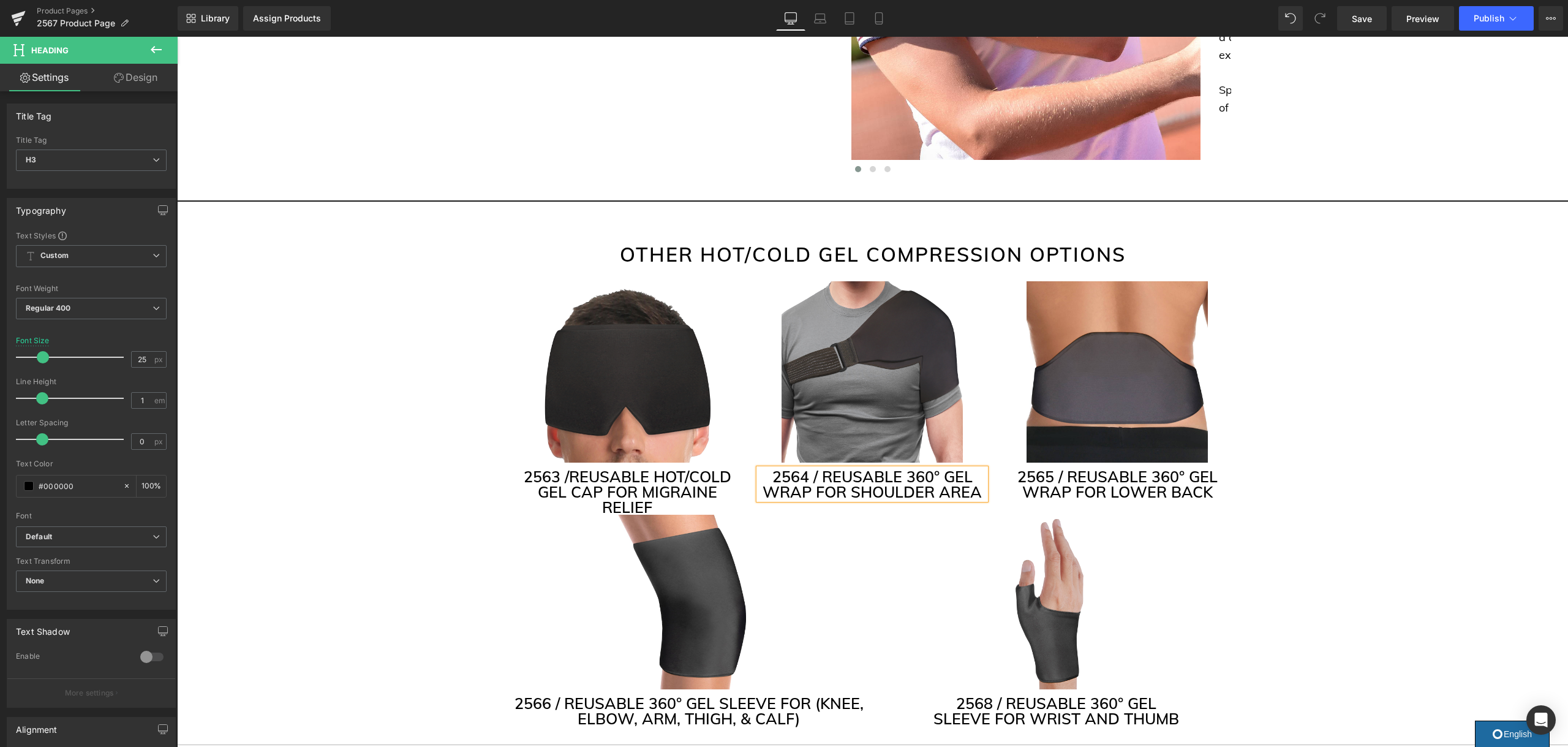
click at [919, 469] on h3 "2564 / REUSABLE 360° GEL WRAP FOR SHOULDER AREA" at bounding box center [872, 484] width 226 height 31
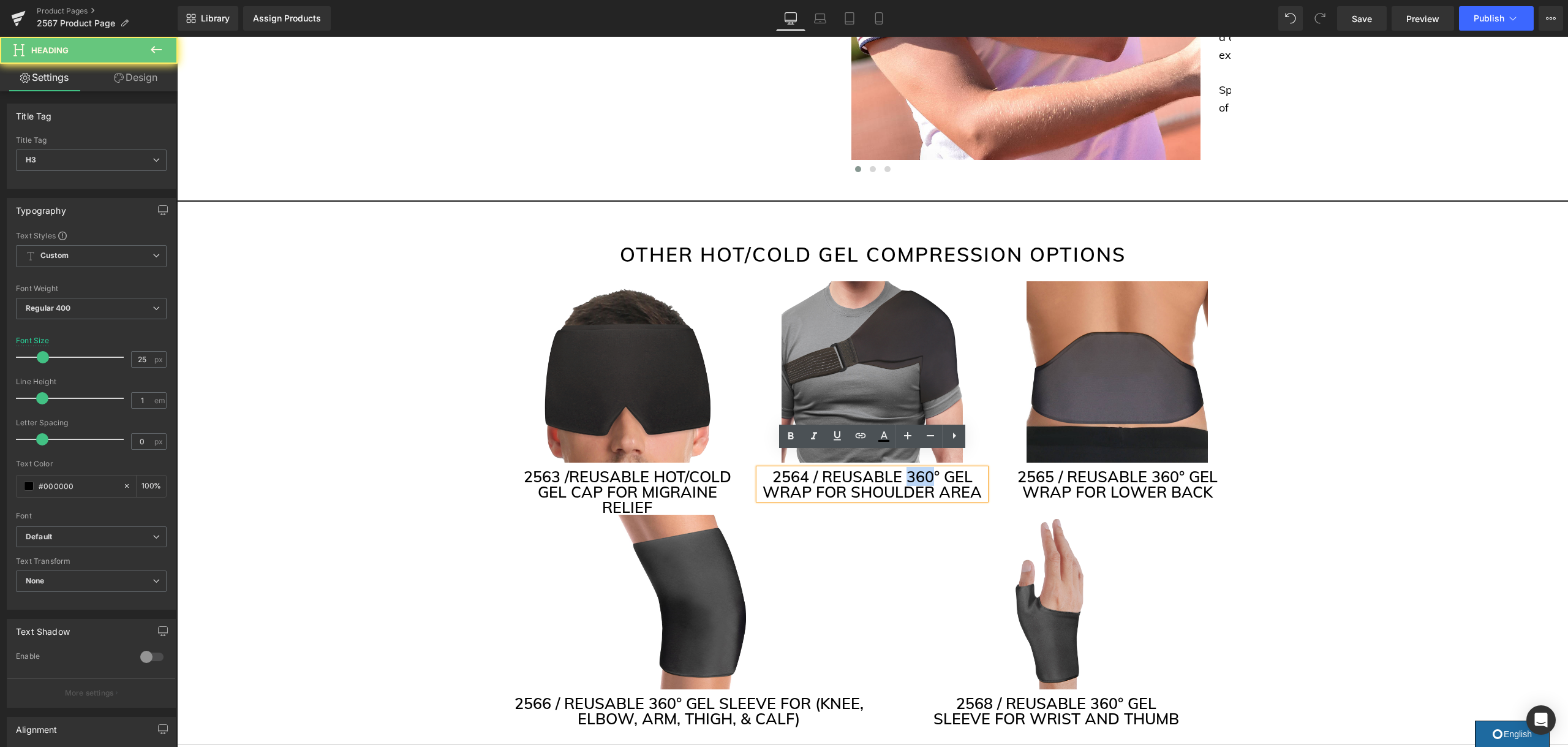
click at [919, 469] on h3 "2564 / REUSABLE 360° GEL WRAP FOR SHOULDER AREA" at bounding box center [872, 484] width 226 height 31
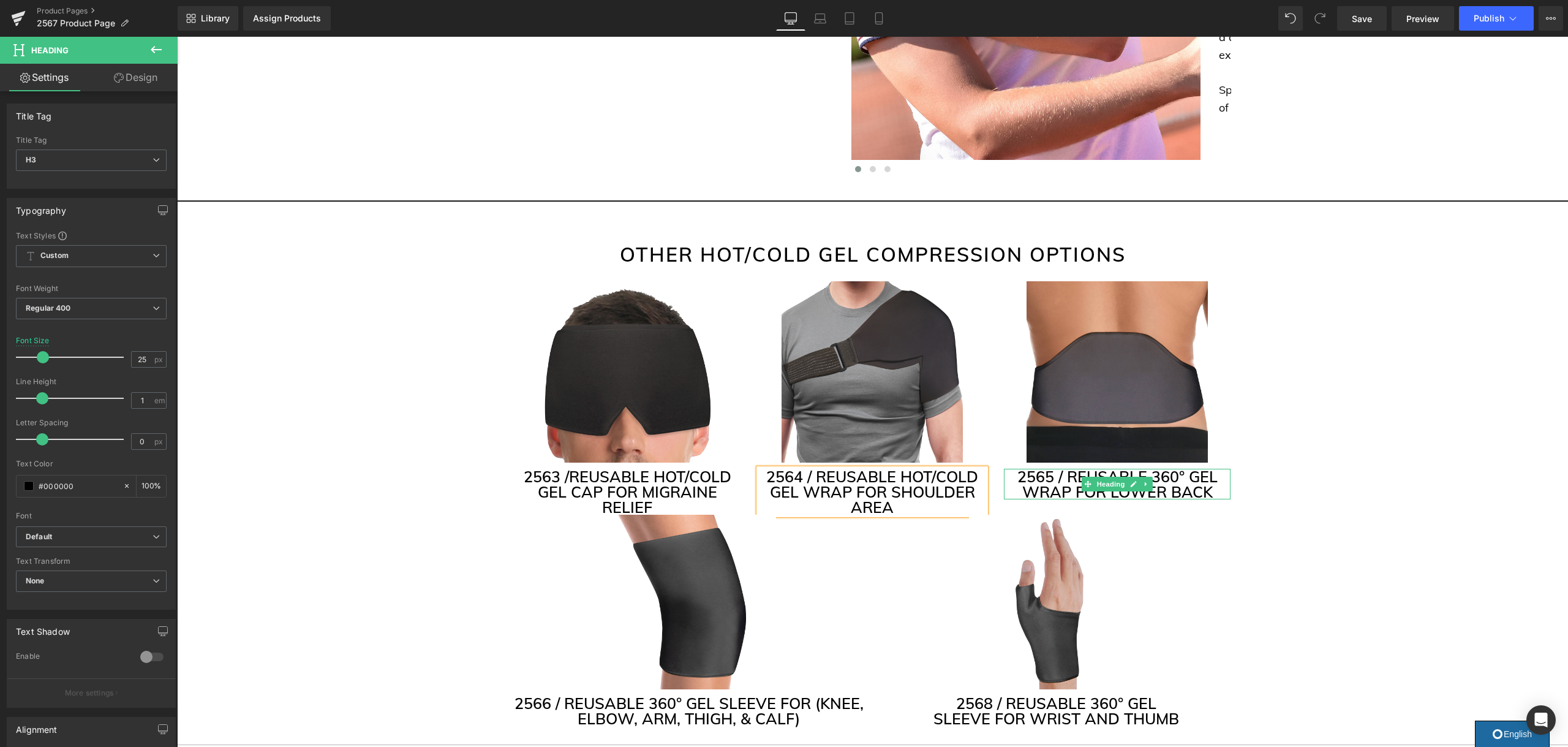
click at [1170, 469] on h3 "2565 / REUSABLE 360° GEL WRAP FOR LOWER BACK" at bounding box center [1117, 484] width 226 height 31
drag, startPoint x: 1184, startPoint y: 458, endPoint x: 1154, endPoint y: 460, distance: 30.1
click at [1154, 469] on h3 "2565 / REUSABLE 360° GEL WRAP FOR LOWER BACK" at bounding box center [1117, 484] width 226 height 31
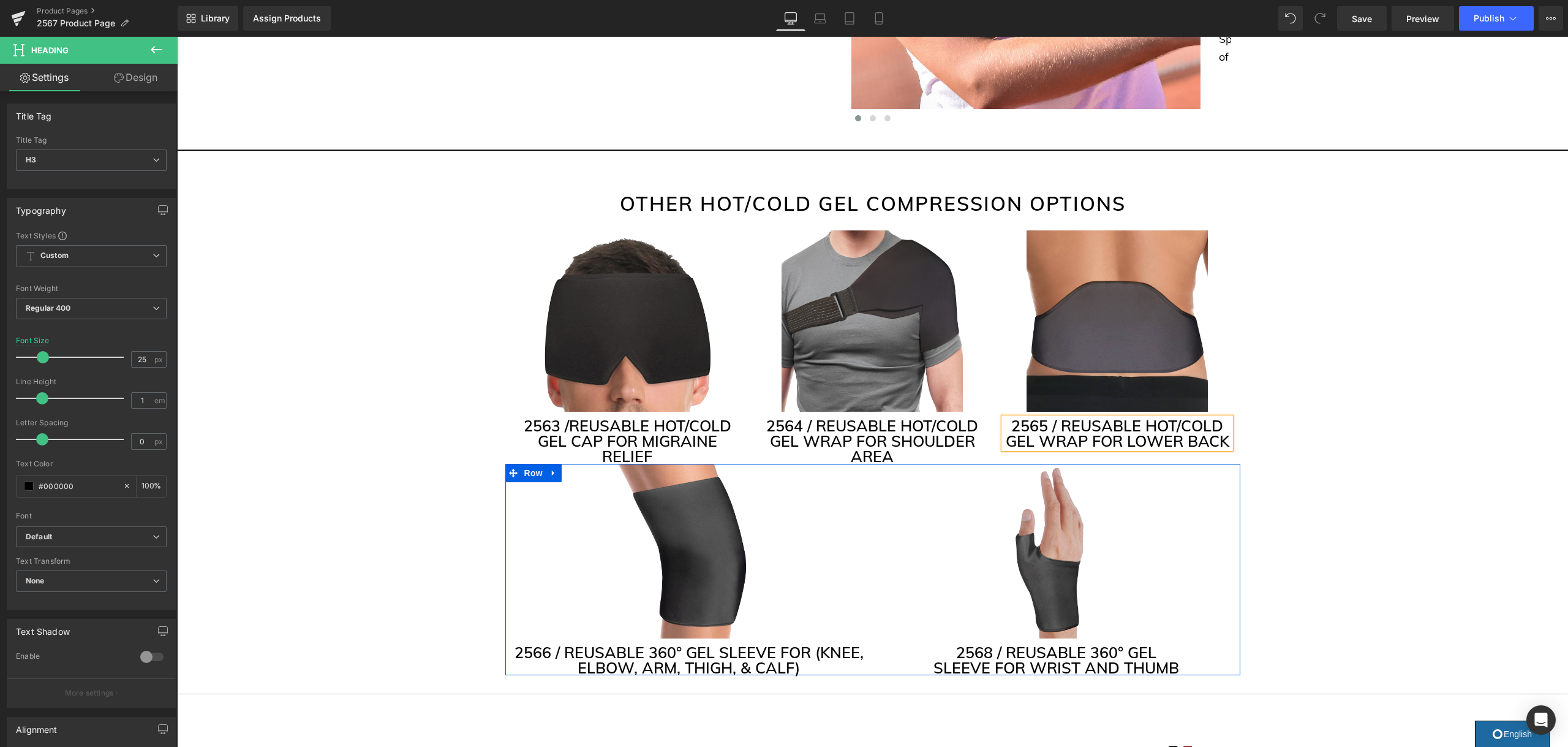
scroll to position [2905, 0]
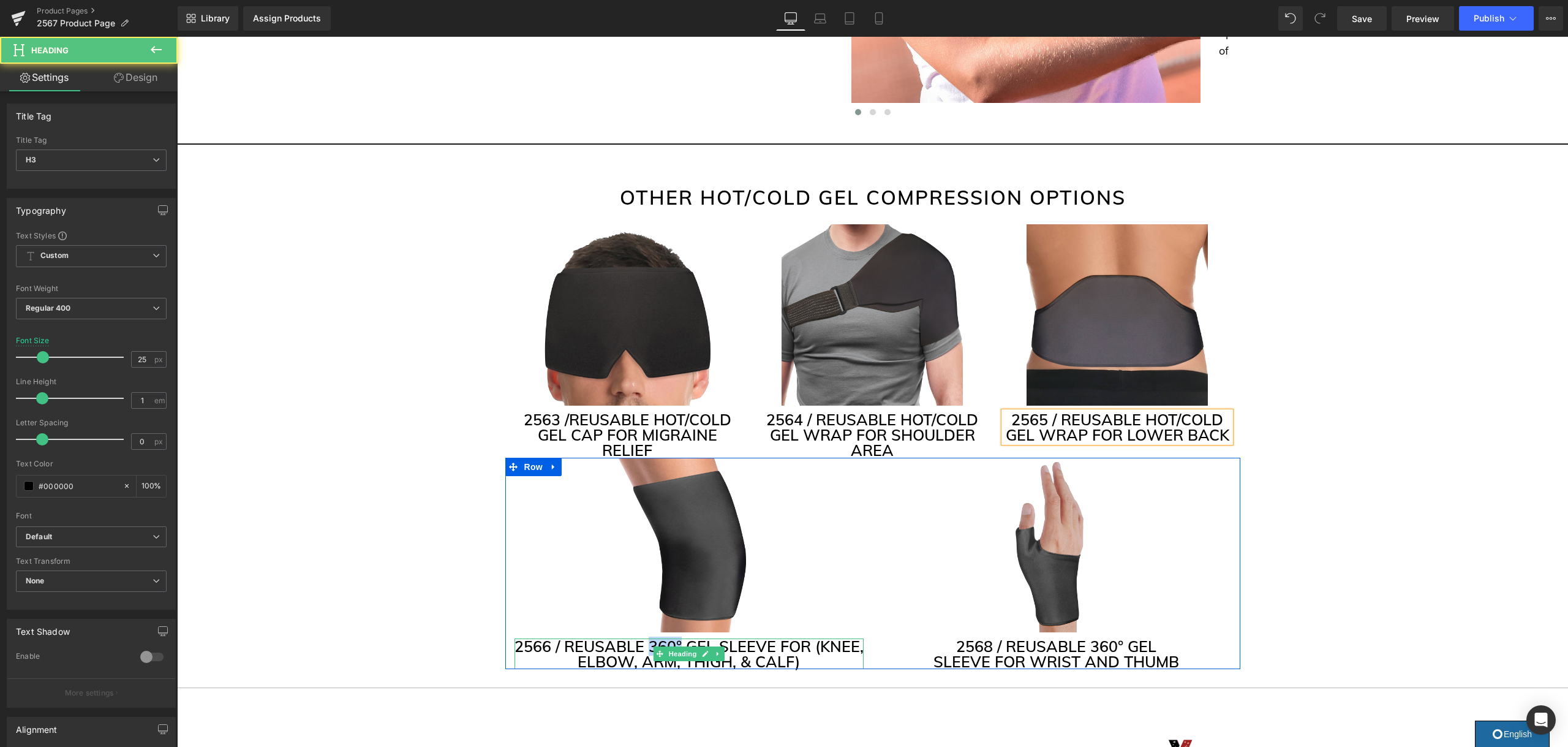
drag, startPoint x: 680, startPoint y: 632, endPoint x: 657, endPoint y: 629, distance: 23.2
click at [652, 638] on h3 "2566 / REUSABLE 360° GEL SLEEVE FOR (KNEE, ELBOW, ARM, THIGH, & CALF)" at bounding box center [689, 654] width 349 height 31
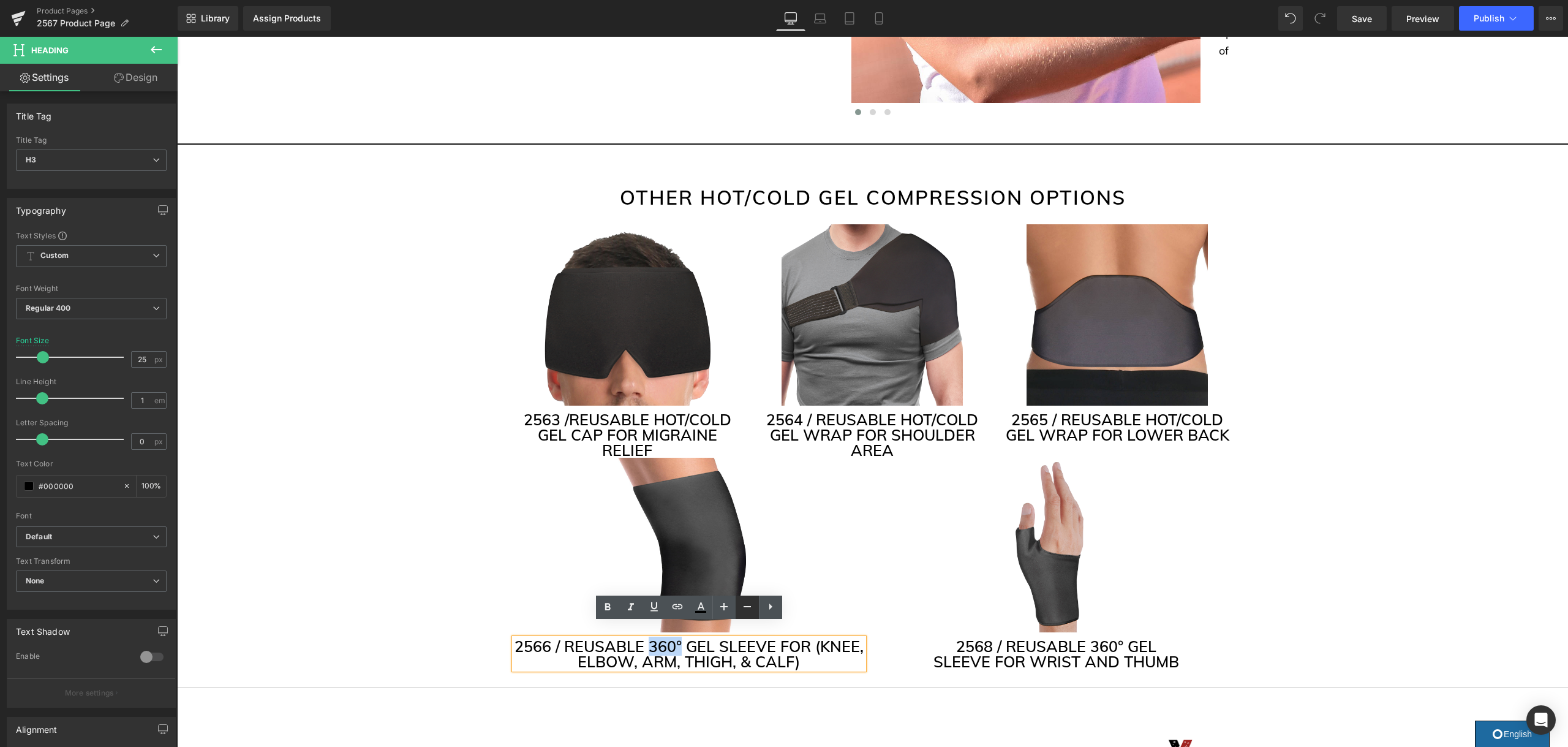
scroll to position [2907, 0]
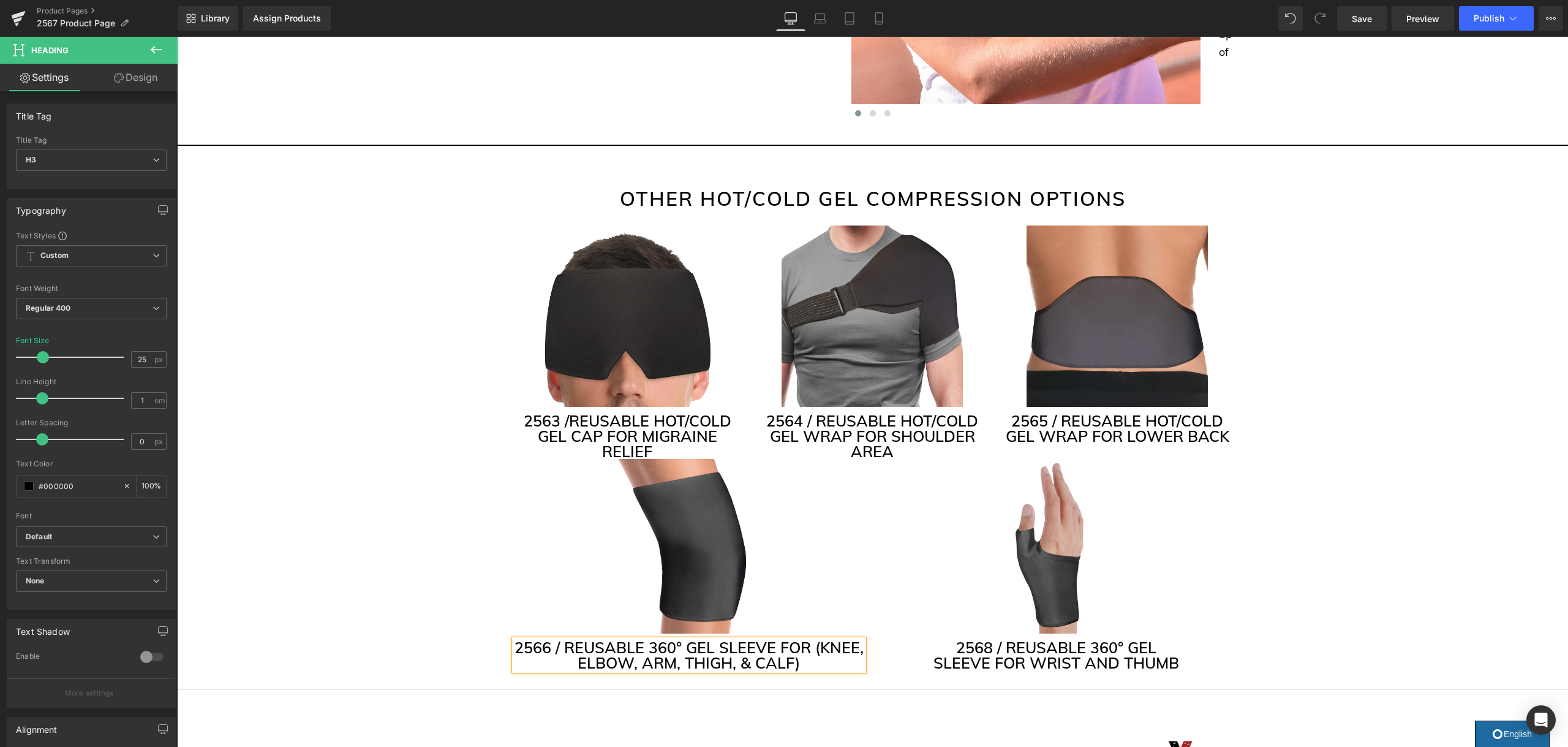
click at [667, 640] on h3 "2566 / REUSABLE 360° GEL SLEEVE FOR (KNEE, ELBOW, ARM, THIGH, & CALF)" at bounding box center [689, 655] width 349 height 31
drag, startPoint x: 683, startPoint y: 630, endPoint x: 654, endPoint y: 631, distance: 29.0
click at [654, 640] on h3 "2566 / REUSABLE 360° GEL SLEEVE FOR (KNEE, ELBOW, ARM, THIGH, & CALF)" at bounding box center [689, 655] width 349 height 31
click at [661, 640] on h3 "2566 / REUSABLE 360° GEL SLEEVE FOR (KNEE, ELBOW, ARM, THIGH, & CALF)" at bounding box center [689, 655] width 349 height 31
drag, startPoint x: 680, startPoint y: 631, endPoint x: 652, endPoint y: 633, distance: 28.1
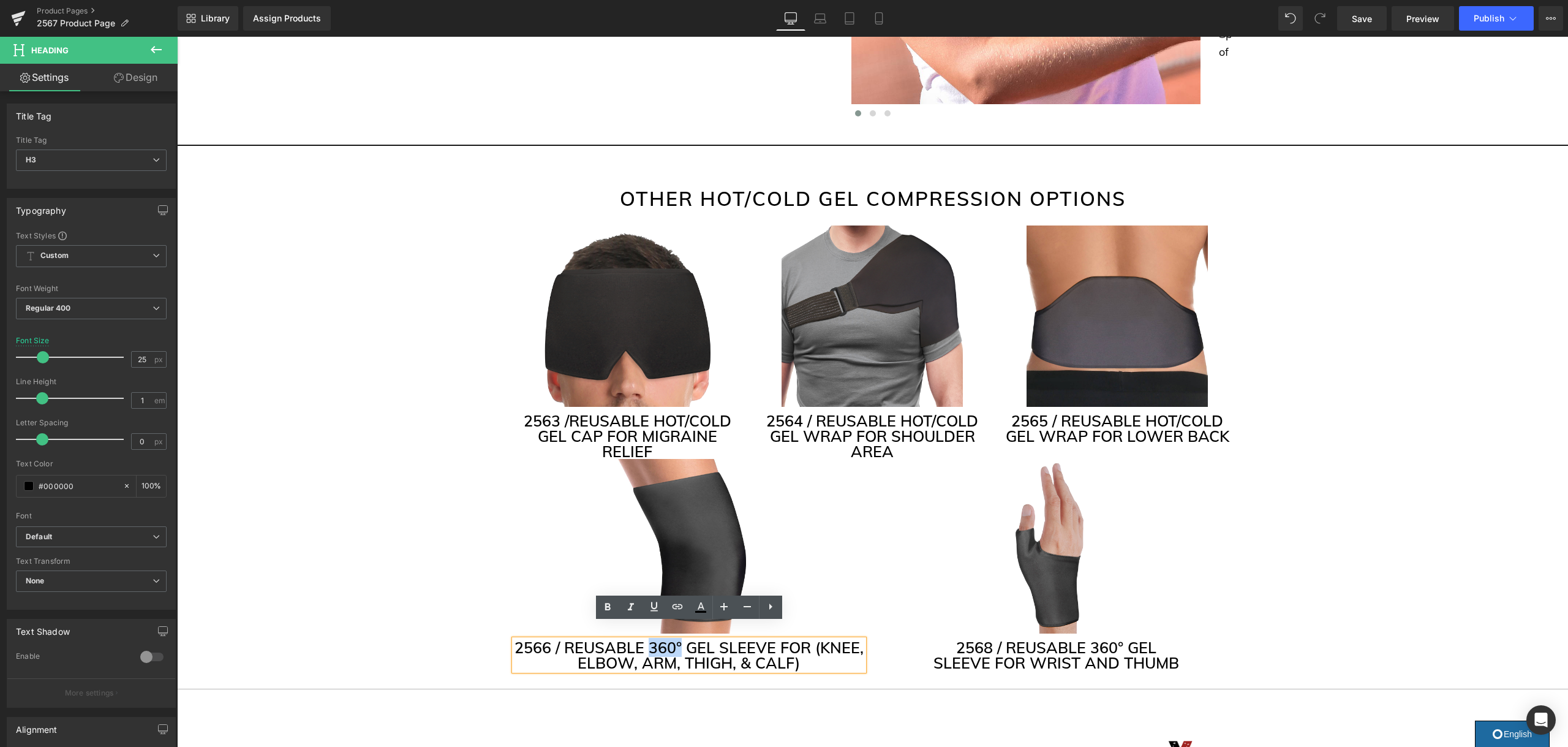
click at [652, 640] on h3 "2566 / REUSABLE 360° GEL SLEEVE FOR (KNEE, ELBOW, ARM, THIGH, & CALF)" at bounding box center [689, 655] width 349 height 31
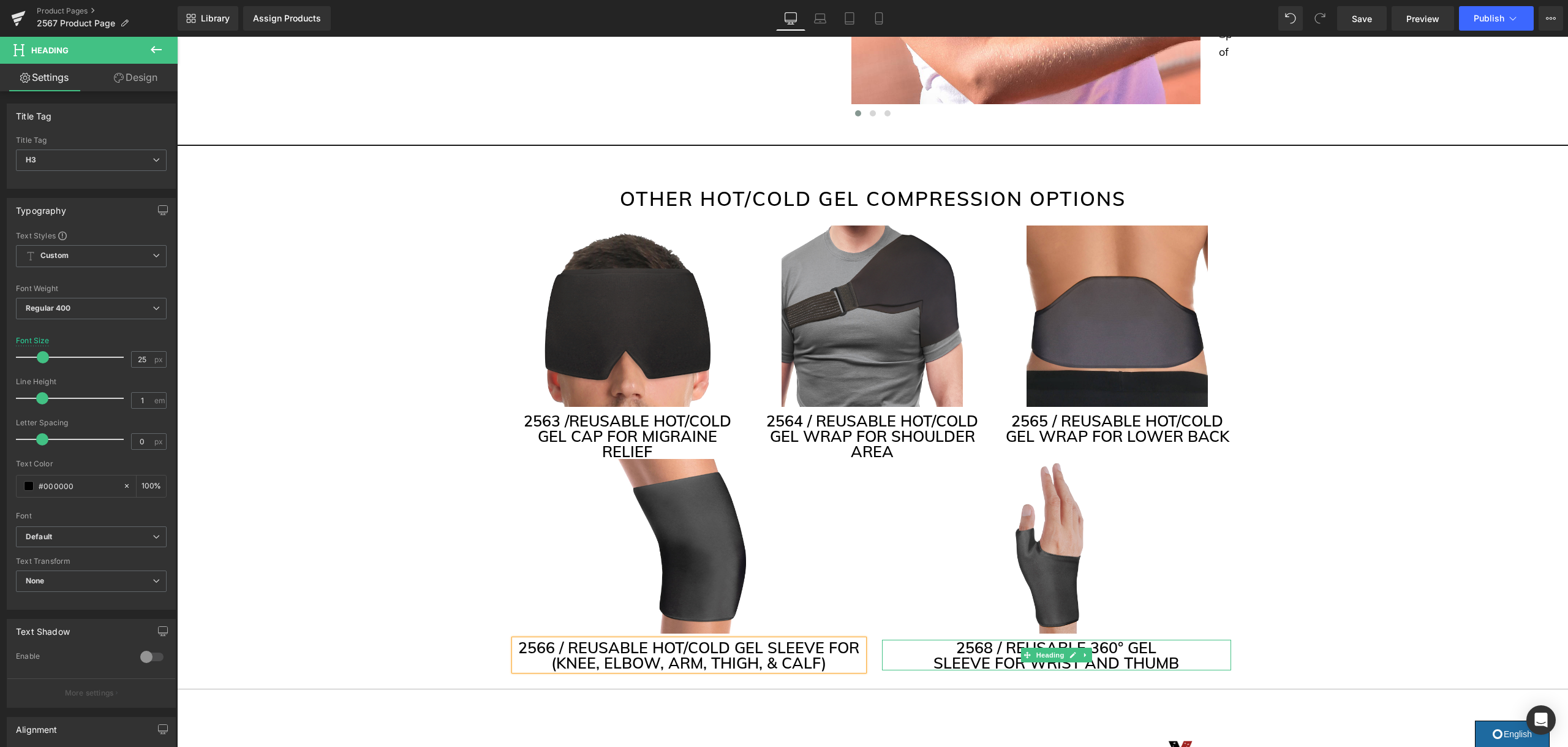
click at [1093, 640] on h3 "2568 / REUSABLE 360° GEL" at bounding box center [1057, 647] width 349 height 15
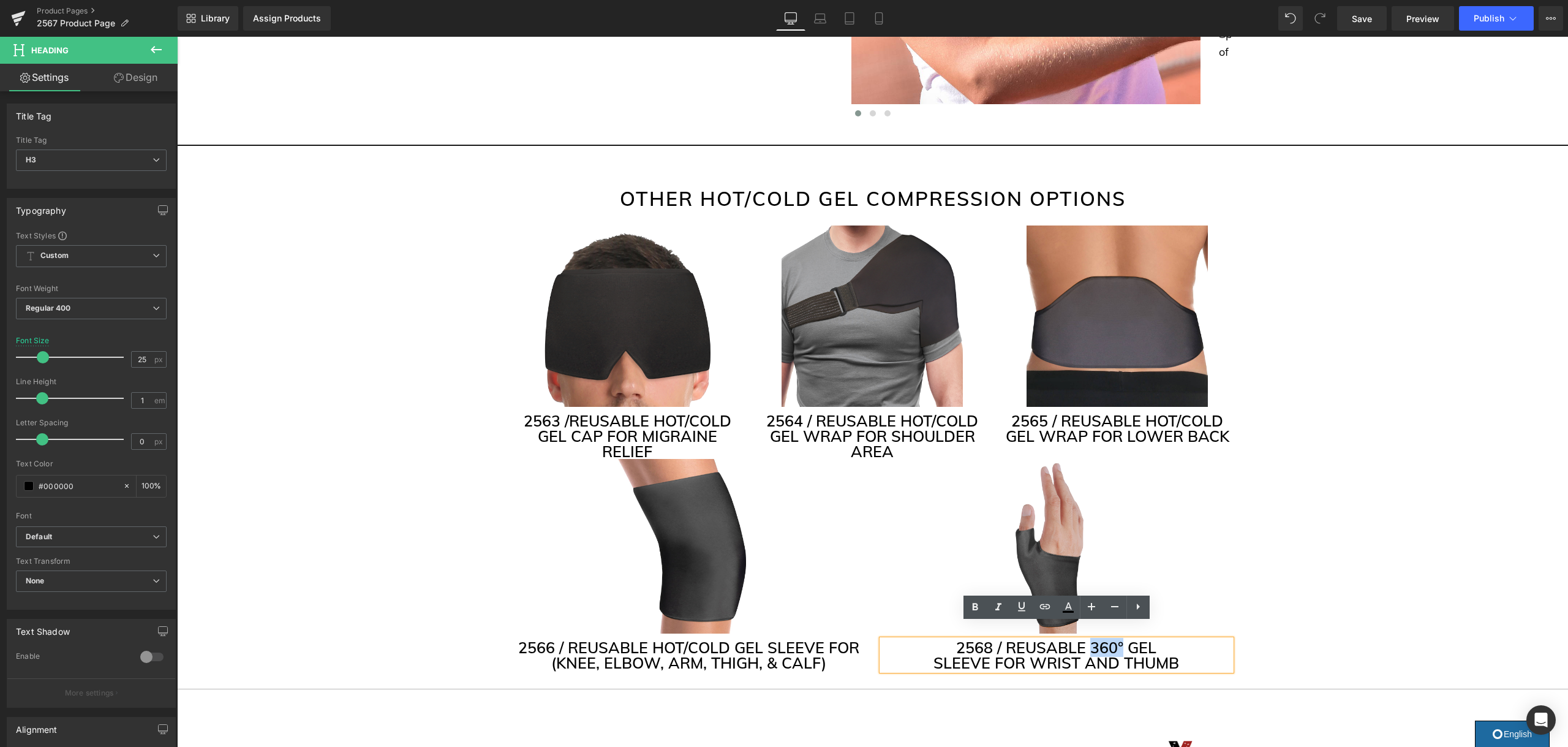
drag, startPoint x: 1108, startPoint y: 630, endPoint x: 1092, endPoint y: 632, distance: 16.1
click at [1092, 640] on h3 "2568 / REUSABLE 360° GEL" at bounding box center [1057, 647] width 349 height 15
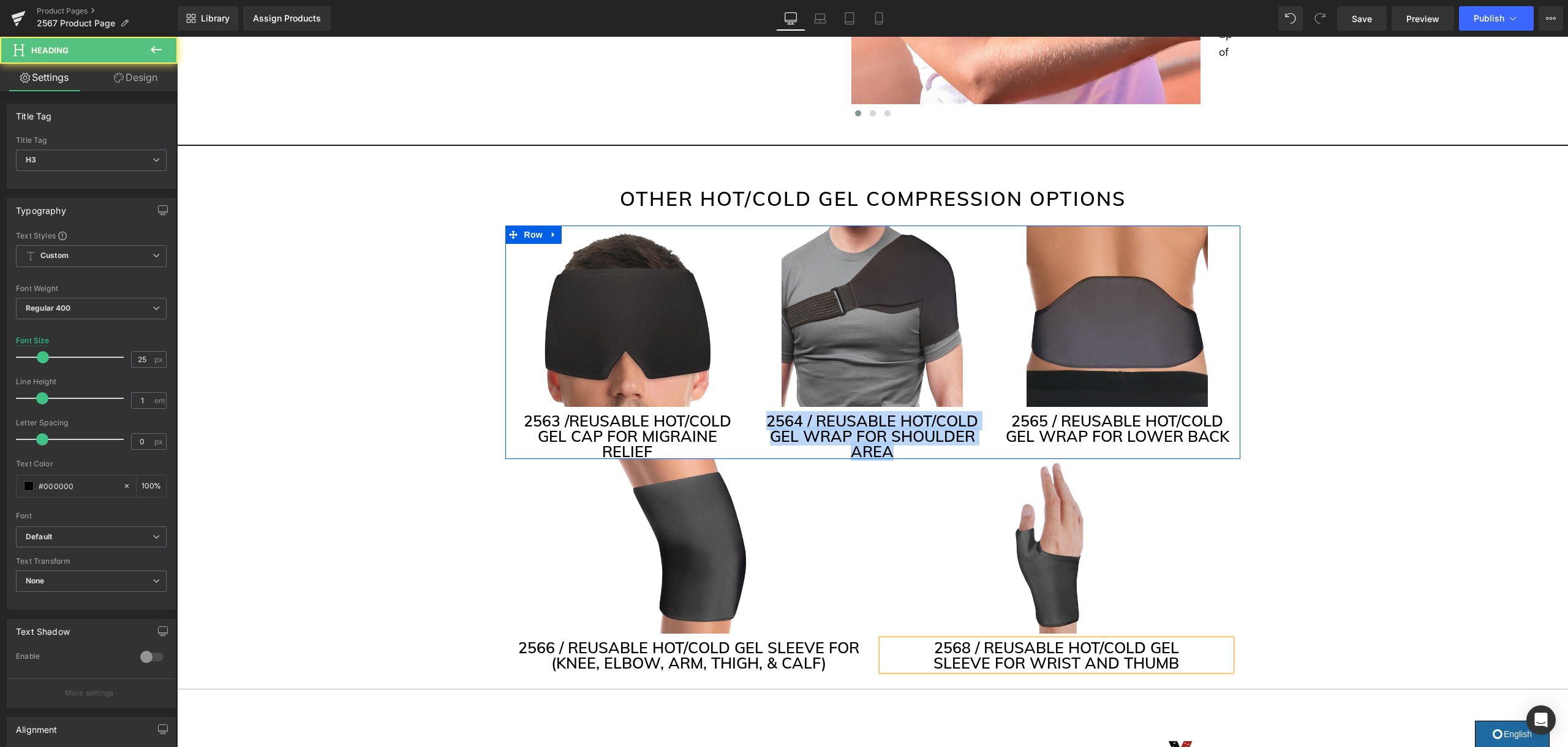
drag, startPoint x: 848, startPoint y: 431, endPoint x: 742, endPoint y: 411, distance: 107.9
click at [742, 411] on div "Image 2563 / REUSABLE HOT/COLD GEL CAP FOR MIGRAINE RELIEF Heading Image 2564 /…" at bounding box center [872, 342] width 735 height 233
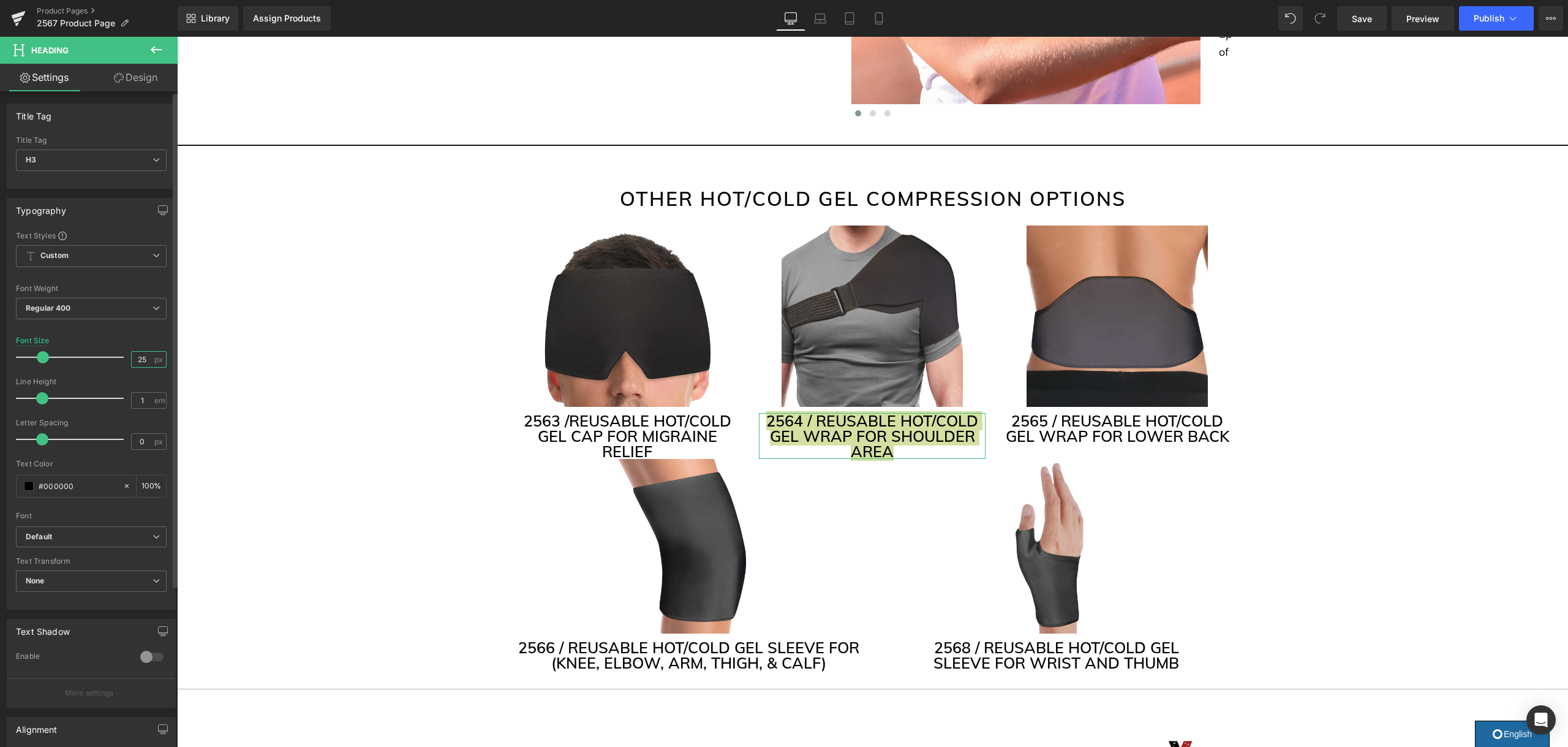
click at [140, 357] on input "25" at bounding box center [142, 359] width 22 height 15
type input "23"
click at [85, 313] on span "Regular 400" at bounding box center [91, 308] width 151 height 22
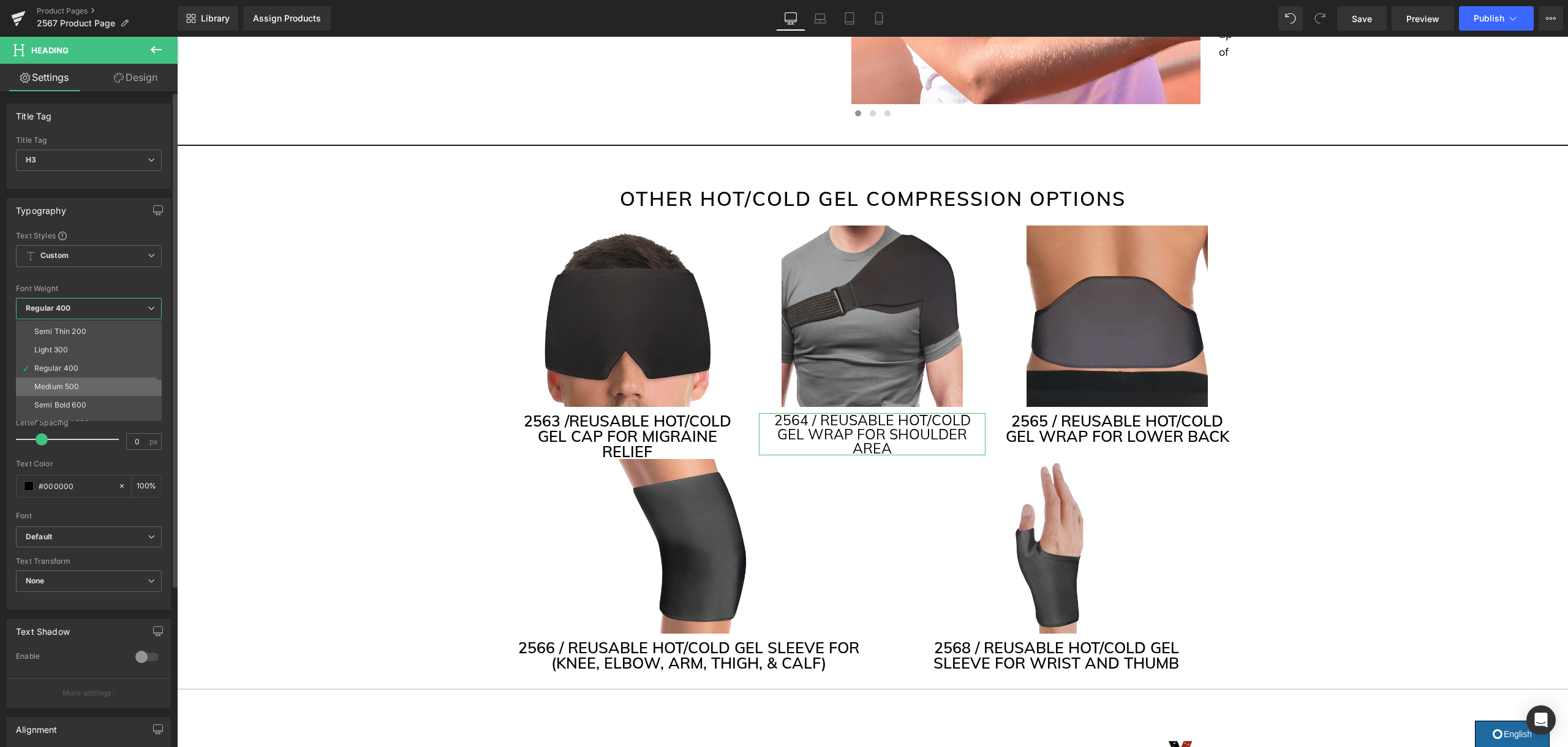
scroll to position [26, 0]
click at [83, 395] on div "Semi Bold 600" at bounding box center [60, 396] width 52 height 8
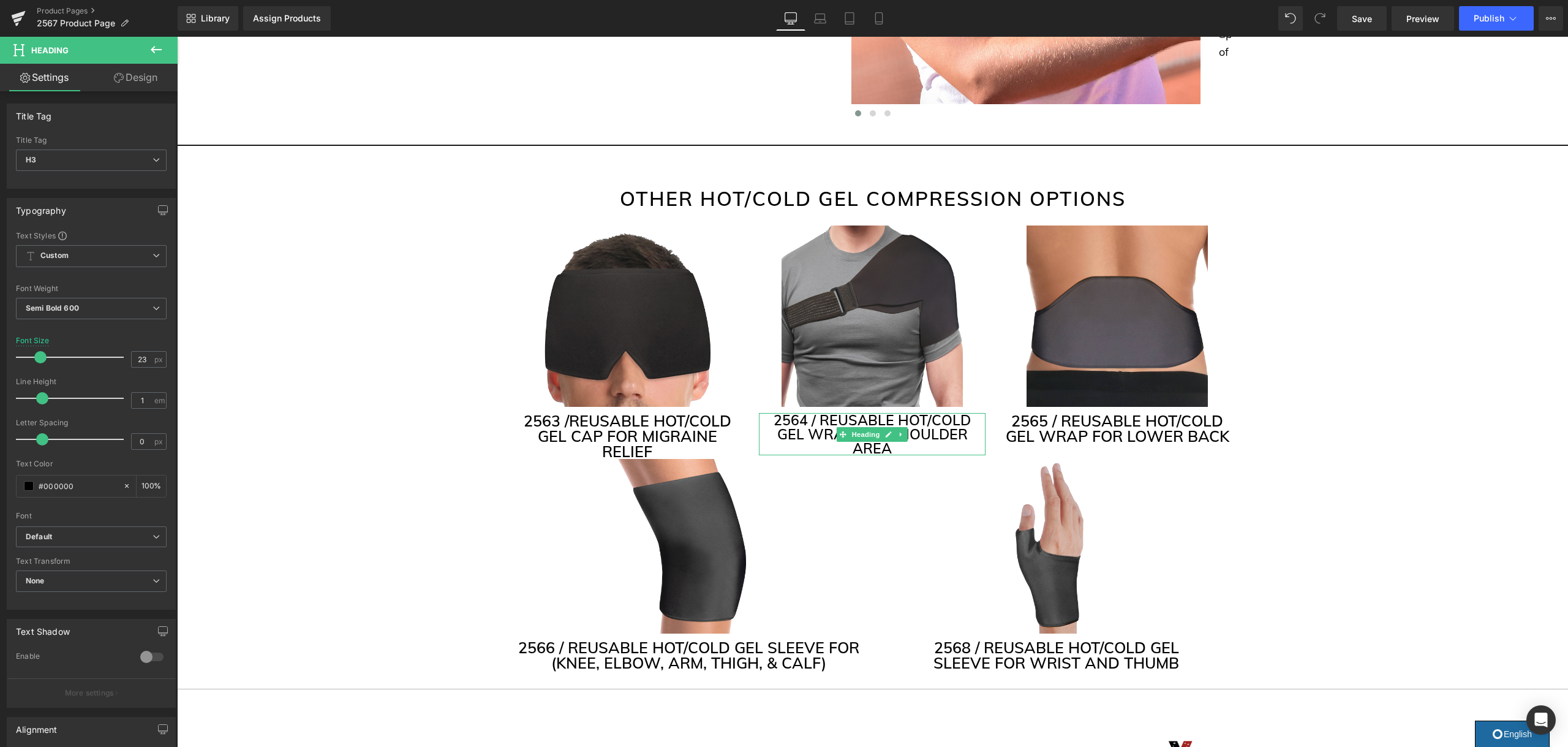
drag, startPoint x: 1043, startPoint y: 529, endPoint x: 857, endPoint y: 492, distance: 189.6
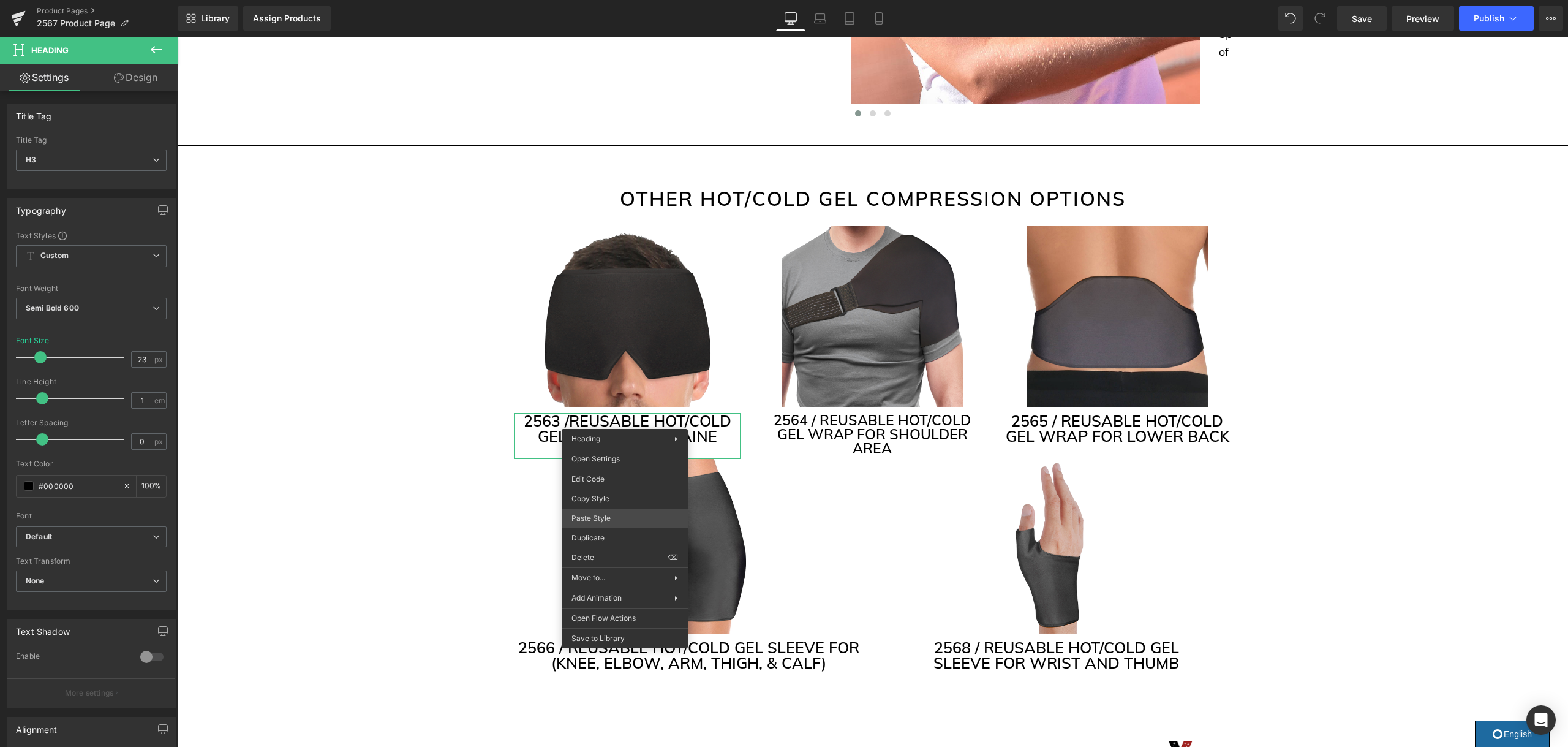
drag, startPoint x: 809, startPoint y: 547, endPoint x: 631, endPoint y: 511, distance: 181.6
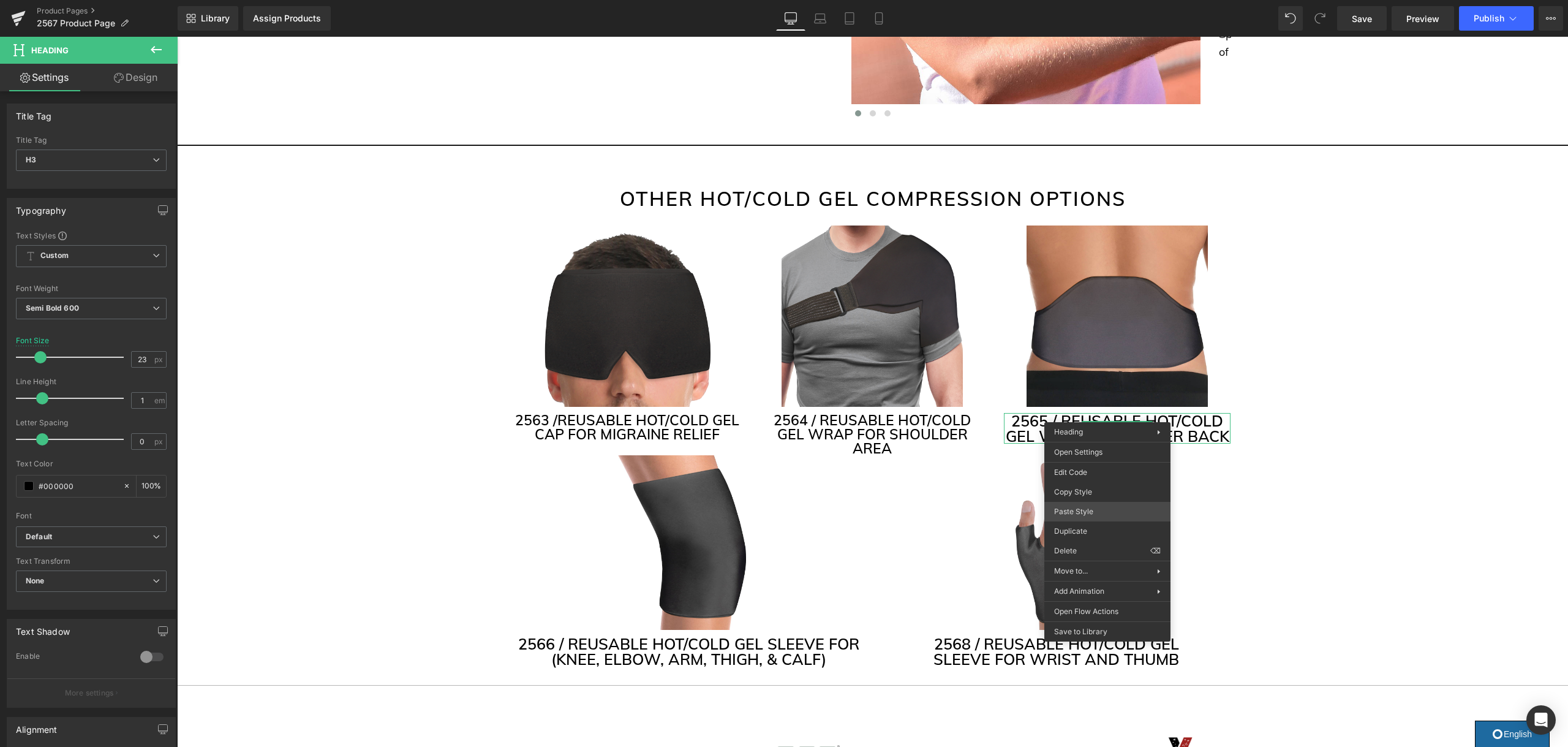
drag, startPoint x: 1281, startPoint y: 544, endPoint x: 1105, endPoint y: 508, distance: 179.6
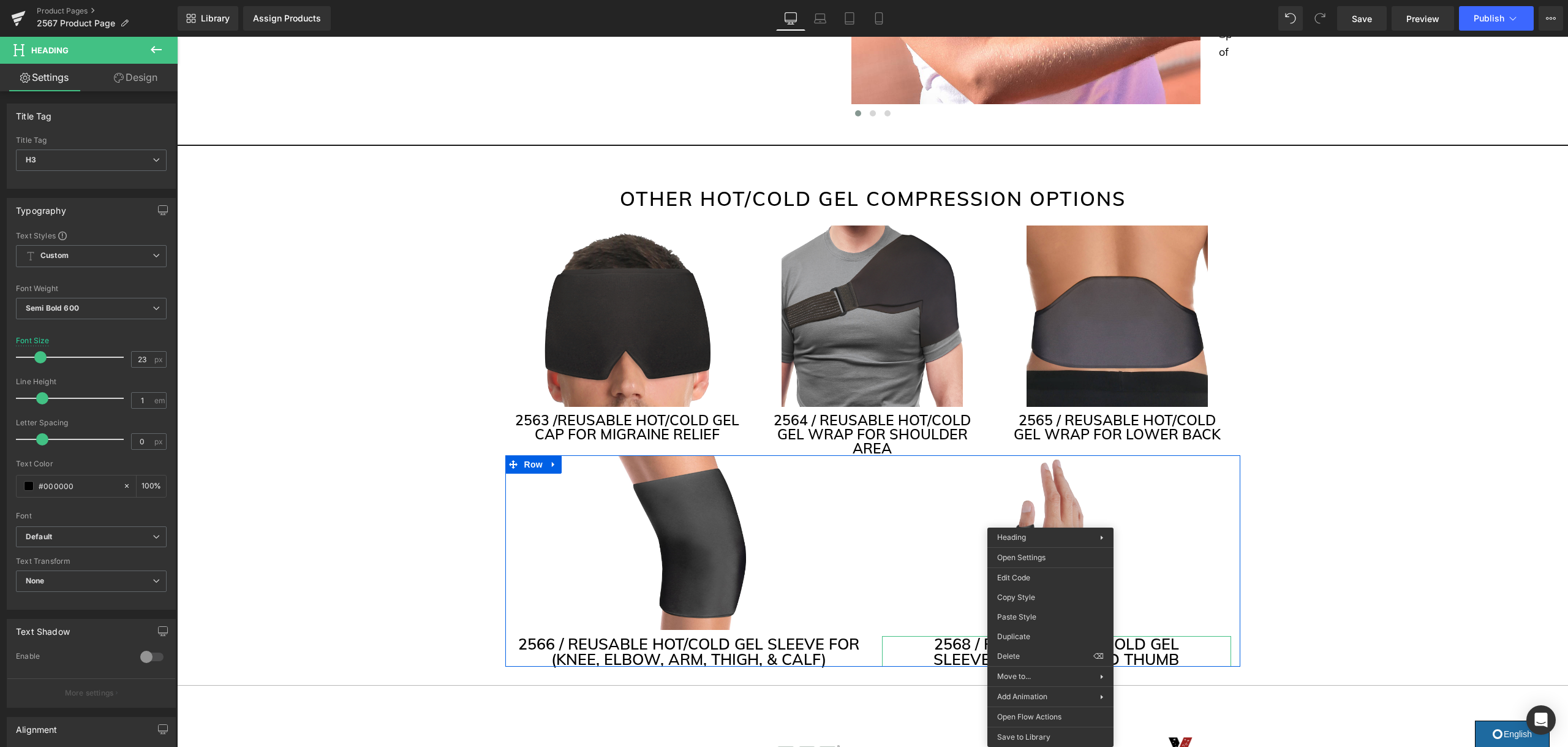
drag, startPoint x: 1050, startPoint y: 621, endPoint x: 1232, endPoint y: 664, distance: 187.0
drag, startPoint x: 1213, startPoint y: 653, endPoint x: 1036, endPoint y: 616, distance: 180.8
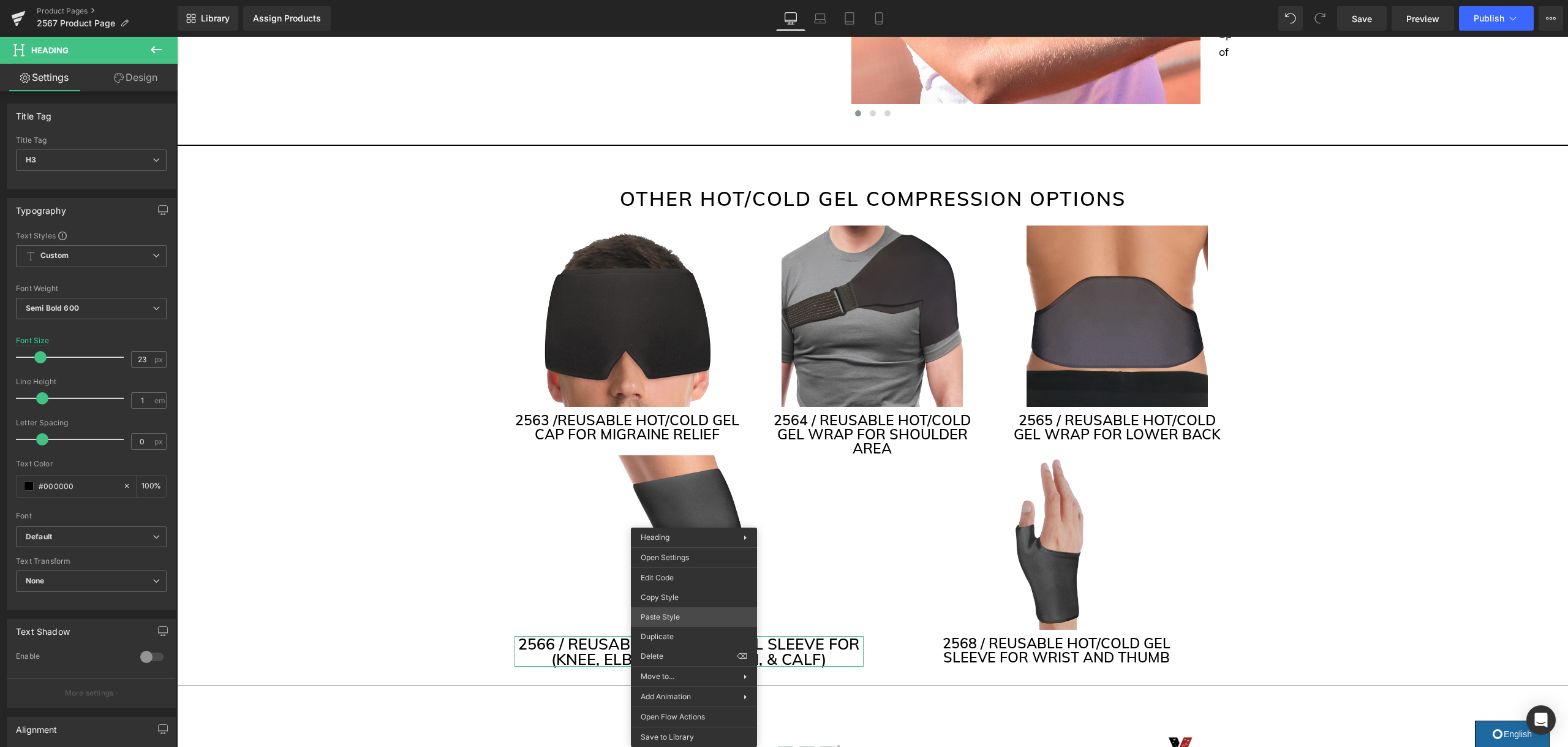
drag, startPoint x: 860, startPoint y: 656, endPoint x: 683, endPoint y: 619, distance: 180.8
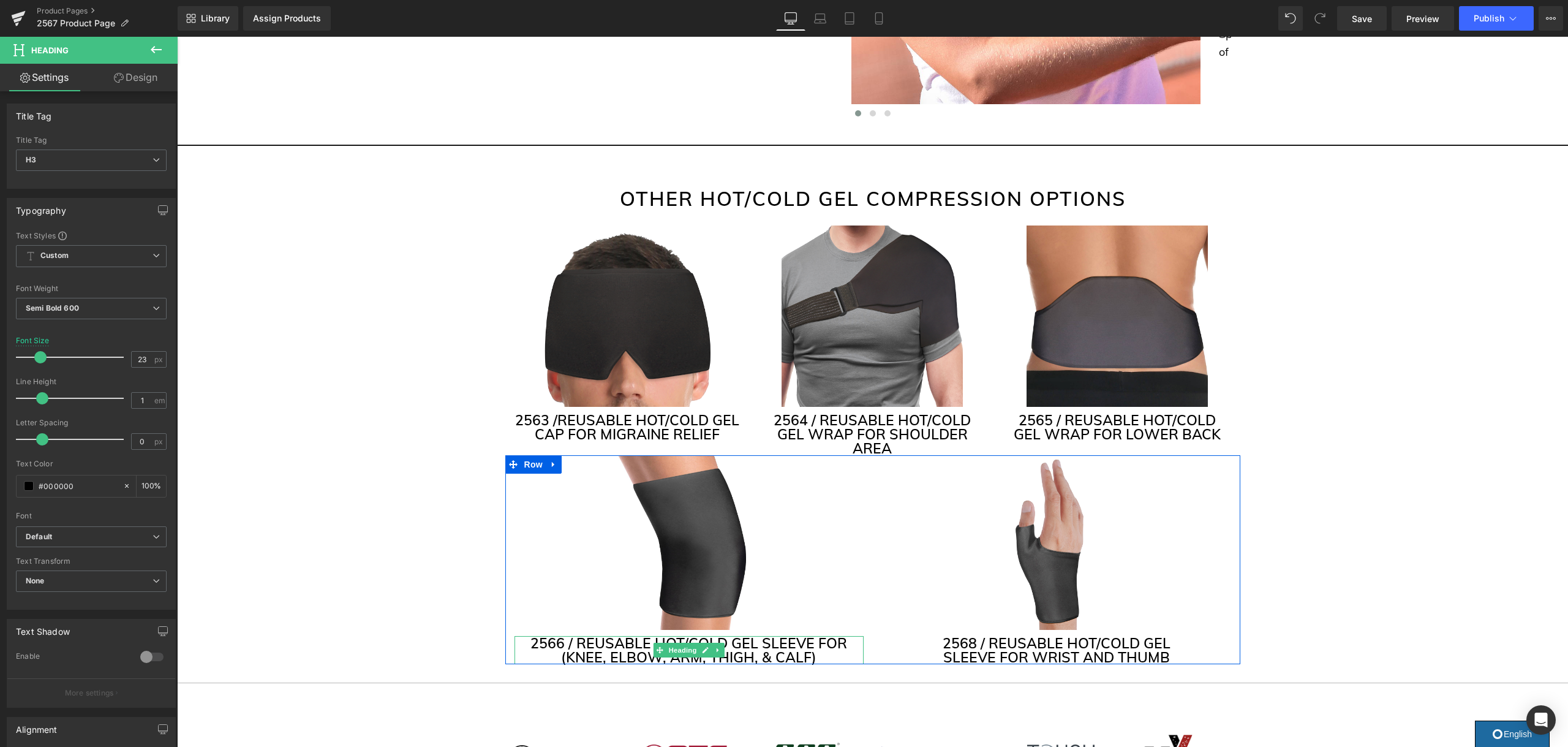
drag, startPoint x: 818, startPoint y: 610, endPoint x: 832, endPoint y: 615, distance: 14.9
click at [818, 636] on h3 "2566 / REUSABLE HOT/COLD GEL SLEEVE FOR (KNEE, ELBOW, ARM, THIGH, & CALF)" at bounding box center [689, 650] width 349 height 28
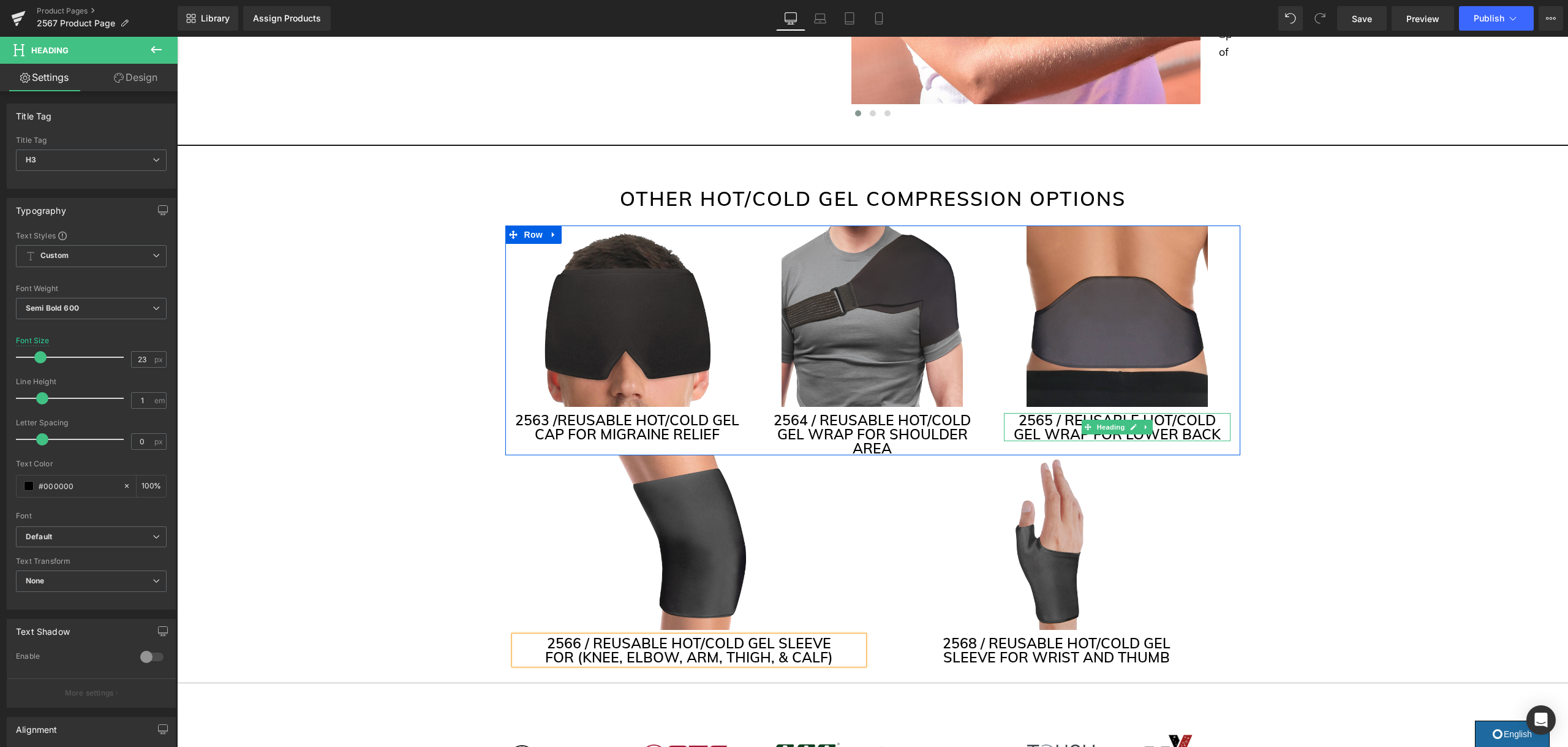
click at [1204, 413] on h3 "2565 / REUSABLE HOT/COLD GEL WRAP FOR LOWER BACK" at bounding box center [1117, 427] width 226 height 28
click at [715, 413] on h3 "2563 / REUSABLE HOT/COLD GEL CAP FOR MIGRAINE RELIEF" at bounding box center [627, 427] width 226 height 28
click at [1364, 26] on link "Save" at bounding box center [1361, 18] width 50 height 25
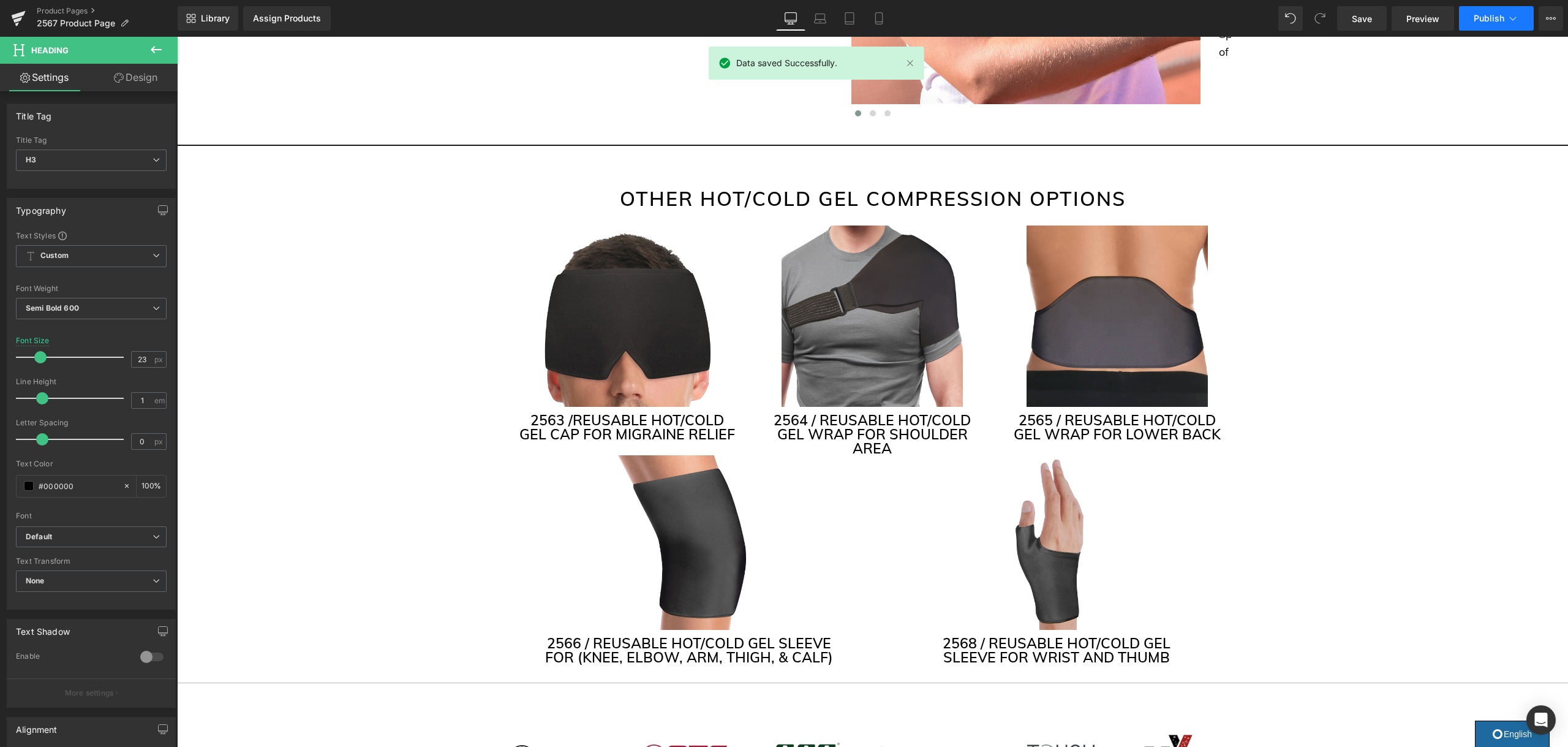
click at [1490, 21] on span "Publish" at bounding box center [1489, 18] width 31 height 10
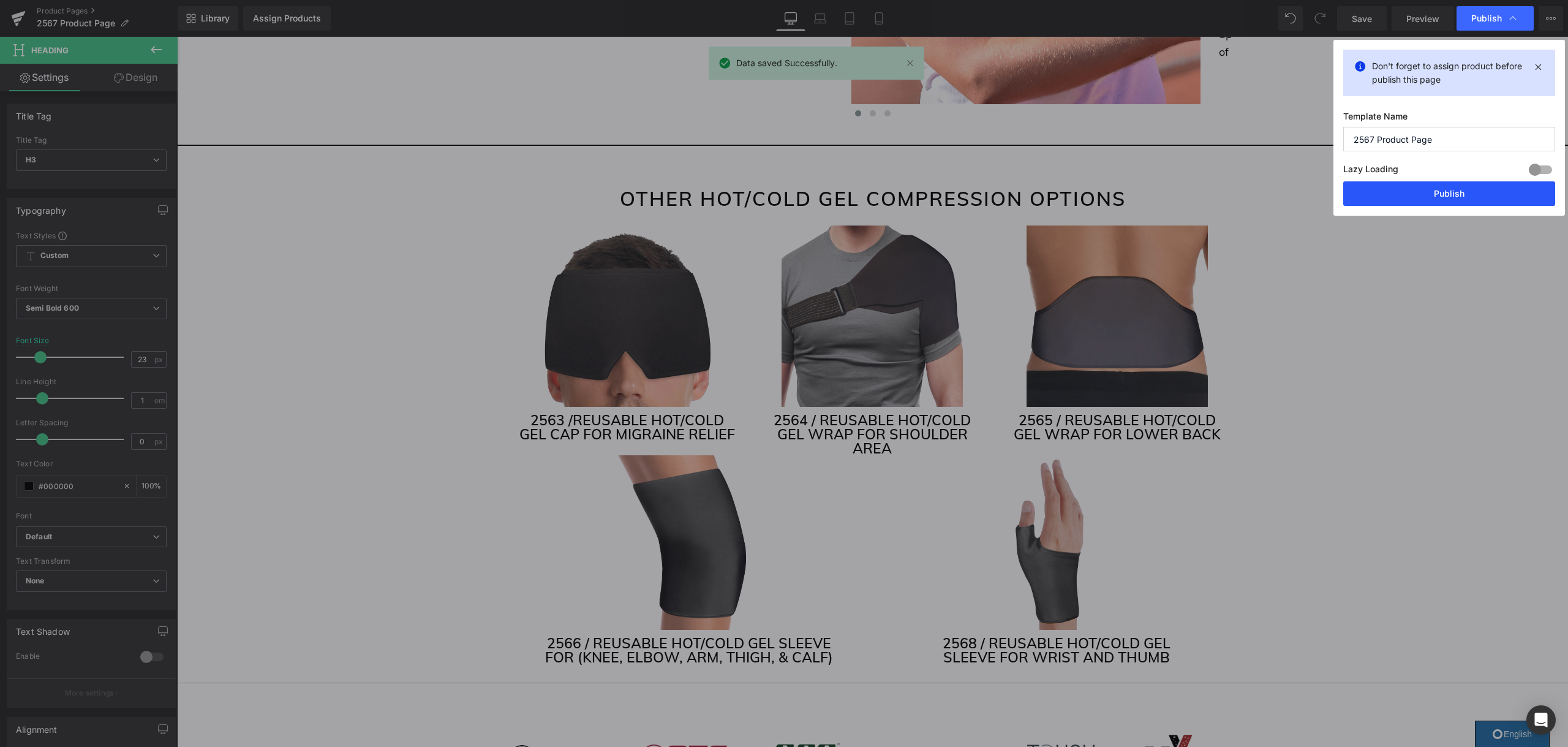
click at [1468, 189] on button "Publish" at bounding box center [1449, 193] width 212 height 25
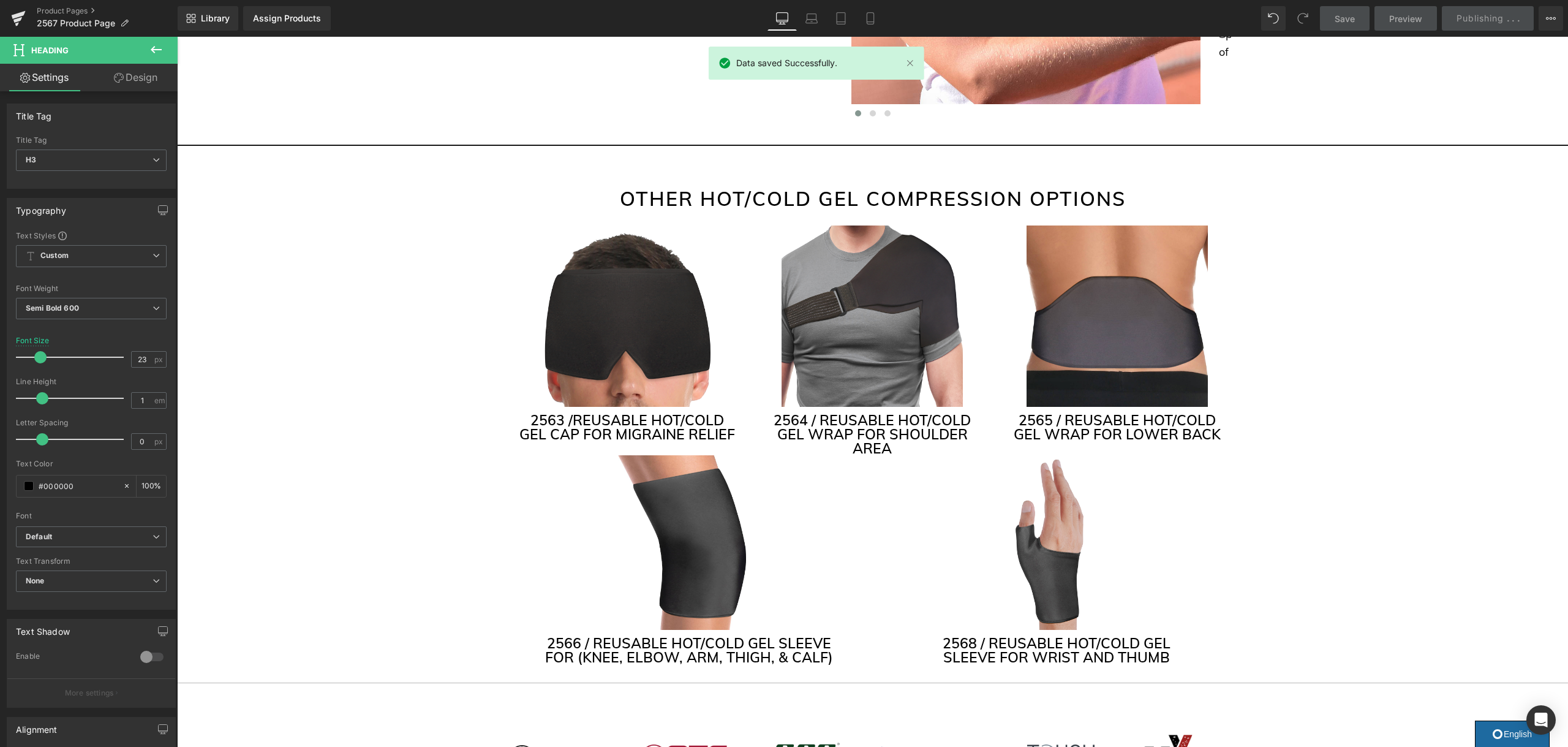
scroll to position [2917, 0]
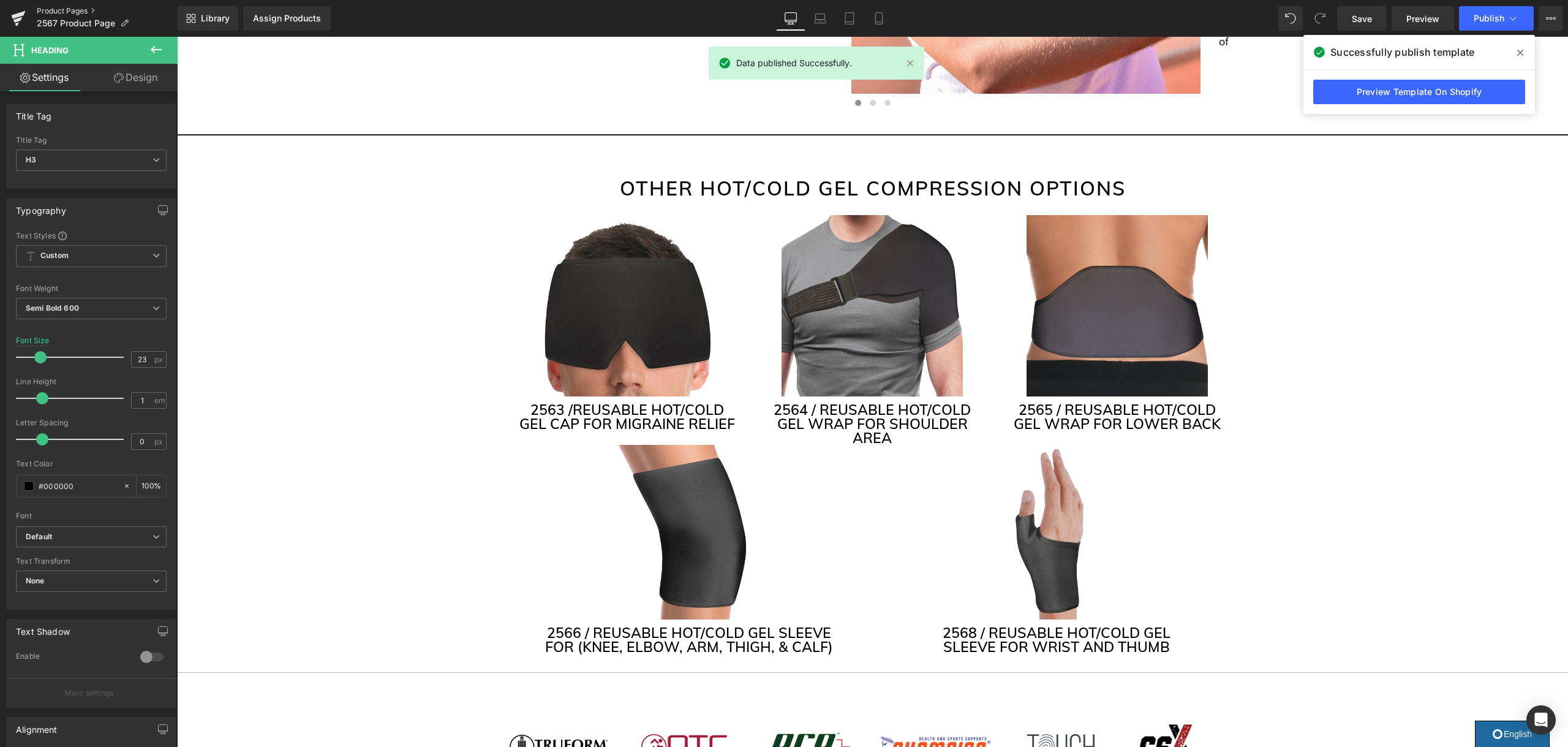
click at [64, 9] on link "Product Pages" at bounding box center [106, 11] width 141 height 10
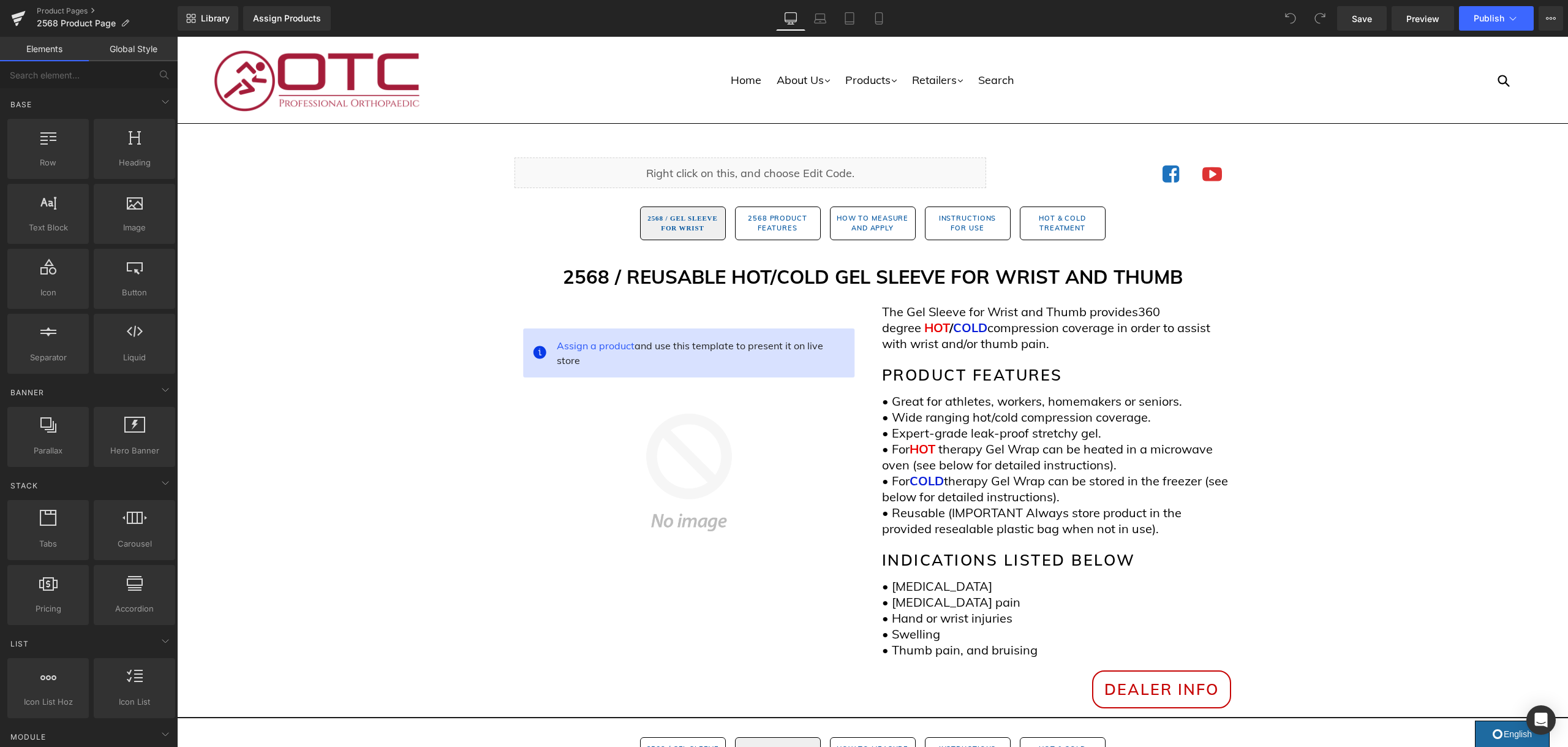
click at [1336, 221] on ul "2568 / GEL SLEEVE FOR WRIST Button 2568 PRODUCT FEATURES Button" at bounding box center [872, 222] width 1391 height 44
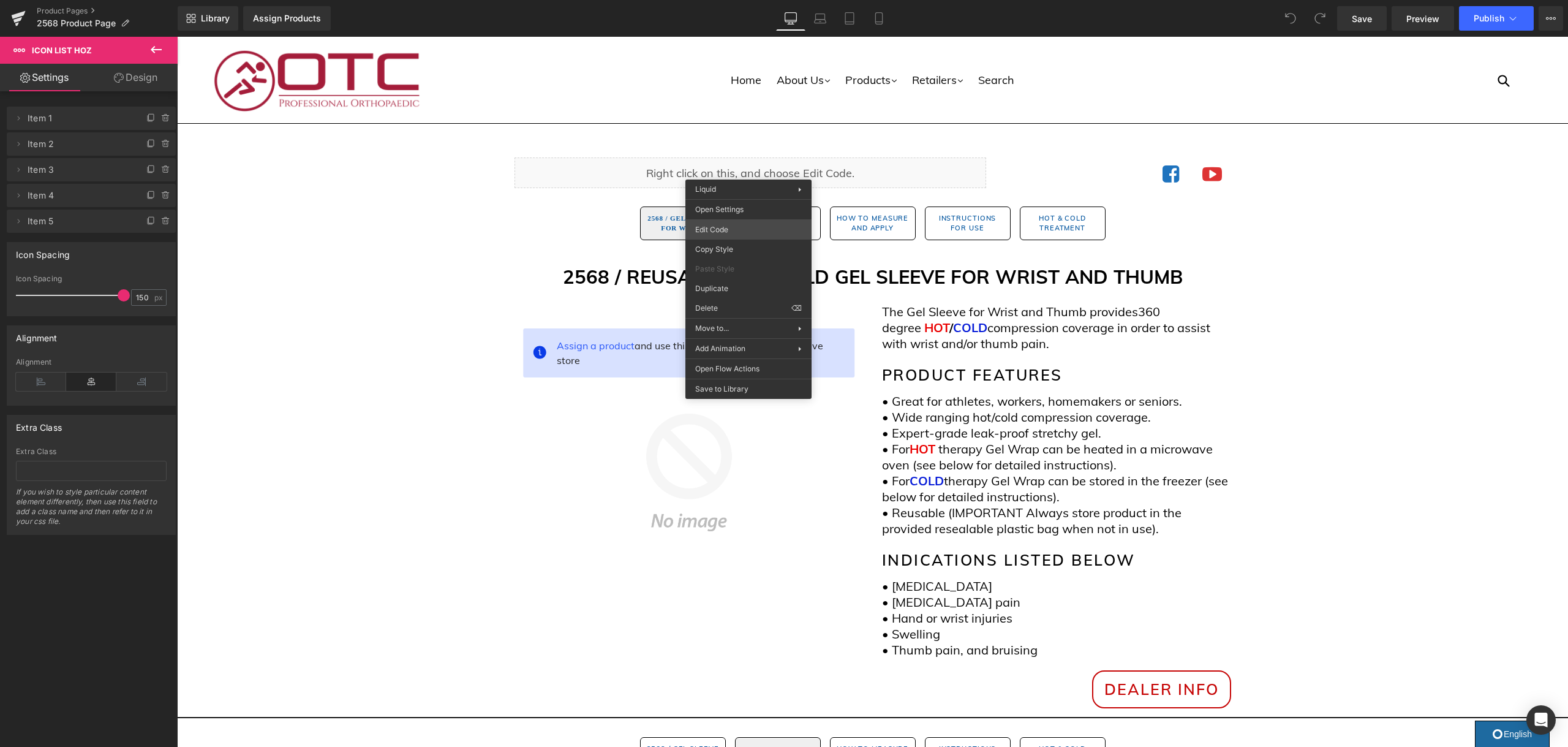
click at [747, 0] on div "You are previewing how the will restyle your page. You can not edit Elements in…" at bounding box center [784, 0] width 1568 height 0
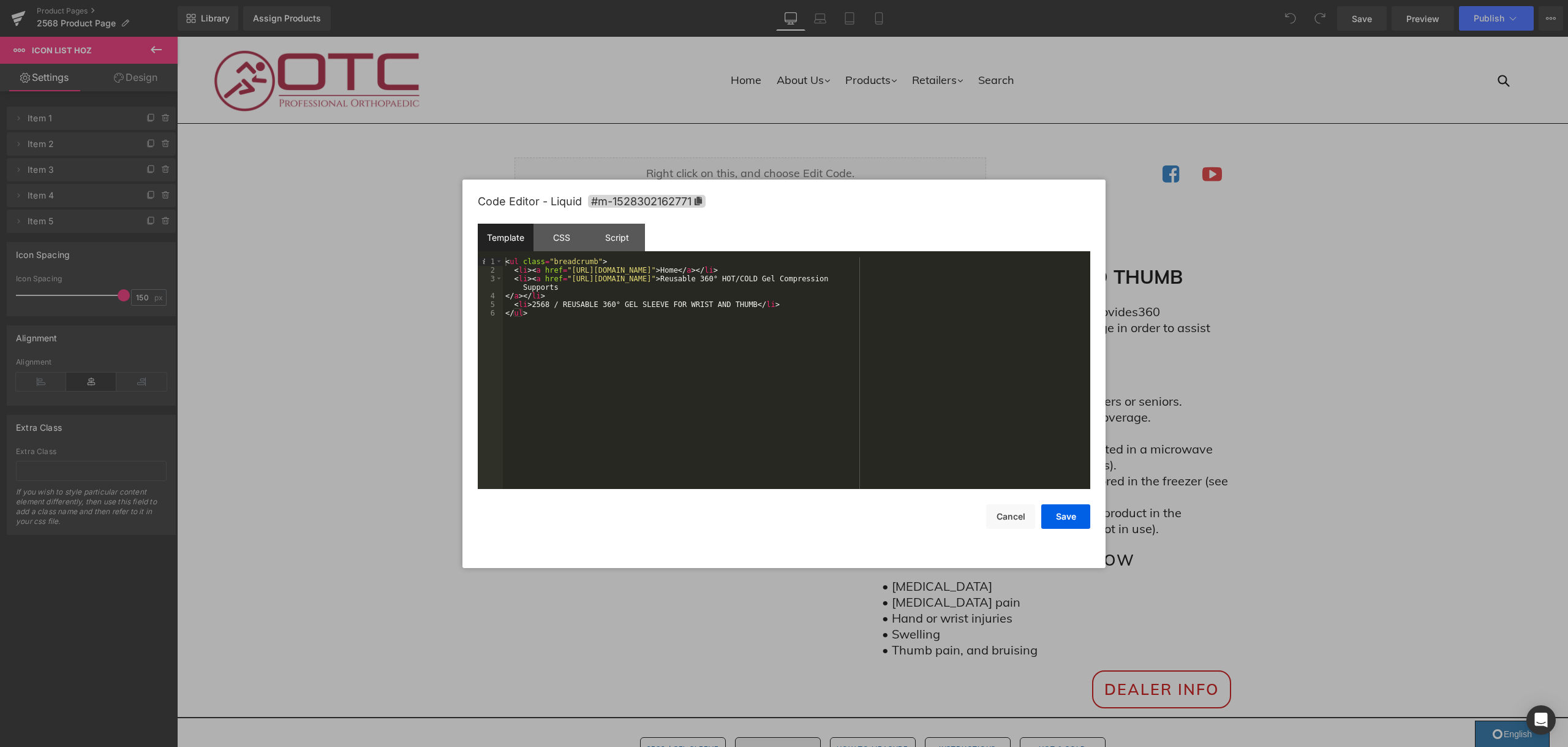
click at [596, 303] on div "< ul class = "breadcrumb" > < li > < a href = "[URL][DOMAIN_NAME]" > Home </ a …" at bounding box center [797, 381] width 587 height 249
drag, startPoint x: 619, startPoint y: 303, endPoint x: 602, endPoint y: 304, distance: 17.0
click at [601, 304] on div "< ul class = "breadcrumb" > < li > < a href = "[URL][DOMAIN_NAME]" > Home </ a …" at bounding box center [797, 381] width 587 height 249
click at [1064, 518] on button "Save" at bounding box center [1066, 516] width 49 height 25
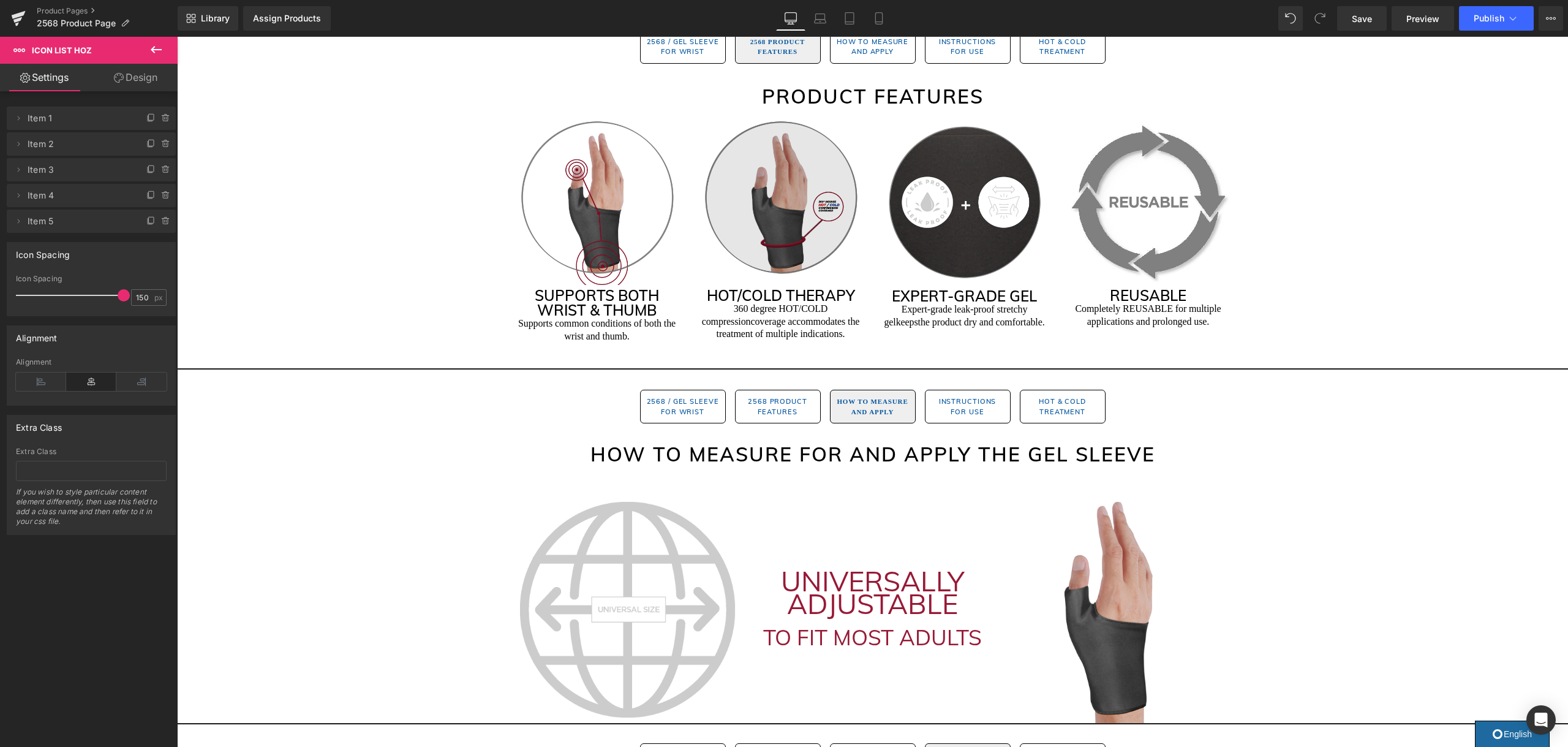
scroll to position [705, 0]
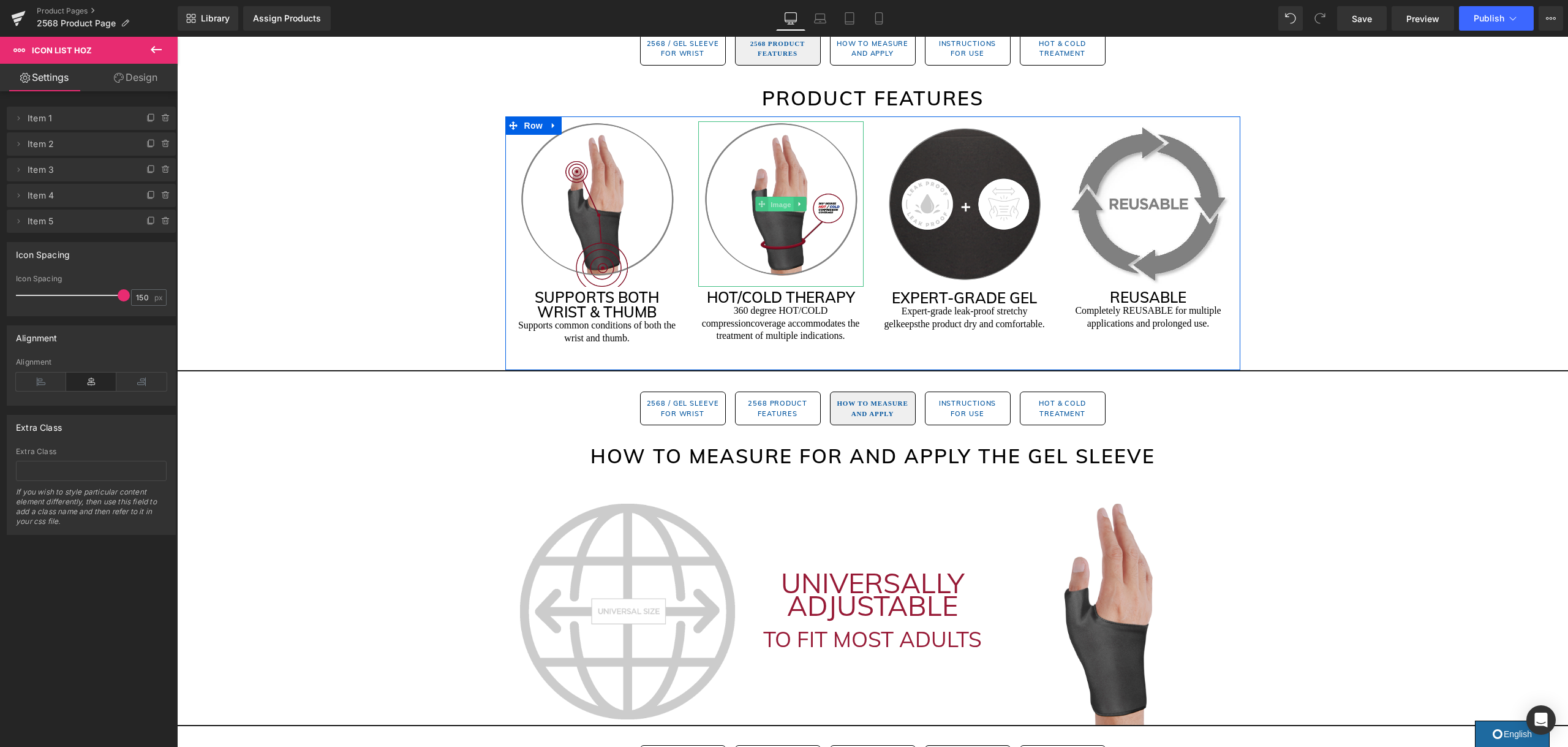
click at [776, 201] on span "Image" at bounding box center [780, 204] width 26 height 15
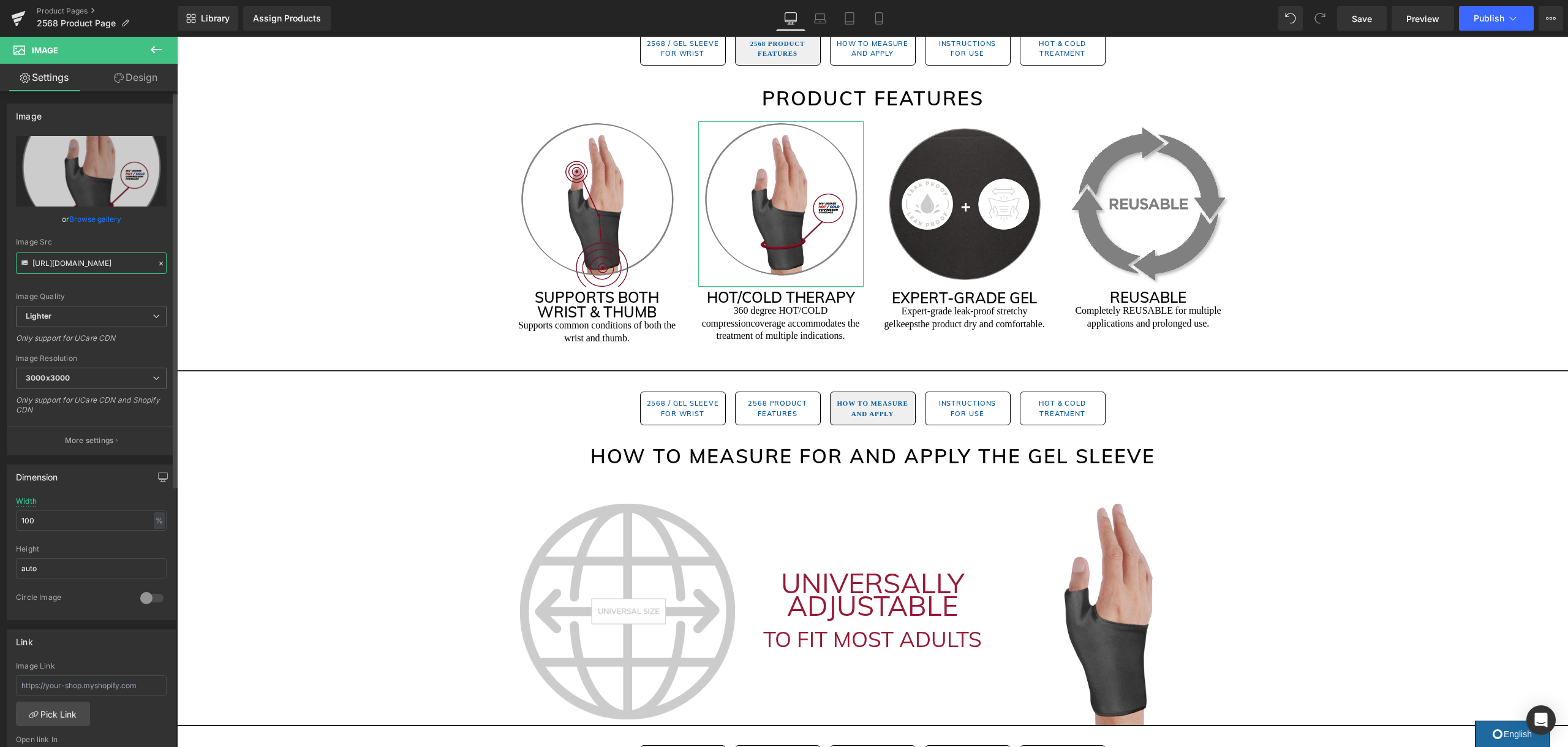
click at [111, 262] on input "[URL][DOMAIN_NAME]" at bounding box center [91, 263] width 151 height 22
click at [111, 263] on input "[URL][DOMAIN_NAME]" at bounding box center [91, 263] width 151 height 22
click at [111, 262] on input "[URL][DOMAIN_NAME]" at bounding box center [91, 263] width 151 height 22
click at [596, 202] on span "Image" at bounding box center [597, 204] width 26 height 15
click at [108, 259] on input "[URL][DOMAIN_NAME]" at bounding box center [91, 263] width 151 height 22
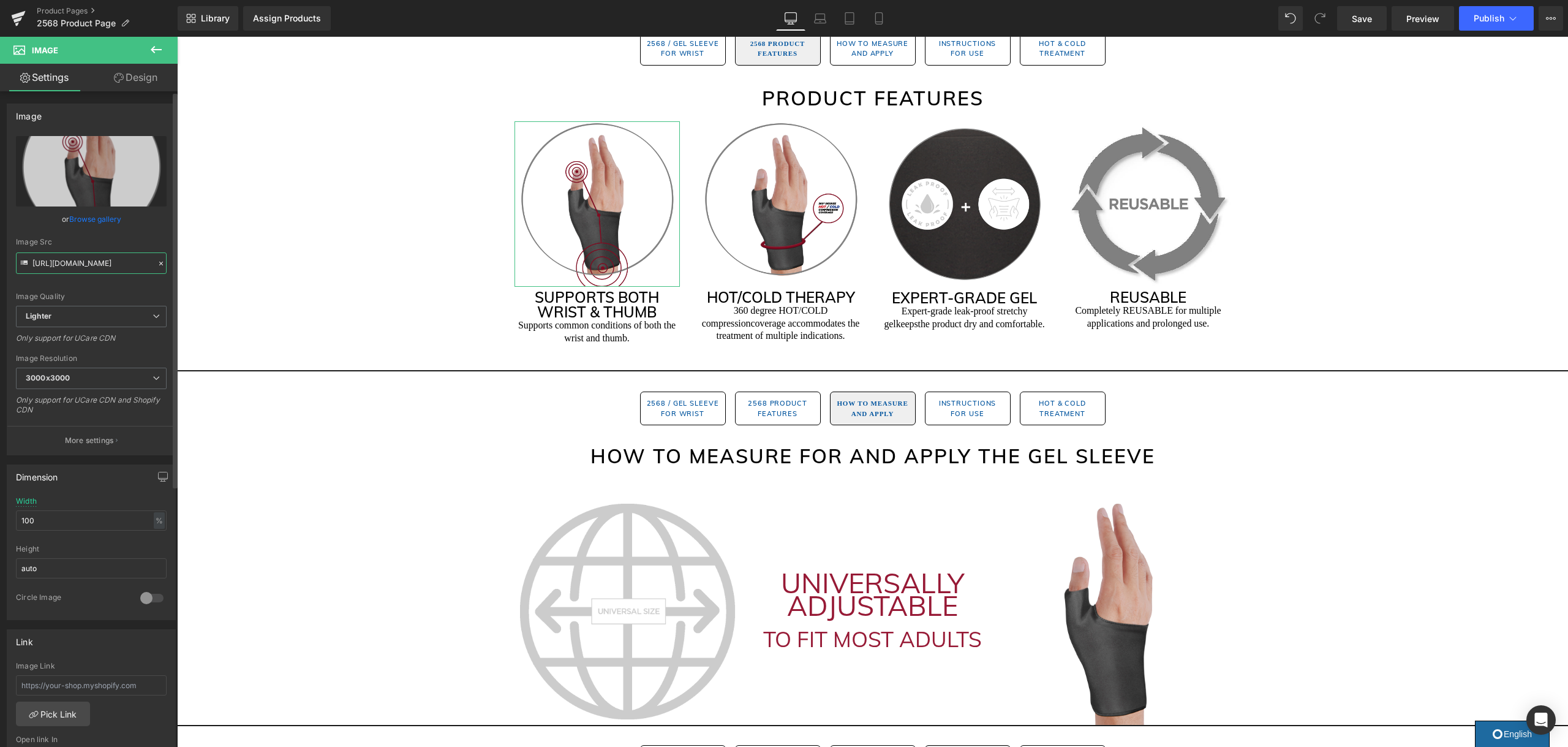
click at [108, 259] on input "[URL][DOMAIN_NAME]" at bounding box center [91, 263] width 151 height 22
click at [108, 259] on input "https://ucarecdn.com/951bcbee-f06c-47f2-9c91-666ddc1c0d3a/-/format/auto/-/previ…" at bounding box center [91, 263] width 151 height 22
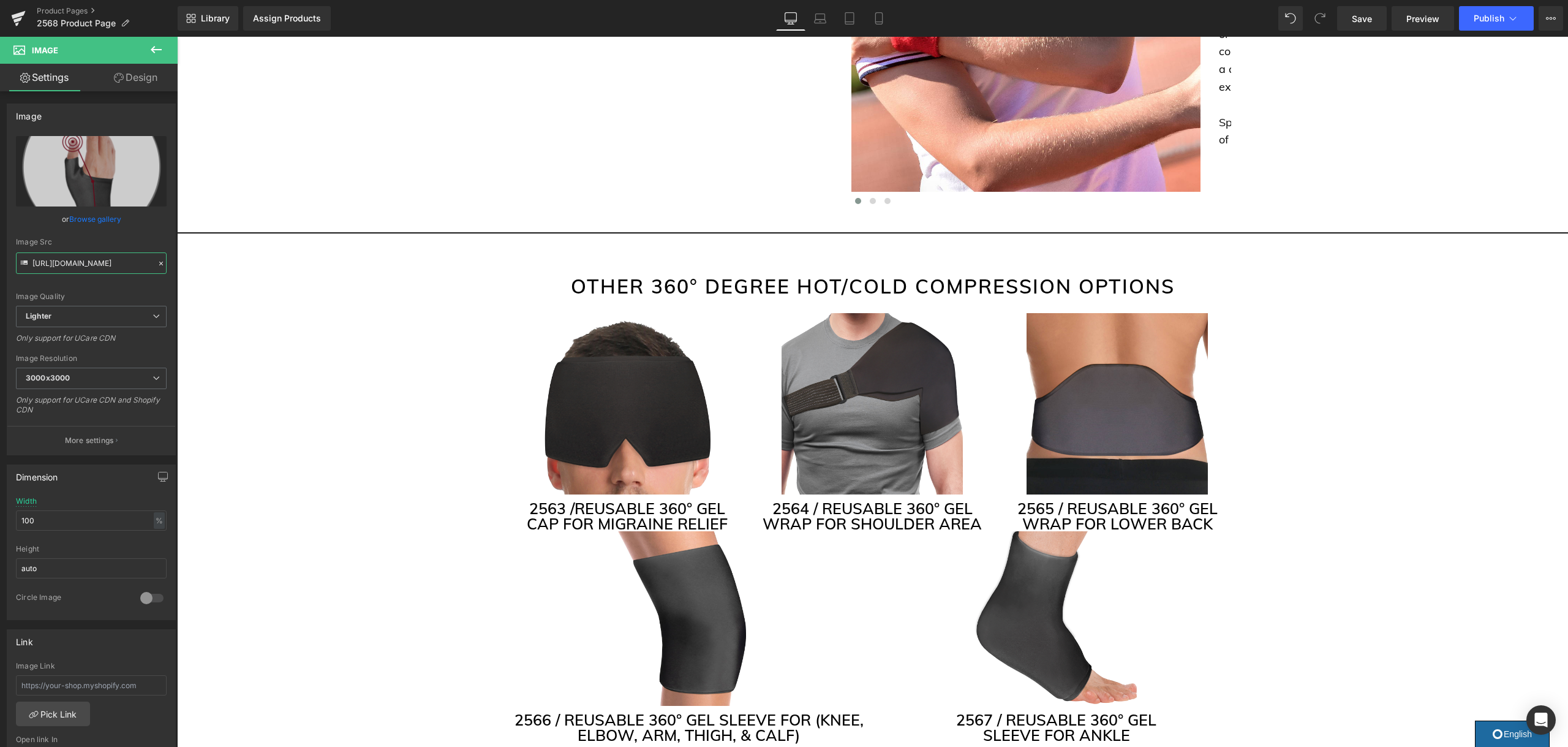
scroll to position [2867, 0]
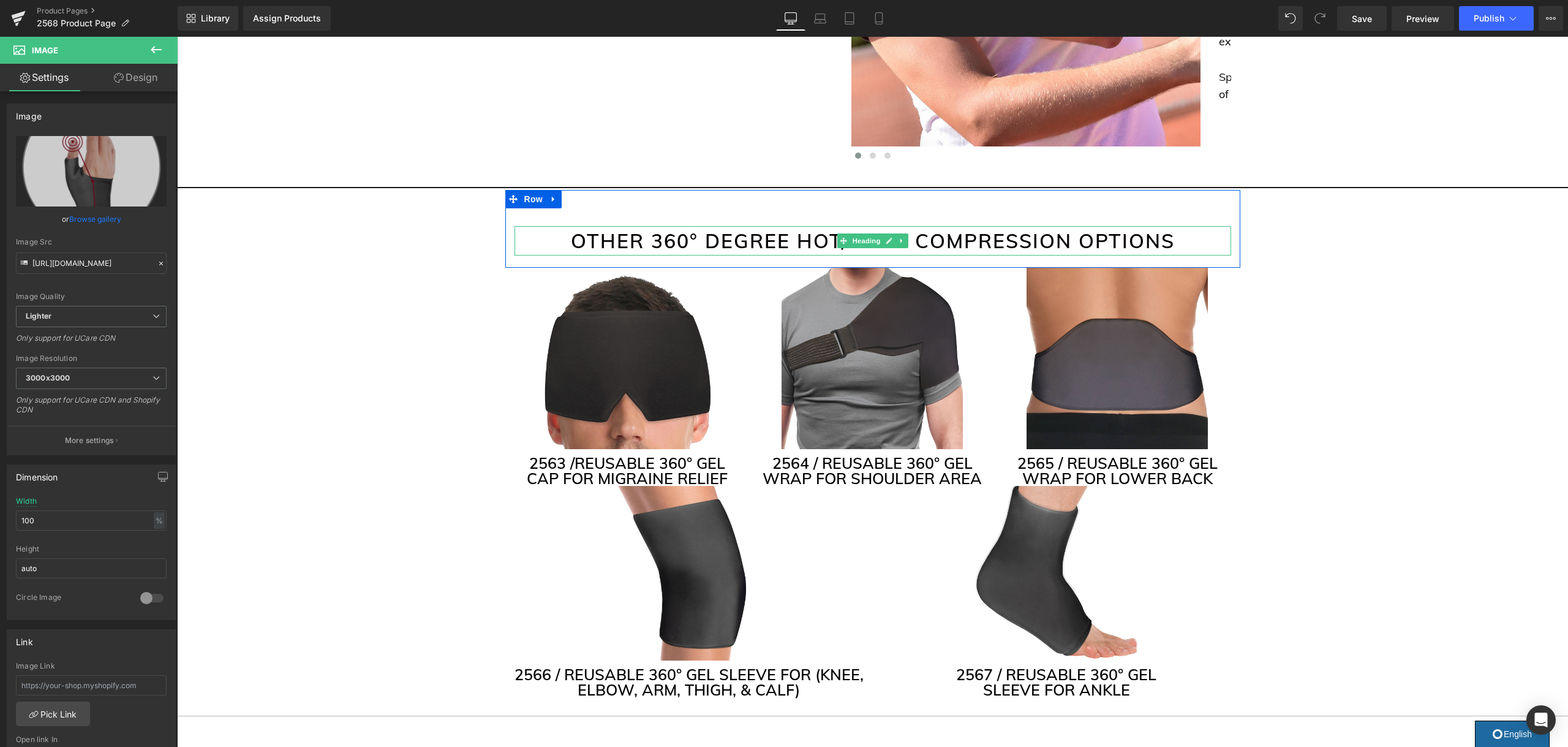
click at [694, 231] on h2 "OTHER 360° DEGREE HOT/COLD COMPRESSION OPTIONS" at bounding box center [872, 241] width 717 height 29
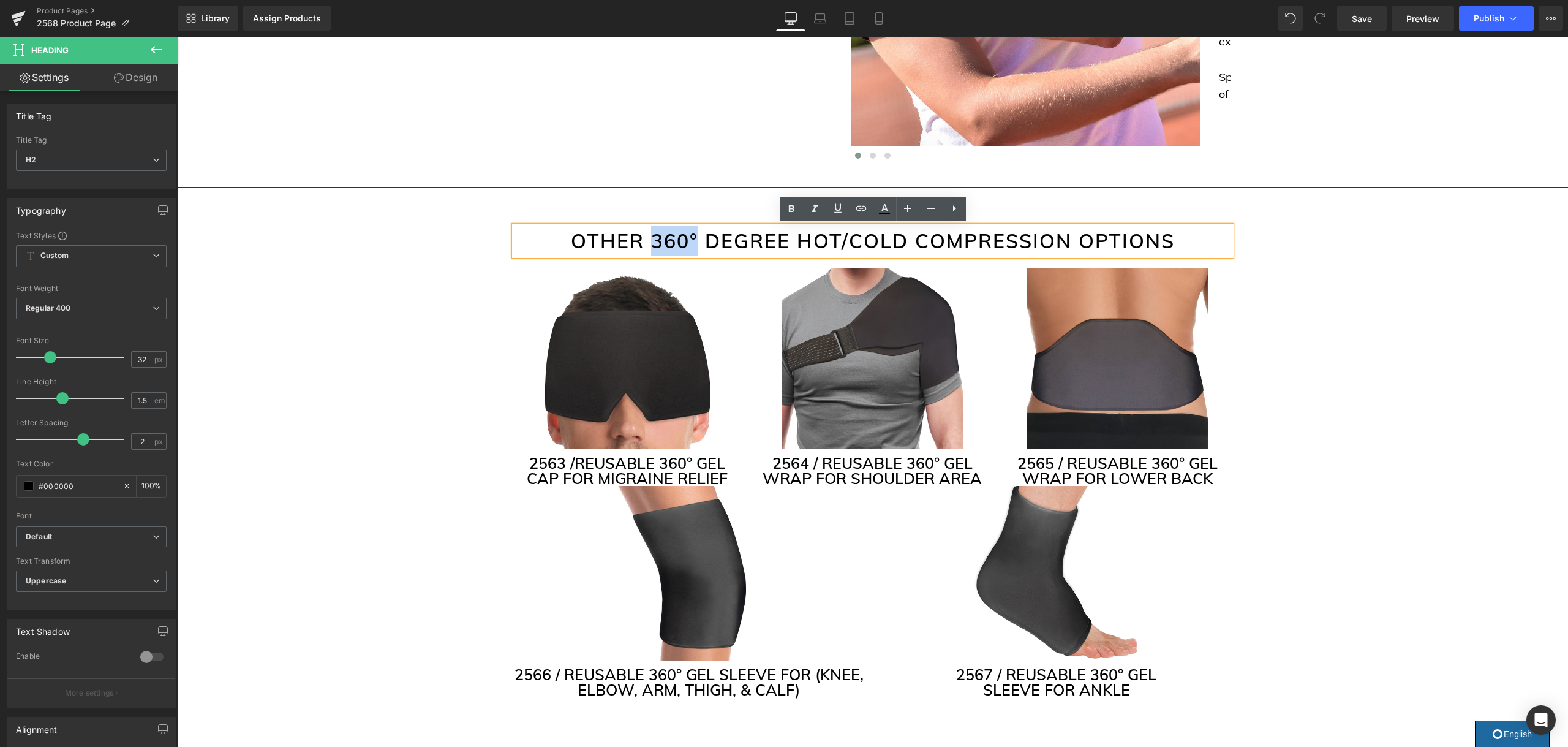
drag, startPoint x: 682, startPoint y: 236, endPoint x: 656, endPoint y: 239, distance: 26.2
click at [656, 239] on h2 "OTHER 360° DEGREE HOT/COLD COMPRESSION OPTIONS" at bounding box center [872, 241] width 717 height 29
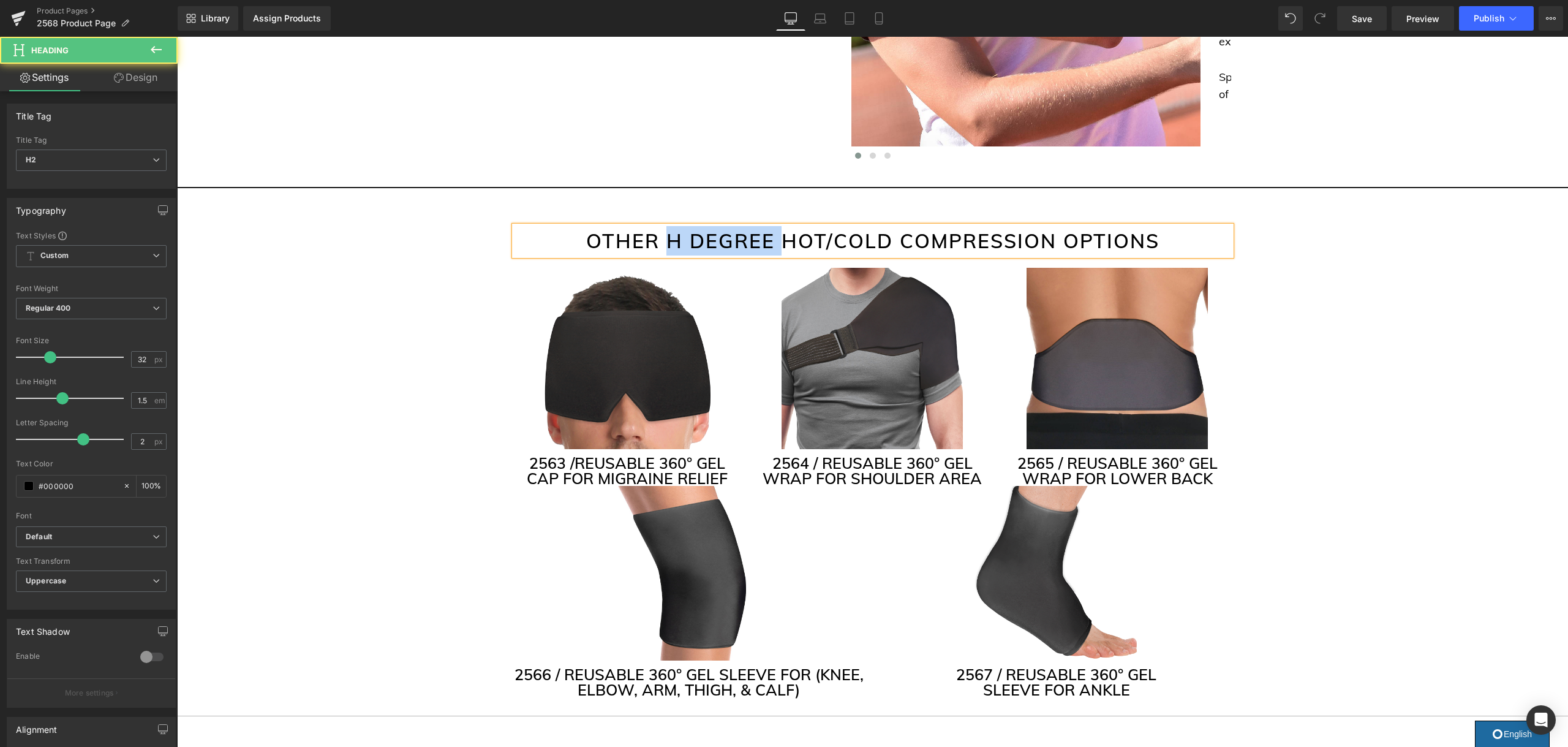
drag, startPoint x: 778, startPoint y: 237, endPoint x: 673, endPoint y: 241, distance: 105.1
click at [673, 241] on h2 "OTHER H DEGREE HOT/COLD COMPRESSION OPTIONS" at bounding box center [872, 241] width 717 height 29
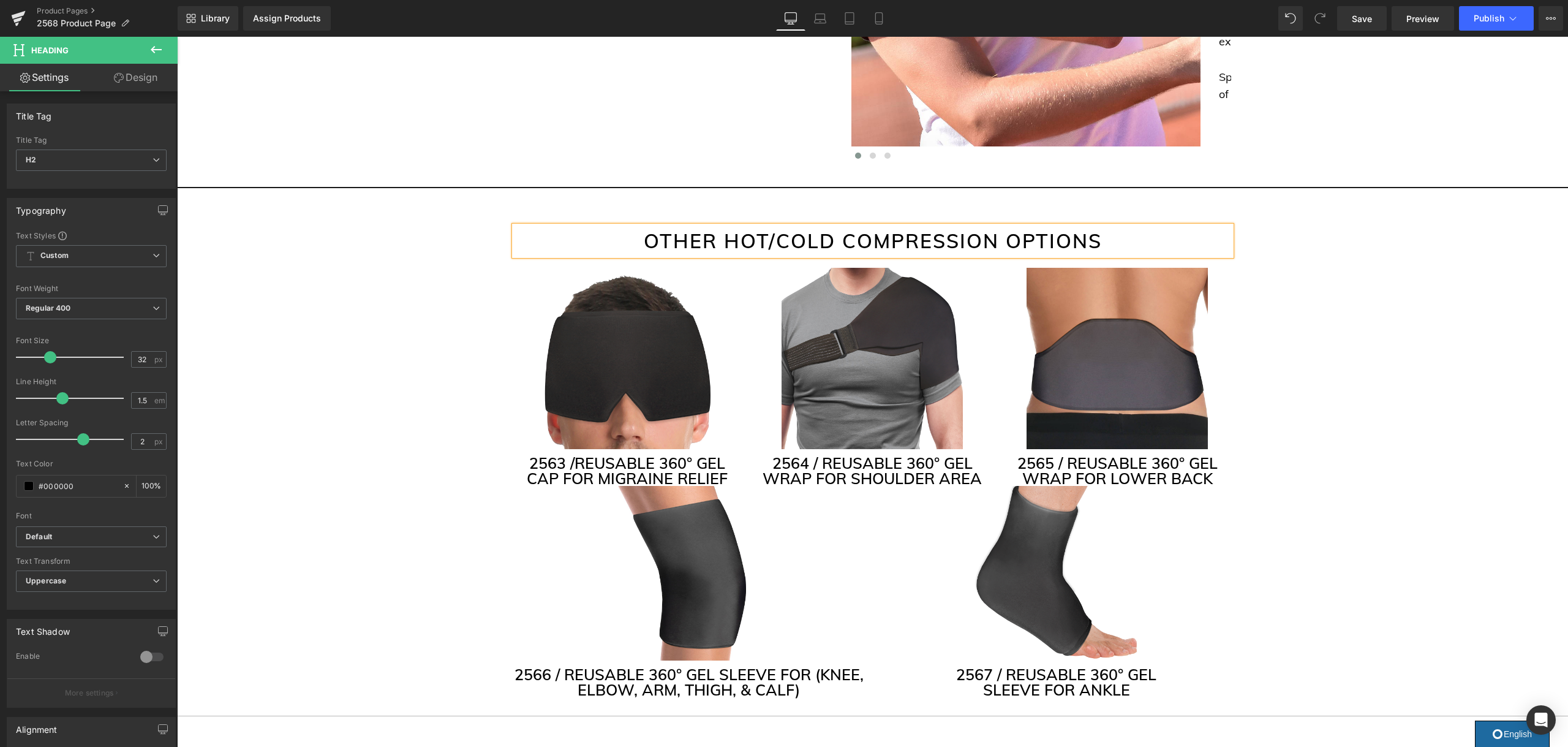
click at [841, 238] on h2 "OTHER HOT/COLD COMPRESSION OPTIONS" at bounding box center [872, 241] width 717 height 29
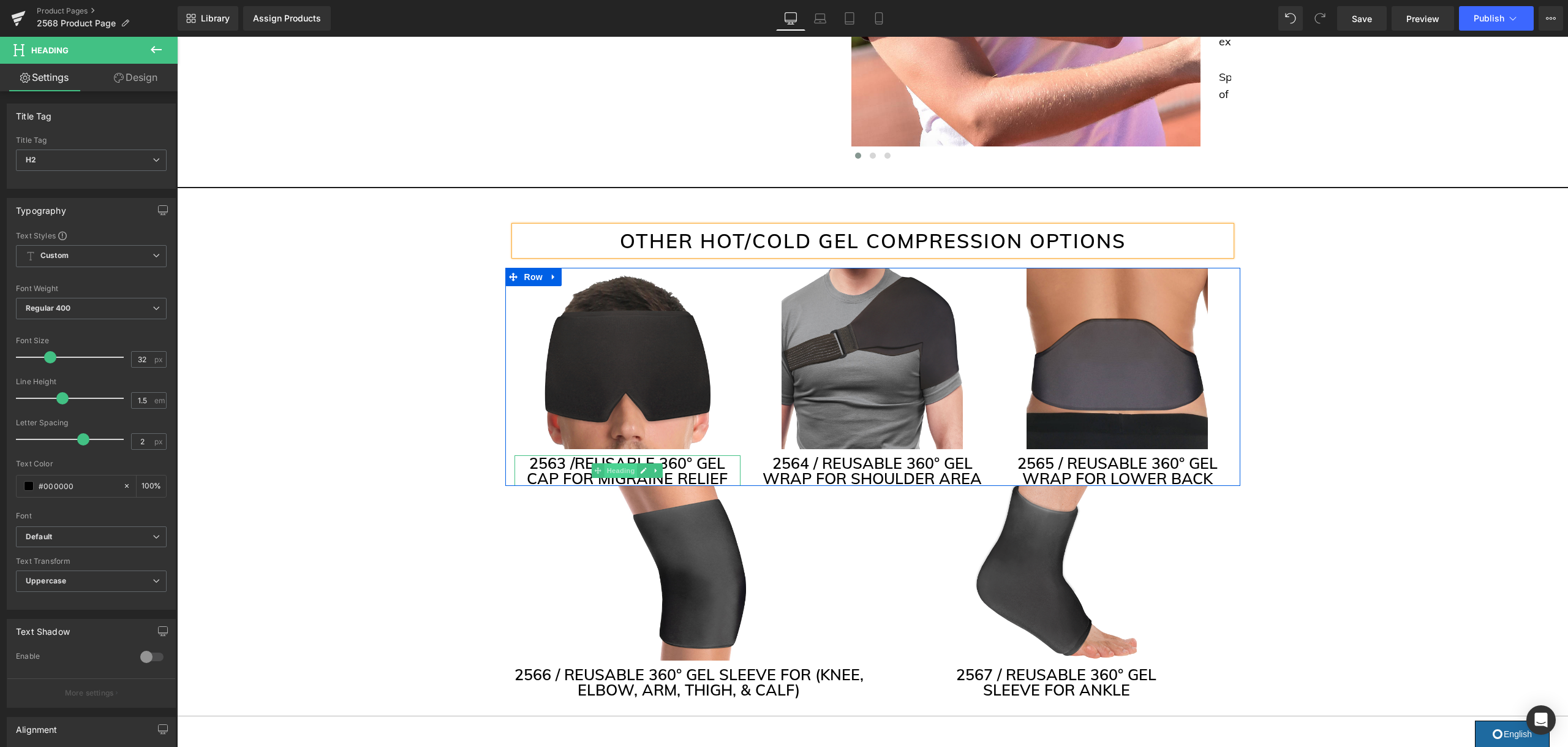
click at [624, 471] on span "Heading" at bounding box center [621, 470] width 33 height 15
drag, startPoint x: 697, startPoint y: 460, endPoint x: 663, endPoint y: 462, distance: 34.1
click at [663, 462] on h3 "2563 / REUSABLE 360° GEL CAP FOR MIGRAINE RELIEF" at bounding box center [627, 470] width 226 height 31
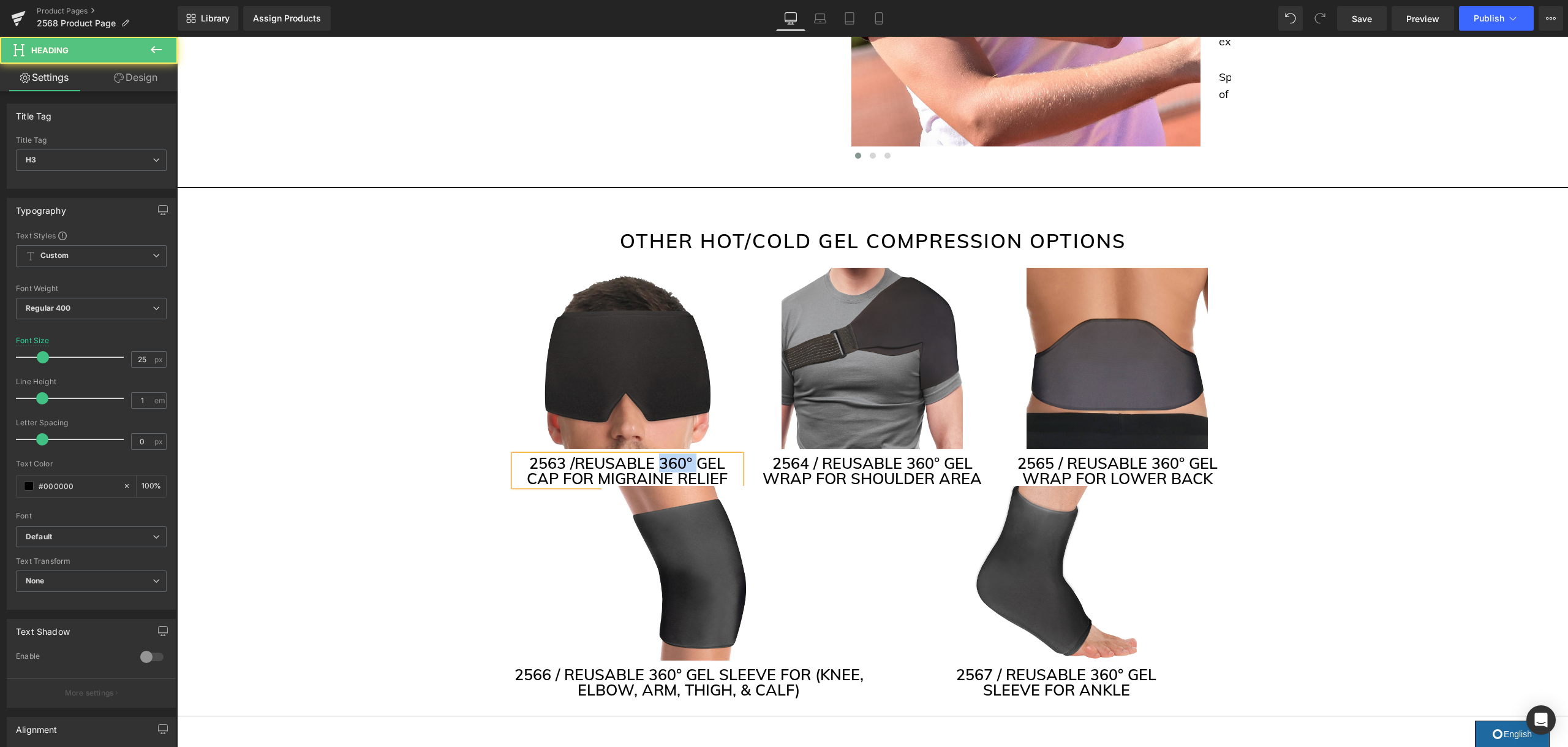
click at [669, 462] on h3 "2563 / REUSABLE 360° GEL CAP FOR MIGRAINE RELIEF" at bounding box center [627, 470] width 226 height 31
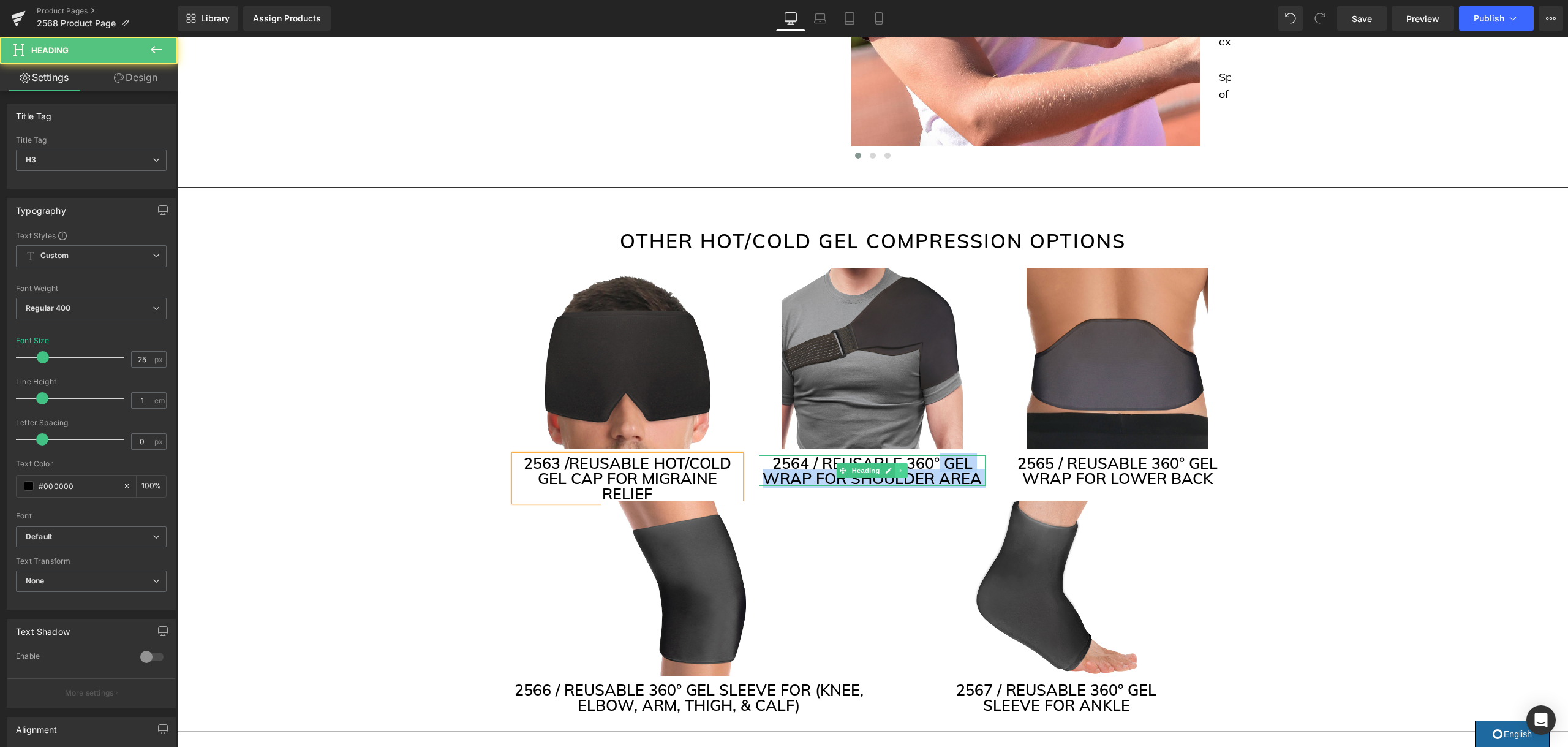
drag, startPoint x: 932, startPoint y: 462, endPoint x: 907, endPoint y: 463, distance: 25.0
click at [907, 463] on div "2564 / REUSABLE 360° GEL WRAP FOR SHOULDER AREA Heading" at bounding box center [872, 470] width 226 height 31
click at [916, 464] on h3 "2564 / REUSABLE 360° GEL WRAP FOR SHOULDER AREA" at bounding box center [872, 470] width 226 height 31
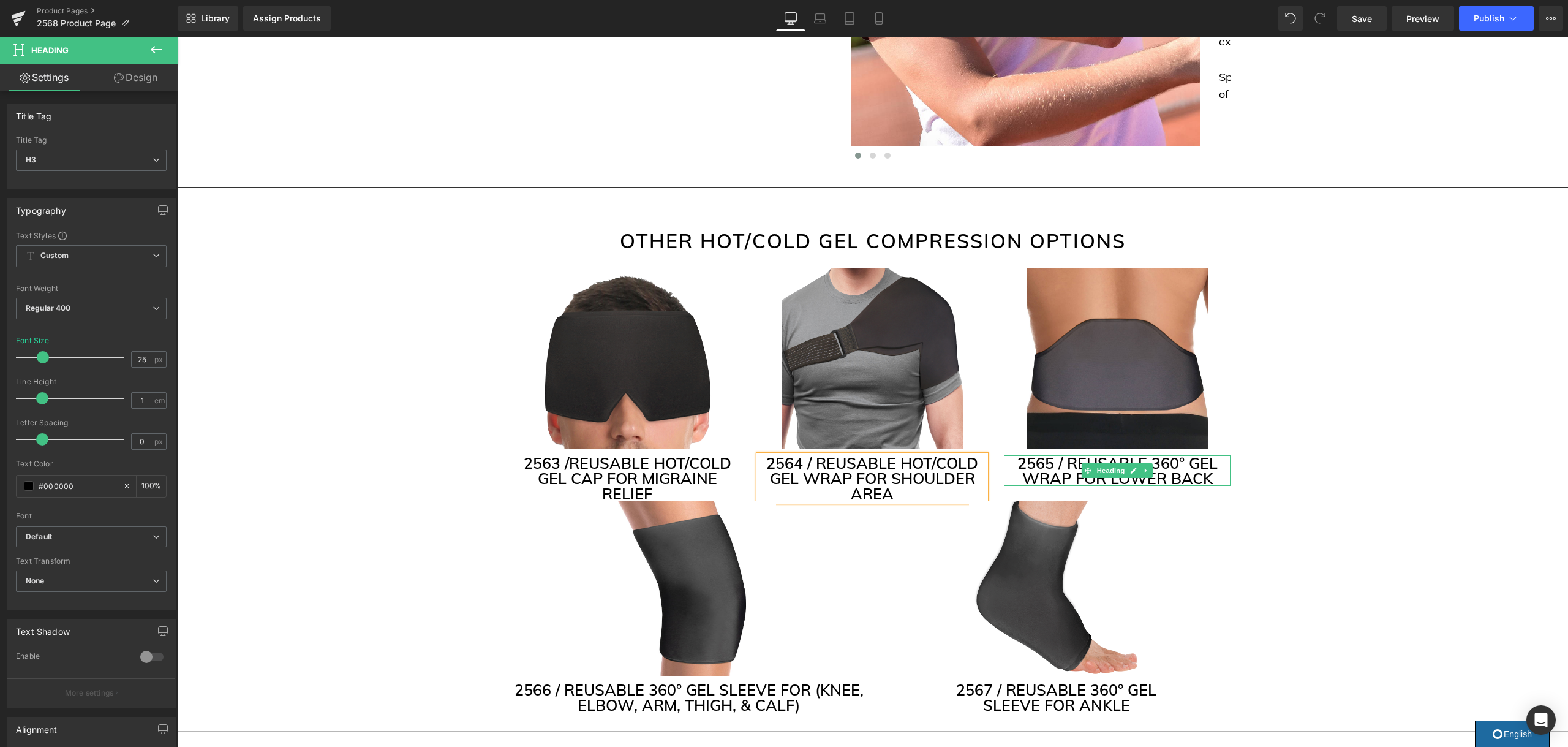
click at [1184, 458] on h3 "2565 / REUSABLE 360° GEL WRAP FOR LOWER BACK" at bounding box center [1117, 470] width 226 height 31
drag, startPoint x: 1184, startPoint y: 461, endPoint x: 1154, endPoint y: 461, distance: 30.0
click at [1154, 461] on h3 "2565 / REUSABLE 360° GEL WRAP FOR LOWER BACK" at bounding box center [1117, 470] width 226 height 31
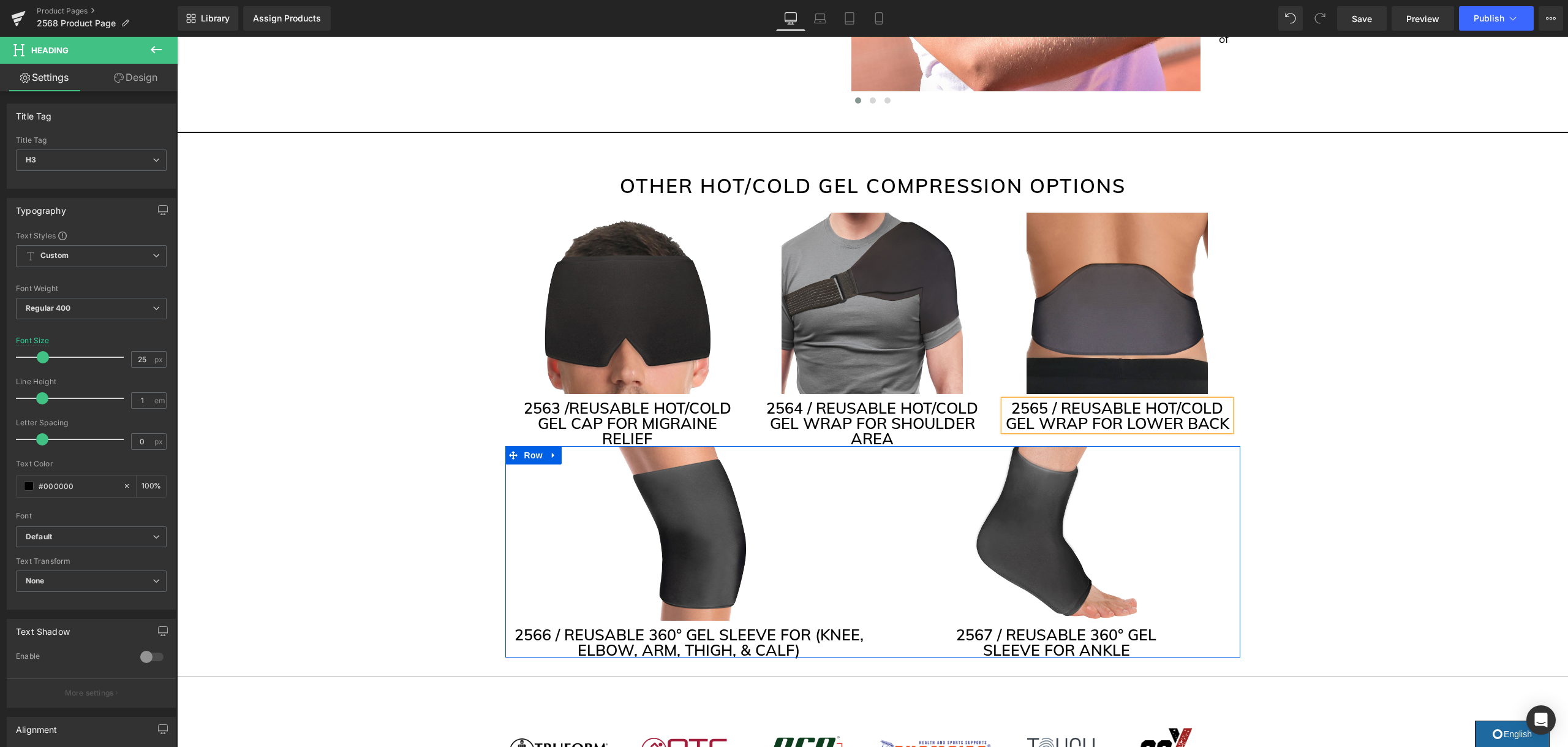
click at [679, 638] on div "2566 / REUSABLE 360° GEL SLEEVE FOR (KNEE, ELBOW, ARM, THIGH, & CALF) Heading" at bounding box center [689, 642] width 349 height 31
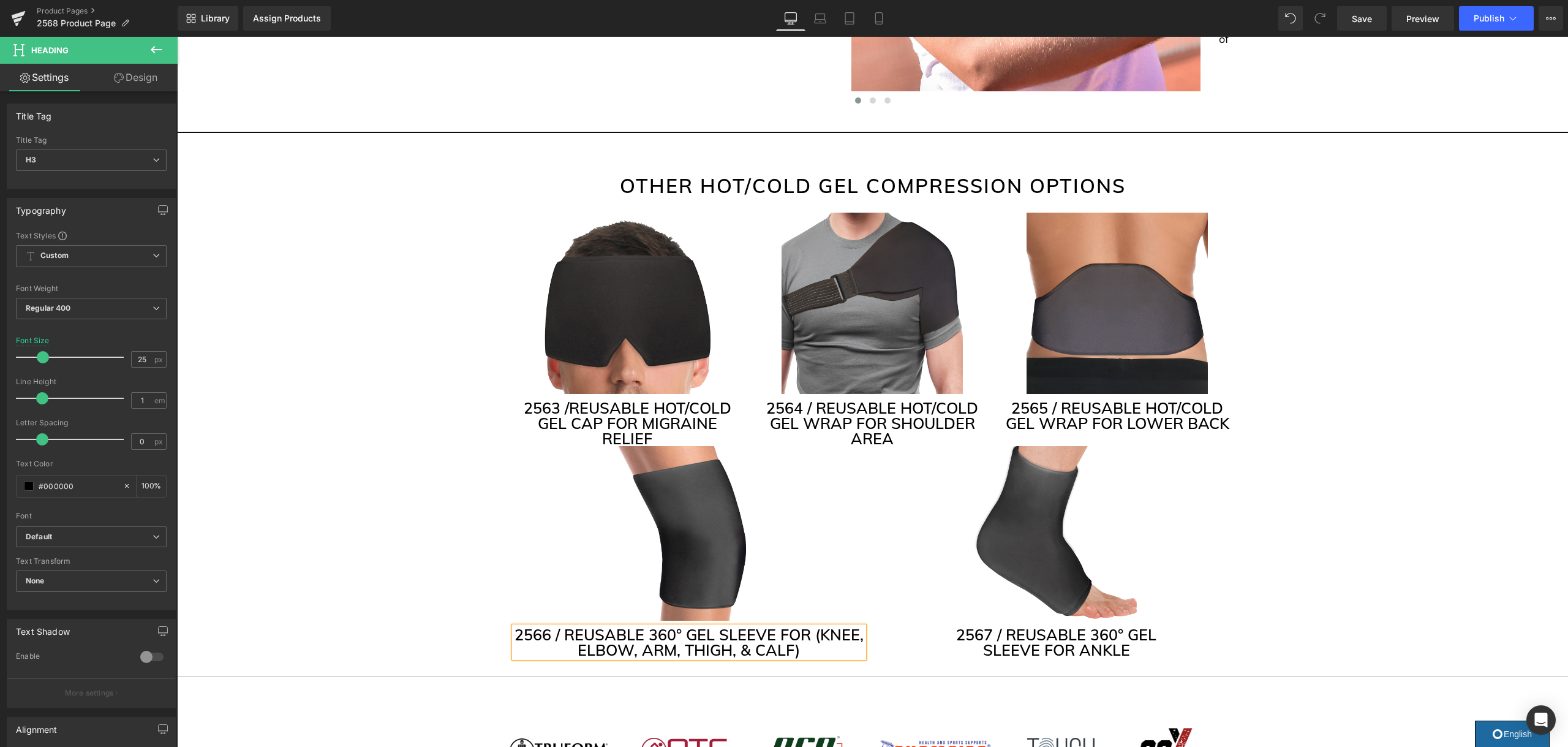
scroll to position [2926, 0]
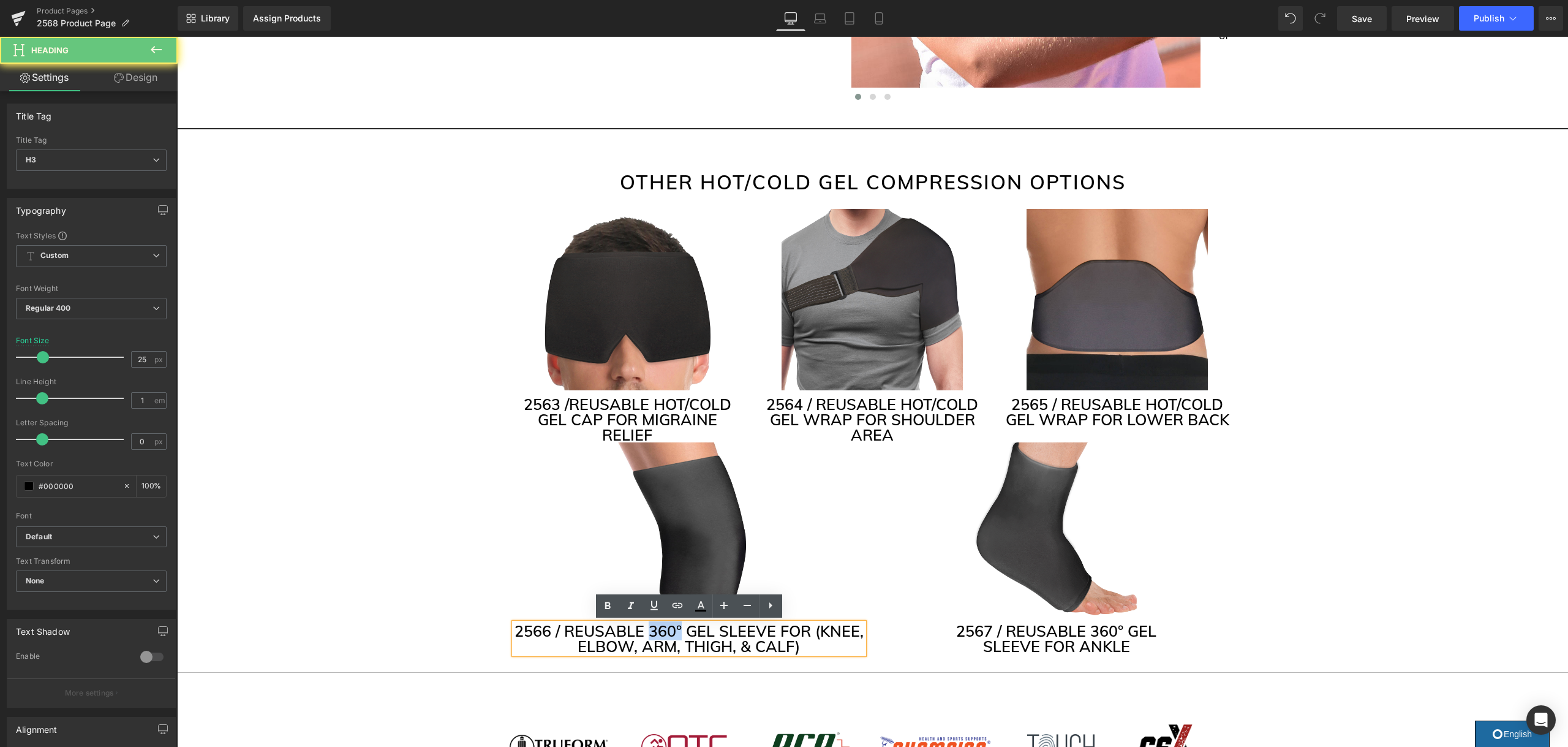
drag, startPoint x: 682, startPoint y: 629, endPoint x: 651, endPoint y: 629, distance: 31.0
click at [651, 629] on h3 "2566 / REUSABLE 360° GEL SLEEVE FOR (KNEE, ELBOW, ARM, THIGH, & CALF)" at bounding box center [689, 638] width 349 height 31
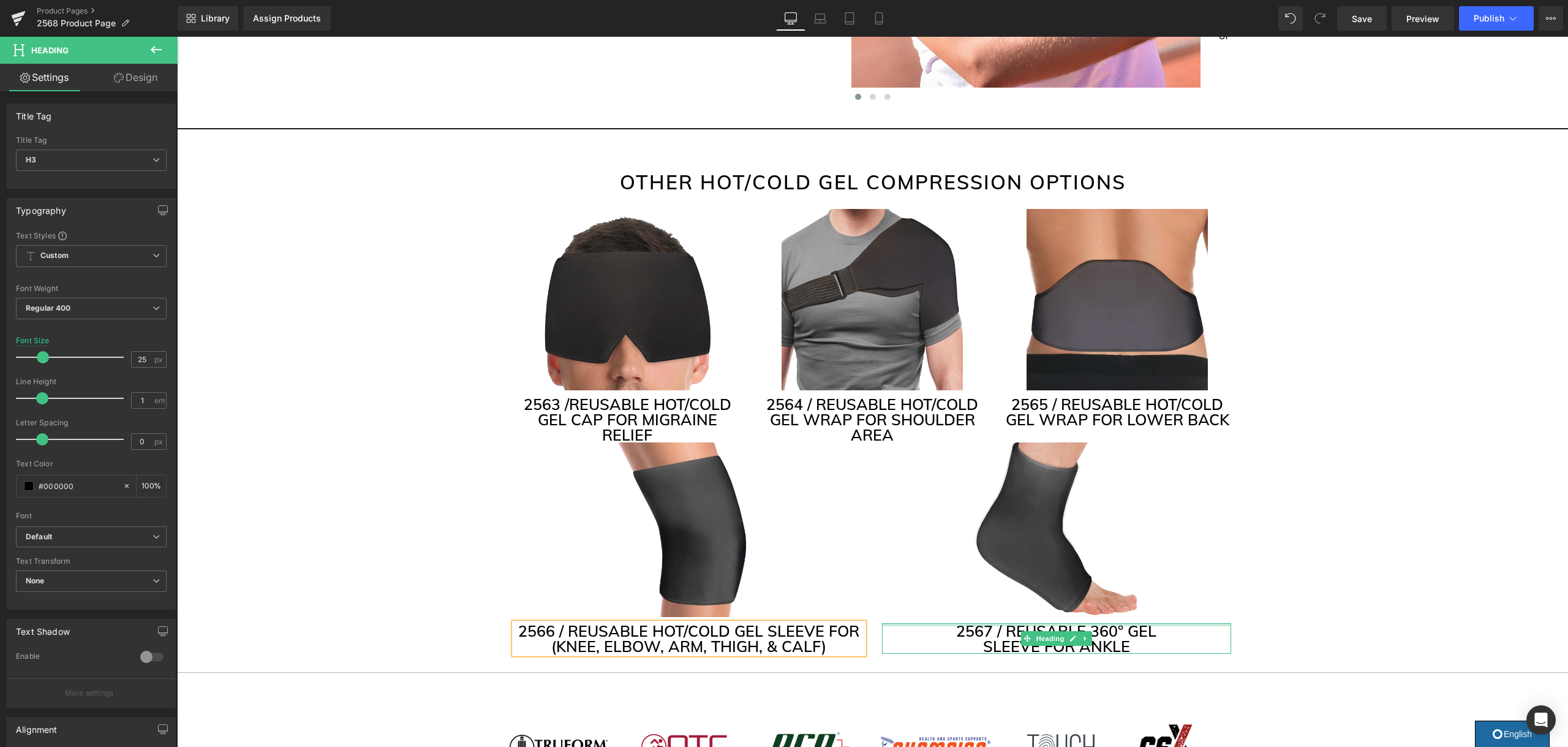
click at [1074, 624] on div "2567 / REUSABLE 360° GEL SLEEVE FOR ANKLE Heading" at bounding box center [1057, 638] width 349 height 31
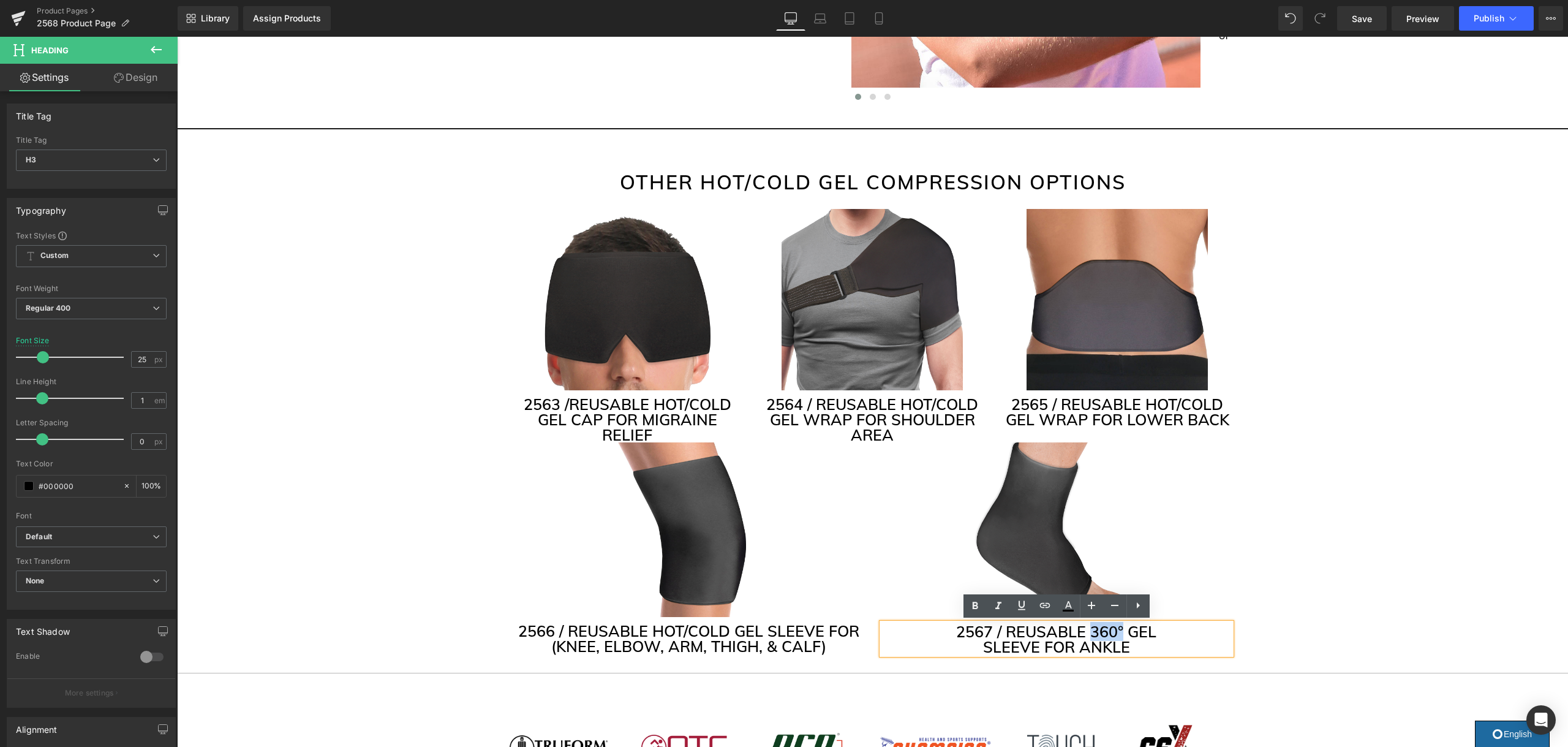
drag, startPoint x: 1113, startPoint y: 627, endPoint x: 1090, endPoint y: 630, distance: 23.2
click at [1090, 630] on h3 "2567 / REUSABLE 360° GEL" at bounding box center [1057, 631] width 349 height 15
click at [1149, 630] on h3 "2567 / REUSABLE HOT/COLD GEL" at bounding box center [1057, 631] width 349 height 15
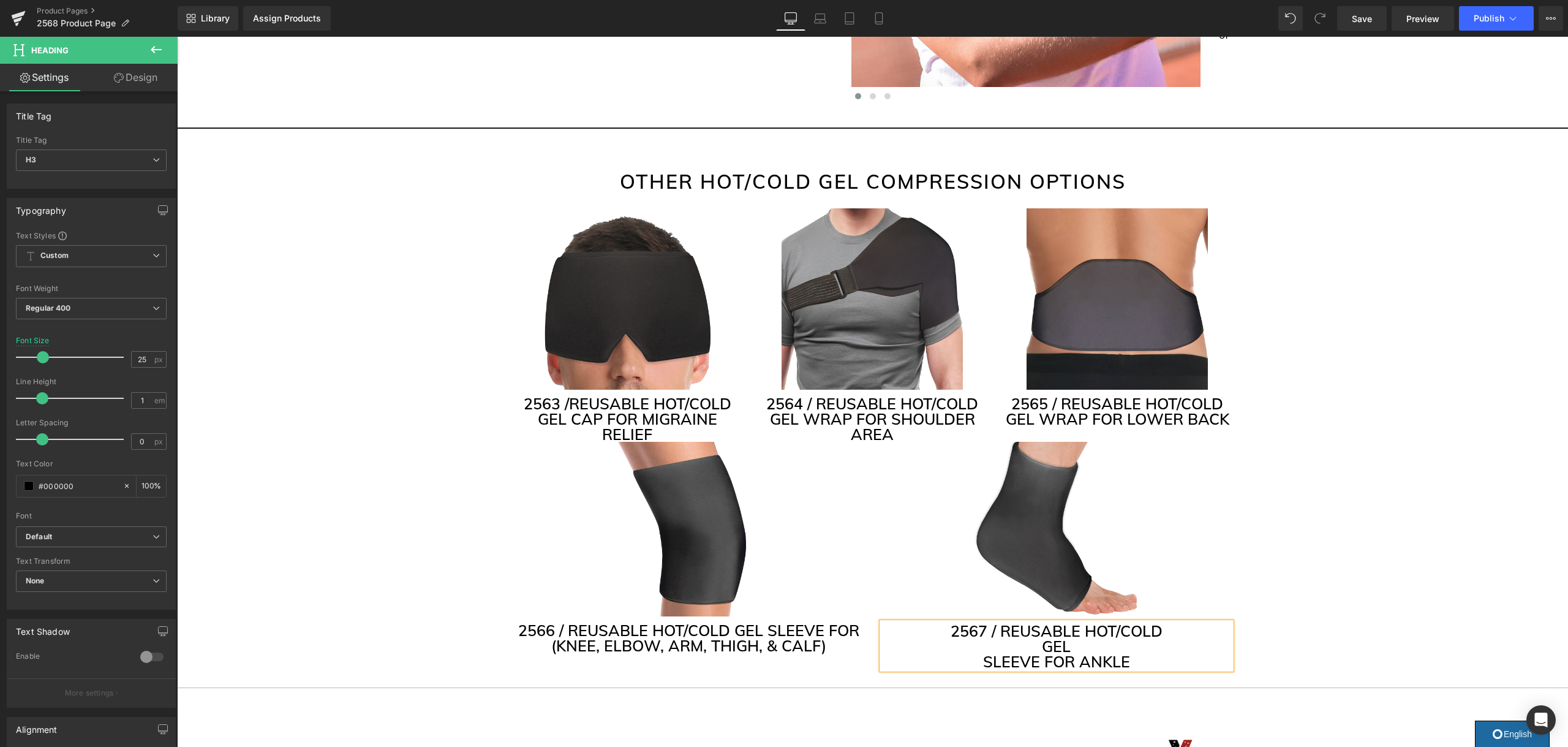
click at [985, 659] on h3 "SLEEVE FOR ANKLE" at bounding box center [1057, 662] width 349 height 15
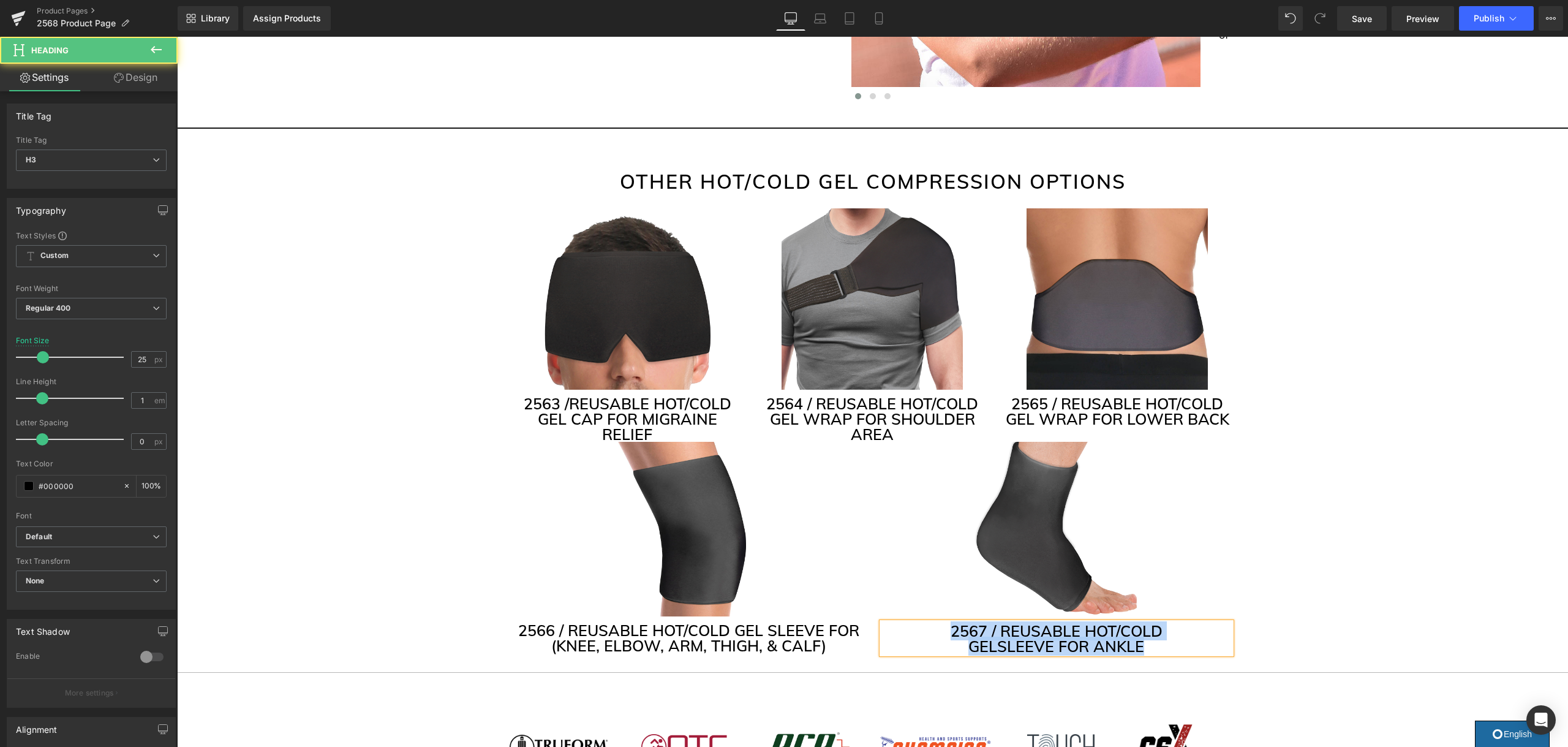
drag, startPoint x: 1143, startPoint y: 645, endPoint x: 935, endPoint y: 629, distance: 208.6
click at [935, 629] on div "2567 / REUSABLE HOT/COLD GEL SLEEVE FOR ANKLE" at bounding box center [1057, 638] width 349 height 32
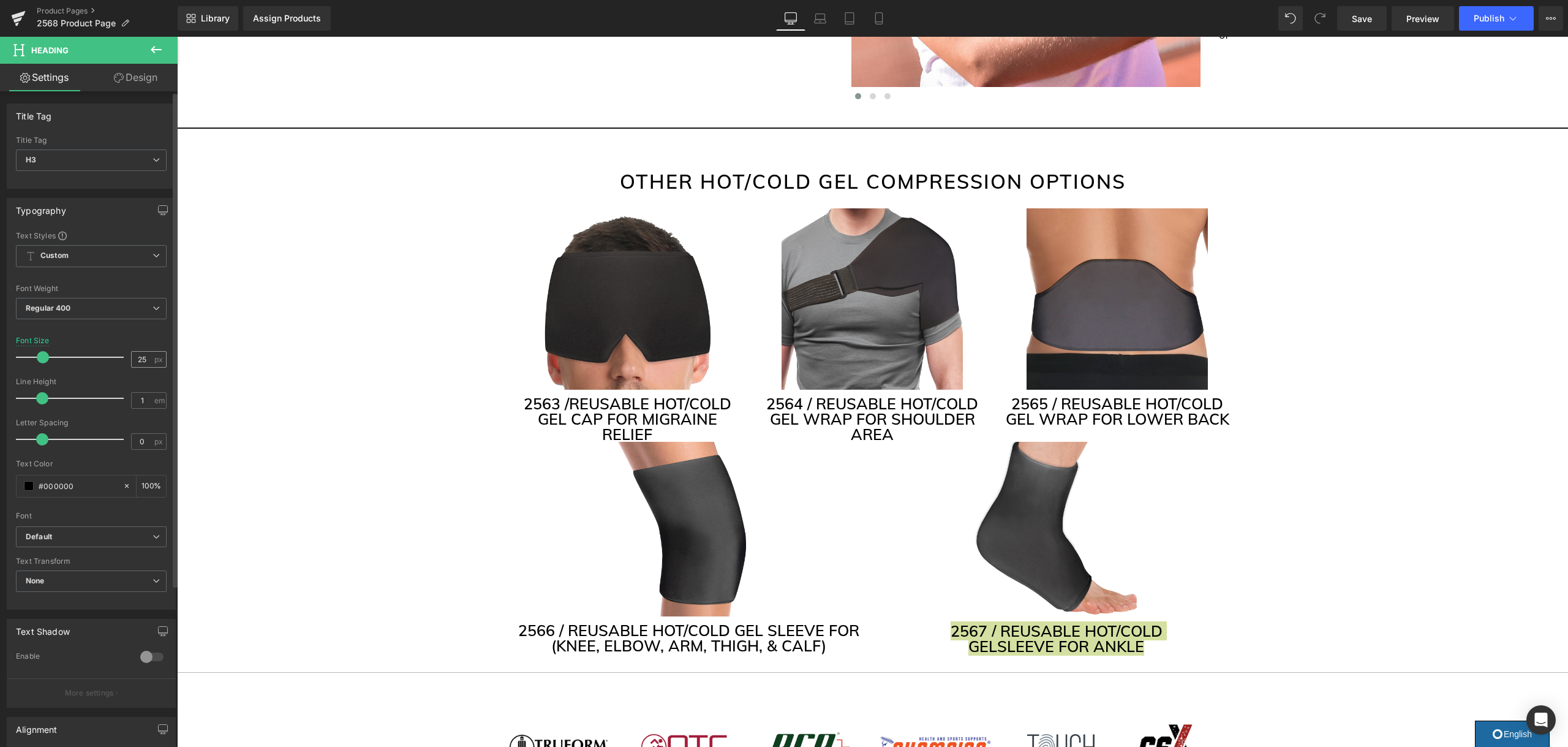
click at [142, 359] on input "25" at bounding box center [142, 359] width 22 height 15
type input "23"
click at [135, 303] on span "Regular 400" at bounding box center [91, 308] width 151 height 22
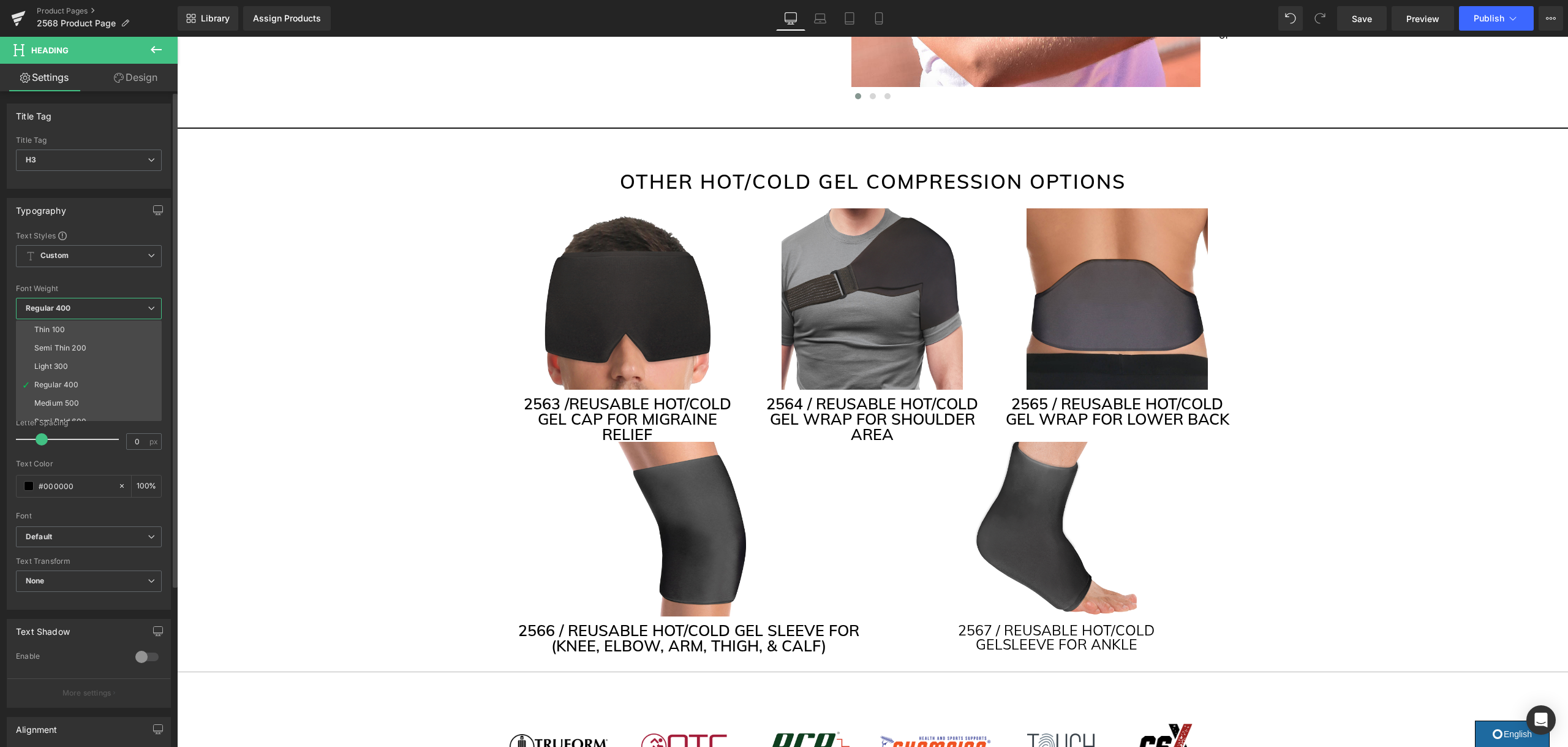
scroll to position [29, 0]
click at [95, 395] on li "Semi Bold 600" at bounding box center [92, 392] width 151 height 18
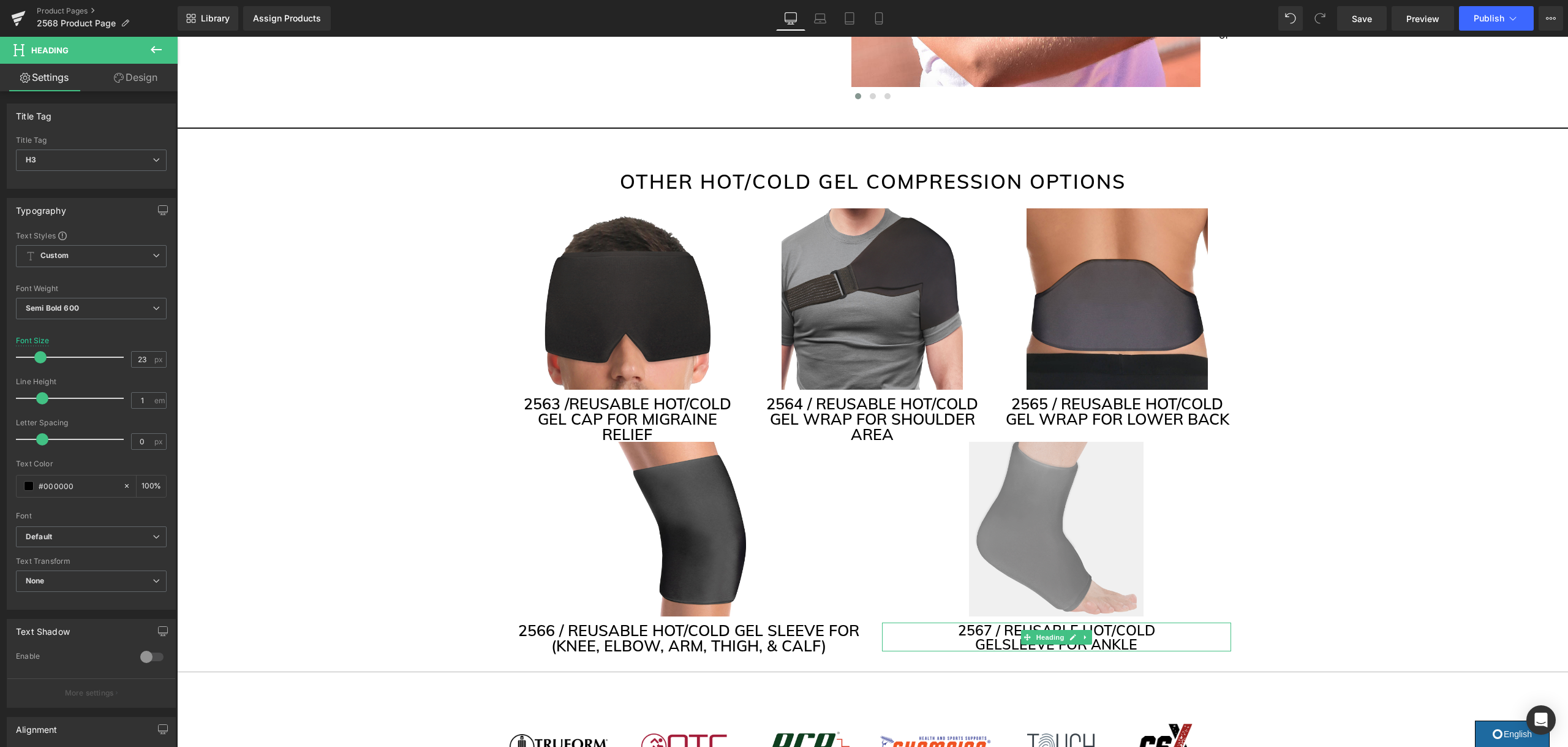
drag, startPoint x: 1209, startPoint y: 635, endPoint x: 1029, endPoint y: 598, distance: 183.8
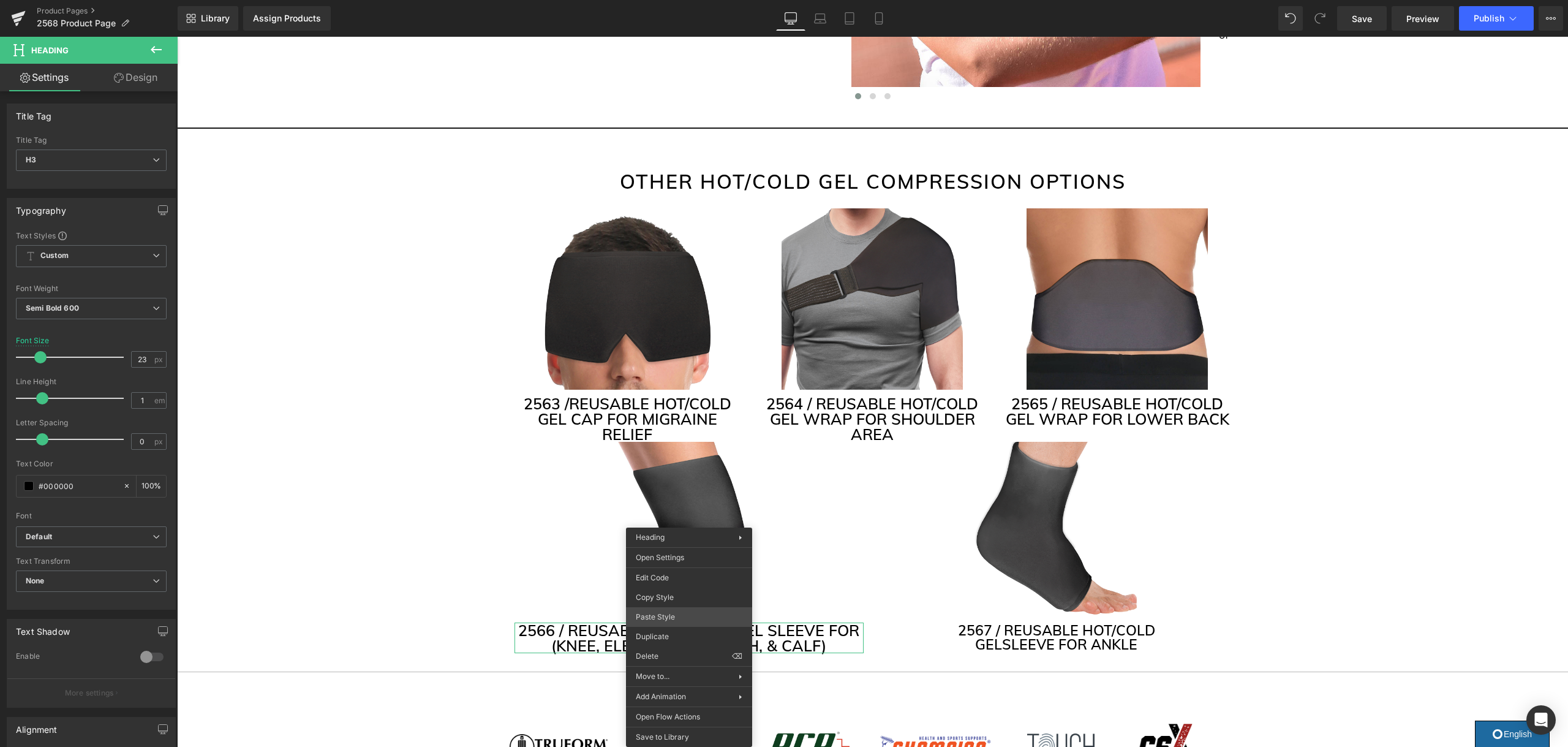
drag, startPoint x: 858, startPoint y: 655, endPoint x: 788, endPoint y: 565, distance: 114.0
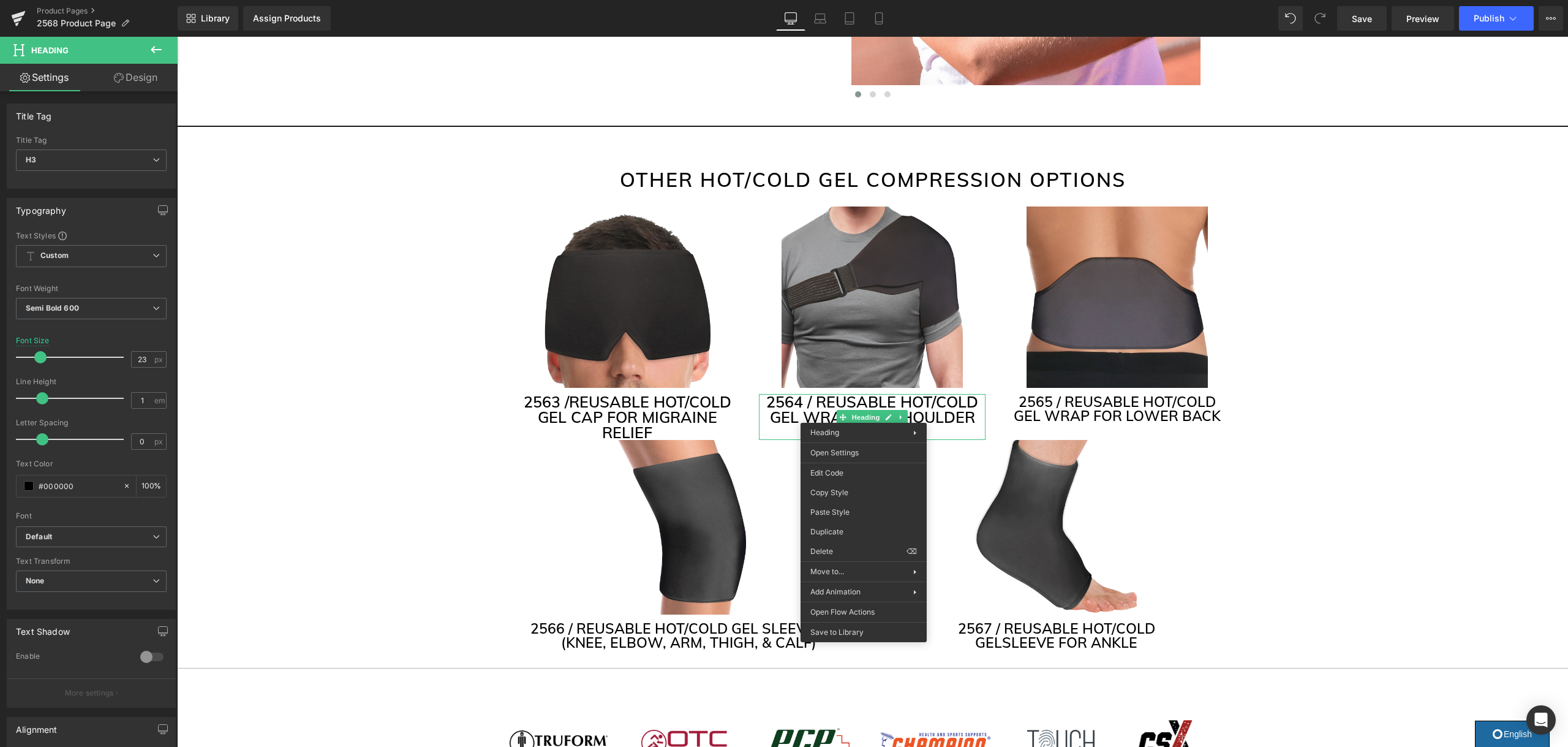
drag, startPoint x: 1029, startPoint y: 546, endPoint x: 853, endPoint y: 509, distance: 179.8
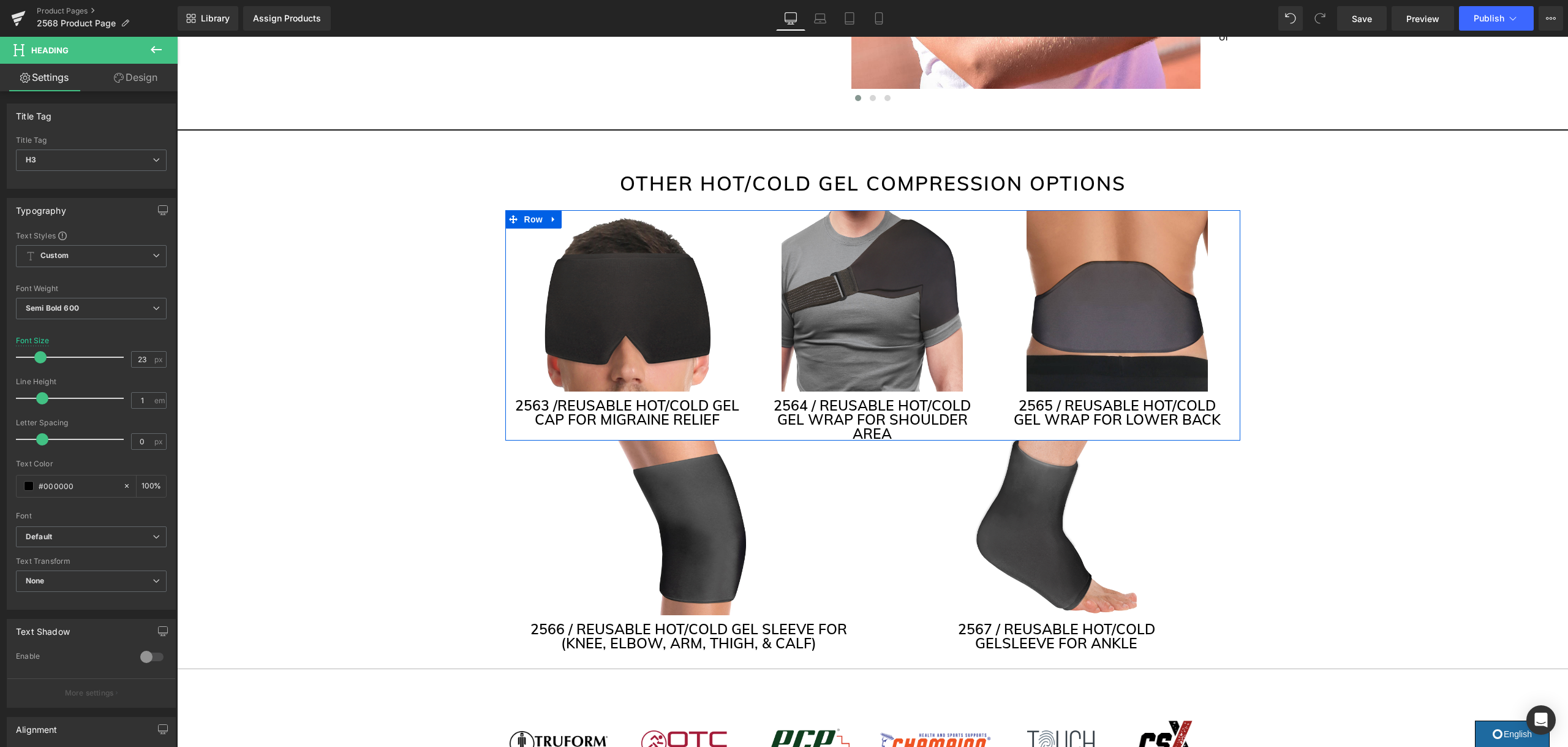
scroll to position [2923, 0]
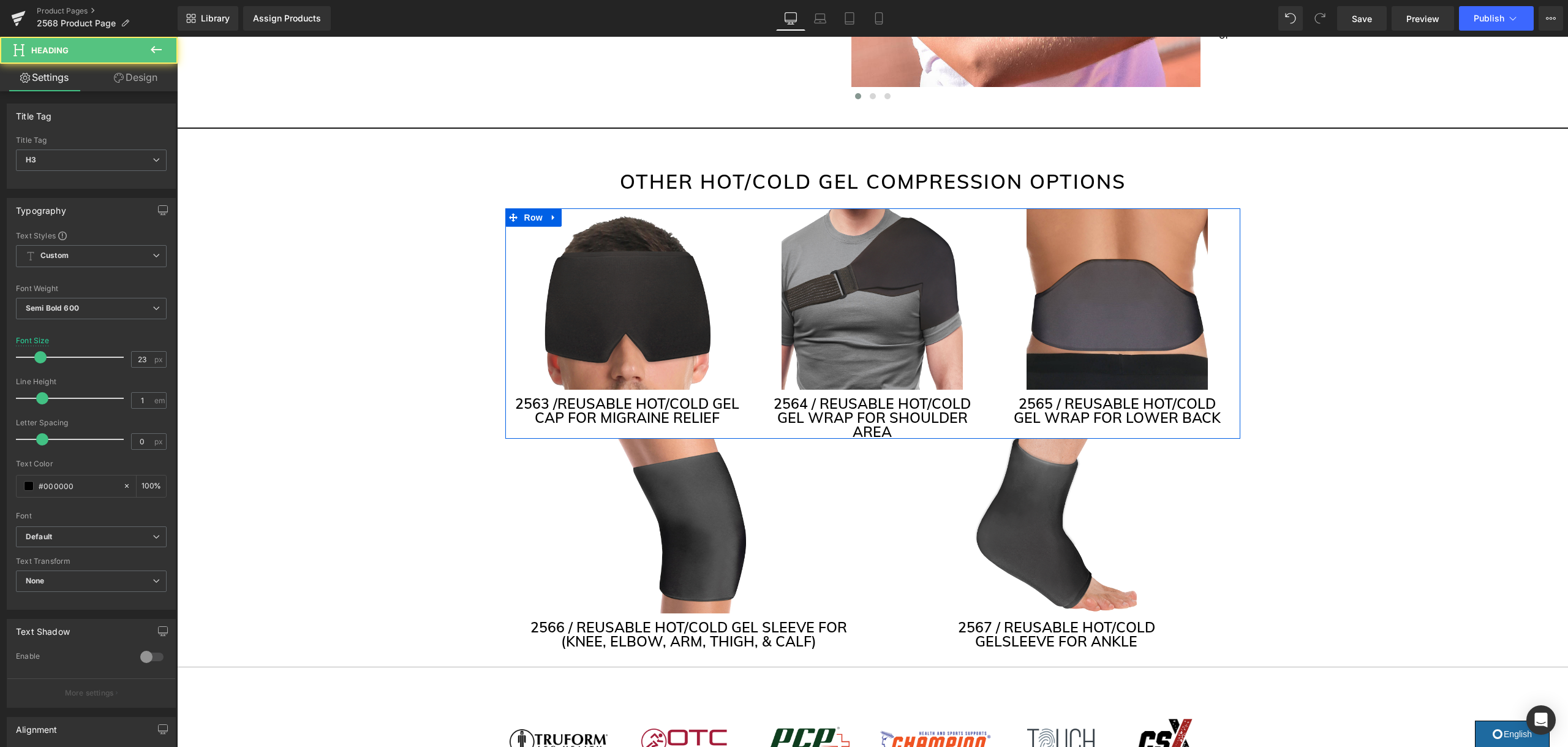
drag, startPoint x: 712, startPoint y: 407, endPoint x: 736, endPoint y: 423, distance: 28.8
click at [712, 407] on h3 "2563 / REUSABLE HOT/COLD GEL CAP FOR MIGRAINE RELIEF" at bounding box center [627, 411] width 226 height 28
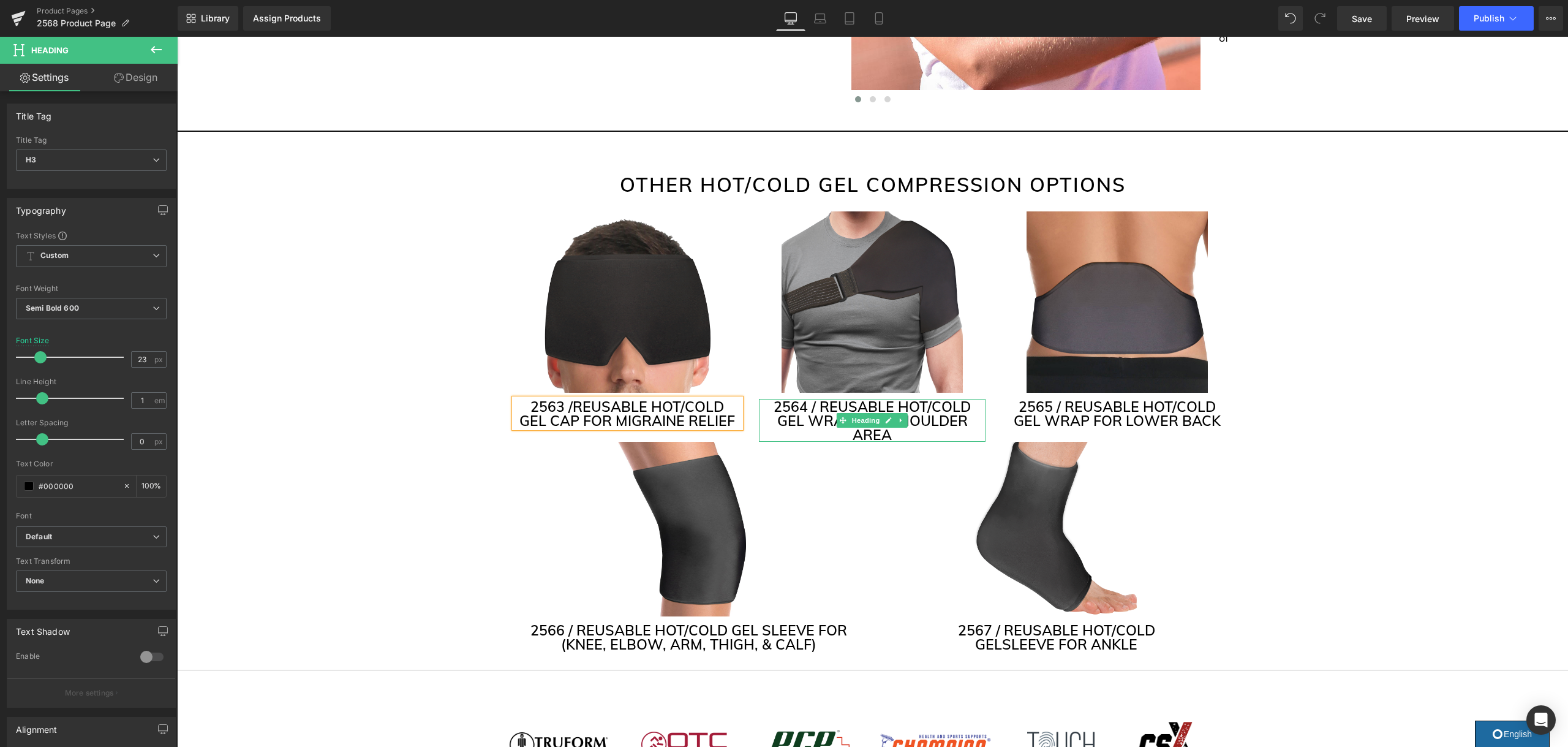
click at [958, 406] on h3 "2564 / REUSABLE HOT/COLD GEL WRAP FOR SHOULDER AREA" at bounding box center [872, 420] width 226 height 42
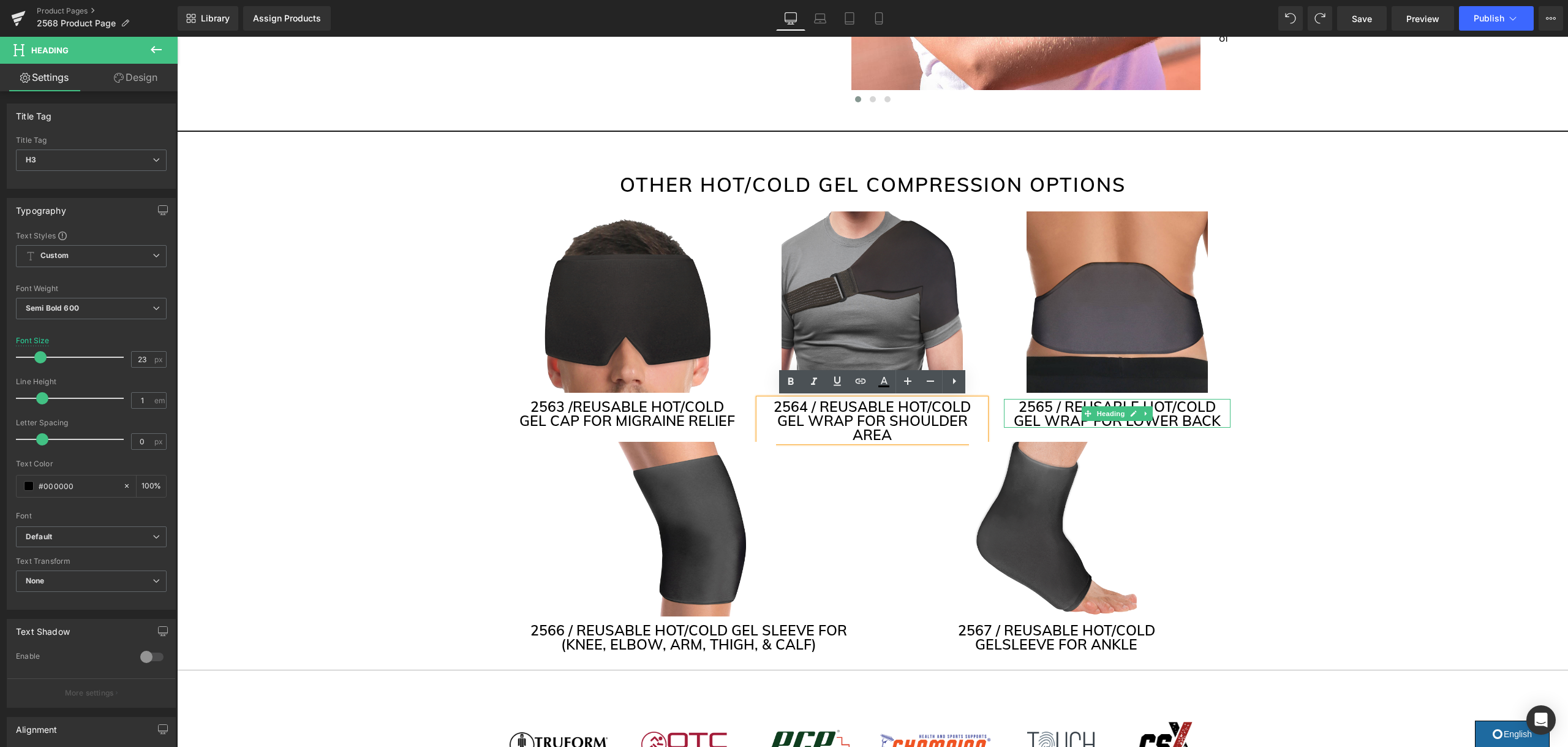
click at [1206, 406] on h3 "2565 / REUSABLE HOT/COLD GEL WRAP FOR LOWER BACK" at bounding box center [1117, 413] width 226 height 28
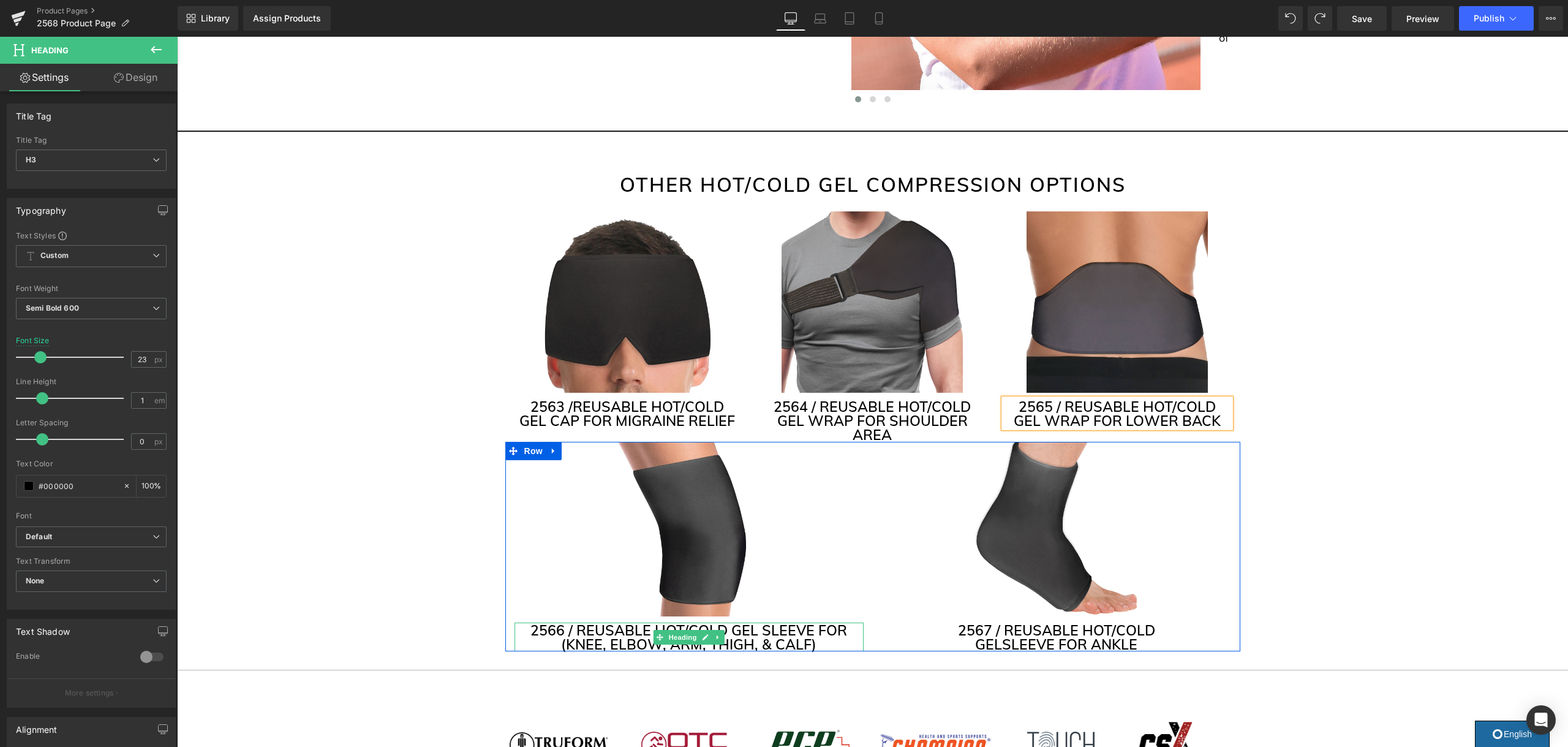
click at [816, 623] on h3 "2566 / REUSABLE HOT/COLD GEL SLEEVE FOR (KNEE, ELBOW, ARM, THIGH, & CALF)" at bounding box center [689, 637] width 349 height 28
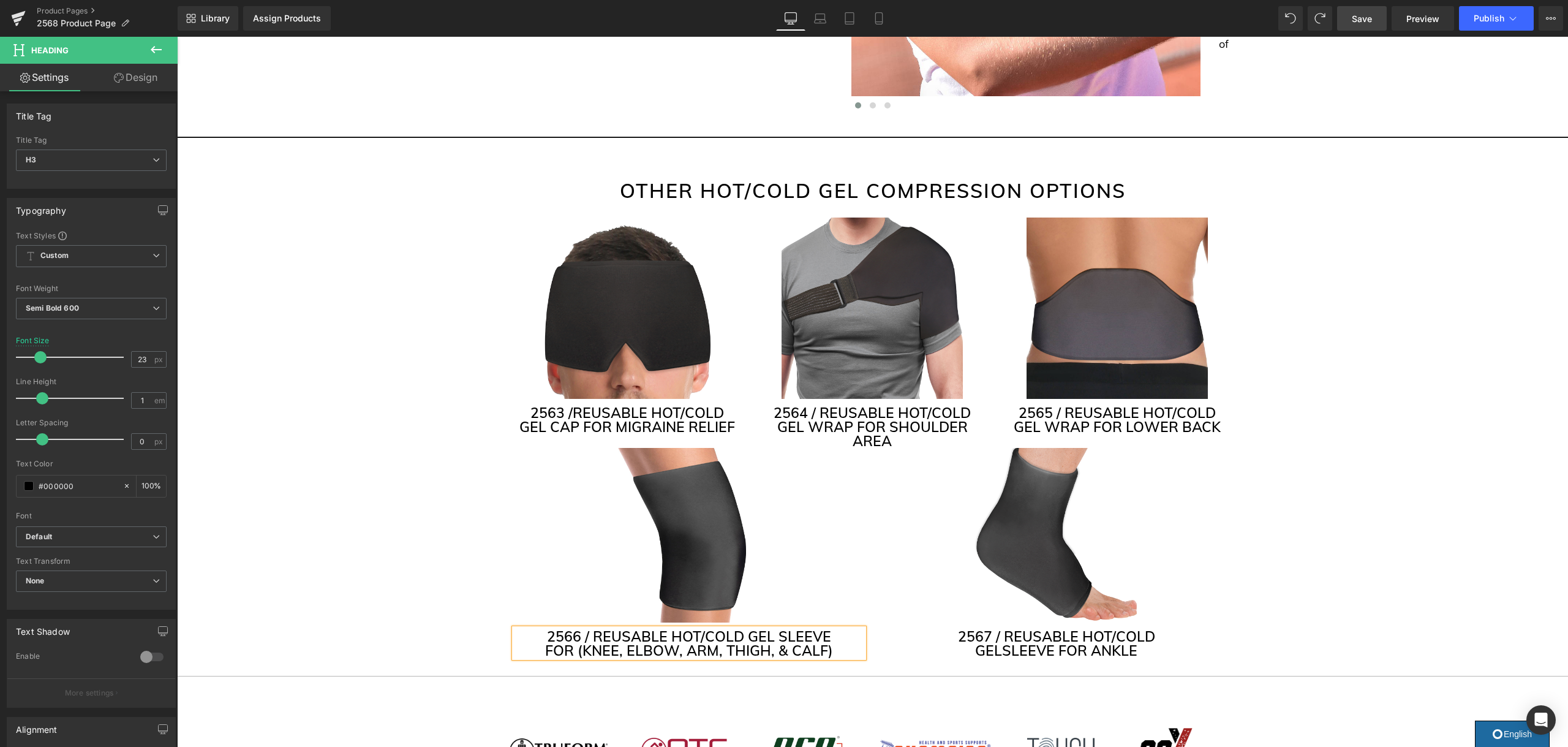
click at [1360, 20] on span "Save" at bounding box center [1361, 18] width 20 height 13
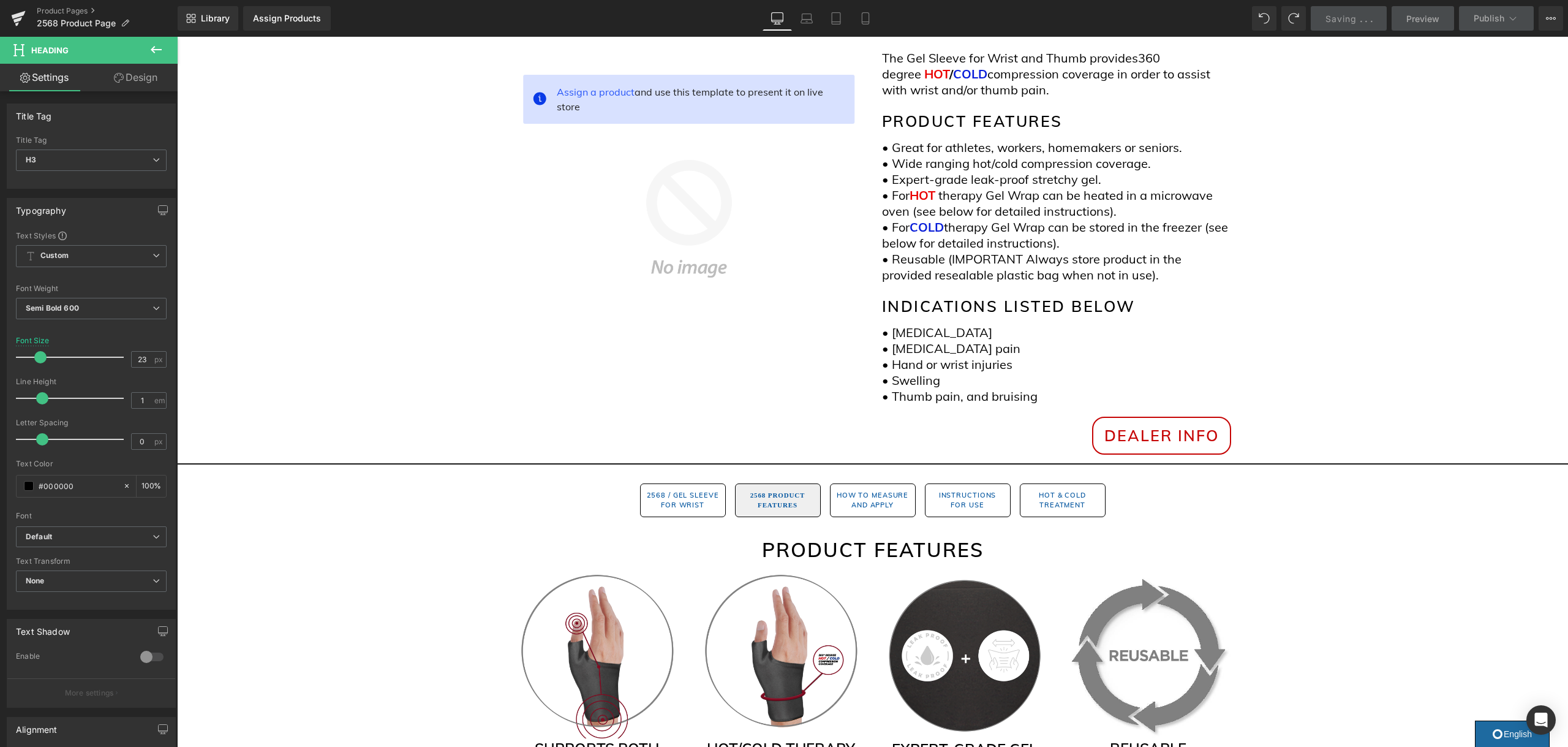
scroll to position [0, 0]
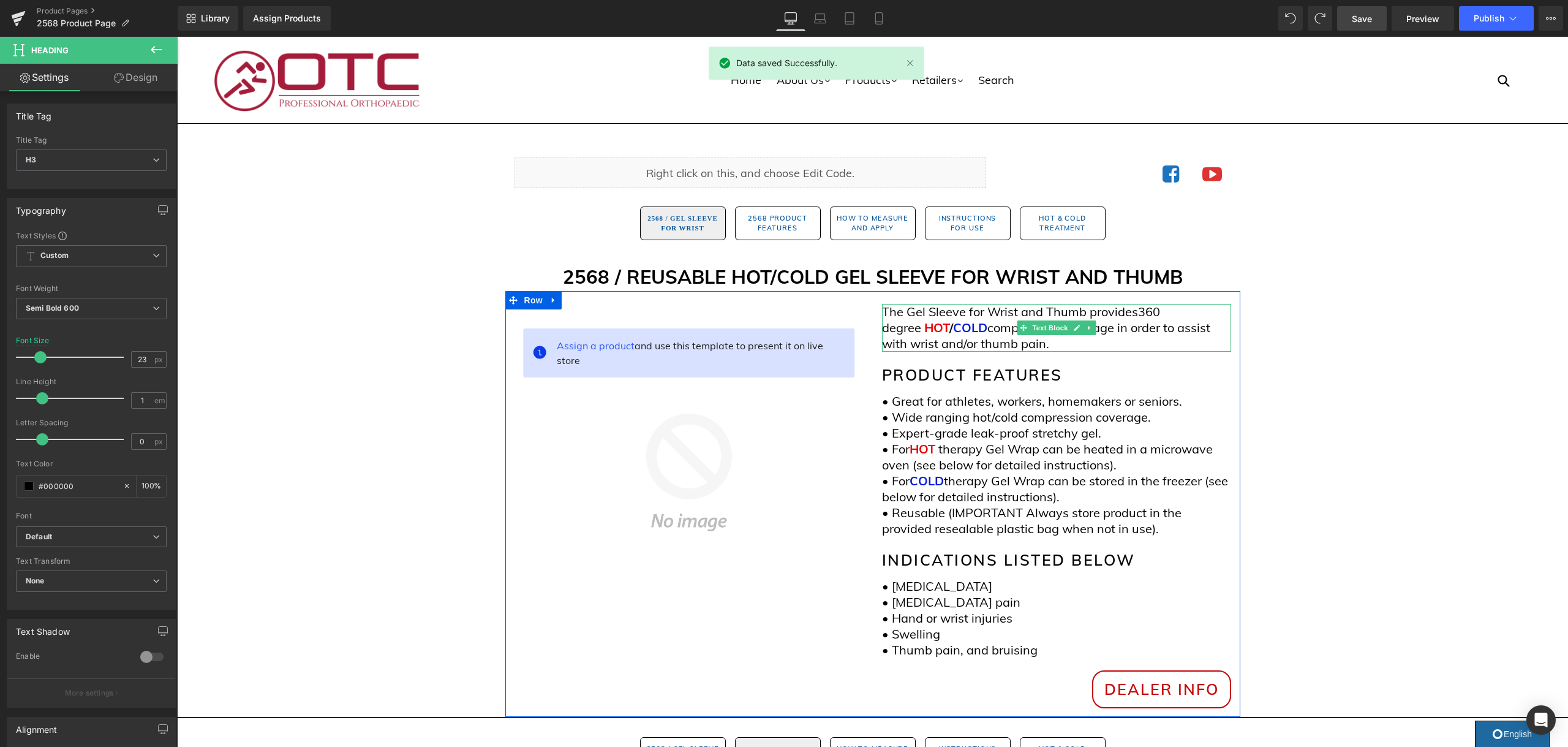
click at [919, 329] on span "360 degree" at bounding box center [1021, 320] width 278 height 32
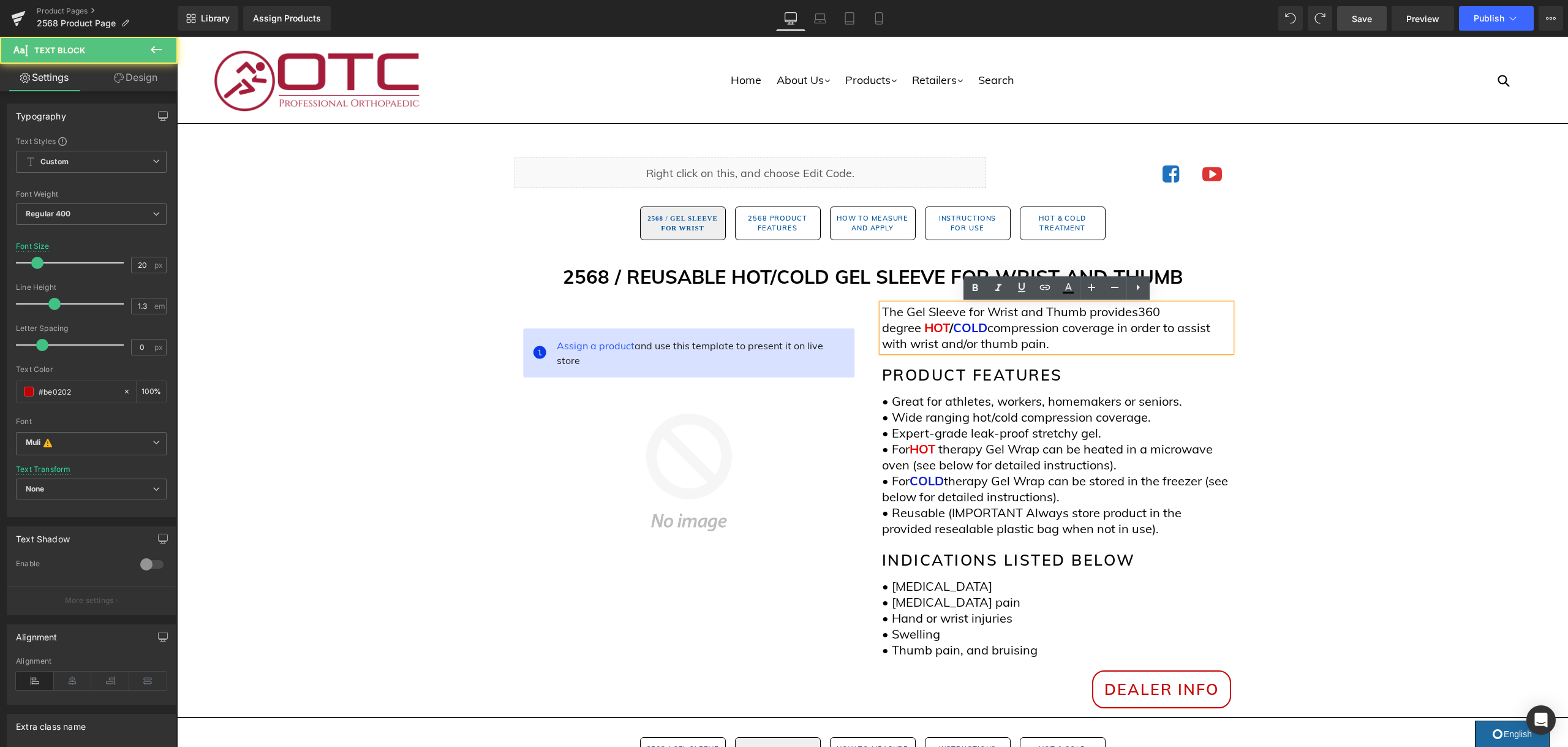
click at [921, 328] on span at bounding box center [923, 327] width 3 height 15
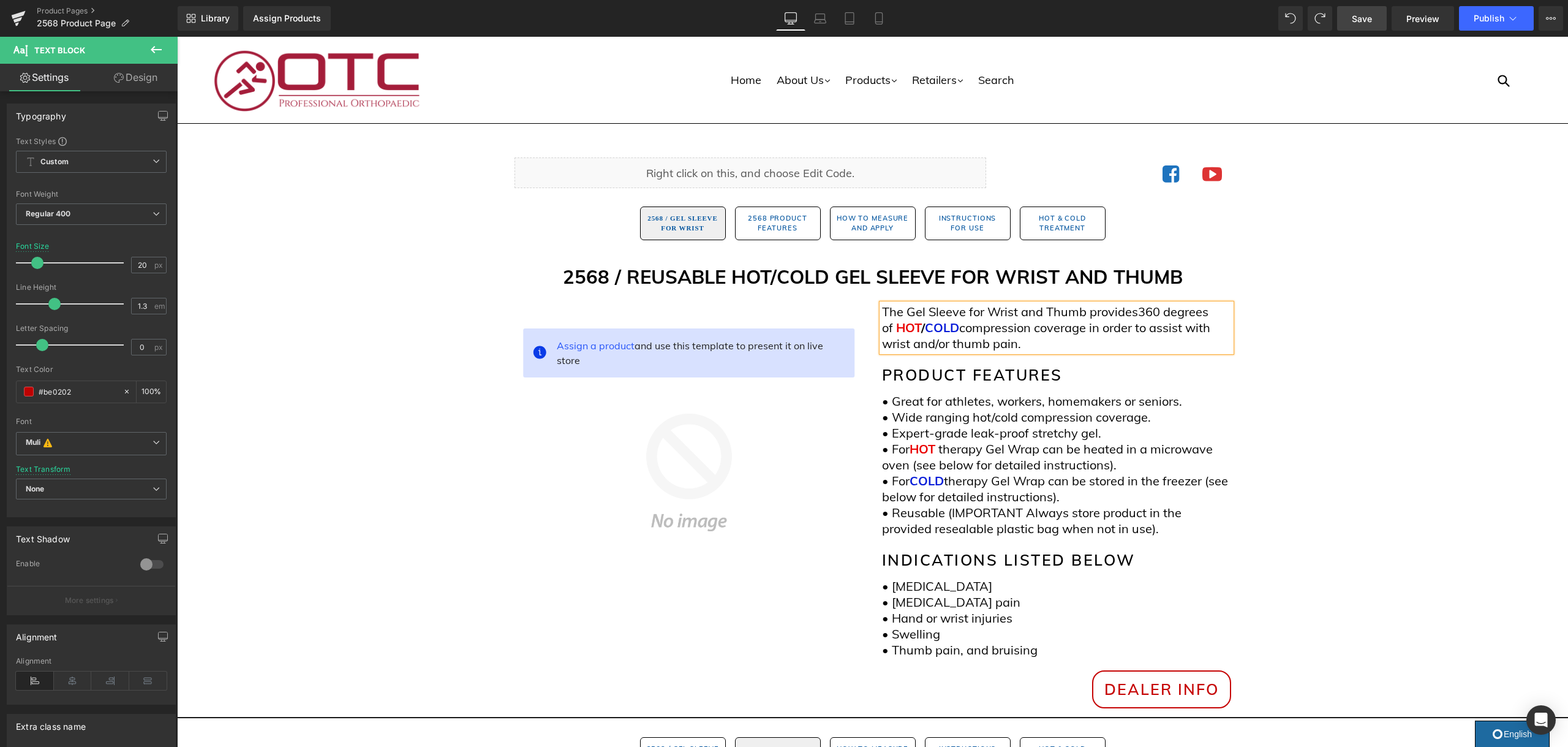
click at [1355, 17] on span "Save" at bounding box center [1361, 18] width 20 height 13
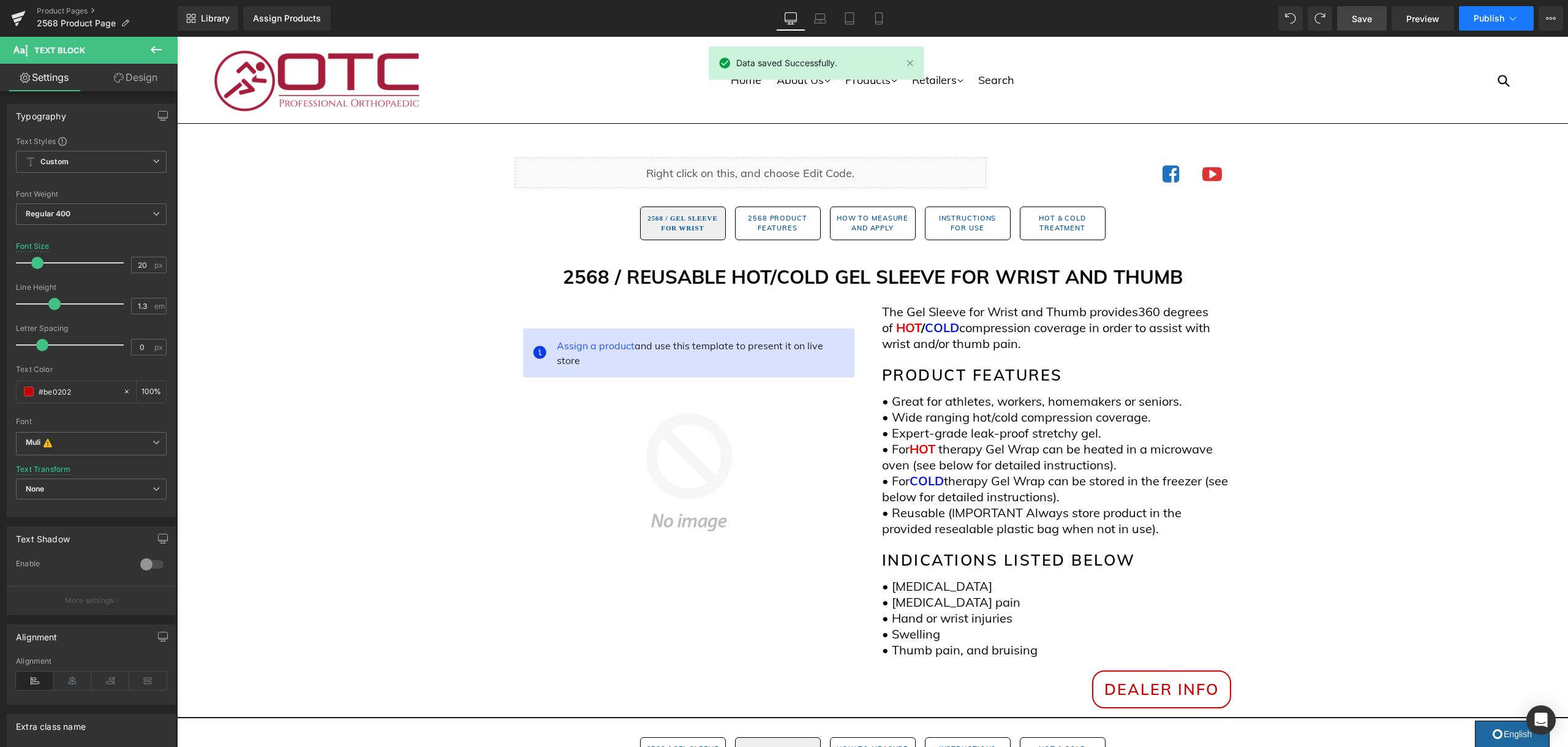
click at [1508, 16] on icon at bounding box center [1512, 18] width 12 height 12
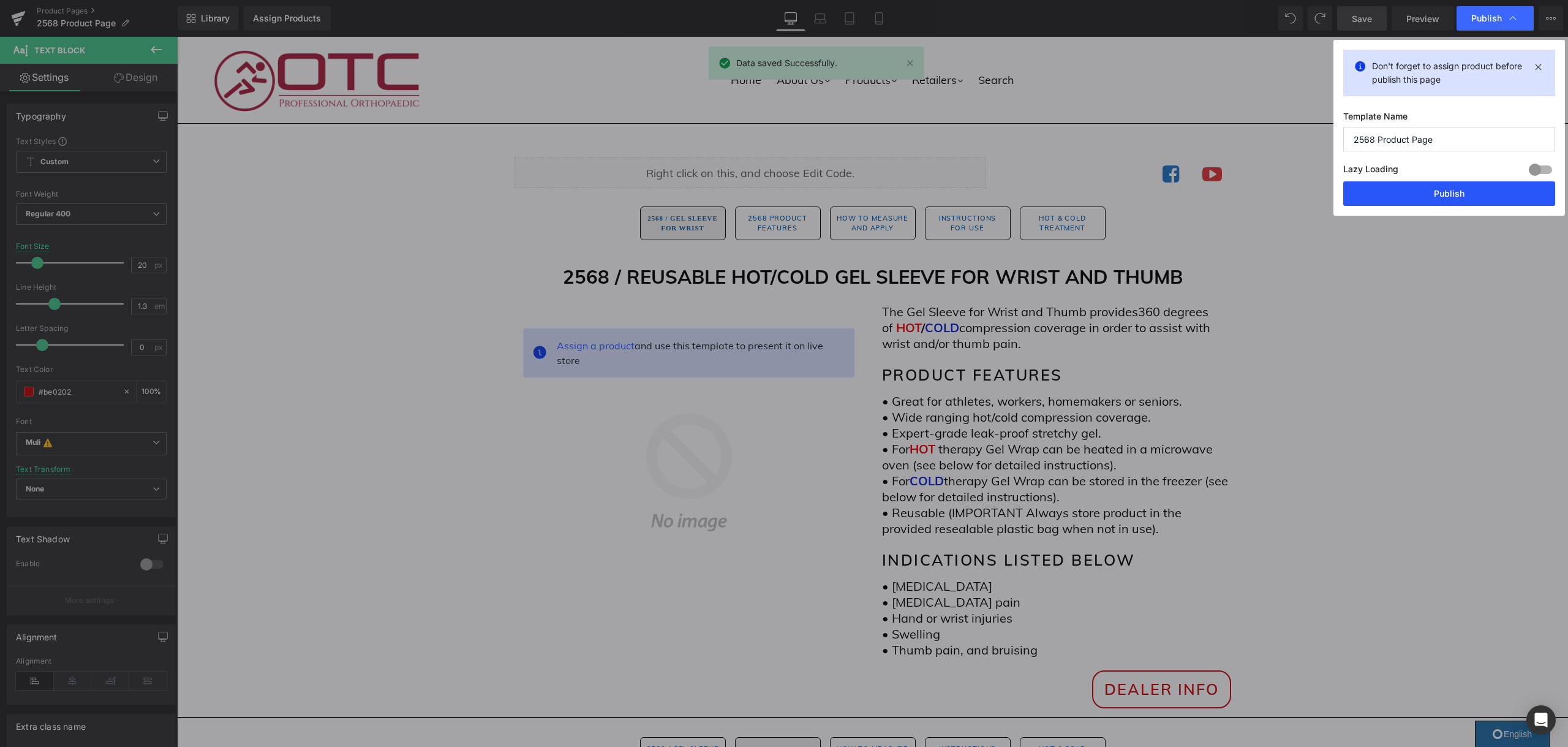
click at [1459, 196] on button "Publish" at bounding box center [1449, 193] width 212 height 25
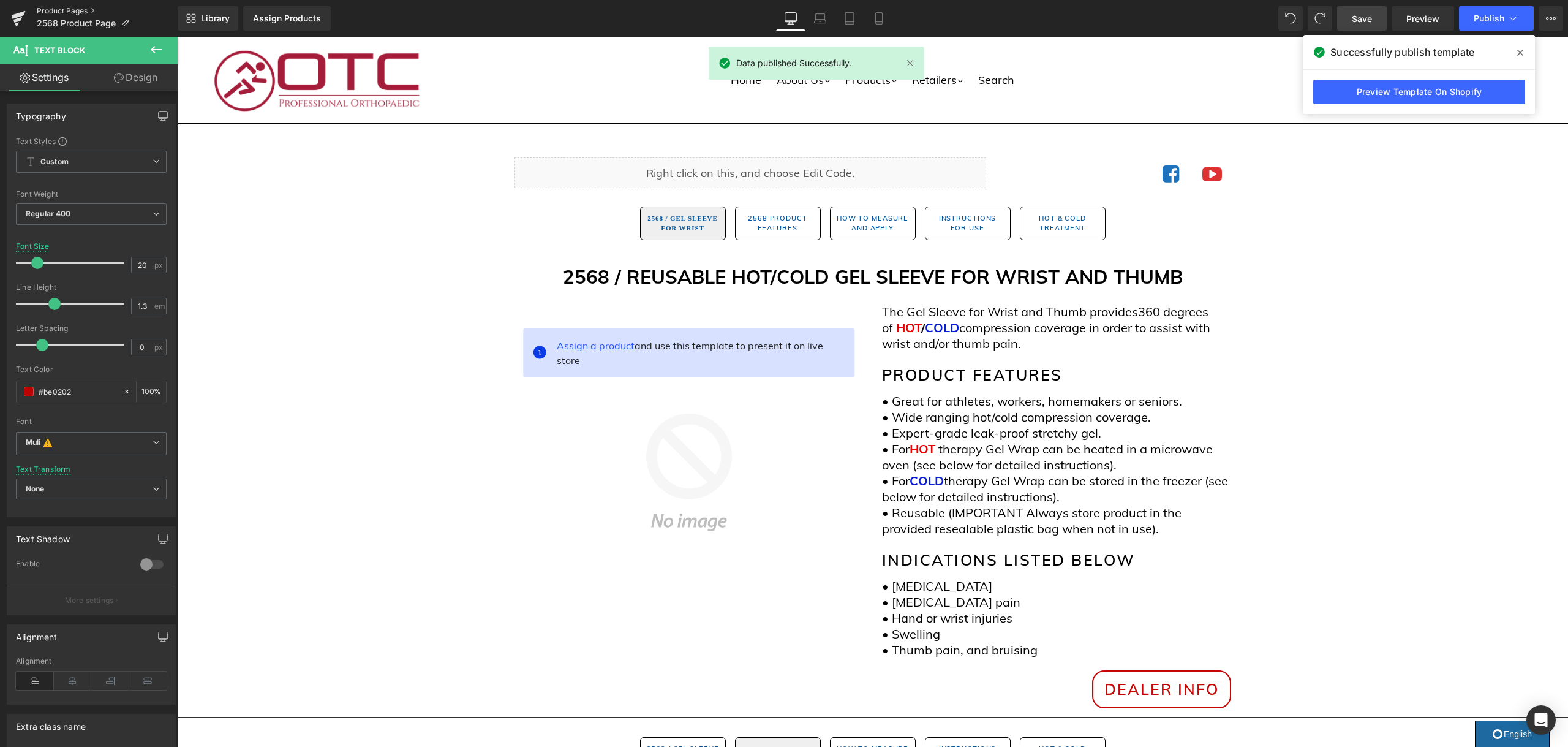
click at [49, 8] on link "Product Pages" at bounding box center [106, 11] width 141 height 10
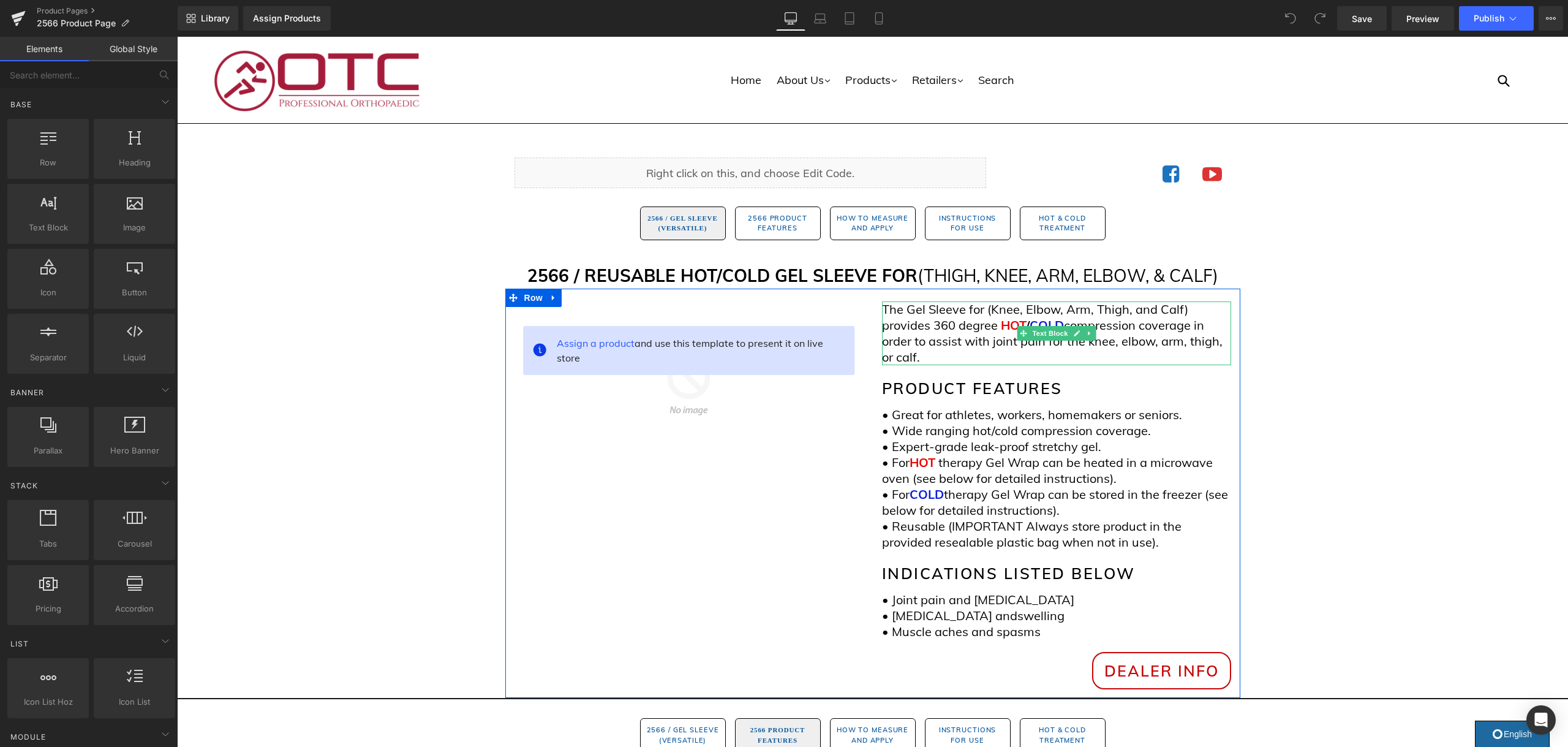
click at [998, 324] on span at bounding box center [999, 325] width 3 height 15
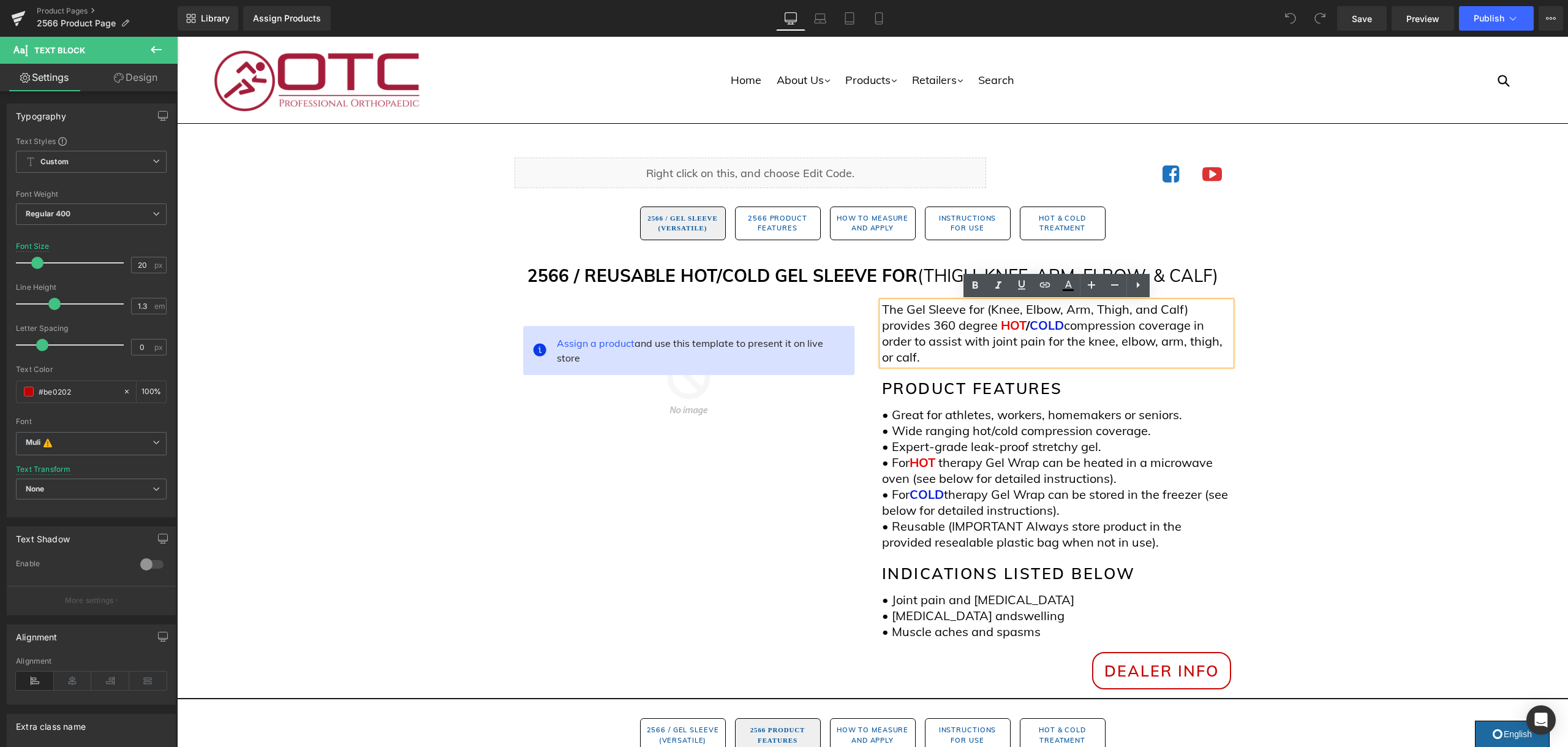
click at [996, 328] on span "360 degree" at bounding box center [965, 325] width 64 height 15
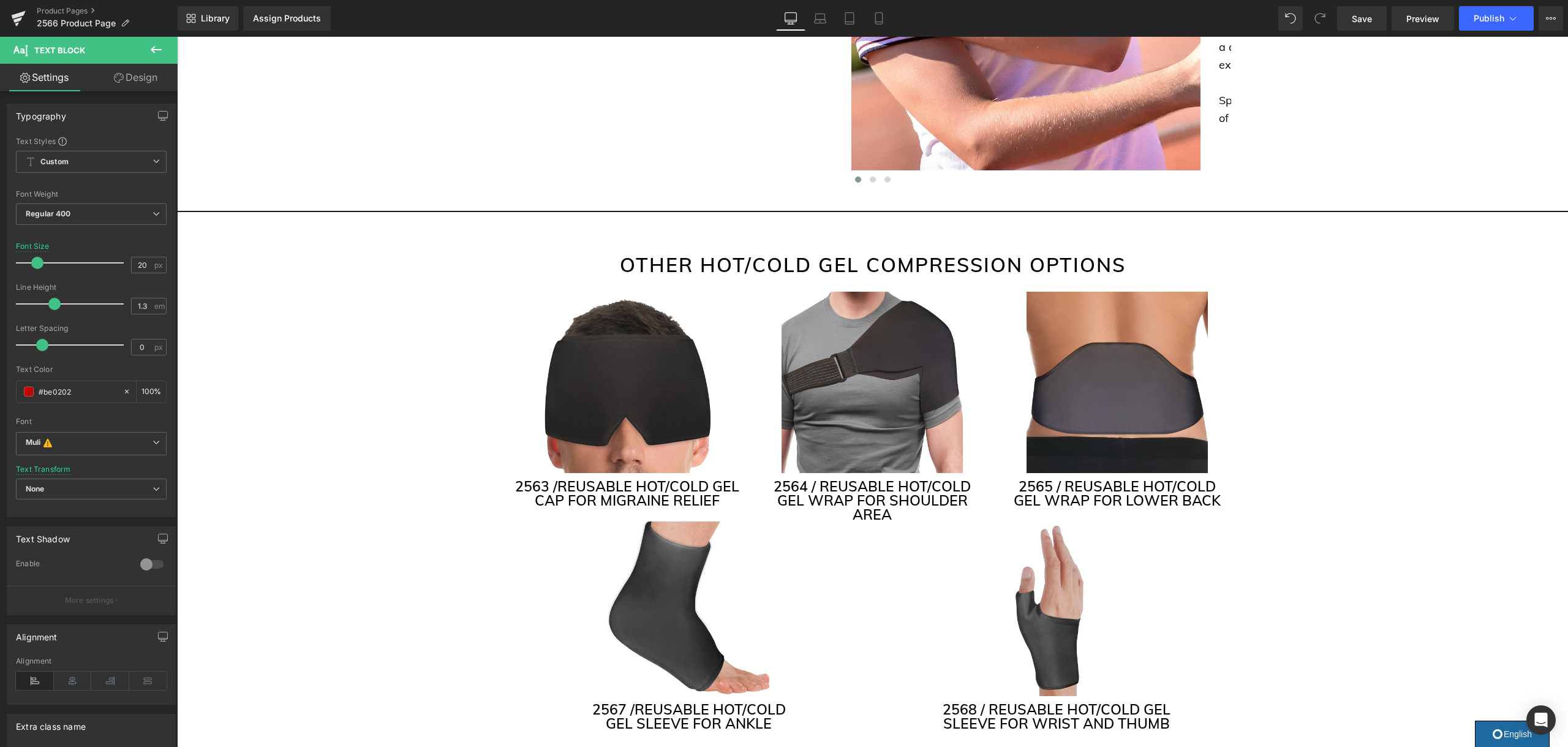
scroll to position [2860, 0]
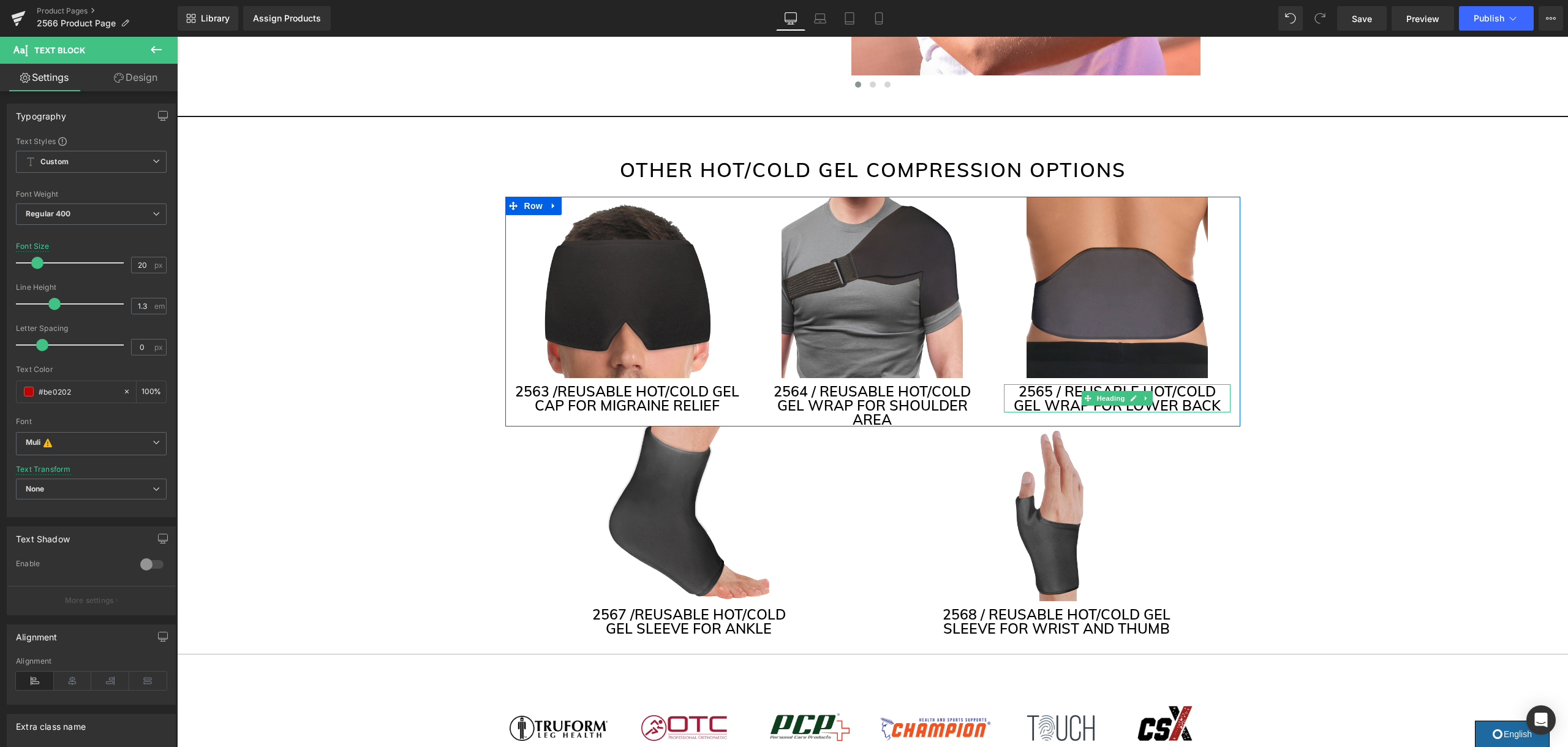
click at [1205, 390] on h3 "2565 / REUSABLE HOT/COLD GEL WRAP FOR LOWER BACK" at bounding box center [1117, 398] width 226 height 28
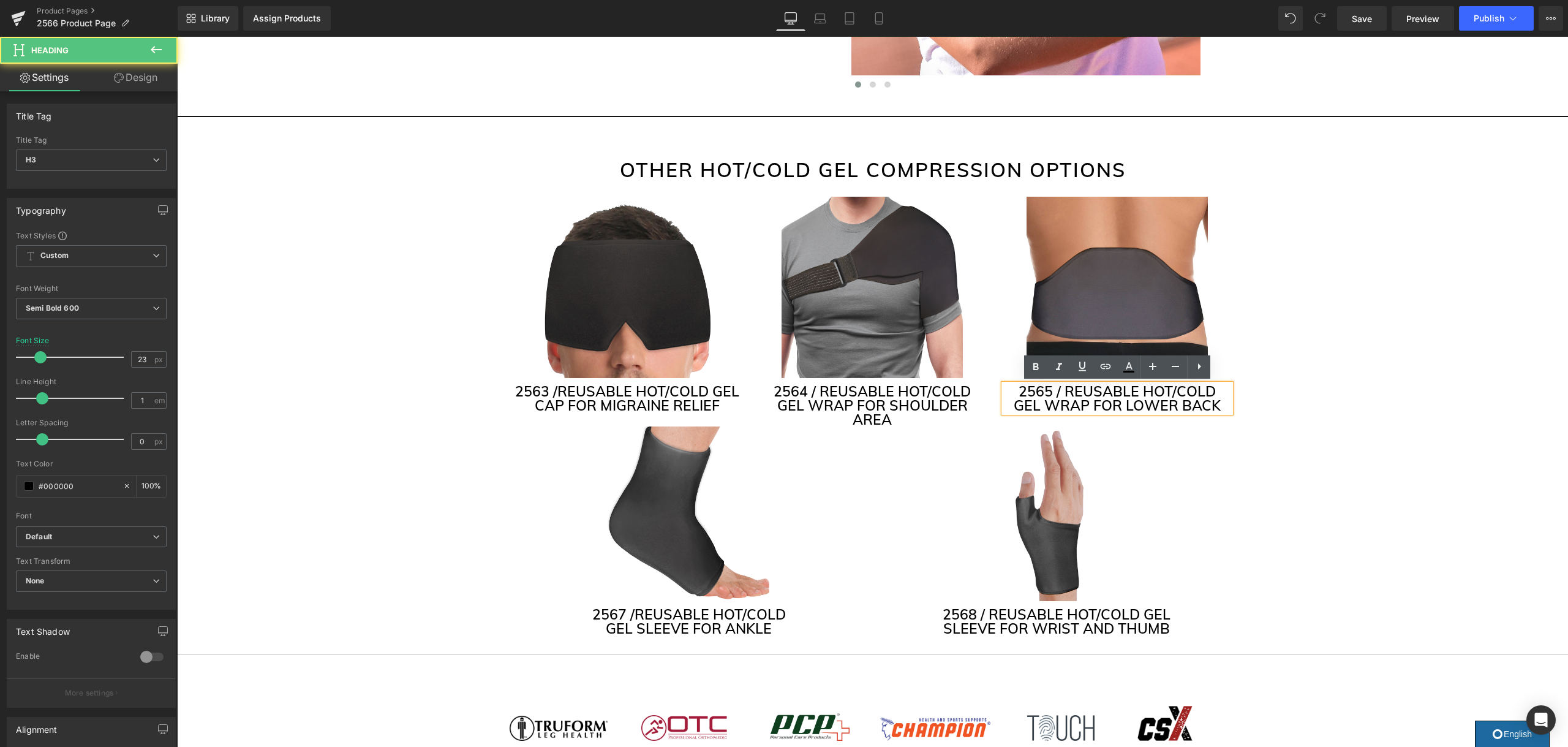
click at [1204, 390] on h3 "2565 / REUSABLE HOT/COLD GEL WRAP FOR LOWER BACK" at bounding box center [1117, 398] width 226 height 28
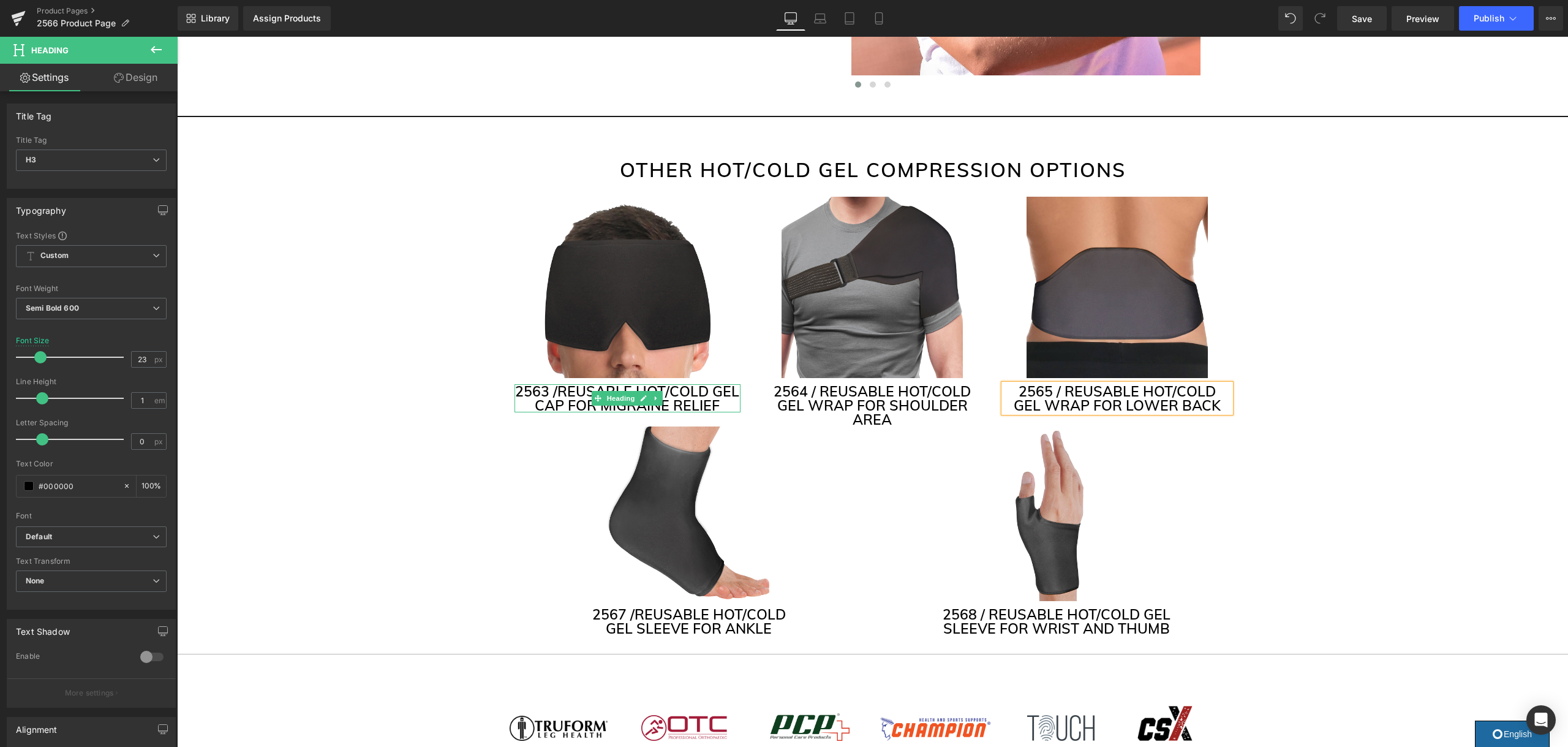
click at [713, 389] on h3 "2563 / REUSABLE HOT/COLD GEL CAP FOR MIGRAINE RELIEF" at bounding box center [627, 398] width 226 height 28
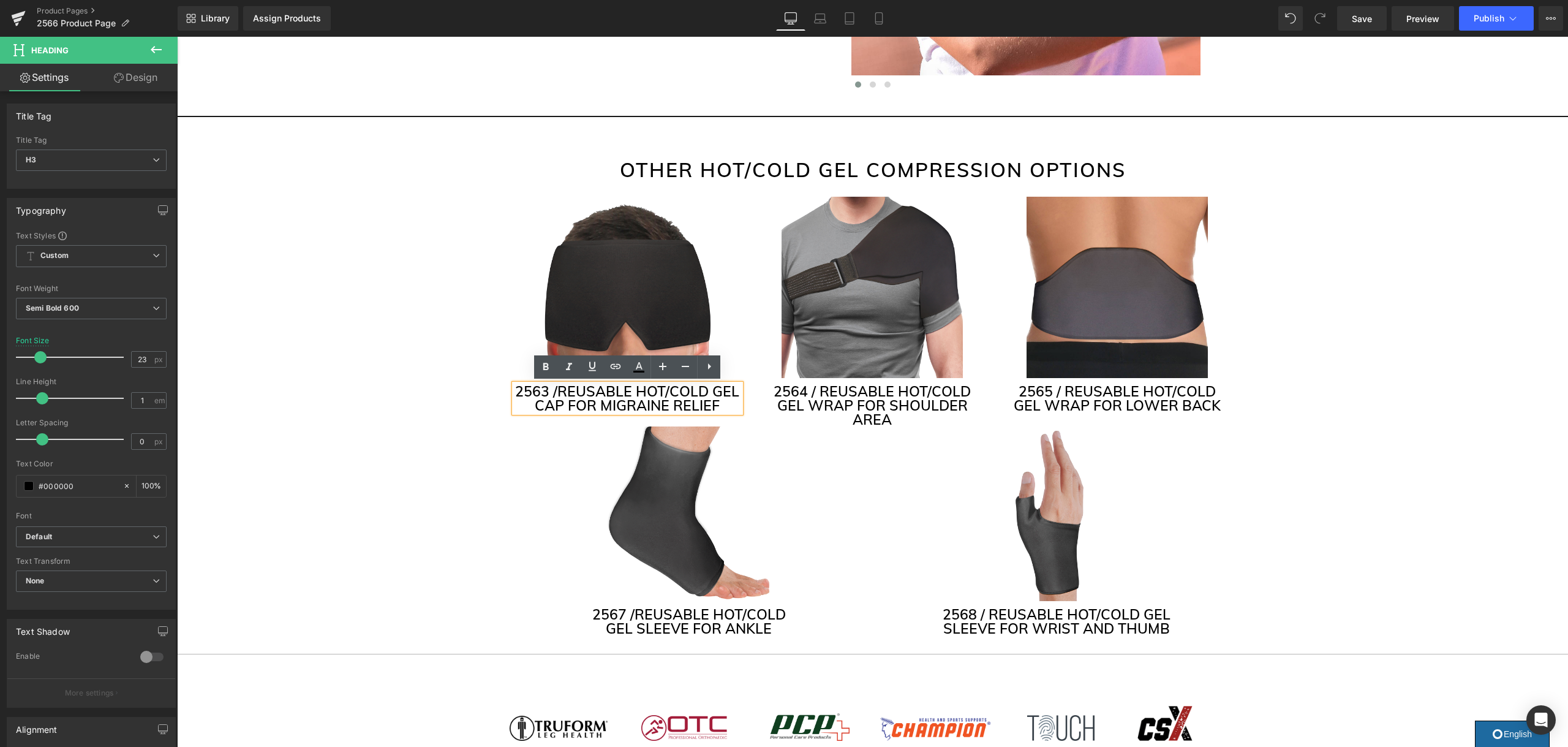
click at [715, 388] on h3 "2563 / REUSABLE HOT/COLD GEL CAP FOR MIGRAINE RELIEF" at bounding box center [627, 398] width 226 height 28
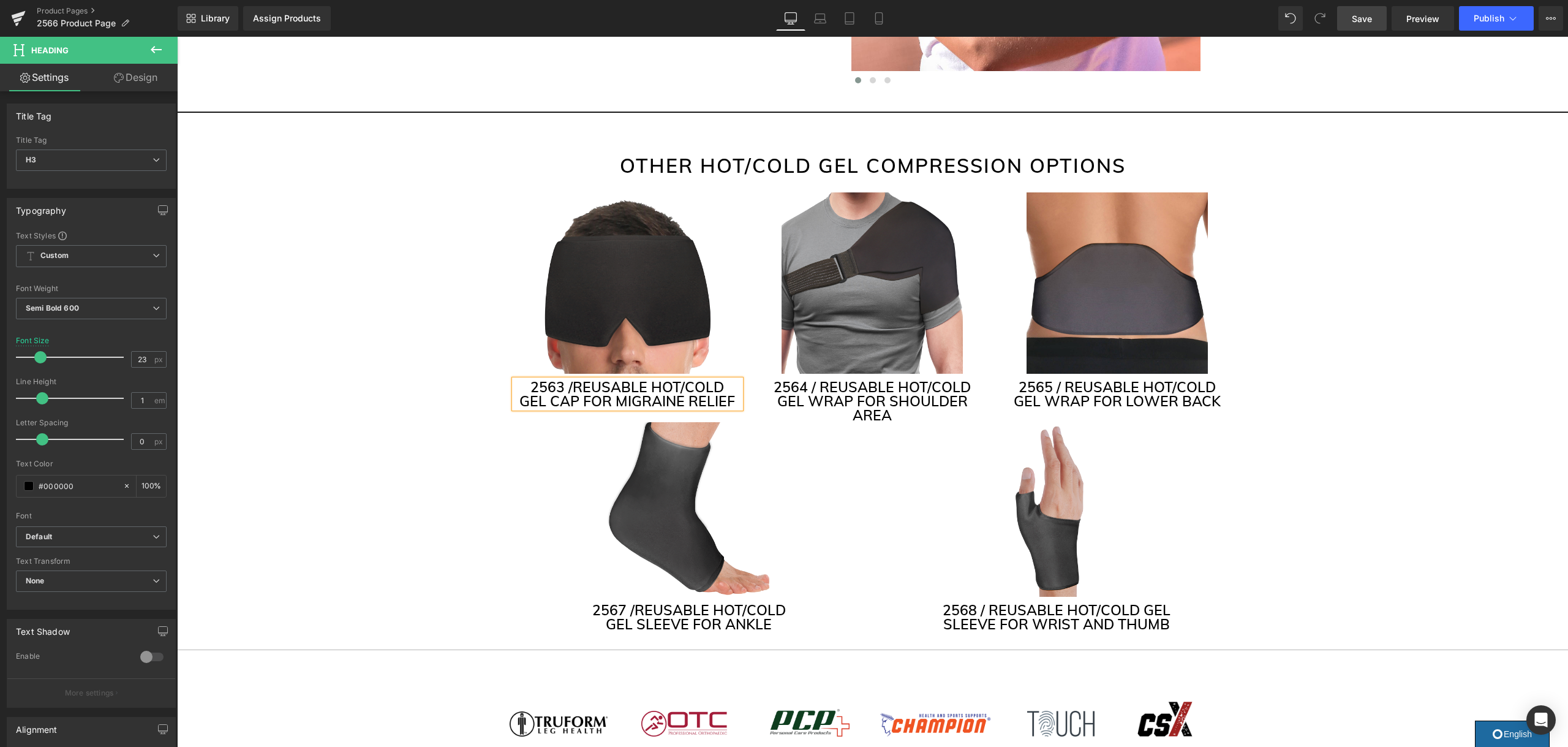
click at [1352, 19] on span "Save" at bounding box center [1361, 18] width 20 height 13
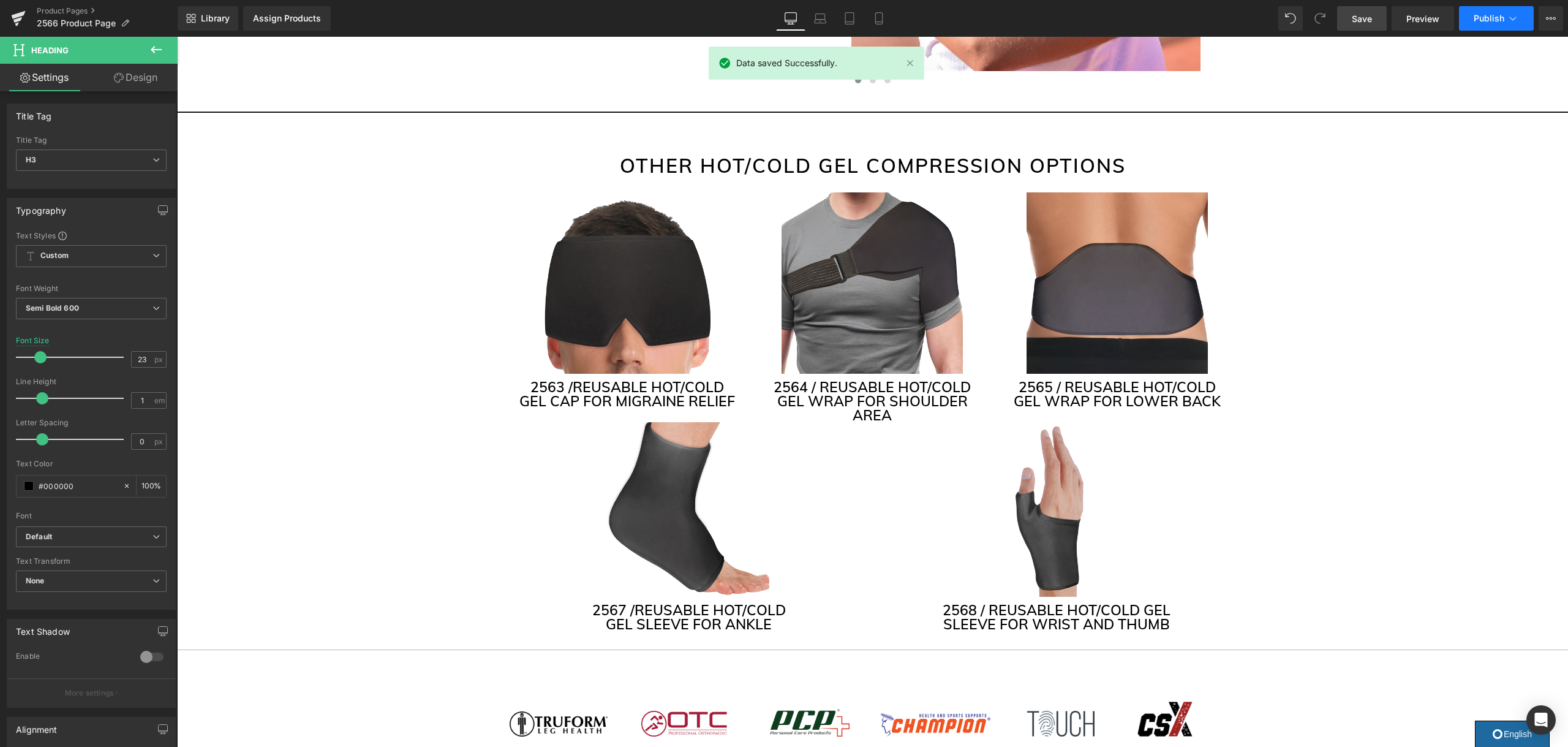
click at [1487, 16] on span "Publish" at bounding box center [1489, 18] width 31 height 10
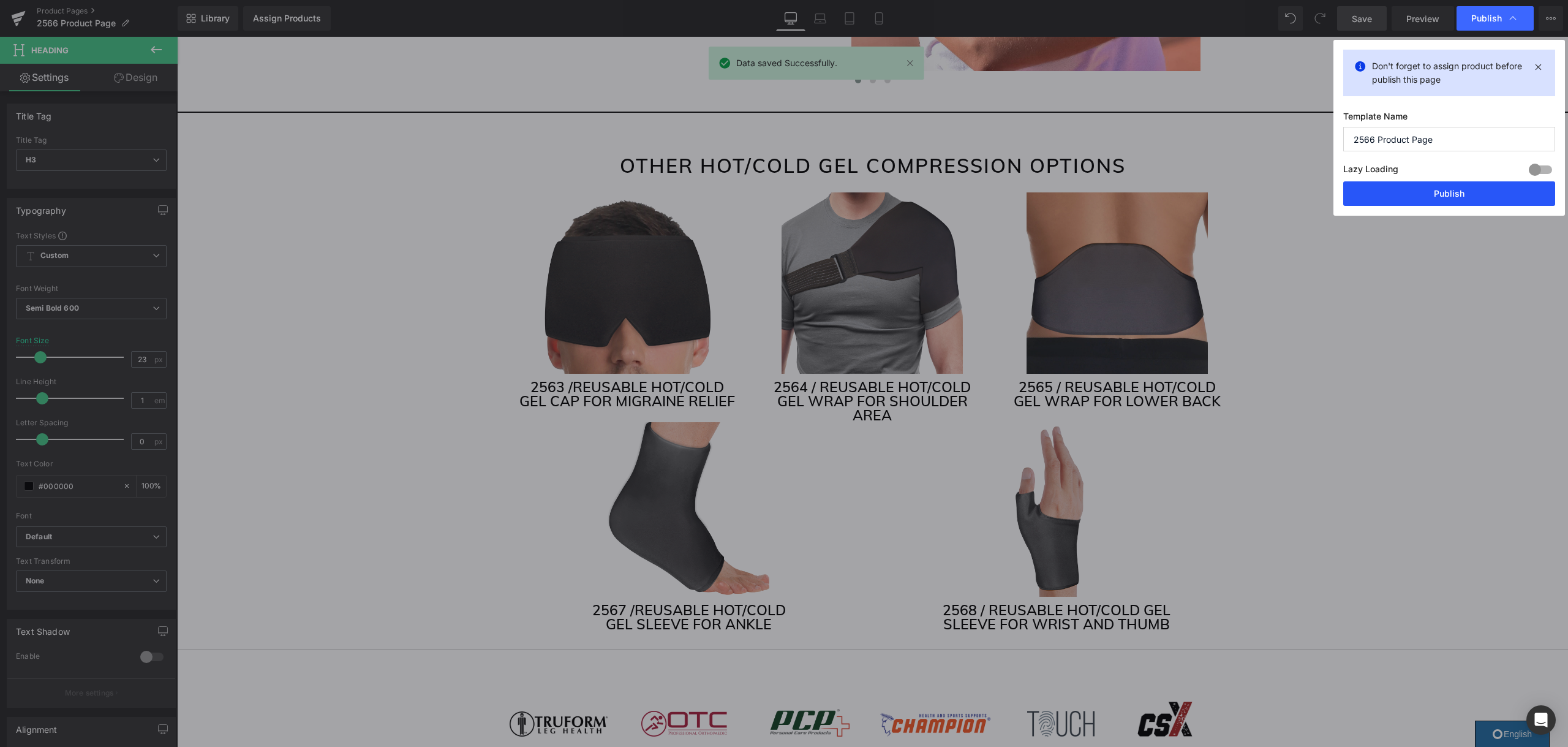
drag, startPoint x: 1422, startPoint y: 198, endPoint x: 679, endPoint y: 121, distance: 747.0
click at [1422, 198] on button "Publish" at bounding box center [1449, 193] width 212 height 25
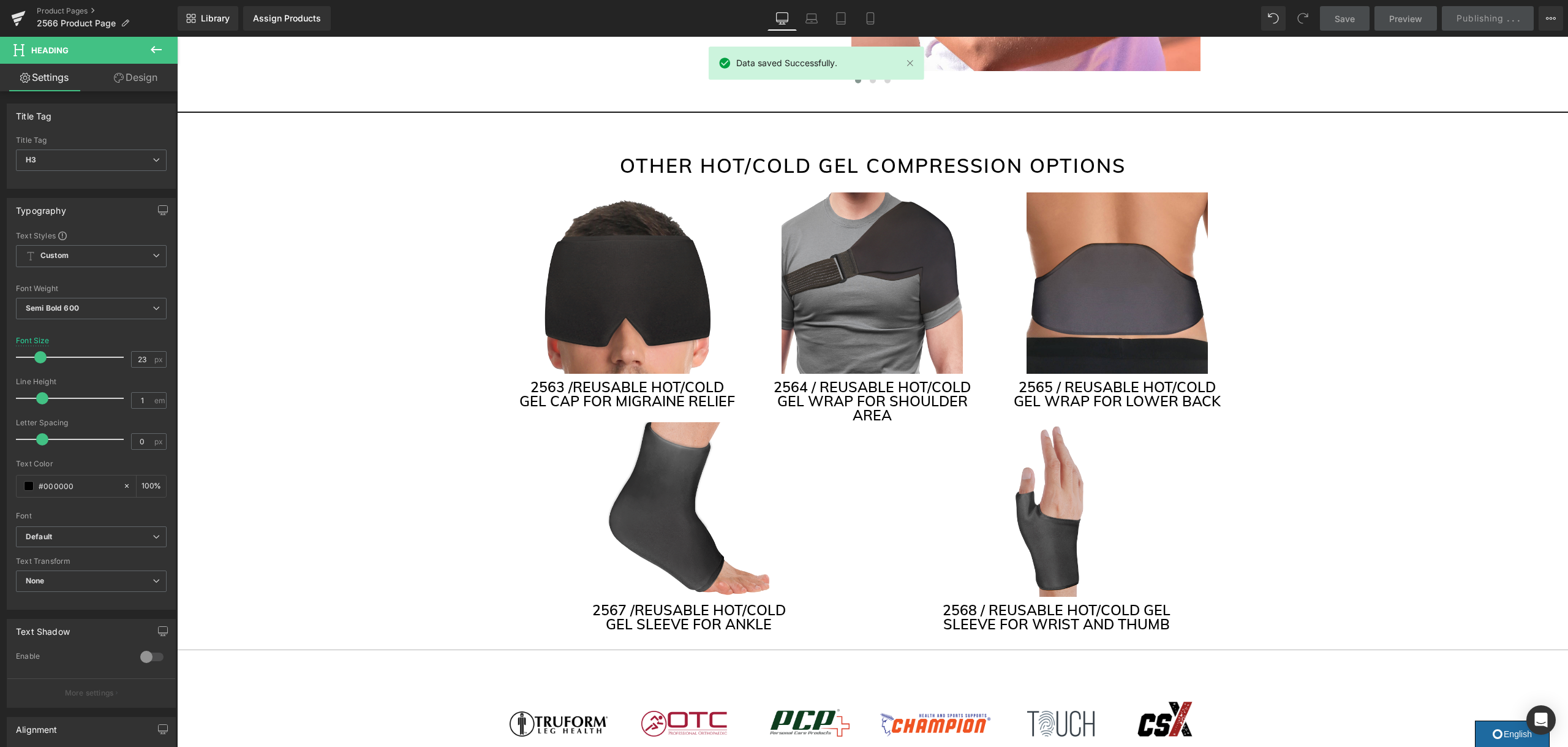
scroll to position [2863, 0]
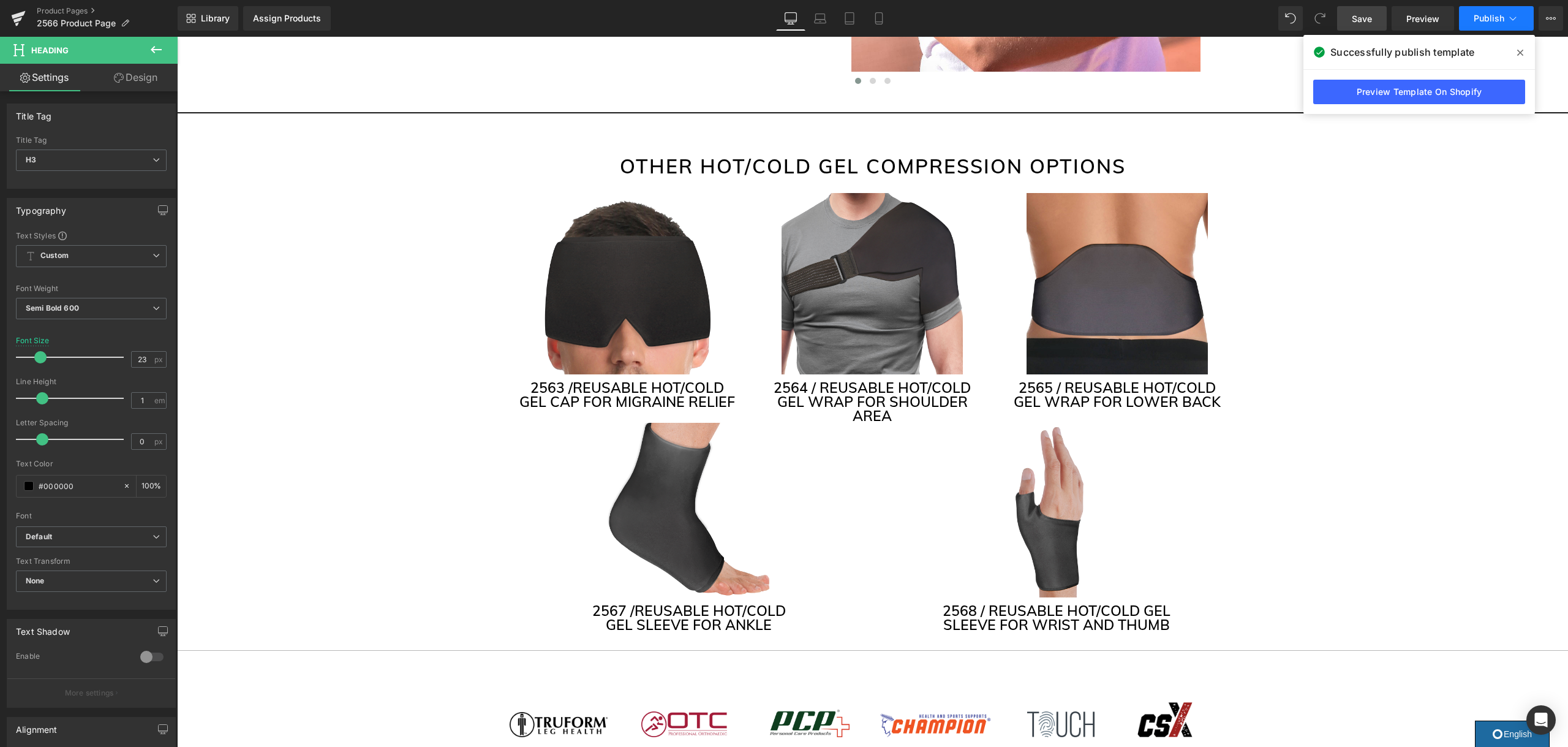
click at [1489, 19] on span "Publish" at bounding box center [1489, 18] width 31 height 10
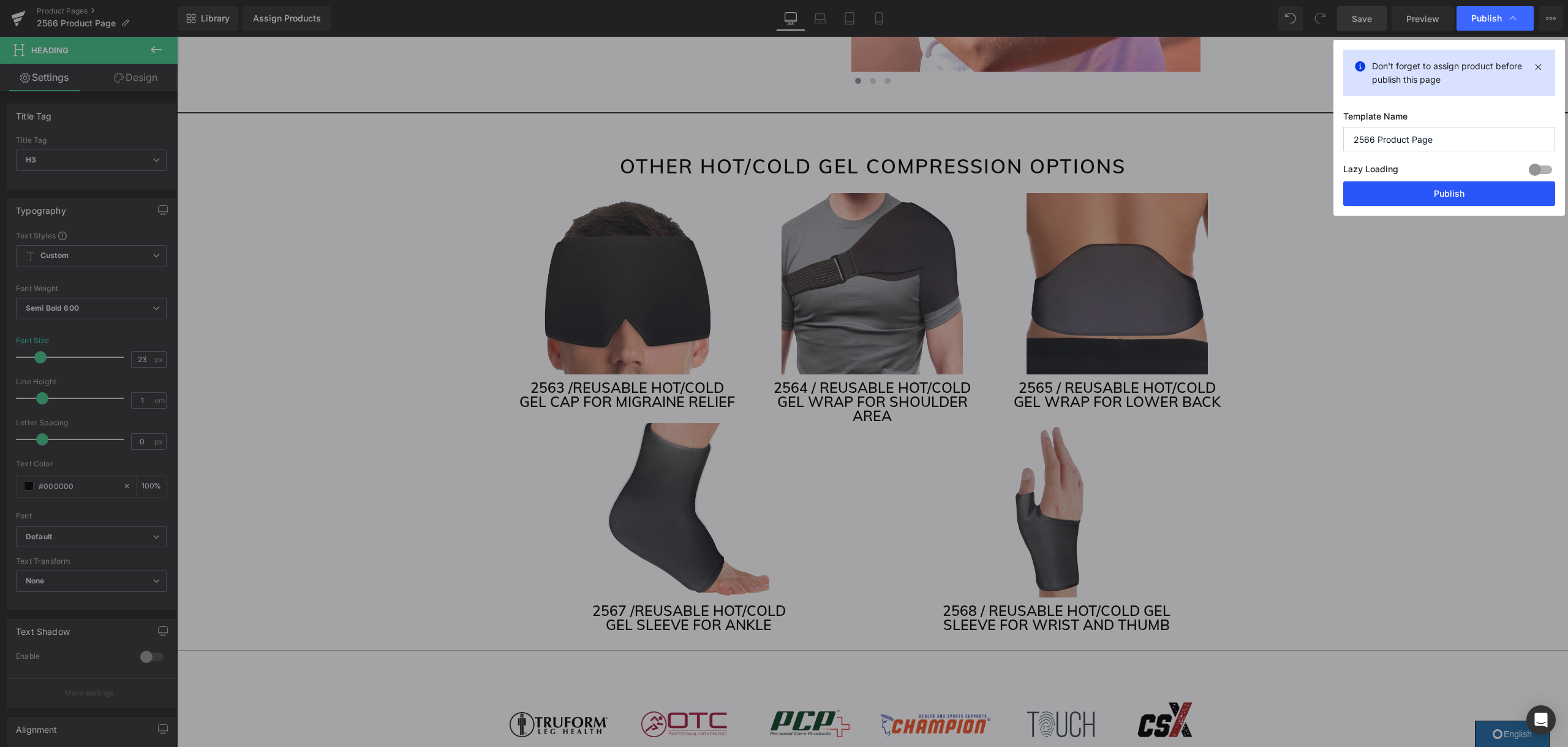
click at [1403, 186] on button "Publish" at bounding box center [1449, 193] width 212 height 25
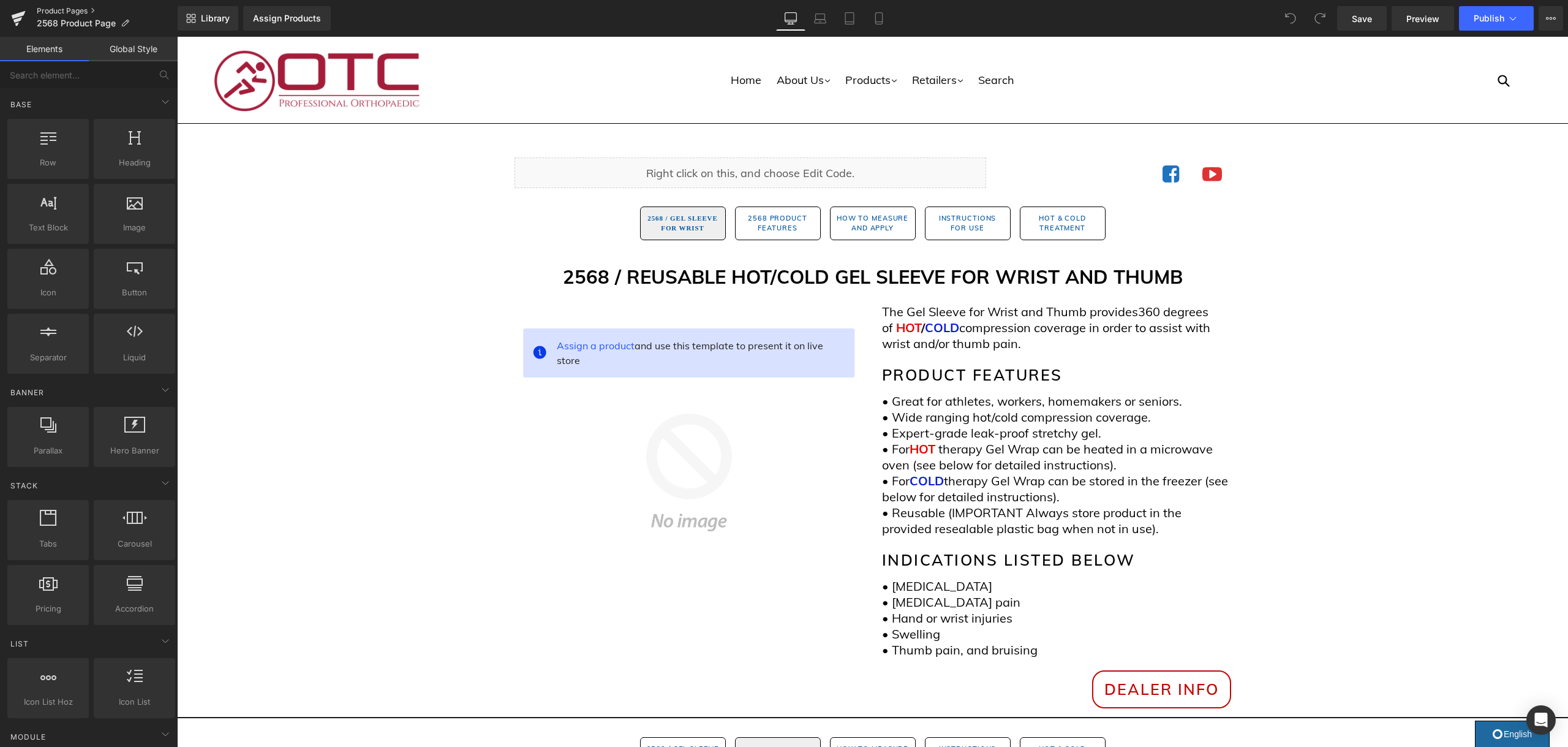
click at [87, 9] on link "Product Pages" at bounding box center [106, 11] width 141 height 10
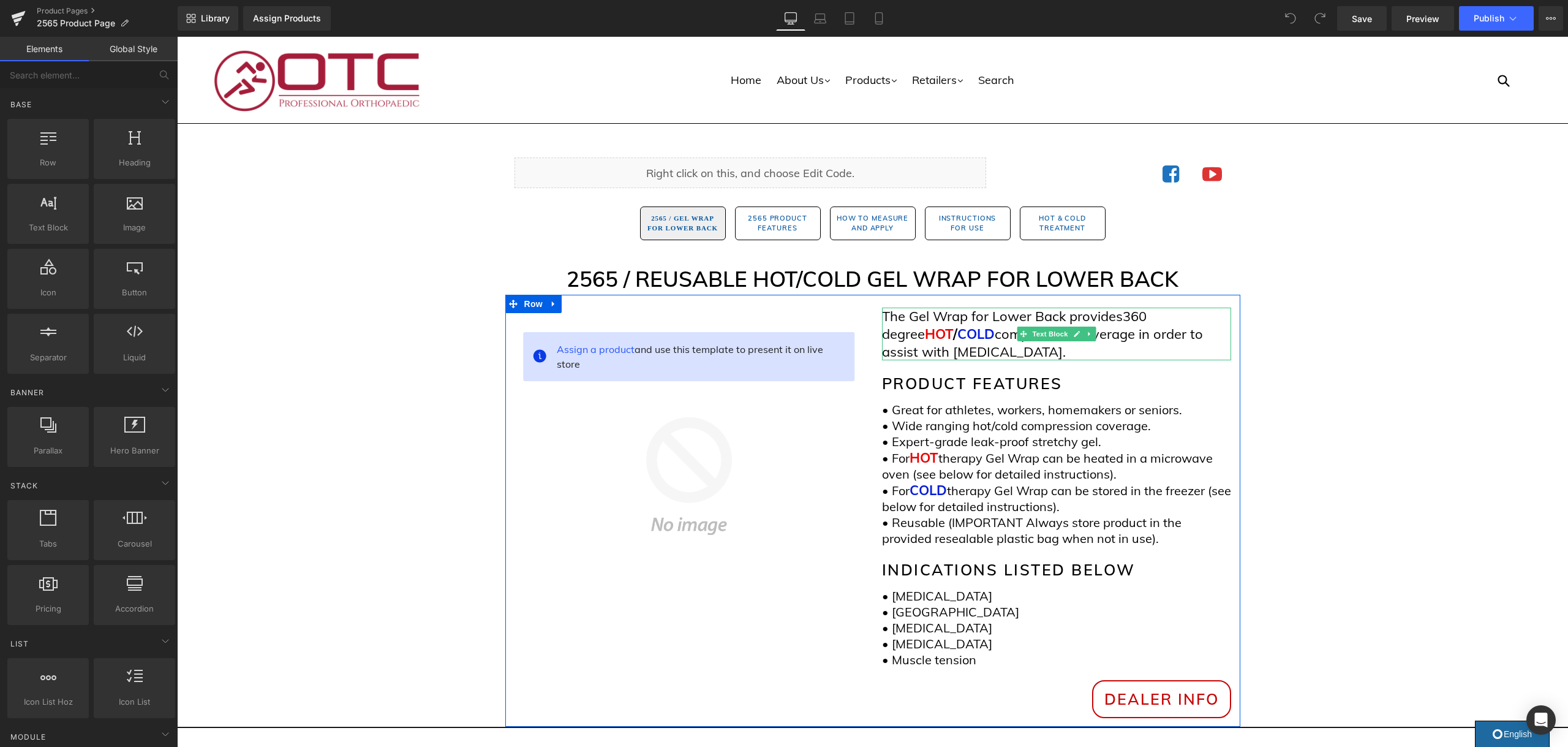
click at [922, 335] on span "360 degree" at bounding box center [1015, 325] width 265 height 35
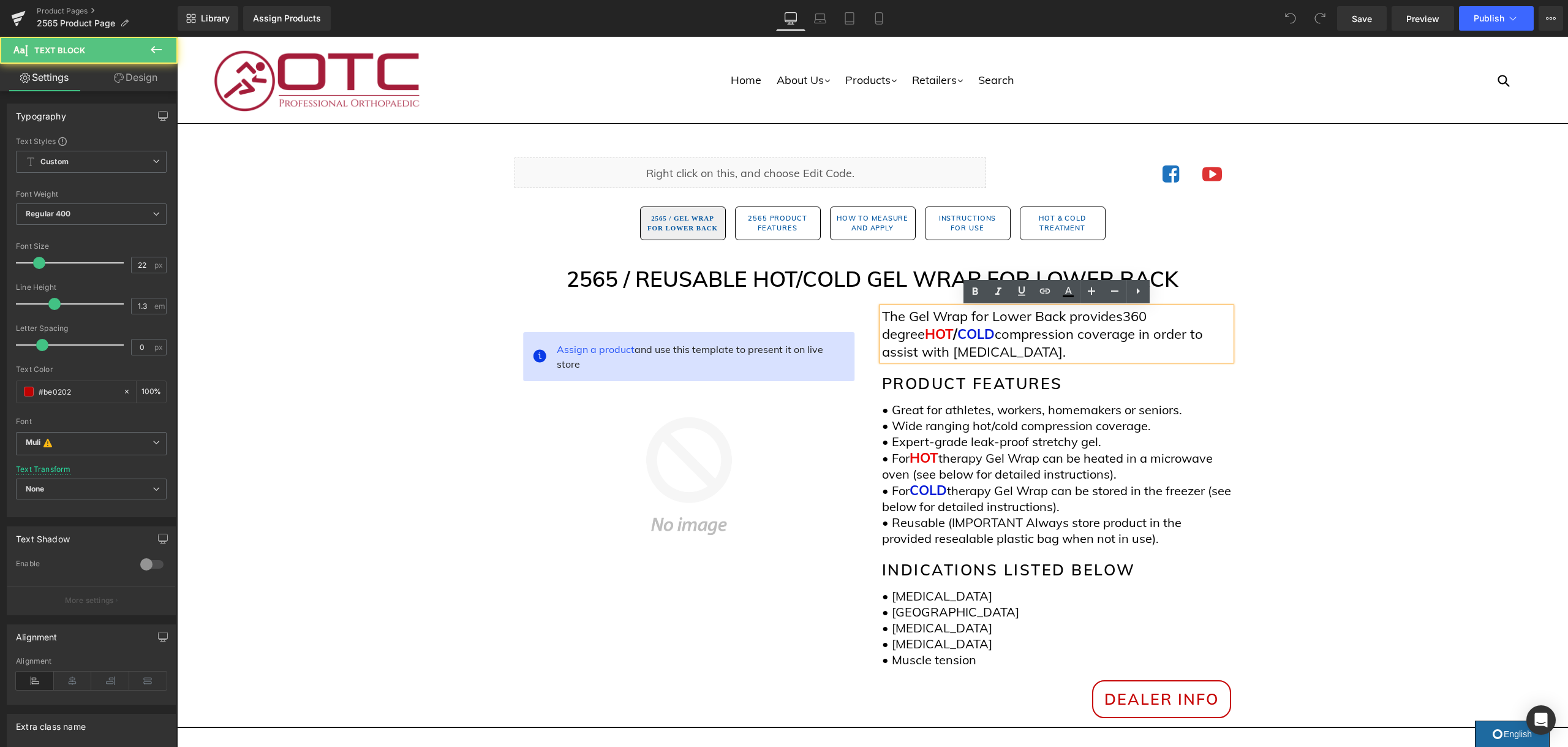
click at [925, 336] on span "360 degree" at bounding box center [1015, 325] width 265 height 35
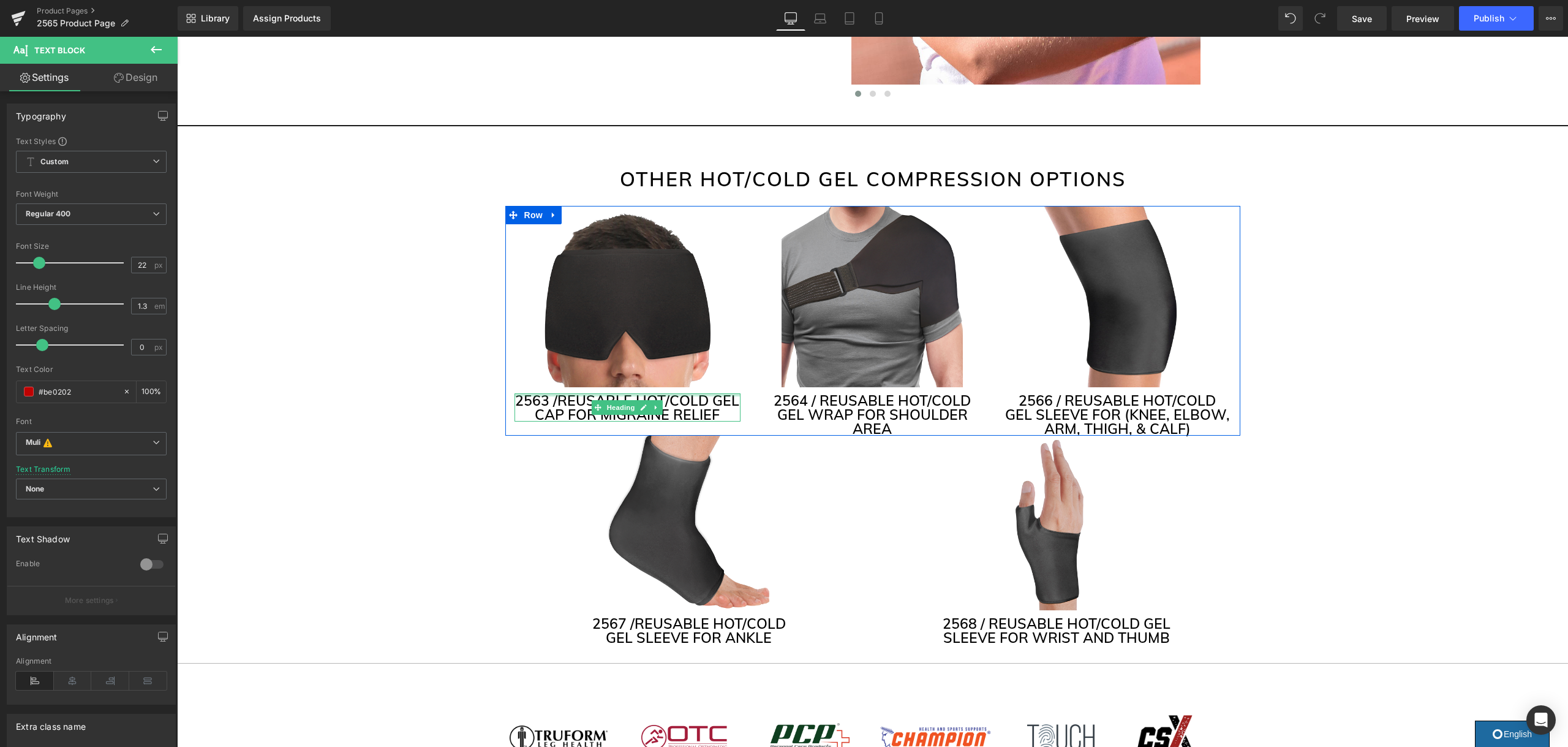
scroll to position [2954, 0]
click at [715, 395] on h3 "2563 / REUSABLE HOT/COLD GEL CAP FOR MIGRAINE RELIEF" at bounding box center [627, 406] width 226 height 28
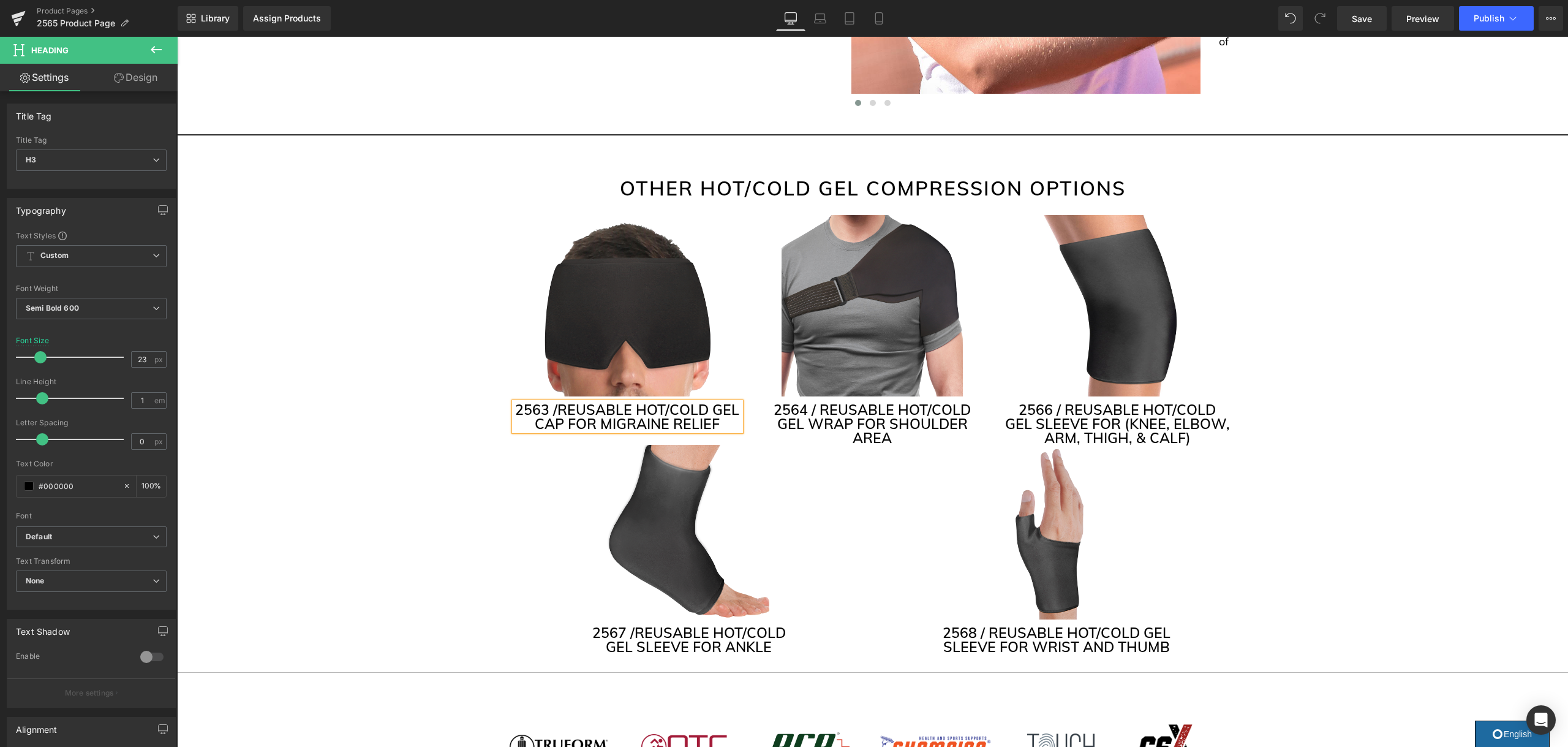
scroll to position [2945, 0]
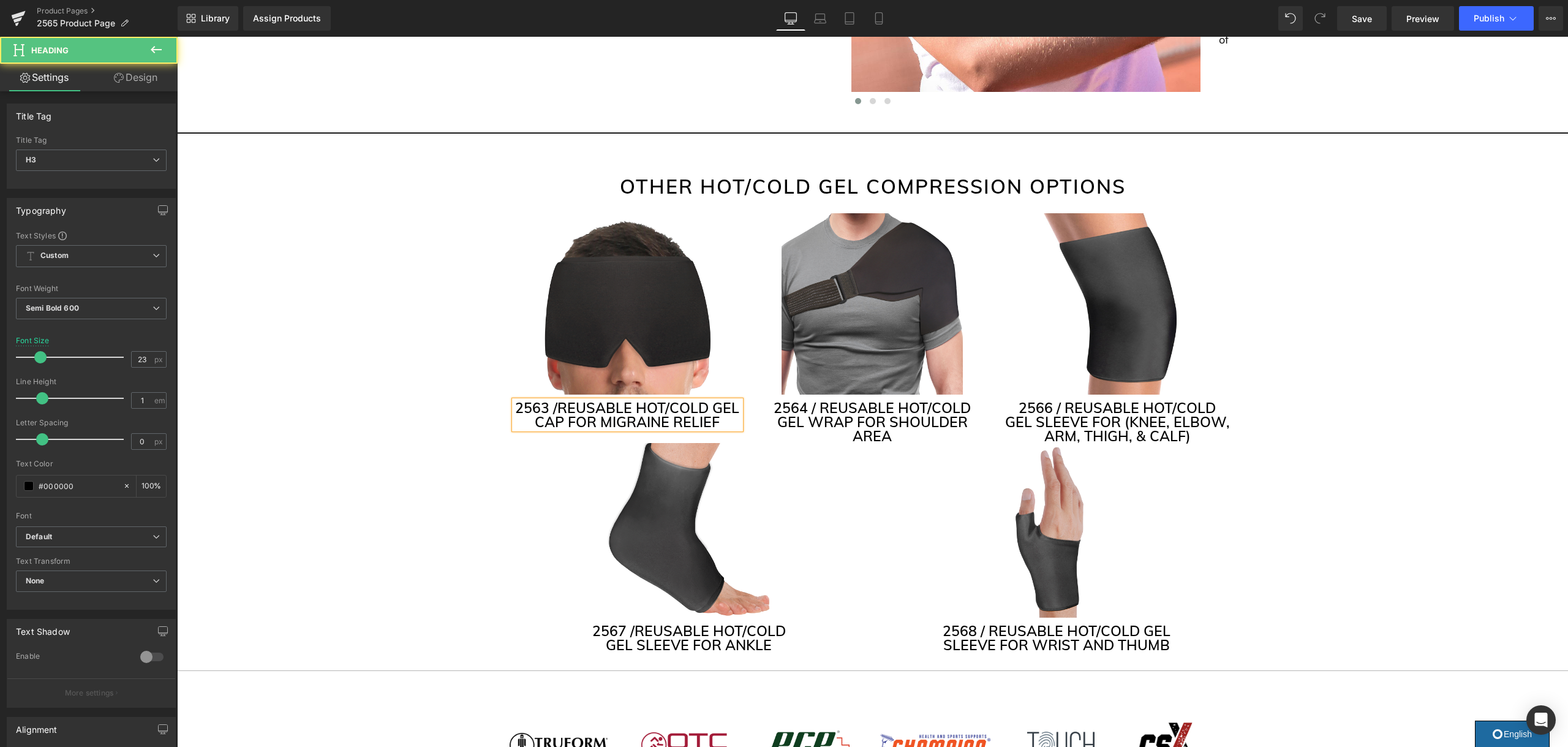
click at [715, 406] on h3 "2563 / REUSABLE HOT/COLD GEL CAP FOR MIGRAINE RELIEF" at bounding box center [627, 415] width 226 height 28
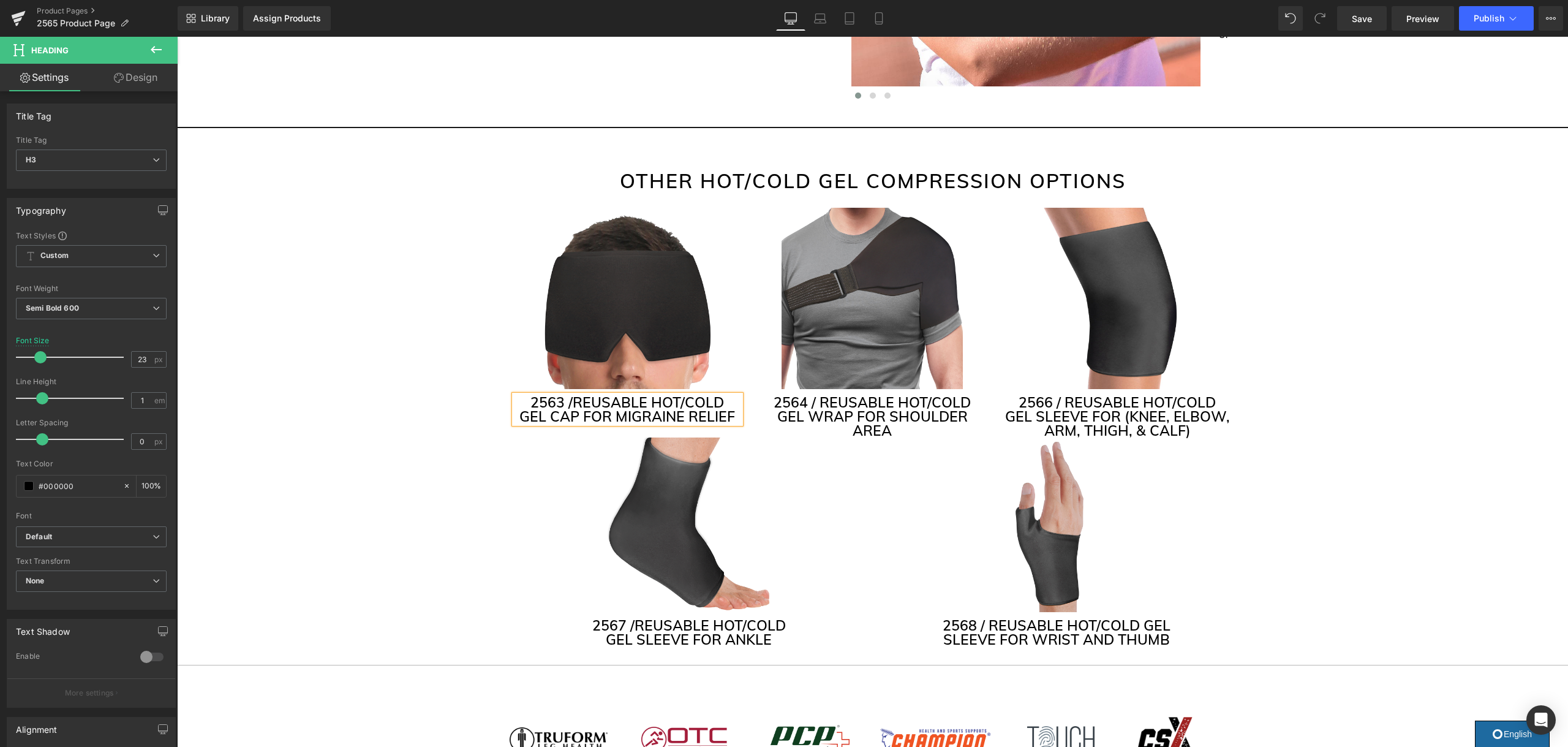
scroll to position [2949, 0]
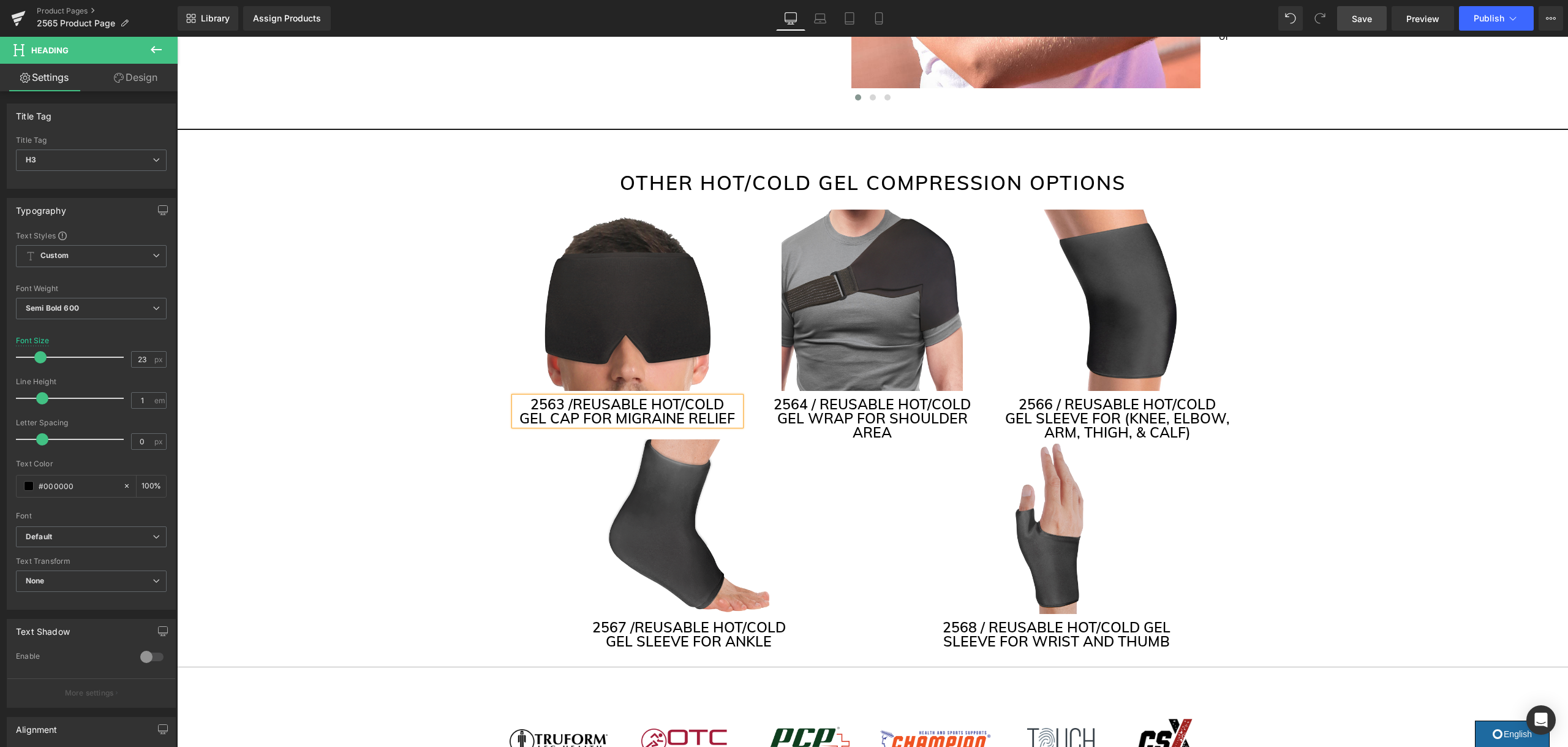
click at [1369, 19] on span "Save" at bounding box center [1361, 18] width 20 height 13
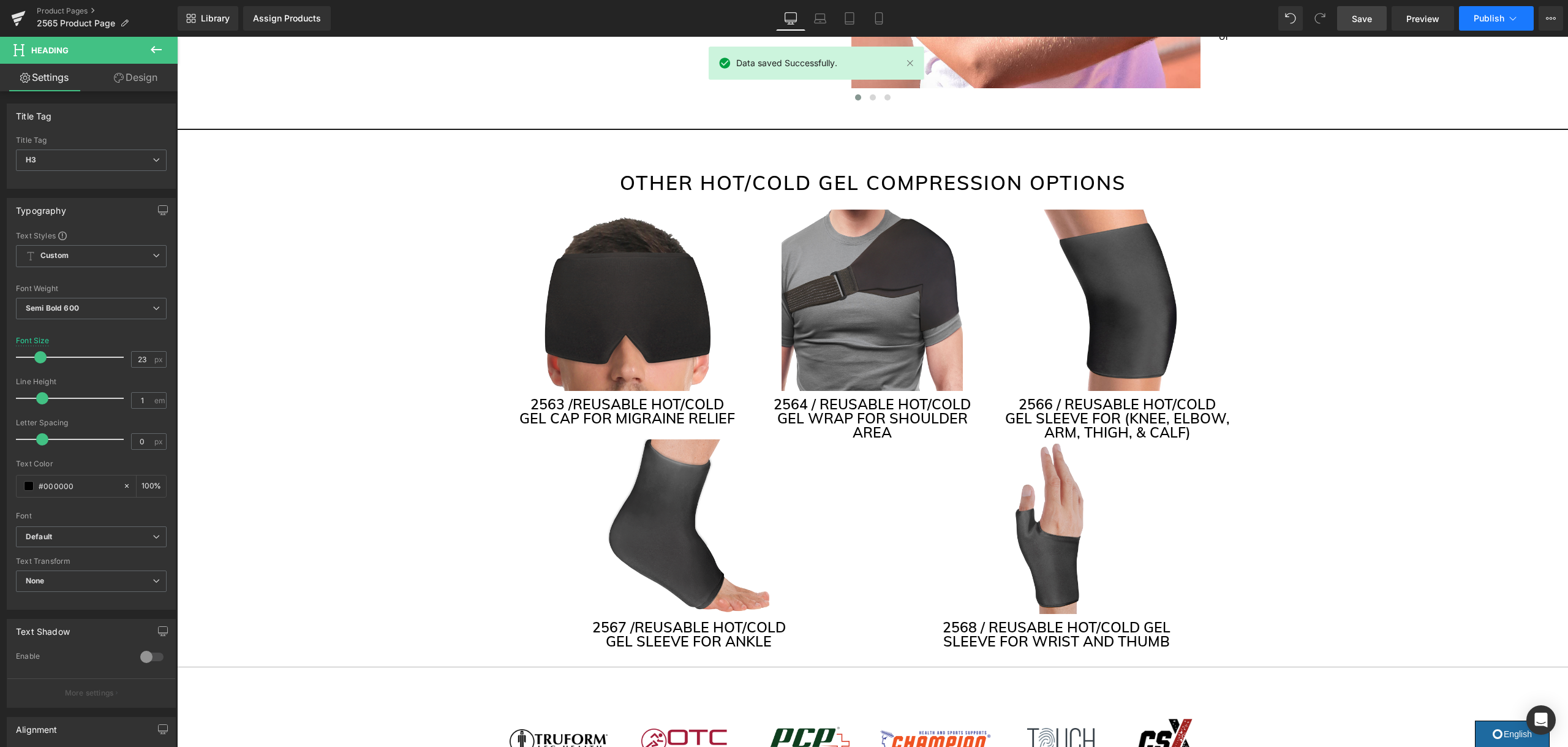
click at [1480, 17] on span "Publish" at bounding box center [1489, 18] width 31 height 10
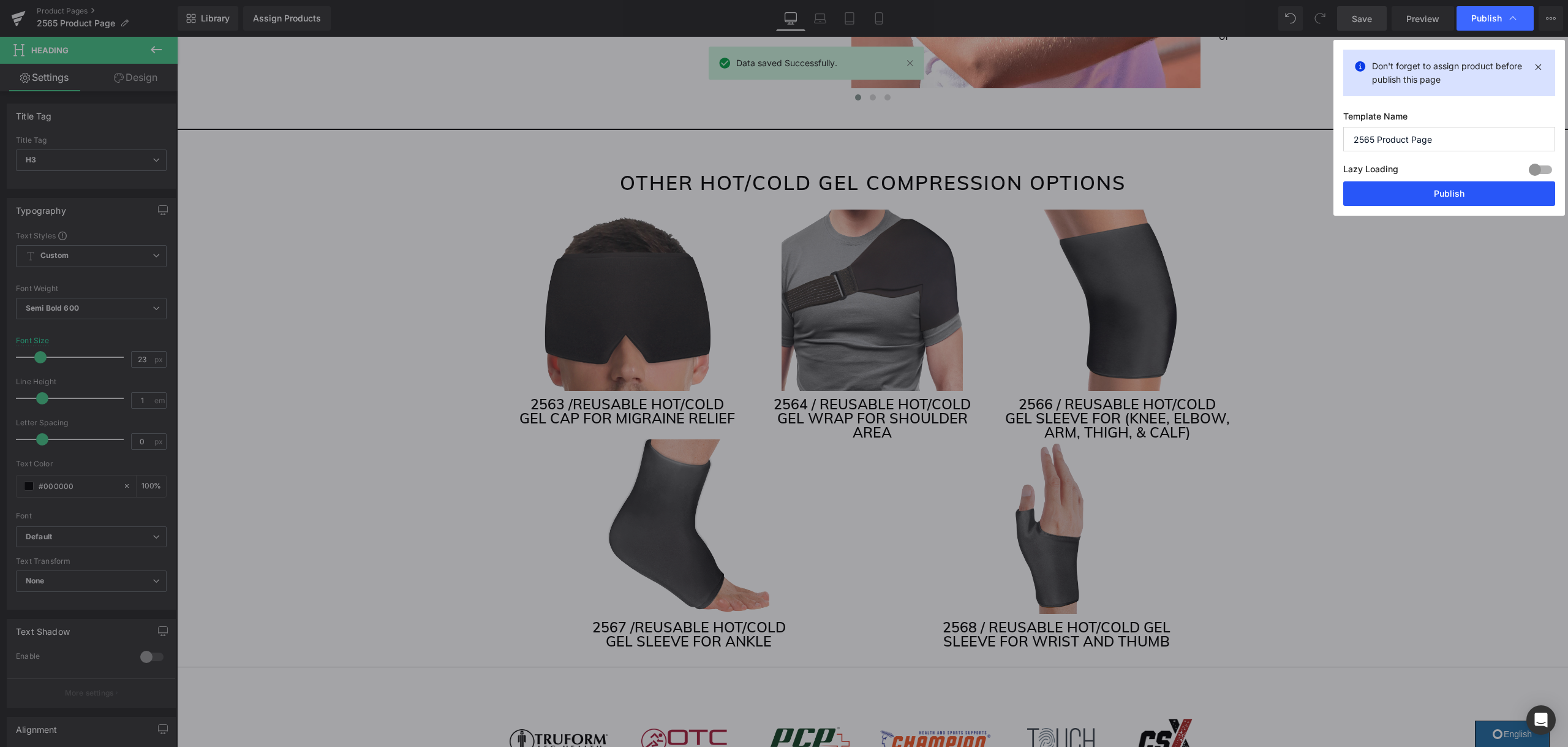
click at [1438, 193] on button "Publish" at bounding box center [1449, 193] width 212 height 25
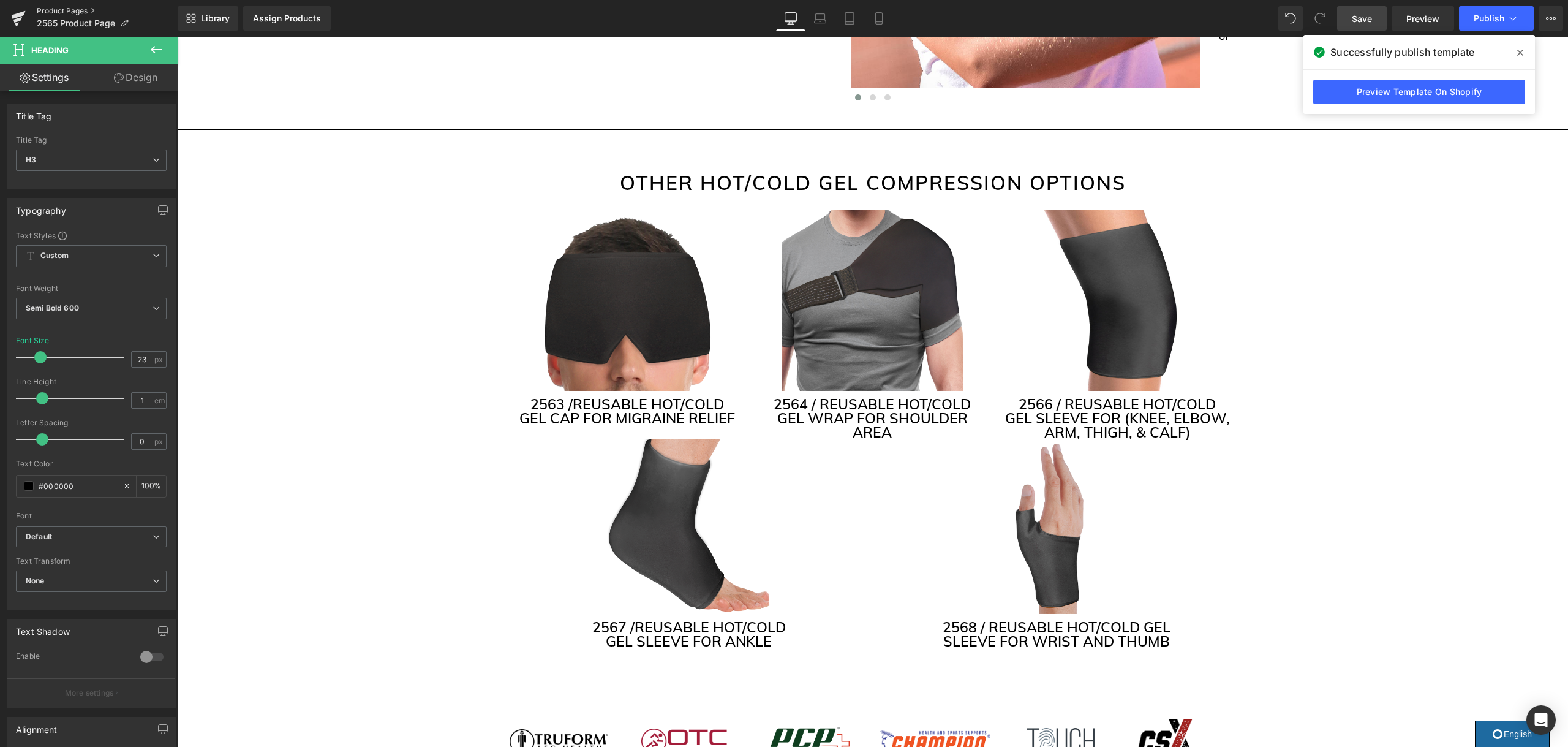
click at [83, 13] on link "Product Pages" at bounding box center [106, 11] width 141 height 10
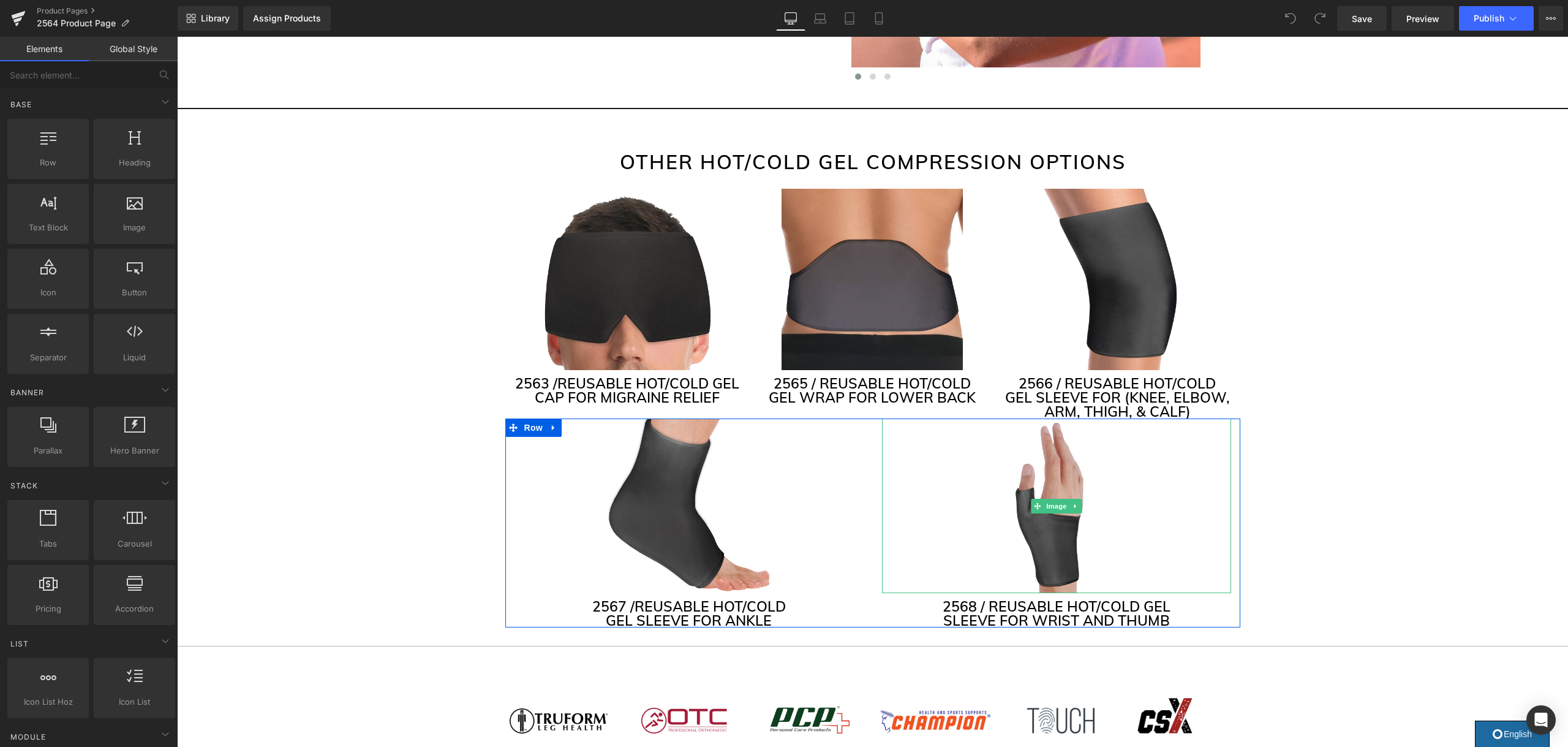
scroll to position [2970, 0]
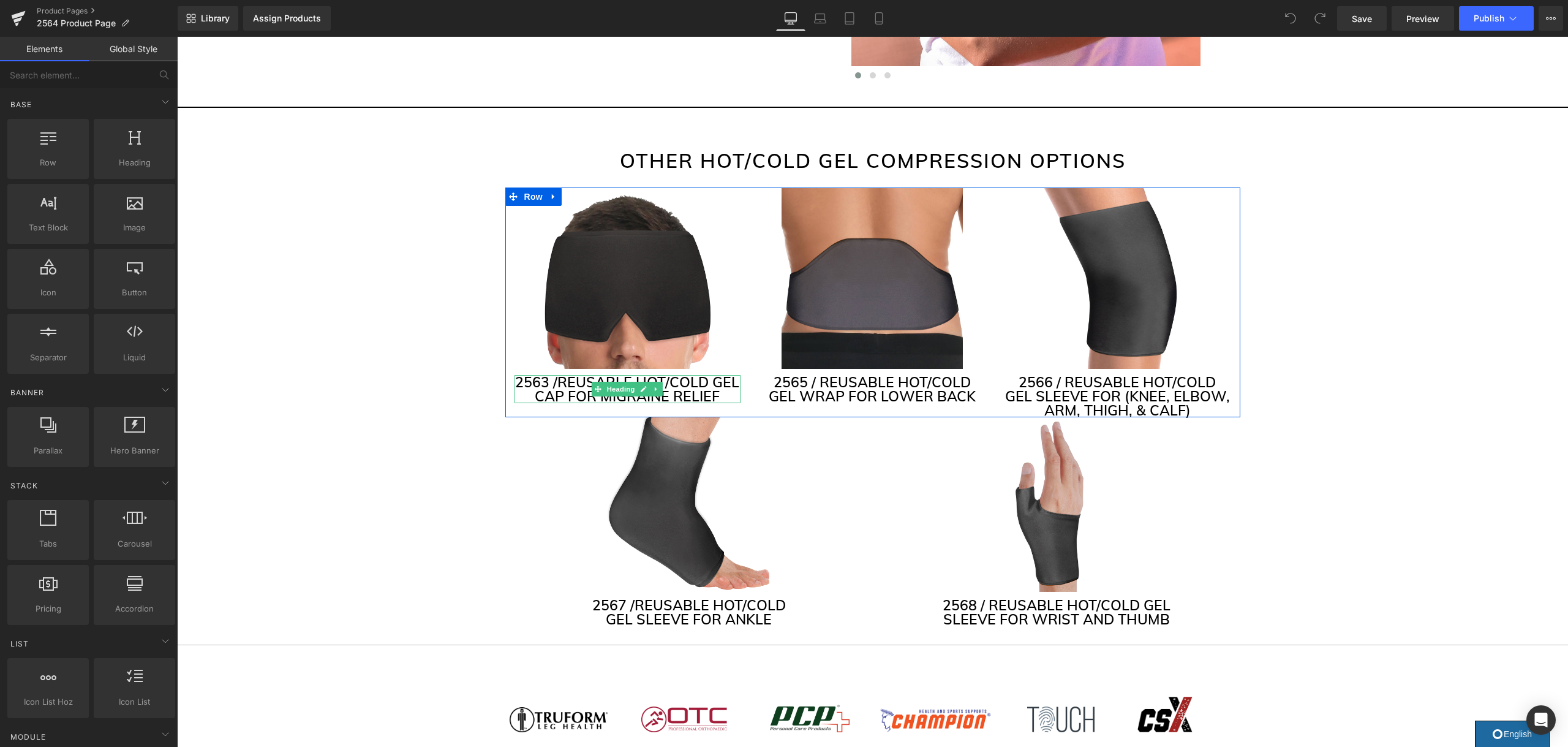
click at [716, 381] on h3 "2563 / REUSABLE HOT/COLD GEL CAP FOR MIGRAINE RELIEF" at bounding box center [627, 389] width 226 height 28
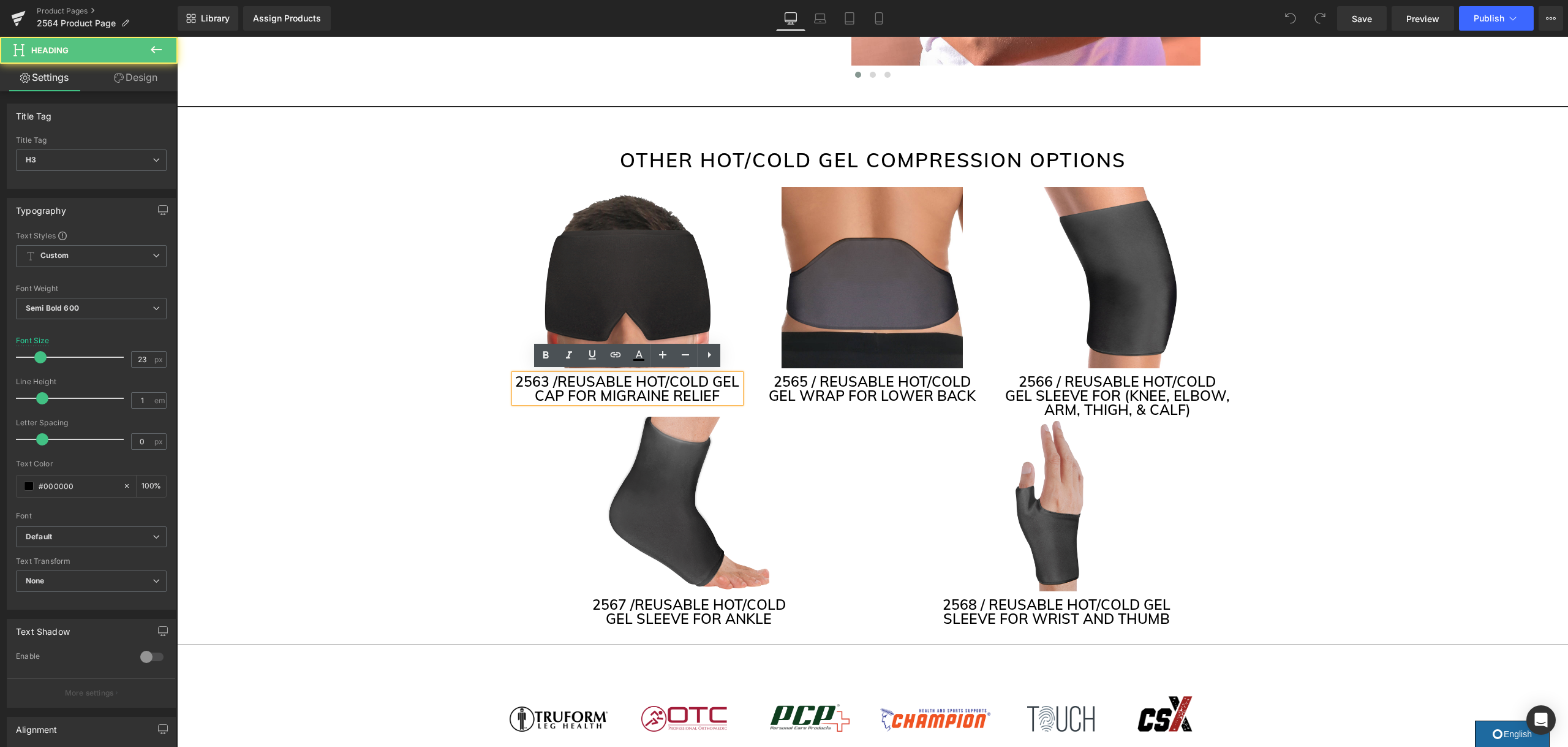
click at [714, 379] on h3 "2563 / REUSABLE HOT/COLD GEL CAP FOR MIGRAINE RELIEF" at bounding box center [627, 388] width 226 height 28
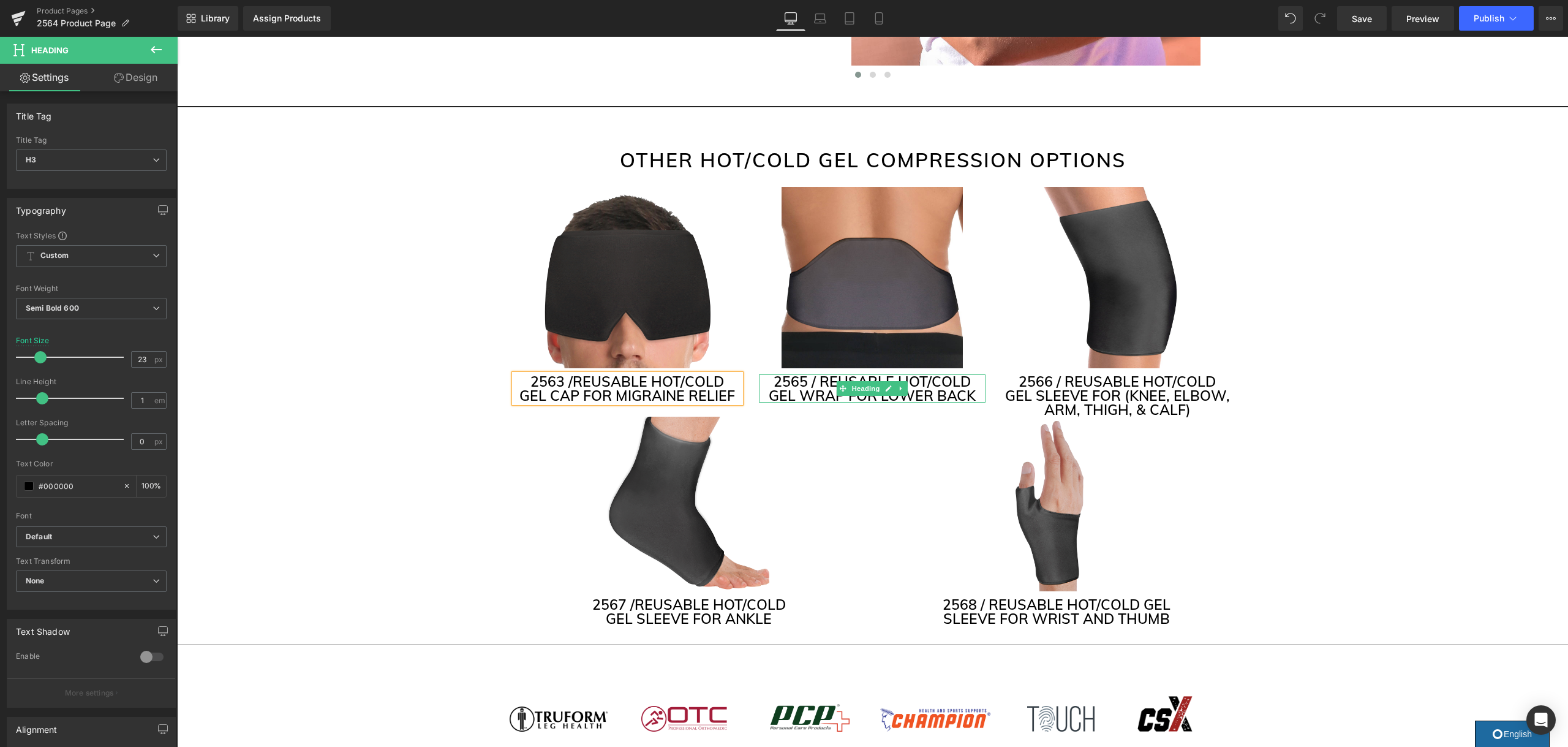
click at [960, 379] on h3 "2565 / REUSABLE HOT/COLD GEL WRAP FOR LOWER BACK" at bounding box center [872, 388] width 226 height 28
click at [1204, 380] on h3 "2566 / REUSABLE HOT/COLD GEL SLEEVE FOR (KNEE, ELBOW, ARM, THIGH, & CALF)" at bounding box center [1117, 395] width 226 height 42
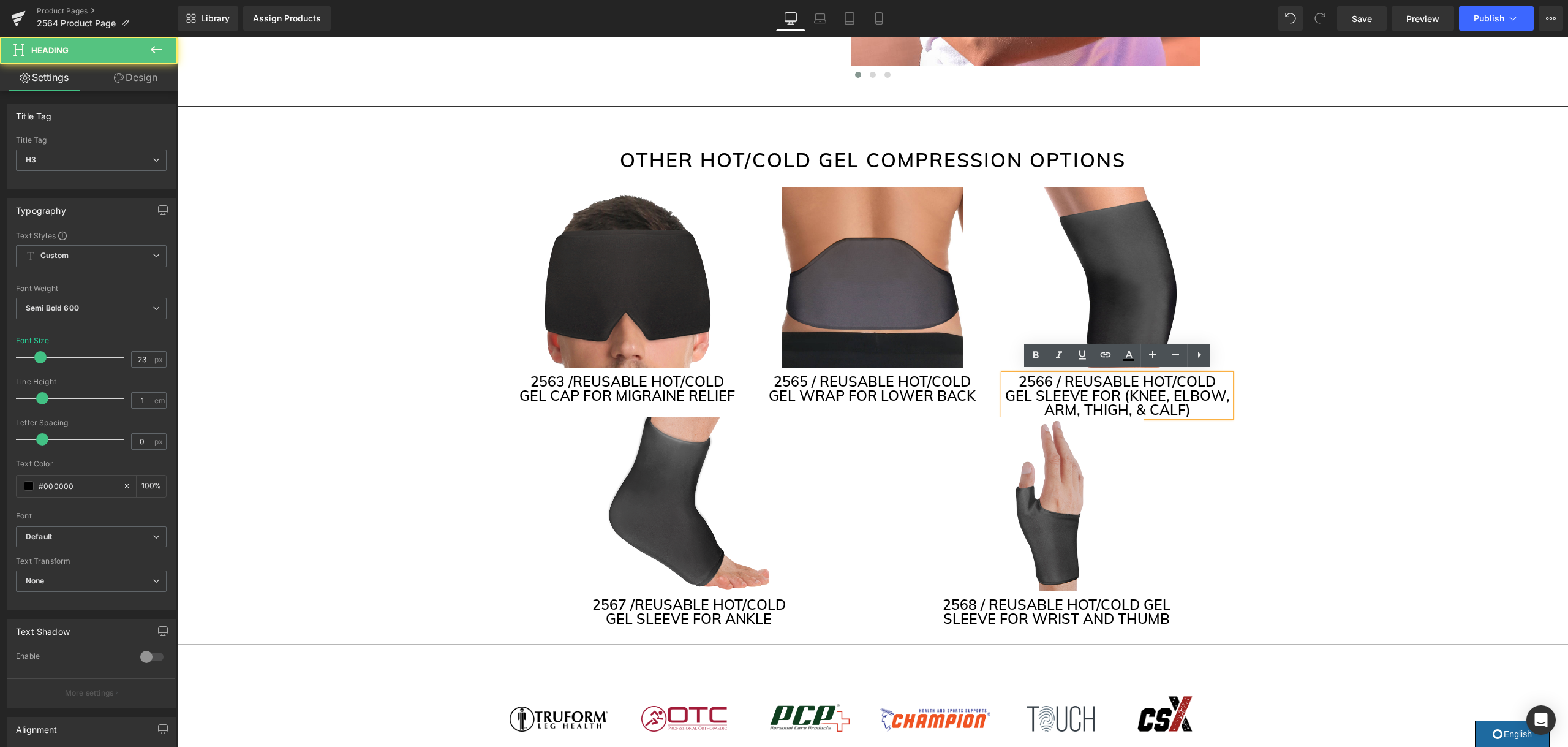
scroll to position [2970, 0]
click at [1206, 379] on h3 "2566 / REUSABLE HOT/COLD GEL SLEEVE FOR (KNEE, ELBOW, ARM, THIGH, & CALF)" at bounding box center [1117, 396] width 226 height 42
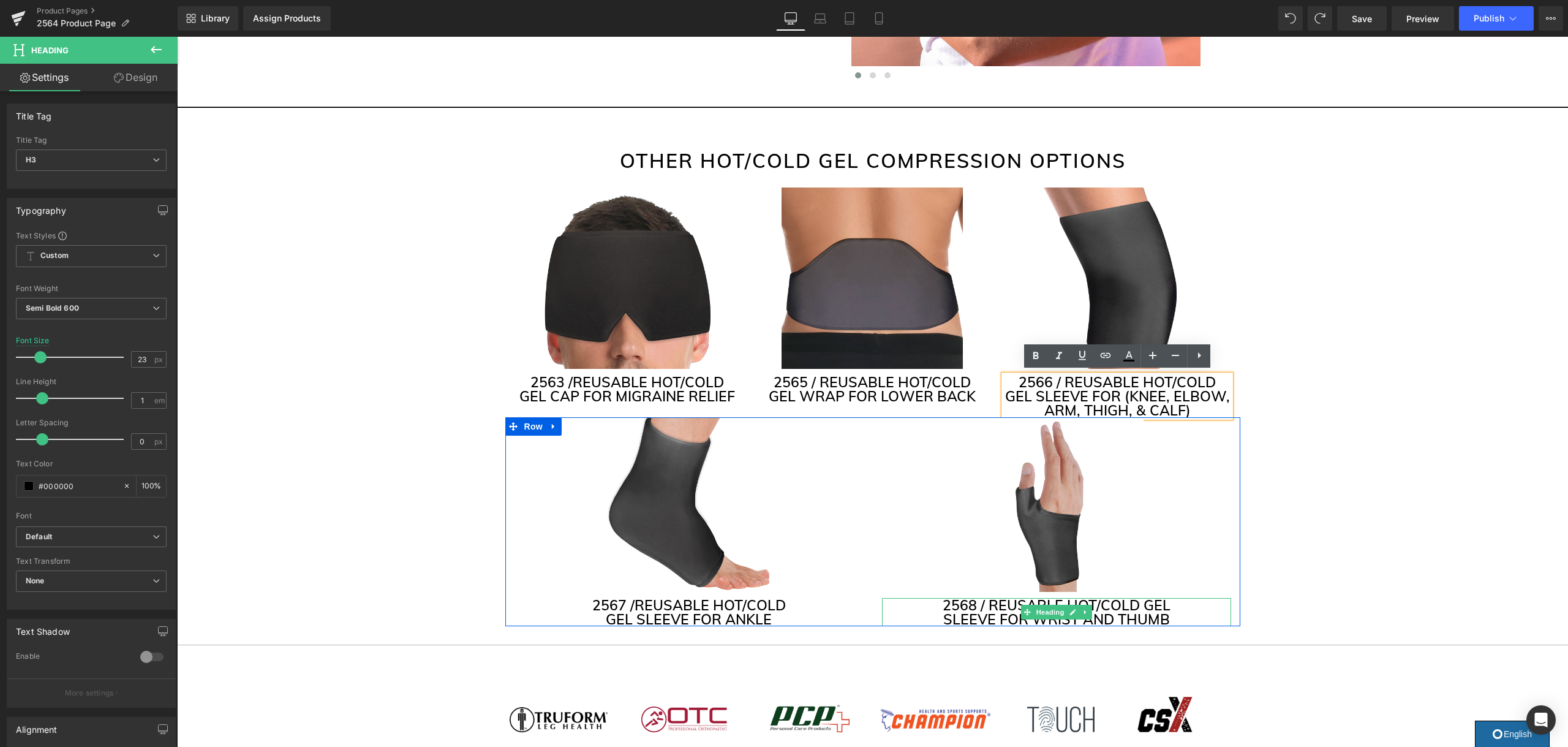
click at [1143, 605] on h3 "2568 / REUSABLE HOT/COLD GEL" at bounding box center [1057, 605] width 349 height 14
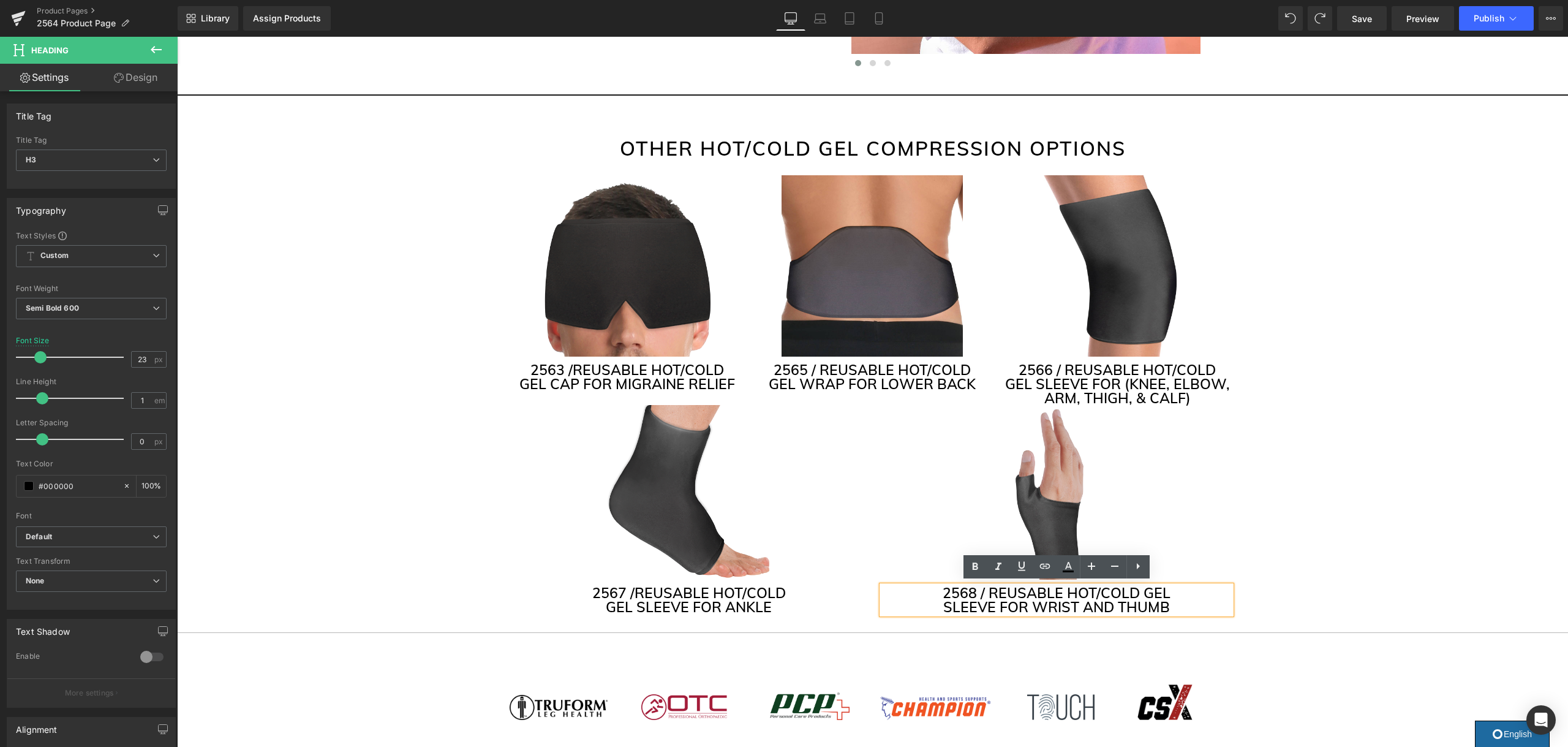
scroll to position [2984, 0]
click at [1355, 18] on span "Save" at bounding box center [1361, 18] width 20 height 13
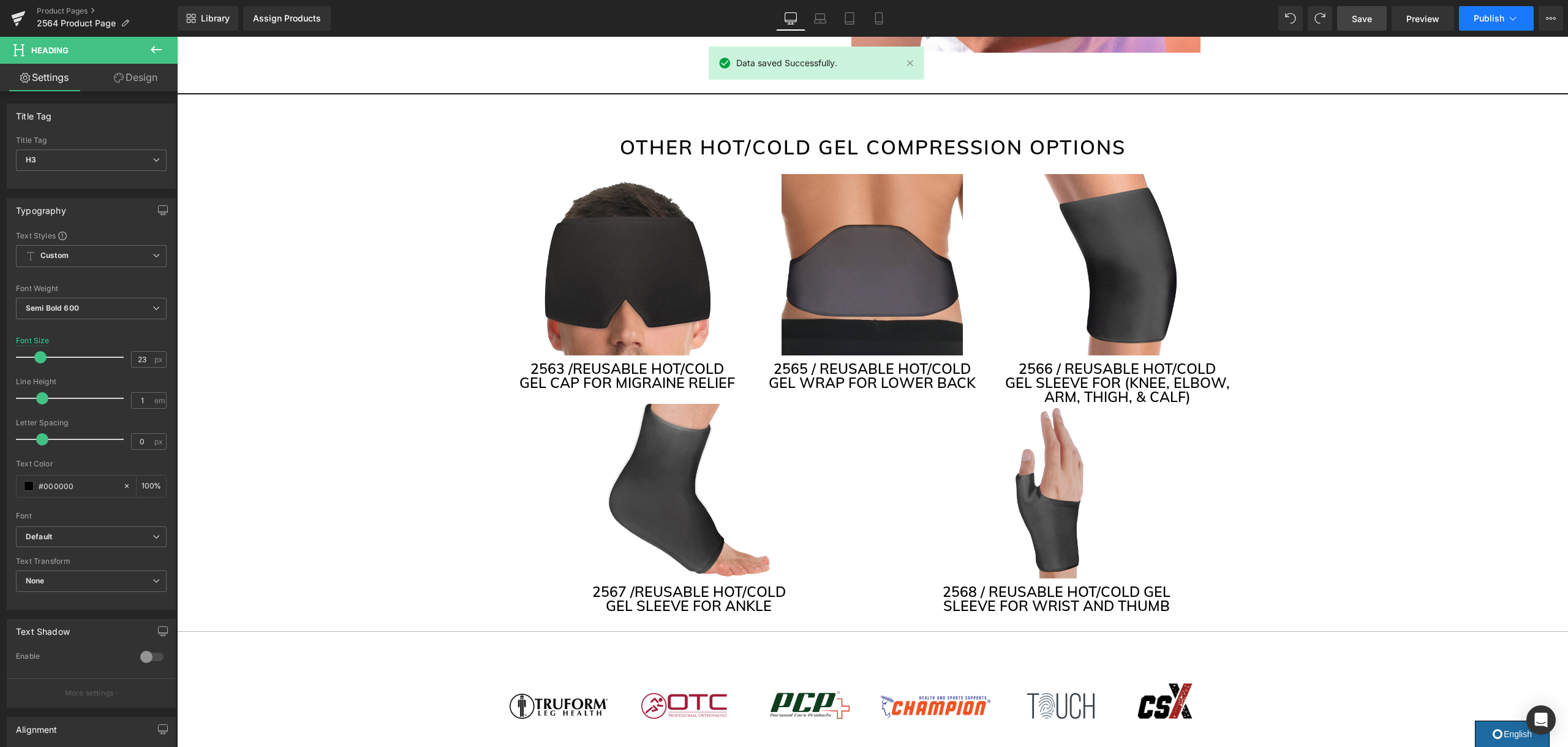
click at [1493, 18] on span "Publish" at bounding box center [1489, 18] width 31 height 10
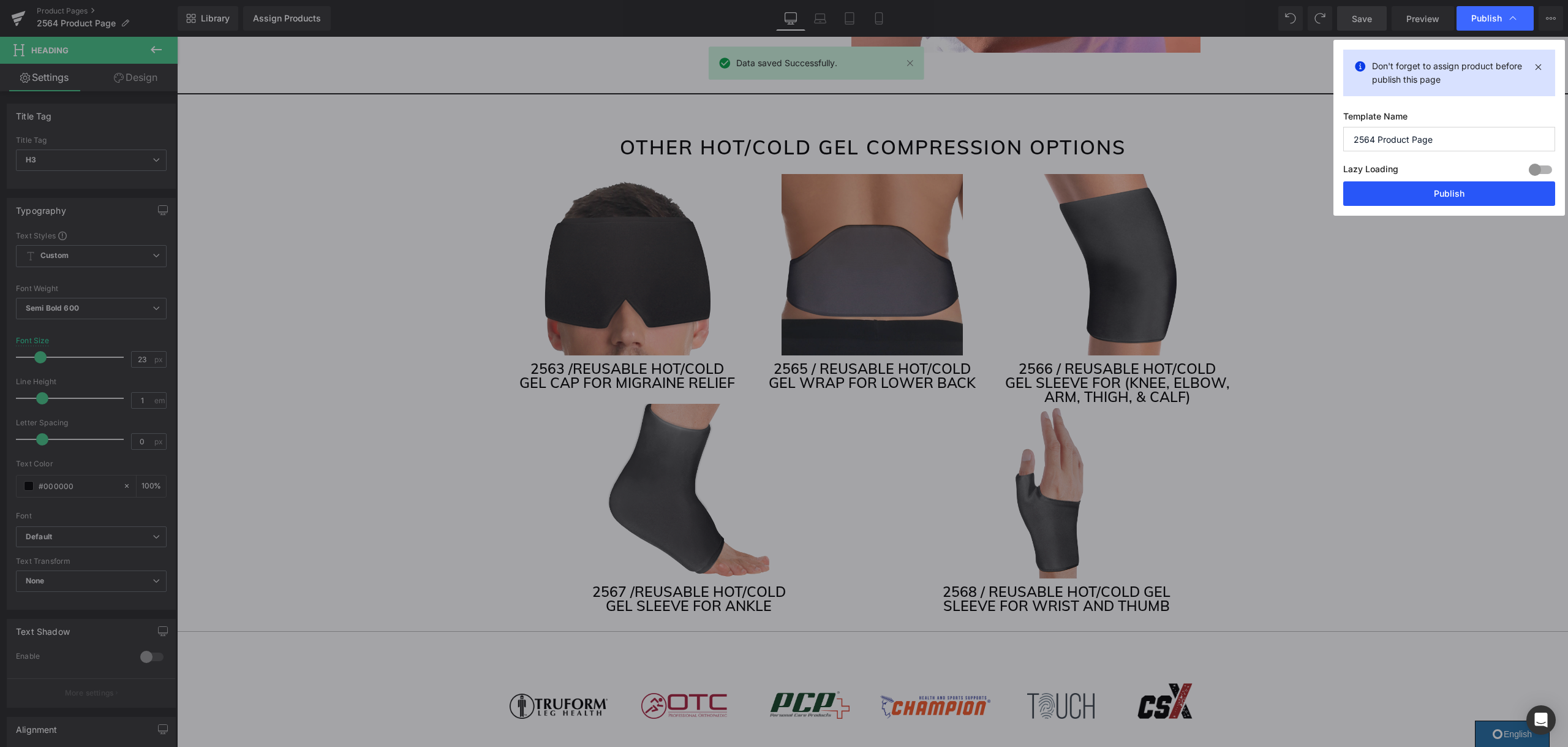
click at [1427, 189] on button "Publish" at bounding box center [1449, 193] width 212 height 25
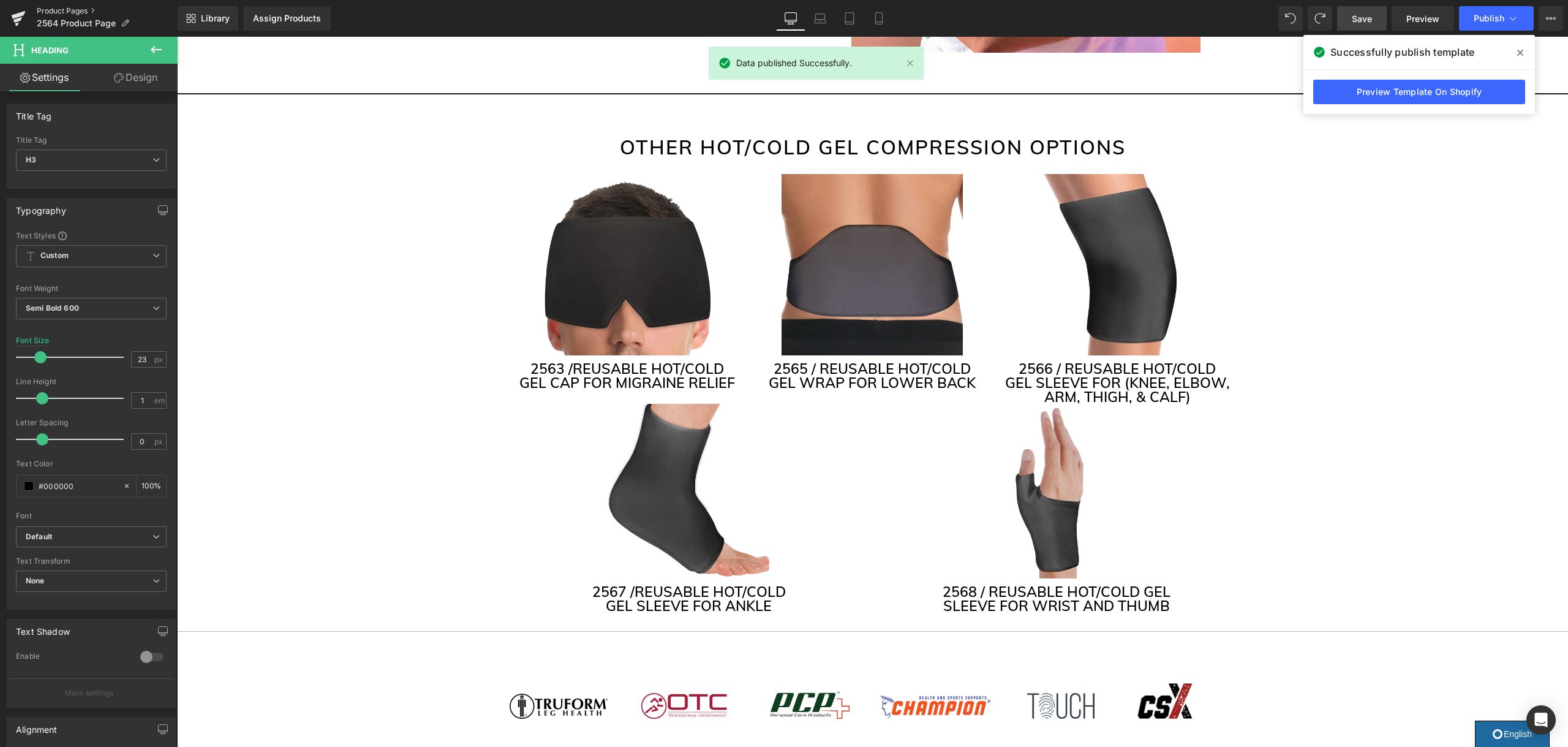
click at [83, 6] on link "Product Pages" at bounding box center [106, 11] width 141 height 10
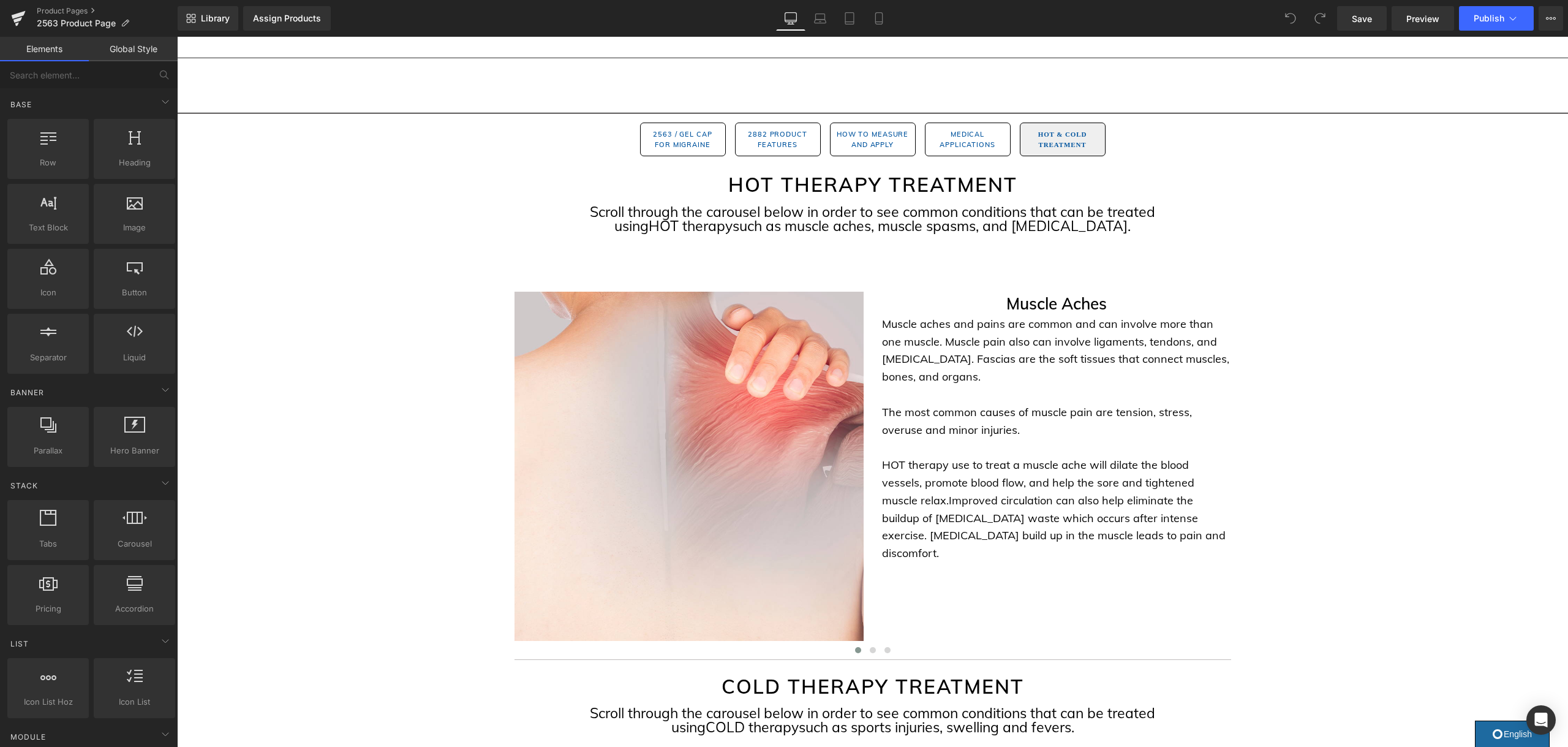
scroll to position [2021, 0]
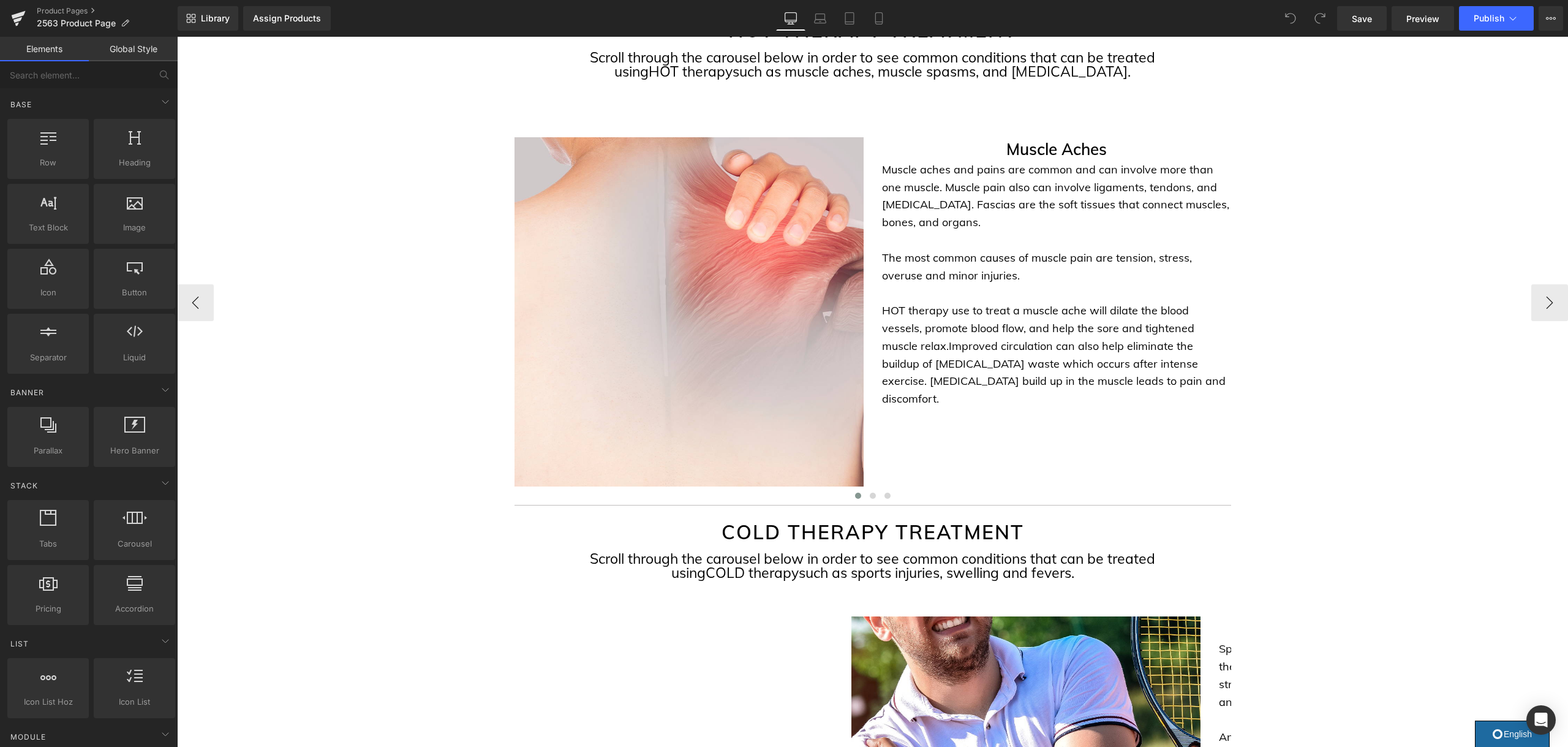
click at [1380, 167] on div "Image Muscle Aches Heading Muscle aches and pains are common and can involve mo…" at bounding box center [872, 302] width 1391 height 404
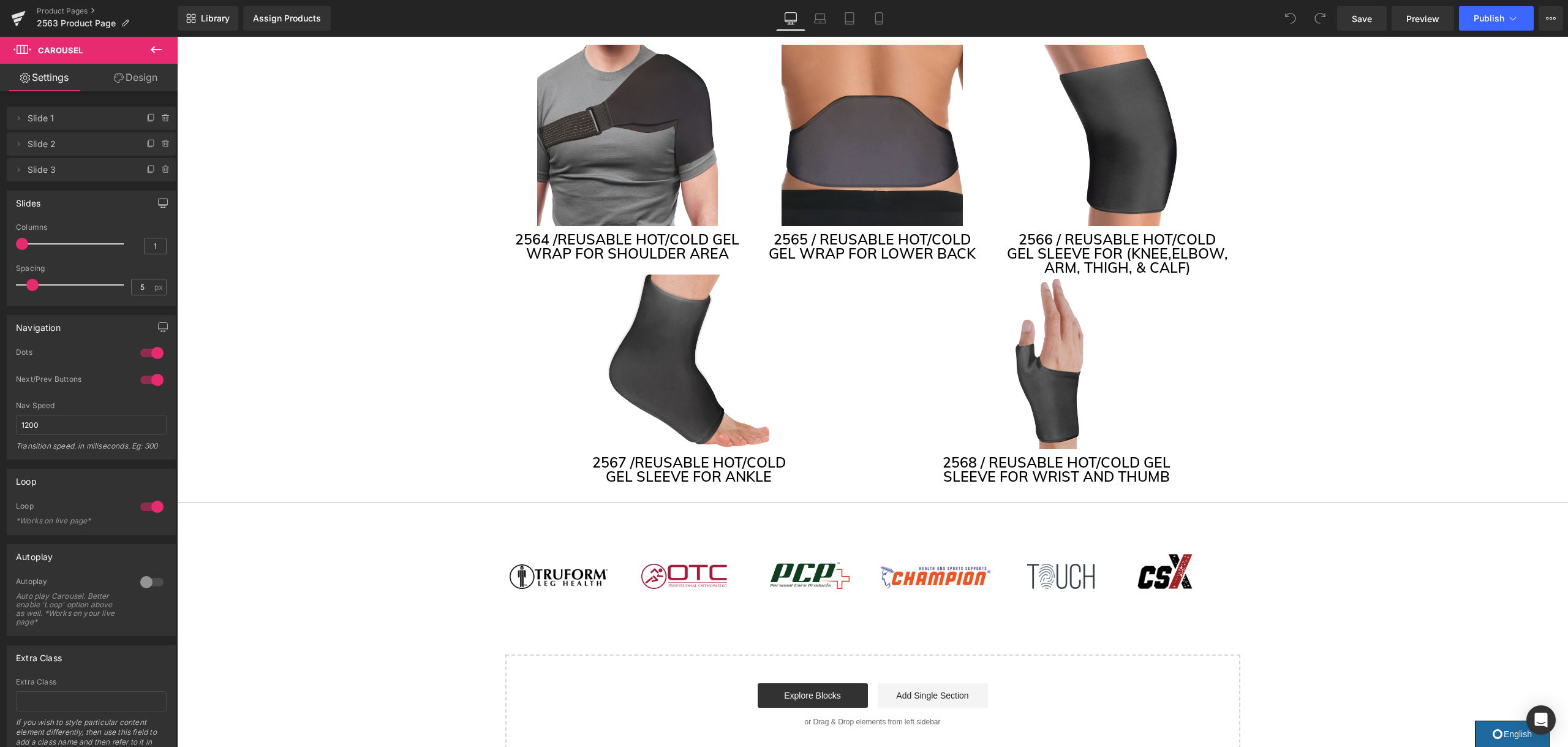
scroll to position [3048, 0]
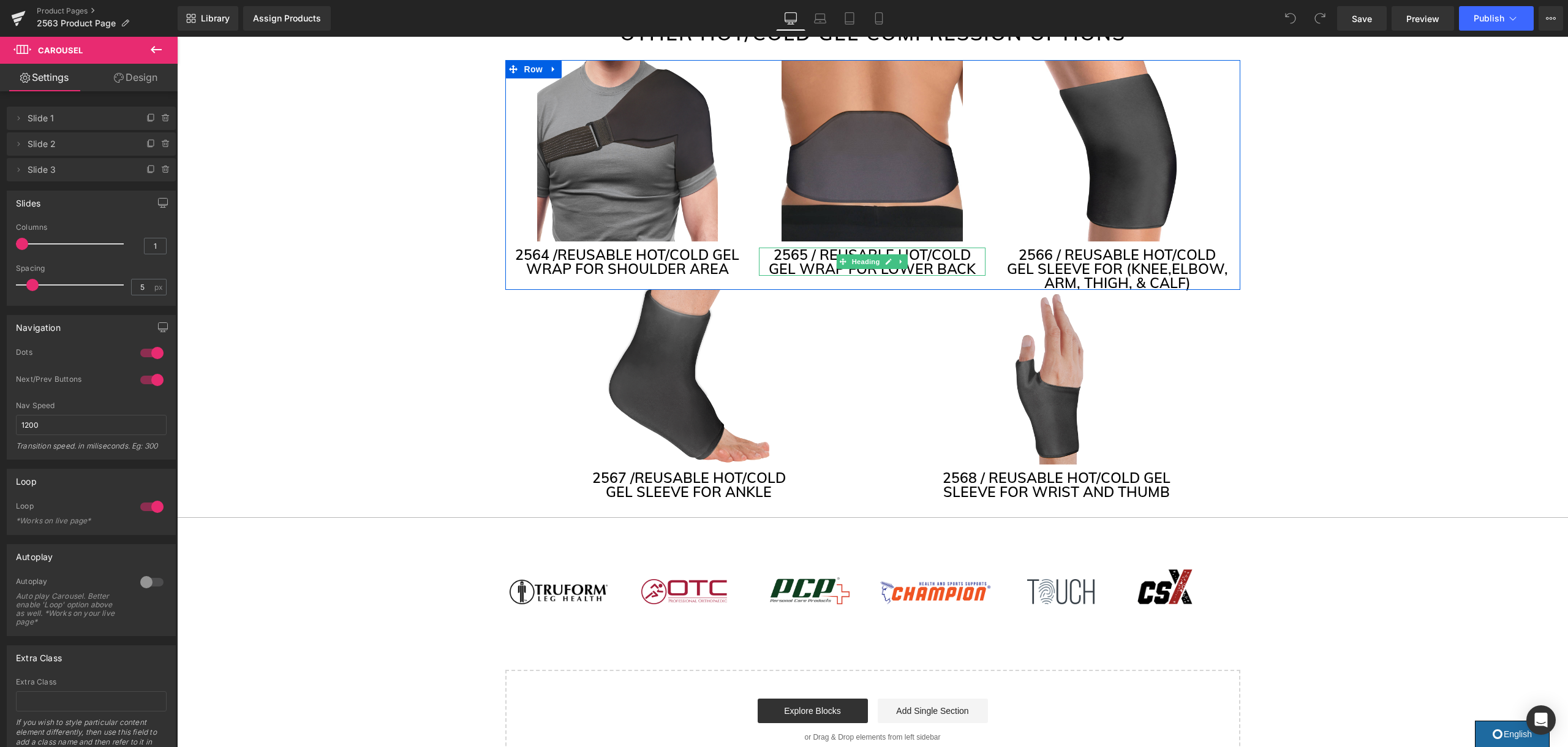
click at [959, 247] on h3 "2565 / REUSABLE HOT/COLD GEL WRAP FOR LOWER BACK" at bounding box center [872, 261] width 226 height 28
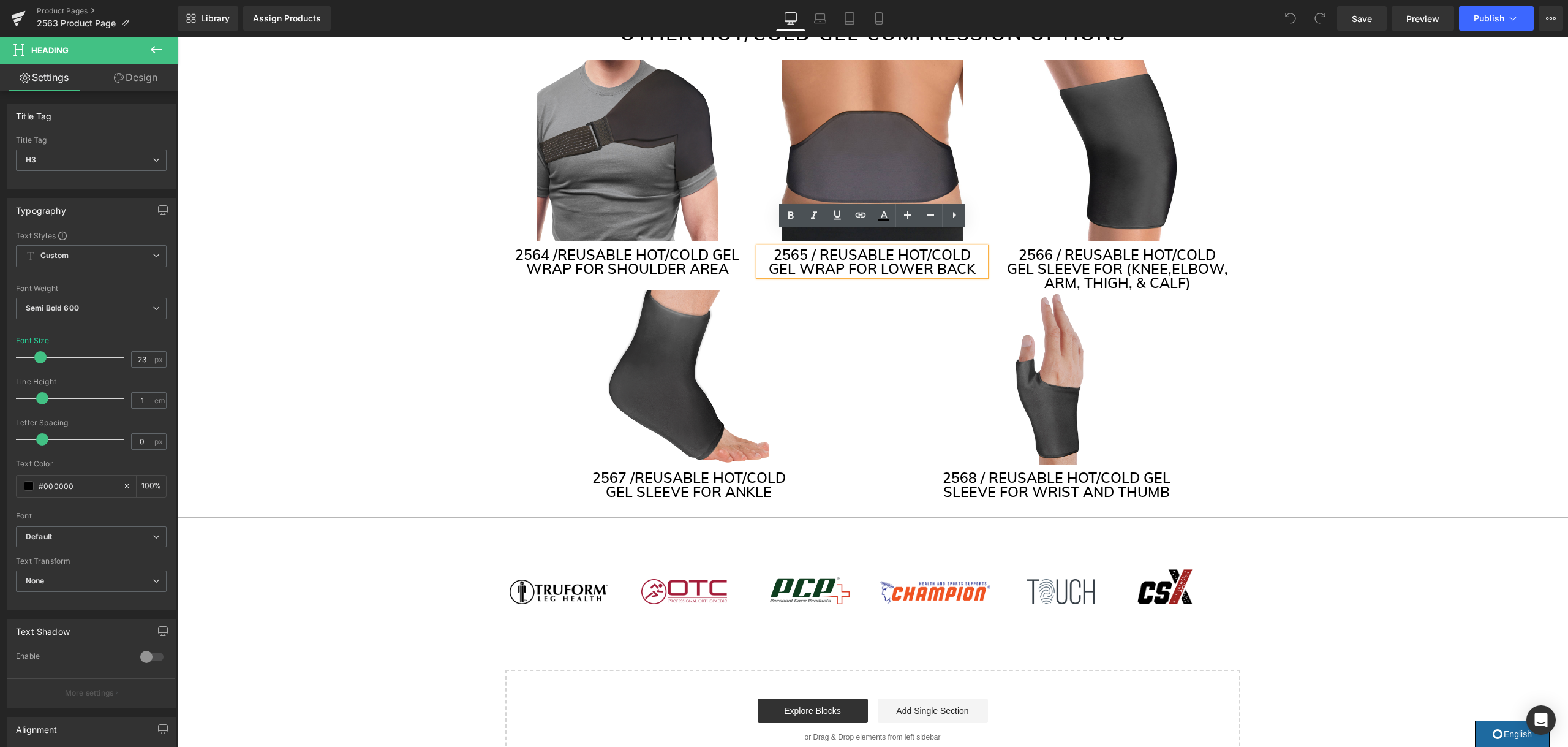
click at [960, 247] on h3 "2565 / REUSABLE HOT/COLD GEL WRAP FOR LOWER BACK" at bounding box center [872, 261] width 226 height 28
click at [1366, 13] on span "Save" at bounding box center [1361, 18] width 20 height 13
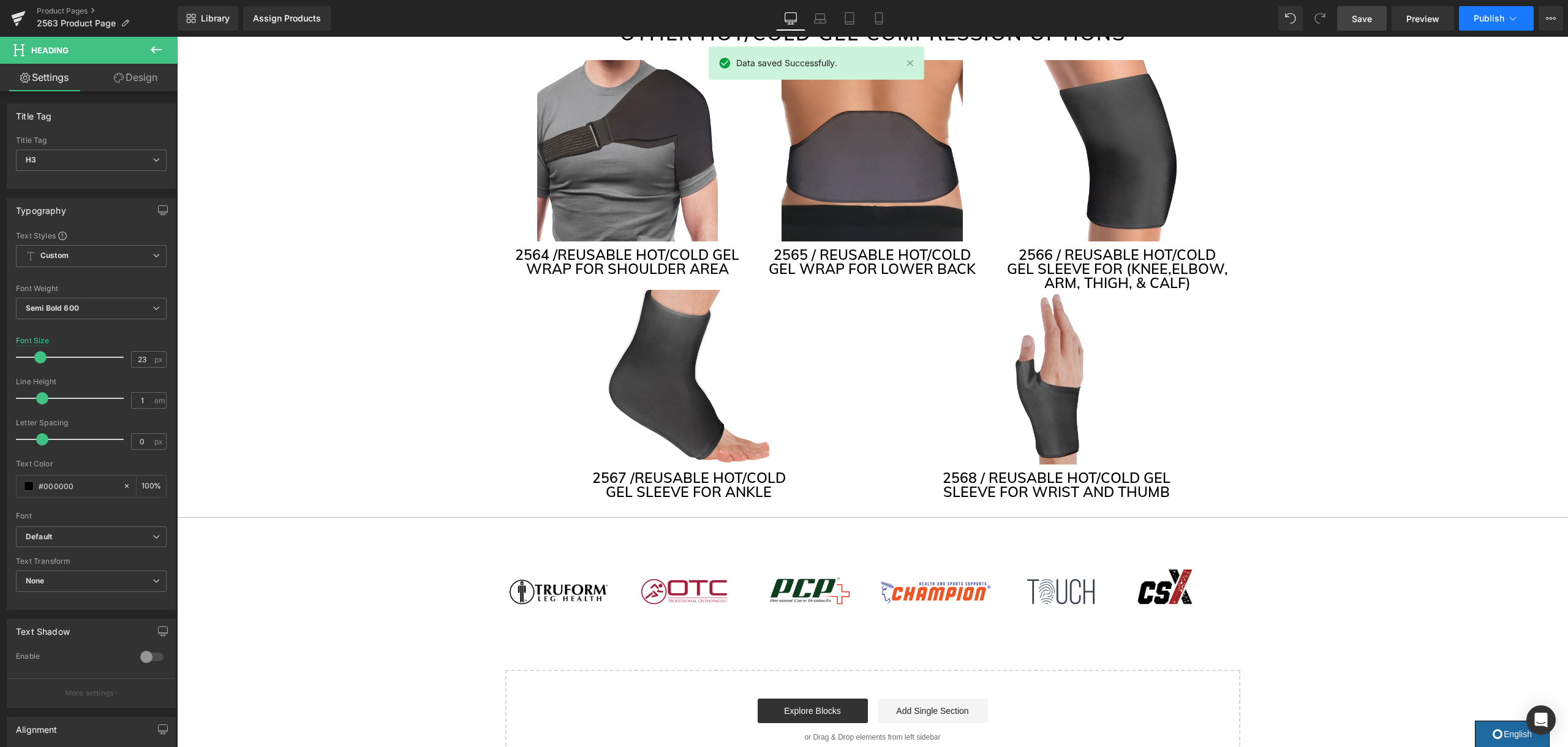
click at [1501, 17] on span "Publish" at bounding box center [1489, 18] width 31 height 10
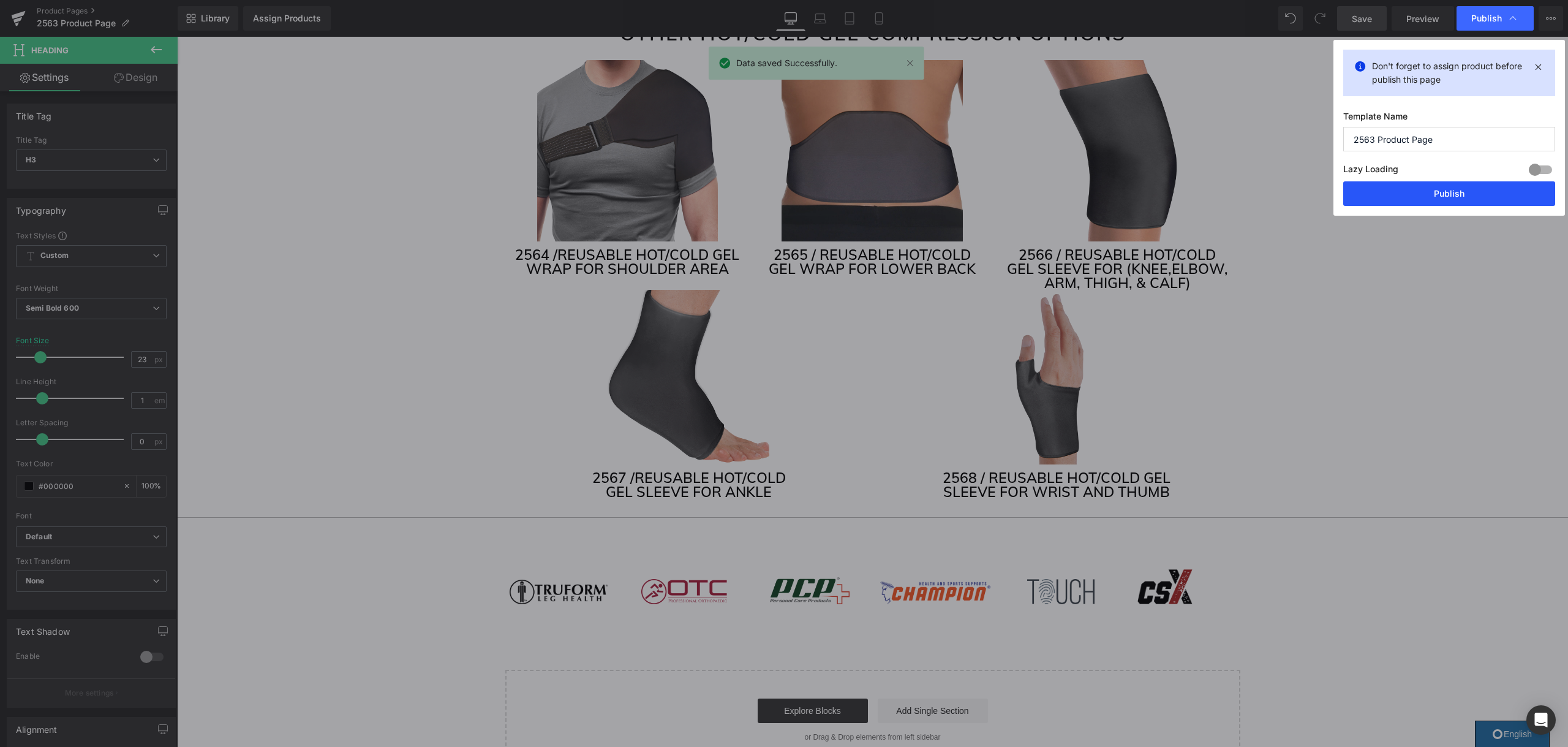
click at [1434, 188] on button "Publish" at bounding box center [1449, 193] width 212 height 25
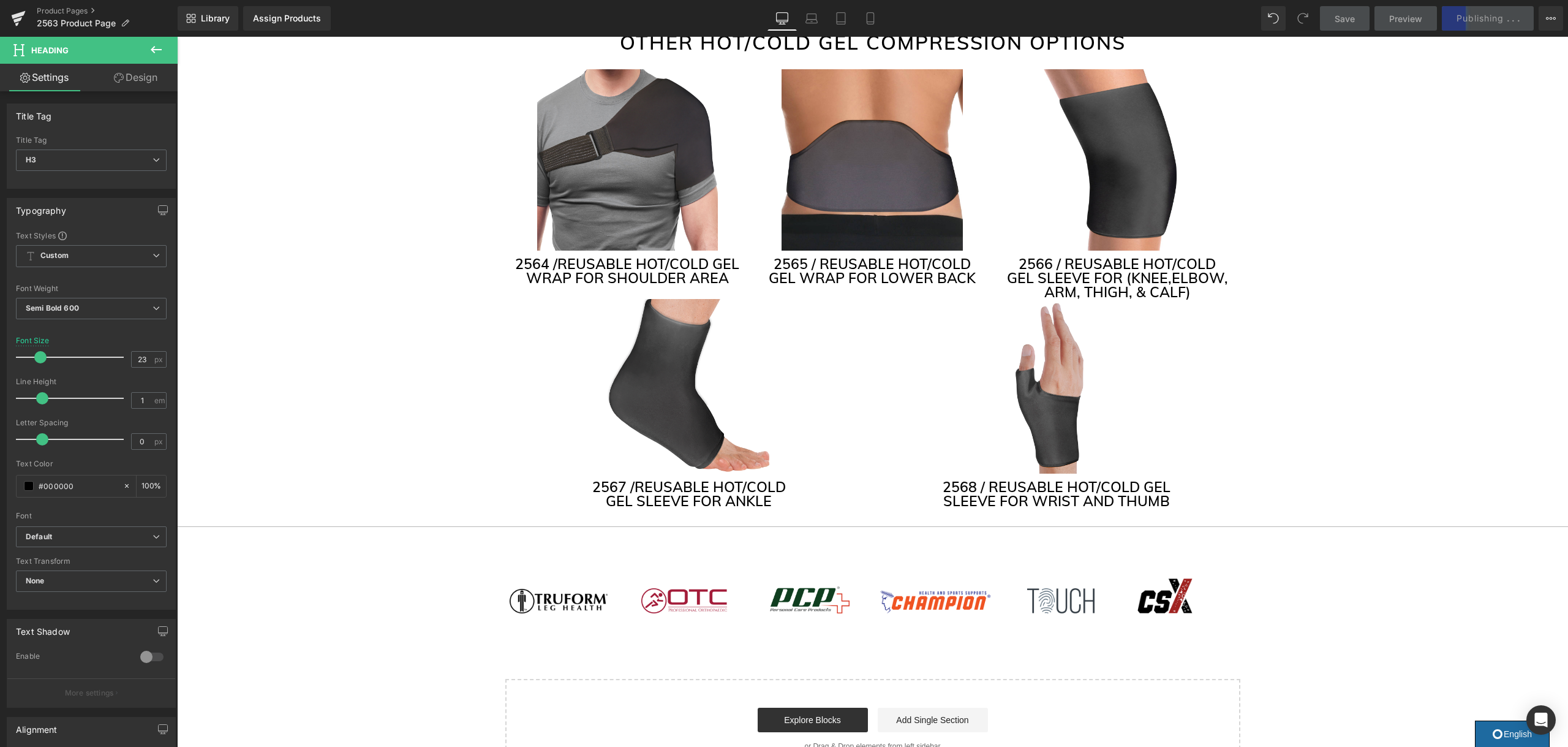
scroll to position [3038, 0]
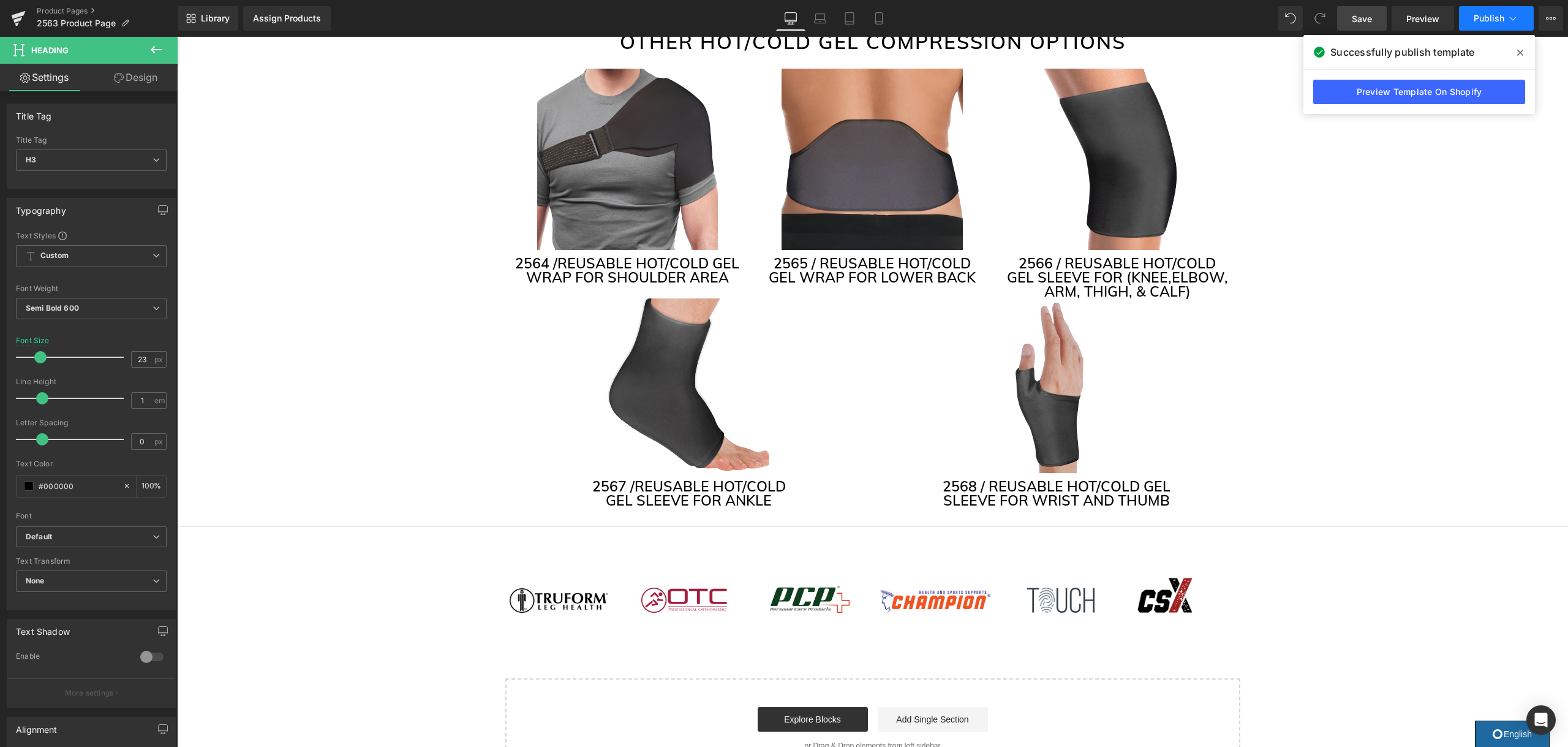
click at [1509, 13] on icon at bounding box center [1512, 18] width 12 height 12
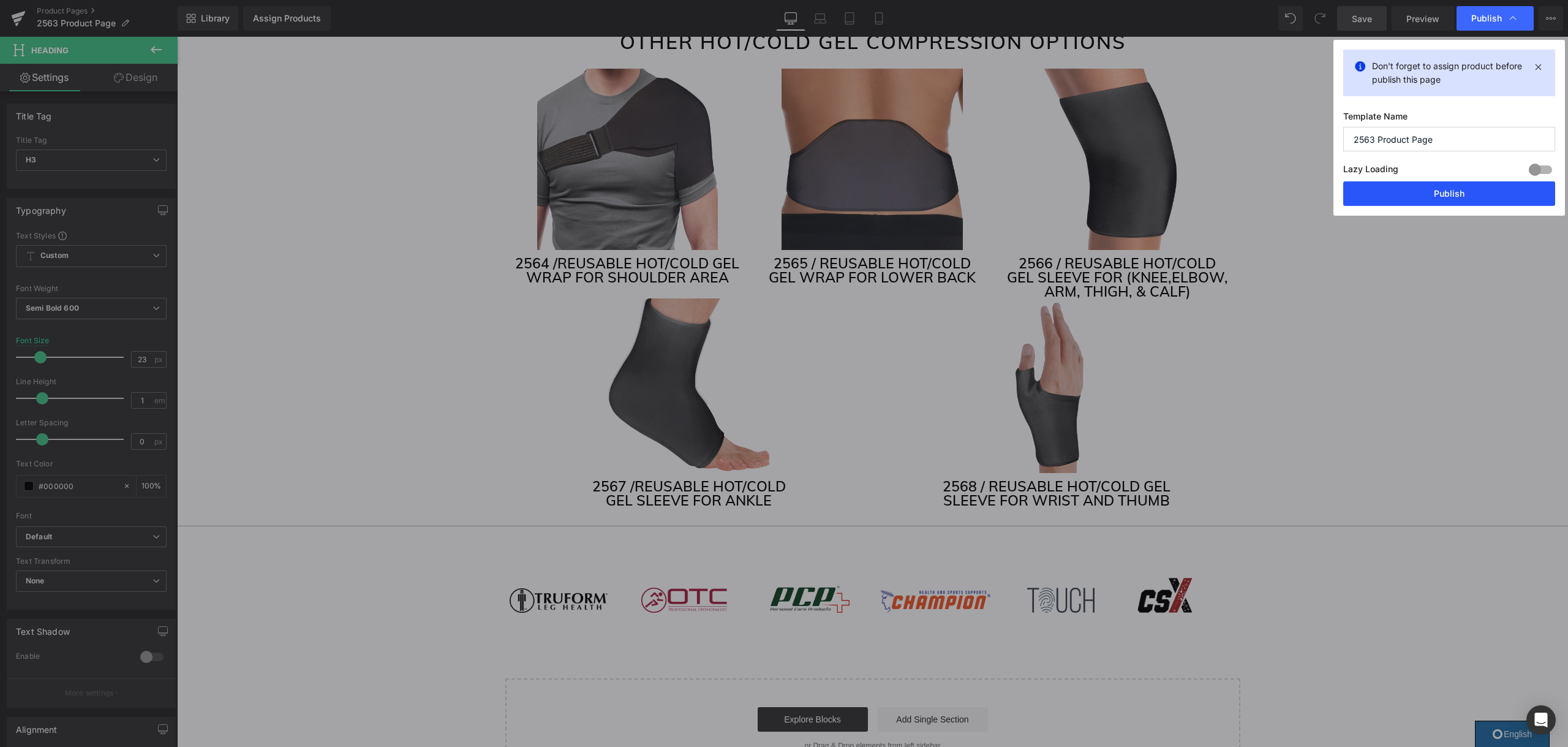
click at [1492, 193] on button "Publish" at bounding box center [1449, 193] width 212 height 25
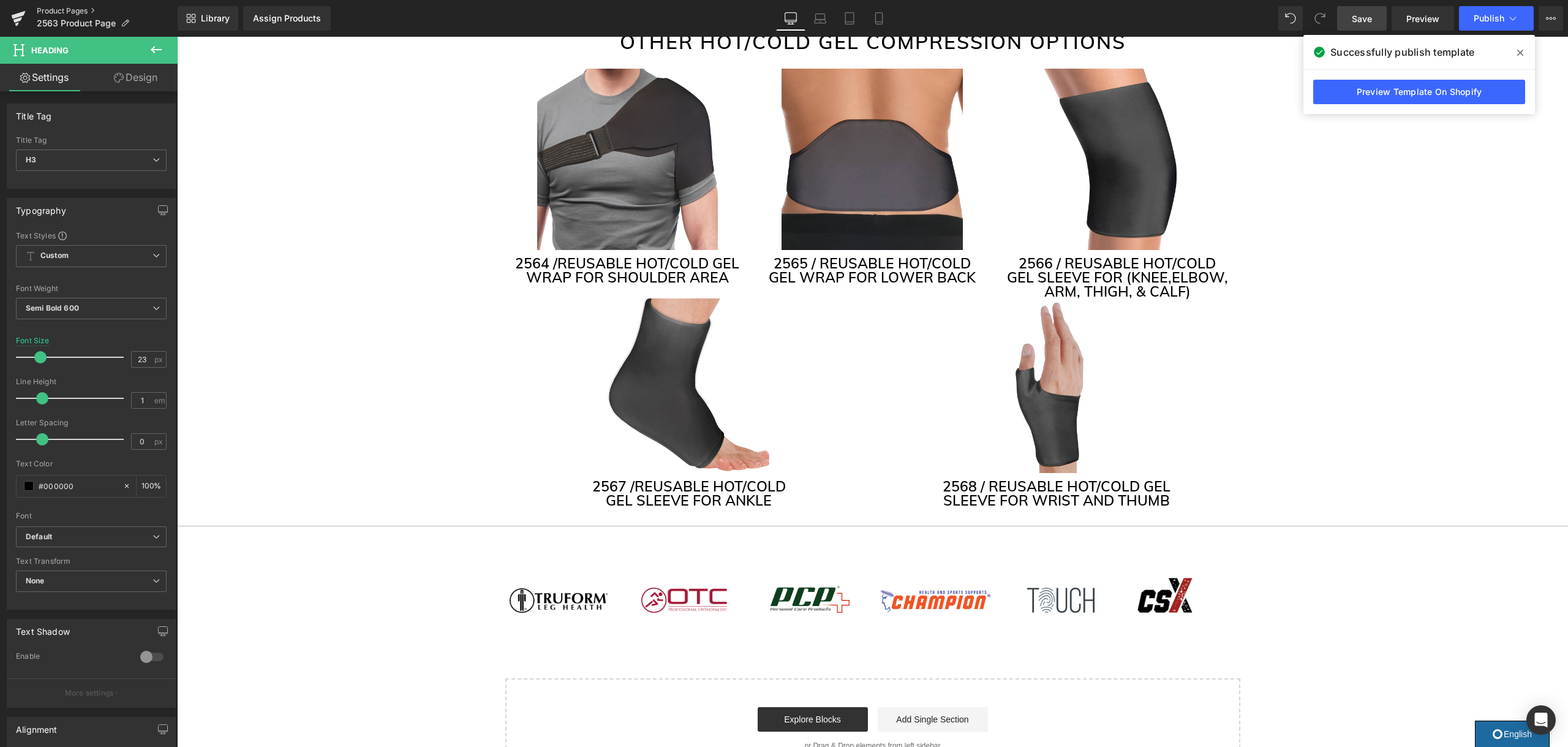
click at [50, 15] on link "Product Pages" at bounding box center [106, 11] width 141 height 10
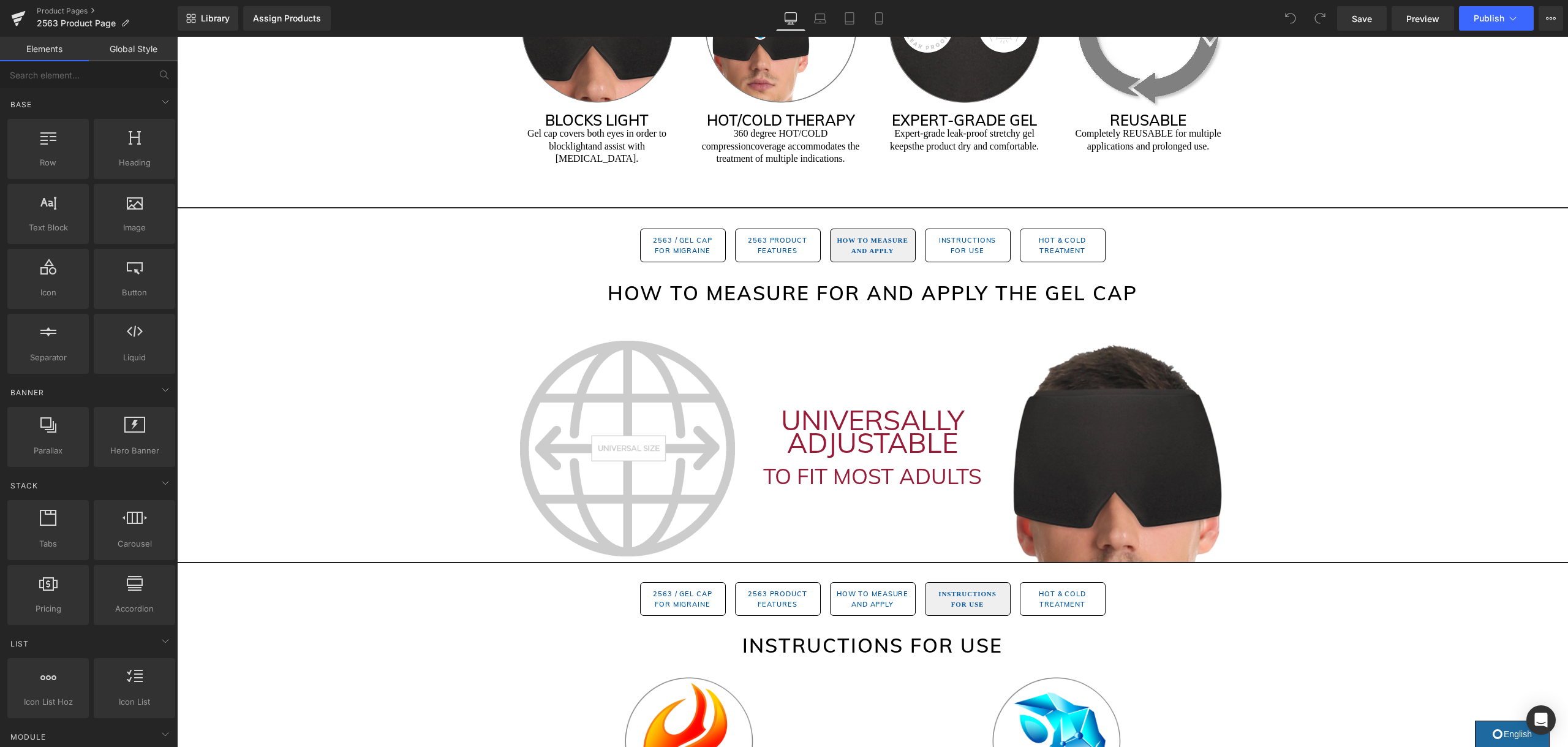
scroll to position [548, 0]
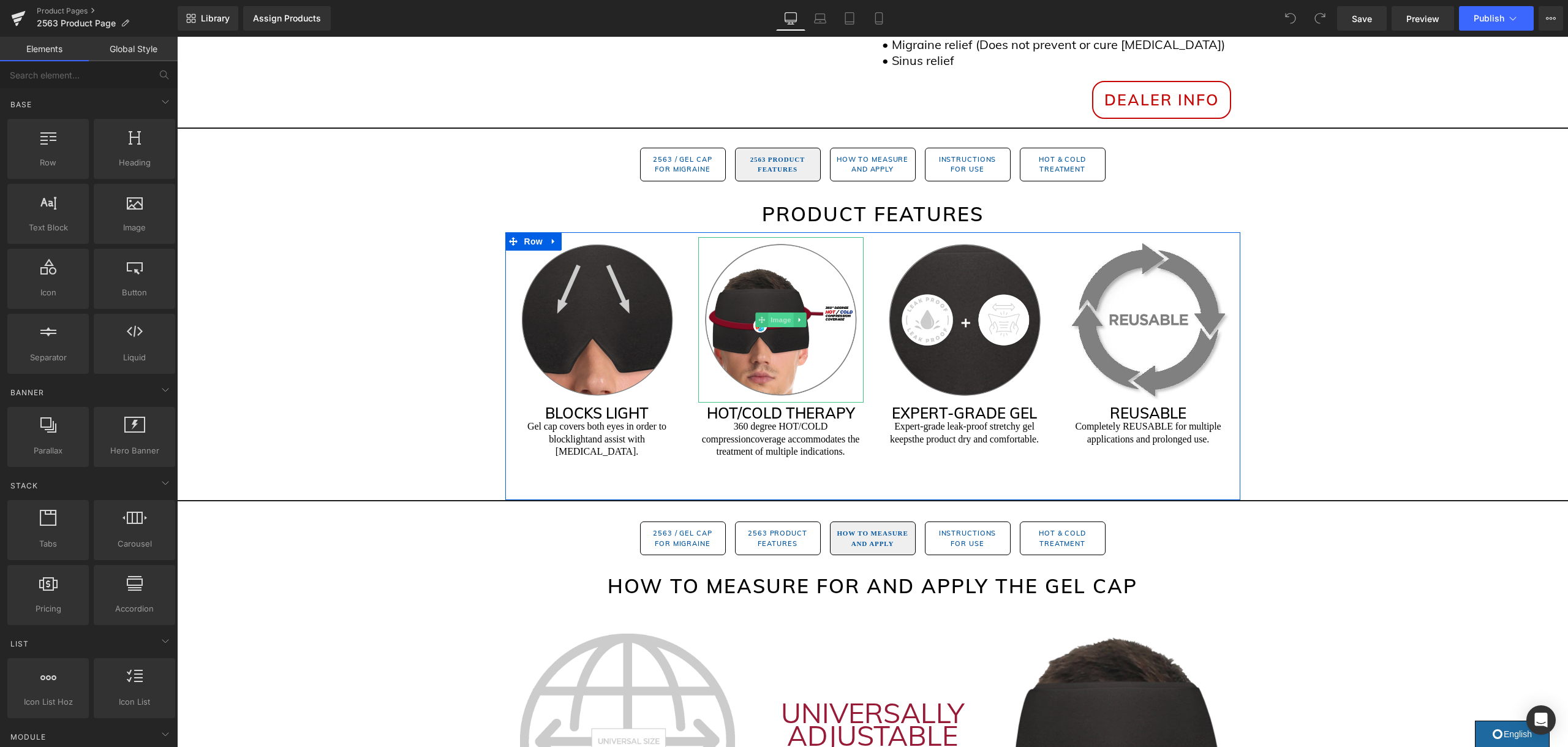
click at [781, 319] on span "Image" at bounding box center [780, 320] width 26 height 15
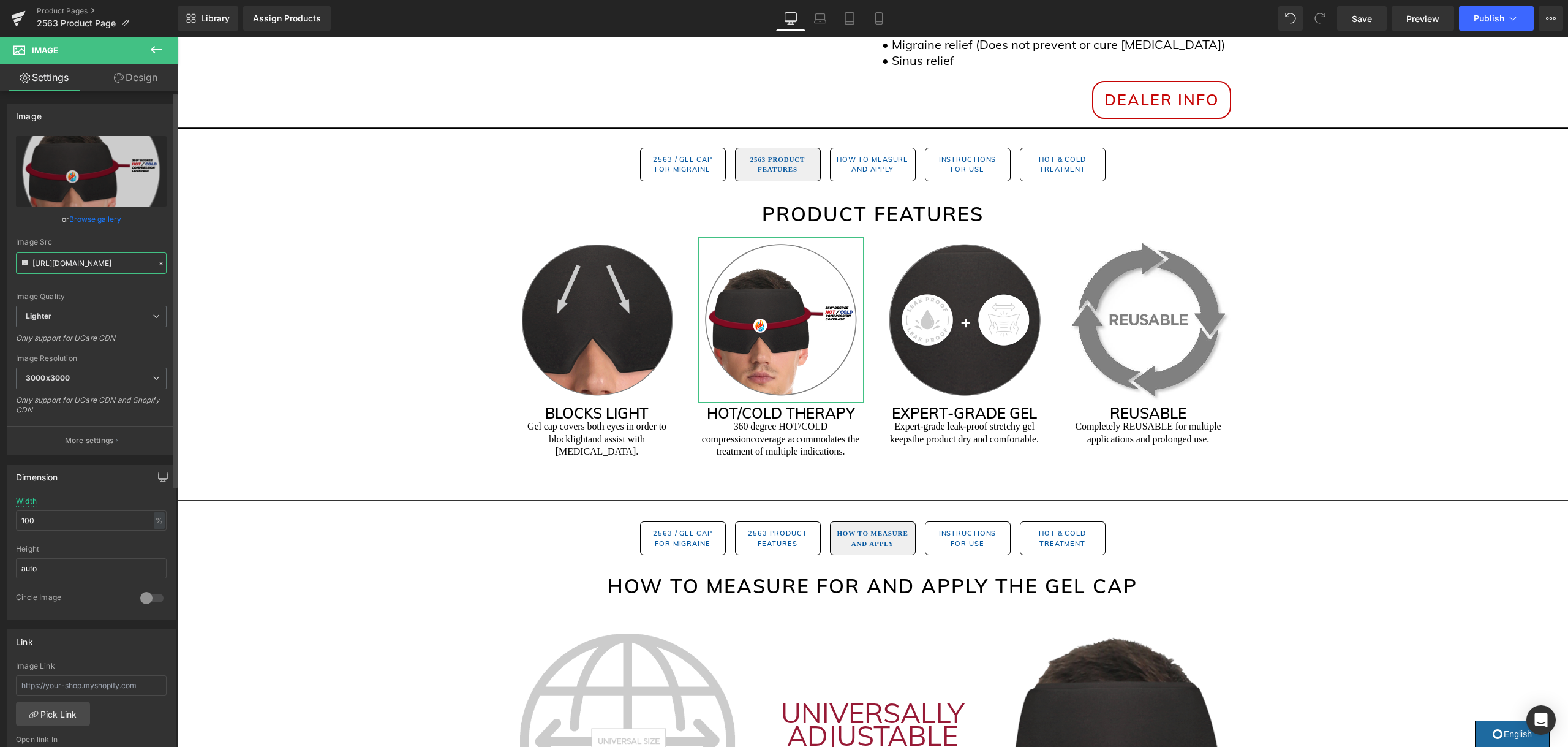
click at [99, 270] on input "https://ucarecdn.com/71d1b5eb-3314-4776-9b67-fb608ea1e31a/-/format/auto/-/previ…" at bounding box center [91, 263] width 151 height 22
paste input "951bcbee-f06c-47f2-9c91-666ddc1c0d3a/-/format/auto/-/preview/3000x3000/-/qualit…"
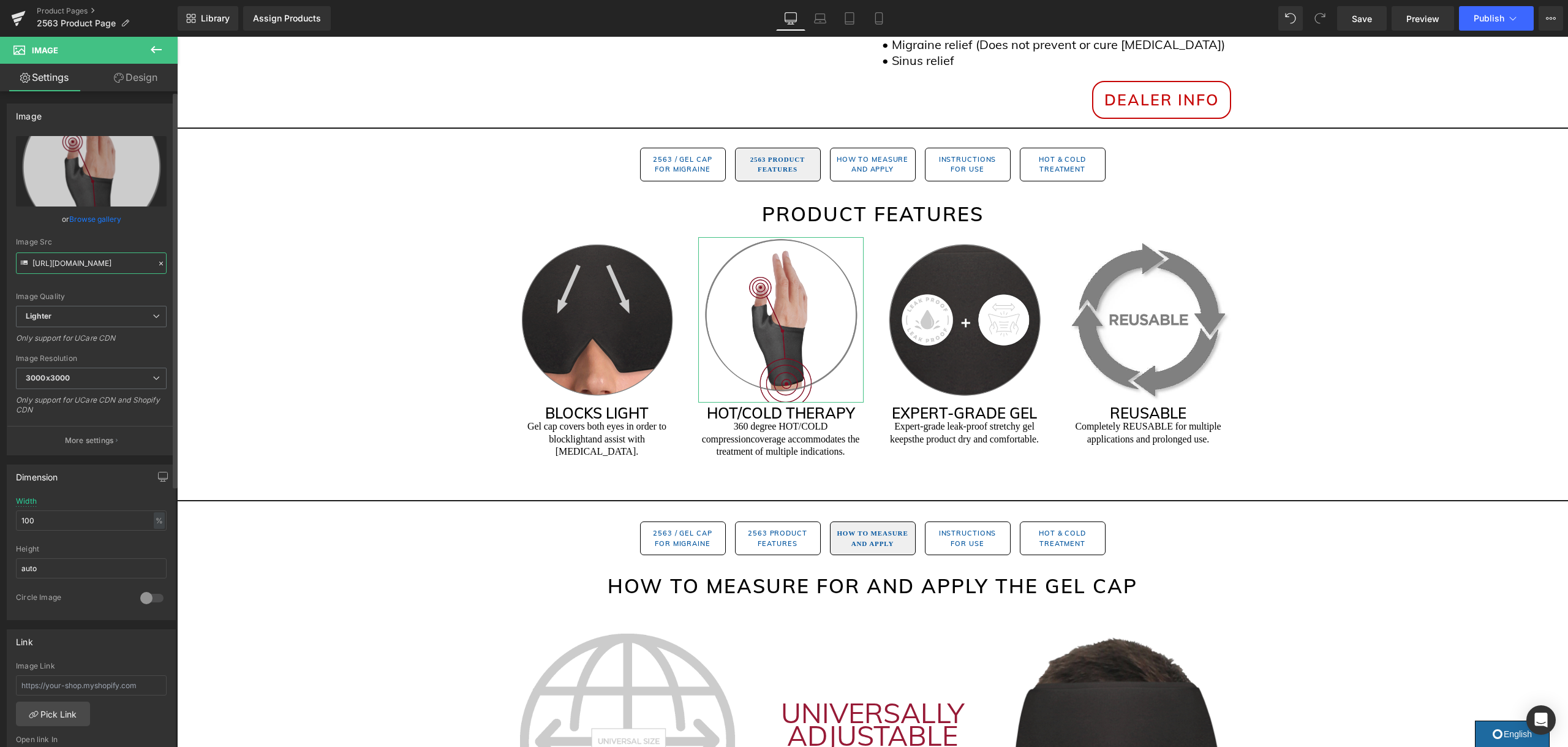
type input "https://ucarecdn.com/71d1b5eb-3314-4776-9b67-fb608ea1e31a/-/format/auto/-/previ…"
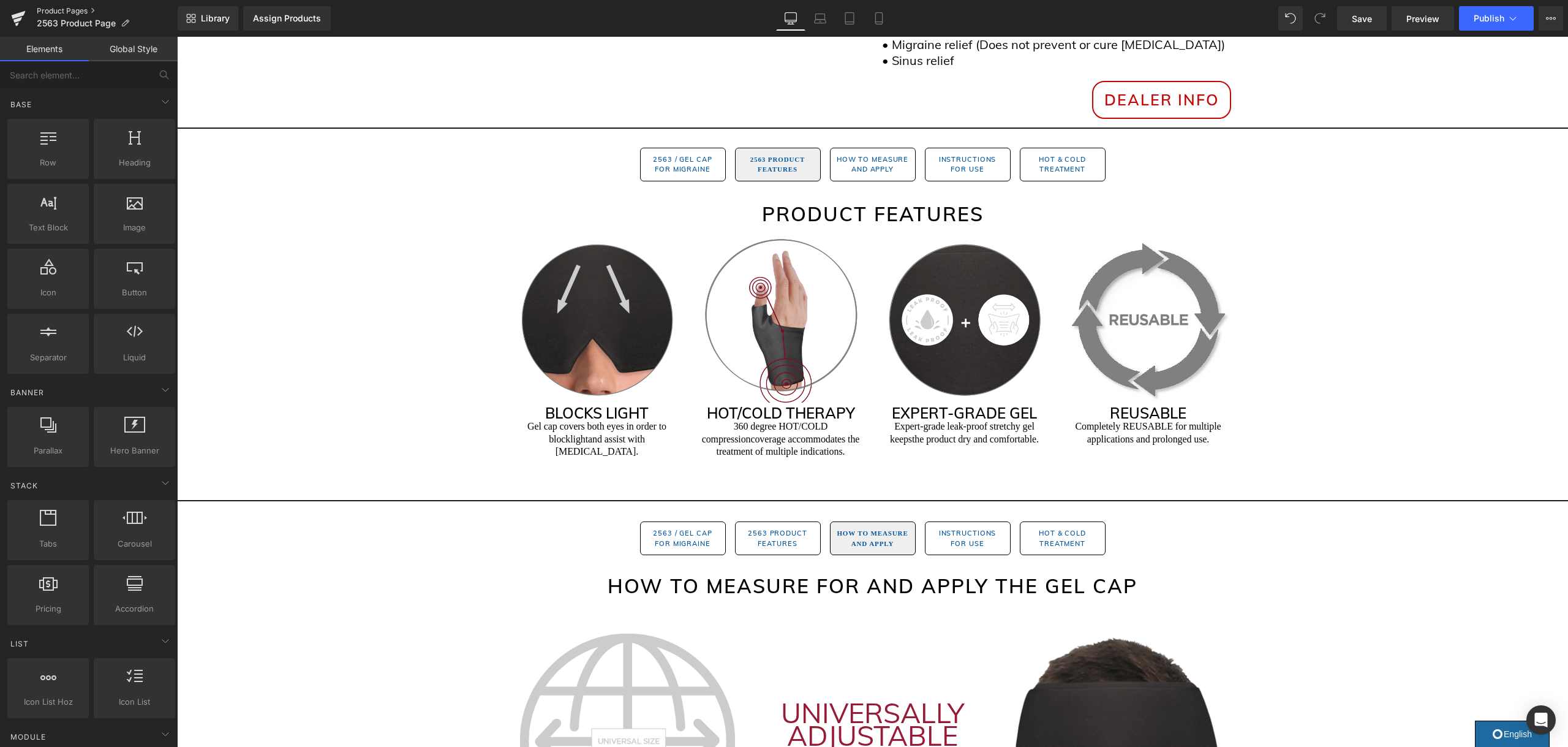
click at [81, 11] on link "Product Pages" at bounding box center [106, 11] width 141 height 10
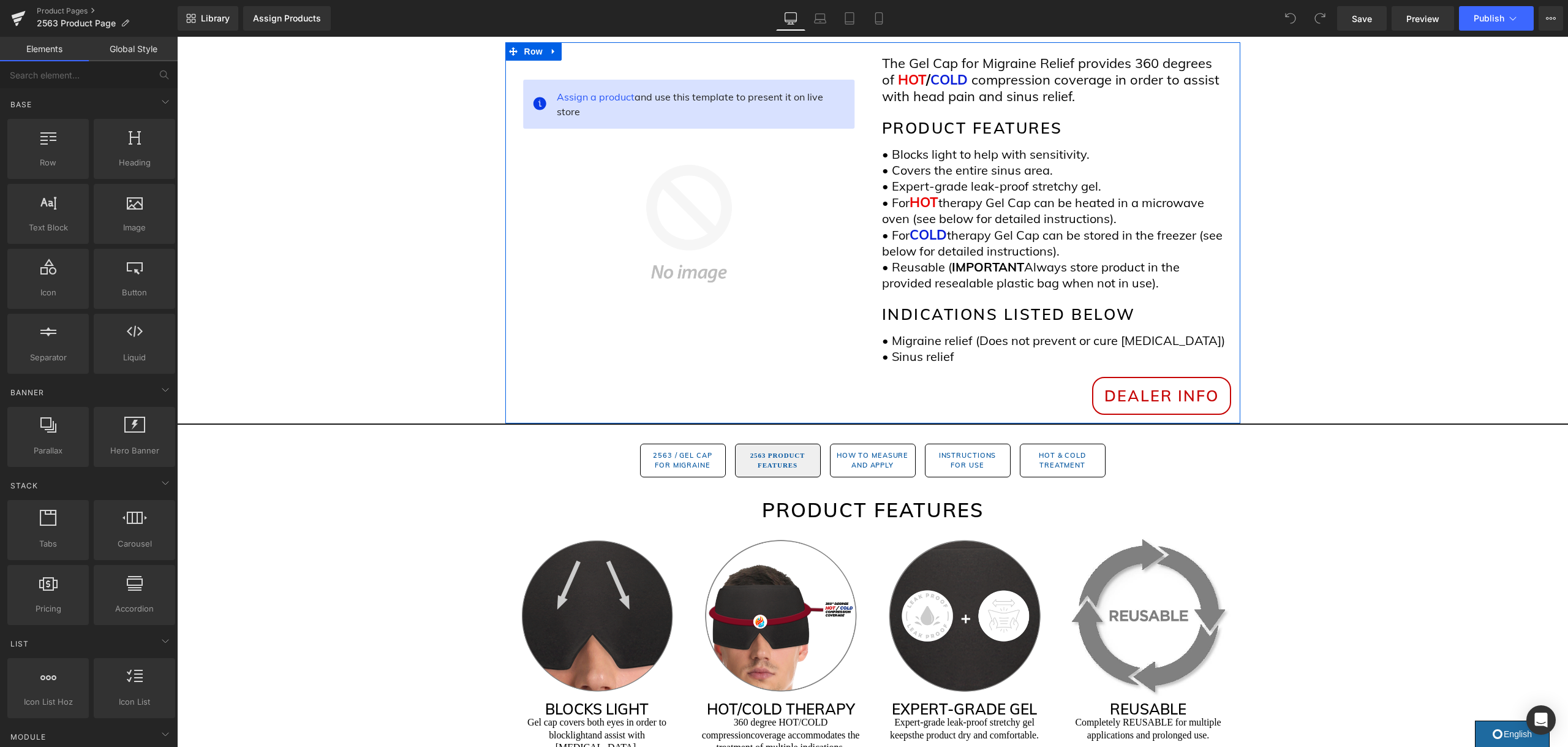
scroll to position [387, 0]
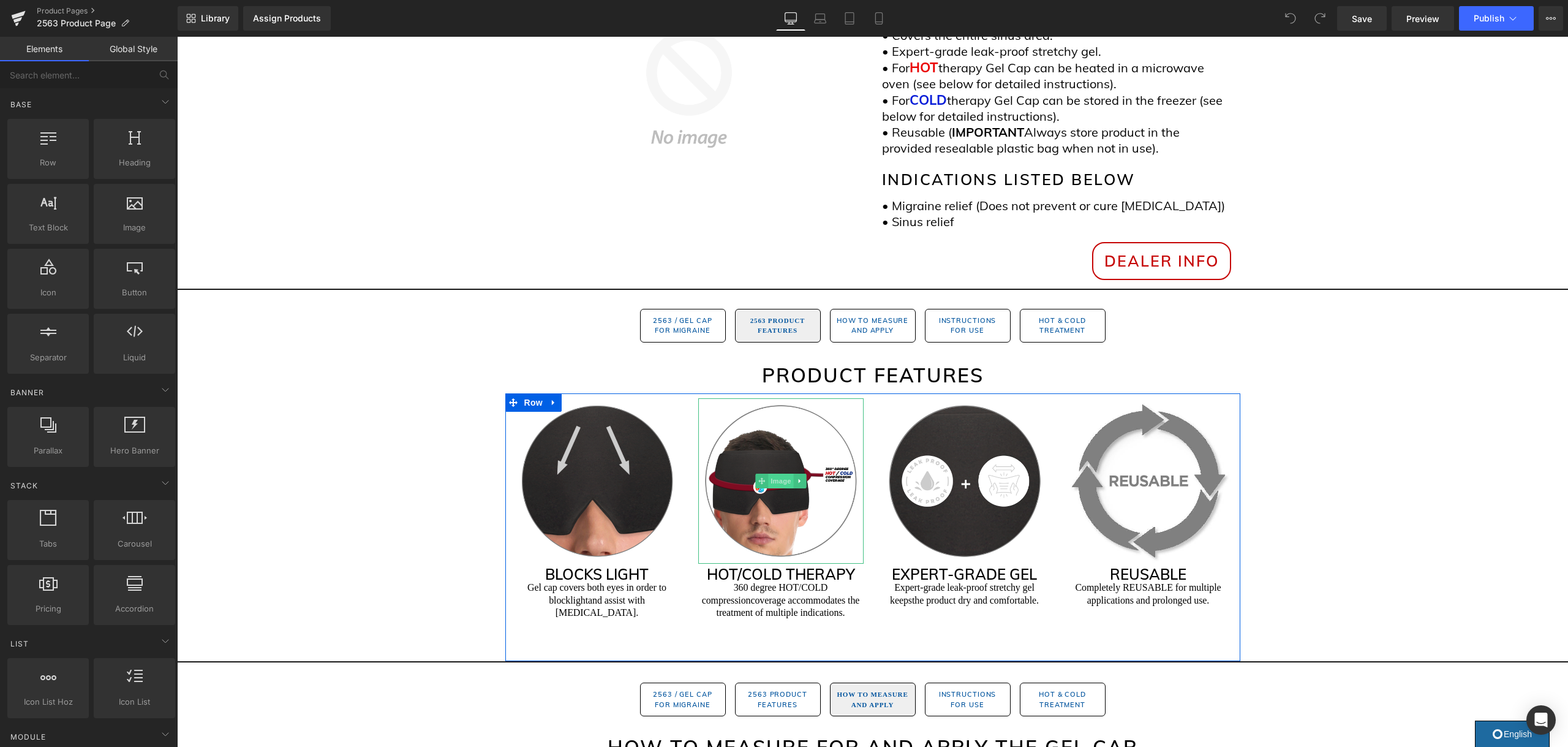
click at [785, 483] on span "Image" at bounding box center [780, 481] width 26 height 15
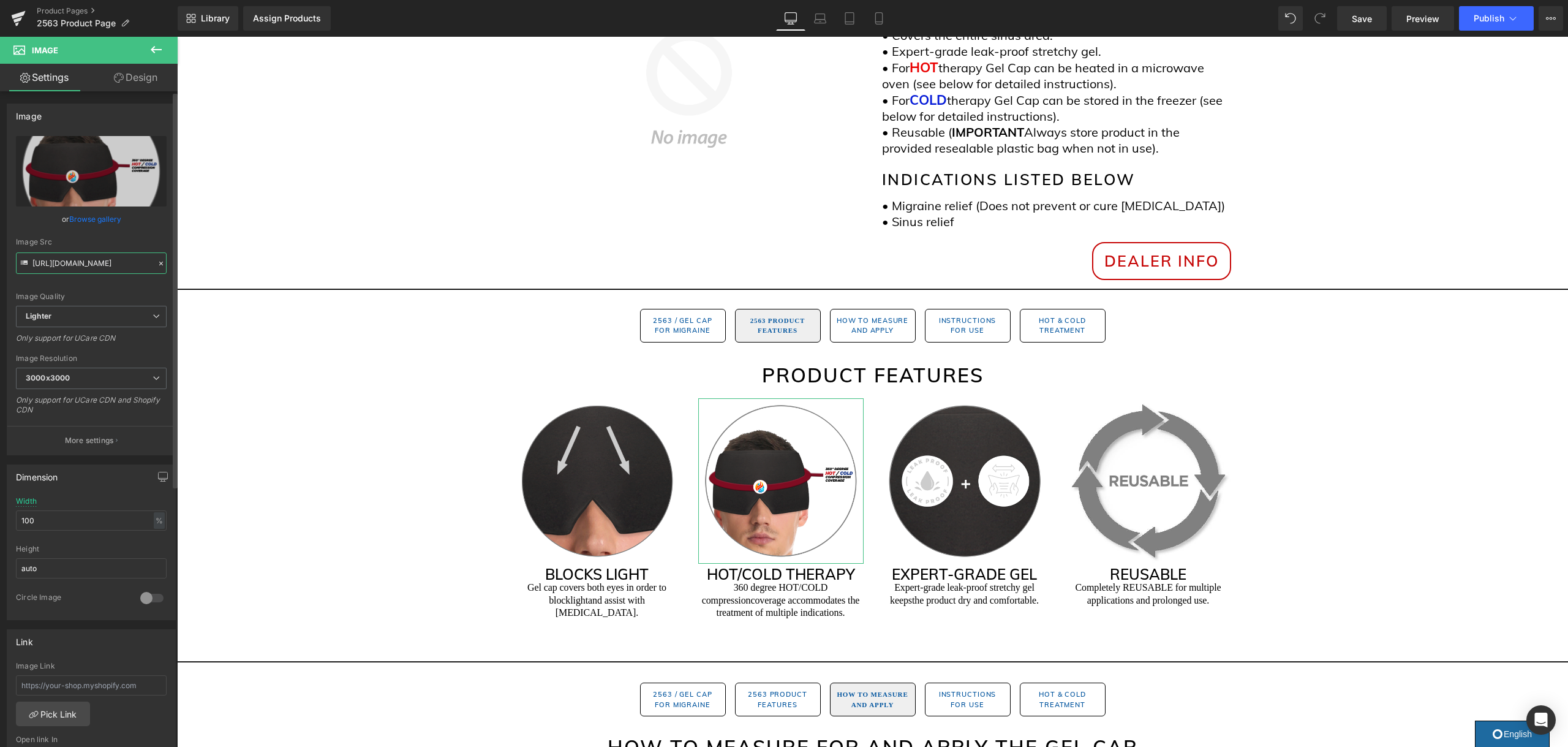
click at [66, 264] on input "https://ucarecdn.com/71d1b5eb-3314-4776-9b67-fb608ea1e31a/-/format/auto/-/previ…" at bounding box center [91, 263] width 151 height 22
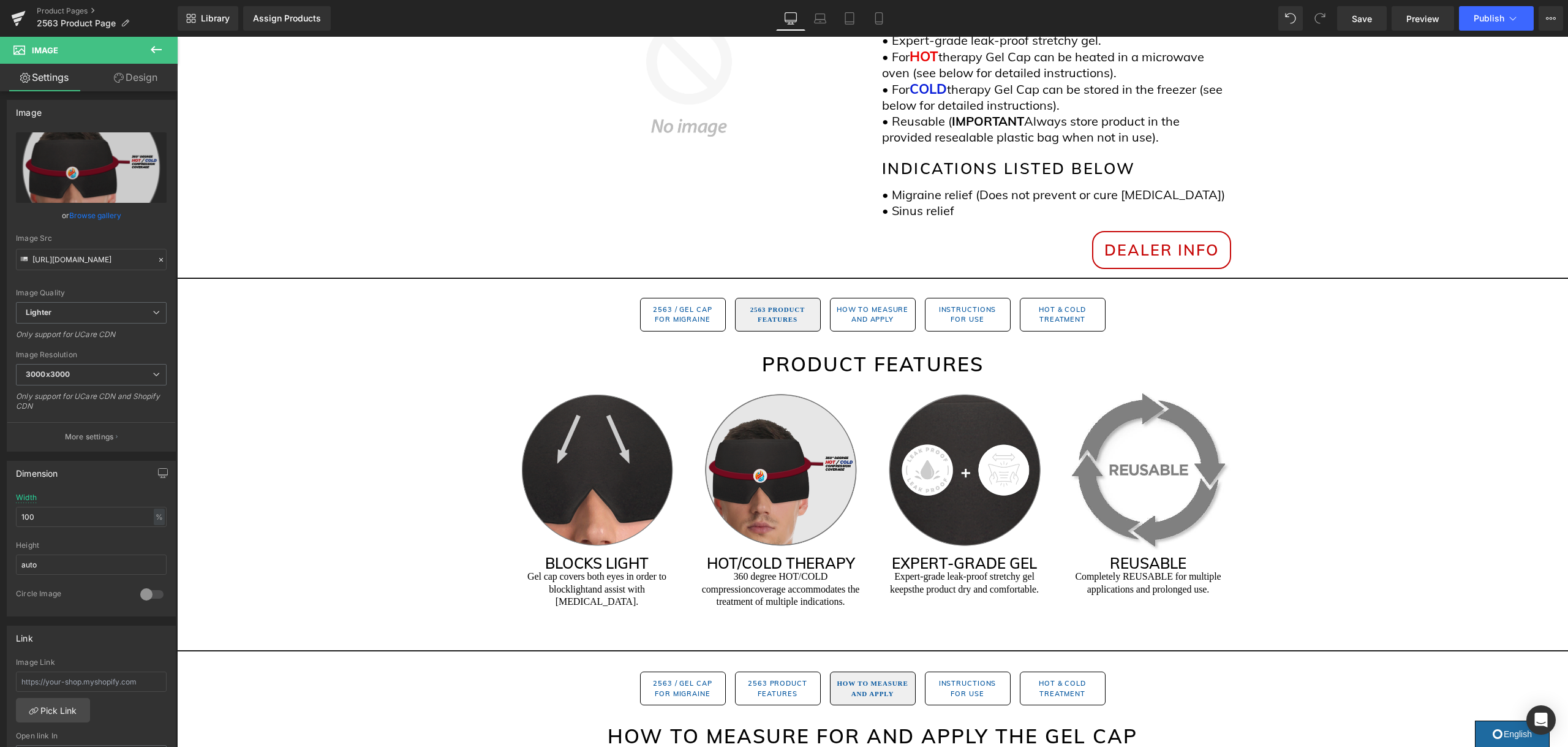
click at [796, 476] on img at bounding box center [780, 470] width 165 height 165
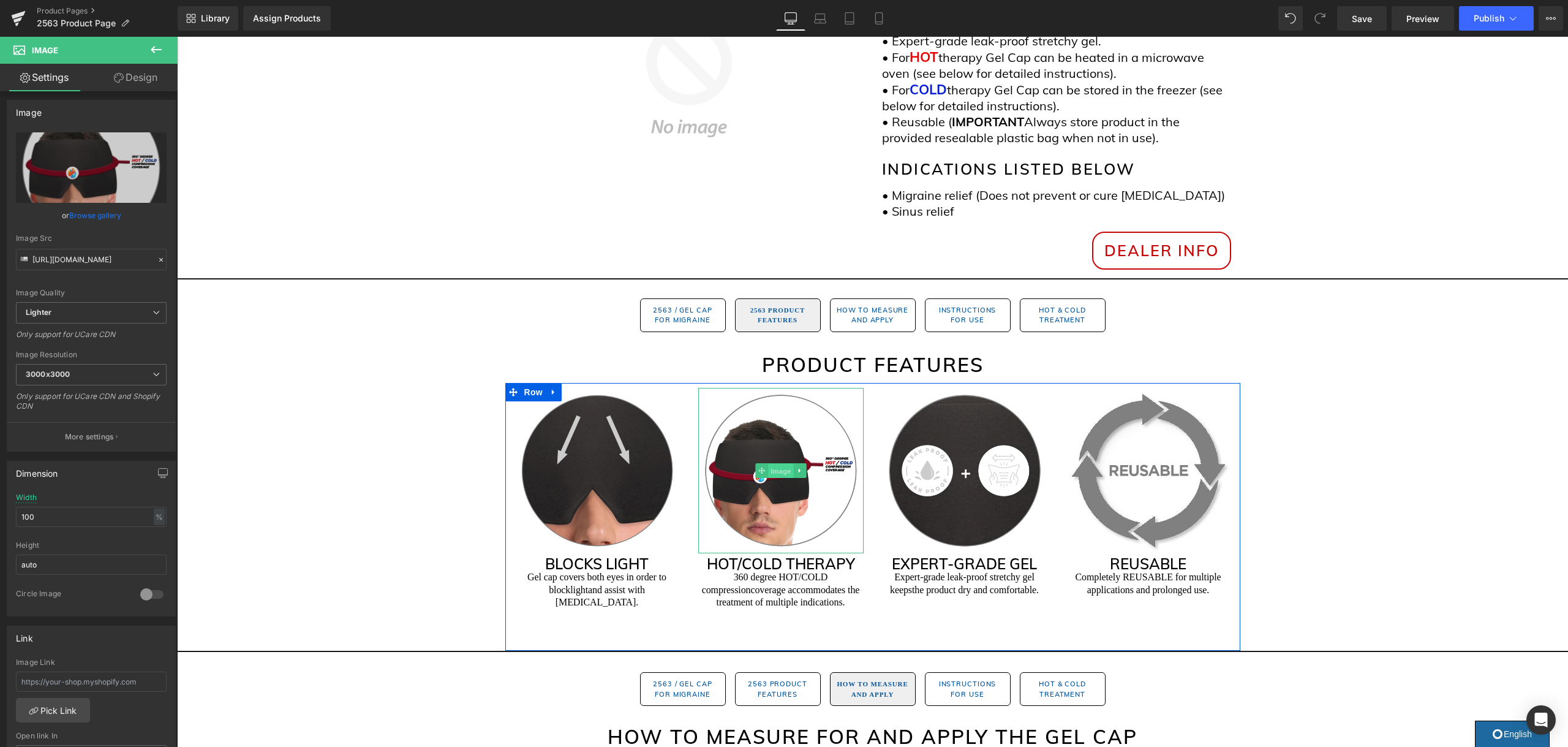
click at [777, 467] on span "Image" at bounding box center [780, 471] width 26 height 15
click at [76, 214] on link "Browse gallery" at bounding box center [95, 215] width 52 height 22
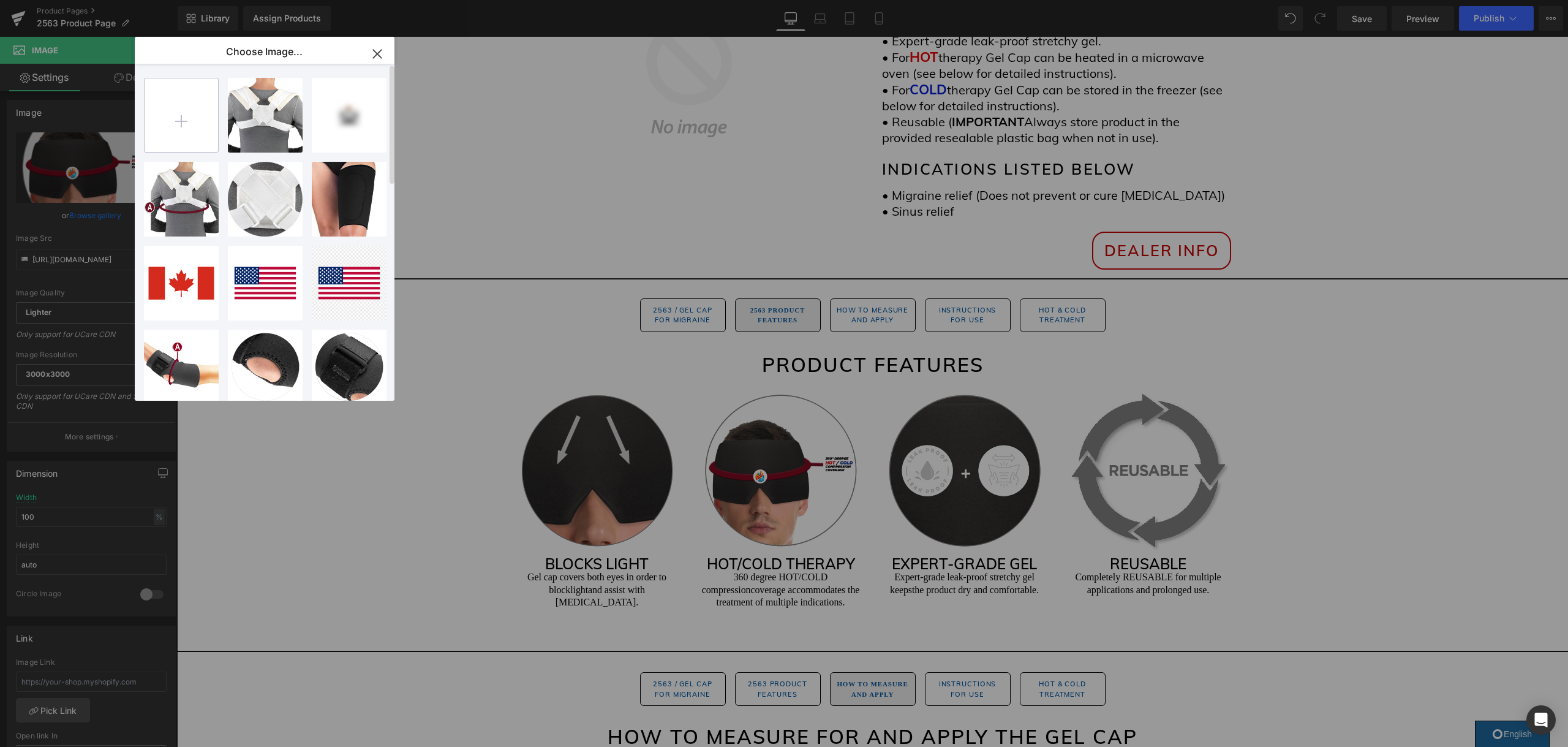
click at [207, 120] on input "file" at bounding box center [181, 115] width 74 height 74
type input "C:\fakepath\2563.png"
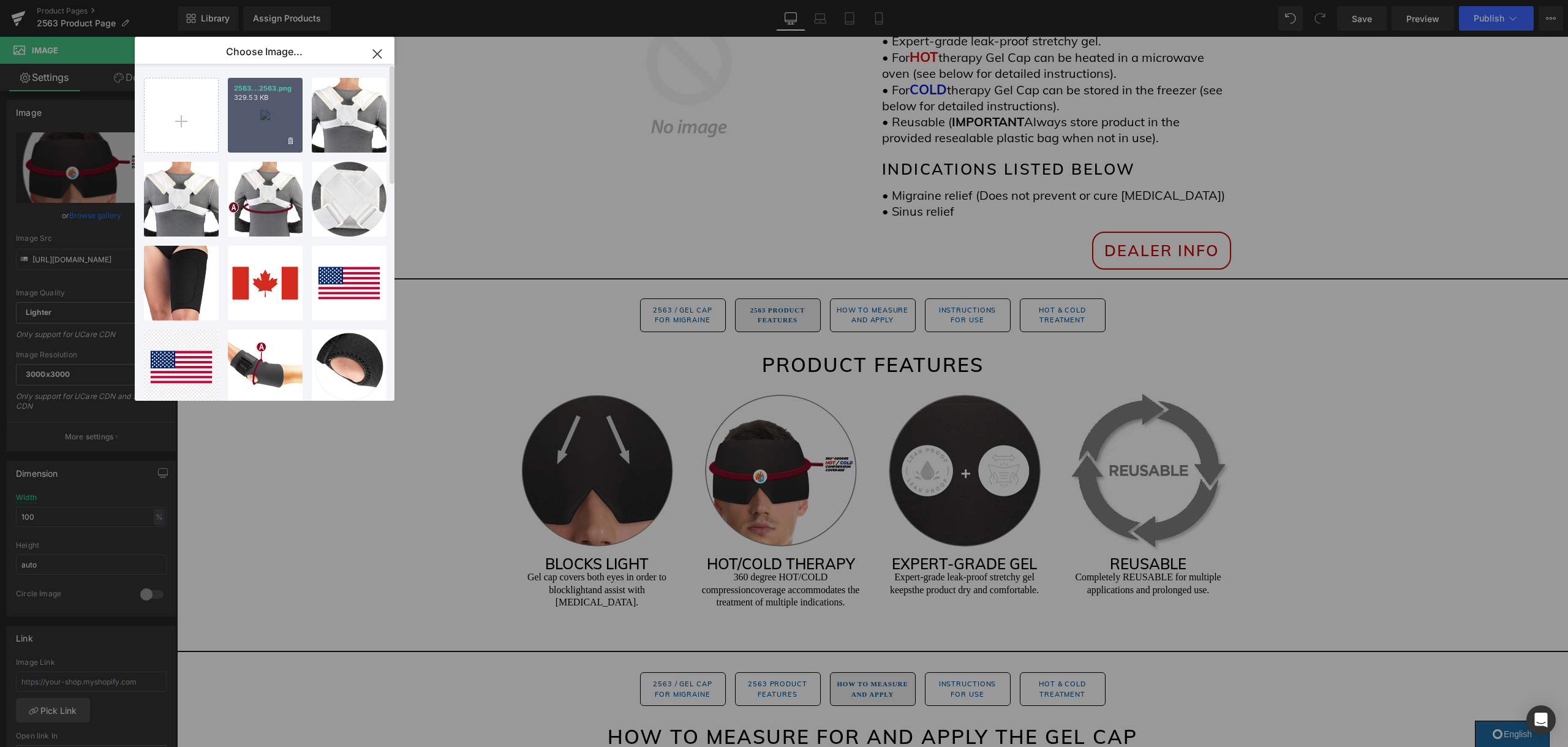
click at [286, 120] on div "2563...2563.png 329.53 KB" at bounding box center [265, 115] width 75 height 75
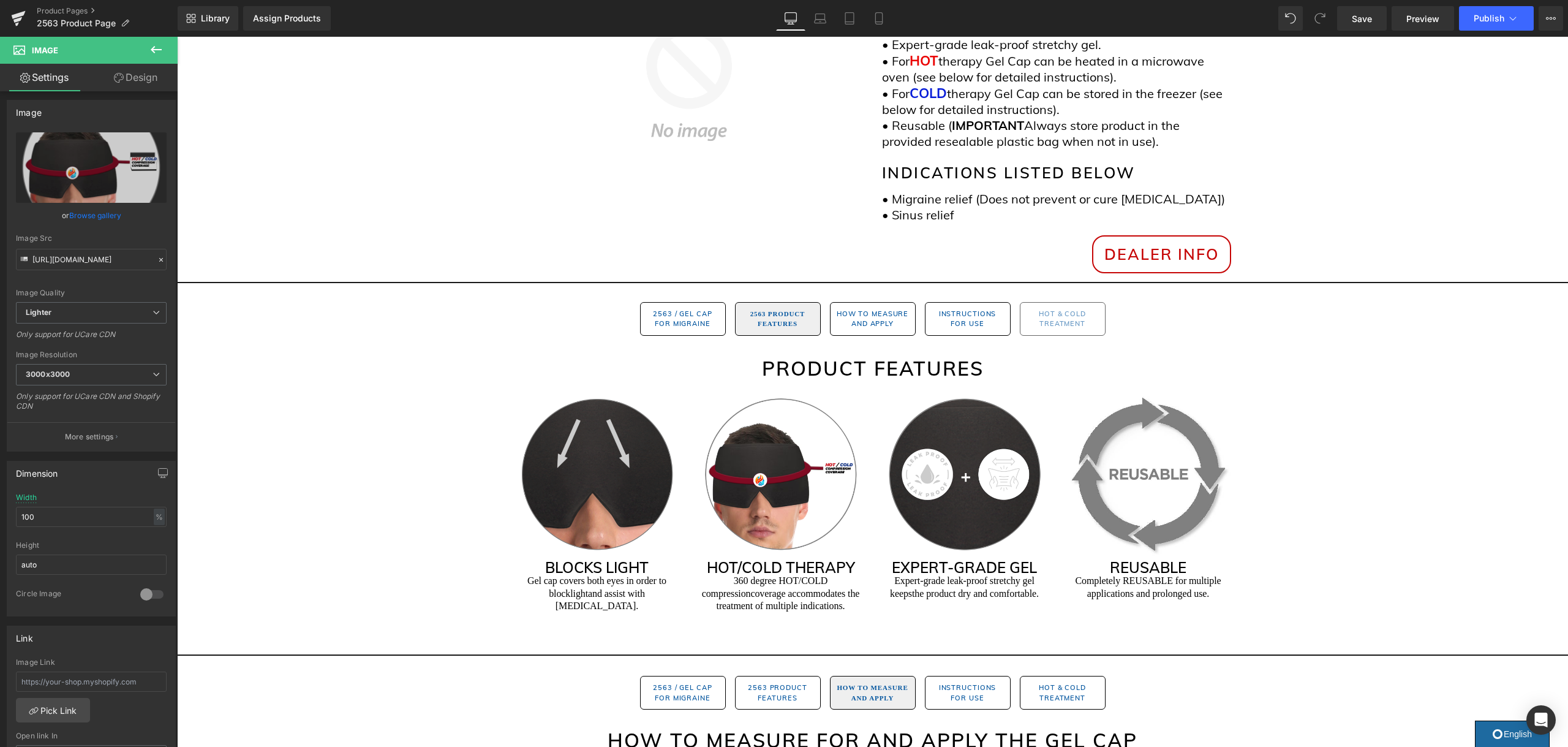
scroll to position [395, 0]
click at [1361, 19] on span "Save" at bounding box center [1361, 18] width 20 height 13
click at [1490, 25] on button "Publish" at bounding box center [1496, 18] width 75 height 25
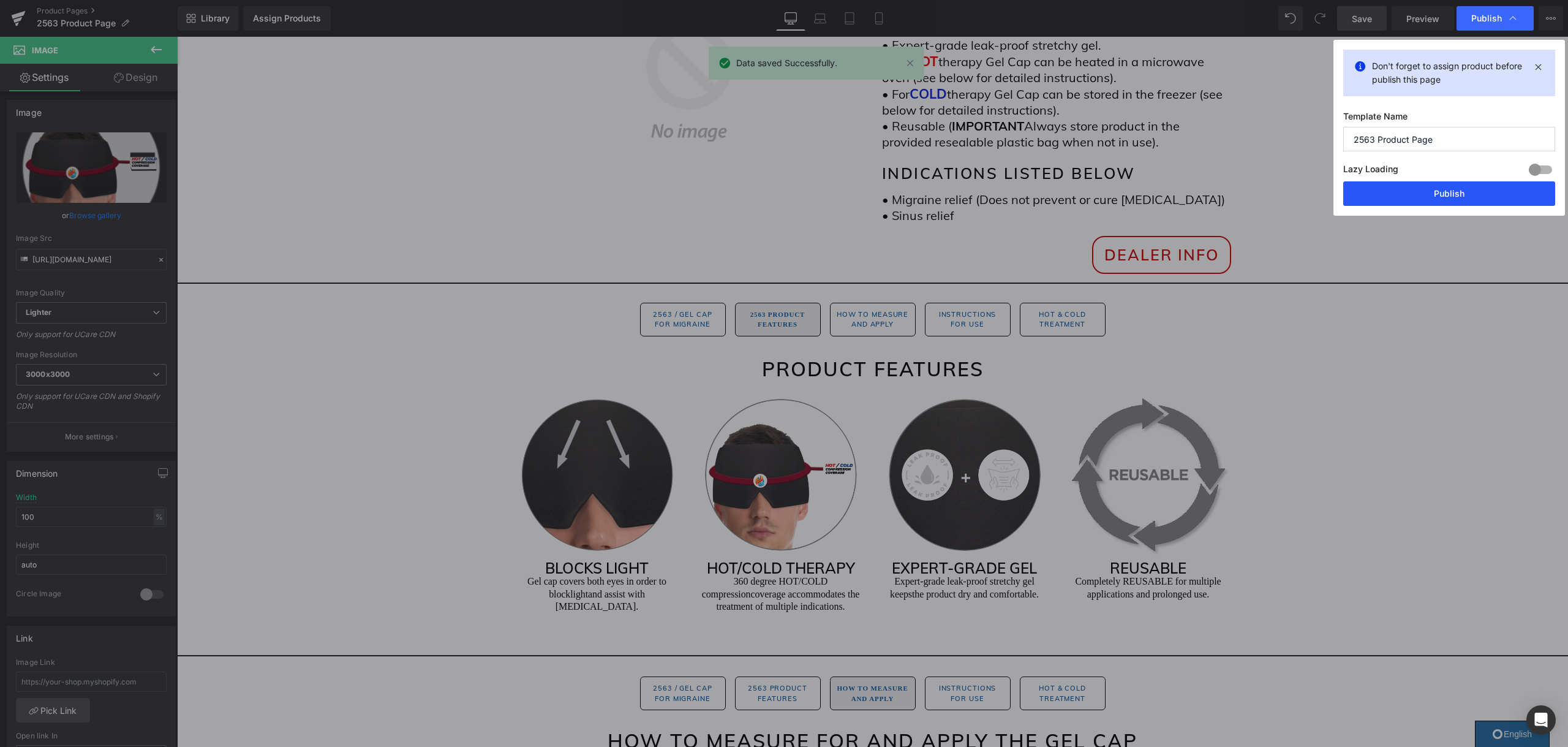
click at [1426, 186] on button "Publish" at bounding box center [1449, 193] width 212 height 25
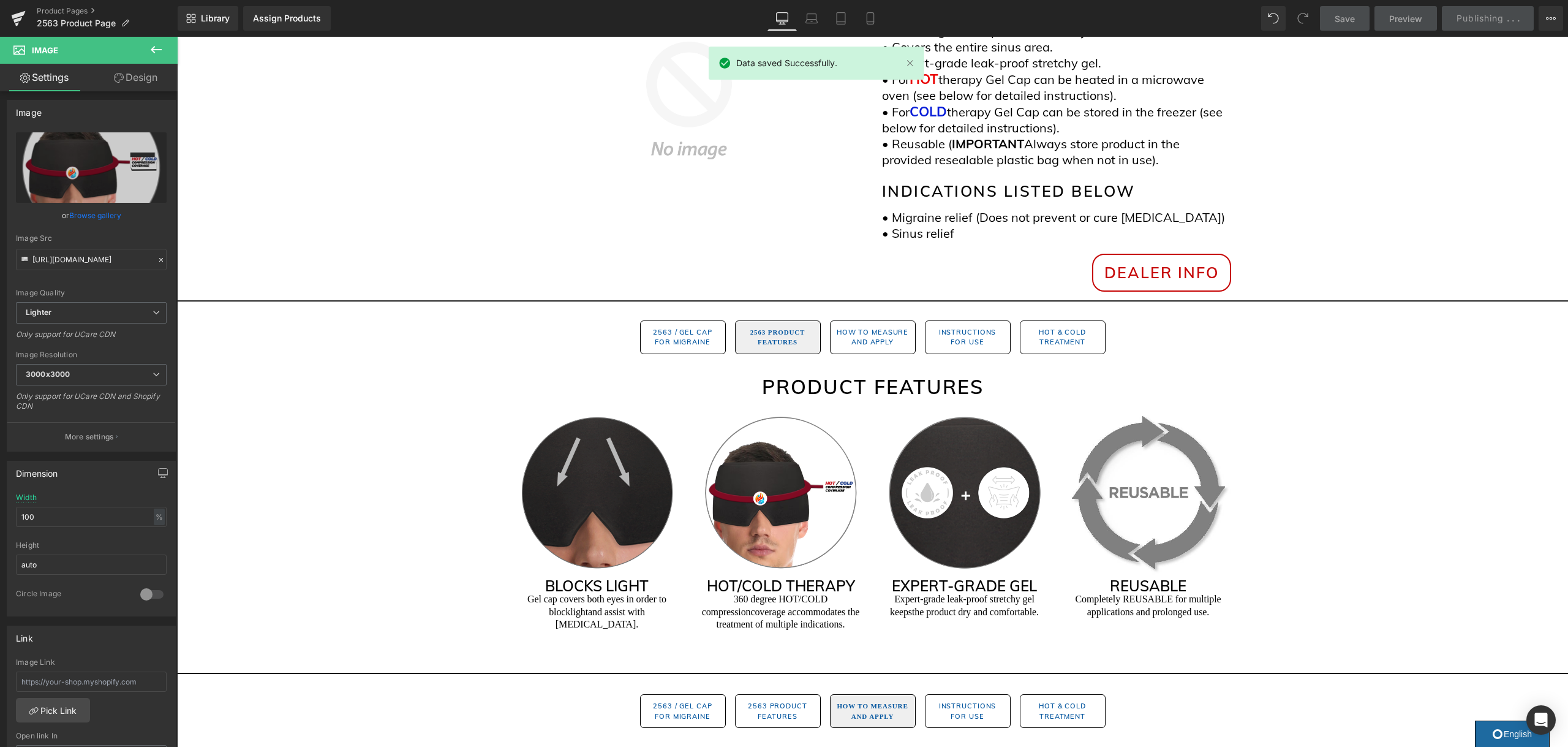
scroll to position [374, 0]
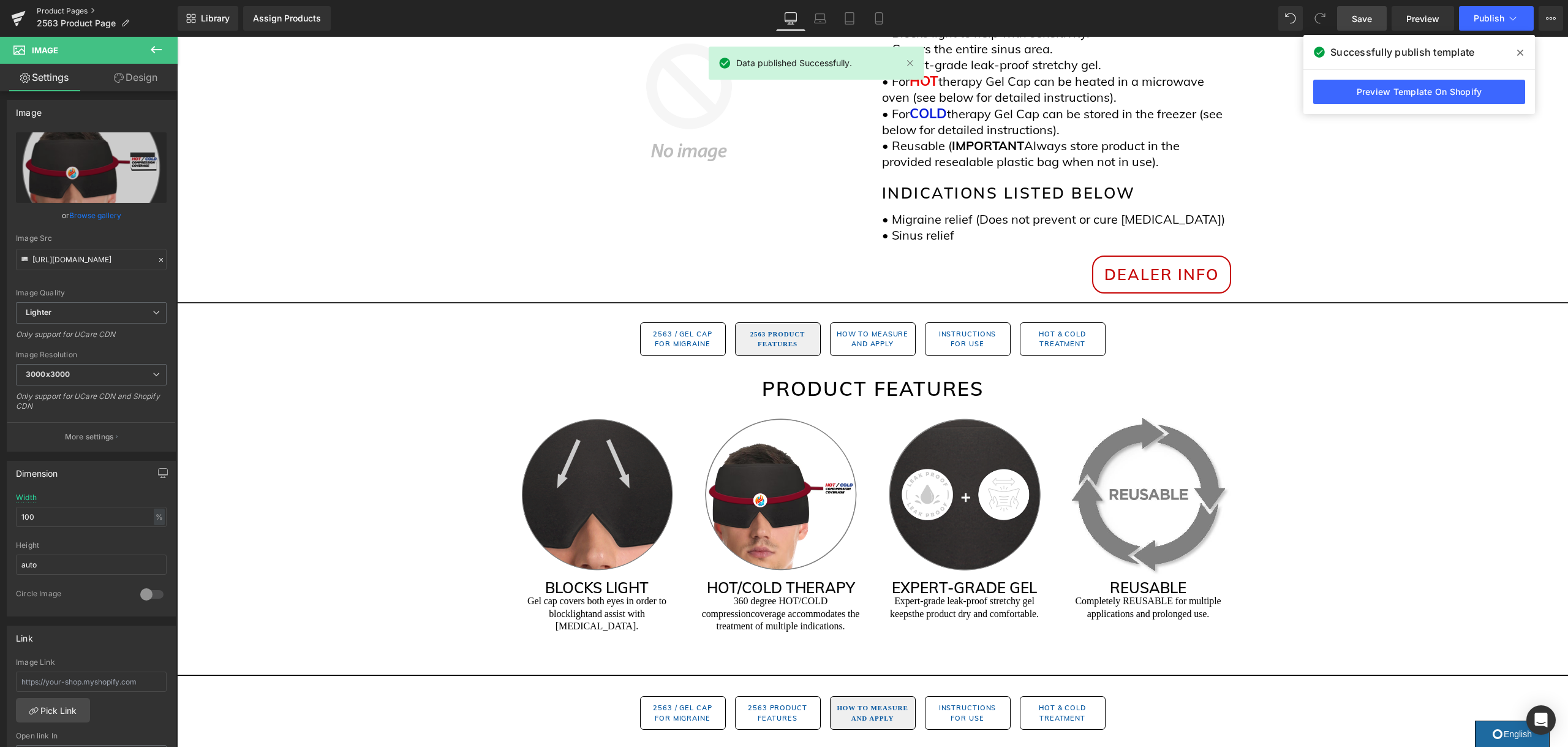
click at [50, 7] on link "Product Pages" at bounding box center [106, 11] width 141 height 10
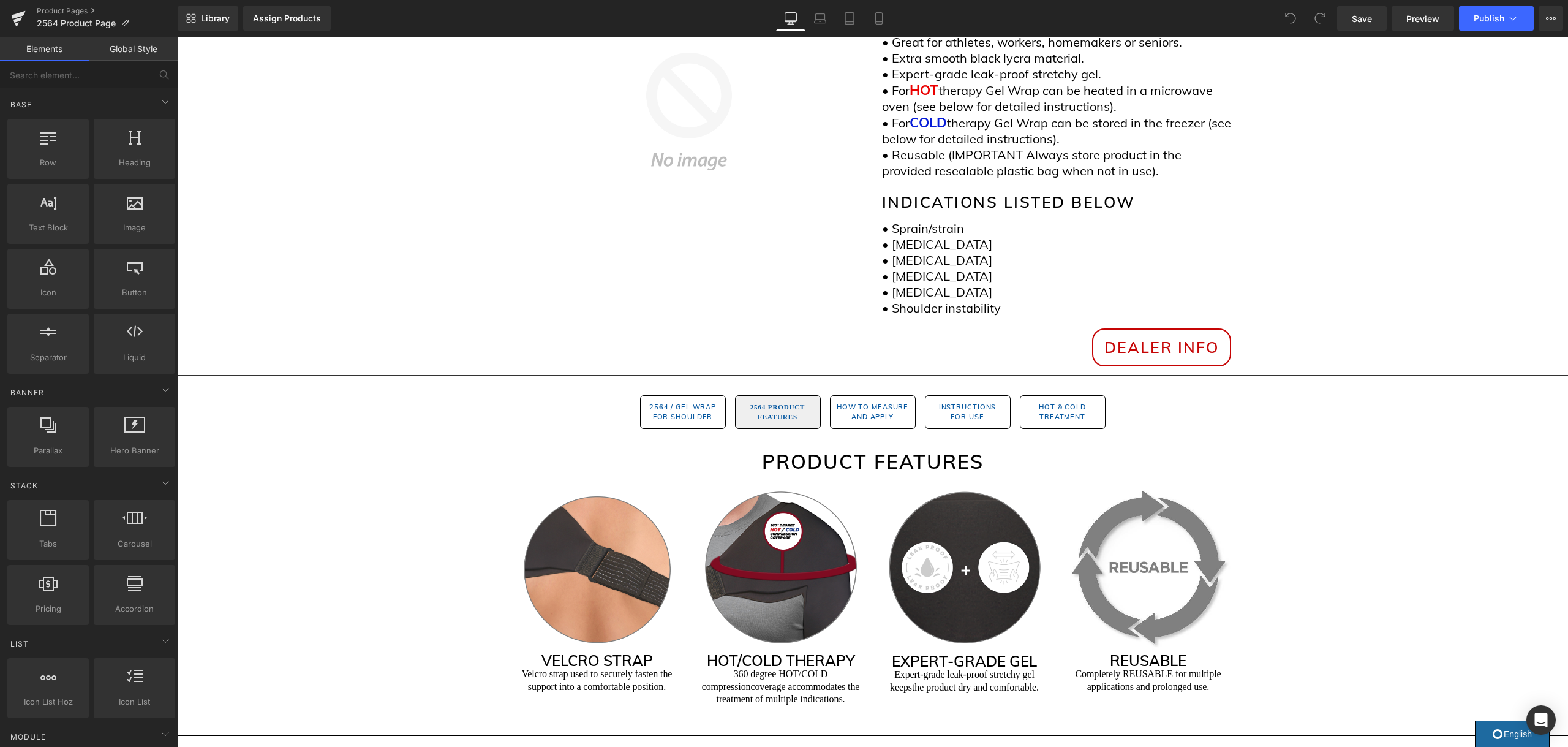
scroll to position [518, 0]
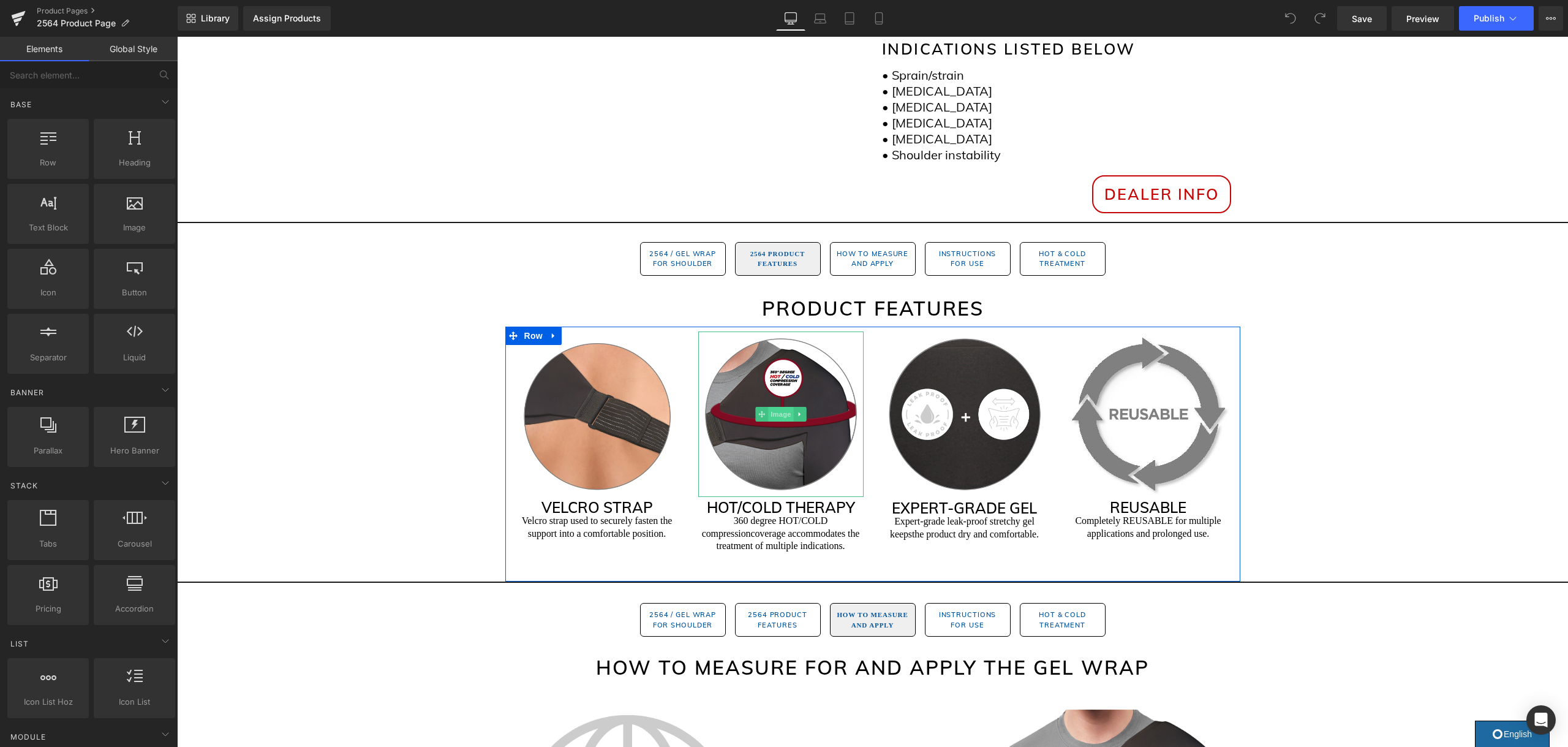
click at [785, 414] on span "Image" at bounding box center [780, 413] width 26 height 15
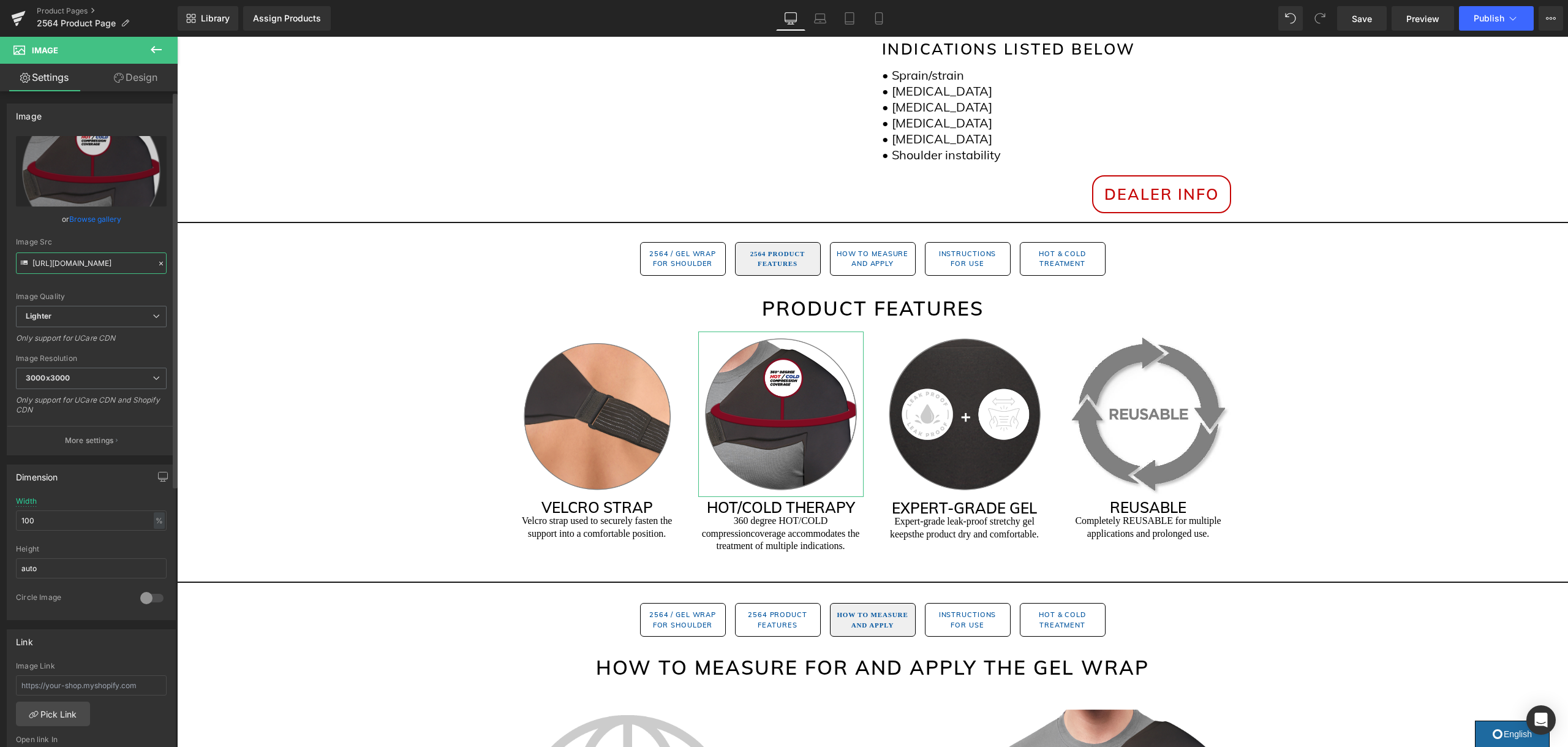
click at [81, 261] on input "https://ucarecdn.com/6607f32c-a682-49b7-b720-f6c2aa11ea96/-/format/auto/-/previ…" at bounding box center [91, 263] width 151 height 22
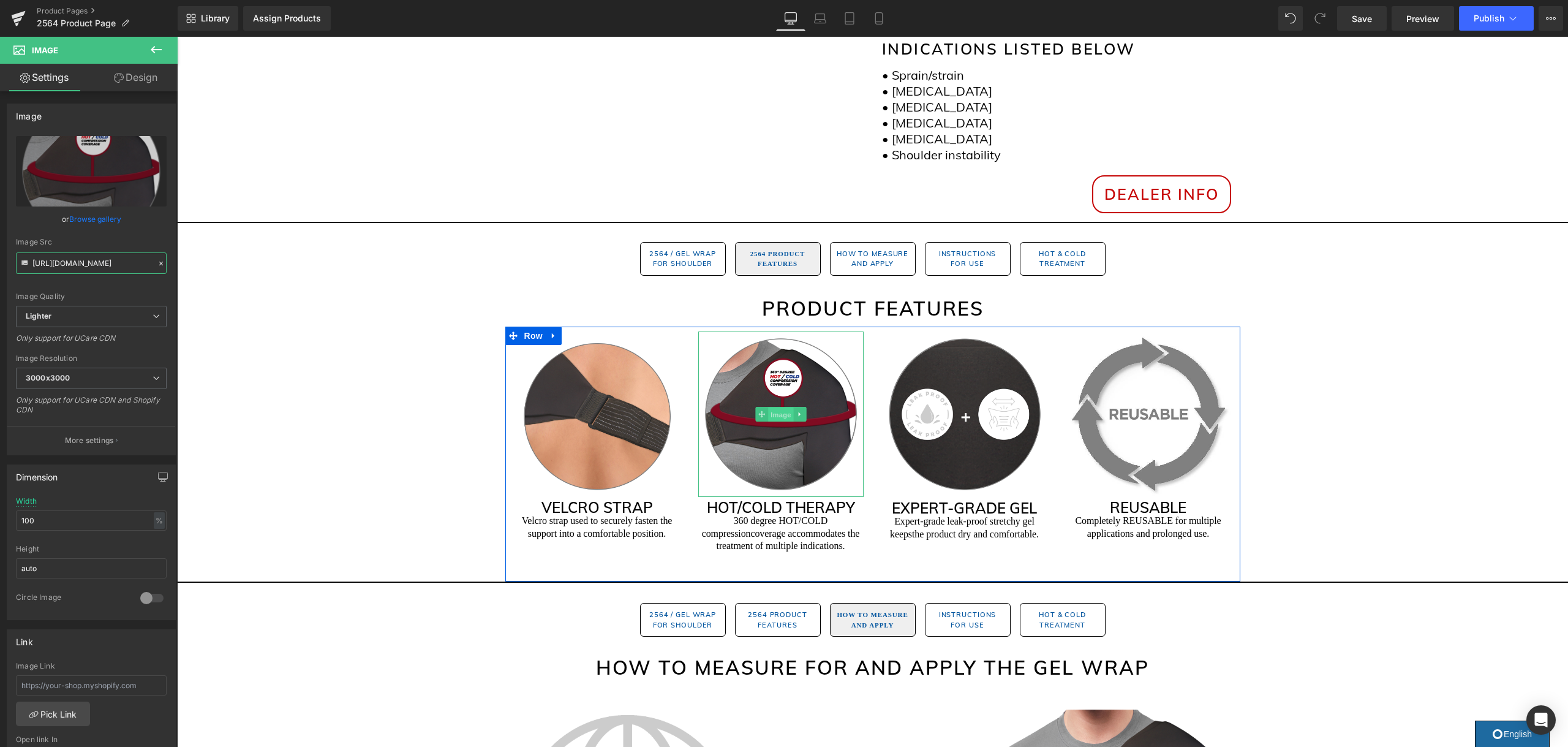
click at [785, 413] on span "Image" at bounding box center [780, 414] width 26 height 15
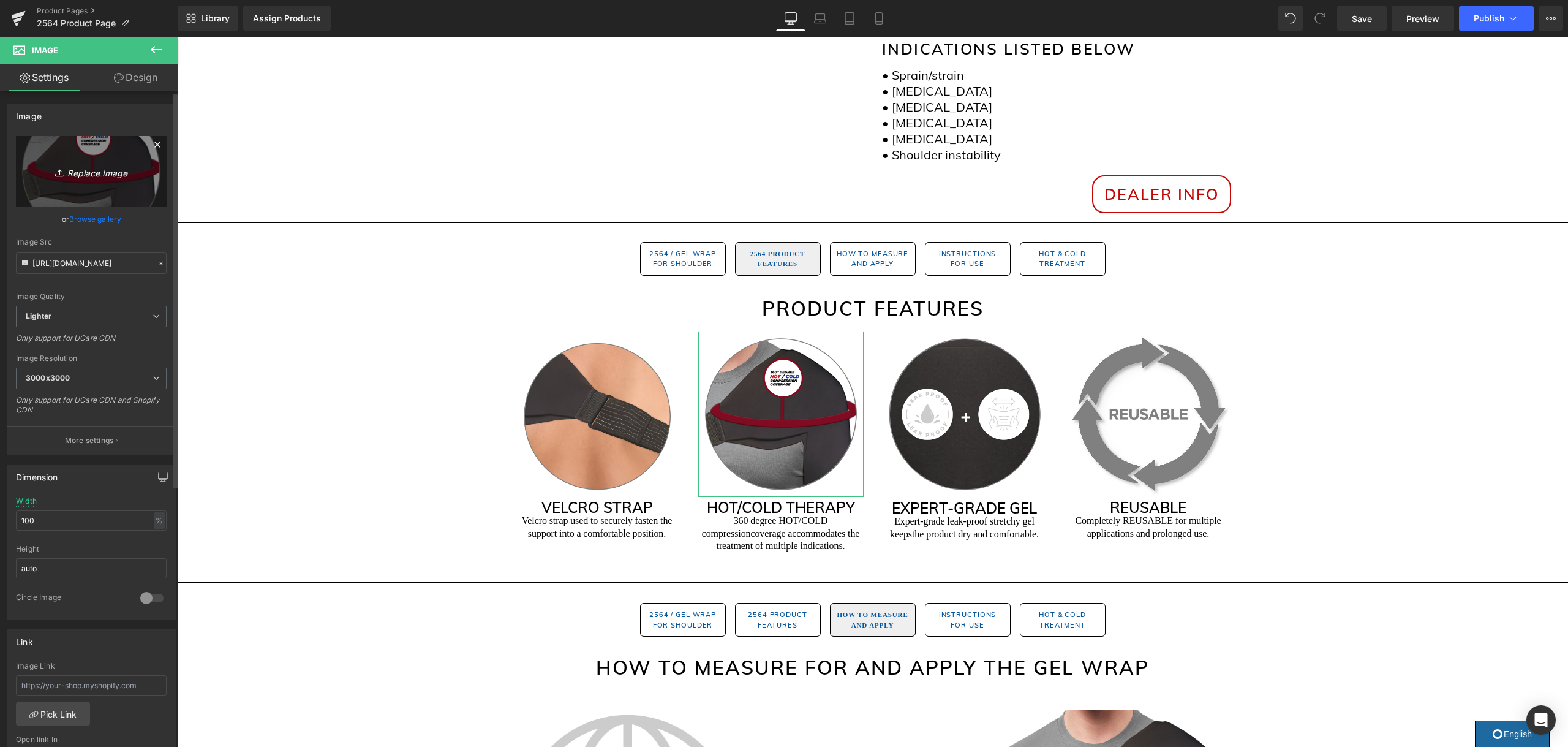
click at [94, 167] on icon "Replace Image" at bounding box center [91, 171] width 98 height 15
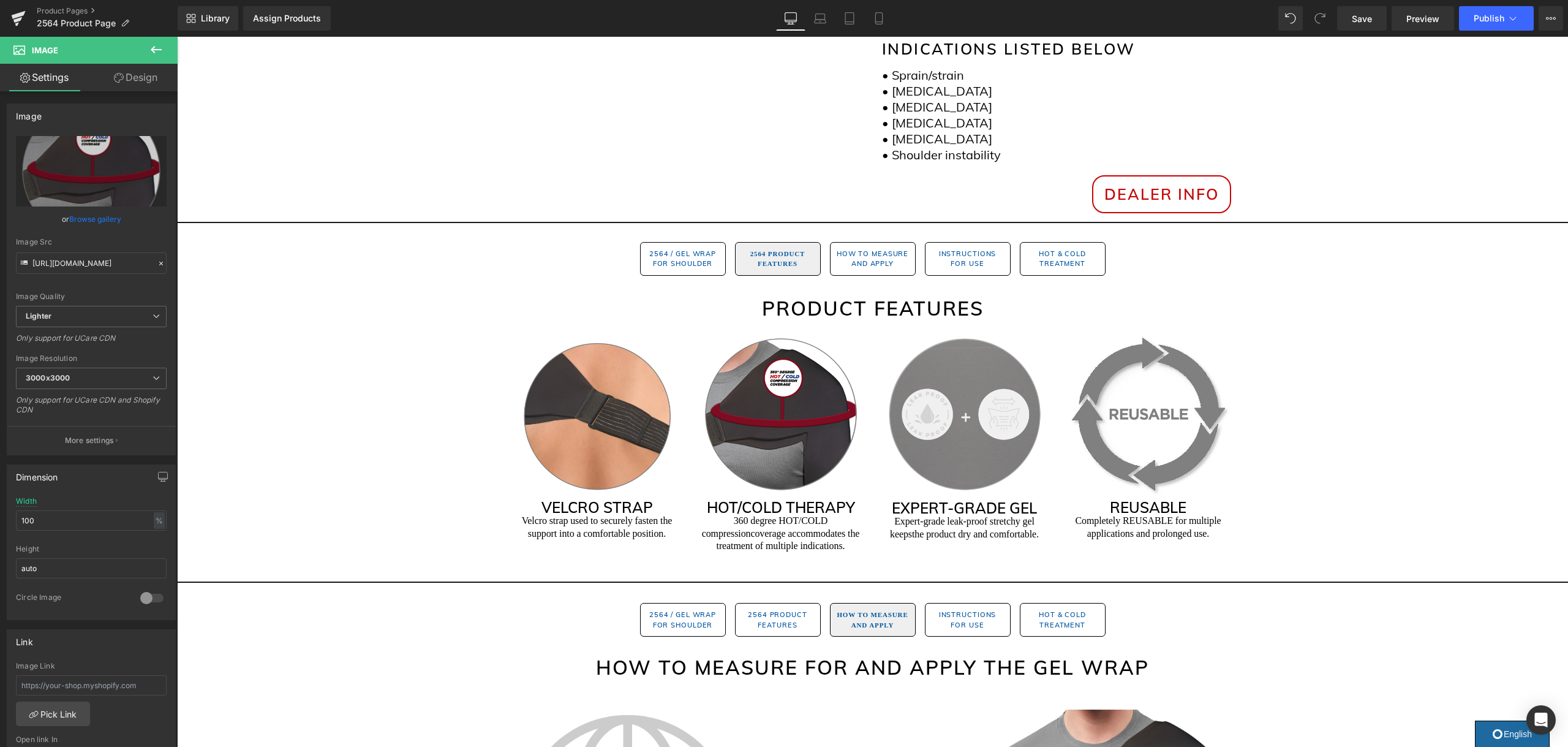
type input "C:\fakepath\2564.png"
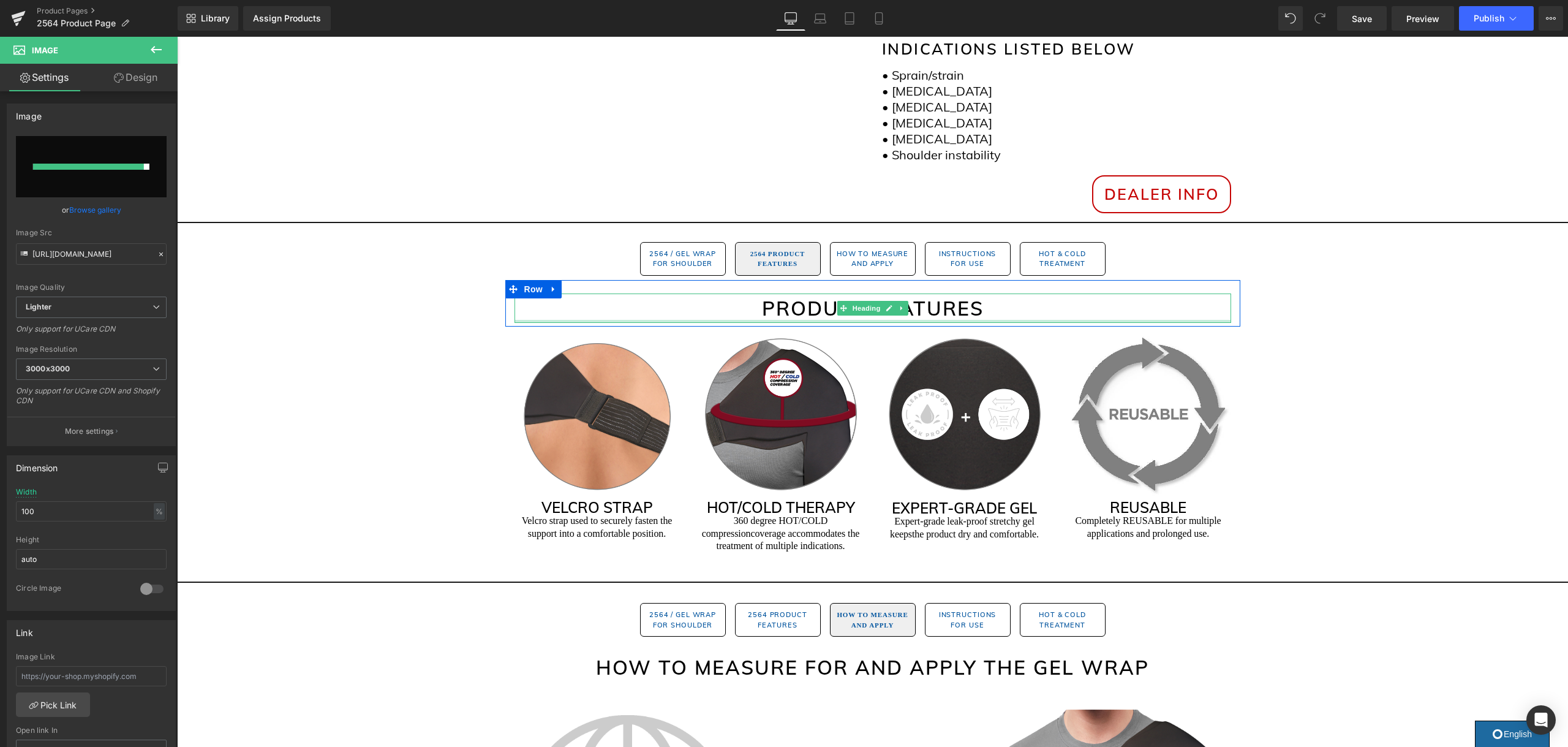
click at [949, 320] on div at bounding box center [872, 321] width 717 height 3
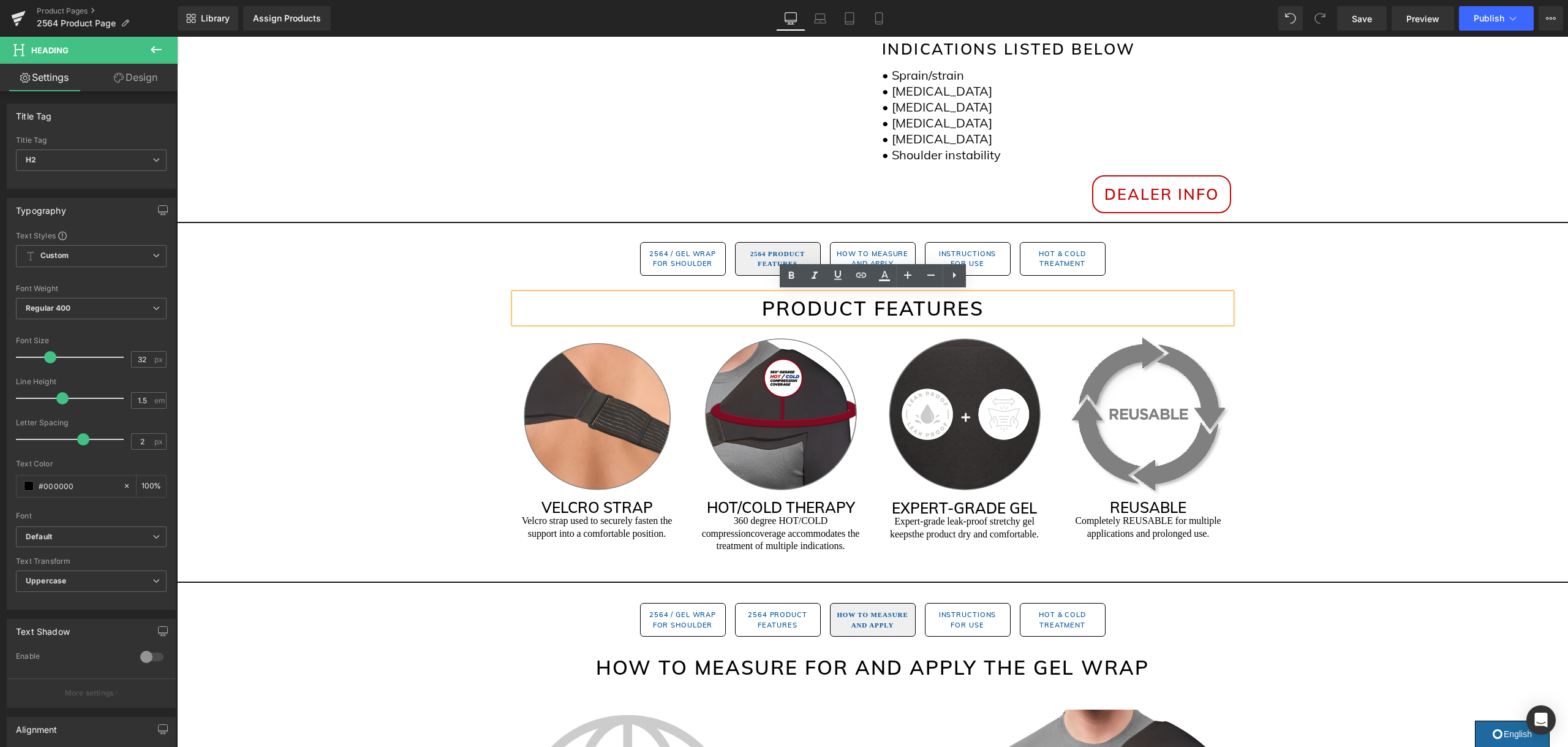
click at [949, 320] on h2 "Product Features" at bounding box center [872, 308] width 717 height 29
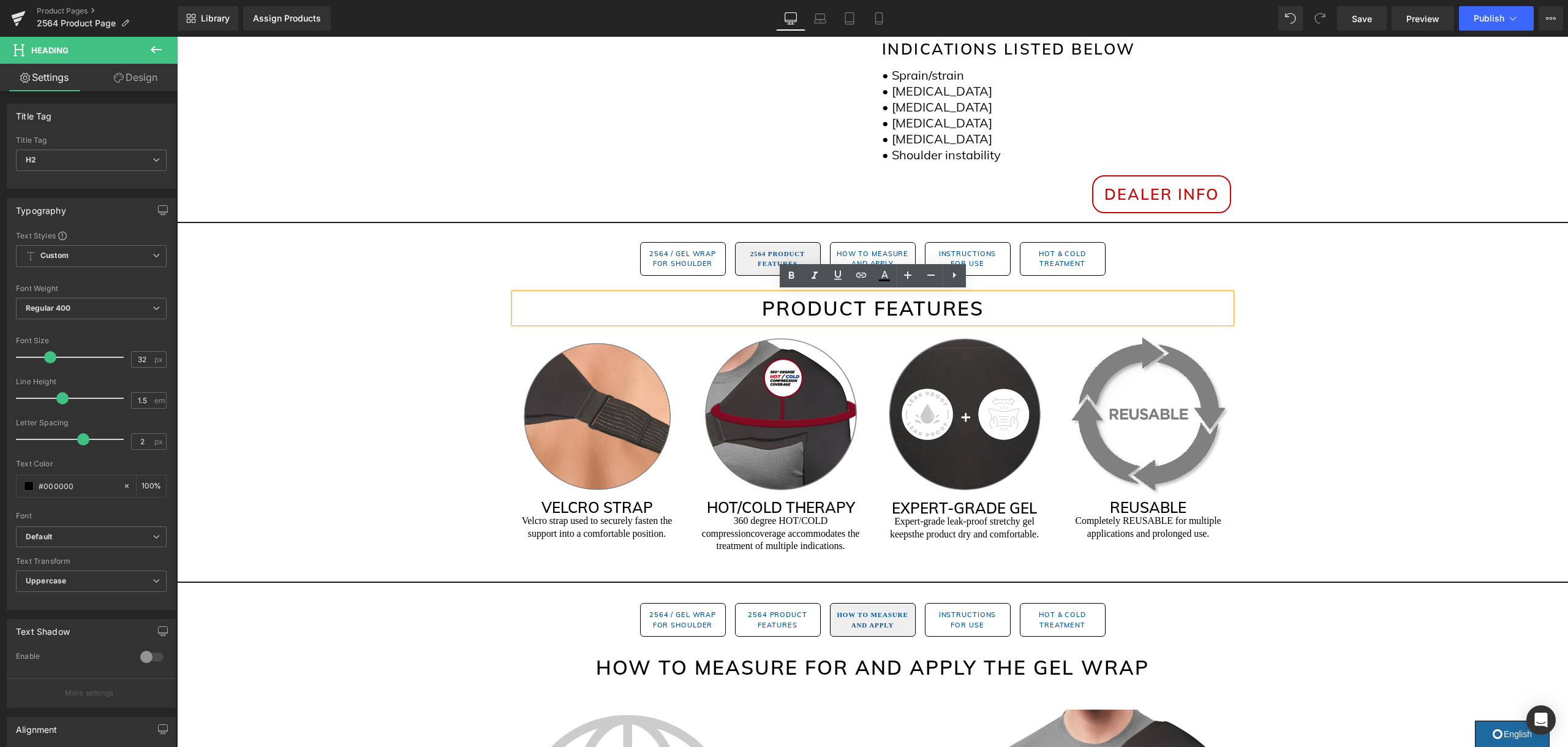
click at [949, 320] on h2 "Product Features" at bounding box center [872, 308] width 717 height 29
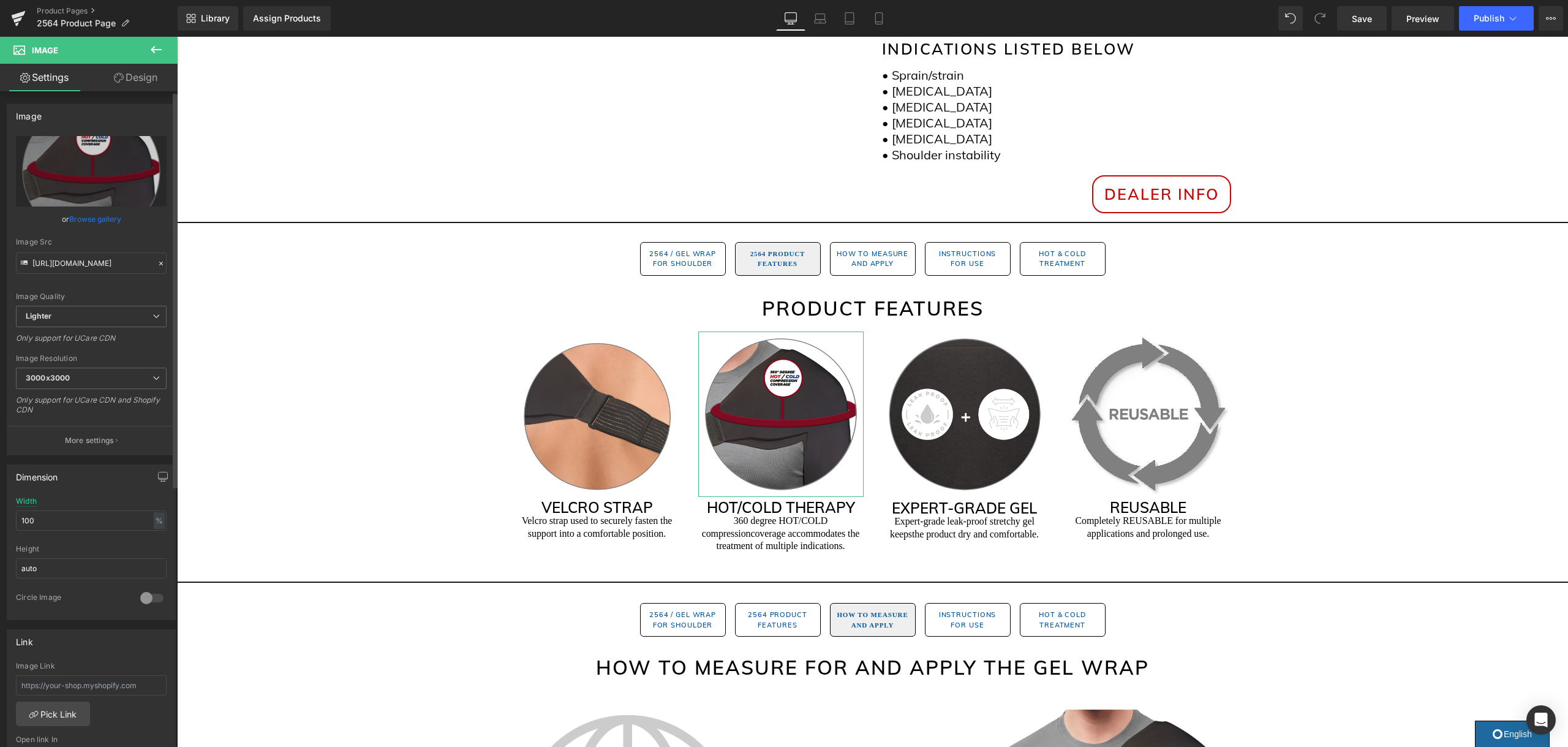
click at [111, 219] on link "Browse gallery" at bounding box center [95, 219] width 52 height 22
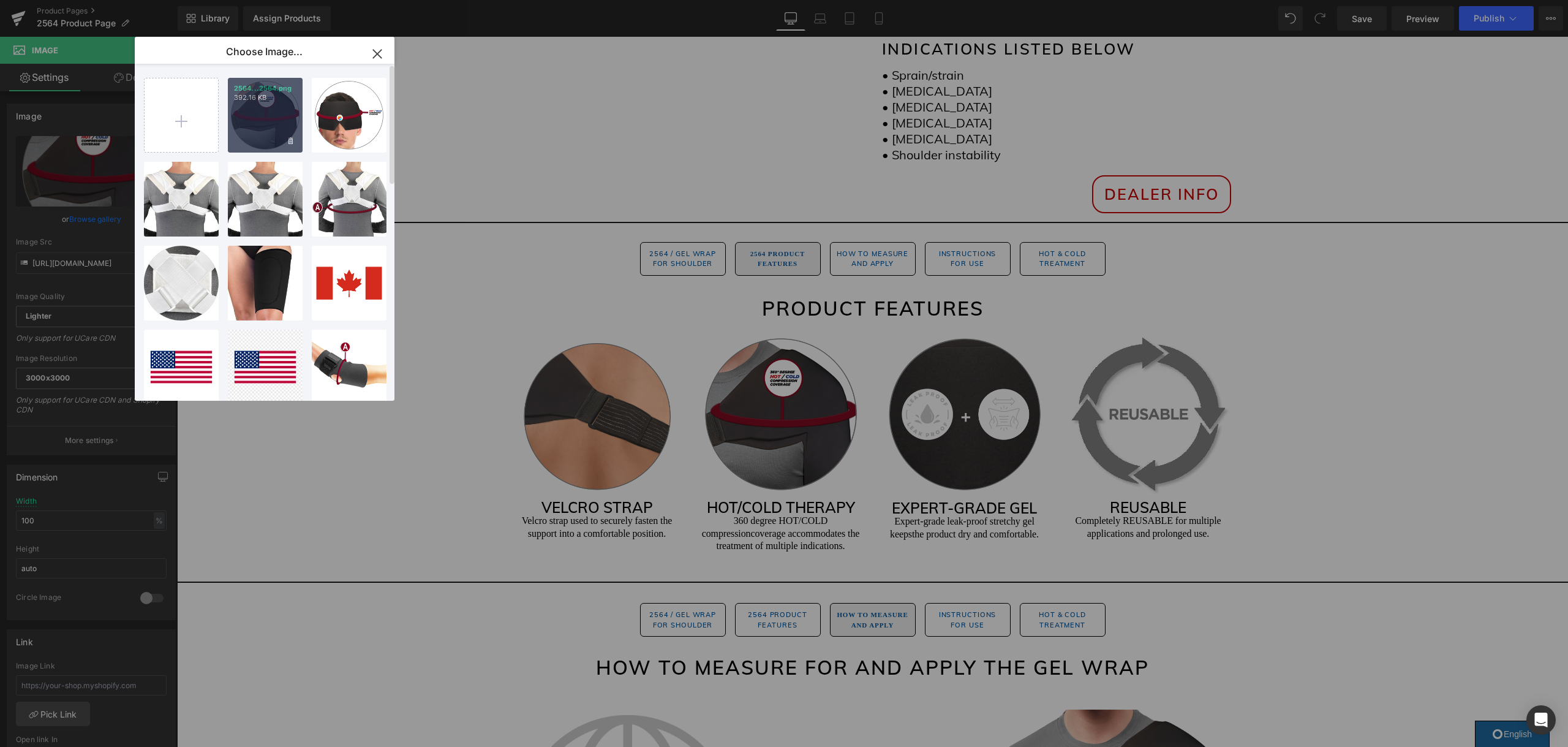
click at [246, 119] on div "2564...2564.png 392.16 KB" at bounding box center [265, 115] width 75 height 75
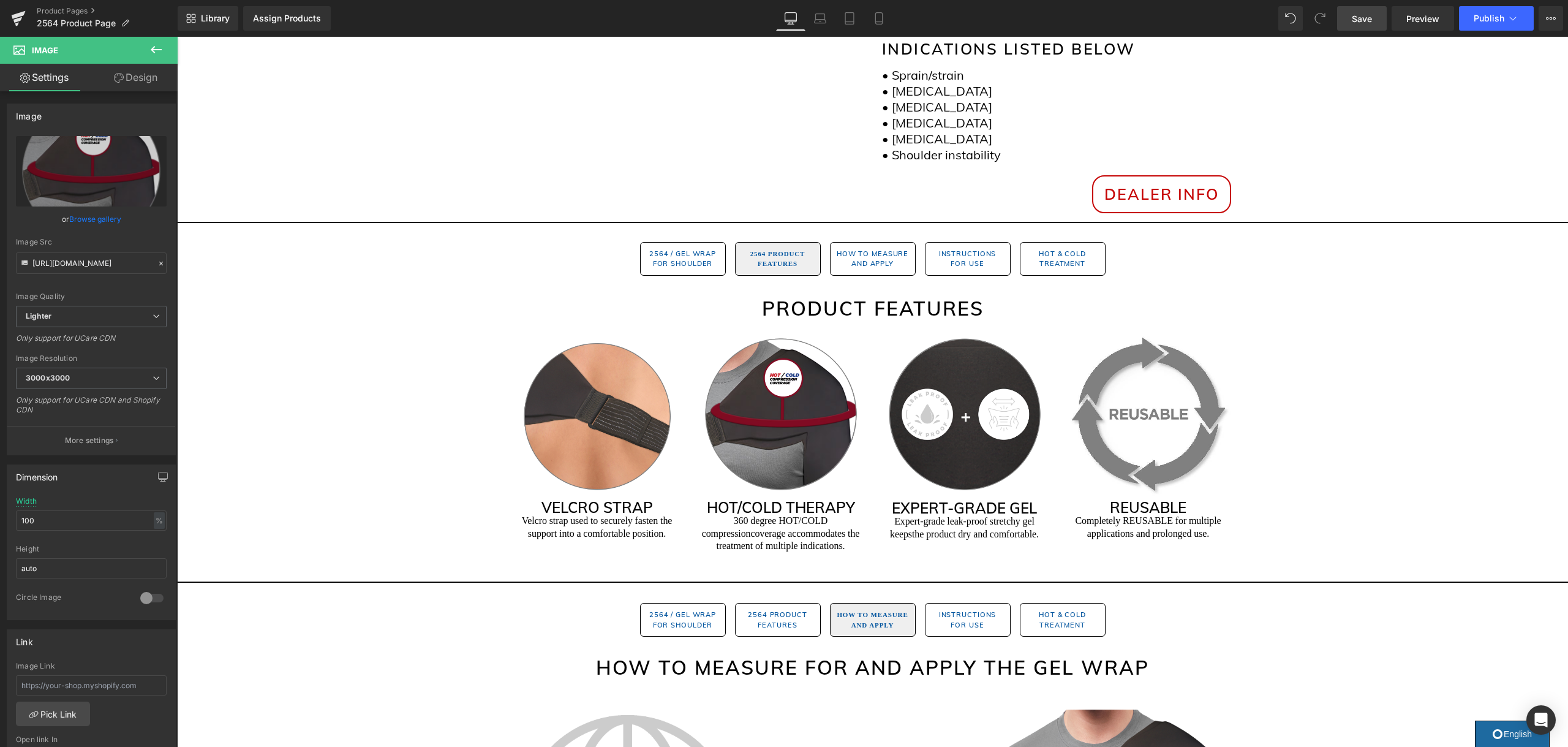
click at [1350, 22] on link "Save" at bounding box center [1361, 18] width 50 height 25
click at [1508, 17] on icon at bounding box center [1512, 18] width 12 height 12
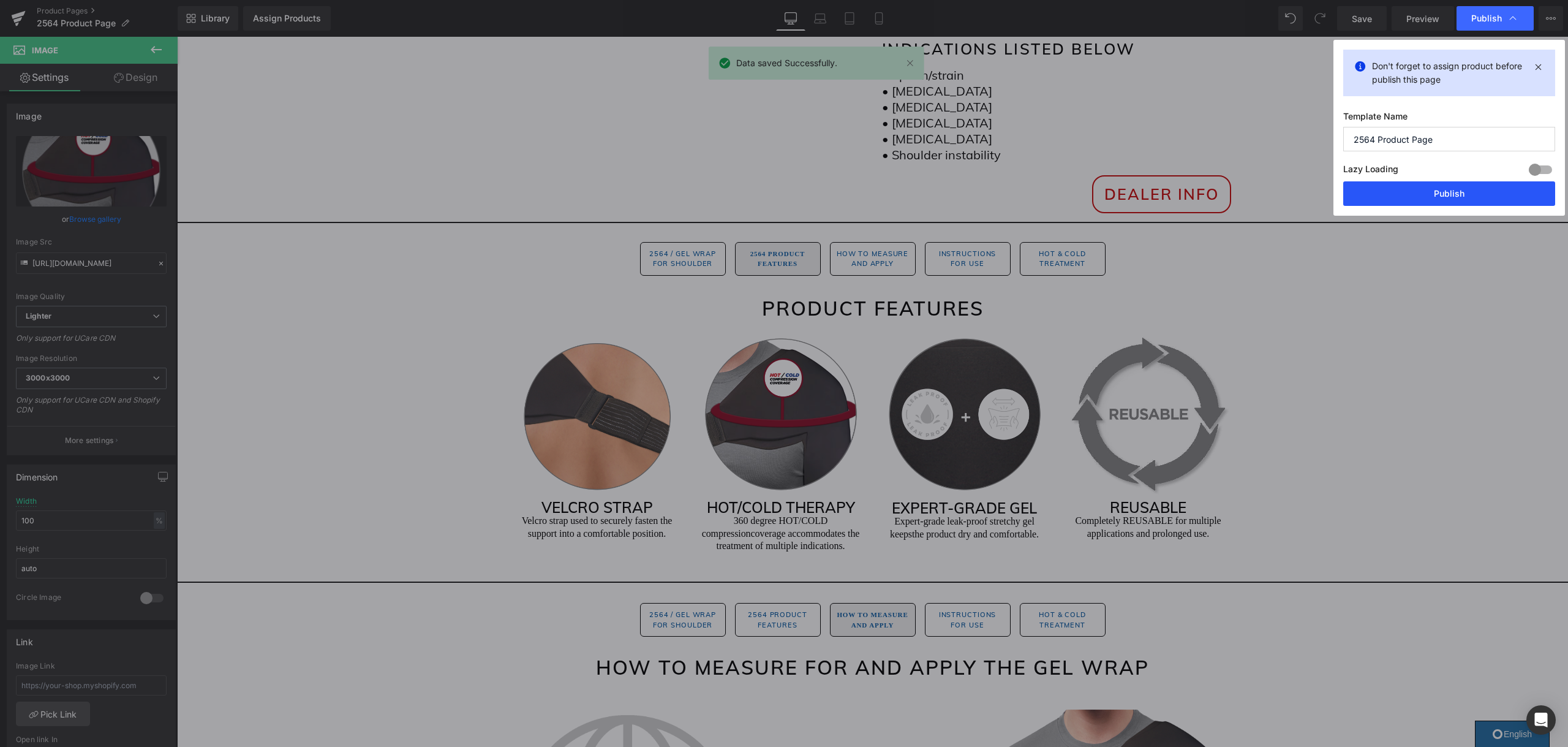
click at [1417, 190] on button "Publish" at bounding box center [1449, 193] width 212 height 25
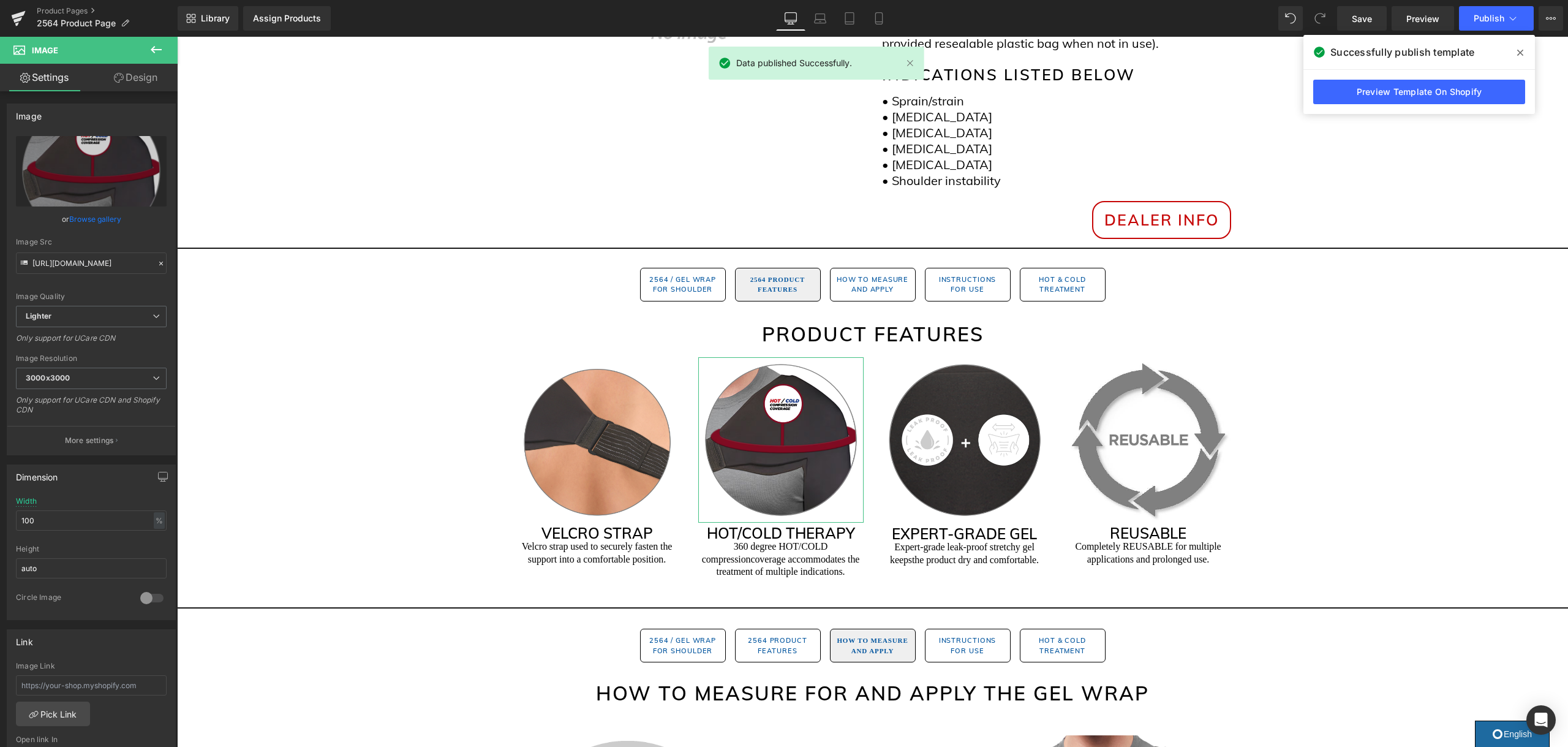
scroll to position [484, 0]
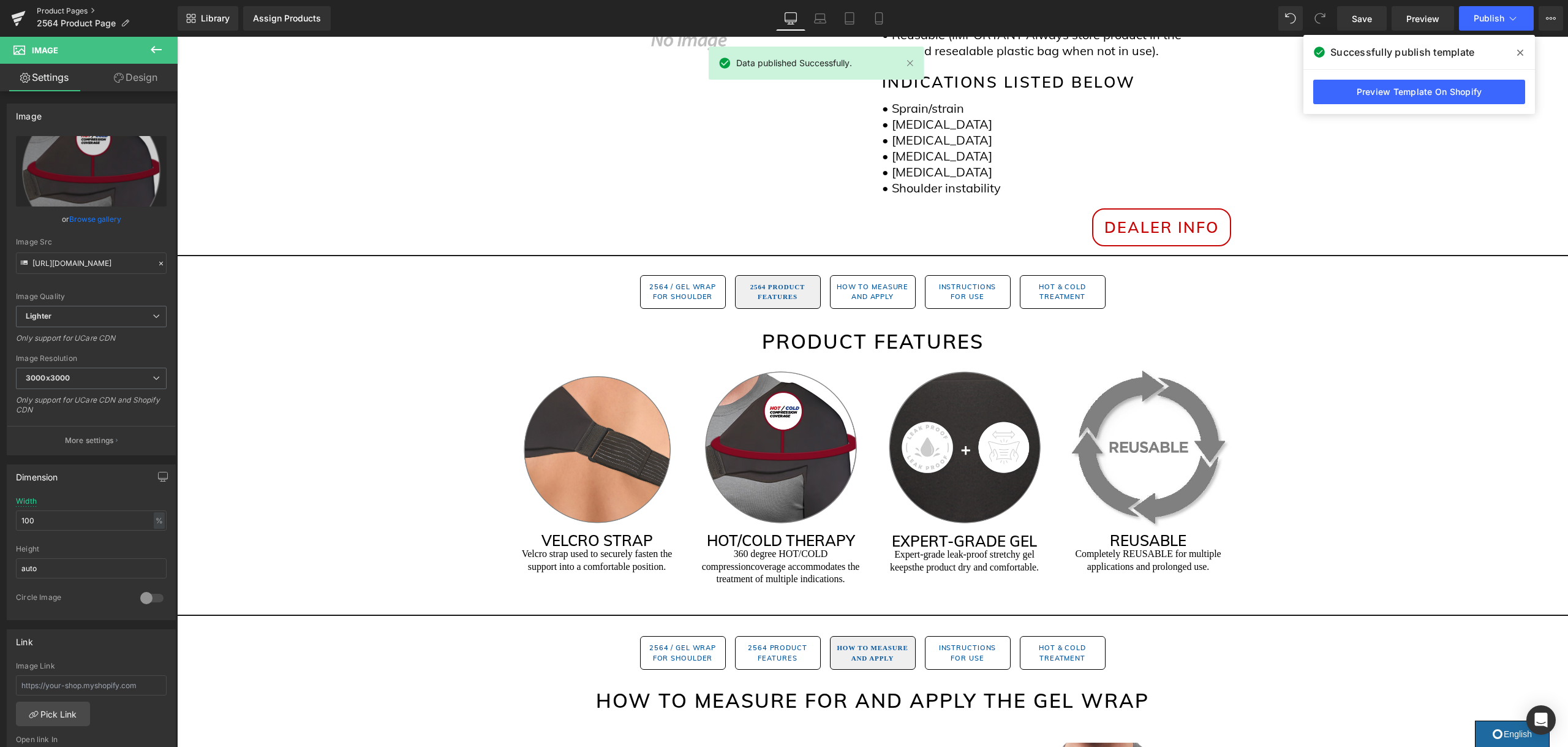
click at [45, 10] on link "Product Pages" at bounding box center [106, 11] width 141 height 10
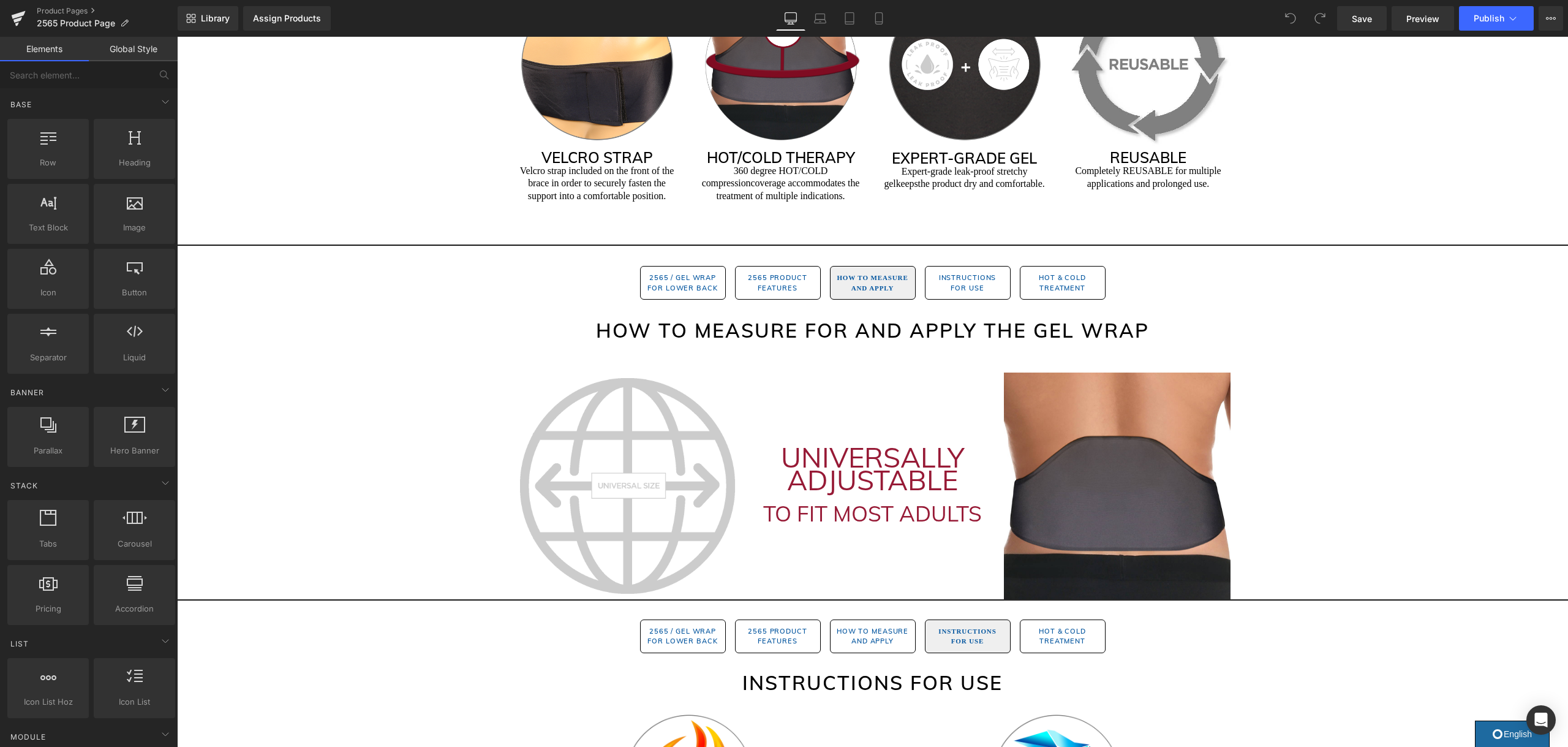
scroll to position [678, 0]
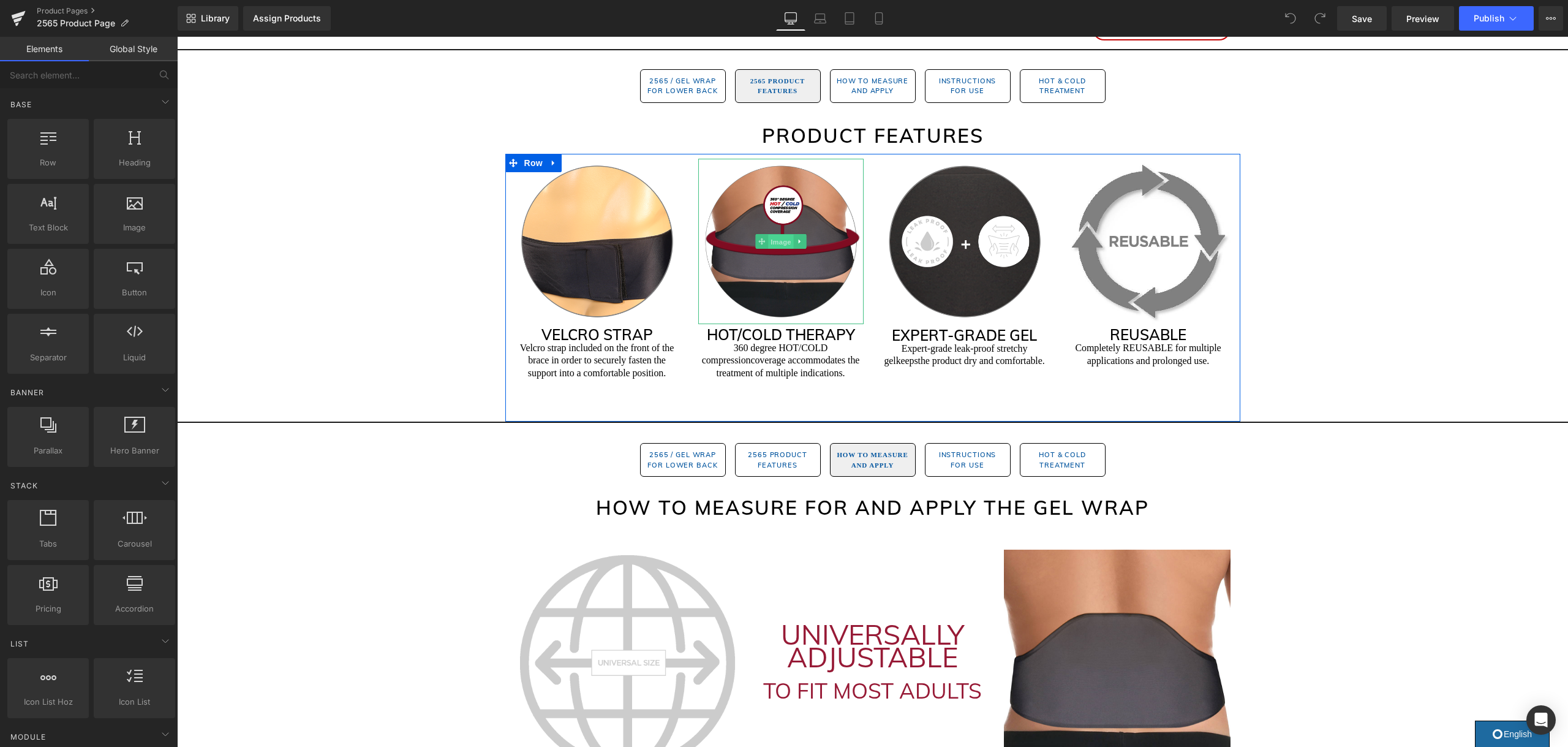
click at [787, 241] on span "Image" at bounding box center [780, 241] width 26 height 15
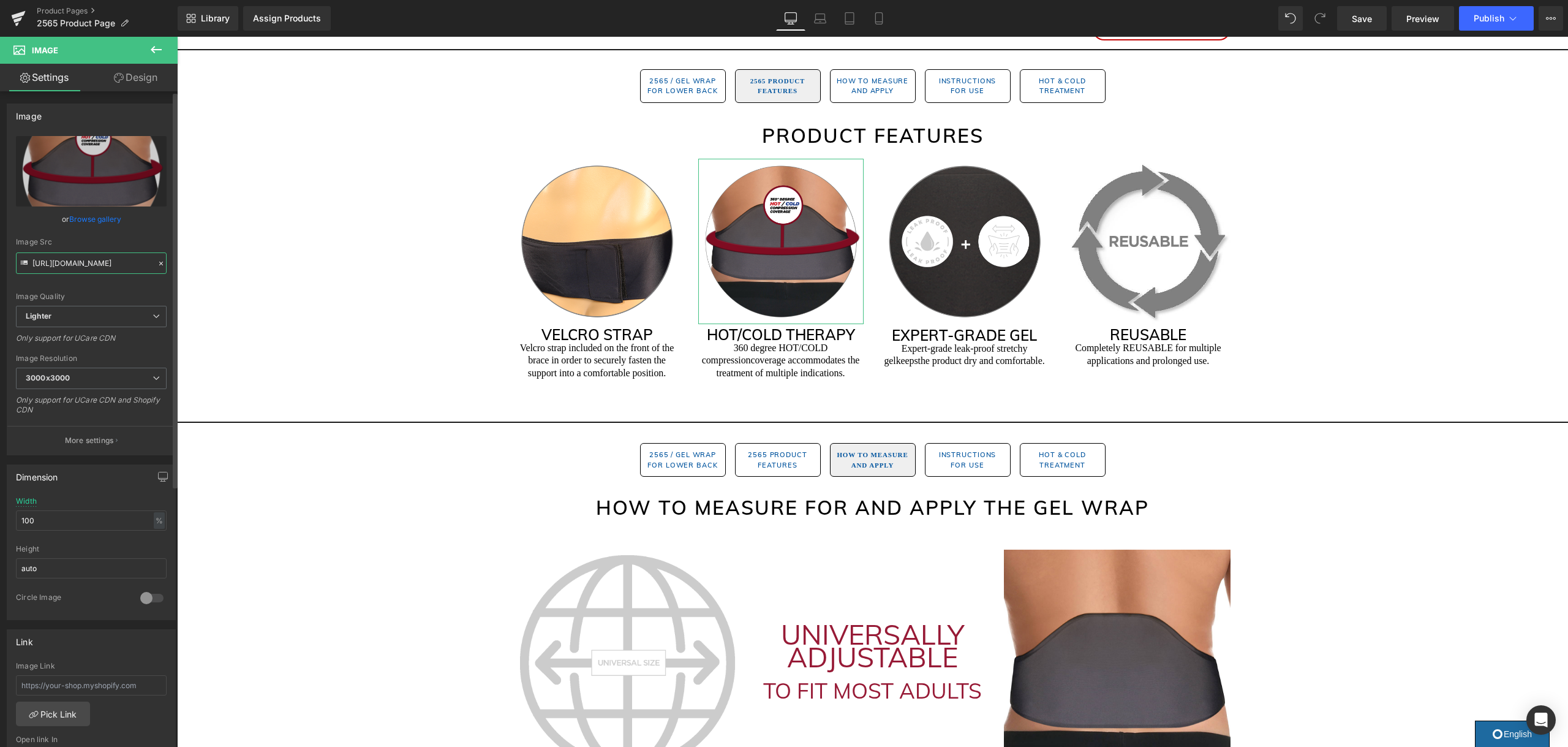
click at [107, 259] on input "https://ucarecdn.com/aad361b4-51ad-4a49-a92a-b98eab49bcd7/-/format/auto/-/previ…" at bounding box center [91, 263] width 151 height 22
click at [784, 245] on span "Image" at bounding box center [780, 241] width 26 height 15
click at [94, 220] on link "Browse gallery" at bounding box center [95, 219] width 52 height 22
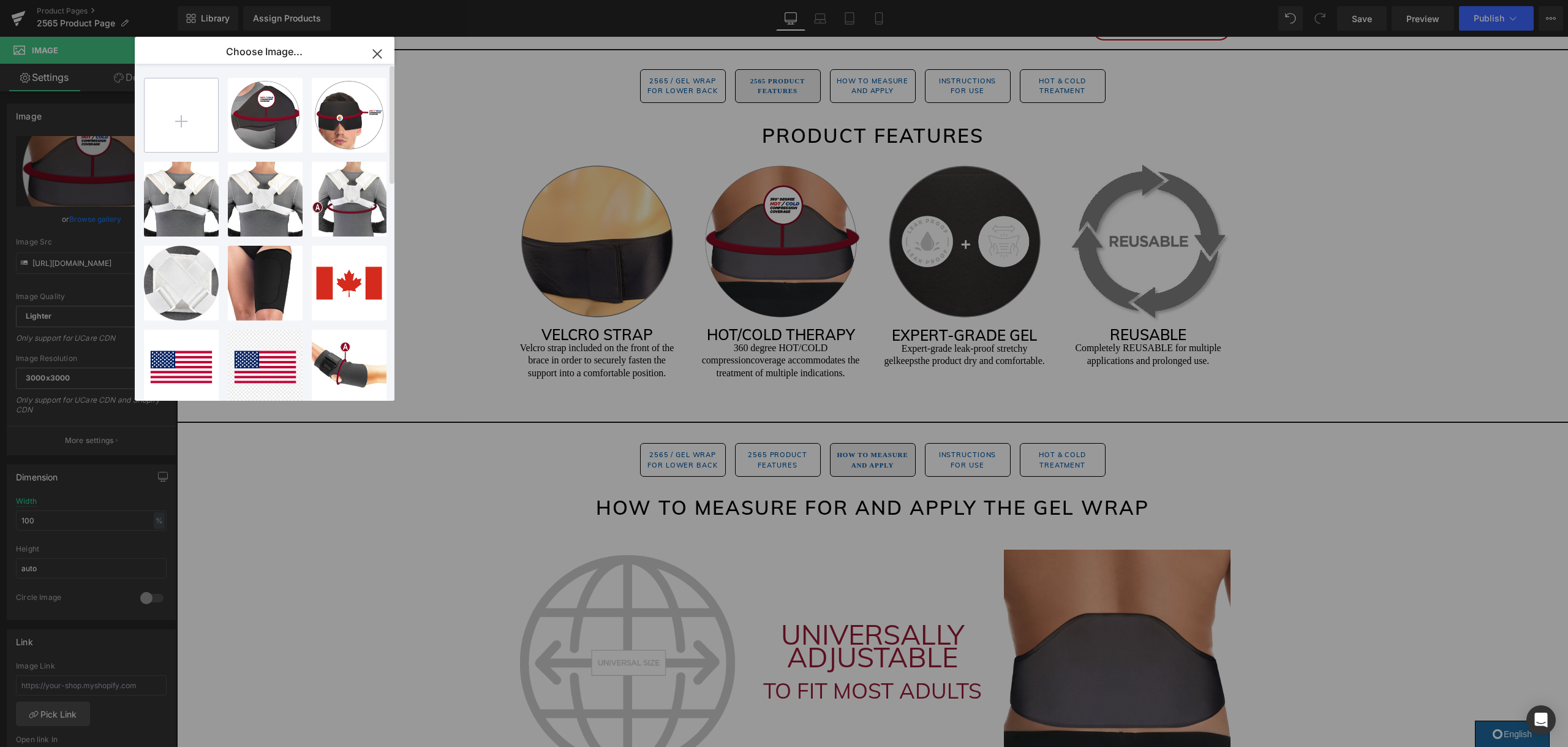
click at [167, 124] on input "file" at bounding box center [181, 115] width 74 height 74
type input "C:\fakepath\2565.png"
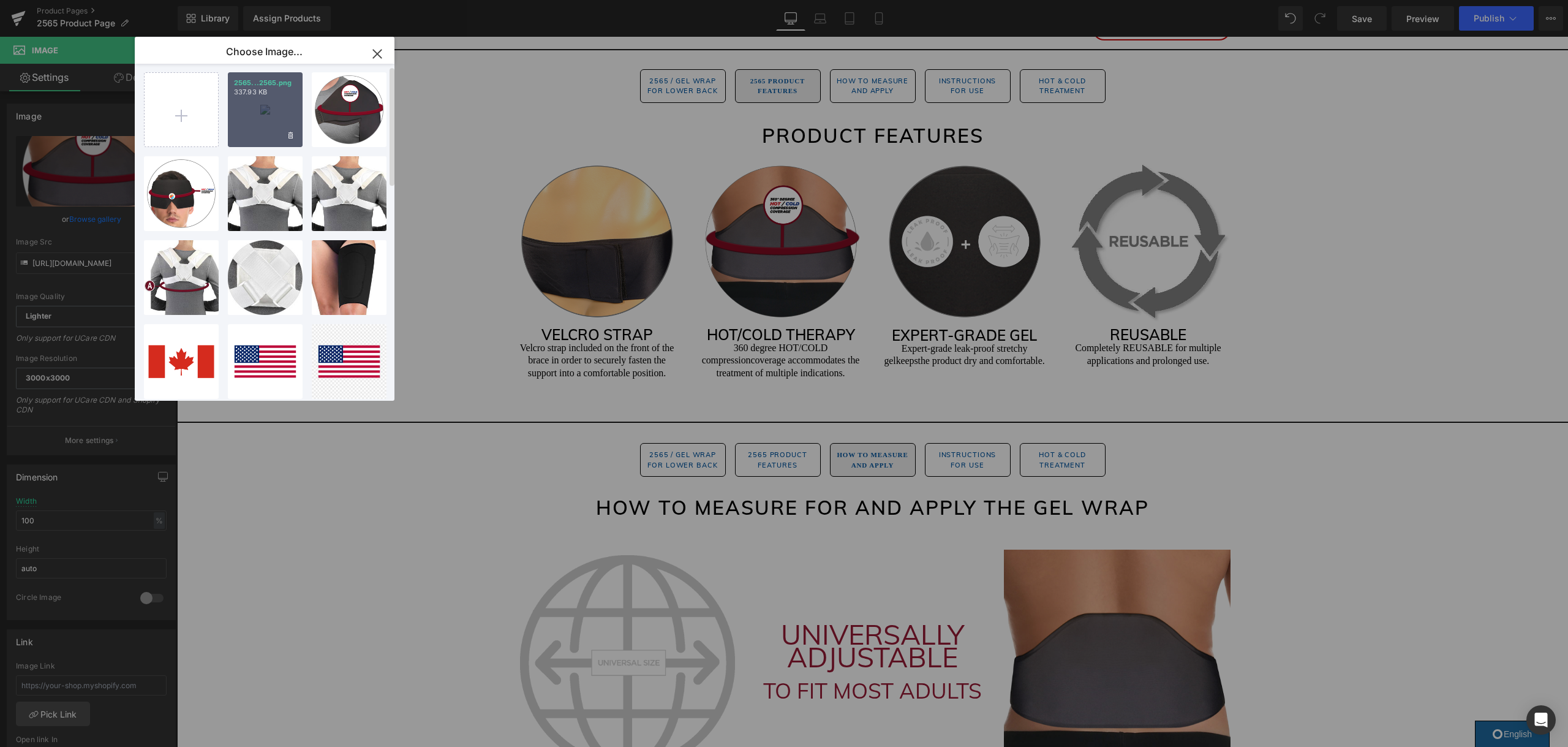
scroll to position [4, 0]
click at [279, 116] on div "2565...2565.png 337.93 KB" at bounding box center [265, 111] width 75 height 75
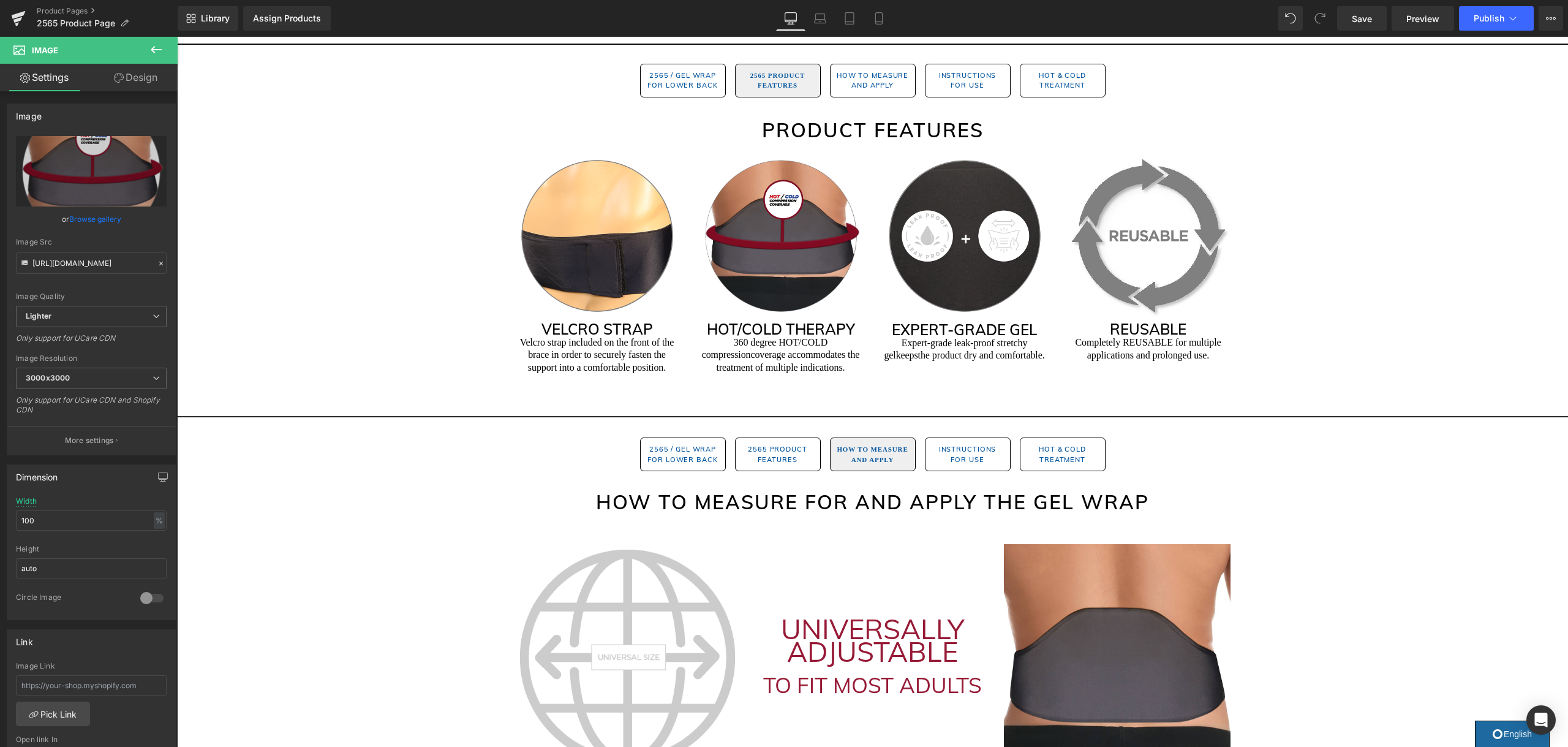
scroll to position [685, 0]
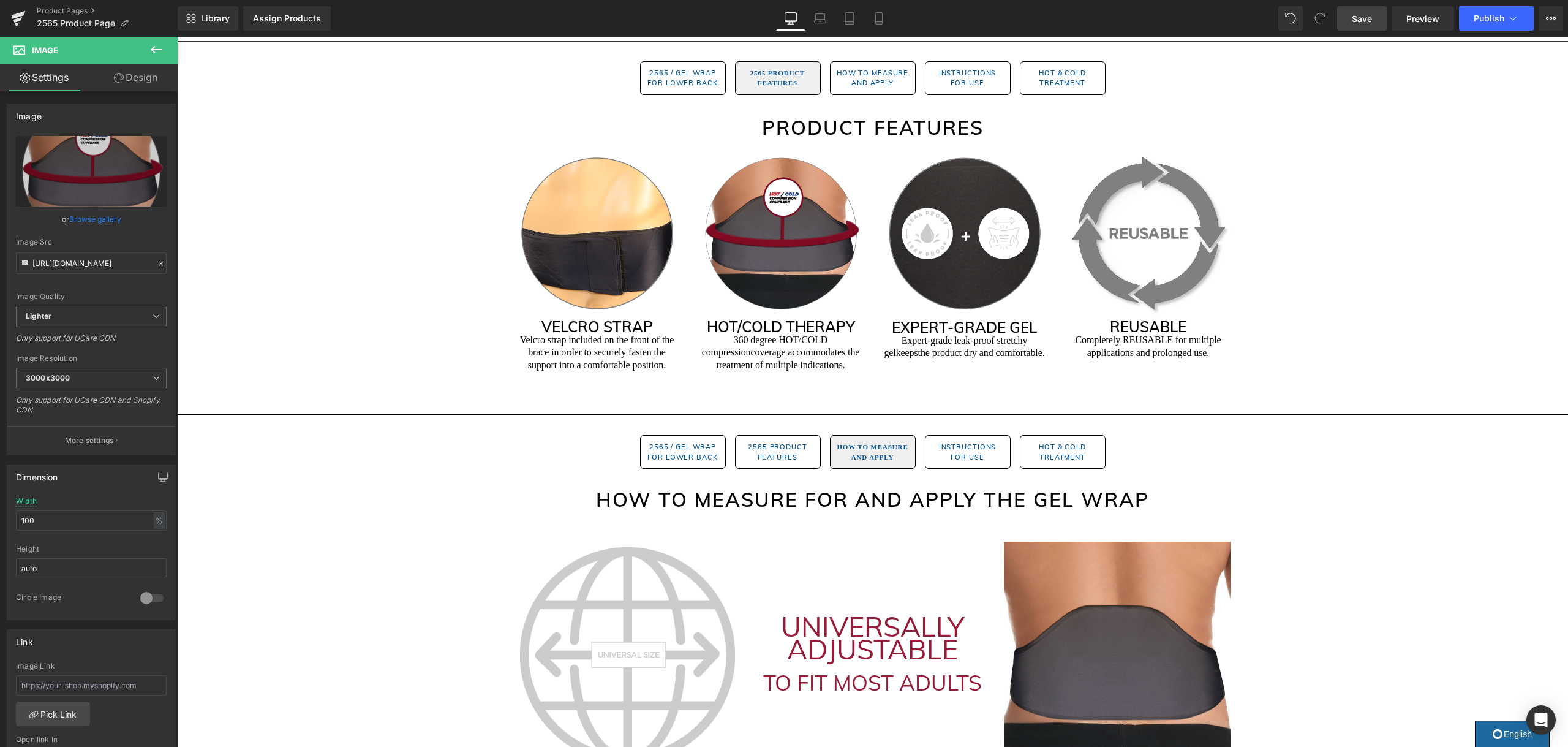
click at [1372, 22] on span "Save" at bounding box center [1361, 18] width 20 height 13
click at [1498, 24] on button "Publish" at bounding box center [1496, 18] width 75 height 25
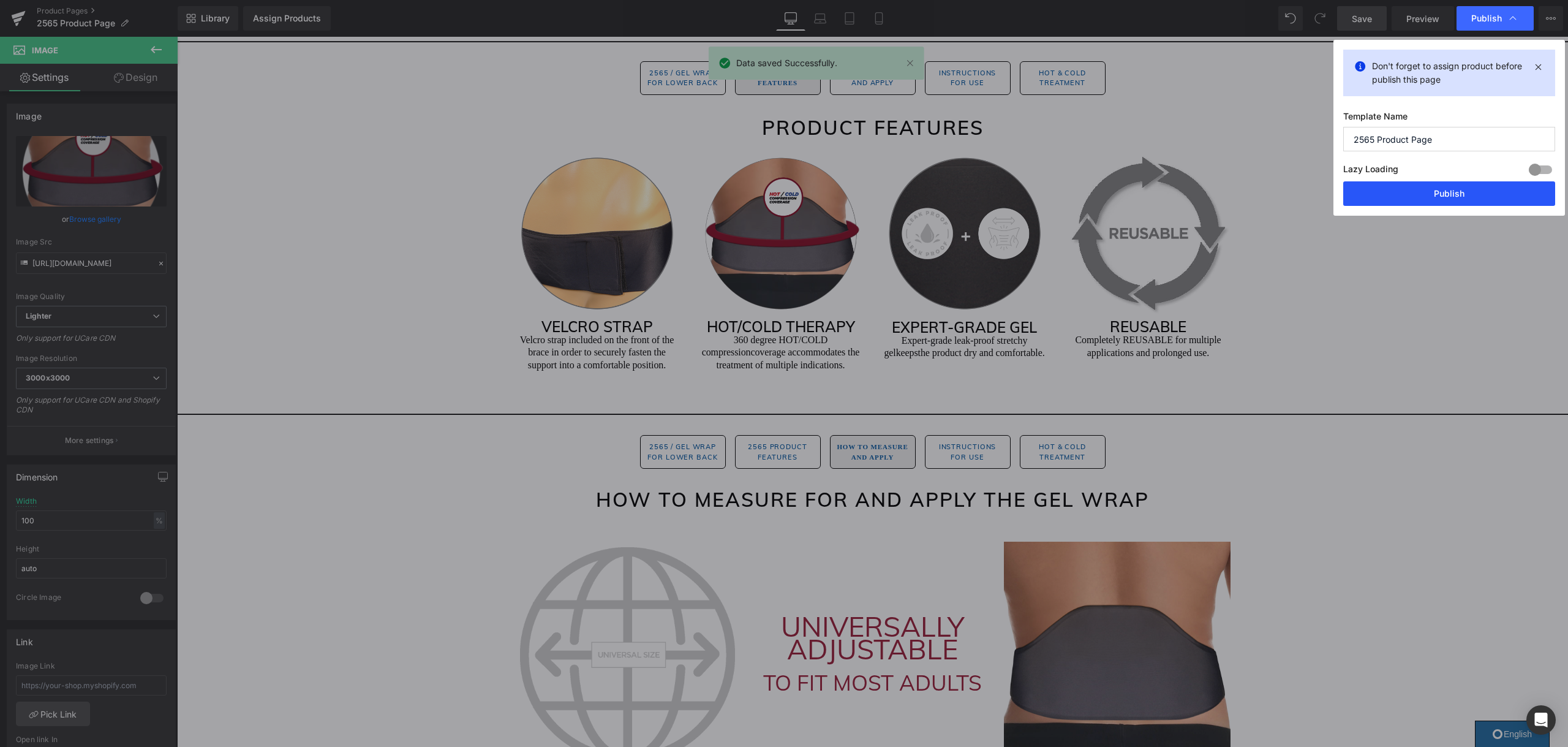
click at [1434, 191] on button "Publish" at bounding box center [1449, 193] width 212 height 25
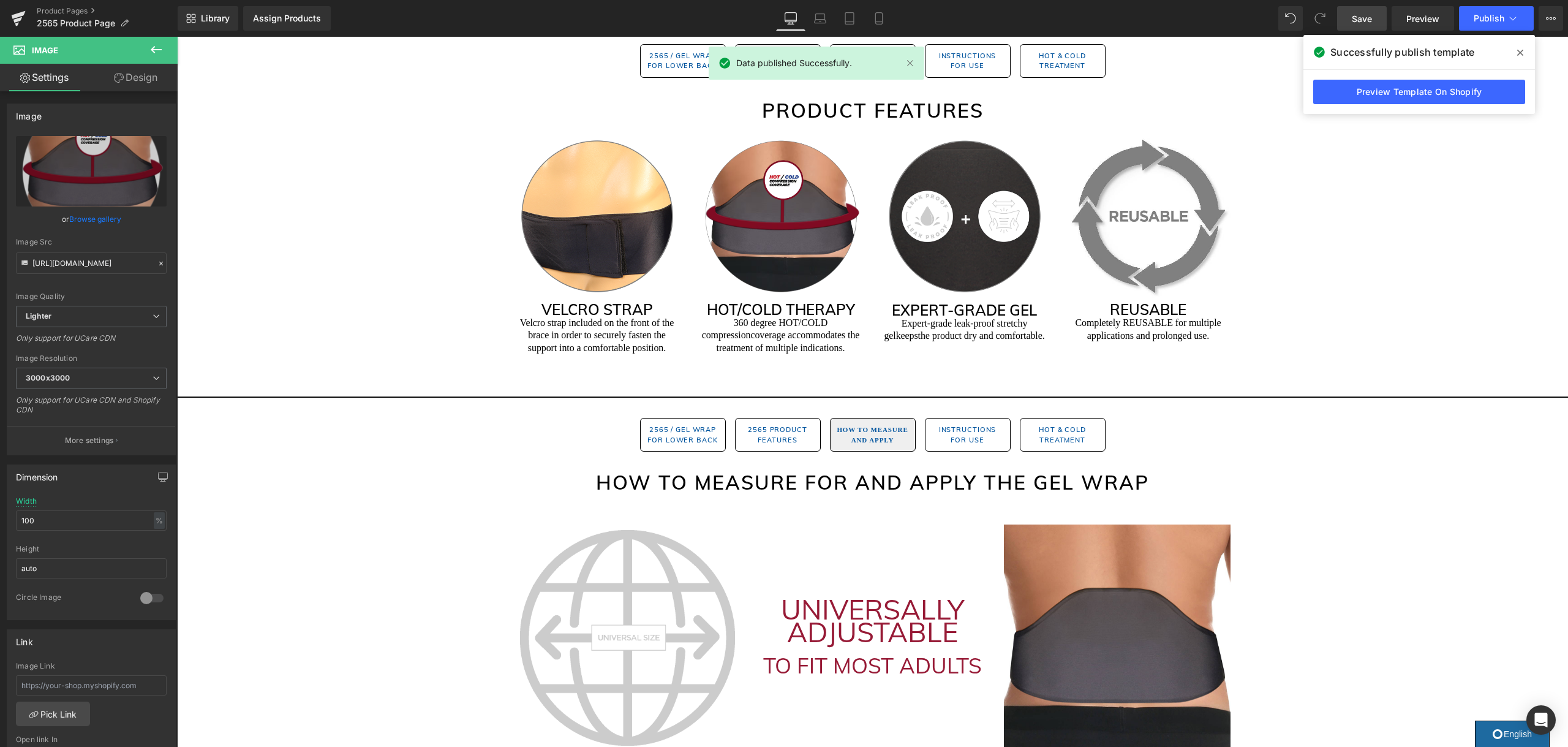
scroll to position [708, 0]
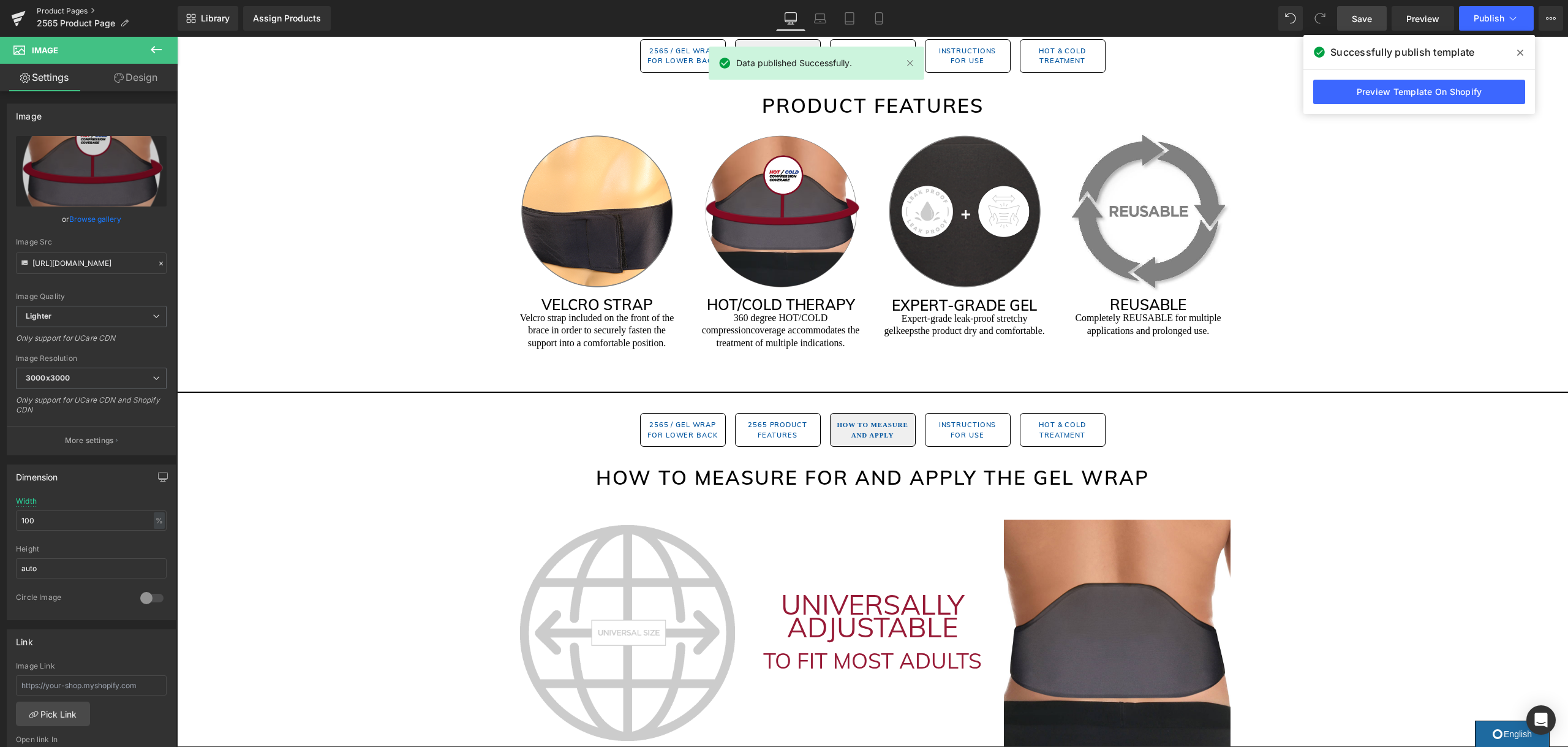
click at [69, 11] on link "Product Pages" at bounding box center [106, 11] width 141 height 10
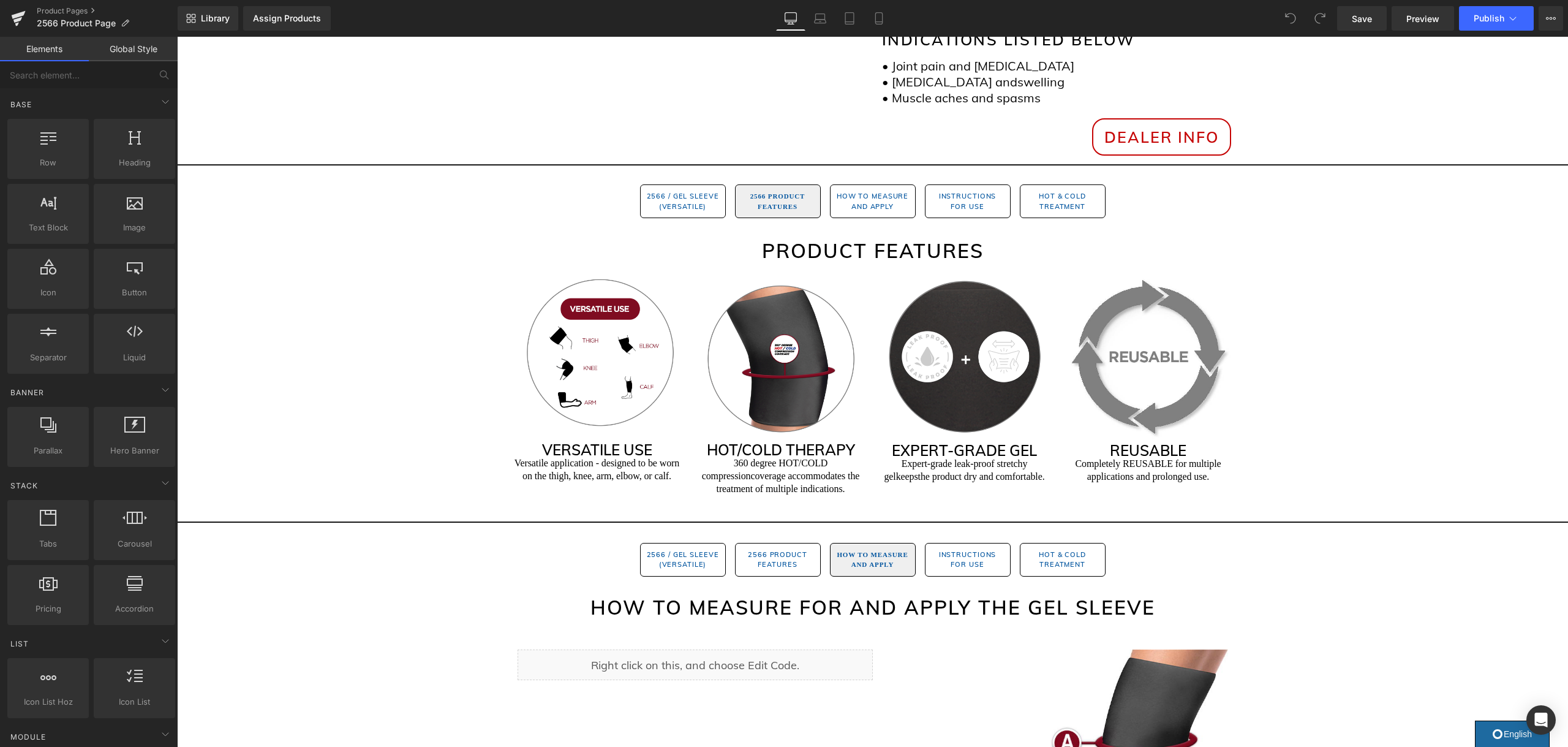
scroll to position [546, 0]
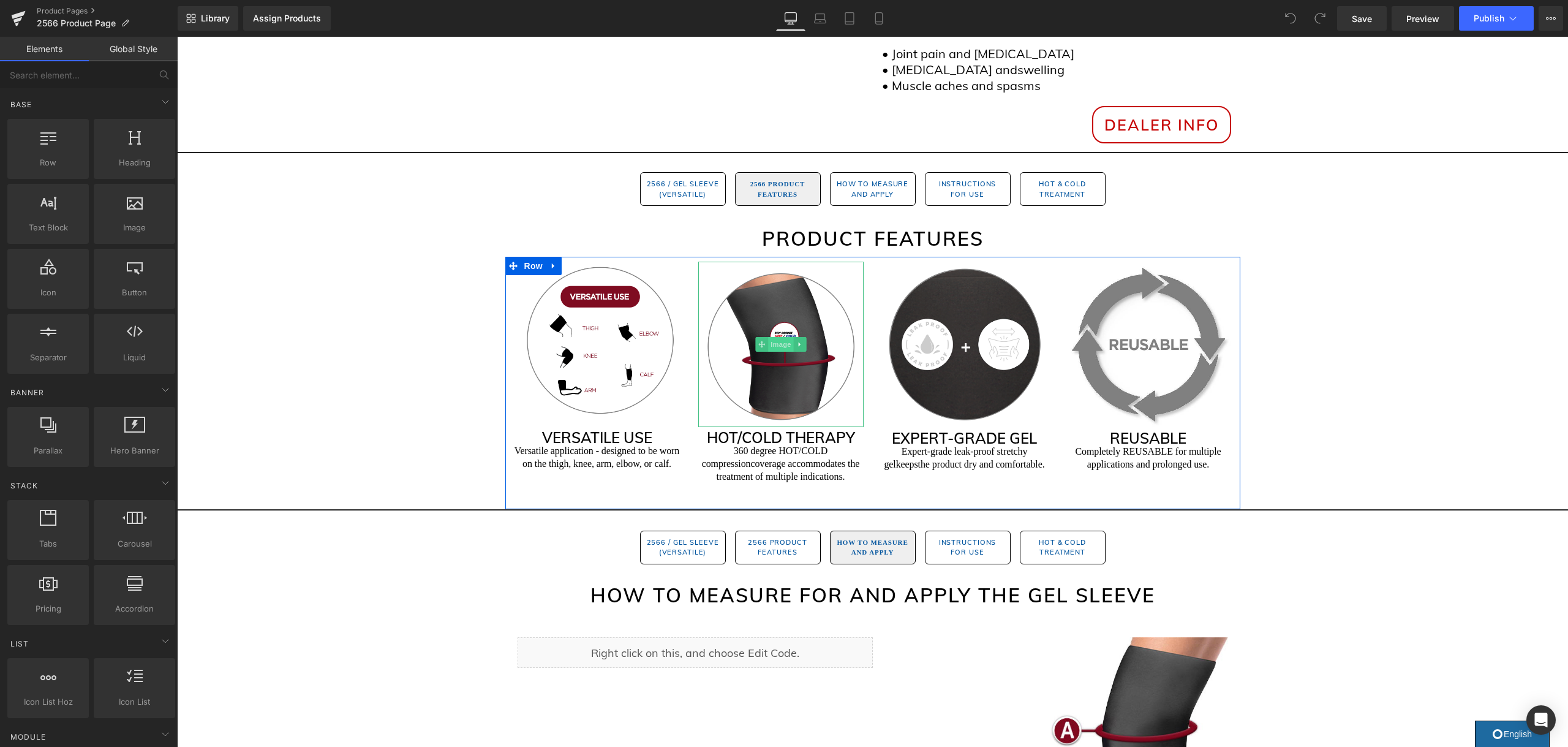
click at [776, 343] on span "Image" at bounding box center [780, 344] width 26 height 15
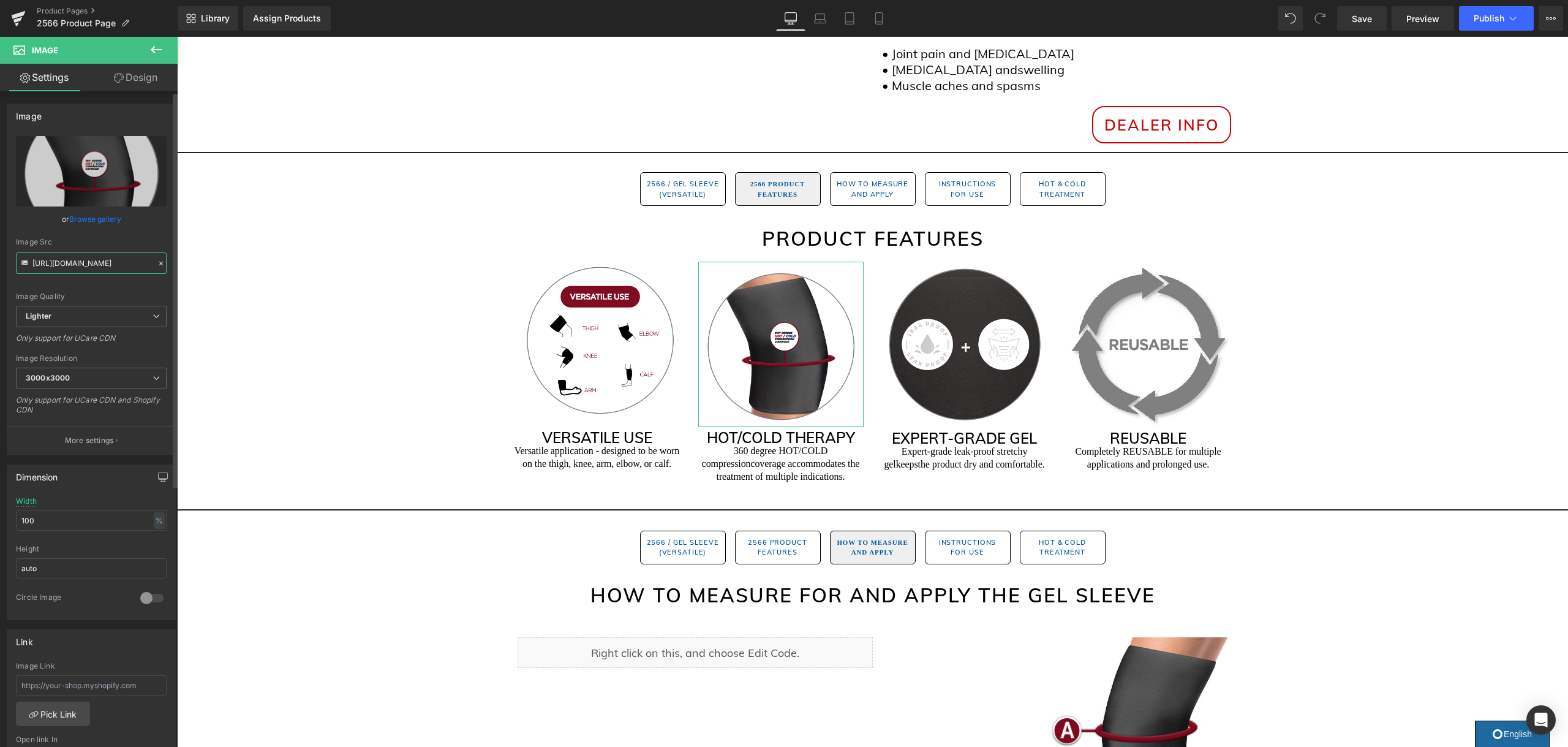
click at [76, 264] on input "[URL][DOMAIN_NAME]" at bounding box center [91, 263] width 151 height 22
click at [785, 347] on span "Image" at bounding box center [780, 344] width 26 height 15
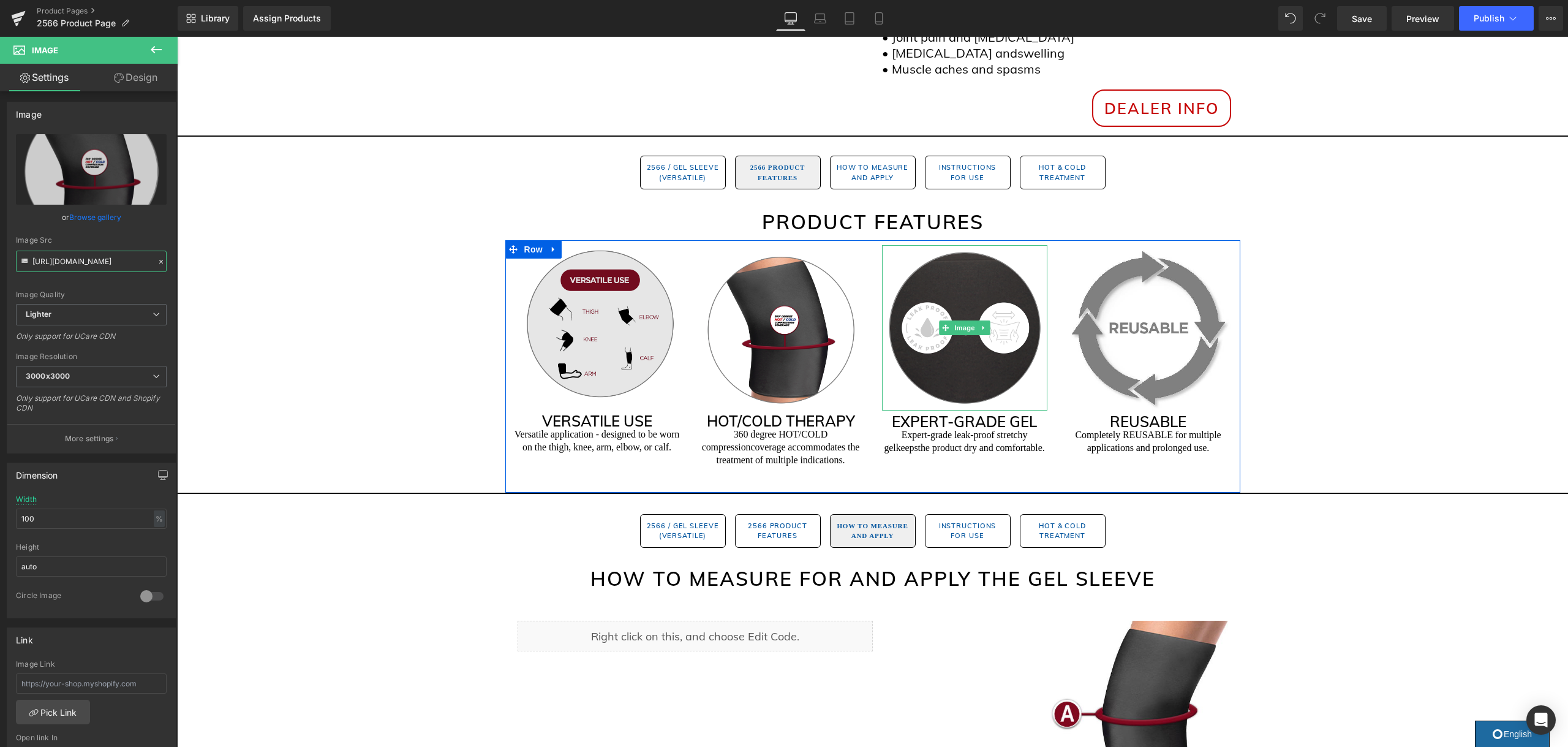
scroll to position [563, 0]
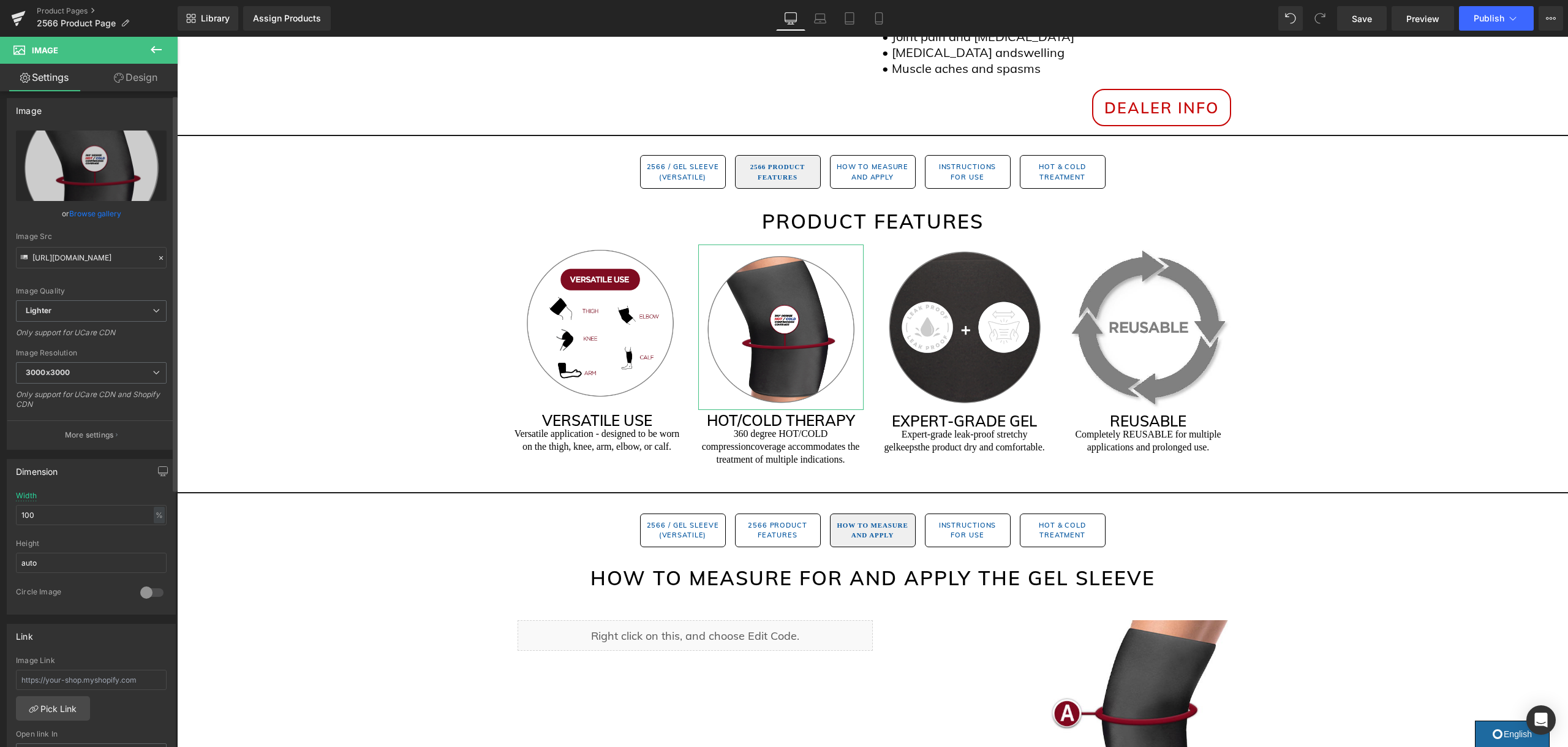
click at [101, 216] on link "Browse gallery" at bounding box center [95, 213] width 52 height 22
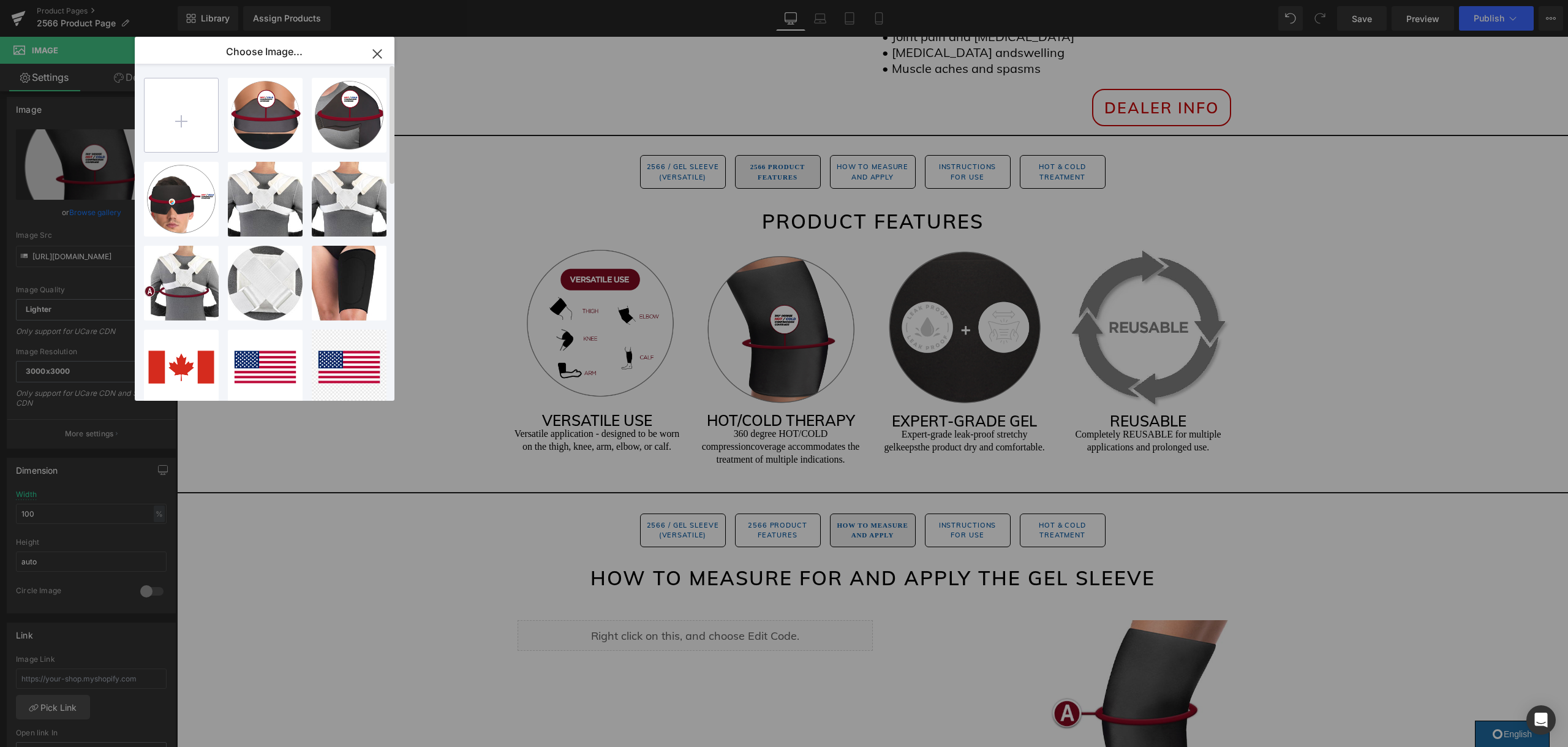
click at [186, 119] on input "file" at bounding box center [181, 115] width 74 height 74
type input "C:\fakepath\2566.png"
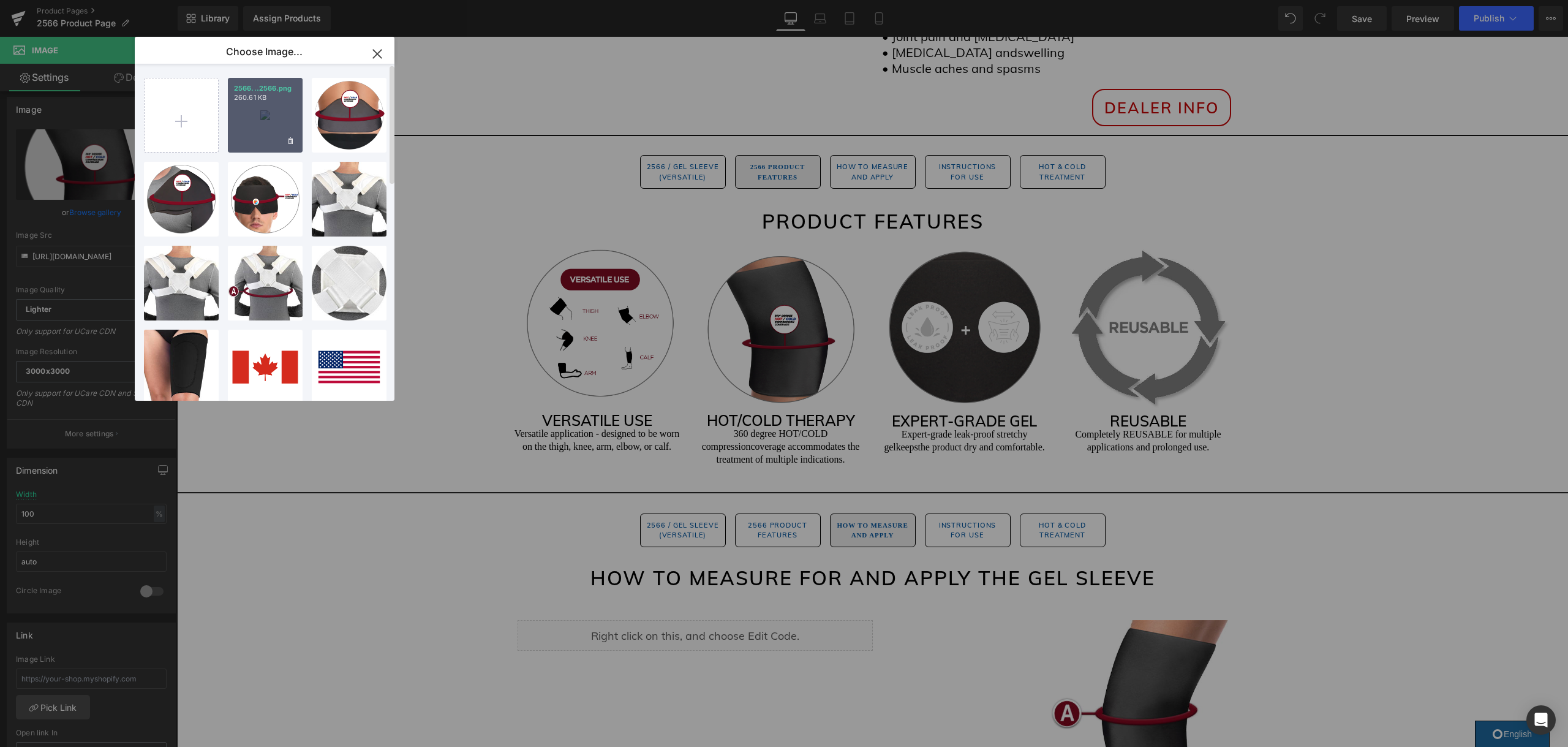
click at [246, 115] on div "2566...2566.png 260.61 KB" at bounding box center [265, 115] width 75 height 75
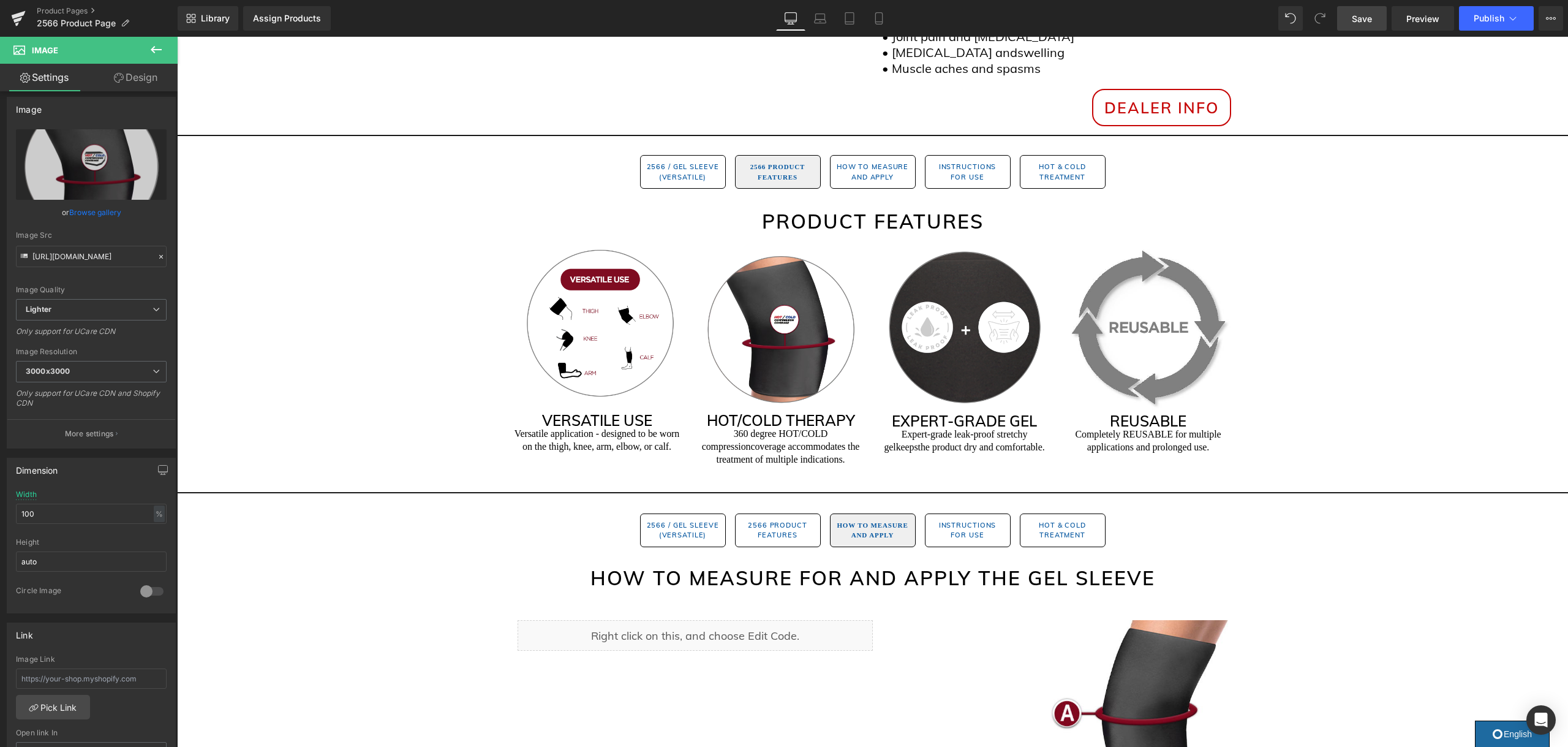
click at [1362, 20] on span "Save" at bounding box center [1361, 18] width 20 height 13
click at [1496, 15] on span "Publish" at bounding box center [1489, 18] width 31 height 10
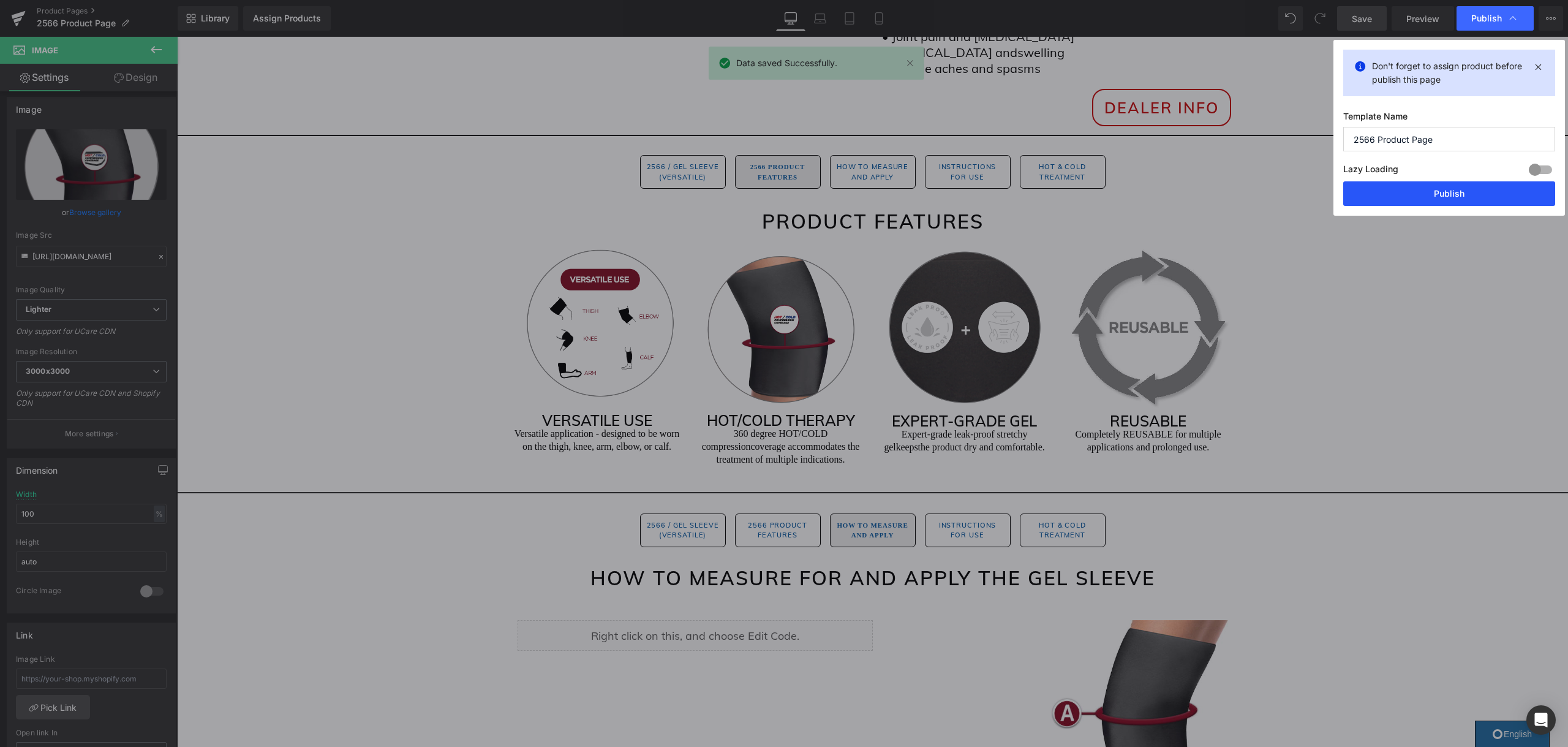
click at [1412, 192] on button "Publish" at bounding box center [1449, 193] width 212 height 25
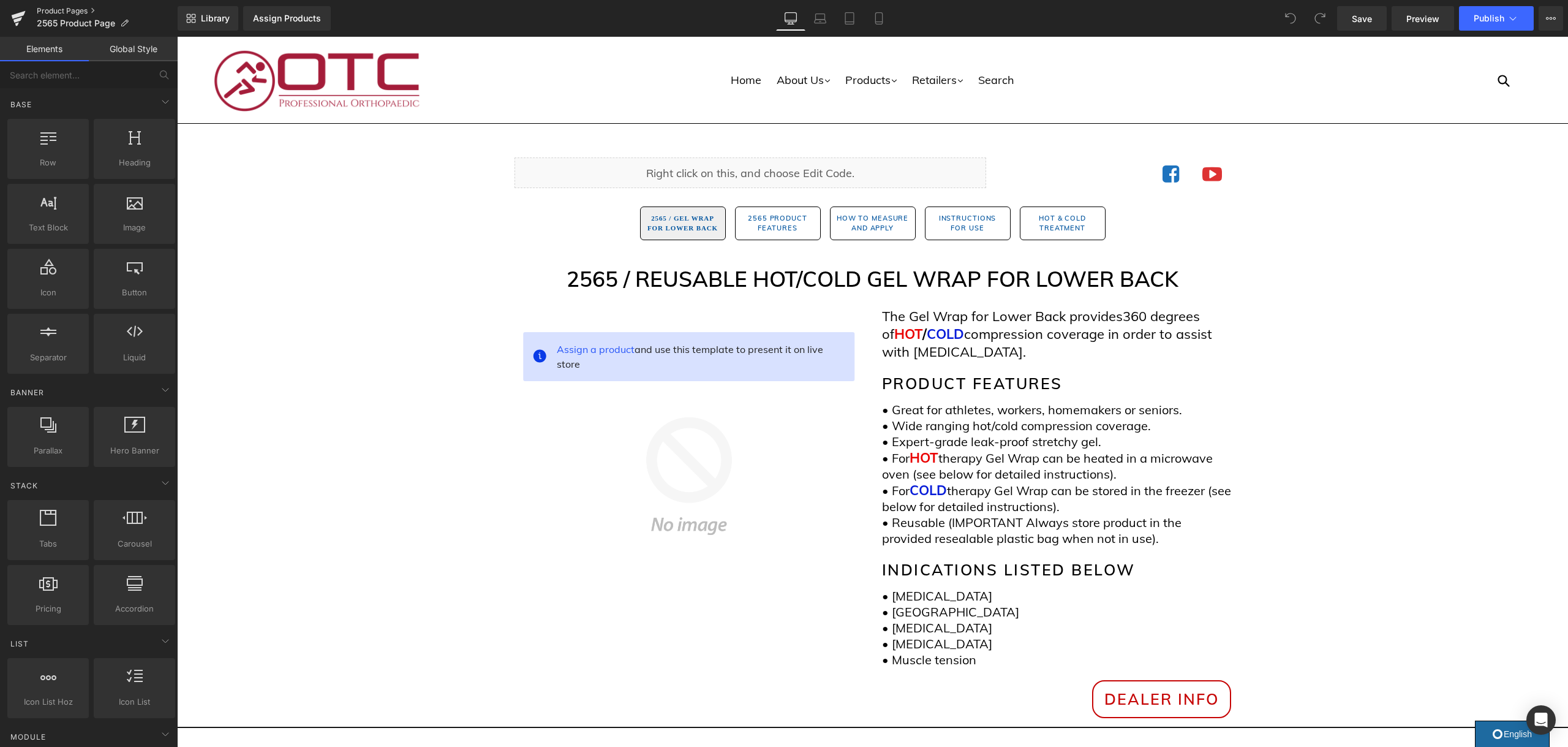
click at [85, 8] on link "Product Pages" at bounding box center [106, 11] width 141 height 10
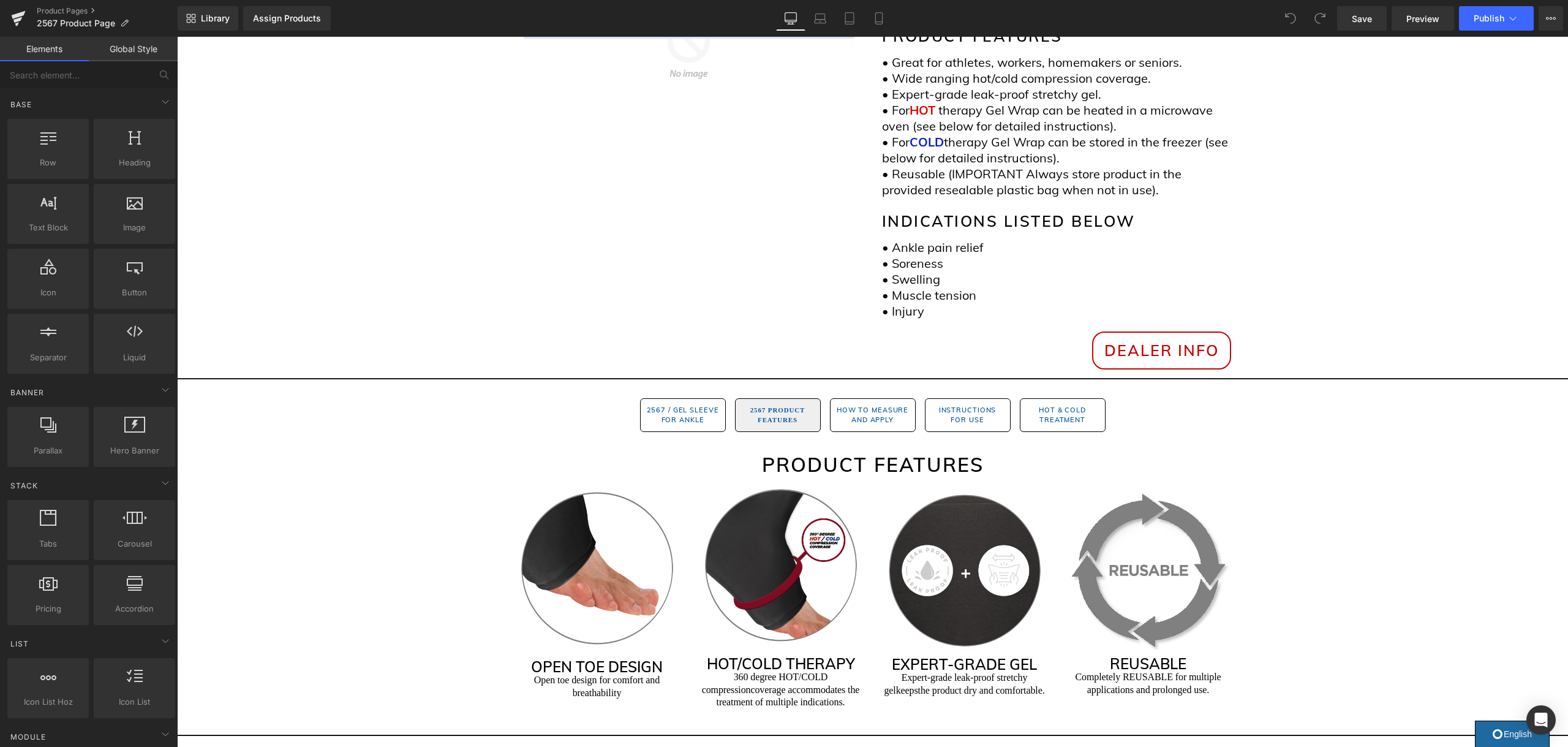
scroll to position [547, 0]
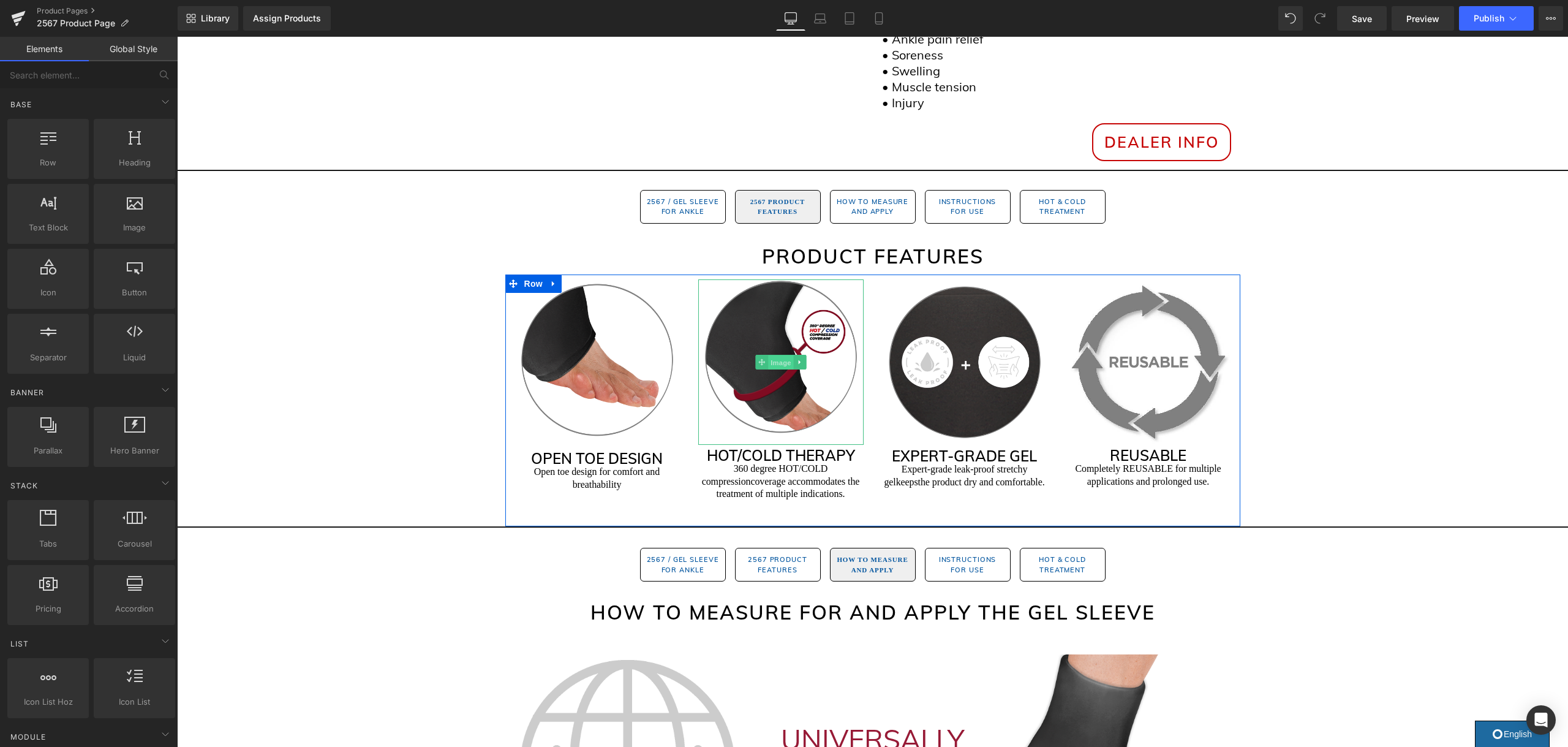
click at [780, 355] on span "Image" at bounding box center [780, 362] width 26 height 15
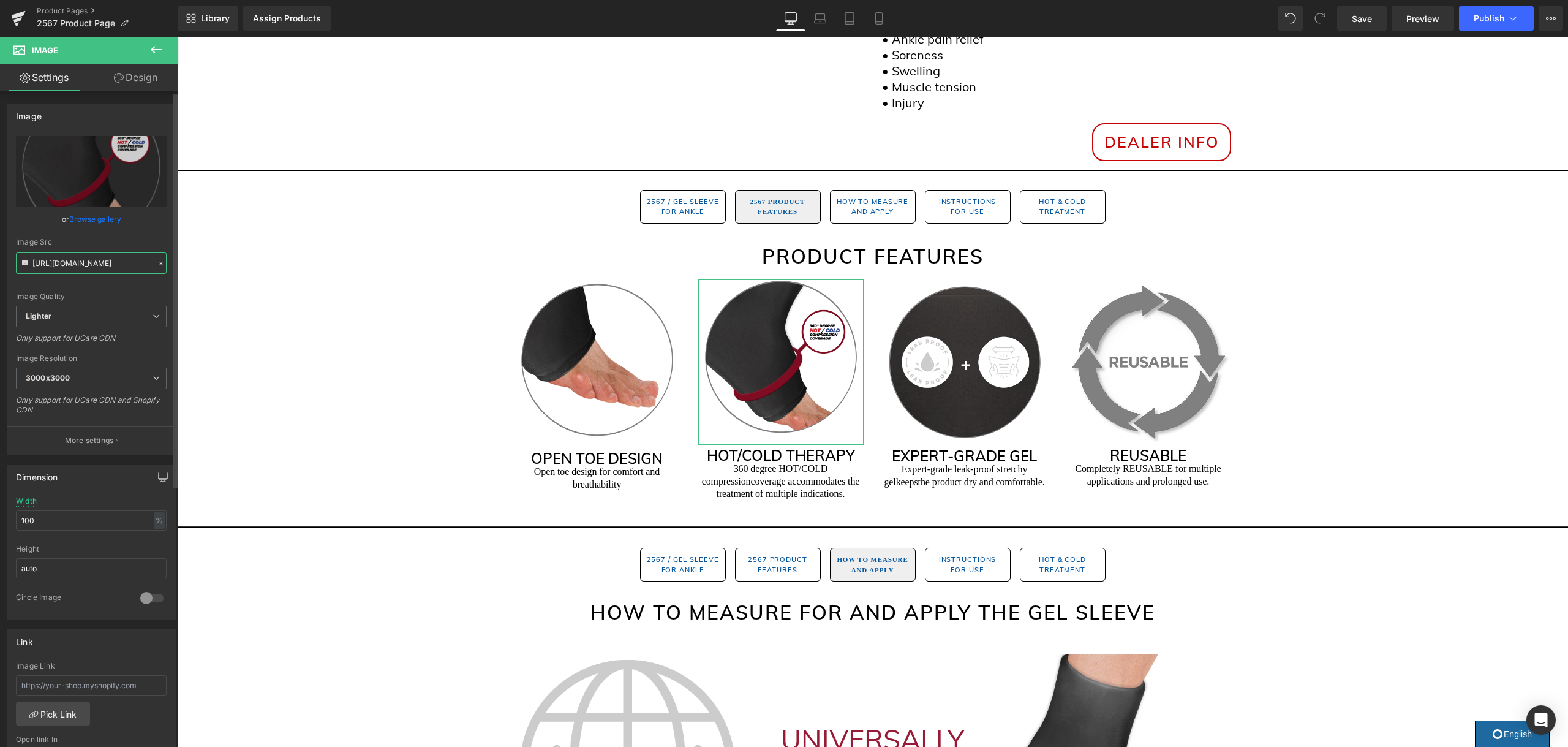
click at [110, 263] on input "https://ucarecdn.com/1a6098ae-7163-4626-88ef-c8d00fc3b2fc/-/format/auto/-/previ…" at bounding box center [91, 263] width 151 height 22
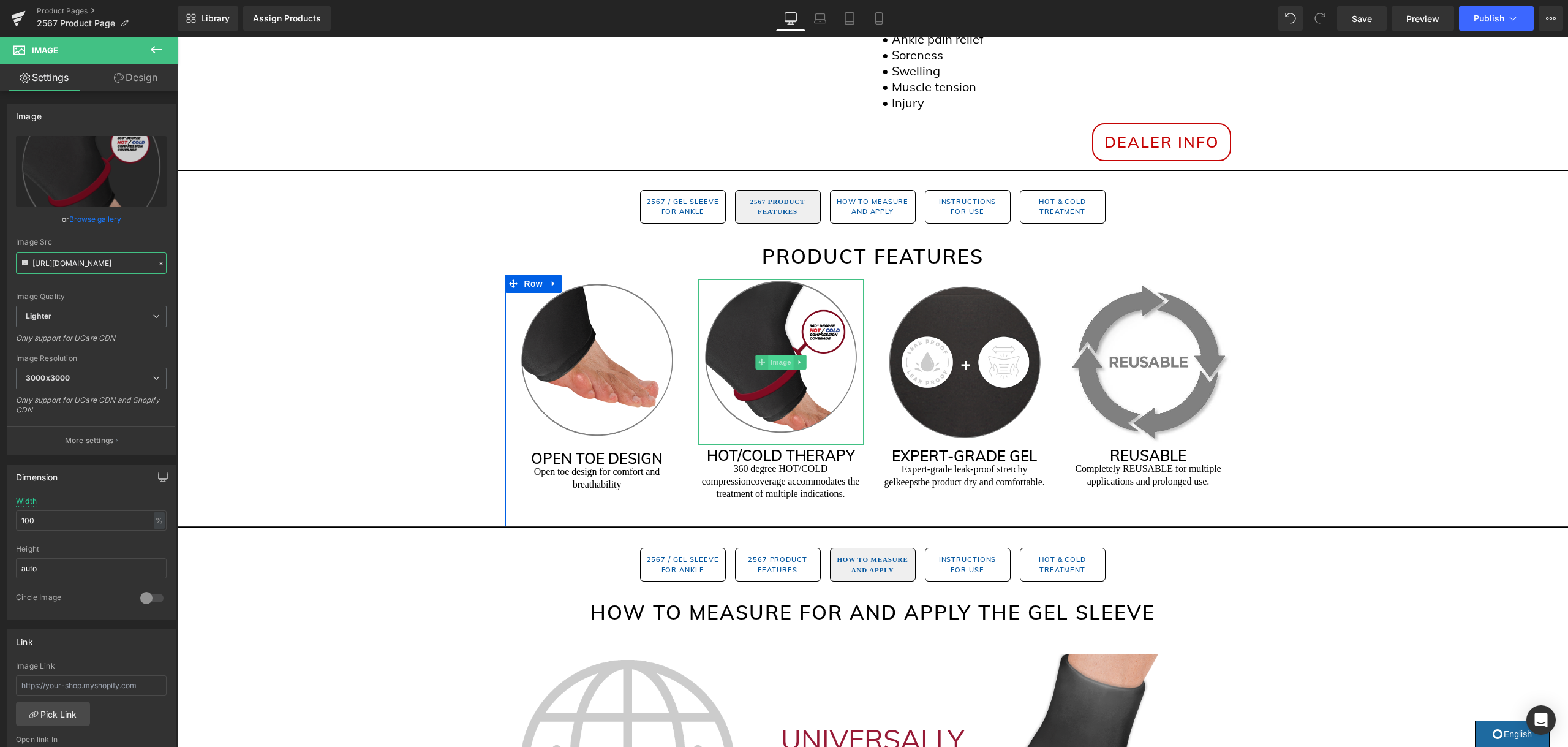
click at [783, 355] on span "Image" at bounding box center [780, 362] width 26 height 15
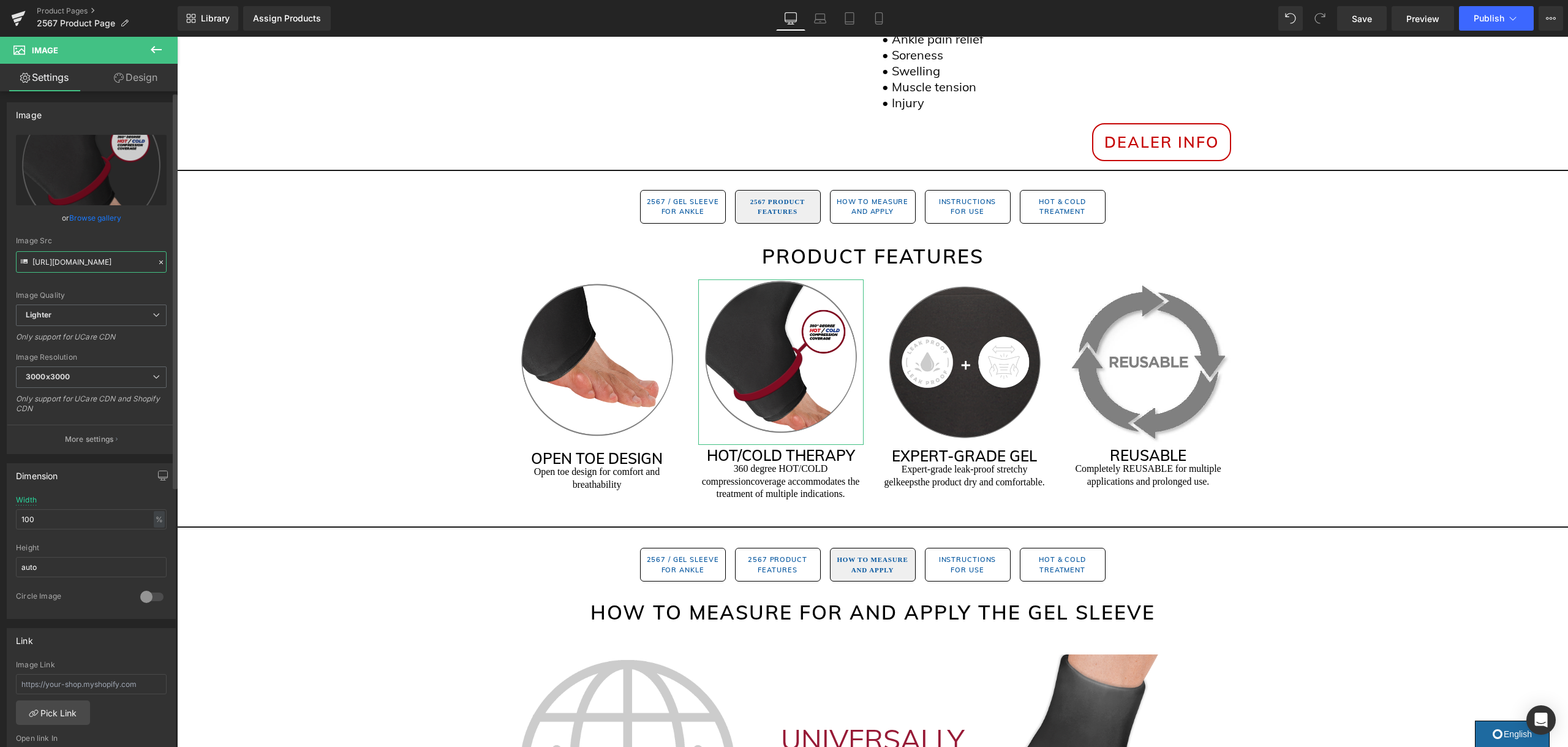
scroll to position [2, 0]
click at [97, 221] on link "Browse gallery" at bounding box center [95, 217] width 52 height 22
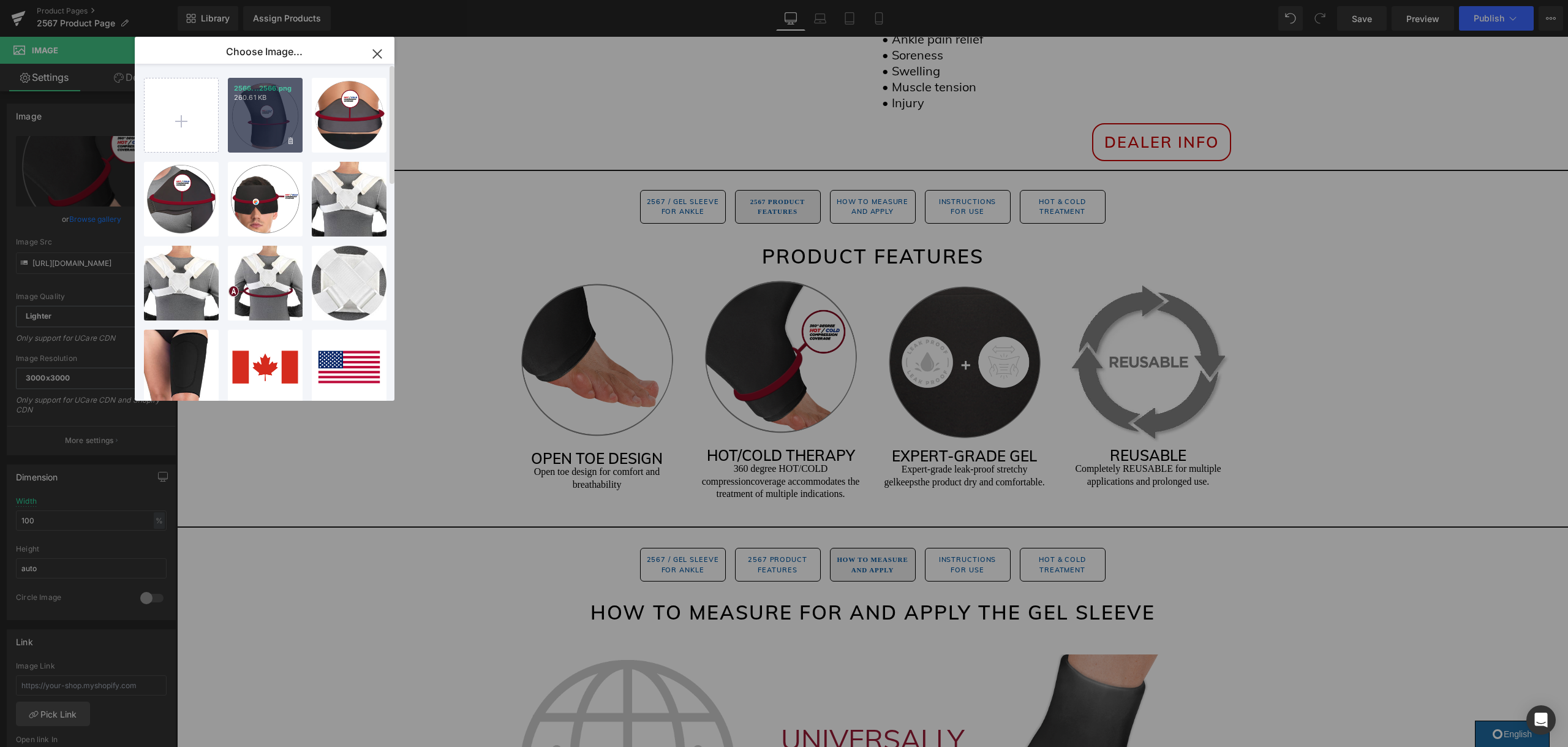
click at [256, 121] on div "2566...2566.png 260.61 KB" at bounding box center [265, 115] width 75 height 75
type input "https://ucarecdn.com/b5e0831a-0878-4de9-be52-10aff2696fcb/-/format/auto/-/previ…"
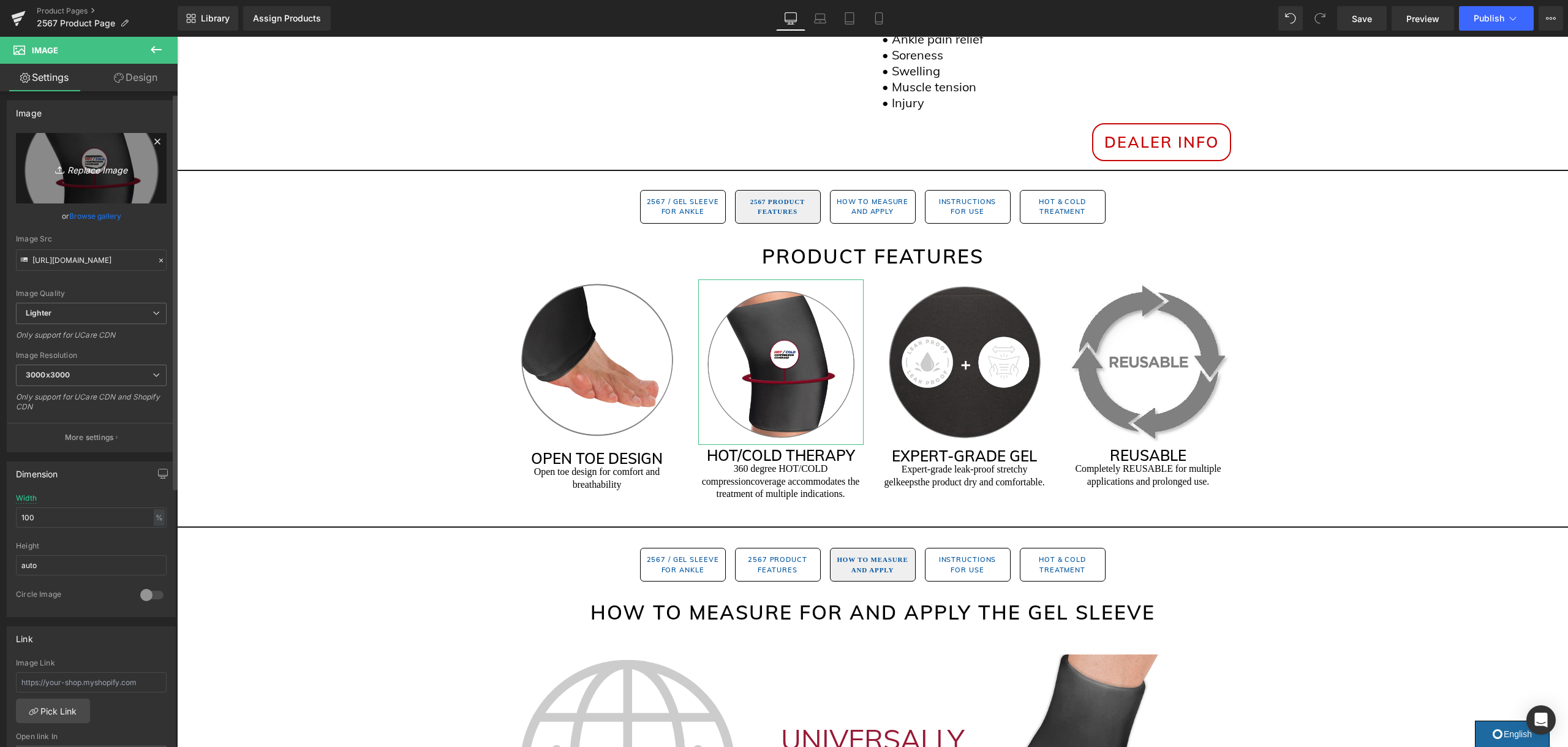
scroll to position [1, 0]
click at [93, 217] on link "Browse gallery" at bounding box center [95, 218] width 52 height 22
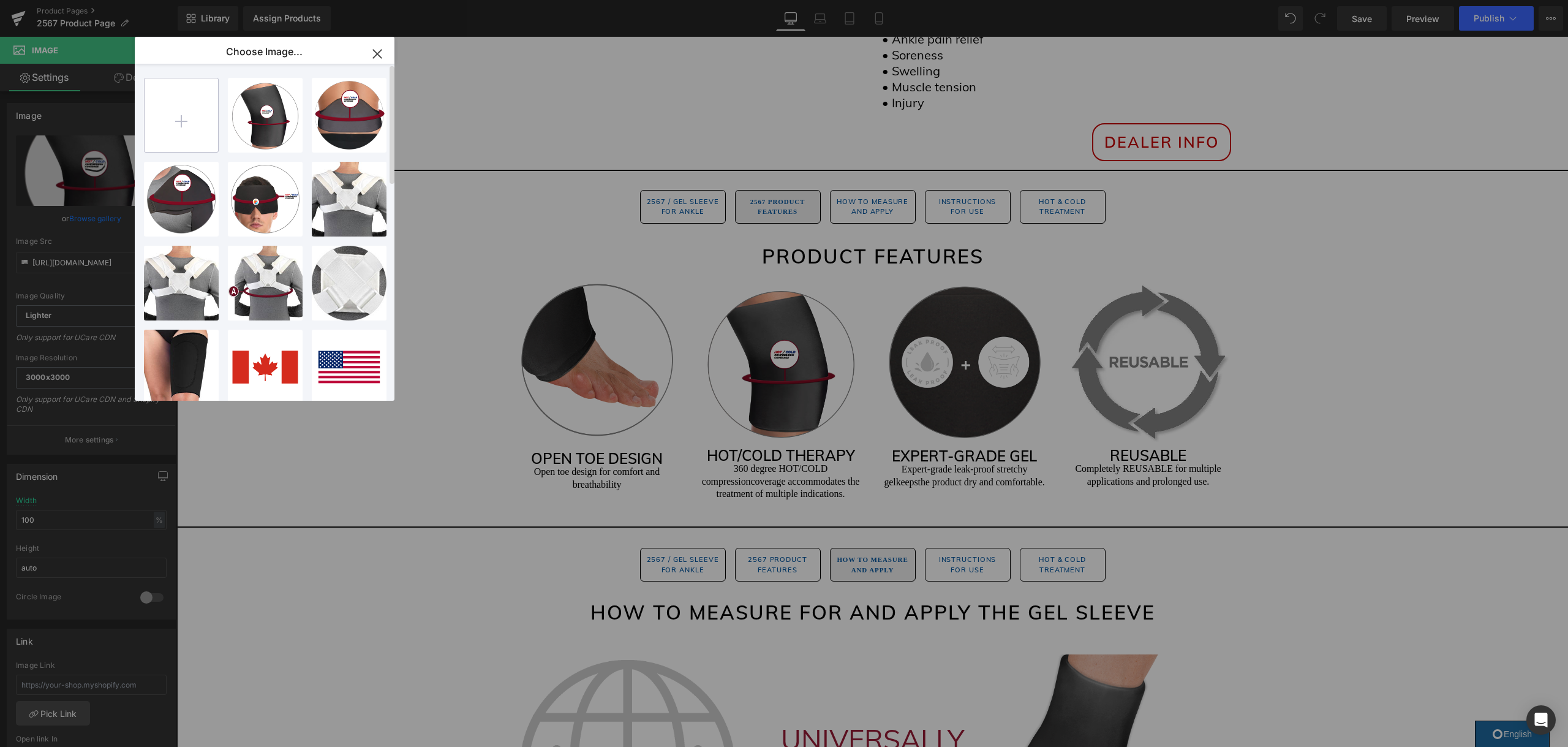
click at [184, 102] on input "file" at bounding box center [181, 115] width 74 height 74
type input "C:\fakepath\2567.png"
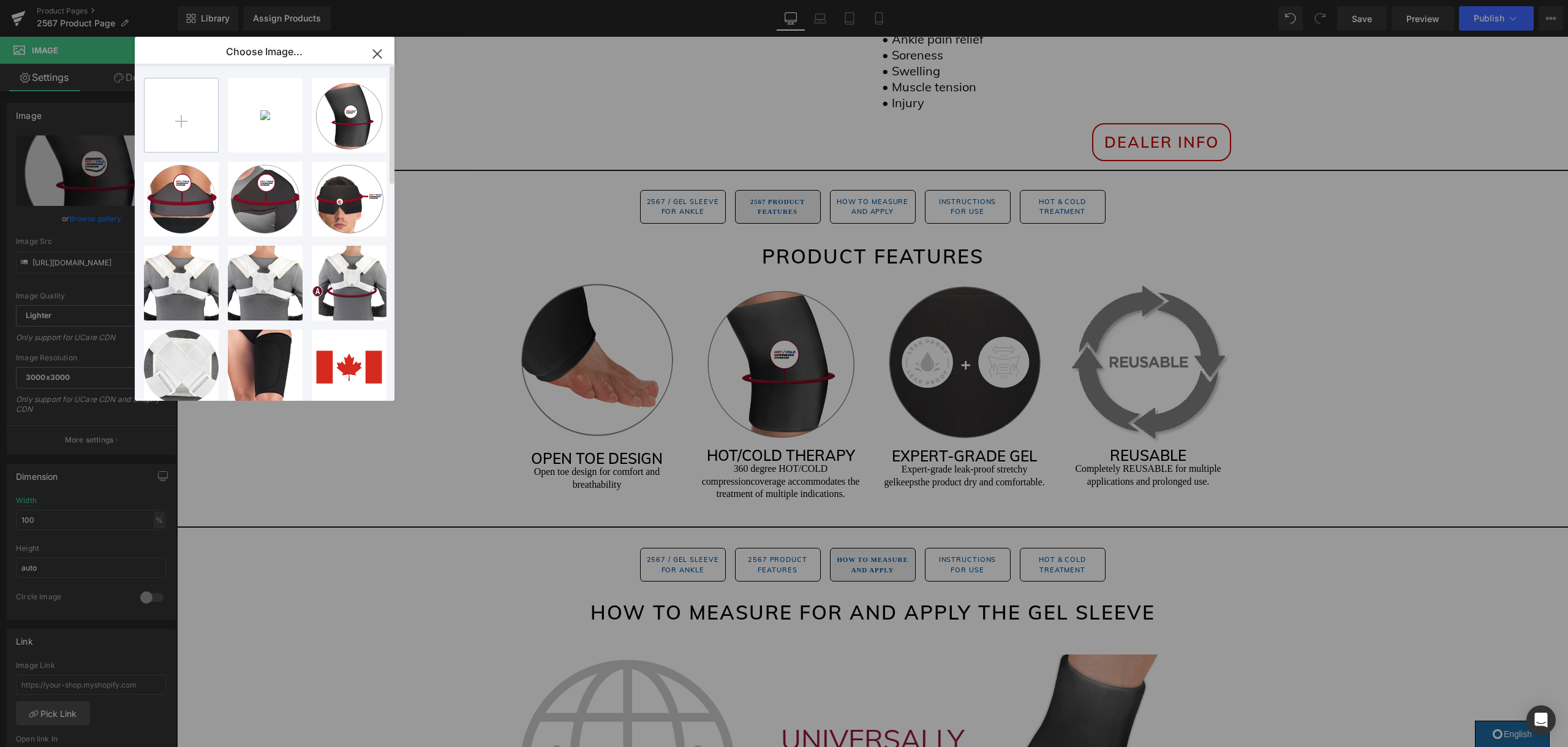
click at [167, 116] on input "file" at bounding box center [181, 115] width 74 height 74
type input "C:\fakepath\2567.png"
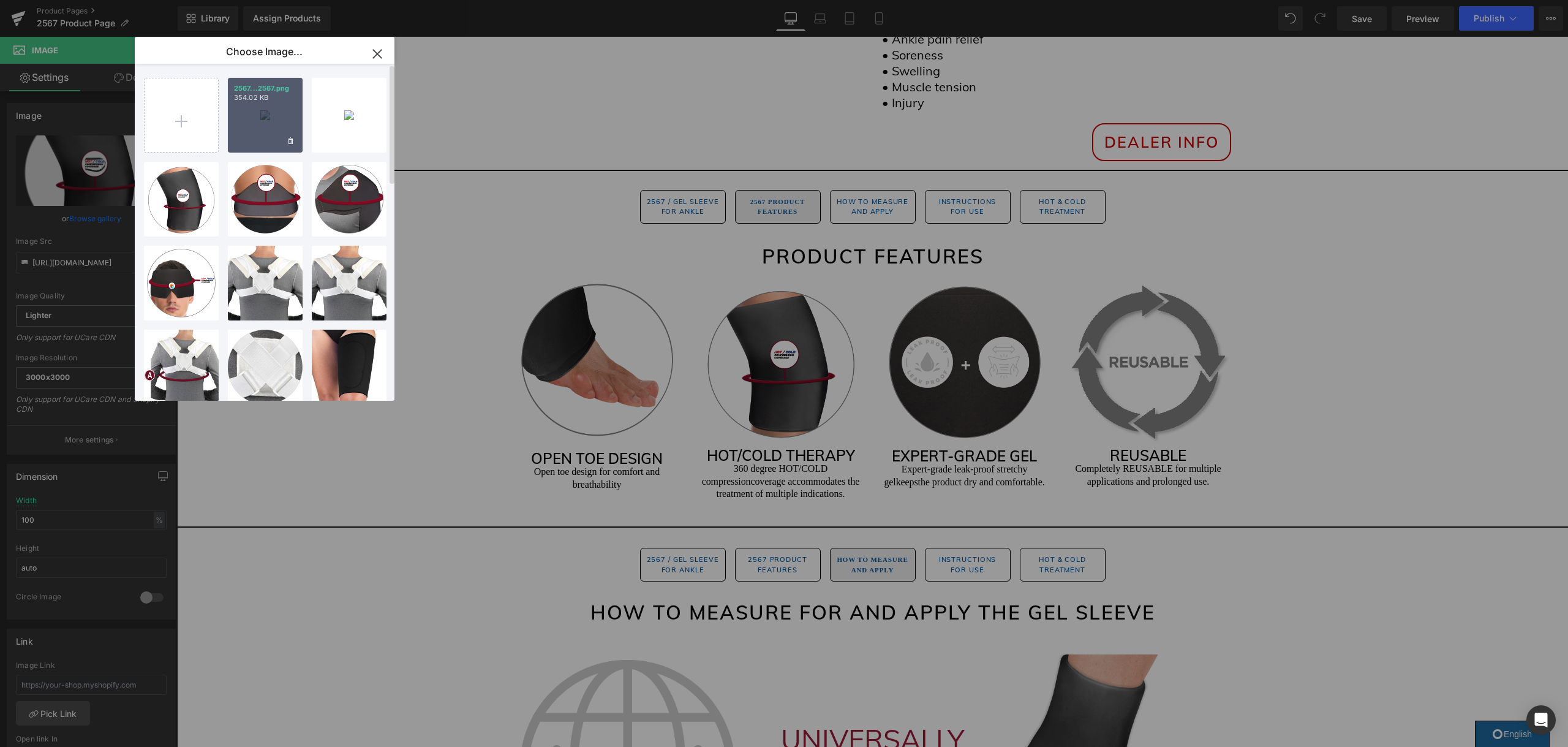
click at [247, 114] on div "2567...2567.png 354.02 KB" at bounding box center [265, 115] width 75 height 75
type input "https://ucarecdn.com/45fe401e-6284-43b1-be60-67caae80d196/-/format/auto/-/previ…"
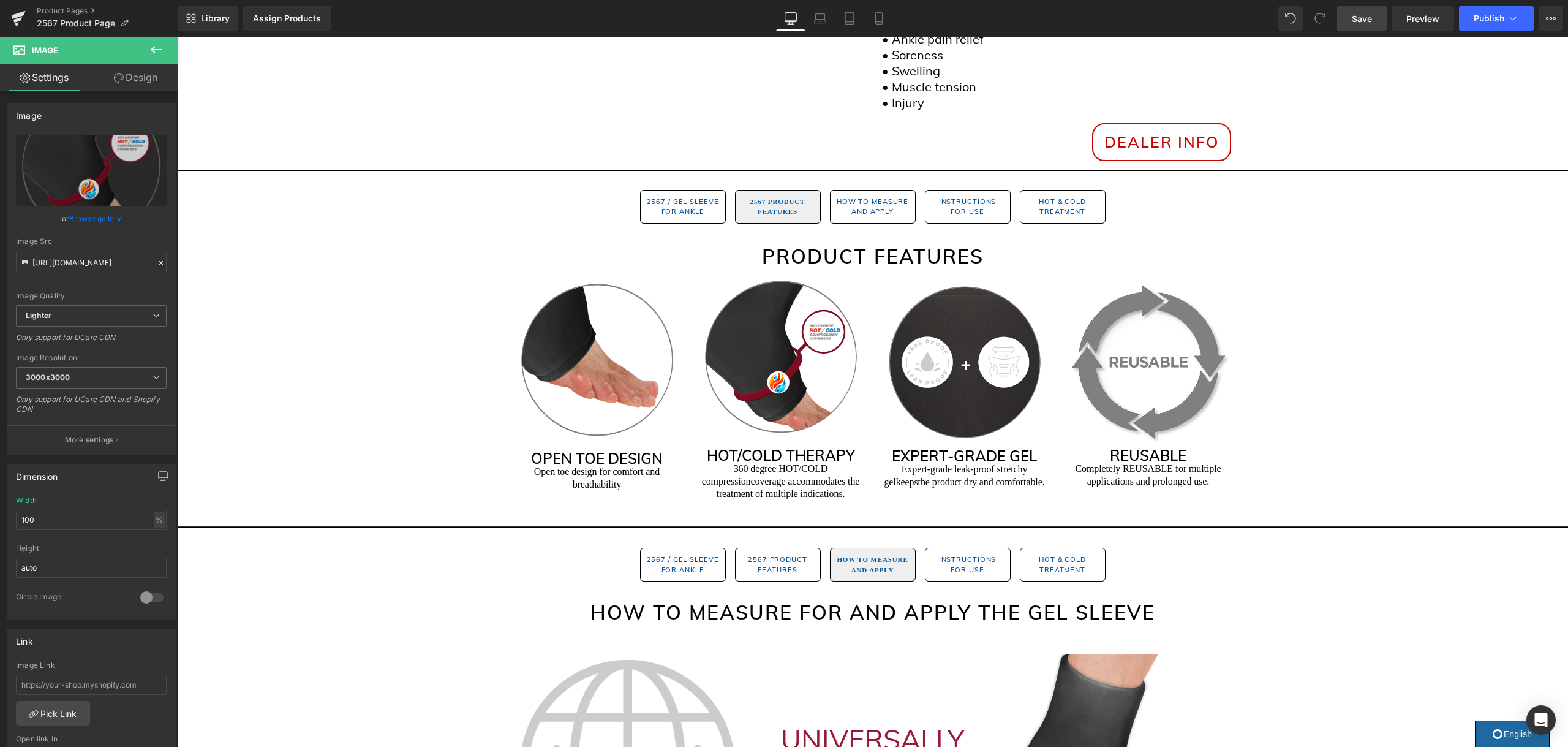
click at [1354, 21] on span "Save" at bounding box center [1361, 18] width 20 height 13
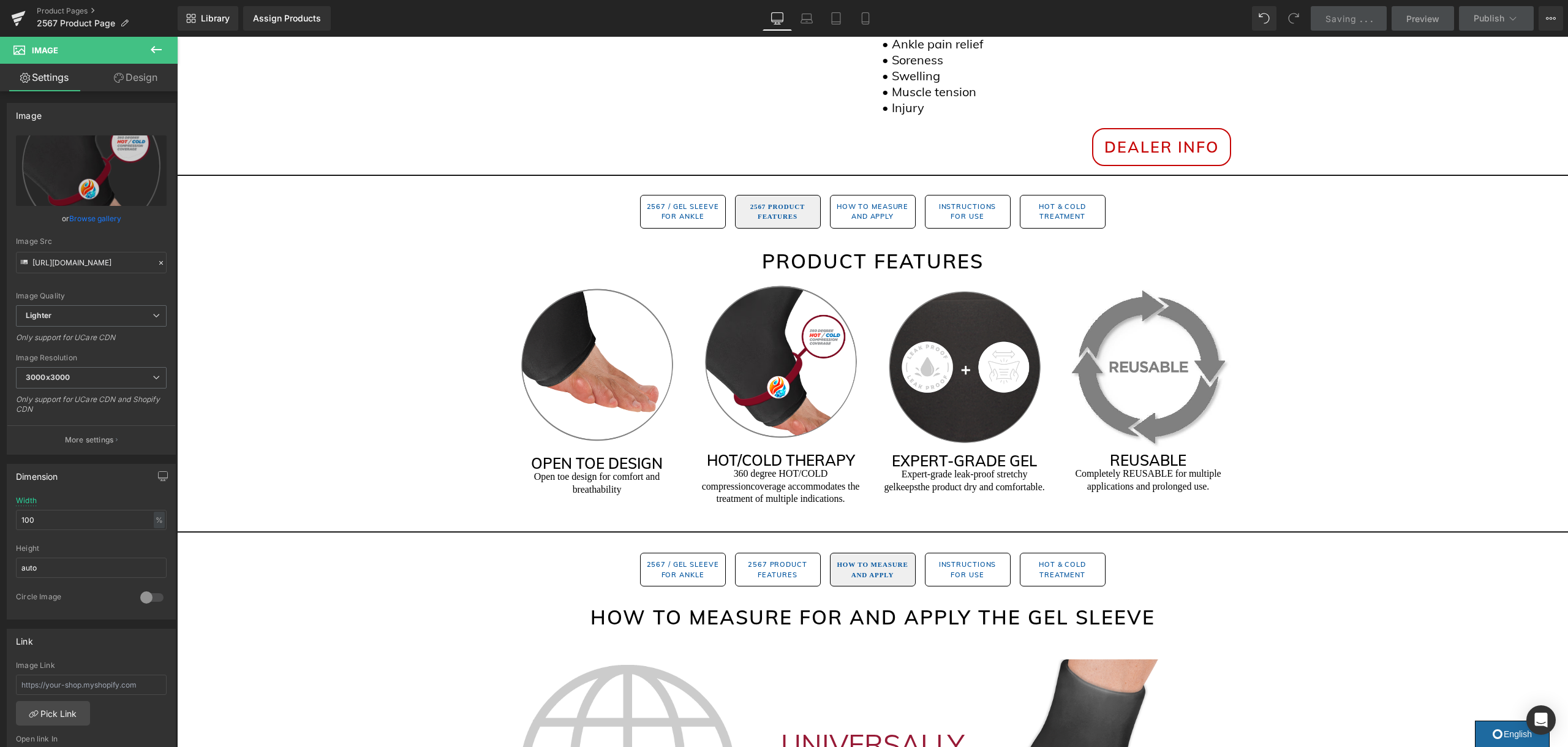
scroll to position [540, 0]
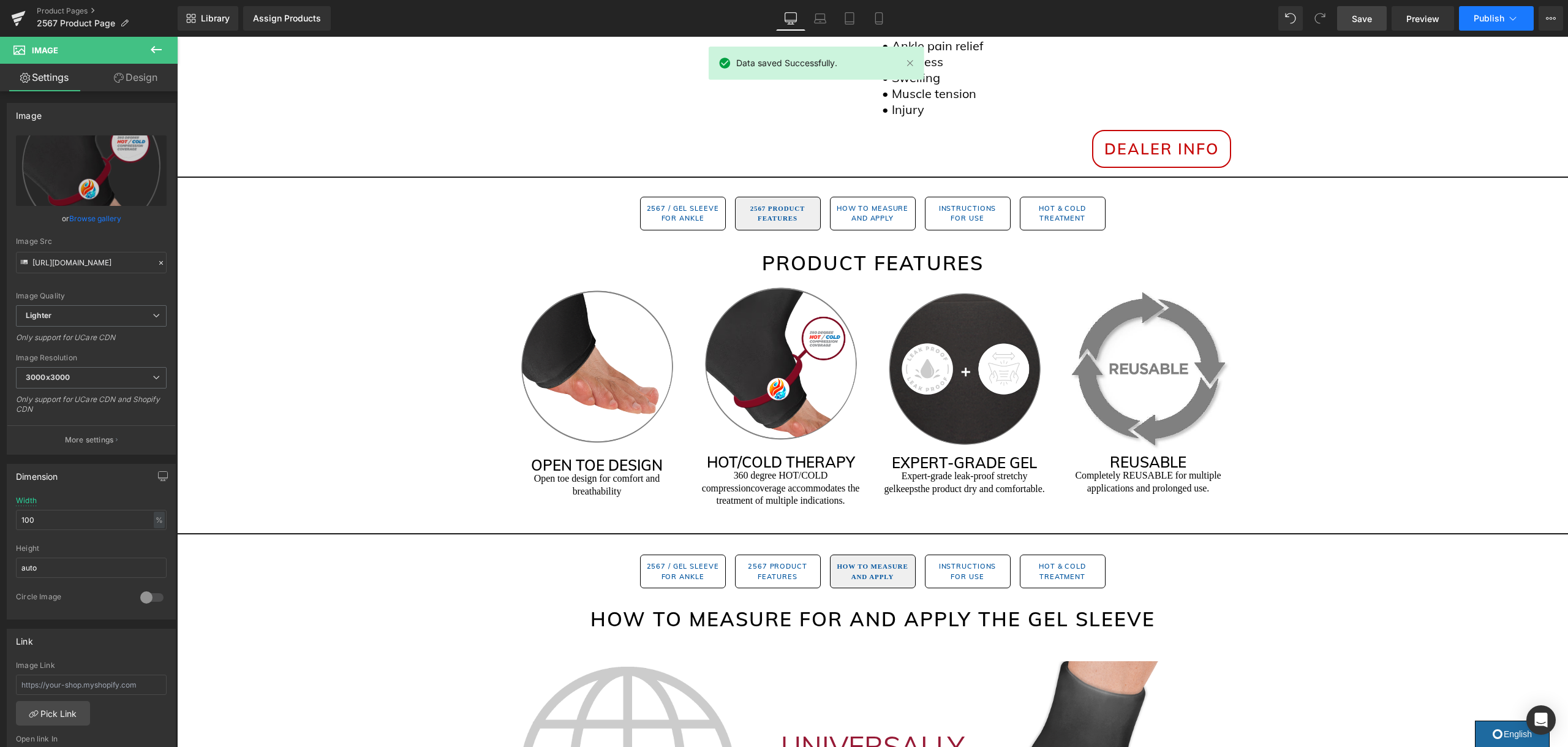
click at [1495, 26] on button "Publish" at bounding box center [1496, 18] width 75 height 25
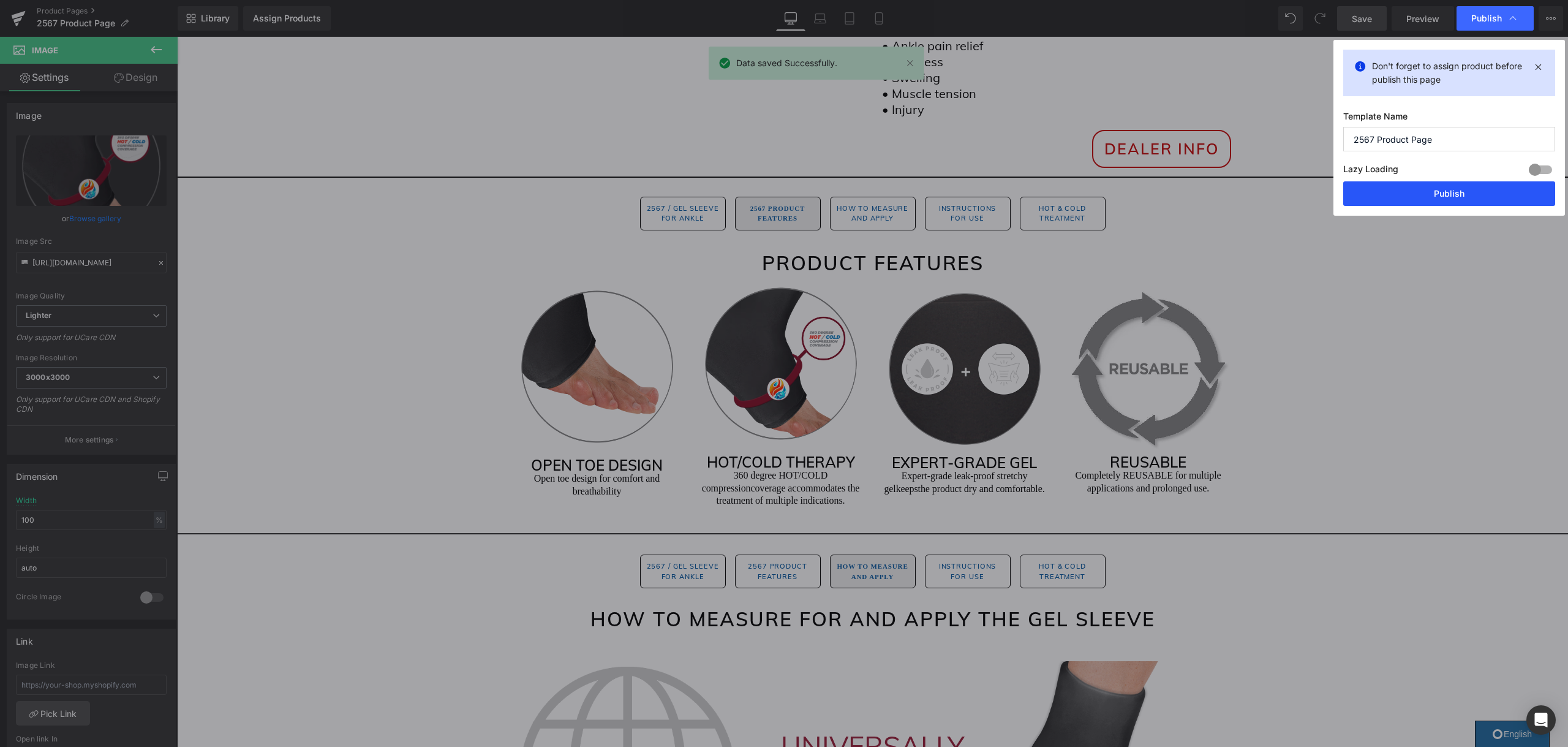
click at [1466, 192] on button "Publish" at bounding box center [1449, 193] width 212 height 25
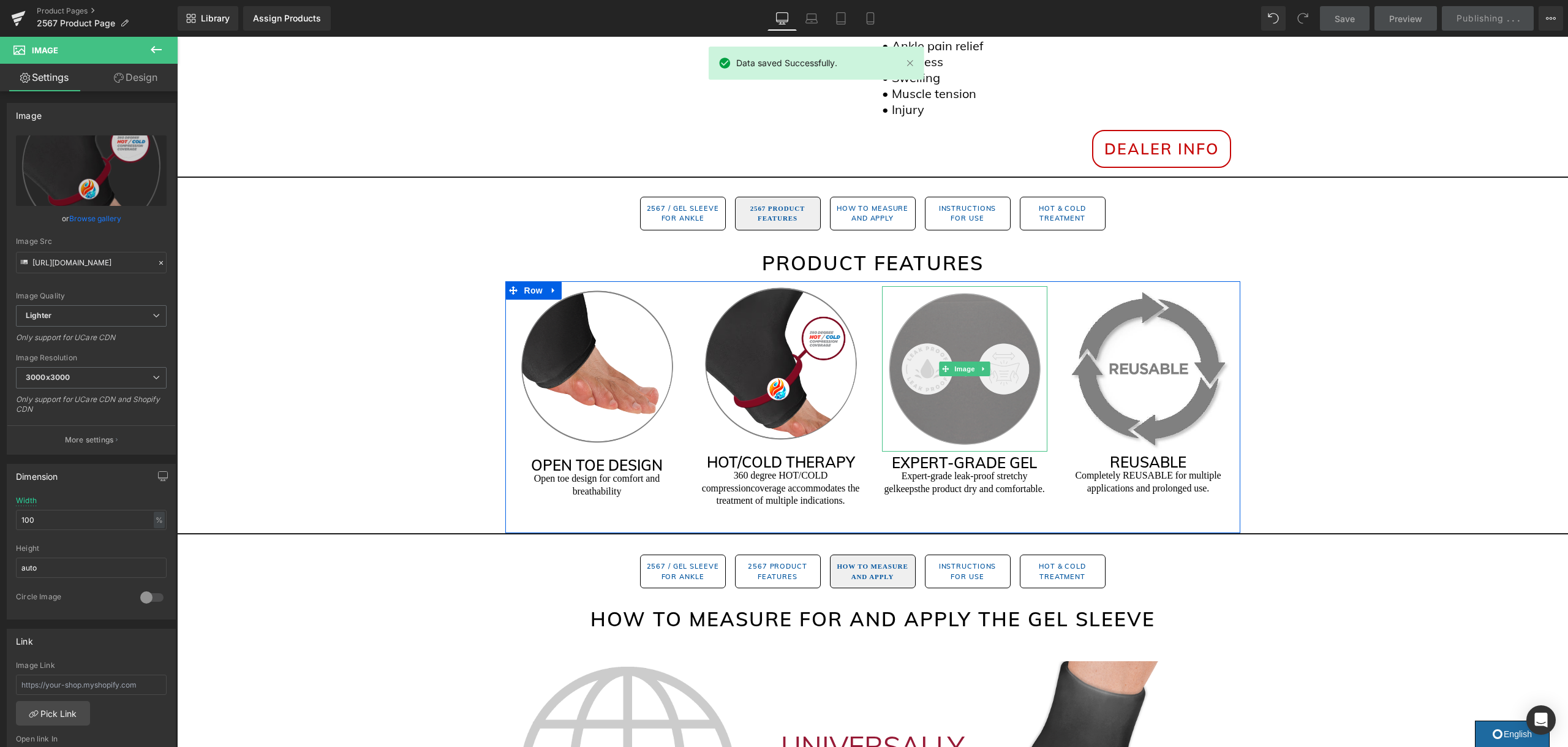
scroll to position [540, 0]
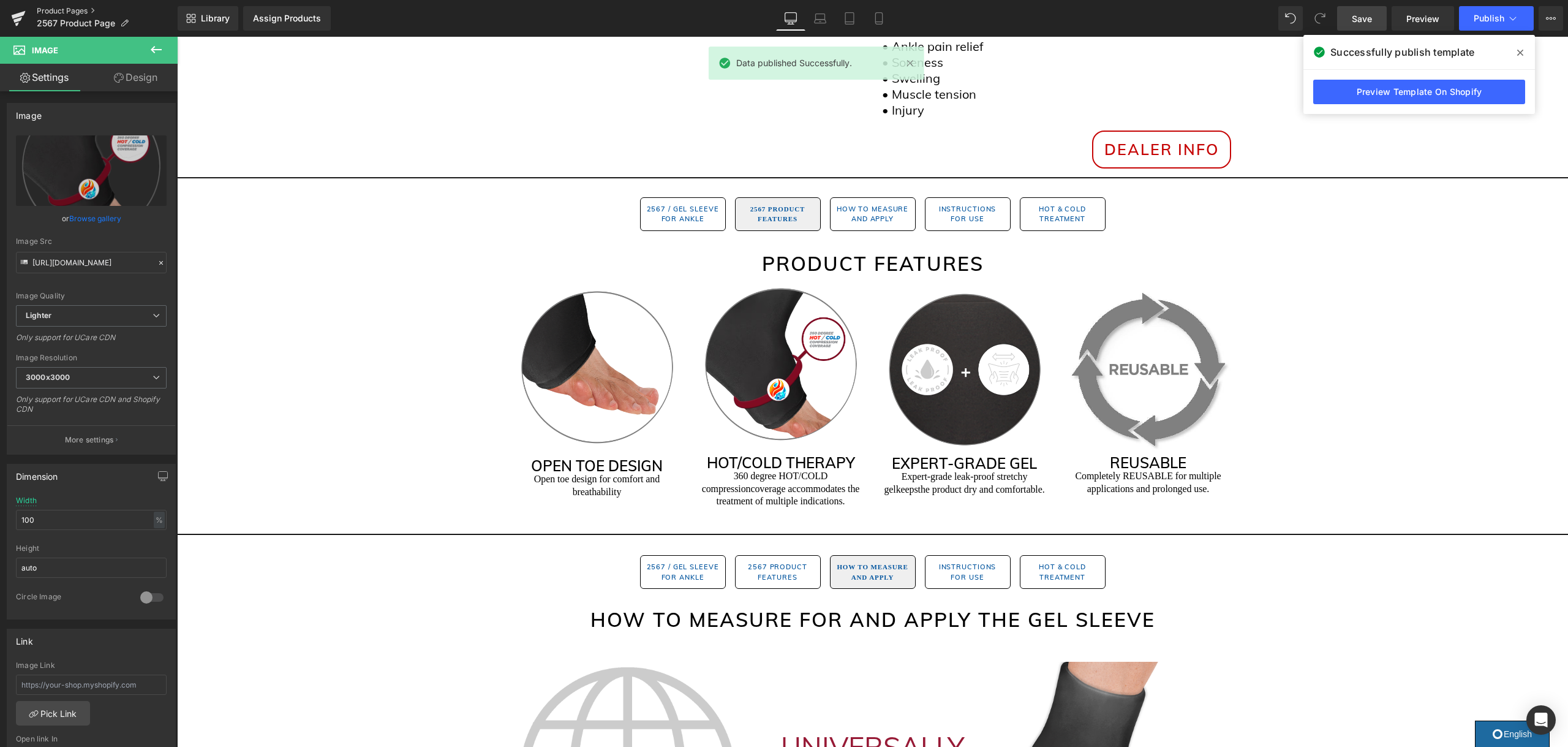
click at [53, 8] on link "Product Pages" at bounding box center [106, 11] width 141 height 10
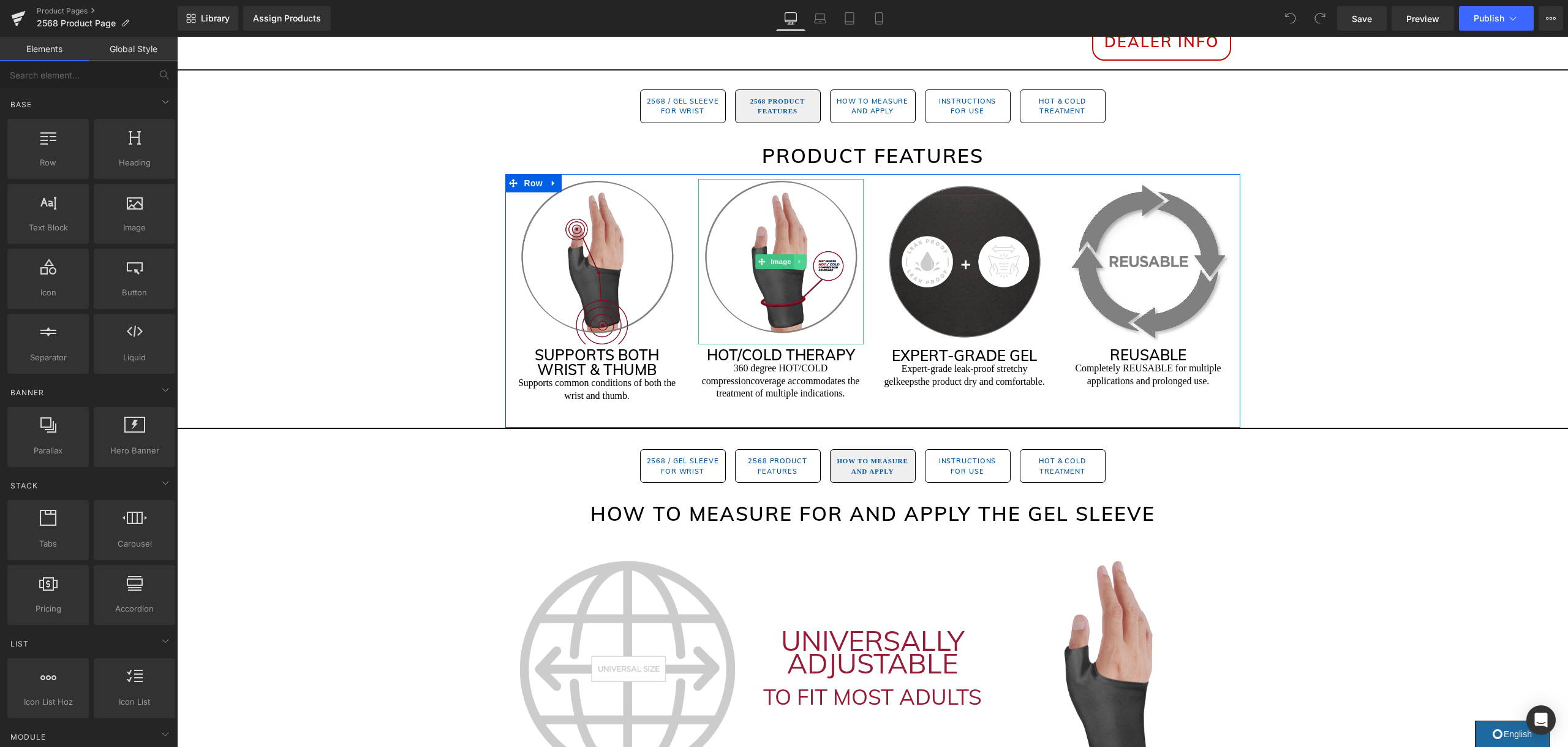
scroll to position [638, 0]
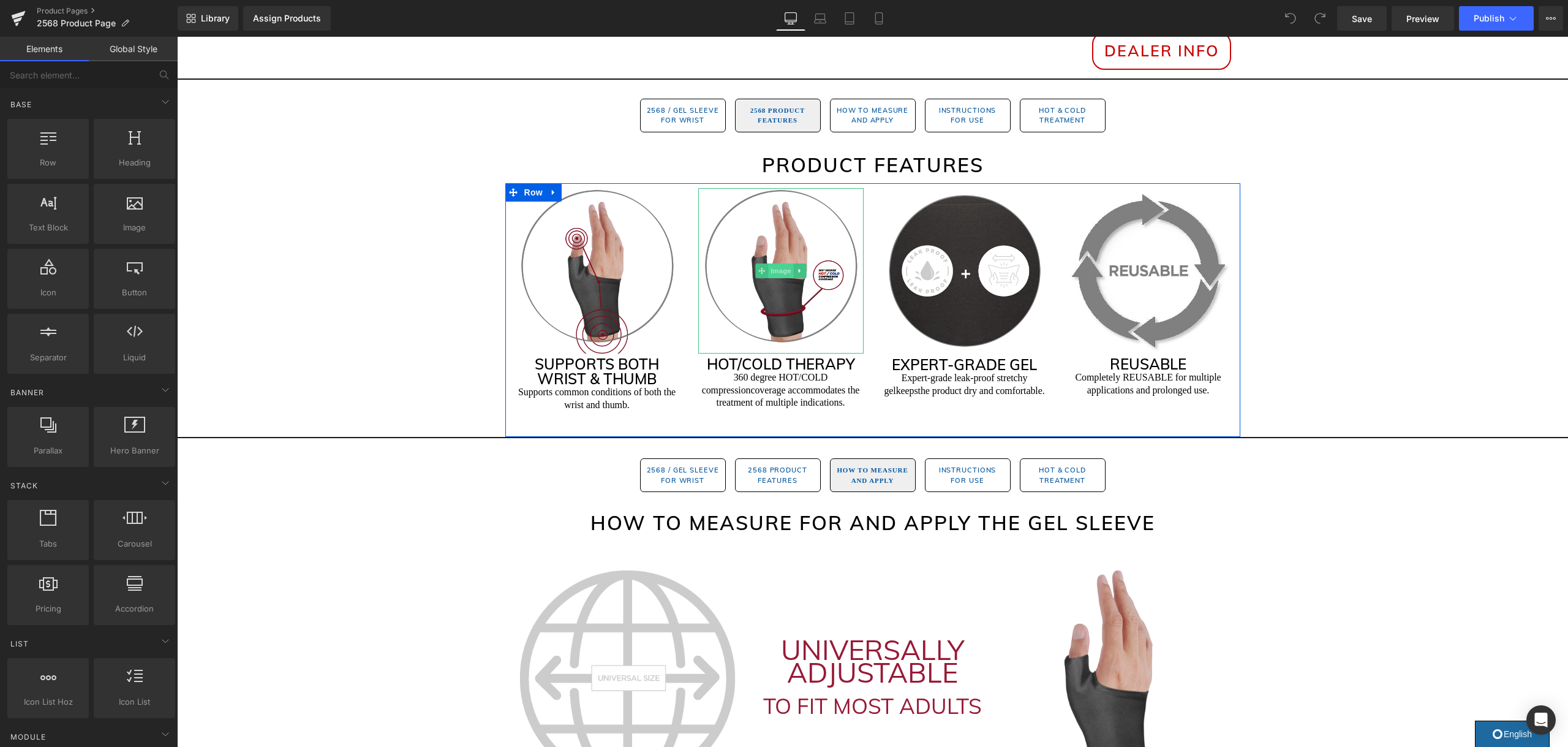
click at [776, 273] on span "Image" at bounding box center [780, 270] width 26 height 15
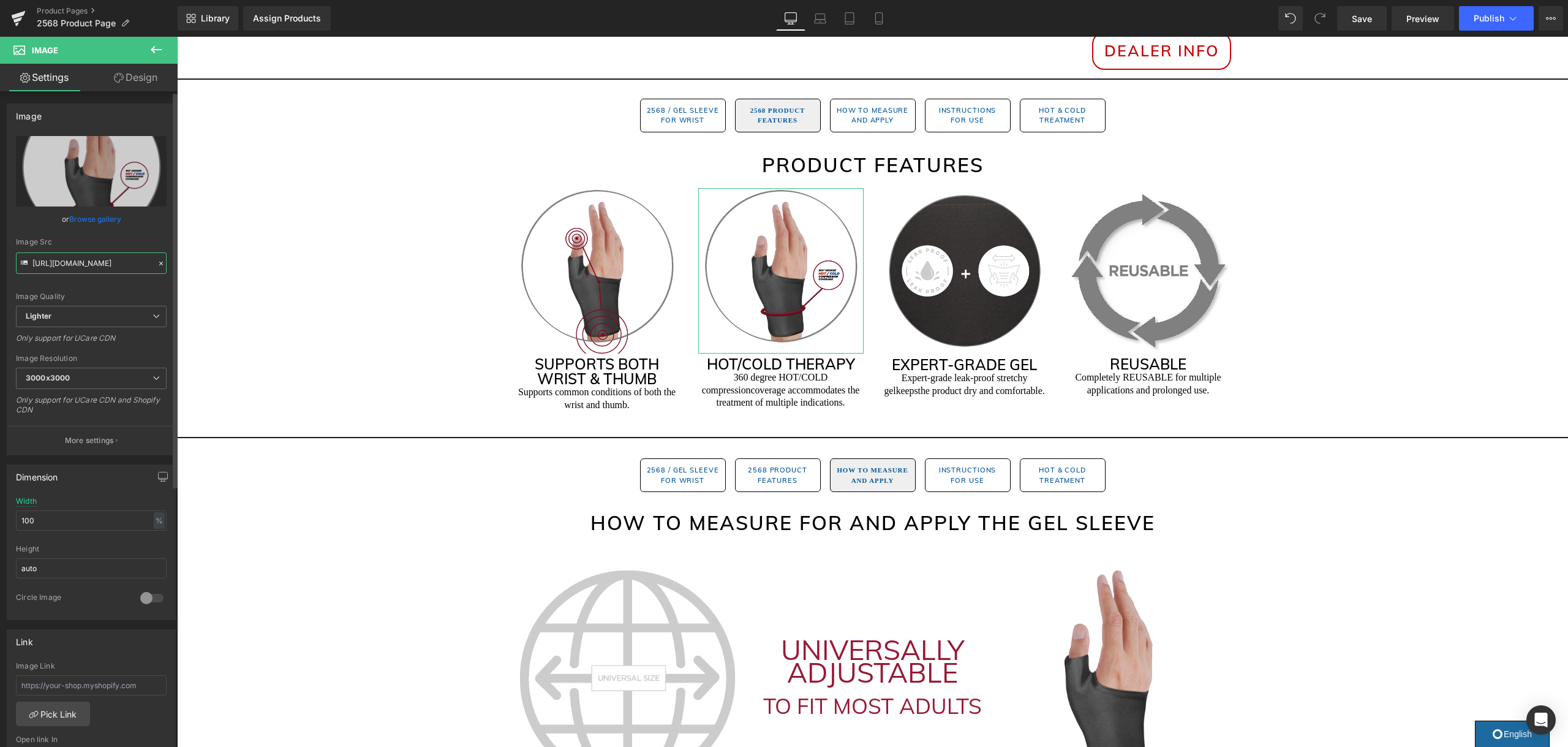
click at [85, 259] on input "https://ucarecdn.com/3142a72a-e8f3-4ad4-8965-3948d60e384a/-/format/auto/-/previ…" at bounding box center [91, 263] width 151 height 22
click at [97, 214] on link "Browse gallery" at bounding box center [95, 219] width 52 height 22
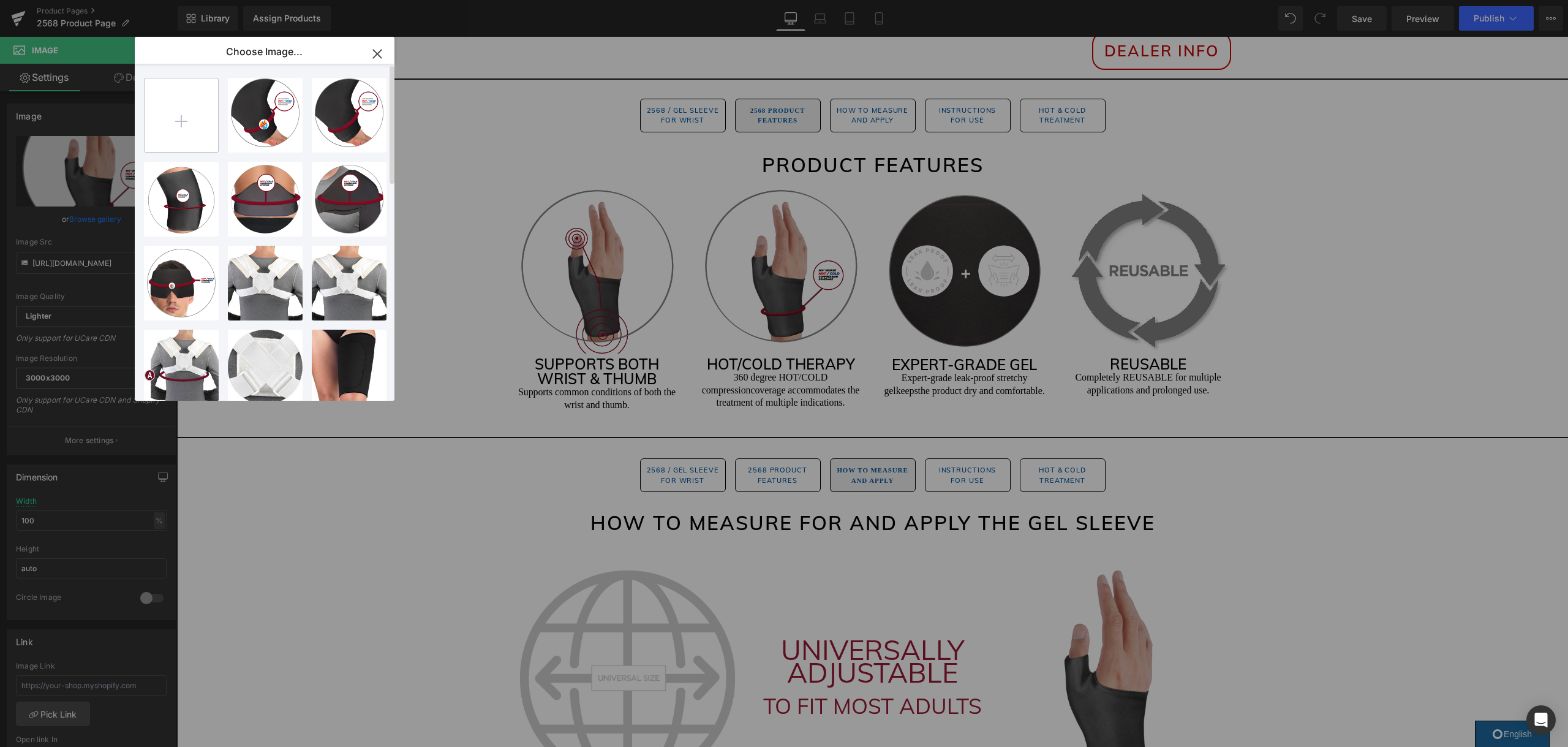
click at [189, 118] on input "file" at bounding box center [181, 115] width 74 height 74
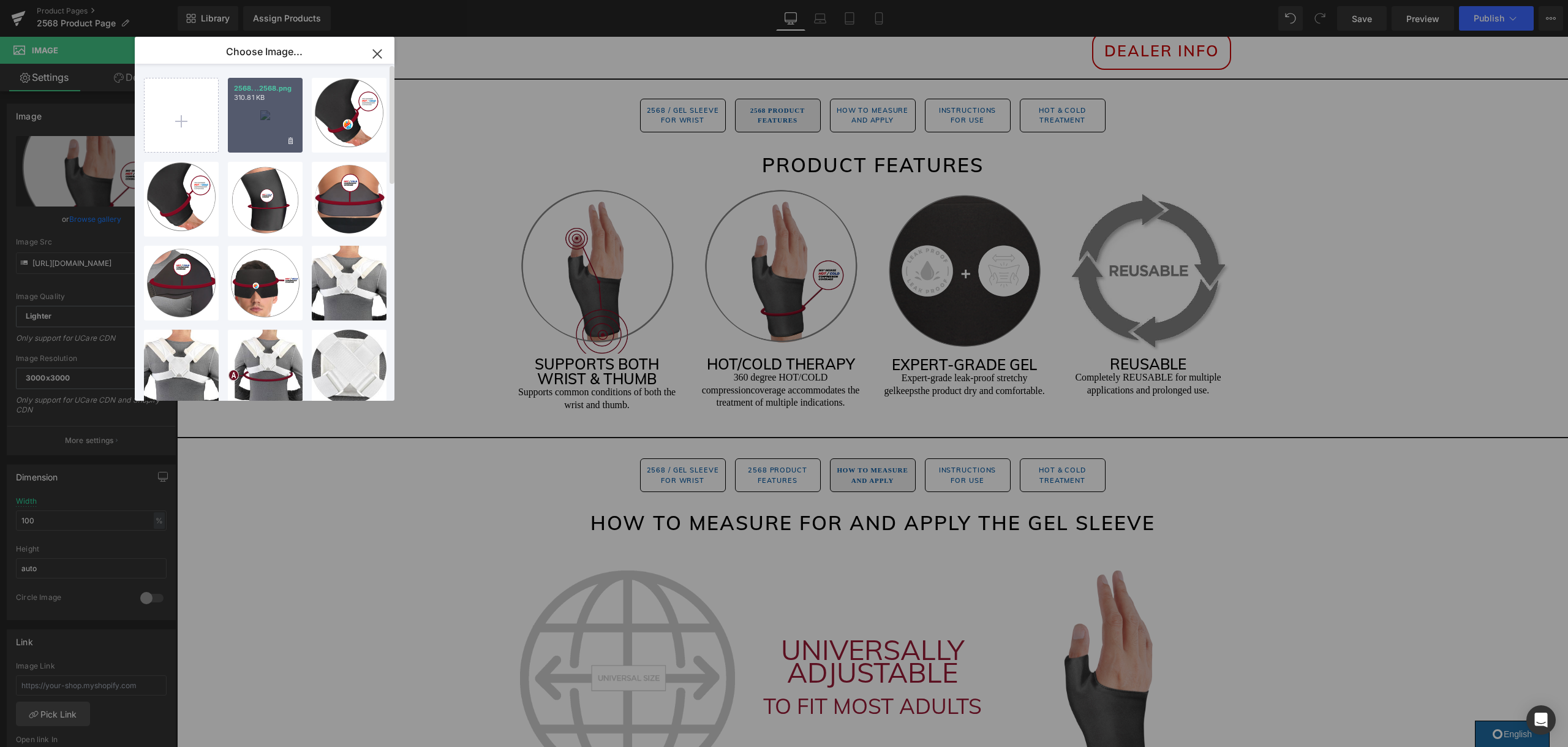
click at [271, 107] on div "2568...2568.png 310.81 KB" at bounding box center [265, 115] width 75 height 75
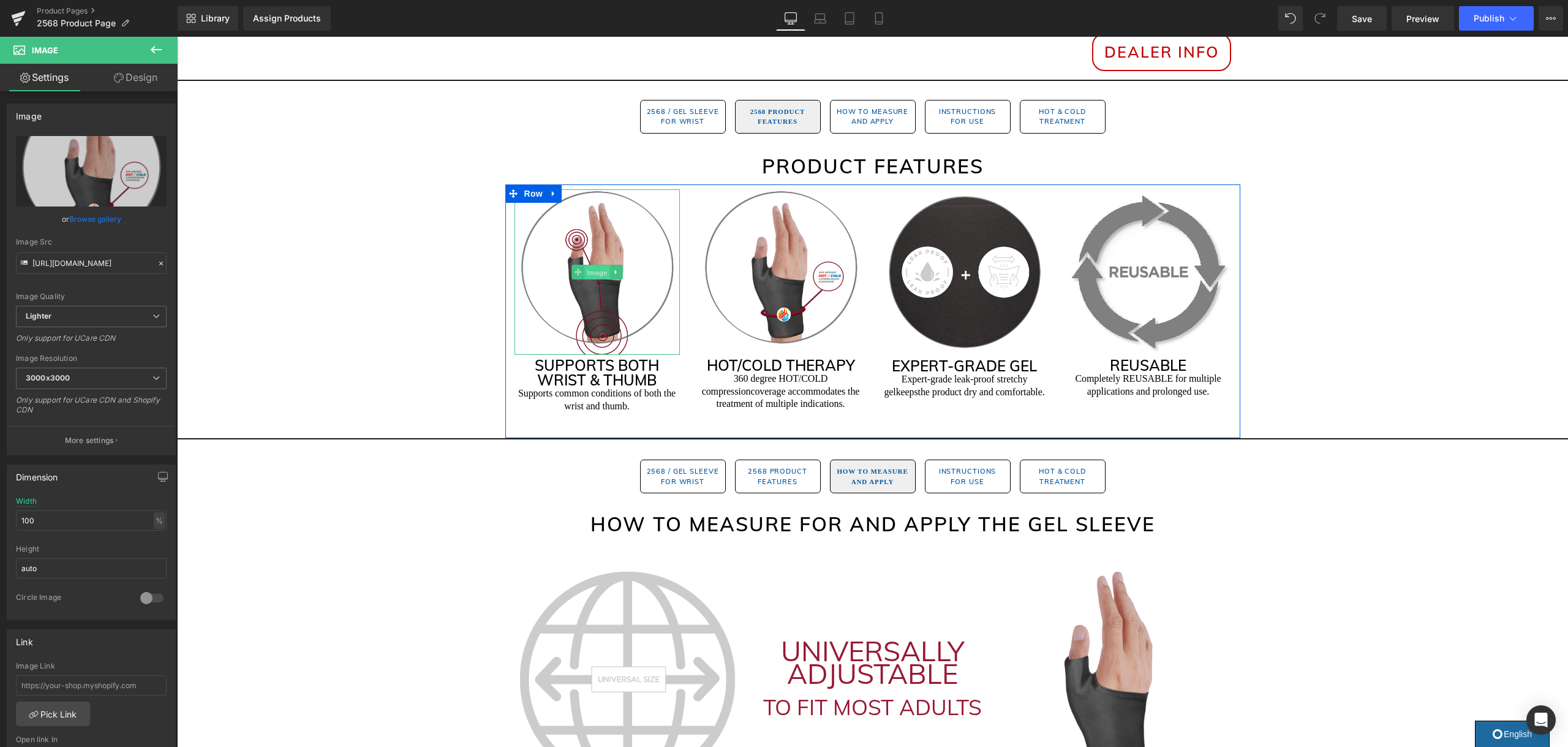
click at [595, 272] on span "Image" at bounding box center [597, 272] width 26 height 15
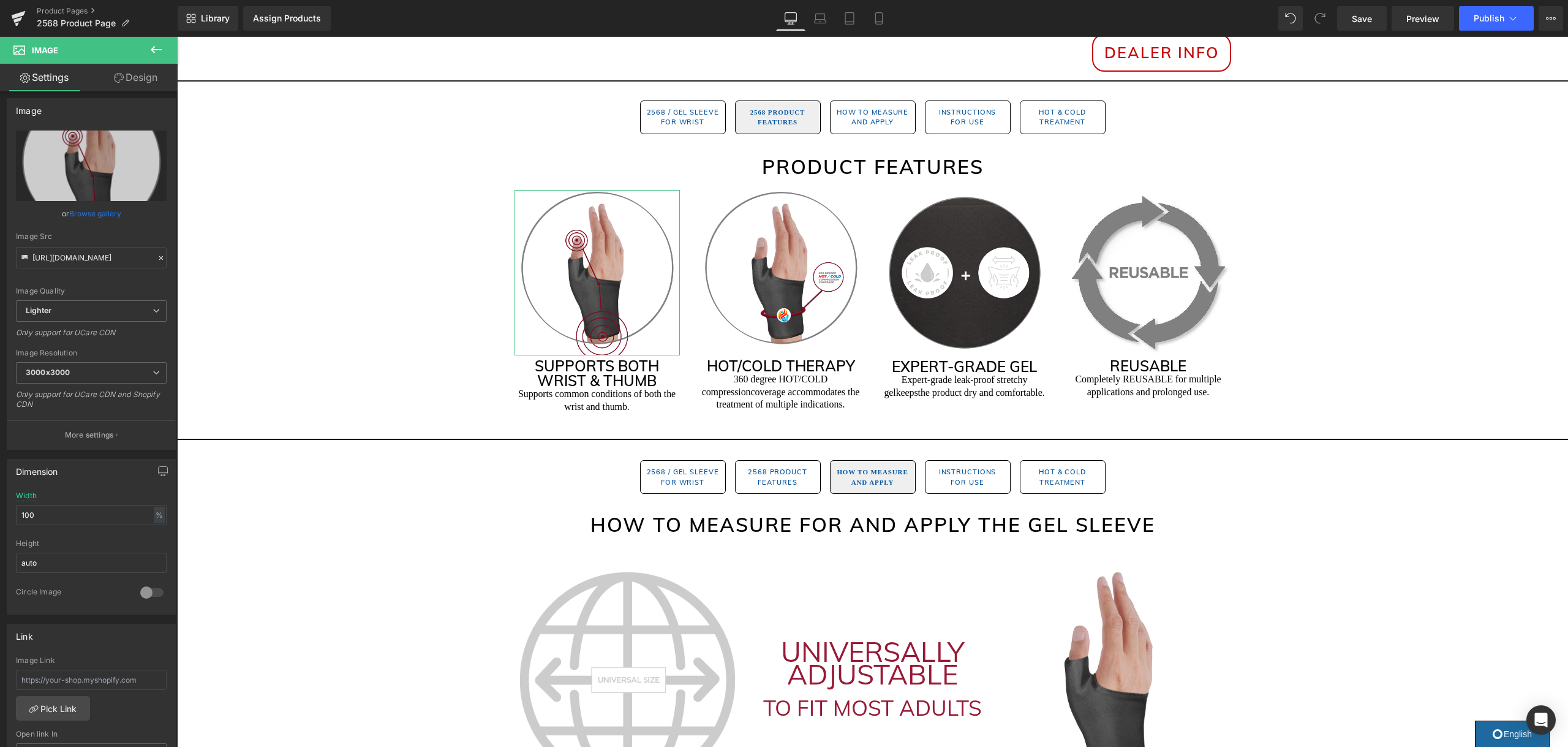
scroll to position [5, 0]
click at [95, 259] on input "https://ucarecdn.com/951bcbee-f06c-47f2-9c91-666ddc1c0d3a/-/format/auto/-/previ…" at bounding box center [91, 258] width 151 height 22
click at [95, 259] on input "https://ucarecdn.com/951bcbee-f06c-47f2-9c91-666ddc1c0d3a/-/format/auto/-/previ…" at bounding box center [91, 261] width 151 height 22
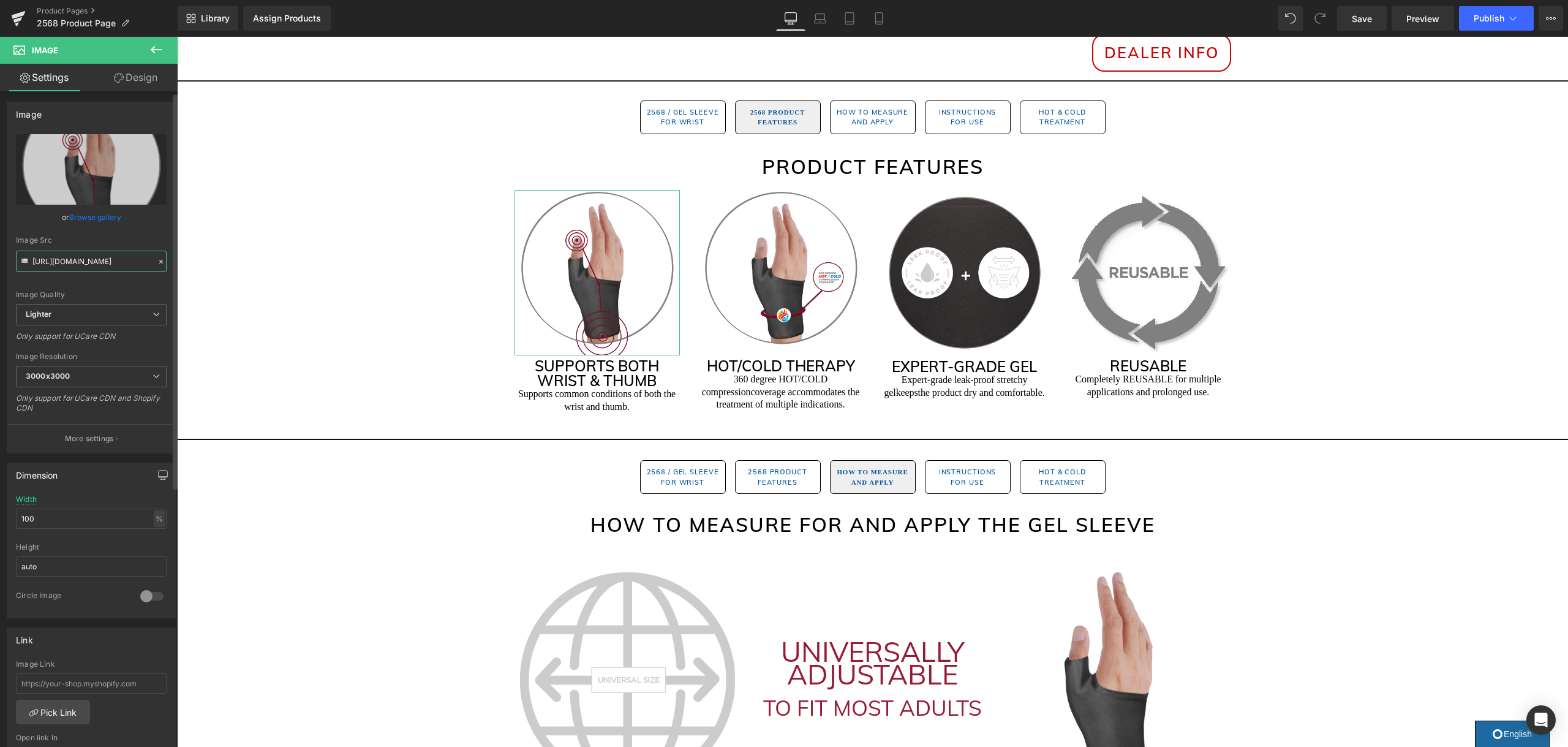
scroll to position [0, 0]
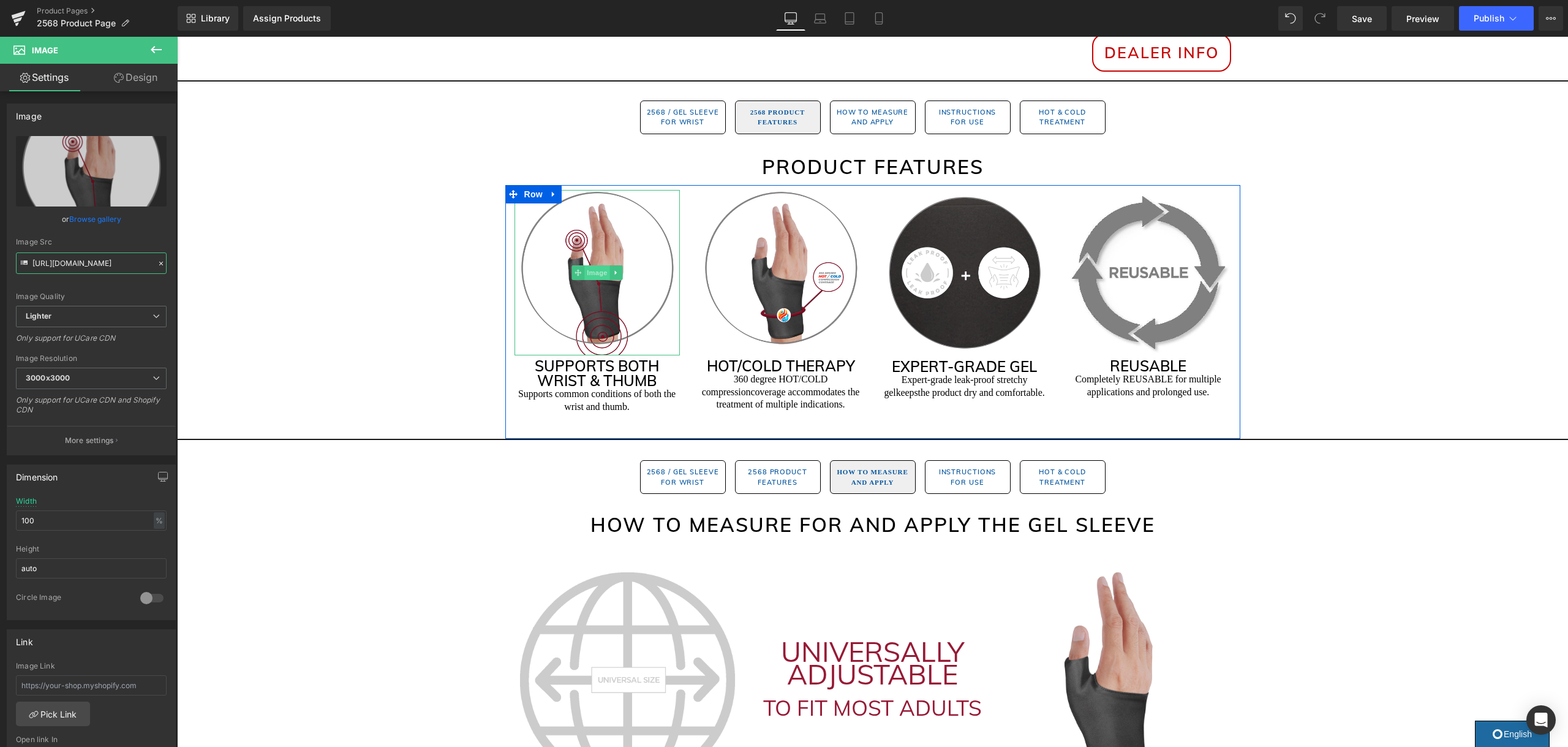
click at [601, 274] on span "Image" at bounding box center [597, 272] width 26 height 15
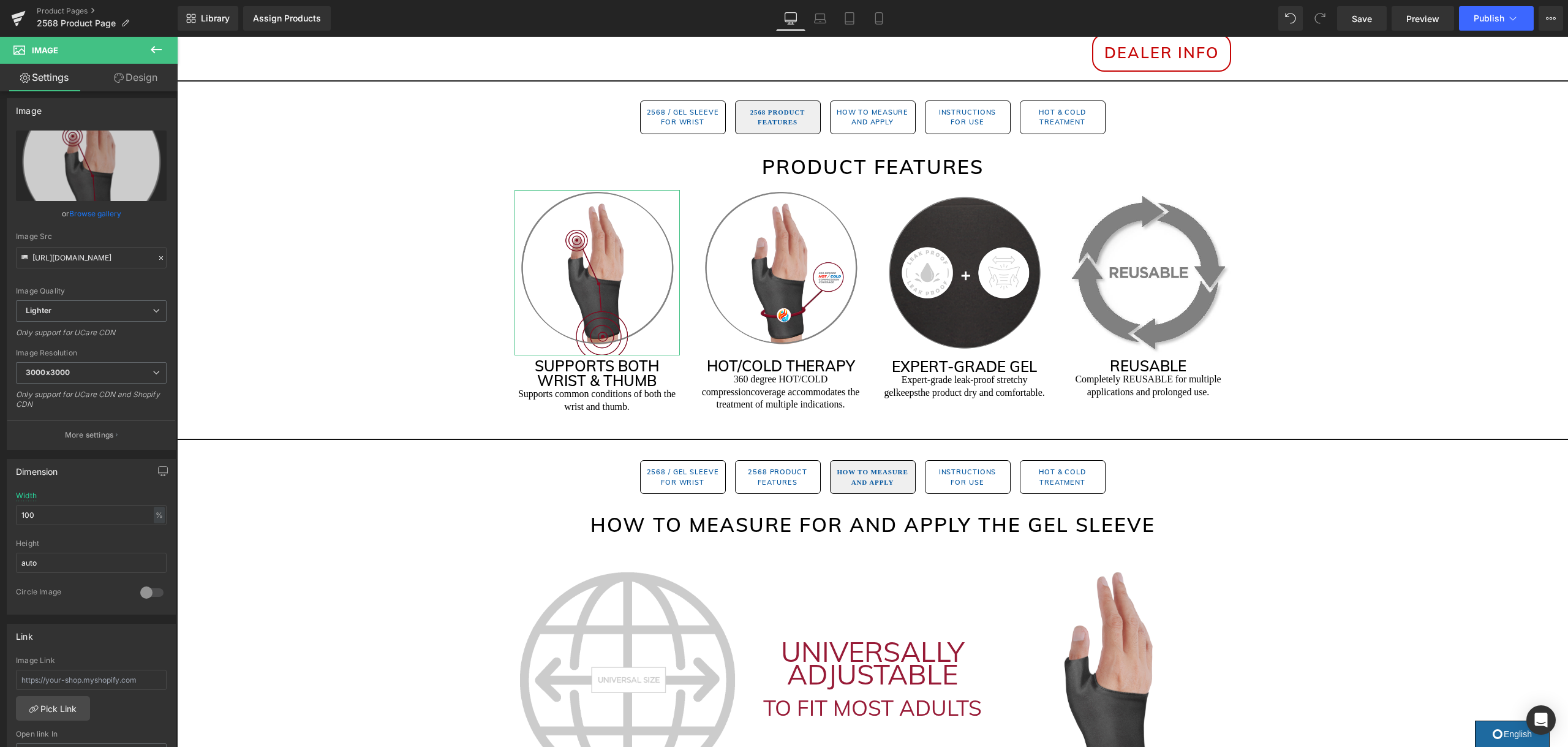
click at [80, 219] on link "Browse gallery" at bounding box center [95, 213] width 52 height 22
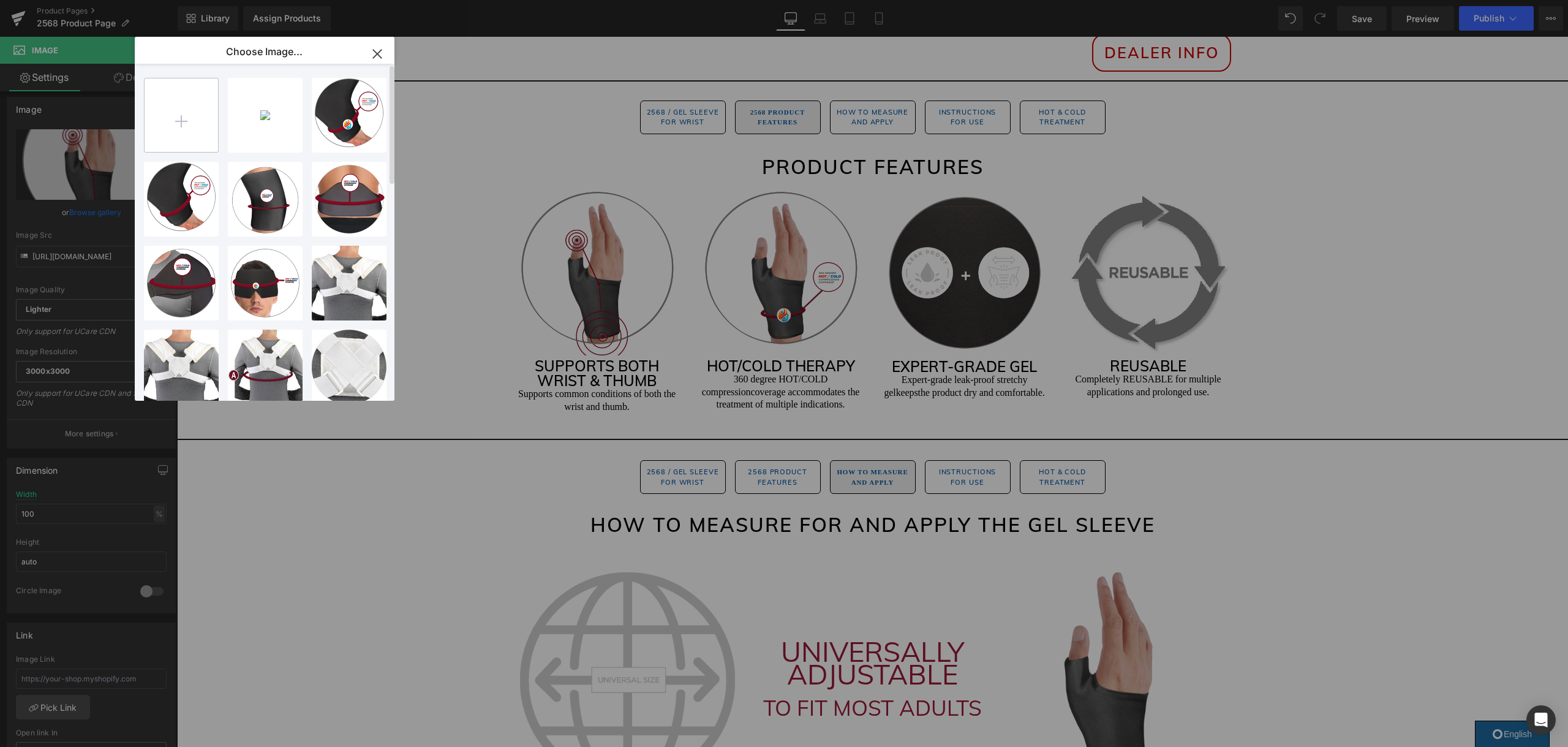
click at [187, 109] on input "file" at bounding box center [181, 115] width 74 height 74
type input "C:\fakepath\2568-2.png"
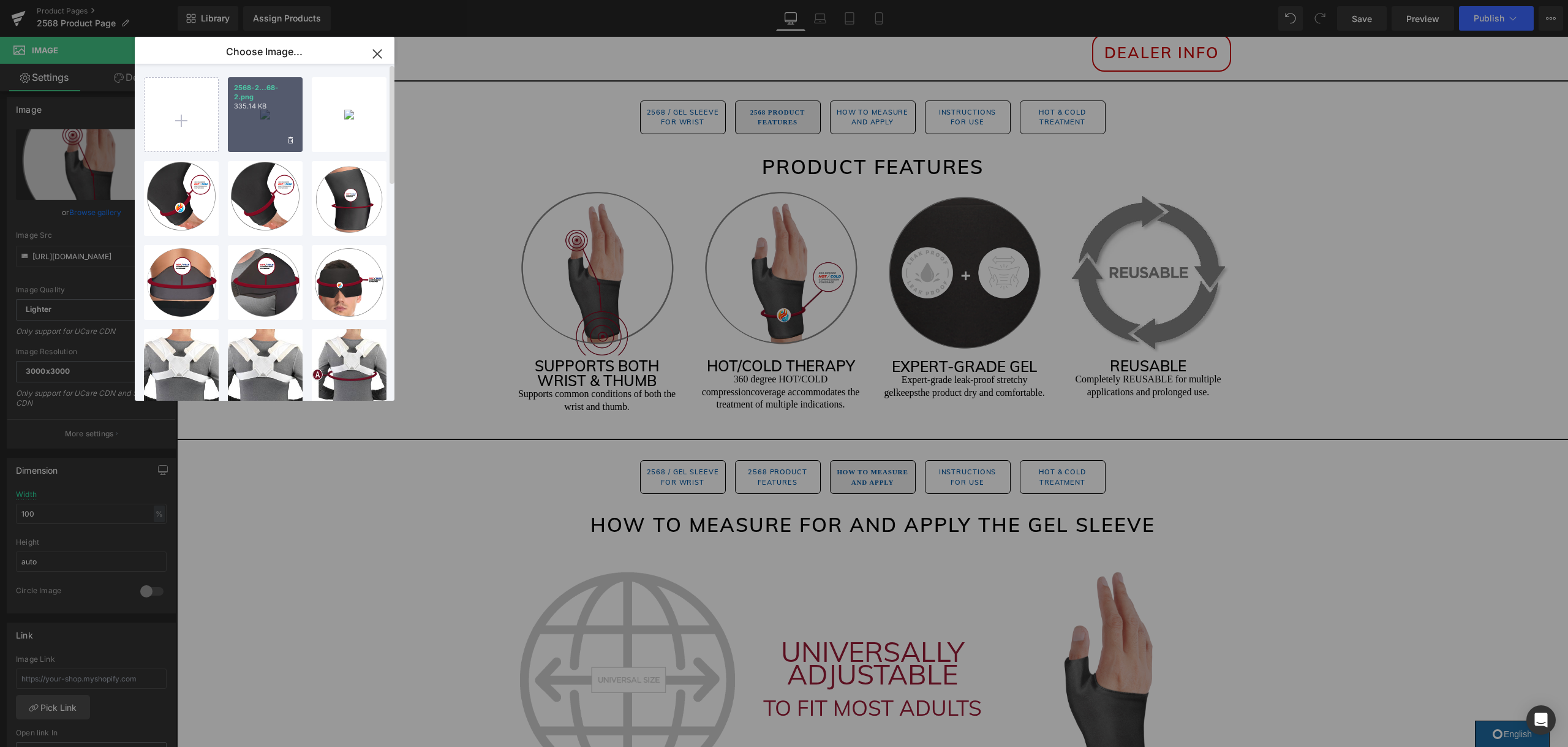
click at [275, 111] on div "2568-2...68-2.png 335.14 KB" at bounding box center [265, 114] width 75 height 75
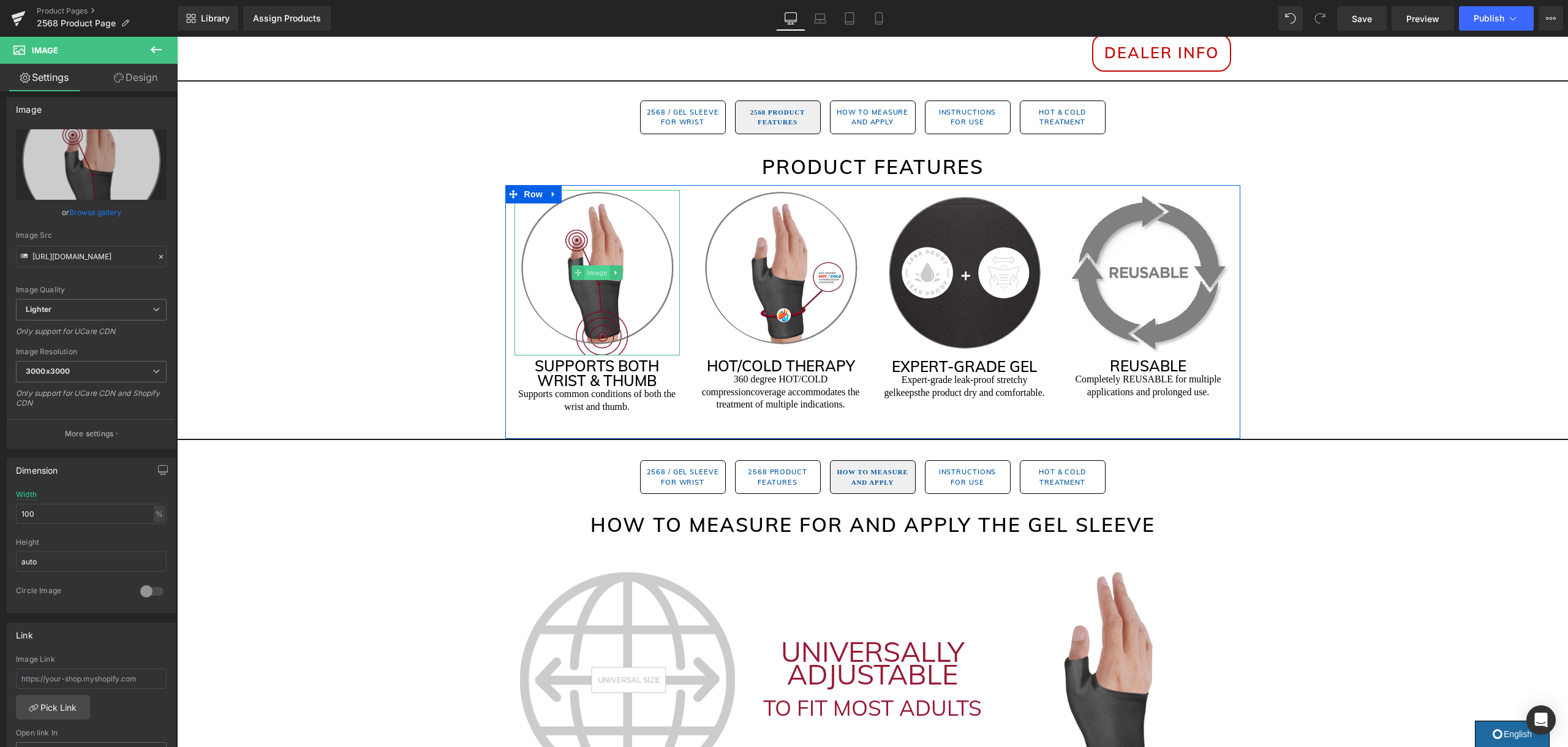
click at [596, 273] on span "Image" at bounding box center [597, 272] width 26 height 15
click at [99, 211] on link "Browse gallery" at bounding box center [95, 212] width 52 height 22
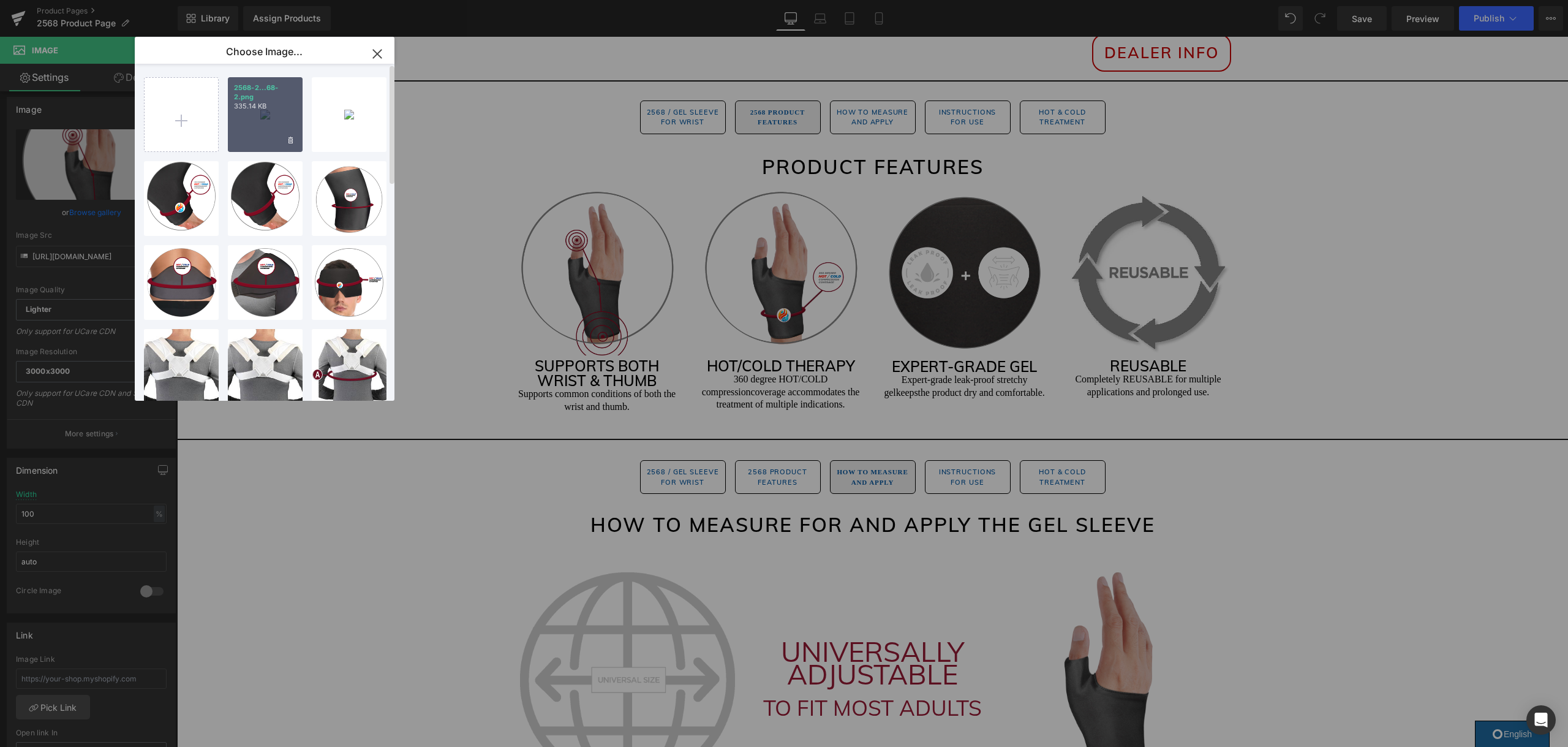
click at [258, 118] on div "2568-2...68-2.png 335.14 KB" at bounding box center [265, 114] width 75 height 75
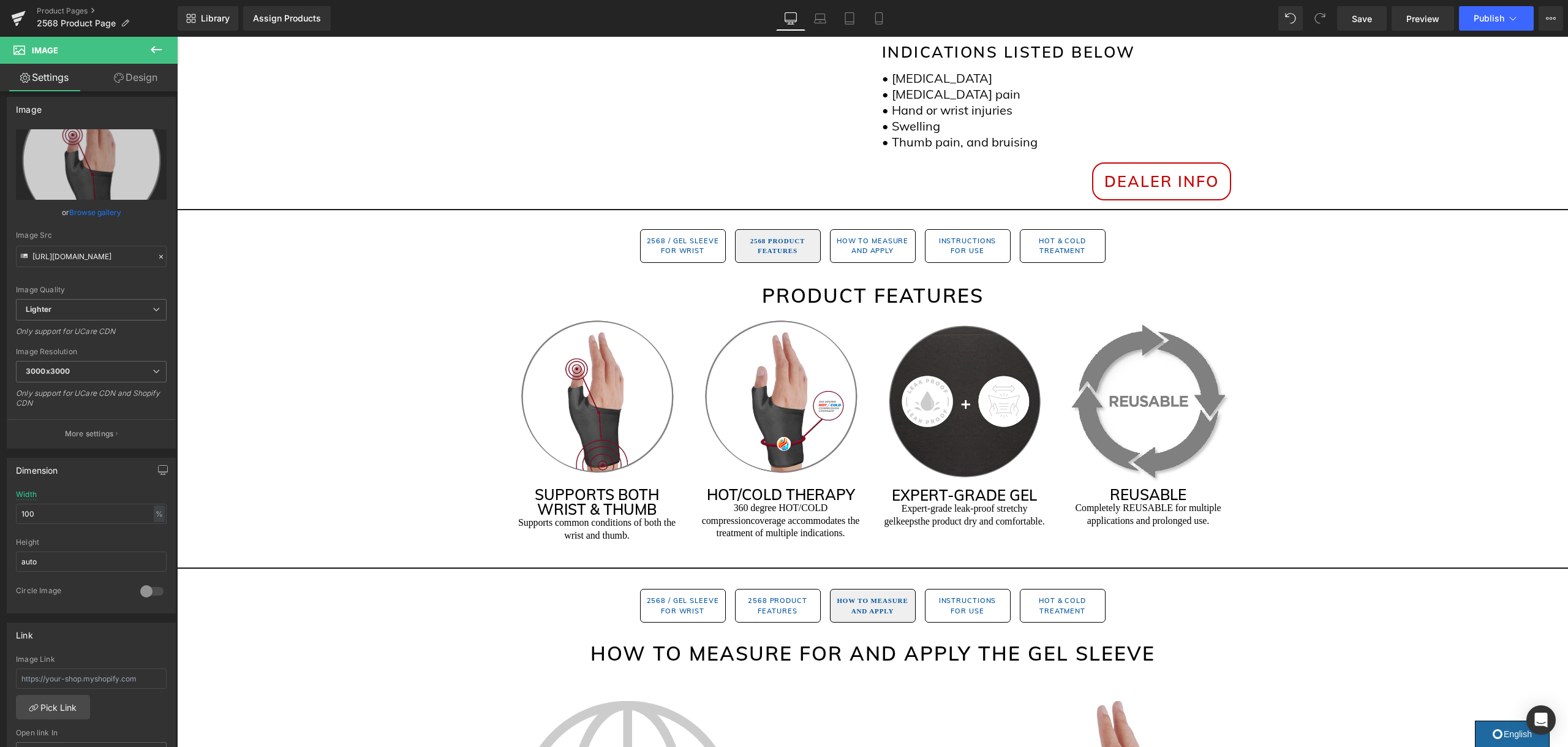
scroll to position [488, 0]
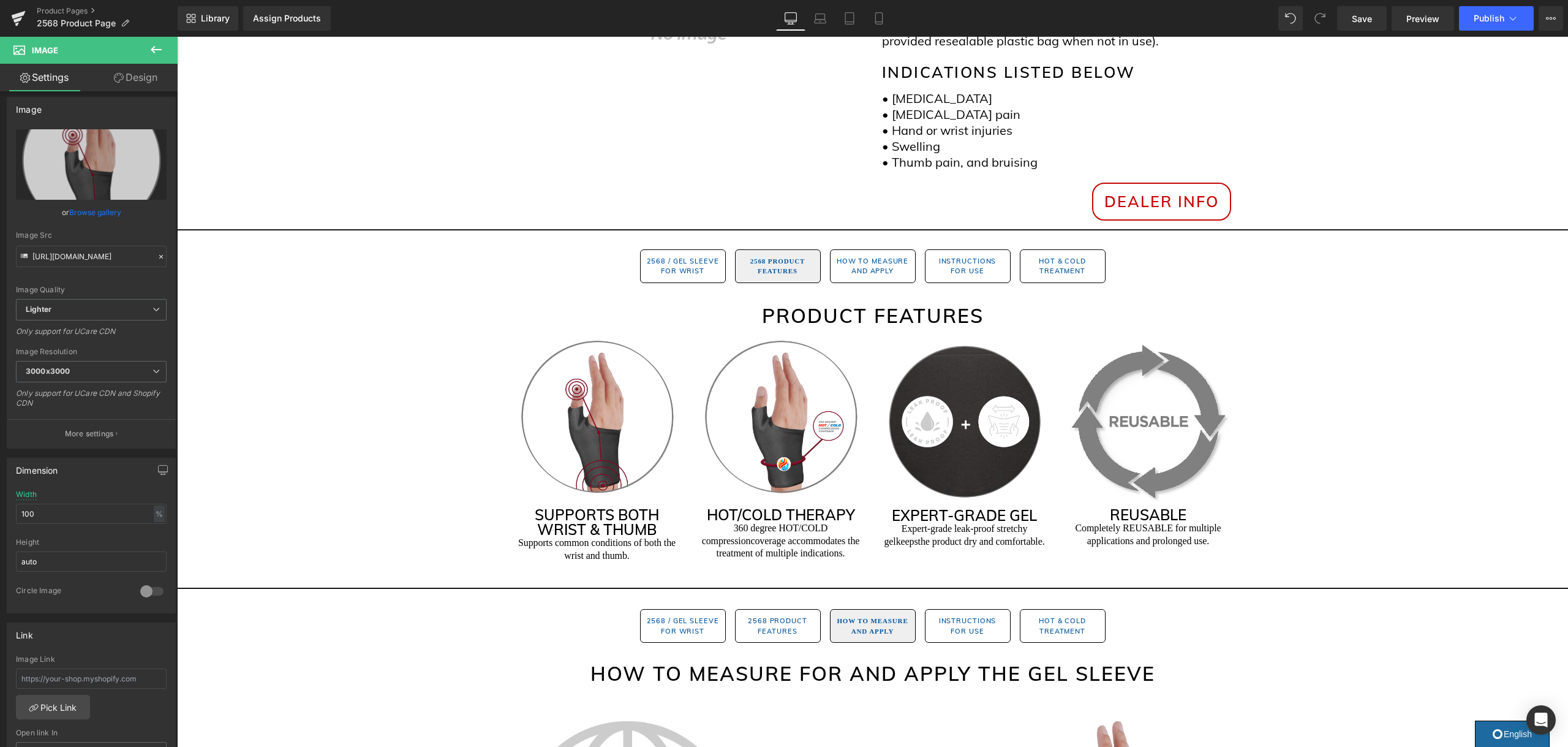
drag, startPoint x: 1370, startPoint y: 22, endPoint x: 1364, endPoint y: 36, distance: 15.2
click at [1370, 22] on span "Save" at bounding box center [1361, 18] width 20 height 13
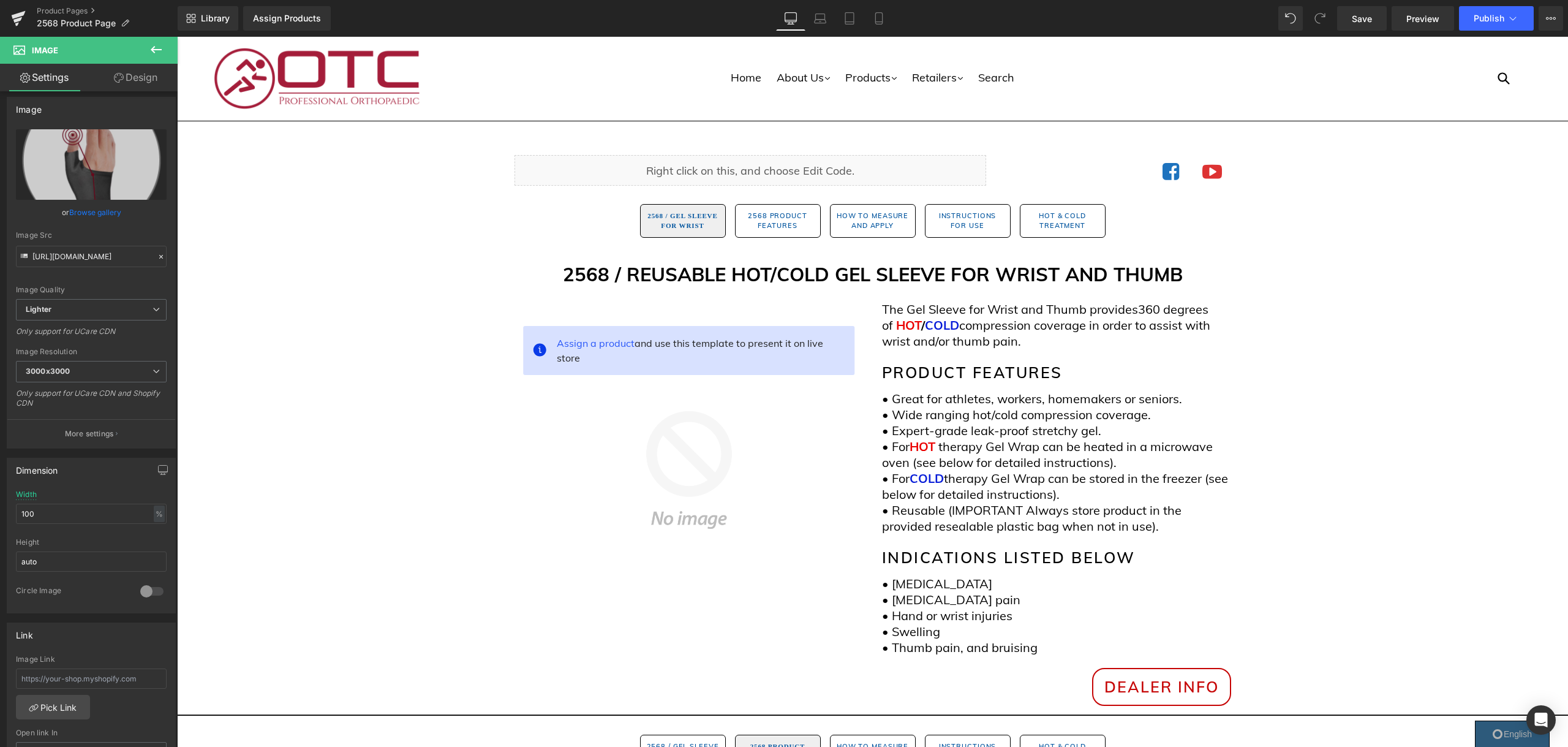
scroll to position [6, 0]
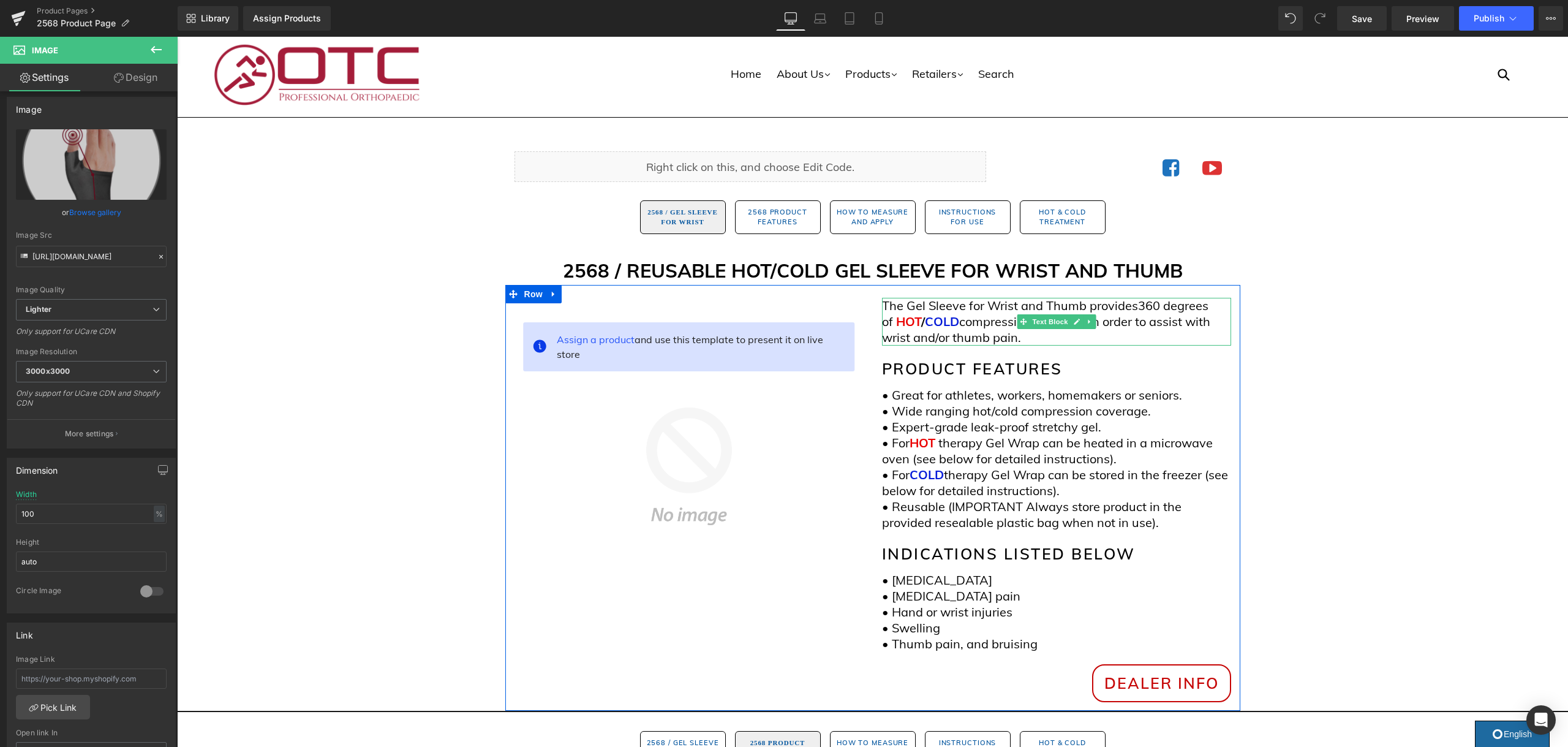
click at [944, 323] on span "COLD" at bounding box center [942, 322] width 34 height 15
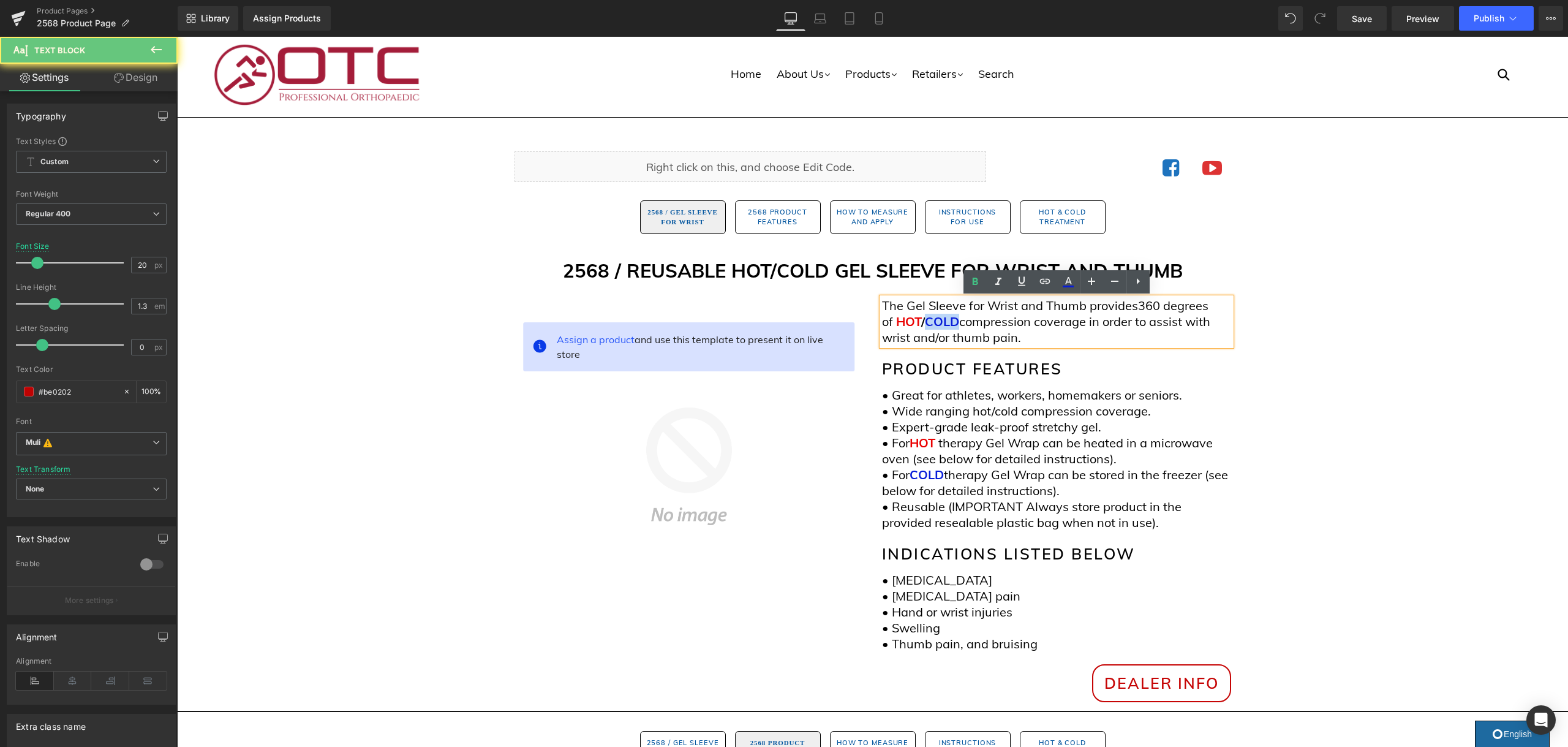
click at [944, 323] on span "COLD" at bounding box center [942, 322] width 34 height 15
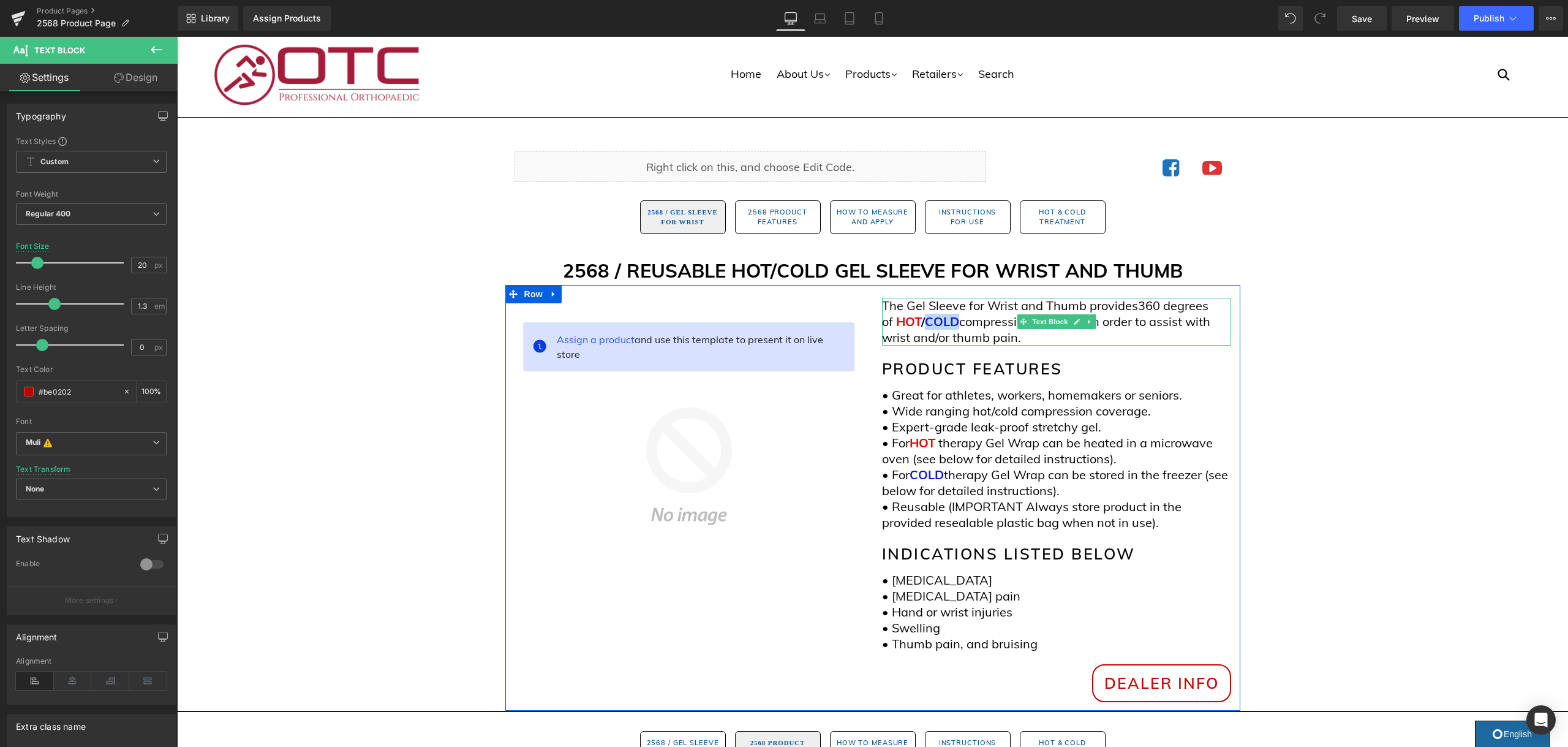
click at [937, 320] on span "COLD" at bounding box center [942, 322] width 34 height 15
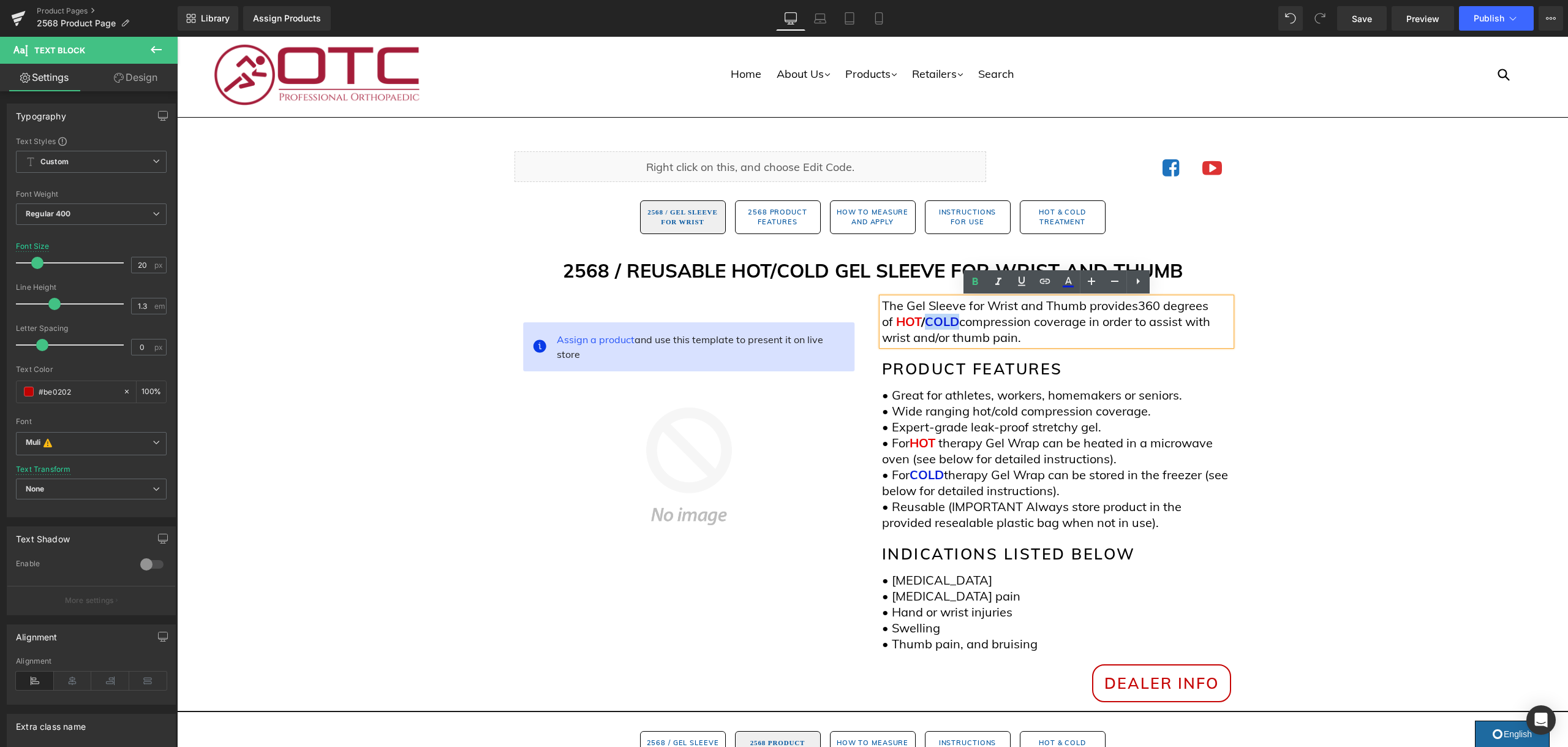
drag, startPoint x: 959, startPoint y: 322, endPoint x: 927, endPoint y: 325, distance: 32.1
click at [927, 325] on p "The Gel Sleeve for Wrist and Thumb provides 360 degrees of HOT / COLD compressi…" at bounding box center [1057, 322] width 349 height 48
drag, startPoint x: 917, startPoint y: 324, endPoint x: 906, endPoint y: 324, distance: 11.0
click at [906, 324] on span "HOT" at bounding box center [909, 322] width 25 height 15
drag, startPoint x: 961, startPoint y: 324, endPoint x: 926, endPoint y: 326, distance: 35.1
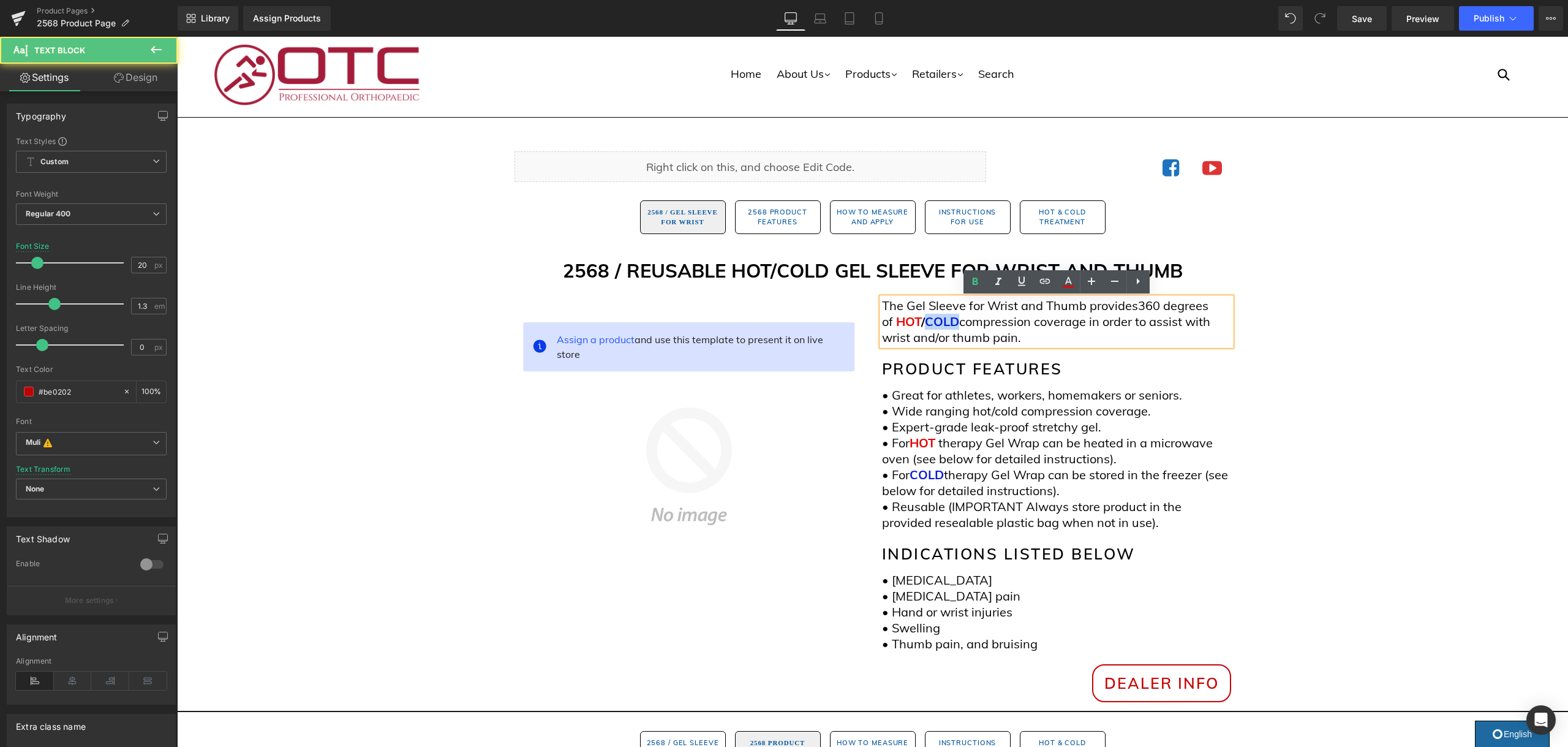
click at [927, 326] on p "The Gel Sleeve for Wrist and Thumb provides 360 degrees of HOT / COLD compressi…" at bounding box center [1057, 322] width 349 height 48
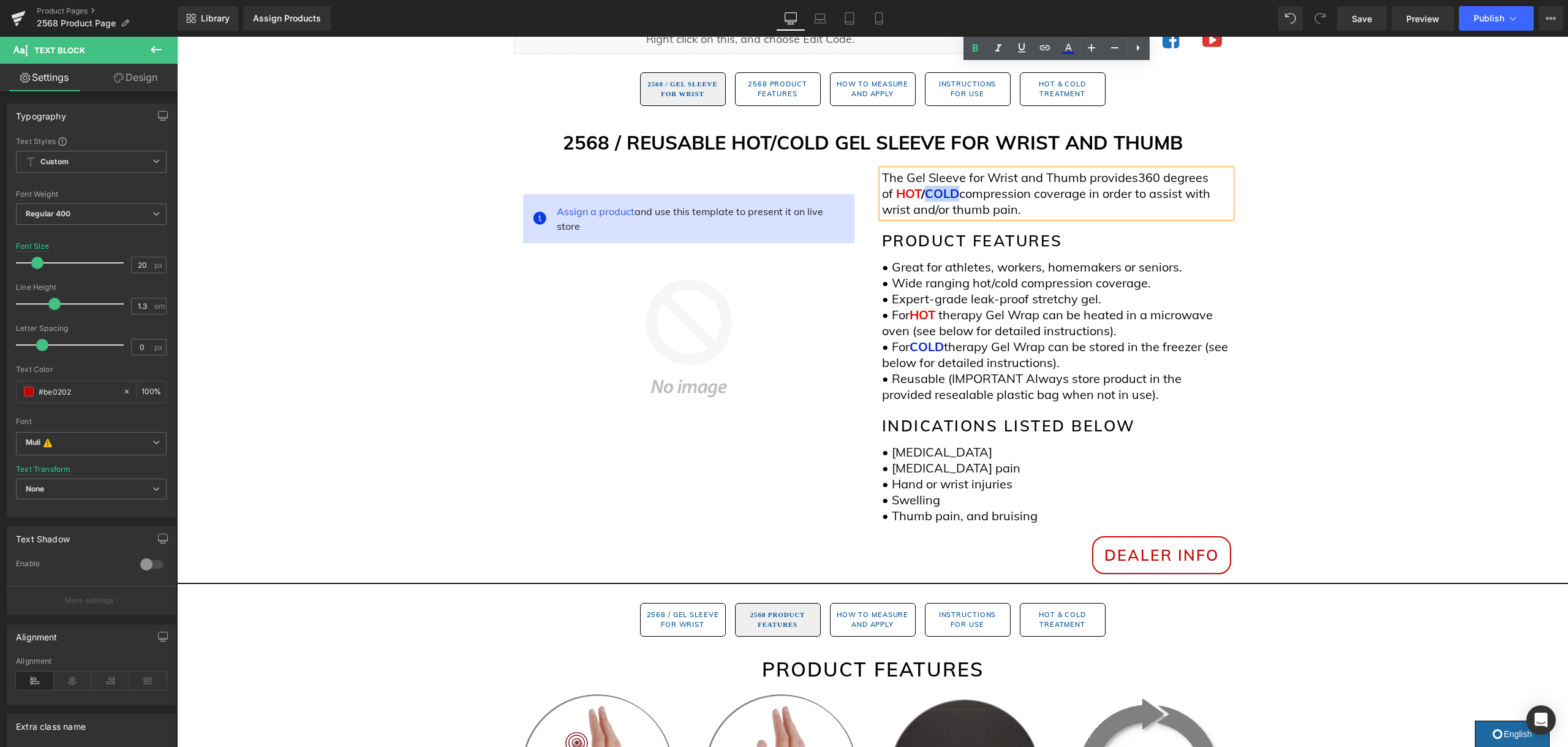
scroll to position [0, 0]
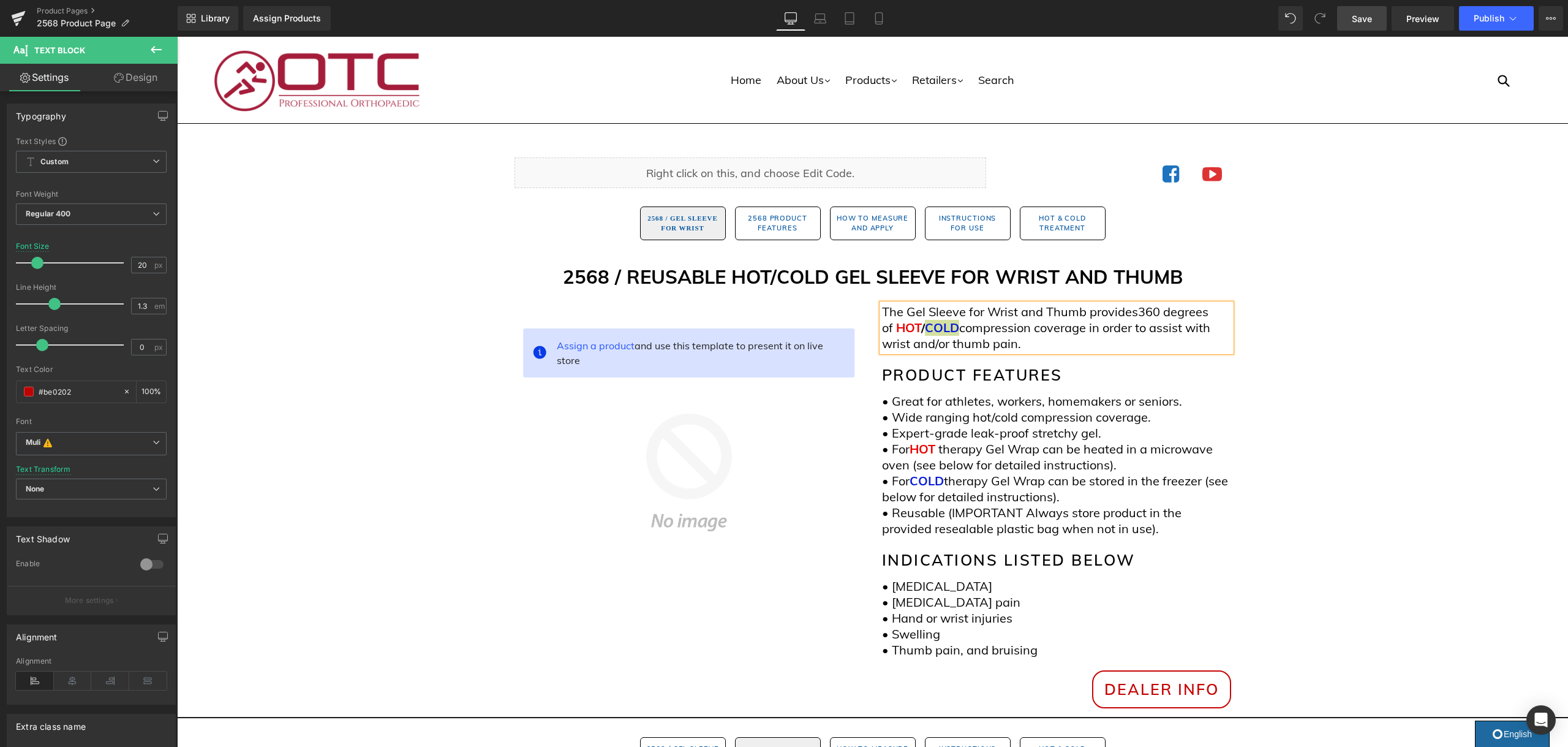
click at [1364, 13] on span "Save" at bounding box center [1361, 18] width 20 height 13
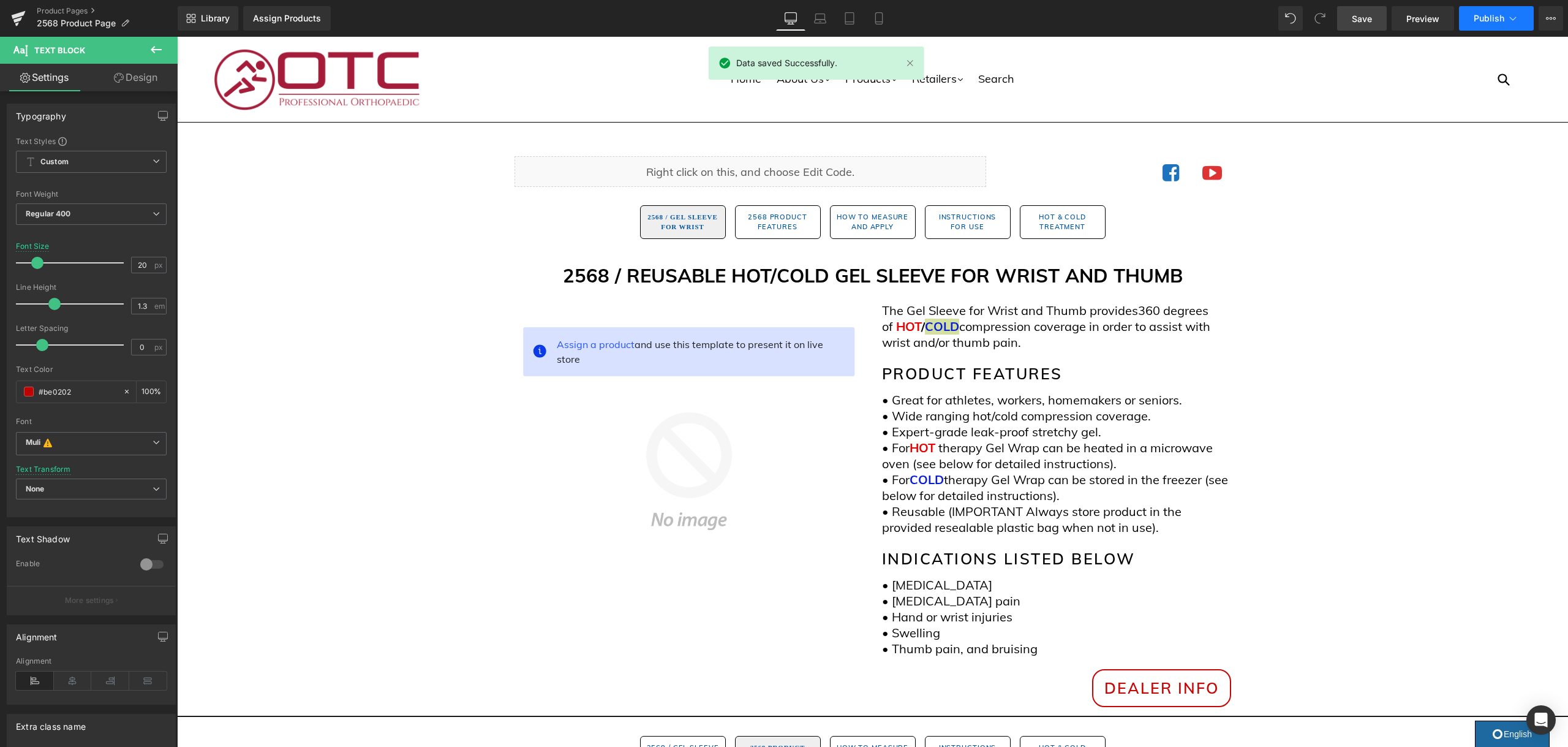
click at [1503, 15] on span "Publish" at bounding box center [1489, 18] width 31 height 10
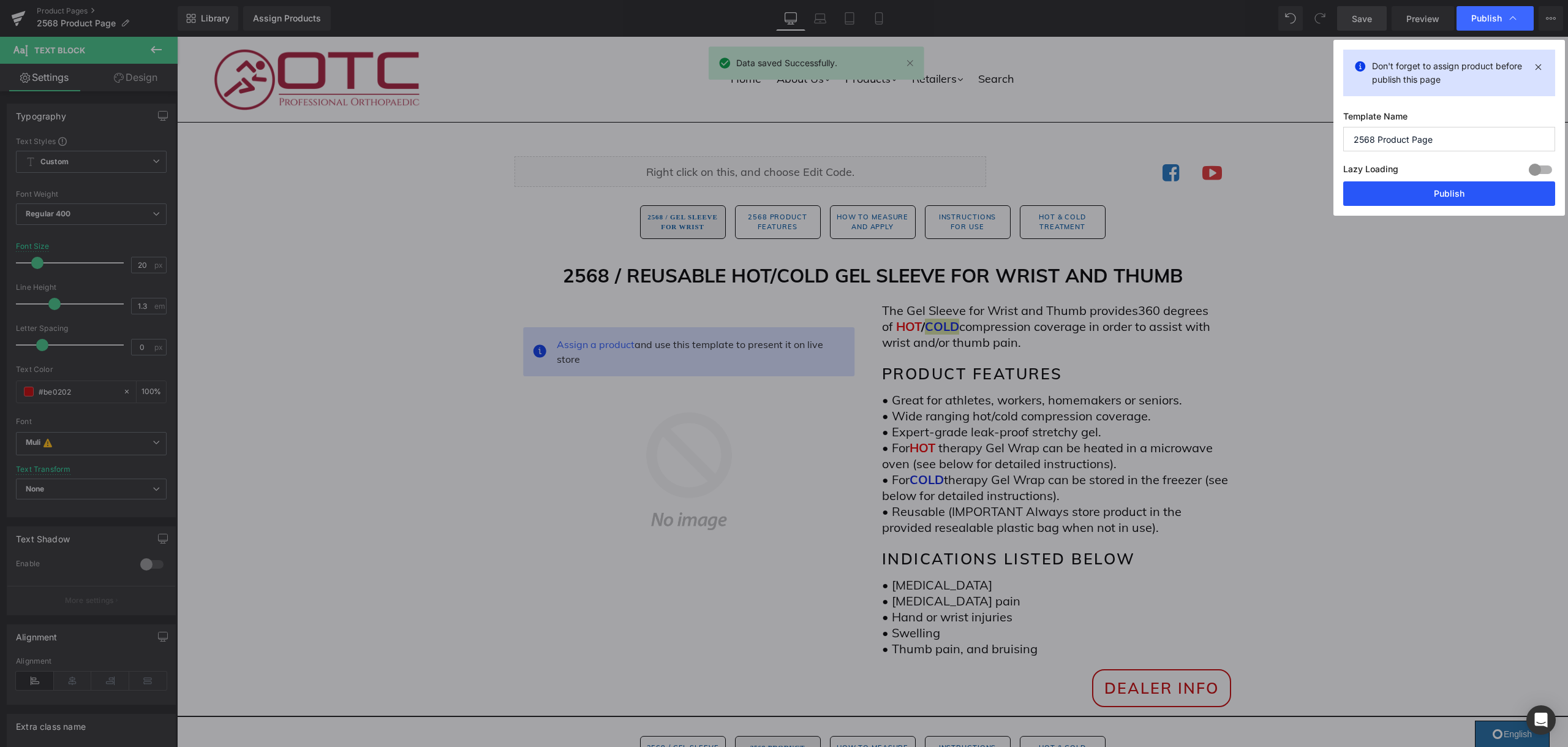
click at [1460, 192] on button "Publish" at bounding box center [1449, 193] width 212 height 25
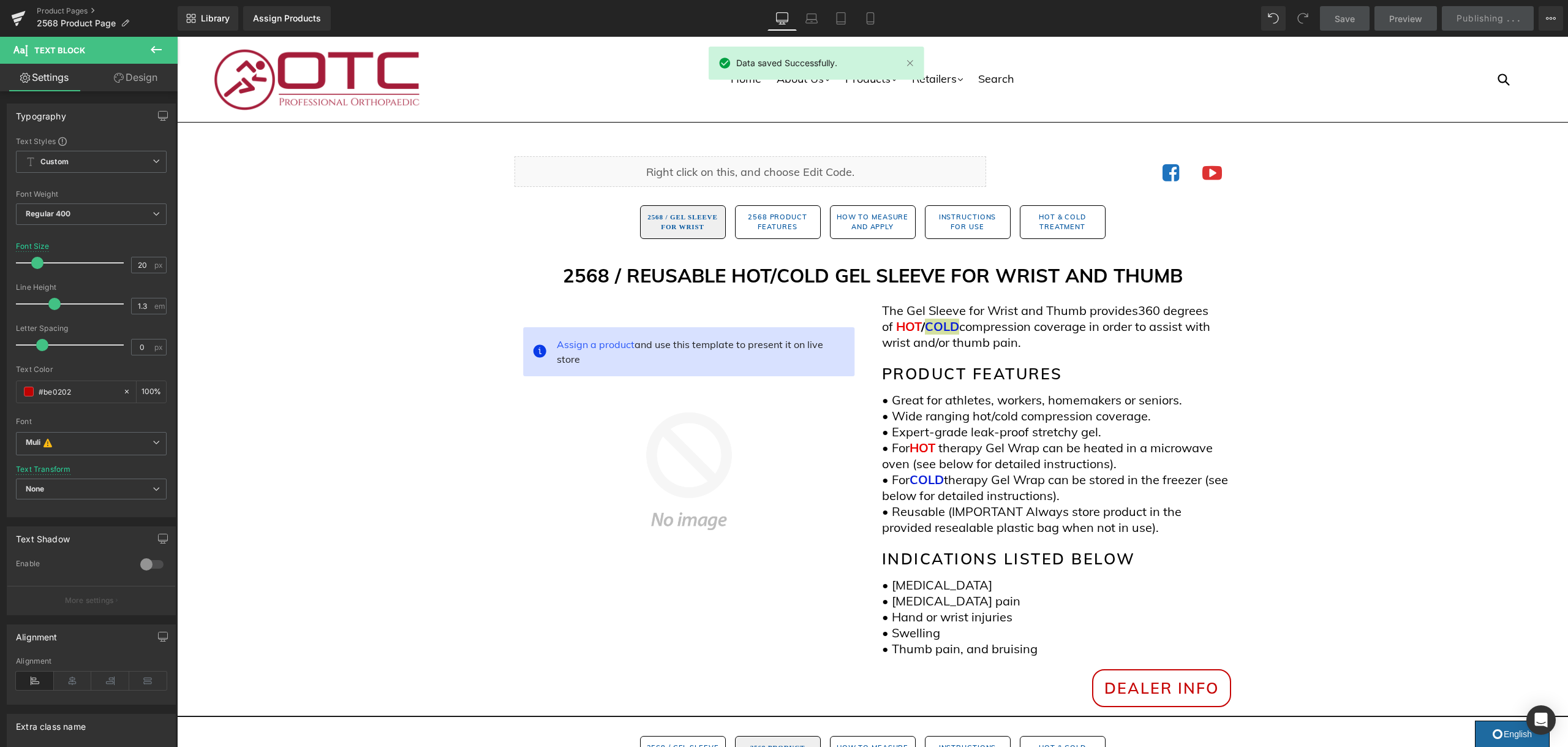
scroll to position [1, 0]
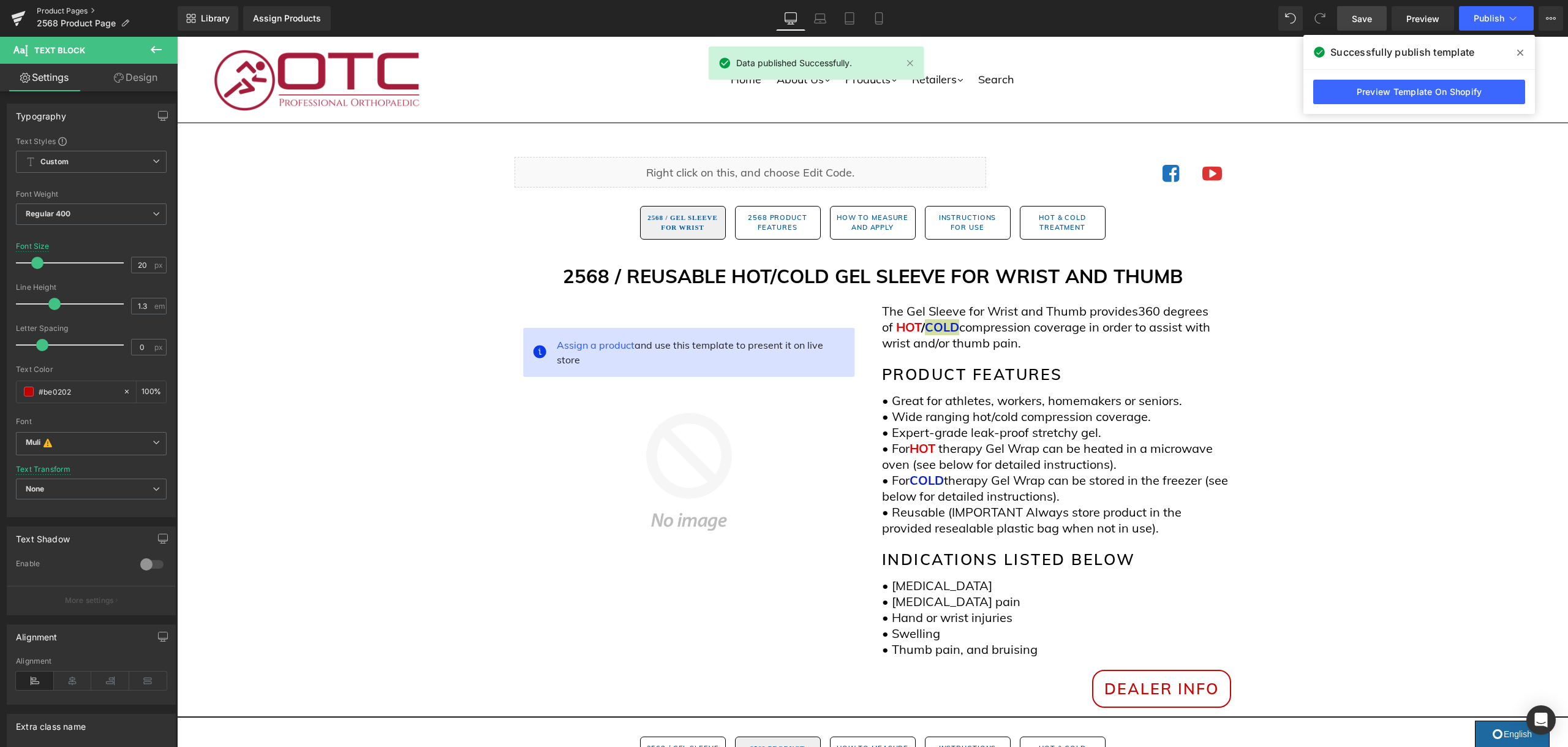
click at [53, 8] on link "Product Pages" at bounding box center [106, 11] width 141 height 10
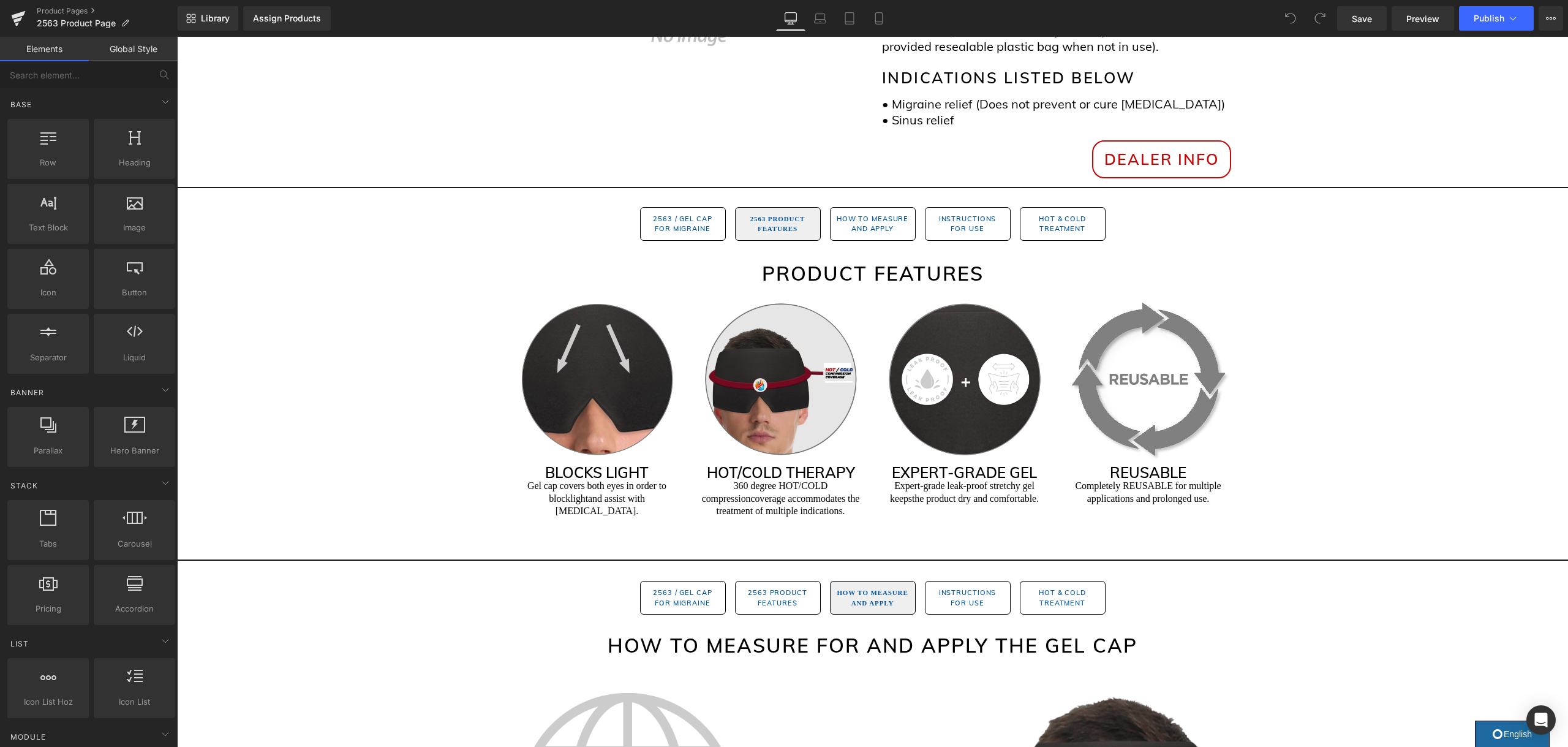
scroll to position [494, 0]
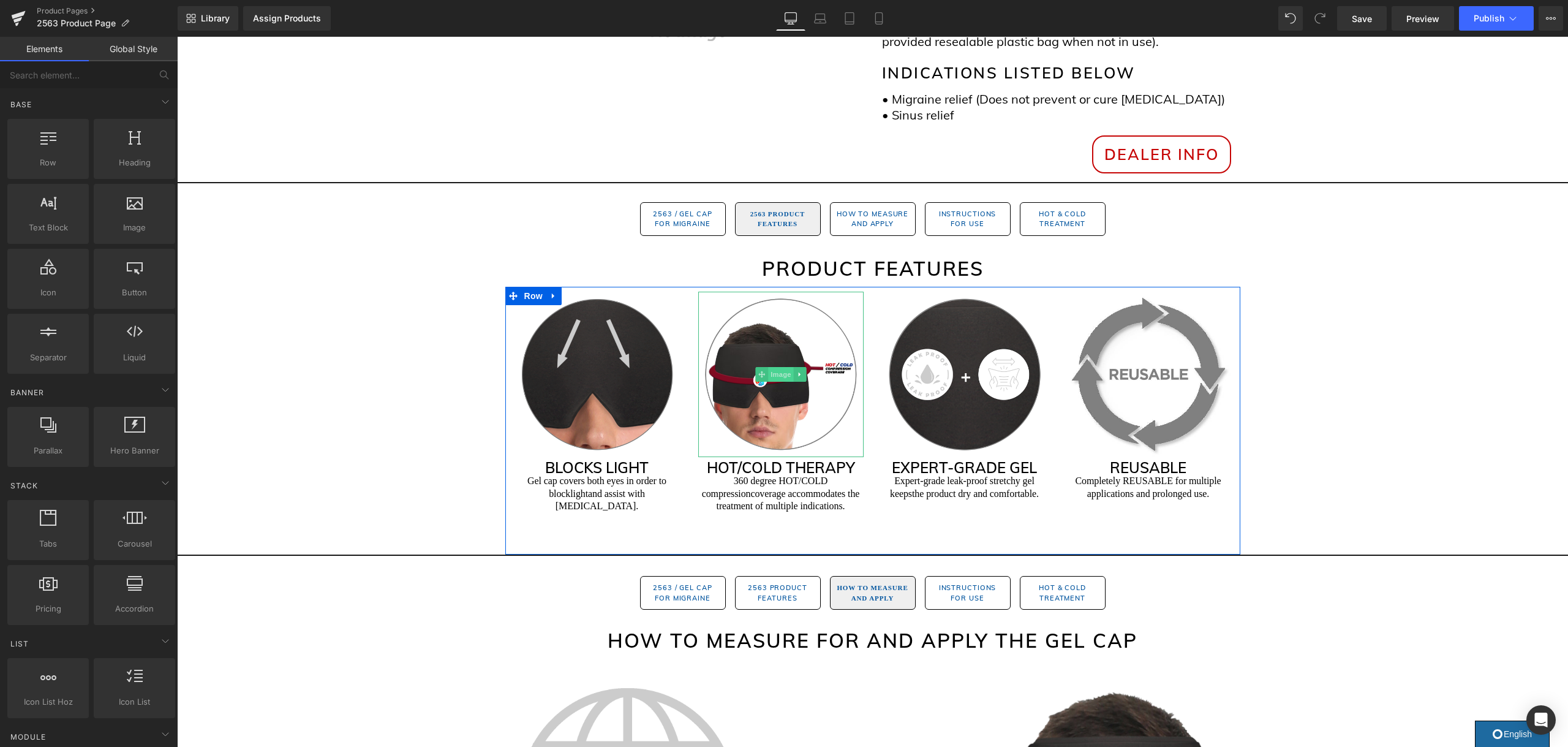
click at [778, 373] on span "Image" at bounding box center [780, 374] width 26 height 15
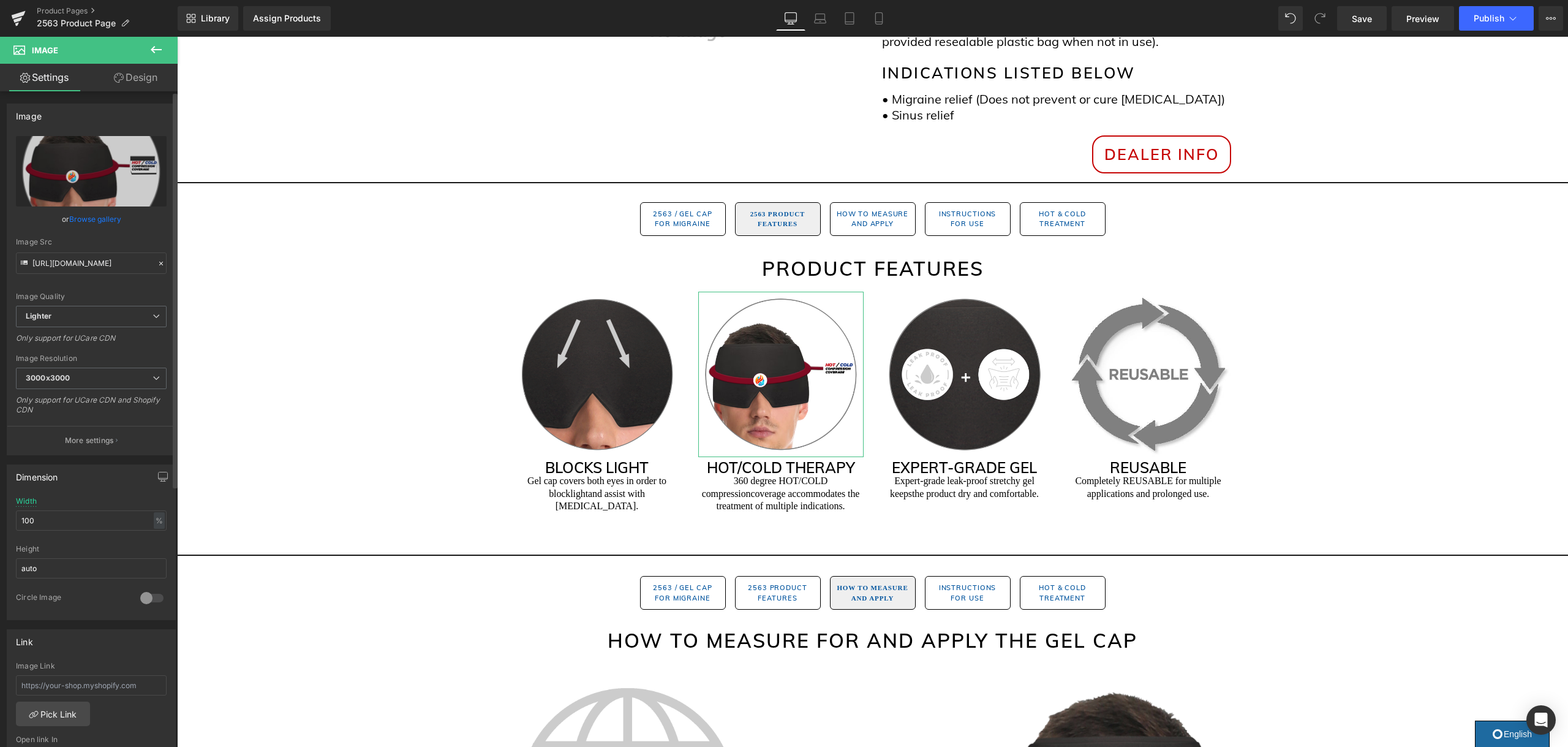
click at [95, 217] on link "Browse gallery" at bounding box center [95, 219] width 52 height 22
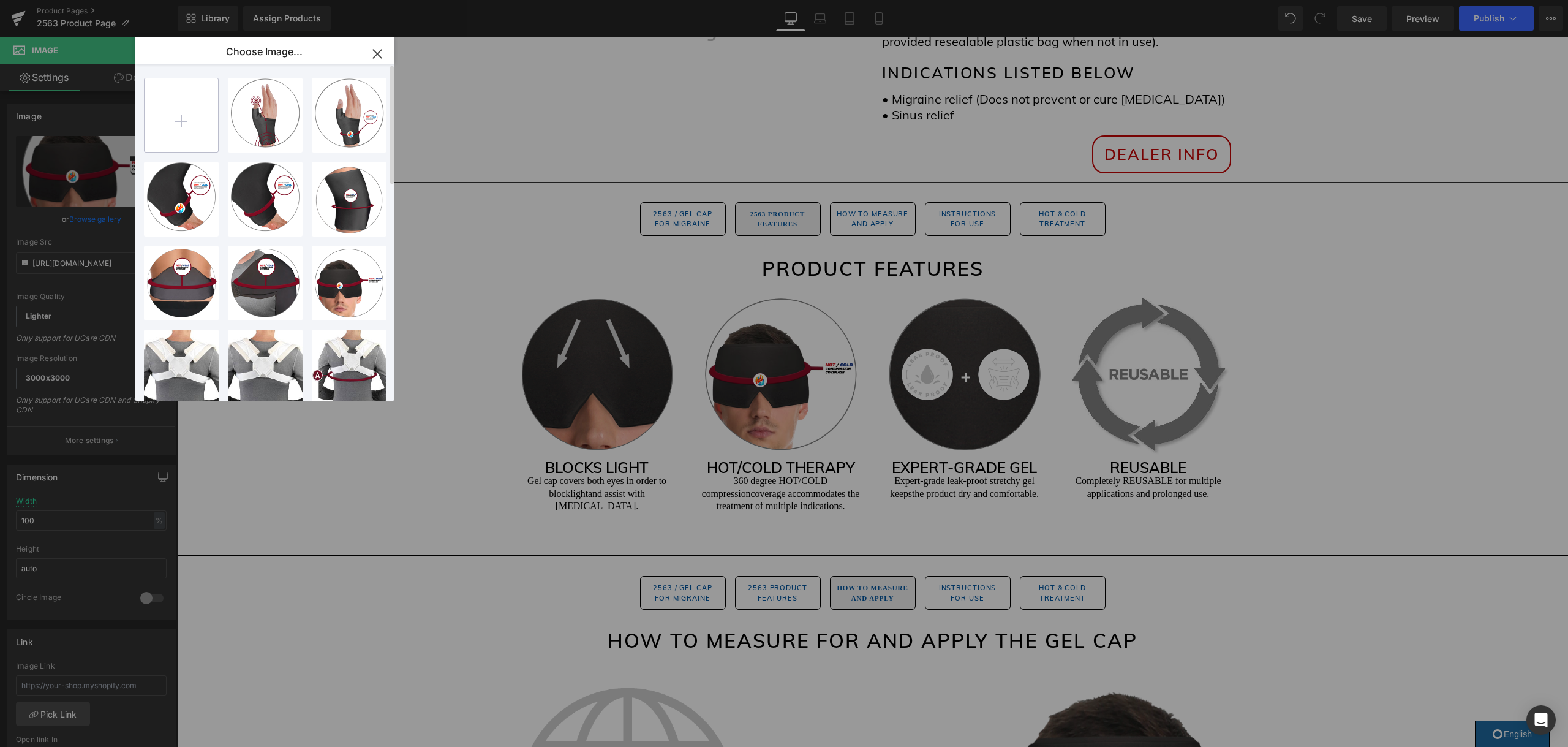
click at [182, 117] on input "file" at bounding box center [181, 115] width 74 height 74
type input "C:\fakepath\2563.png"
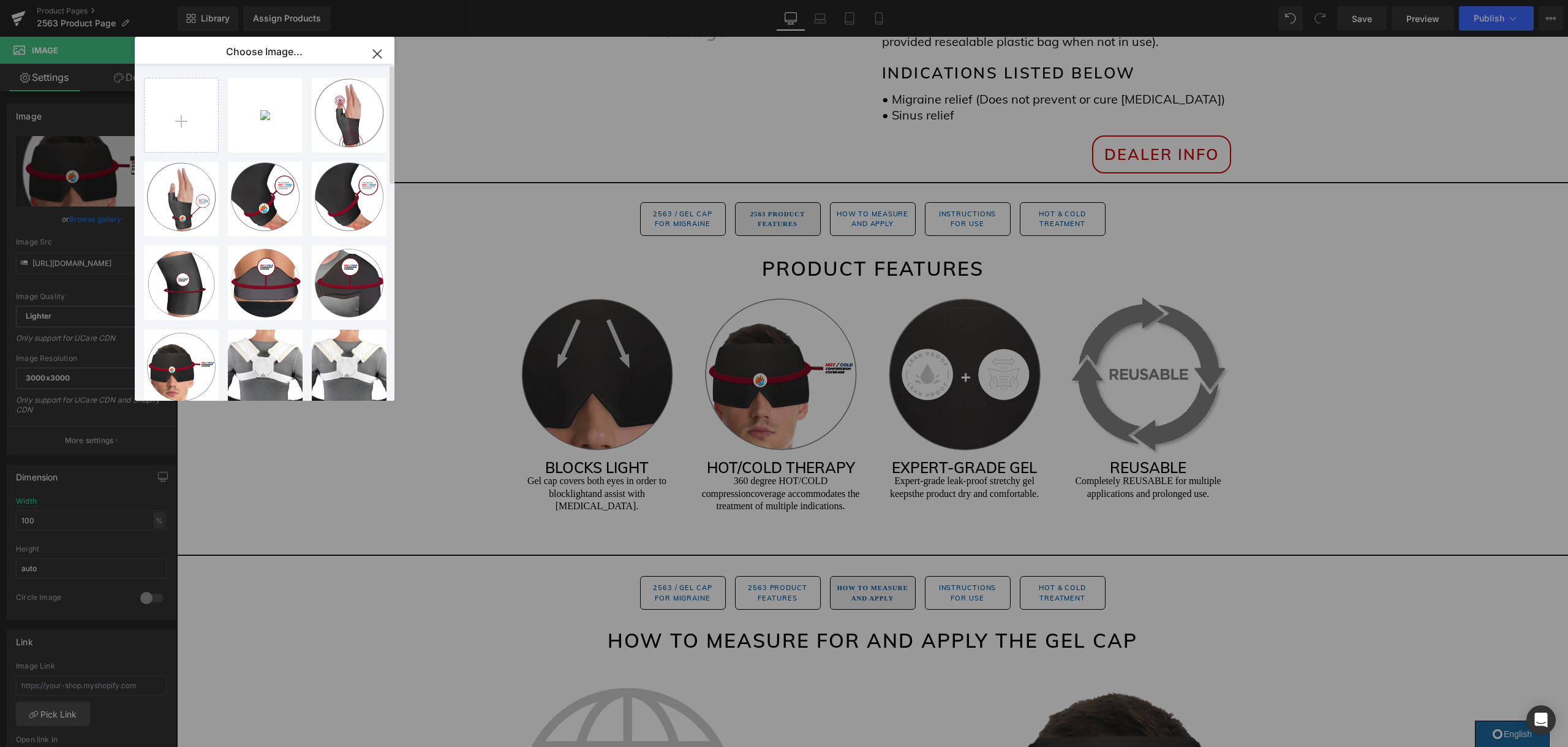
click at [282, 153] on div "2563...2563.png 327.55 KB Delete image? Yes No 2568-2...68-2.png 335.14 KB Dele…" at bounding box center [271, 235] width 255 height 342
click at [273, 138] on div "2563...2563.png 327.55 KB" at bounding box center [265, 115] width 75 height 75
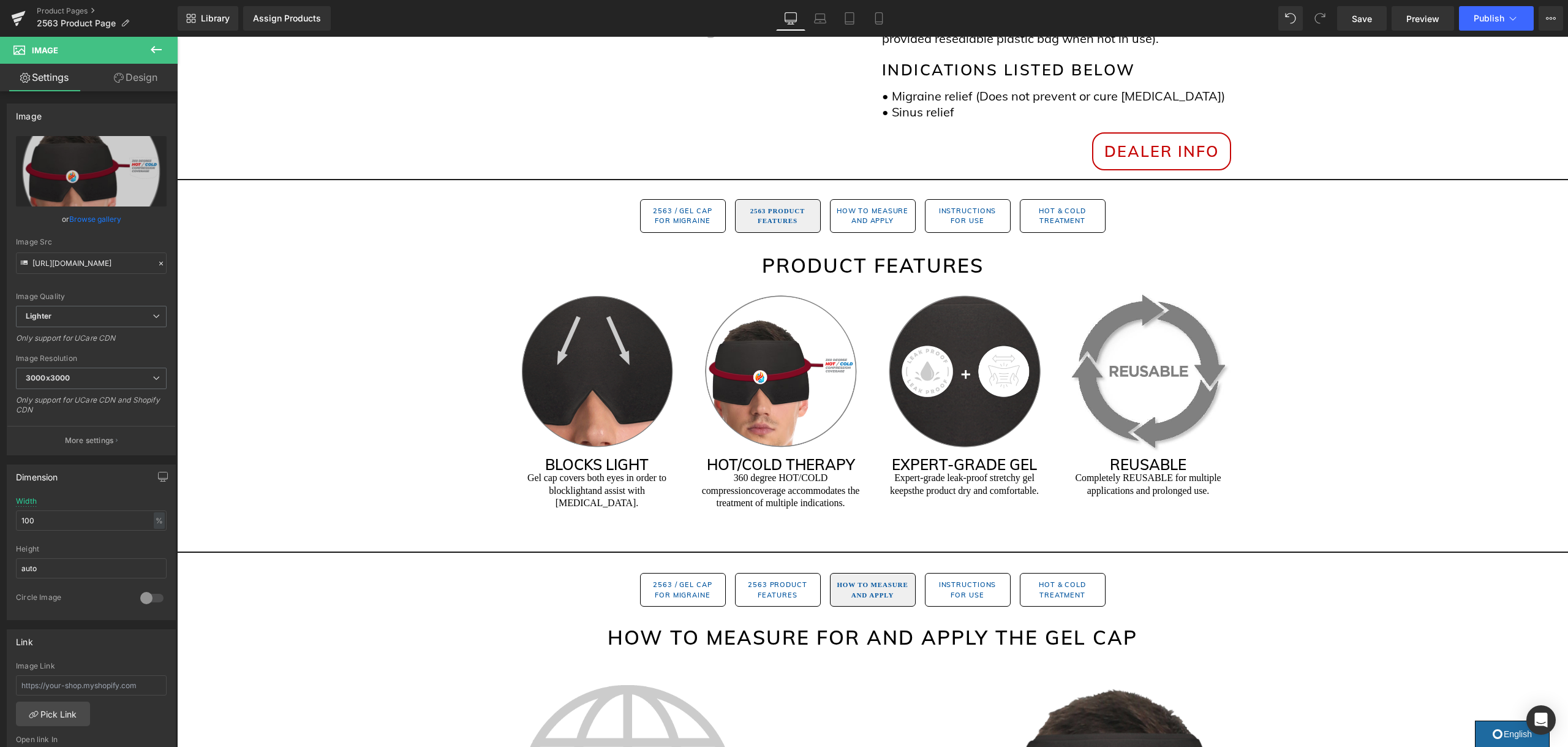
scroll to position [499, 0]
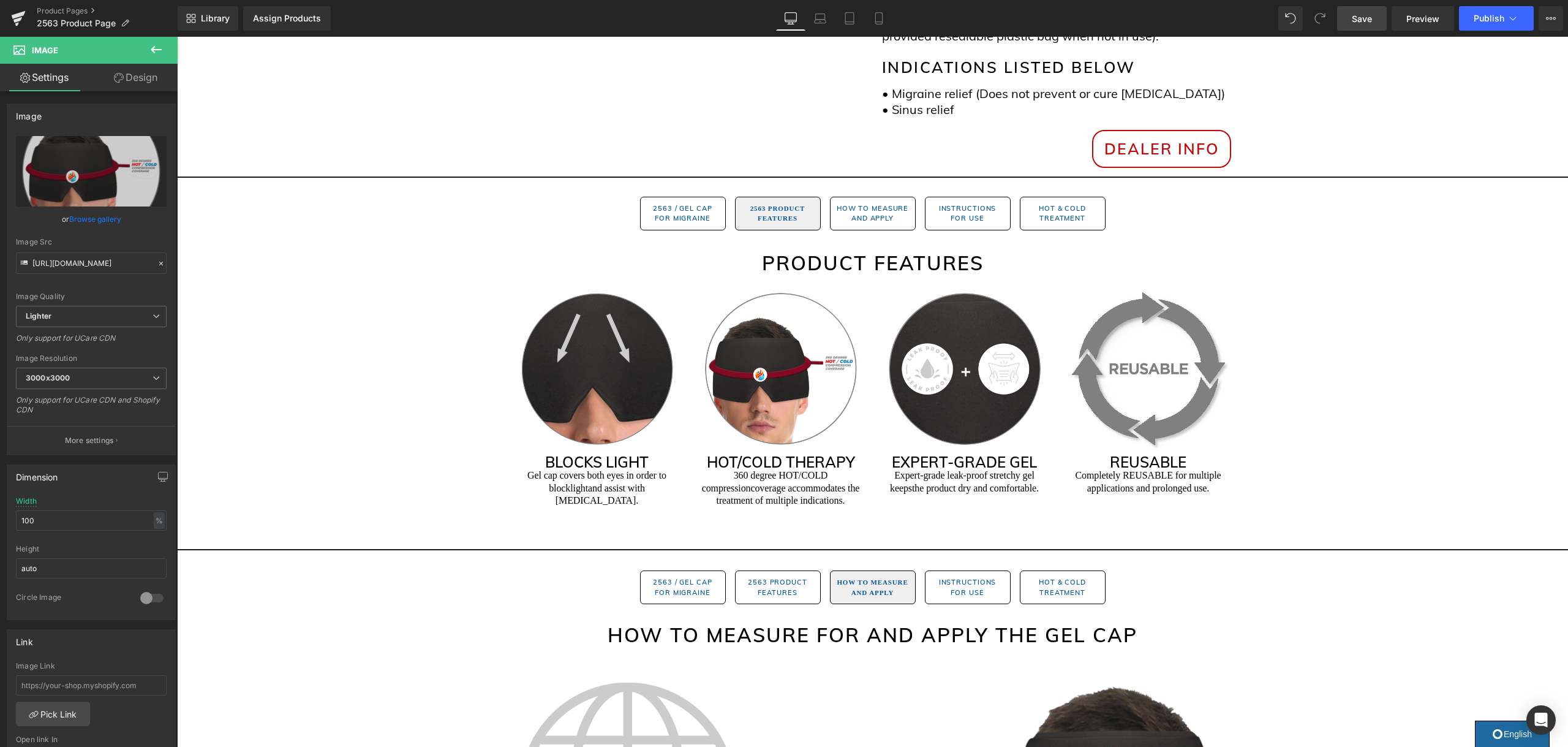
click at [1359, 15] on span "Save" at bounding box center [1361, 18] width 20 height 13
click at [1475, 17] on span "Publish" at bounding box center [1489, 18] width 31 height 10
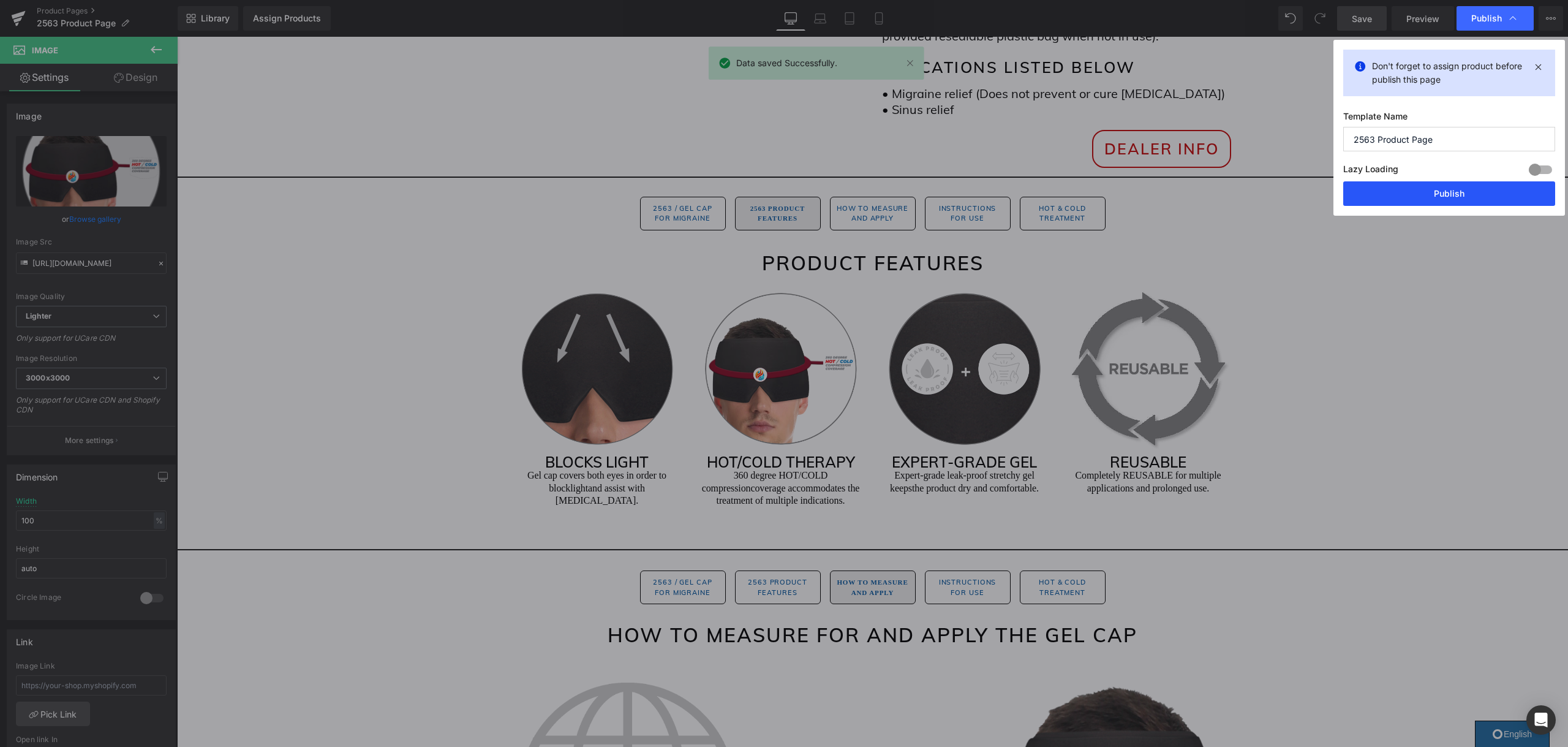
click at [1436, 194] on button "Publish" at bounding box center [1449, 193] width 212 height 25
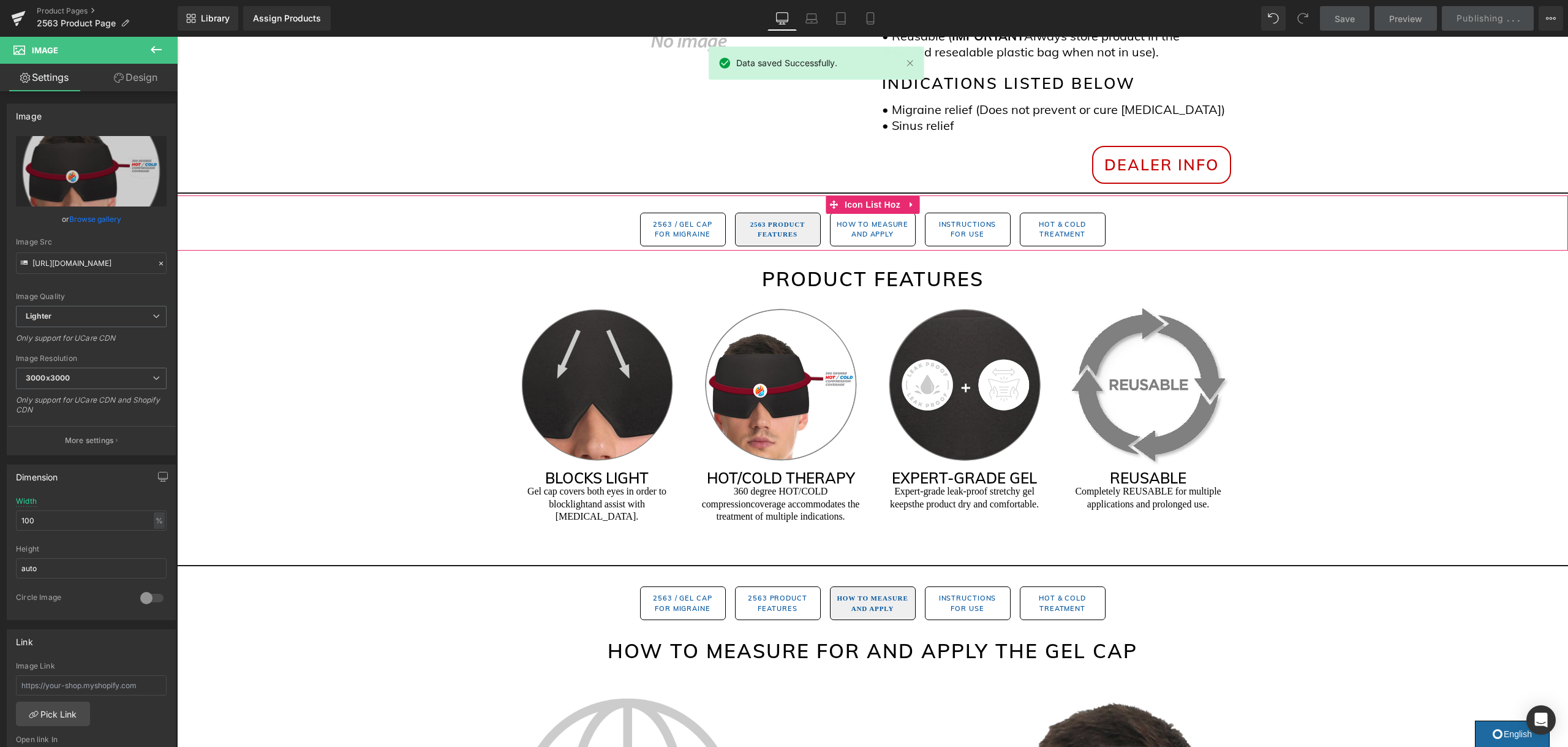
scroll to position [482, 0]
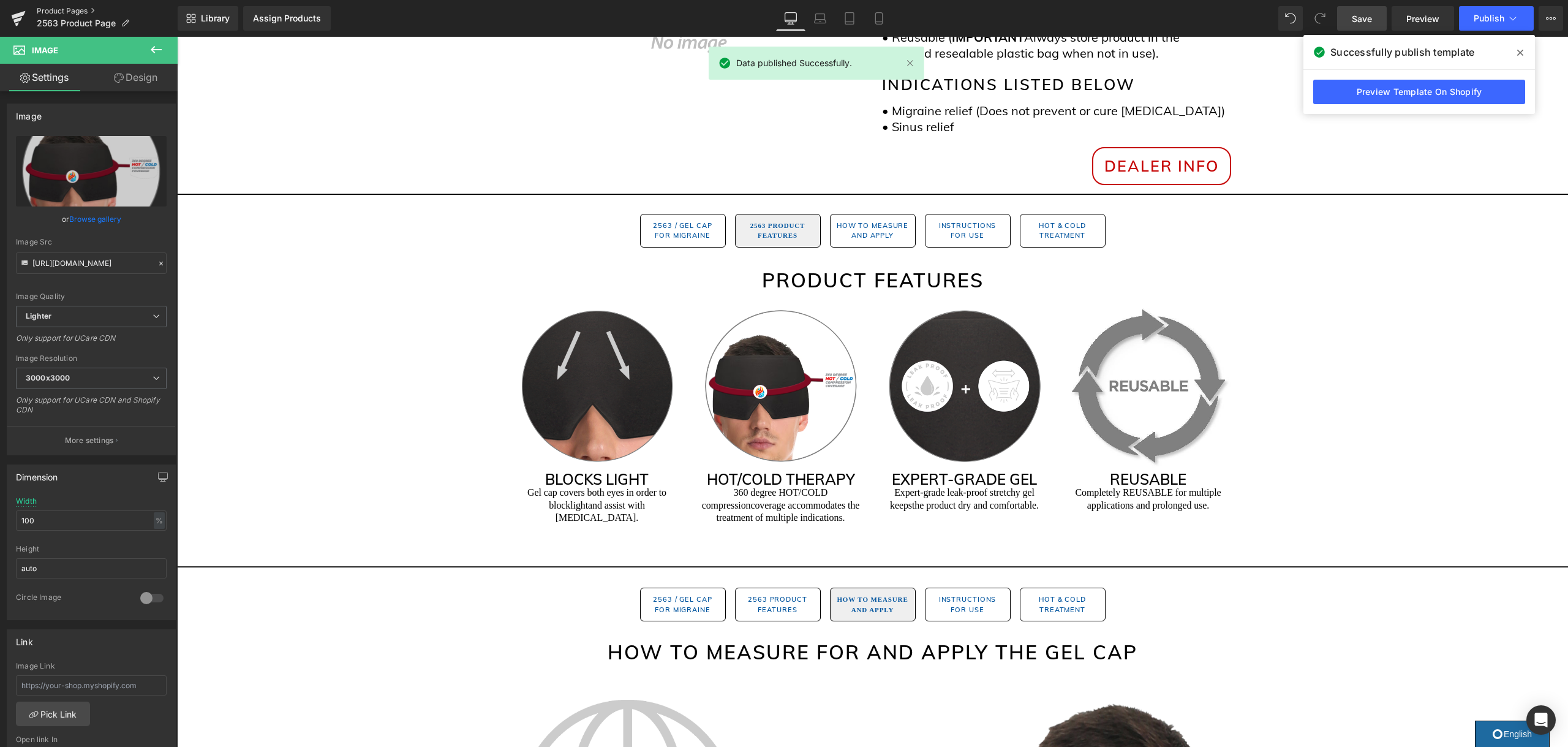
click at [69, 11] on link "Product Pages" at bounding box center [106, 11] width 141 height 10
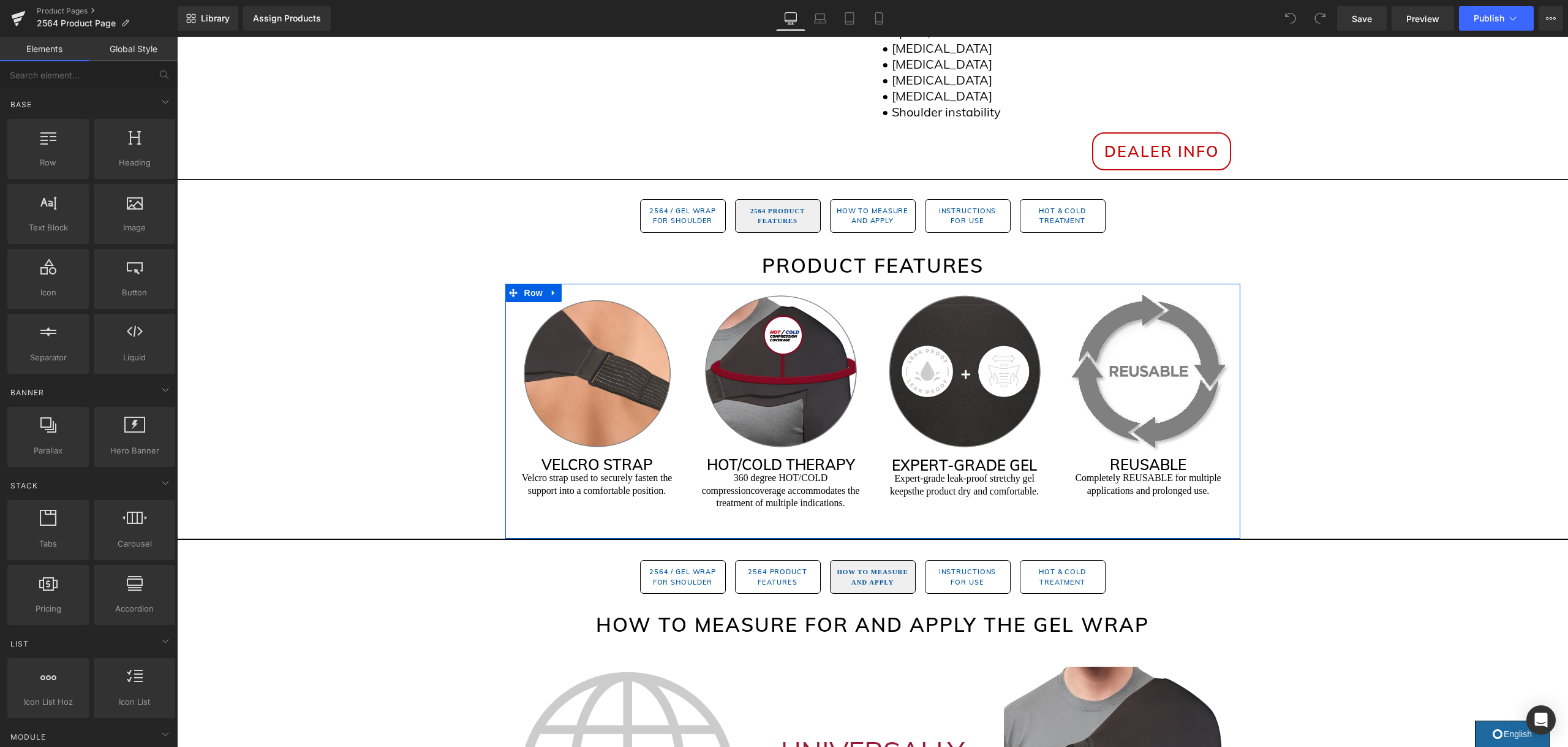
scroll to position [557, 0]
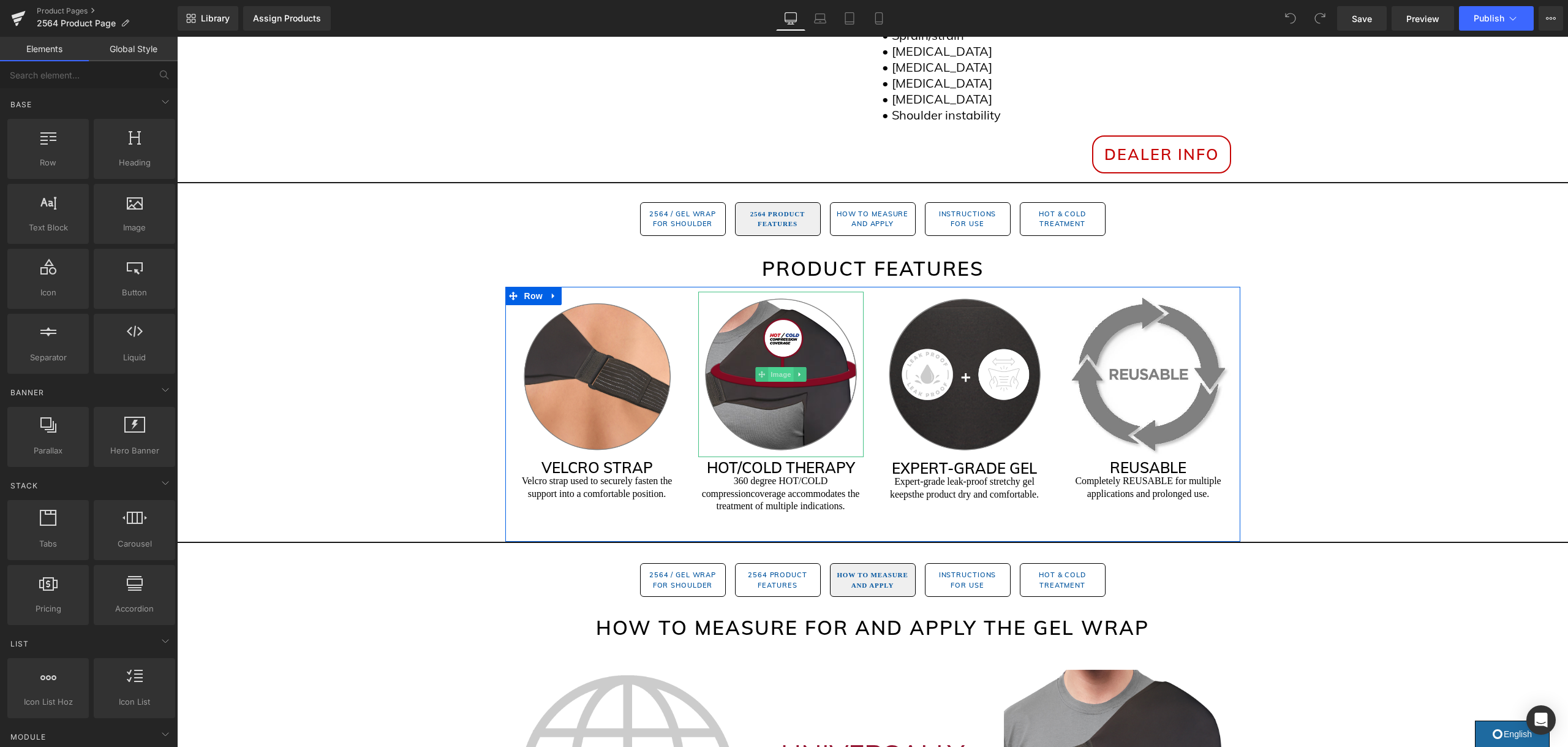
click at [779, 376] on span "Image" at bounding box center [780, 374] width 26 height 15
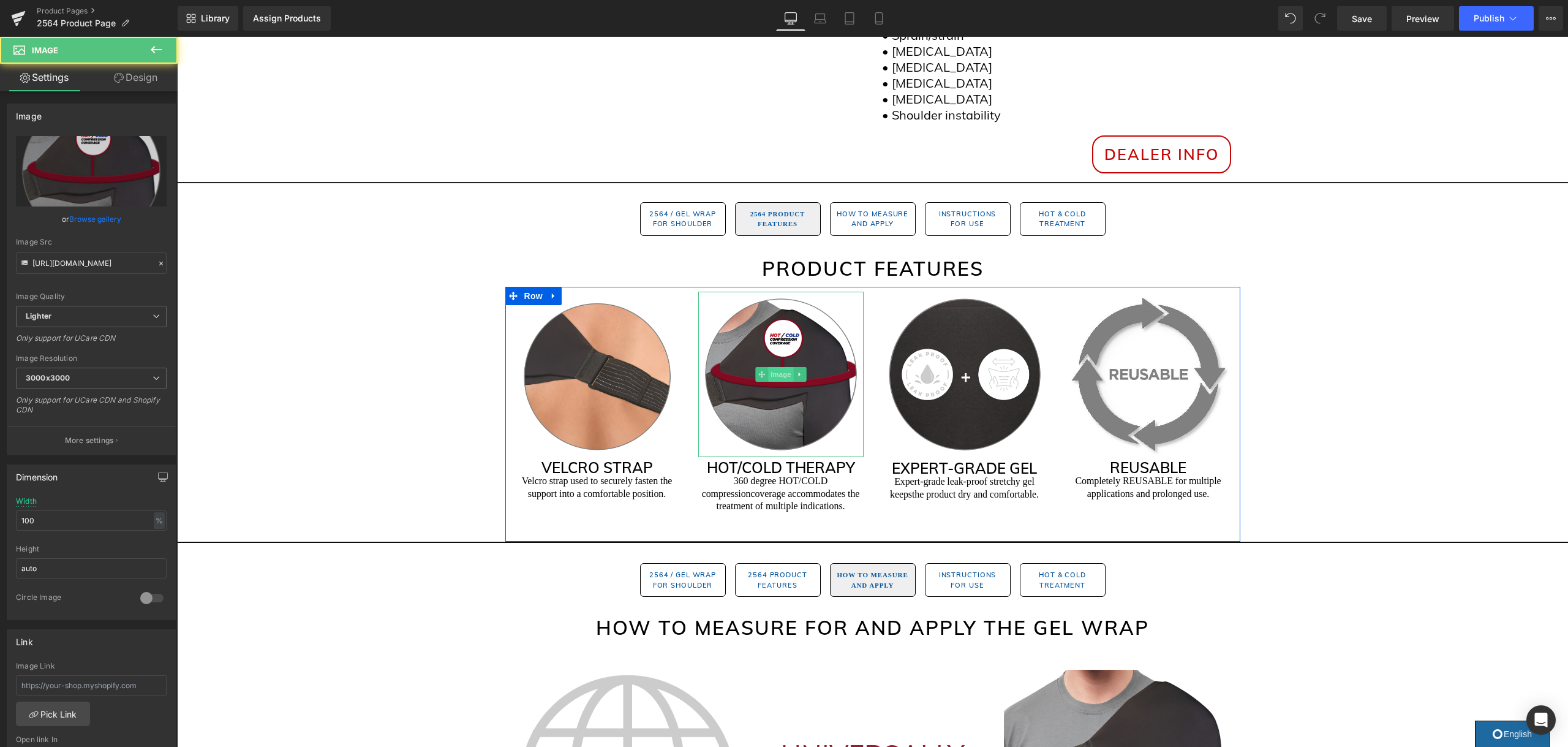
scroll to position [558, 0]
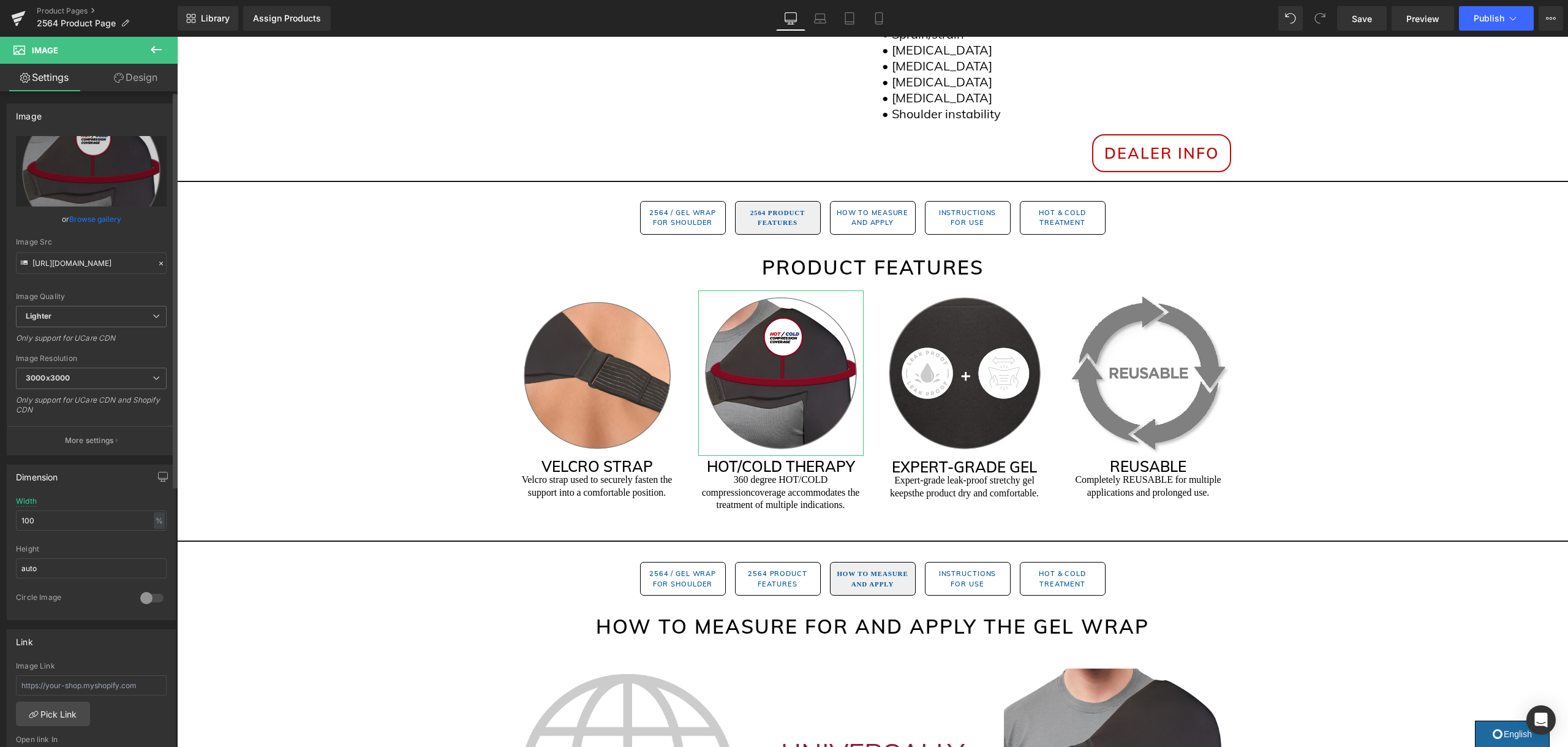
click at [100, 218] on link "Browse gallery" at bounding box center [95, 219] width 52 height 22
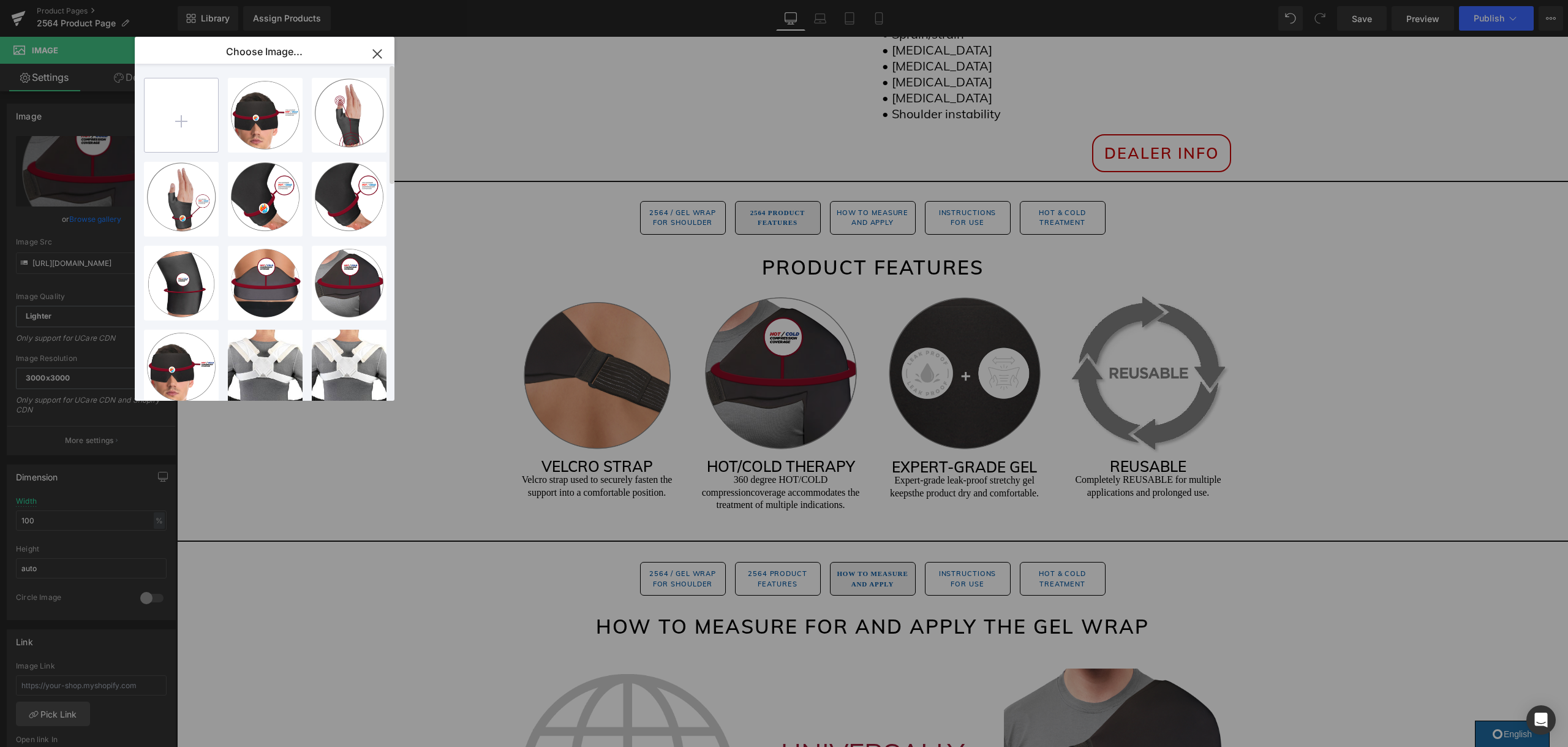
click at [166, 120] on input "file" at bounding box center [181, 115] width 74 height 74
type input "C:\fakepath\2564.png"
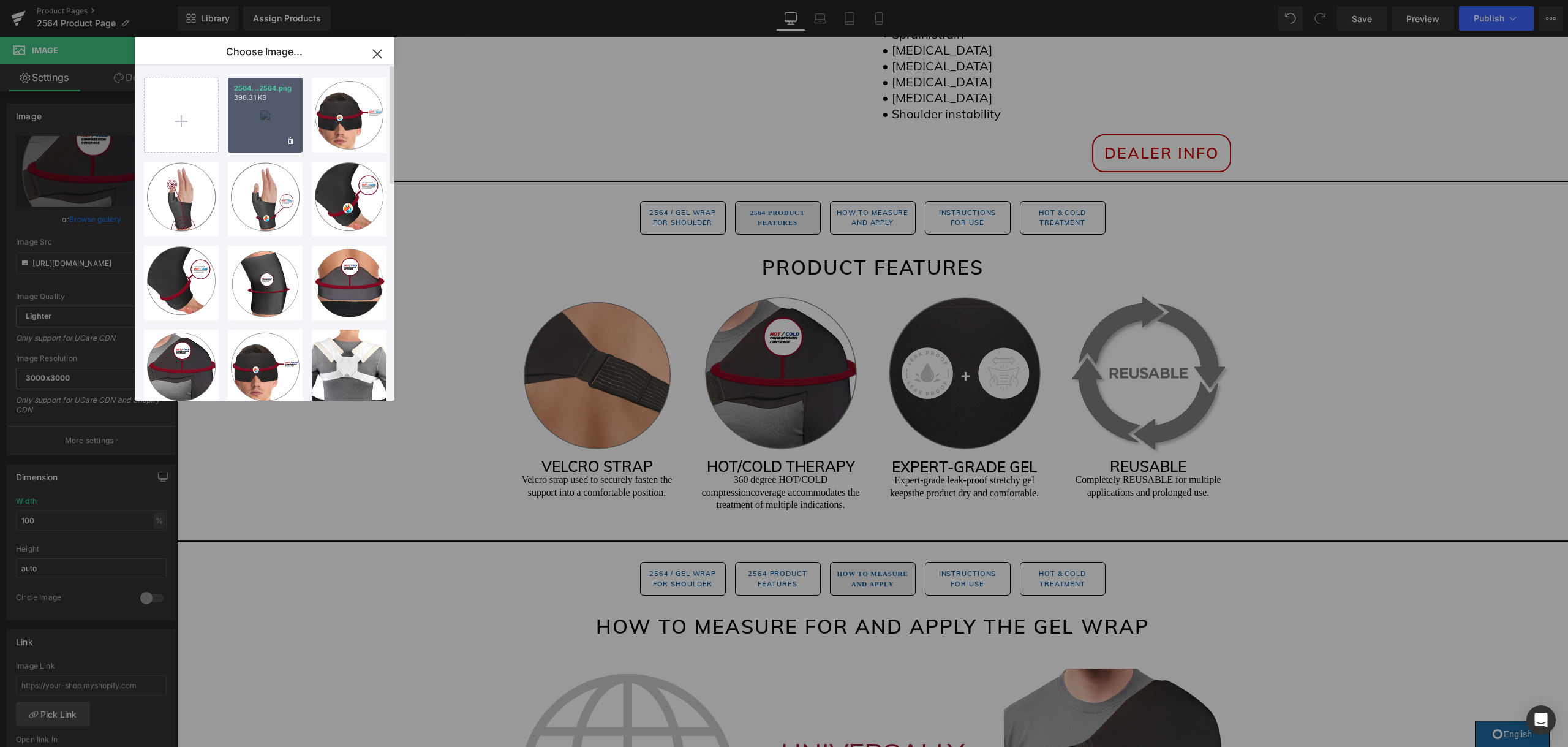
click at [289, 123] on div "2564...2564.png 396.31 KB" at bounding box center [265, 115] width 75 height 75
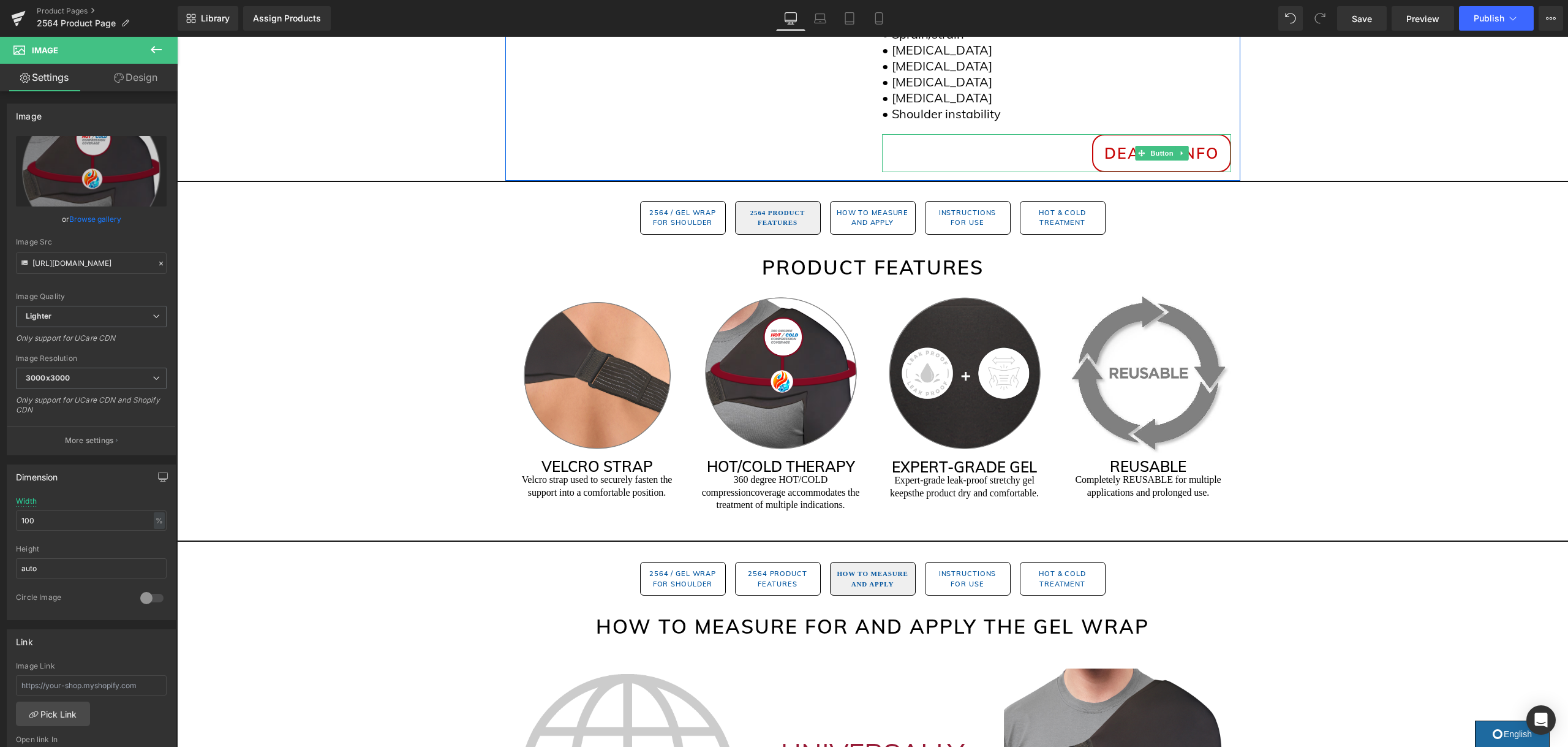
scroll to position [554, 0]
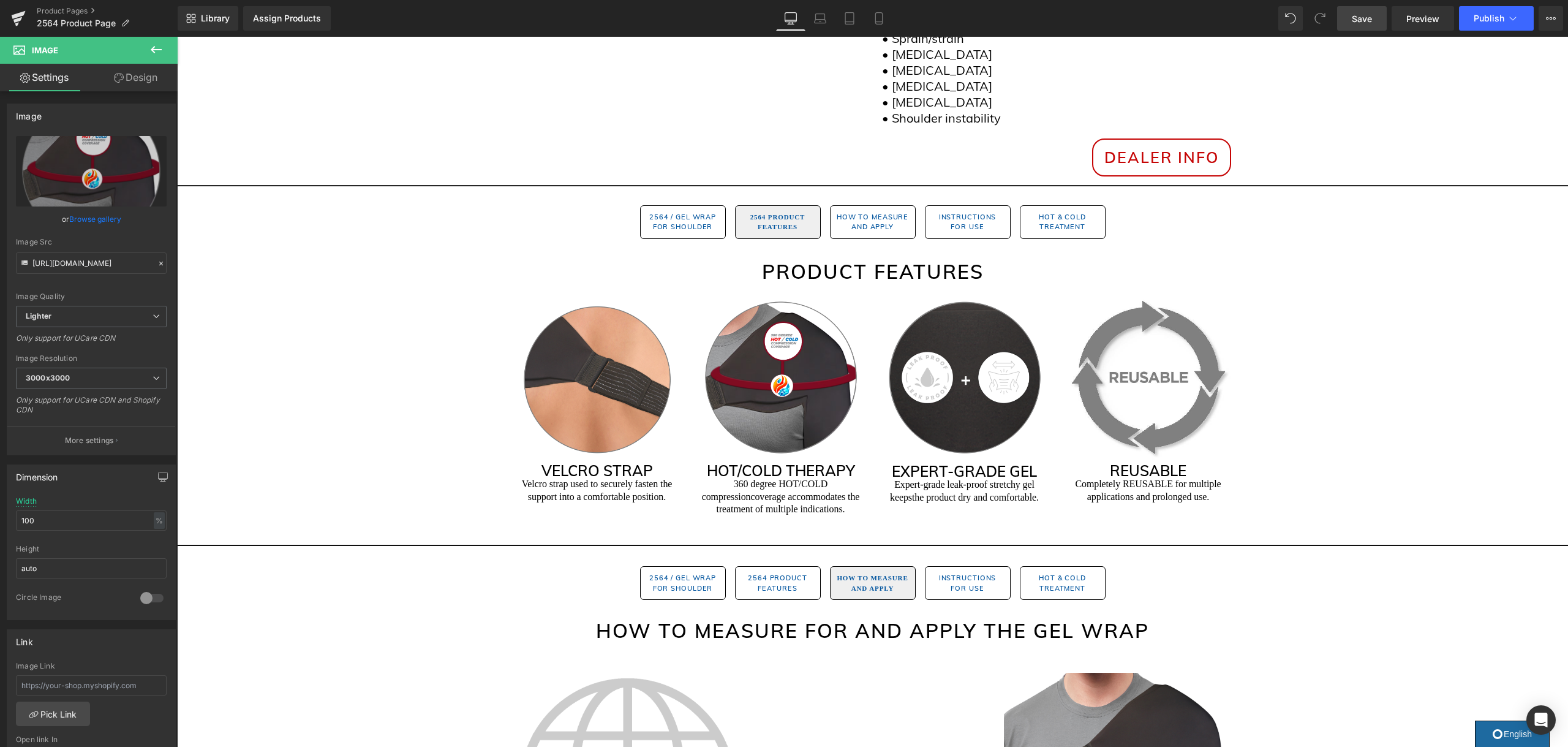
click at [1358, 18] on span "Save" at bounding box center [1361, 18] width 20 height 13
click at [1504, 22] on span "Publish" at bounding box center [1489, 18] width 31 height 10
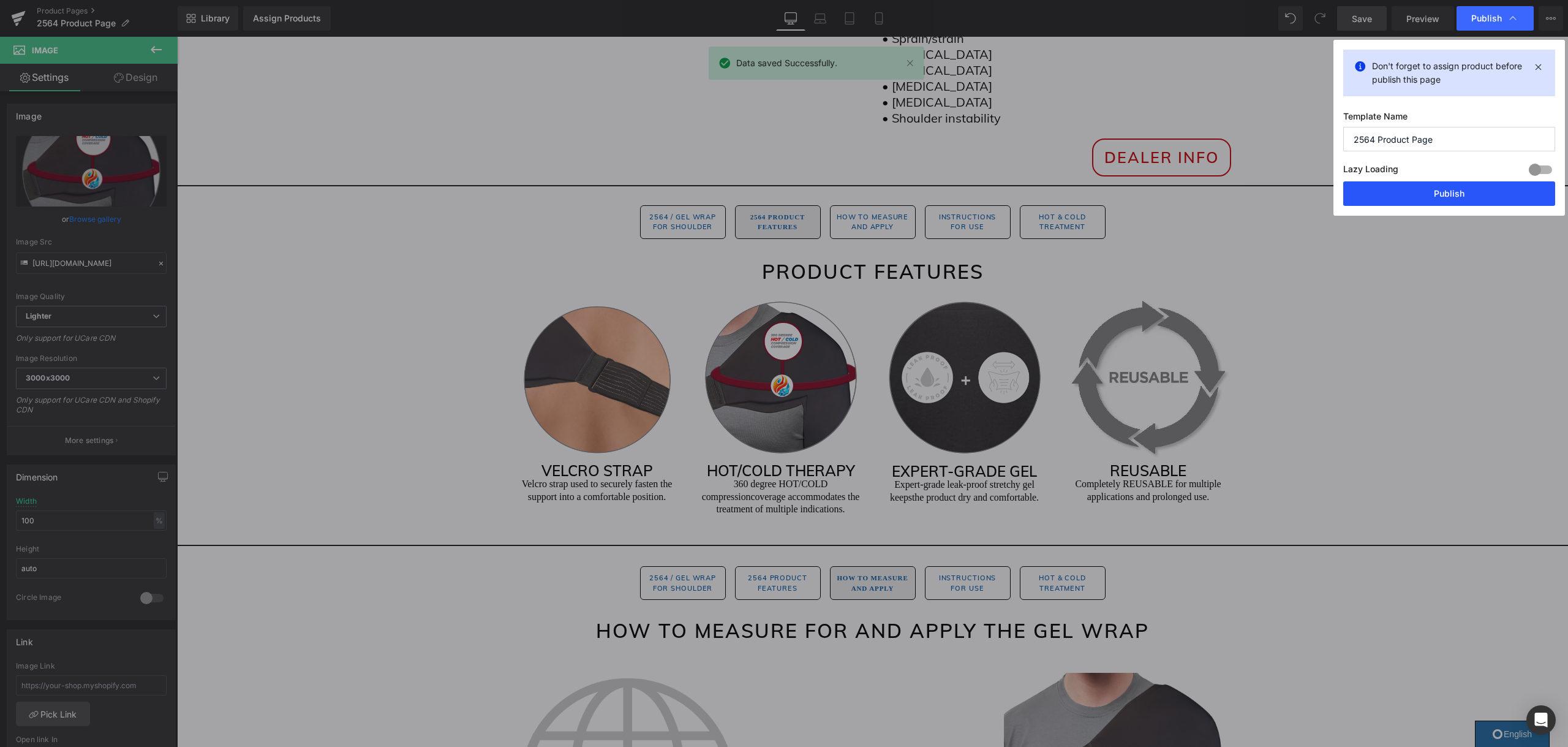
drag, startPoint x: 1458, startPoint y: 193, endPoint x: 1190, endPoint y: 62, distance: 298.3
click at [1458, 193] on button "Publish" at bounding box center [1449, 193] width 212 height 25
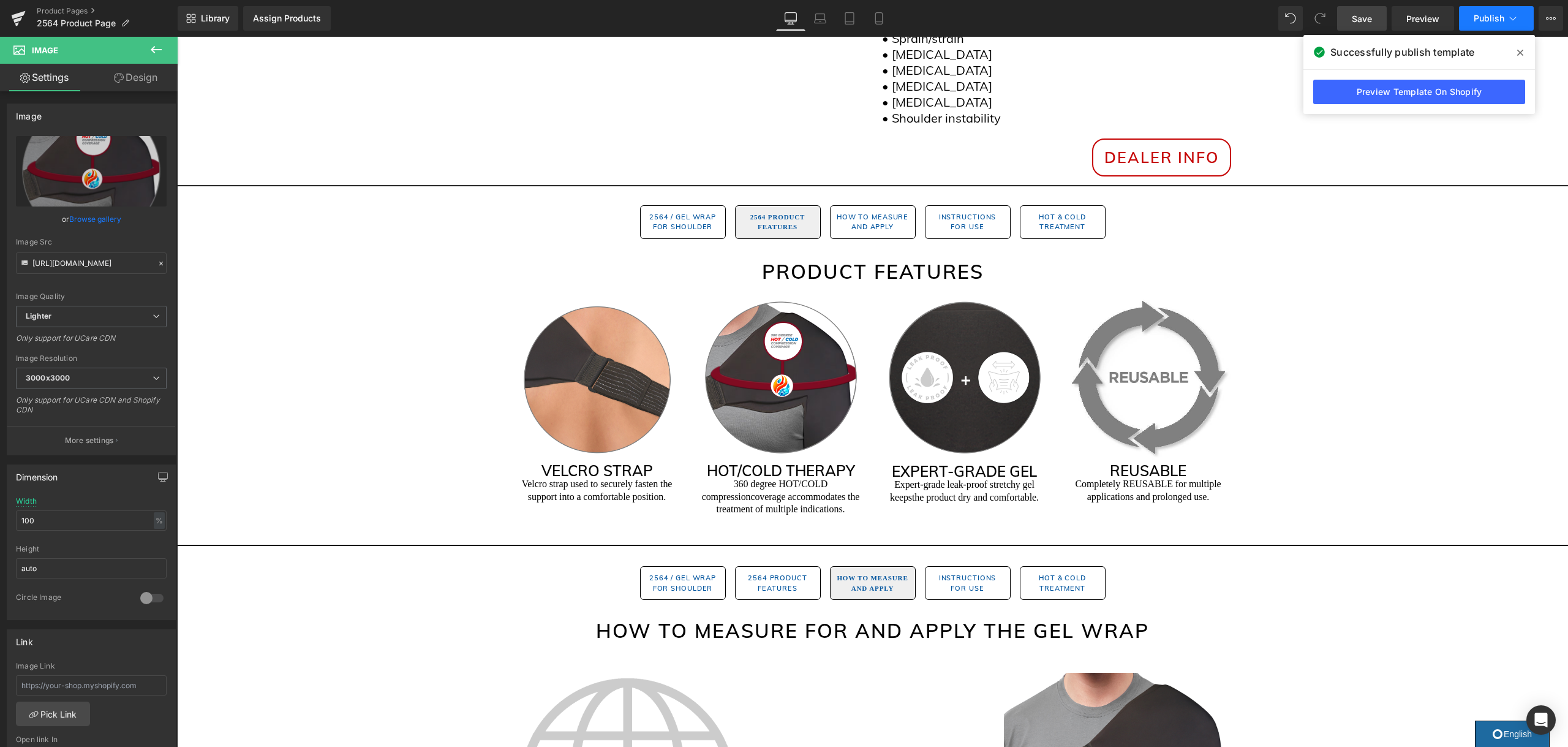
click at [1499, 21] on span "Publish" at bounding box center [1489, 18] width 31 height 10
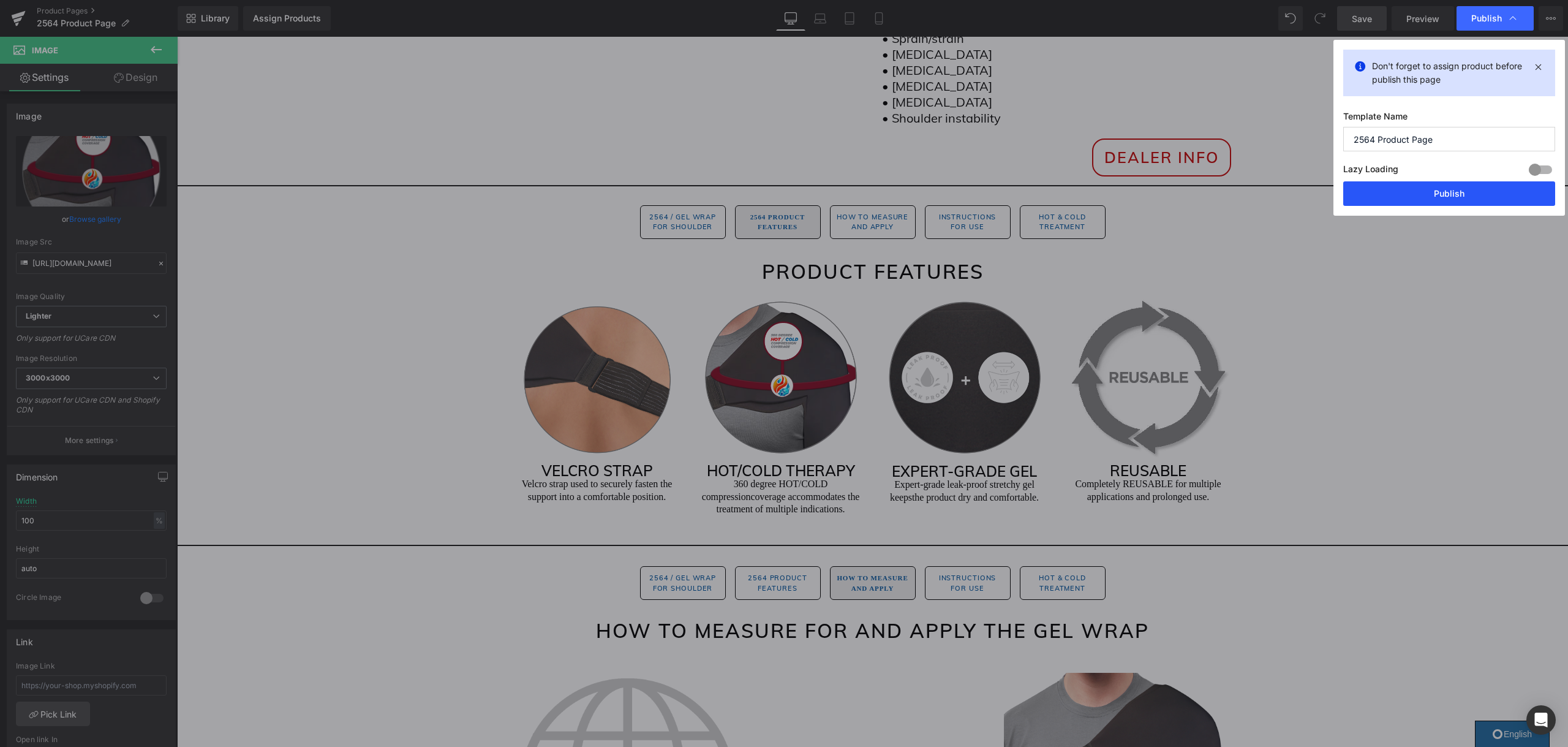
click at [1462, 193] on button "Publish" at bounding box center [1449, 193] width 212 height 25
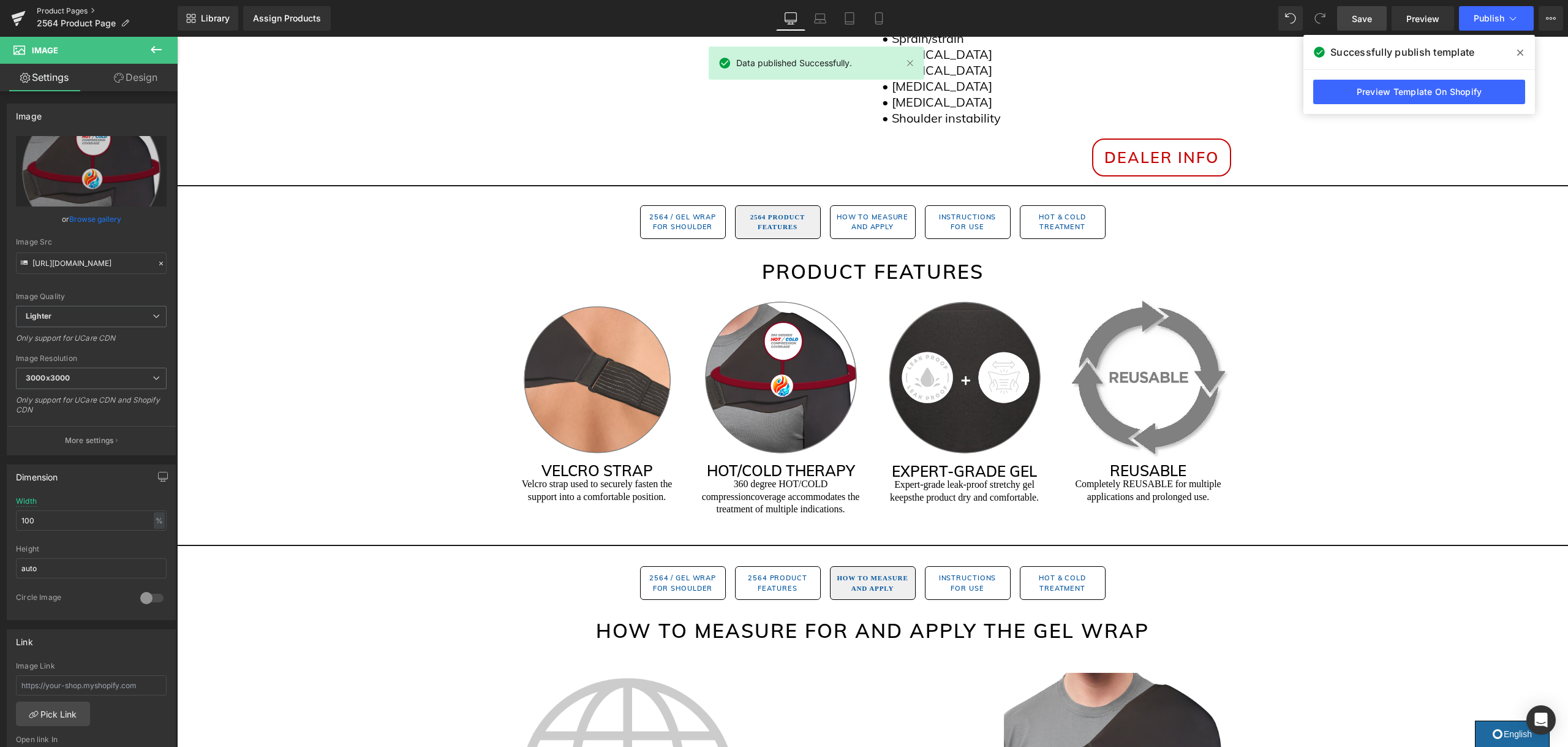
click at [71, 11] on link "Product Pages" at bounding box center [106, 11] width 141 height 10
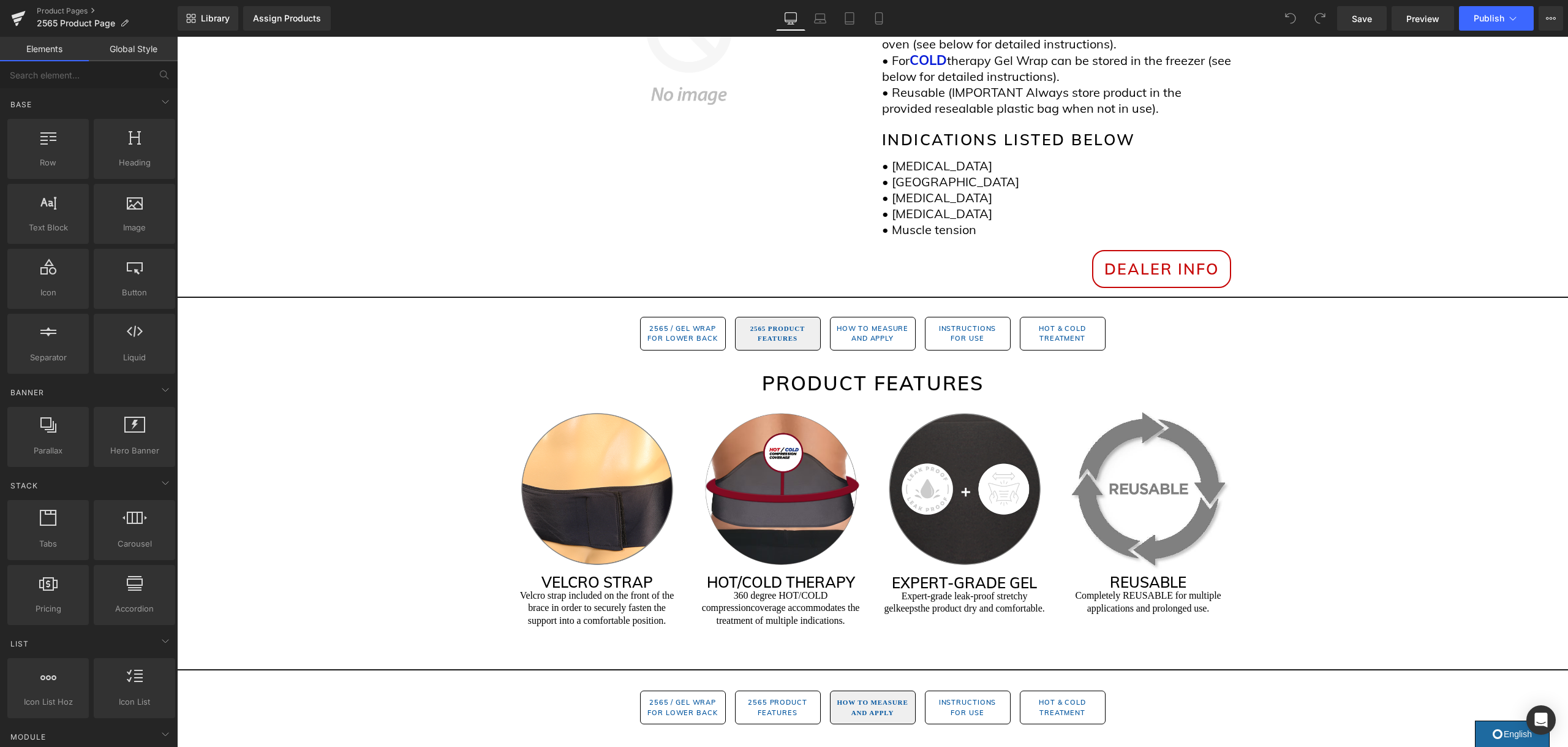
scroll to position [490, 0]
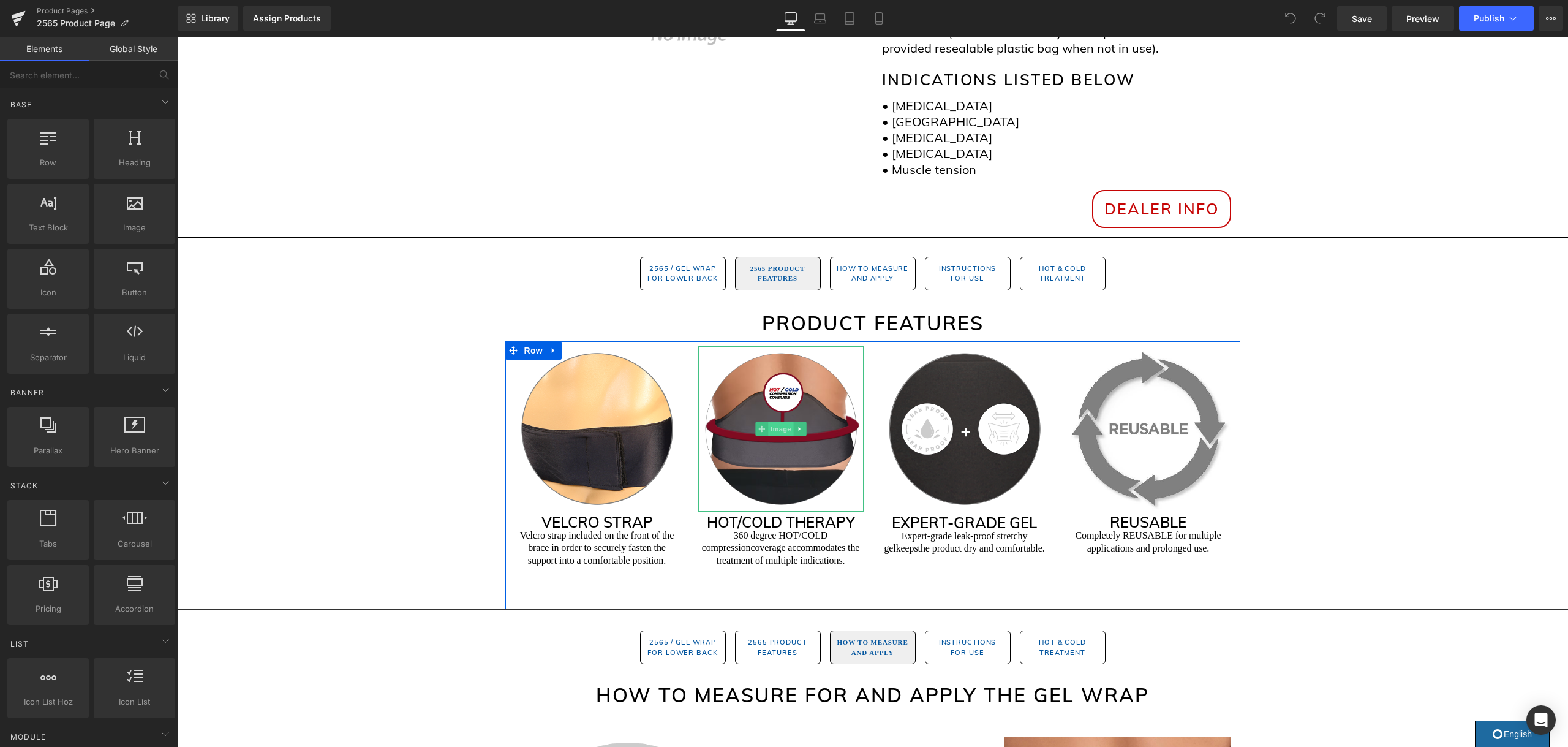
click at [783, 427] on span "Image" at bounding box center [780, 428] width 26 height 15
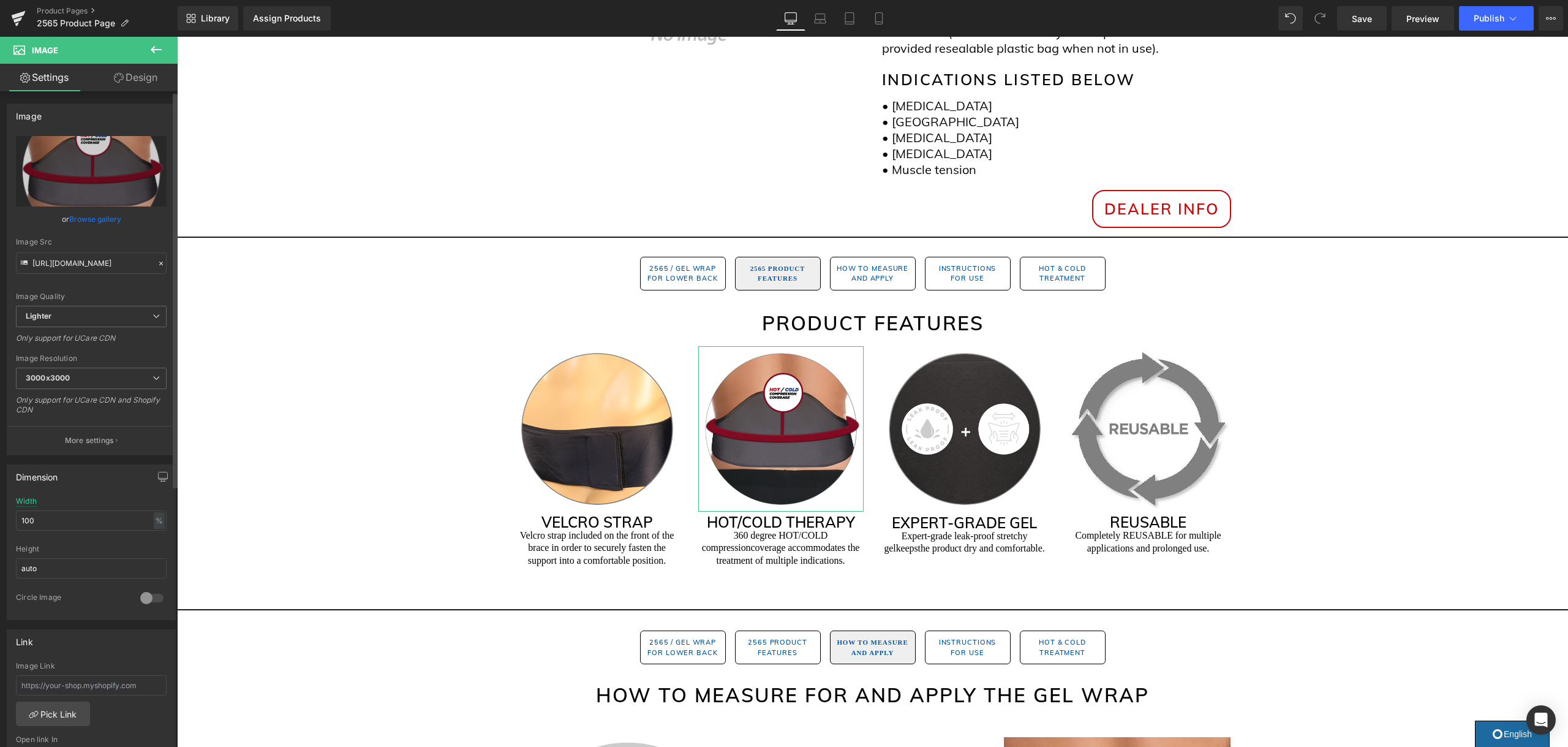
click at [106, 217] on link "Browse gallery" at bounding box center [95, 219] width 52 height 22
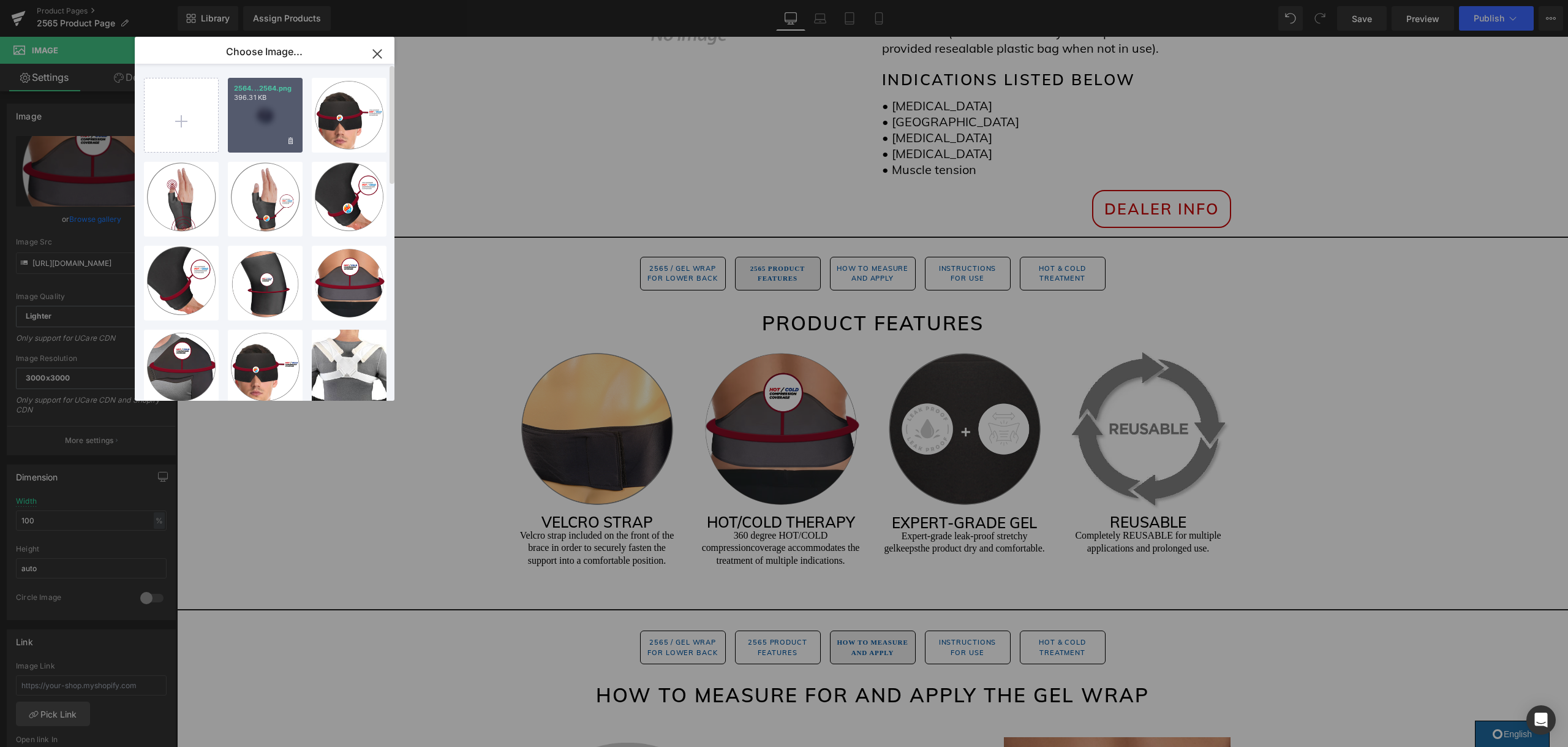
click at [243, 119] on div "2564...2564.png 396.31 KB" at bounding box center [265, 115] width 75 height 75
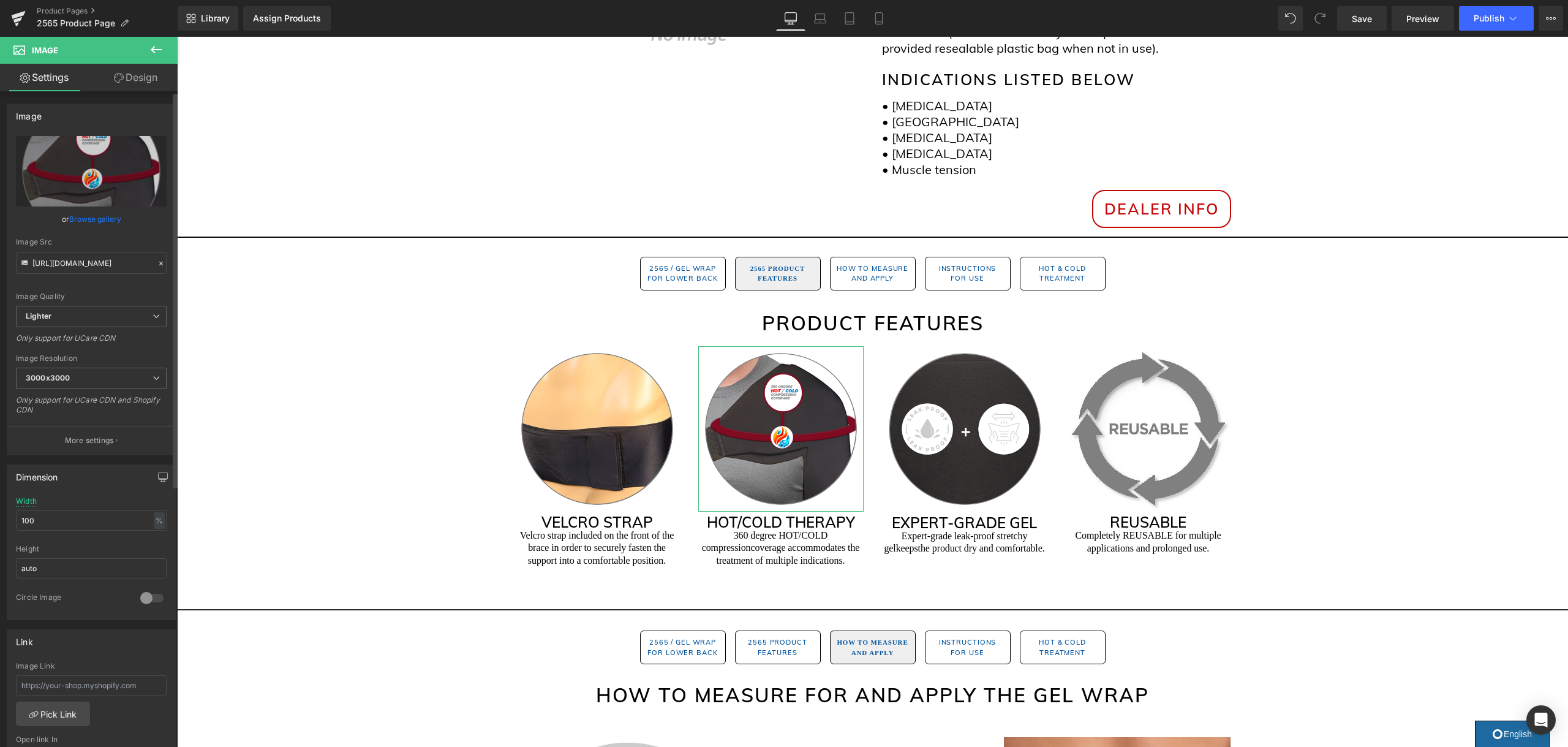
click at [108, 217] on link "Browse gallery" at bounding box center [95, 219] width 52 height 22
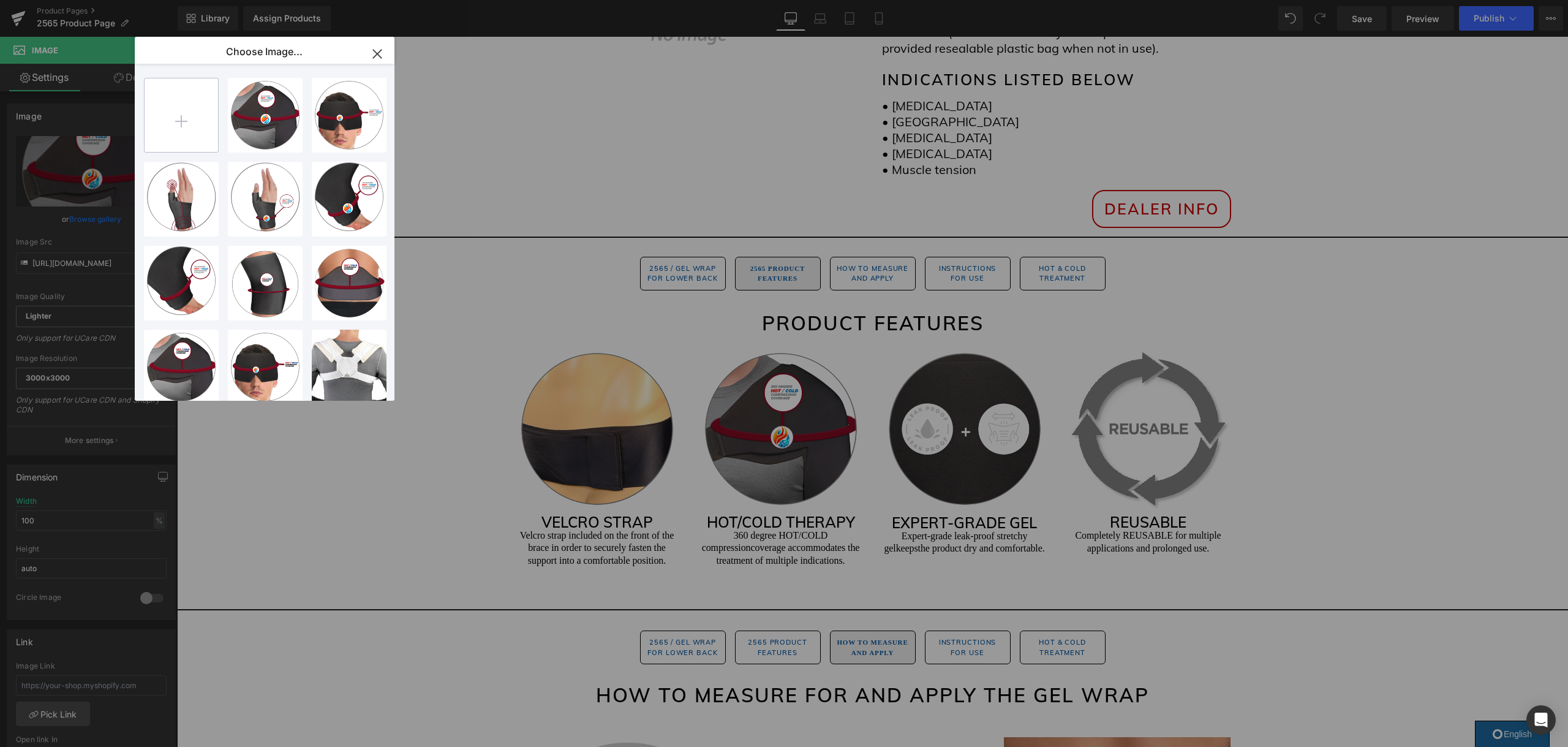
click at [171, 110] on input "file" at bounding box center [181, 115] width 74 height 74
type input "C:\fakepath\2565.png"
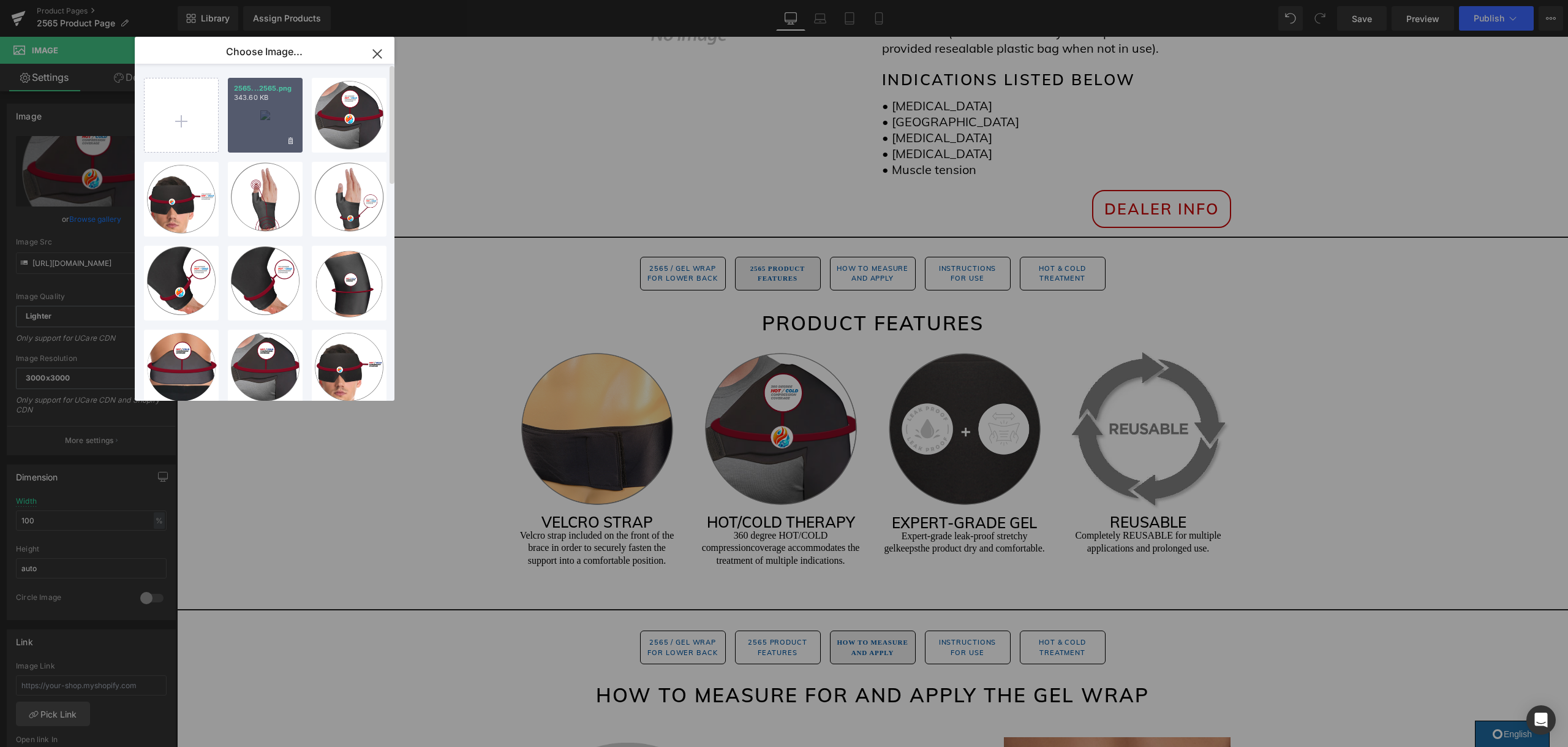
scroll to position [1, 0]
click at [261, 135] on div "2565...2565.png 343.60 KB" at bounding box center [265, 114] width 75 height 75
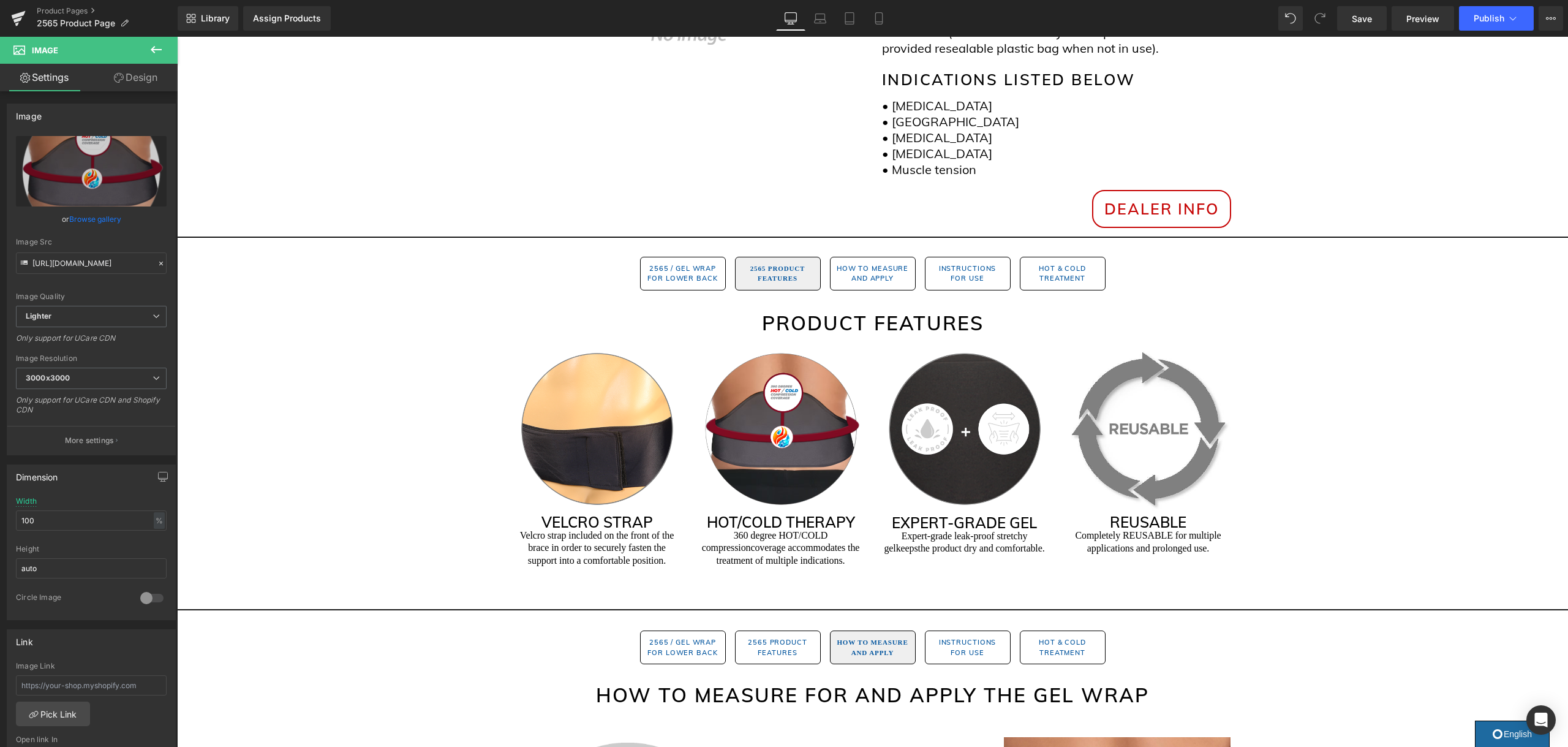
scroll to position [493, 0]
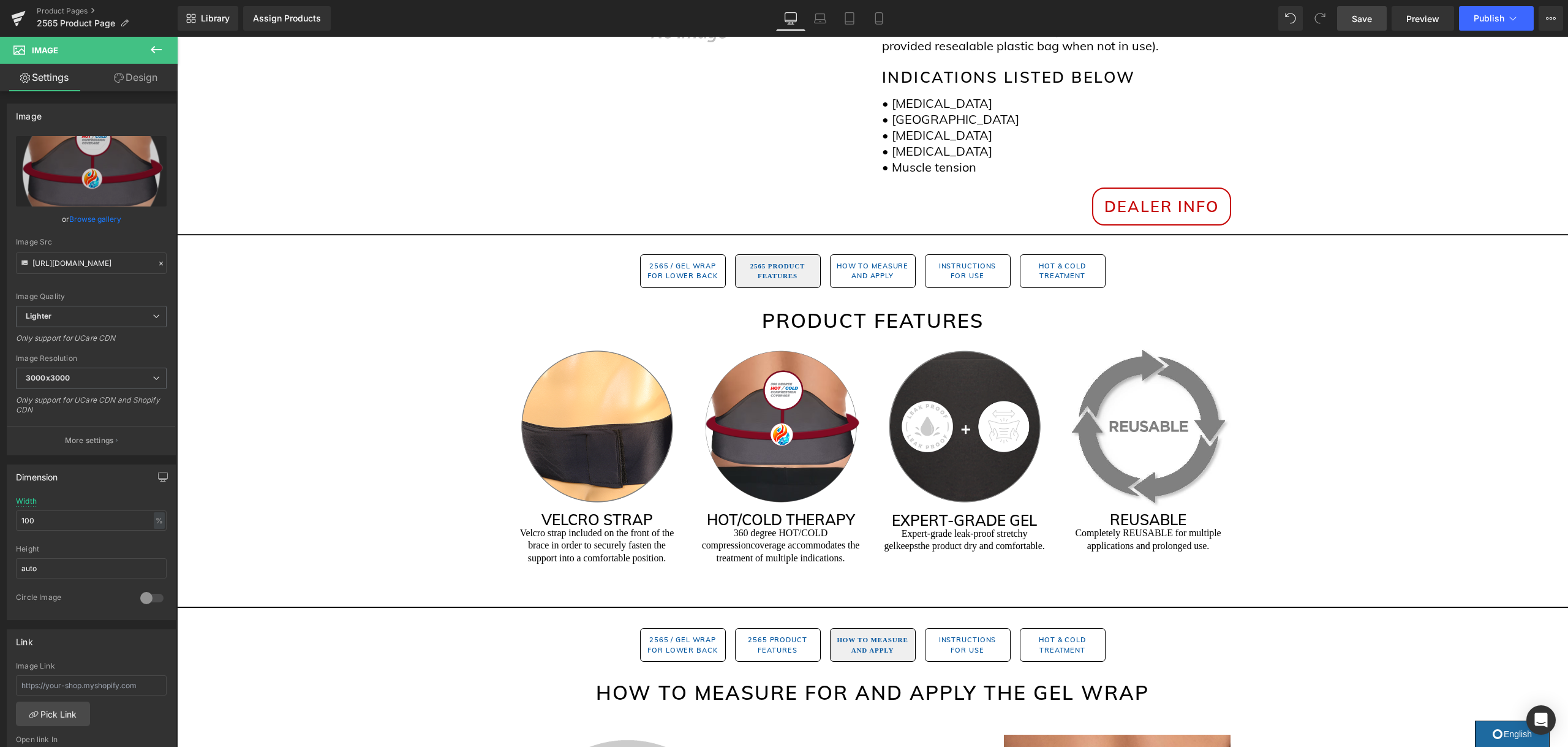
click at [1359, 17] on span "Save" at bounding box center [1361, 18] width 20 height 13
click at [1501, 19] on span "Publish" at bounding box center [1489, 18] width 31 height 10
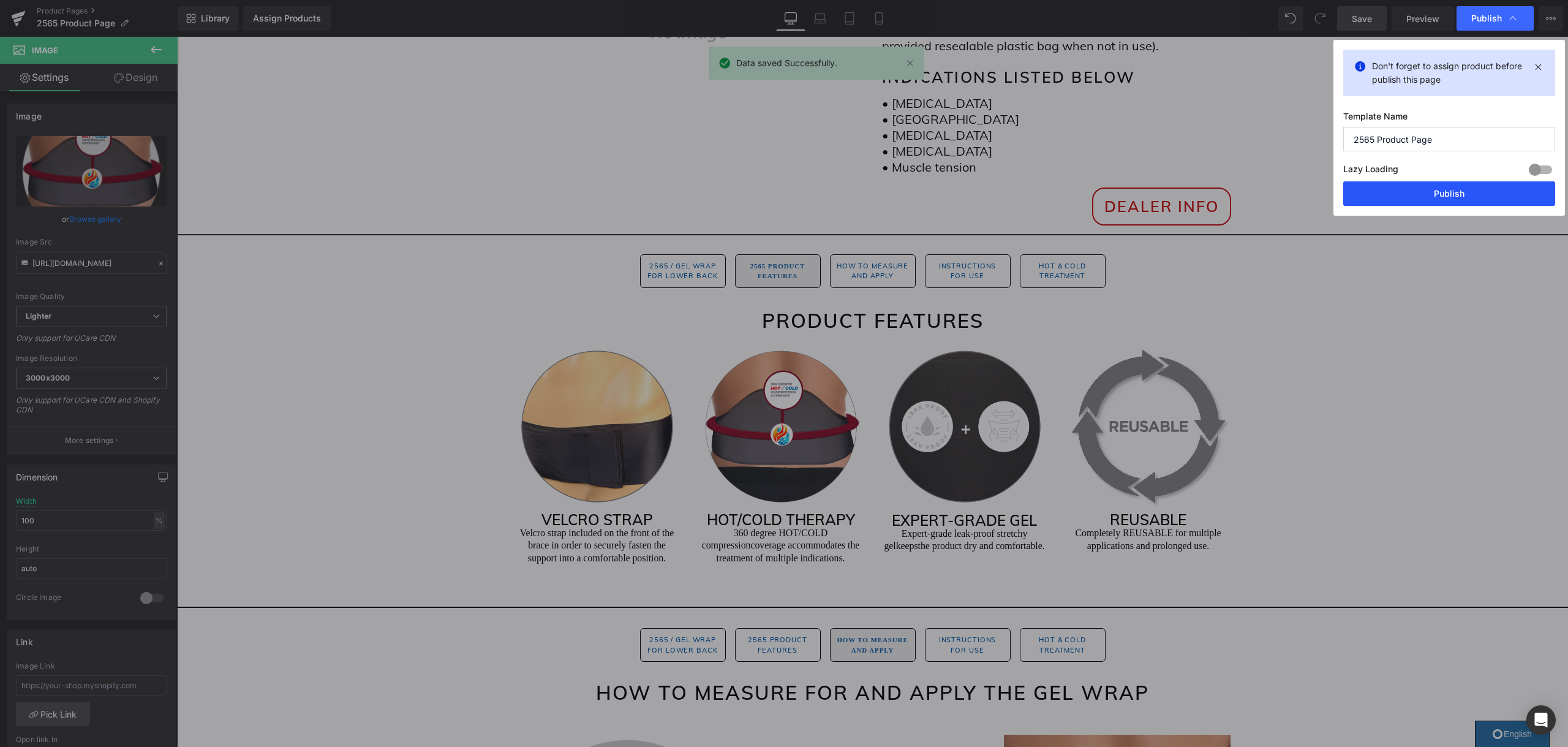
click at [1397, 187] on button "Publish" at bounding box center [1449, 193] width 212 height 25
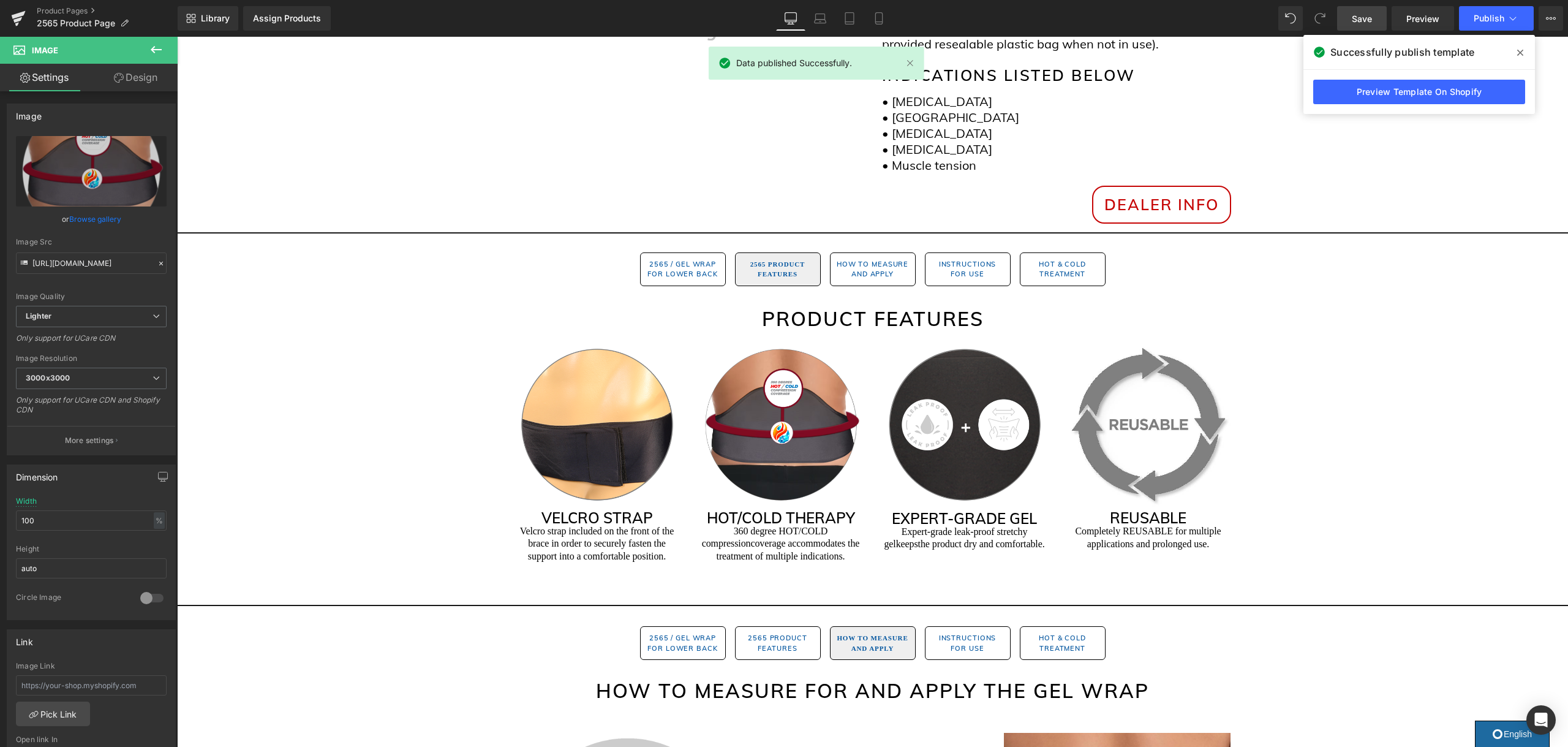
scroll to position [494, 0]
click at [69, 15] on link "Product Pages" at bounding box center [106, 11] width 141 height 10
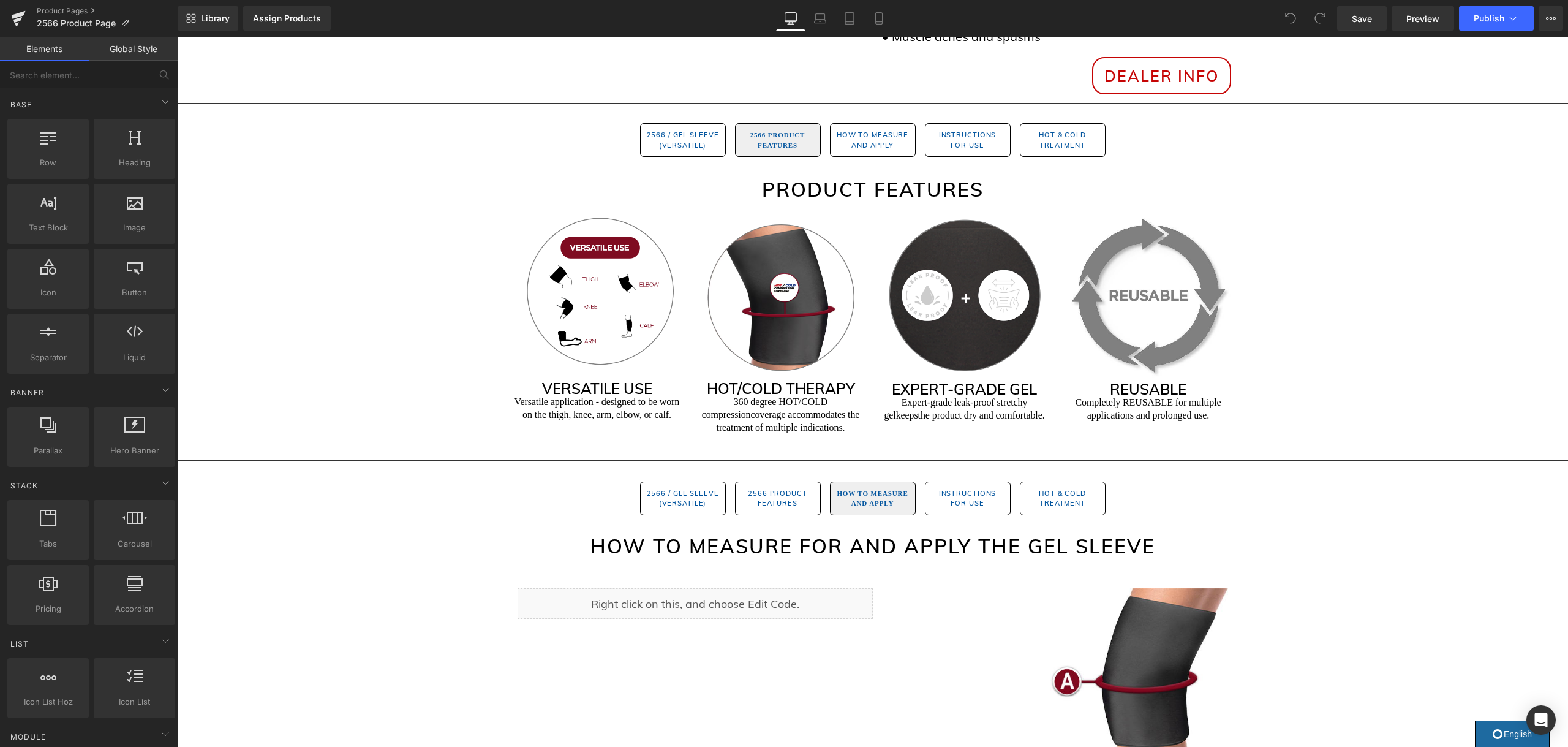
scroll to position [744, 0]
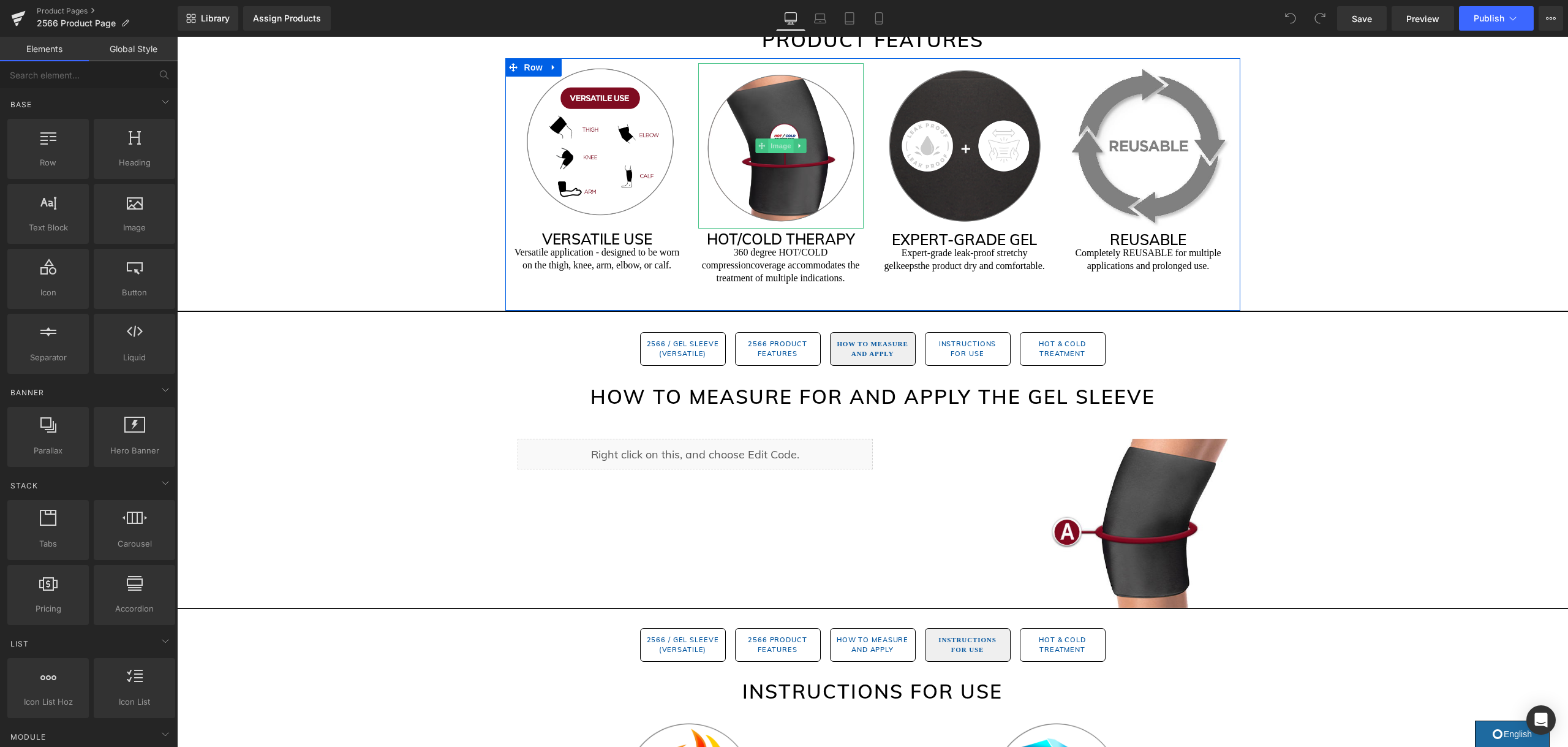
click at [785, 146] on span "Image" at bounding box center [780, 146] width 26 height 15
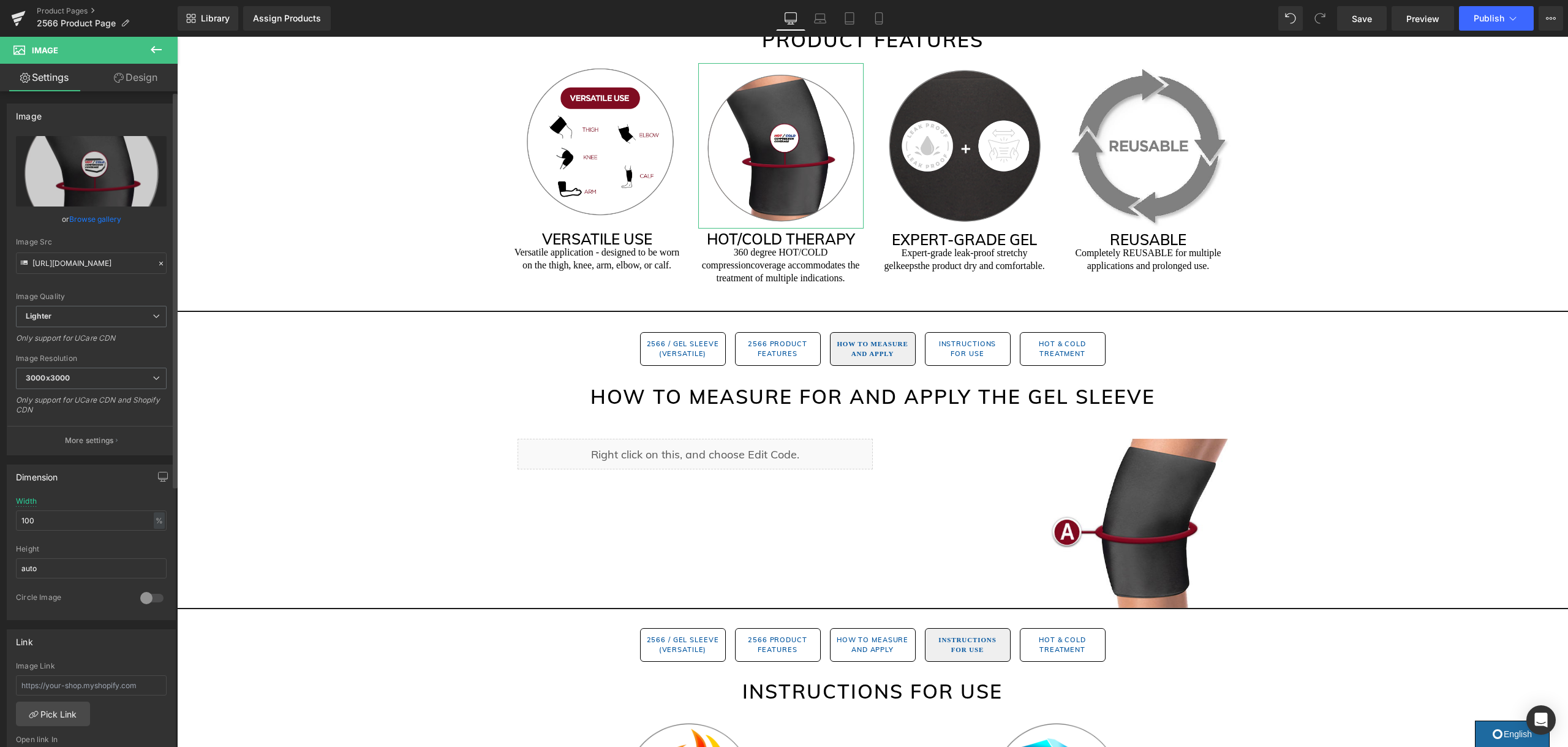
click at [92, 218] on link "Browse gallery" at bounding box center [95, 219] width 52 height 22
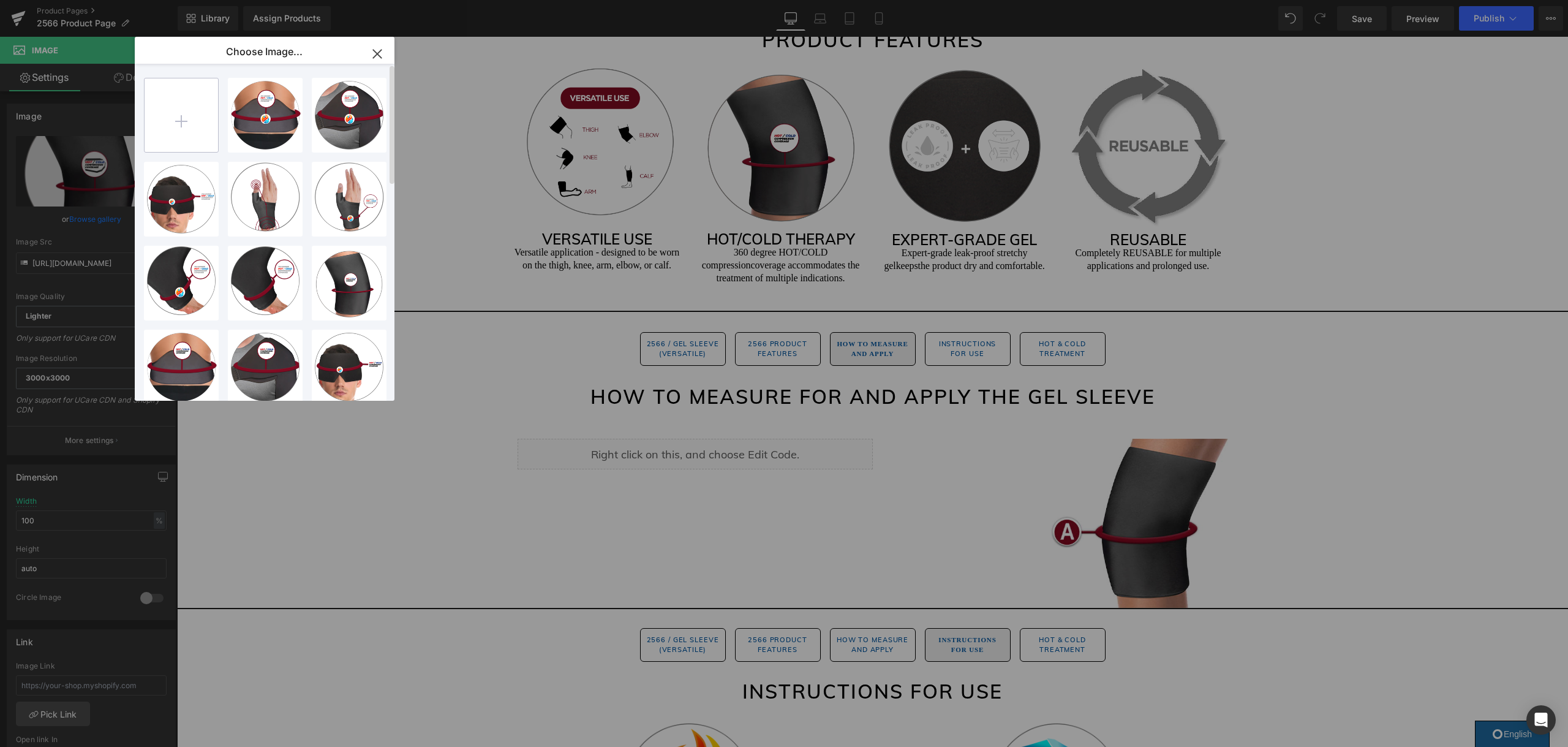
click at [201, 123] on input "file" at bounding box center [181, 115] width 74 height 74
type input "C:\fakepath\2566.png"
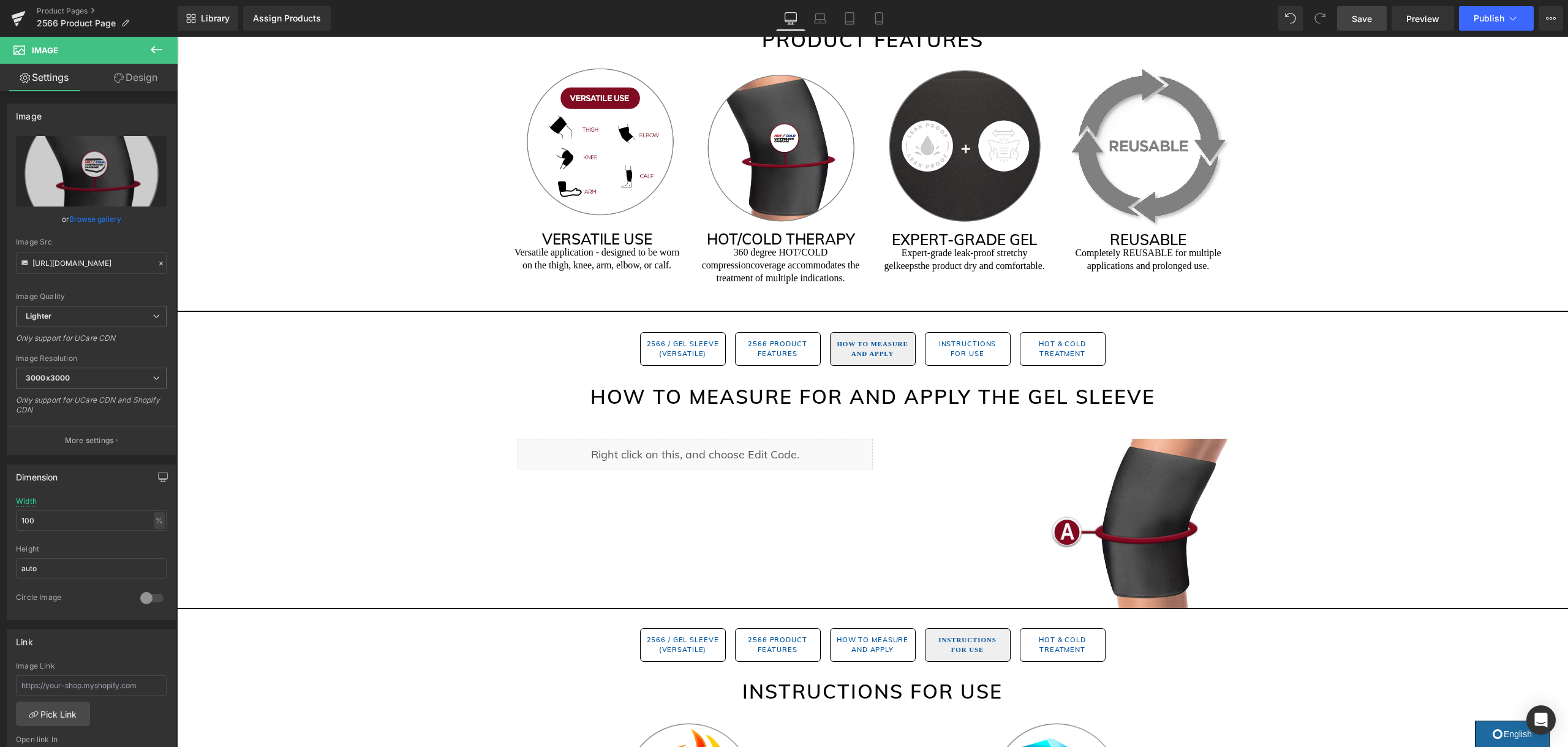
click at [1356, 0] on div "Image You are previewing how the will restyle your page. You can not edit Eleme…" at bounding box center [784, 0] width 1568 height 0
click at [1359, 18] on span "Save" at bounding box center [1361, 18] width 20 height 13
click at [783, 145] on span "Image" at bounding box center [780, 146] width 26 height 15
click at [95, 214] on link "Browse gallery" at bounding box center [95, 219] width 52 height 22
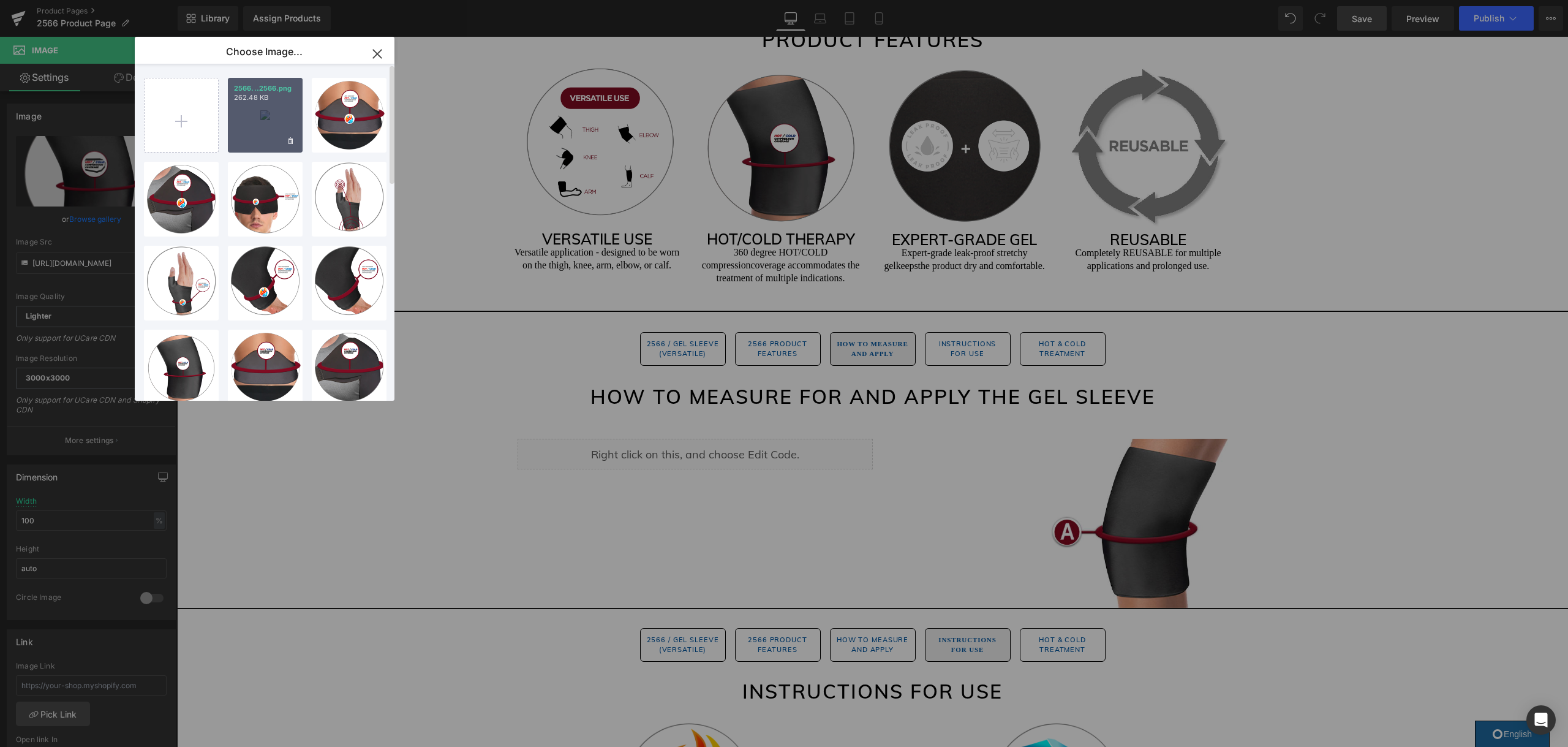
click at [264, 113] on div "2566...2566.png 262.48 KB" at bounding box center [265, 115] width 75 height 75
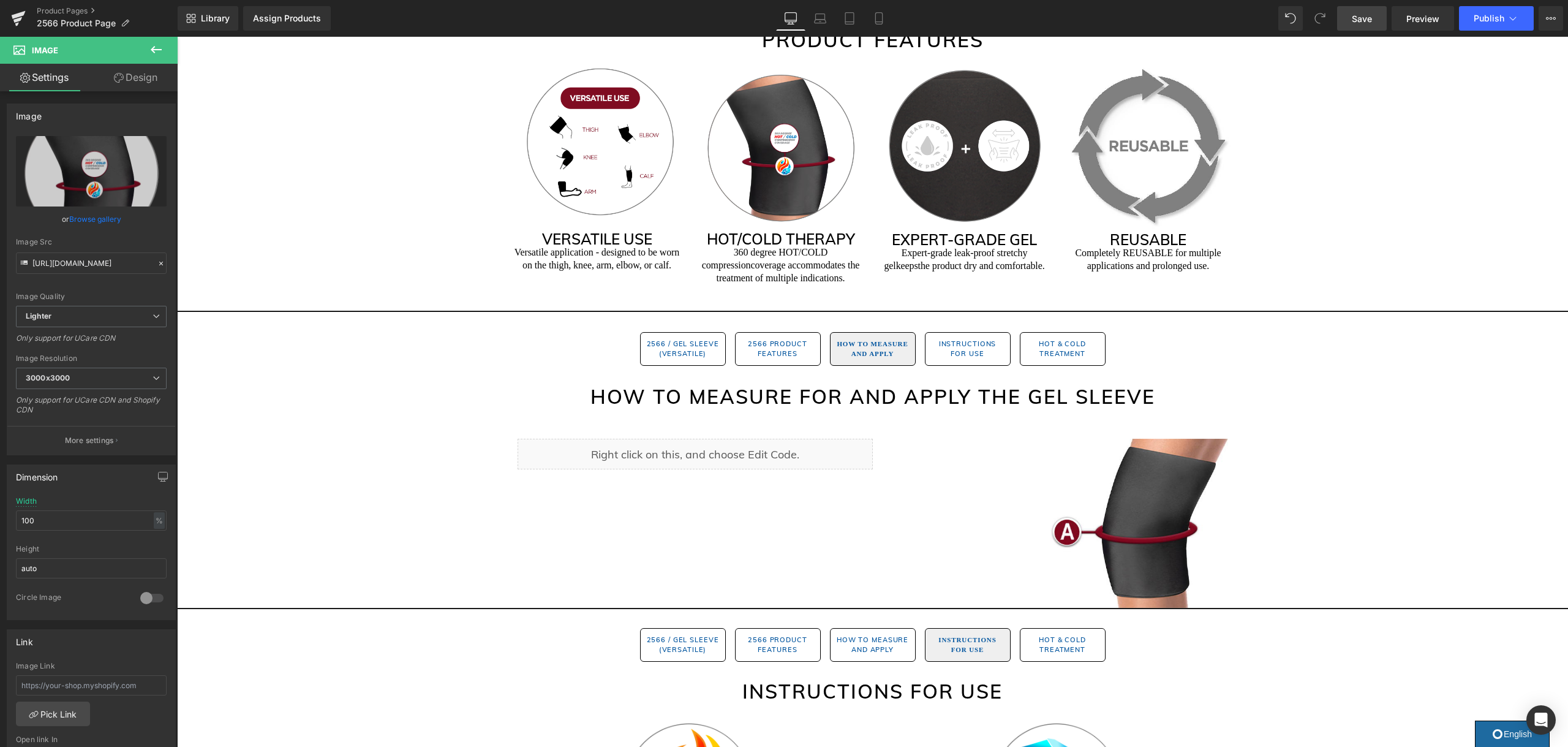
click at [1377, 21] on link "Save" at bounding box center [1361, 18] width 50 height 25
click at [1489, 20] on span "Publish" at bounding box center [1489, 18] width 31 height 10
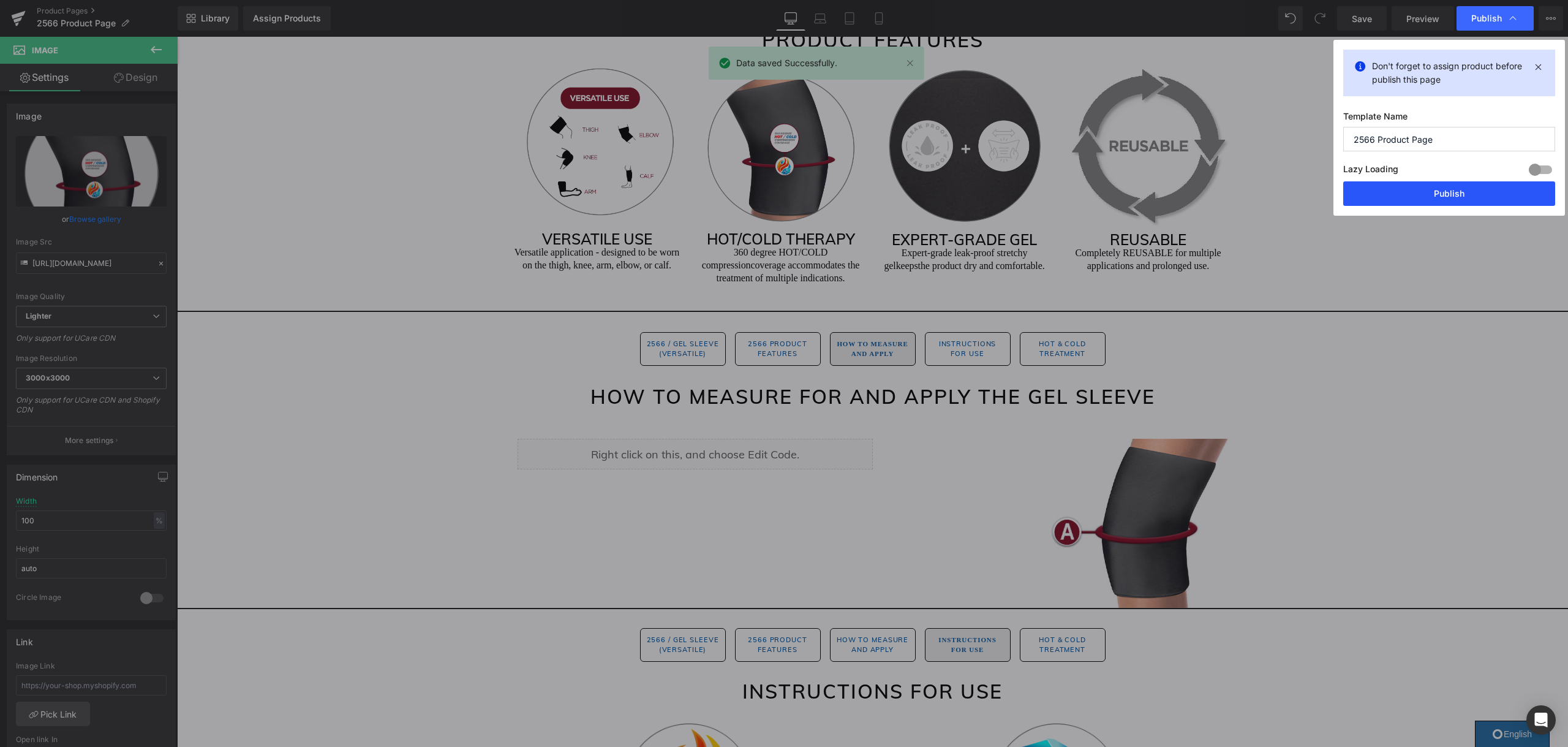
click at [1424, 191] on button "Publish" at bounding box center [1449, 193] width 212 height 25
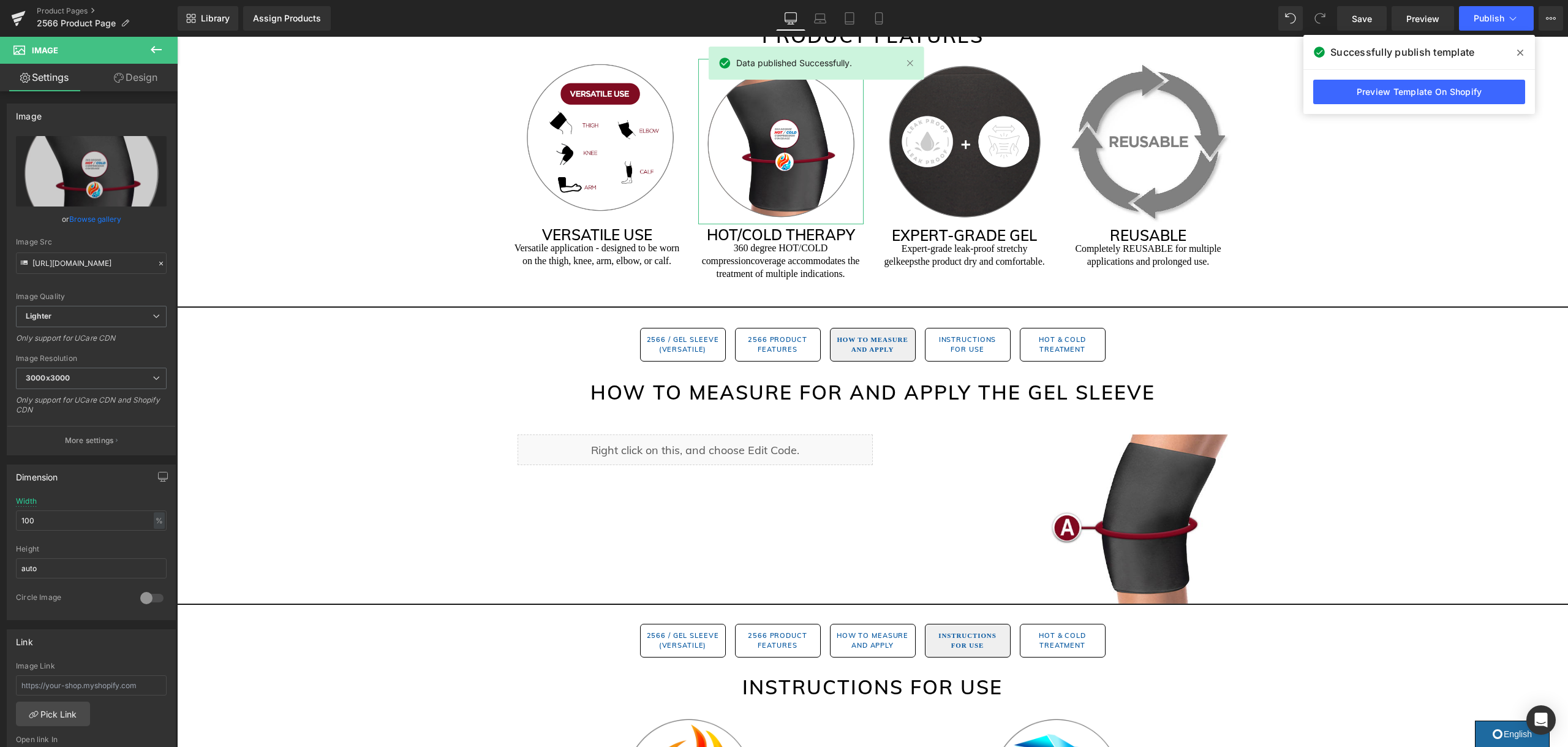
scroll to position [1, 0]
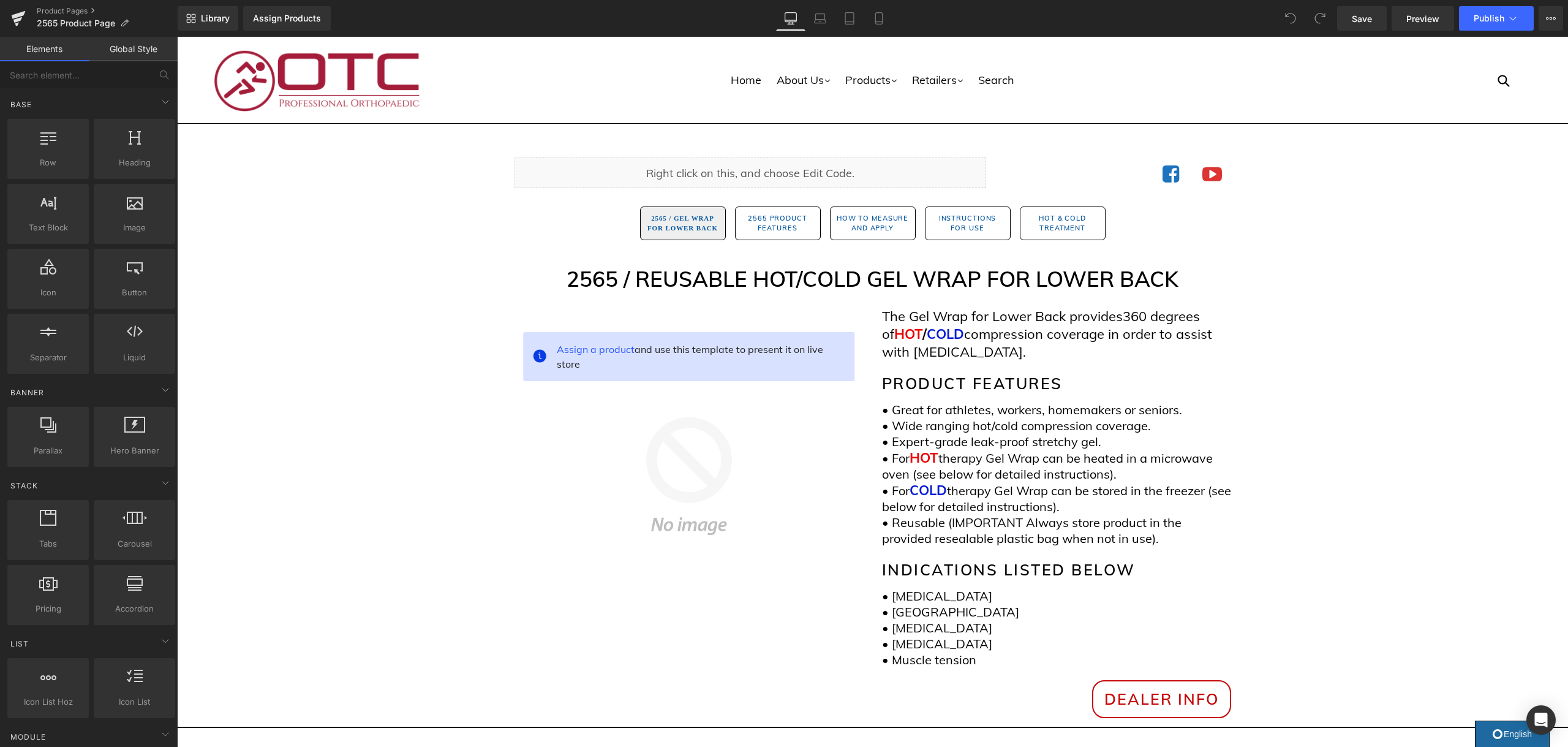
scroll to position [4, 0]
click at [82, 10] on link "Product Pages" at bounding box center [106, 11] width 141 height 10
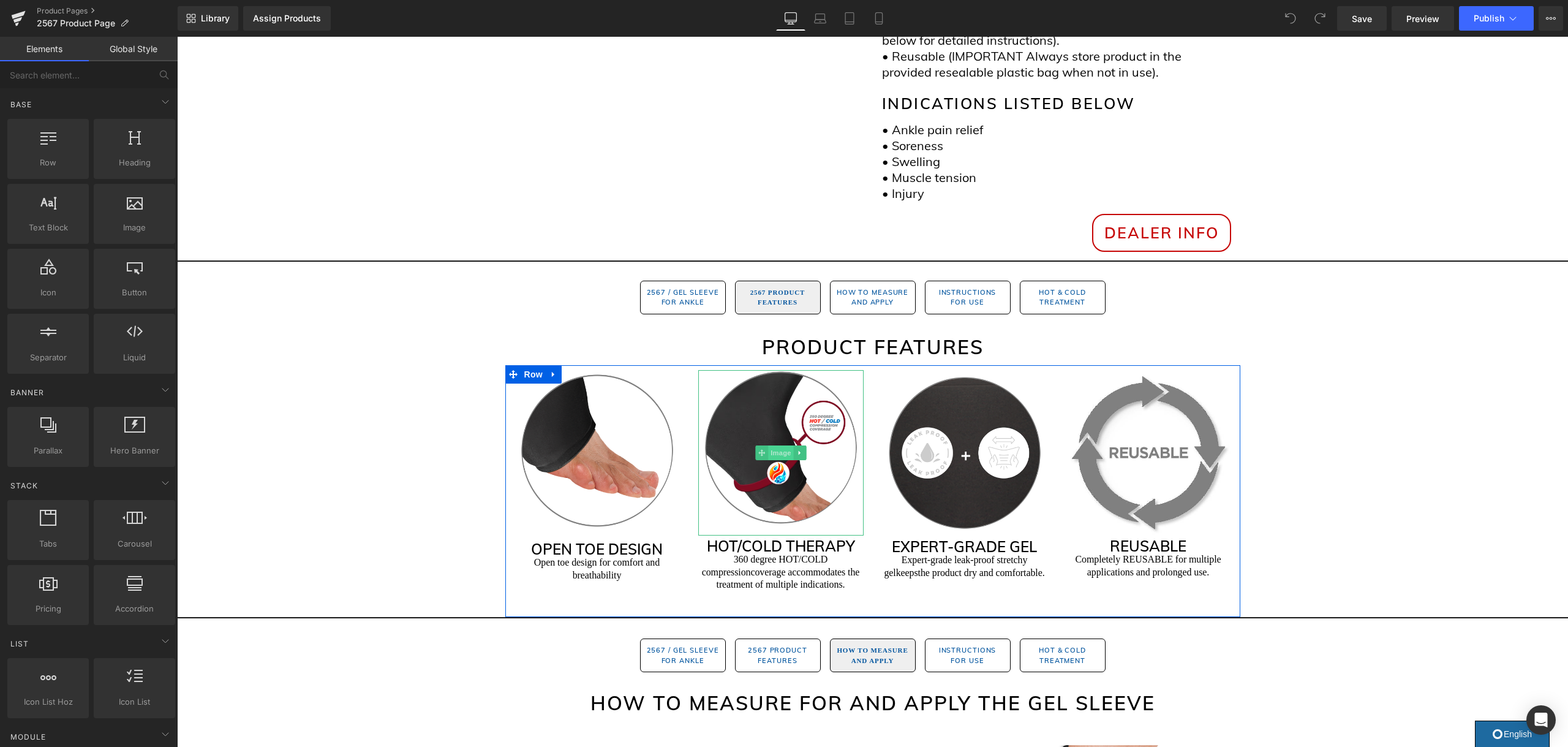
scroll to position [453, 0]
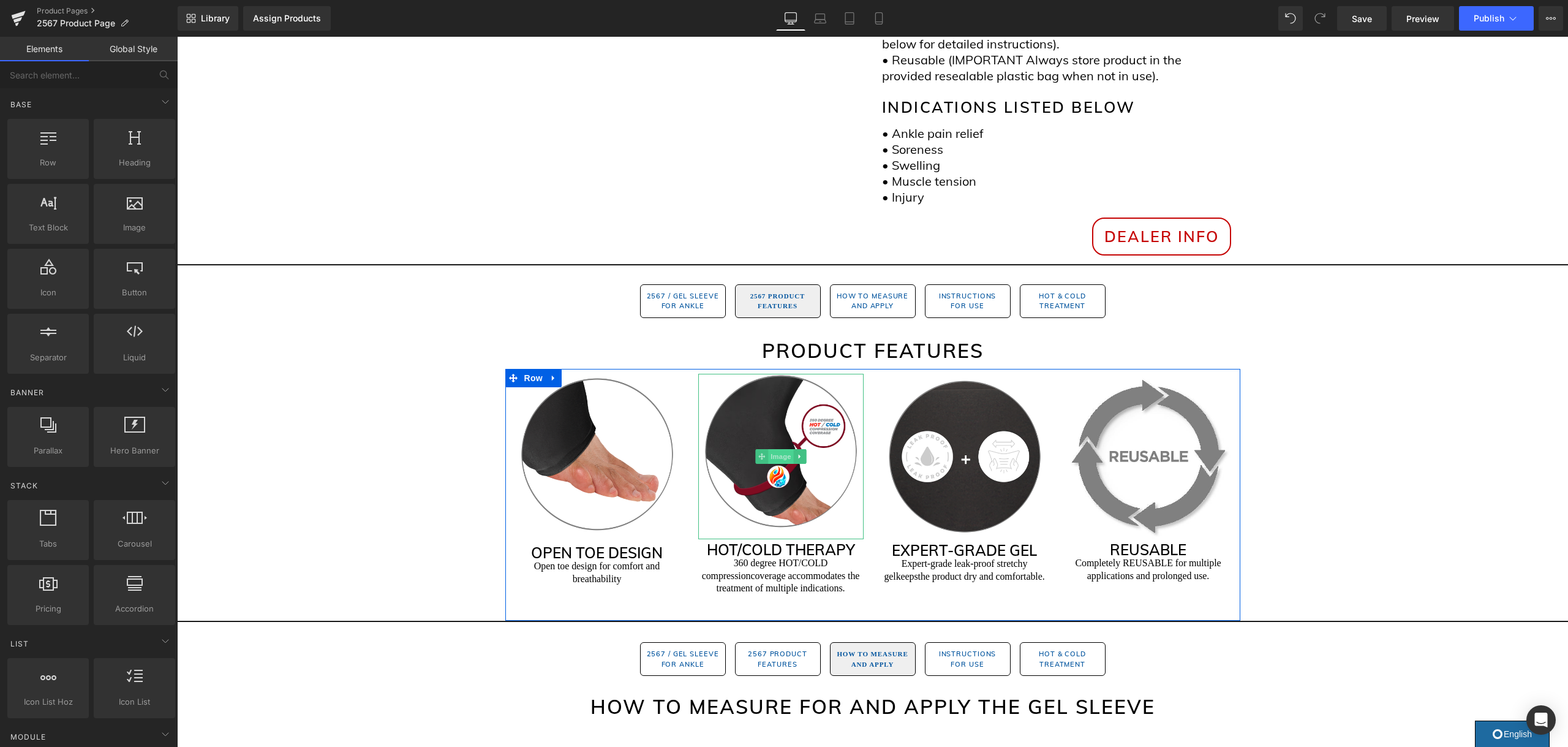
click at [780, 449] on span "Image" at bounding box center [780, 456] width 26 height 15
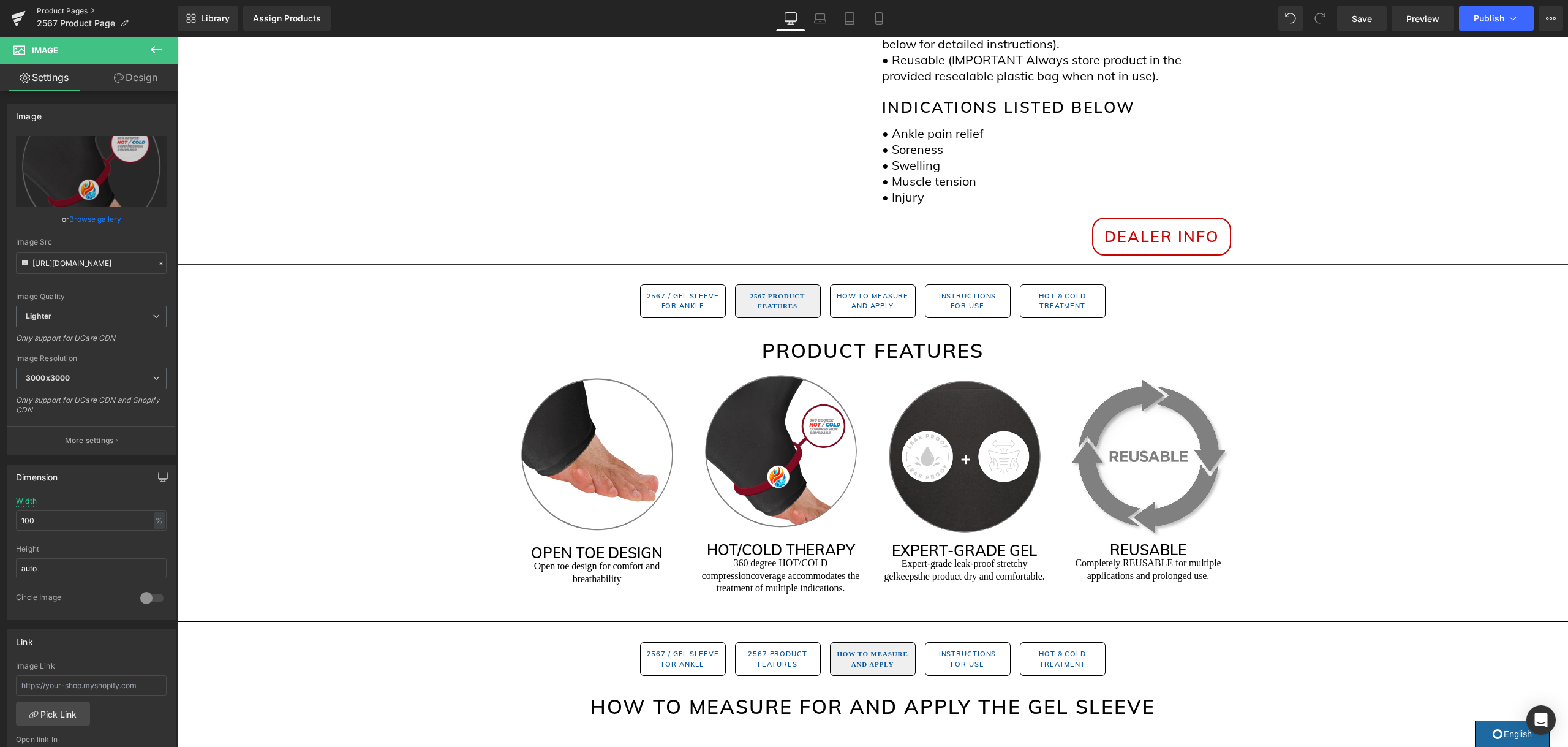
click at [68, 8] on link "Product Pages" at bounding box center [106, 11] width 141 height 10
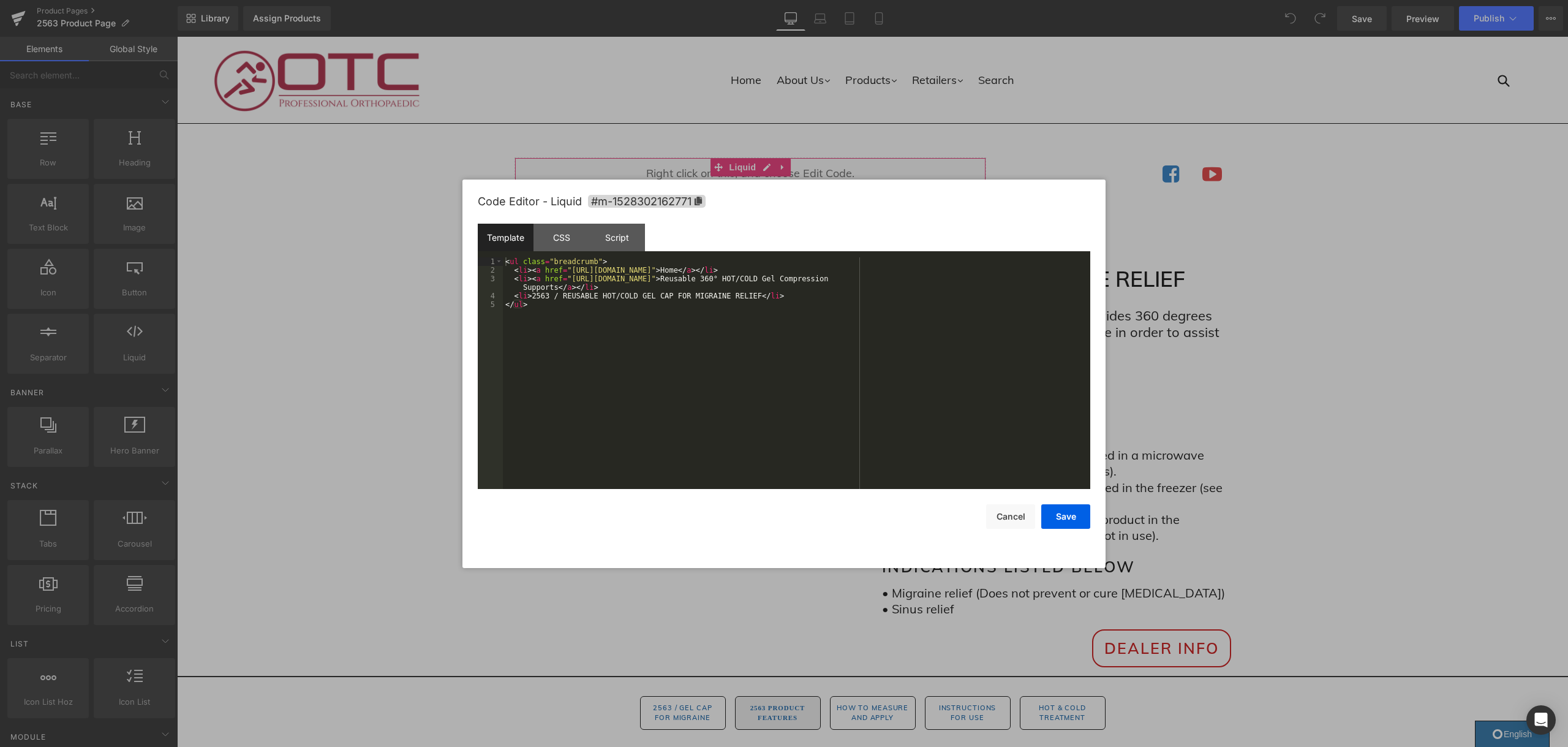
click at [737, 0] on div "You are previewing how the will restyle your page. You can not edit Elements in…" at bounding box center [784, 0] width 1568 height 0
drag, startPoint x: 967, startPoint y: 279, endPoint x: 971, endPoint y: 284, distance: 6.4
click at [946, 281] on div "< ul class = "breadcrumb" > < li > < a href = "https://otcbrace.com/" > Home </…" at bounding box center [797, 381] width 587 height 249
click at [1068, 523] on button "Save" at bounding box center [1066, 516] width 49 height 25
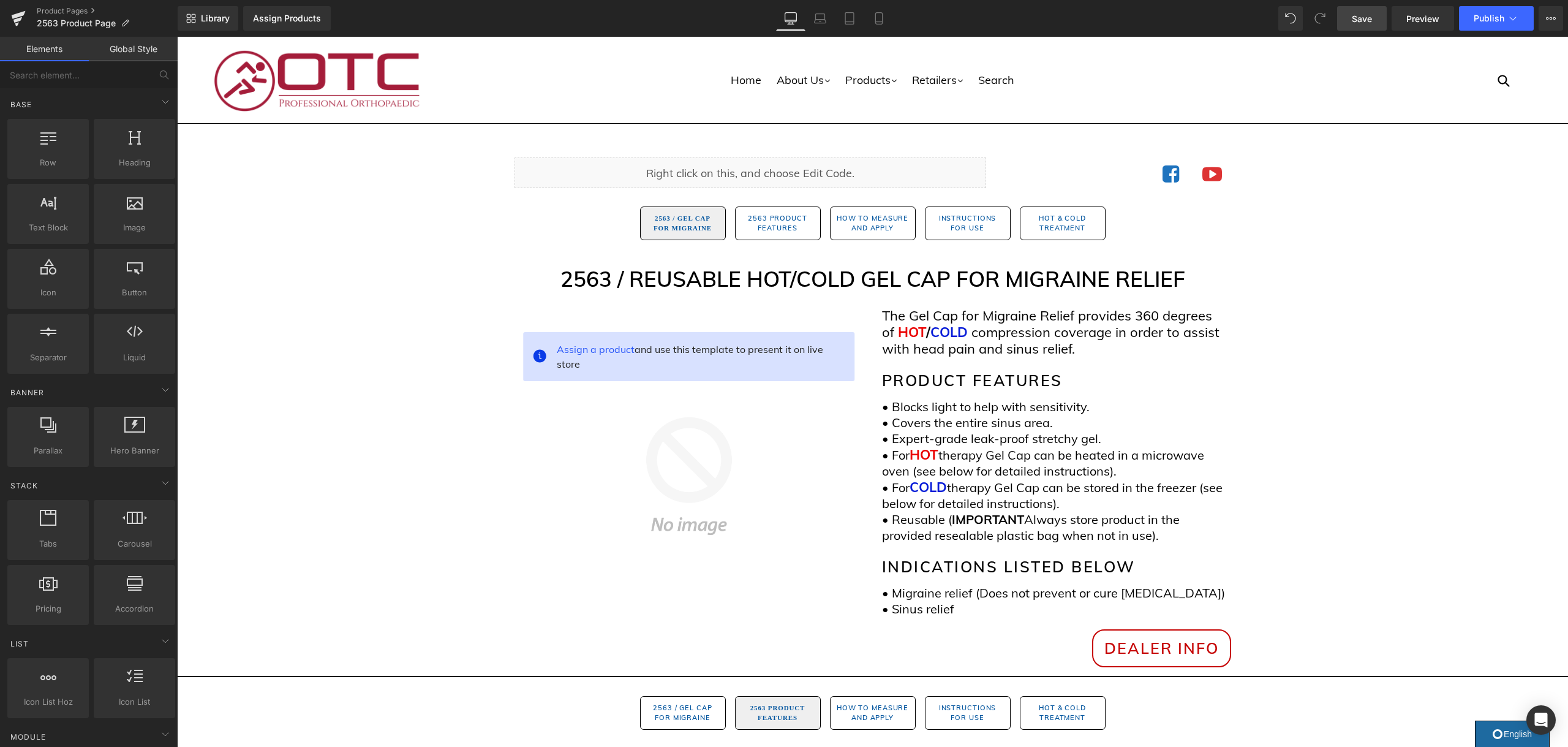
click at [1352, 22] on span "Save" at bounding box center [1361, 18] width 20 height 13
click at [1505, 22] on button "Publish" at bounding box center [1496, 18] width 75 height 25
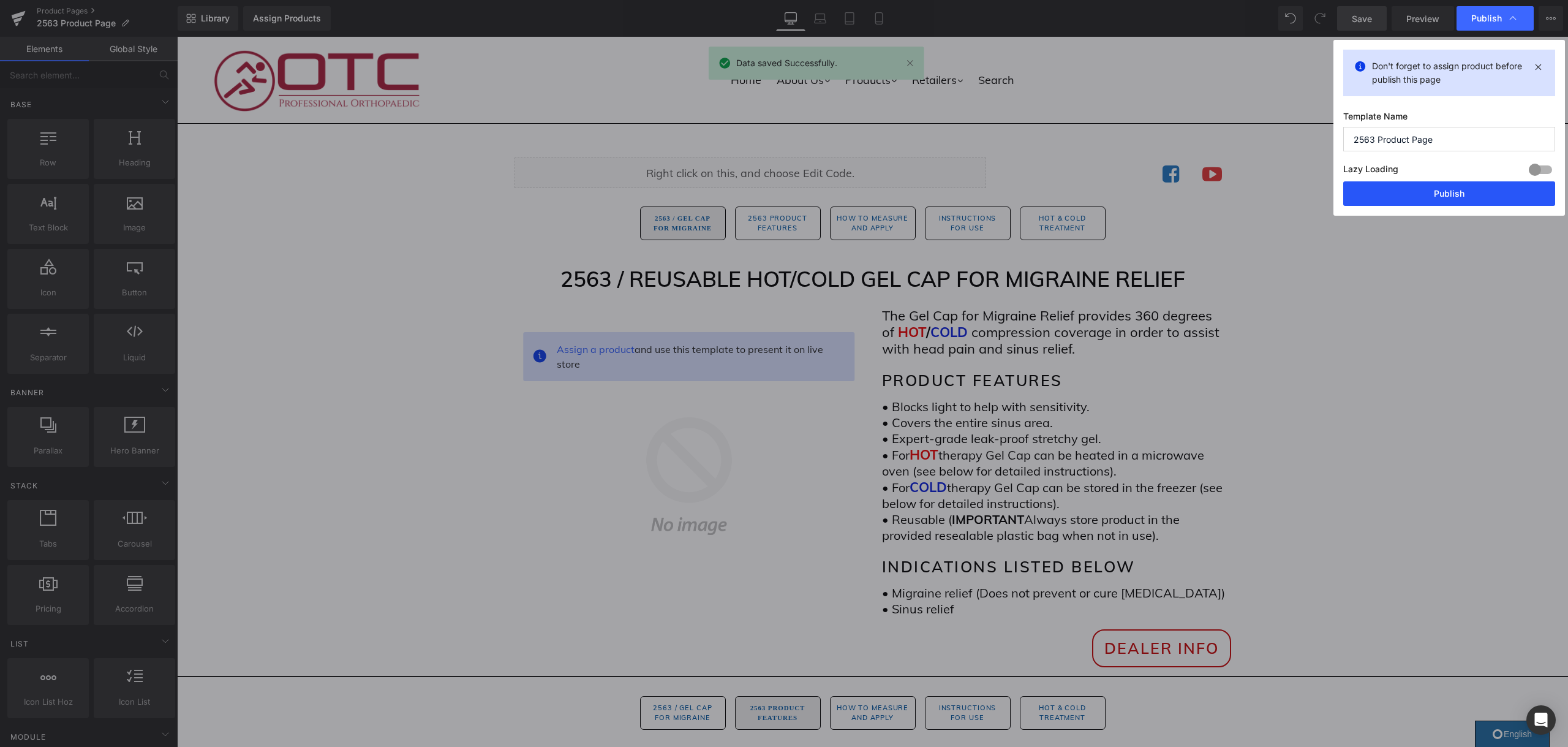
click at [1466, 198] on button "Publish" at bounding box center [1449, 193] width 212 height 25
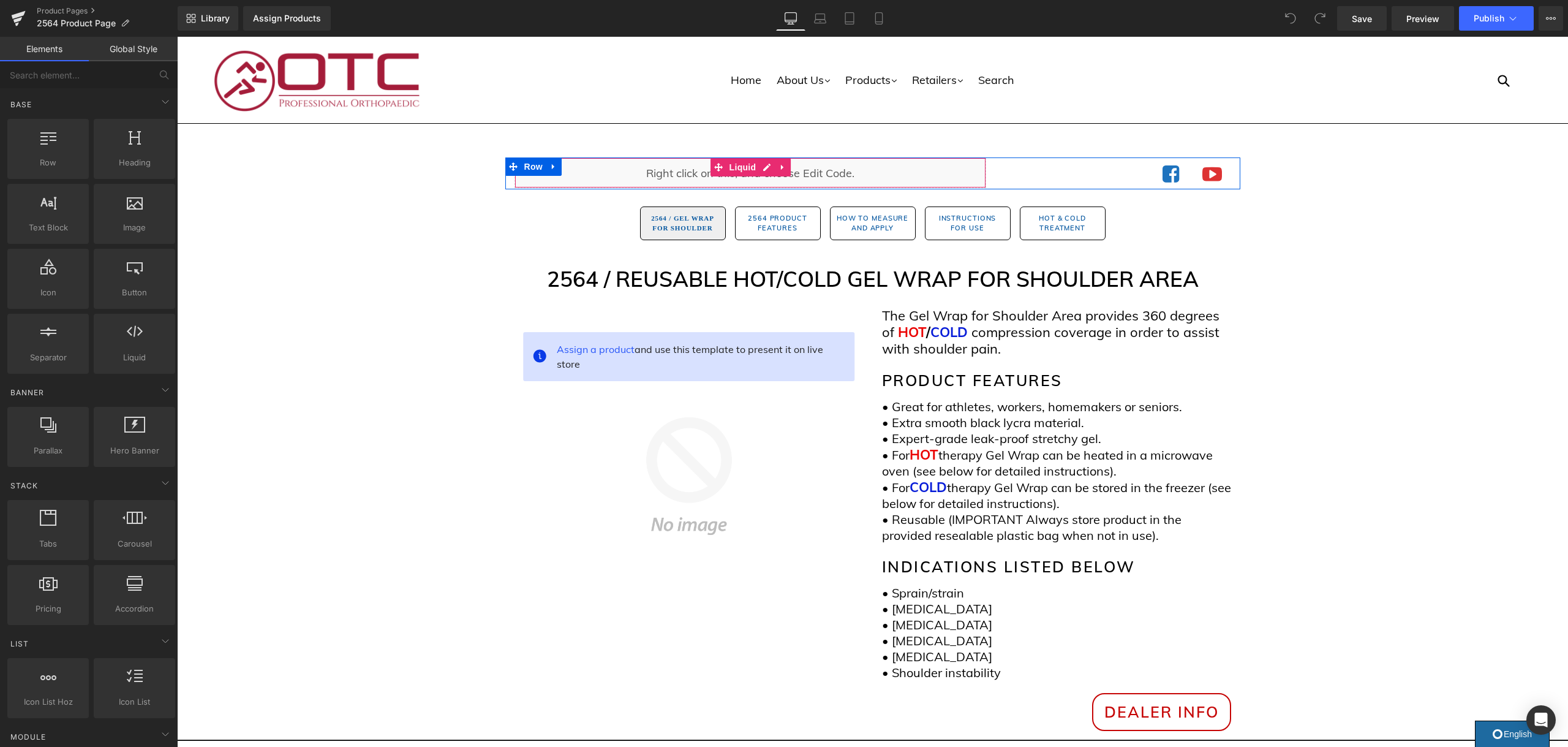
click at [819, 177] on div "Liquid" at bounding box center [750, 173] width 472 height 31
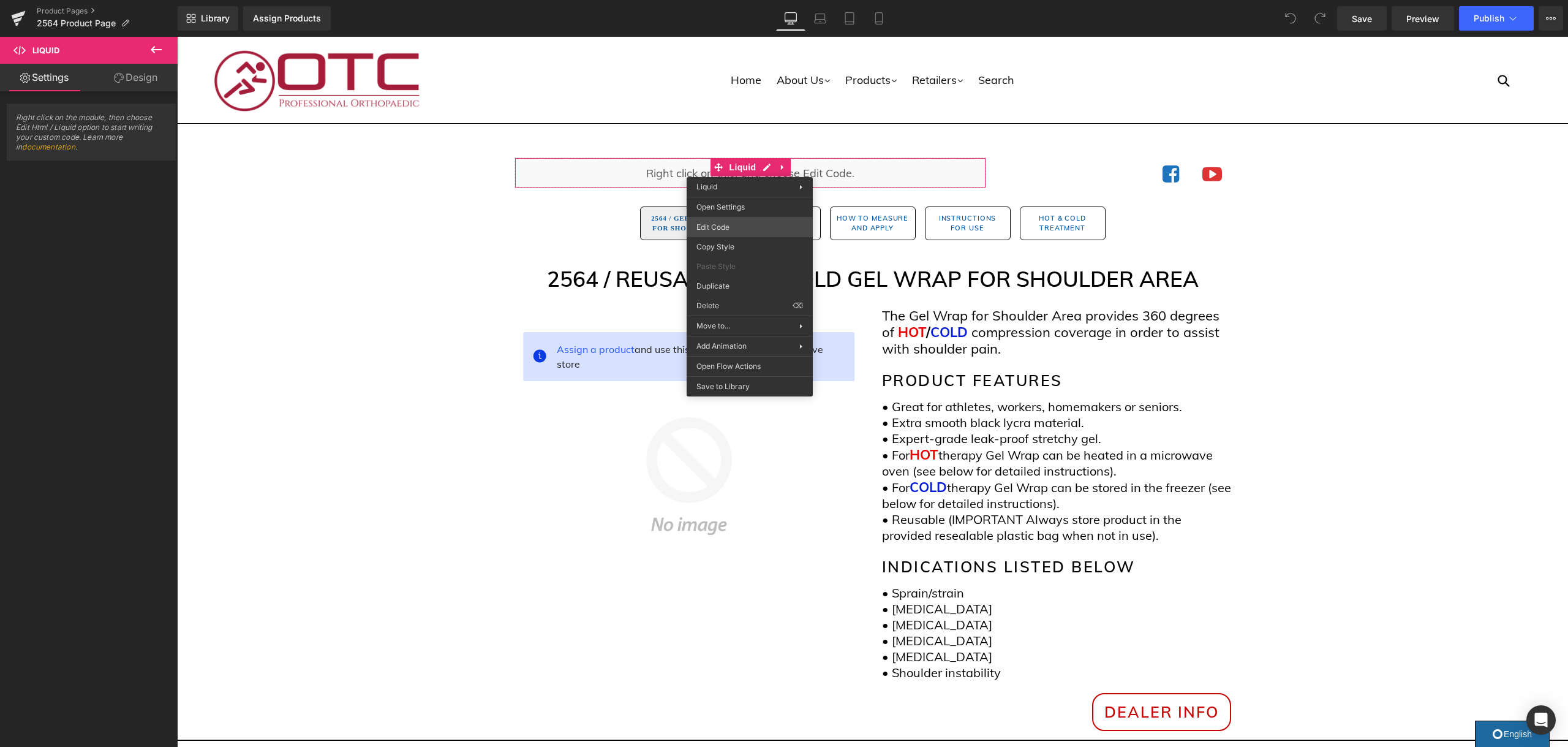
click at [754, 0] on div "You are previewing how the will restyle your page. You can not edit Elements in…" at bounding box center [784, 0] width 1568 height 0
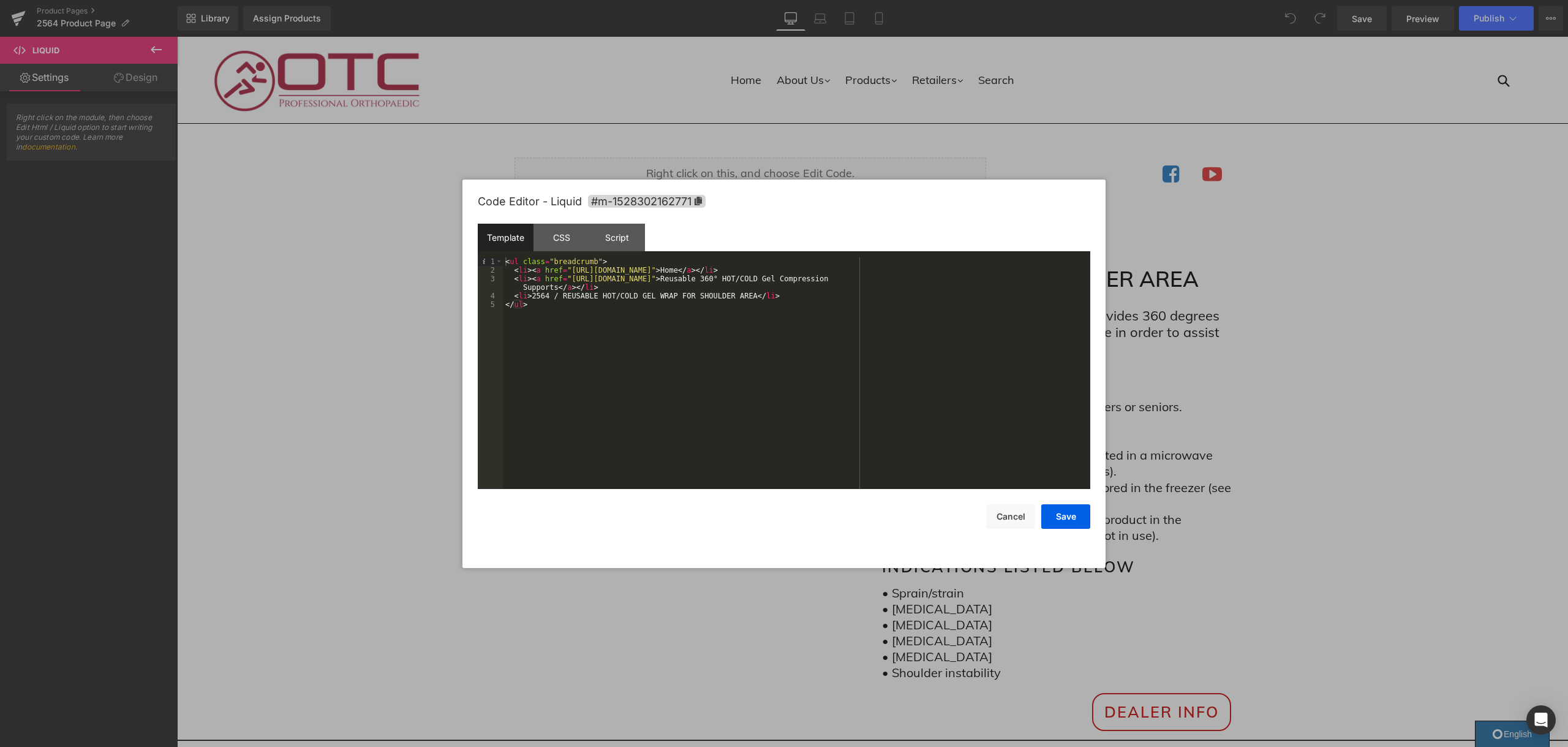
click at [956, 276] on div "< ul class = "breadcrumb" > < li > < a href = "https://otcbrace.com/" > Home </…" at bounding box center [797, 381] width 587 height 249
click at [1074, 519] on button "Save" at bounding box center [1066, 516] width 49 height 25
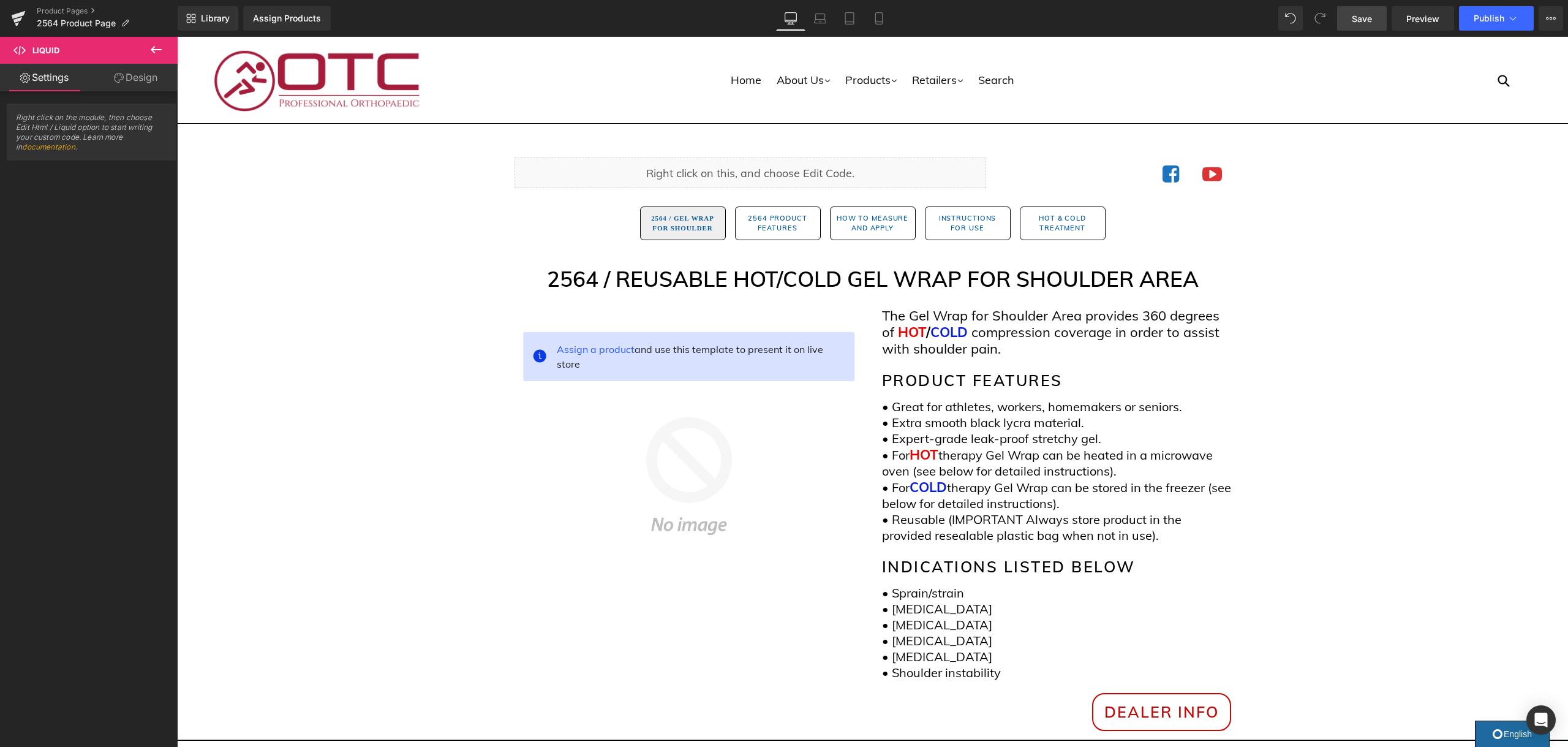
drag, startPoint x: 1359, startPoint y: 29, endPoint x: 1377, endPoint y: 29, distance: 18.0
click at [1359, 29] on link "Save" at bounding box center [1361, 18] width 50 height 25
click at [1508, 15] on icon at bounding box center [1512, 18] width 12 height 12
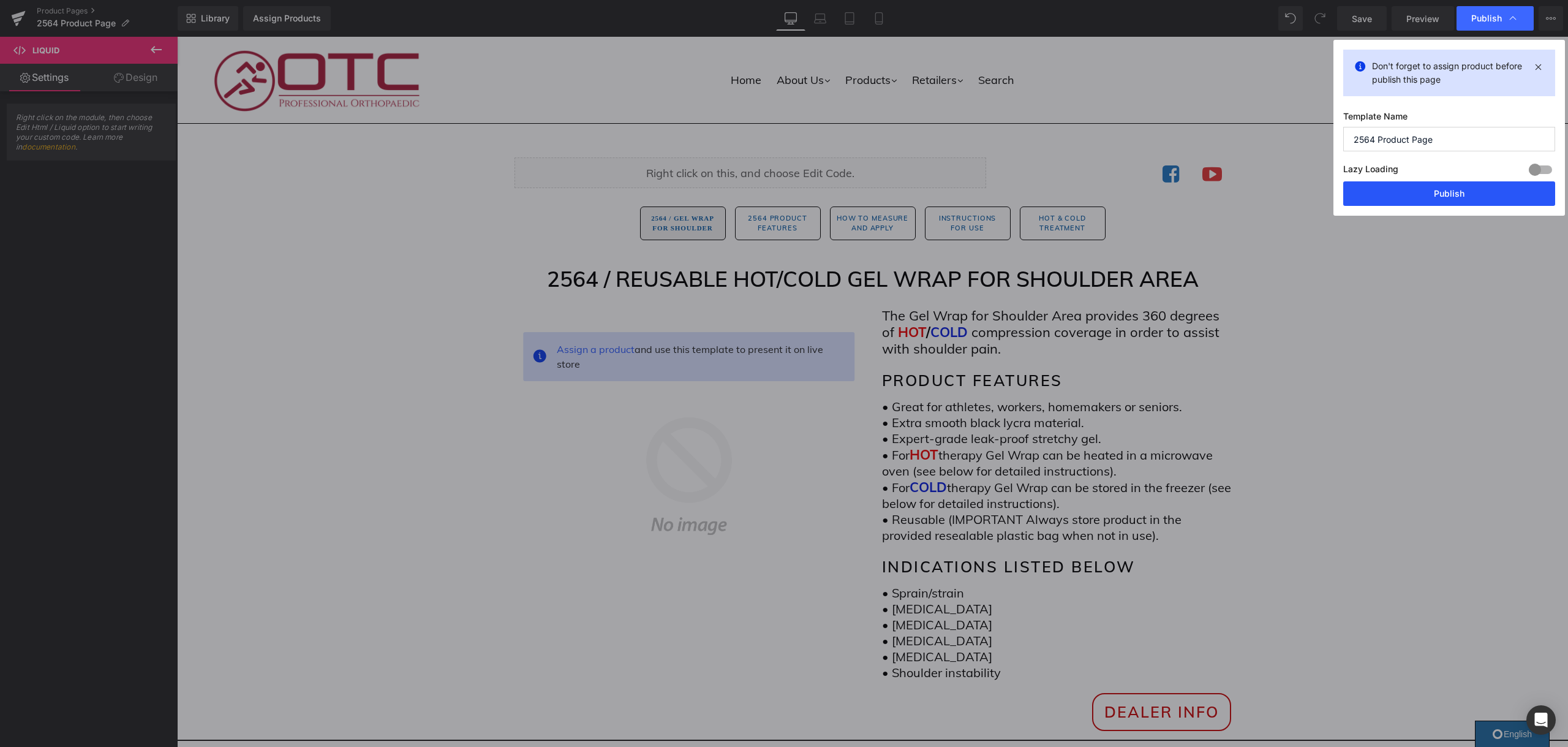
click at [1475, 187] on button "Publish" at bounding box center [1449, 193] width 212 height 25
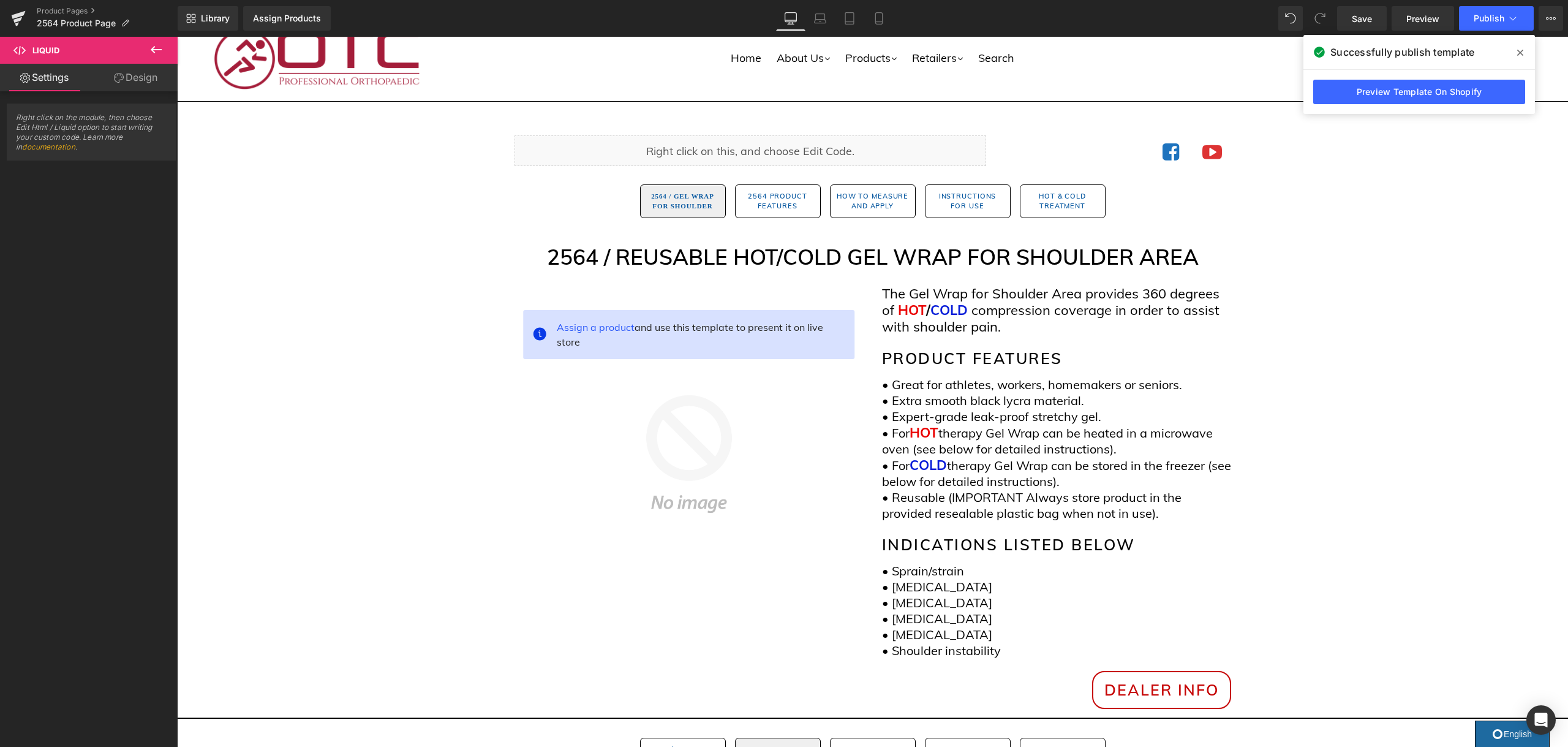
scroll to position [29, 0]
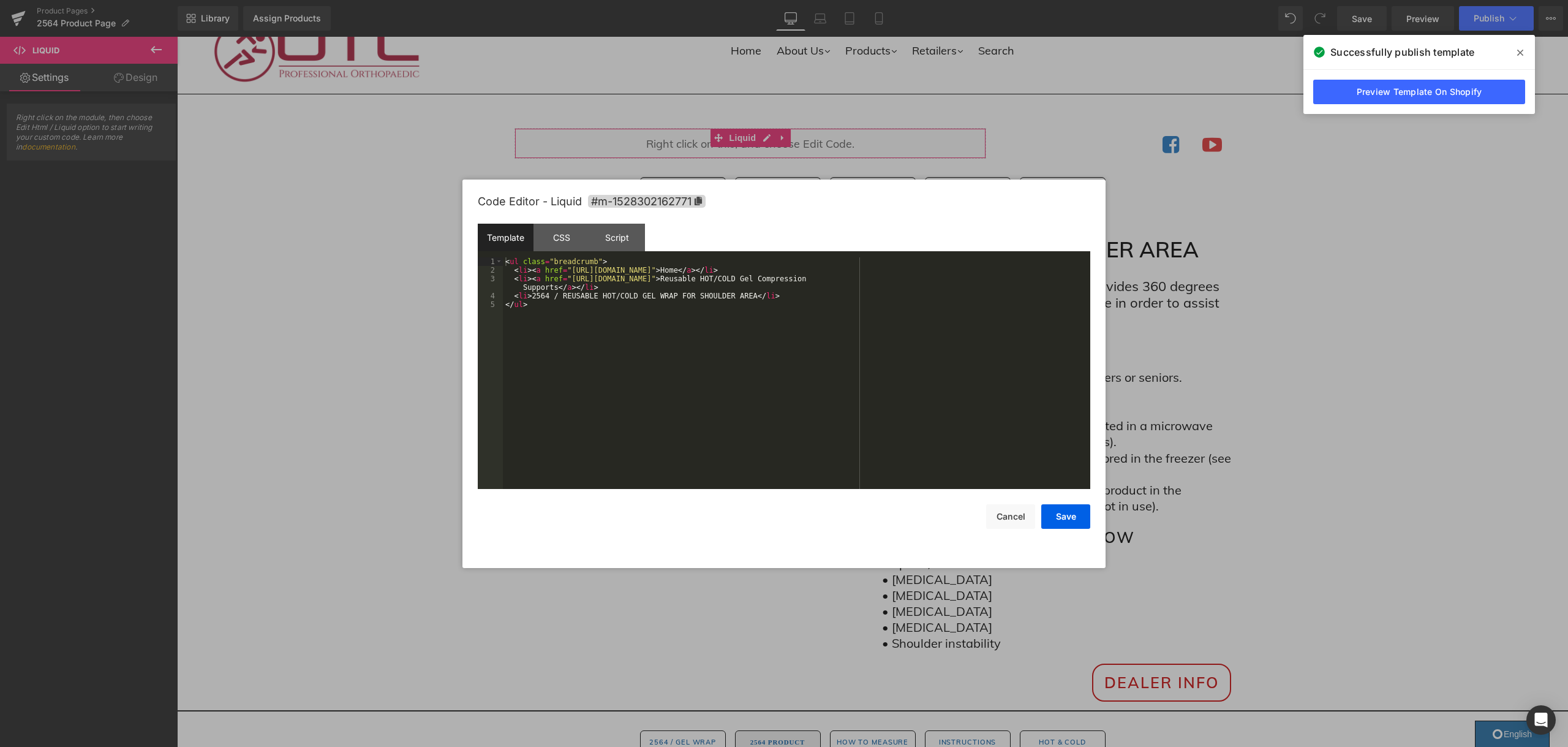
click at [749, 0] on div "You are previewing how the will restyle your page. You can not edit Elements in…" at bounding box center [784, 0] width 1568 height 0
click at [1066, 107] on div at bounding box center [784, 374] width 1568 height 747
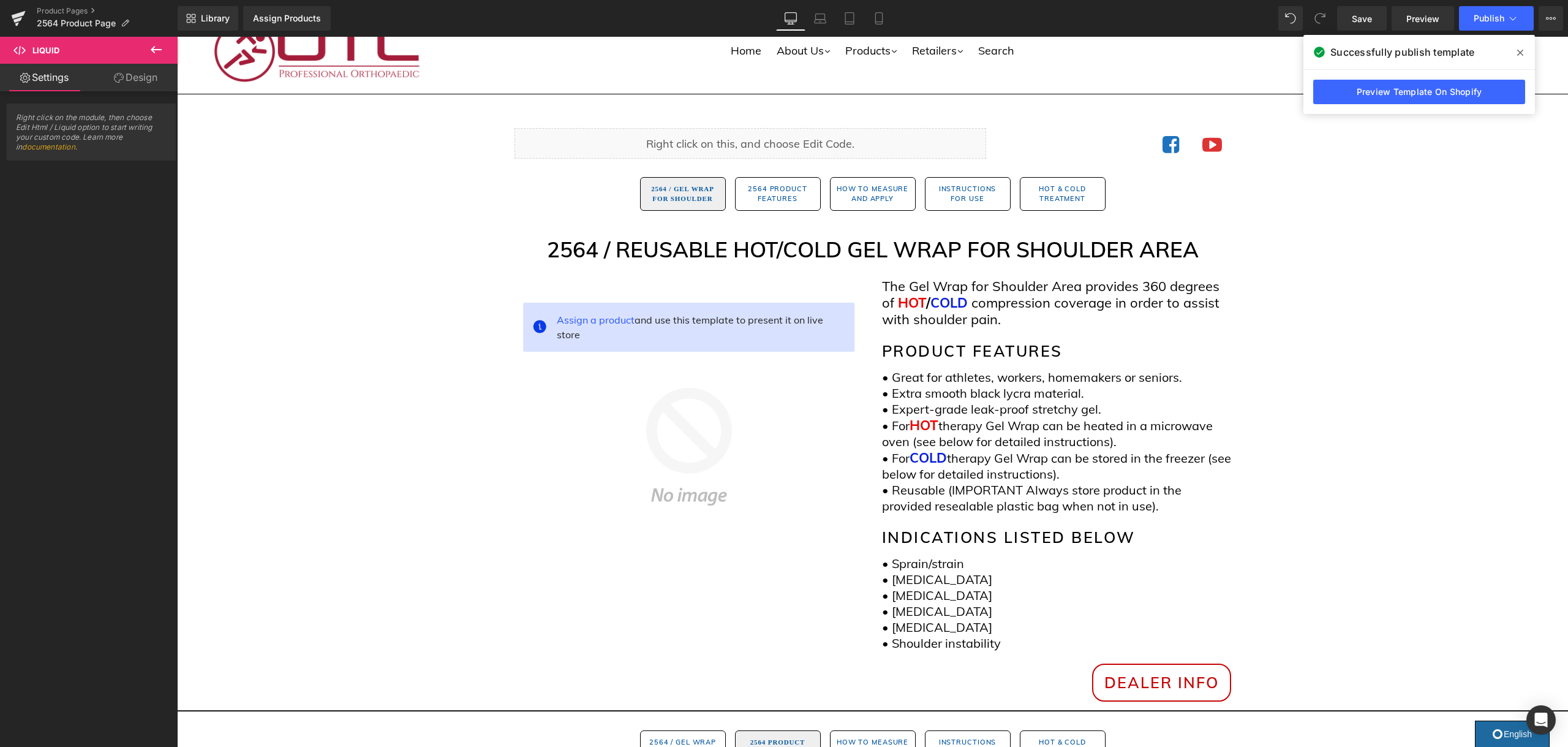
click at [62, 1] on div "Product Pages 2564 Product Page" at bounding box center [88, 18] width 177 height 36
click at [60, 9] on link "Product Pages" at bounding box center [106, 11] width 141 height 10
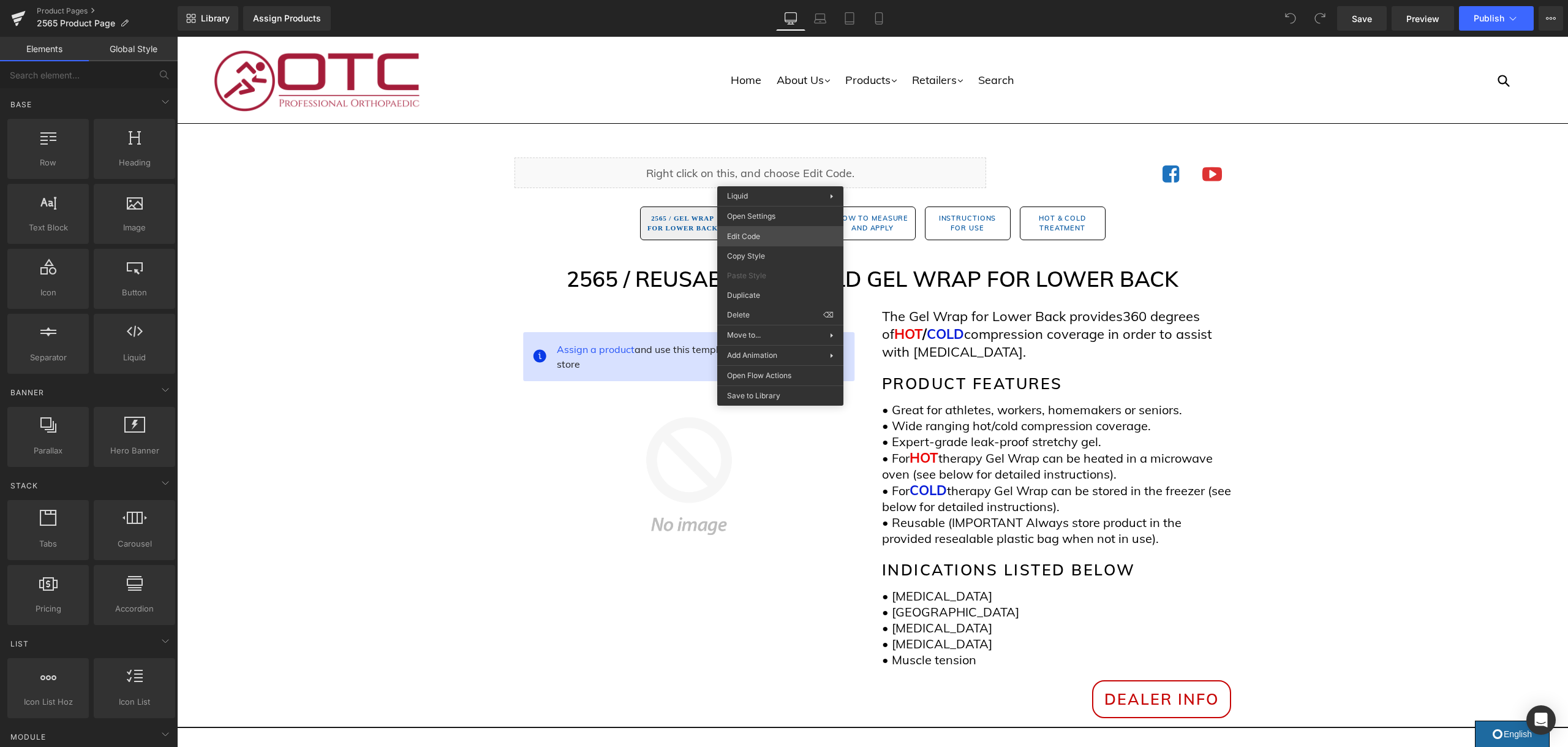
click at [776, 0] on div "You are previewing how the will restyle your page. You can not edit Elements in…" at bounding box center [784, 0] width 1568 height 0
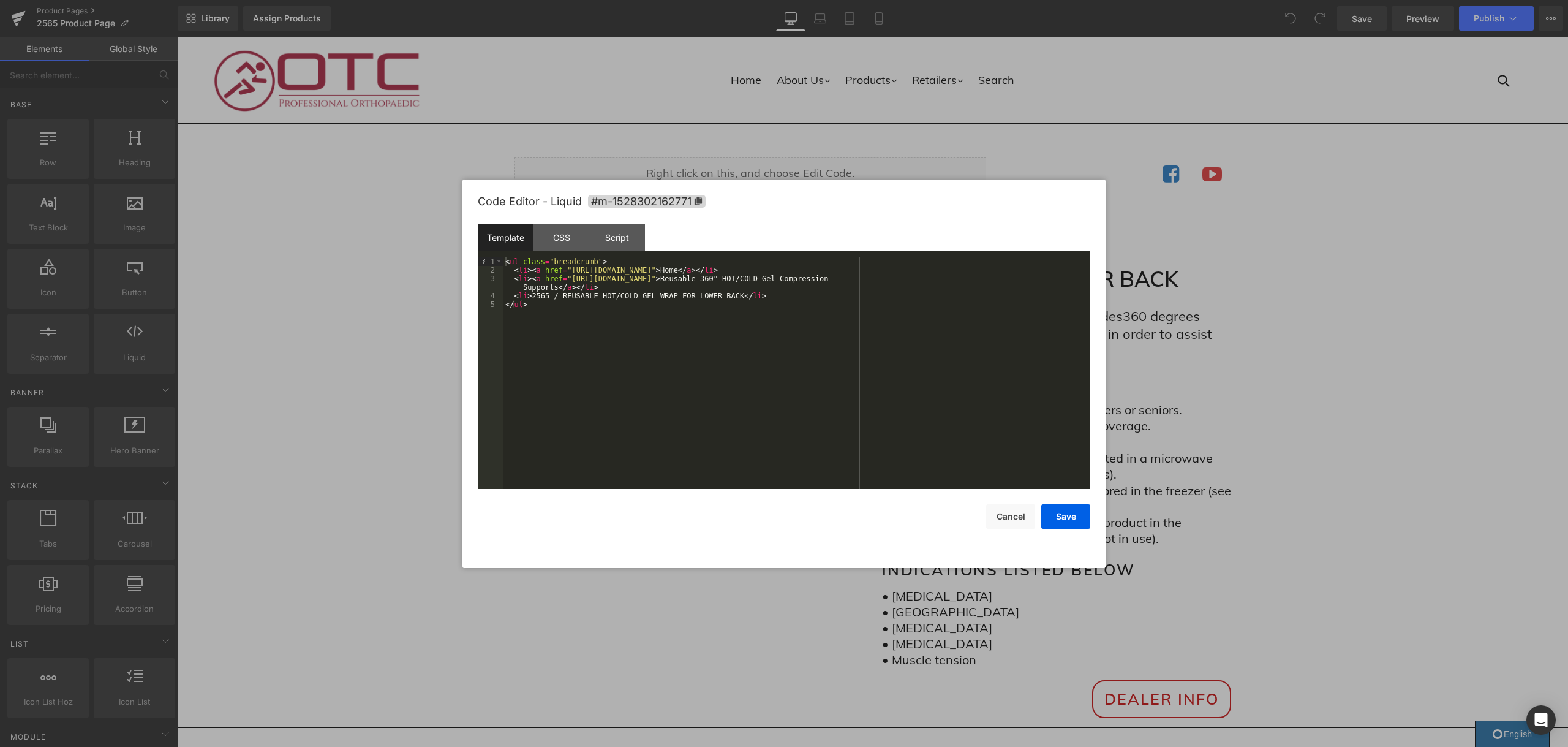
click at [973, 276] on div "< ul class = "breadcrumb" > < li > < a href = "https://otcbrace.com/" > Home </…" at bounding box center [797, 381] width 587 height 249
drag, startPoint x: 963, startPoint y: 276, endPoint x: 951, endPoint y: 277, distance: 12.0
click at [952, 277] on div "< ul class = "breadcrumb" > < li > < a href = "https://otcbrace.com/" > Home </…" at bounding box center [797, 381] width 587 height 249
click at [1073, 528] on button "Save" at bounding box center [1066, 516] width 49 height 25
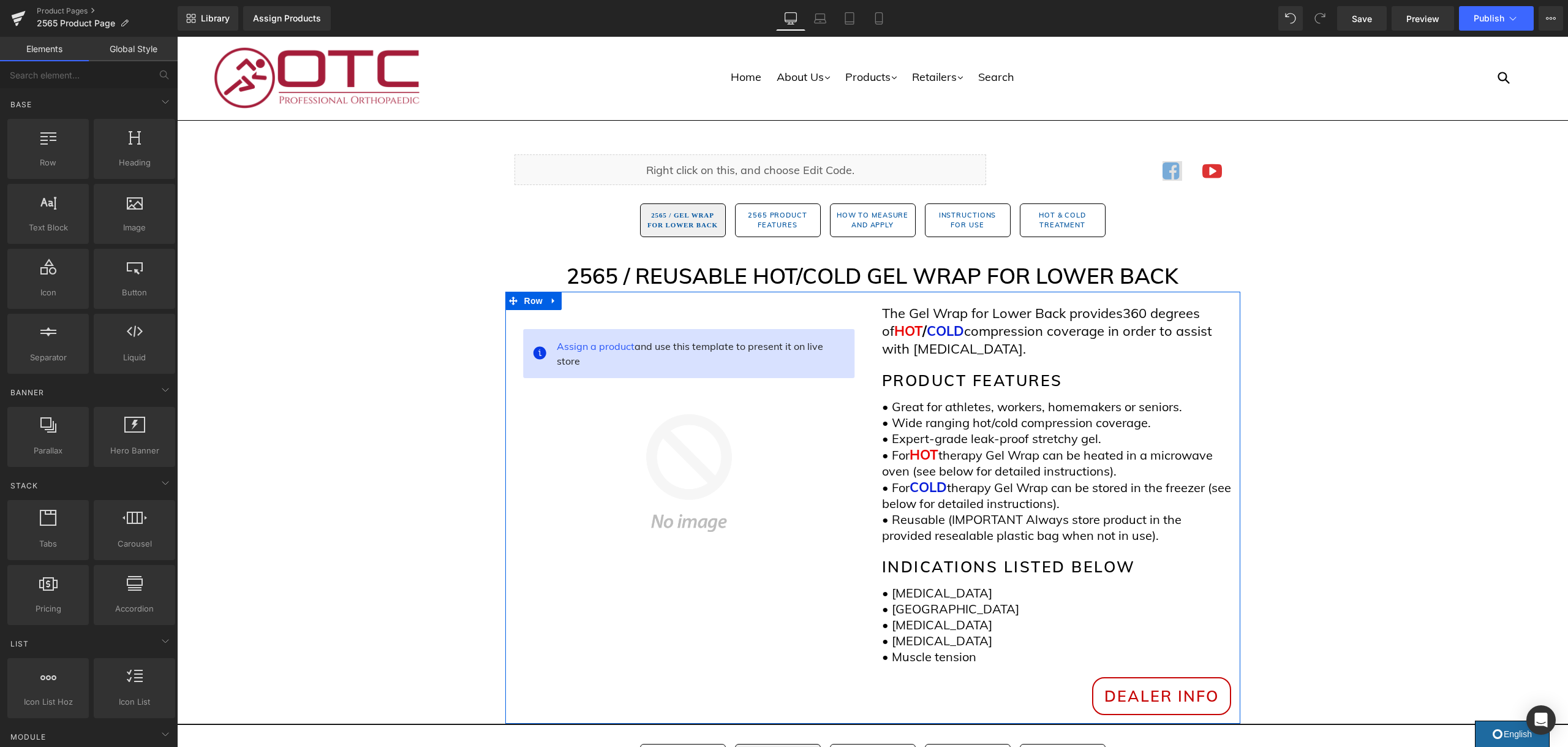
scroll to position [20, 0]
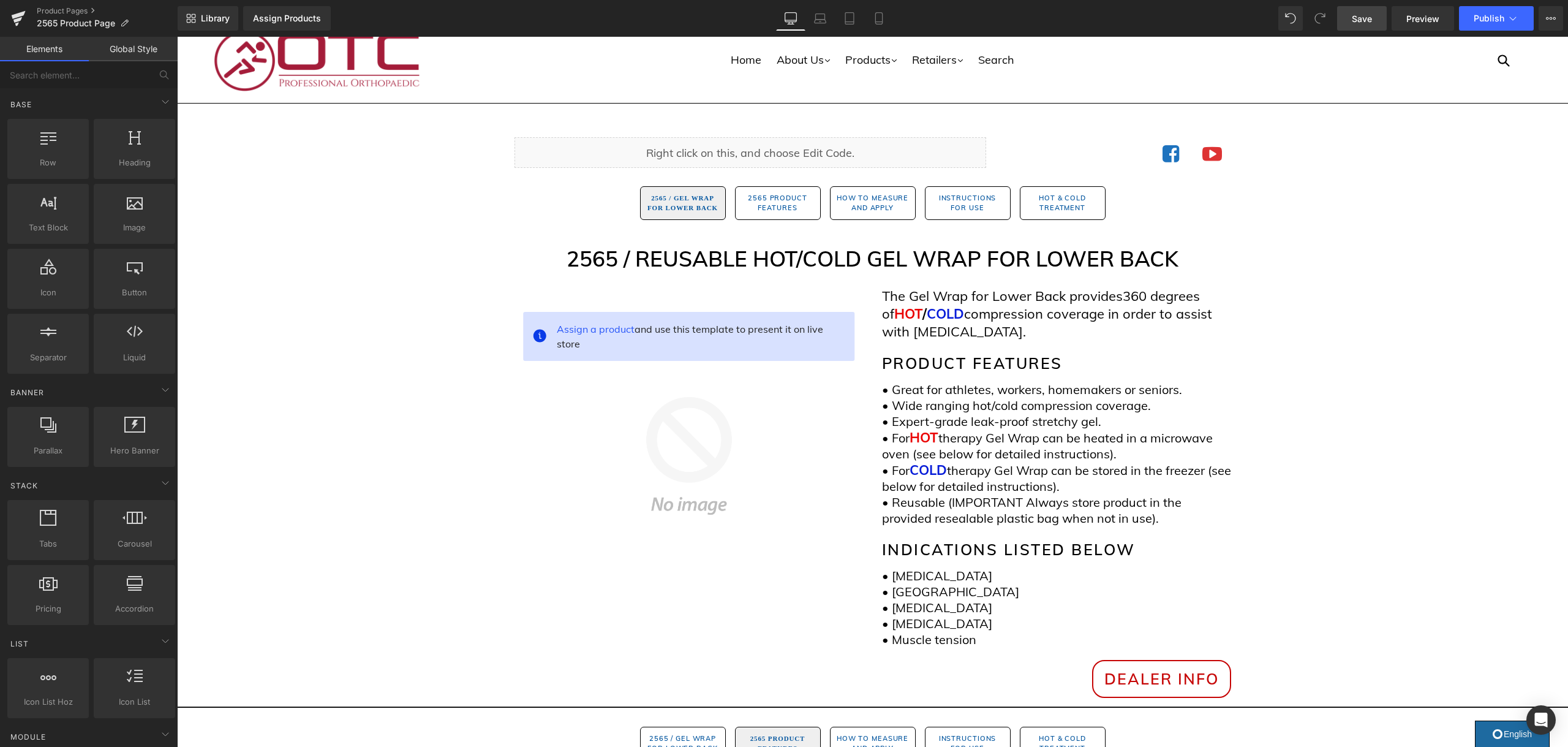
click at [1351, 18] on link "Save" at bounding box center [1361, 18] width 50 height 25
click at [1471, 22] on button "Publish" at bounding box center [1496, 18] width 75 height 25
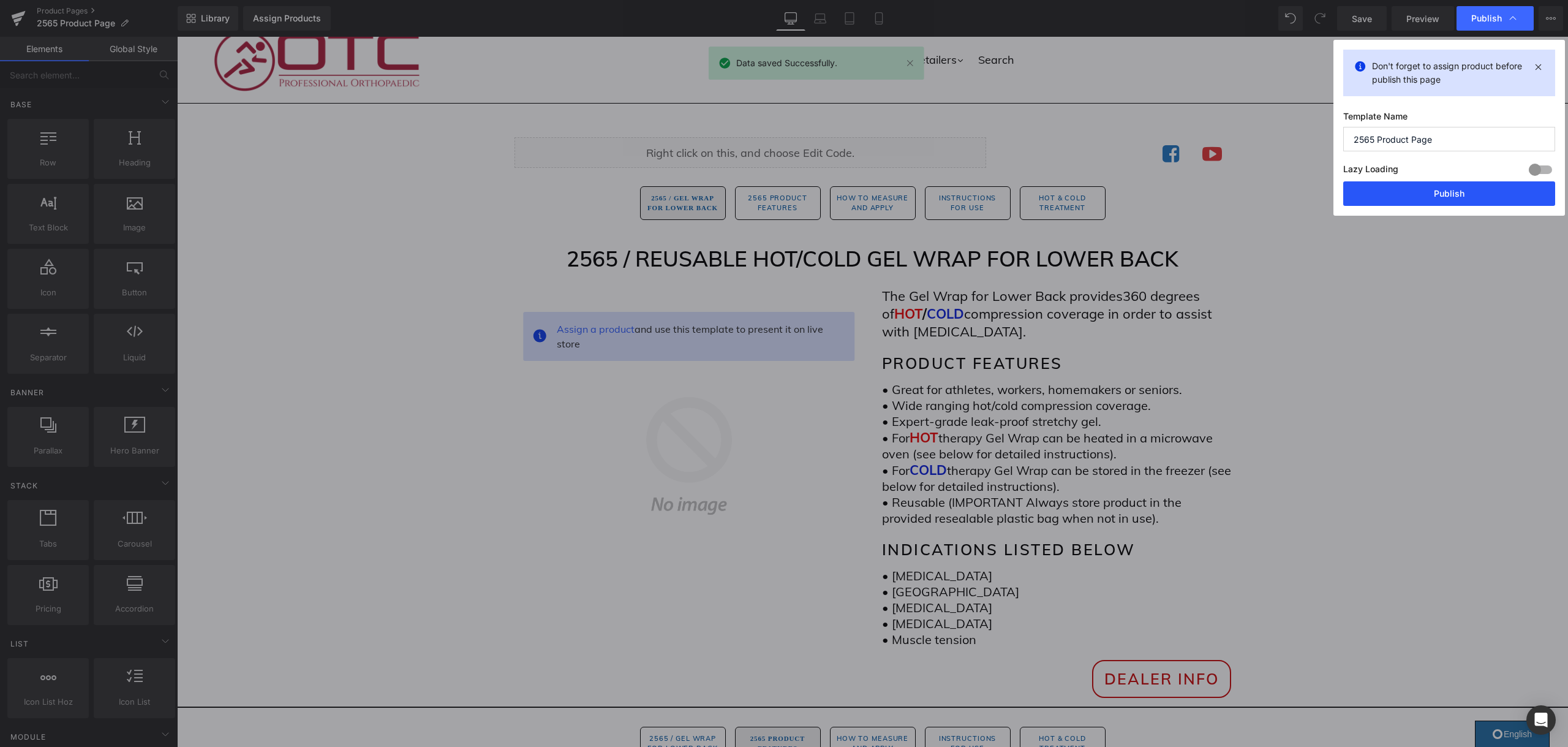
click at [1442, 184] on button "Publish" at bounding box center [1449, 193] width 212 height 25
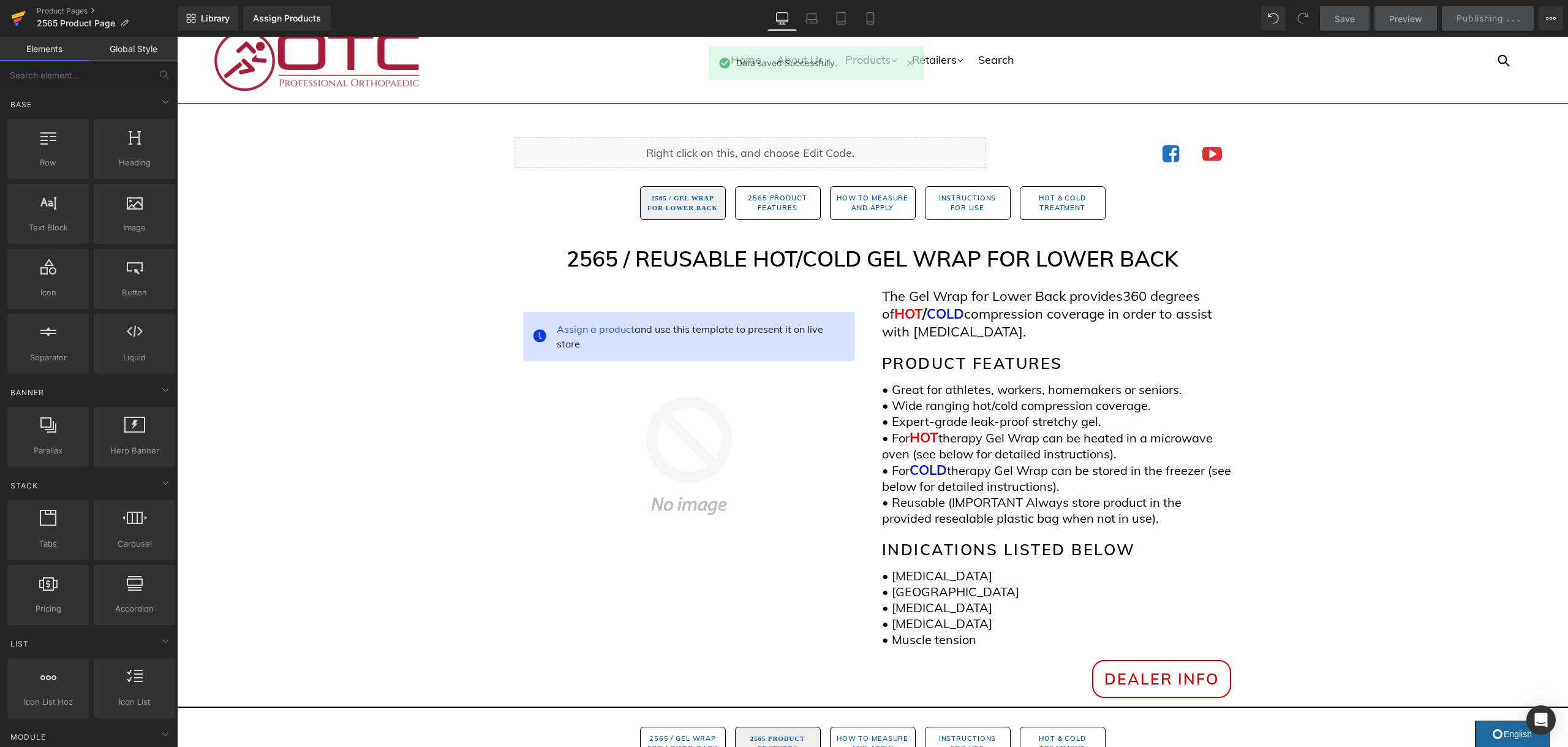
click at [32, 32] on link at bounding box center [18, 18] width 36 height 36
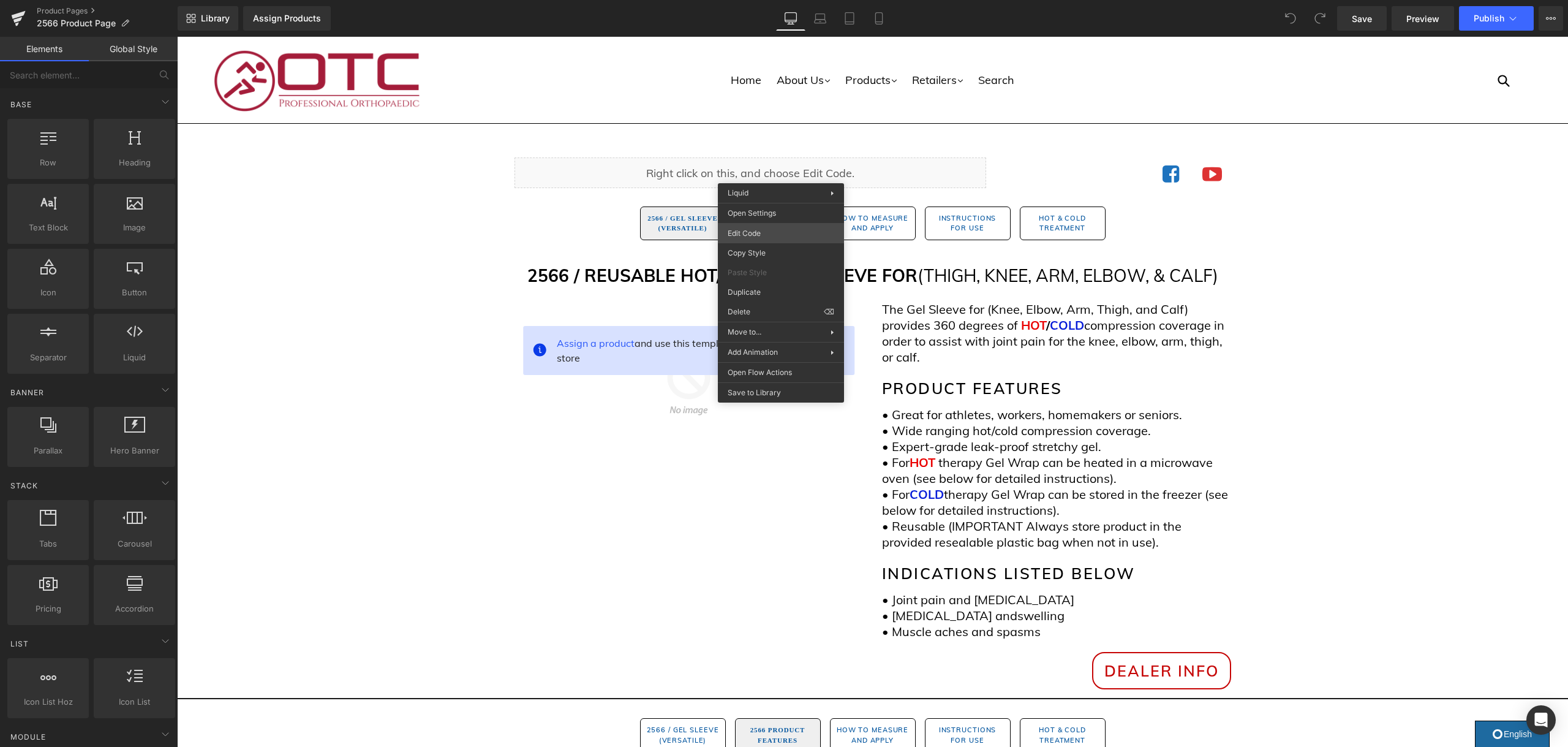
click at [770, 0] on div "You are previewing how the will restyle your page. You can not edit Elements in…" at bounding box center [784, 0] width 1568 height 0
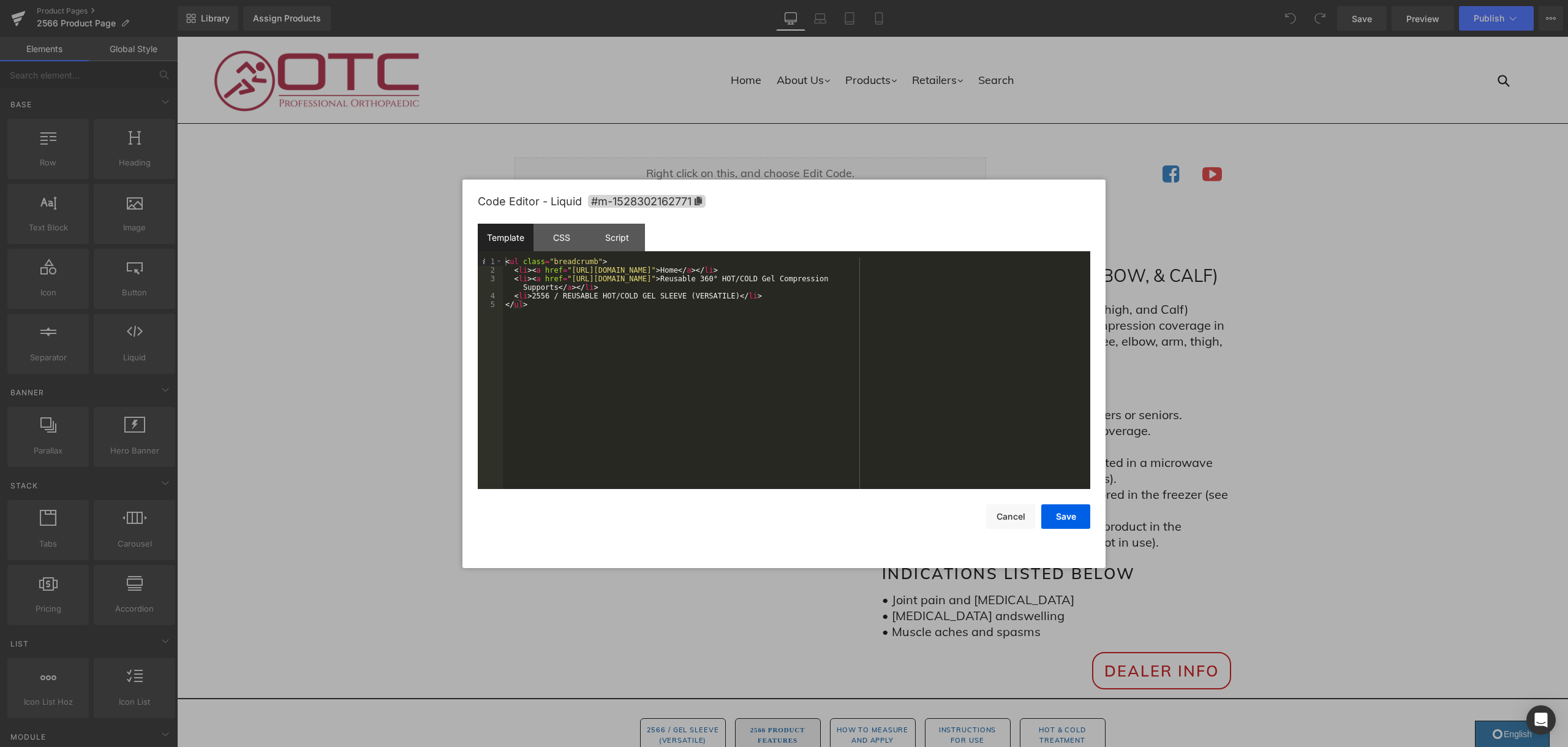
click at [953, 276] on div "< ul class = "breadcrumb" > < li > < a href = "[URL][DOMAIN_NAME]" > Home </ a …" at bounding box center [797, 381] width 587 height 249
click at [1056, 522] on button "Save" at bounding box center [1066, 516] width 49 height 25
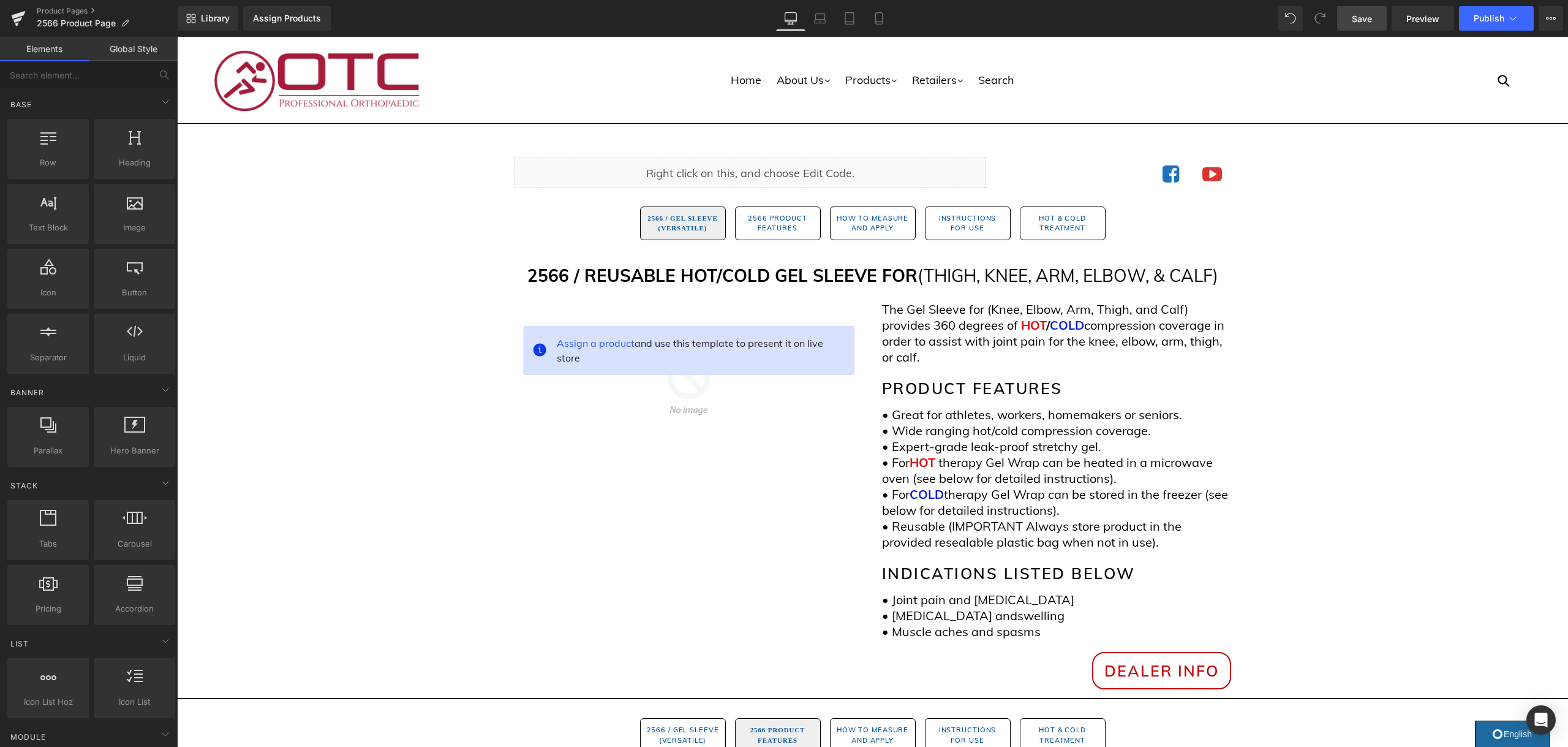
click at [1355, 17] on span "Save" at bounding box center [1361, 18] width 20 height 13
click at [1506, 19] on button "Publish" at bounding box center [1496, 18] width 75 height 25
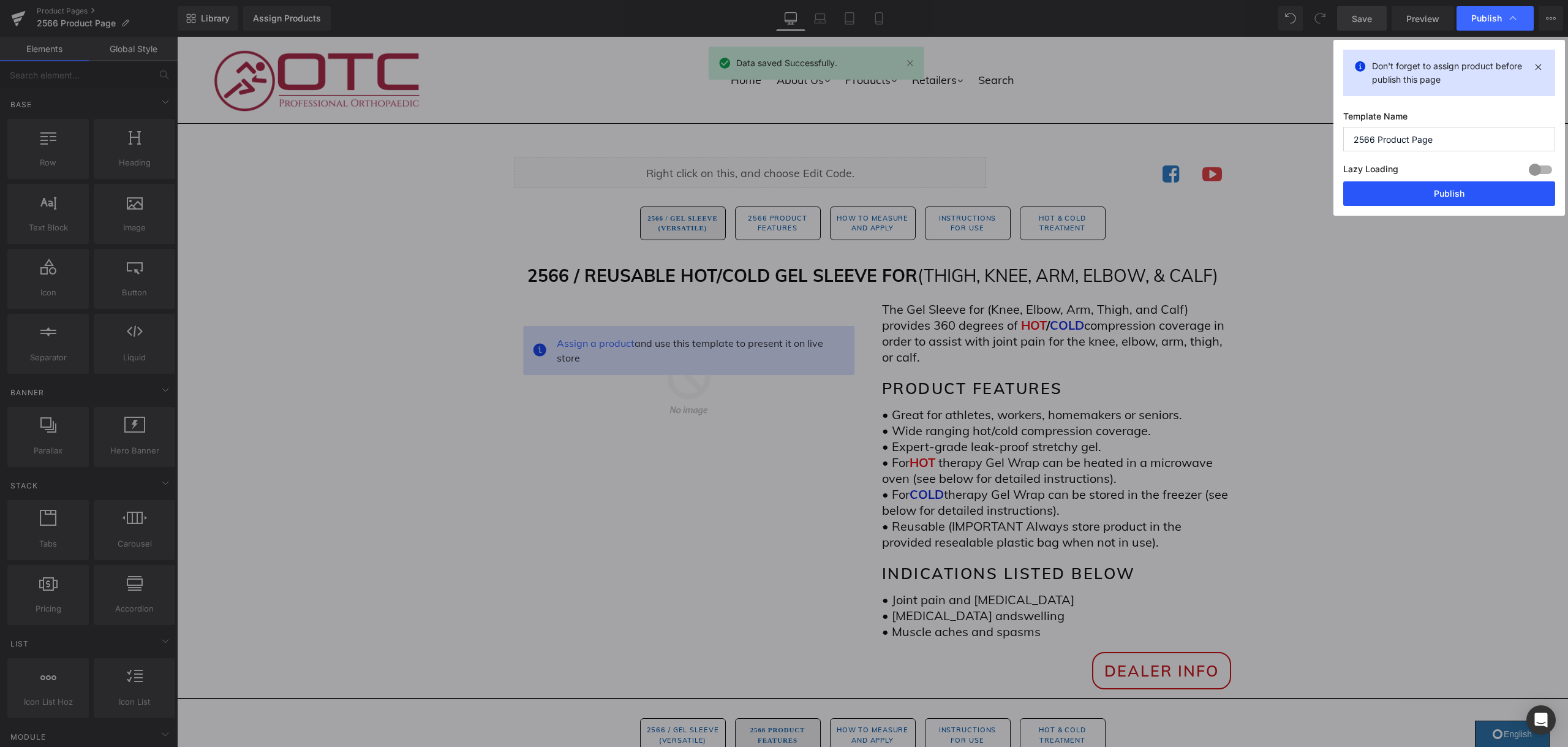
click at [1423, 189] on button "Publish" at bounding box center [1449, 193] width 212 height 25
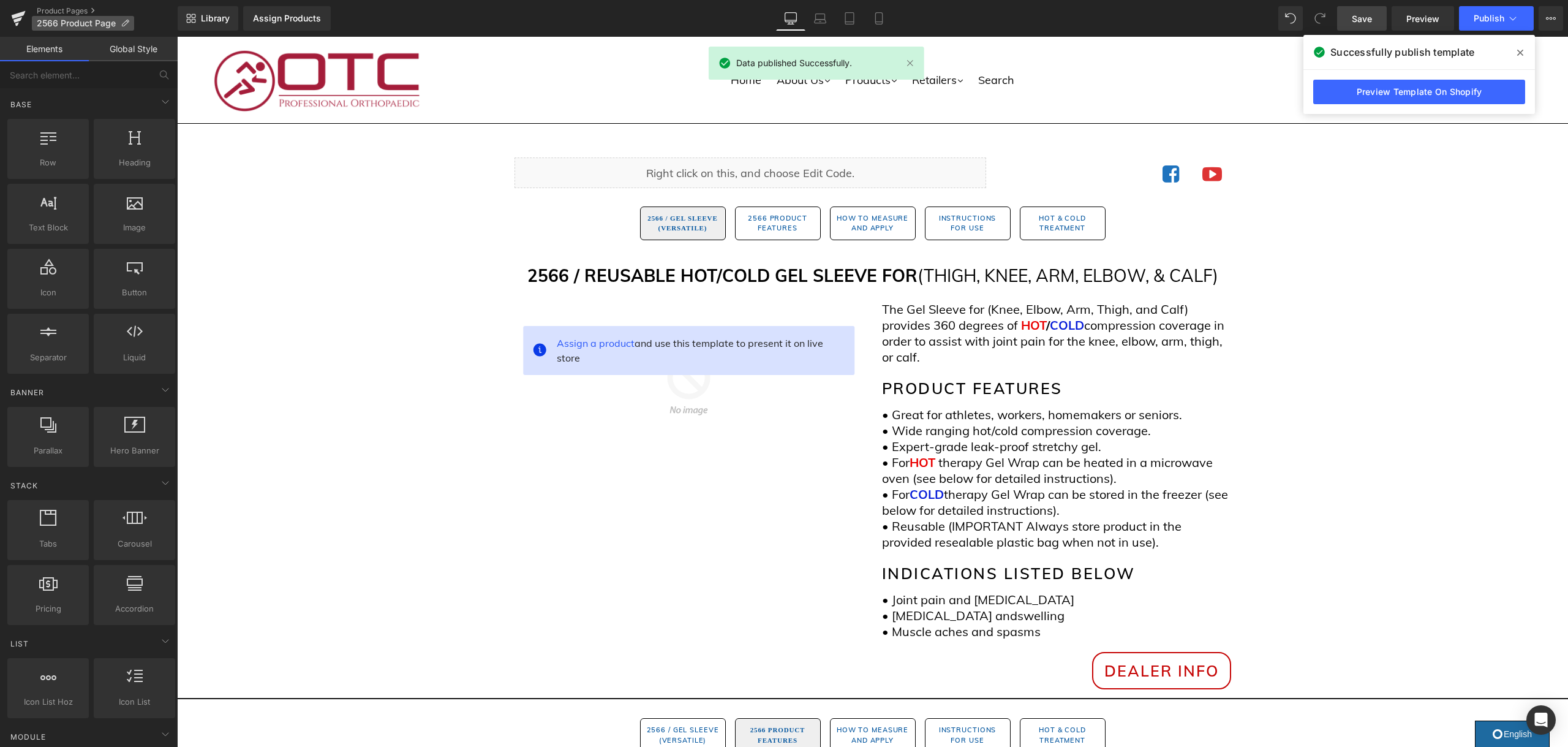
drag, startPoint x: 81, startPoint y: 12, endPoint x: 69, endPoint y: 17, distance: 13.0
click at [81, 12] on link "Product Pages" at bounding box center [106, 11] width 141 height 10
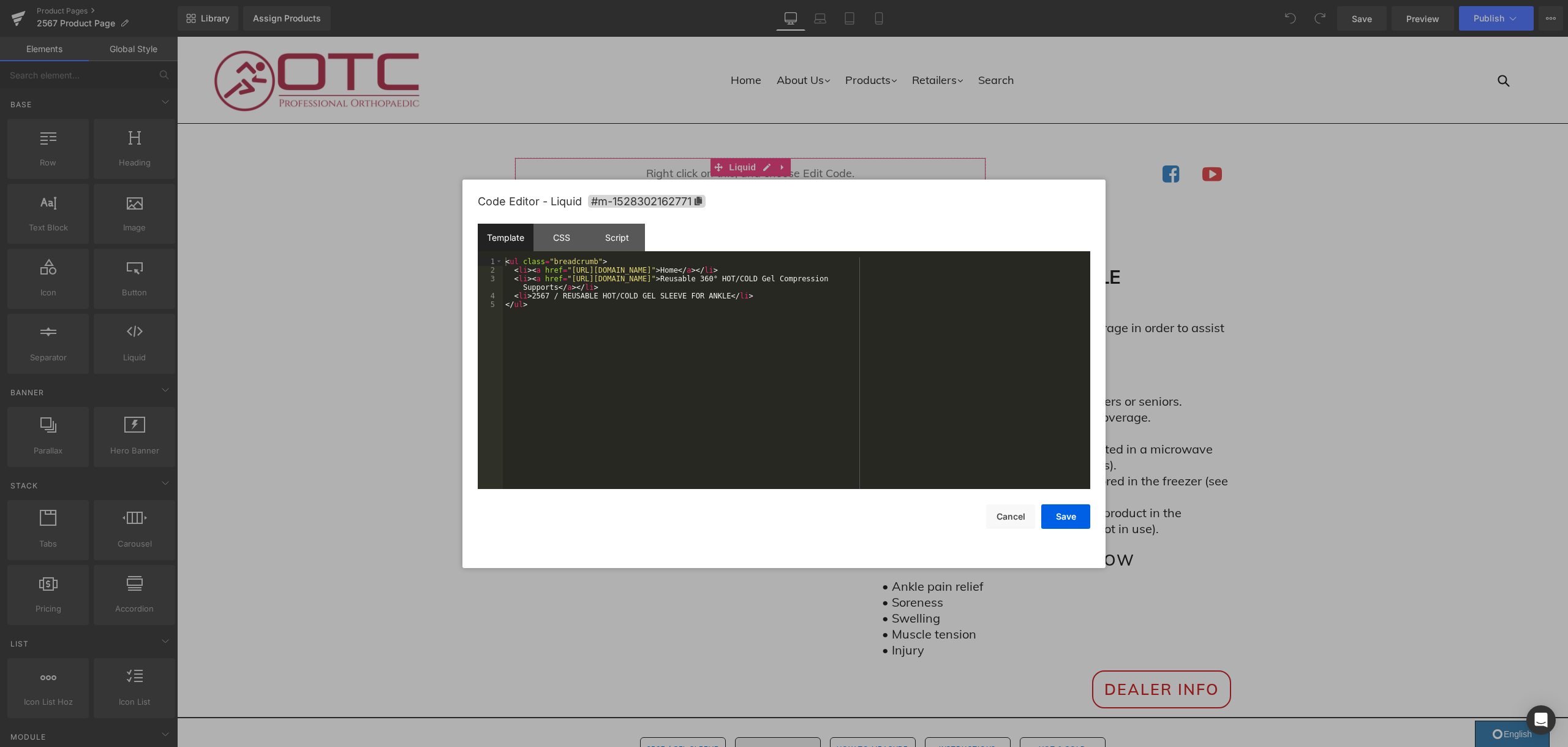
click at [790, 0] on div "You are previewing how the will restyle your page. You can not edit Elements in…" at bounding box center [784, 0] width 1568 height 0
click at [951, 277] on div "< ul class = "breadcrumb" > < li > < a href = "https://otcbrace.com/" > Home </…" at bounding box center [797, 381] width 587 height 249
click at [1065, 516] on button "Save" at bounding box center [1066, 516] width 49 height 25
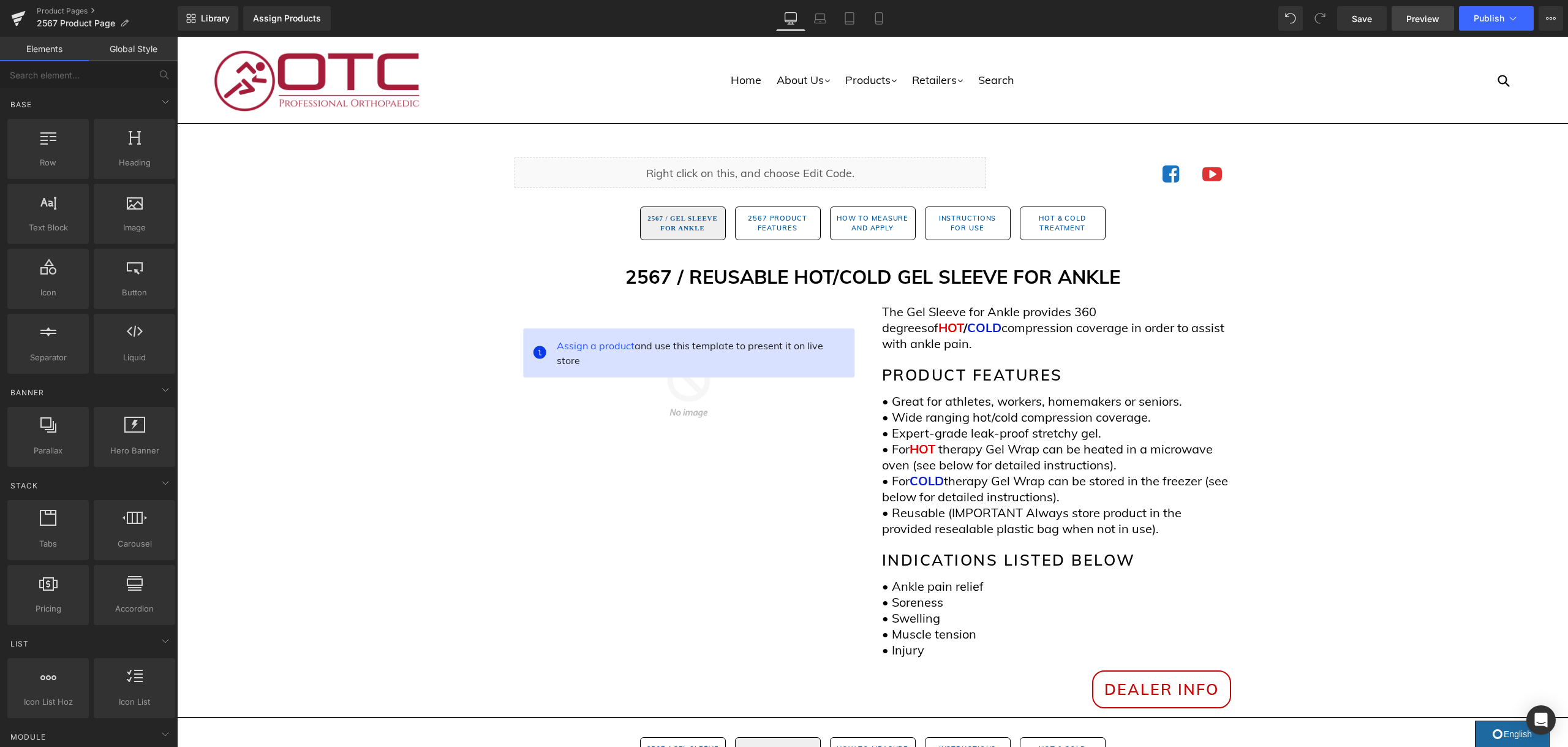
drag, startPoint x: 1373, startPoint y: 28, endPoint x: 1429, endPoint y: 19, distance: 56.7
click at [1373, 28] on link "Save" at bounding box center [1361, 18] width 50 height 25
click at [1480, 20] on span "Publish" at bounding box center [1489, 18] width 31 height 10
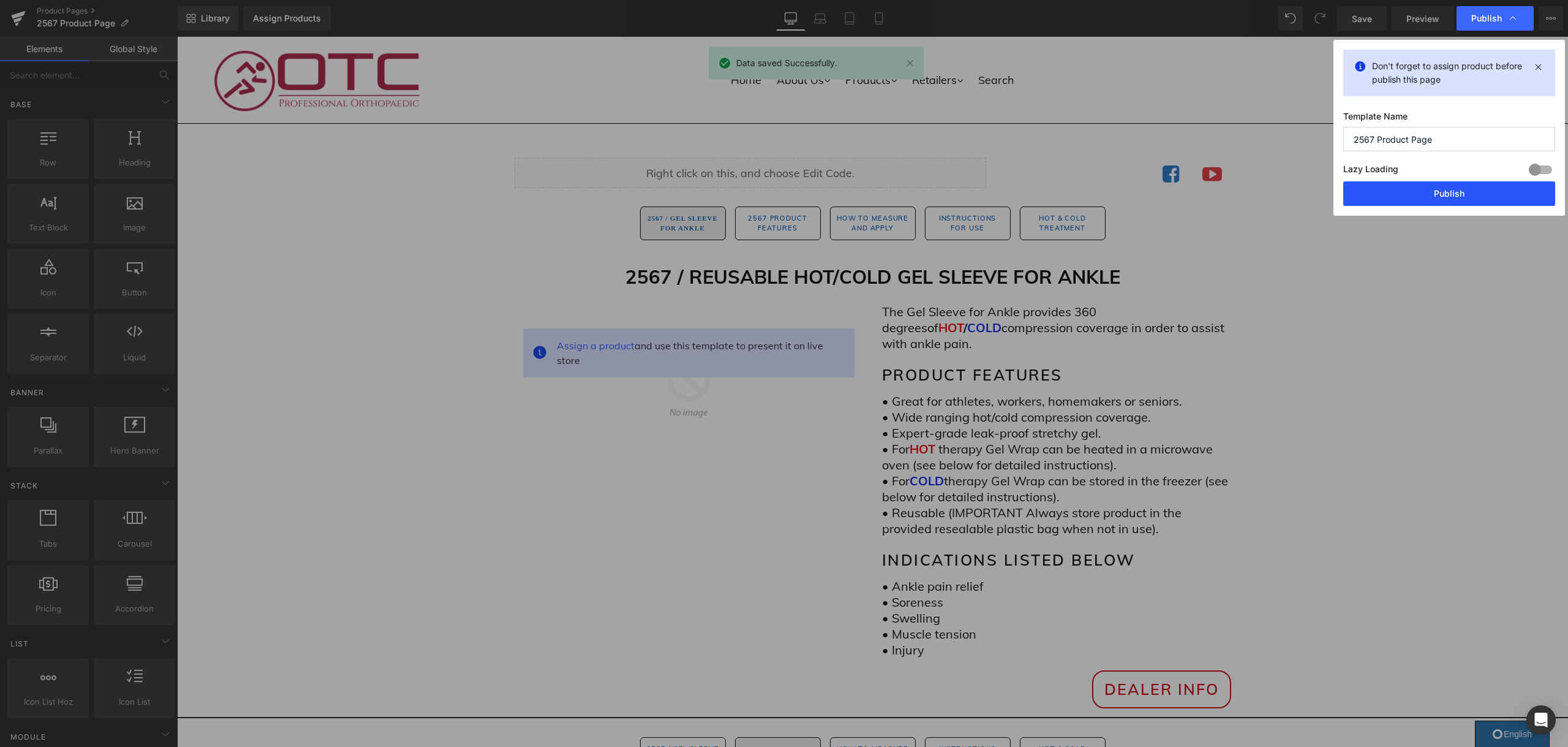
click at [1431, 200] on button "Publish" at bounding box center [1449, 193] width 212 height 25
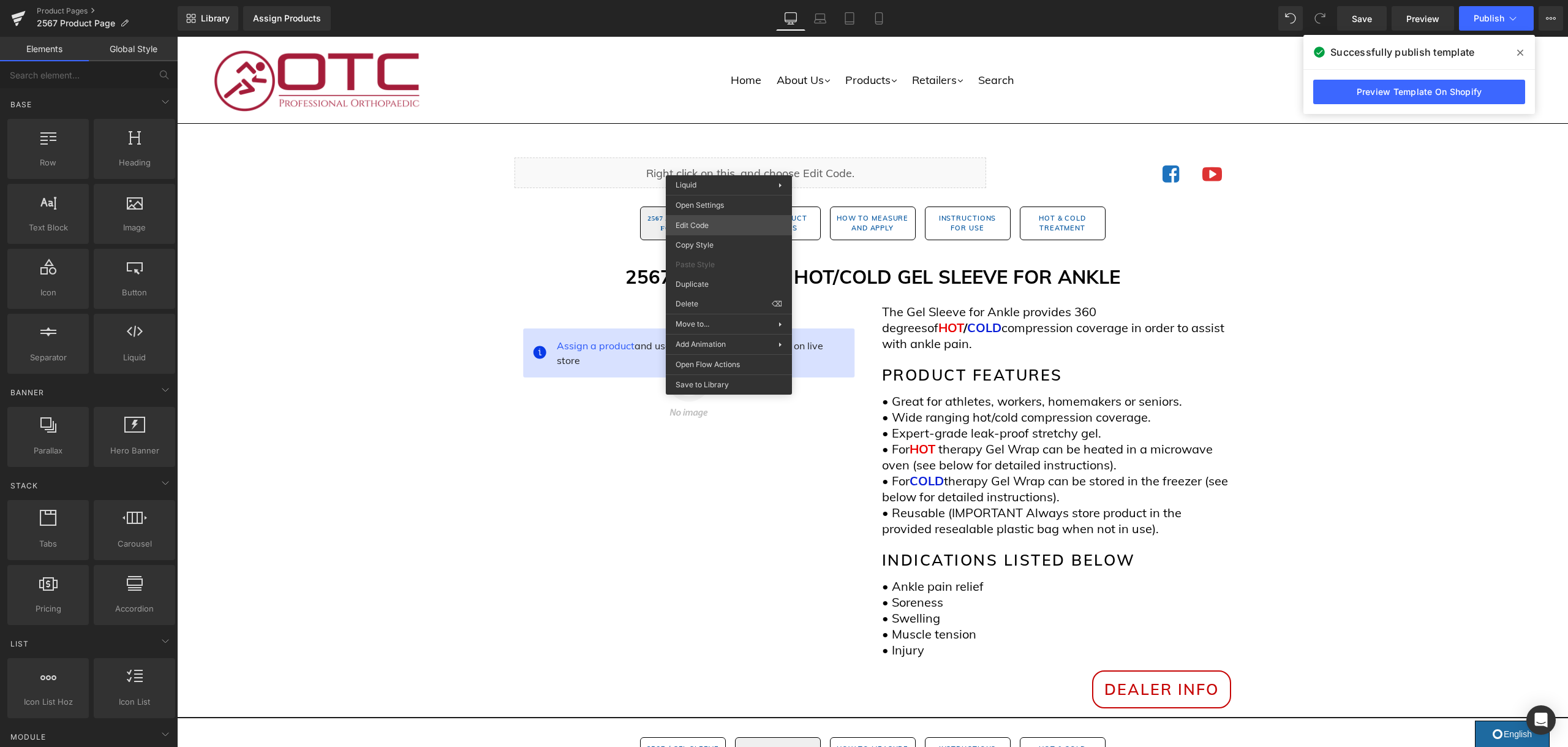
click at [730, 0] on div "You are previewing how the will restyle your page. You can not edit Elements in…" at bounding box center [784, 0] width 1568 height 0
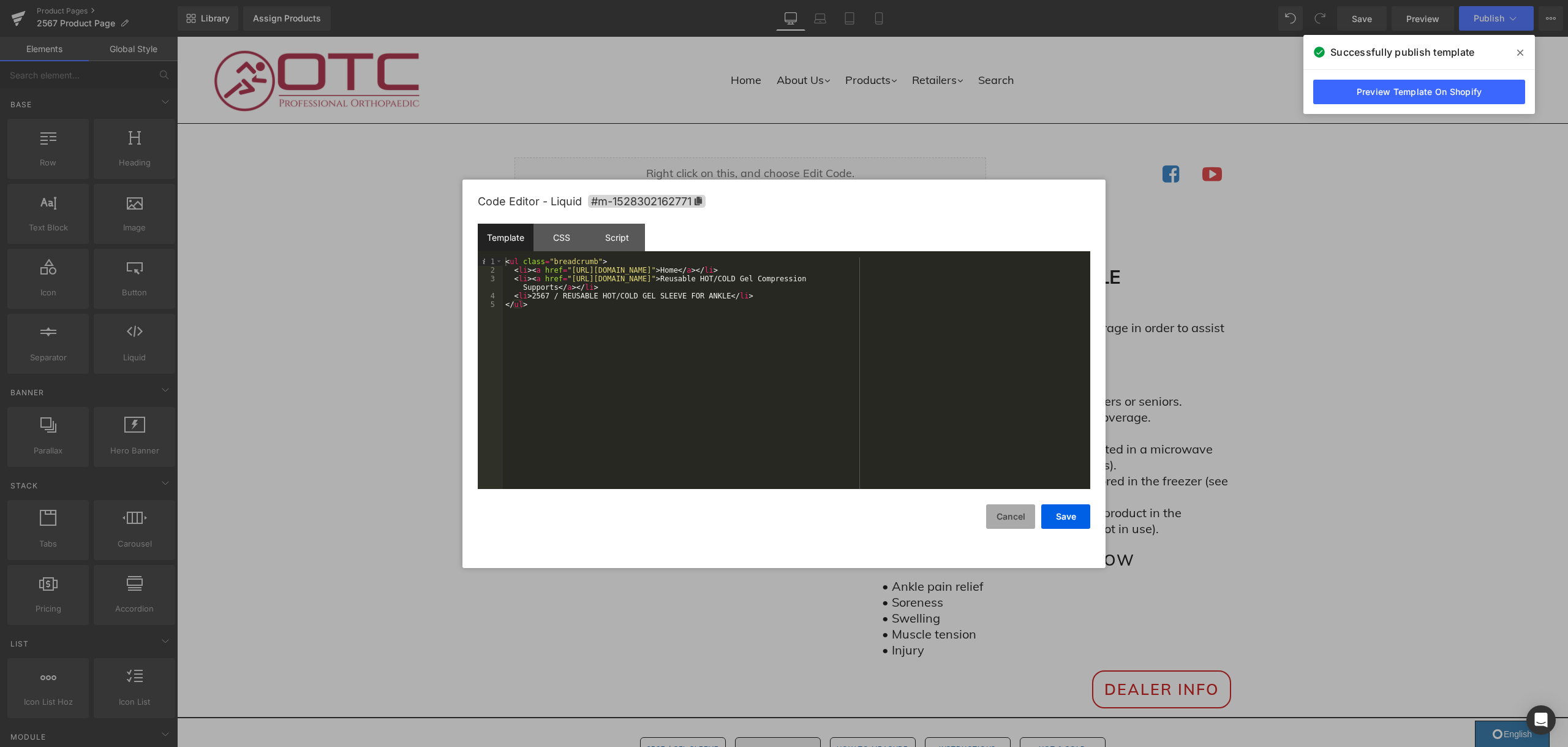
click at [1004, 514] on button "Cancel" at bounding box center [1010, 516] width 49 height 25
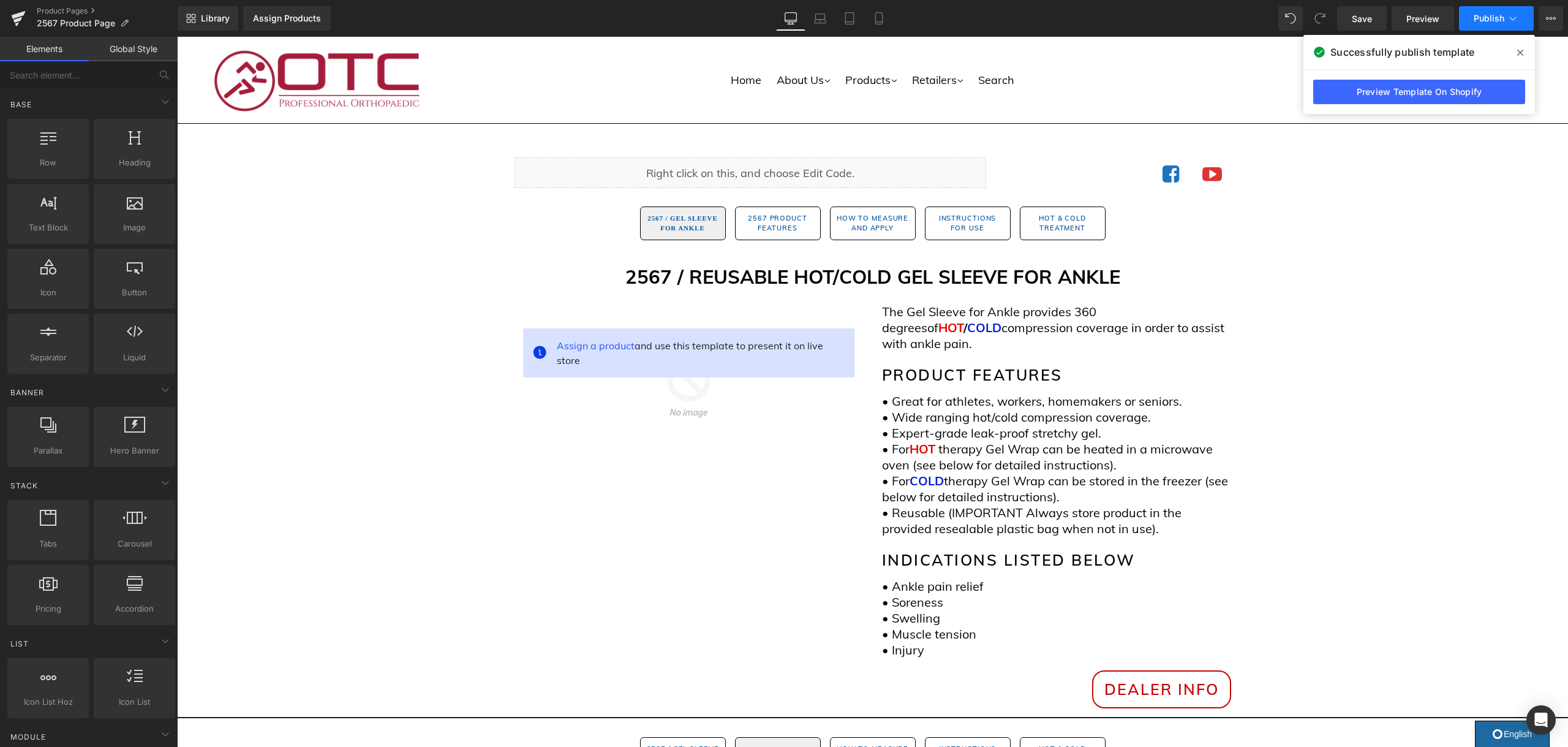
click at [1493, 17] on span "Publish" at bounding box center [1489, 18] width 31 height 10
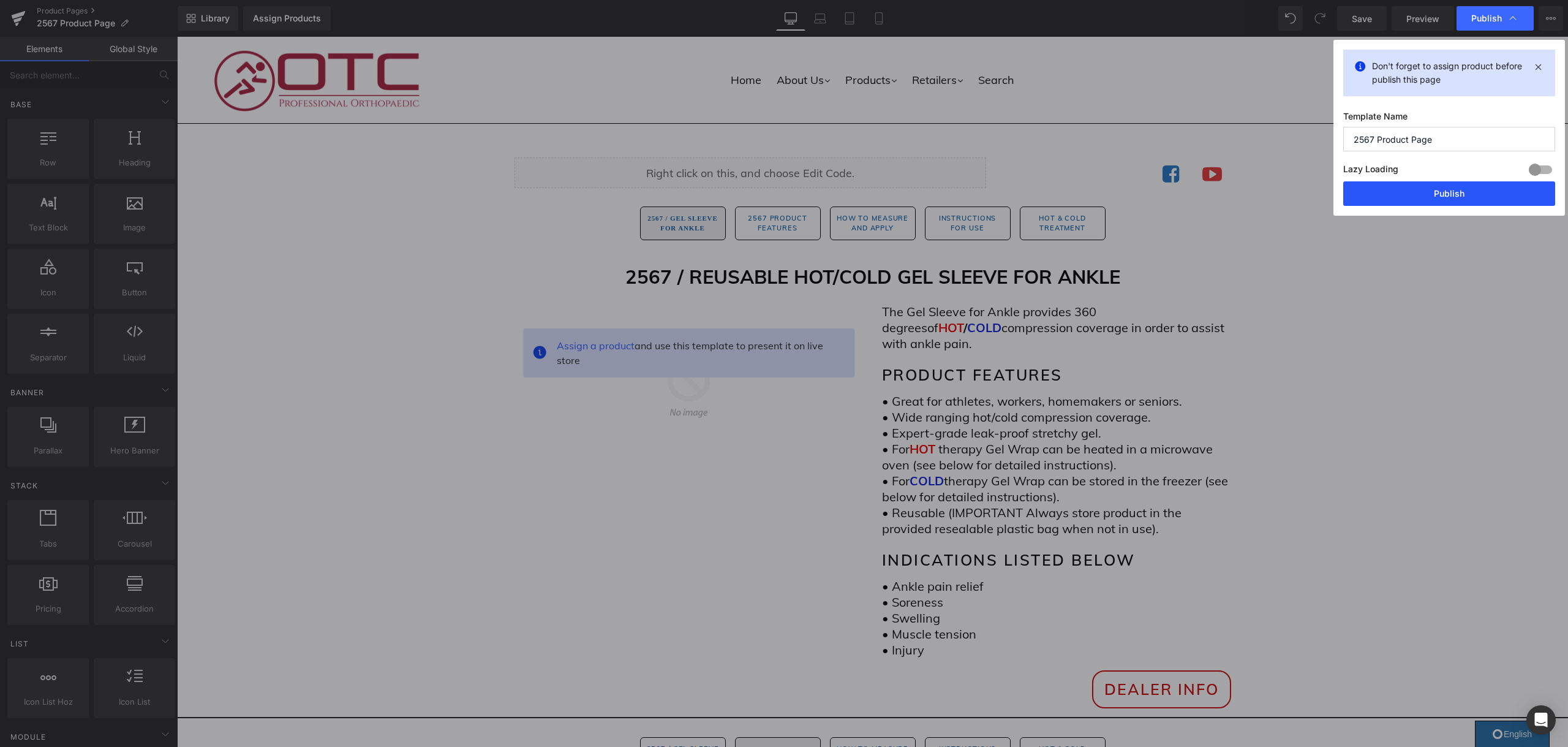
drag, startPoint x: 1057, startPoint y: 158, endPoint x: 1378, endPoint y: 199, distance: 323.6
click at [1378, 199] on button "Publish" at bounding box center [1449, 193] width 212 height 25
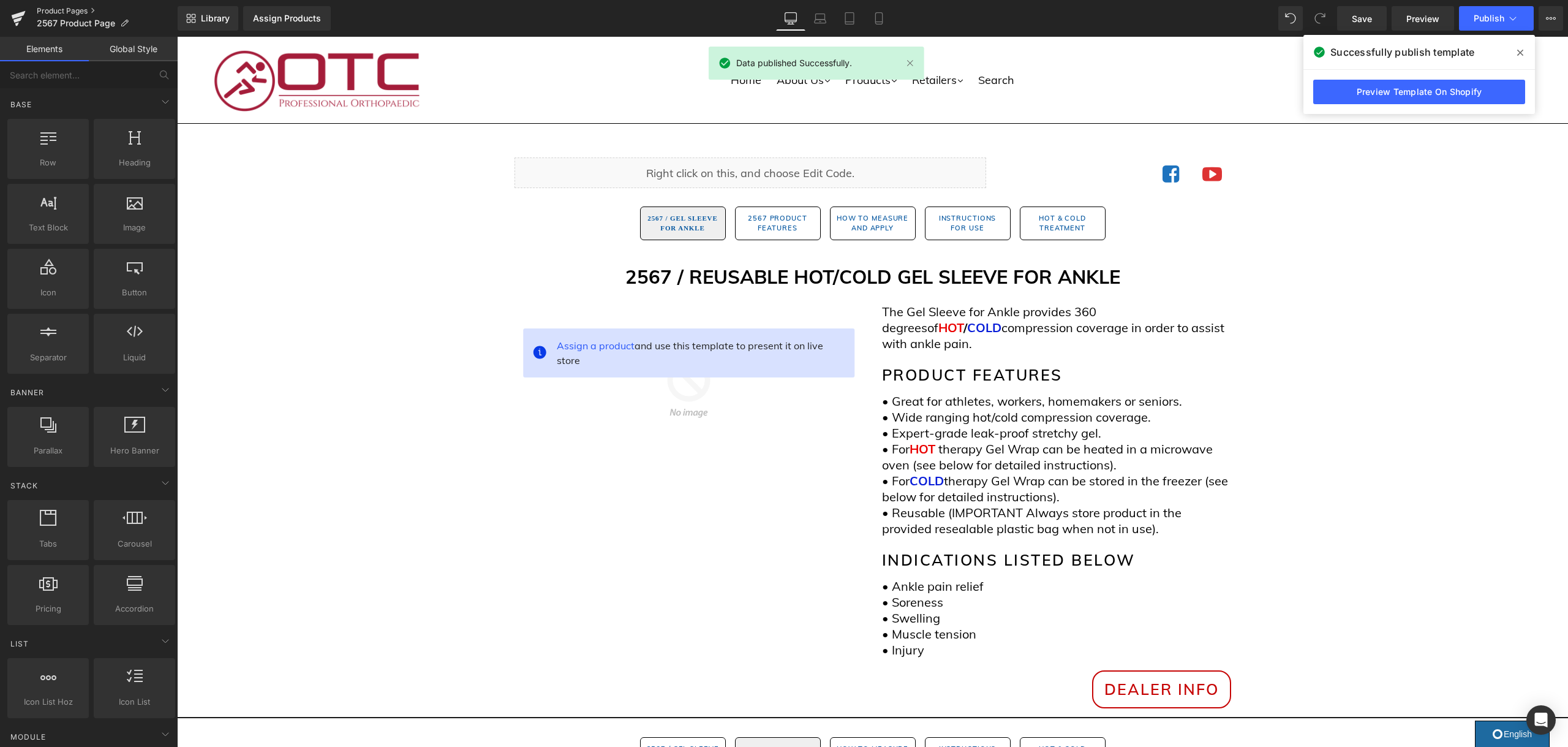
click at [73, 7] on link "Product Pages" at bounding box center [106, 11] width 141 height 10
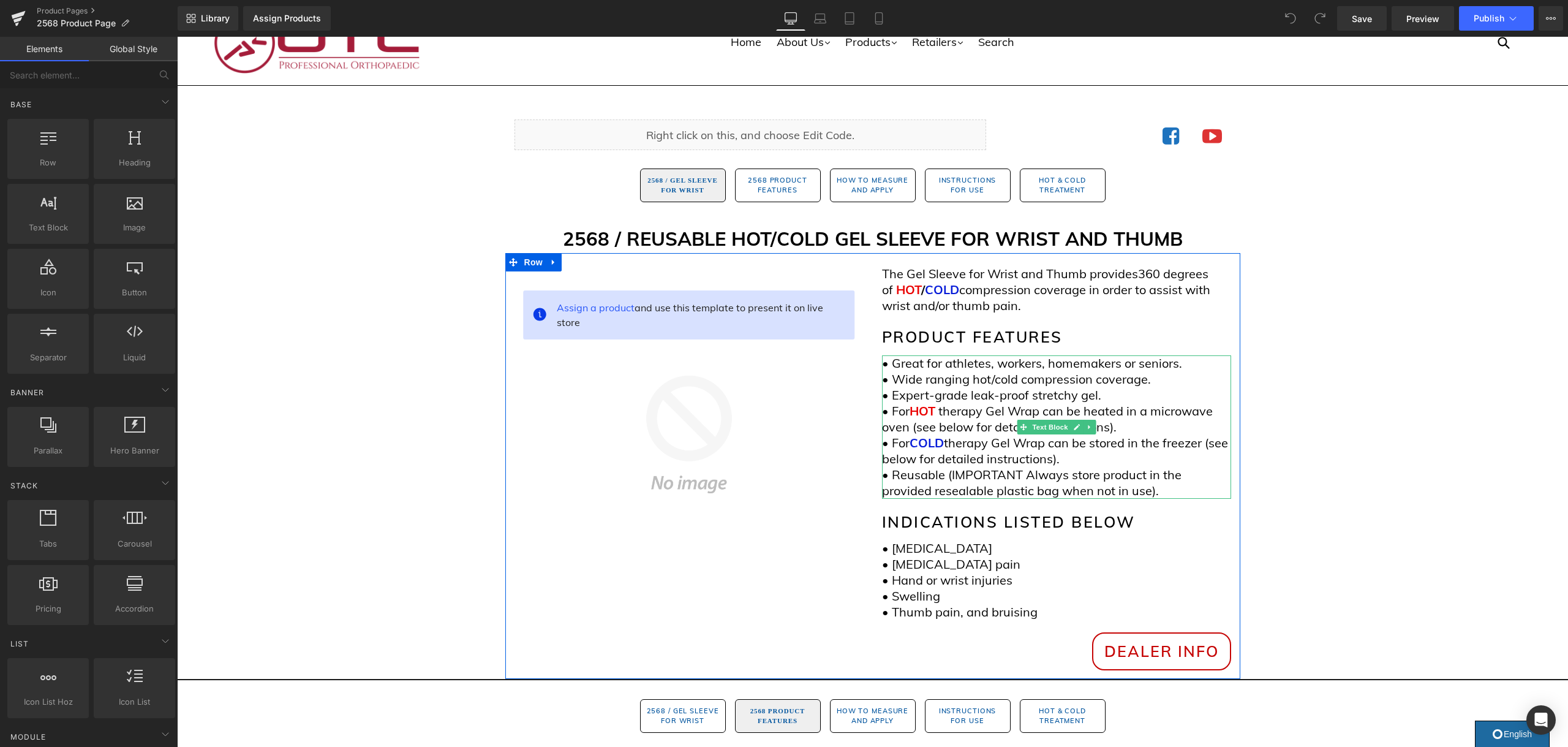
scroll to position [66, 0]
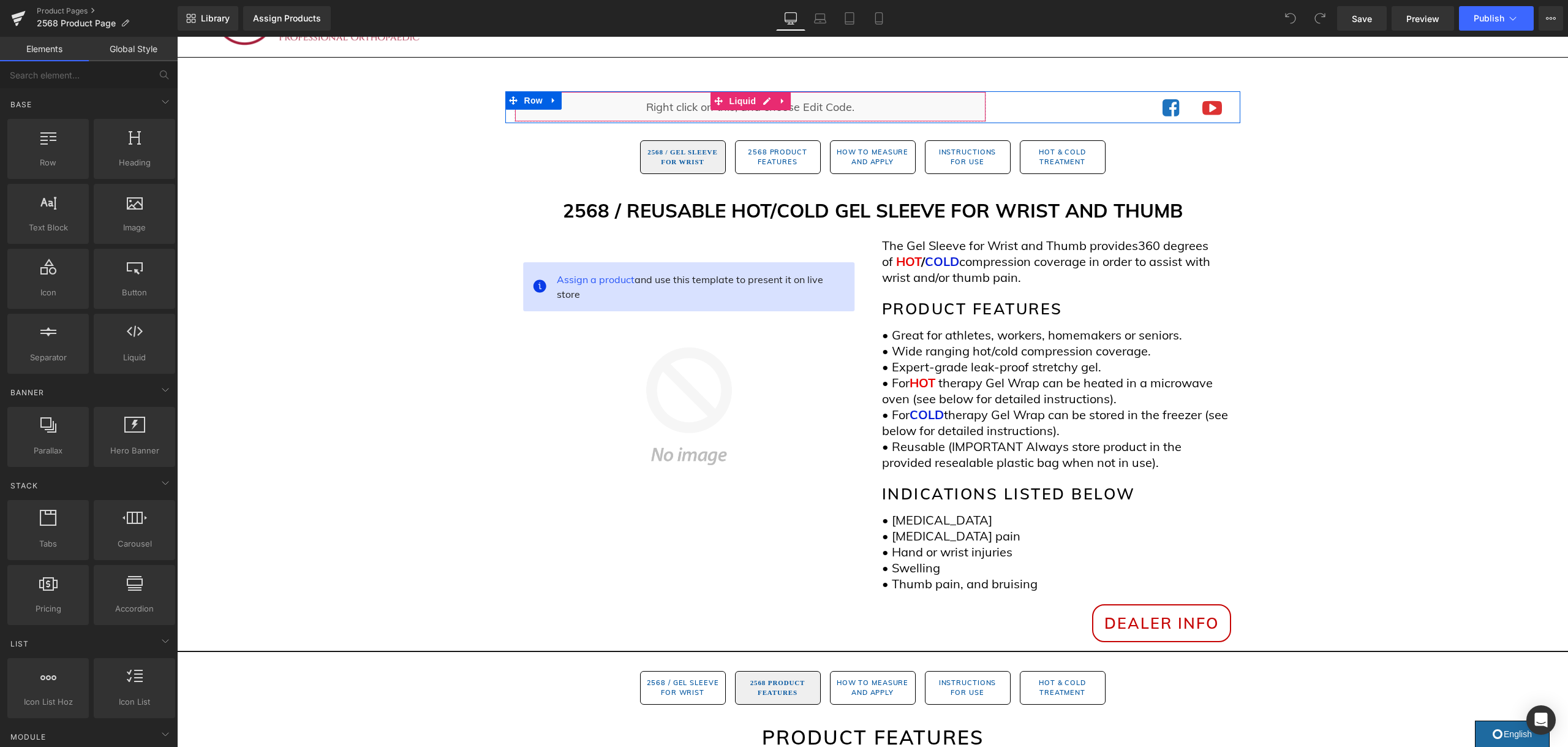
drag, startPoint x: 804, startPoint y: 100, endPoint x: 809, endPoint y: 104, distance: 6.4
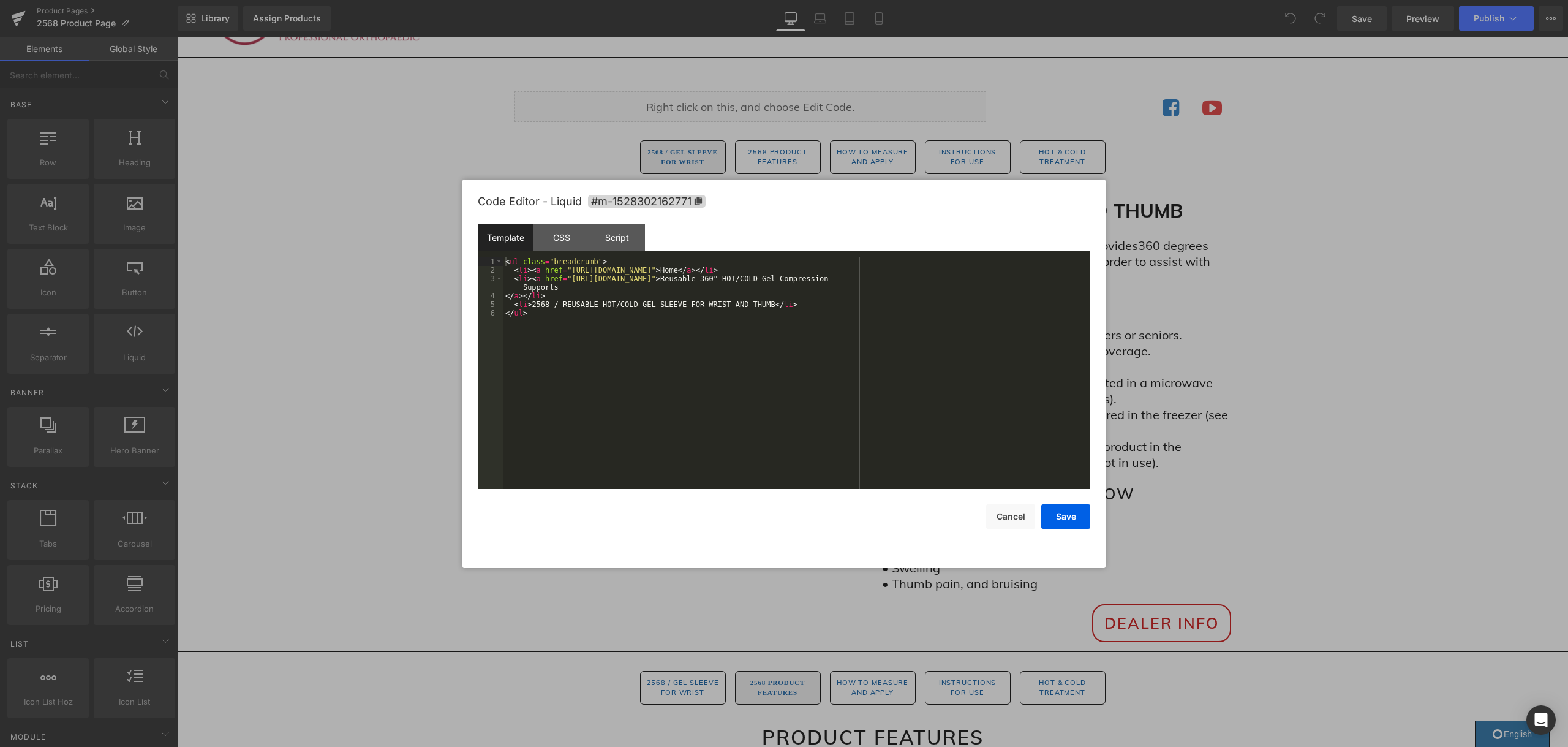
click at [811, 163] on body "You are previewing how the will restyle your page. You can not edit Elements in…" at bounding box center [784, 374] width 1568 height 747
click at [951, 275] on div "< ul class = "breadcrumb" > < li > < a href = "[URL][DOMAIN_NAME]" > Home </ a …" at bounding box center [797, 381] width 587 height 249
click at [1080, 523] on button "Save" at bounding box center [1066, 516] width 49 height 25
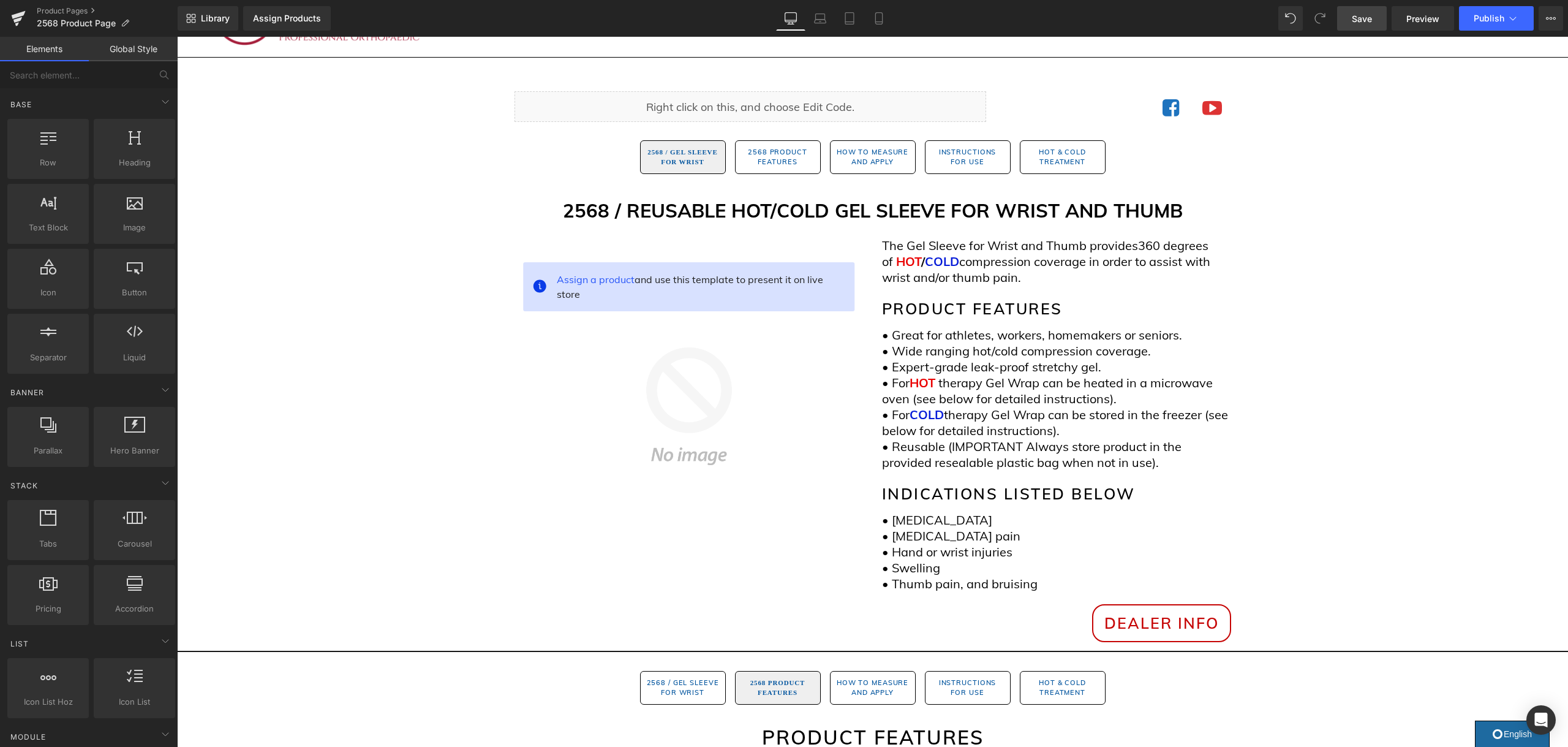
click at [1362, 18] on span "Save" at bounding box center [1361, 18] width 20 height 13
click at [1487, 17] on span "Publish" at bounding box center [1489, 18] width 31 height 10
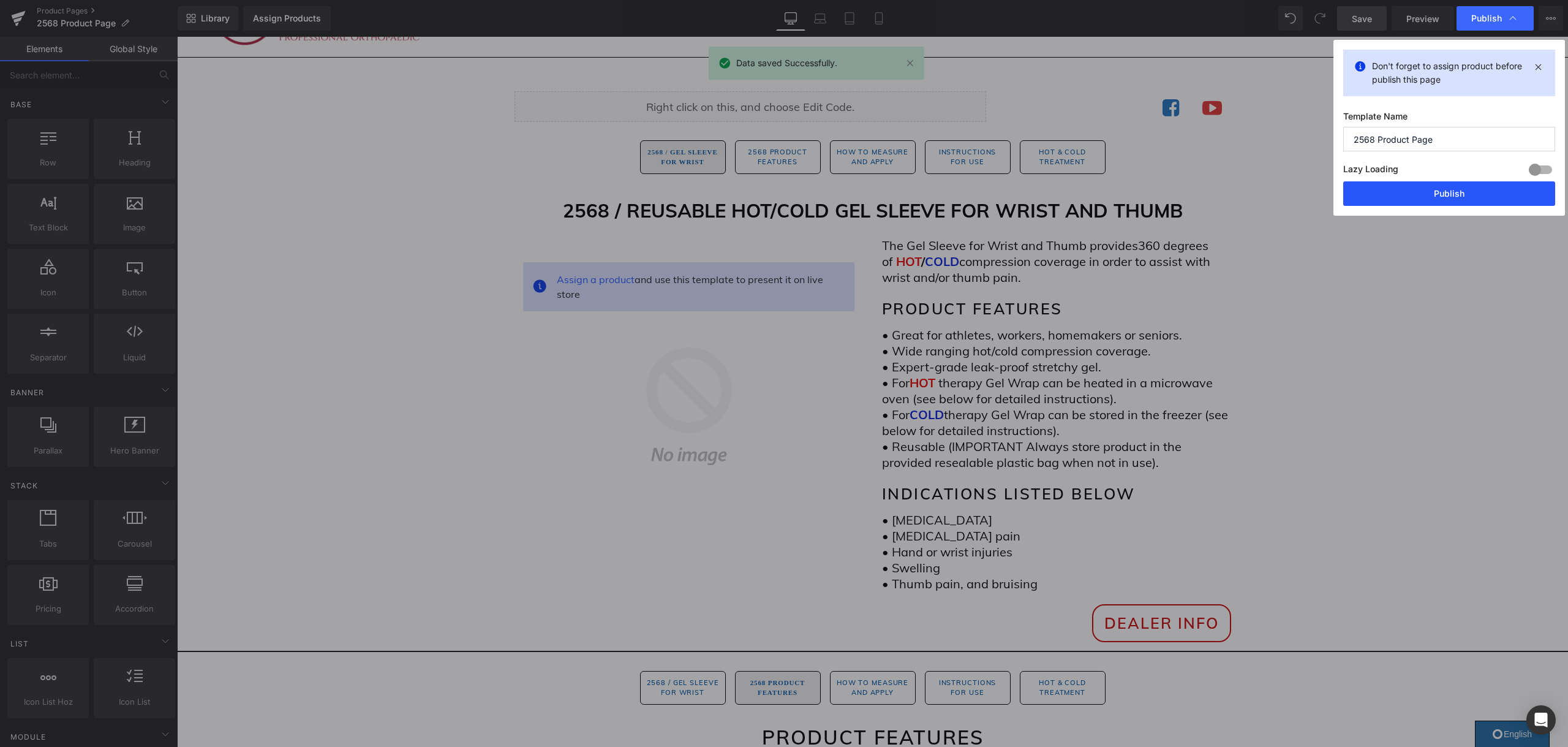
click at [1451, 202] on button "Publish" at bounding box center [1449, 193] width 212 height 25
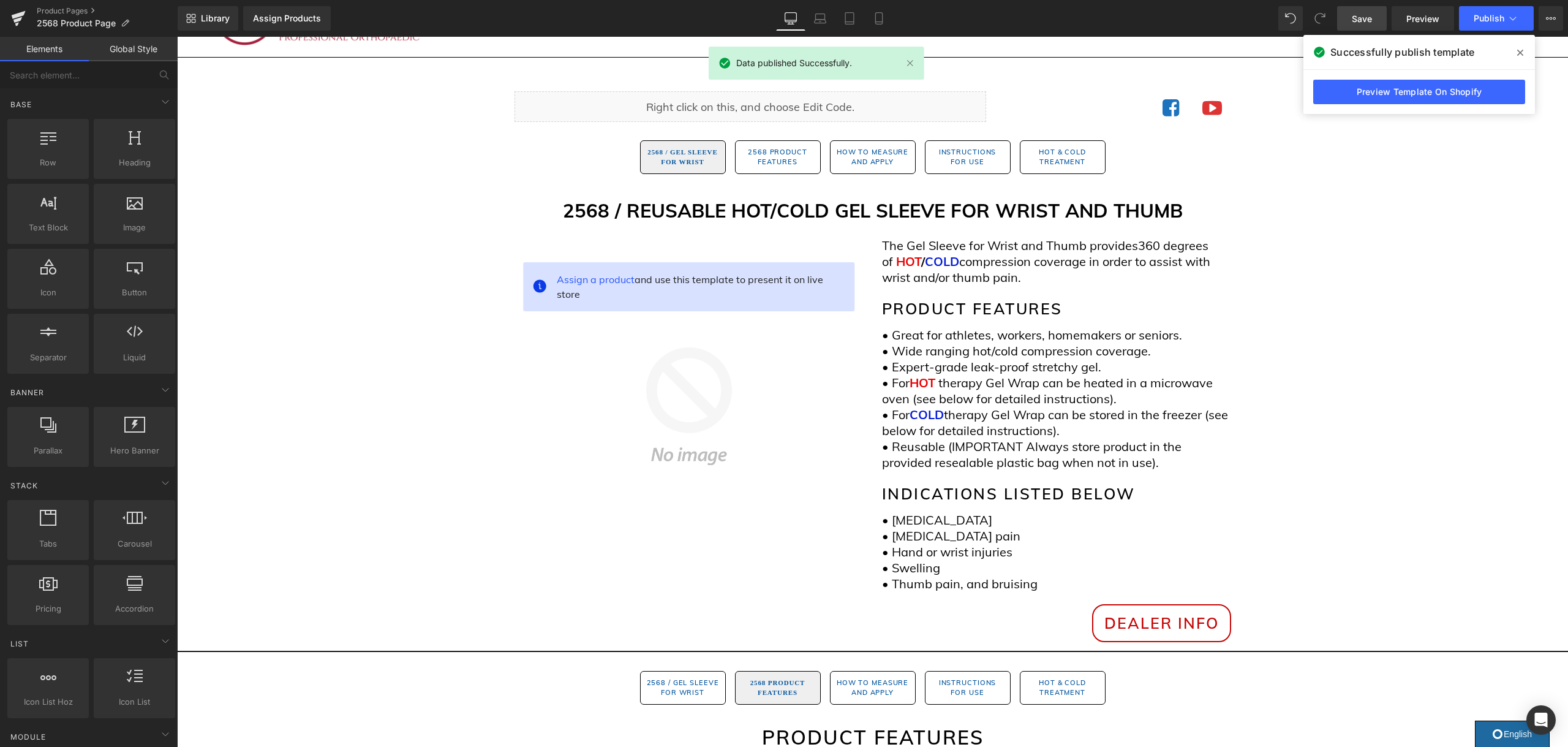
scroll to position [70, 0]
